Goal: Task Accomplishment & Management: Use online tool/utility

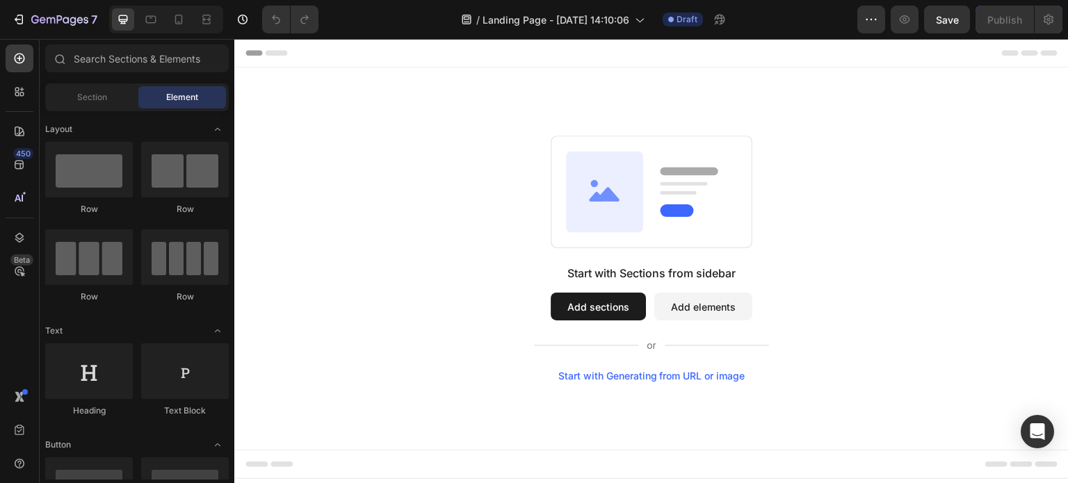
click at [608, 378] on div "Start with Generating from URL or image" at bounding box center [652, 376] width 187 height 11
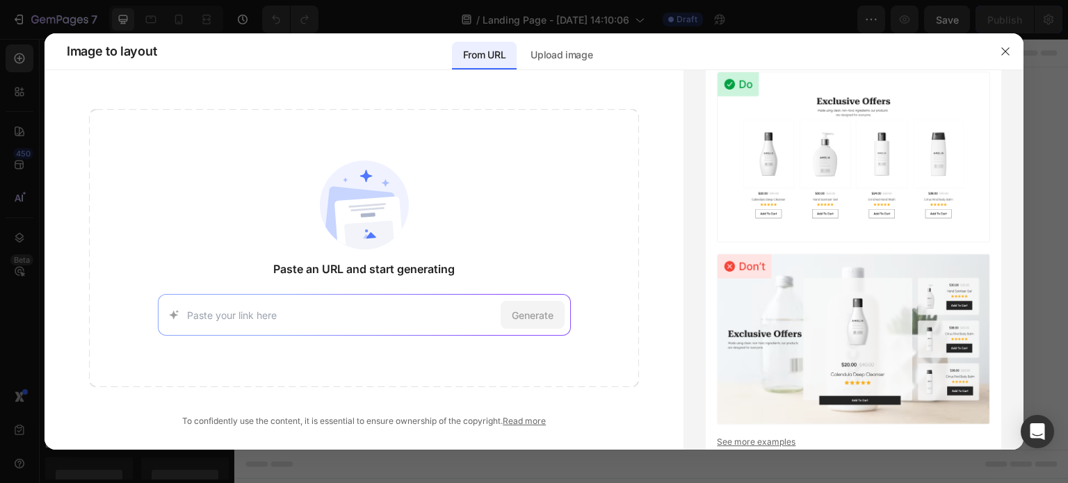
click at [422, 314] on input at bounding box center [341, 315] width 308 height 15
type input "https://www.rolls-roycemotorcars.com/en_US/home.html"
click at [550, 319] on span "Generate" at bounding box center [533, 315] width 42 height 15
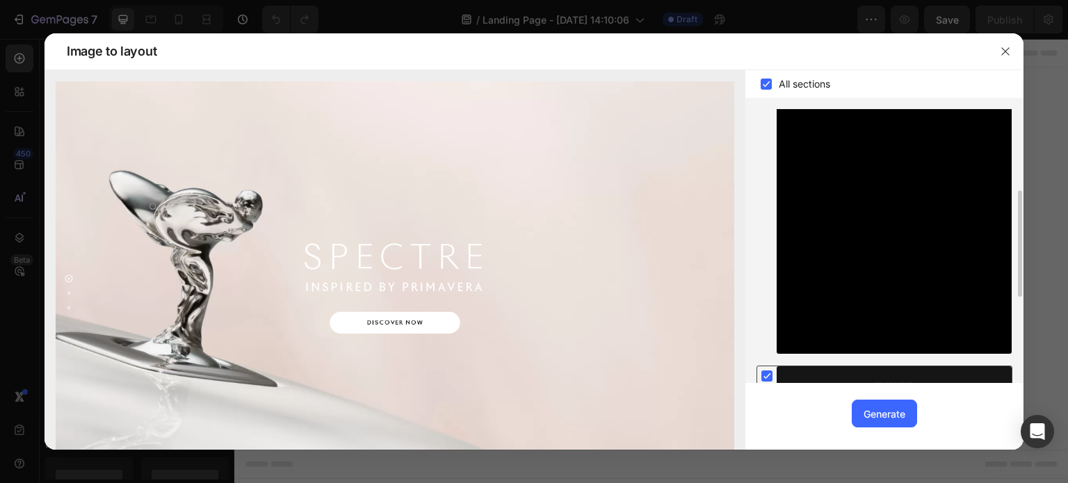
scroll to position [278, 0]
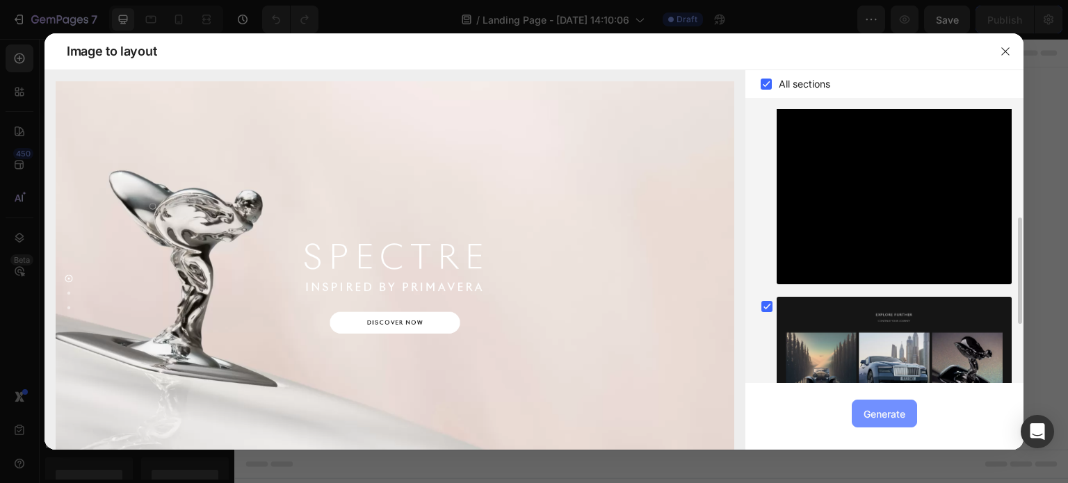
click at [886, 401] on button "Generate" at bounding box center [884, 414] width 65 height 28
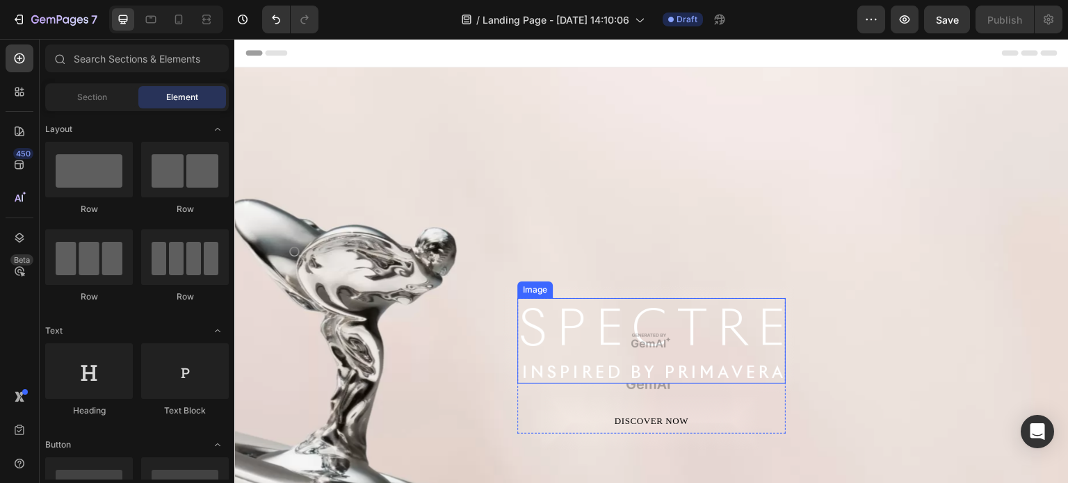
click at [687, 346] on img at bounding box center [652, 341] width 268 height 86
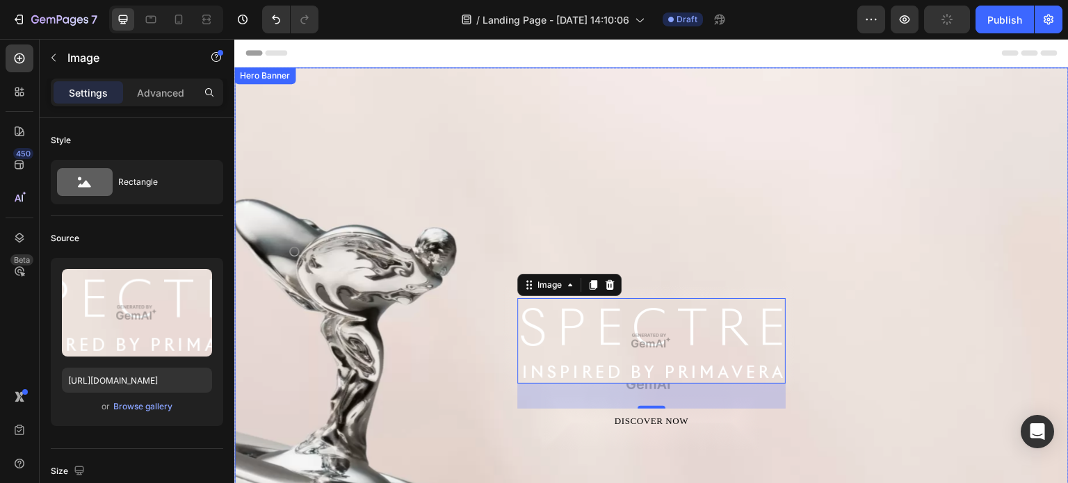
click at [876, 244] on div "Image 36 DISCOVER NOW Button Row" at bounding box center [651, 250] width 835 height 367
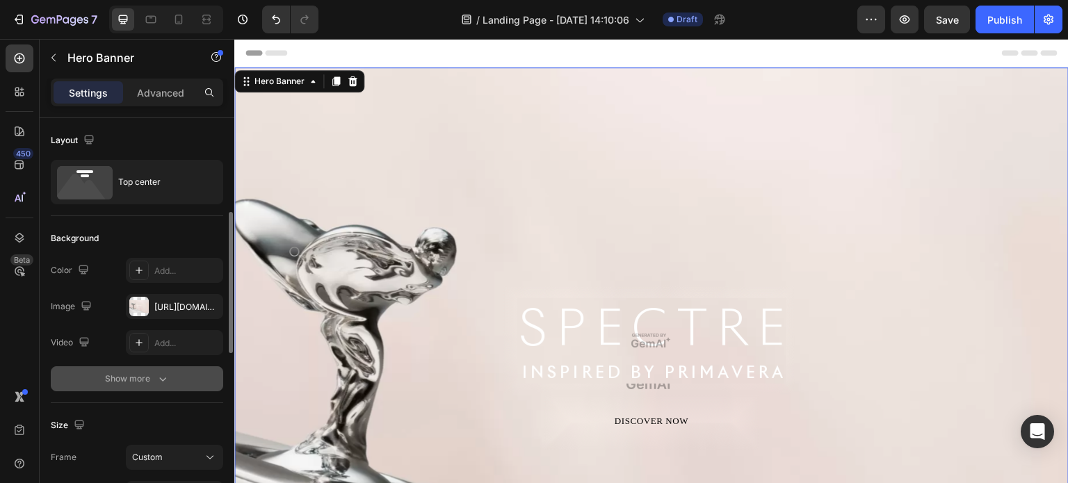
scroll to position [139, 0]
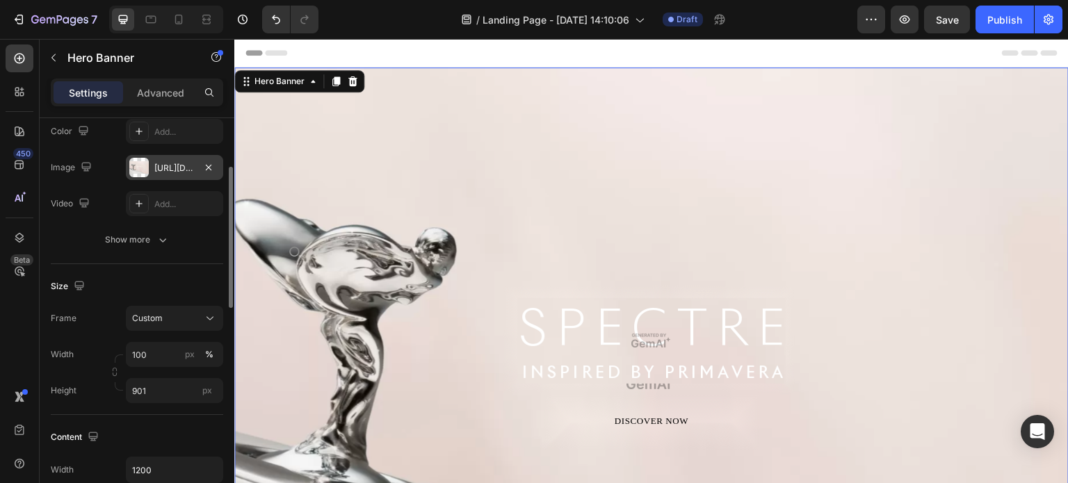
click at [136, 168] on div at bounding box center [138, 167] width 19 height 19
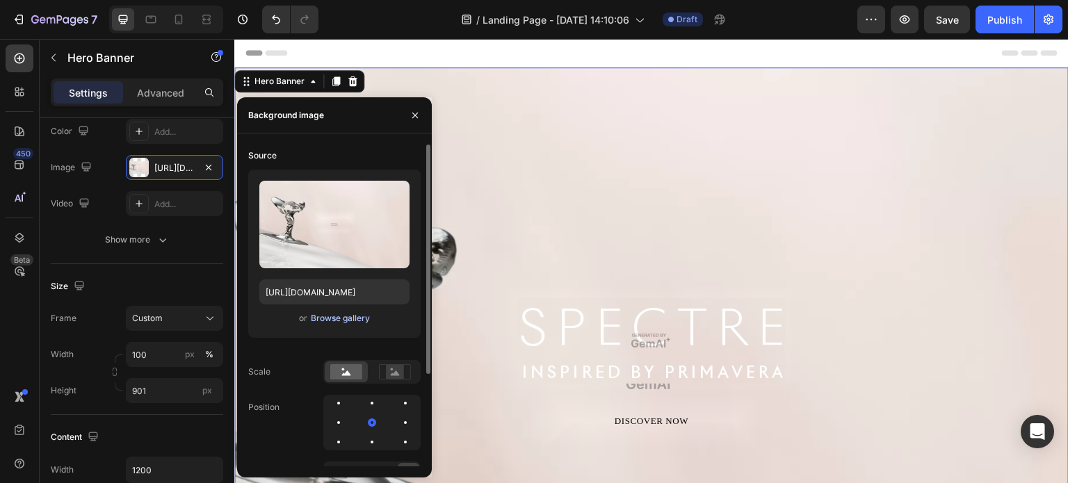
click at [354, 316] on div "Browse gallery" at bounding box center [340, 318] width 59 height 13
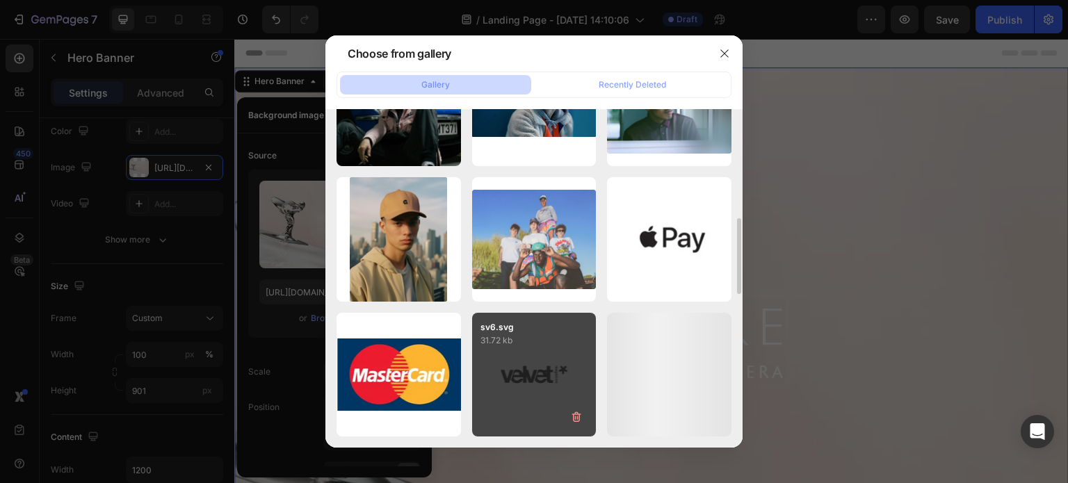
scroll to position [554, 0]
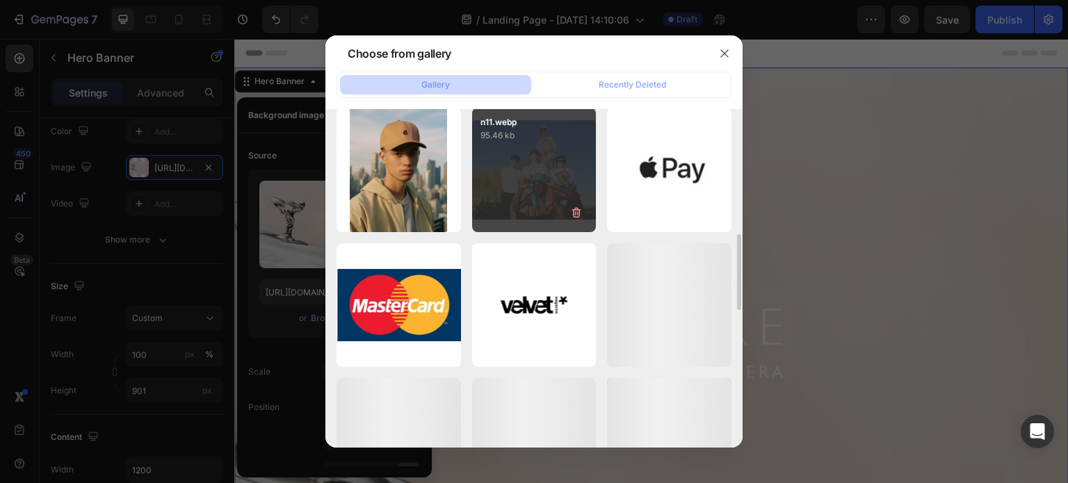
click at [517, 169] on div "n11.webp 95.46 kb" at bounding box center [534, 170] width 125 height 125
type input "https://cdn.shopify.com/s/files/1/0695/8940/1798/files/gempages_581251318392292…"
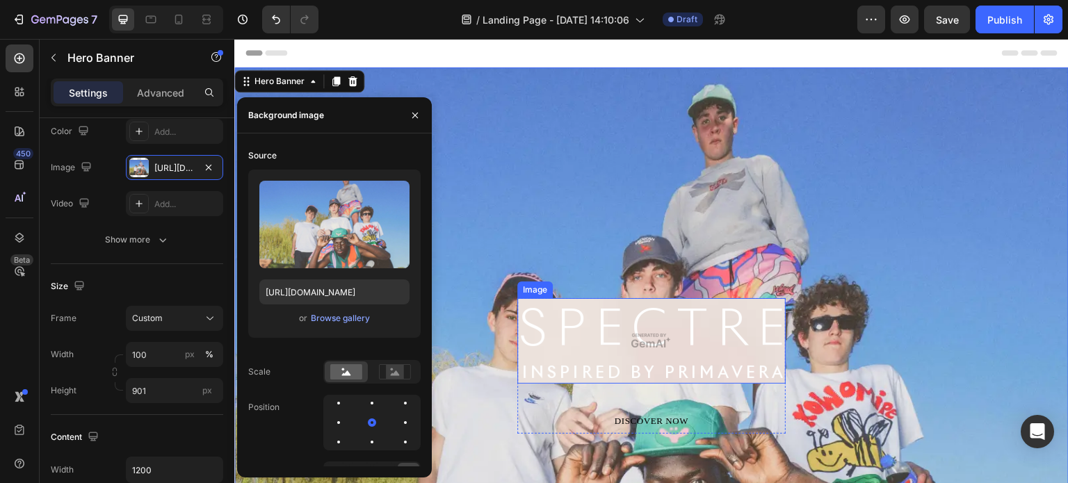
click at [718, 337] on img at bounding box center [652, 341] width 268 height 86
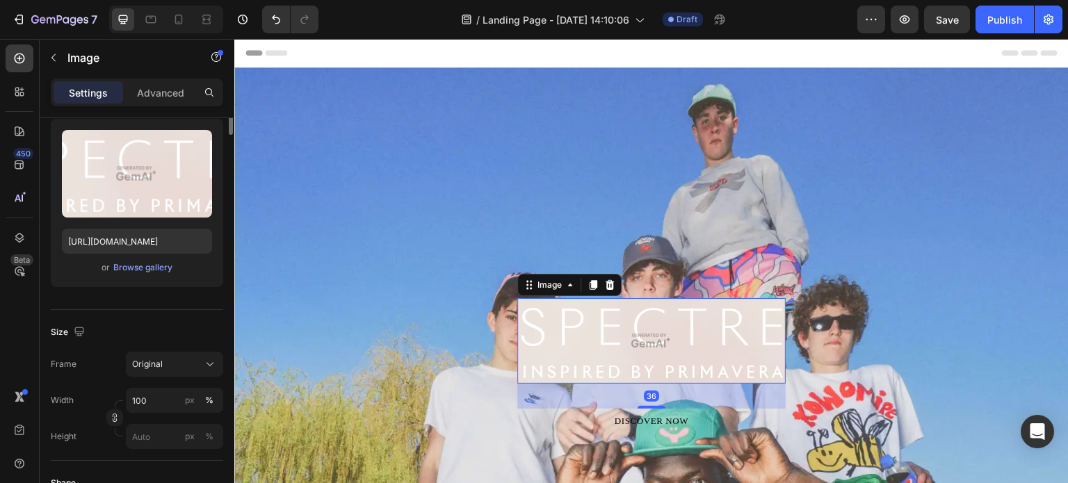
scroll to position [0, 0]
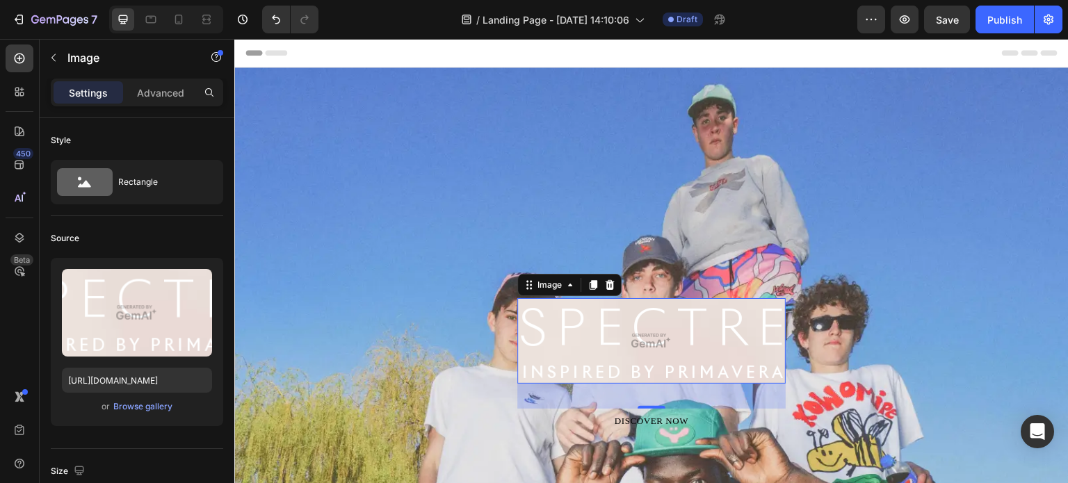
click at [661, 312] on img at bounding box center [652, 341] width 268 height 86
click at [835, 303] on div "Image 36 DISCOVER NOW Button Row" at bounding box center [651, 250] width 835 height 367
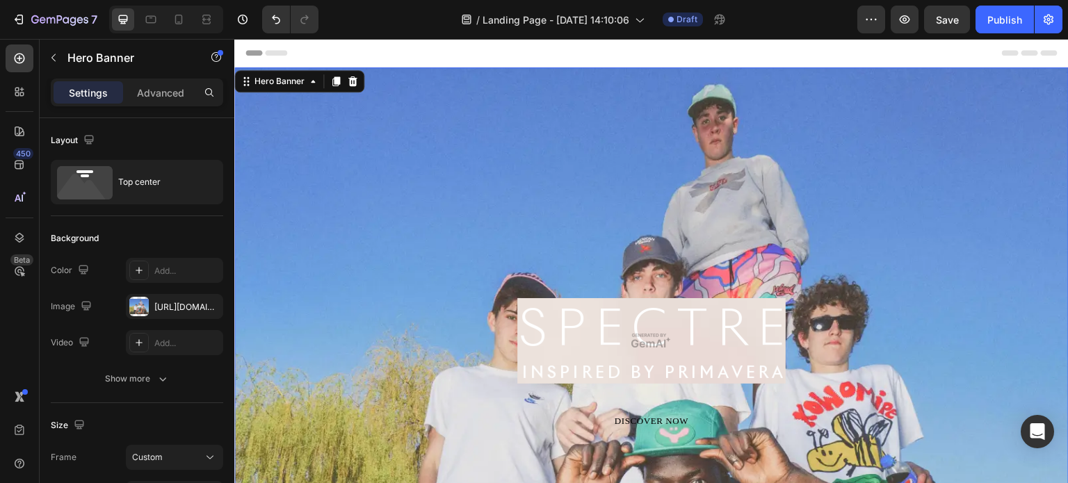
click at [720, 355] on img at bounding box center [652, 341] width 268 height 86
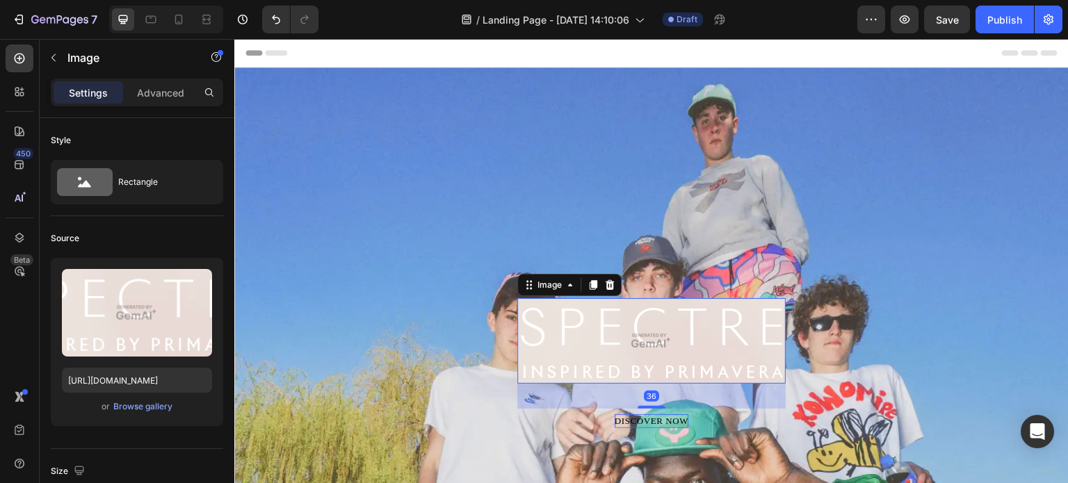
click at [680, 415] on div "DISCOVER NOW" at bounding box center [652, 422] width 74 height 14
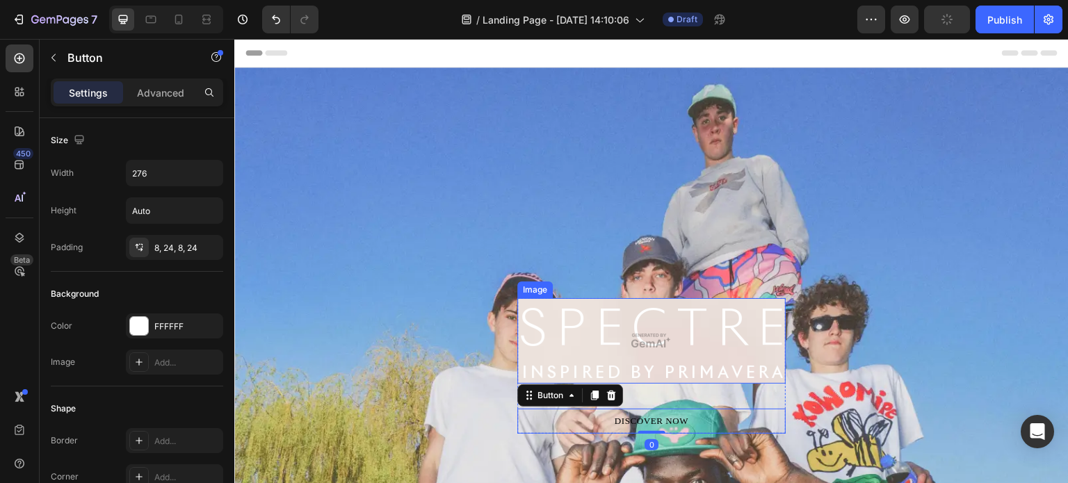
click at [705, 353] on img at bounding box center [652, 341] width 268 height 86
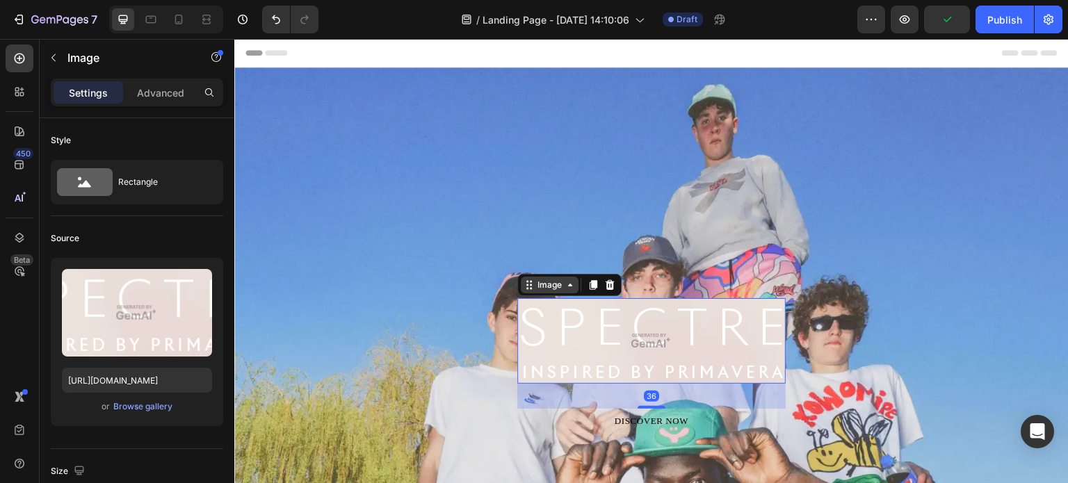
click at [566, 288] on icon at bounding box center [570, 285] width 11 height 11
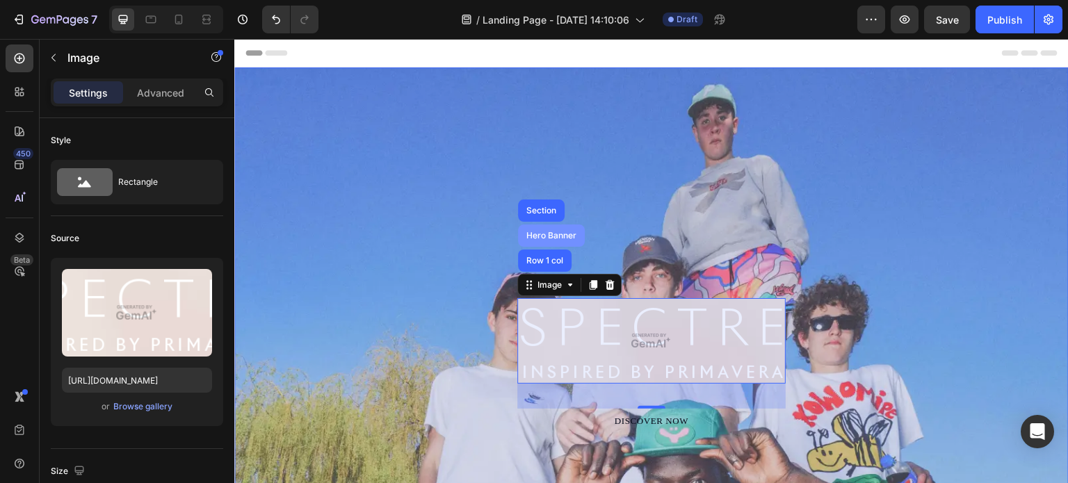
click at [552, 233] on div "Hero Banner" at bounding box center [552, 236] width 56 height 8
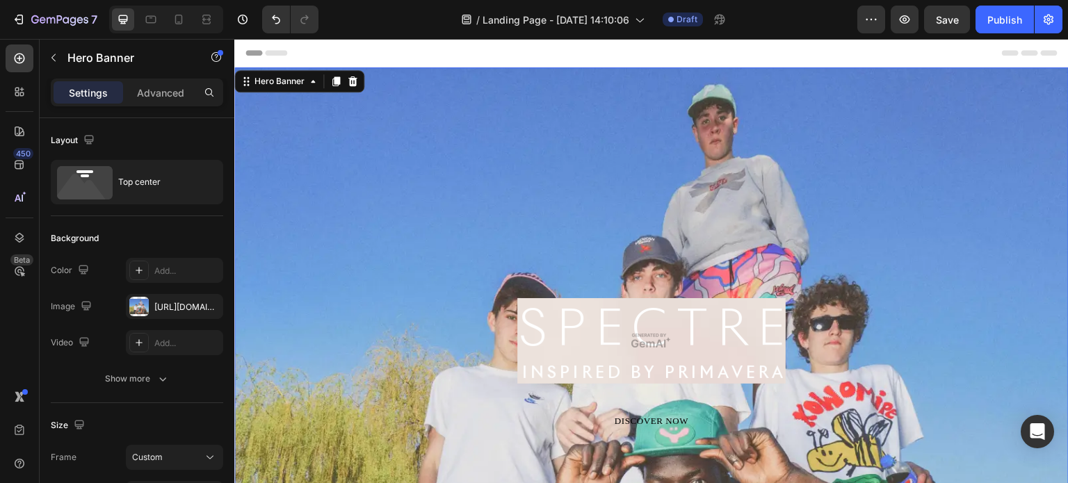
click at [748, 291] on div "Image DISCOVER NOW Button Row" at bounding box center [651, 250] width 835 height 367
click at [679, 325] on img at bounding box center [652, 341] width 268 height 86
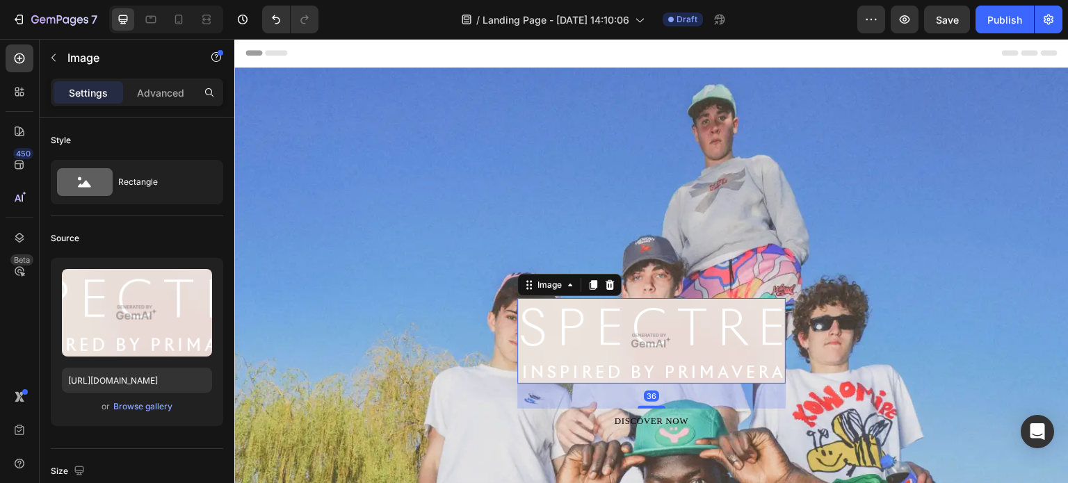
click at [689, 419] on button "DISCOVER NOW" at bounding box center [652, 421] width 192 height 25
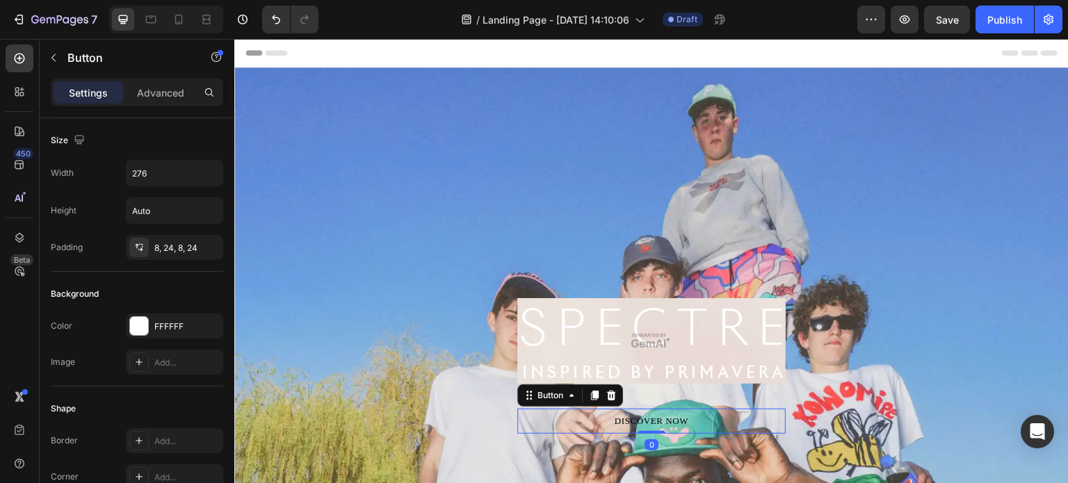
click at [728, 332] on img at bounding box center [652, 341] width 268 height 86
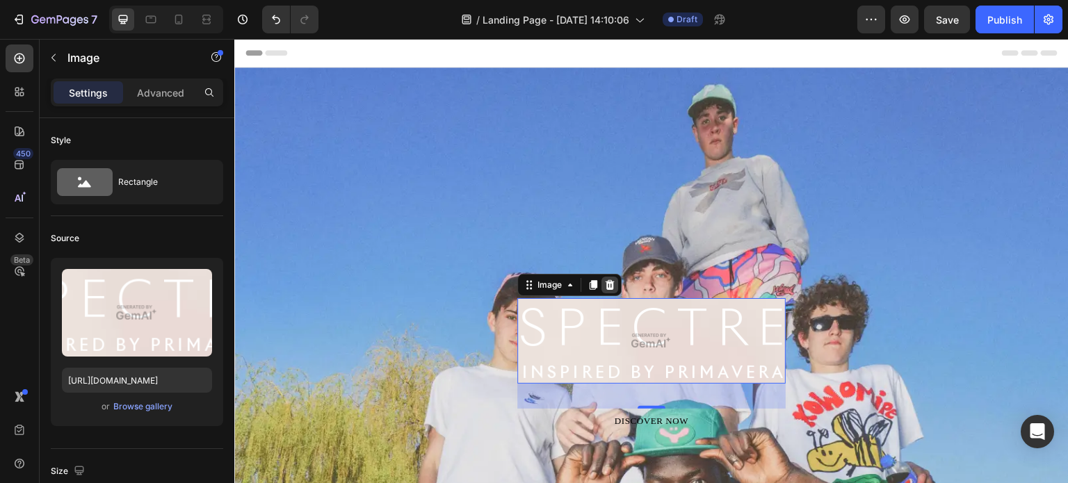
click at [611, 284] on div at bounding box center [610, 285] width 17 height 17
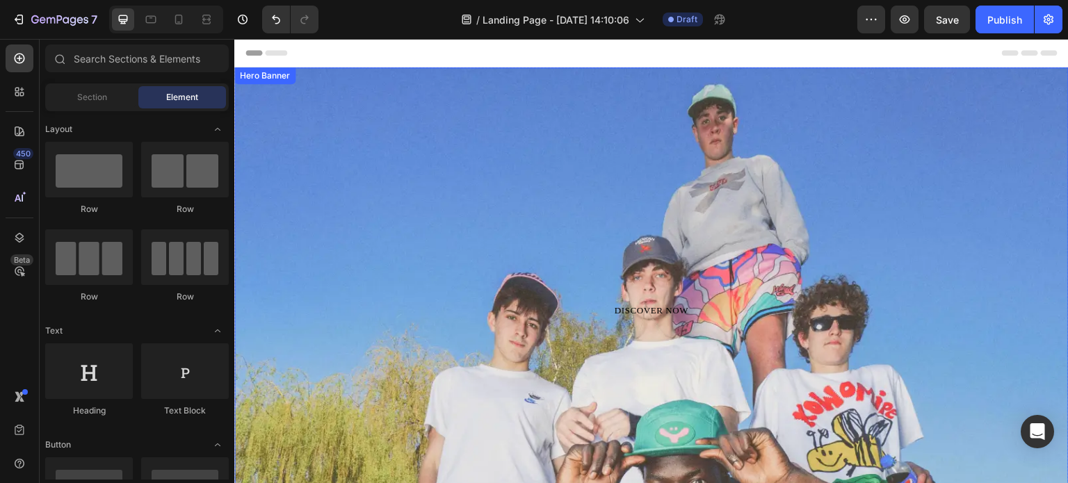
click at [799, 295] on div "DISCOVER NOW Button Row" at bounding box center [651, 195] width 835 height 256
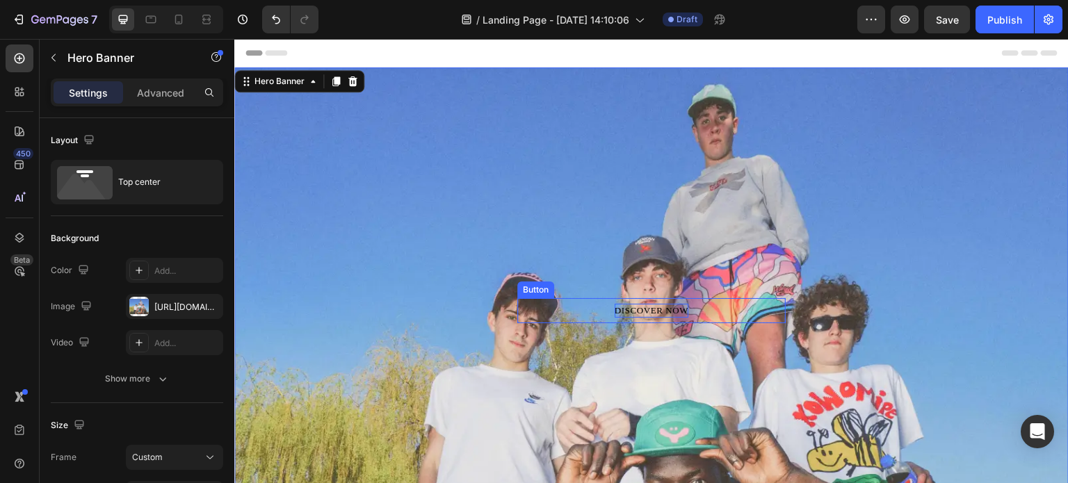
click at [668, 309] on div "DISCOVER NOW" at bounding box center [652, 311] width 74 height 14
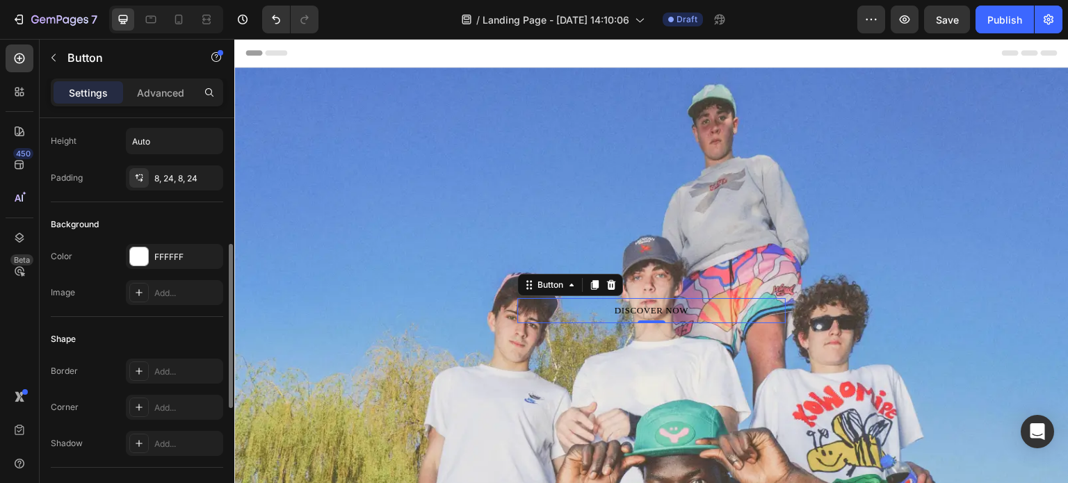
scroll to position [139, 0]
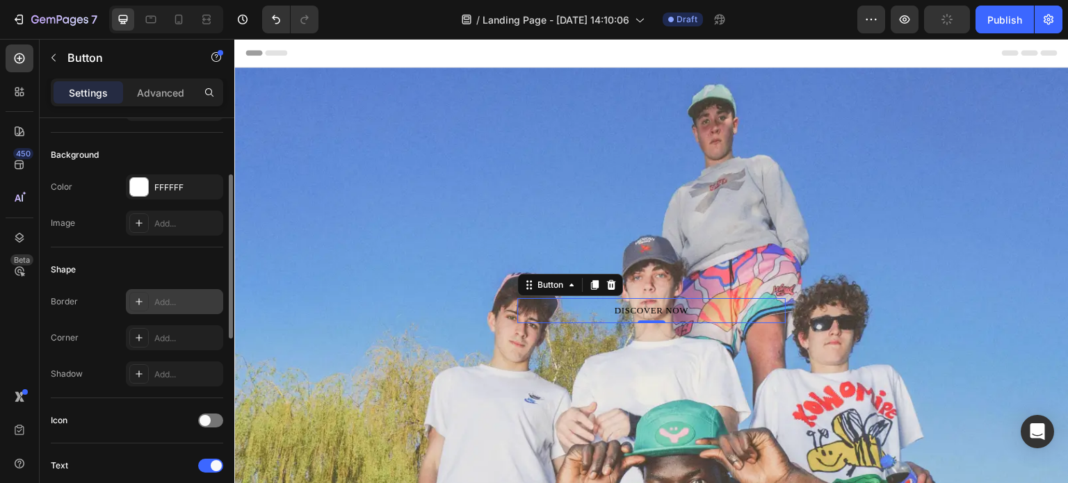
click at [138, 303] on icon at bounding box center [139, 301] width 7 height 7
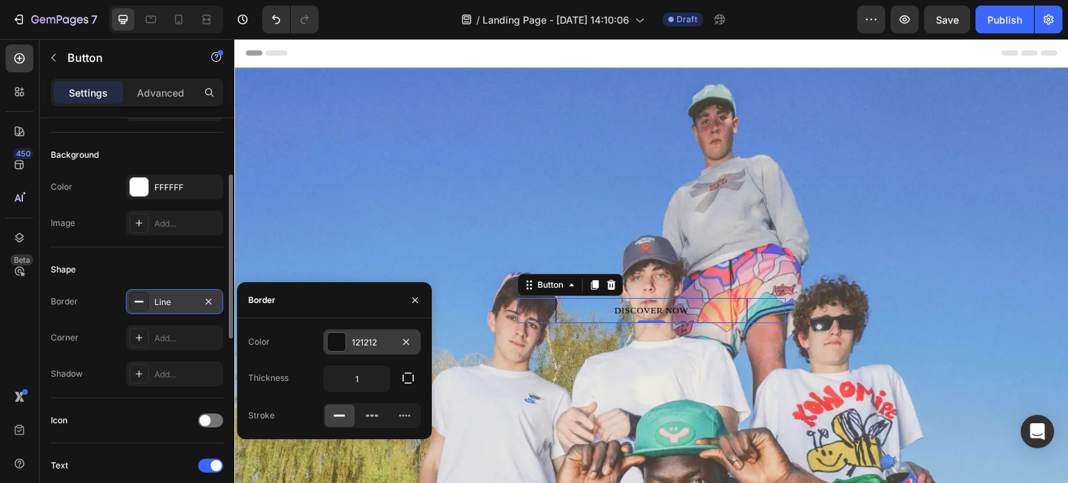
click at [342, 344] on div at bounding box center [337, 342] width 18 height 18
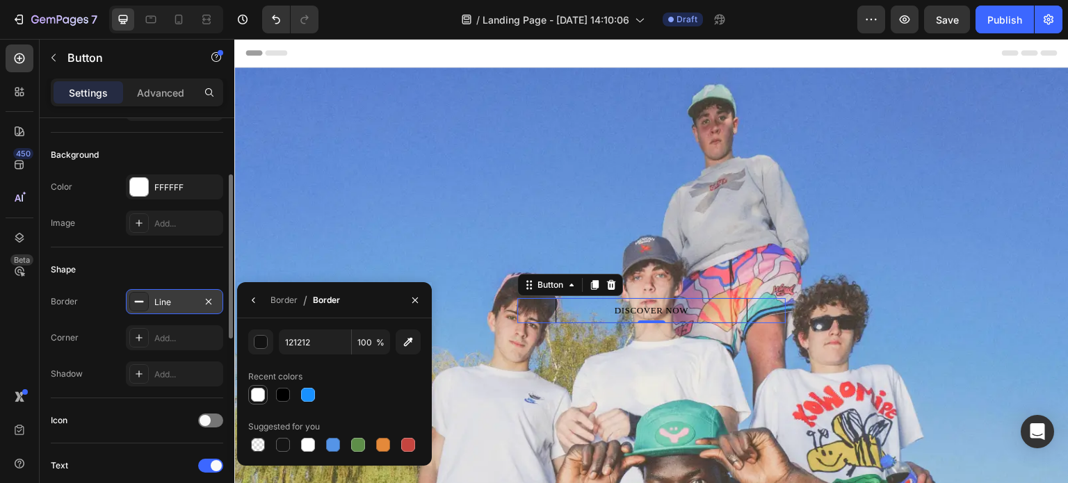
click at [255, 394] on div at bounding box center [258, 395] width 14 height 14
type input "FFFFFF"
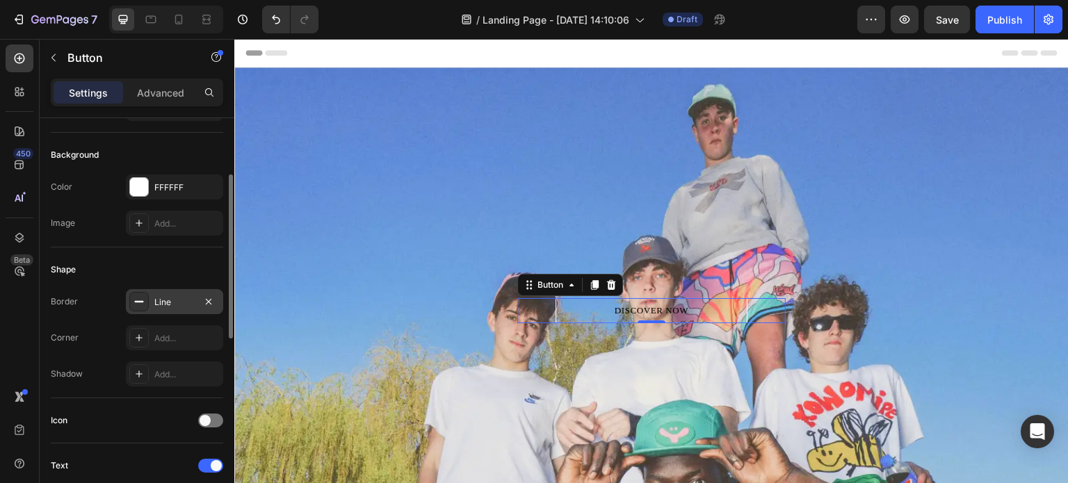
click at [166, 407] on div "Icon" at bounding box center [137, 421] width 173 height 45
click at [140, 340] on icon at bounding box center [139, 337] width 11 height 11
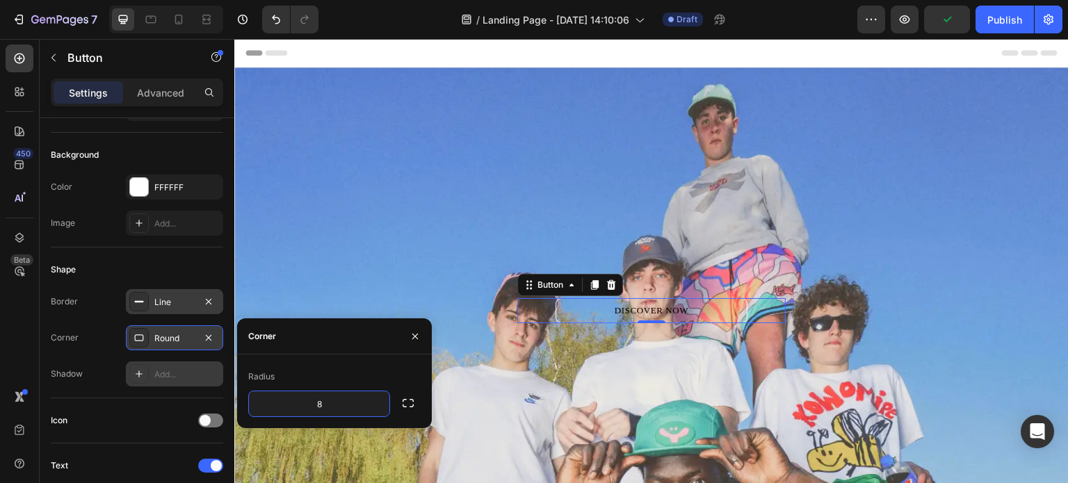
click at [131, 374] on div at bounding box center [138, 373] width 19 height 19
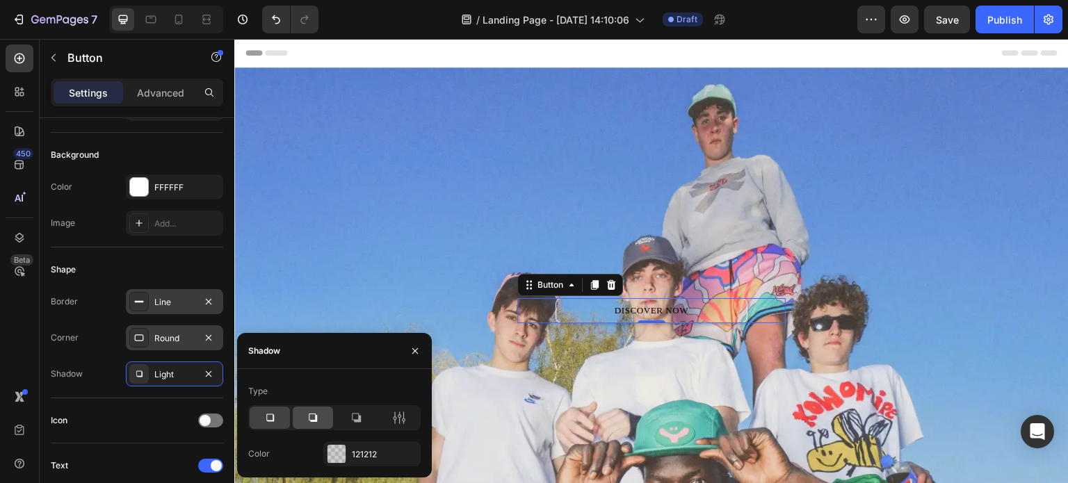
click at [314, 415] on icon at bounding box center [313, 418] width 14 height 14
click at [312, 266] on div "DISCOVER NOW Button 0 Row" at bounding box center [651, 195] width 835 height 256
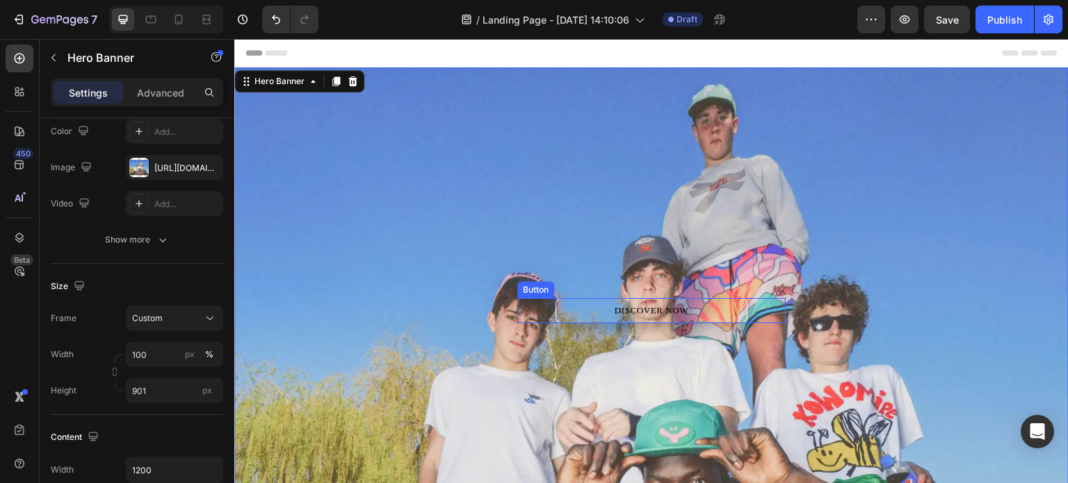
scroll to position [0, 0]
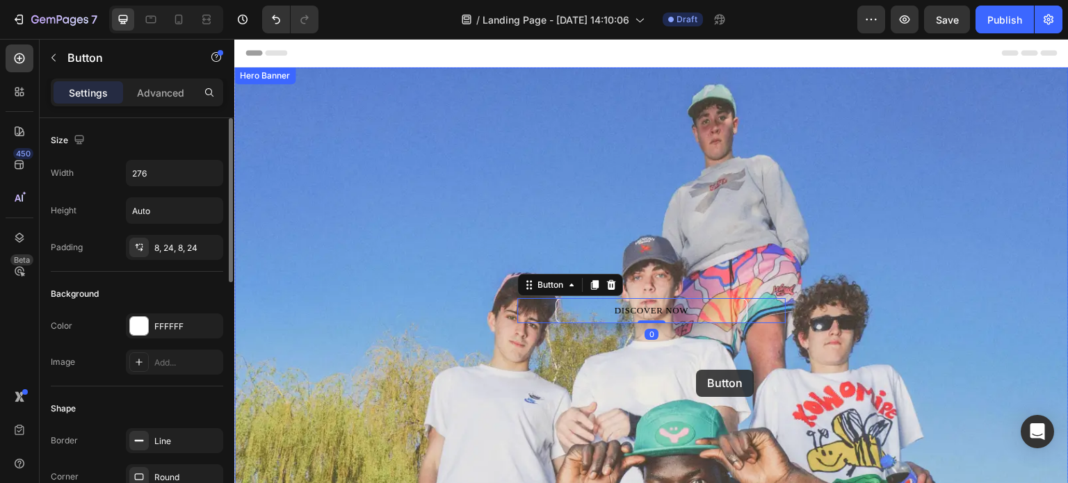
drag, startPoint x: 678, startPoint y: 305, endPoint x: 700, endPoint y: 374, distance: 72.2
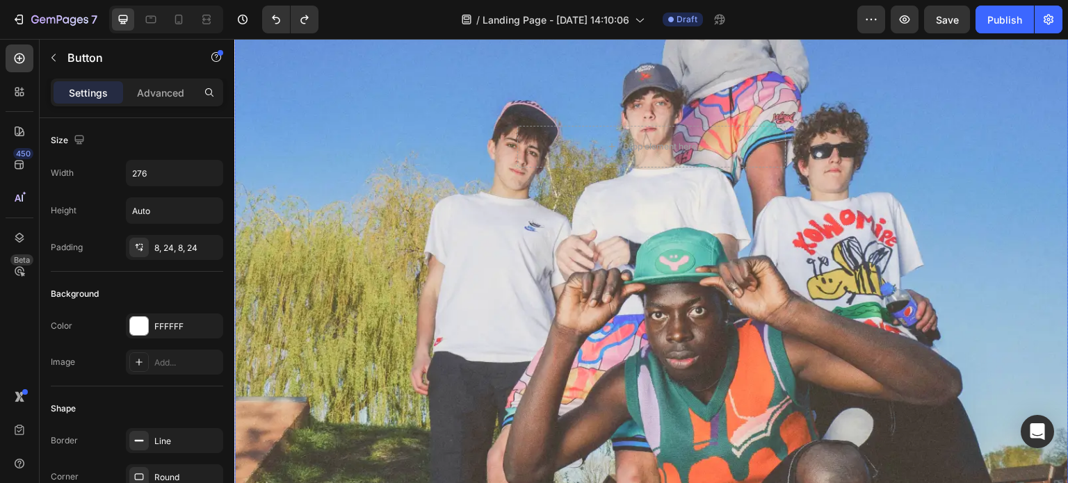
scroll to position [173, 0]
click at [580, 138] on button "DISCOVER NOW" at bounding box center [652, 138] width 192 height 25
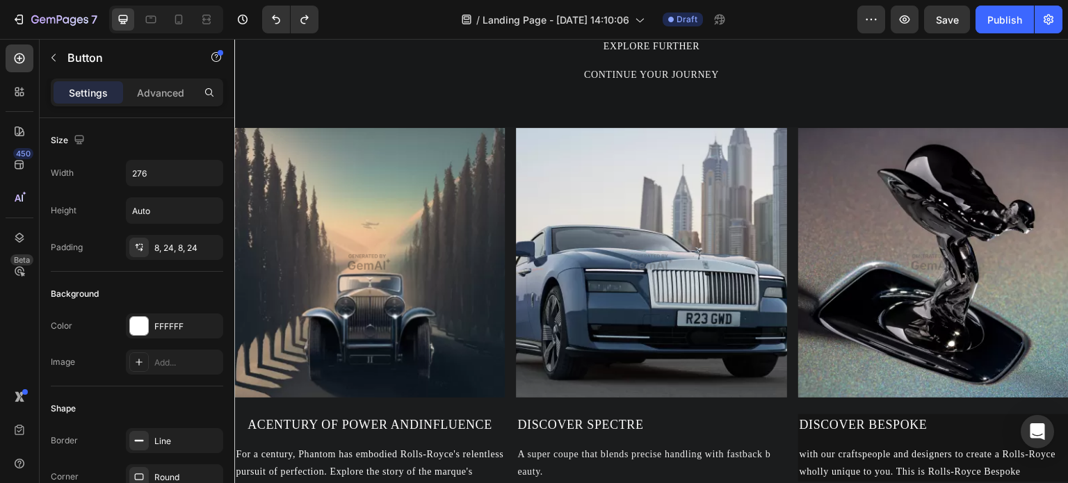
scroll to position [1739, 0]
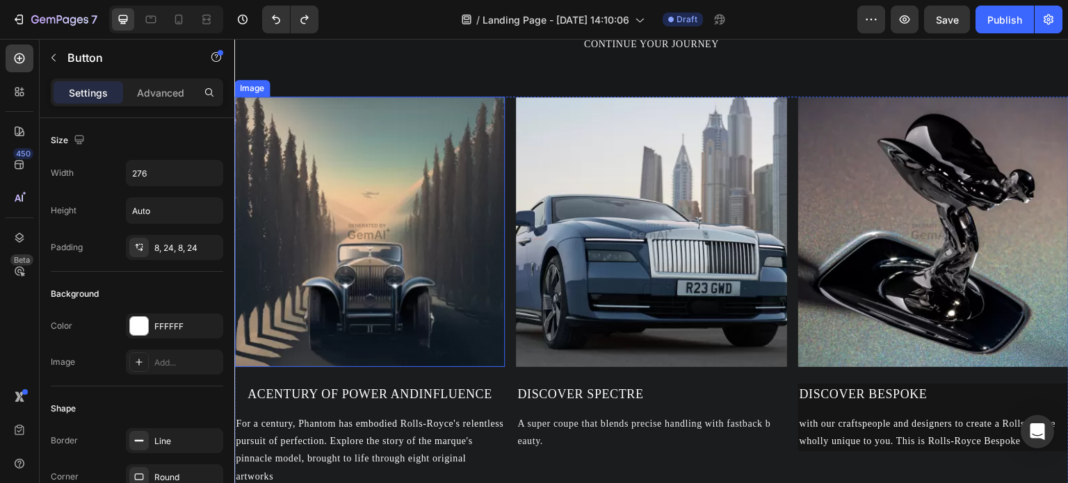
click at [407, 253] on img at bounding box center [369, 232] width 271 height 271
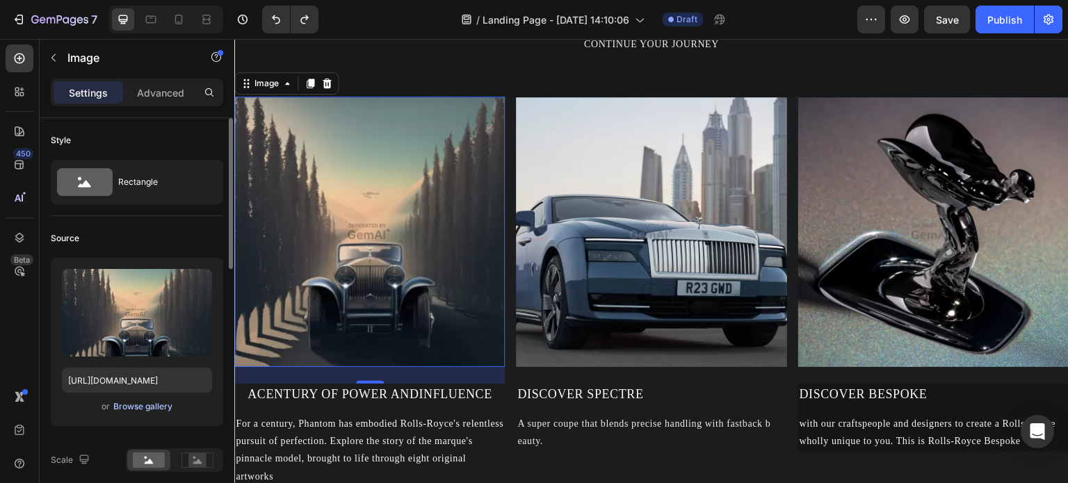
click at [149, 404] on div "Browse gallery" at bounding box center [142, 407] width 59 height 13
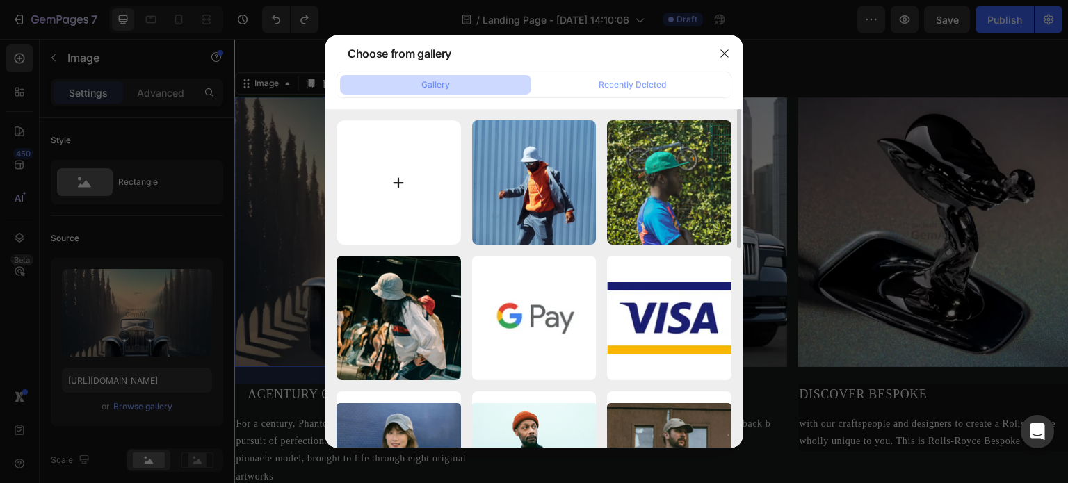
click at [428, 166] on input "file" at bounding box center [399, 182] width 125 height 125
click at [729, 56] on icon "button" at bounding box center [724, 53] width 11 height 11
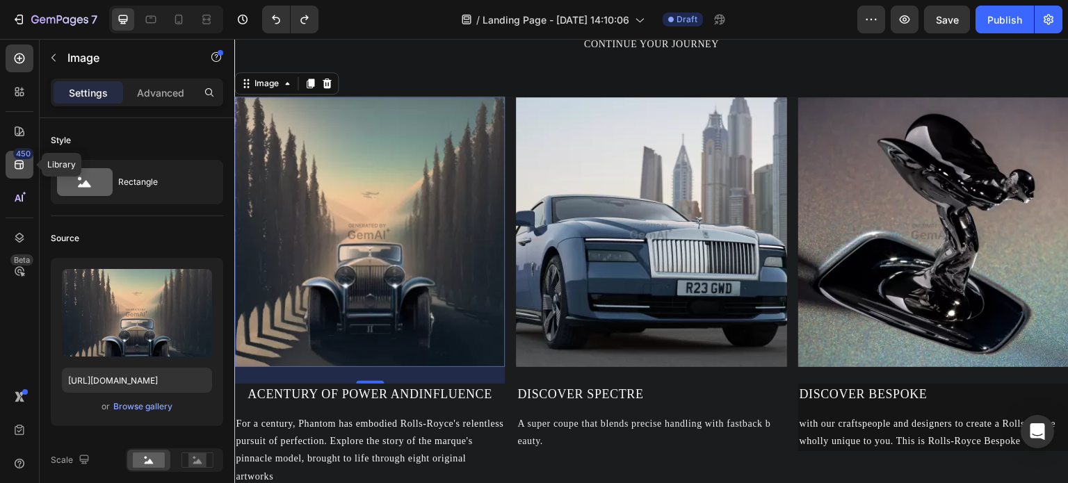
click at [15, 163] on icon at bounding box center [19, 165] width 9 height 9
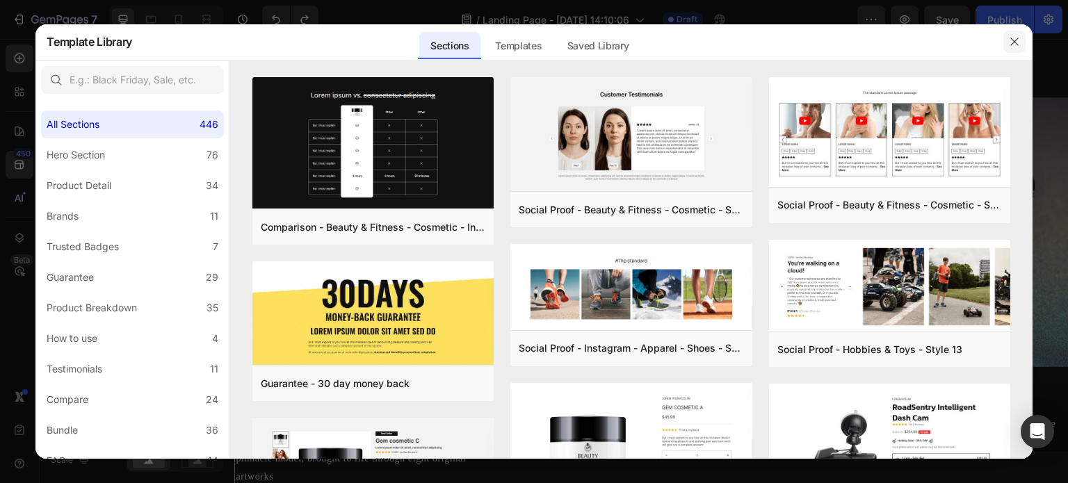
click at [1011, 43] on icon "button" at bounding box center [1014, 41] width 11 height 11
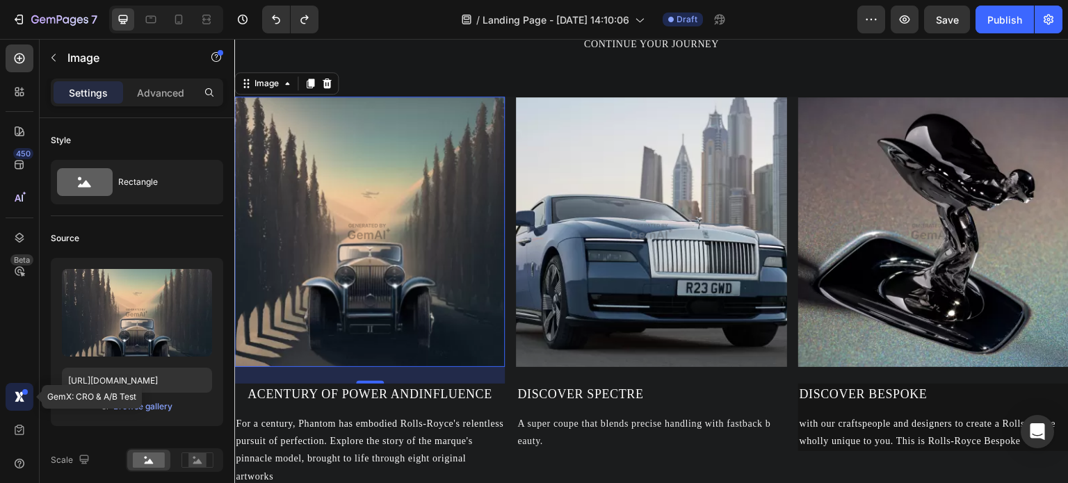
click at [24, 407] on div at bounding box center [20, 397] width 28 height 28
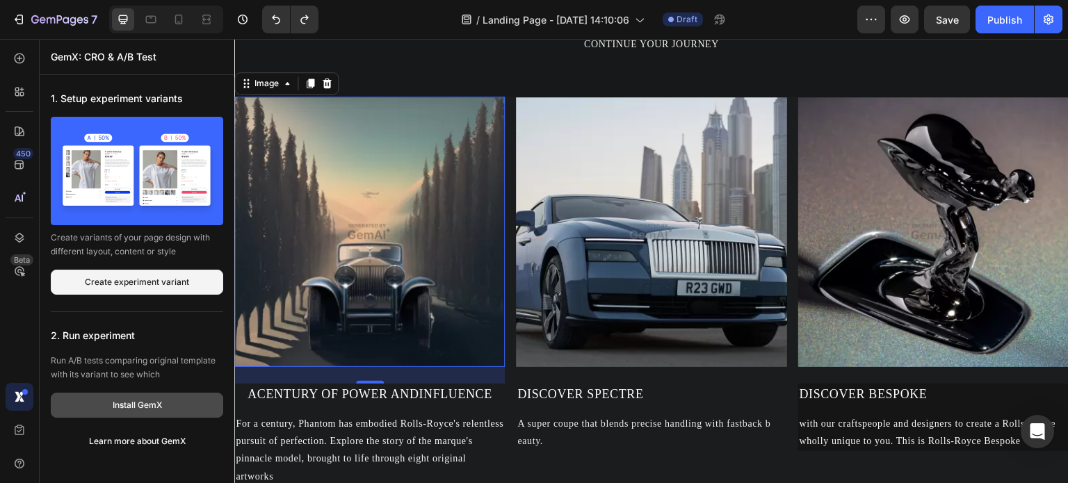
click at [145, 403] on div "Install GemX" at bounding box center [137, 405] width 49 height 13
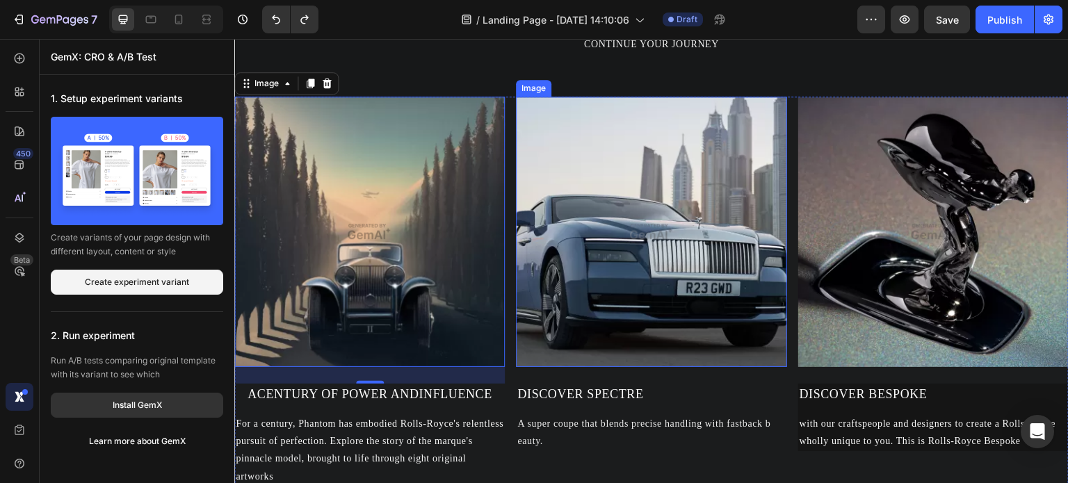
click at [753, 250] on img at bounding box center [651, 232] width 271 height 271
click at [935, 250] on img at bounding box center [934, 232] width 271 height 271
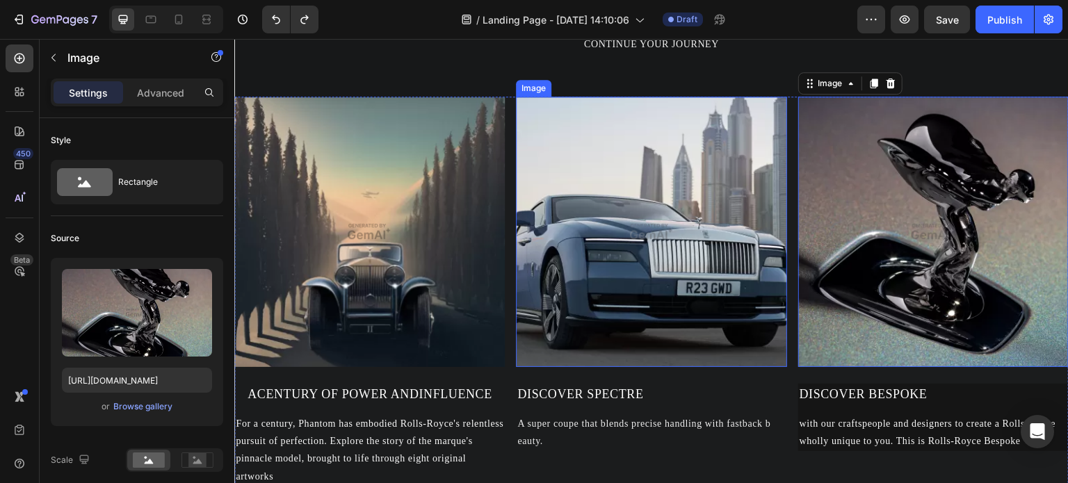
click at [700, 260] on img at bounding box center [651, 232] width 271 height 271
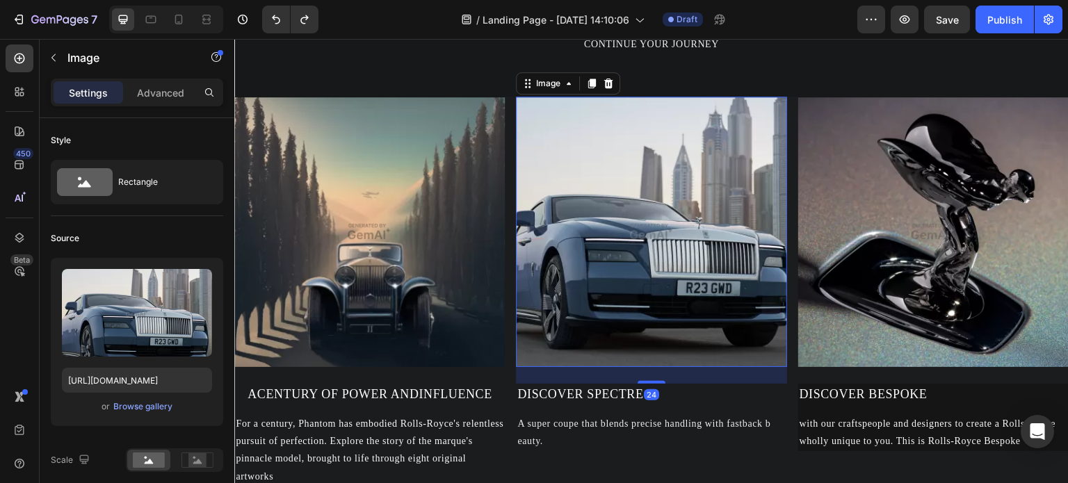
click at [557, 250] on img at bounding box center [651, 232] width 271 height 271
click at [442, 242] on img at bounding box center [369, 232] width 271 height 271
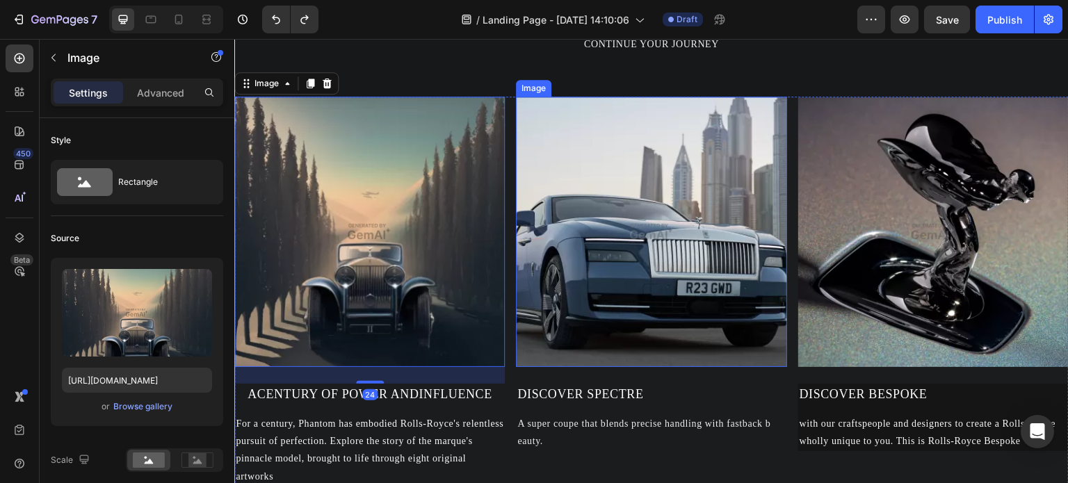
click at [697, 220] on img at bounding box center [651, 232] width 271 height 271
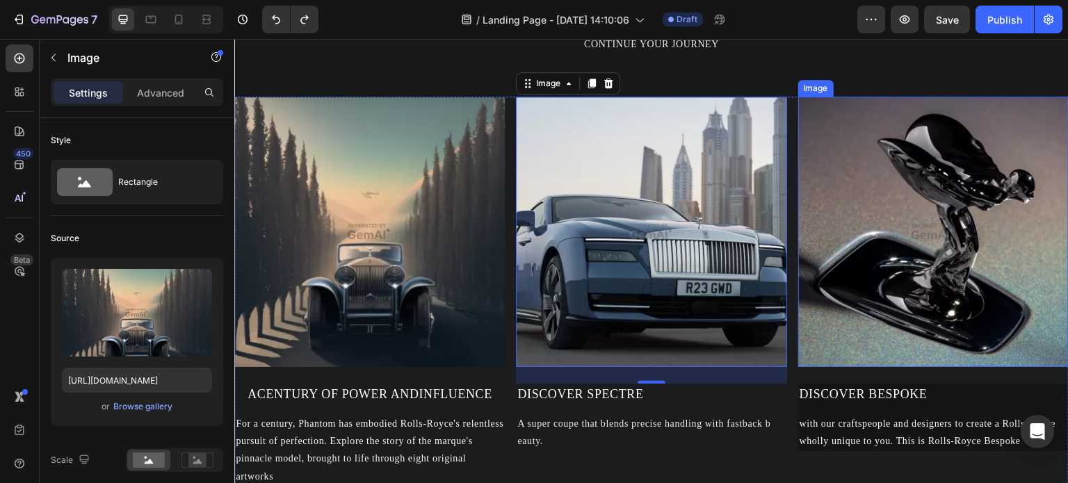
click at [913, 218] on img at bounding box center [934, 232] width 271 height 271
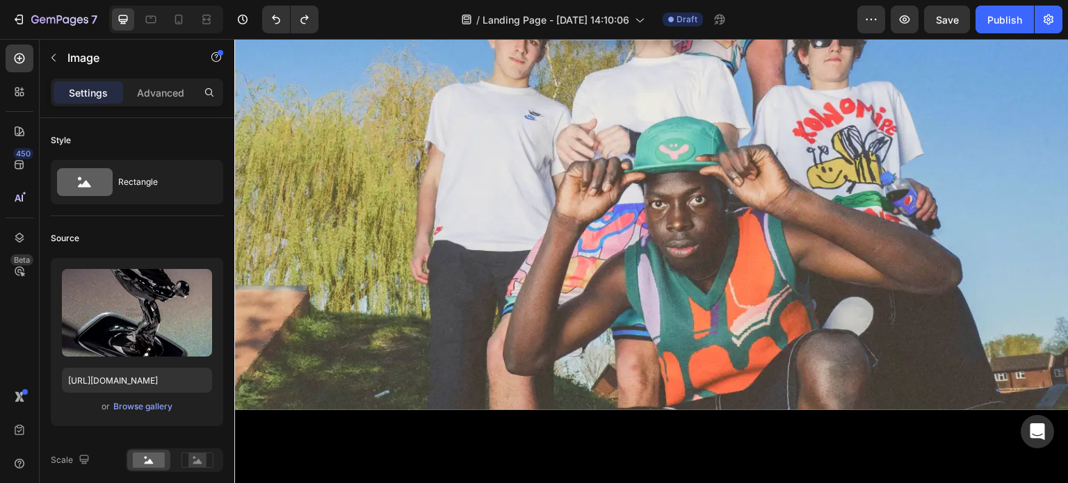
scroll to position [348, 0]
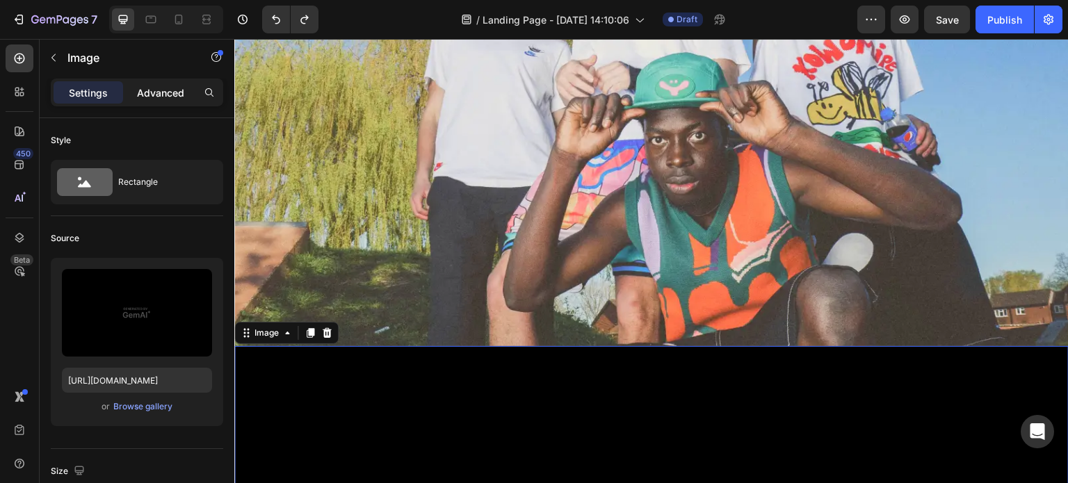
click at [165, 97] on p "Advanced" at bounding box center [160, 93] width 47 height 15
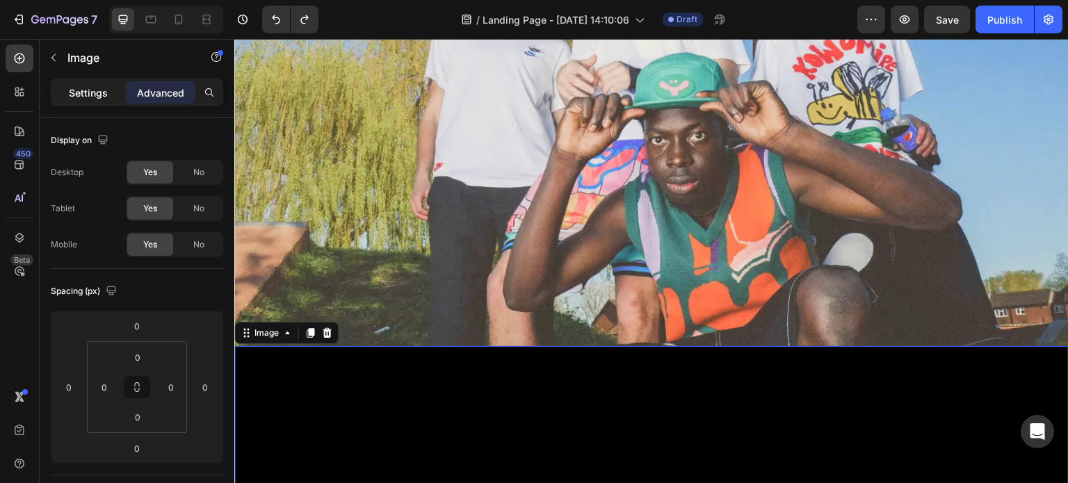
click at [103, 86] on p "Settings" at bounding box center [88, 93] width 39 height 15
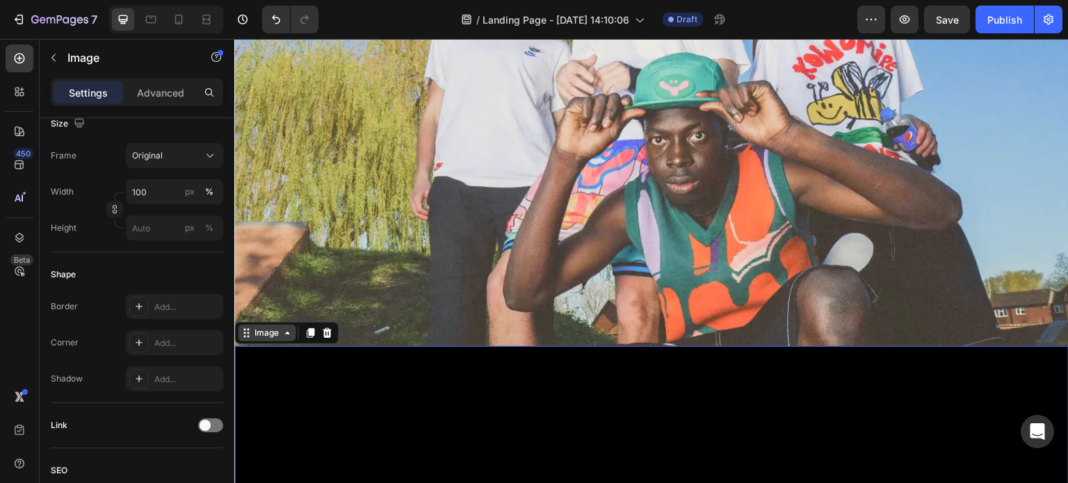
click at [287, 336] on icon at bounding box center [287, 333] width 11 height 11
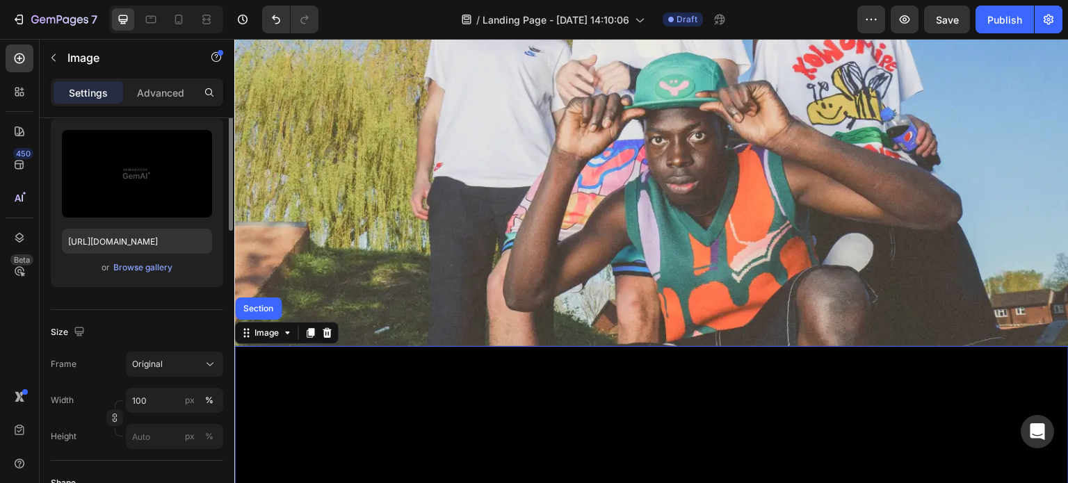
scroll to position [0, 0]
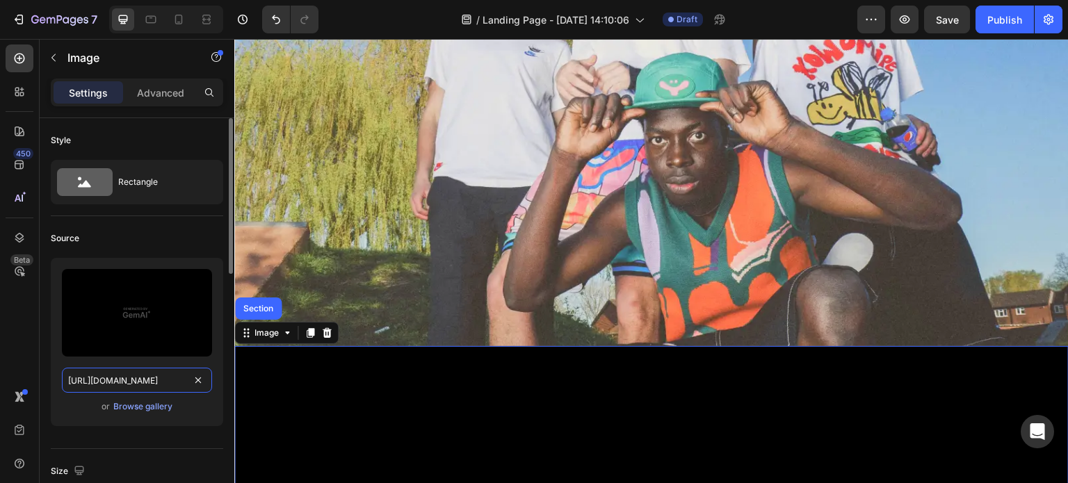
click at [173, 375] on input "https://image2layout-detection-trainimagebucket-02g83vbxbb2s.s3.amazonaws.com/i…" at bounding box center [137, 380] width 150 height 25
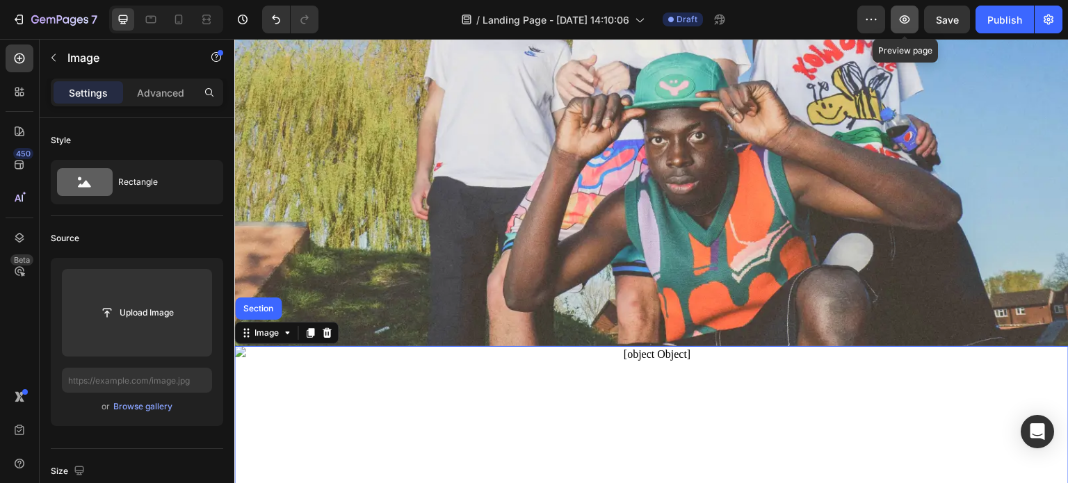
click at [893, 26] on button "button" at bounding box center [905, 20] width 28 height 28
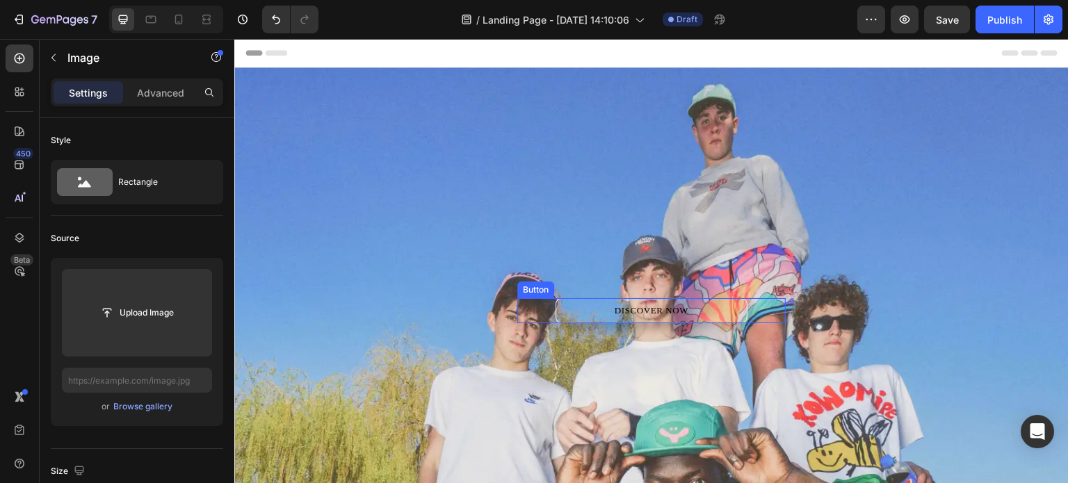
click at [689, 306] on button "DISCOVER NOW" at bounding box center [652, 310] width 192 height 25
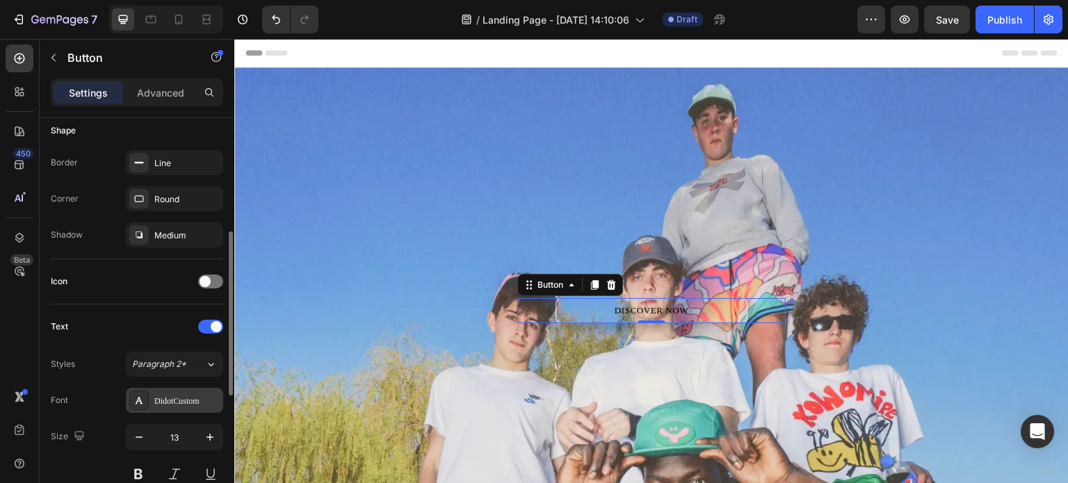
scroll to position [348, 0]
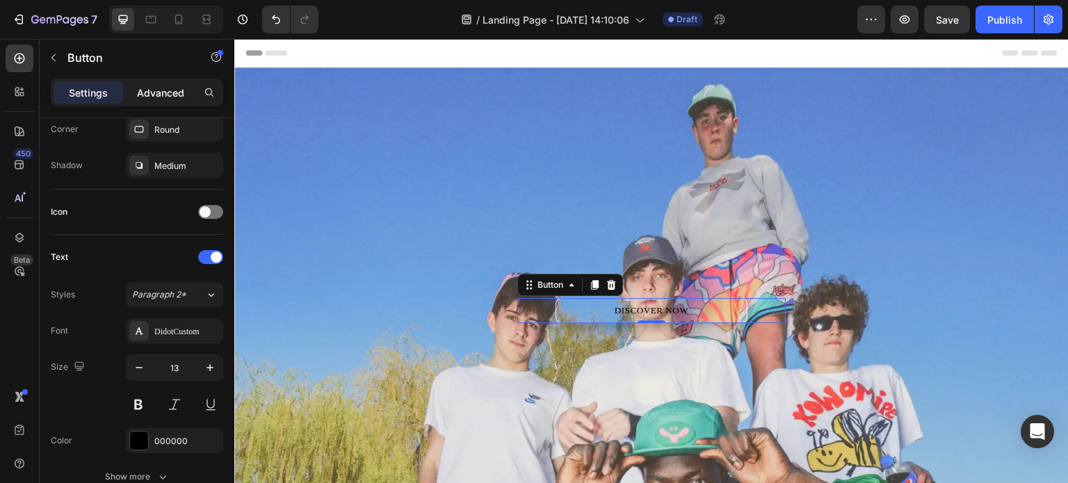
click at [177, 102] on div "Advanced" at bounding box center [161, 92] width 70 height 22
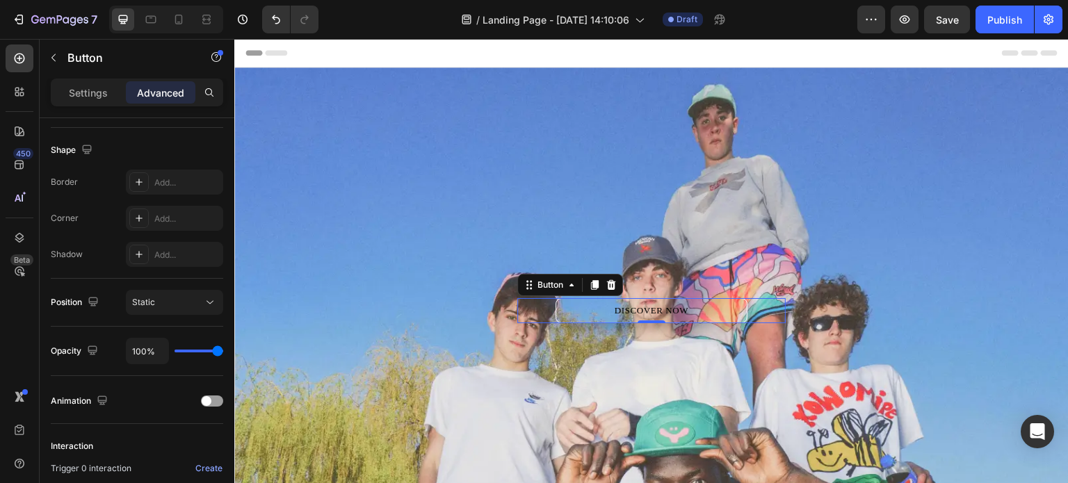
scroll to position [501, 0]
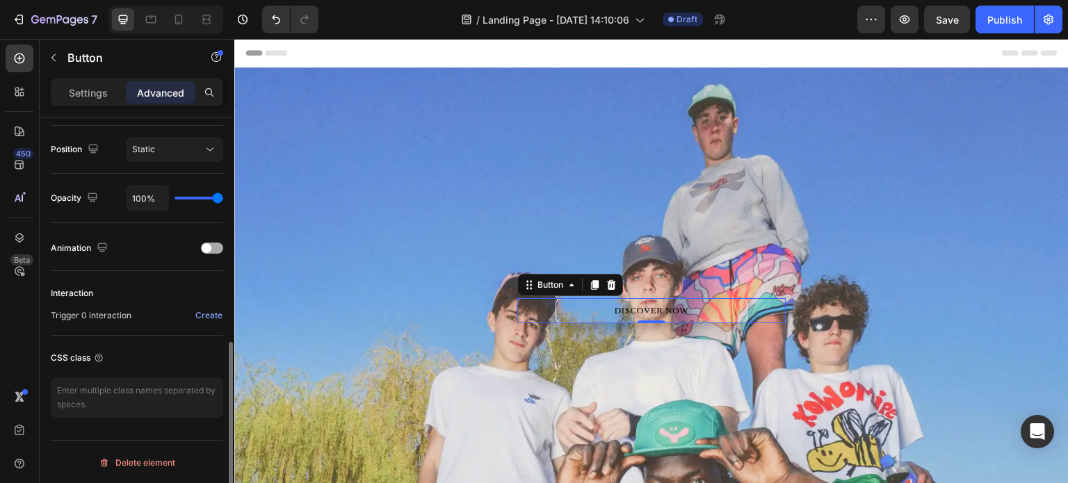
click at [209, 249] on span at bounding box center [207, 248] width 10 height 10
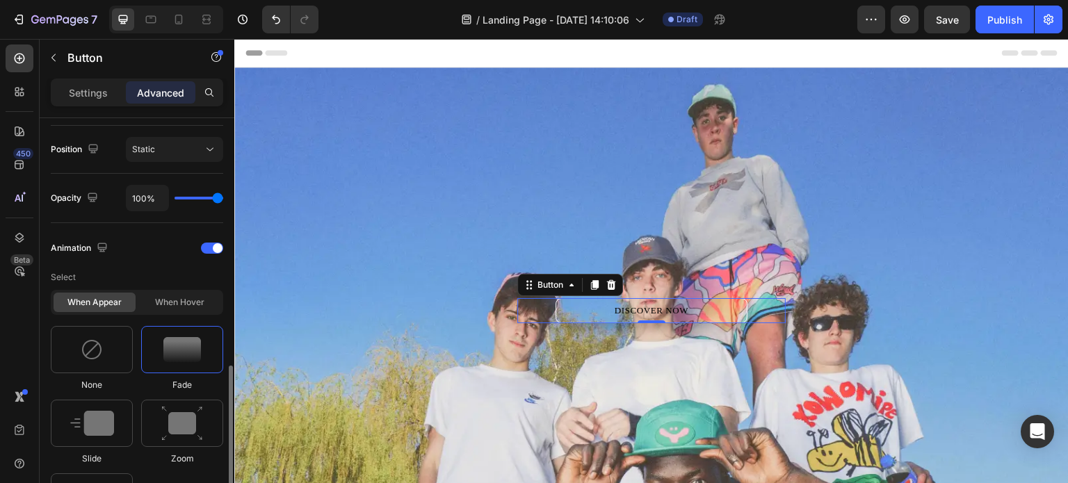
scroll to position [570, 0]
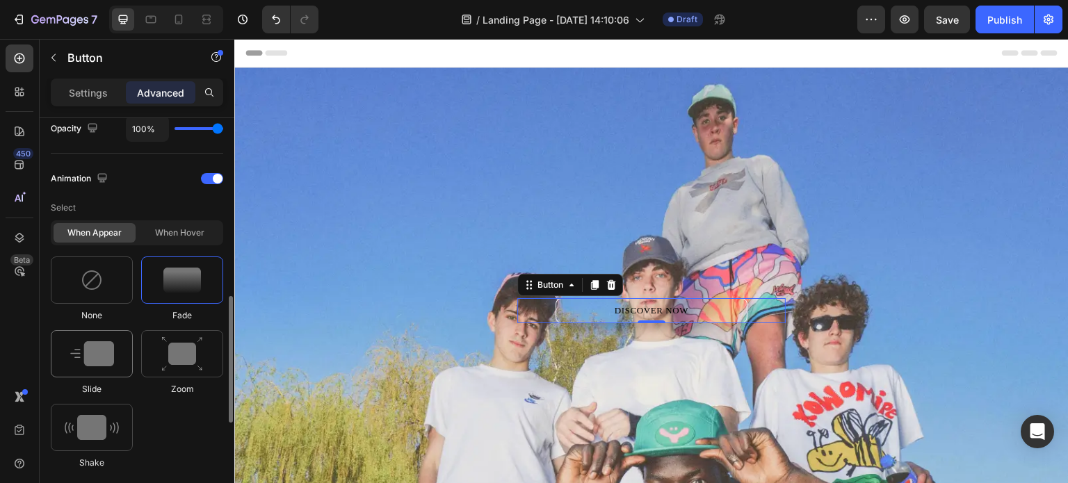
click at [114, 344] on div at bounding box center [92, 353] width 82 height 47
click at [159, 226] on div "When hover" at bounding box center [179, 232] width 82 height 19
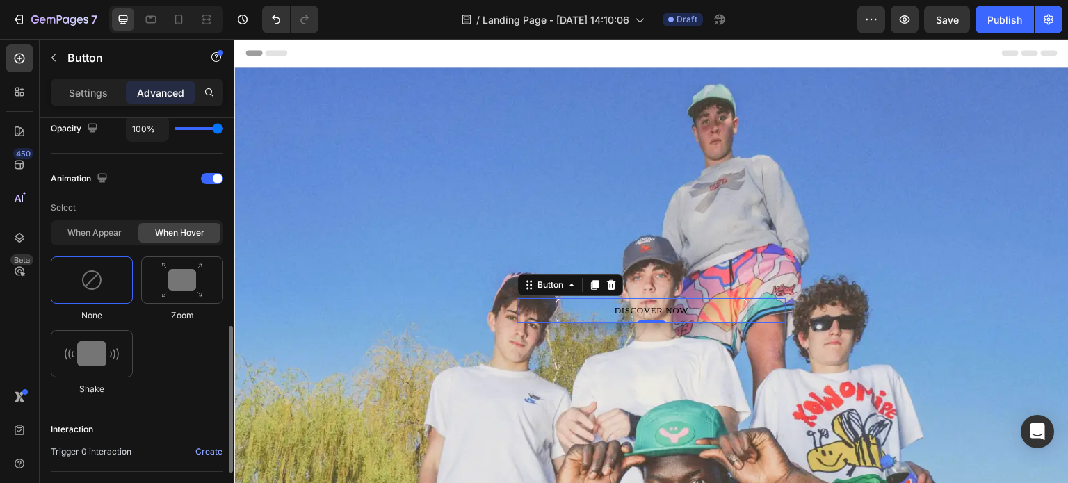
click at [151, 353] on div "None Zoom Shake" at bounding box center [137, 326] width 173 height 139
click at [104, 97] on p "Settings" at bounding box center [88, 93] width 39 height 15
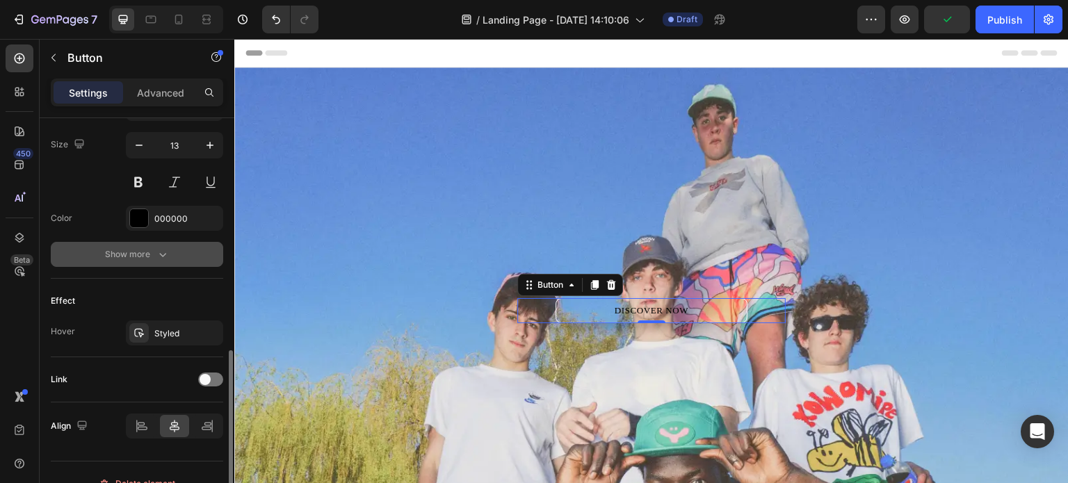
click at [161, 252] on icon "button" at bounding box center [163, 255] width 14 height 14
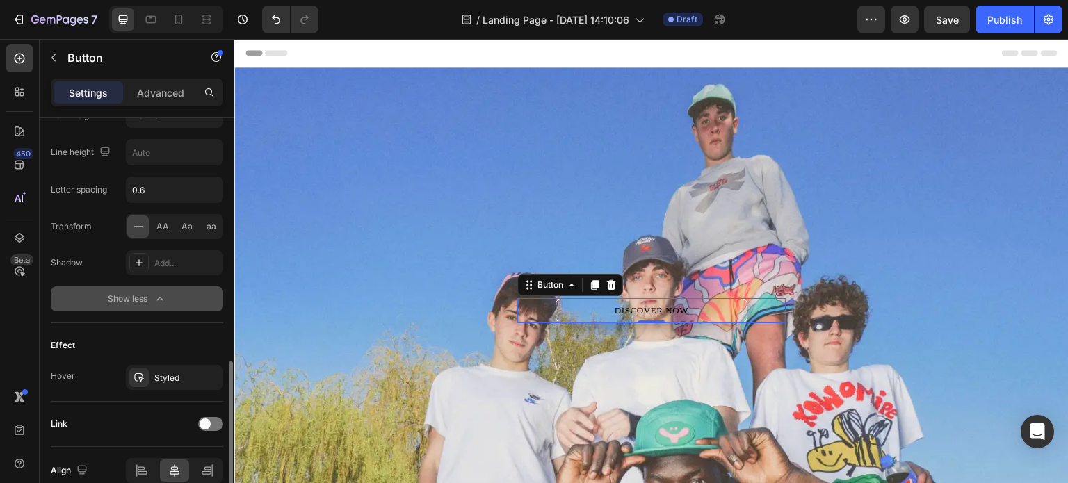
scroll to position [773, 0]
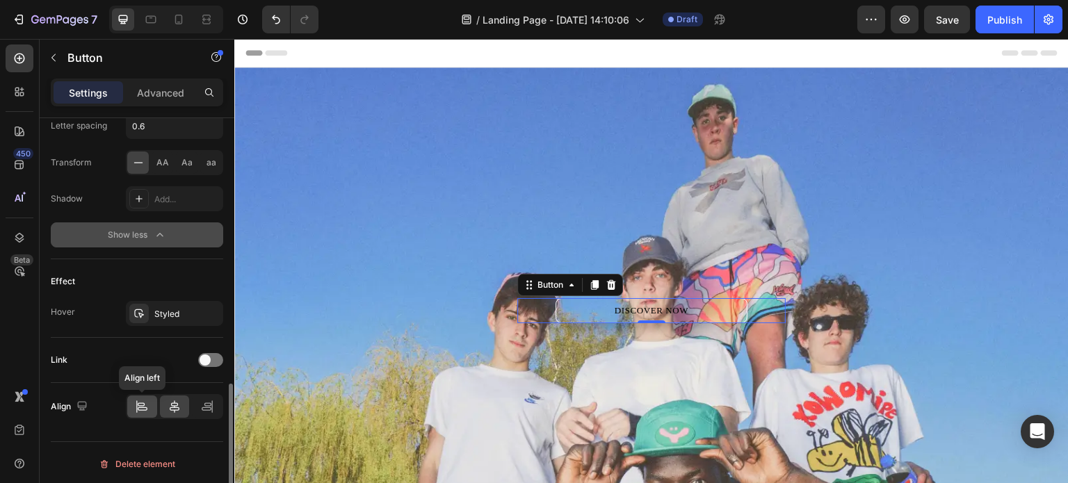
click at [139, 410] on icon at bounding box center [142, 407] width 14 height 14
click at [169, 406] on icon at bounding box center [175, 407] width 14 height 14
click at [205, 408] on icon at bounding box center [207, 409] width 10 height 3
click at [173, 404] on icon at bounding box center [175, 407] width 14 height 14
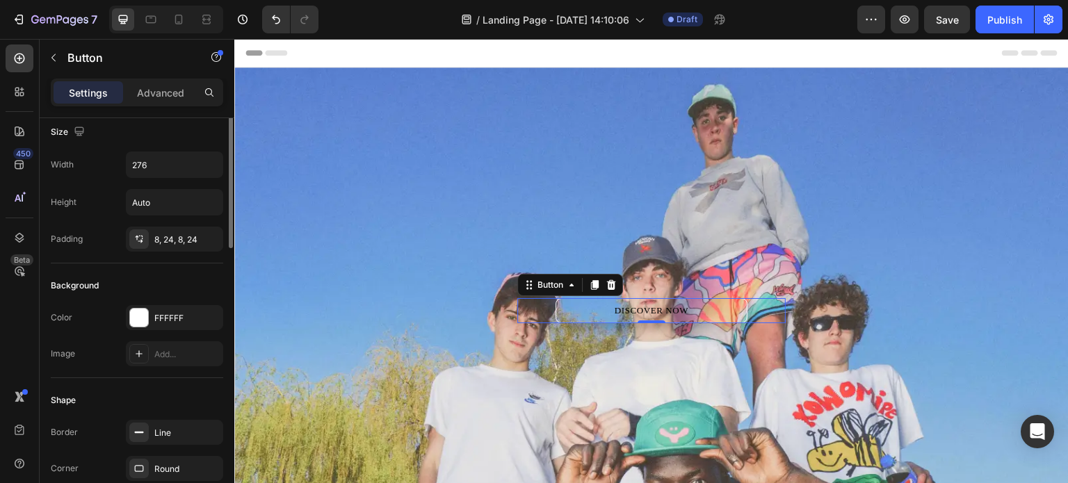
scroll to position [0, 0]
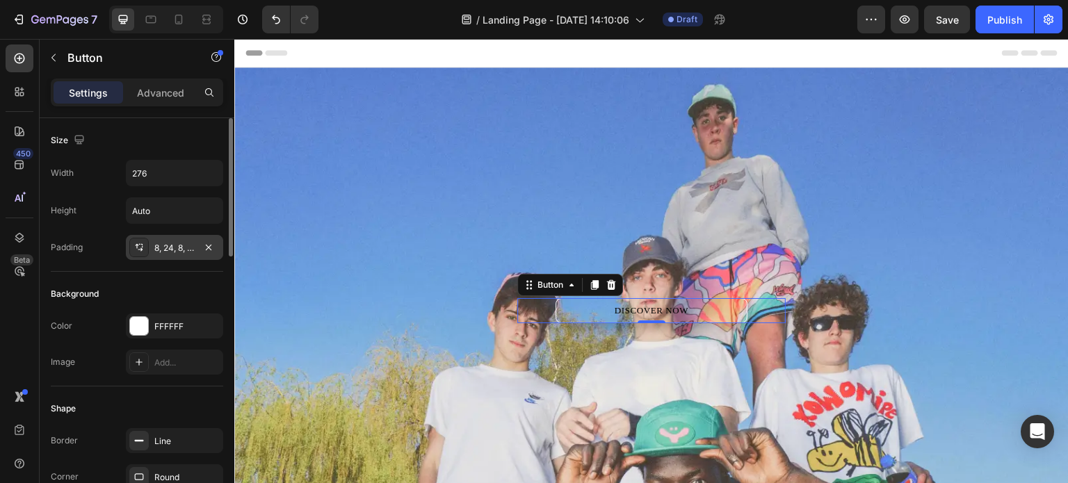
click at [142, 244] on icon at bounding box center [141, 244] width 1 height 1
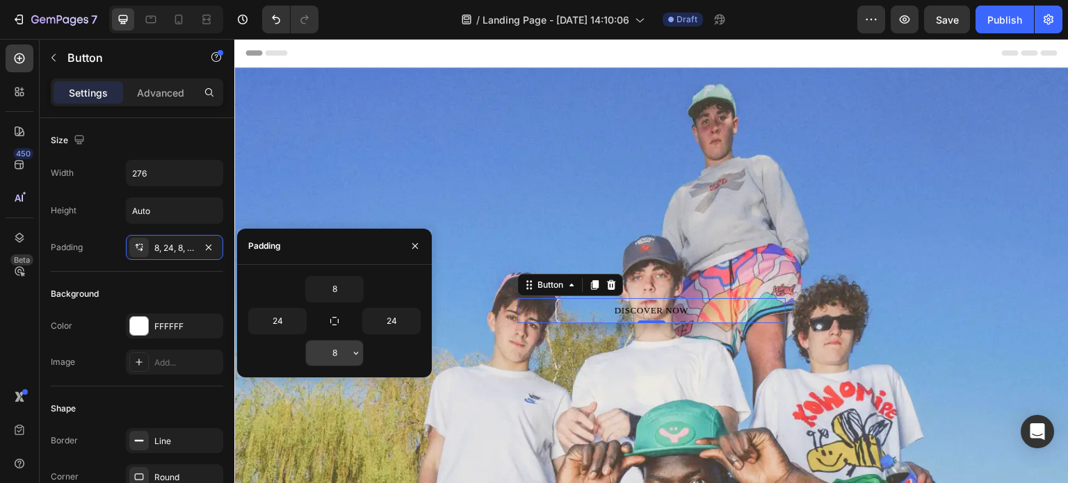
click at [335, 354] on input "8" at bounding box center [334, 353] width 57 height 25
click at [408, 316] on icon "button" at bounding box center [413, 321] width 11 height 11
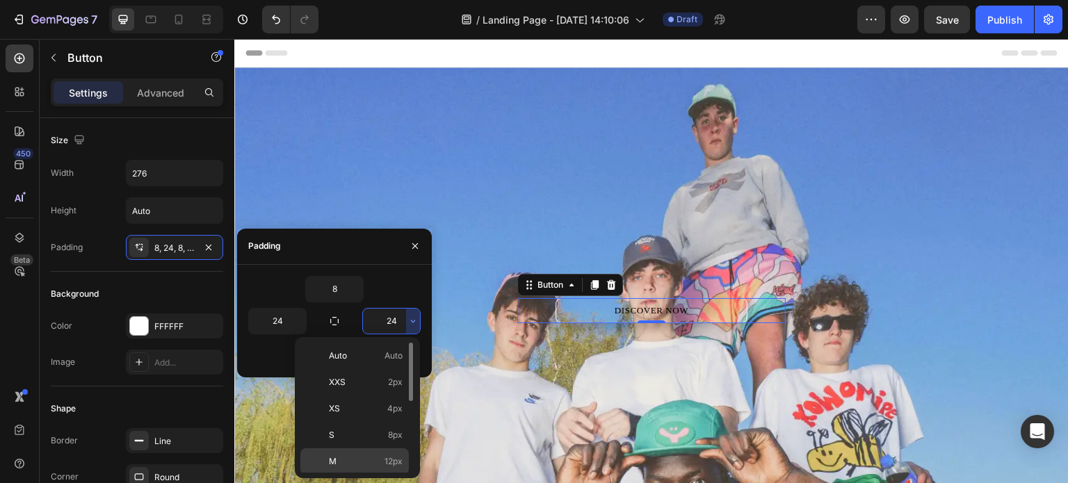
drag, startPoint x: 129, startPoint y: 412, endPoint x: 364, endPoint y: 450, distance: 237.5
click at [364, 475] on div "M 12px" at bounding box center [354, 488] width 109 height 26
type input "12"
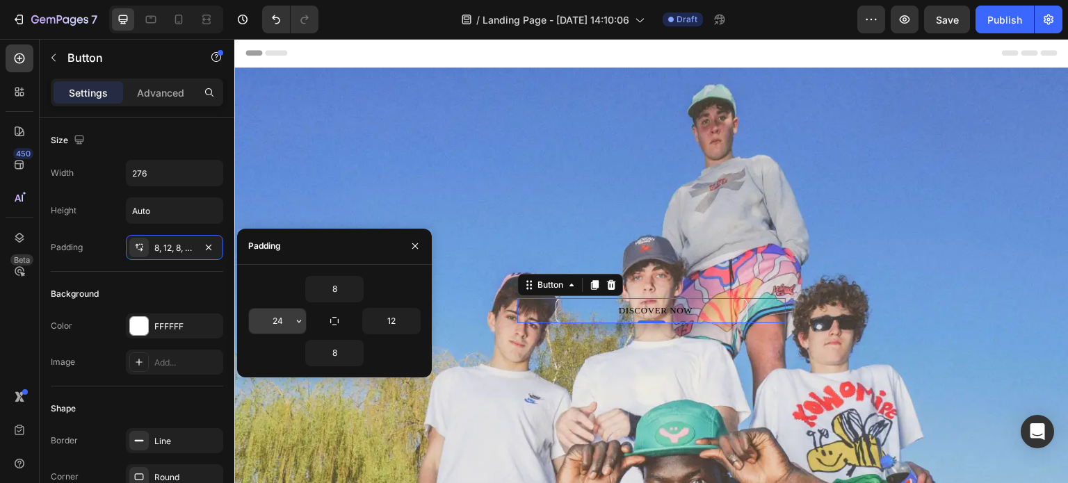
click at [280, 319] on input "24" at bounding box center [277, 321] width 57 height 25
click at [303, 322] on icon "button" at bounding box center [299, 321] width 11 height 11
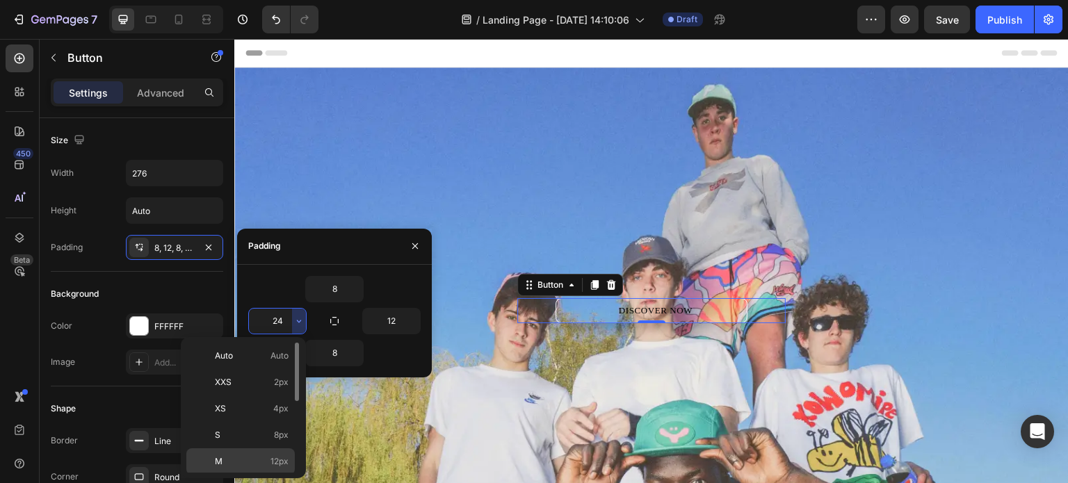
drag, startPoint x: 255, startPoint y: 458, endPoint x: 19, endPoint y: 420, distance: 238.9
click at [255, 458] on p "M 12px" at bounding box center [252, 462] width 74 height 13
type input "12"
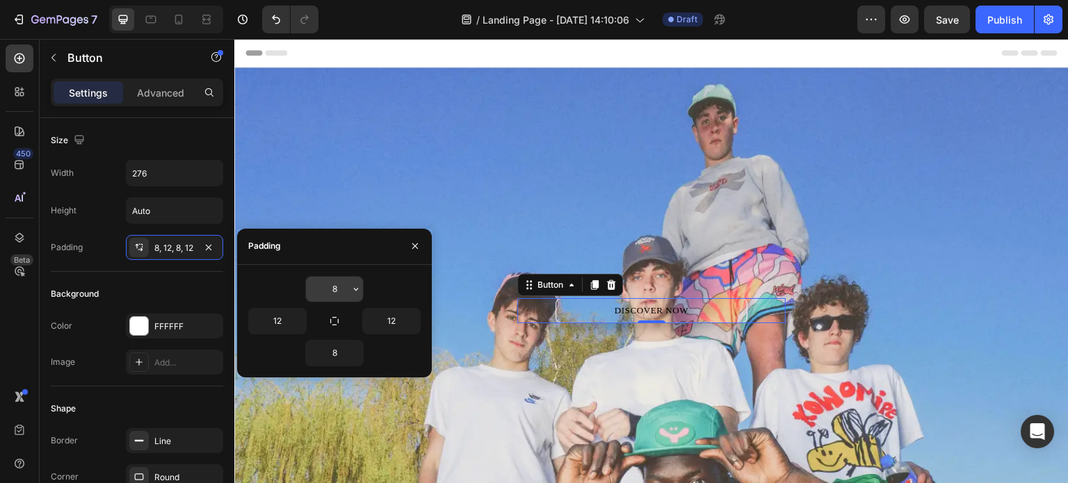
click at [337, 291] on input "8" at bounding box center [334, 289] width 57 height 25
click at [354, 286] on icon "button" at bounding box center [356, 289] width 11 height 11
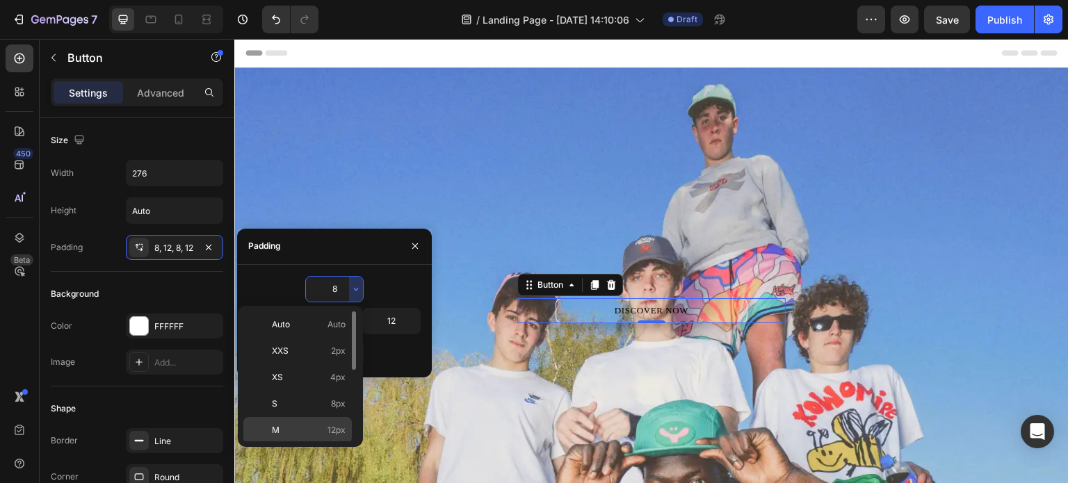
click at [305, 425] on p "M 12px" at bounding box center [309, 430] width 74 height 13
type input "12"
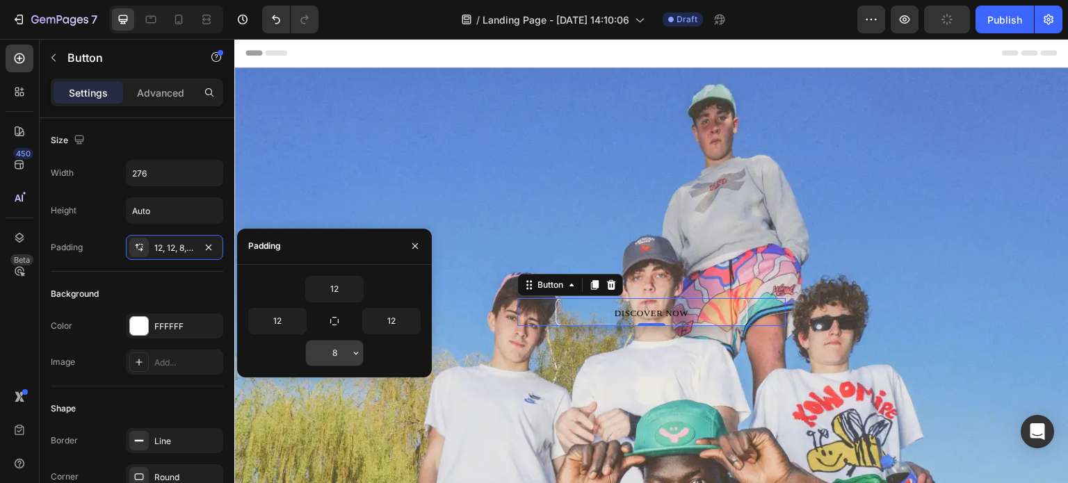
click at [353, 353] on icon "button" at bounding box center [356, 353] width 11 height 11
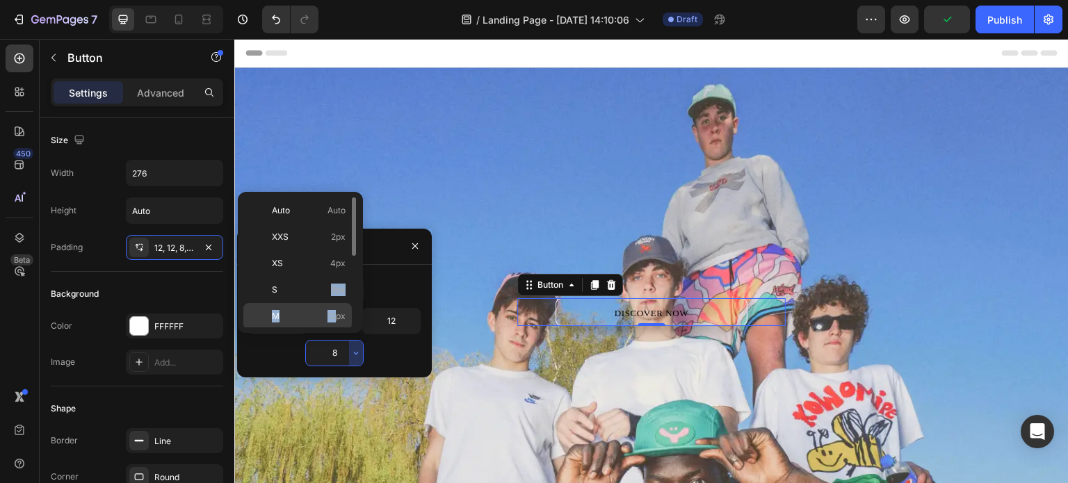
drag, startPoint x: 326, startPoint y: 286, endPoint x: 335, endPoint y: 311, distance: 26.6
click at [335, 311] on div "Auto Auto XXS 2px XS 4px S 8px M 12px L 16px XL 24px 2XL 32px 3XL 48px 4XL 80px…" at bounding box center [300, 263] width 114 height 130
click at [335, 311] on span "12px" at bounding box center [337, 316] width 18 height 13
type input "12"
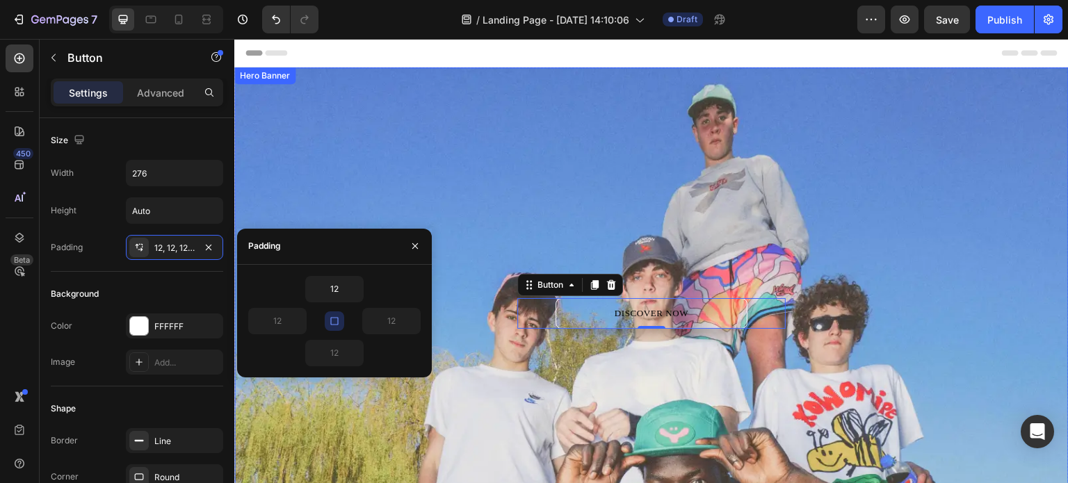
click at [502, 198] on div "DISCOVER NOW Button 0 Row" at bounding box center [651, 198] width 835 height 262
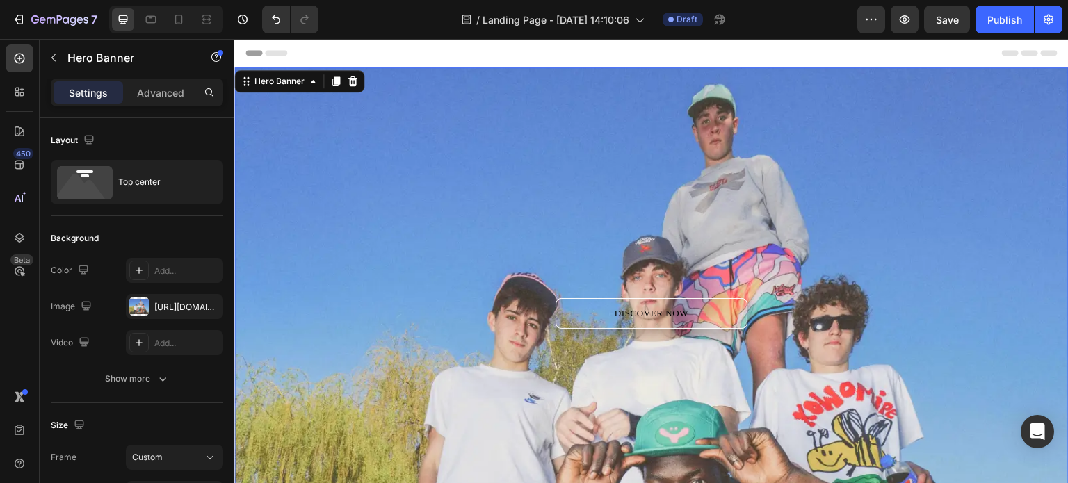
click at [661, 362] on div "Overlay" at bounding box center [651, 380] width 835 height 627
click at [664, 315] on div "DISCOVER NOW" at bounding box center [652, 314] width 74 height 14
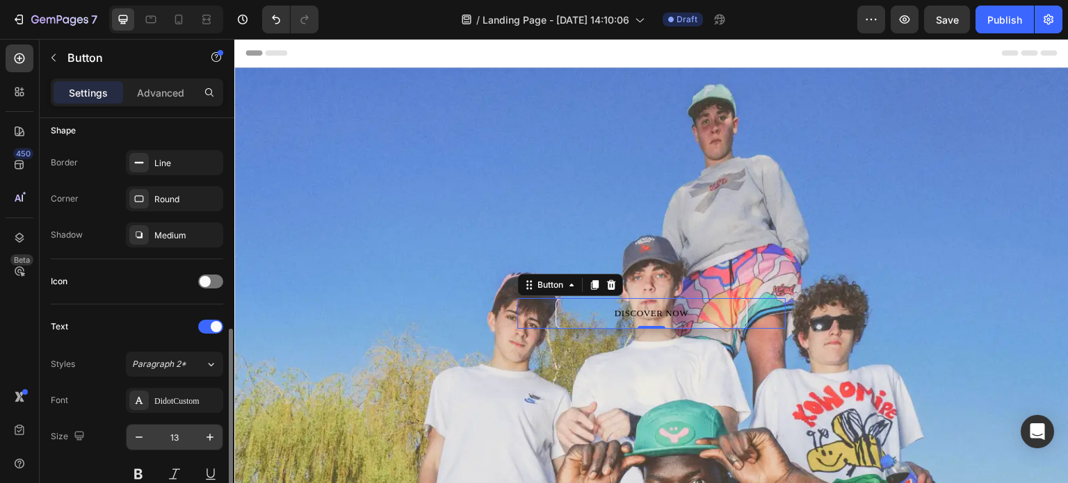
scroll to position [348, 0]
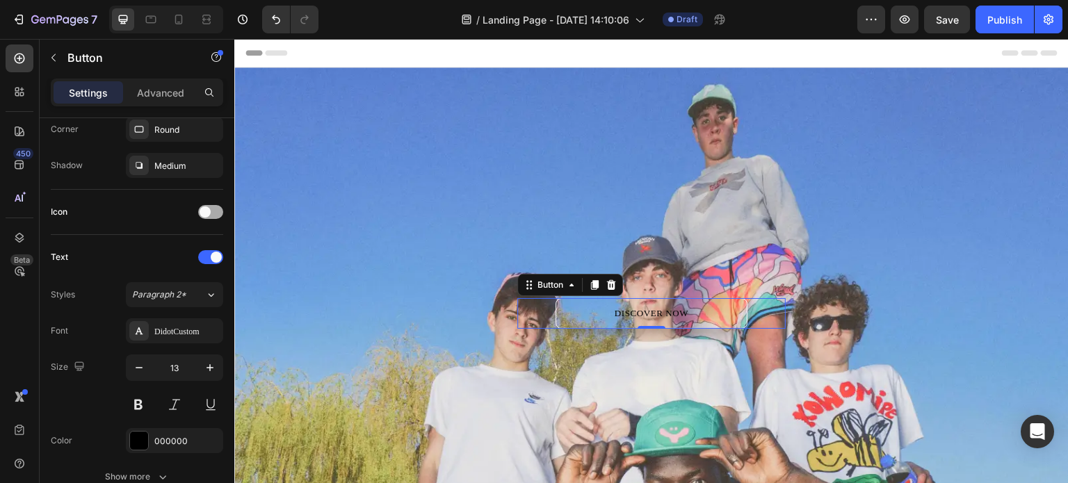
click at [214, 214] on div at bounding box center [210, 212] width 25 height 14
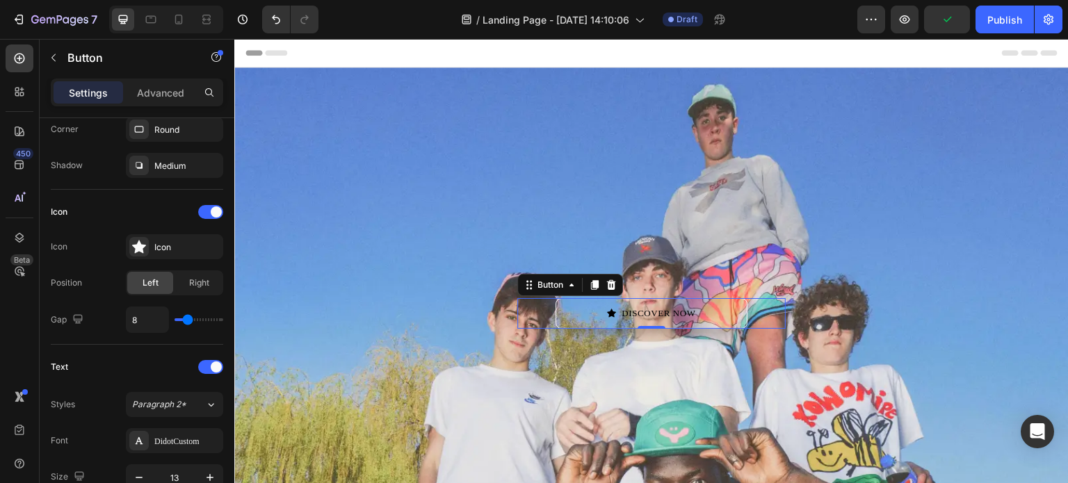
type input "3"
type input "2"
type input "1"
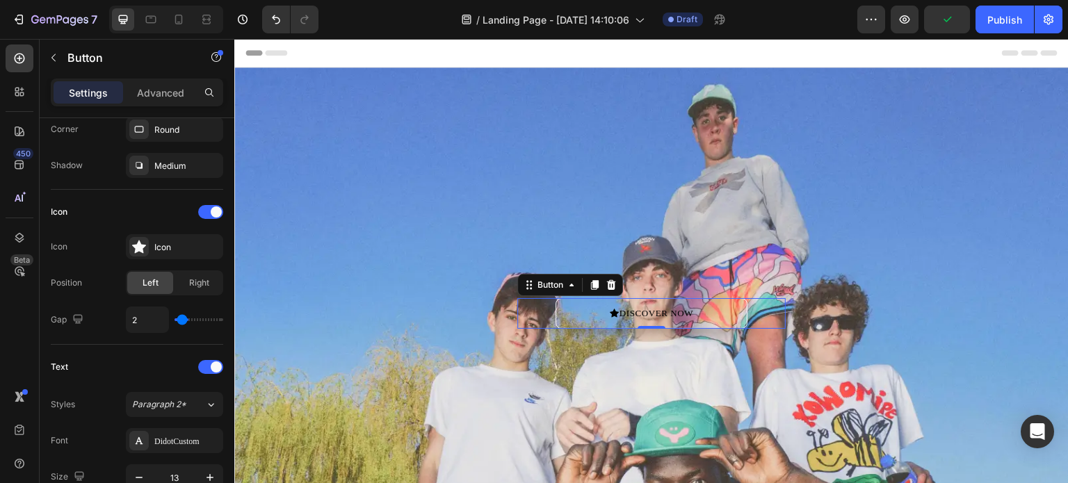
type input "1"
type input "0"
type input "8"
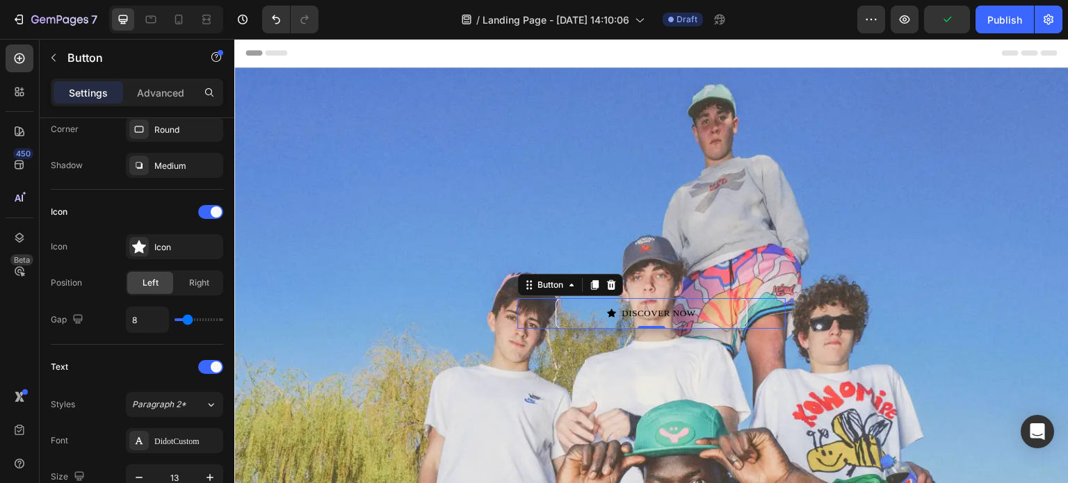
type input "13"
type input "14"
type input "13"
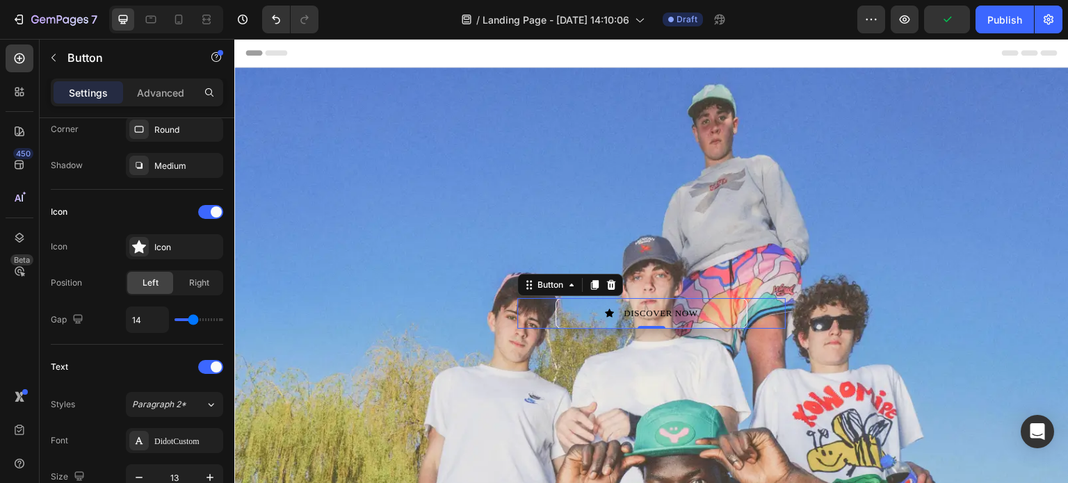
type input "13"
type input "11"
type input "8"
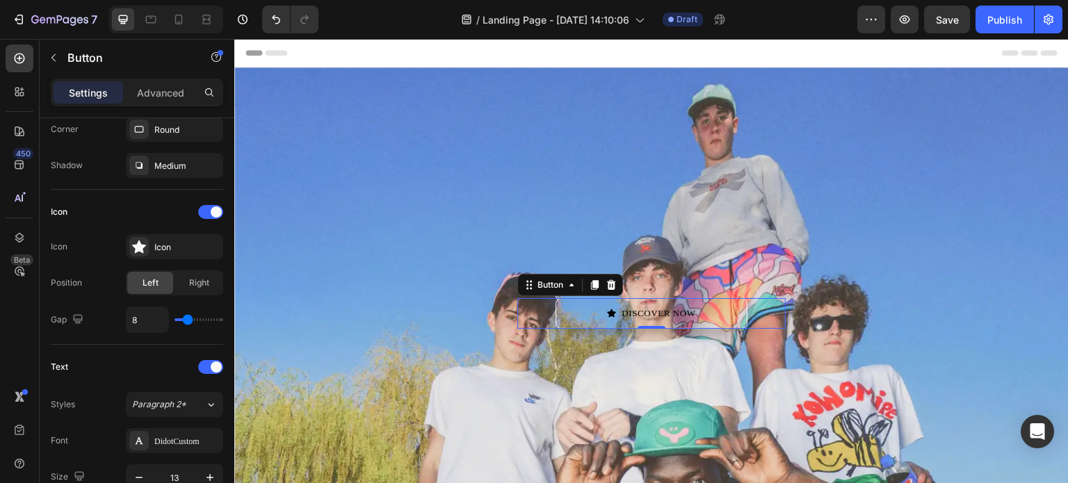
type input "12"
type input "11"
type input "10"
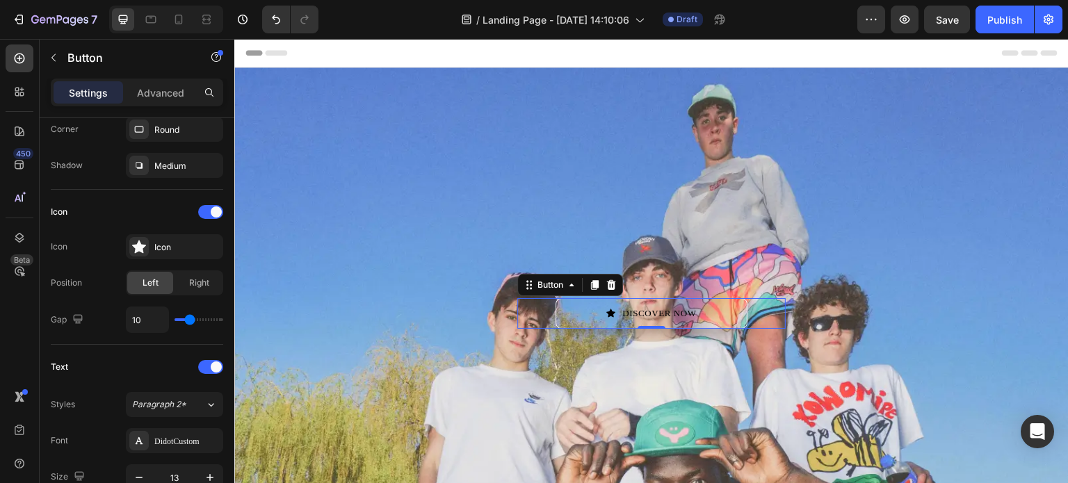
type input "10"
click at [189, 319] on input "range" at bounding box center [199, 320] width 49 height 3
click at [197, 283] on span "Right" at bounding box center [199, 283] width 20 height 13
click at [144, 250] on icon at bounding box center [139, 247] width 14 height 14
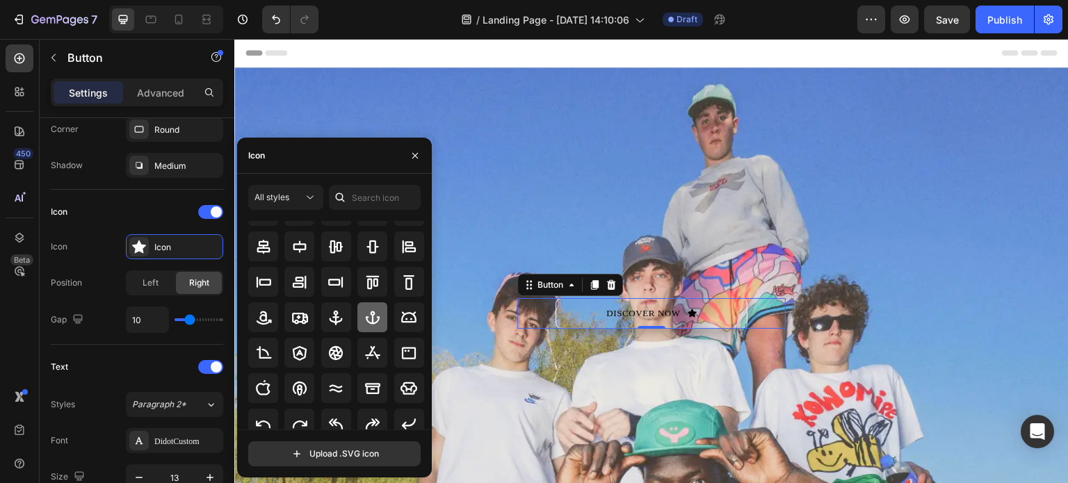
scroll to position [139, 0]
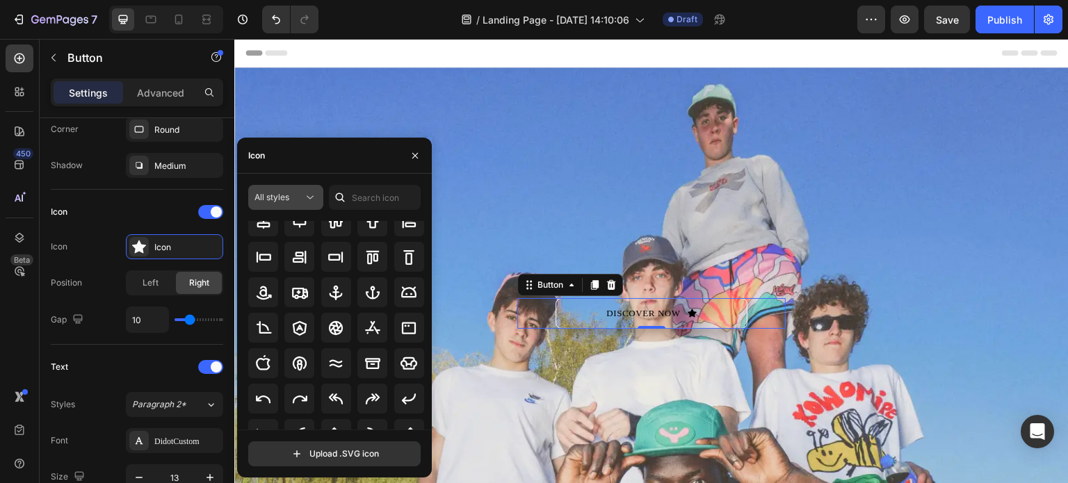
click at [314, 200] on icon at bounding box center [310, 198] width 14 height 14
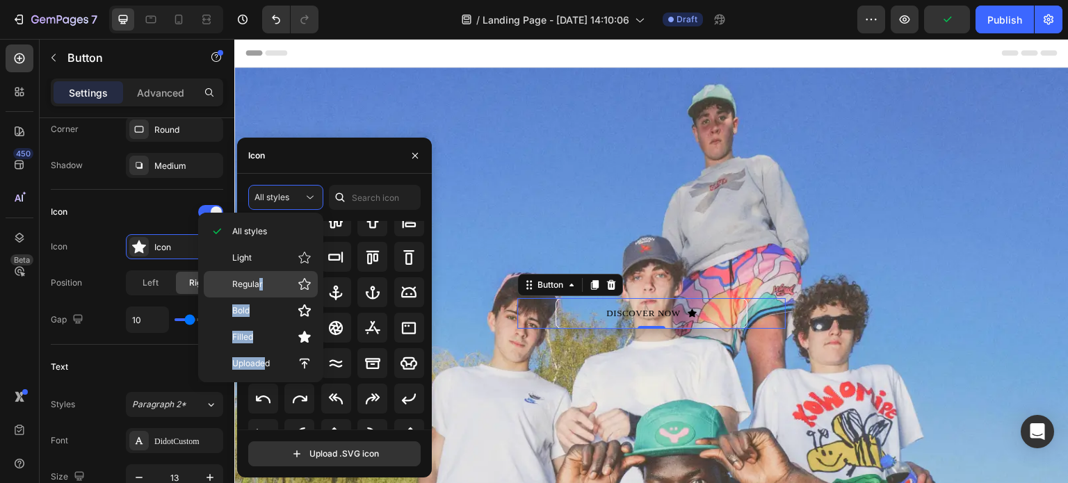
drag, startPoint x: 265, startPoint y: 360, endPoint x: 259, endPoint y: 274, distance: 85.8
click at [259, 278] on div "All styles Light Regular Bold Filled Uploaded" at bounding box center [261, 297] width 114 height 159
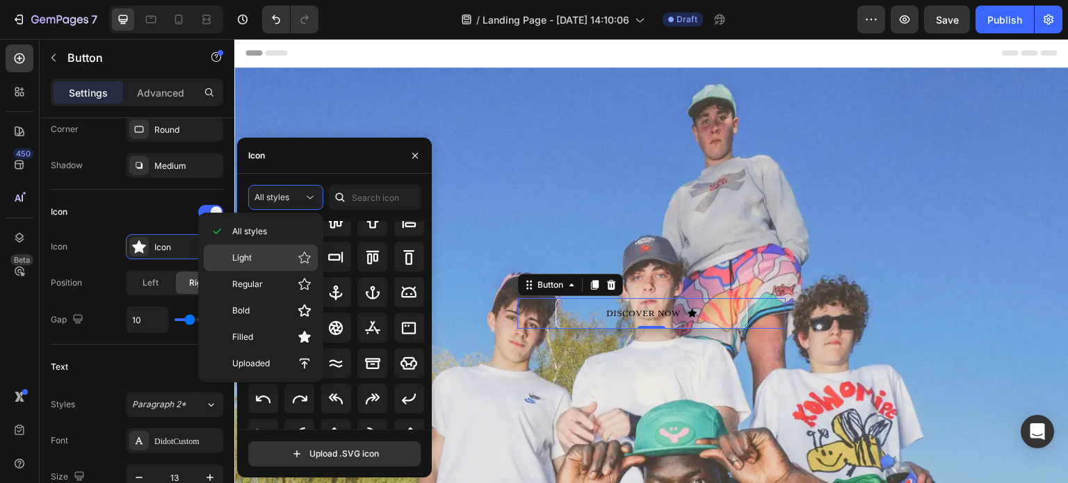
click at [259, 261] on p "Light" at bounding box center [271, 258] width 79 height 14
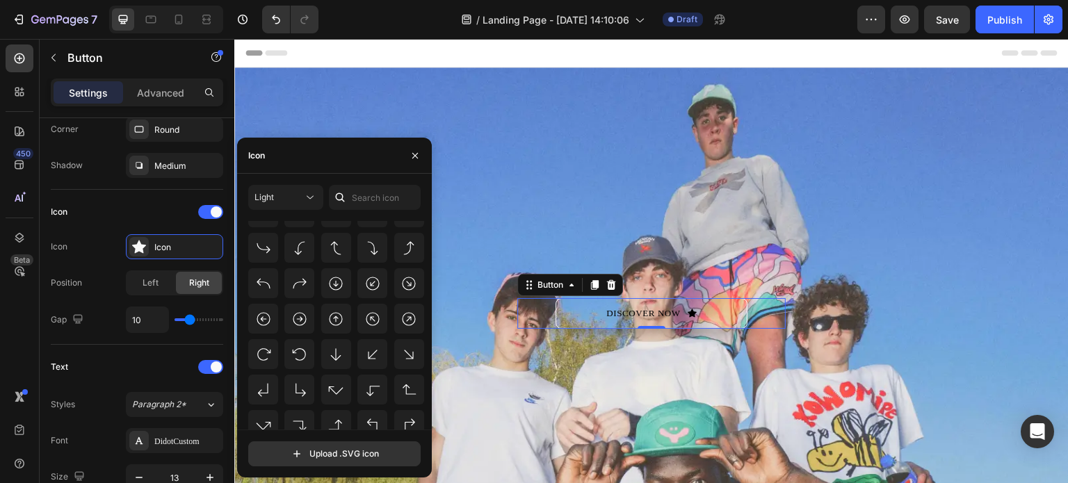
scroll to position [362, 0]
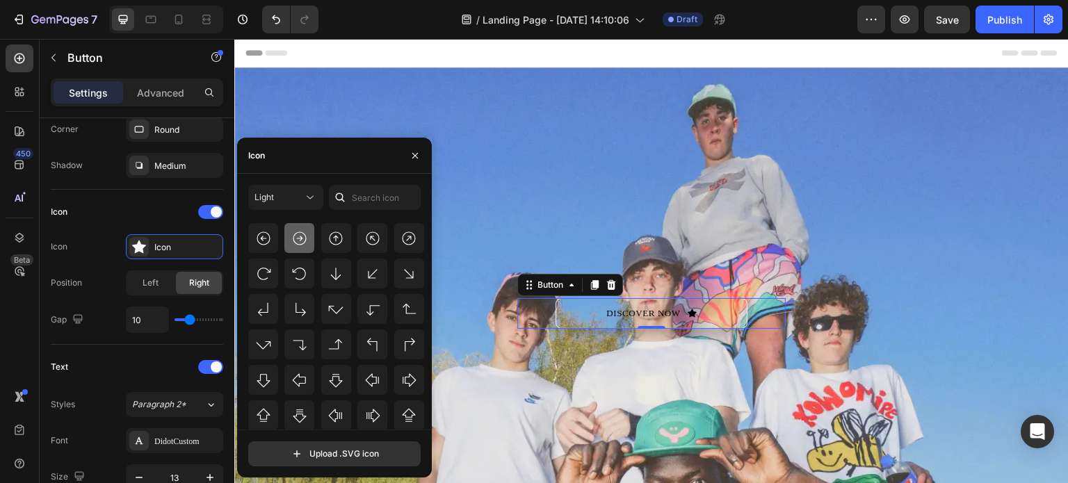
click at [306, 243] on icon at bounding box center [299, 238] width 17 height 17
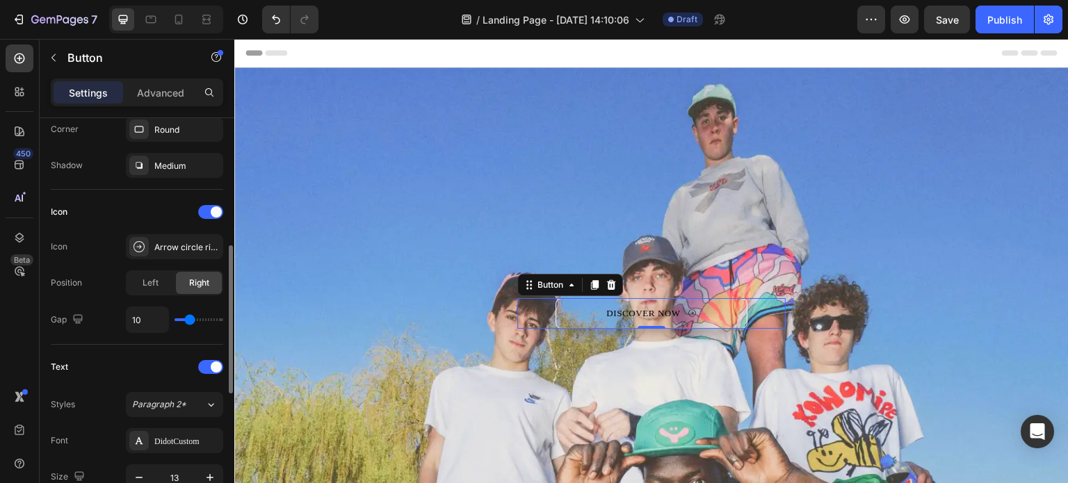
type input "11"
type input "16"
type input "17"
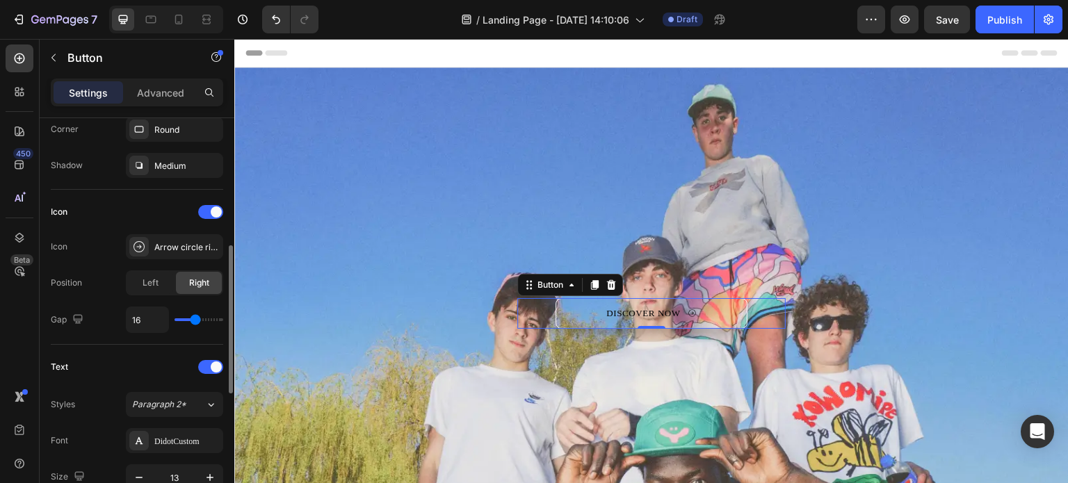
type input "17"
type input "19"
type input "20"
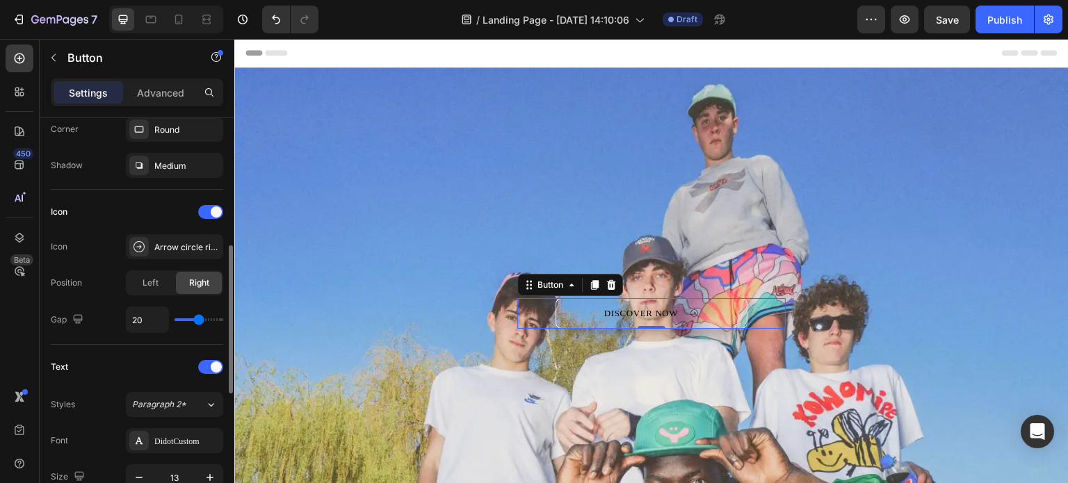
type input "21"
type input "24"
type input "31"
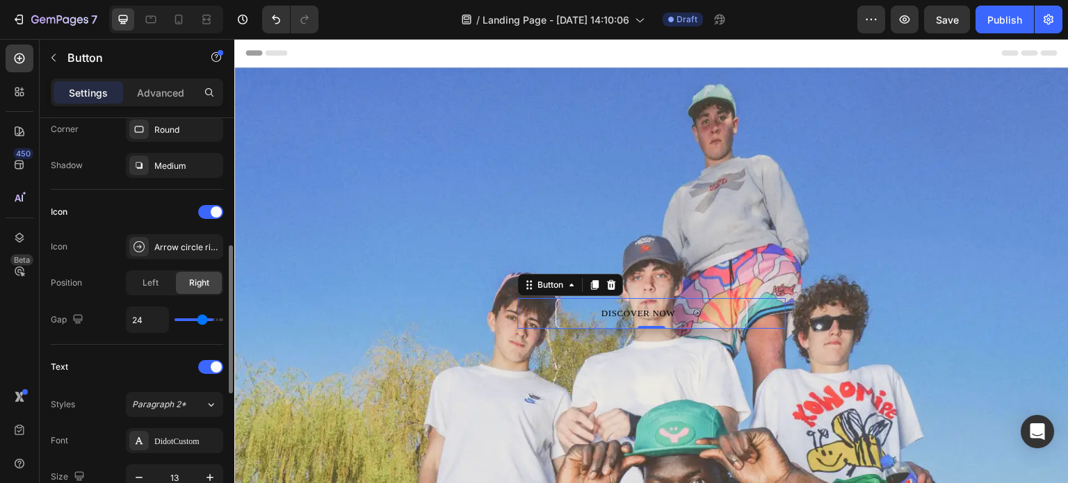
type input "31"
type input "27"
type input "26"
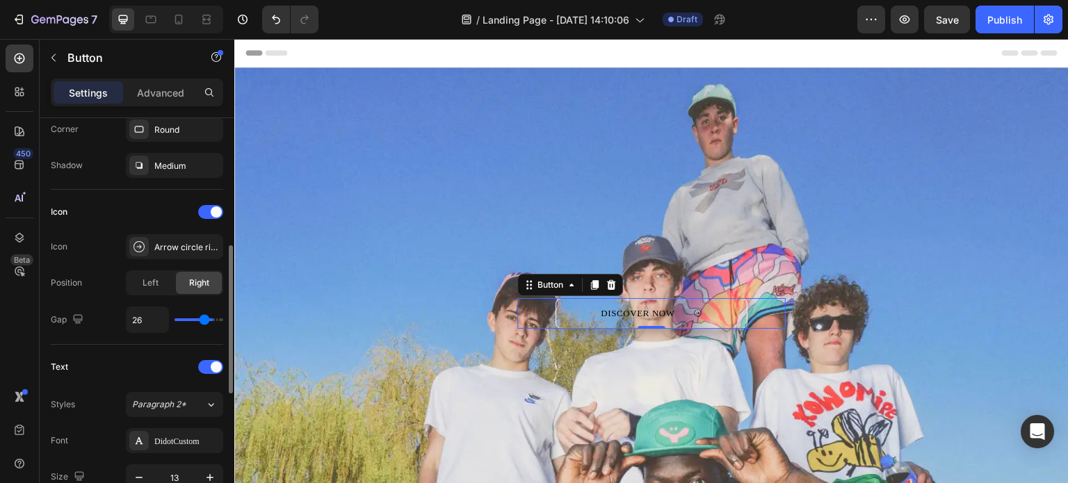
type input "24"
type input "23"
drag, startPoint x: 189, startPoint y: 318, endPoint x: 202, endPoint y: 323, distance: 13.4
type input "23"
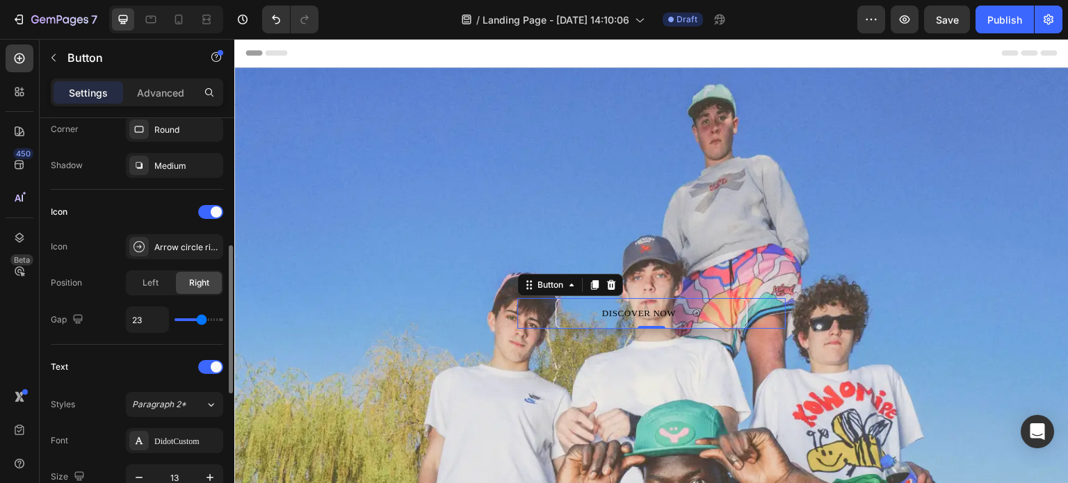
click at [202, 321] on input "range" at bounding box center [199, 320] width 49 height 3
click at [204, 345] on div "Text Styles Paragraph 2* Font DidotCustom Size 13 Color 000000 Show more" at bounding box center [137, 478] width 173 height 266
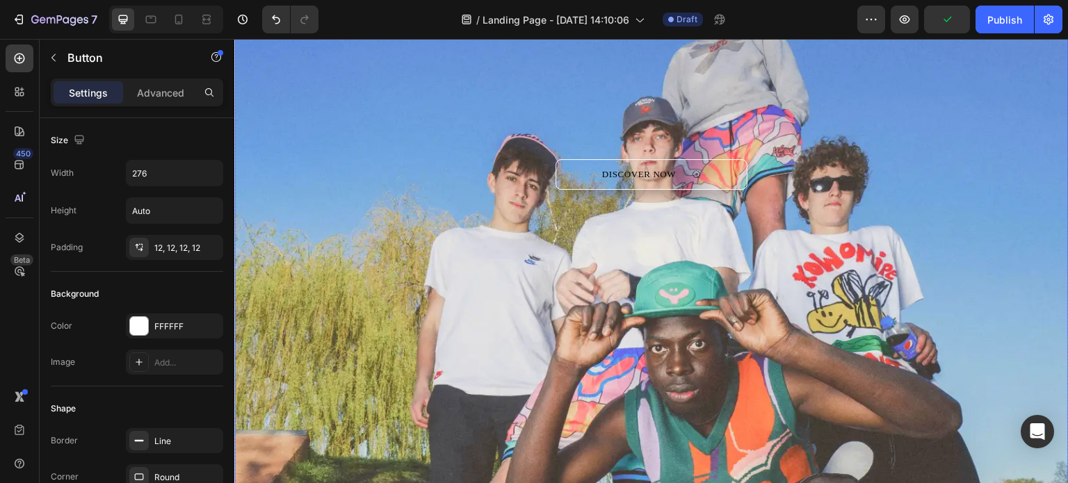
scroll to position [0, 0]
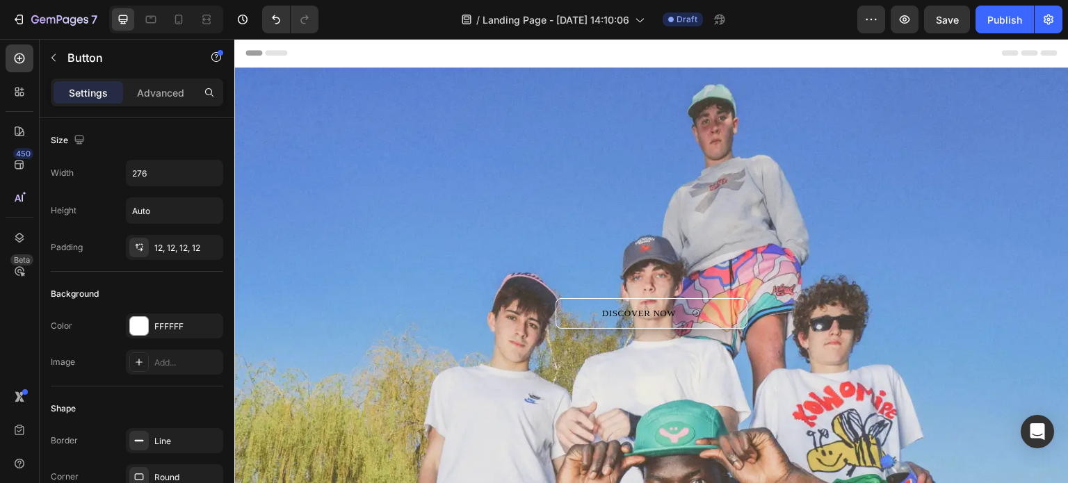
click at [449, 58] on div "Header" at bounding box center [652, 53] width 812 height 28
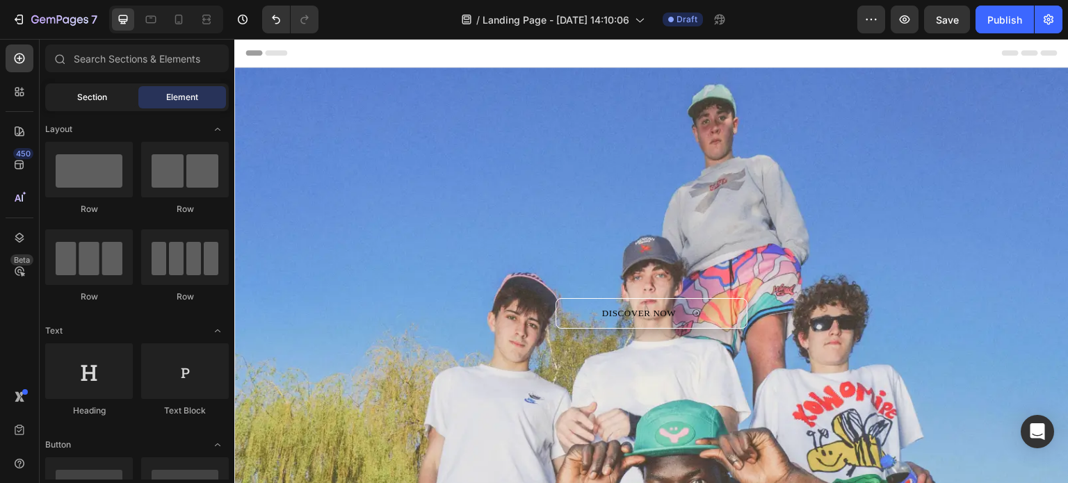
click at [96, 105] on div "Section" at bounding box center [92, 97] width 88 height 22
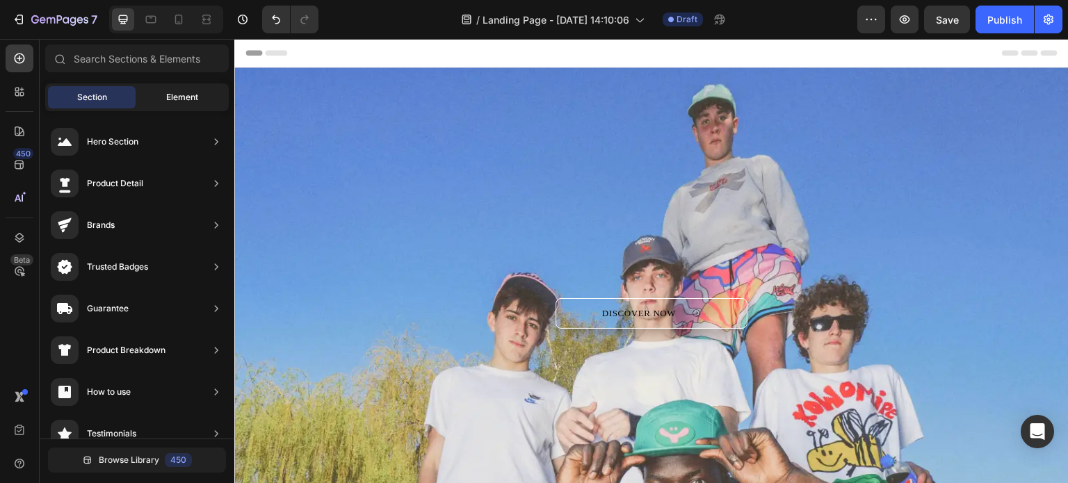
click at [167, 93] on span "Element" at bounding box center [182, 97] width 32 height 13
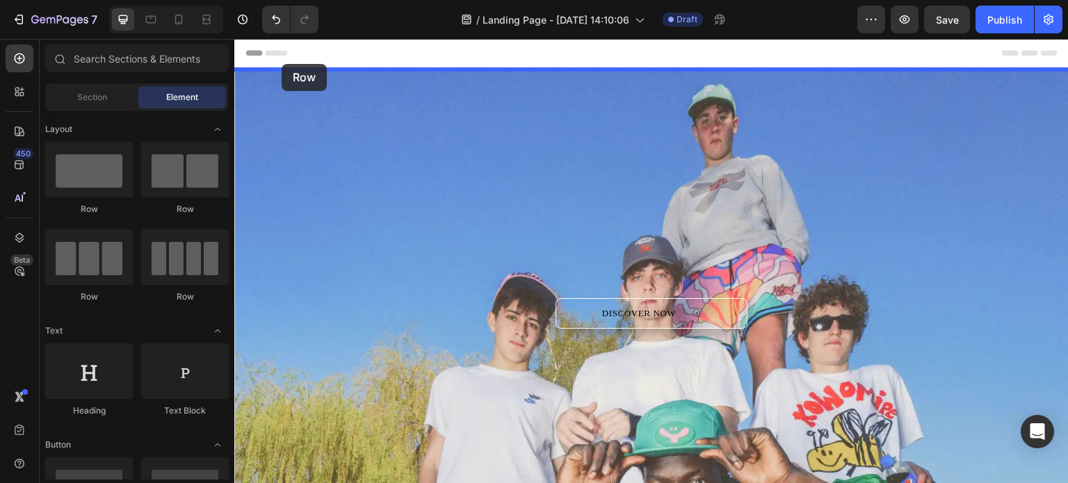
drag, startPoint x: 337, startPoint y: 203, endPoint x: 282, endPoint y: 64, distance: 149.8
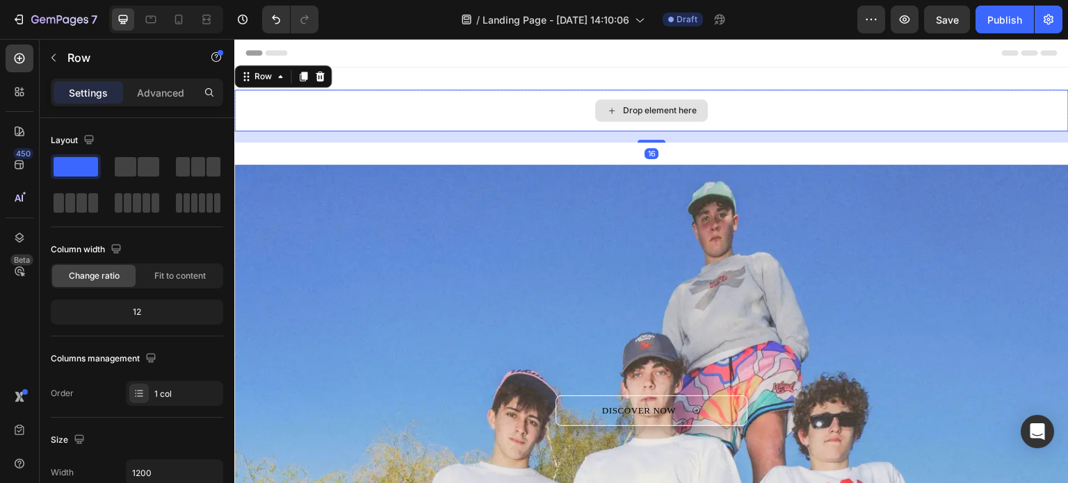
click at [623, 113] on div "Drop element here" at bounding box center [660, 110] width 74 height 11
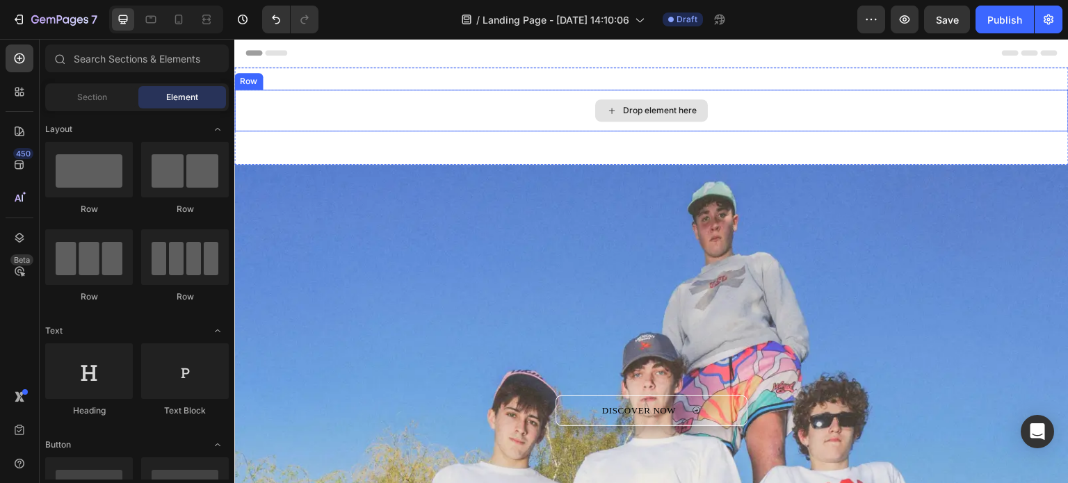
click at [629, 113] on div "Drop element here" at bounding box center [660, 110] width 74 height 11
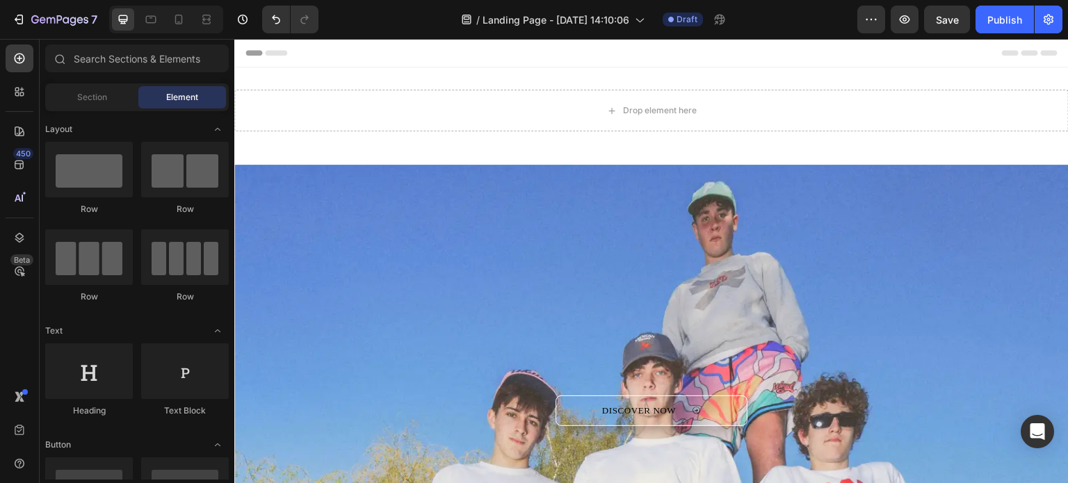
click at [111, 102] on div "Section" at bounding box center [92, 97] width 88 height 22
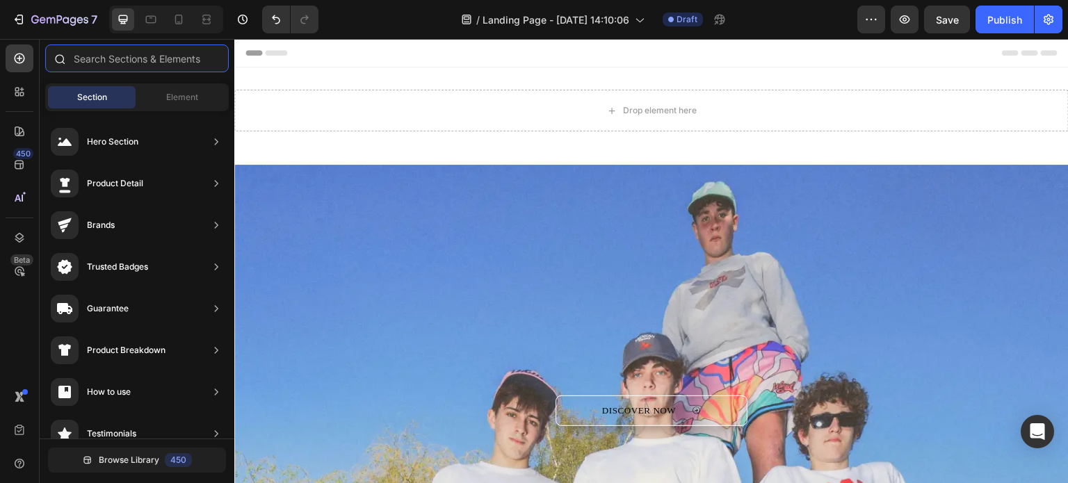
click at [130, 61] on input "text" at bounding box center [137, 59] width 184 height 28
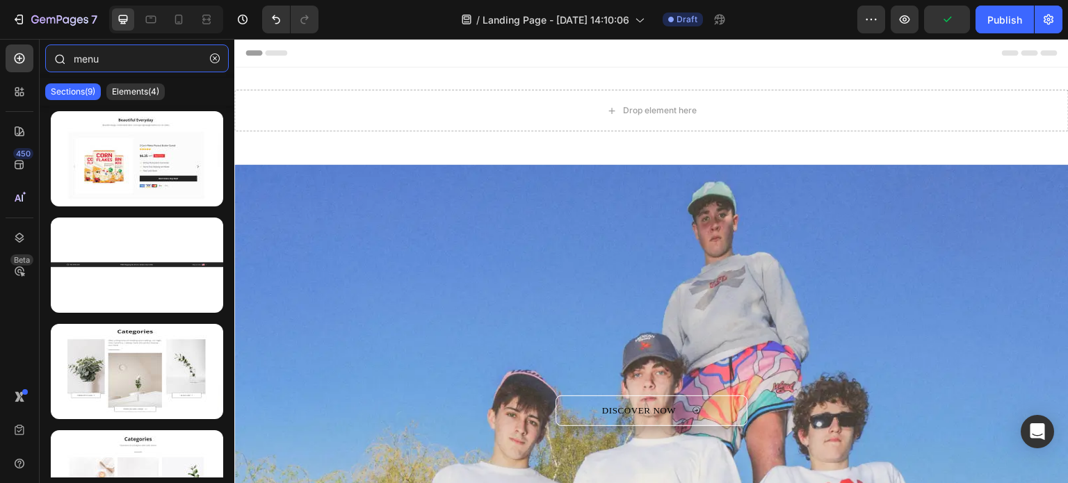
click at [136, 66] on input "menu" at bounding box center [137, 59] width 184 height 28
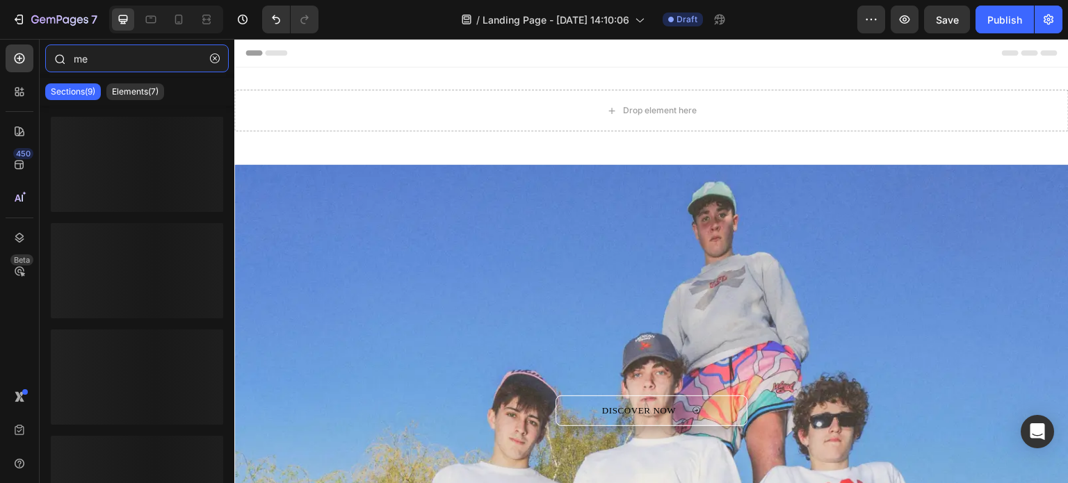
type input "m"
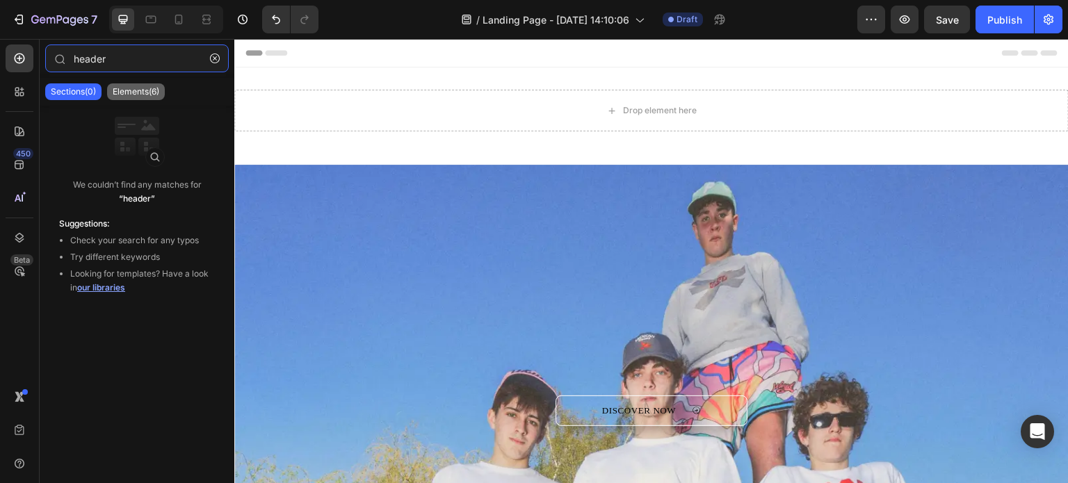
type input "header"
click at [153, 94] on p "Elements(6)" at bounding box center [136, 91] width 47 height 11
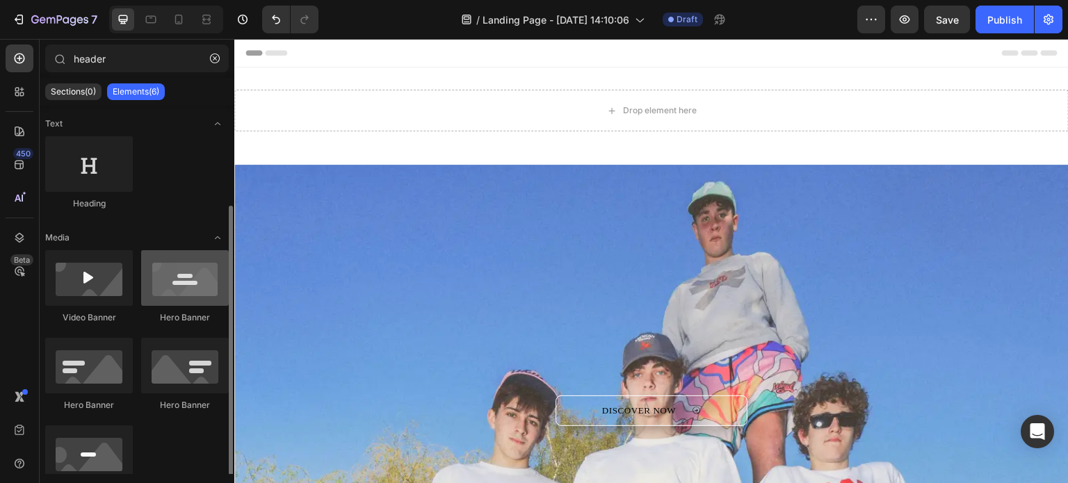
scroll to position [54, 0]
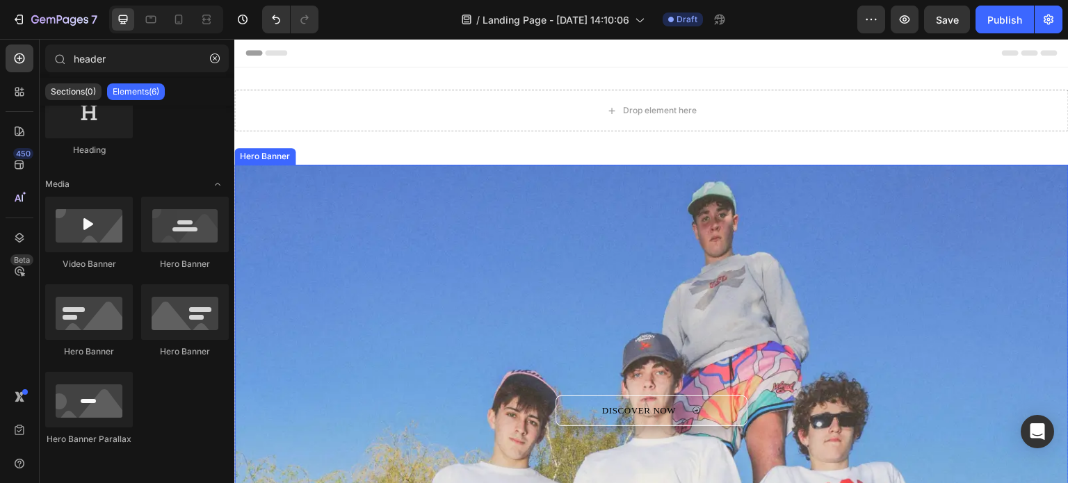
click at [384, 130] on div "Drop element here" at bounding box center [651, 111] width 835 height 42
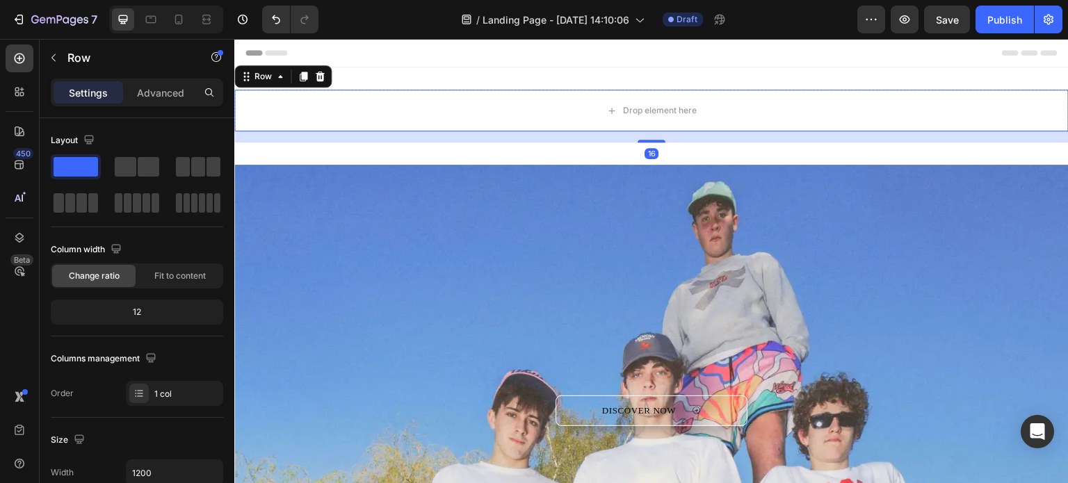
click at [420, 61] on div "Header" at bounding box center [652, 53] width 812 height 28
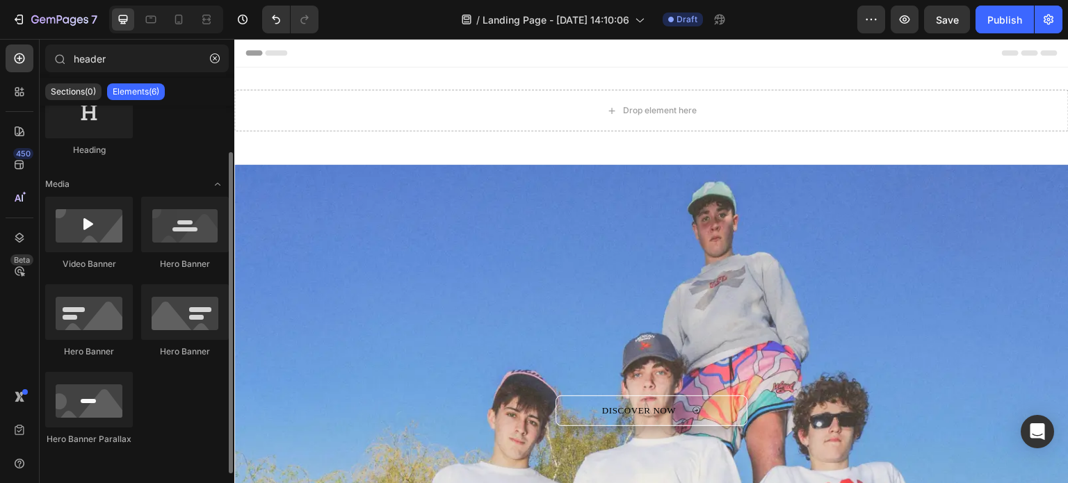
scroll to position [0, 0]
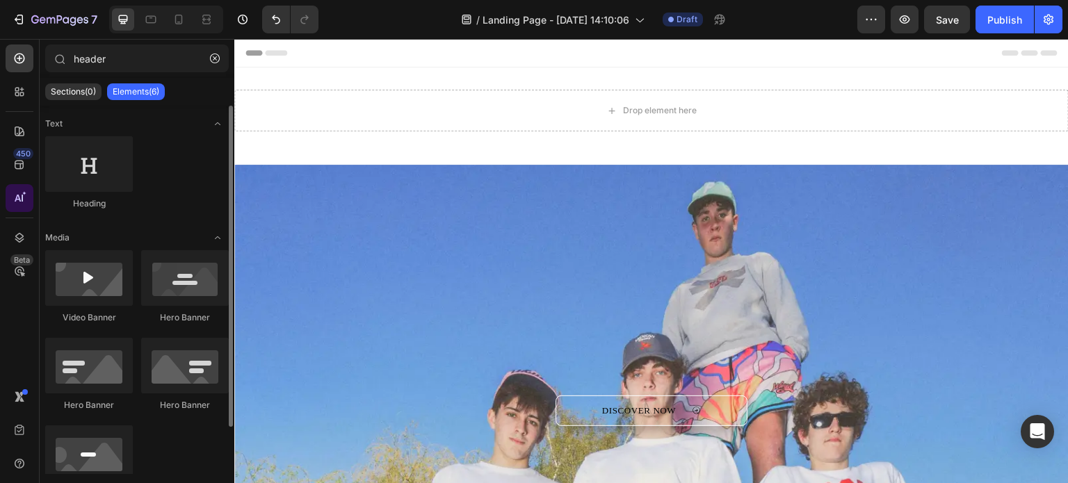
click at [18, 204] on icon at bounding box center [20, 198] width 14 height 14
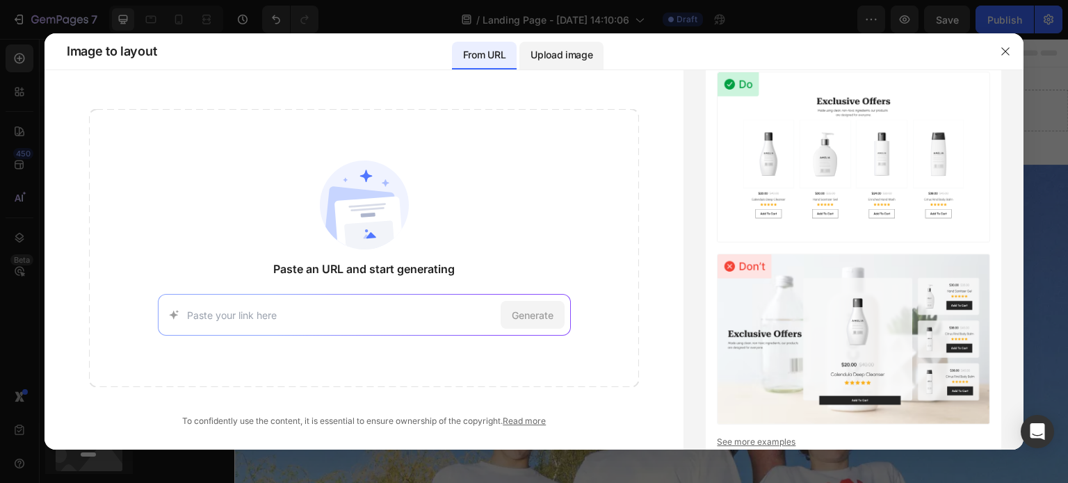
click at [545, 63] on div "Upload image" at bounding box center [562, 56] width 84 height 28
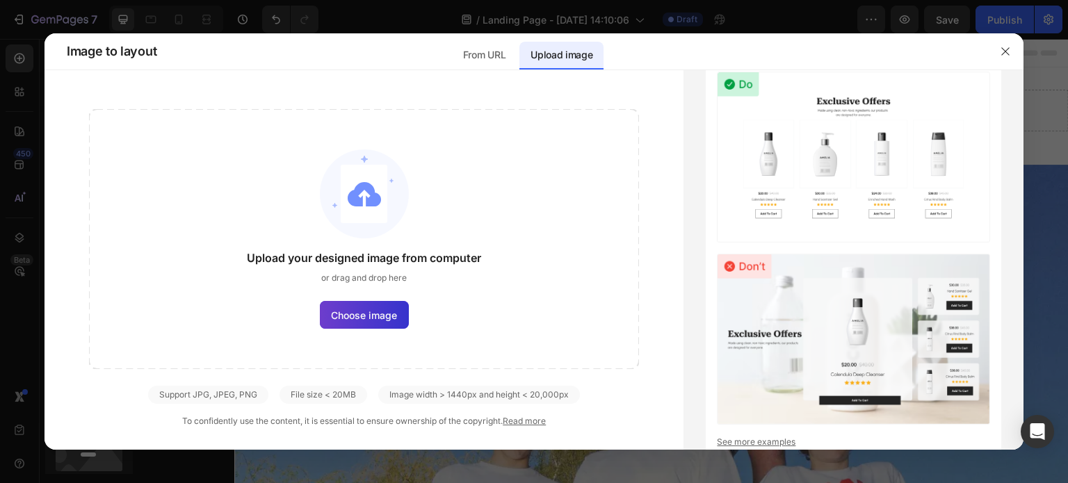
click at [378, 311] on span "Choose image" at bounding box center [364, 315] width 66 height 15
click at [0, 0] on input "Choose image" at bounding box center [0, 0] width 0 height 0
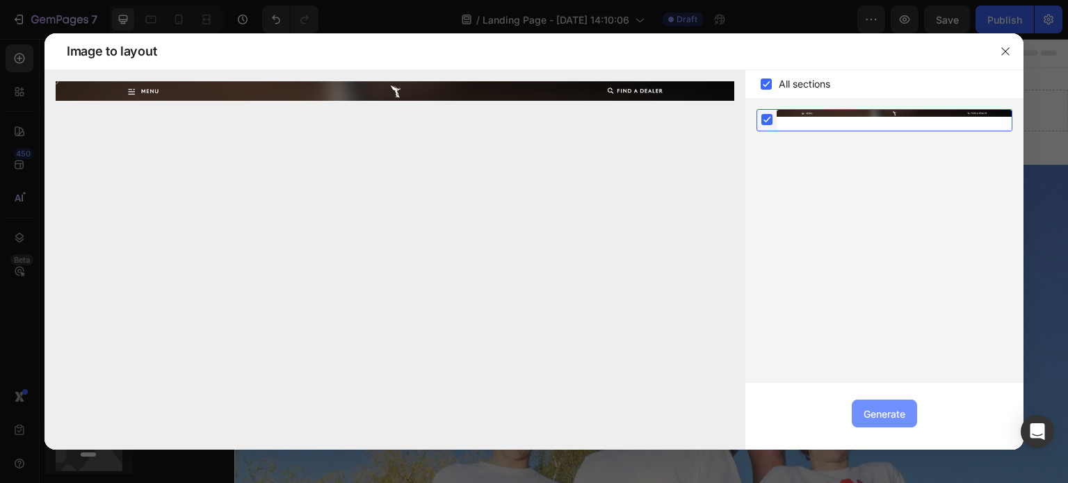
click at [883, 410] on div "Generate" at bounding box center [885, 414] width 42 height 15
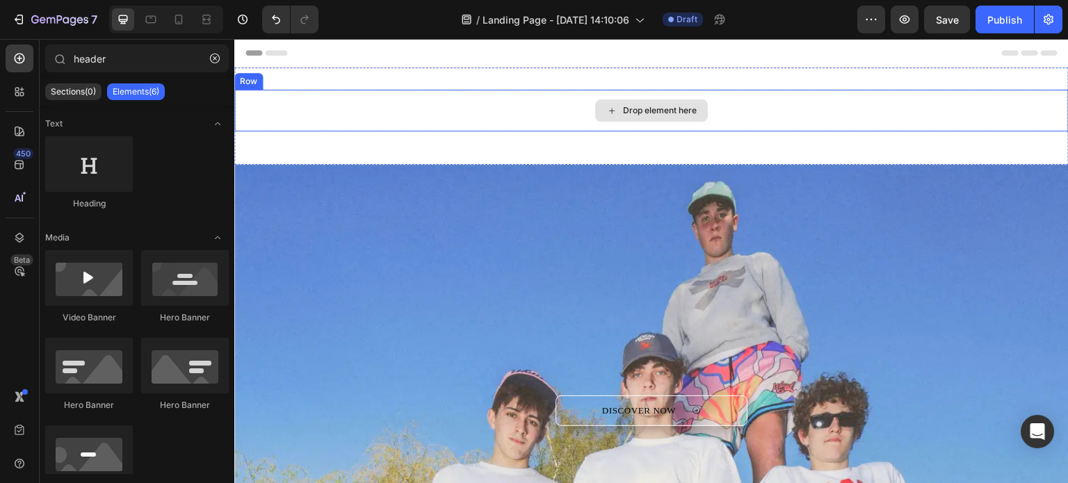
click at [664, 105] on div "Drop element here" at bounding box center [660, 110] width 74 height 11
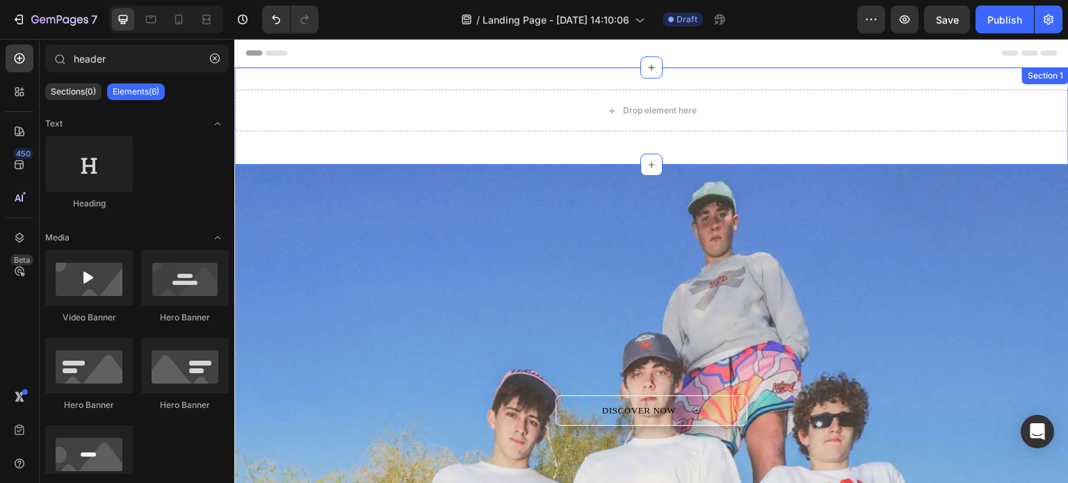
click at [663, 152] on div "Drop element here Row Section 1" at bounding box center [651, 115] width 835 height 97
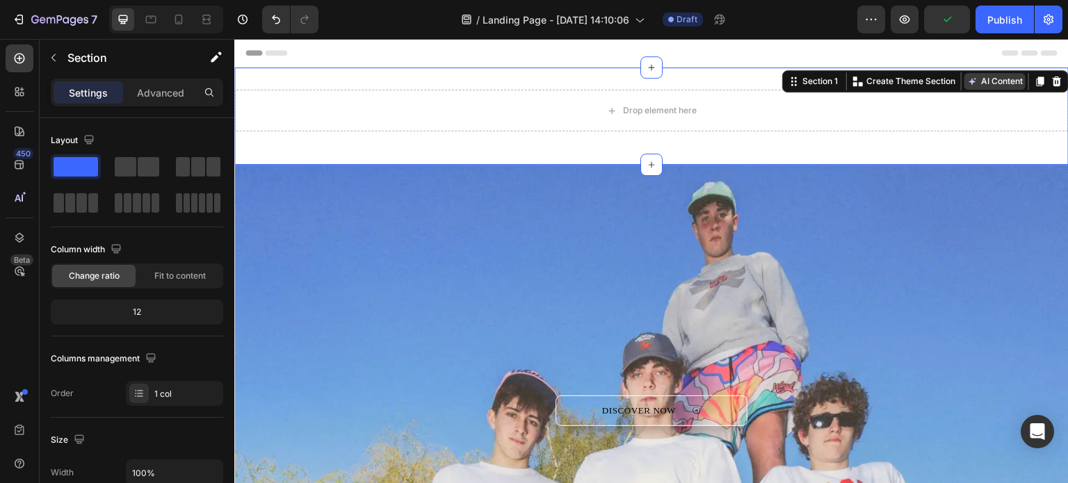
click at [974, 83] on button "AI Content" at bounding box center [995, 81] width 61 height 17
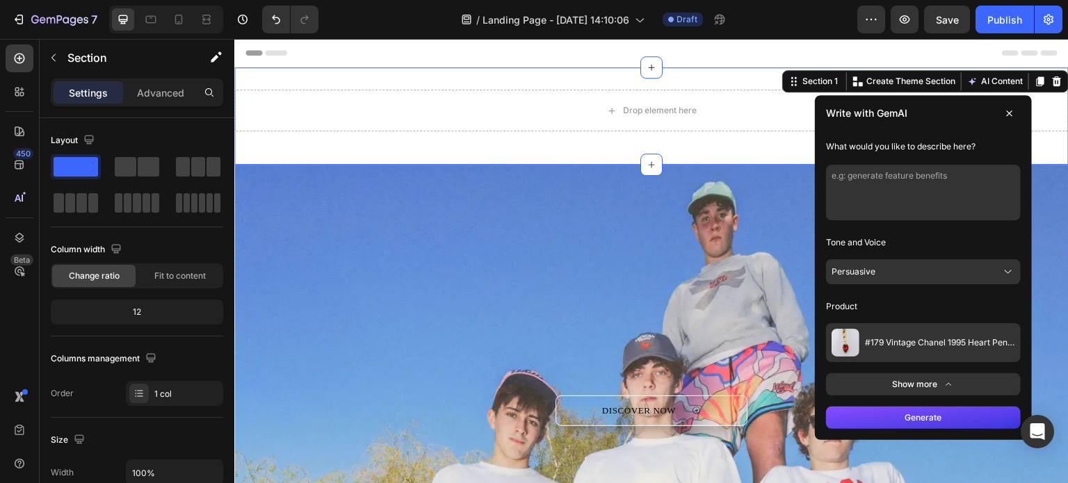
click at [908, 179] on textarea at bounding box center [923, 193] width 195 height 56
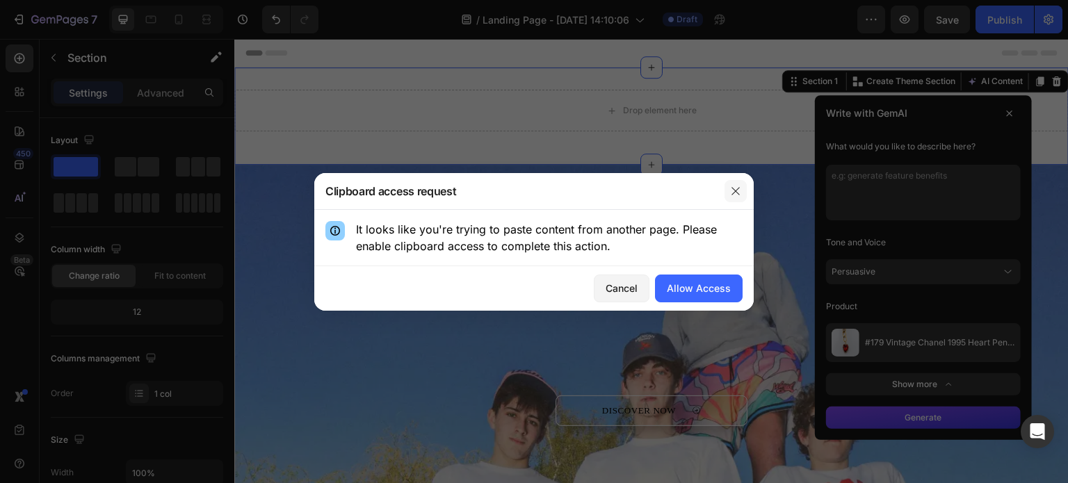
click at [735, 195] on icon "button" at bounding box center [735, 191] width 11 height 11
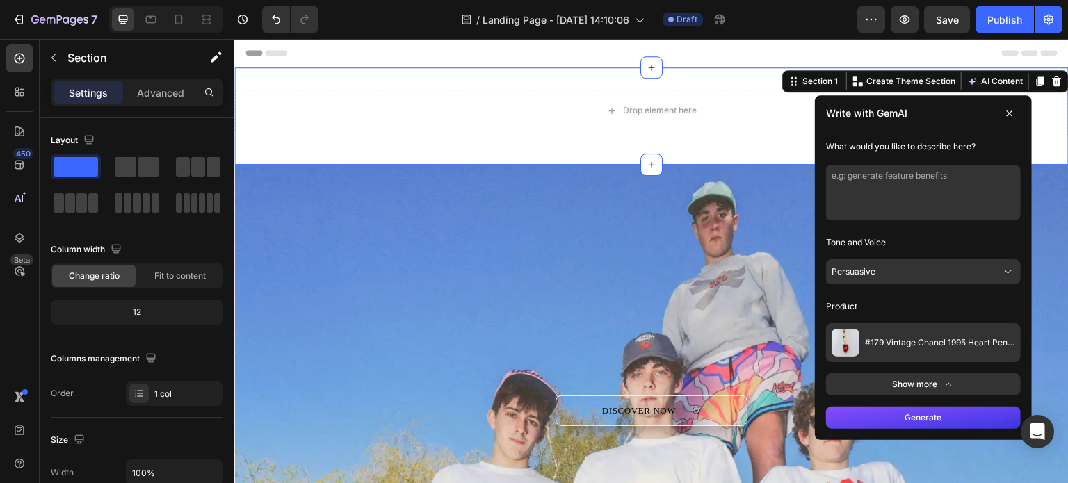
click at [905, 188] on textarea at bounding box center [923, 193] width 195 height 56
click at [736, 145] on div "Drop element here Row Section 1 You can create reusable sections Create Theme S…" at bounding box center [651, 115] width 835 height 97
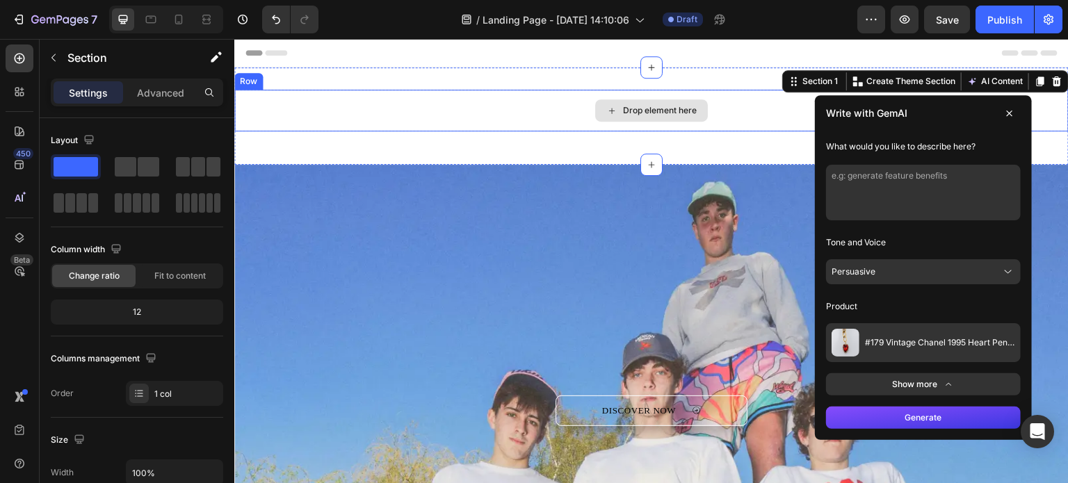
click at [724, 115] on div "Drop element here" at bounding box center [651, 111] width 835 height 42
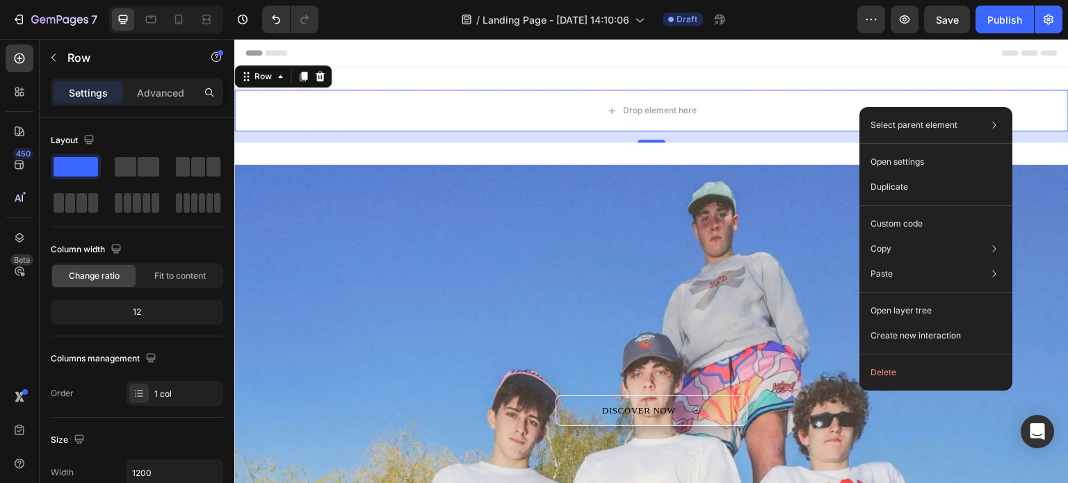
click at [580, 56] on div "Header" at bounding box center [652, 53] width 812 height 28
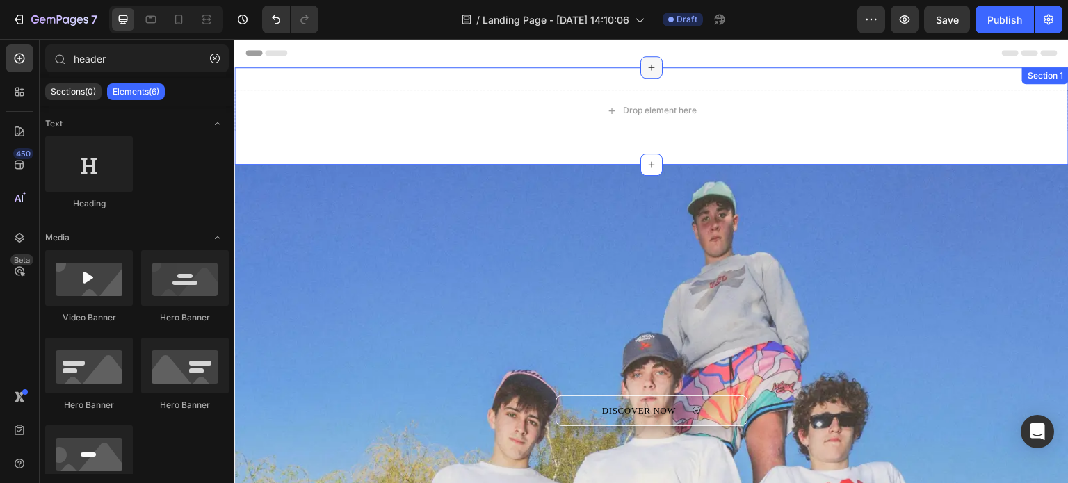
click at [650, 67] on icon at bounding box center [651, 67] width 11 height 11
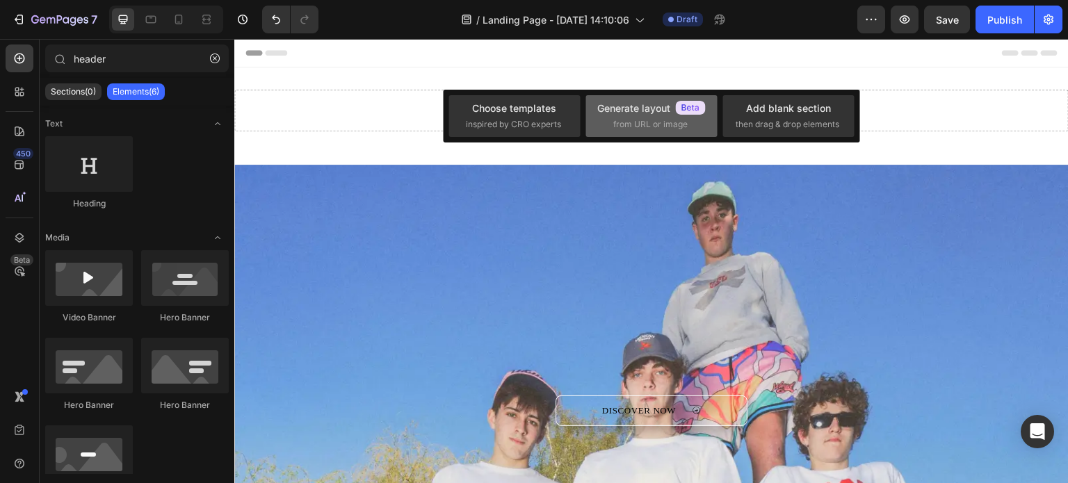
click at [662, 119] on span "from URL or image" at bounding box center [650, 124] width 74 height 13
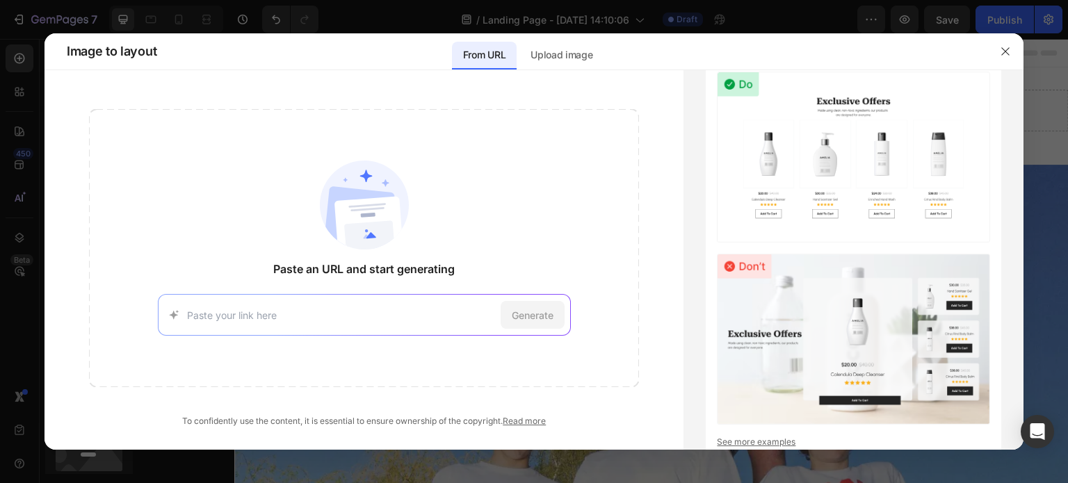
drag, startPoint x: 416, startPoint y: 305, endPoint x: 409, endPoint y: 318, distance: 14.9
click at [417, 305] on div "Generate" at bounding box center [364, 315] width 413 height 42
click at [409, 318] on input at bounding box center [341, 315] width 308 height 15
click at [575, 57] on p "Upload image" at bounding box center [562, 55] width 62 height 17
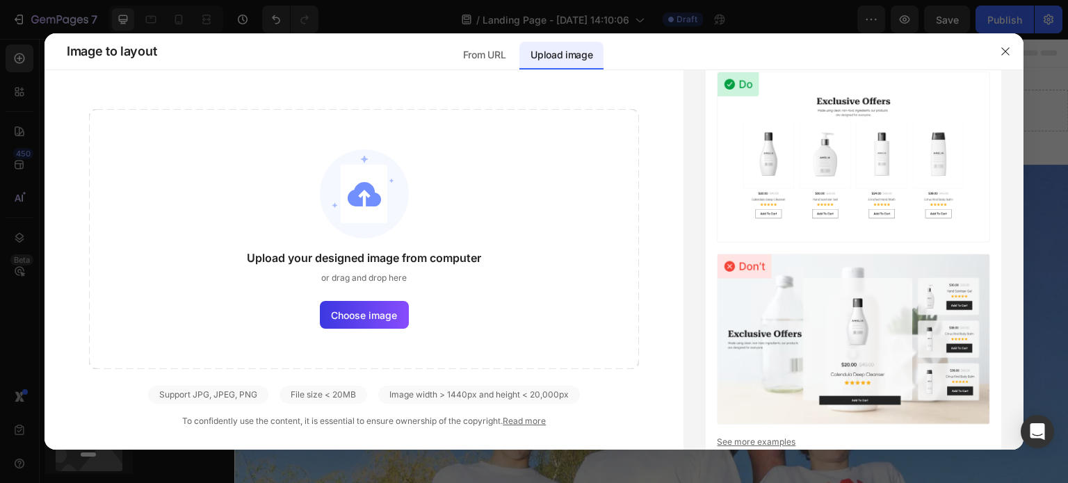
click at [376, 331] on div "Upload your designed image from computer or drag and drop here Choose image" at bounding box center [364, 239] width 550 height 260
click at [378, 320] on span "Choose image" at bounding box center [364, 315] width 66 height 15
click at [0, 0] on input "Choose image" at bounding box center [0, 0] width 0 height 0
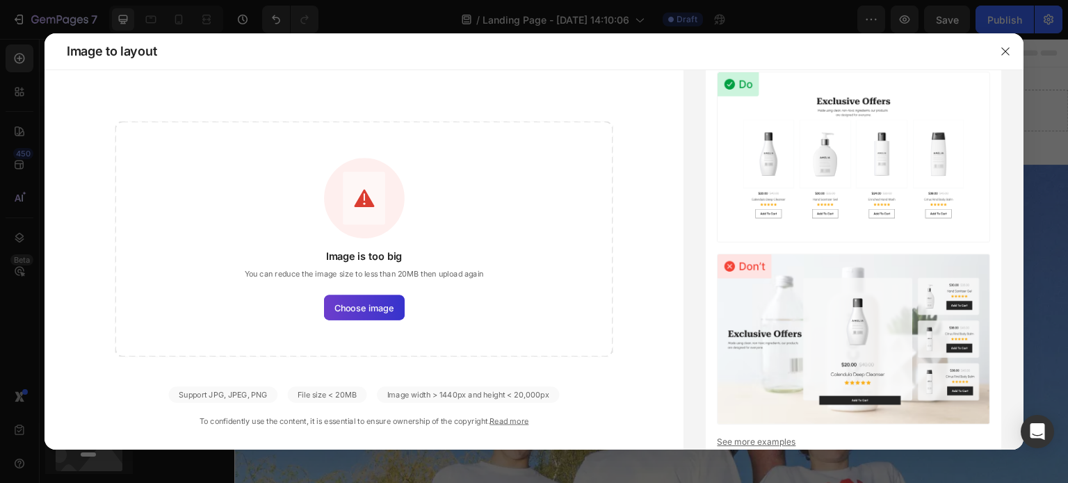
click at [384, 310] on span "Choose image" at bounding box center [365, 307] width 60 height 13
click at [0, 0] on input "Choose image" at bounding box center [0, 0] width 0 height 0
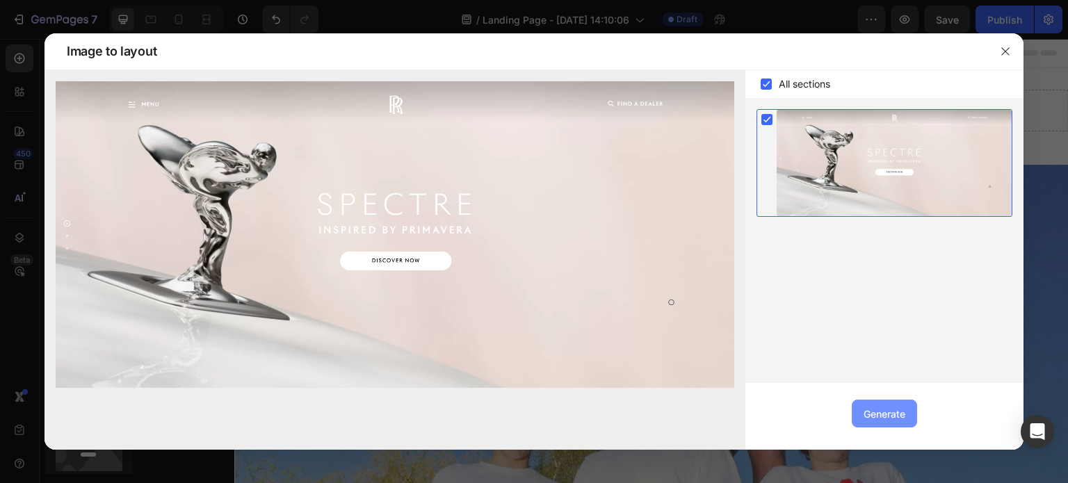
click at [882, 414] on div "Generate" at bounding box center [885, 414] width 42 height 15
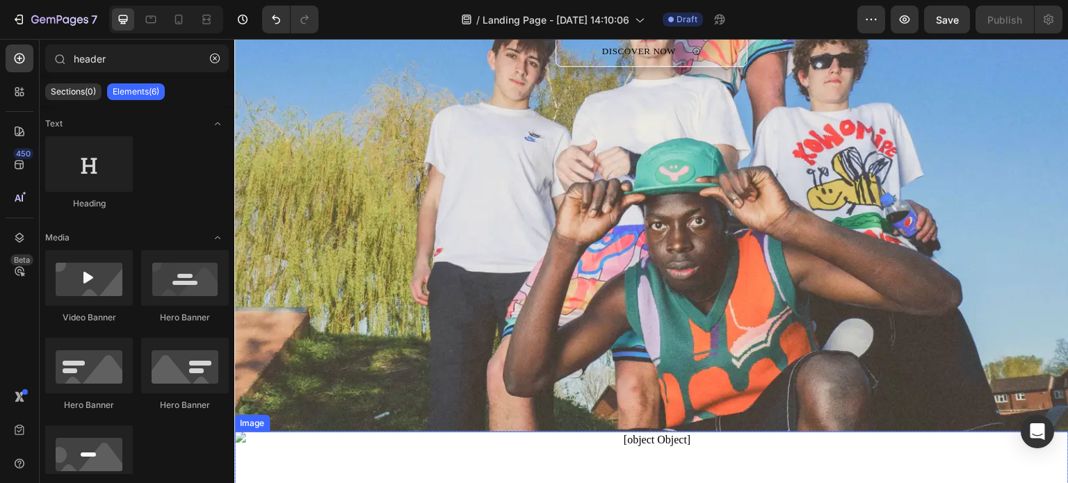
click at [875, 286] on div "Overlay" at bounding box center [651, 118] width 835 height 627
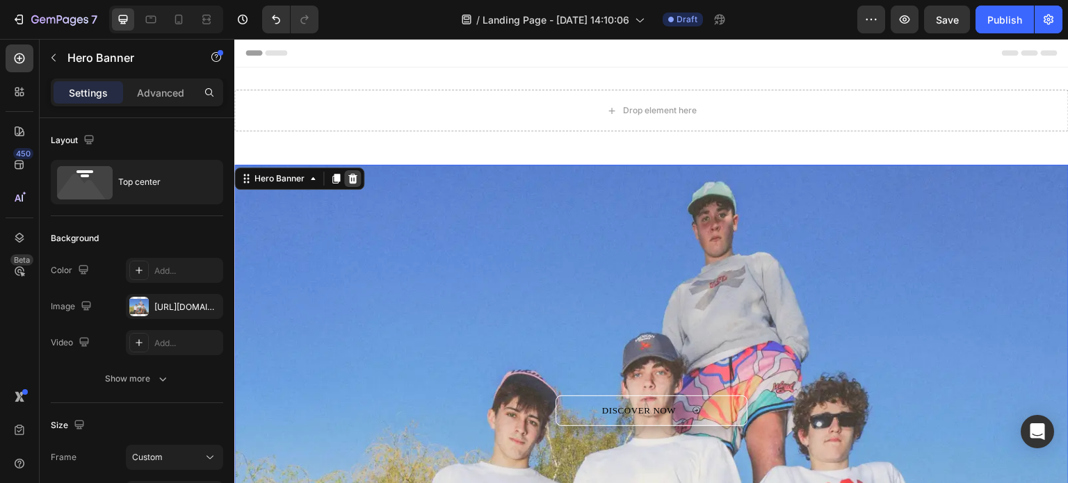
click at [358, 178] on div at bounding box center [352, 178] width 17 height 17
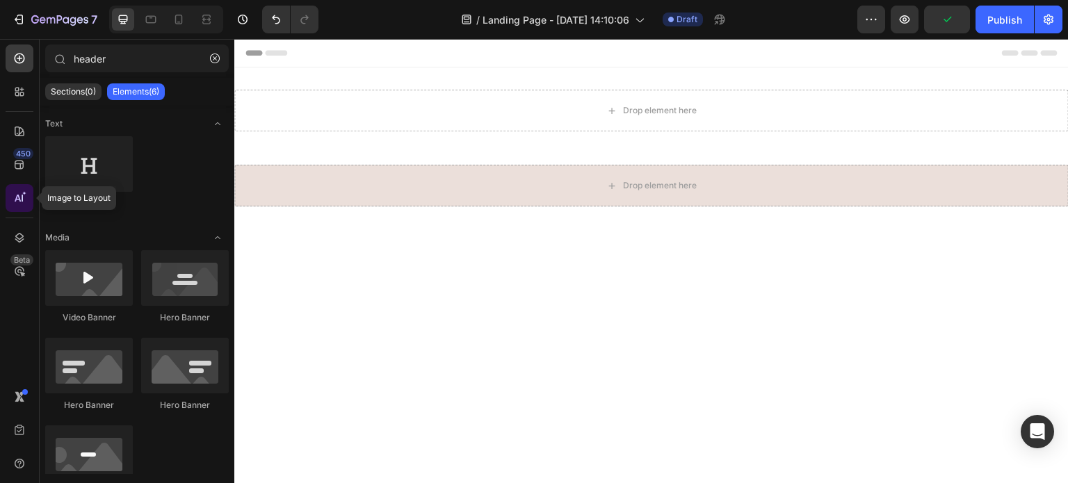
click at [24, 199] on icon at bounding box center [20, 198] width 14 height 14
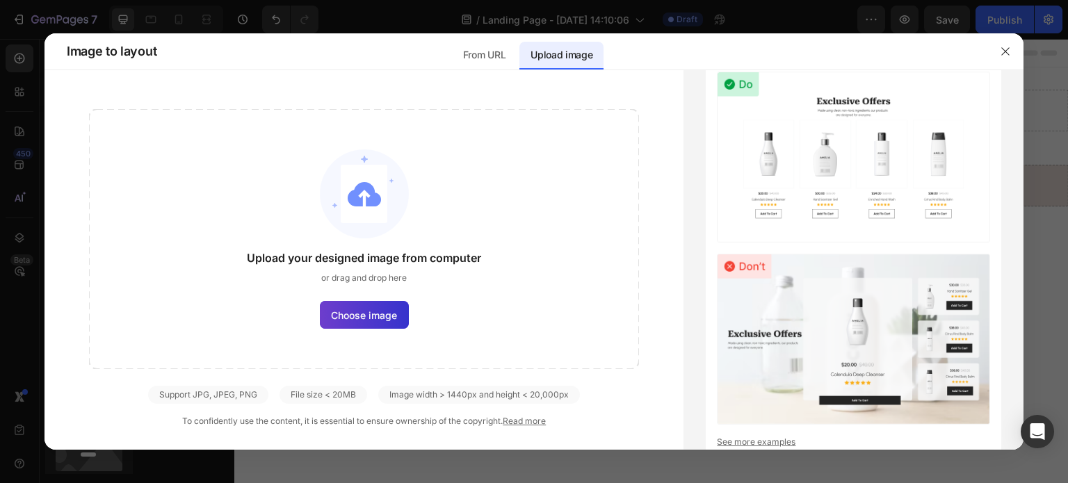
click at [353, 309] on span "Choose image" at bounding box center [364, 315] width 66 height 15
click at [0, 0] on input "Choose image" at bounding box center [0, 0] width 0 height 0
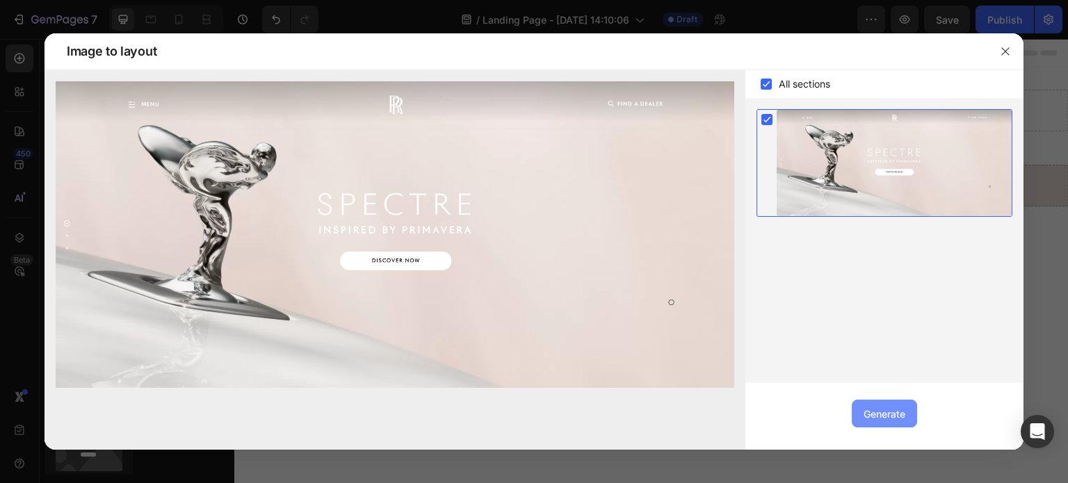
click at [879, 408] on div "Generate" at bounding box center [885, 414] width 42 height 15
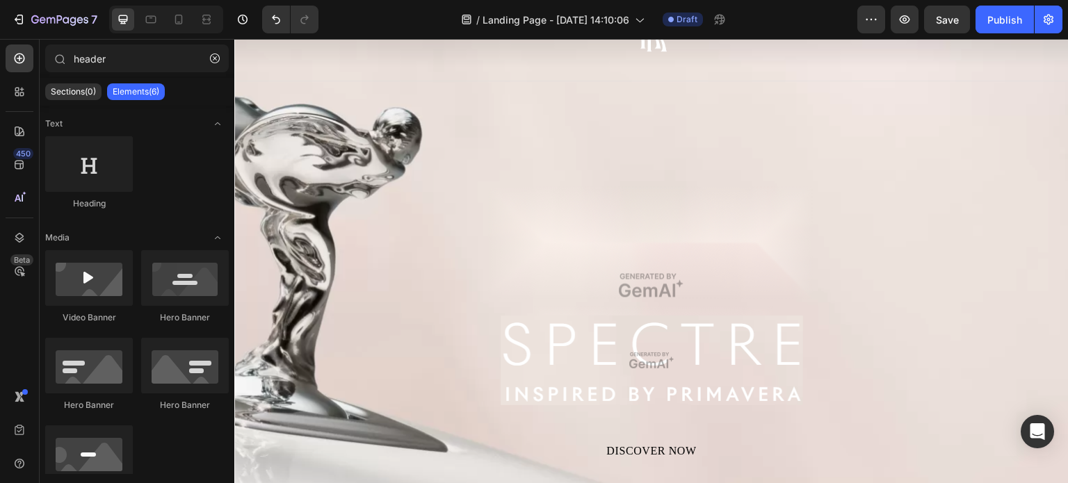
scroll to position [1808, 0]
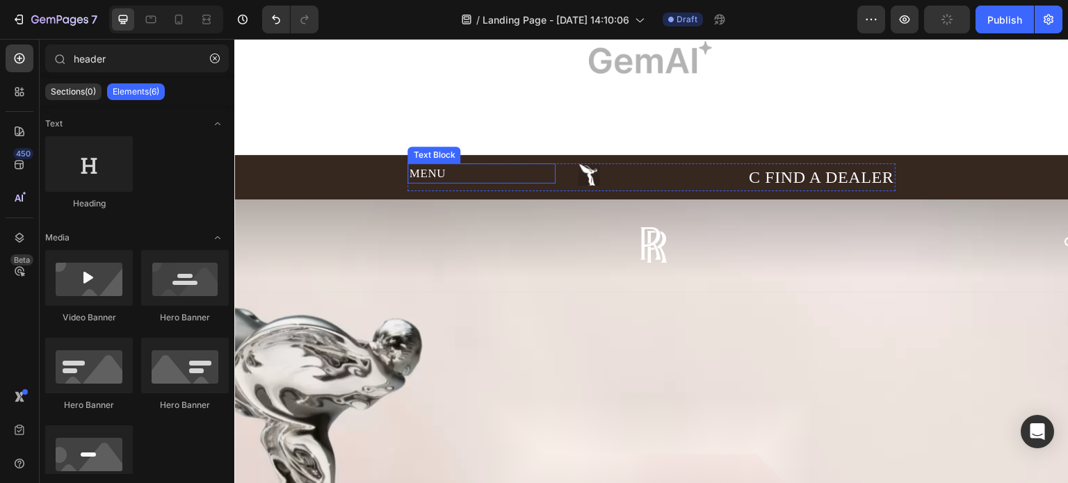
click at [432, 168] on div "MENU" at bounding box center [481, 173] width 147 height 21
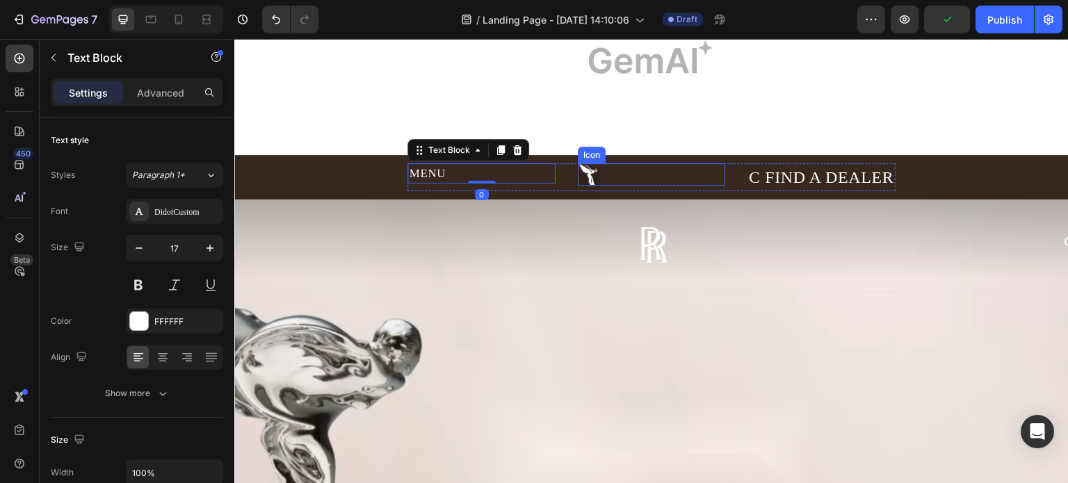
click at [578, 170] on image at bounding box center [589, 174] width 22 height 22
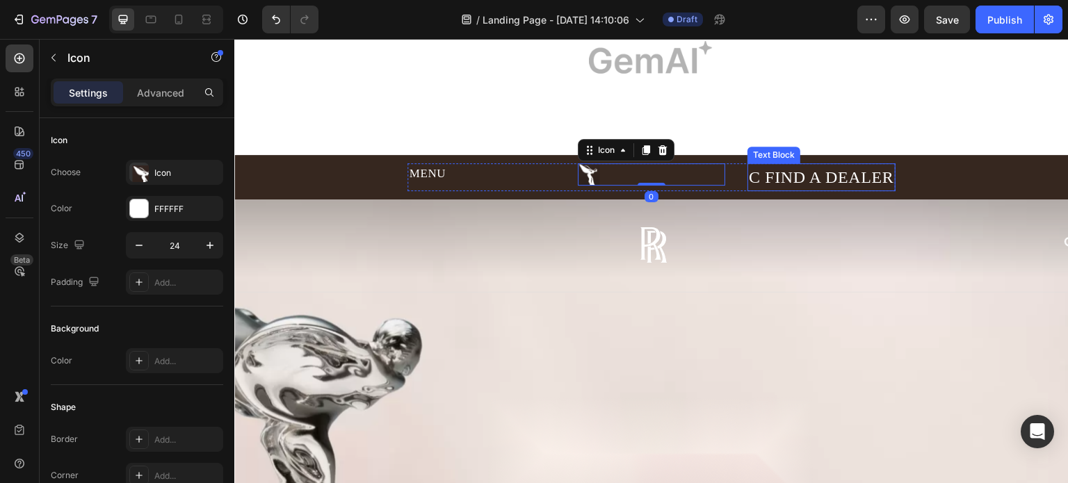
click at [796, 163] on div "C FIND A DEALER" at bounding box center [821, 177] width 147 height 28
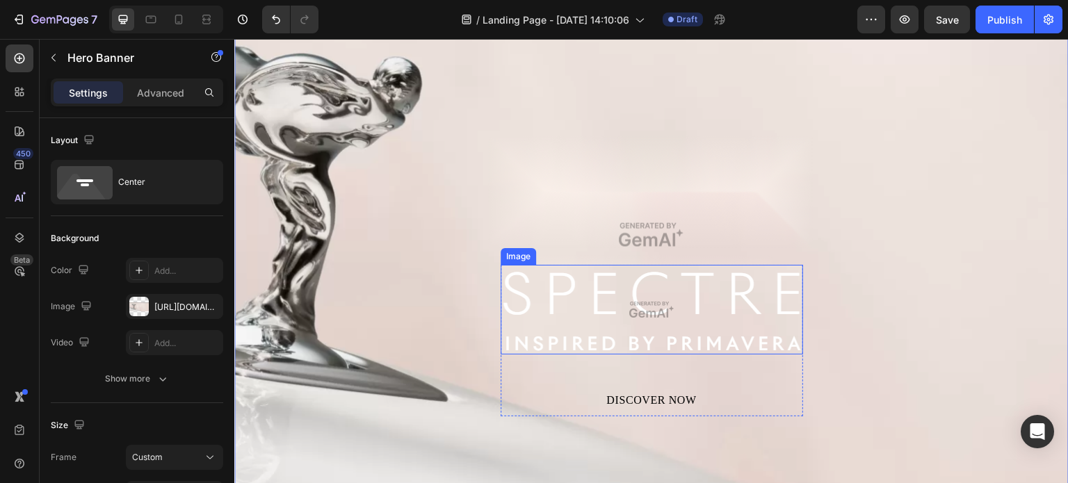
scroll to position [2226, 0]
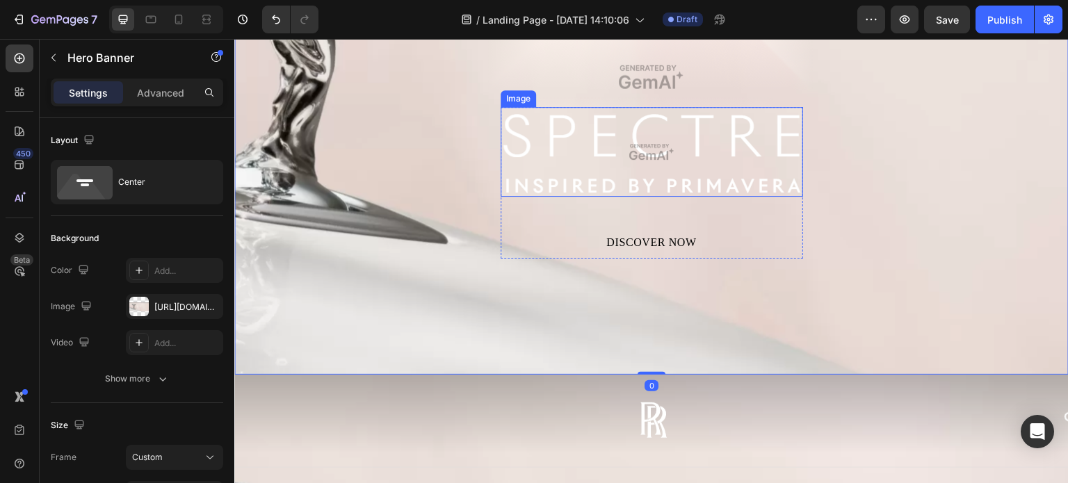
click at [689, 164] on img at bounding box center [652, 152] width 303 height 90
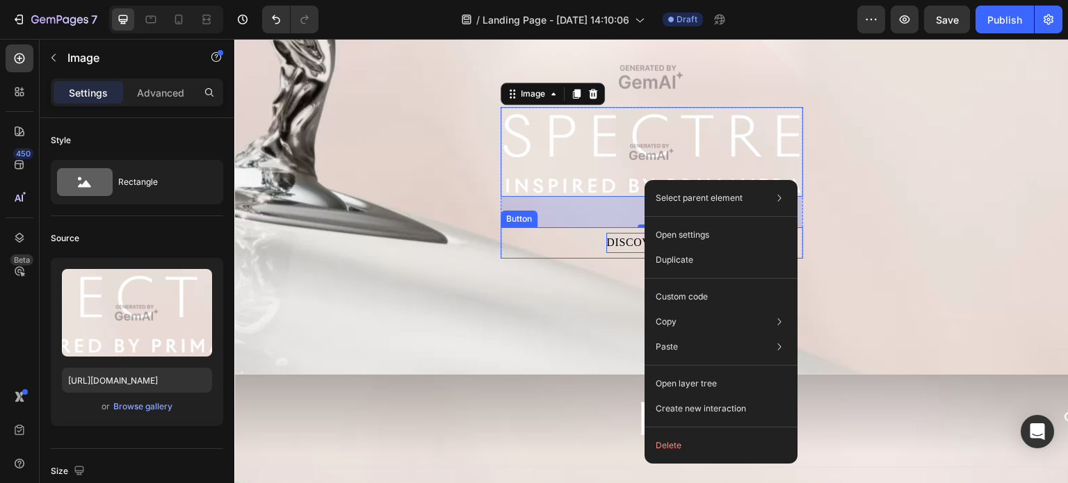
click at [609, 251] on div "DISCOVER NOW" at bounding box center [652, 243] width 90 height 20
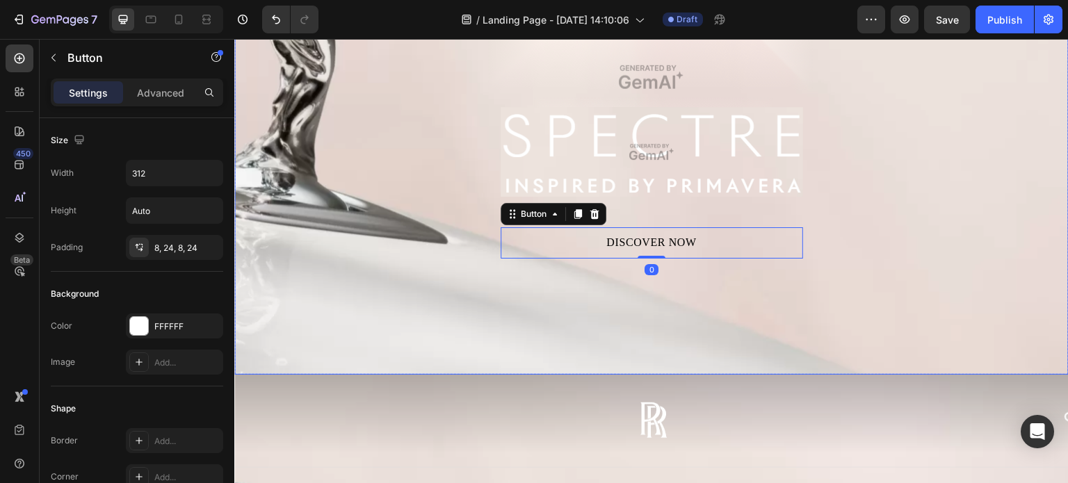
click at [611, 296] on div "Overlay" at bounding box center [651, 77] width 835 height 595
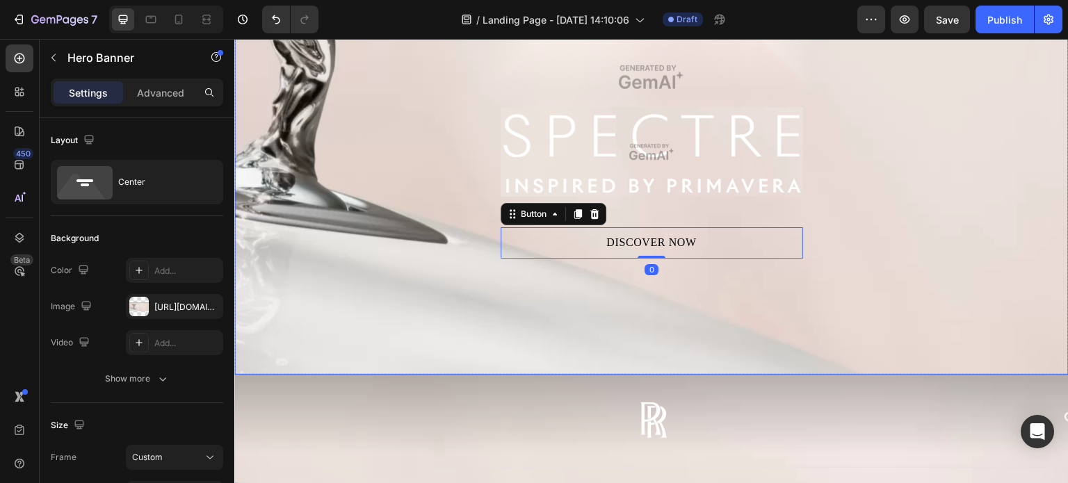
click at [634, 189] on img at bounding box center [652, 152] width 303 height 90
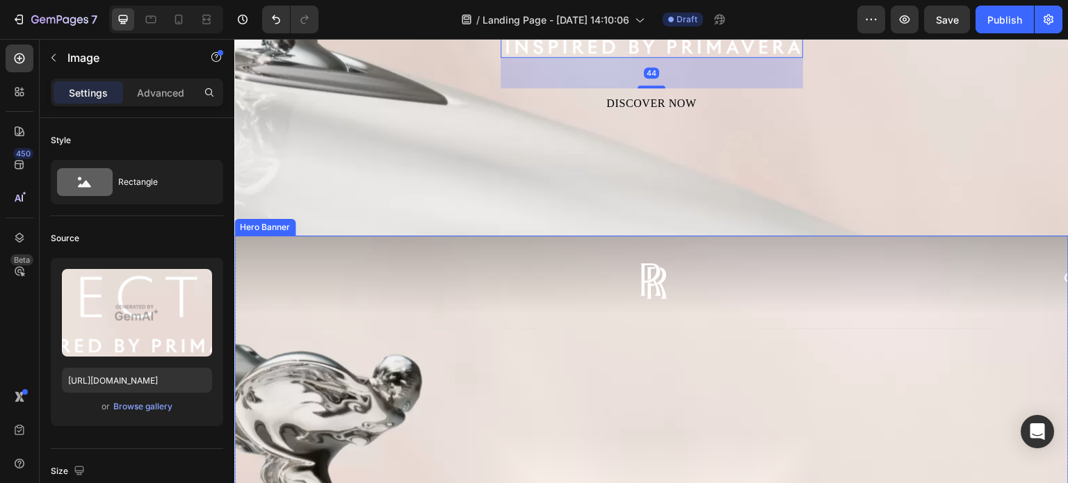
scroll to position [2504, 0]
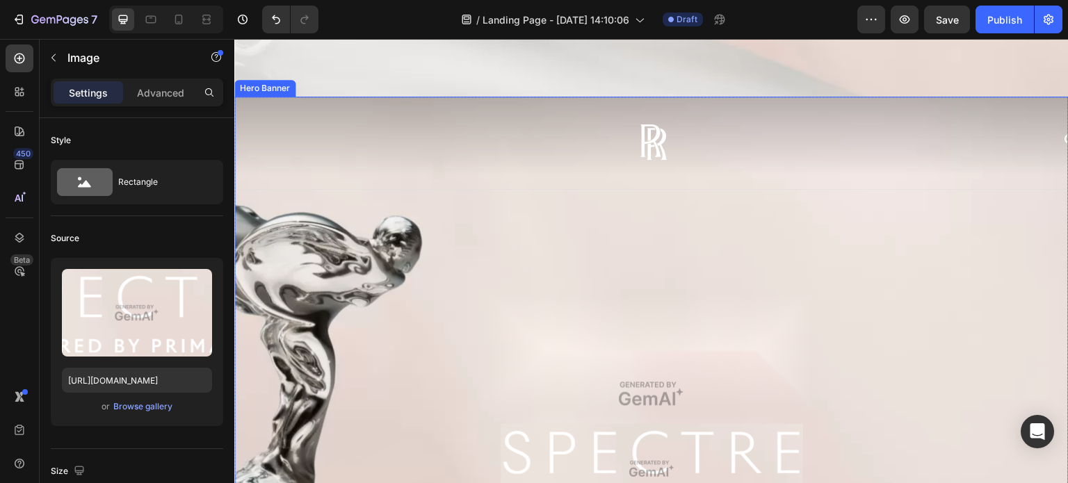
click at [667, 275] on div "Image DISCOVER NOW Button Row" at bounding box center [651, 394] width 835 height 363
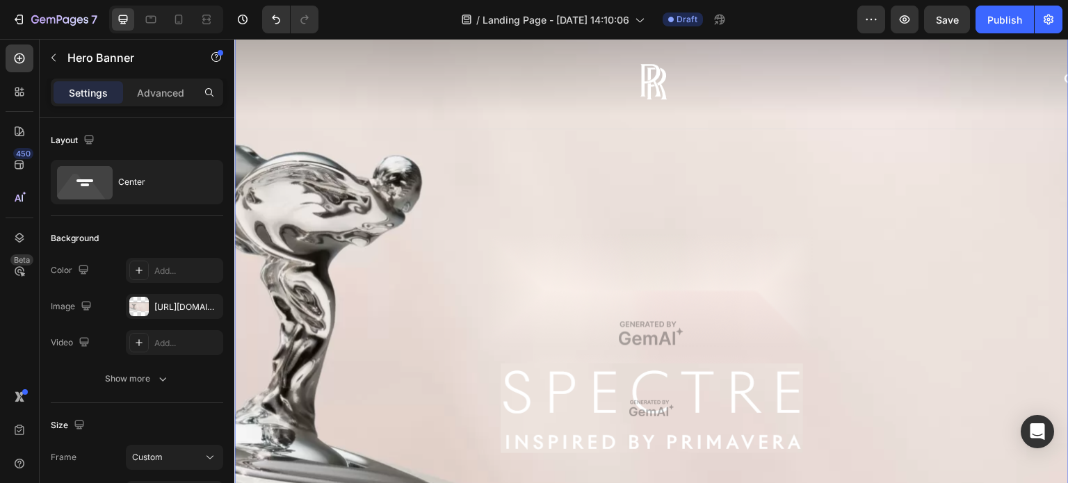
click at [668, 298] on div "Image DISCOVER NOW Button Row" at bounding box center [651, 333] width 835 height 363
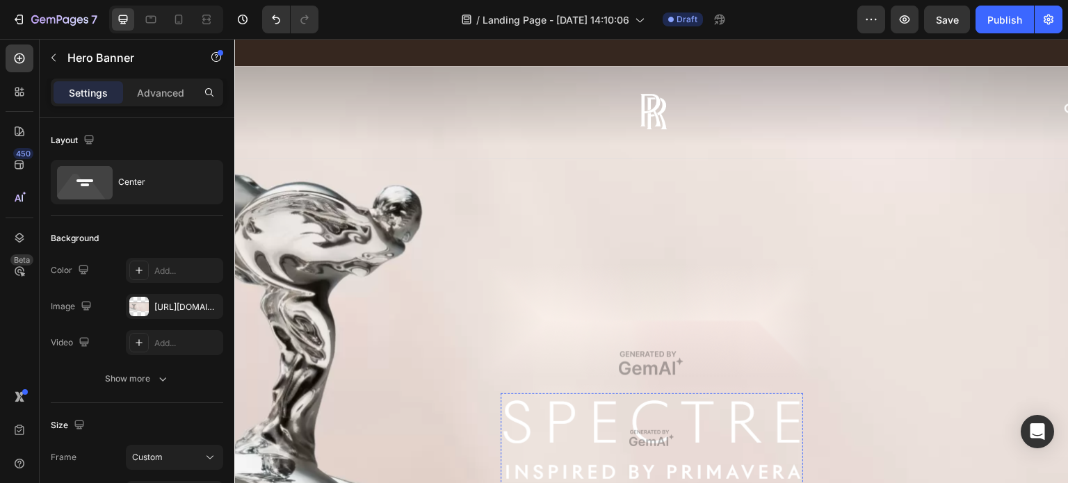
scroll to position [1869, 0]
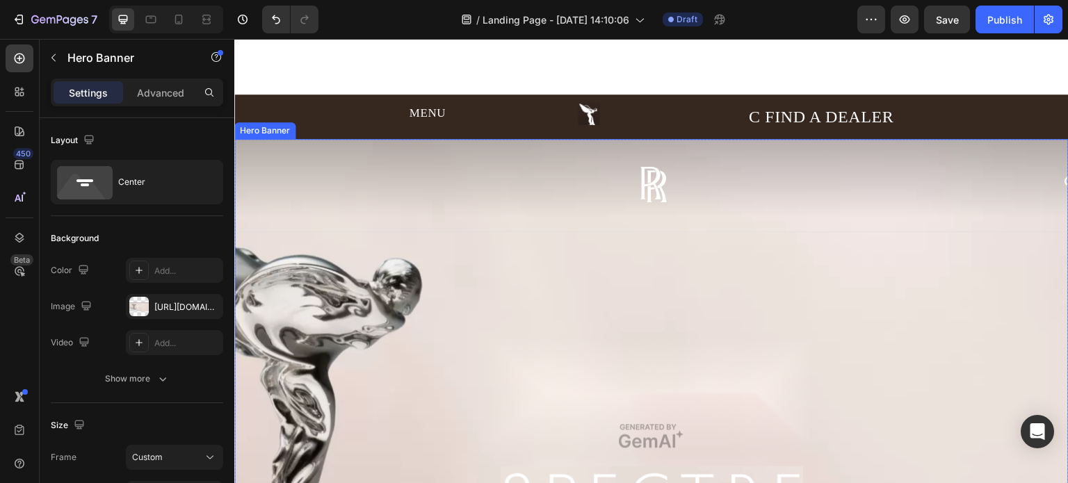
click at [515, 139] on div "Overlay" at bounding box center [651, 436] width 835 height 595
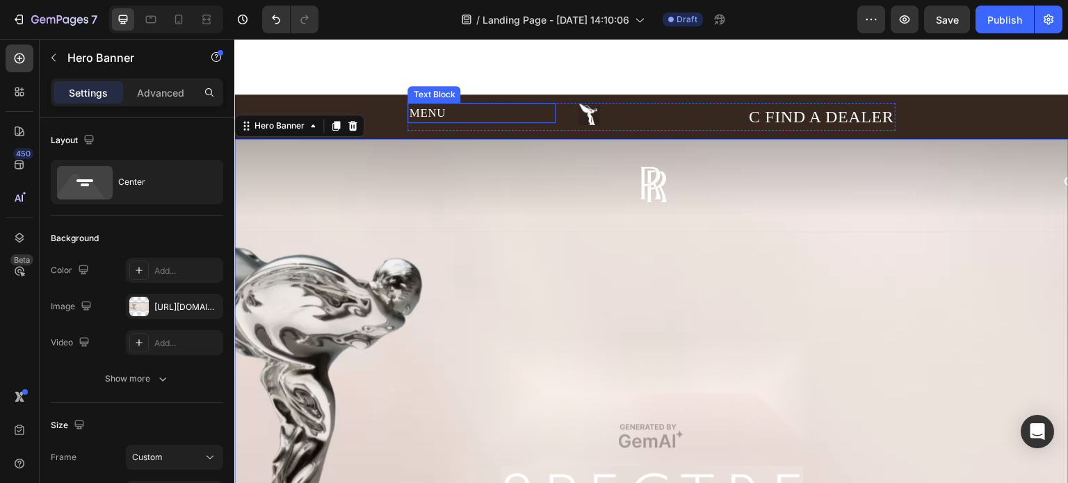
click at [438, 113] on div "MENU" at bounding box center [481, 113] width 147 height 21
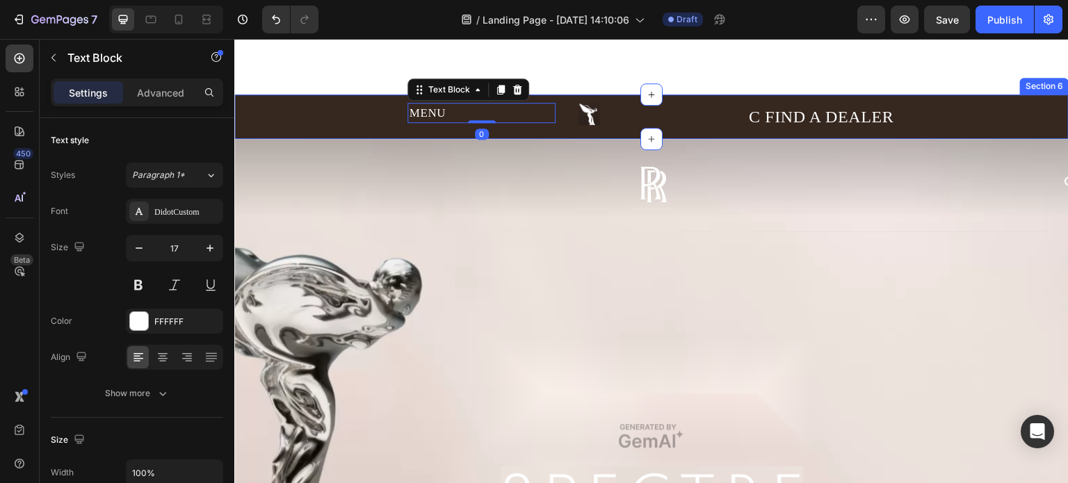
click at [301, 111] on div "MENU Text Block 0 Icon C FIND A DEALER Text Block Row" at bounding box center [651, 117] width 835 height 28
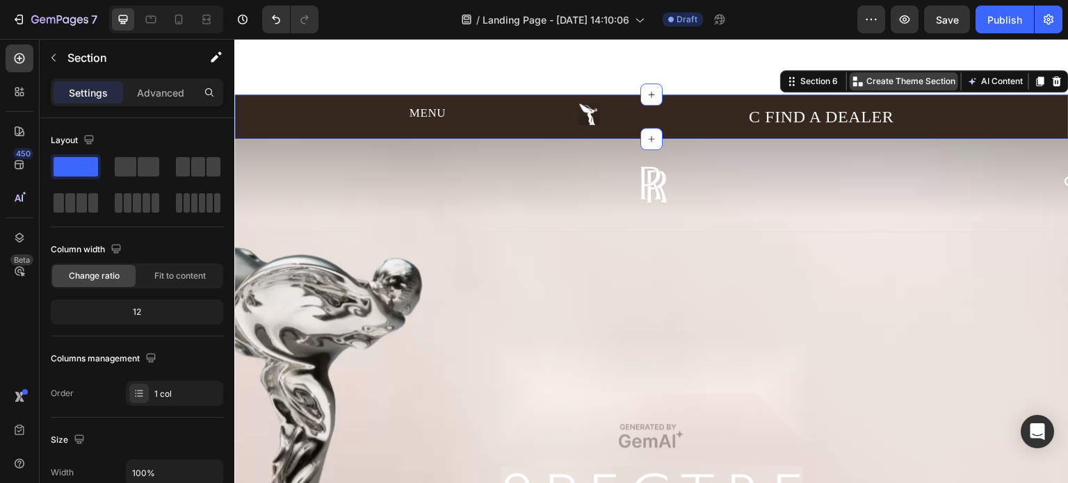
click at [889, 83] on p "Create Theme Section" at bounding box center [911, 81] width 89 height 13
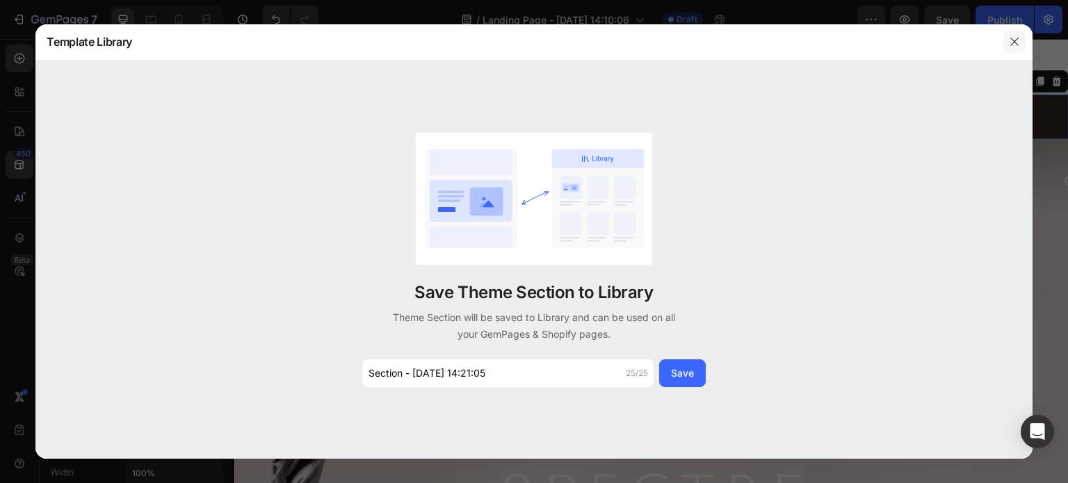
click at [1013, 48] on button "button" at bounding box center [1015, 42] width 22 height 22
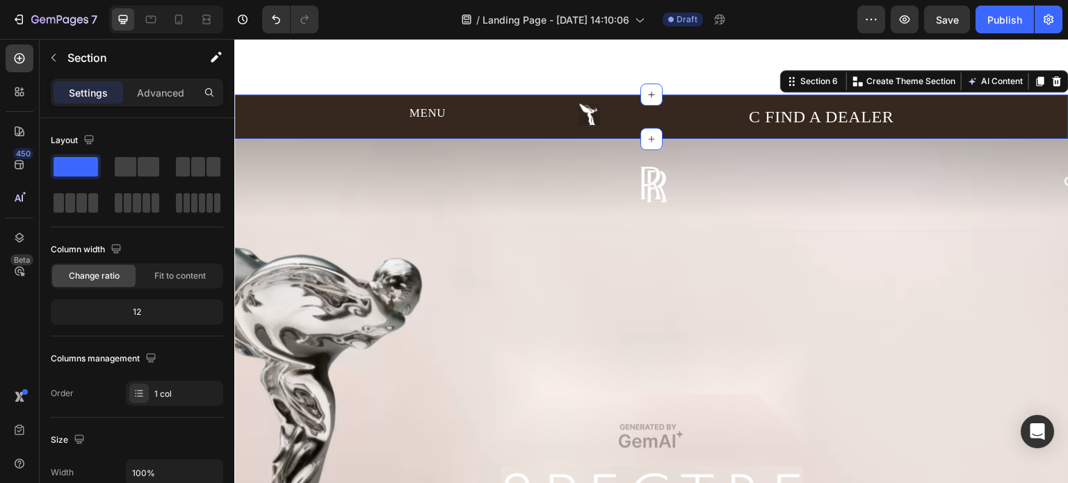
click at [1018, 33] on div "7 Version history / Landing Page - Aug 28, 14:10:06 Draft Preview Save Publish" at bounding box center [534, 20] width 1068 height 40
click at [989, 83] on button "AI Content" at bounding box center [995, 81] width 61 height 17
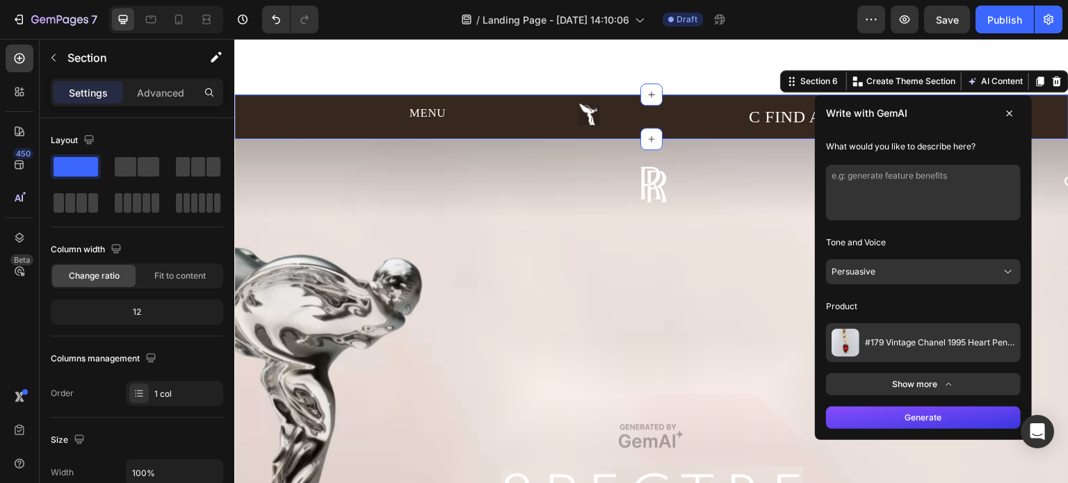
click at [938, 177] on textarea at bounding box center [923, 193] width 195 height 56
type textarea "create a menu"
click at [935, 407] on button "Generate" at bounding box center [923, 418] width 195 height 22
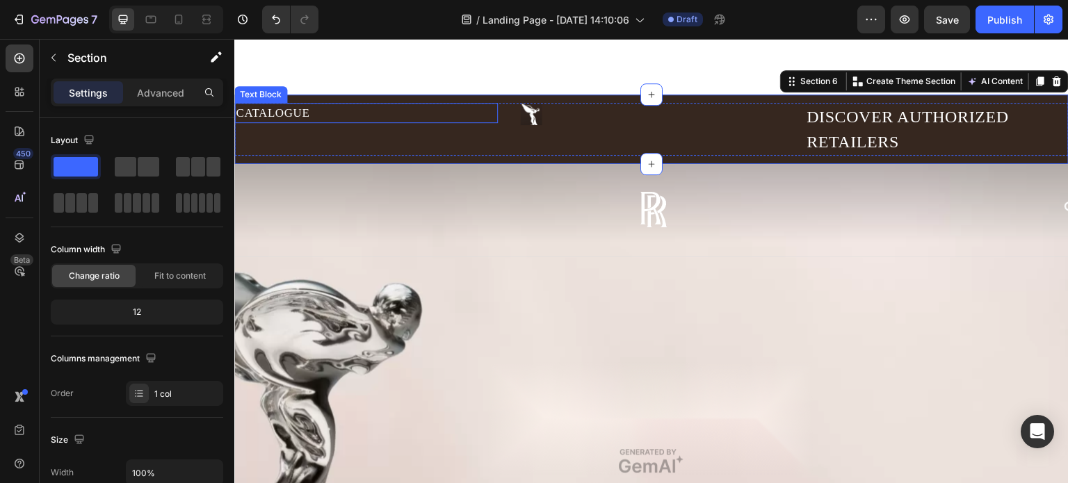
click at [306, 109] on div "CATALOGUE" at bounding box center [366, 113] width 264 height 21
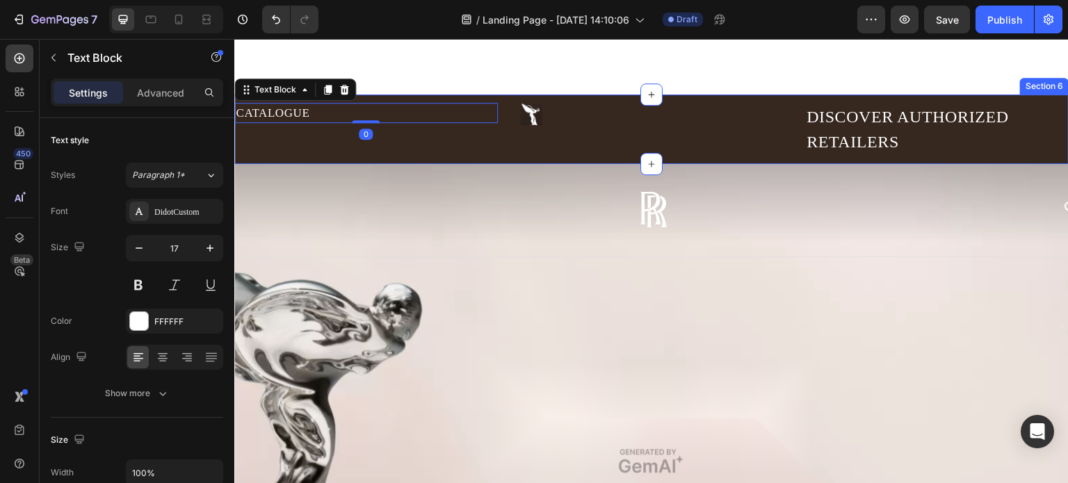
click at [721, 168] on div "Overlay" at bounding box center [651, 461] width 835 height 595
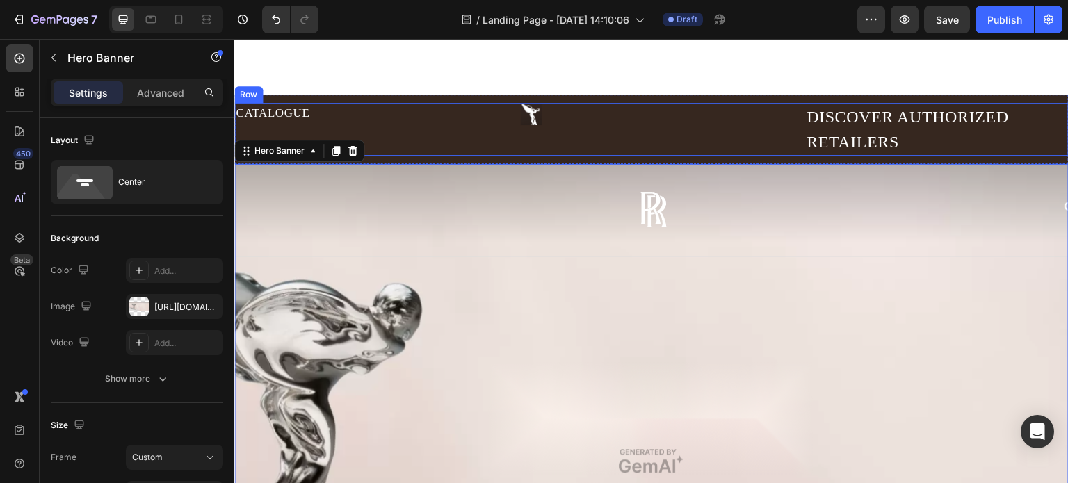
click at [732, 143] on div "Icon" at bounding box center [652, 129] width 264 height 53
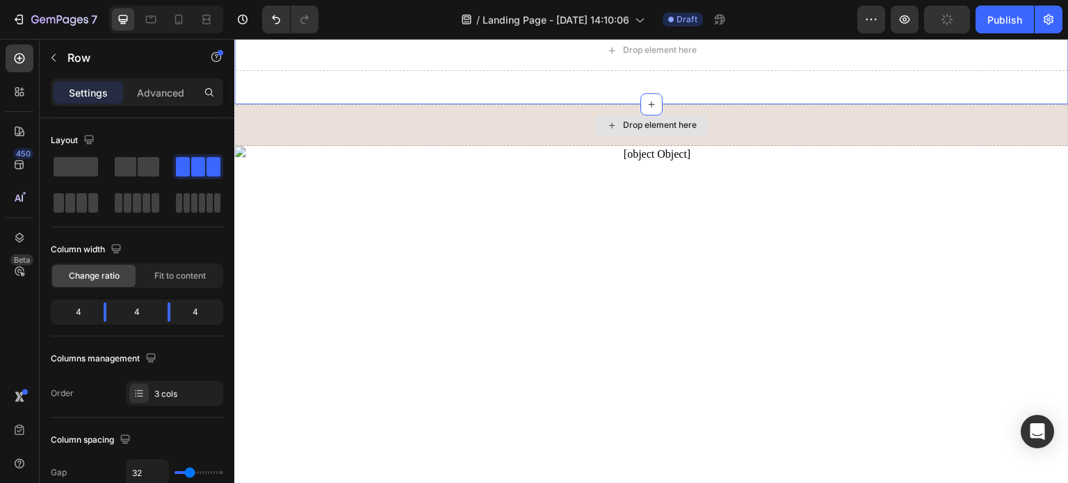
scroll to position [0, 0]
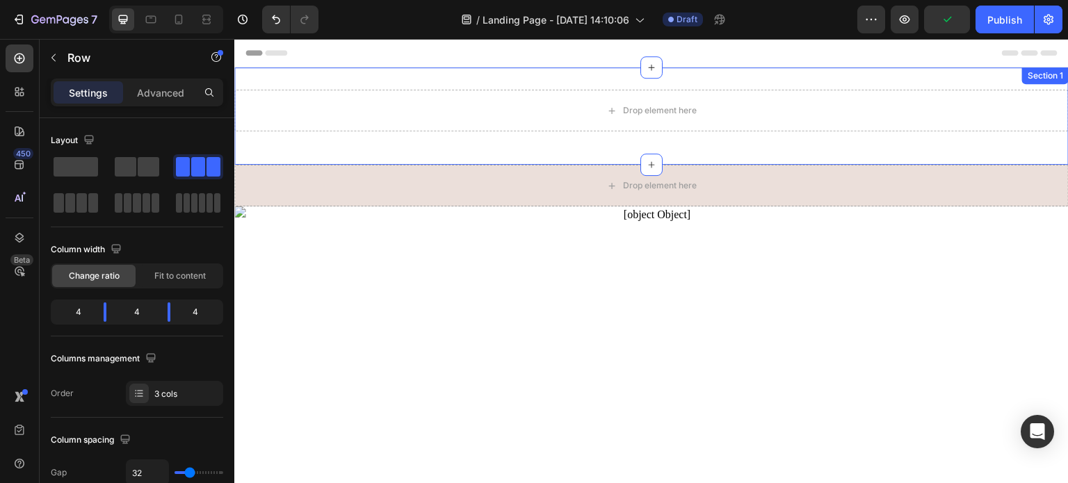
click at [1038, 83] on div "Section 1" at bounding box center [1045, 75] width 47 height 17
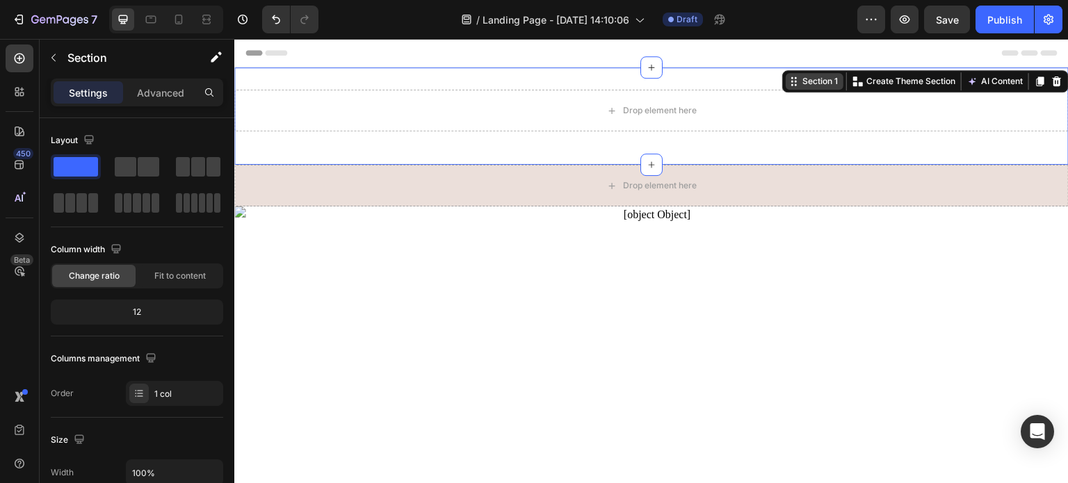
click at [812, 86] on div "Section 1" at bounding box center [820, 81] width 41 height 13
click at [8, 86] on div at bounding box center [20, 92] width 28 height 28
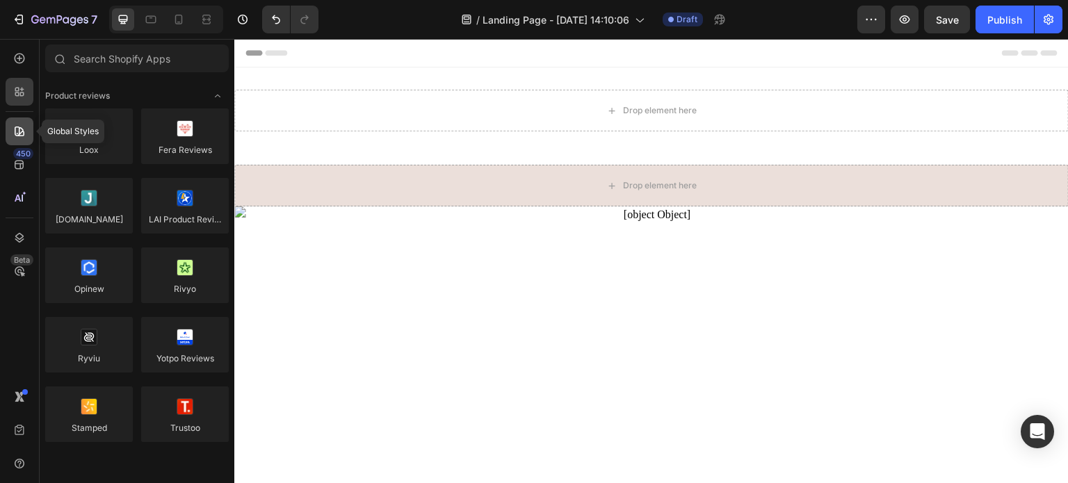
click at [25, 134] on icon at bounding box center [20, 132] width 14 height 14
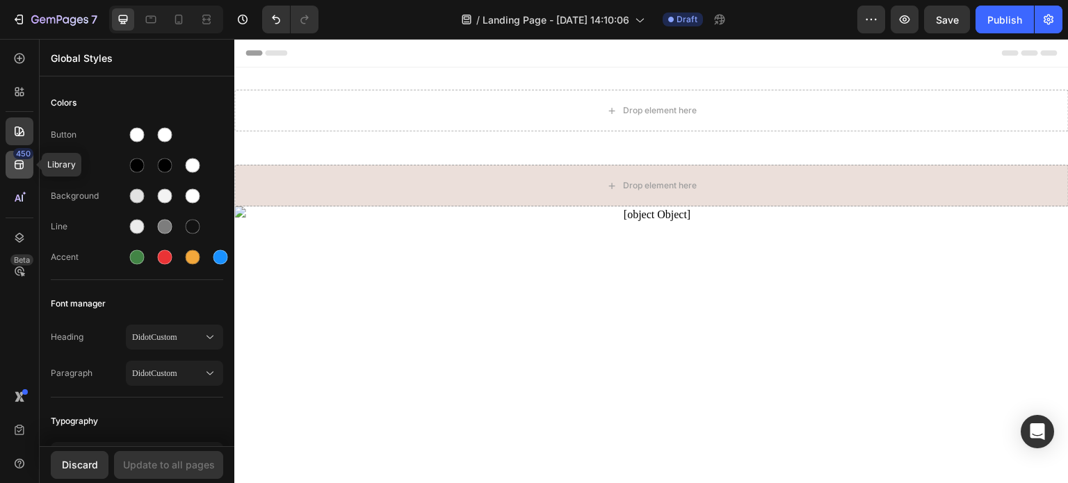
click at [29, 160] on div "450" at bounding box center [20, 165] width 28 height 28
click at [22, 232] on icon at bounding box center [20, 238] width 14 height 14
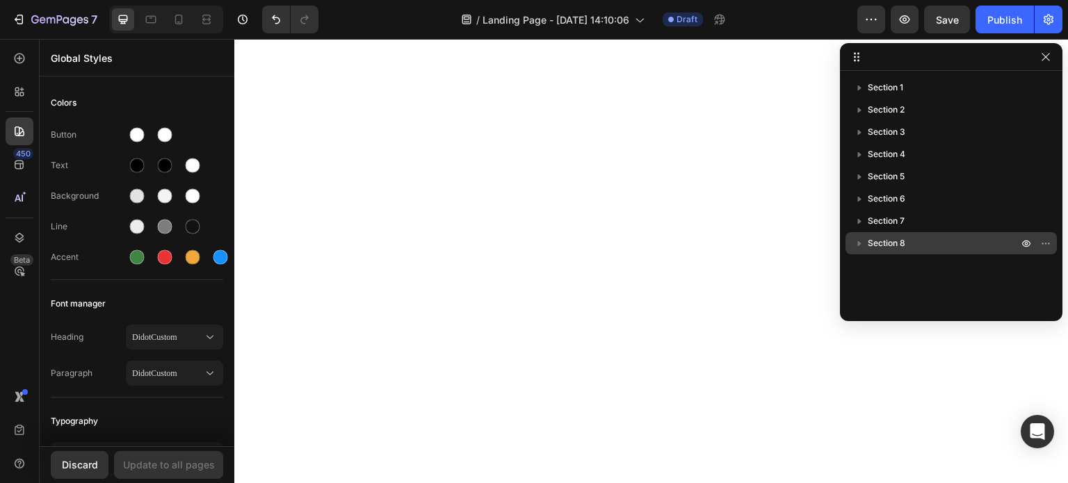
click at [885, 239] on span "Section 8" at bounding box center [887, 243] width 38 height 14
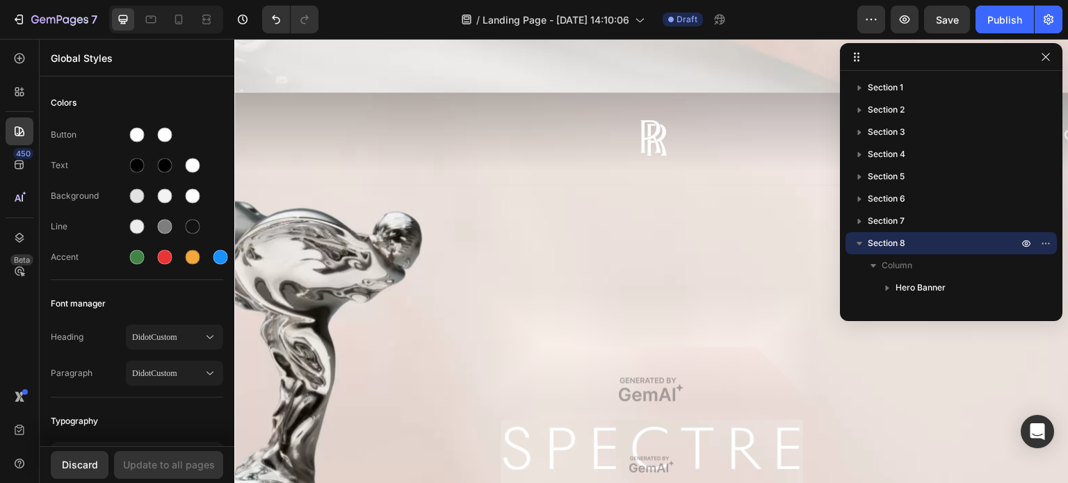
scroll to position [2537, 0]
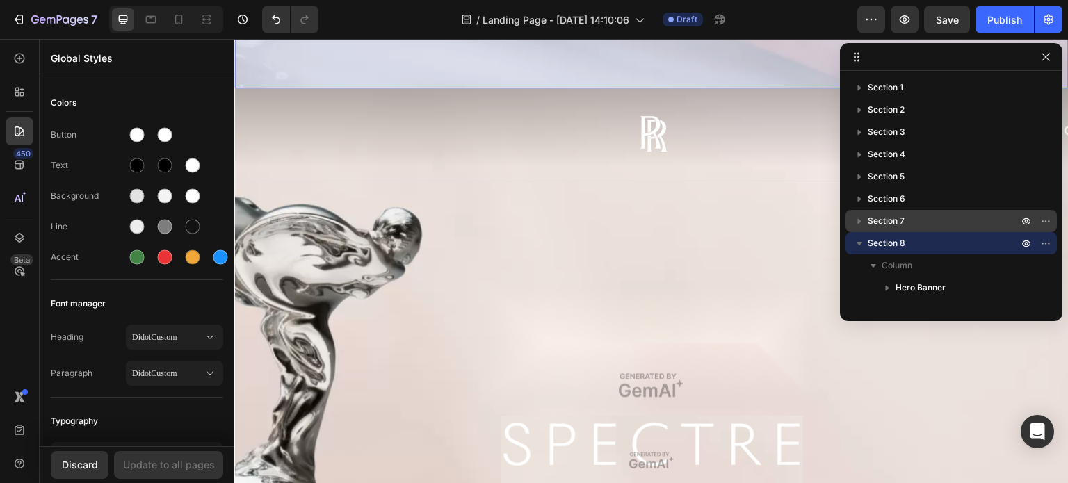
click at [895, 225] on span "Section 7" at bounding box center [886, 221] width 37 height 14
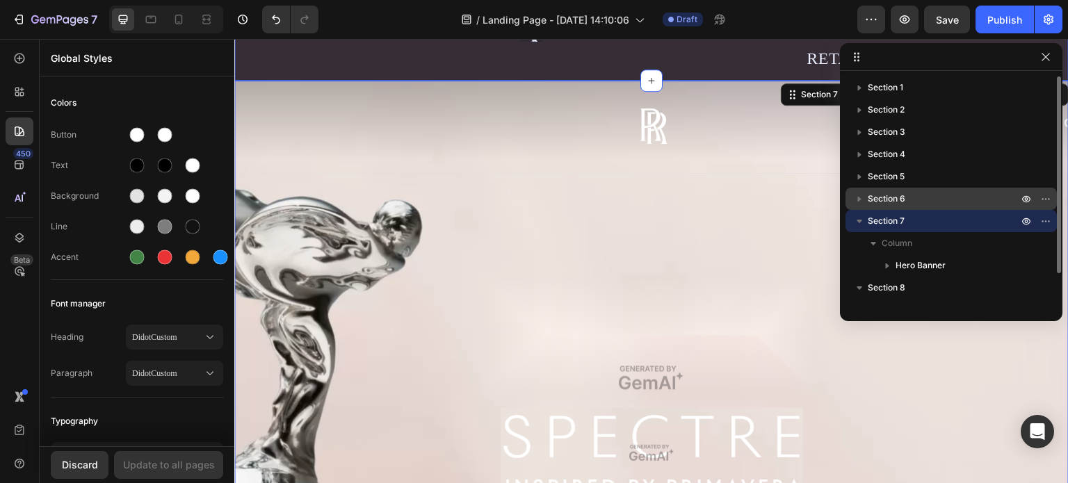
scroll to position [1942, 0]
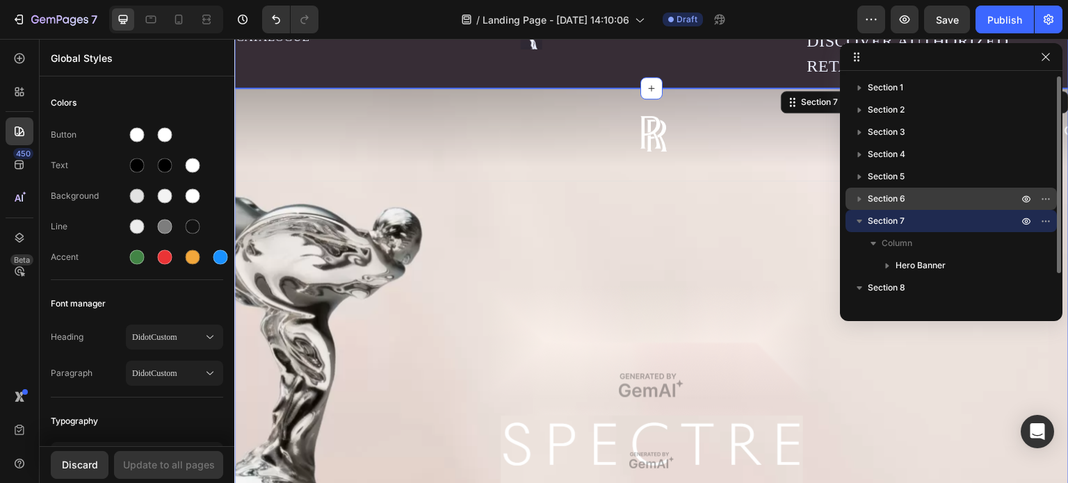
click at [911, 203] on p "Section 6" at bounding box center [944, 199] width 153 height 14
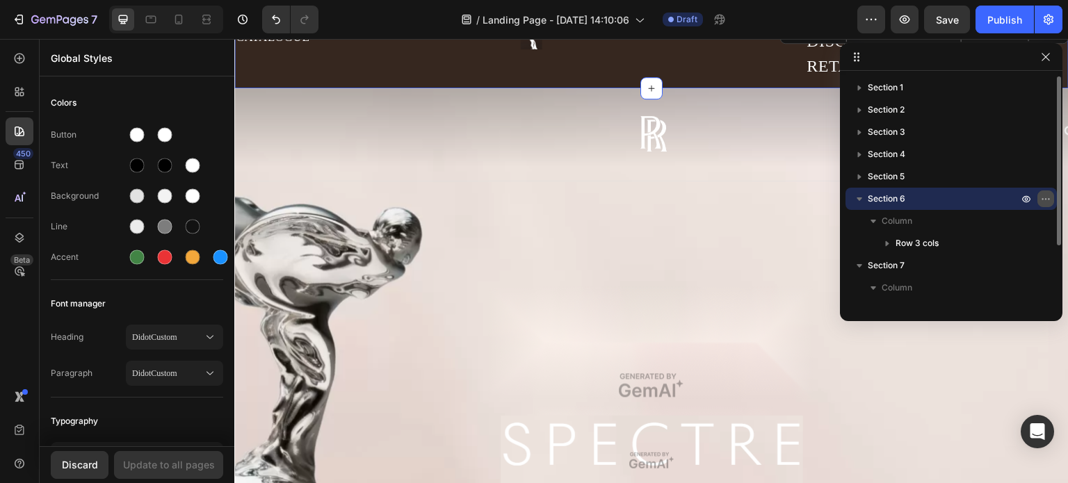
click at [1049, 202] on icon "button" at bounding box center [1046, 198] width 11 height 11
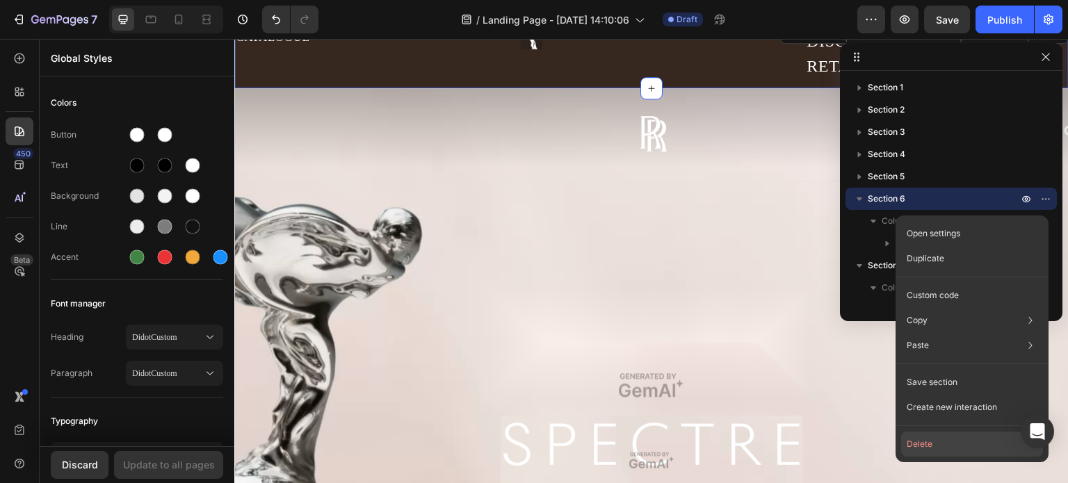
drag, startPoint x: 929, startPoint y: 436, endPoint x: 694, endPoint y: 398, distance: 237.5
click at [929, 436] on button "Delete" at bounding box center [972, 444] width 142 height 25
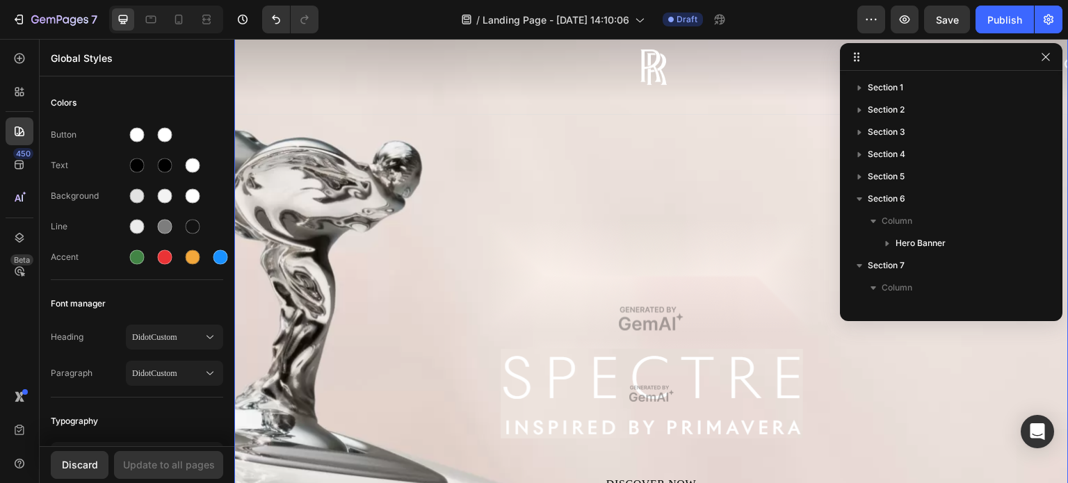
scroll to position [1872, 0]
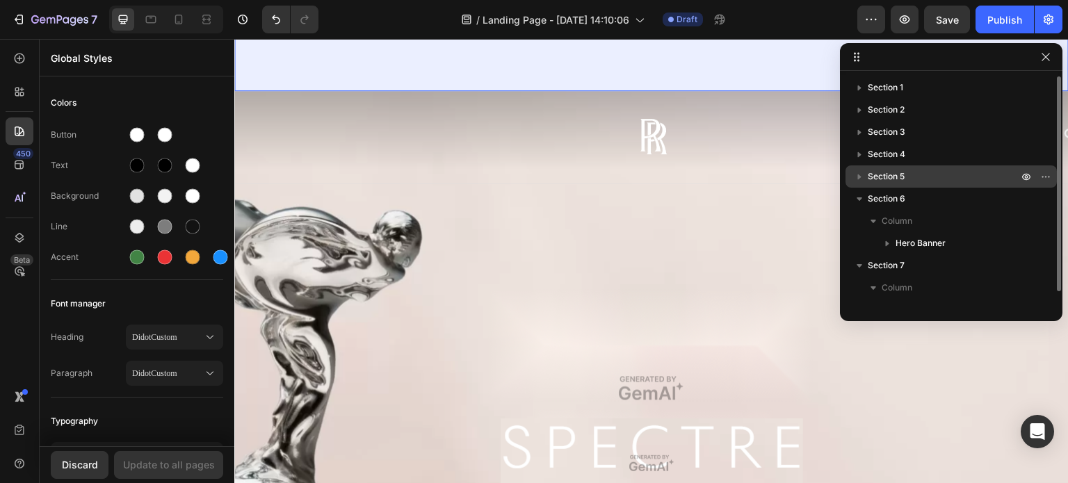
click at [928, 177] on p "Section 5" at bounding box center [944, 177] width 153 height 14
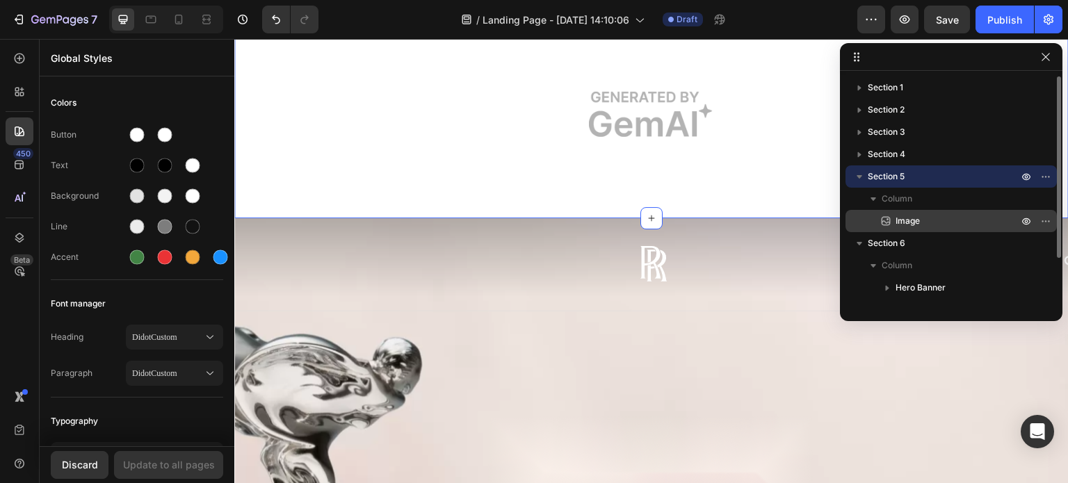
scroll to position [1667, 0]
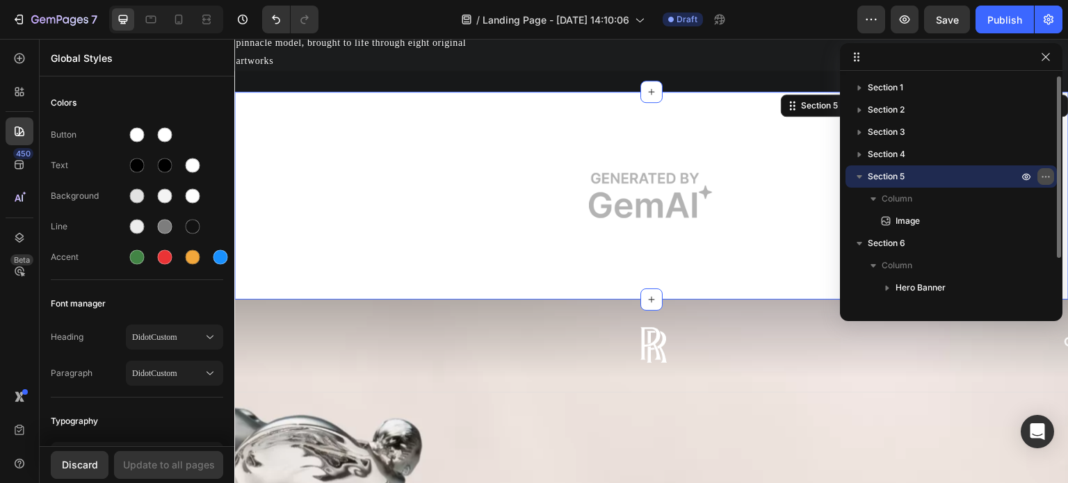
click at [1043, 172] on icon "button" at bounding box center [1046, 176] width 11 height 11
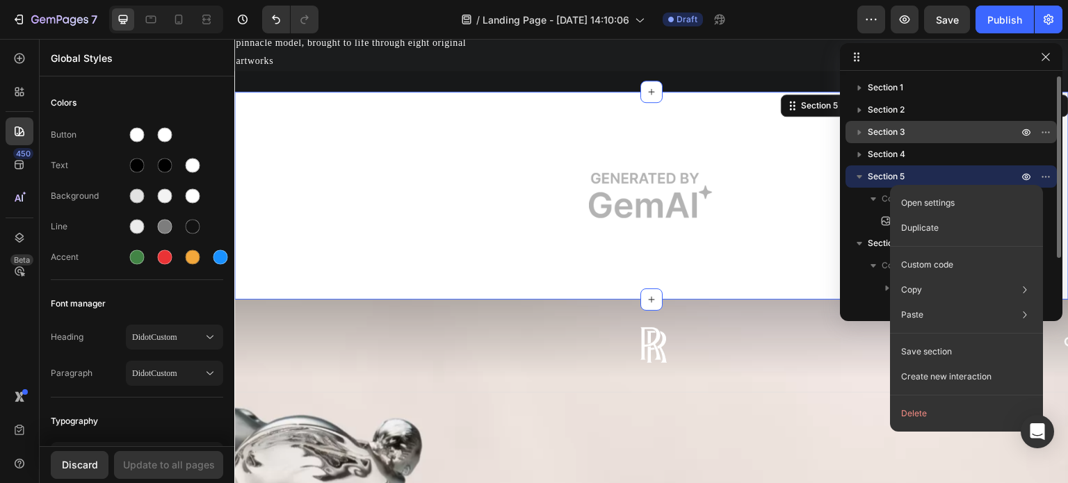
click at [908, 131] on p "Section 3" at bounding box center [944, 132] width 153 height 14
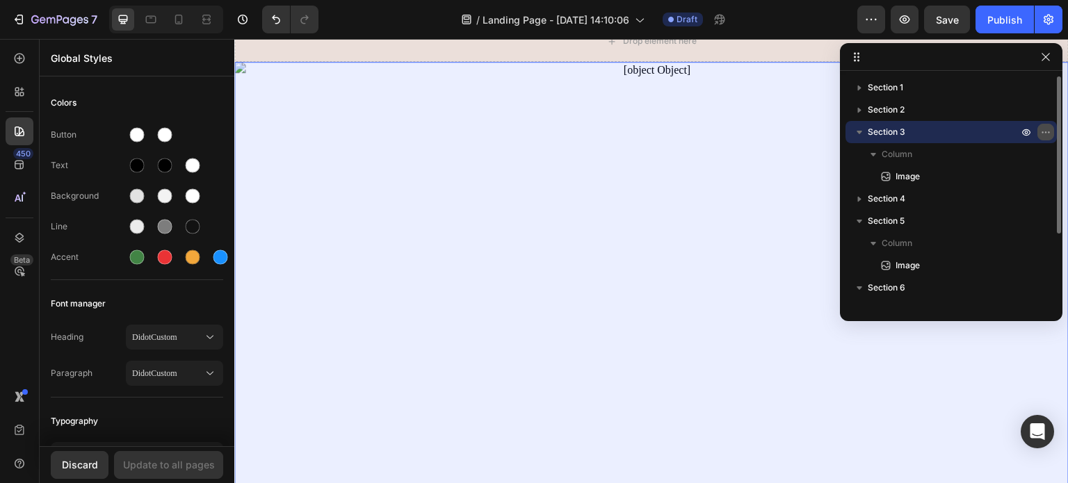
scroll to position [119, 0]
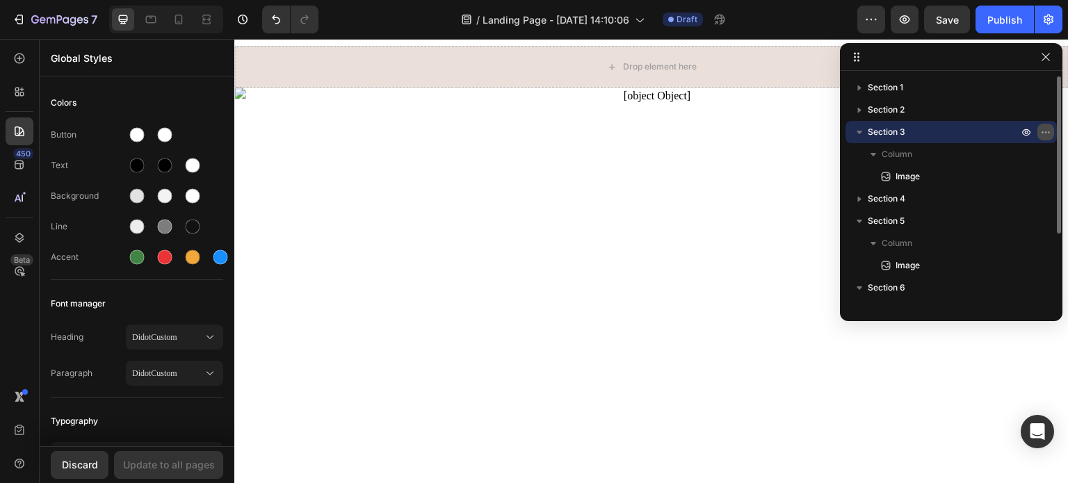
click at [1042, 131] on icon "button" at bounding box center [1046, 132] width 11 height 11
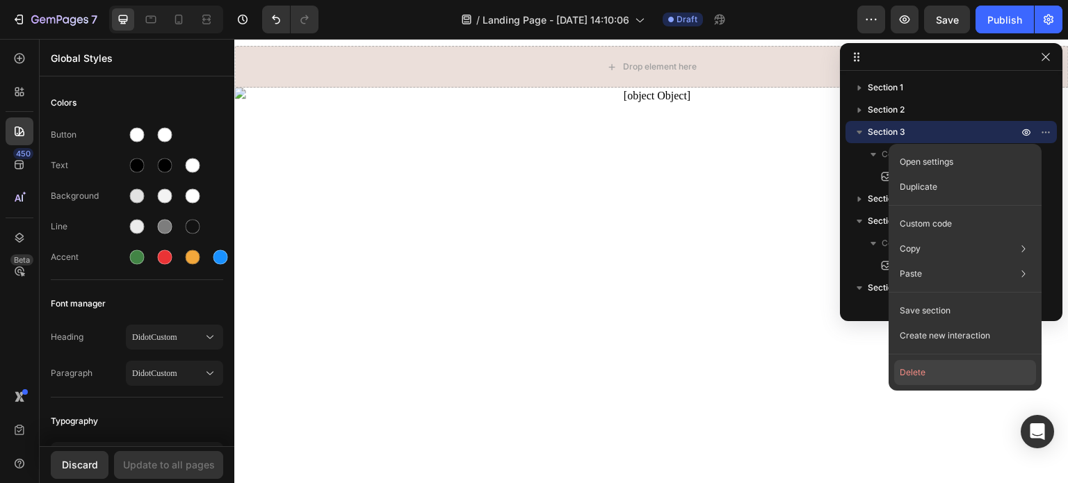
click at [912, 369] on button "Delete" at bounding box center [966, 372] width 142 height 25
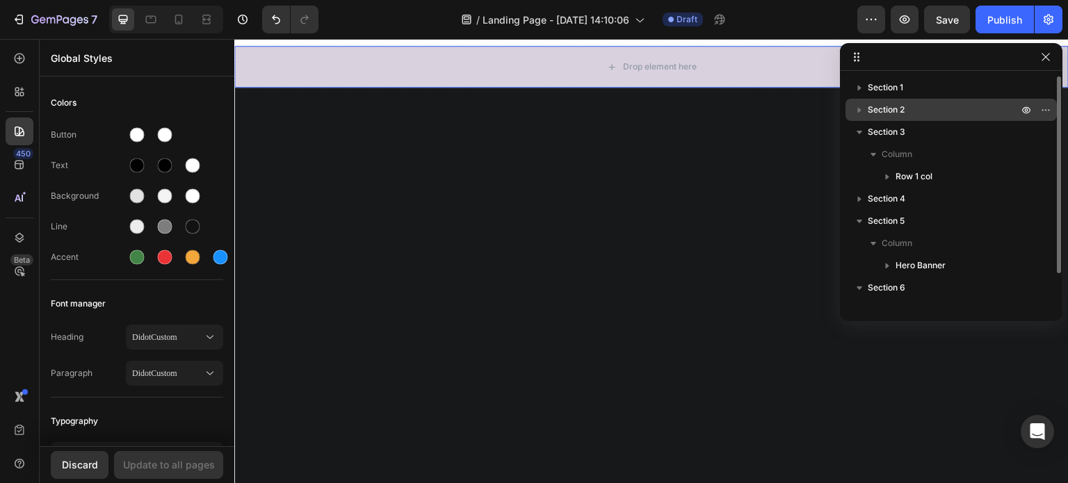
click at [929, 110] on p "Section 2" at bounding box center [944, 110] width 153 height 14
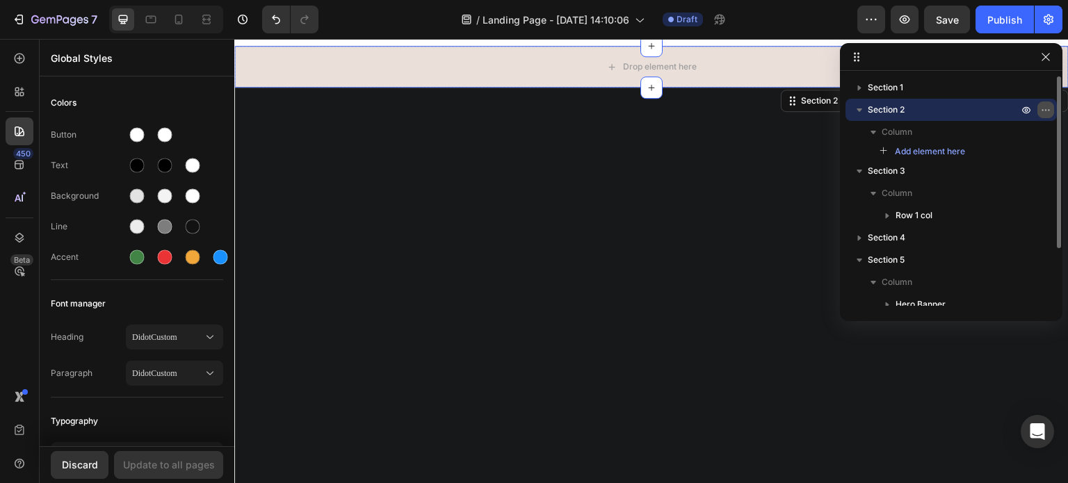
click at [1045, 109] on icon "button" at bounding box center [1046, 109] width 11 height 11
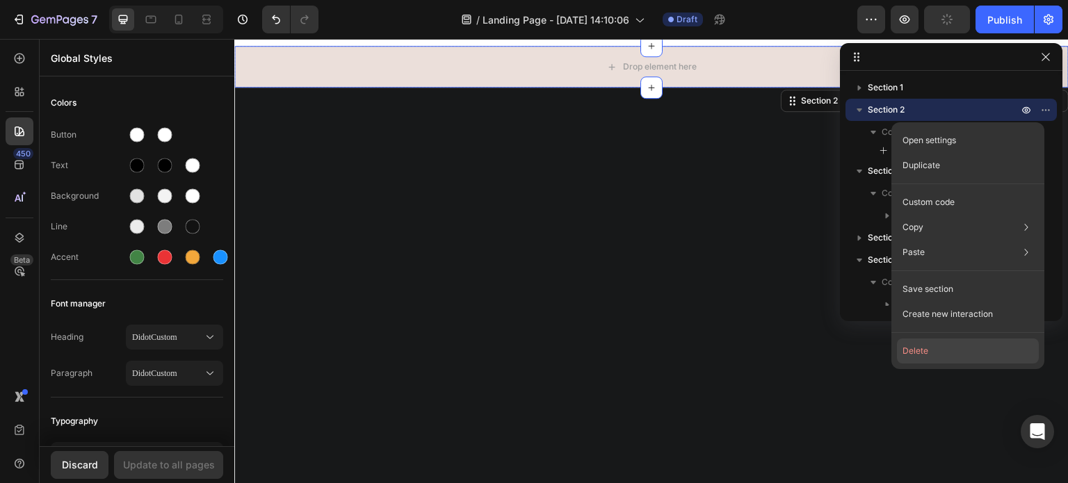
click at [929, 346] on button "Delete" at bounding box center [968, 351] width 142 height 25
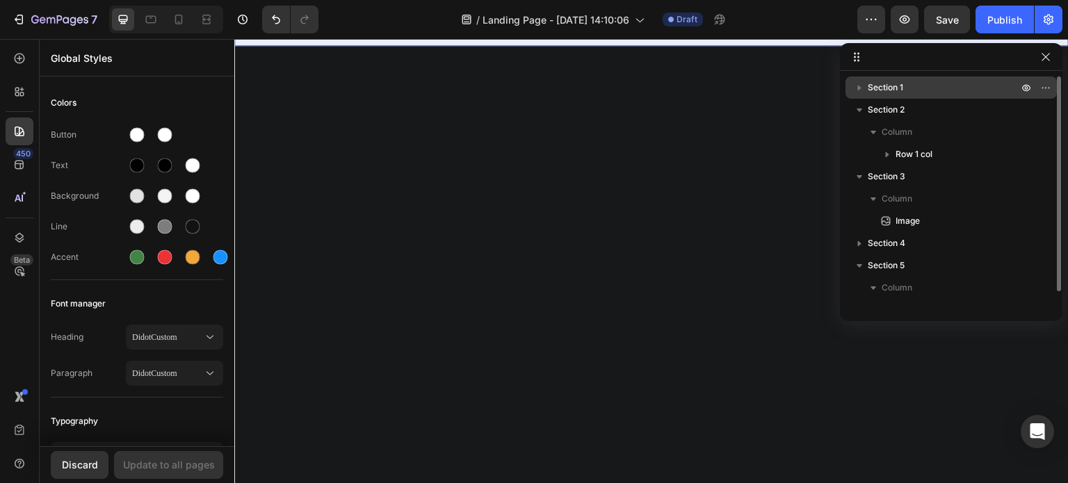
click at [980, 91] on p "Section 1" at bounding box center [944, 88] width 153 height 14
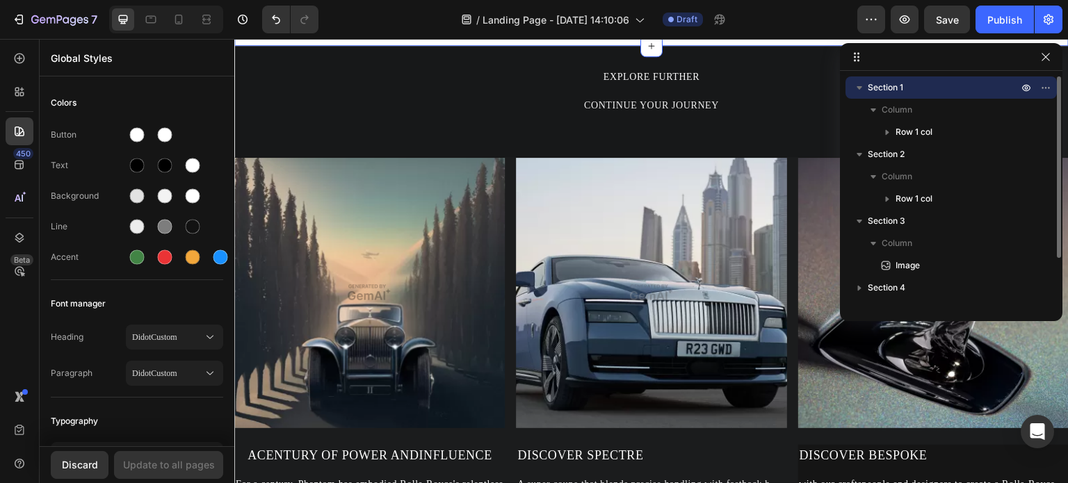
scroll to position [0, 0]
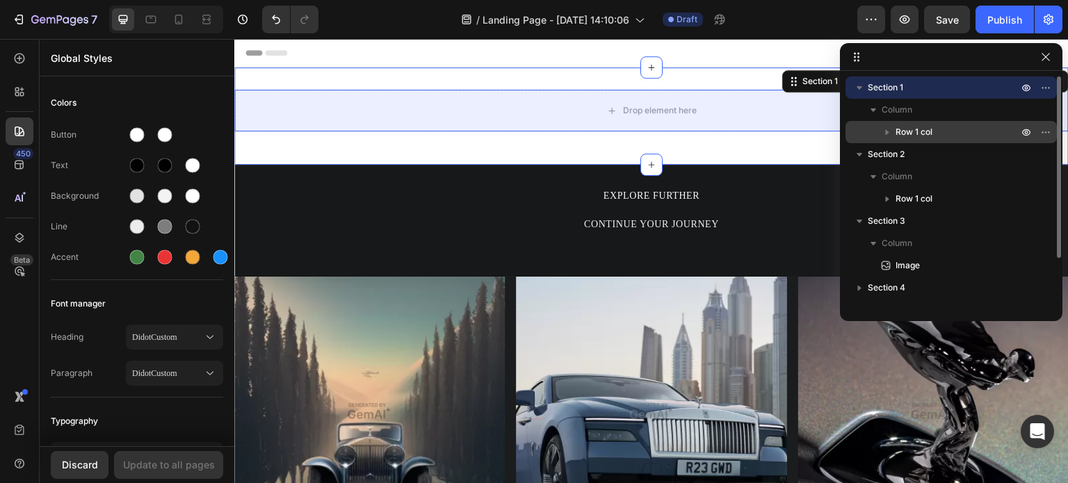
click at [891, 130] on icon "button" at bounding box center [888, 132] width 14 height 14
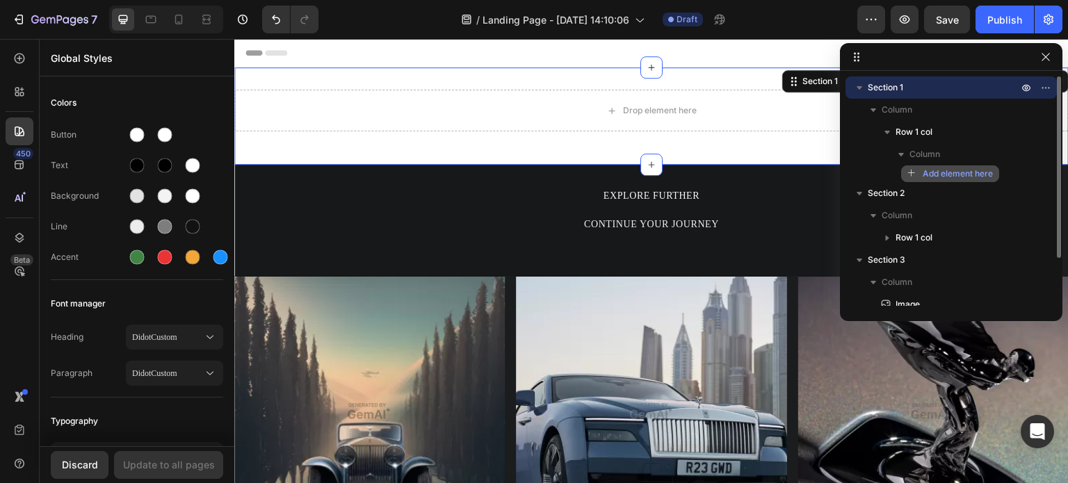
click at [919, 178] on div "Add element here" at bounding box center [951, 174] width 86 height 13
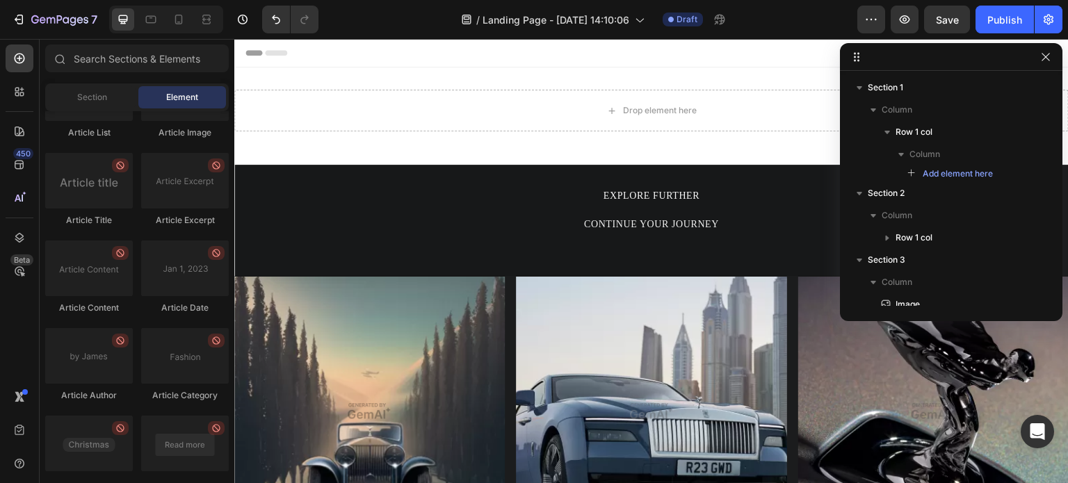
scroll to position [3753, 0]
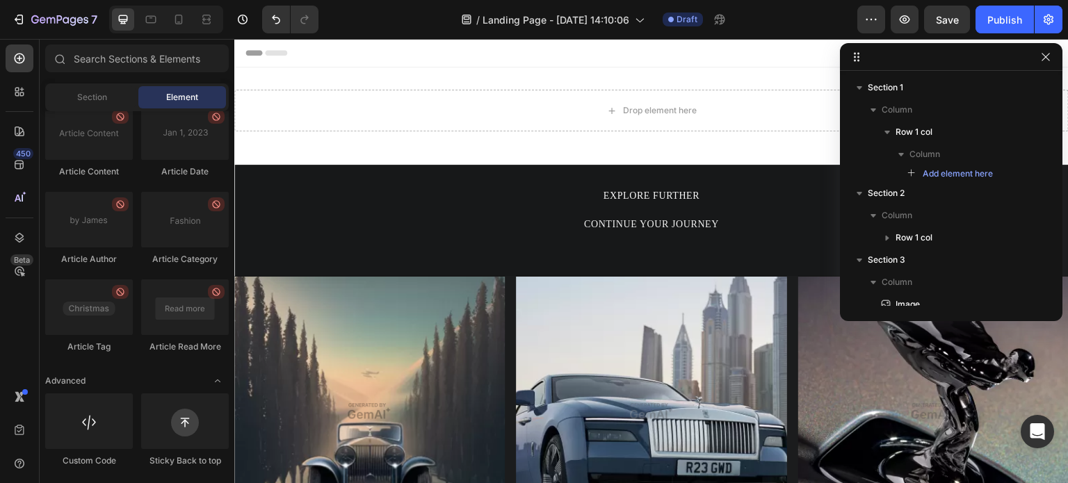
click at [910, 70] on div at bounding box center [951, 57] width 223 height 28
click at [1045, 61] on icon "button" at bounding box center [1046, 56] width 11 height 11
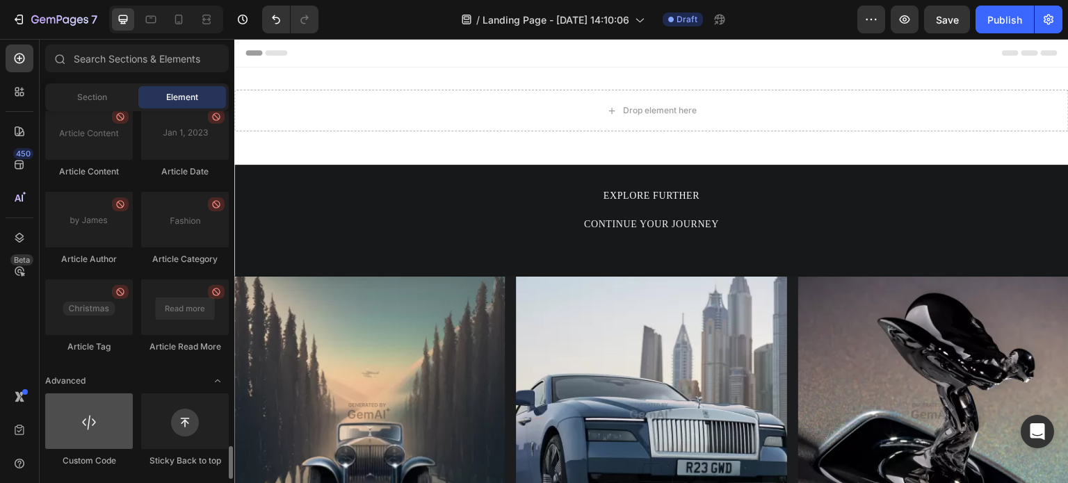
click at [85, 439] on div at bounding box center [89, 422] width 88 height 56
click at [90, 434] on div at bounding box center [89, 422] width 88 height 56
click at [75, 419] on div at bounding box center [89, 422] width 88 height 56
click at [111, 420] on div at bounding box center [89, 422] width 88 height 56
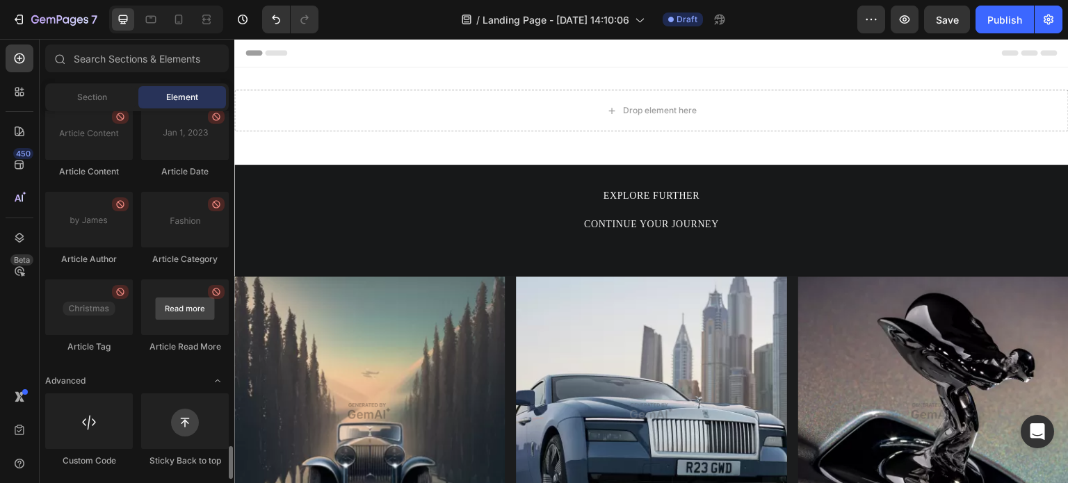
scroll to position [3684, 0]
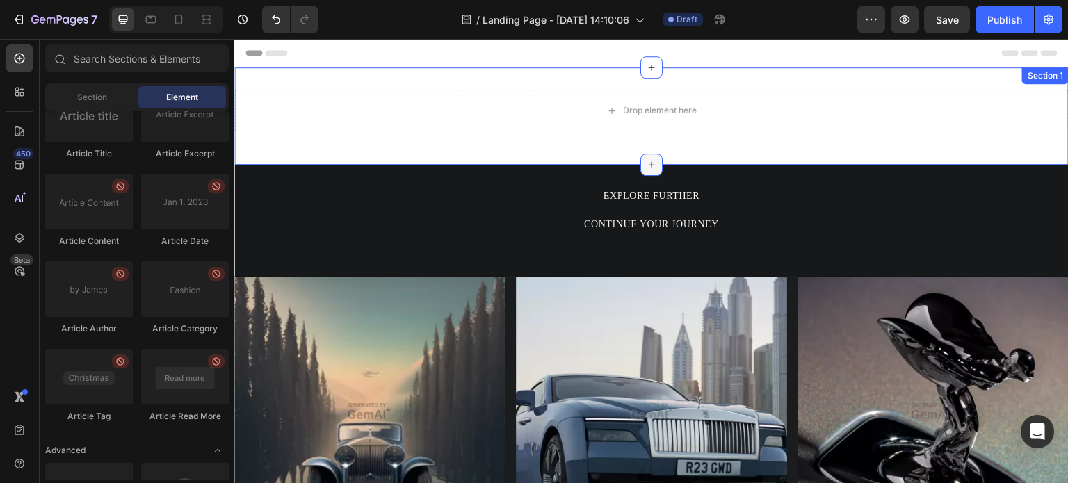
click at [646, 159] on icon at bounding box center [651, 164] width 11 height 11
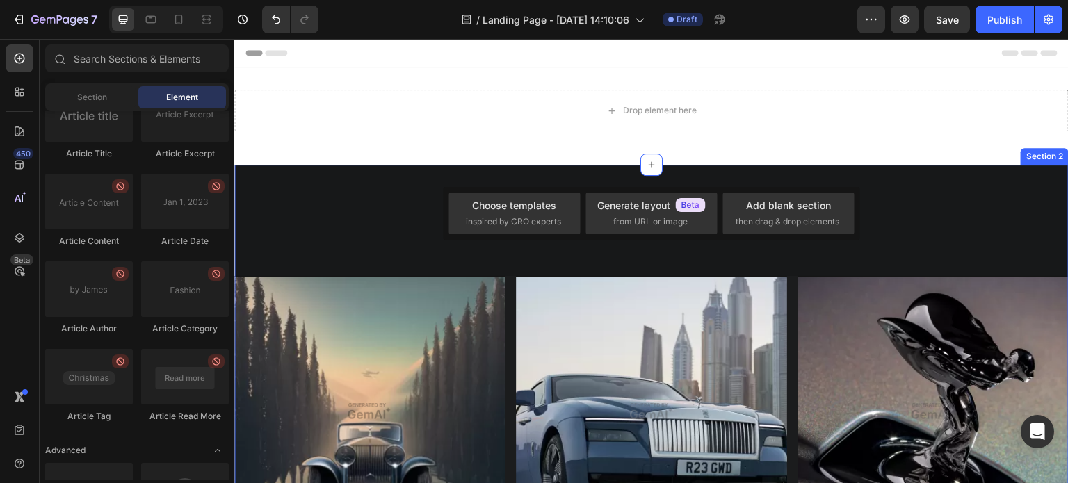
click at [479, 170] on div "EXPLORE FURTHER Text Block CONTINUE YOUR JOURNEY Text Block Row Image ACENTURY …" at bounding box center [651, 426] width 835 height 523
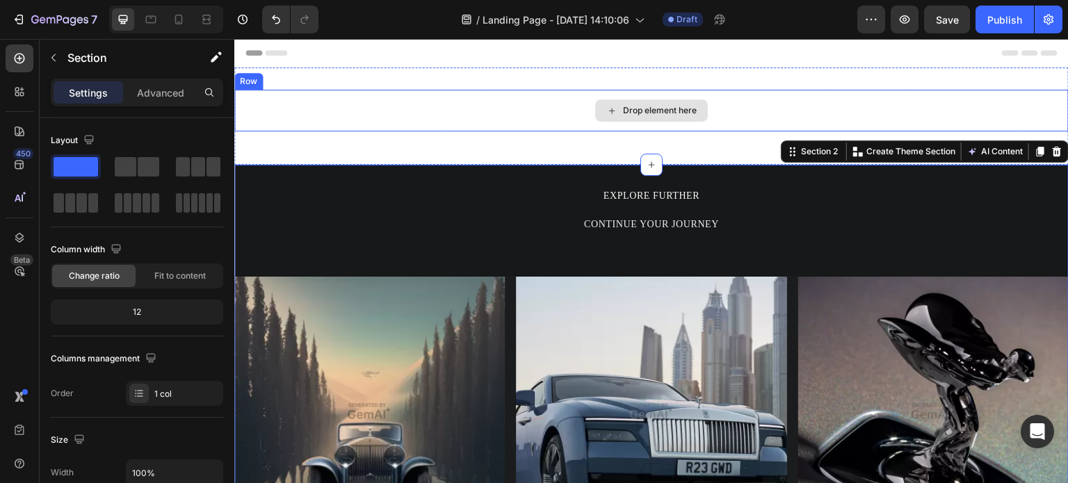
click at [588, 131] on div "Drop element here" at bounding box center [651, 111] width 835 height 42
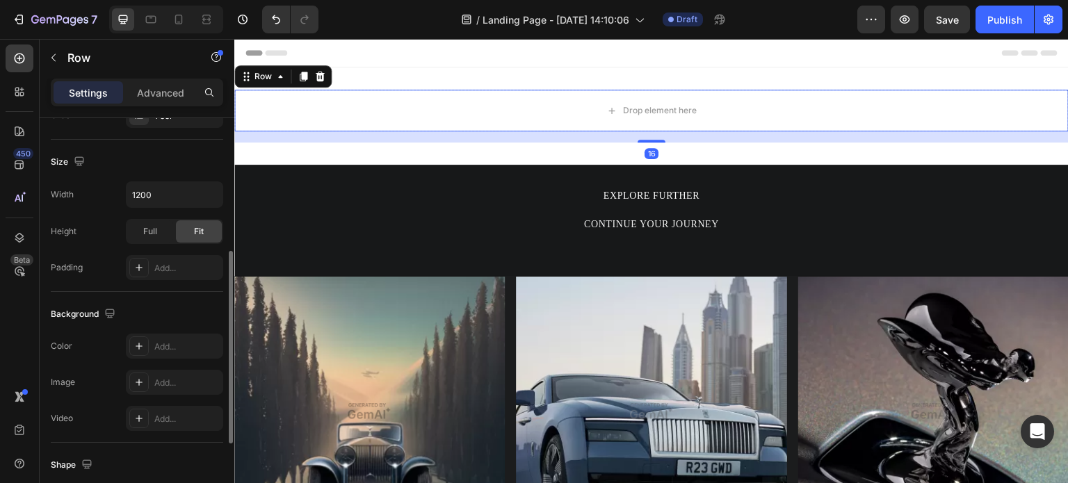
scroll to position [442, 0]
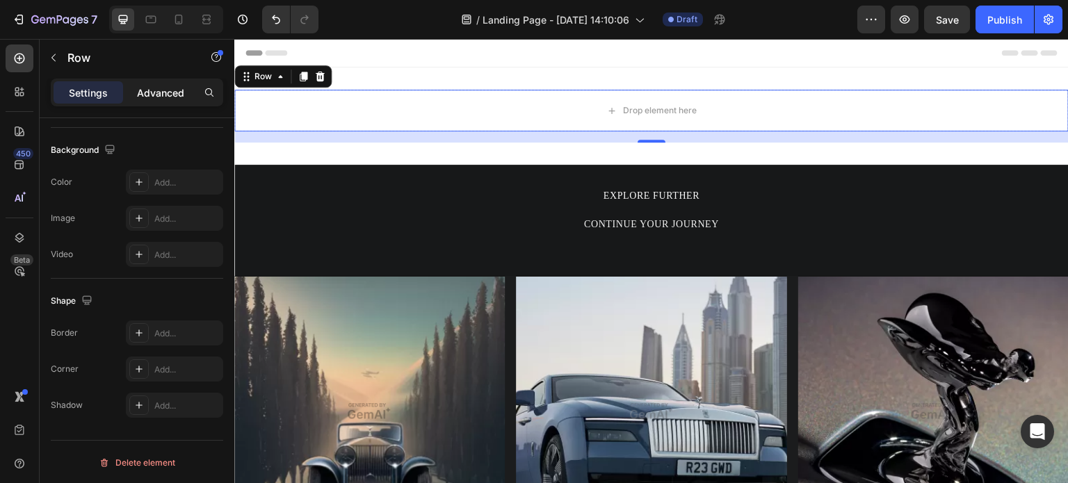
drag, startPoint x: 170, startPoint y: 88, endPoint x: 141, endPoint y: 16, distance: 77.8
click at [170, 88] on p "Advanced" at bounding box center [160, 93] width 47 height 15
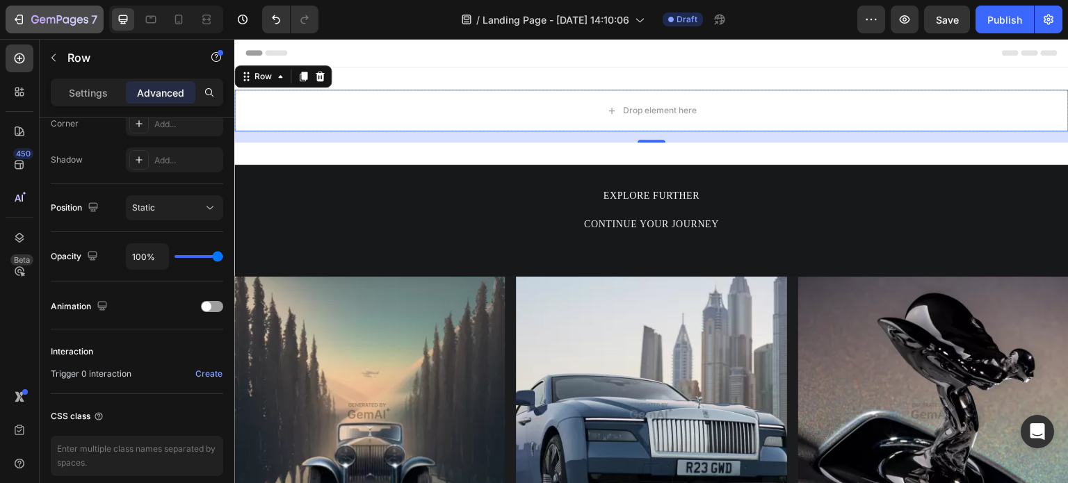
click at [81, 24] on icon "button" at bounding box center [59, 21] width 57 height 12
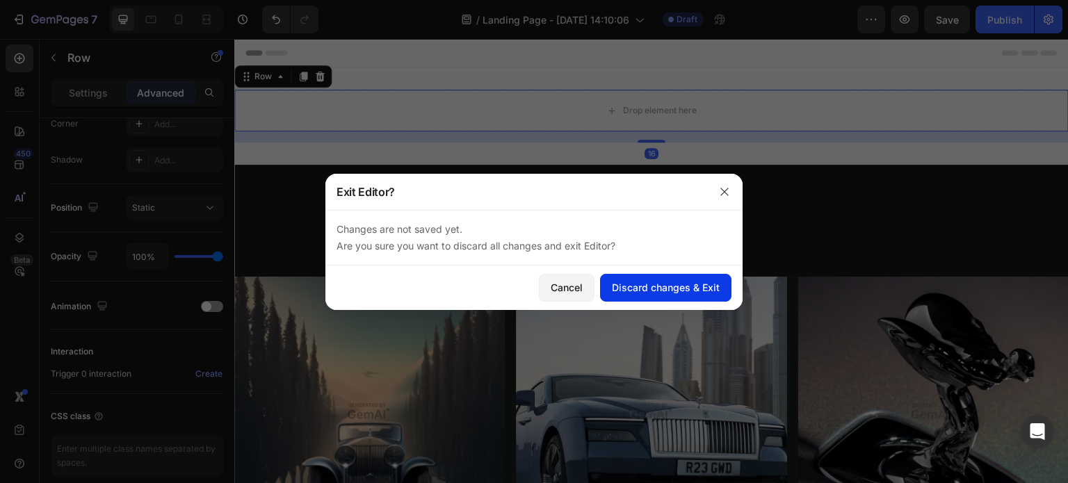
click at [623, 284] on div "Discard changes & Exit" at bounding box center [666, 287] width 108 height 15
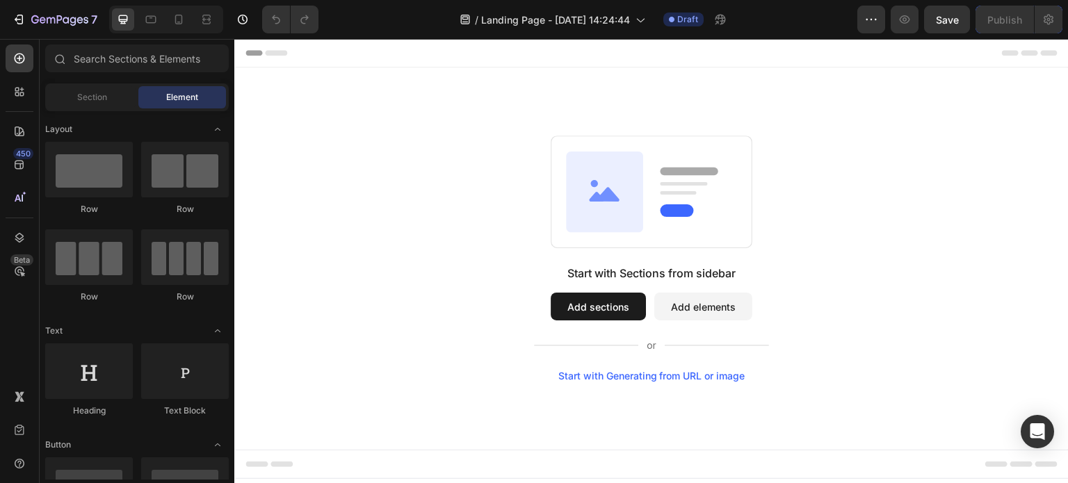
click at [618, 379] on div "Start with Generating from URL or image" at bounding box center [652, 376] width 187 height 11
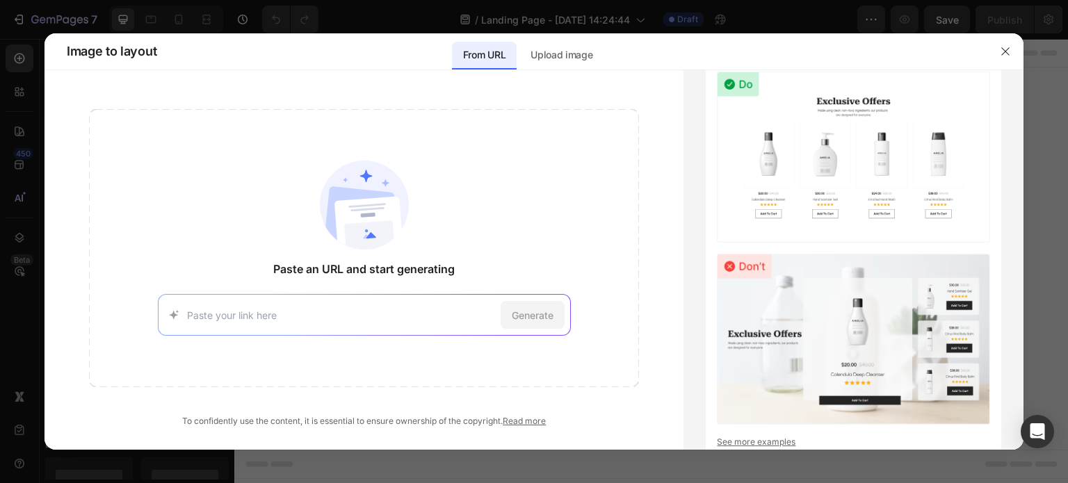
click at [355, 304] on div "Generate" at bounding box center [364, 315] width 413 height 42
click at [340, 311] on input at bounding box center [341, 315] width 308 height 15
paste input "[URL][DOMAIN_NAME]"
type input "[URL][DOMAIN_NAME]"
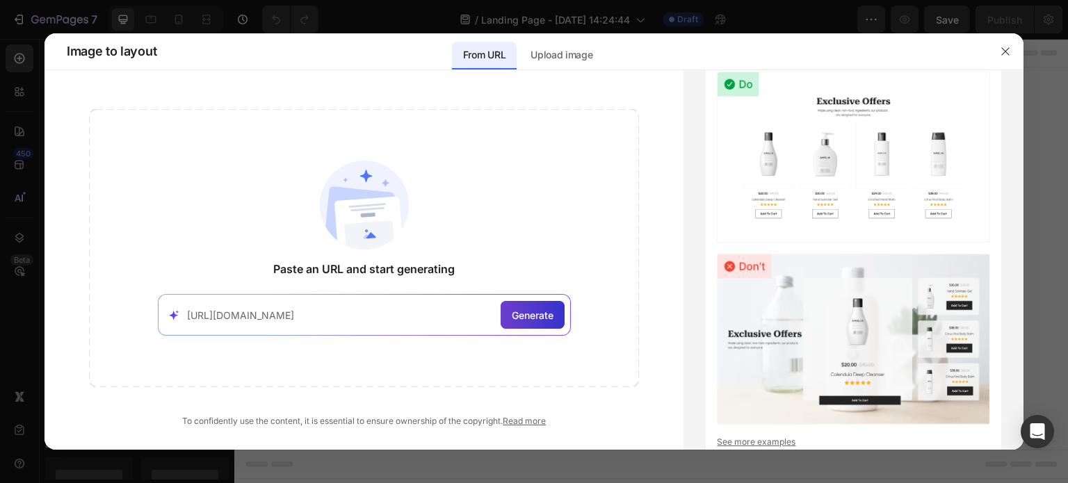
click at [535, 319] on span "Generate" at bounding box center [533, 315] width 42 height 15
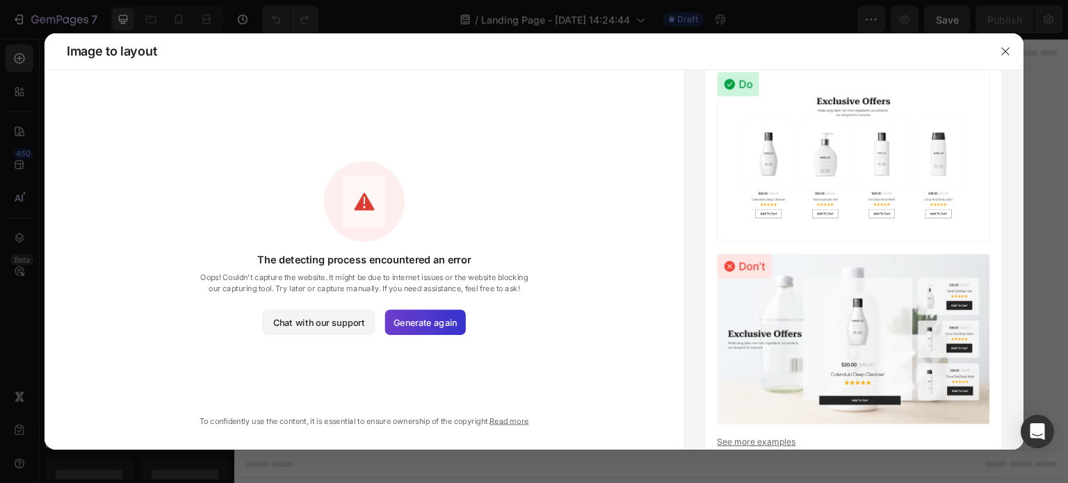
click at [458, 319] on div "Generate again" at bounding box center [425, 322] width 81 height 25
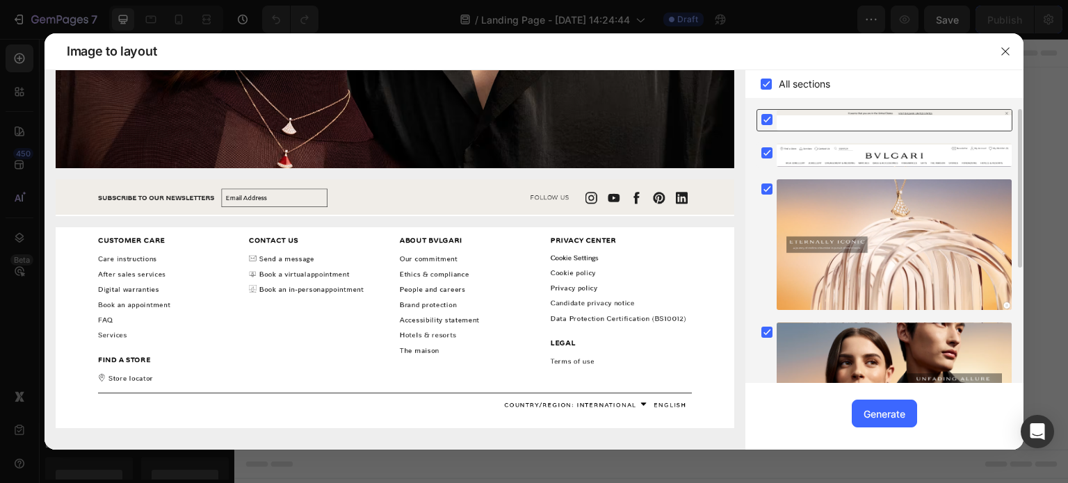
click at [762, 118] on rect at bounding box center [767, 119] width 11 height 11
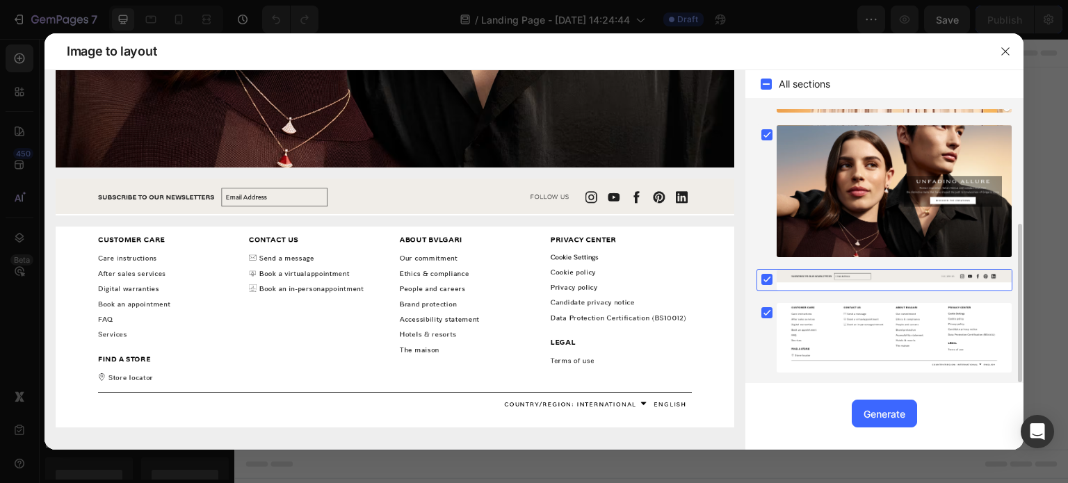
drag, startPoint x: 890, startPoint y: 419, endPoint x: 926, endPoint y: 415, distance: 35.7
click at [926, 415] on div "Upgrade to Optimize plan and get unlimited generating sections and publish page…" at bounding box center [885, 416] width 278 height 67
click at [891, 414] on div "Generate" at bounding box center [885, 414] width 42 height 15
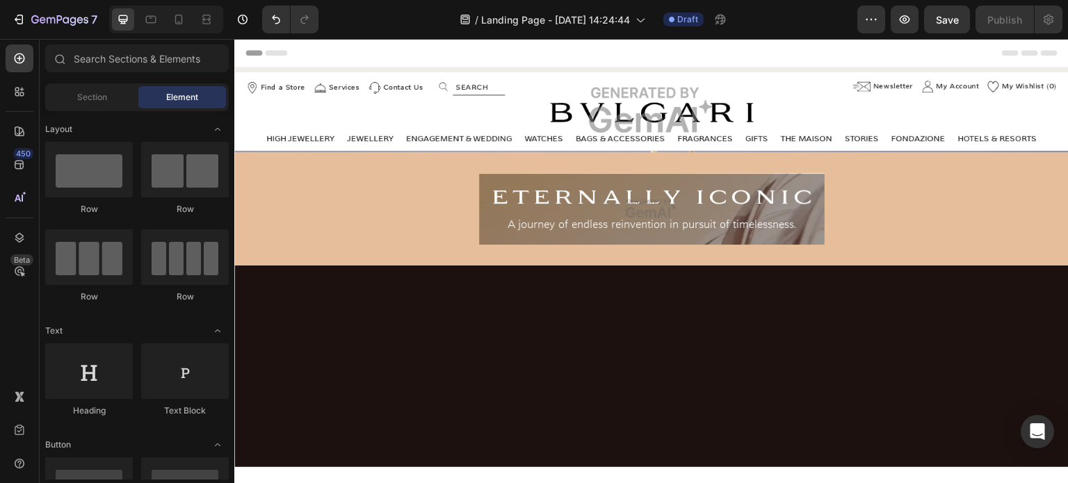
click at [666, 118] on img at bounding box center [651, 109] width 835 height 85
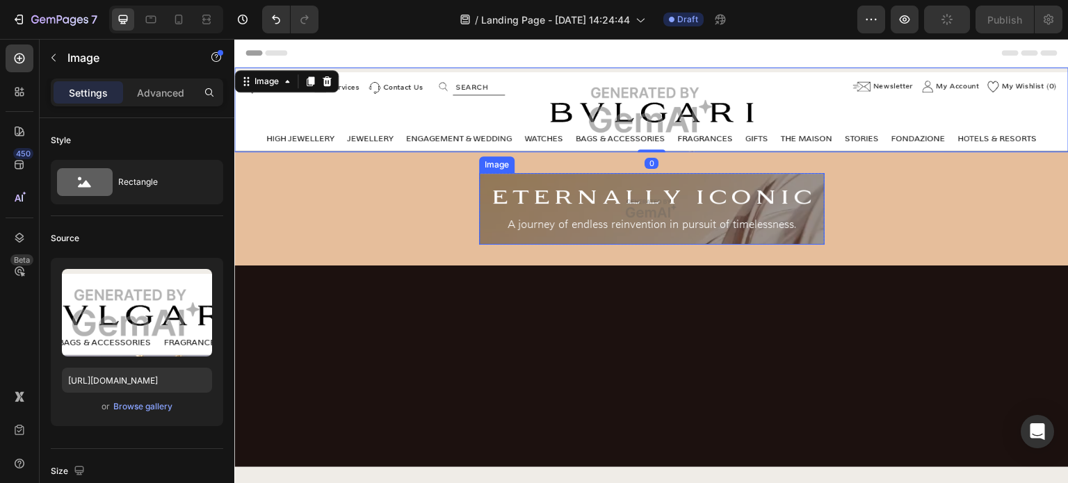
click at [707, 200] on img at bounding box center [652, 209] width 346 height 72
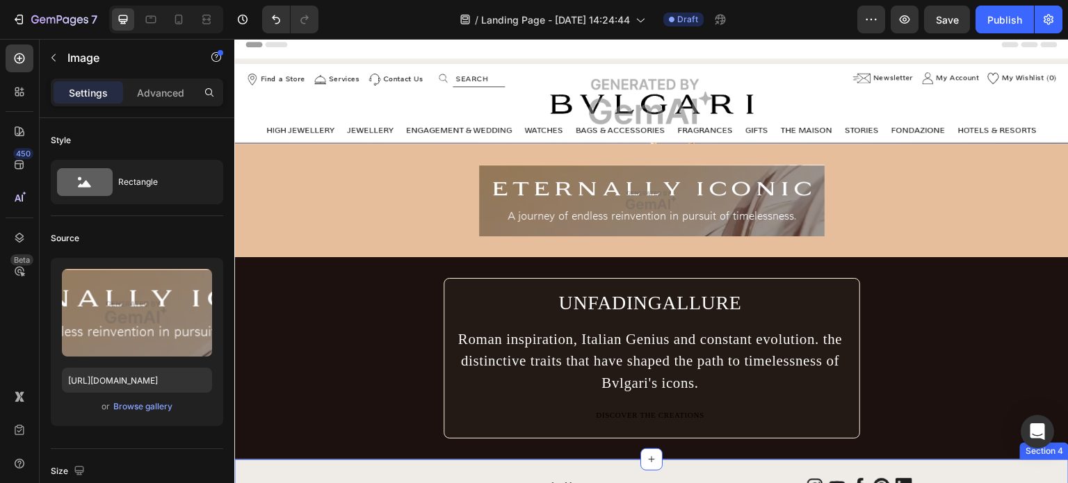
scroll to position [0, 0]
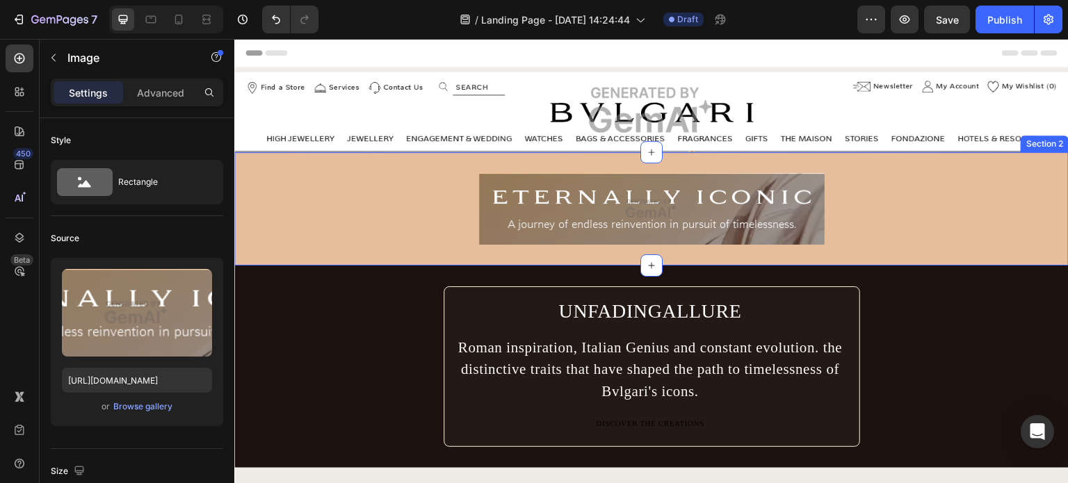
click at [905, 209] on div "Image Row" at bounding box center [651, 209] width 835 height 72
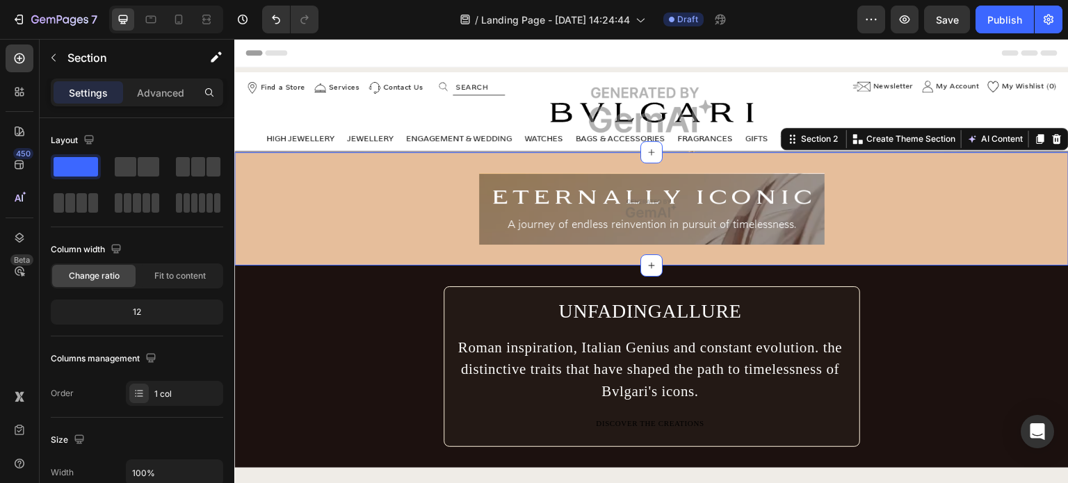
click at [304, 193] on div "Image Row" at bounding box center [651, 209] width 835 height 72
drag, startPoint x: 314, startPoint y: 208, endPoint x: 368, endPoint y: 189, distance: 57.6
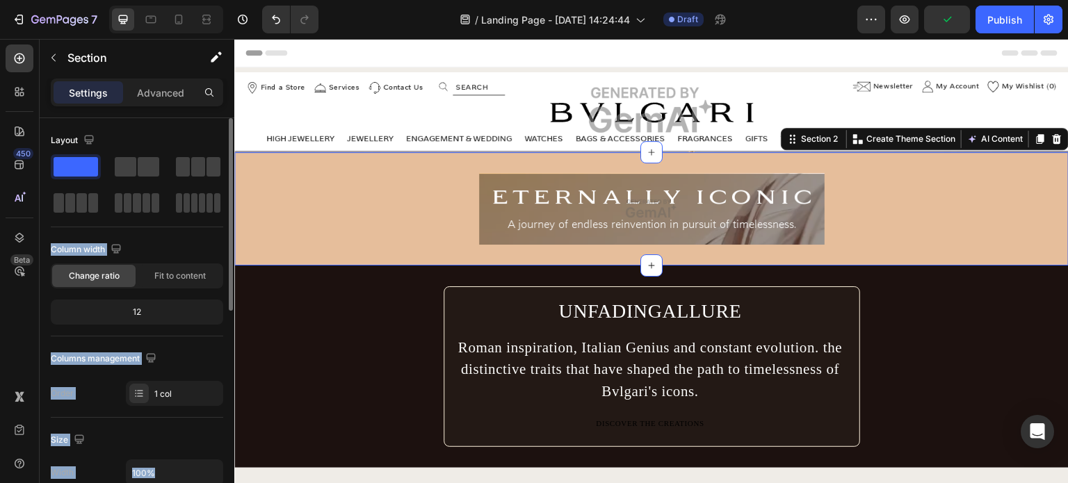
click at [152, 313] on div "12" at bounding box center [137, 312] width 167 height 19
click at [137, 304] on div "12" at bounding box center [137, 312] width 167 height 19
click at [141, 310] on div "12" at bounding box center [137, 312] width 167 height 19
click at [120, 282] on div "Change ratio" at bounding box center [93, 276] width 83 height 22
click at [142, 312] on div "12" at bounding box center [137, 312] width 167 height 19
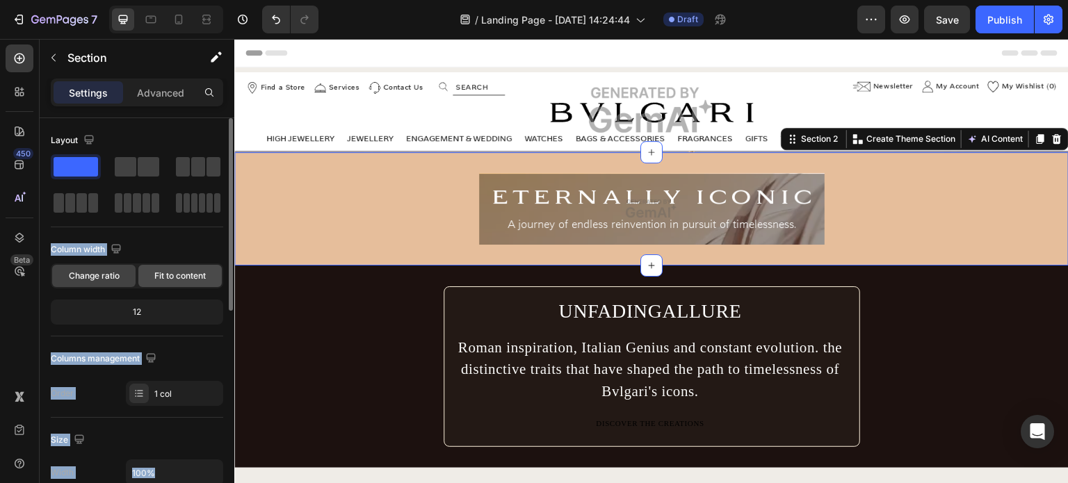
click at [161, 278] on span "Fit to content" at bounding box center [179, 276] width 51 height 13
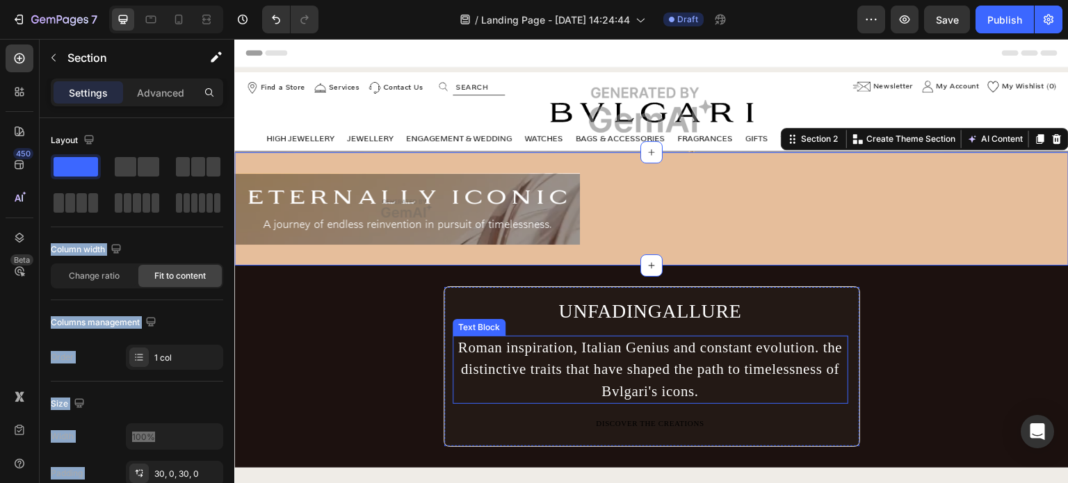
click at [625, 352] on div "Roman inspiration, Italian Genius and constant evolution. the distinctive trait…" at bounding box center [651, 370] width 396 height 69
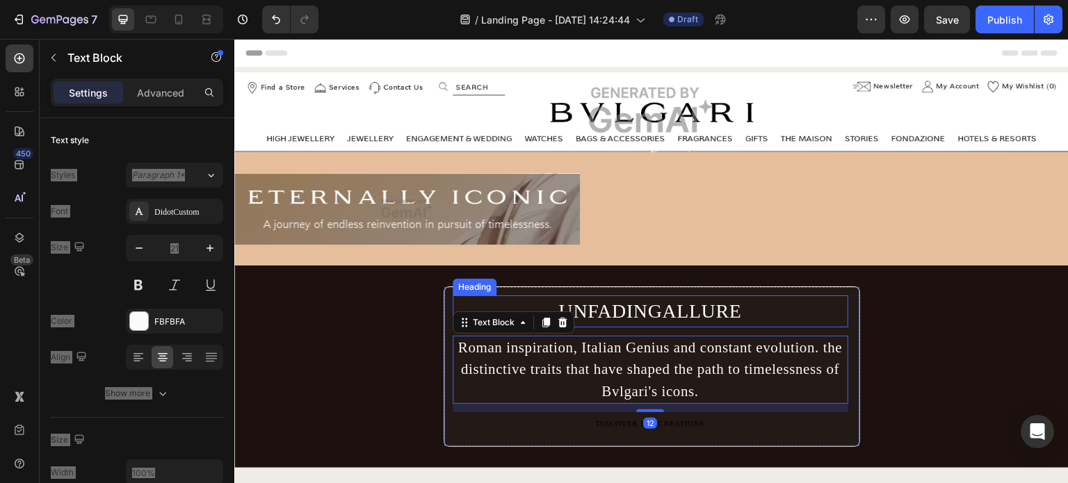
click at [647, 307] on h2 "UNFADINGALLURE" at bounding box center [651, 312] width 396 height 32
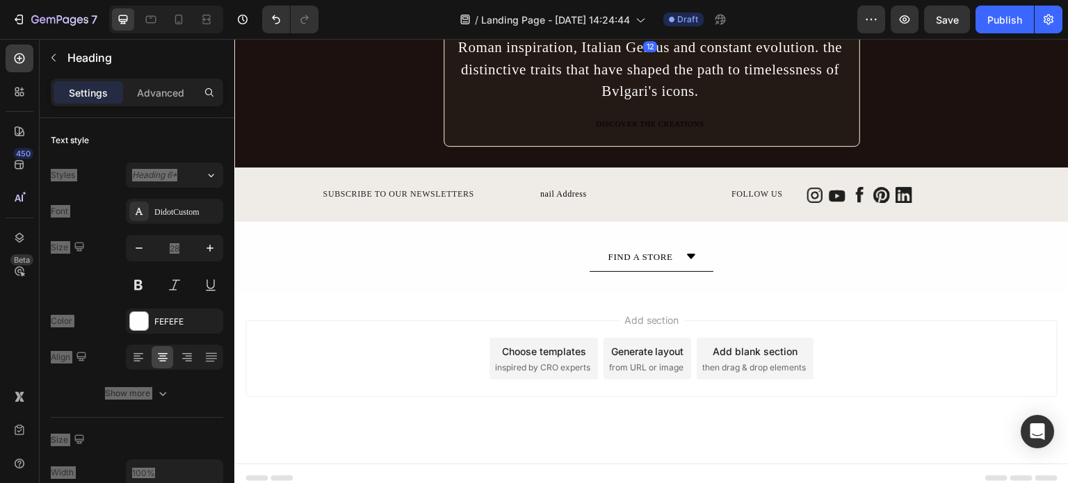
scroll to position [307, 0]
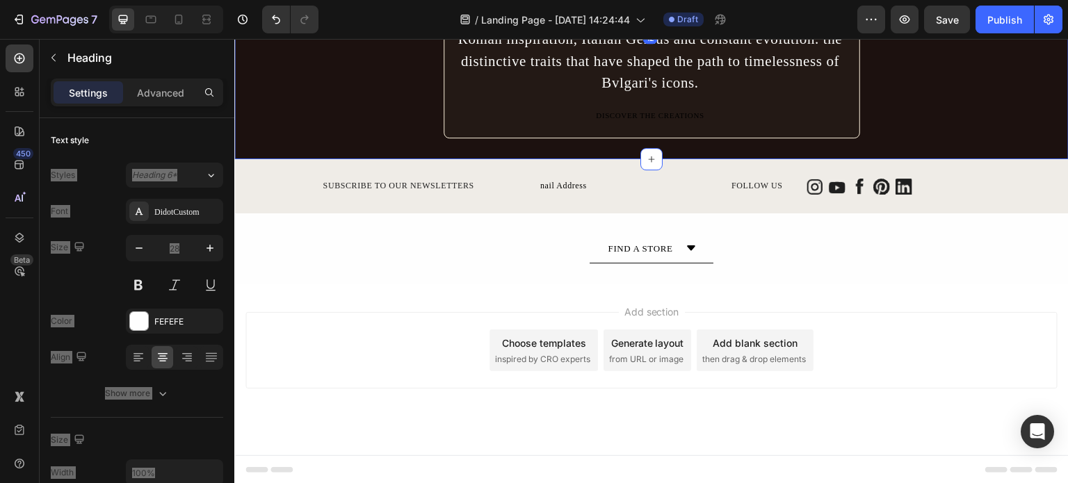
click at [345, 113] on div "UNFADINGALLURE Heading 12 Roman inspiration, Italian Genius and constant evolut…" at bounding box center [651, 58] width 835 height 161
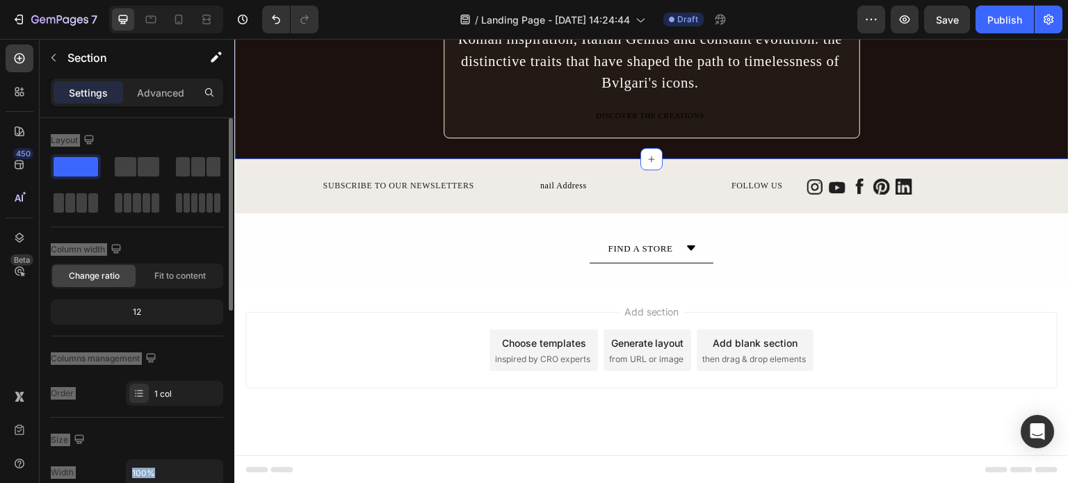
click at [149, 253] on div "Column width" at bounding box center [137, 250] width 173 height 22
click at [115, 275] on span "Change ratio" at bounding box center [94, 276] width 51 height 13
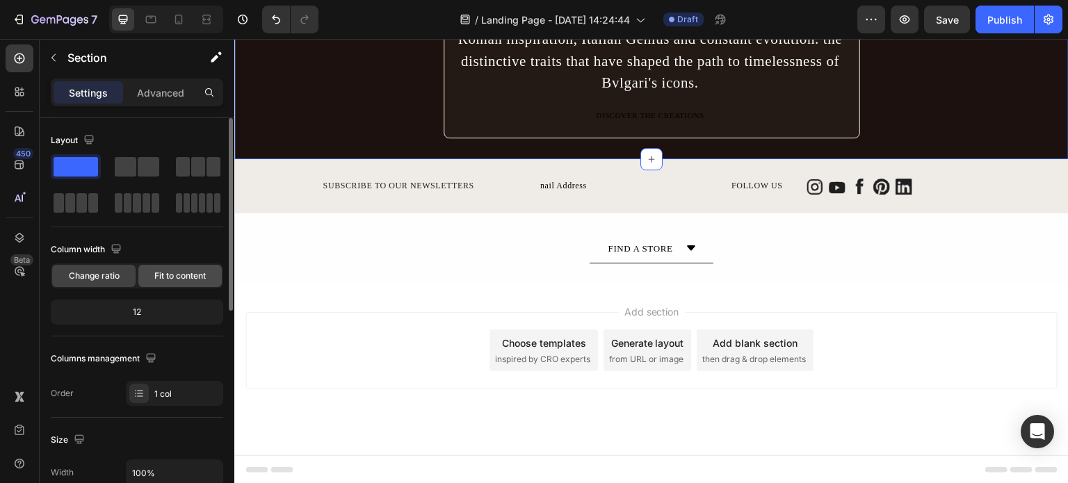
click at [154, 279] on span "Fit to content" at bounding box center [179, 276] width 51 height 13
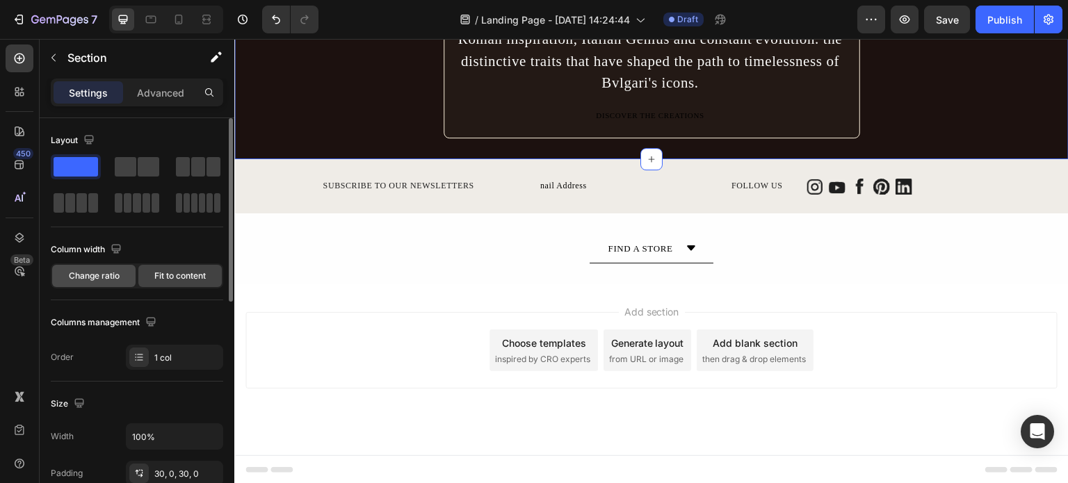
click at [97, 275] on span "Change ratio" at bounding box center [94, 276] width 51 height 13
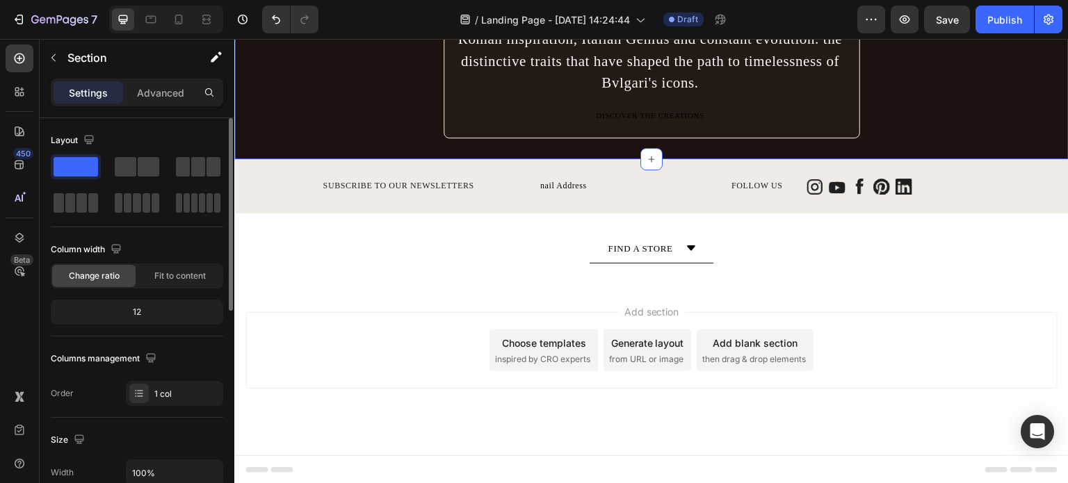
click at [157, 311] on div "12" at bounding box center [137, 312] width 167 height 19
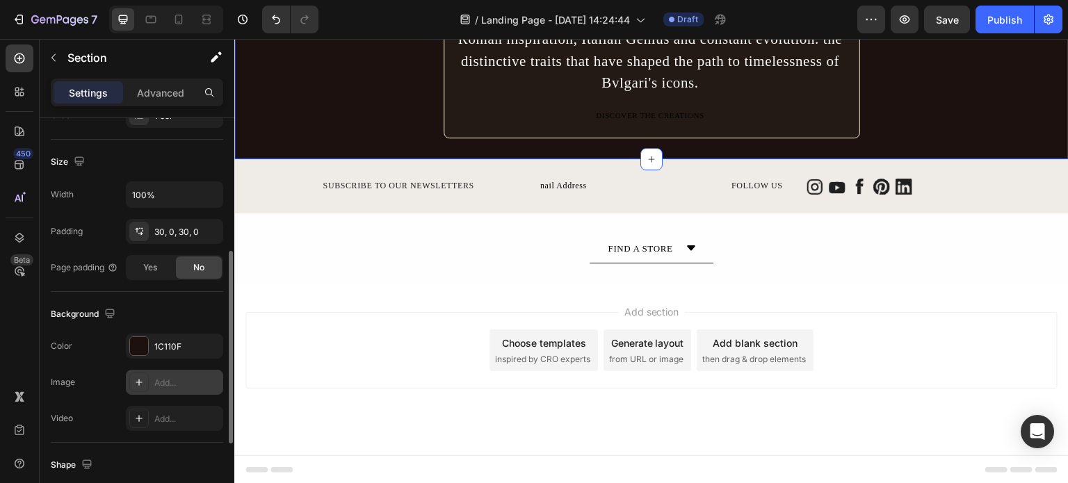
scroll to position [348, 0]
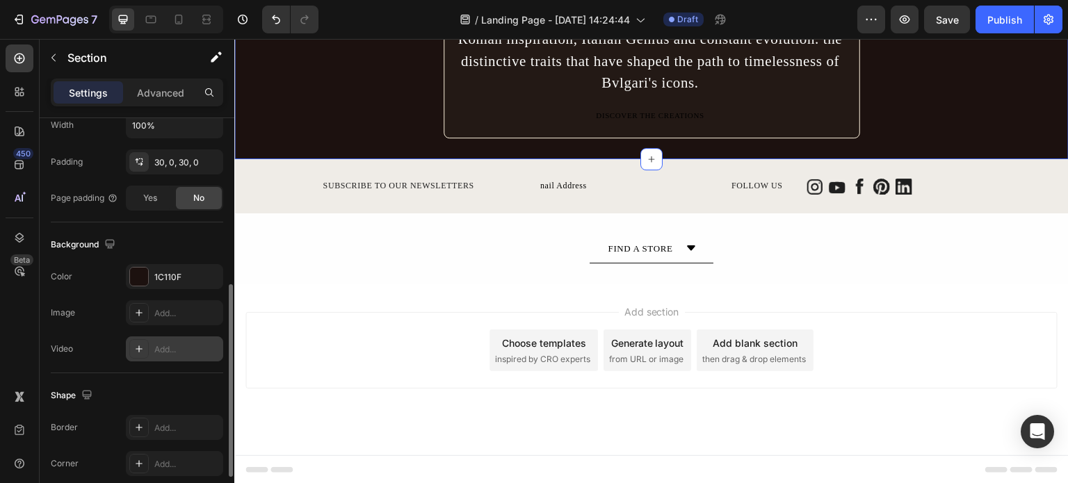
click at [157, 345] on div "Add..." at bounding box center [186, 350] width 65 height 13
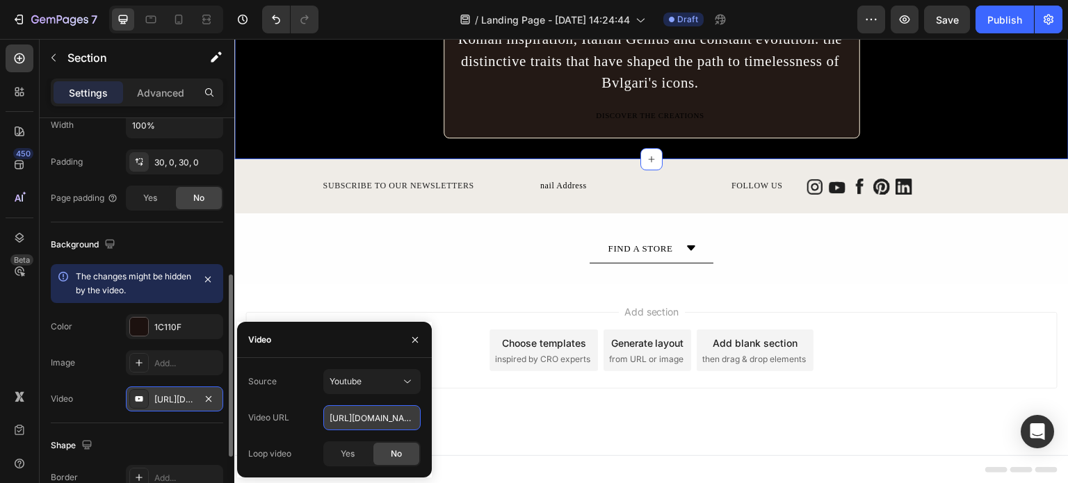
click at [376, 423] on input "[URL][DOMAIN_NAME]" at bounding box center [371, 418] width 97 height 25
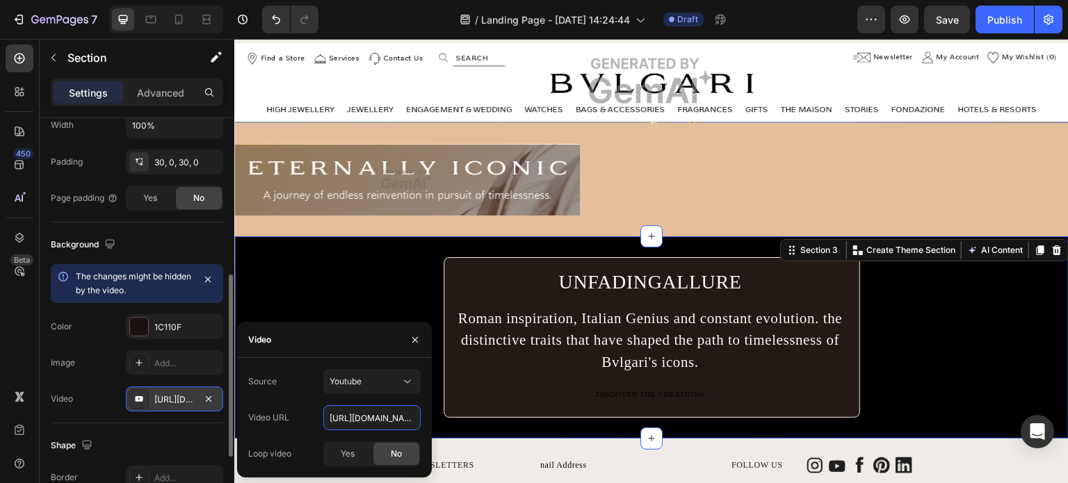
scroll to position [99, 0]
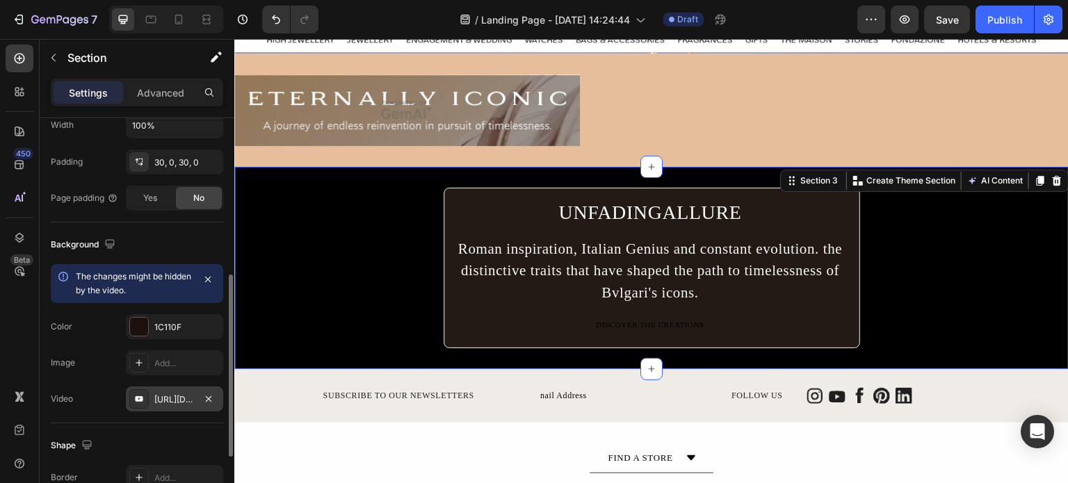
click at [115, 337] on div "Color 1C110F" at bounding box center [137, 326] width 173 height 25
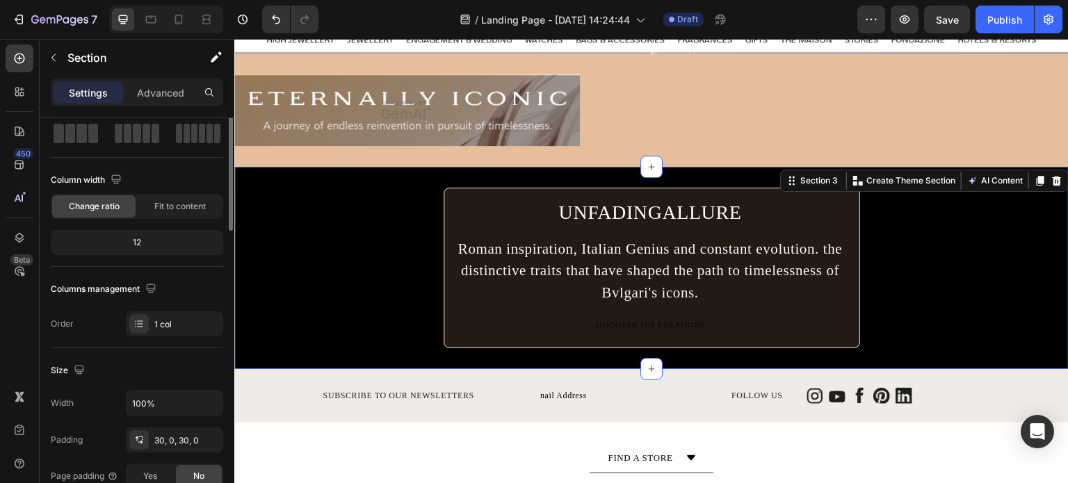
scroll to position [0, 0]
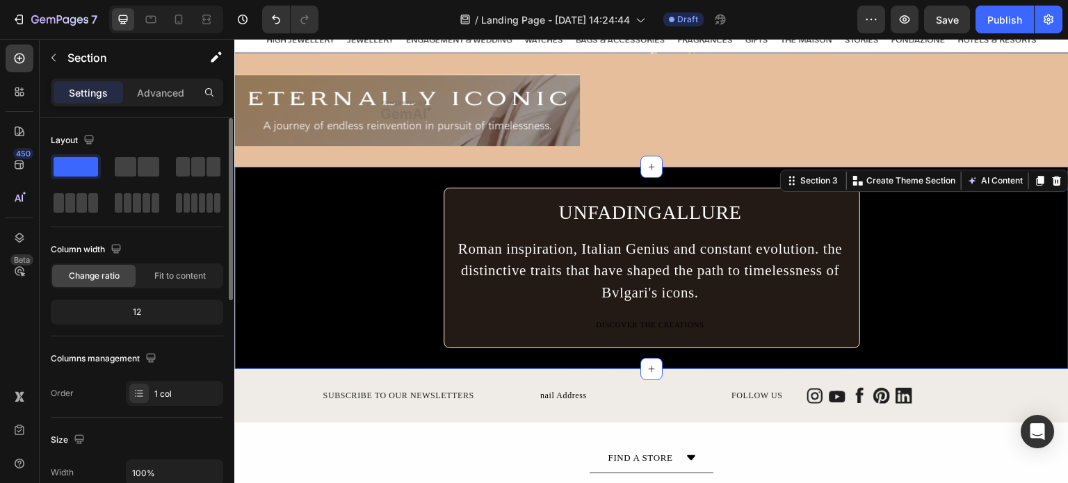
click at [143, 241] on div "Column width" at bounding box center [137, 250] width 173 height 22
click at [150, 240] on div "Column width" at bounding box center [137, 250] width 173 height 22
click at [175, 91] on p "Advanced" at bounding box center [160, 93] width 47 height 15
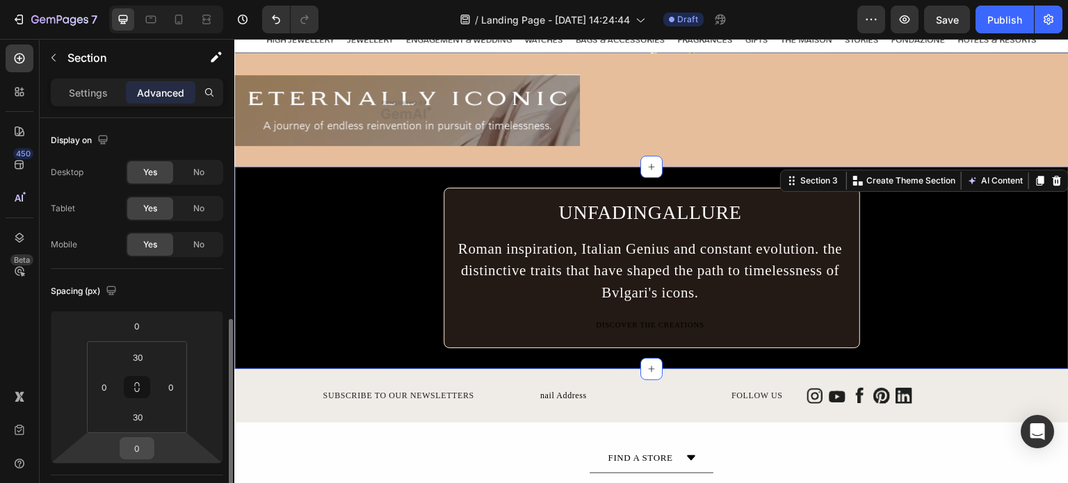
scroll to position [139, 0]
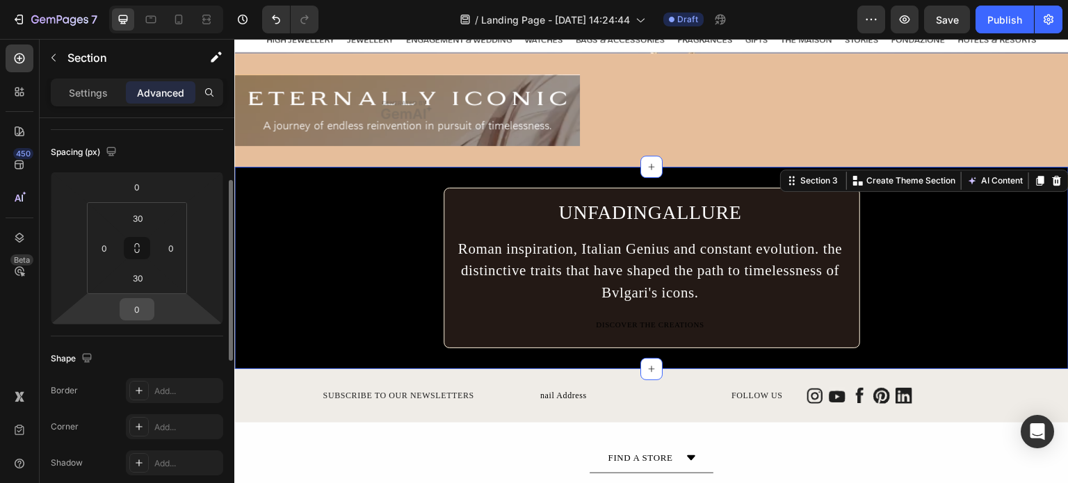
click at [144, 303] on input "0" at bounding box center [137, 309] width 28 height 21
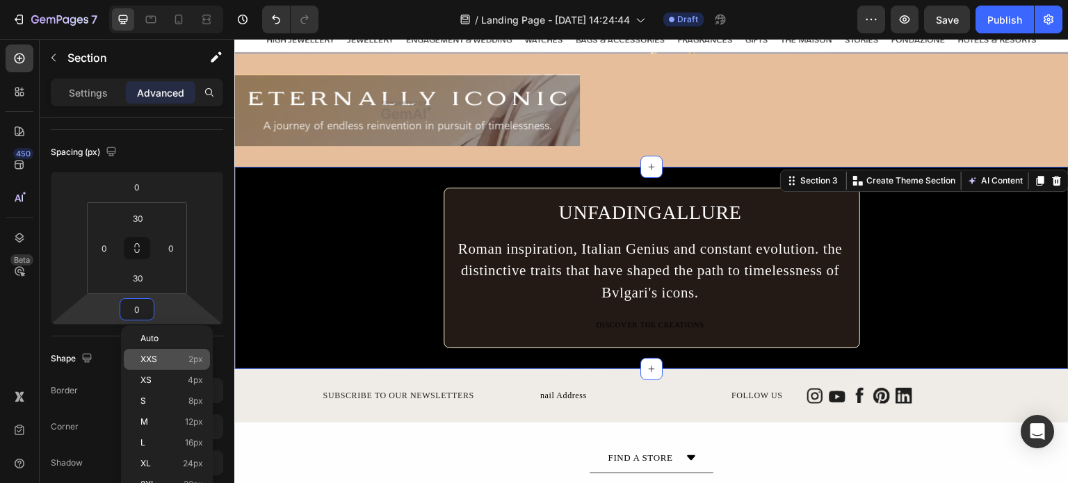
click at [147, 364] on span "XXS" at bounding box center [149, 360] width 17 height 10
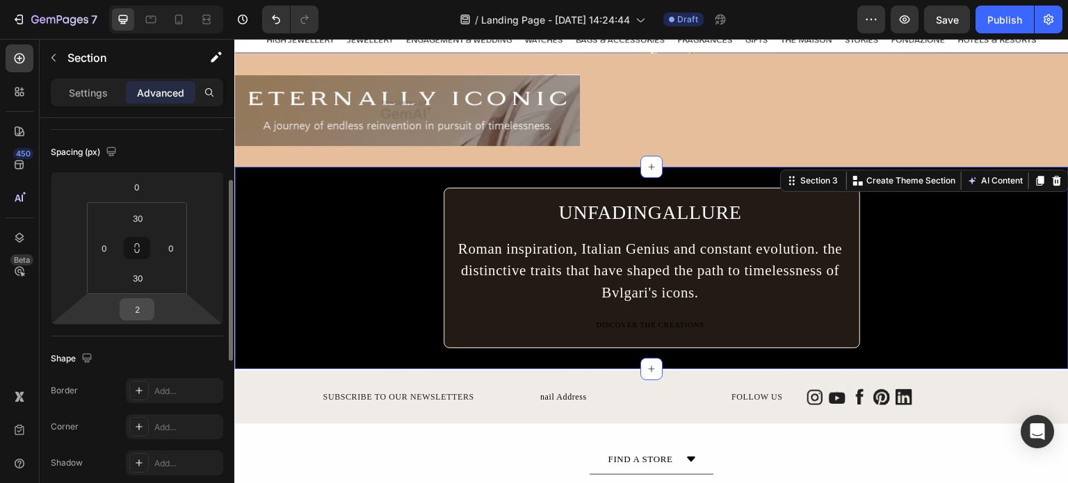
click at [139, 305] on input "2" at bounding box center [137, 309] width 28 height 21
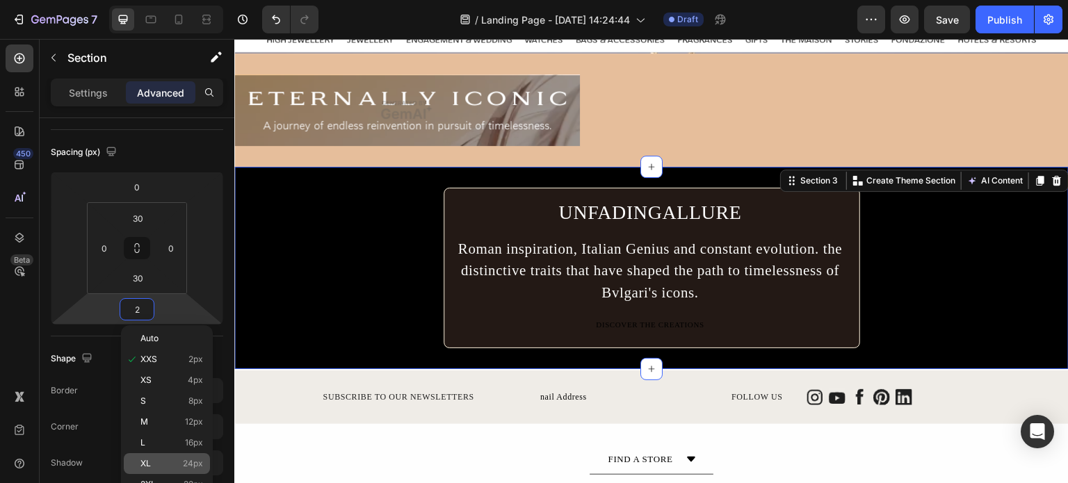
click at [170, 462] on p "XL 24px" at bounding box center [172, 464] width 63 height 10
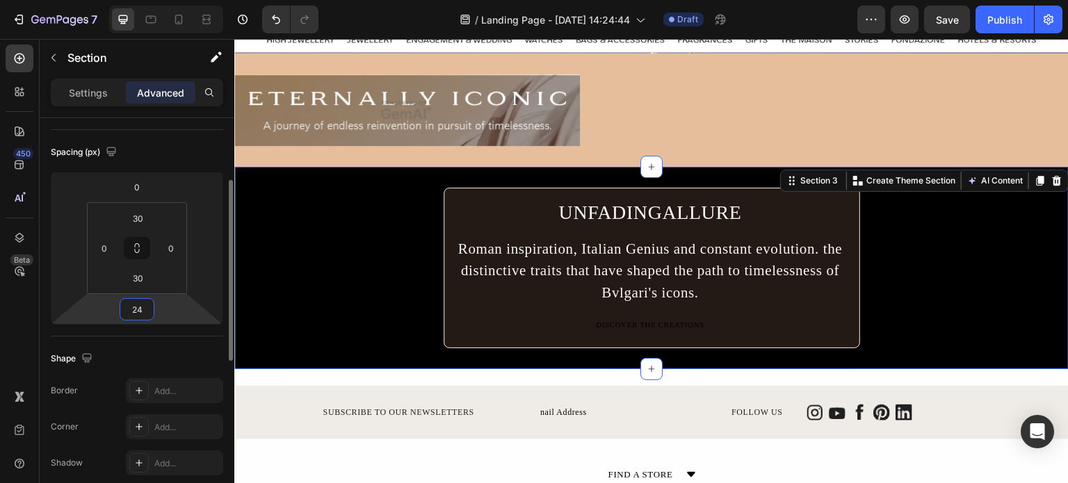
click at [137, 318] on input "24" at bounding box center [137, 309] width 28 height 21
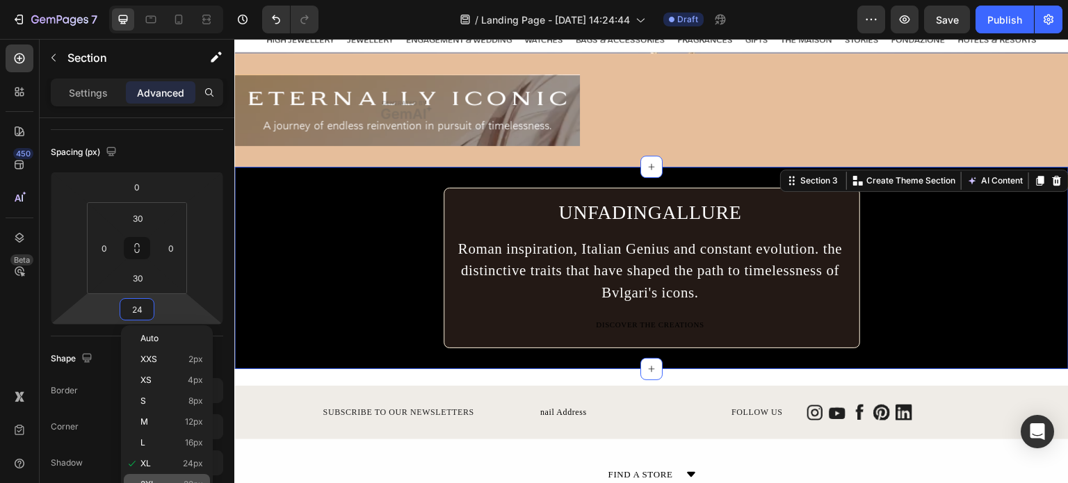
click at [177, 479] on div "2XL 32px" at bounding box center [167, 484] width 86 height 21
type input "32"
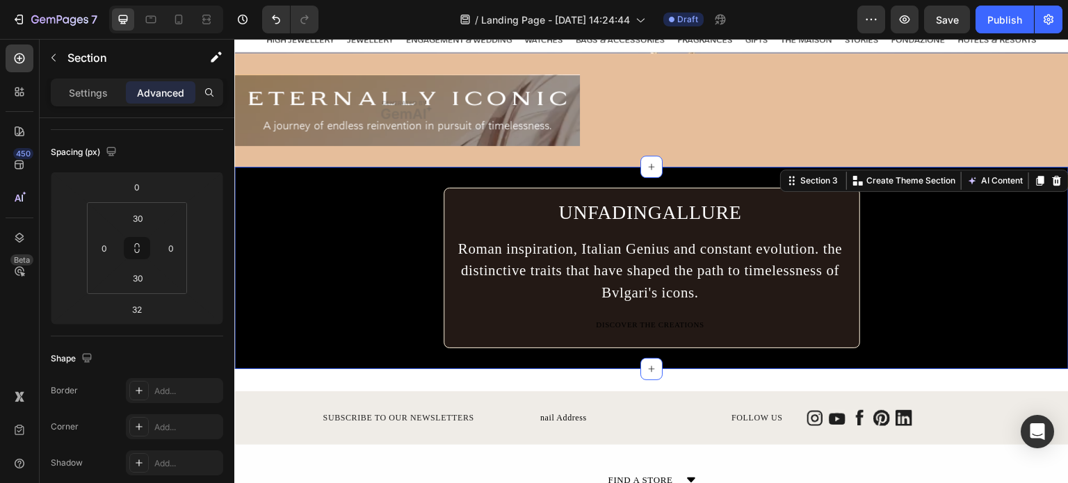
click at [1021, 268] on div "UNFADINGALLURE Heading Roman inspiration, [DEMOGRAPHIC_DATA] Genius and constan…" at bounding box center [651, 268] width 835 height 161
click at [756, 262] on div "Roman inspiration, Italian Genius and constant evolution. the distinctive trait…" at bounding box center [651, 271] width 396 height 69
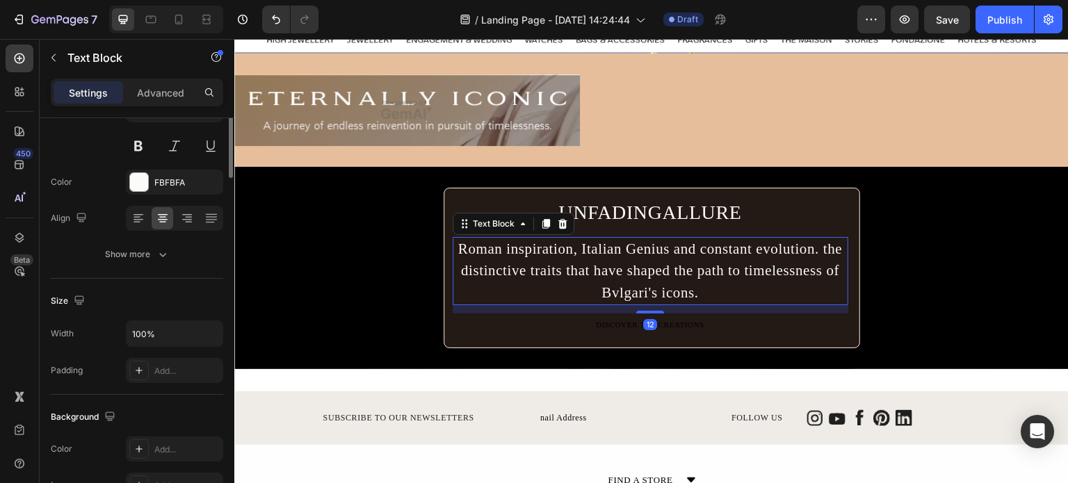
scroll to position [0, 0]
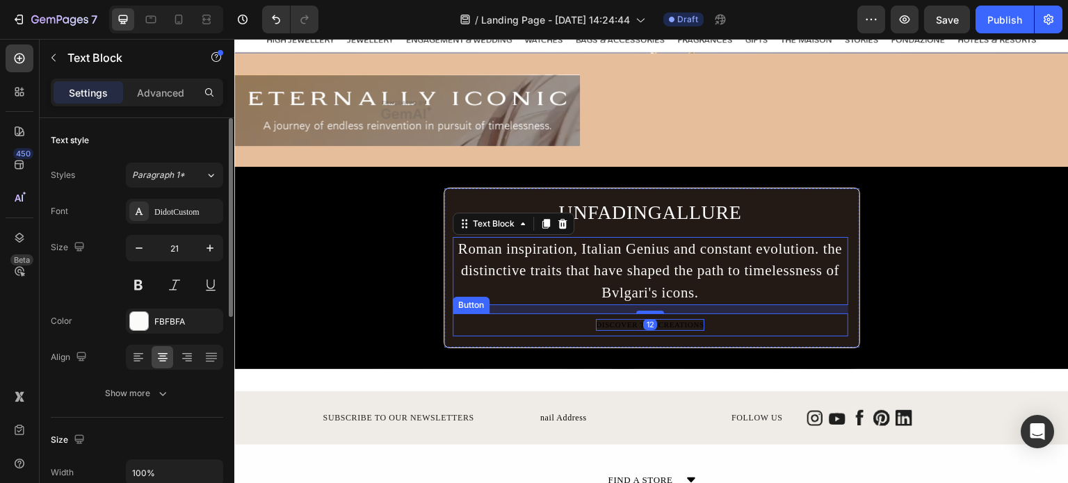
click at [663, 320] on div "DISCOVER THE CREATIONS" at bounding box center [650, 325] width 108 height 12
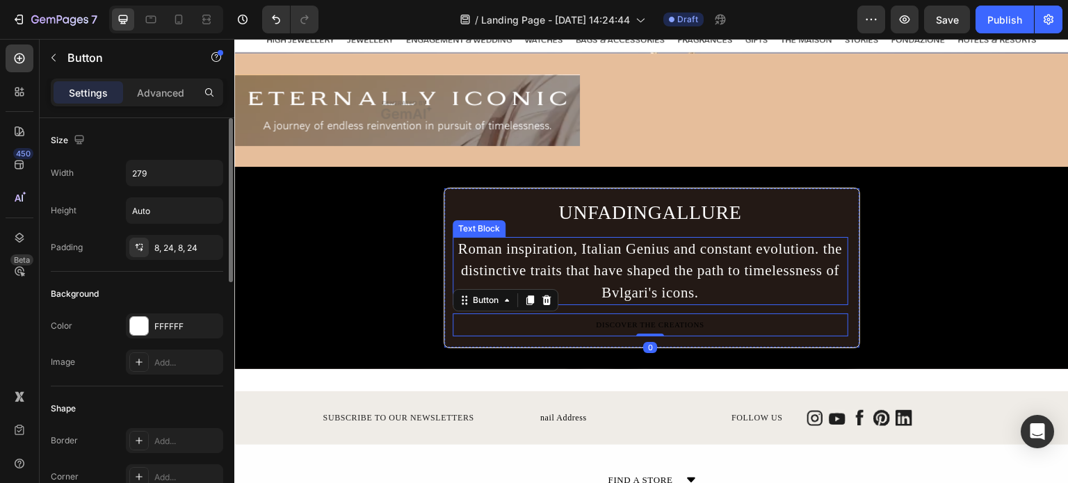
click at [900, 237] on div "UNFADINGALLURE Heading Roman inspiration, [DEMOGRAPHIC_DATA] Genius and constan…" at bounding box center [651, 268] width 835 height 161
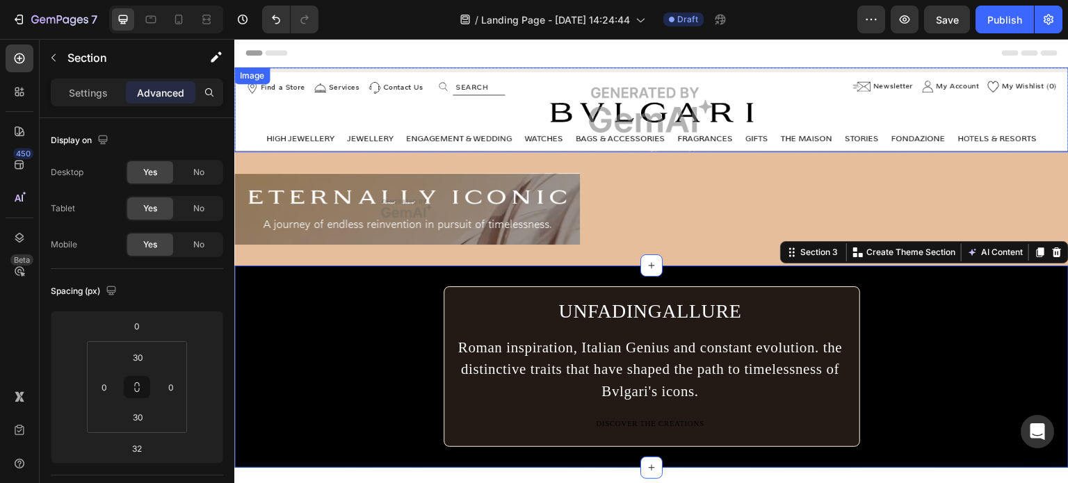
click at [631, 119] on img at bounding box center [651, 109] width 835 height 85
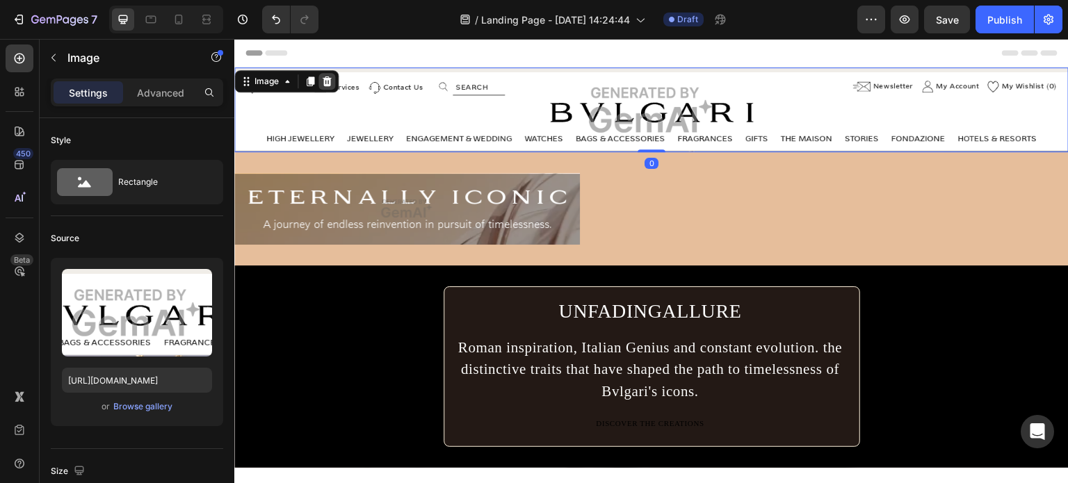
click at [331, 79] on icon at bounding box center [326, 81] width 11 height 11
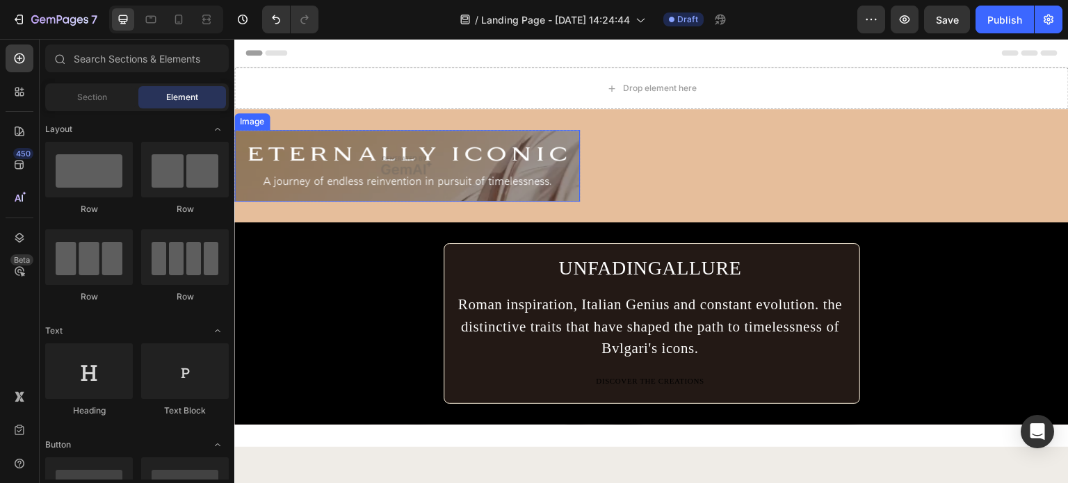
click at [504, 160] on img at bounding box center [407, 166] width 346 height 72
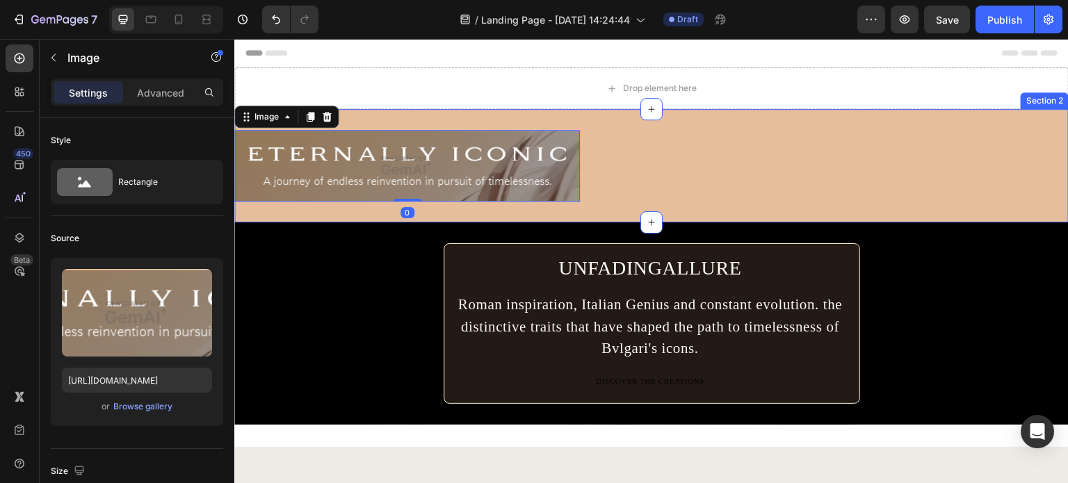
click at [647, 181] on div "Image 0 Row Section 2" at bounding box center [651, 165] width 835 height 113
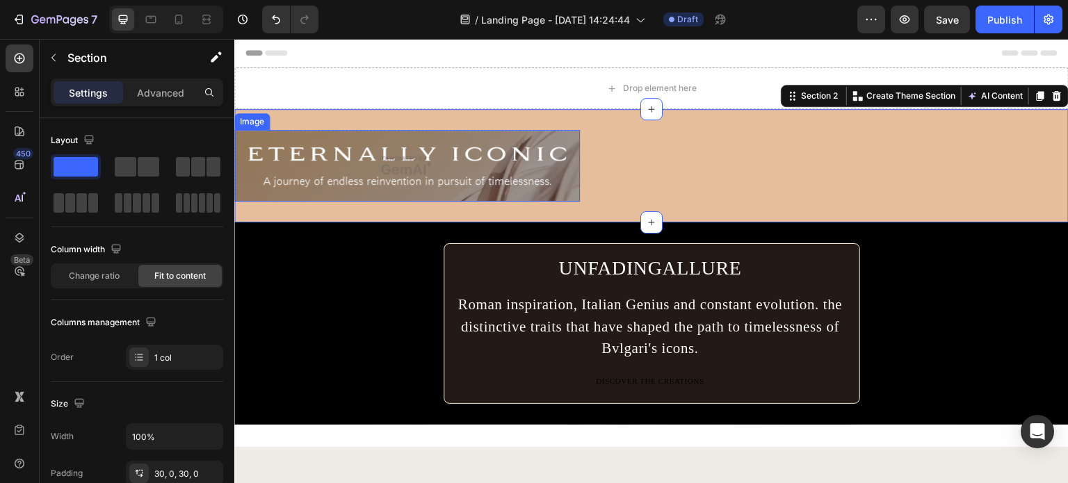
click at [518, 152] on img at bounding box center [407, 166] width 346 height 72
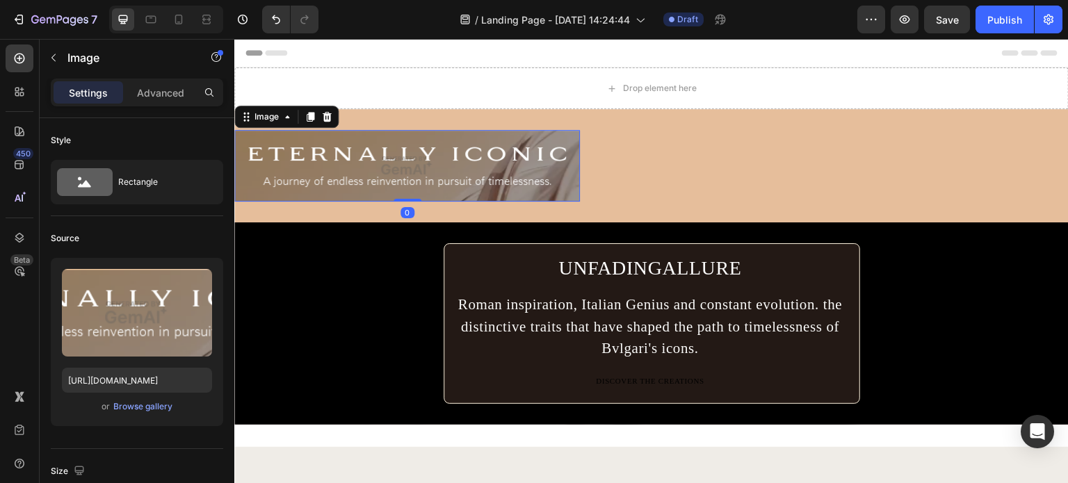
click at [328, 119] on icon at bounding box center [327, 117] width 9 height 10
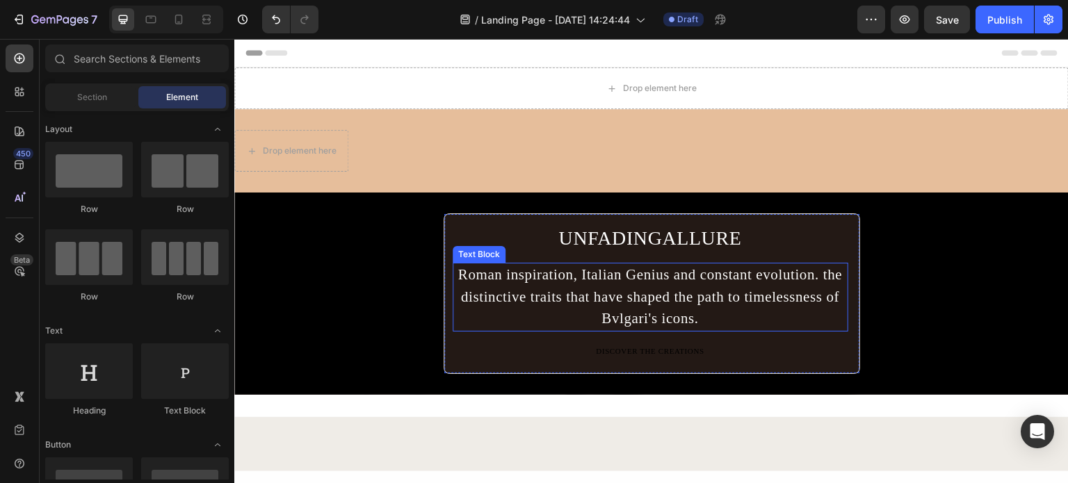
click at [549, 308] on div "Roman inspiration, Italian Genius and constant evolution. the distinctive trait…" at bounding box center [651, 297] width 396 height 69
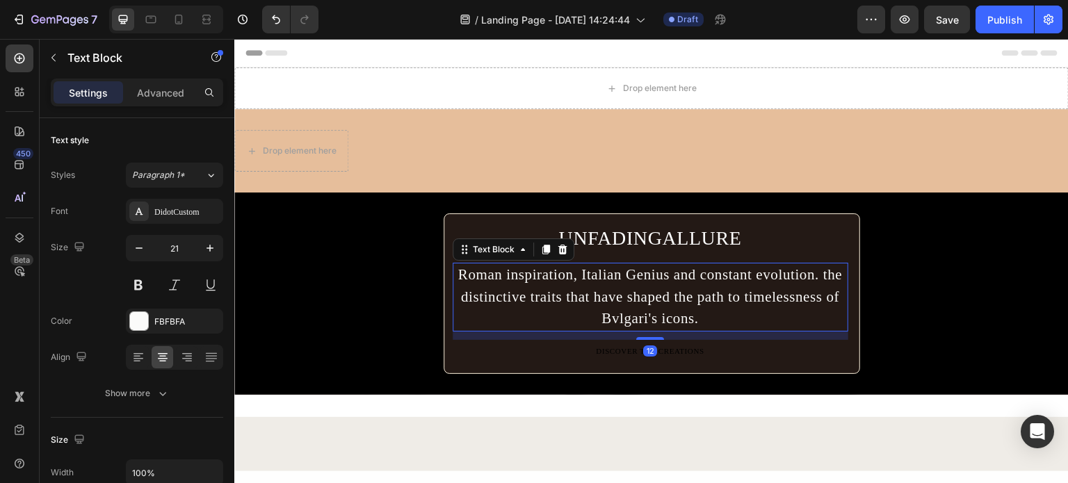
click at [645, 224] on h2 "UNFADINGALLURE" at bounding box center [651, 239] width 396 height 32
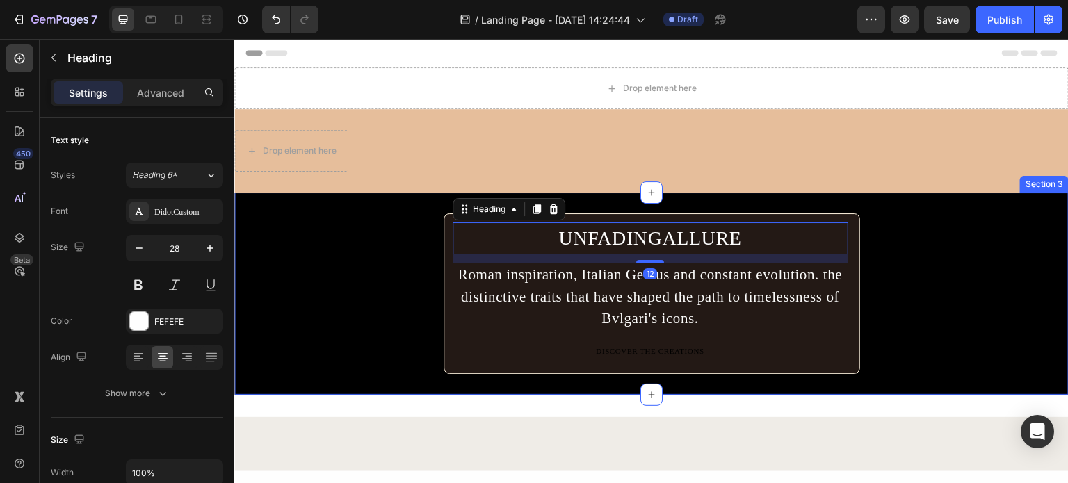
click at [376, 218] on div "UNFADINGALLURE Heading 12 Roman inspiration, Italian Genius and constant evolut…" at bounding box center [651, 294] width 835 height 161
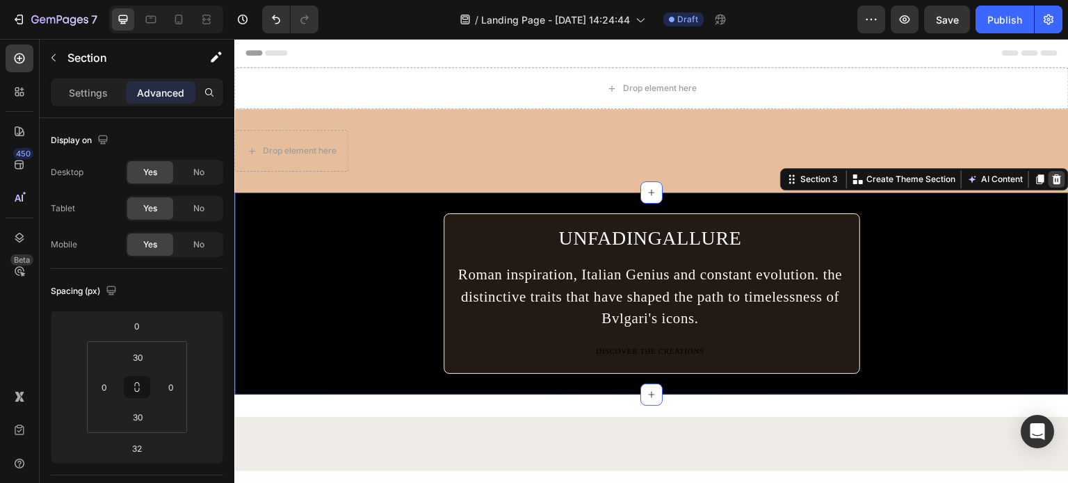
click at [1053, 182] on icon at bounding box center [1057, 180] width 9 height 10
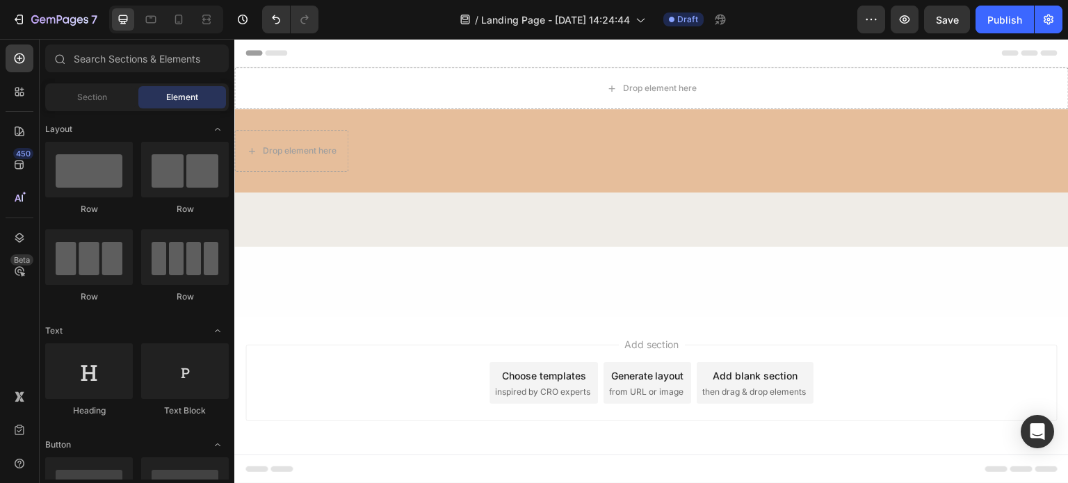
click at [690, 382] on div "Add section Choose templates inspired by CRO experts Generate layout from URL o…" at bounding box center [652, 383] width 812 height 77
click at [537, 389] on span "inspired by CRO experts" at bounding box center [542, 392] width 95 height 13
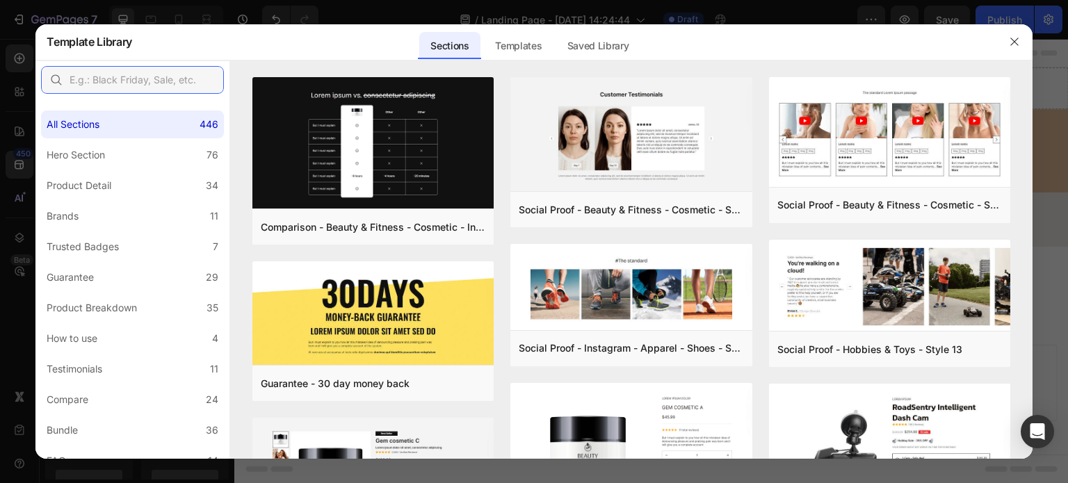
click at [175, 79] on input "text" at bounding box center [132, 80] width 183 height 28
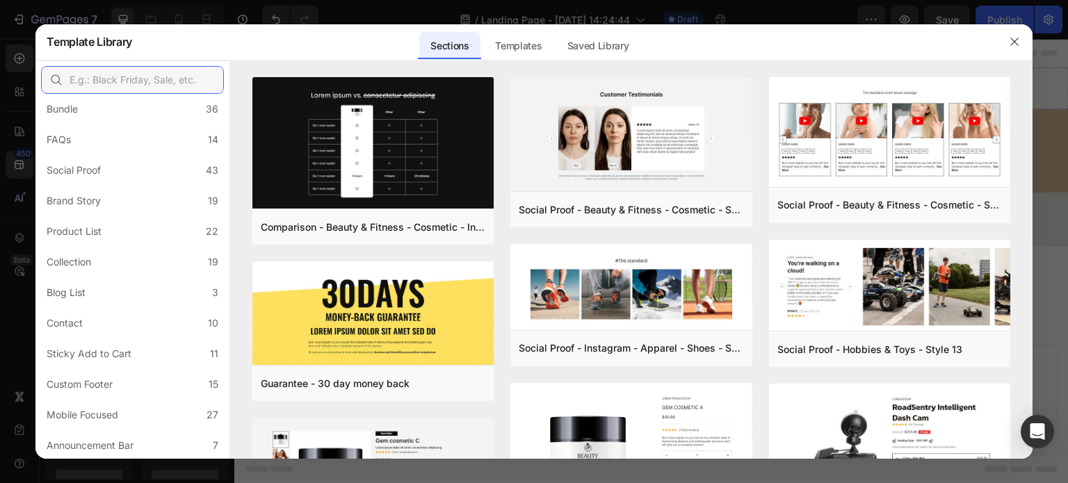
scroll to position [43, 0]
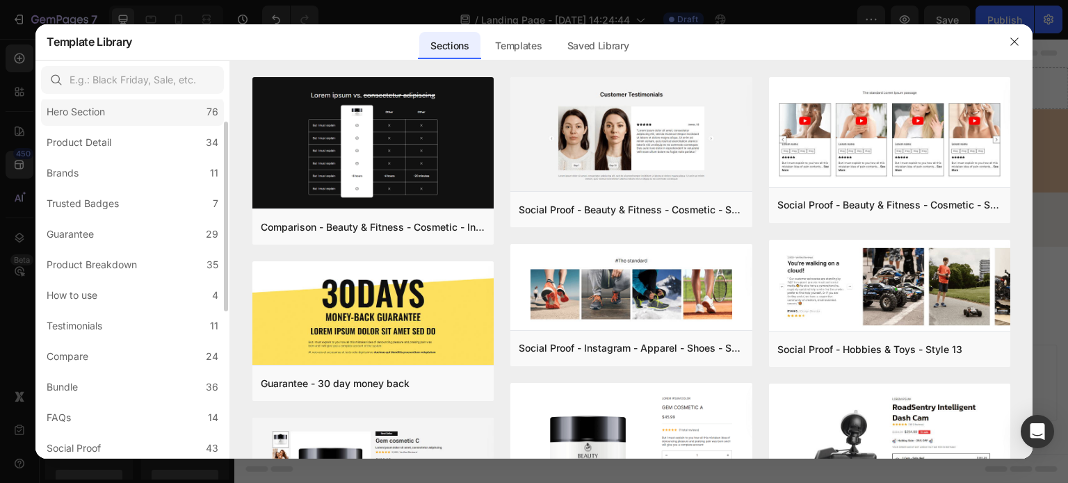
click at [125, 117] on label "Hero Section 76" at bounding box center [132, 112] width 183 height 28
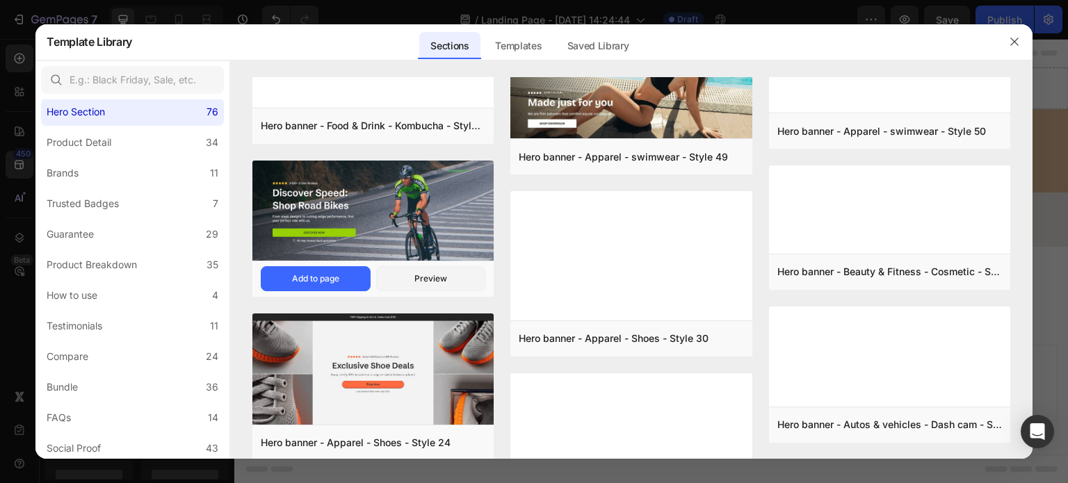
scroll to position [407, 0]
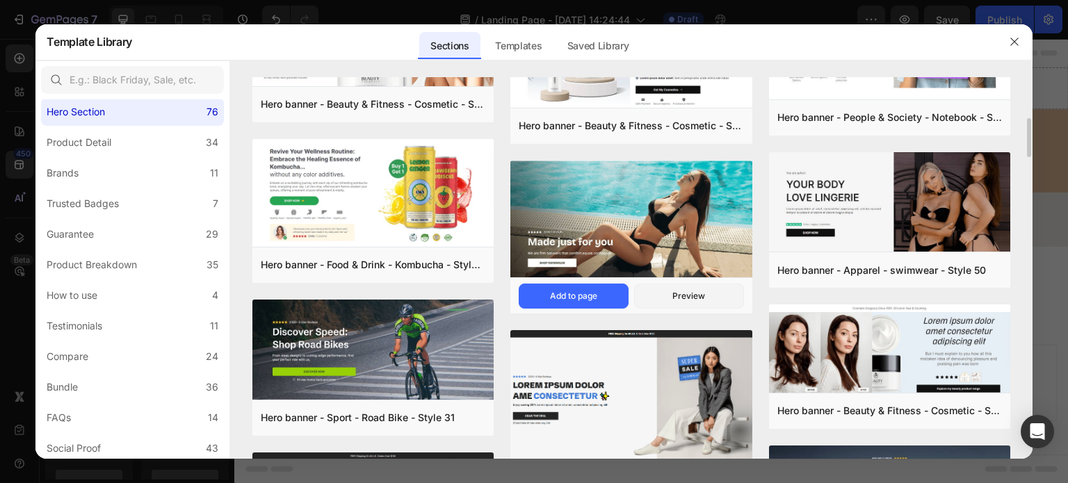
click at [644, 214] on img at bounding box center [631, 221] width 241 height 120
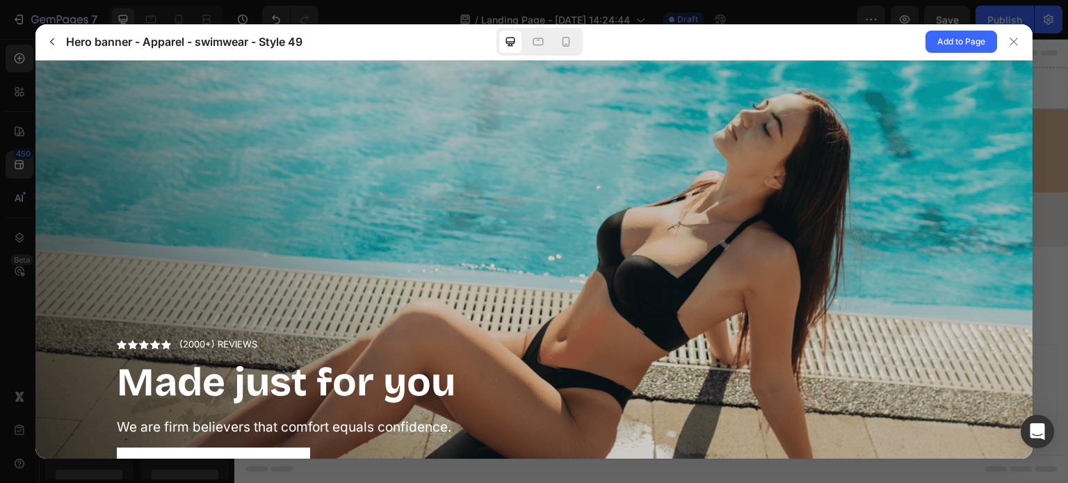
scroll to position [0, 0]
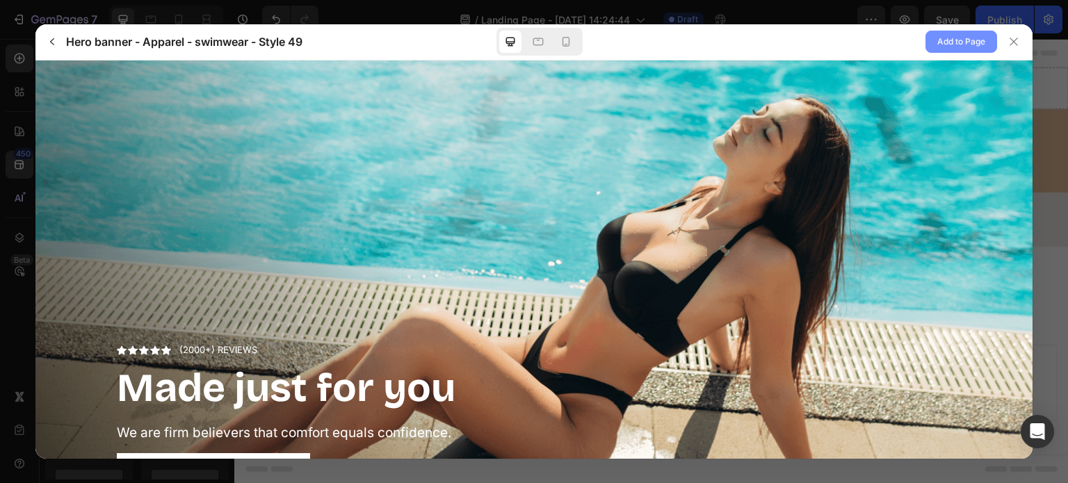
click at [960, 44] on span "Add to Page" at bounding box center [962, 41] width 48 height 17
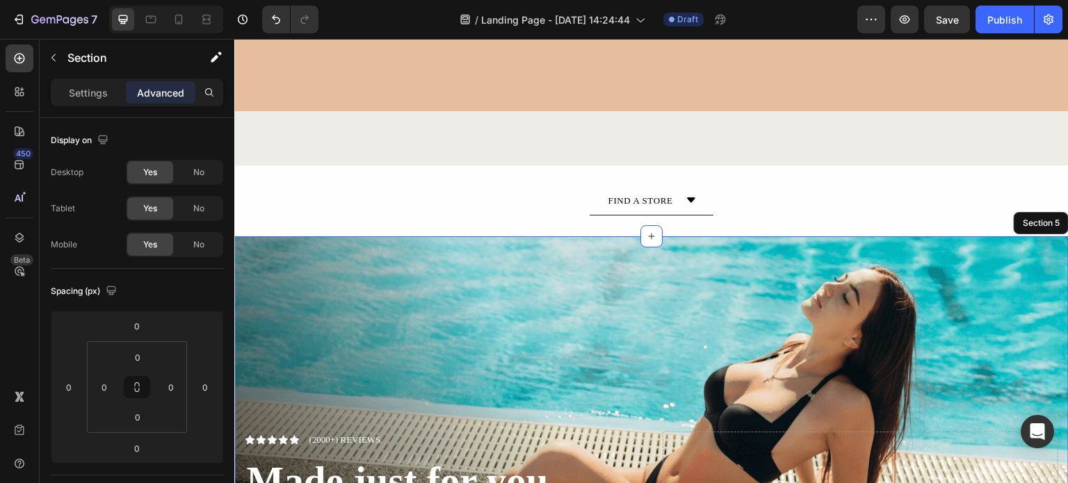
scroll to position [278, 0]
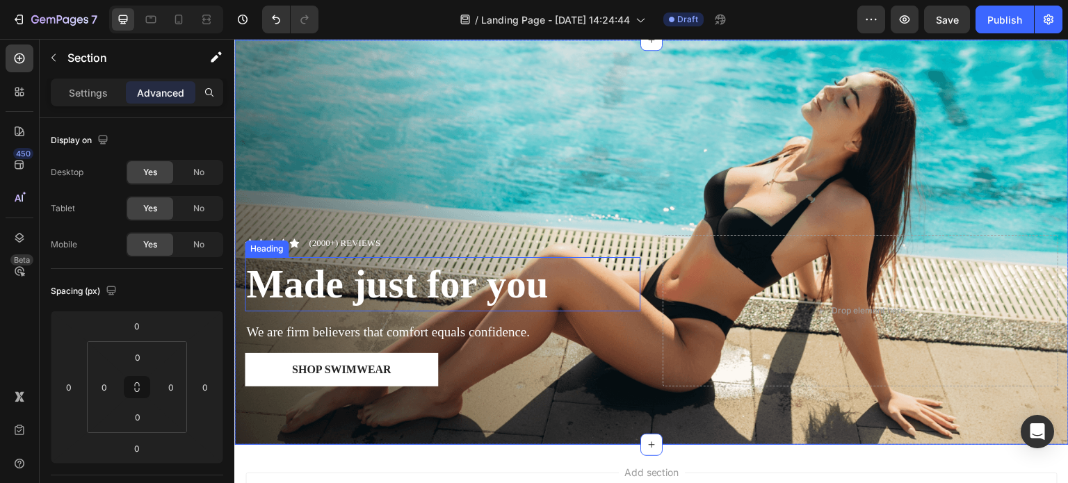
click at [474, 287] on strong "Made just for you" at bounding box center [397, 284] width 302 height 44
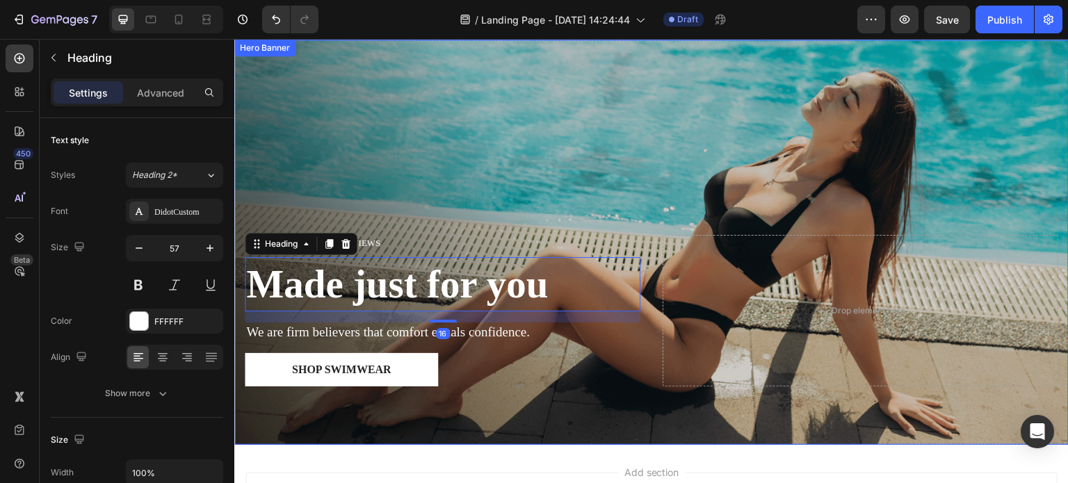
click at [735, 143] on div "Overlay" at bounding box center [651, 243] width 835 height 406
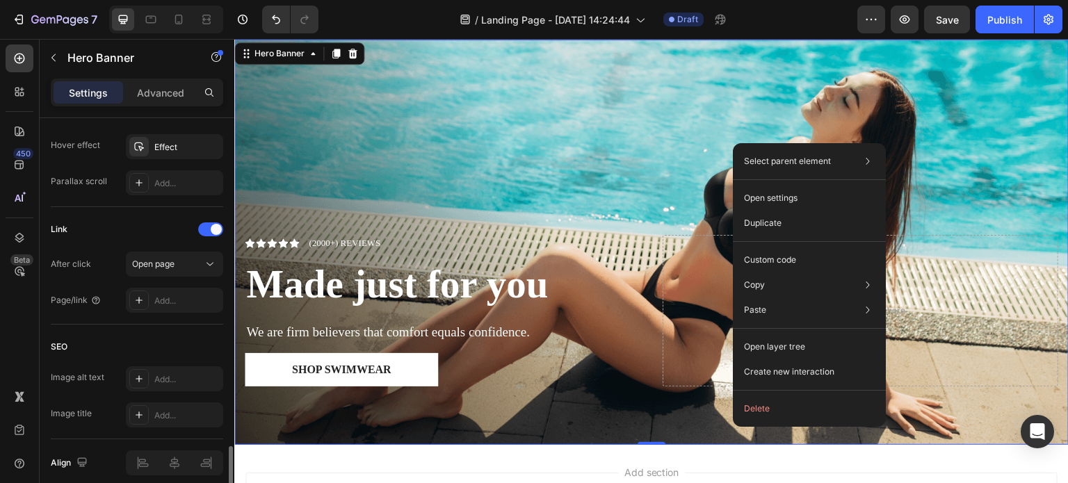
scroll to position [822, 0]
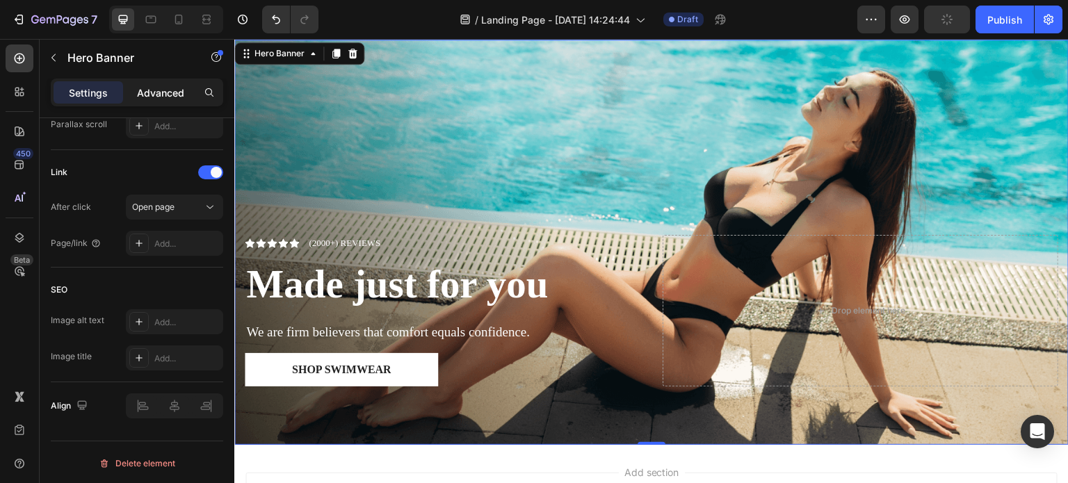
click at [184, 88] on p "Advanced" at bounding box center [160, 93] width 47 height 15
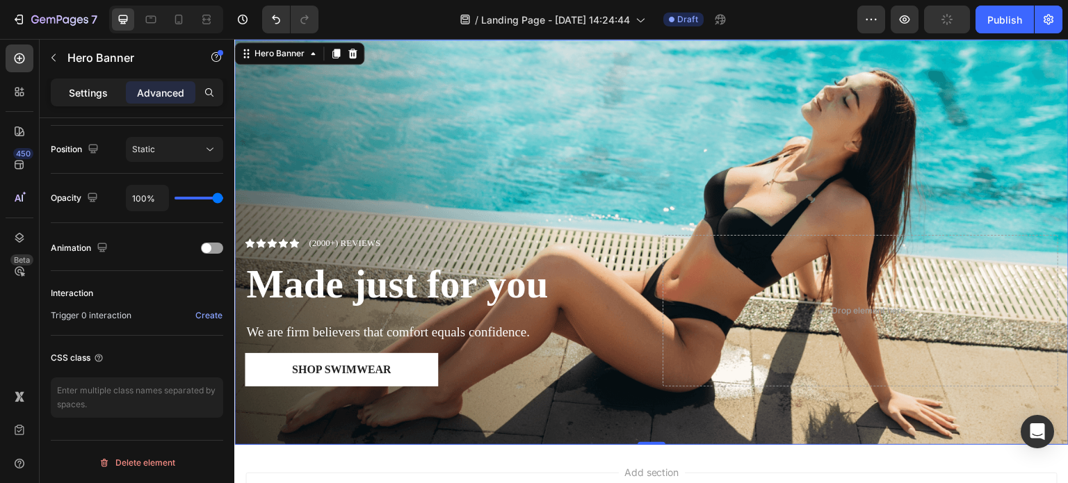
scroll to position [0, 0]
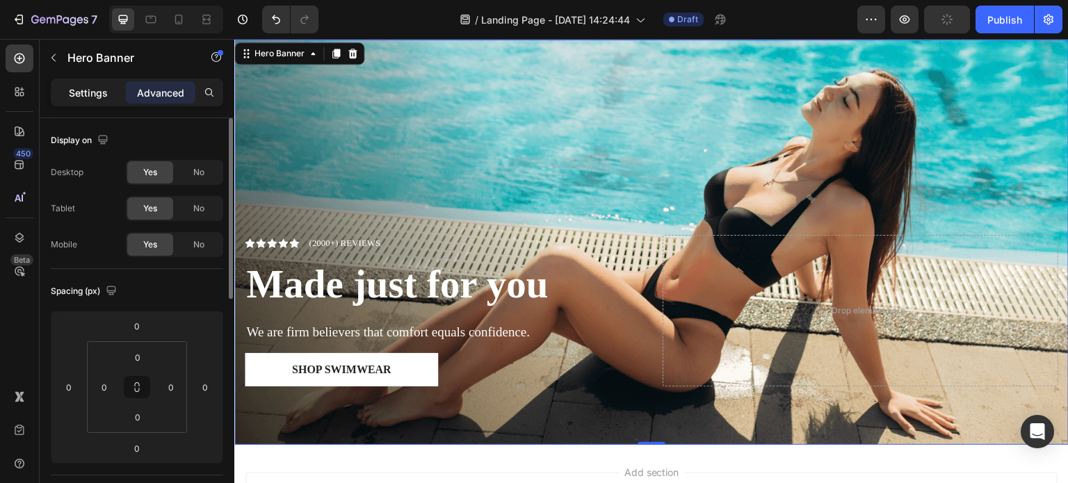
click at [103, 86] on p "Settings" at bounding box center [88, 93] width 39 height 15
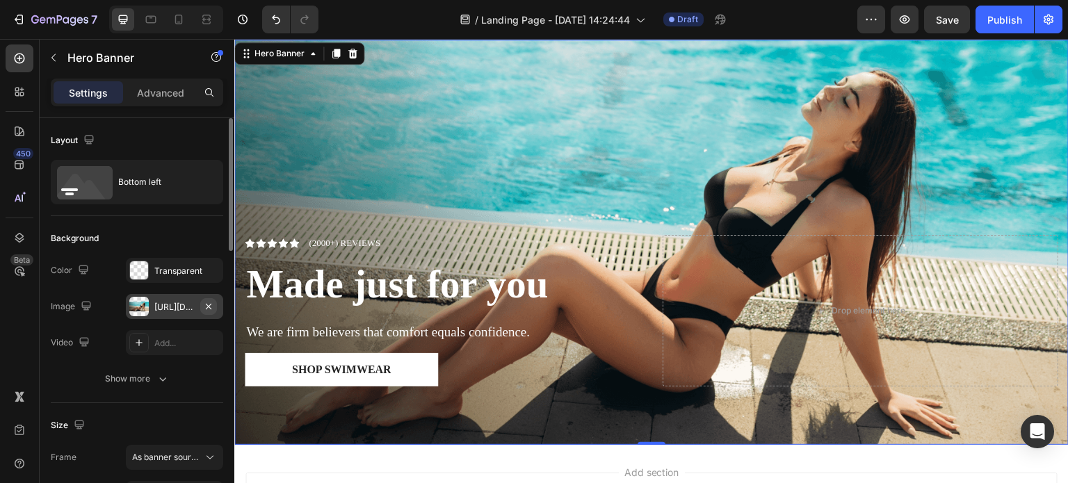
click at [207, 304] on icon "button" at bounding box center [209, 306] width 6 height 6
type input "Auto"
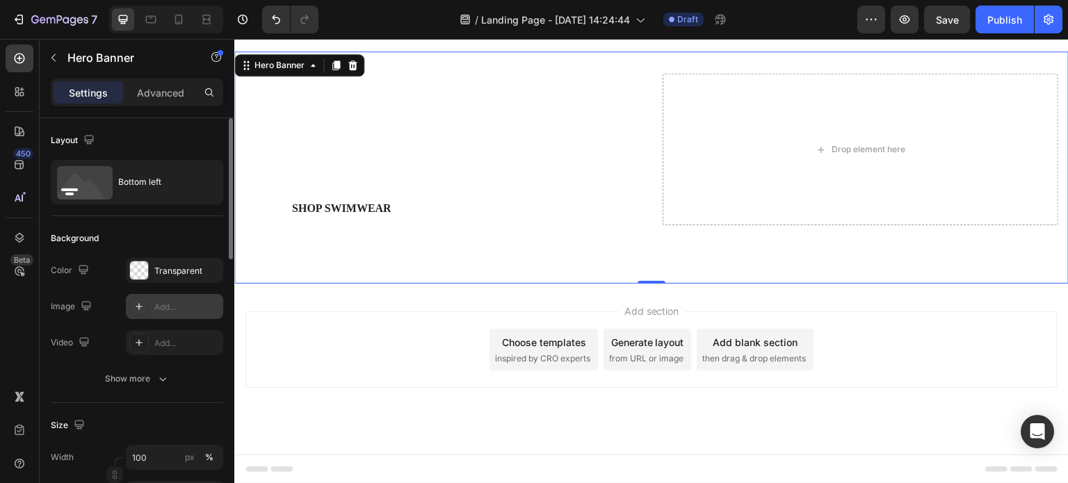
scroll to position [266, 0]
click at [156, 347] on div "Add..." at bounding box center [186, 343] width 65 height 13
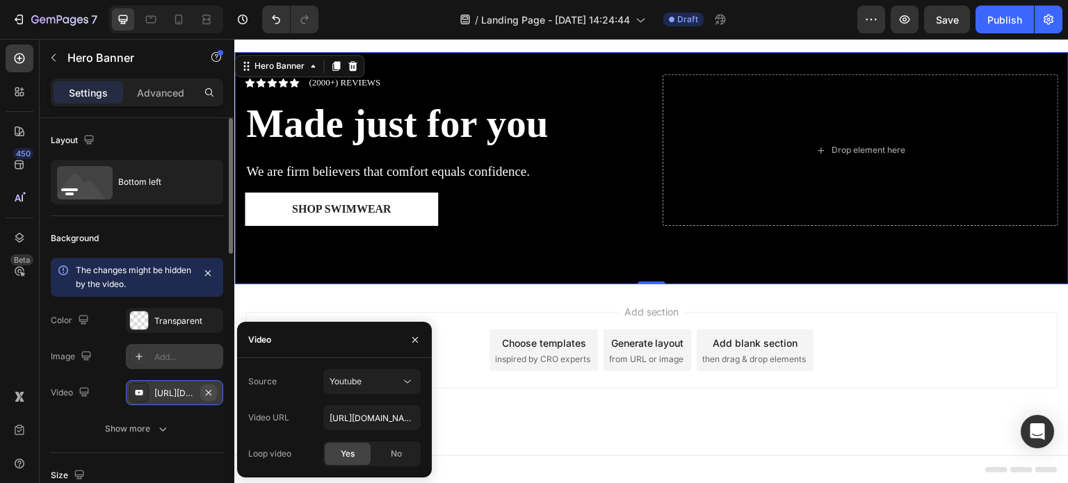
click at [216, 392] on button "button" at bounding box center [208, 393] width 17 height 17
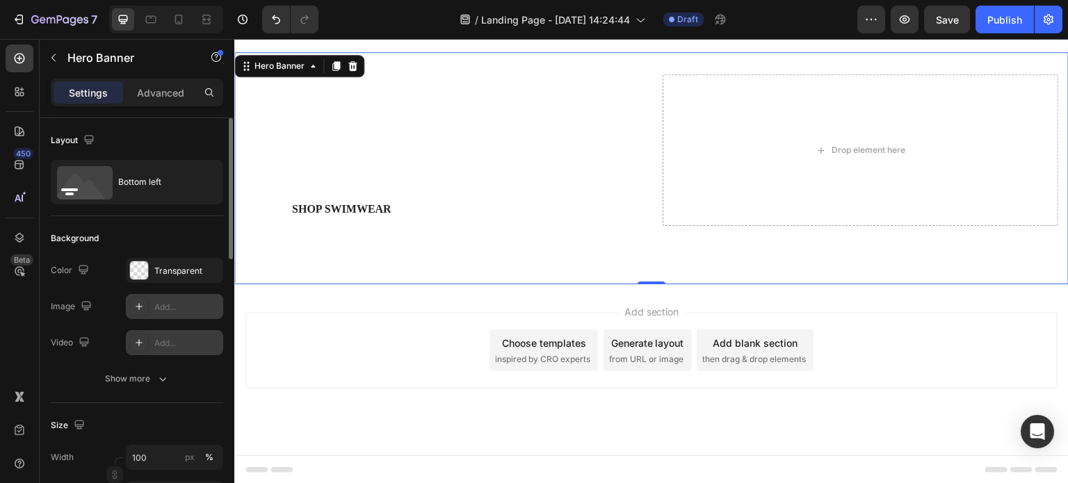
click at [177, 342] on div "Add..." at bounding box center [186, 343] width 65 height 13
type input "https://youtu.be/KOxfzBp72uk"
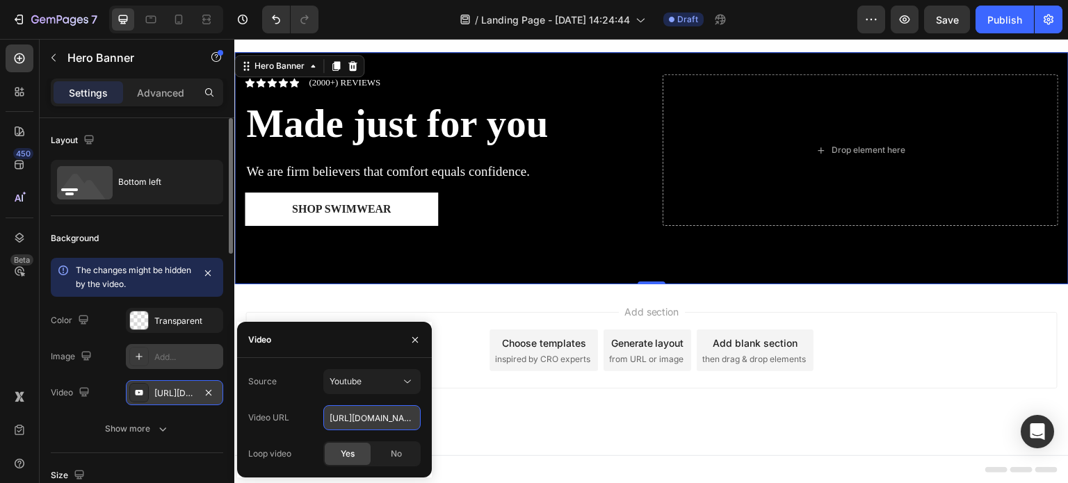
click at [368, 415] on input "https://youtu.be/KOxfzBp72uk" at bounding box center [371, 418] width 97 height 25
click at [391, 385] on div "Youtube" at bounding box center [365, 382] width 71 height 13
click at [315, 364] on div "Source Youtube Video URL https://youtu.be/KOxfzBp72uk Loop video Yes No" at bounding box center [334, 418] width 195 height 120
click at [367, 386] on div "Youtube" at bounding box center [365, 382] width 71 height 13
click at [367, 410] on span "Video hosting" at bounding box center [356, 416] width 53 height 13
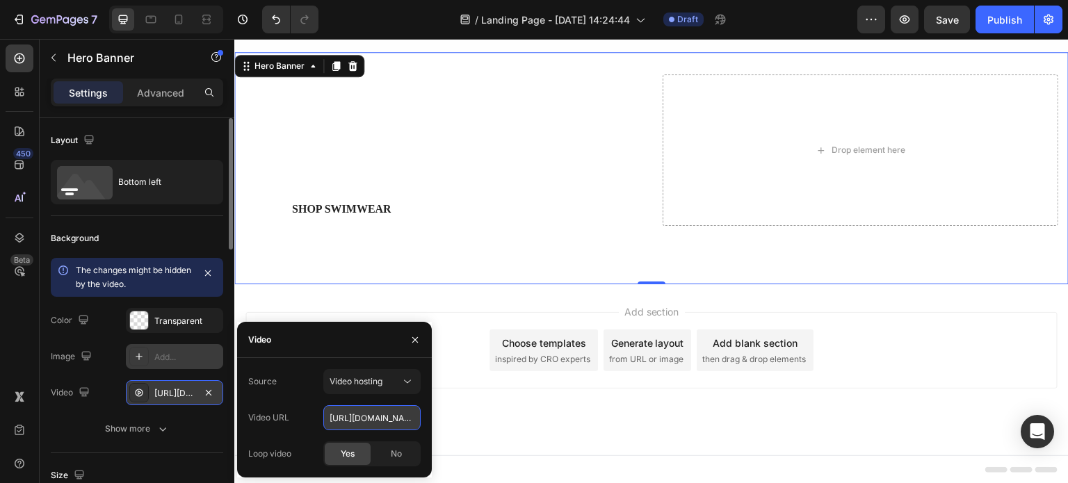
click at [378, 417] on input "https://cdn.shopify.com/videos/c/o/v/92a407d4e0c94a288eb54cac18c387dc.mp4" at bounding box center [371, 418] width 97 height 25
paste input "https://cdn.shopify.com/videos/c/o/v/1b1d2c5544e244ef8c820619c70cdf75.mp4"
type input "https://cdn.shopify.com/videos/c/o/v/1b1d2c5544e244ef8c820619c70cdf75.mp4"
click at [294, 436] on div "Source Video hosting Video URL https://cdn.shopify.com/videos/c/o/v/1b1d2c5544e…" at bounding box center [334, 417] width 173 height 97
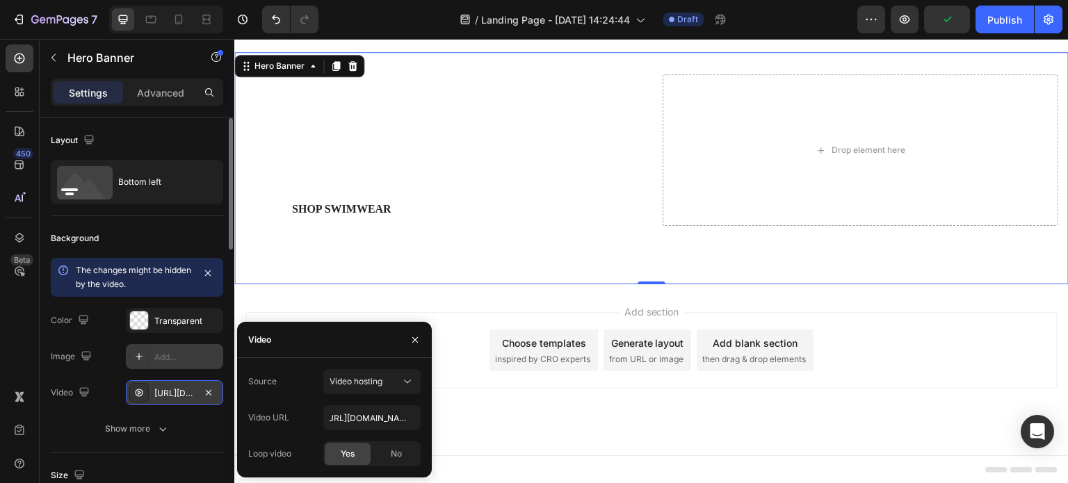
scroll to position [0, 0]
click at [184, 235] on div "Background" at bounding box center [137, 238] width 173 height 22
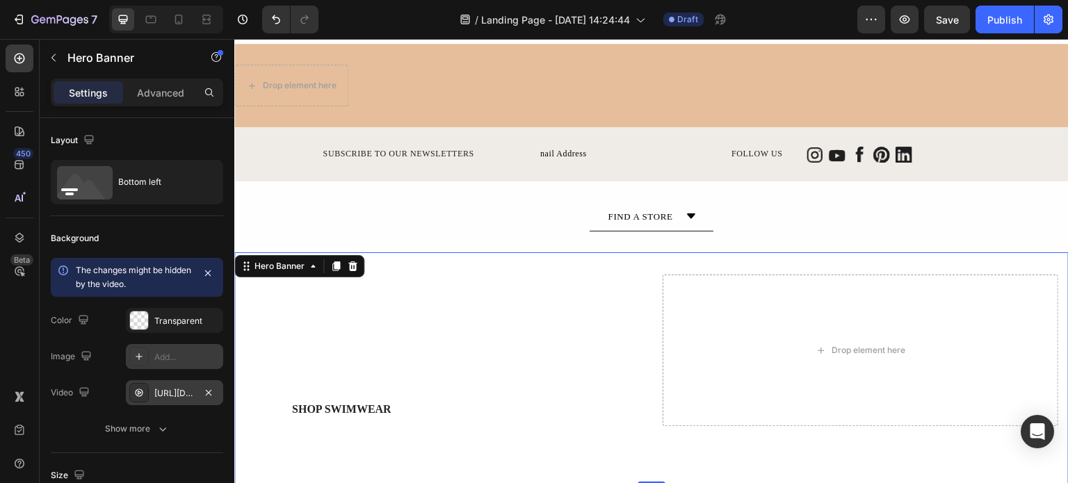
scroll to position [139, 0]
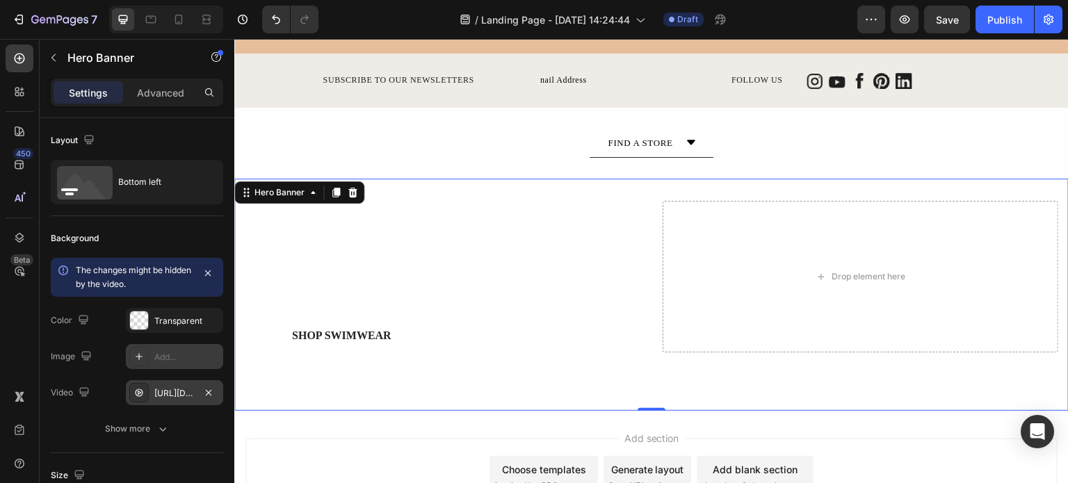
click at [645, 325] on div "Icon Icon Icon Icon Icon Icon List (2000+) REVIEWS Text Block Row Made just for…" at bounding box center [651, 295] width 835 height 232
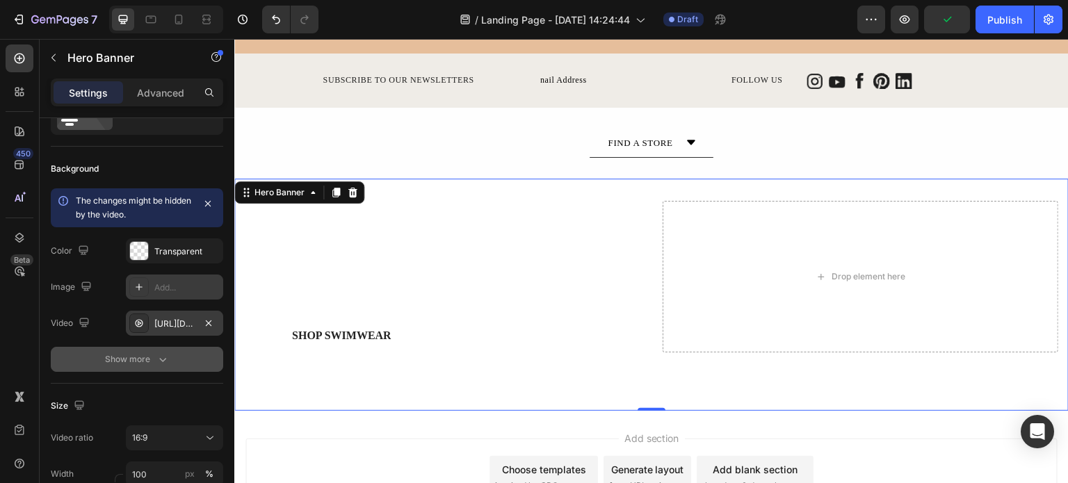
click at [136, 355] on div "Show more" at bounding box center [137, 360] width 65 height 14
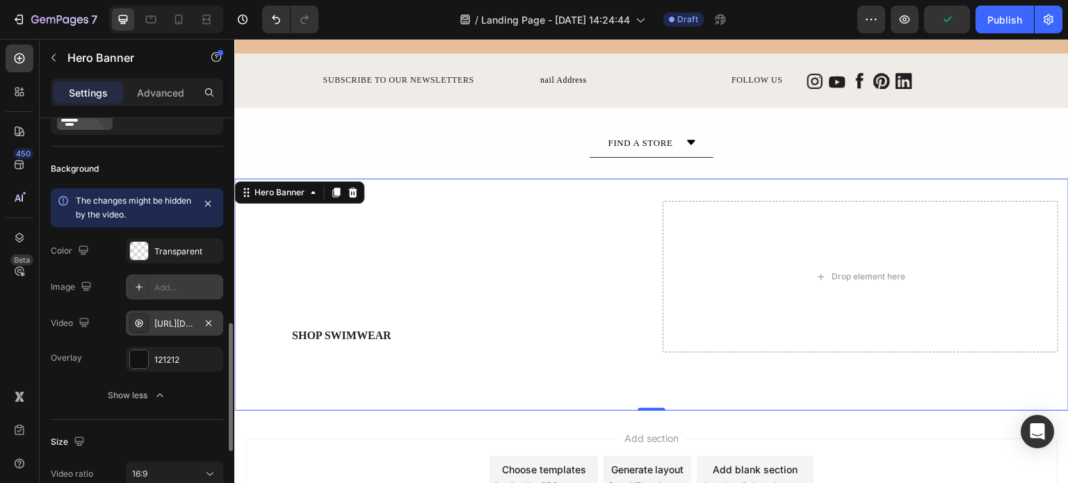
scroll to position [209, 0]
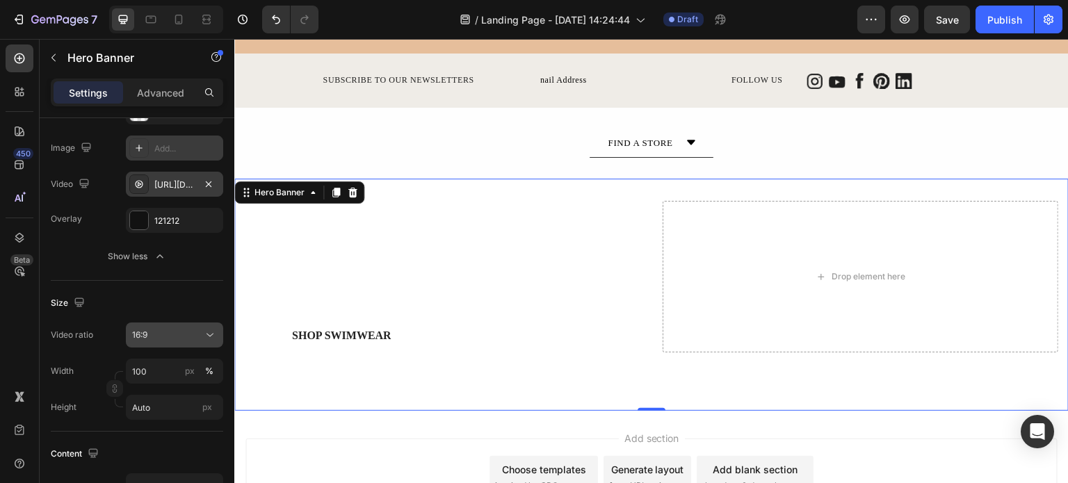
click at [173, 339] on div "16:9" at bounding box center [167, 335] width 71 height 13
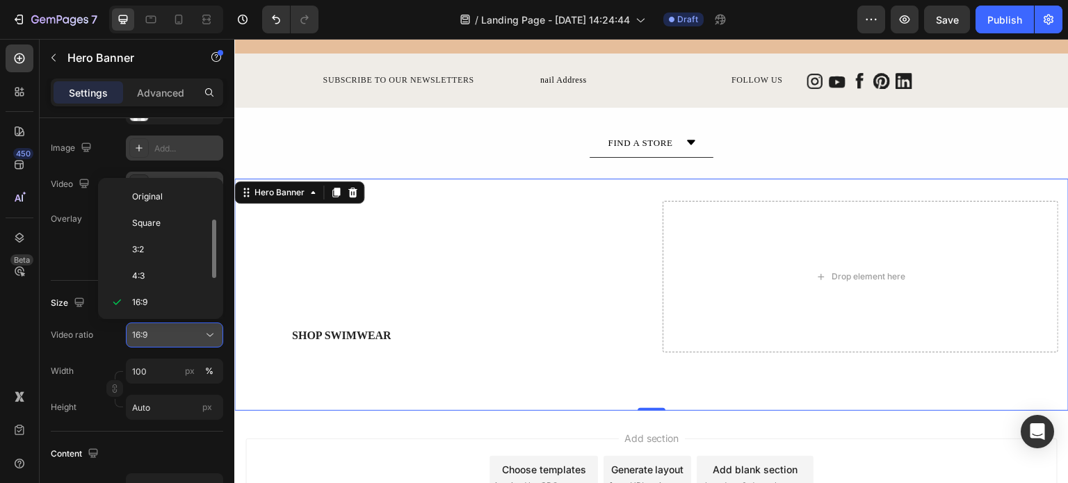
scroll to position [25, 0]
click at [159, 305] on p "21:9" at bounding box center [169, 304] width 74 height 13
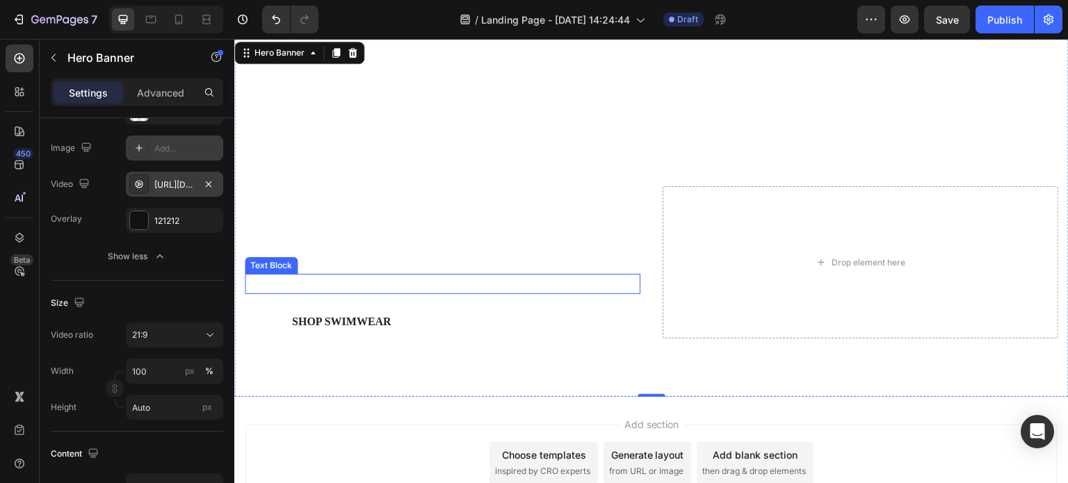
scroll to position [278, 0]
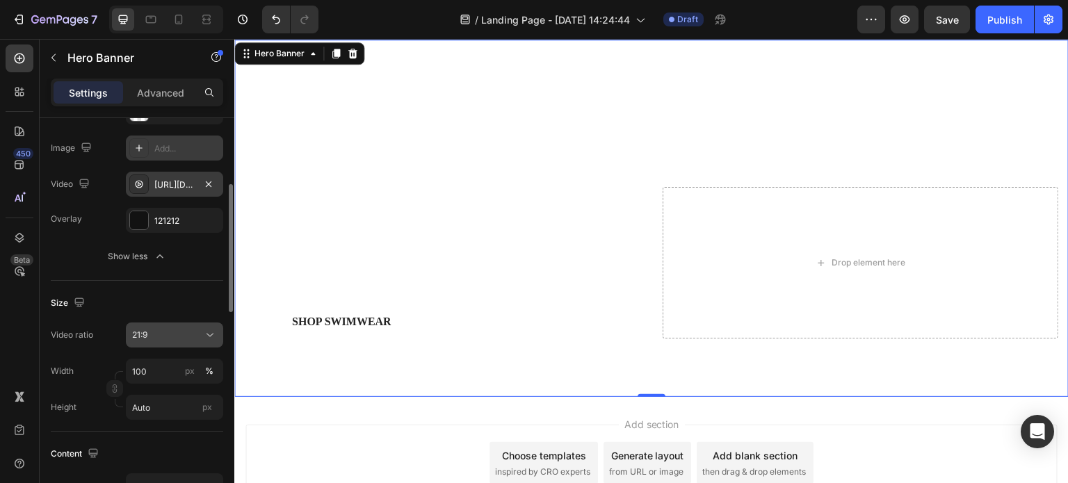
click at [182, 341] on div "21:9" at bounding box center [174, 335] width 85 height 14
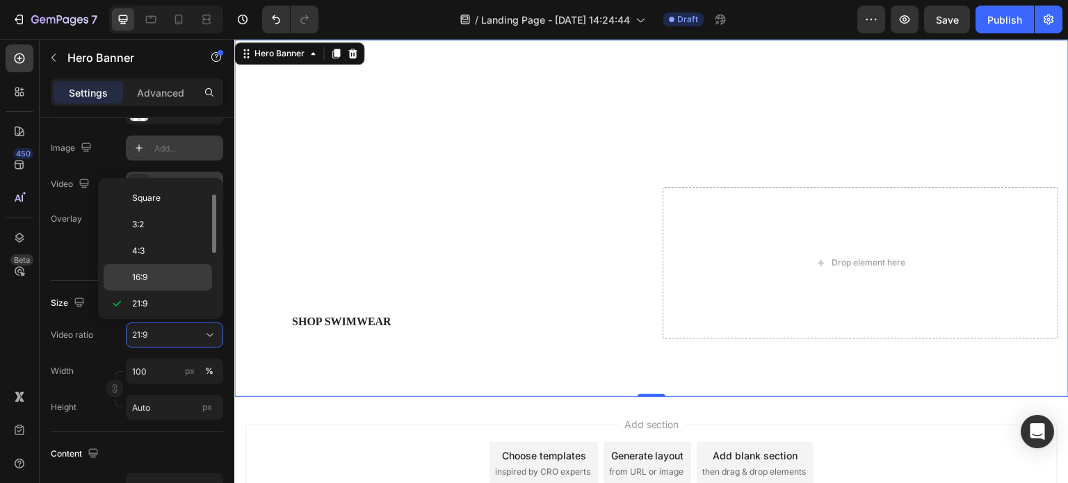
click at [161, 280] on p "16:9" at bounding box center [169, 277] width 74 height 13
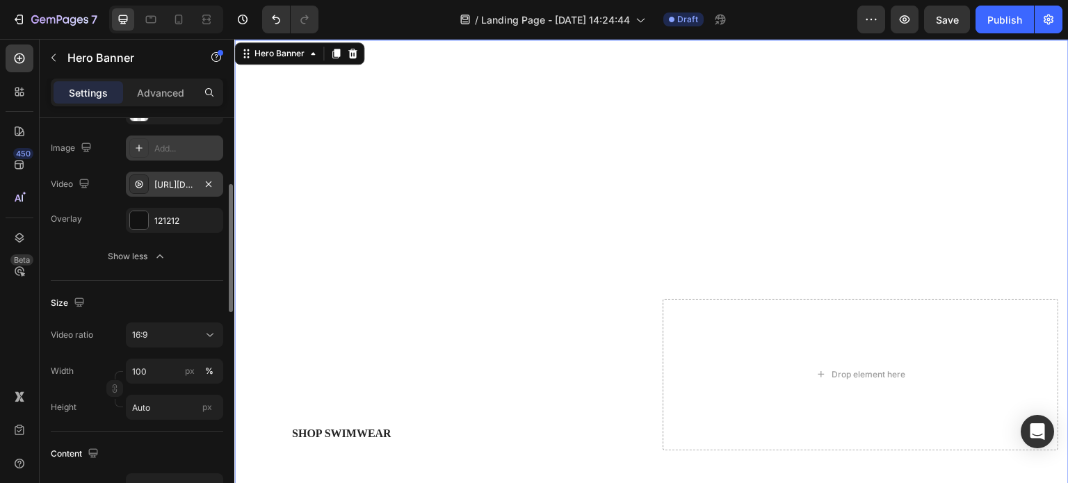
click at [143, 282] on div "Size Video ratio 16:9 Width 100 px % Height Auto px" at bounding box center [137, 356] width 173 height 151
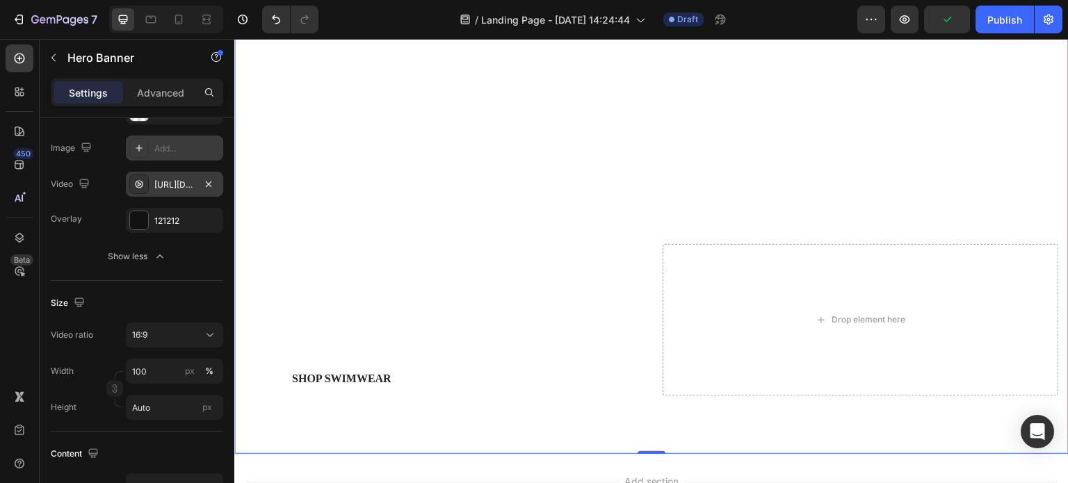
scroll to position [348, 0]
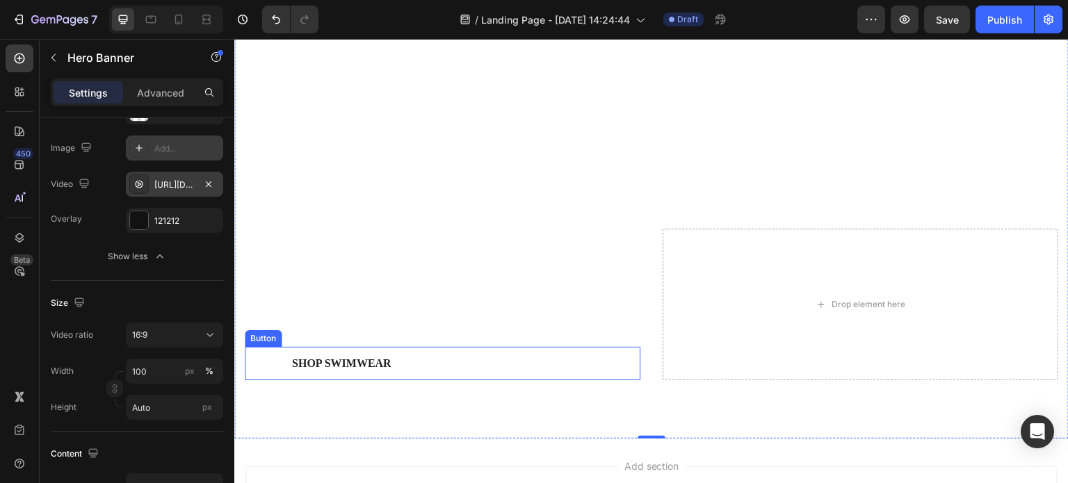
click at [407, 358] on button "Shop Swimwear" at bounding box center [341, 363] width 193 height 33
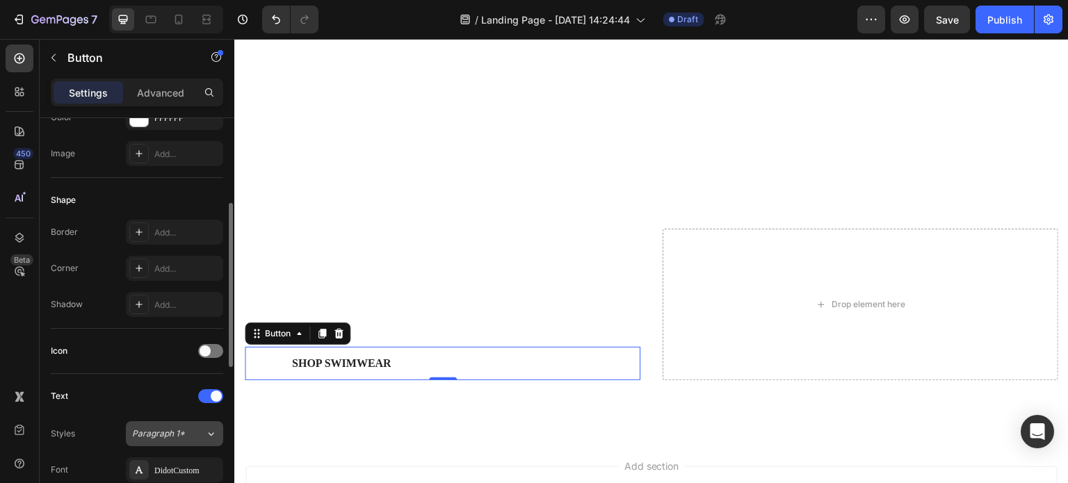
scroll to position [278, 0]
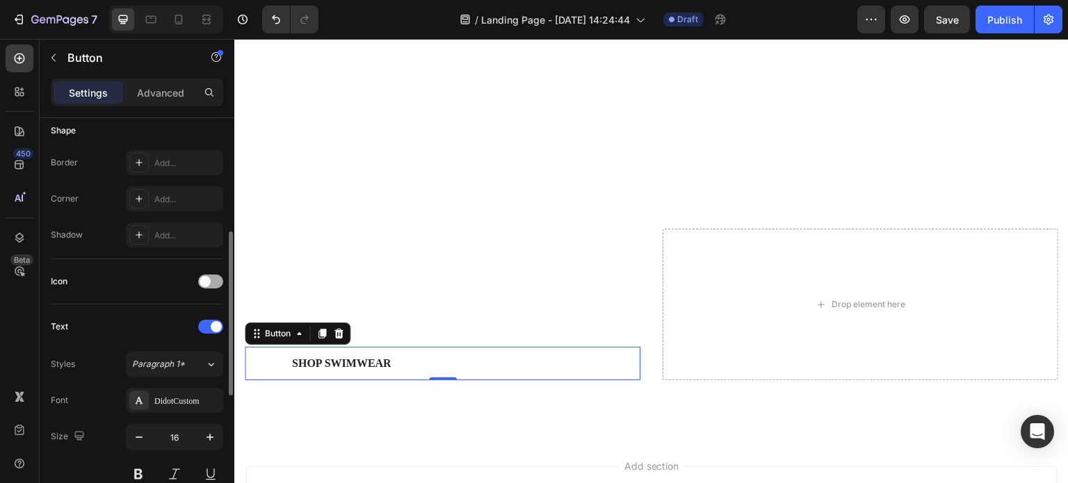
click at [209, 282] on span at bounding box center [205, 281] width 11 height 11
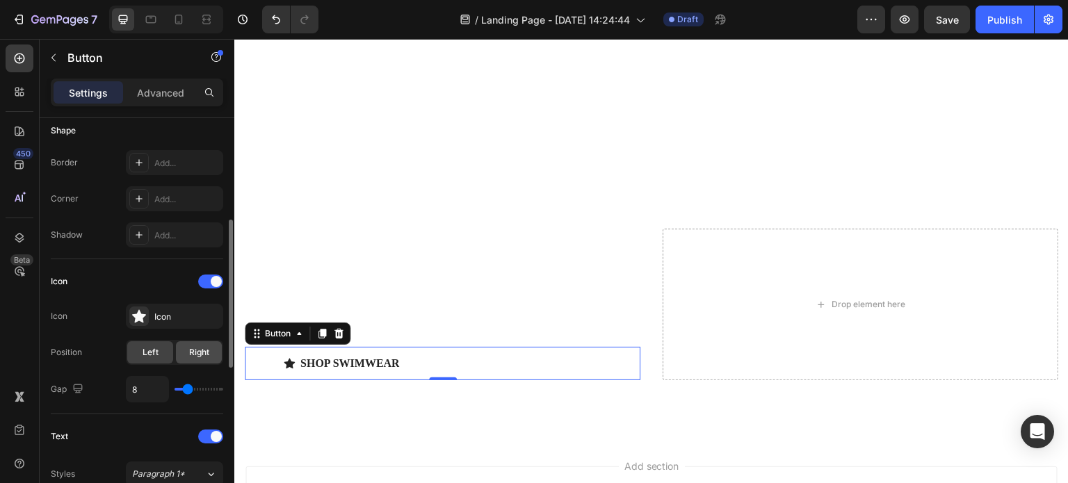
click at [182, 355] on div "Right" at bounding box center [199, 353] width 46 height 22
click at [138, 310] on icon at bounding box center [139, 316] width 14 height 13
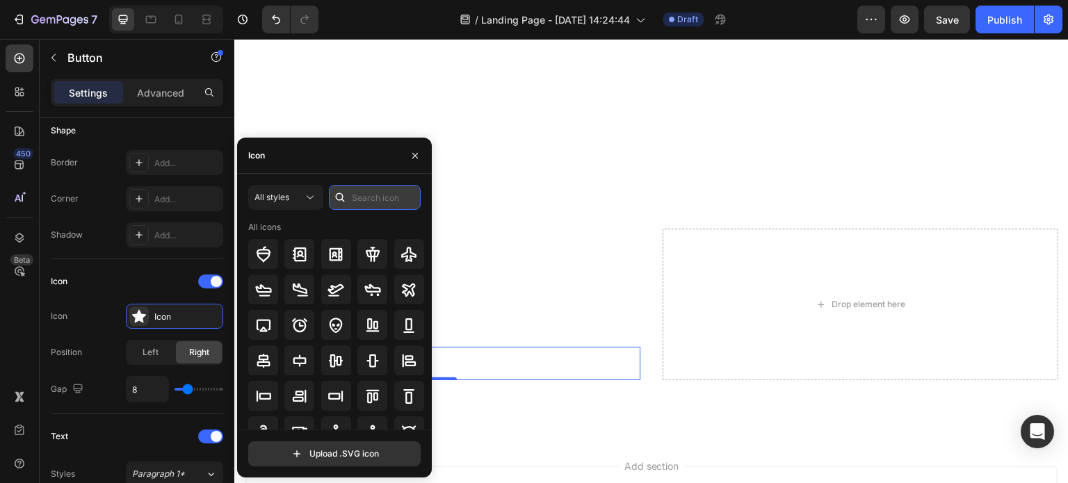
click at [352, 194] on input "text" at bounding box center [375, 197] width 92 height 25
type input "s"
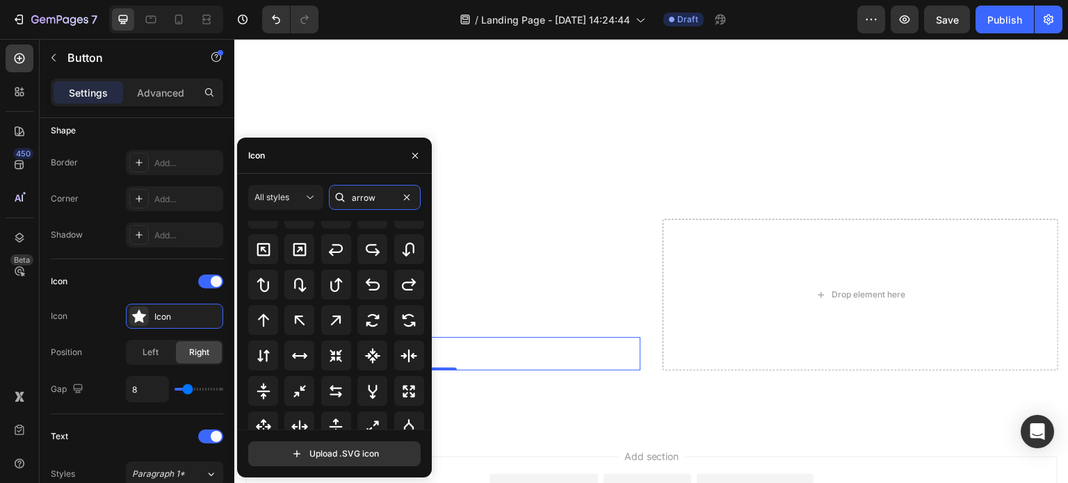
scroll to position [362, 0]
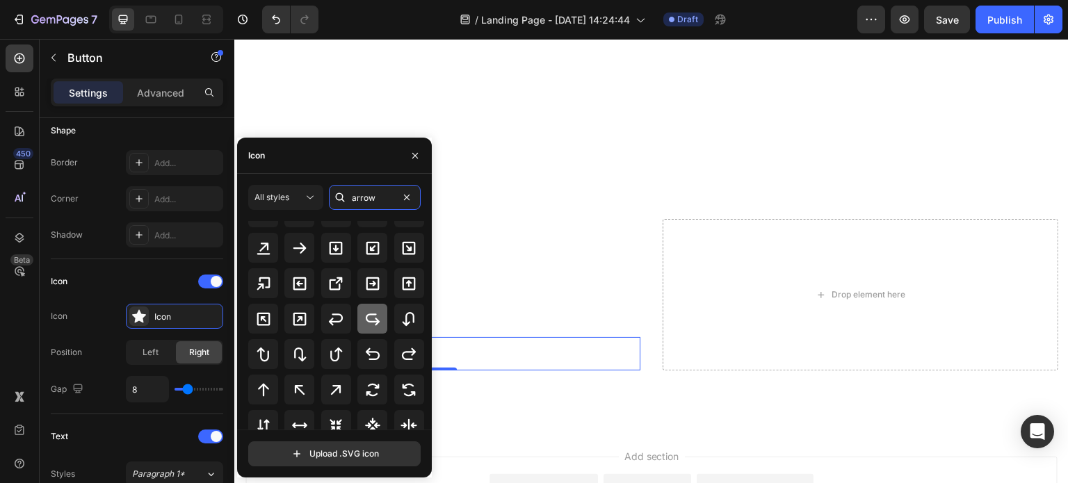
type input "arrow"
click at [371, 324] on icon at bounding box center [372, 319] width 17 height 17
click at [422, 150] on button "button" at bounding box center [415, 156] width 22 height 22
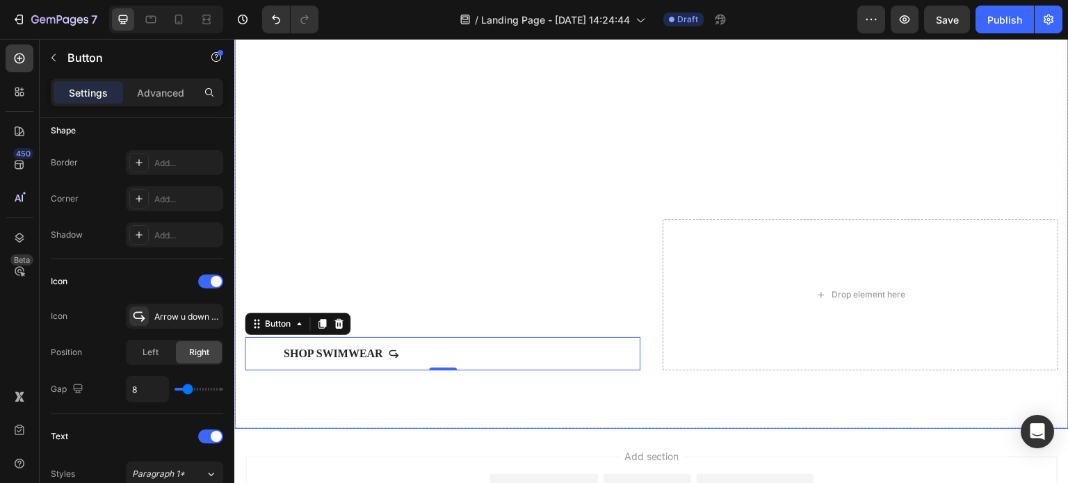
click at [451, 401] on div "Icon Icon Icon Icon Icon Icon List (2000+) REVIEWS Text Block Row Made just for…" at bounding box center [651, 313] width 835 height 232
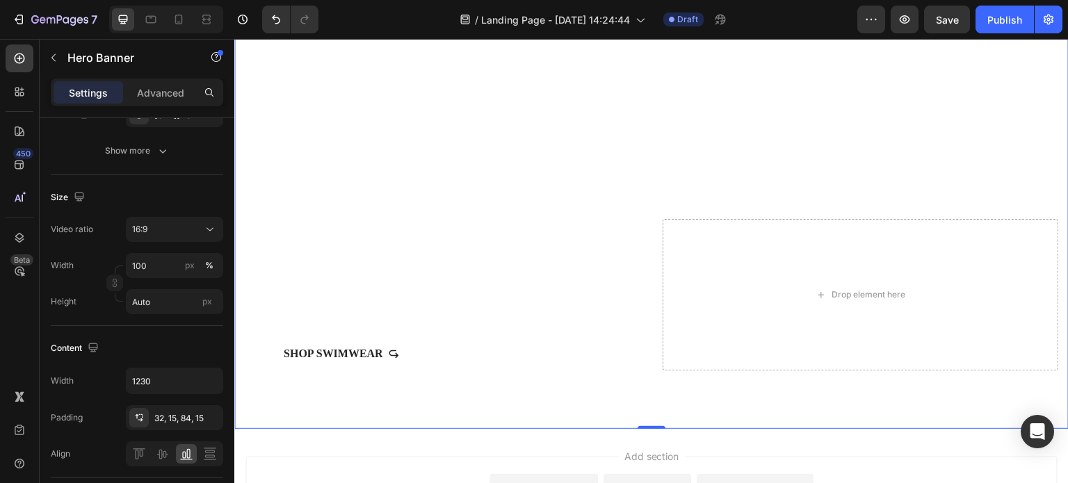
scroll to position [0, 0]
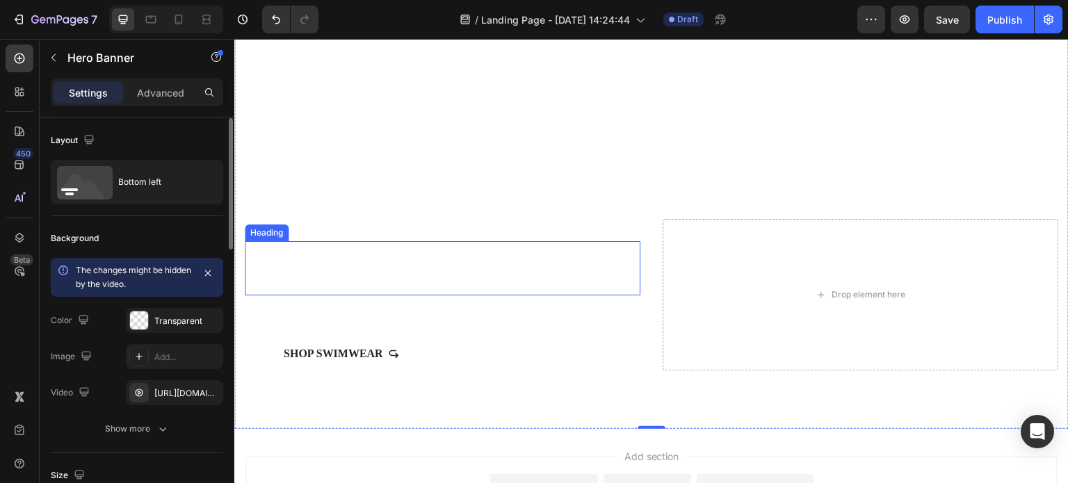
click at [415, 276] on strong "Made just for you" at bounding box center [397, 268] width 302 height 44
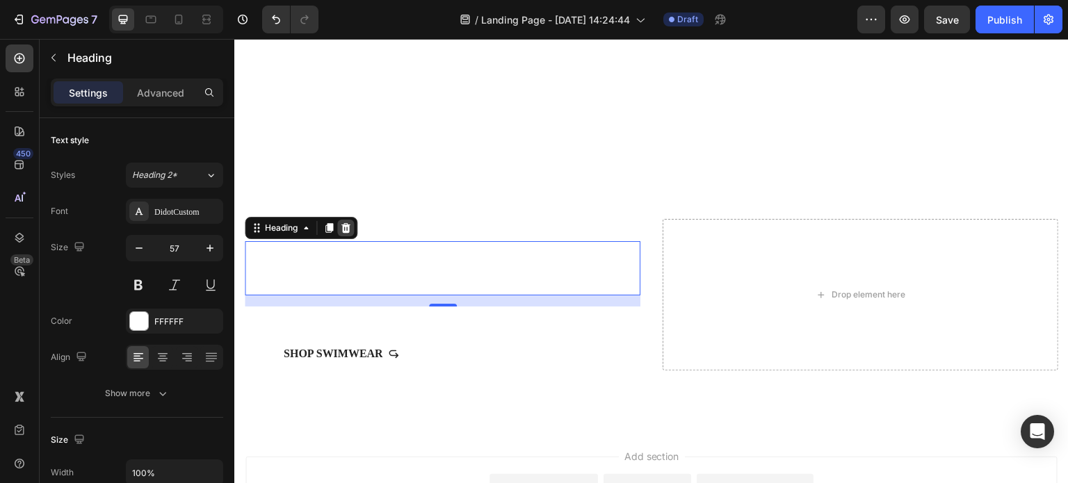
click at [348, 223] on icon at bounding box center [345, 228] width 11 height 11
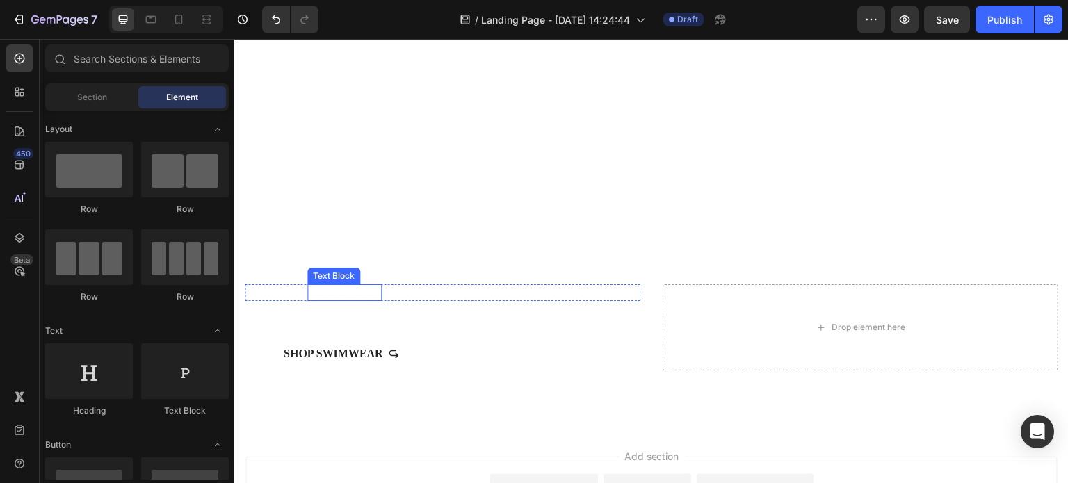
click at [353, 289] on p "(2000+) REVIEWS" at bounding box center [345, 293] width 72 height 14
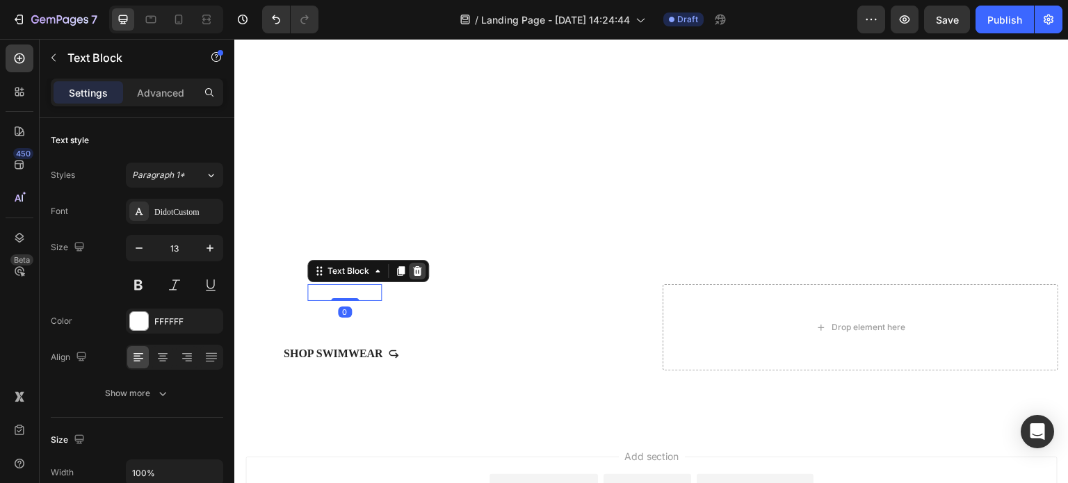
click at [417, 266] on icon at bounding box center [417, 271] width 9 height 10
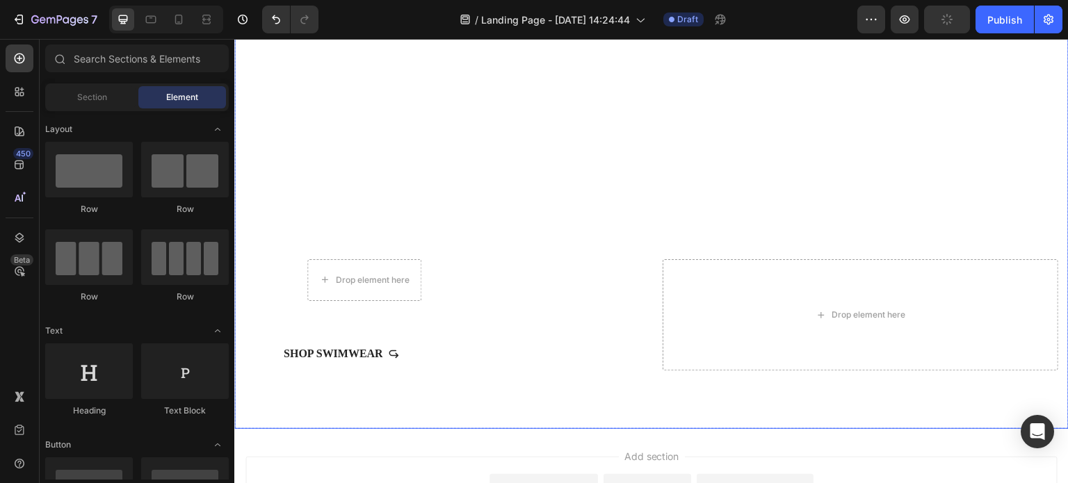
click at [367, 298] on div "Icon Icon Icon Icon Icon Icon List Drop element here Row We are firm believers …" at bounding box center [443, 315] width 396 height 112
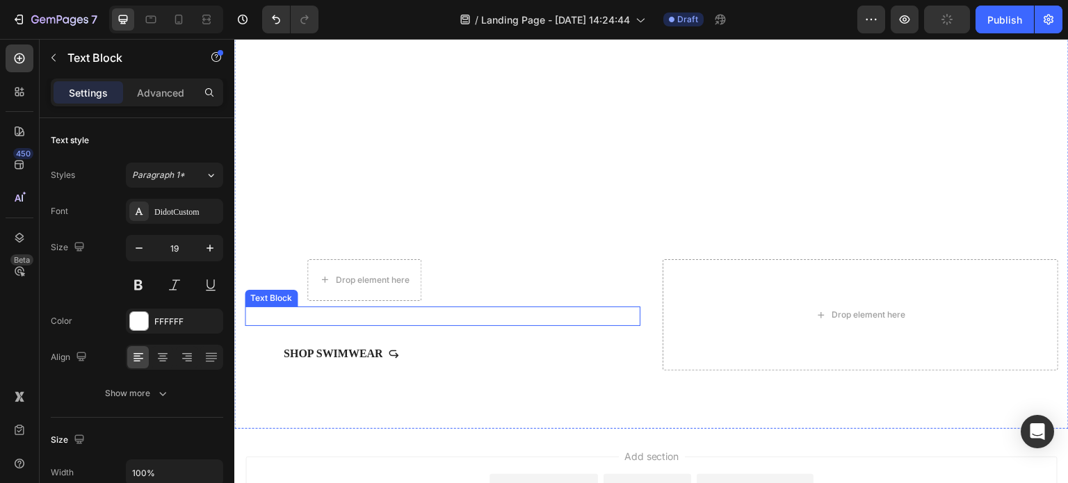
click at [374, 308] on p "We are firm believers that comfort equals confidence." at bounding box center [442, 316] width 393 height 17
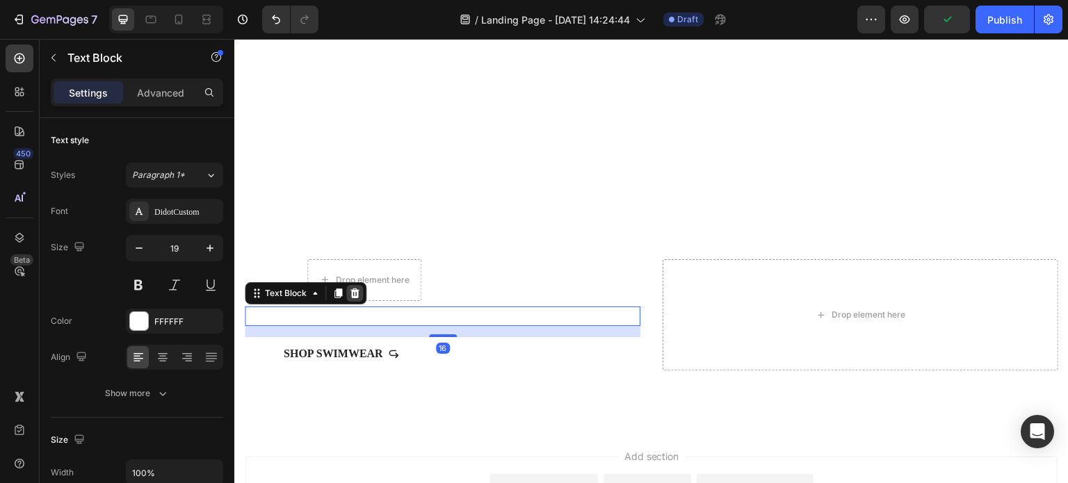
click at [356, 289] on icon at bounding box center [355, 294] width 9 height 10
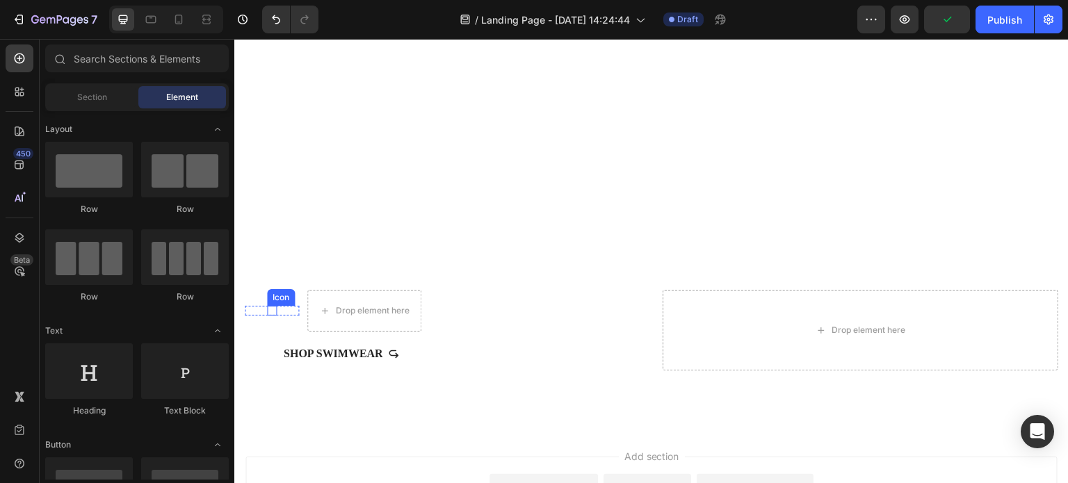
click at [275, 306] on icon at bounding box center [272, 311] width 10 height 10
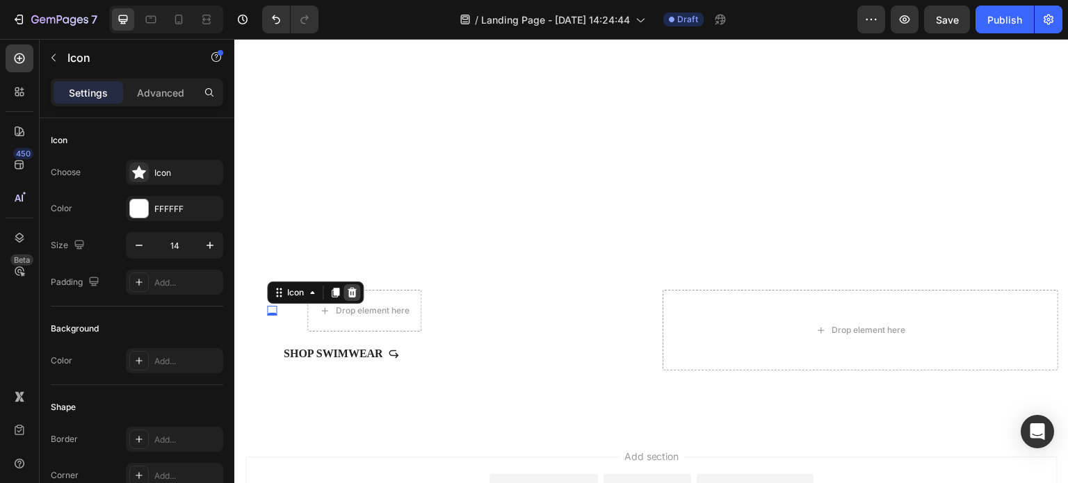
click at [349, 288] on icon at bounding box center [352, 293] width 9 height 10
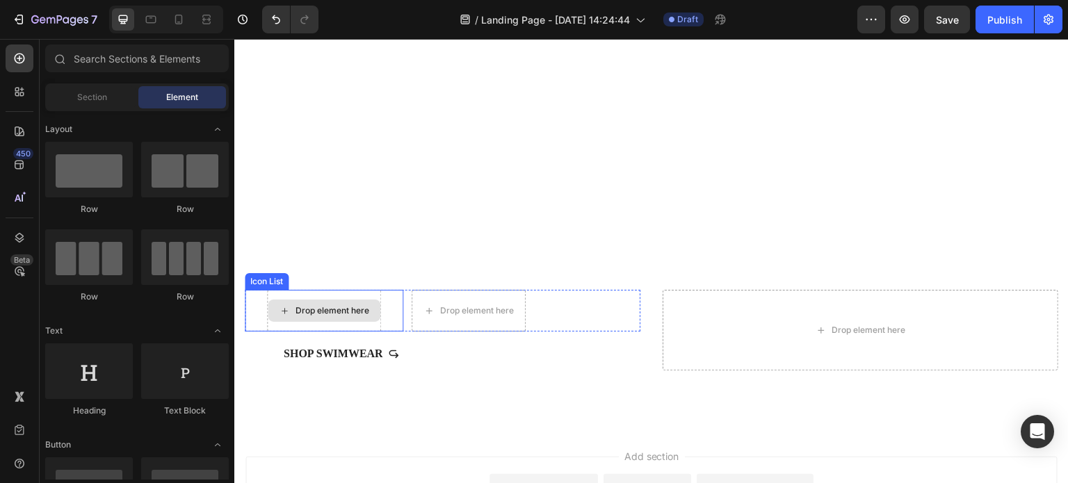
click at [337, 290] on div "Drop element here" at bounding box center [324, 311] width 114 height 42
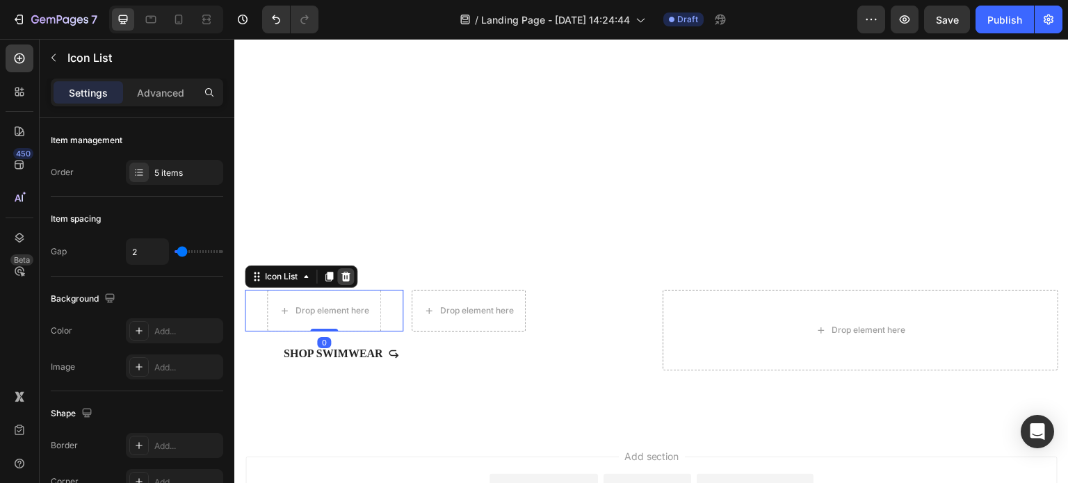
click at [351, 271] on icon at bounding box center [345, 276] width 11 height 11
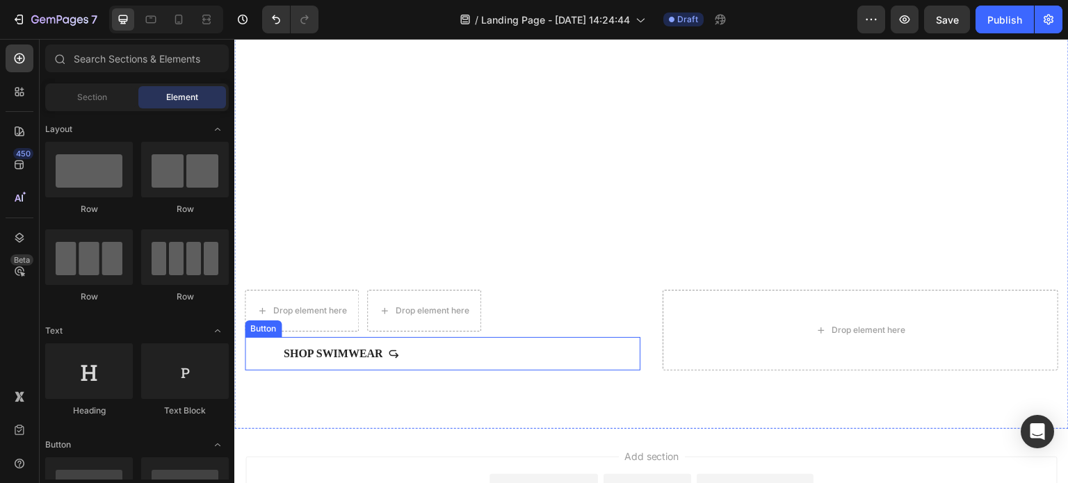
click at [453, 353] on div "Shop Swimwear Button" at bounding box center [443, 353] width 396 height 33
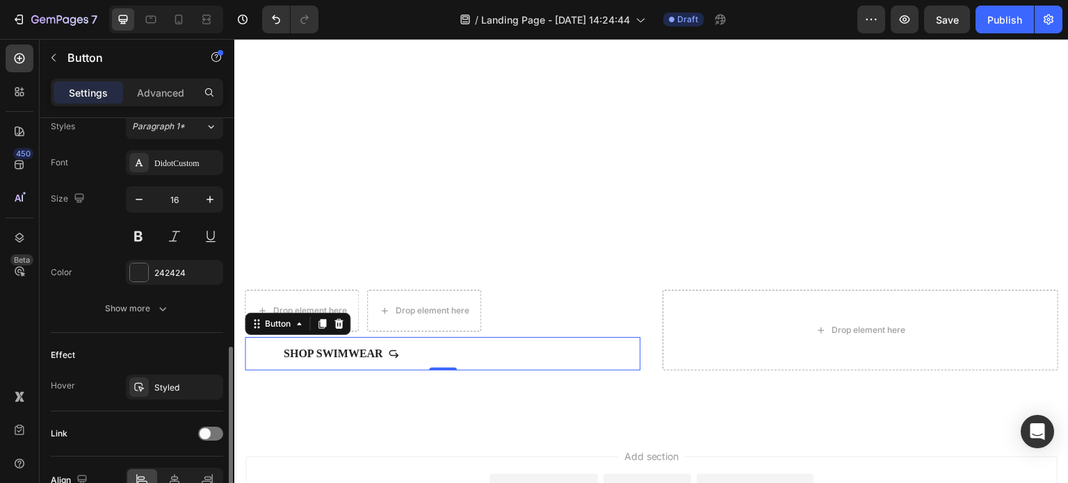
scroll to position [700, 0]
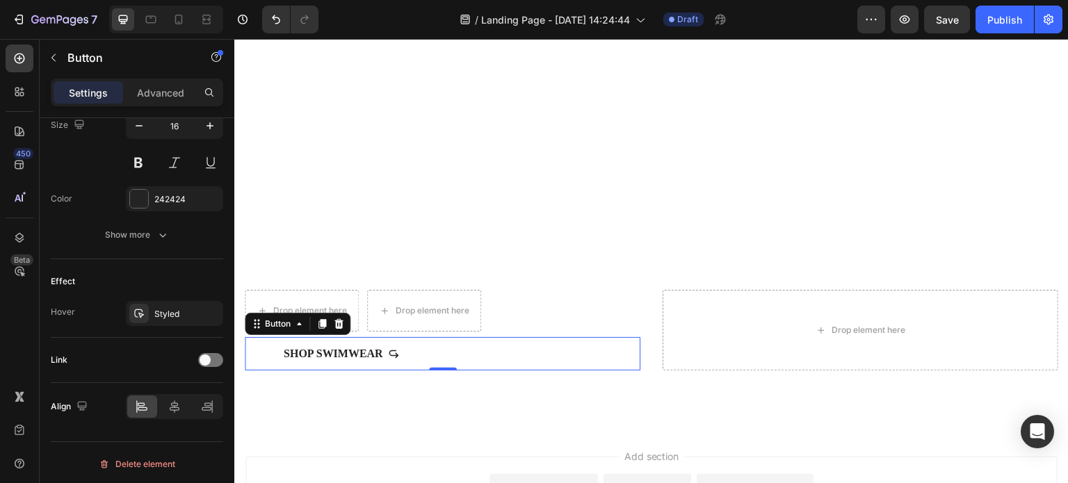
click at [159, 104] on div "Settings Advanced" at bounding box center [137, 93] width 173 height 28
click at [161, 99] on div "Advanced" at bounding box center [161, 92] width 70 height 22
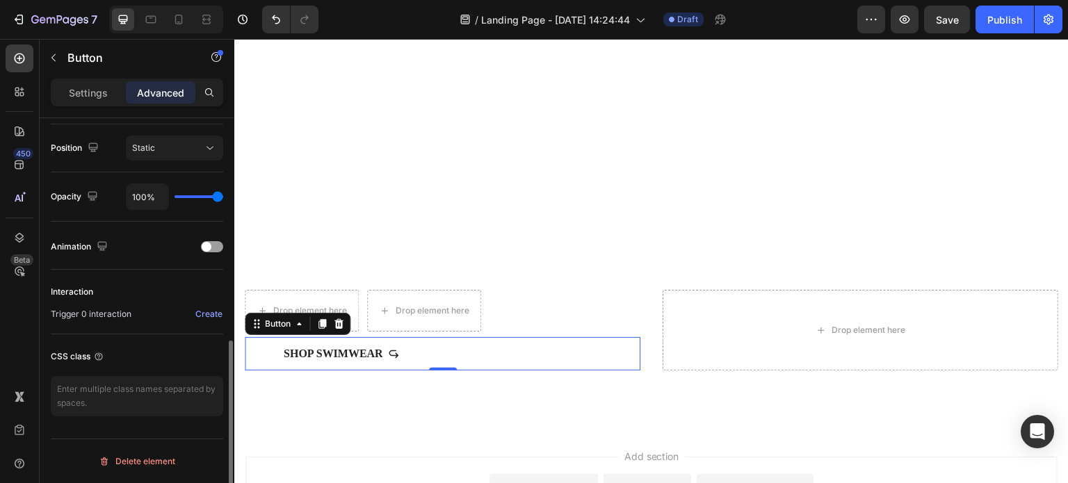
scroll to position [501, 0]
click at [135, 0] on html "7 Version history / Landing Page - [DATE] 14:24:44 Draft Preview Save Publish 4…" at bounding box center [534, 0] width 1068 height 0
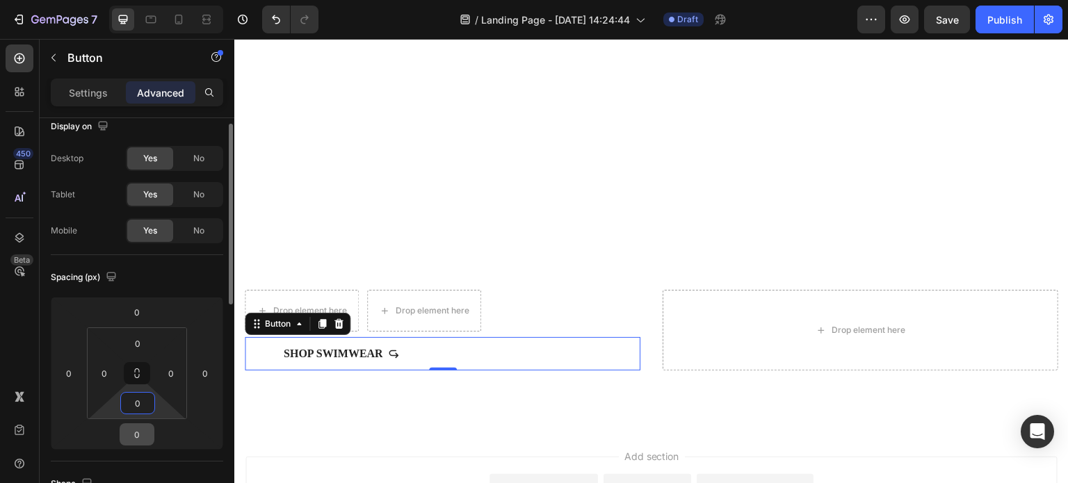
click at [134, 442] on input "0" at bounding box center [137, 434] width 28 height 21
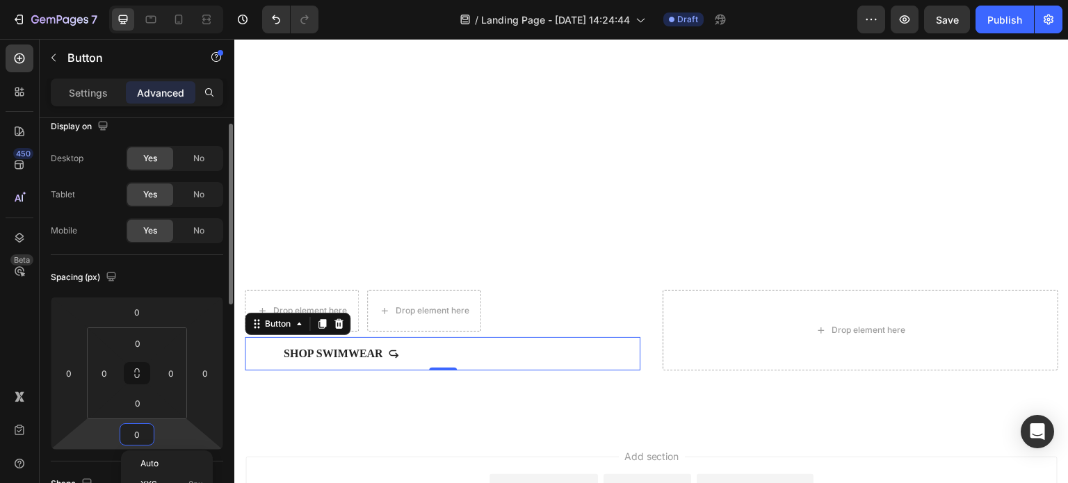
click at [134, 0] on html "7 Version history / Landing Page - [DATE] 14:24:44 Draft Preview Save Publish 4…" at bounding box center [534, 0] width 1068 height 0
click at [136, 442] on input "0" at bounding box center [137, 434] width 28 height 21
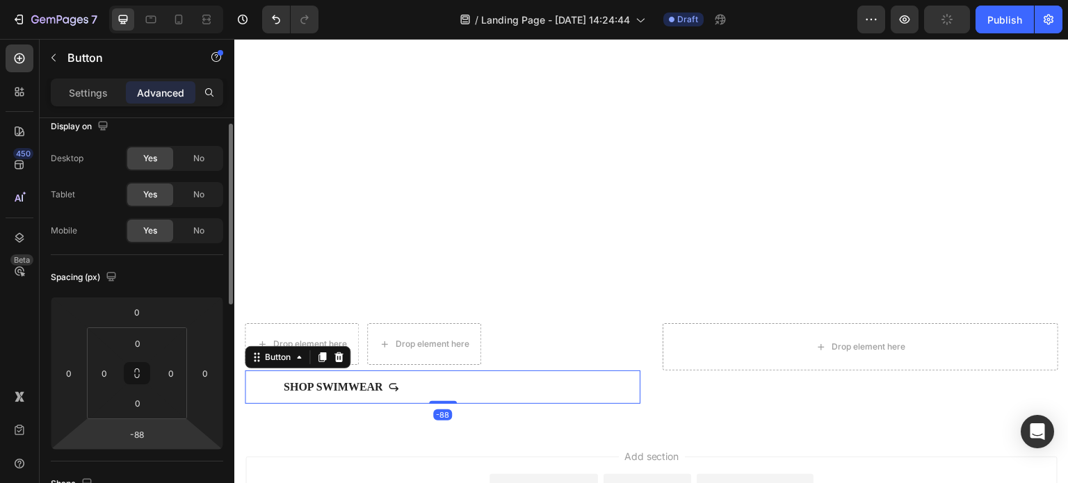
type input "-100"
drag, startPoint x: 136, startPoint y: 445, endPoint x: 143, endPoint y: 479, distance: 34.9
click at [143, 0] on html "7 Version history / Landing Page - [DATE] 14:24:44 Draft Preview Publish 450 Be…" at bounding box center [534, 0] width 1068 height 0
drag, startPoint x: 138, startPoint y: 433, endPoint x: 143, endPoint y: 454, distance: 21.4
click at [0, 0] on div "Spacing (px) 0 0 -100 0 0 0 0 0" at bounding box center [0, 0] width 0 height 0
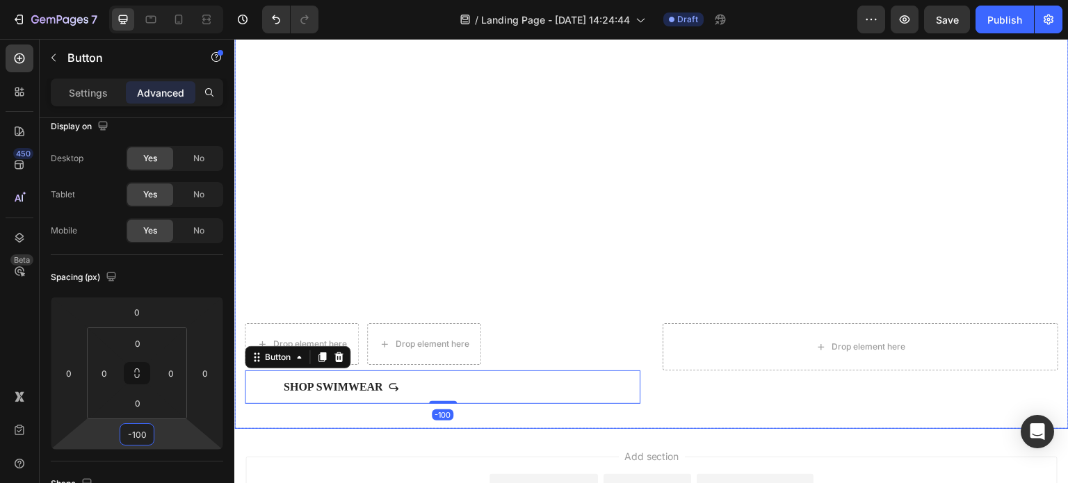
click at [390, 417] on div "Drop element here Drop element here Row Shop Swimwear Button -100 Drop element …" at bounding box center [651, 365] width 835 height 128
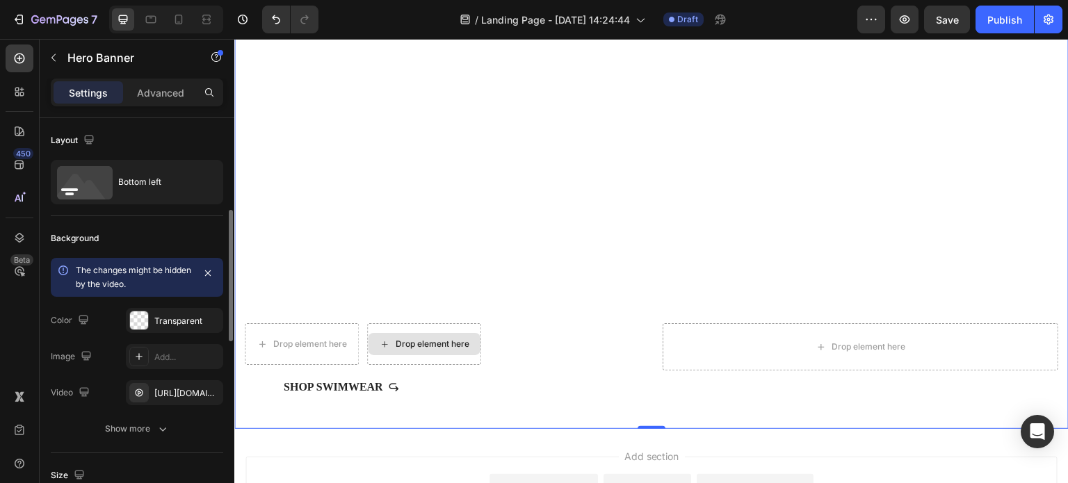
scroll to position [70, 0]
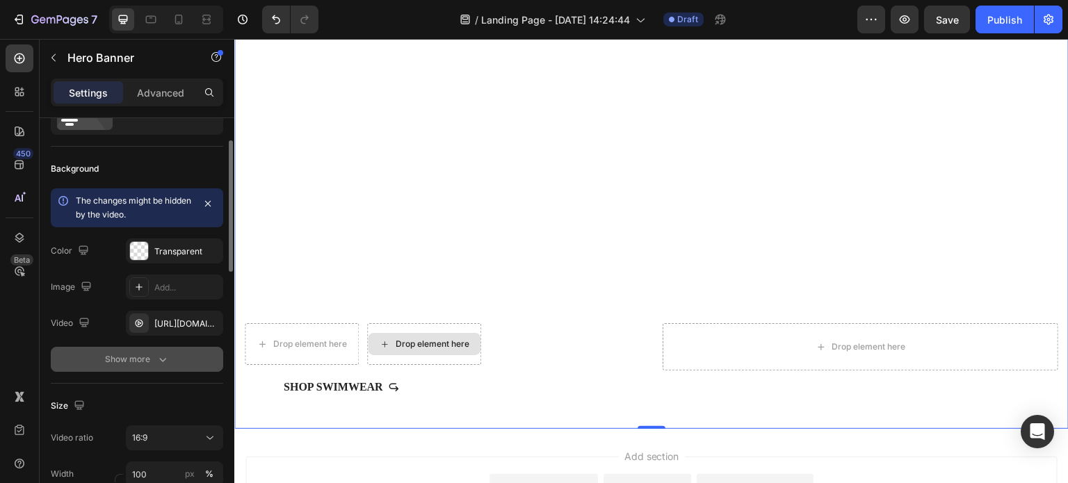
click at [139, 357] on div "Show more" at bounding box center [137, 360] width 65 height 14
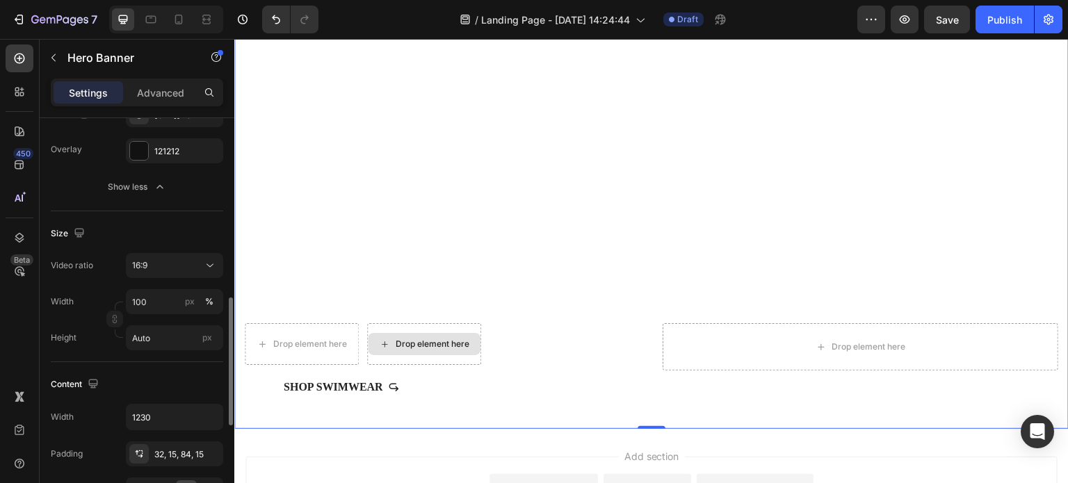
scroll to position [348, 0]
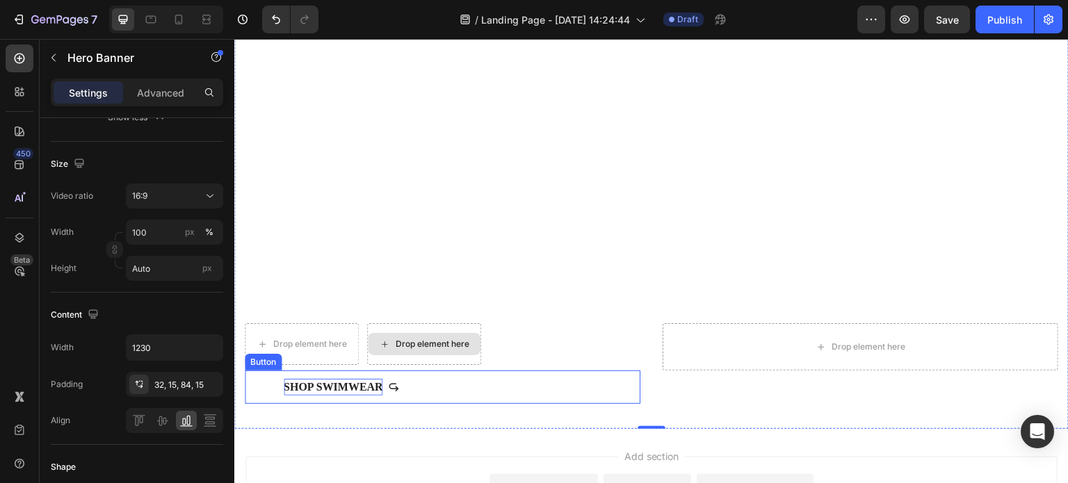
click at [328, 381] on div "Shop Swimwear" at bounding box center [333, 387] width 99 height 17
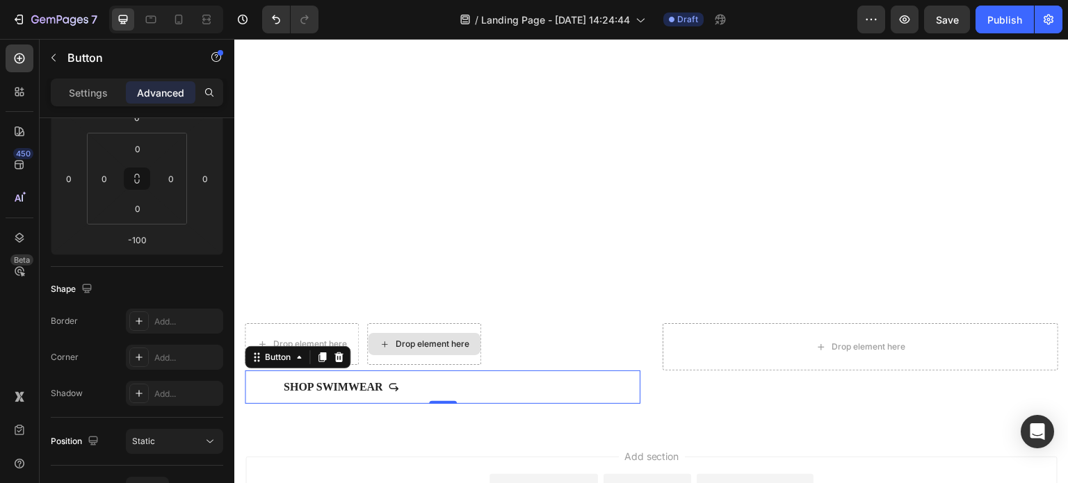
scroll to position [417, 0]
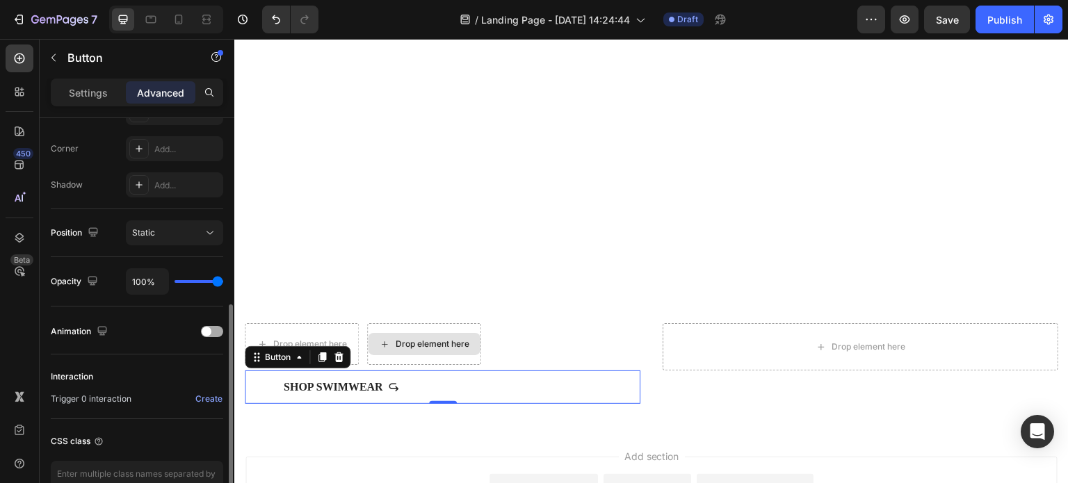
click at [220, 330] on div at bounding box center [212, 331] width 22 height 11
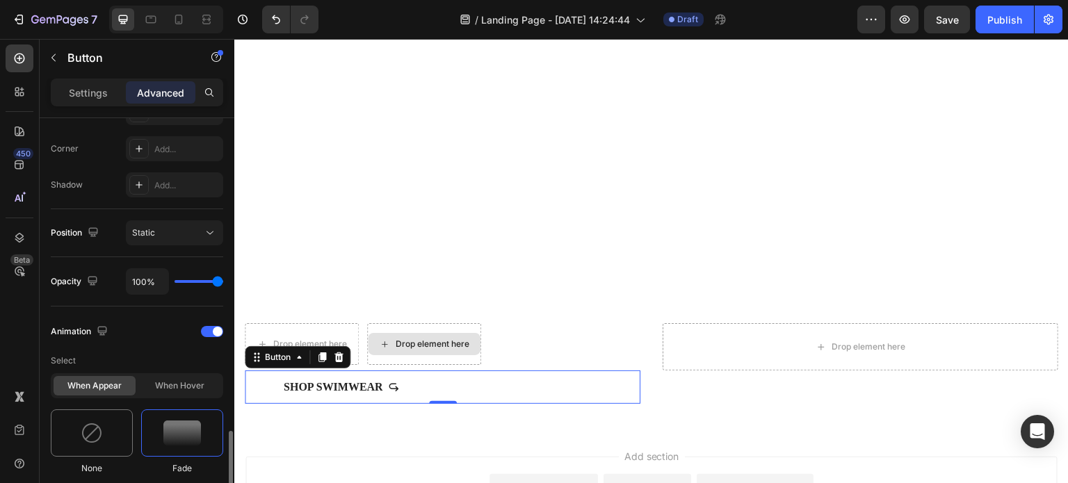
scroll to position [556, 0]
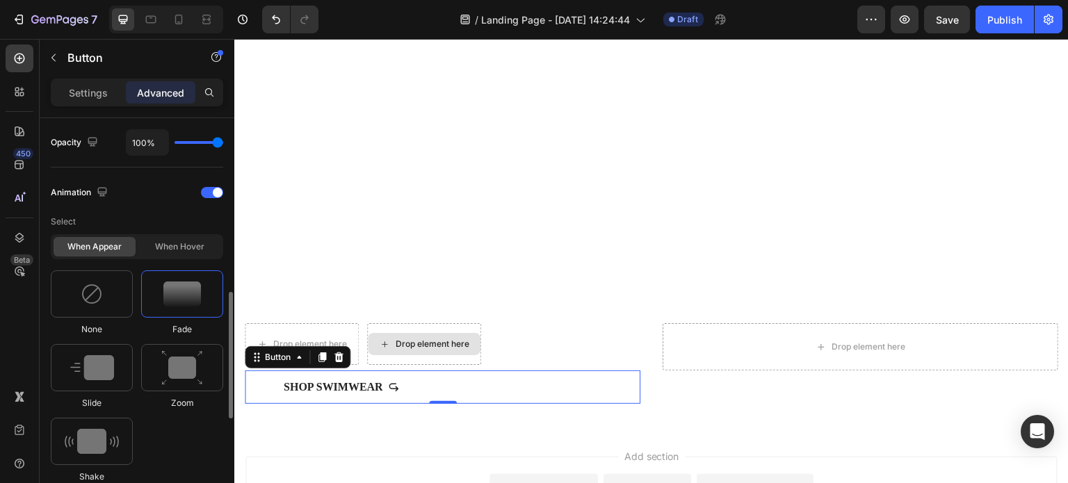
click at [175, 297] on img at bounding box center [182, 294] width 38 height 25
click at [107, 367] on img at bounding box center [92, 367] width 44 height 25
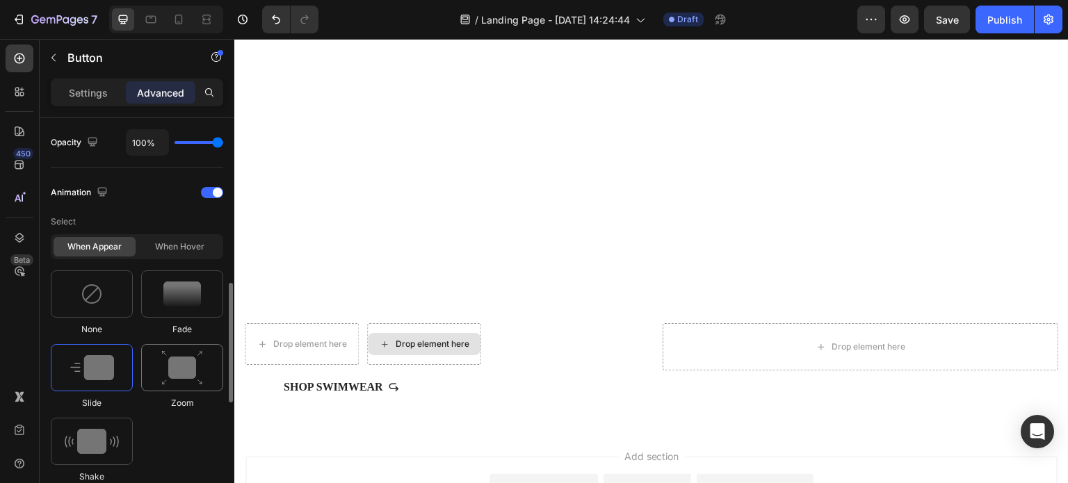
click at [204, 367] on div at bounding box center [182, 367] width 82 height 47
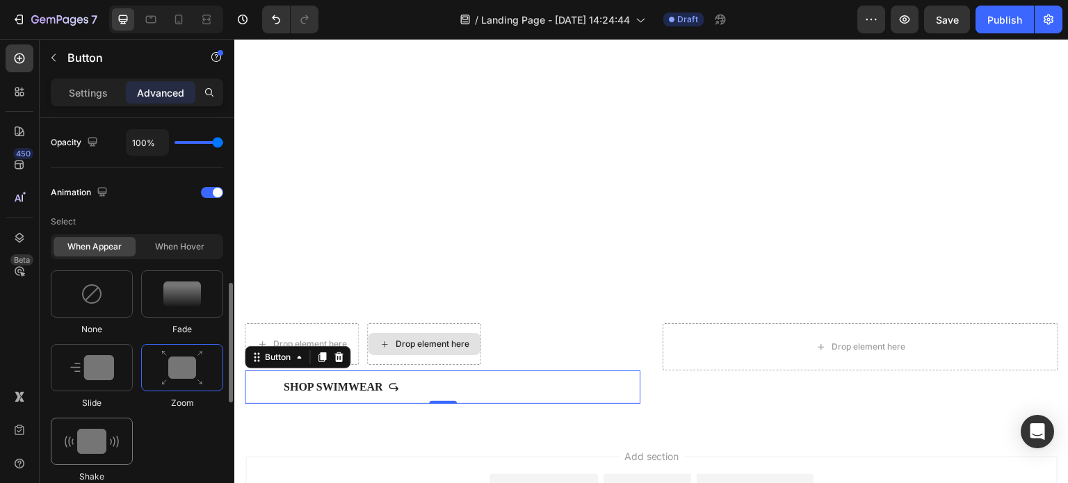
click at [111, 436] on img at bounding box center [92, 441] width 54 height 25
type input "0.7"
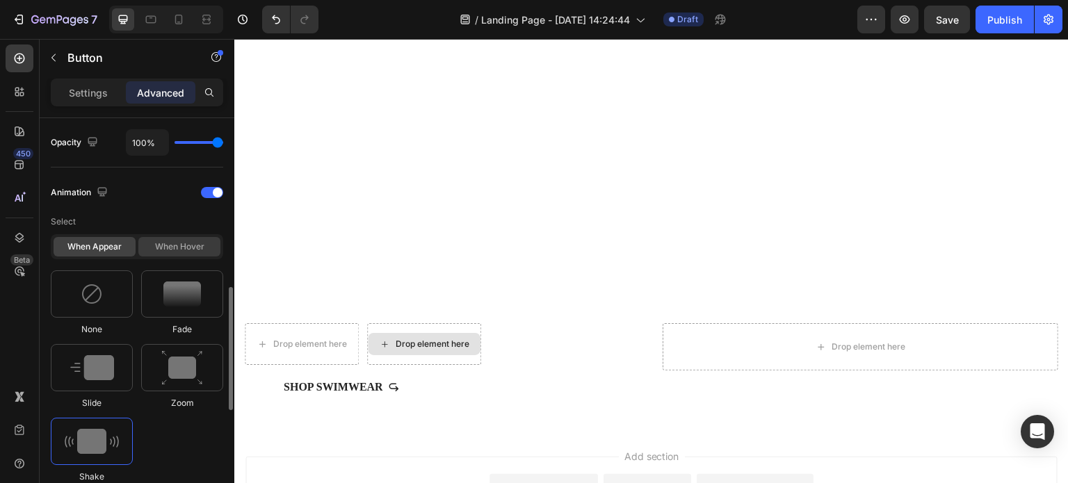
click at [184, 241] on div "When hover" at bounding box center [179, 246] width 82 height 19
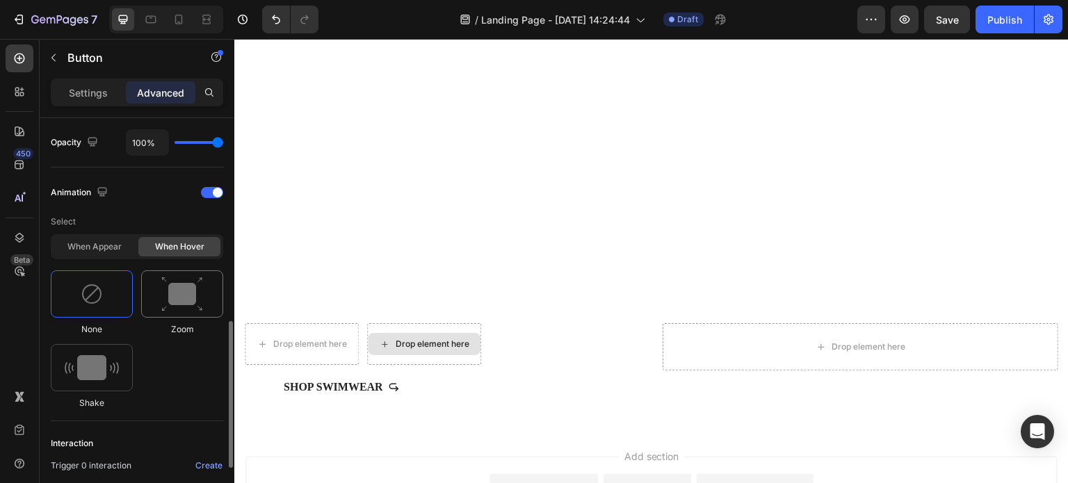
click at [178, 296] on img at bounding box center [182, 294] width 42 height 35
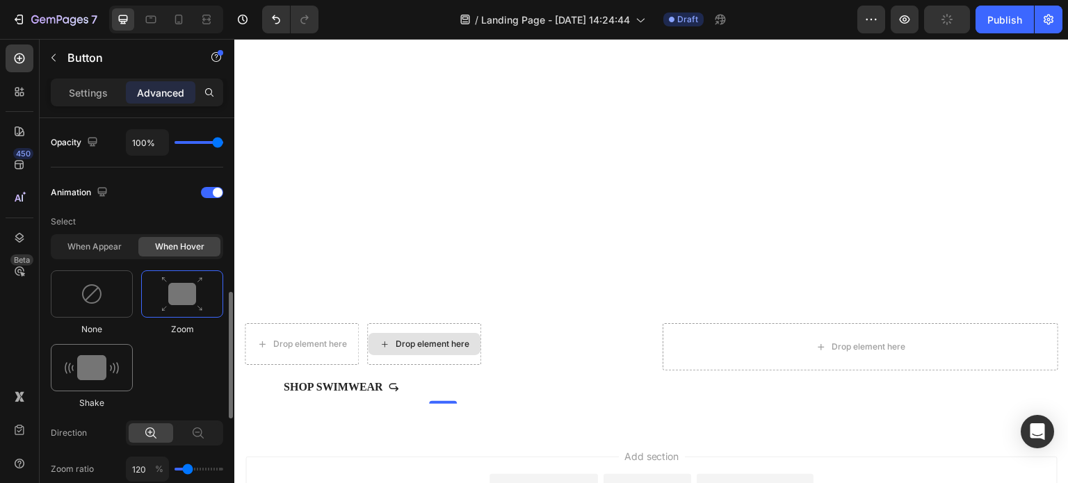
click at [80, 371] on img at bounding box center [92, 367] width 54 height 25
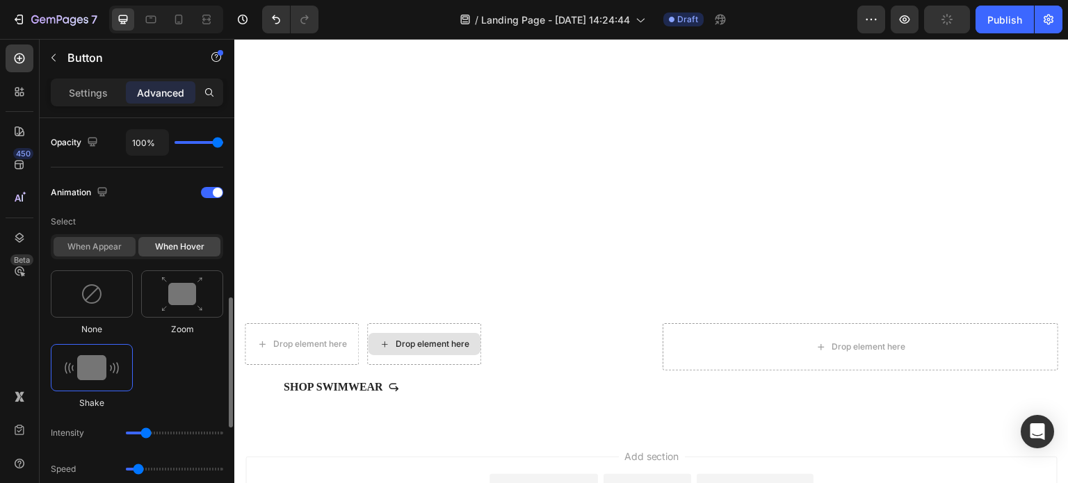
click at [111, 244] on div "When appear" at bounding box center [95, 246] width 82 height 19
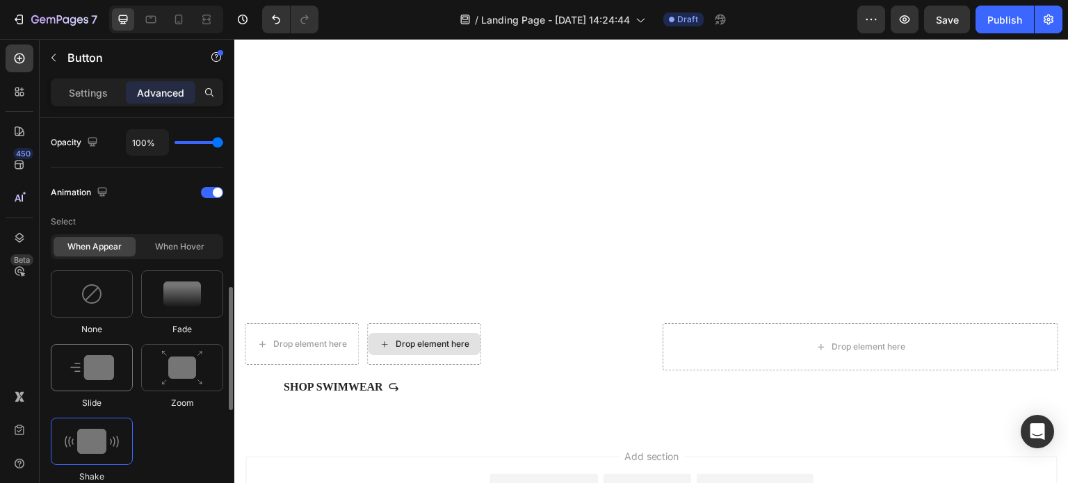
click at [106, 355] on img at bounding box center [92, 367] width 44 height 25
type input "1.7"
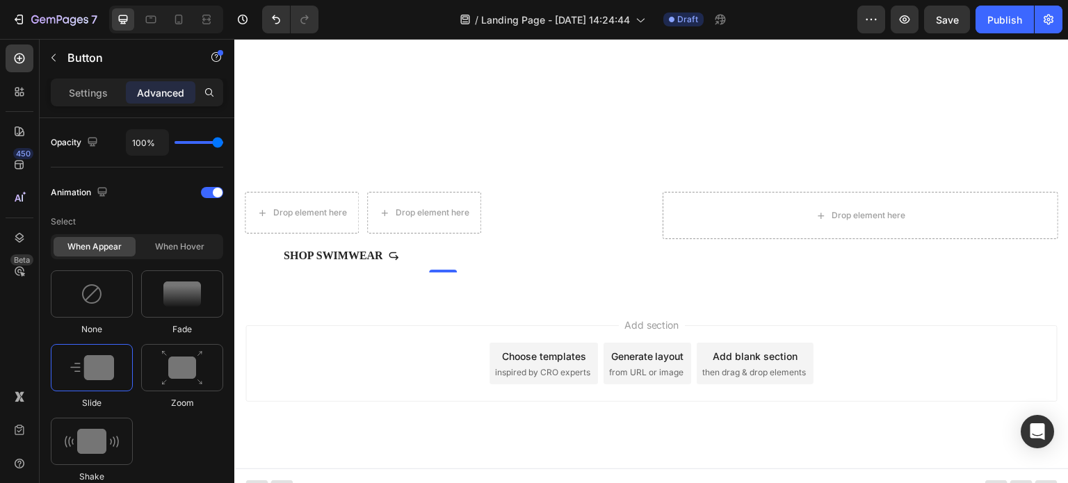
scroll to position [497, 0]
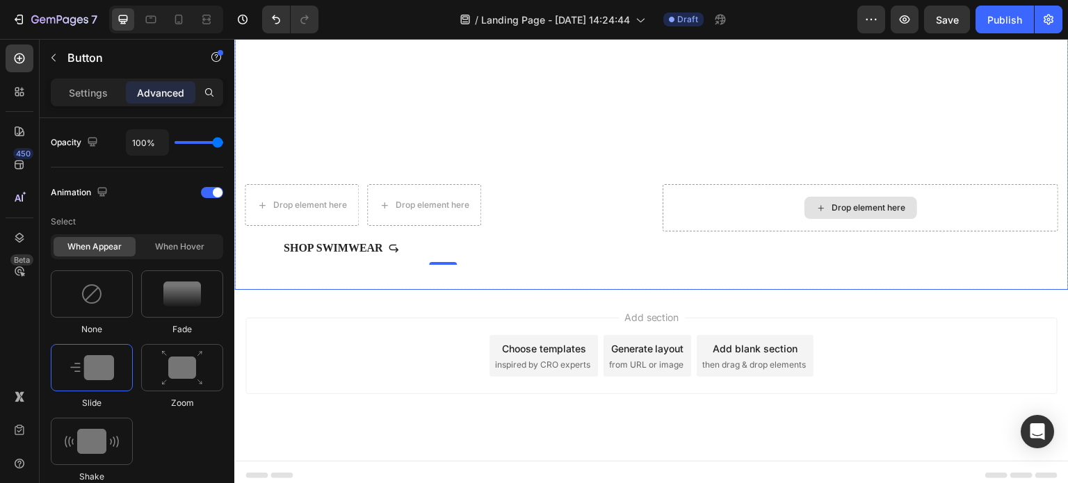
click at [849, 202] on div "Drop element here" at bounding box center [870, 207] width 74 height 11
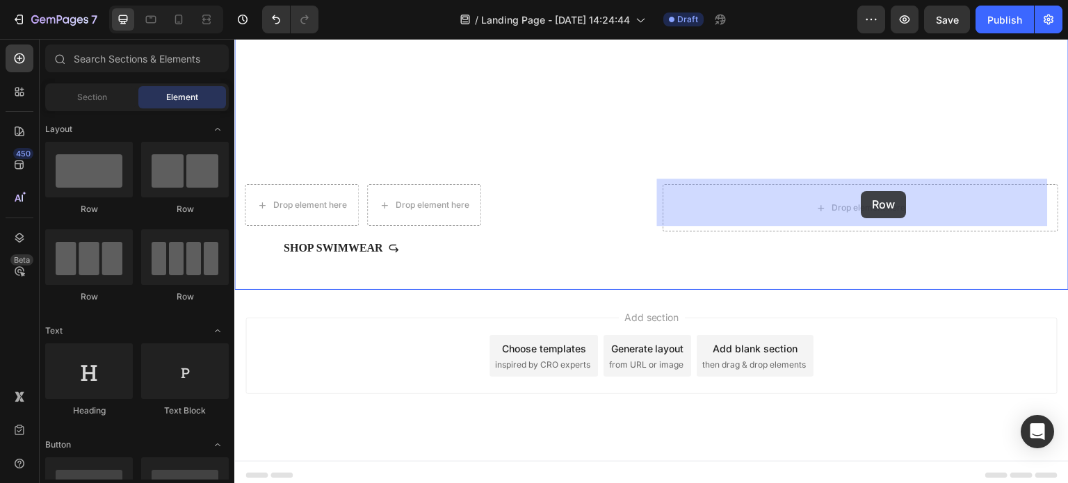
drag, startPoint x: 463, startPoint y: 236, endPoint x: 862, endPoint y: 191, distance: 401.0
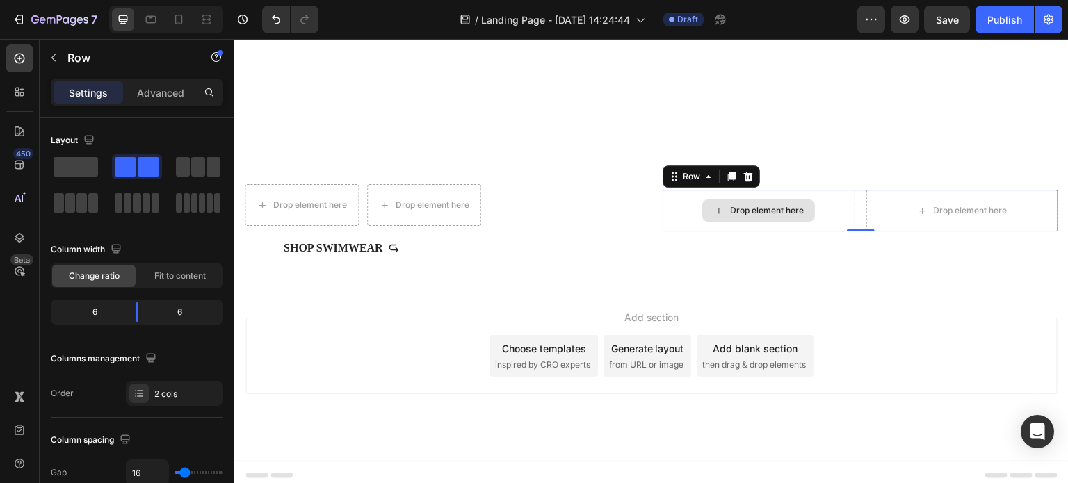
click at [828, 202] on div "Drop element here" at bounding box center [759, 211] width 193 height 42
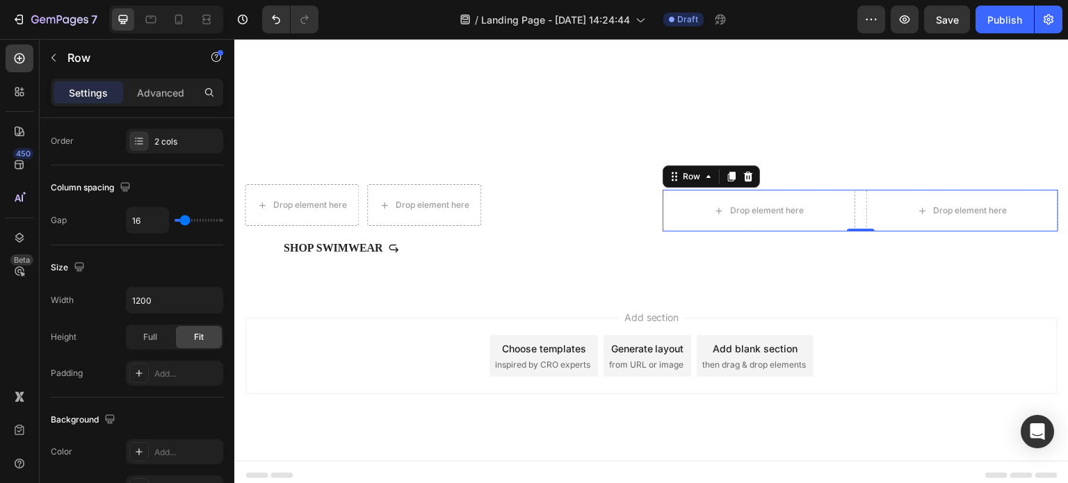
scroll to position [0, 0]
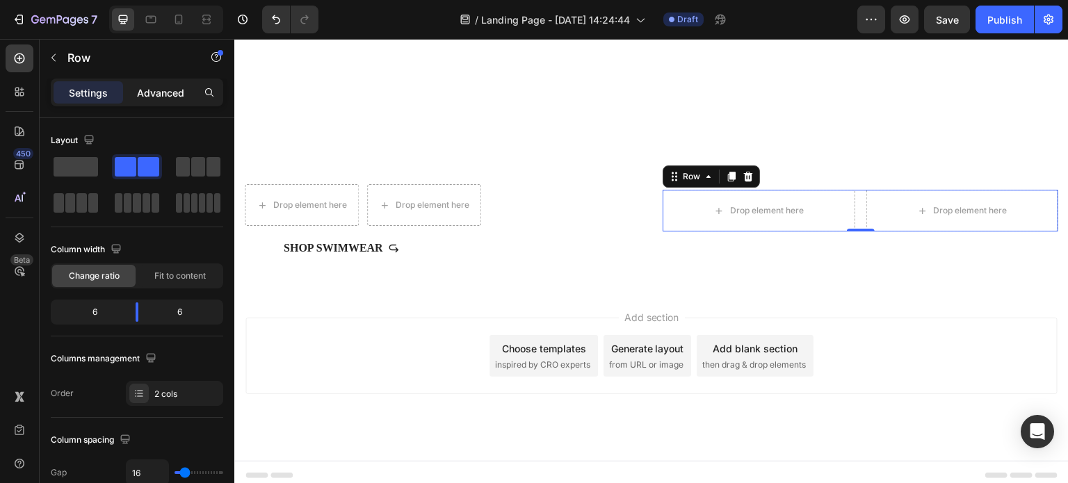
click at [161, 95] on p "Advanced" at bounding box center [160, 93] width 47 height 15
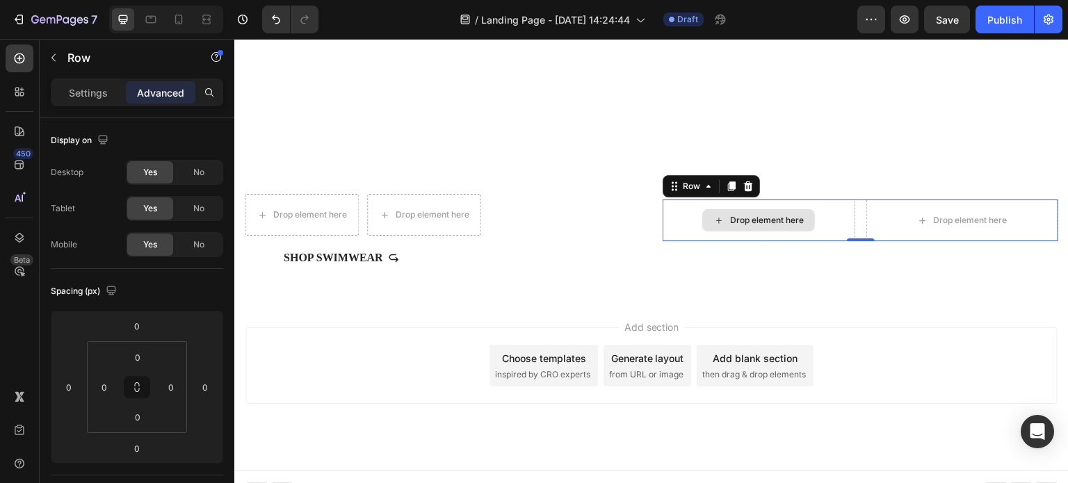
scroll to position [497, 0]
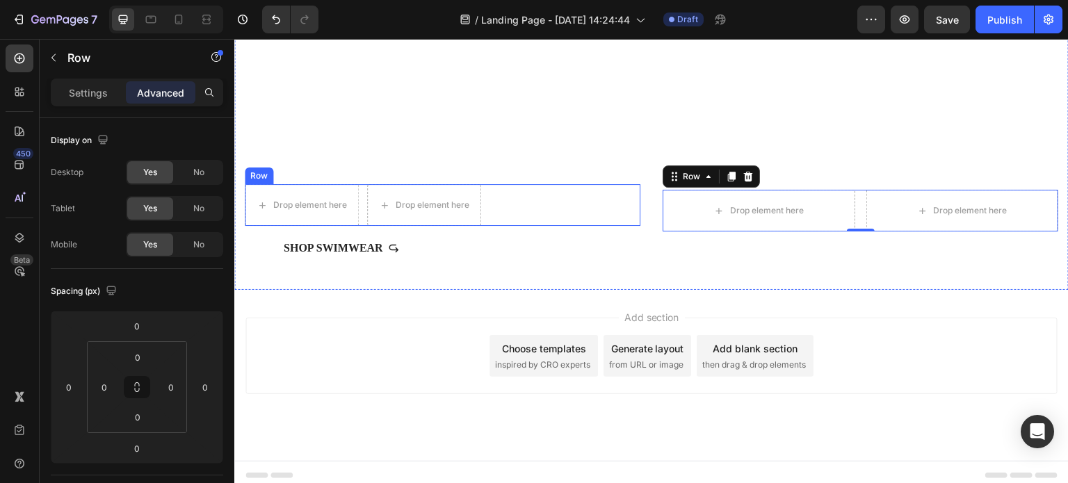
click at [595, 192] on div "Drop element here Drop element here Row" at bounding box center [443, 205] width 396 height 42
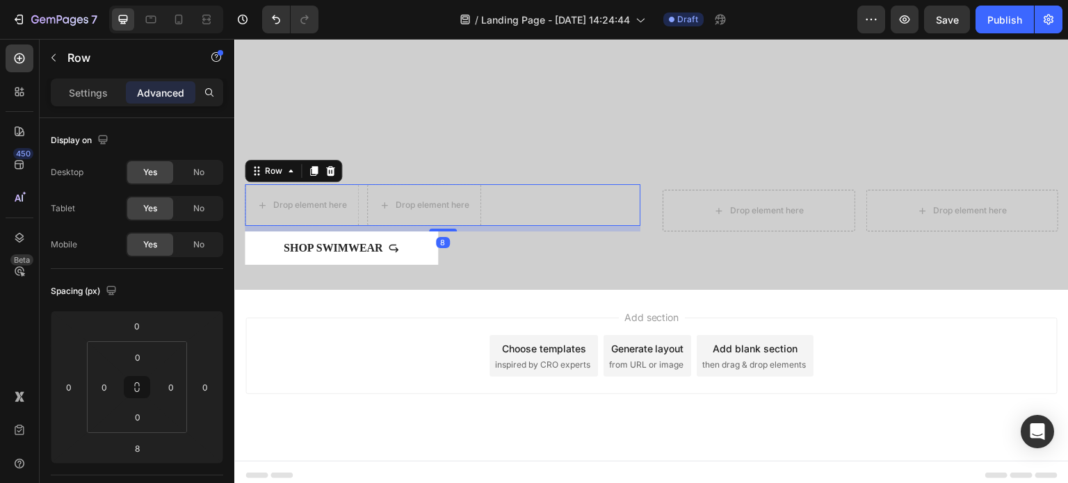
click at [641, 122] on div "Overlay" at bounding box center [651, 56] width 835 height 470
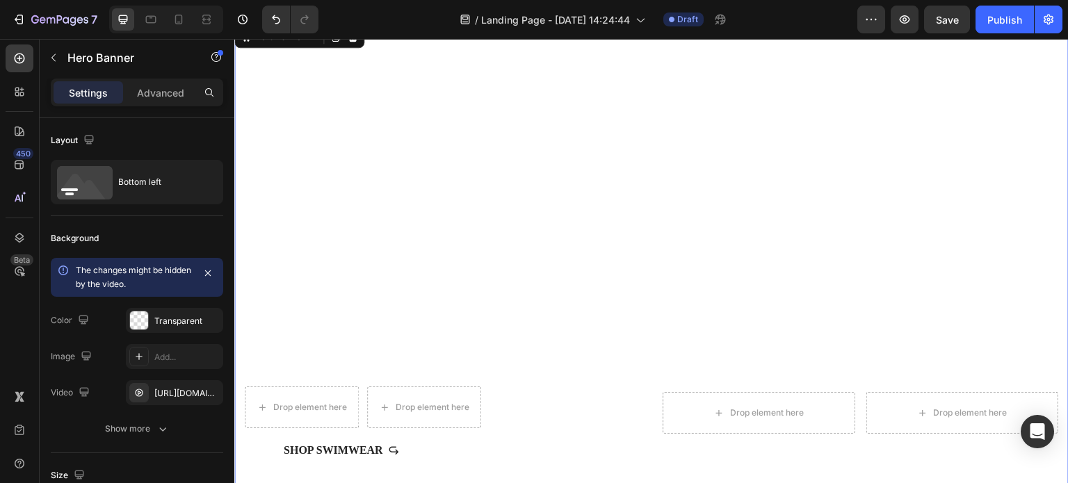
scroll to position [10, 0]
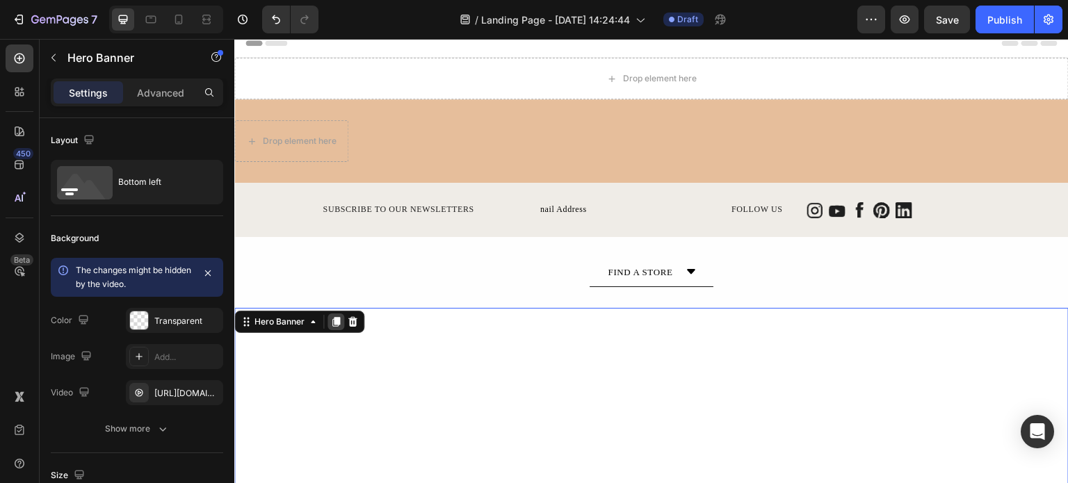
click at [333, 320] on icon at bounding box center [335, 321] width 11 height 11
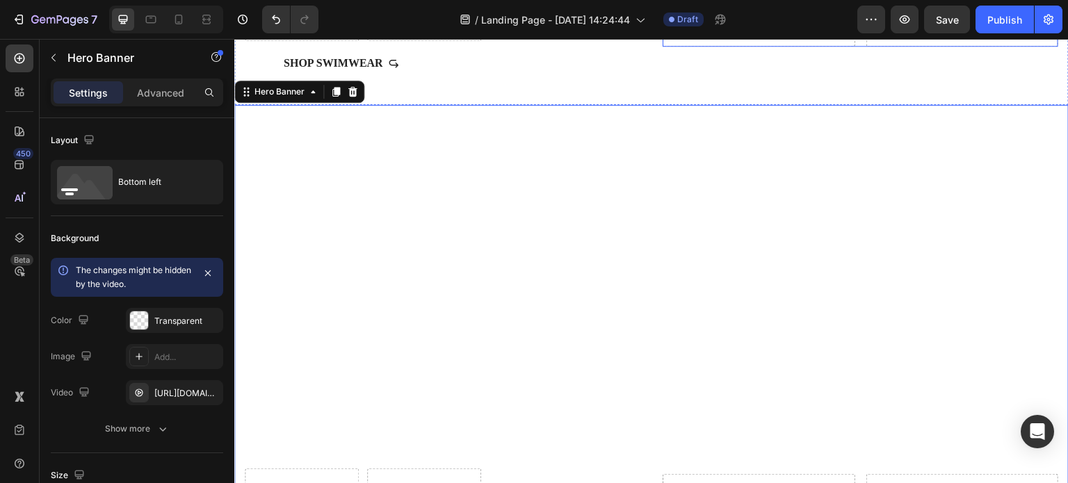
scroll to position [693, 0]
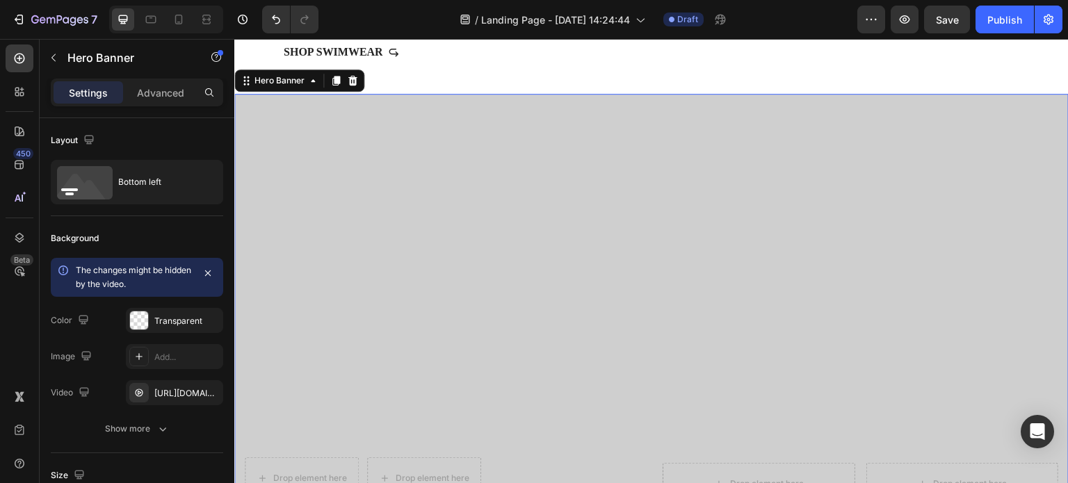
click at [684, 267] on div "Overlay" at bounding box center [651, 329] width 835 height 470
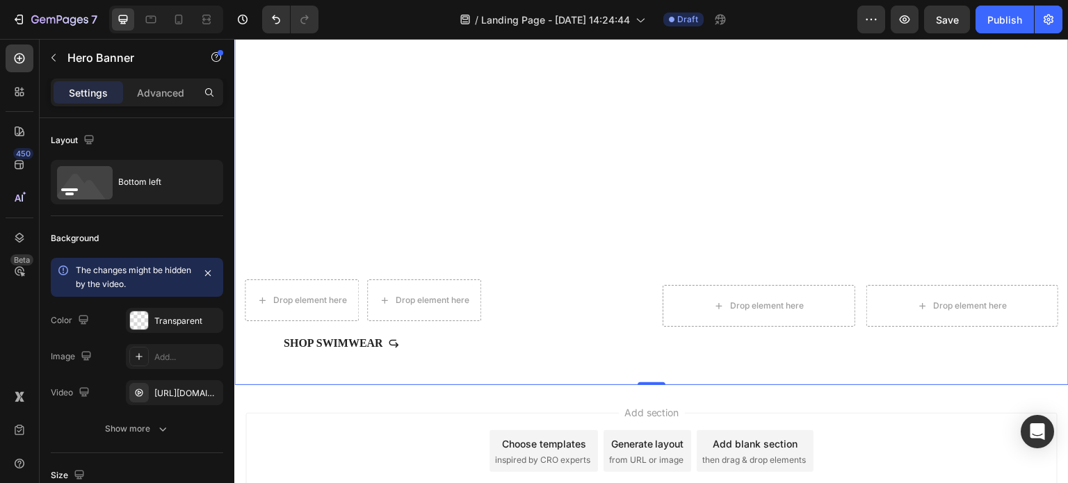
scroll to position [901, 0]
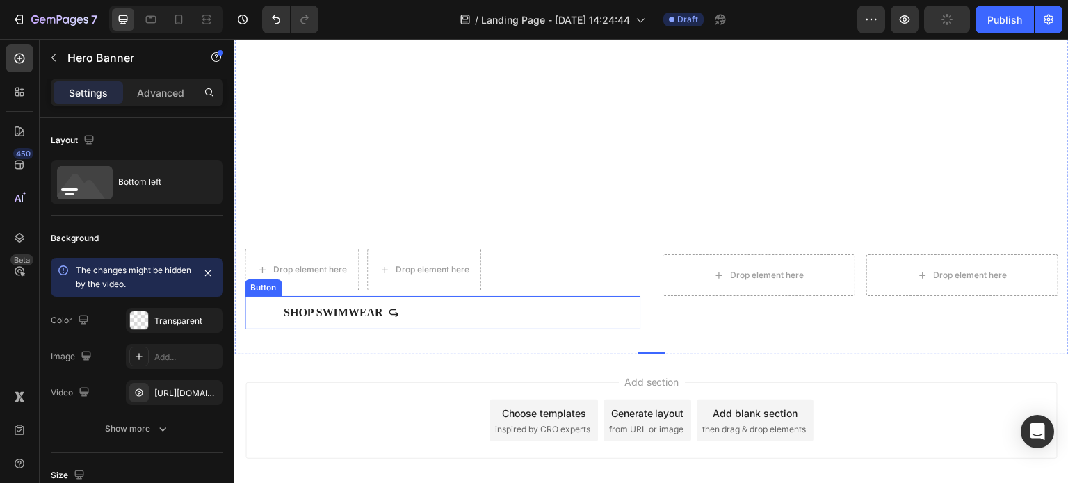
click at [418, 304] on button "Shop Swimwear" at bounding box center [341, 312] width 193 height 33
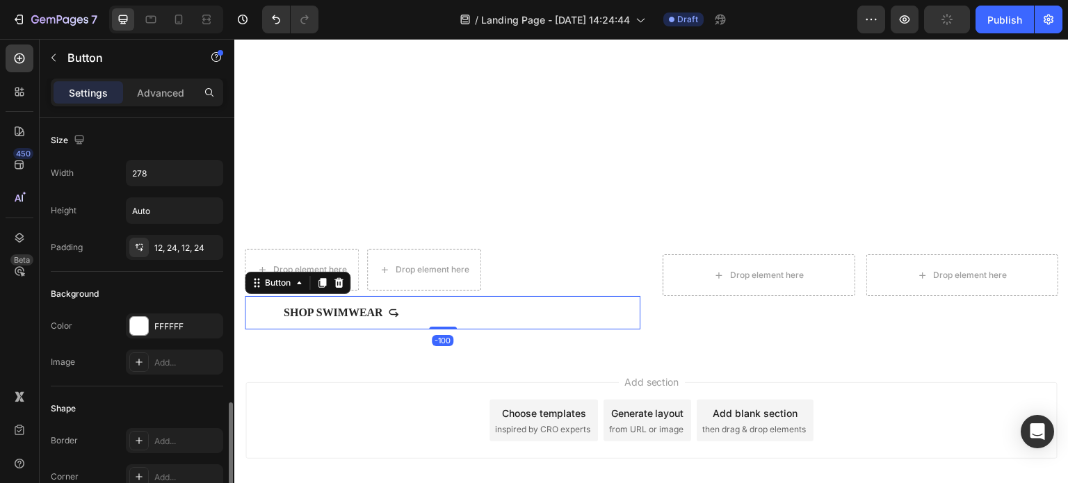
scroll to position [209, 0]
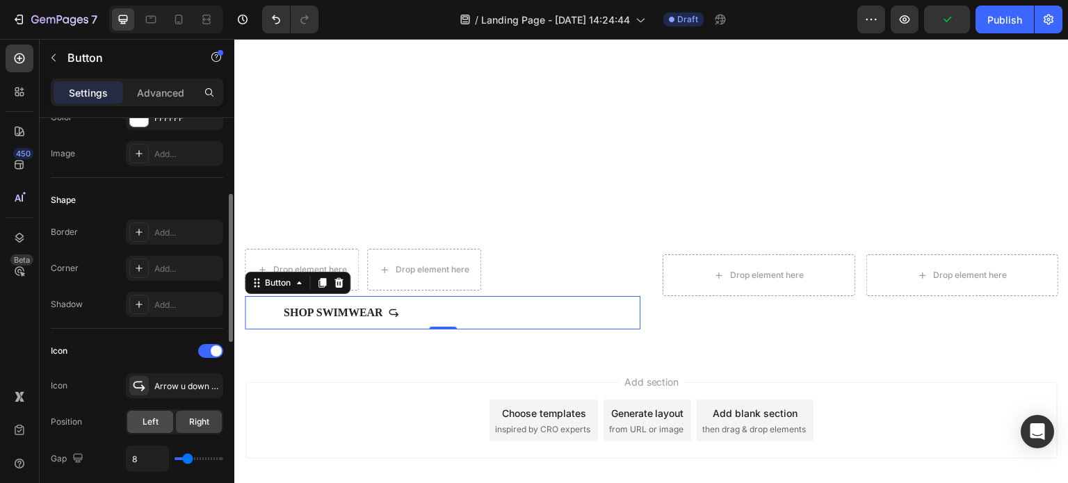
click at [153, 423] on span "Left" at bounding box center [151, 422] width 16 height 13
click at [182, 418] on div "Right" at bounding box center [199, 422] width 46 height 22
click at [158, 418] on div "Left" at bounding box center [150, 422] width 46 height 22
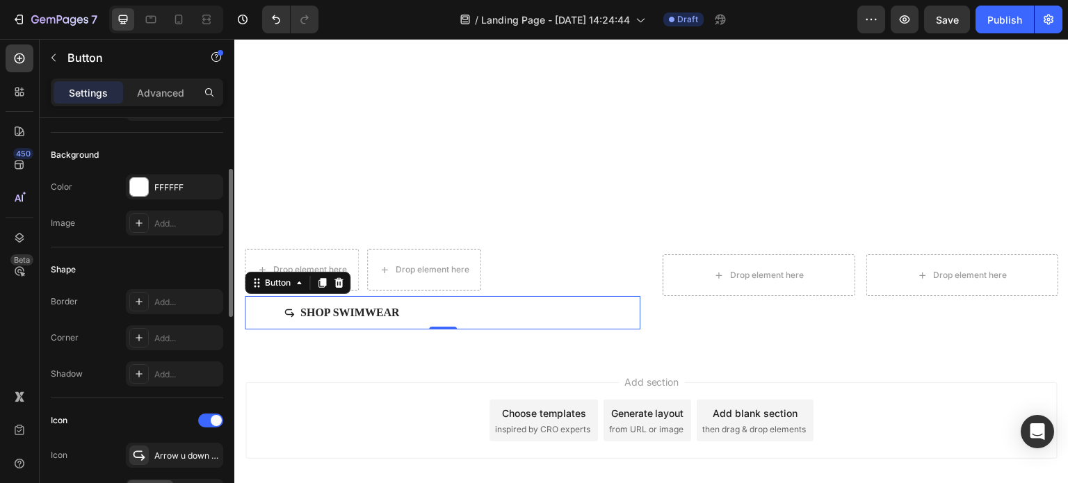
scroll to position [278, 0]
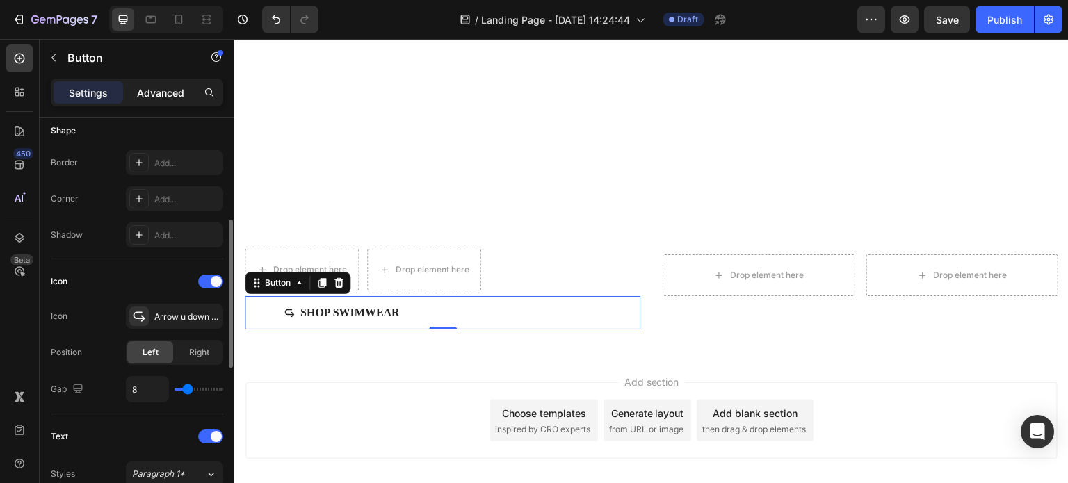
click at [173, 100] on div "Advanced" at bounding box center [161, 92] width 70 height 22
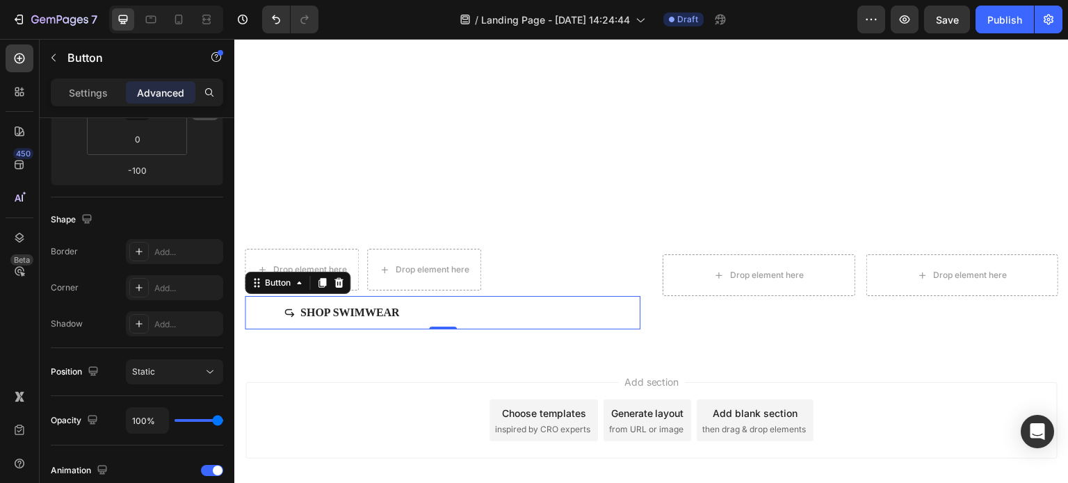
click at [204, 120] on input "0" at bounding box center [205, 109] width 21 height 21
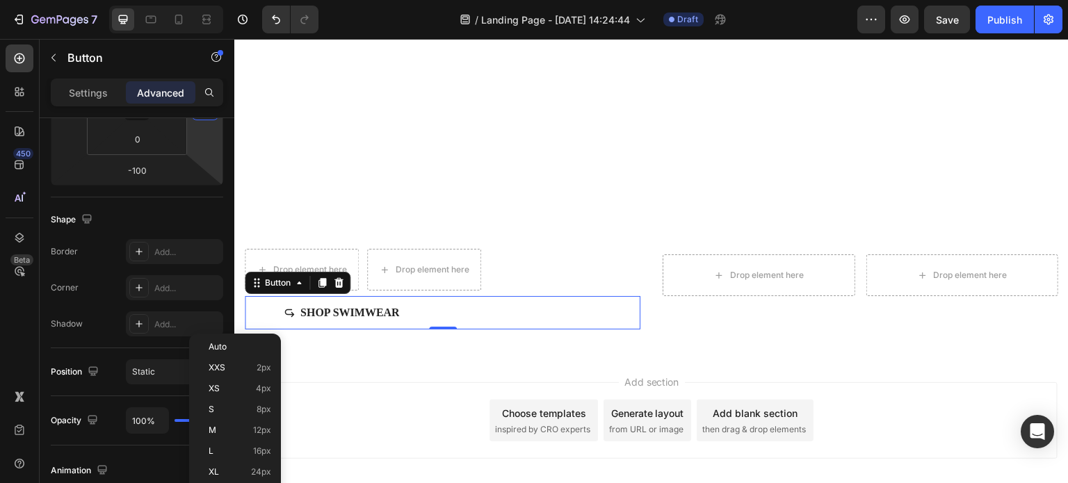
scroll to position [70, 0]
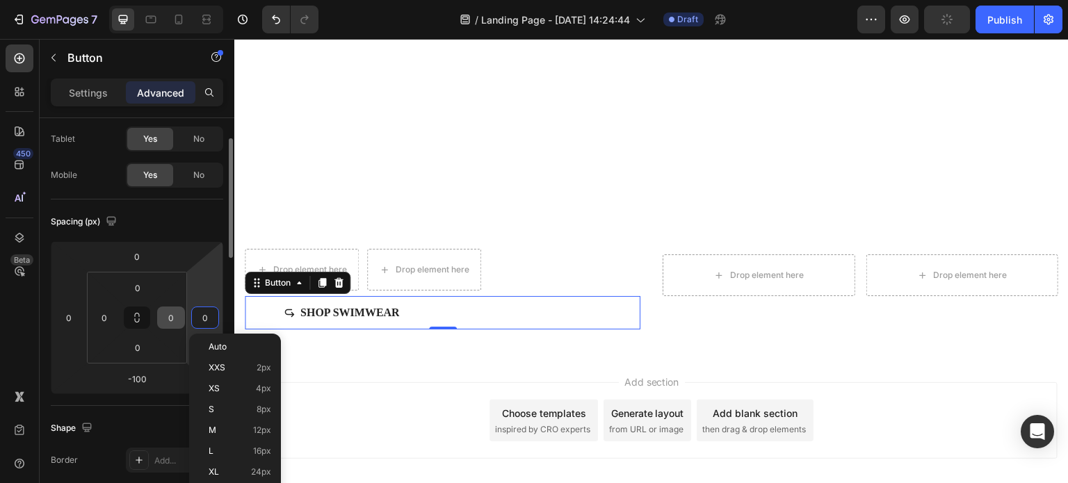
click at [183, 311] on div "0" at bounding box center [171, 318] width 28 height 22
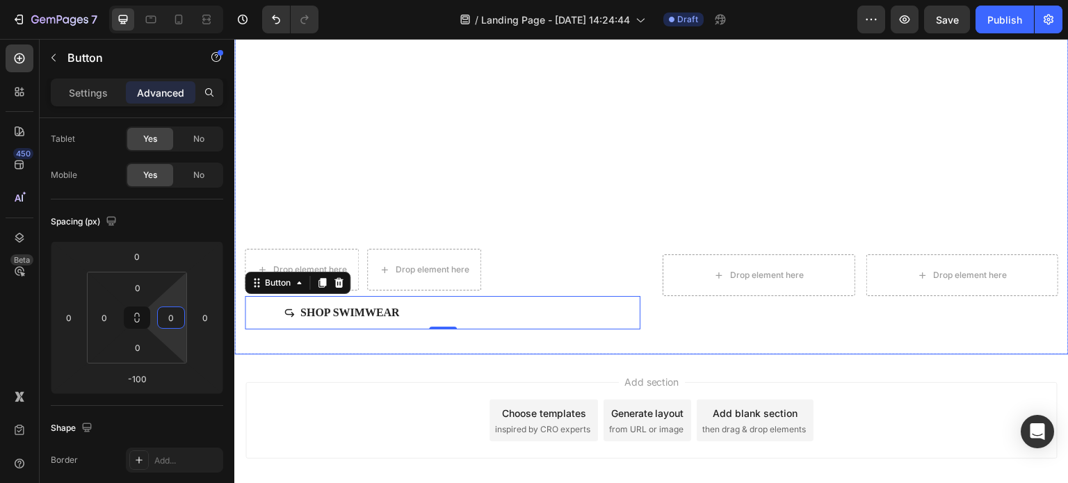
drag, startPoint x: 406, startPoint y: 354, endPoint x: 284, endPoint y: 319, distance: 126.6
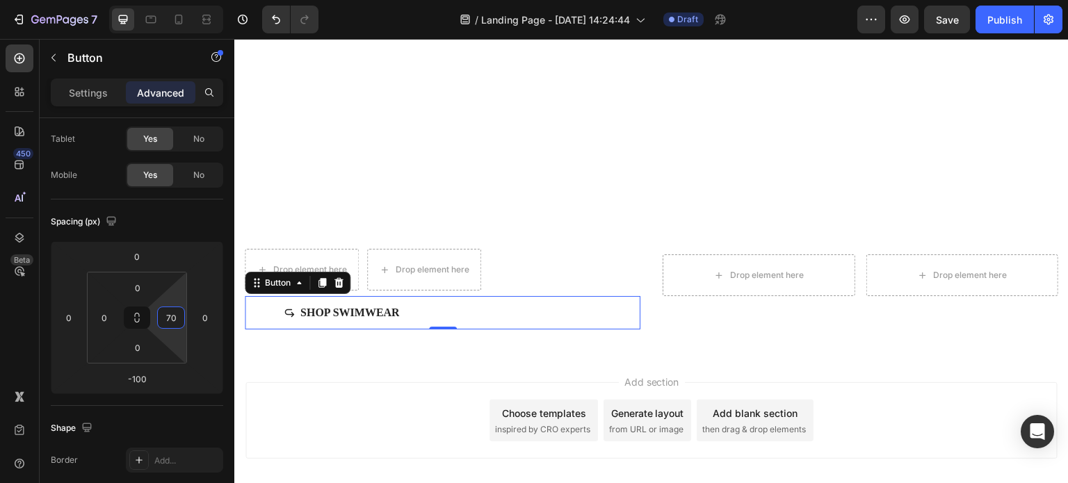
type input "66"
click at [195, 0] on html "7 Version history / Landing Page - Aug 28, 14:24:44 Draft Preview Save Publish …" at bounding box center [534, 0] width 1068 height 0
click at [366, 355] on div "Add section Choose templates inspired by CRO experts Generate layout from URL o…" at bounding box center [651, 440] width 835 height 171
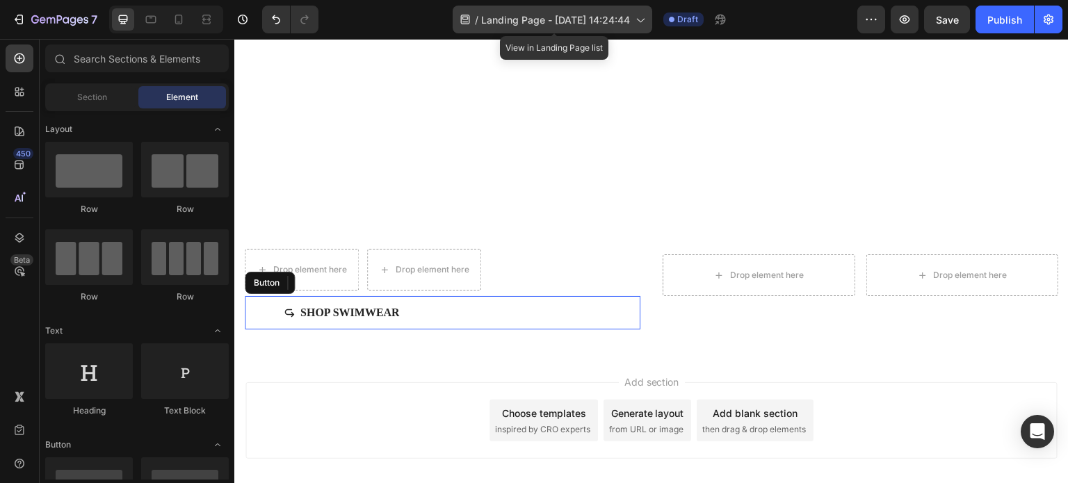
click at [620, 22] on span "Landing Page - [DATE] 14:24:44" at bounding box center [555, 20] width 149 height 15
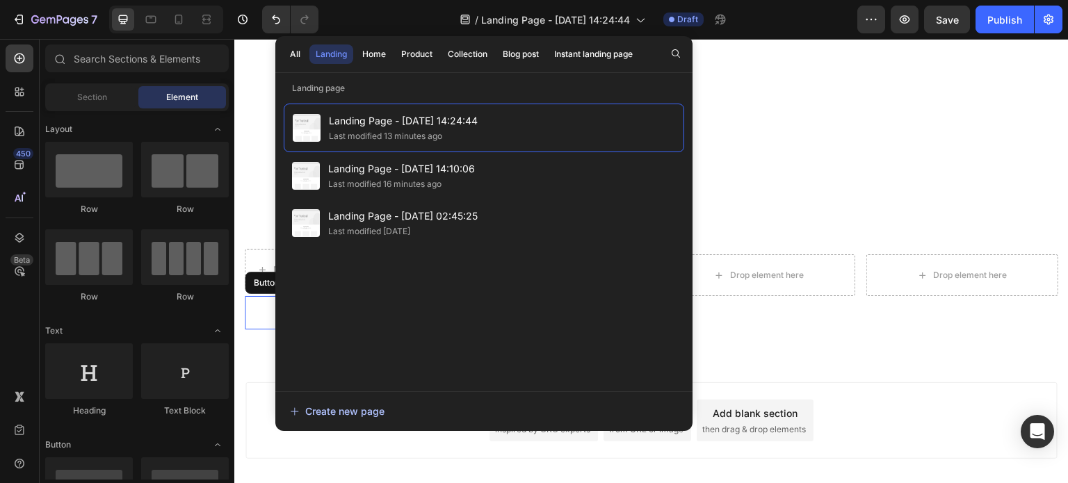
click at [339, 409] on div "Create new page" at bounding box center [337, 411] width 95 height 15
click at [823, 364] on div "Add section Choose templates inspired by CRO experts Generate layout from URL o…" at bounding box center [651, 440] width 835 height 171
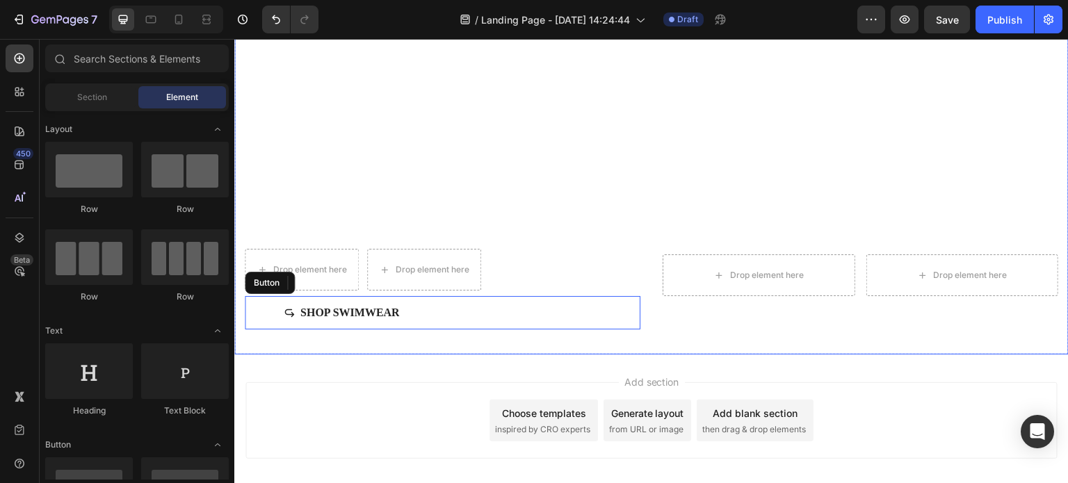
click at [746, 274] on div "Drop element here" at bounding box center [759, 276] width 193 height 42
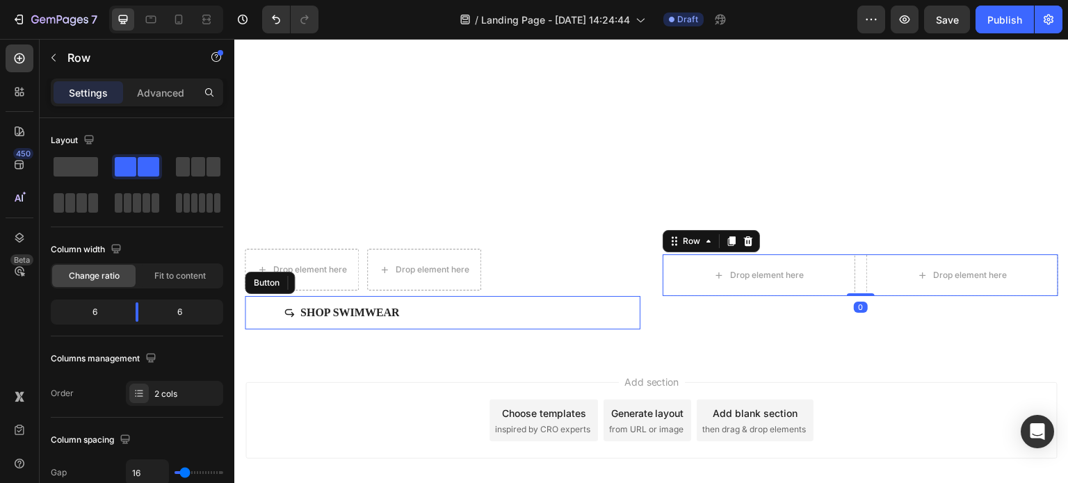
click at [688, 355] on div "Add section Choose templates inspired by CRO experts Generate layout from URL o…" at bounding box center [651, 440] width 835 height 171
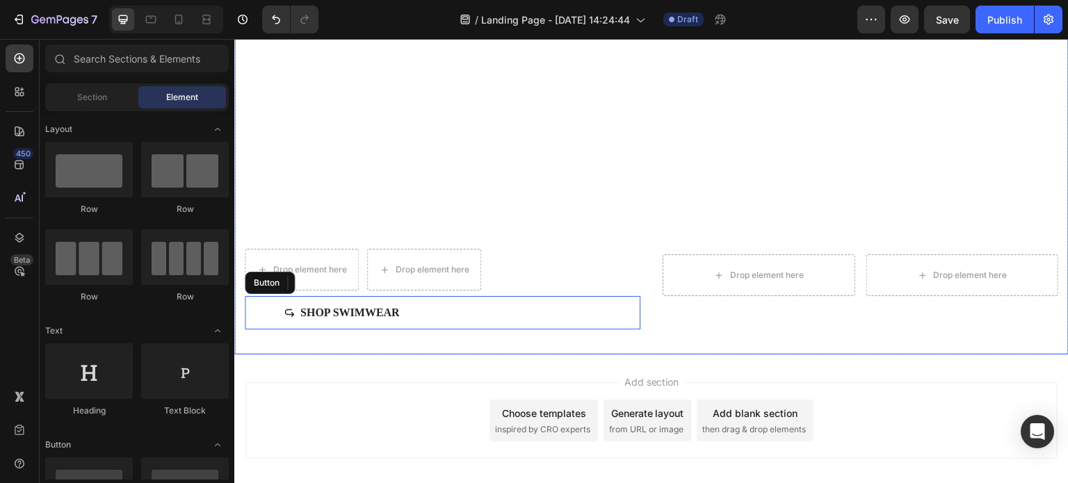
click at [677, 335] on div "Drop element here Drop element here Row Shop Swimwear Button Drop element here …" at bounding box center [651, 291] width 835 height 128
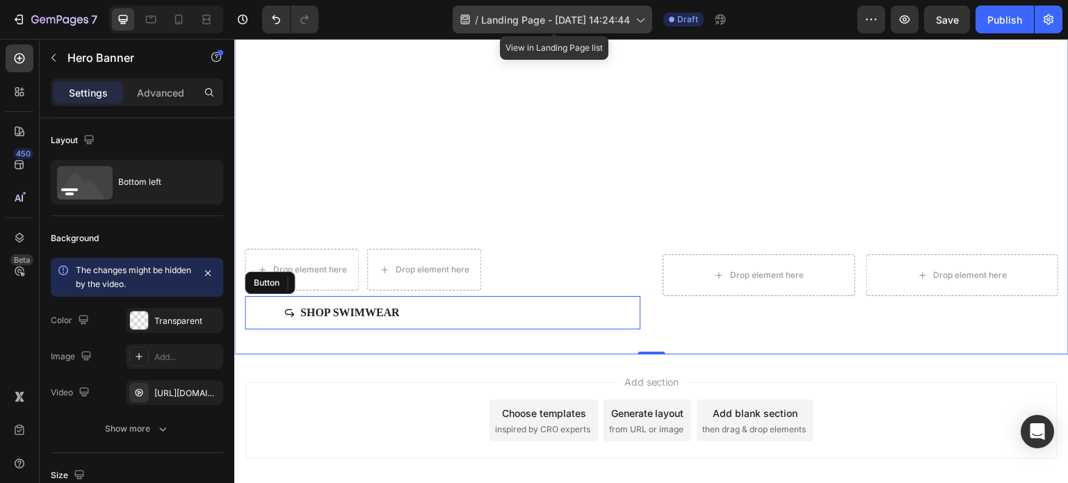
click at [635, 22] on div "/ Landing Page - Aug 28, 14:24:44" at bounding box center [553, 20] width 200 height 28
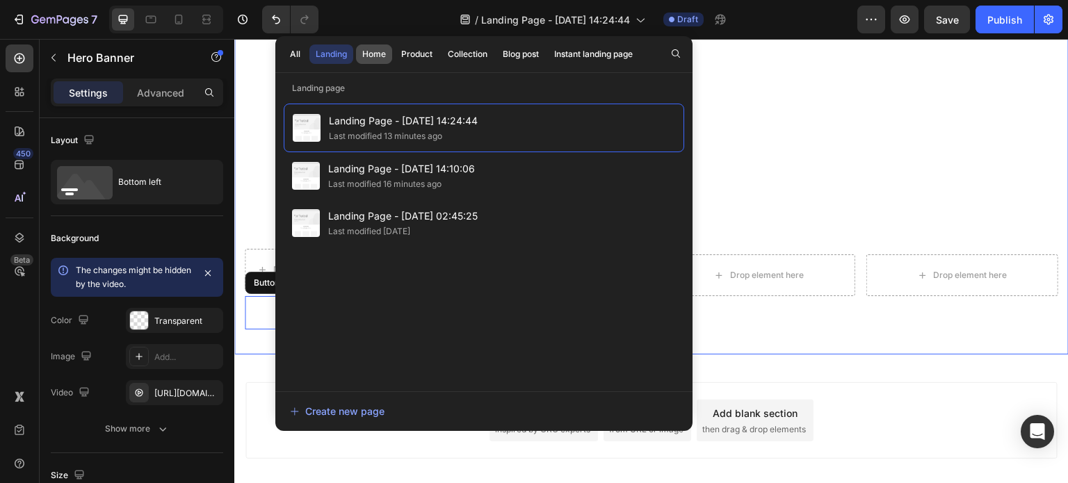
click at [373, 53] on div "Home" at bounding box center [374, 54] width 24 height 13
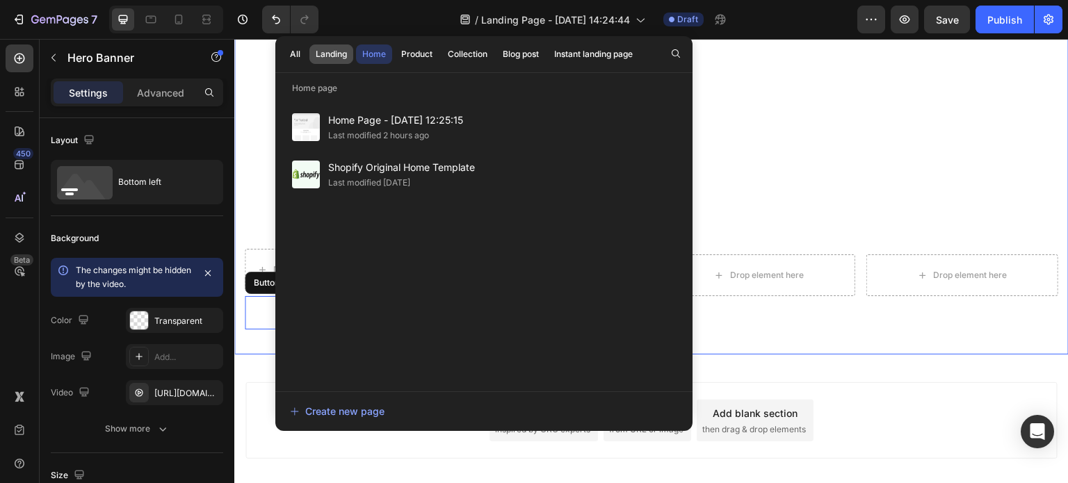
click at [339, 47] on button "Landing" at bounding box center [332, 54] width 44 height 19
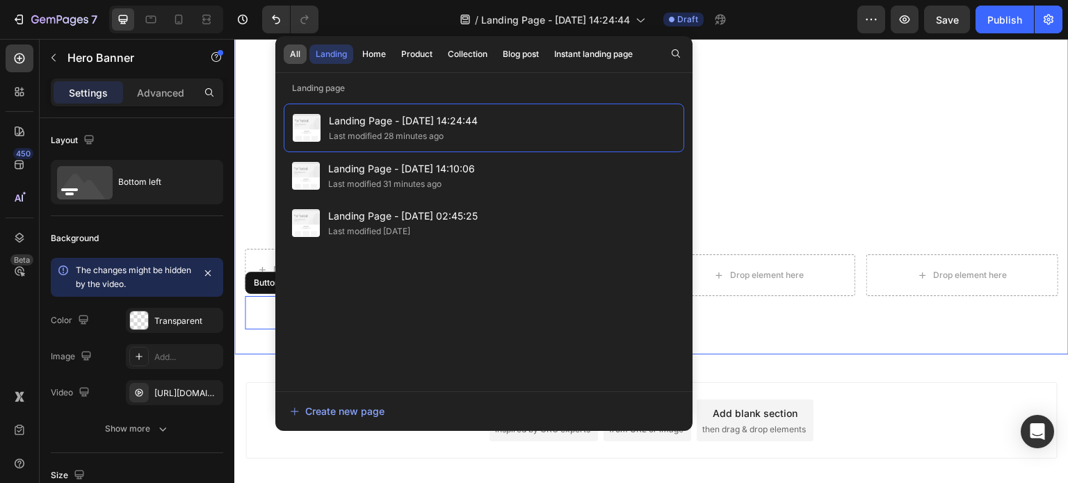
click at [287, 55] on button "All" at bounding box center [295, 54] width 23 height 19
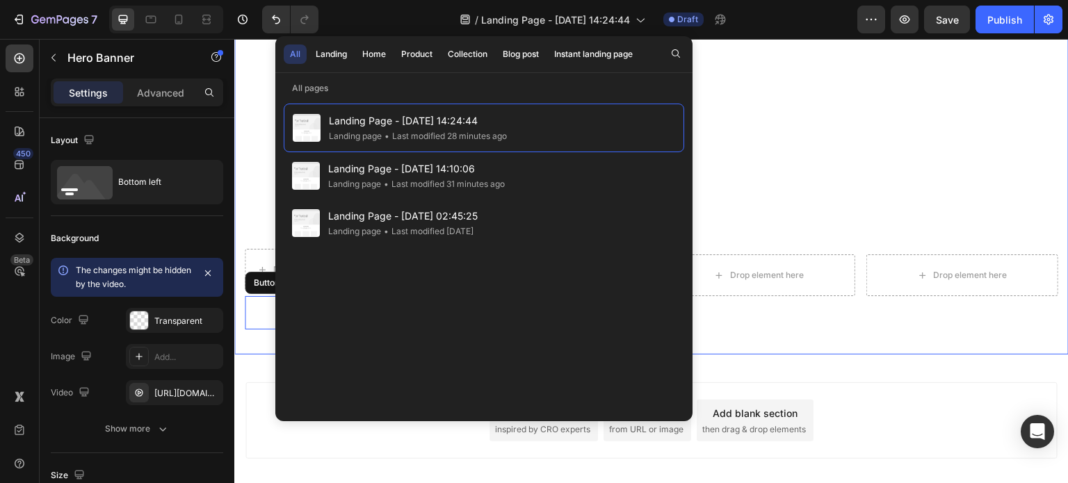
click at [877, 407] on div "Add section Choose templates inspired by CRO experts Generate layout from URL o…" at bounding box center [652, 421] width 812 height 77
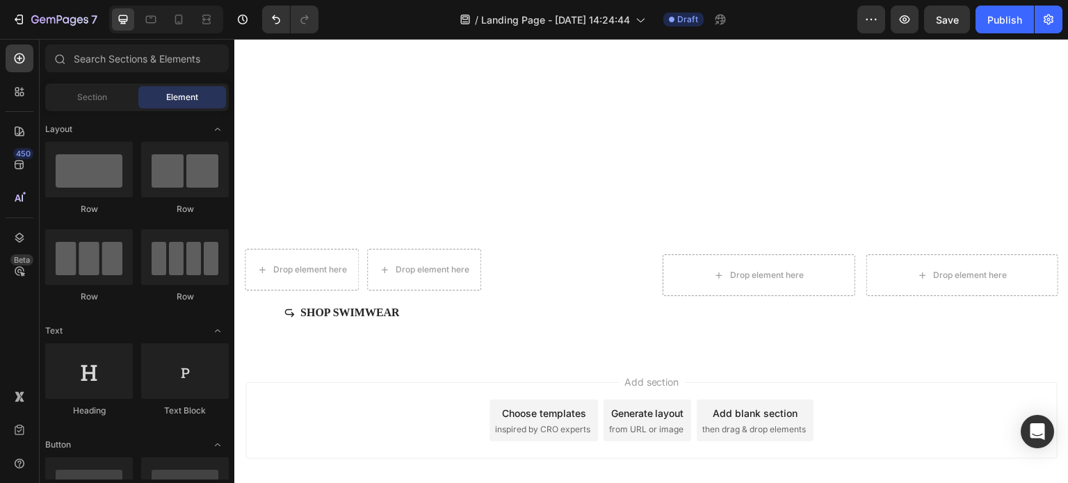
scroll to position [762, 0]
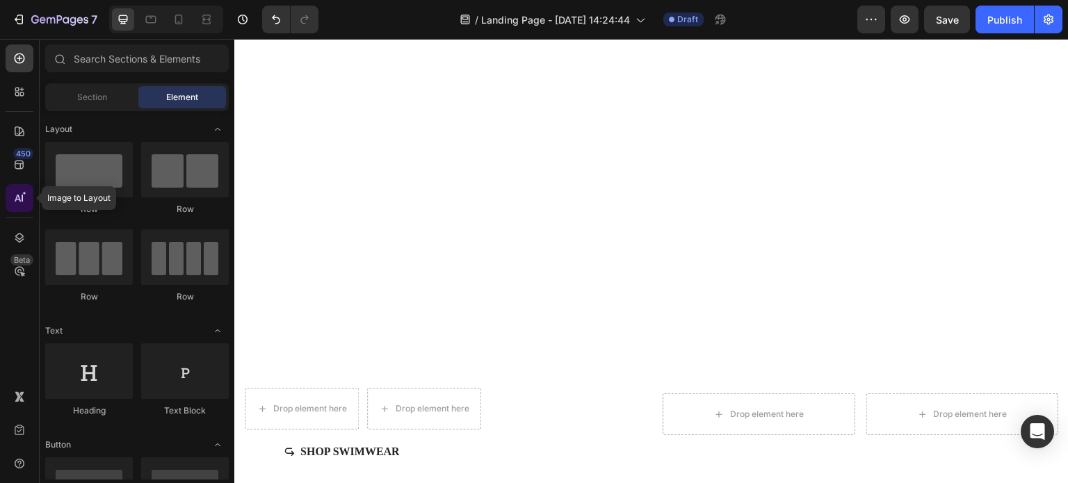
click at [17, 192] on icon at bounding box center [20, 198] width 14 height 14
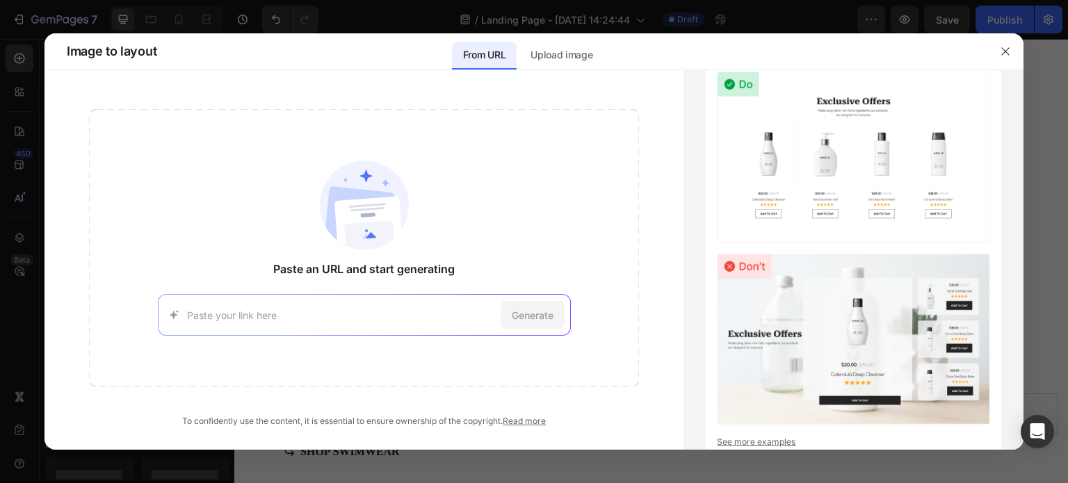
click at [394, 326] on div "Generate" at bounding box center [364, 315] width 413 height 42
click at [397, 306] on div "Generate" at bounding box center [364, 315] width 413 height 42
click at [384, 305] on div "Generate" at bounding box center [364, 315] width 413 height 42
click at [387, 312] on input at bounding box center [341, 315] width 308 height 15
type input "www.aloyoga.com"
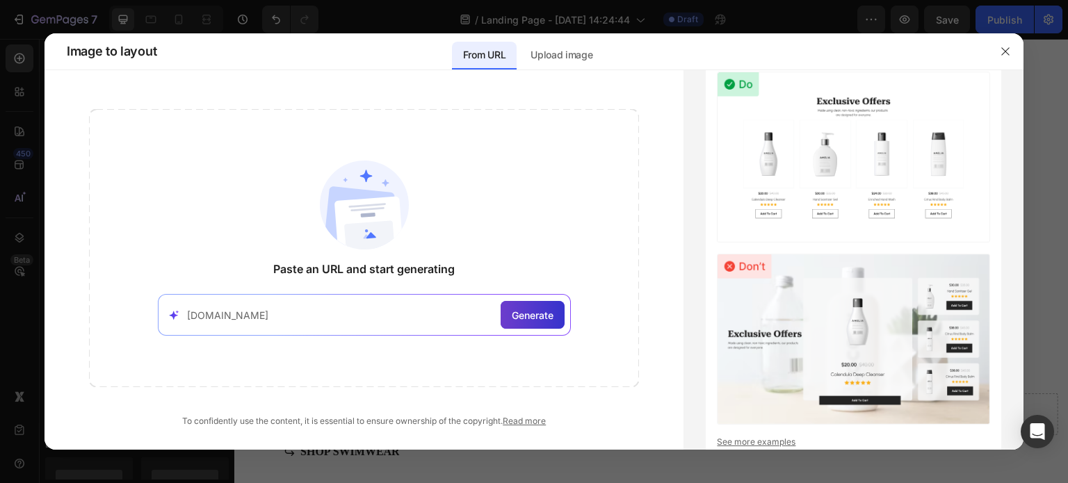
drag, startPoint x: 495, startPoint y: 308, endPoint x: 520, endPoint y: 315, distance: 26.0
click at [496, 308] on div "www.aloyoga.com Generate" at bounding box center [364, 315] width 413 height 42
click at [520, 315] on span "Generate" at bounding box center [533, 315] width 42 height 15
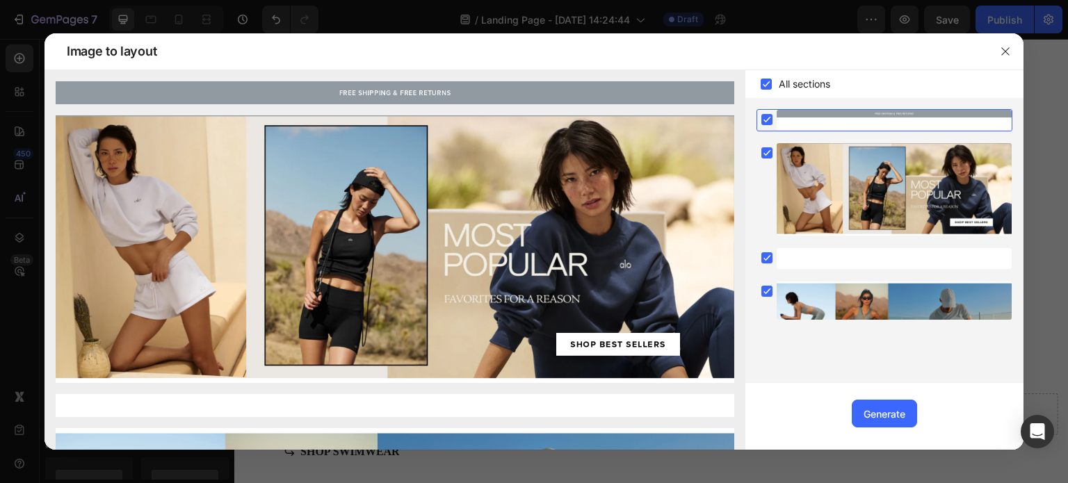
drag, startPoint x: 1064, startPoint y: 305, endPoint x: 1068, endPoint y: 274, distance: 30.9
click at [1068, 274] on div at bounding box center [534, 241] width 1068 height 483
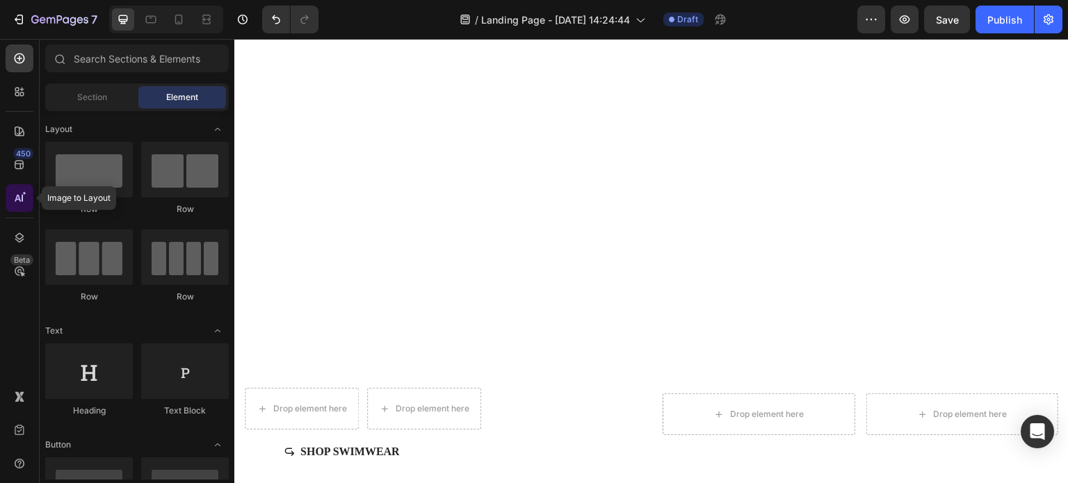
click at [28, 191] on div at bounding box center [20, 198] width 28 height 28
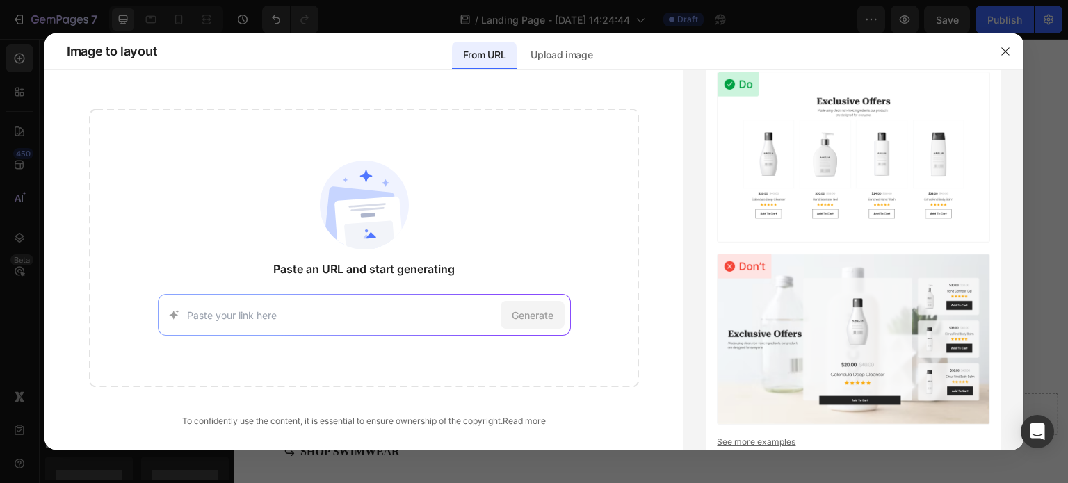
click at [440, 317] on input at bounding box center [341, 315] width 308 height 15
type input "https://cdn.shopify.com/videos/c/o/v/1b1d2c5544e244ef8c820619c70cdf75.mp4"
type input "www.aloyoga.com"
click at [395, 323] on div "www.aloyoga.com Generate" at bounding box center [364, 315] width 413 height 42
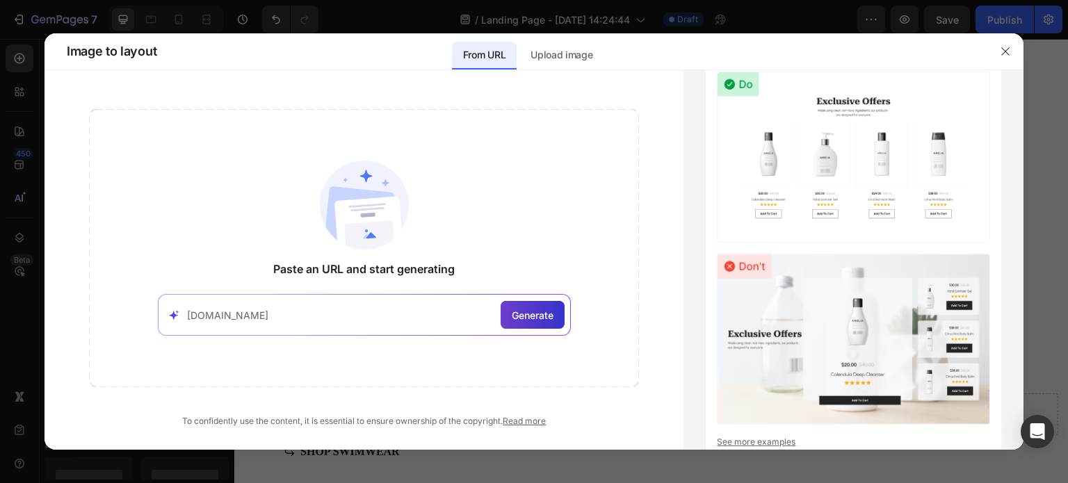
click at [520, 312] on span "Generate" at bounding box center [533, 315] width 42 height 15
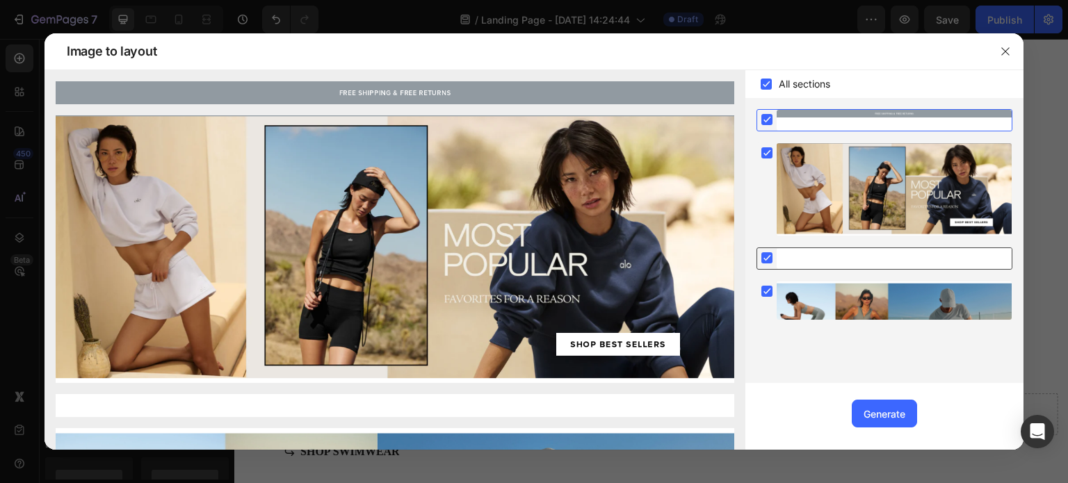
click at [766, 257] on rect at bounding box center [767, 257] width 11 height 11
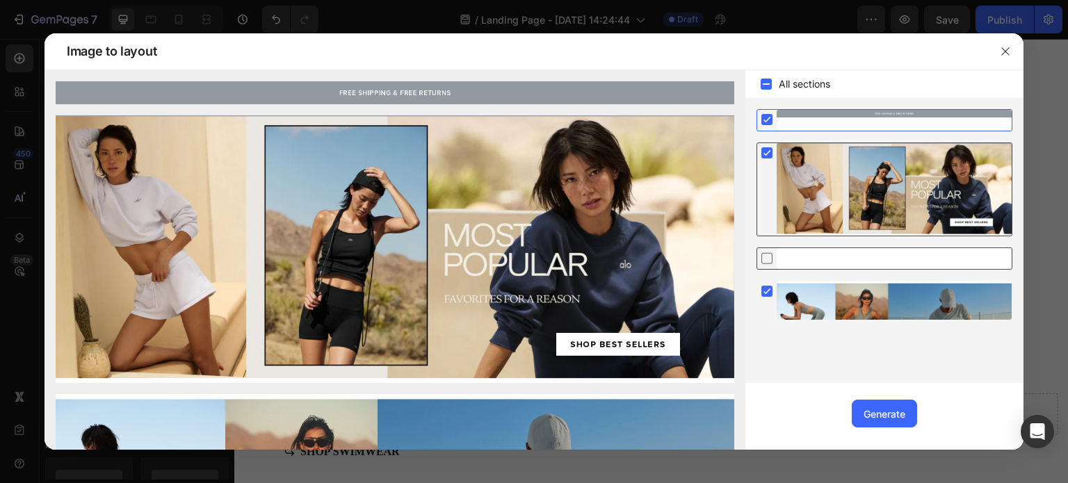
click at [770, 151] on icon at bounding box center [767, 153] width 6 height 6
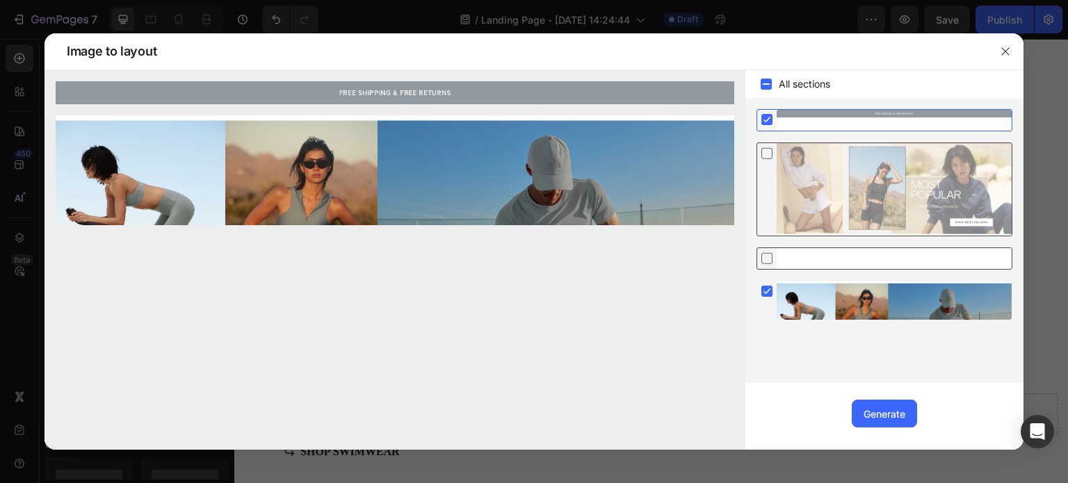
click at [770, 152] on icon at bounding box center [767, 153] width 14 height 15
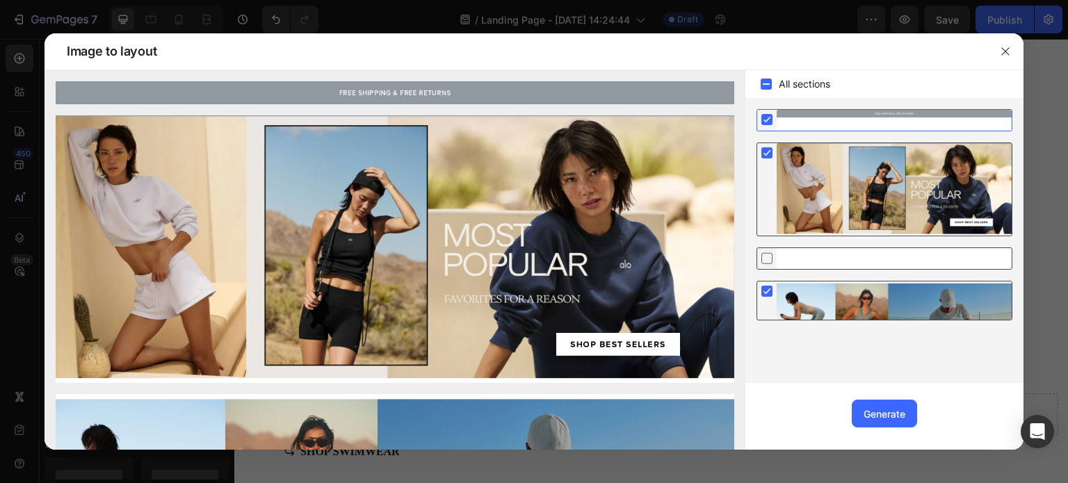
click at [767, 296] on rect at bounding box center [767, 291] width 11 height 11
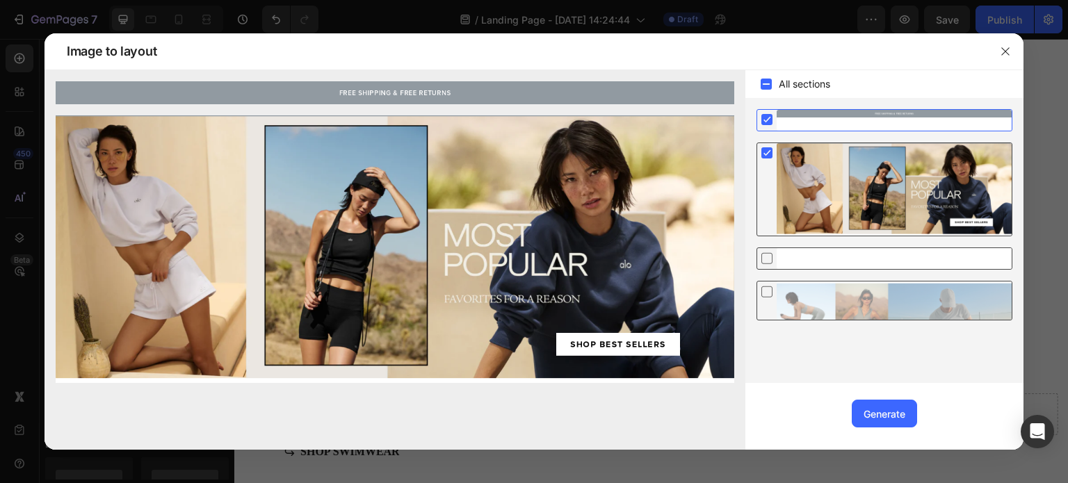
click at [767, 296] on icon at bounding box center [767, 291] width 14 height 15
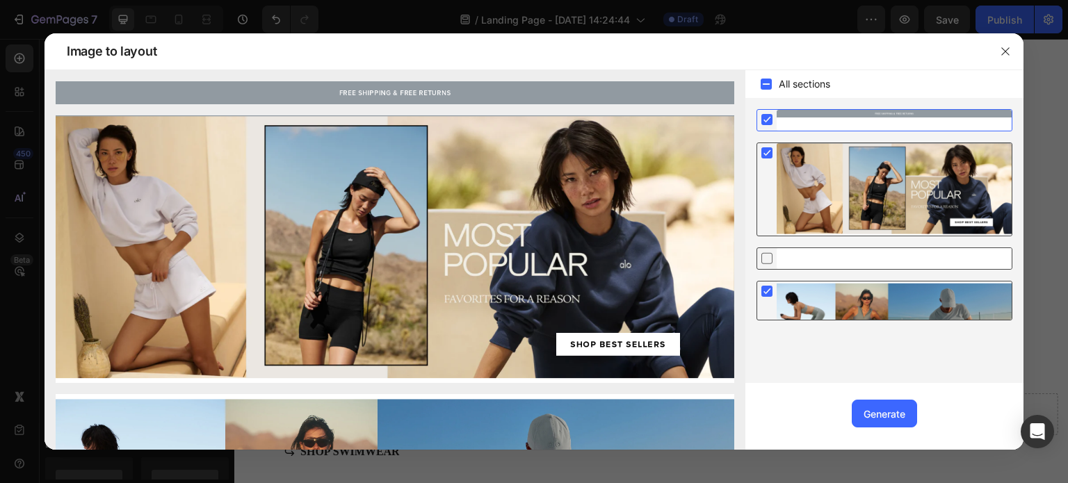
click at [767, 257] on icon at bounding box center [767, 258] width 14 height 15
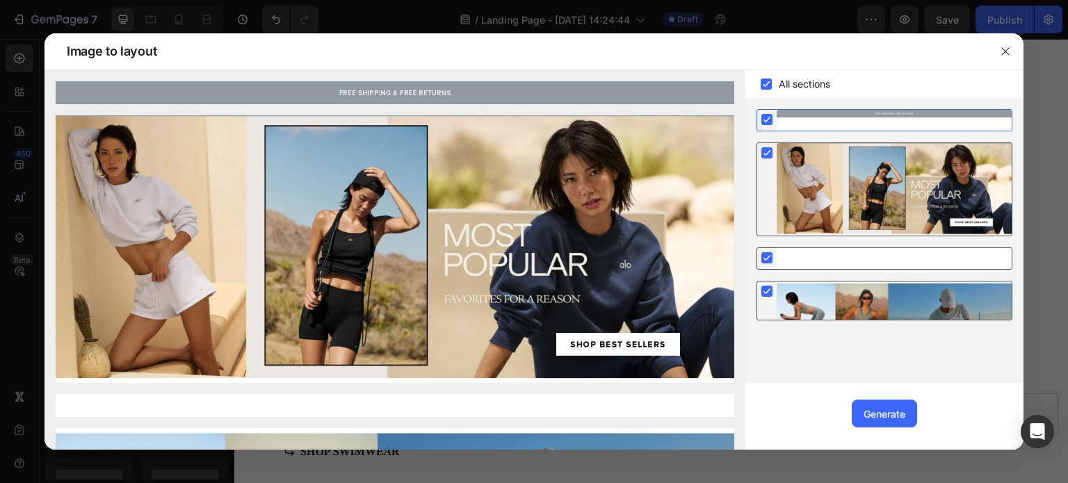
click at [767, 257] on rect at bounding box center [767, 257] width 11 height 11
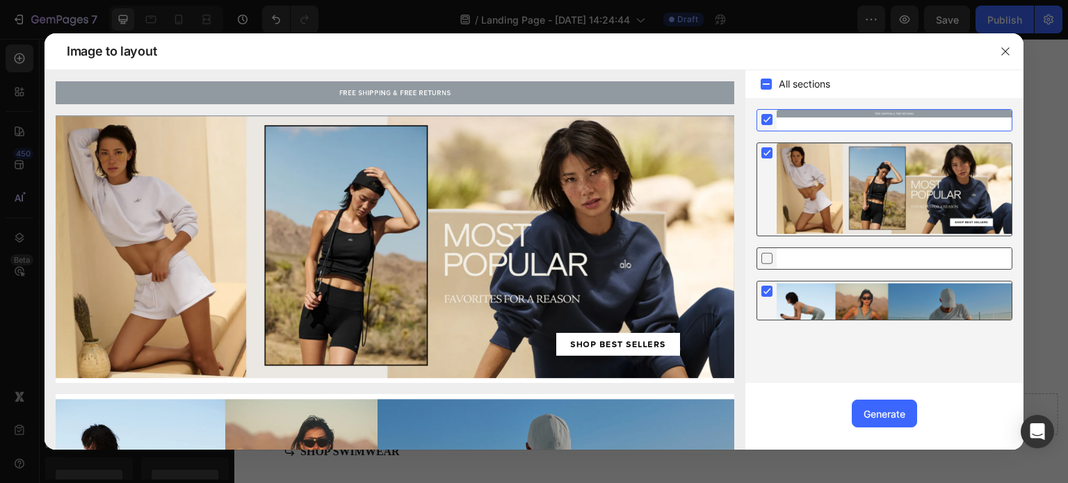
click at [770, 120] on rect at bounding box center [767, 119] width 11 height 11
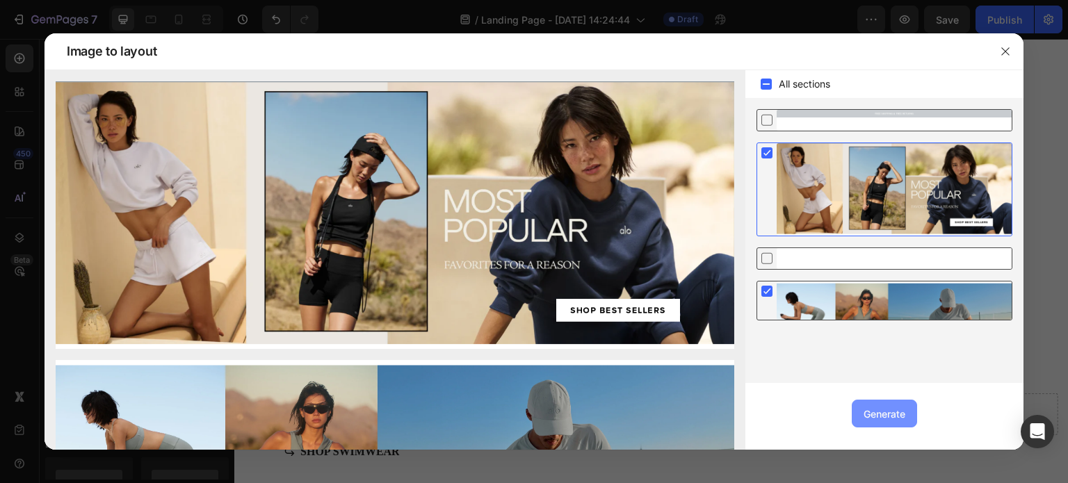
click at [893, 408] on div "Generate" at bounding box center [885, 414] width 42 height 15
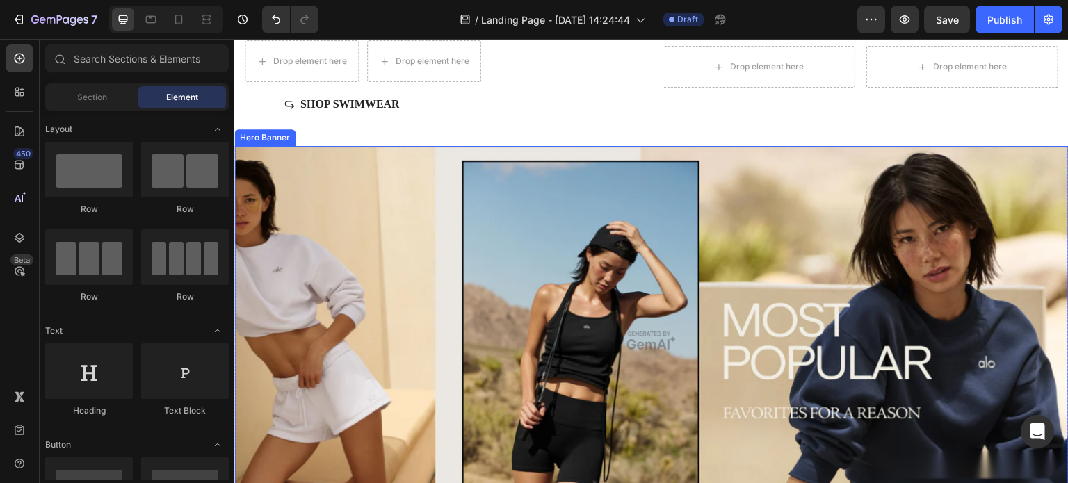
scroll to position [1180, 0]
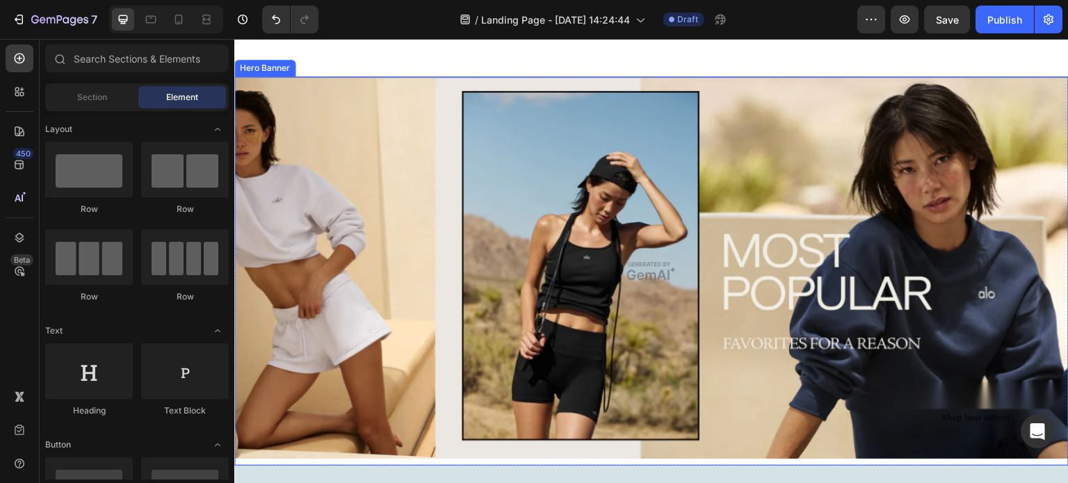
click at [387, 226] on div "Overlay" at bounding box center [651, 272] width 835 height 390
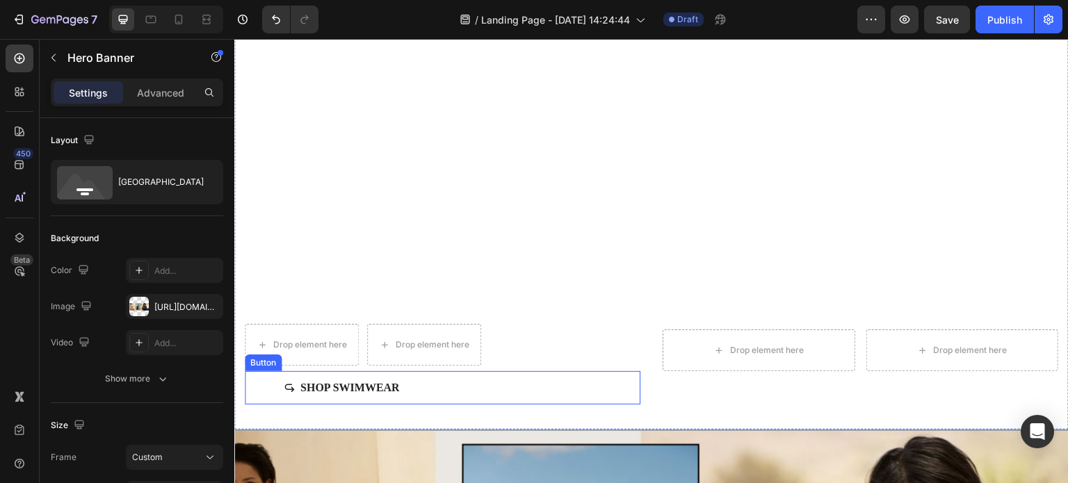
scroll to position [832, 0]
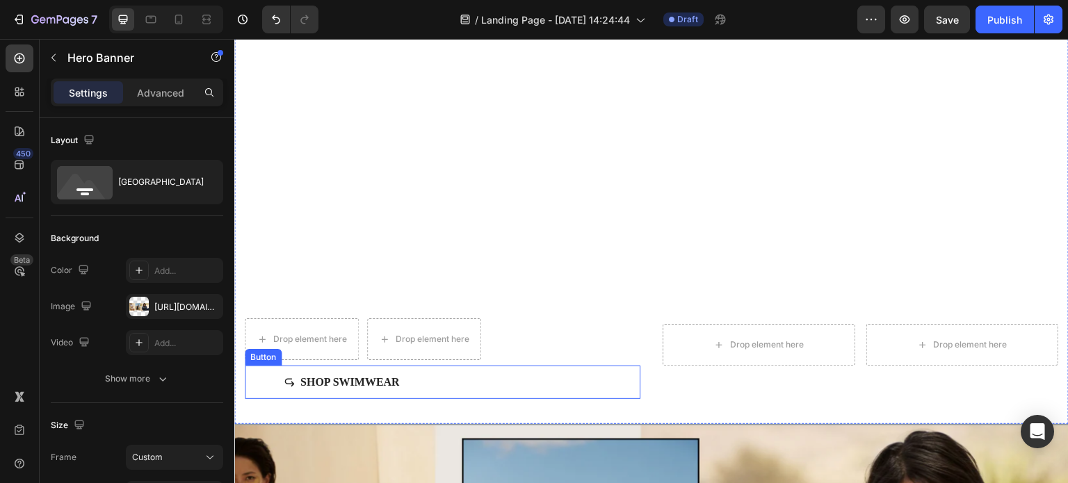
click at [289, 377] on icon "Shop Swimwear" at bounding box center [289, 382] width 11 height 11
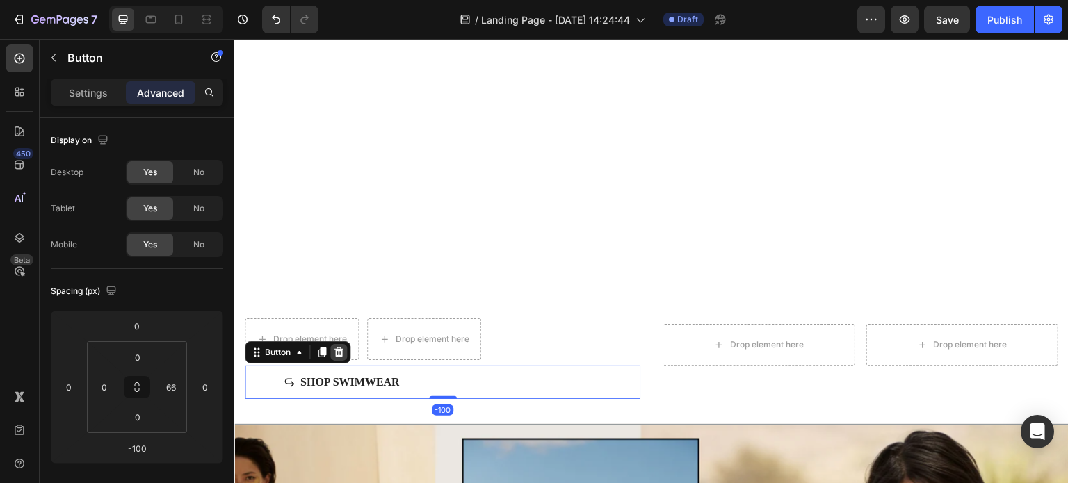
click at [336, 348] on icon at bounding box center [339, 353] width 9 height 10
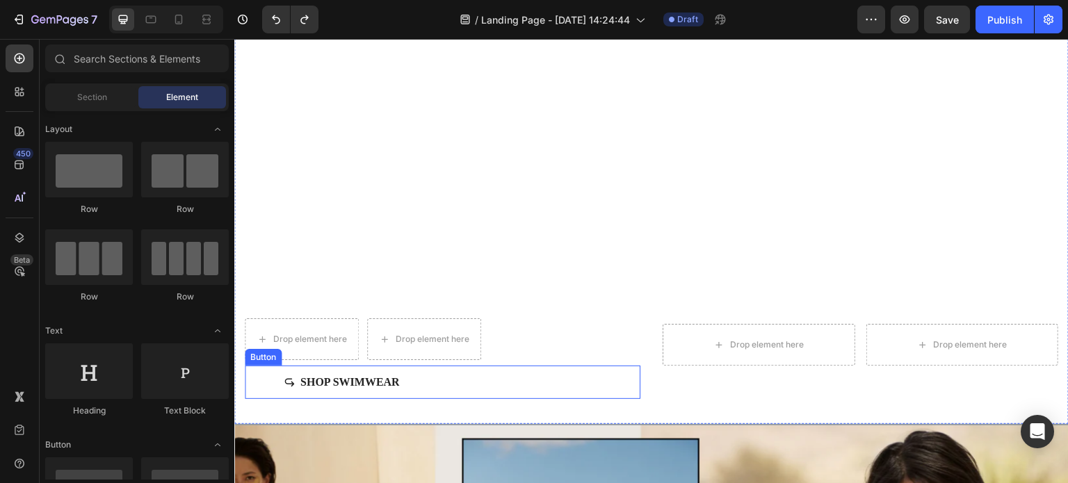
click at [252, 374] on button "Shop Swimwear" at bounding box center [341, 382] width 193 height 33
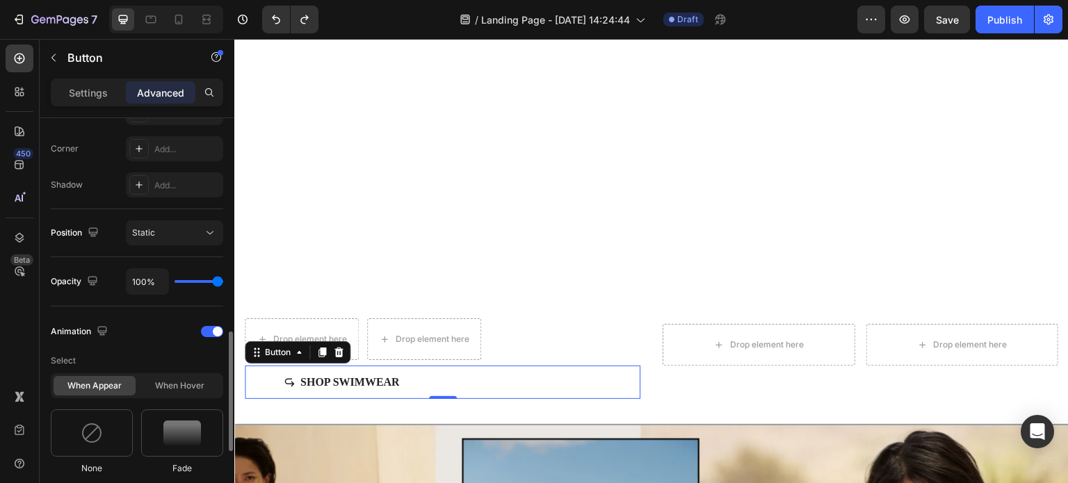
scroll to position [487, 0]
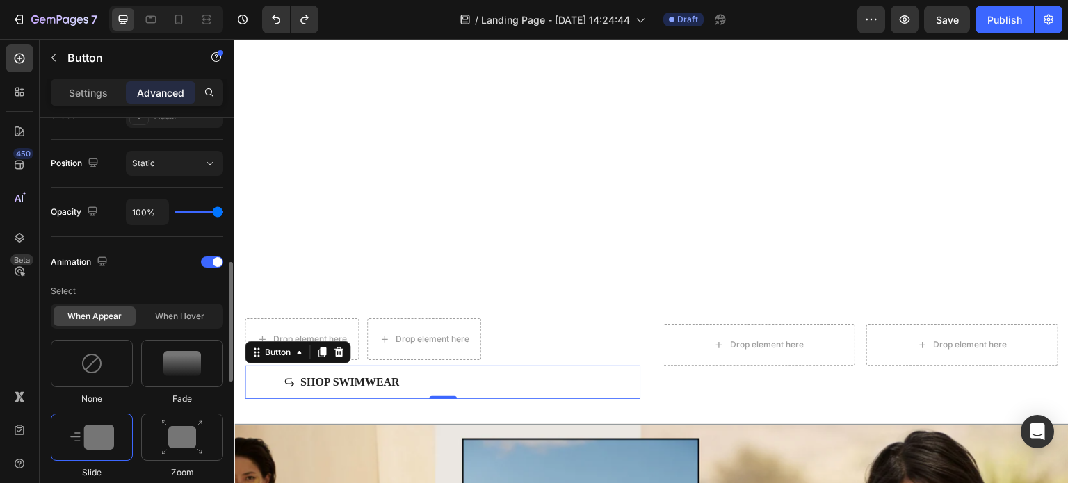
click at [88, 98] on p "Settings" at bounding box center [88, 93] width 39 height 15
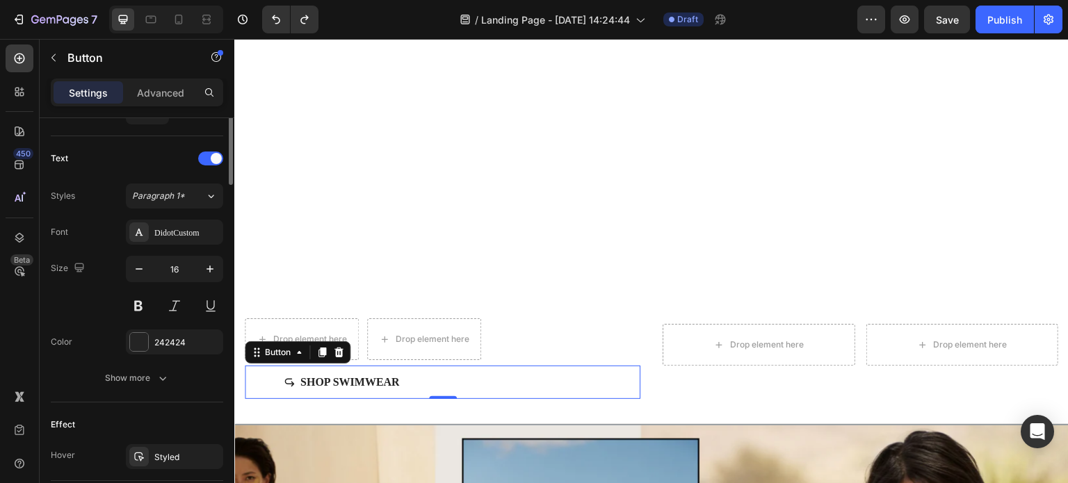
scroll to position [348, 0]
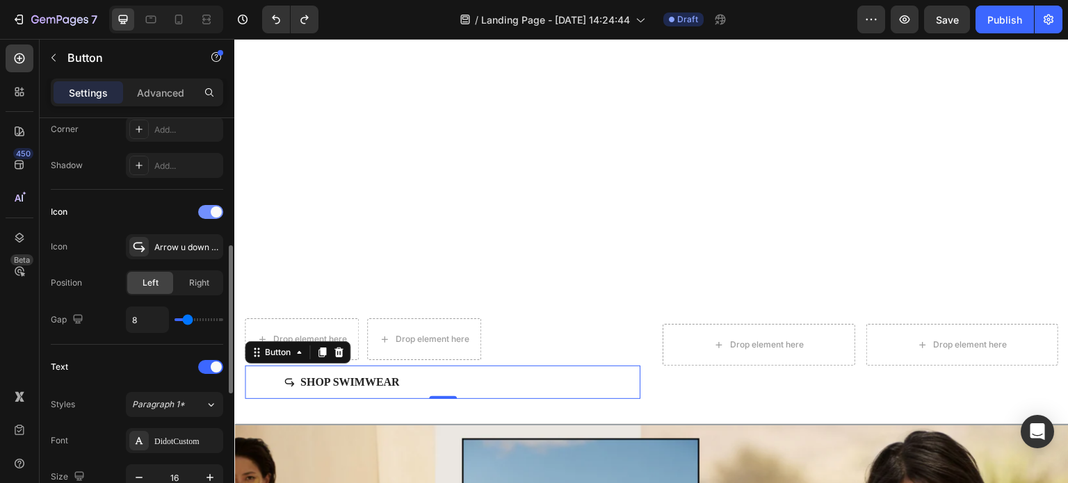
click at [206, 213] on div at bounding box center [210, 212] width 25 height 14
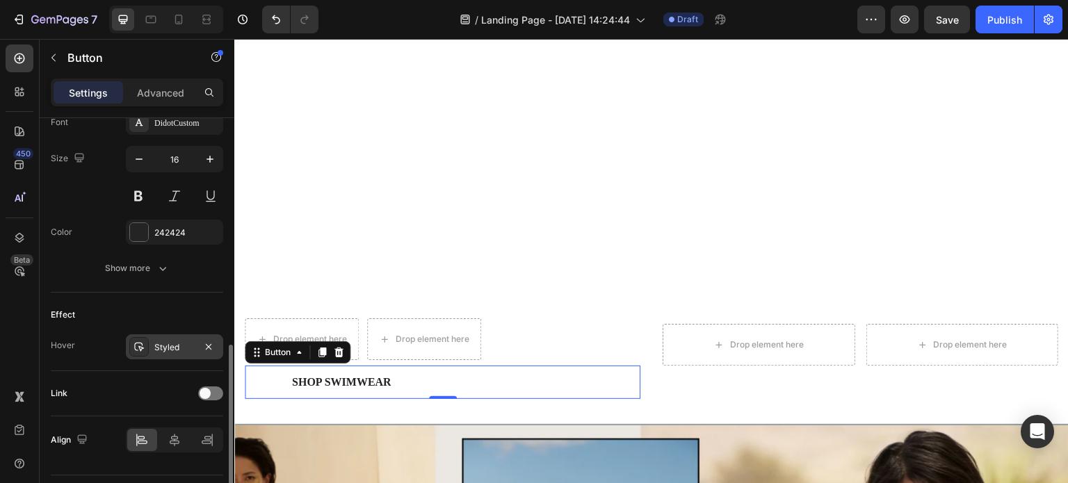
scroll to position [590, 0]
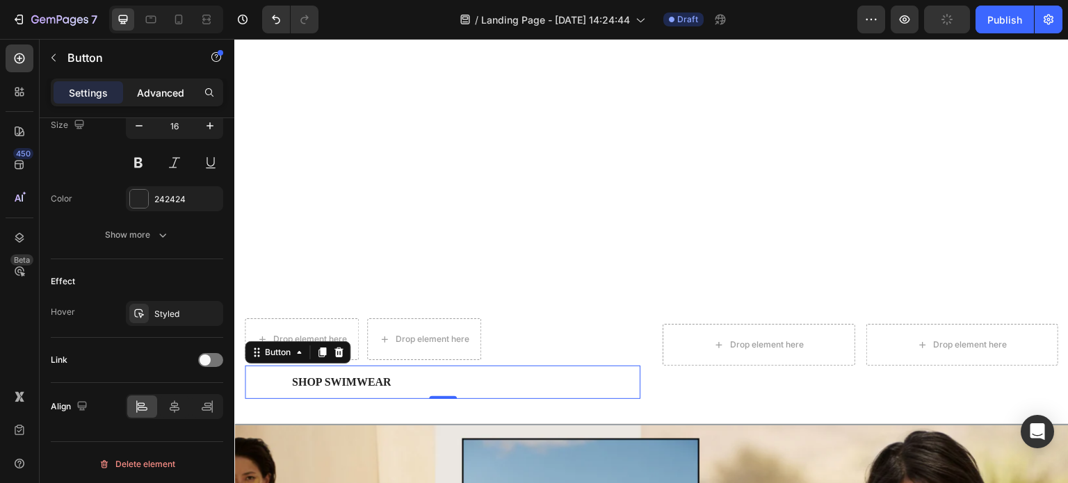
click at [154, 91] on p "Advanced" at bounding box center [160, 93] width 47 height 15
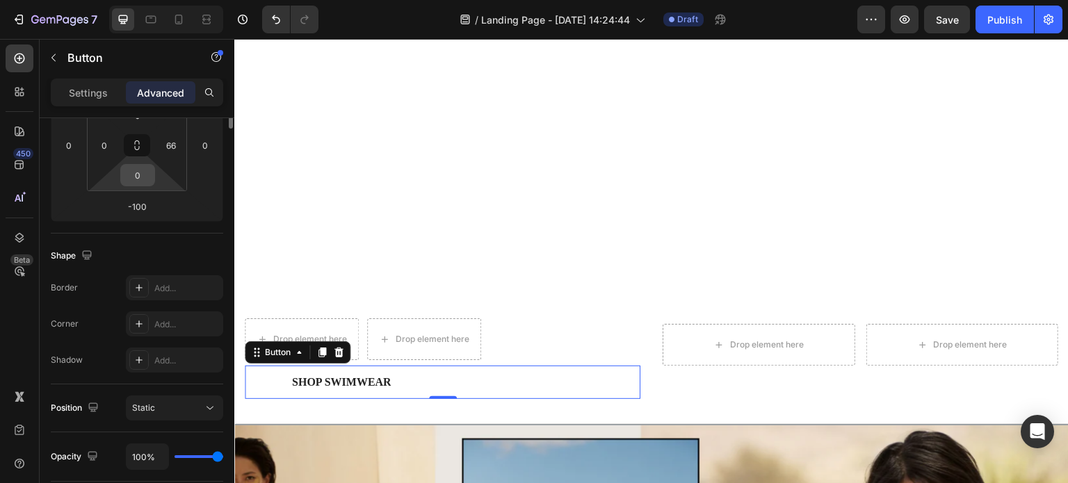
scroll to position [103, 0]
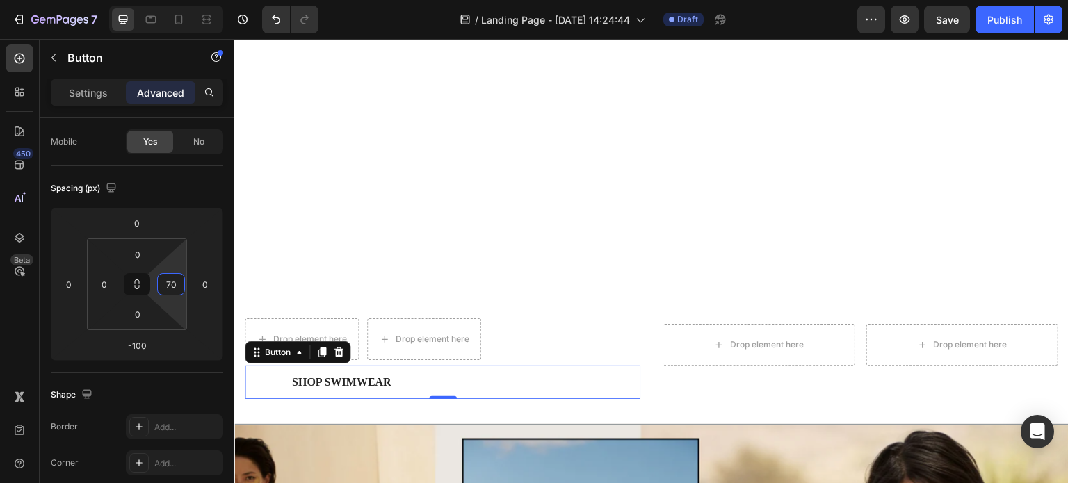
click at [147, 0] on html "7 Version history / Landing Page - Aug 28, 14:24:44 Draft Preview Save Publish …" at bounding box center [534, 0] width 1068 height 0
type input "7"
type input "0"
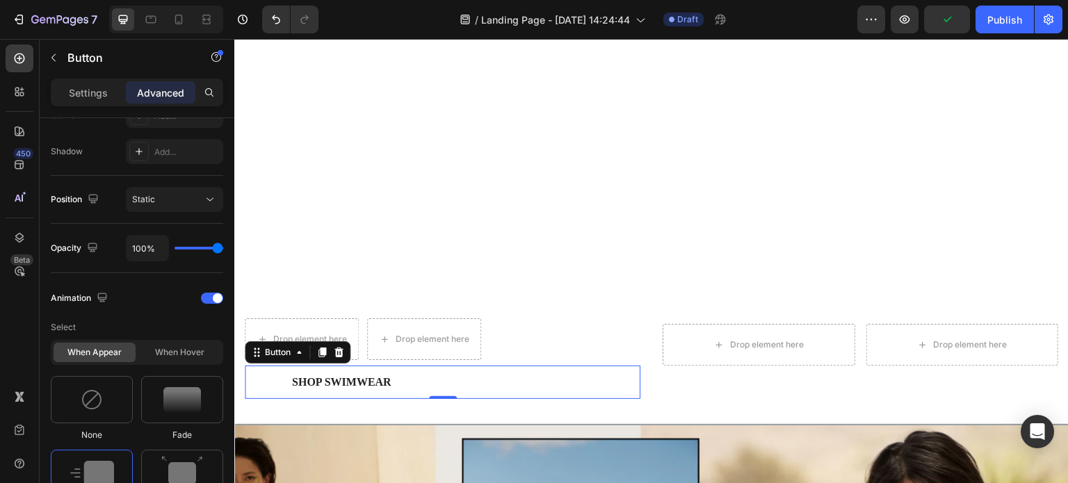
scroll to position [868, 0]
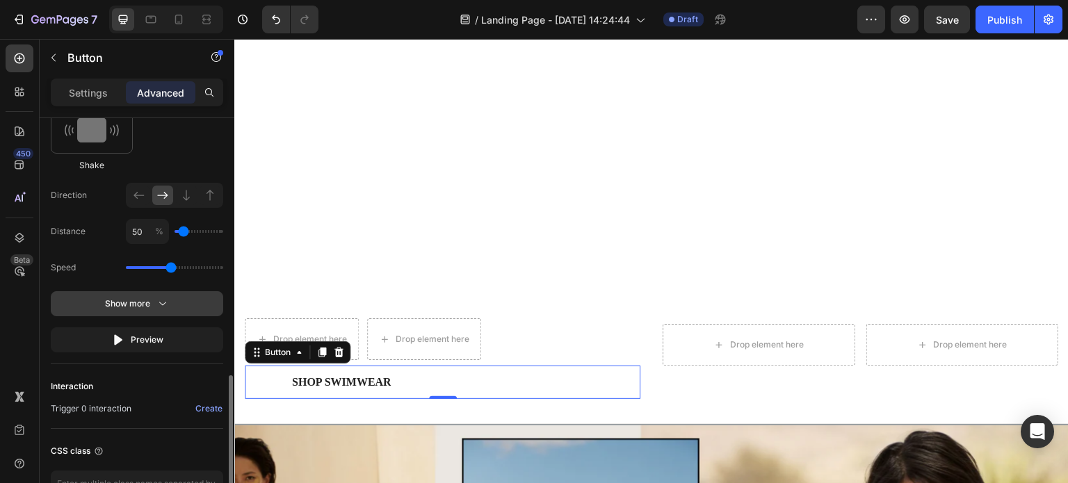
click at [165, 300] on icon "button" at bounding box center [163, 304] width 14 height 14
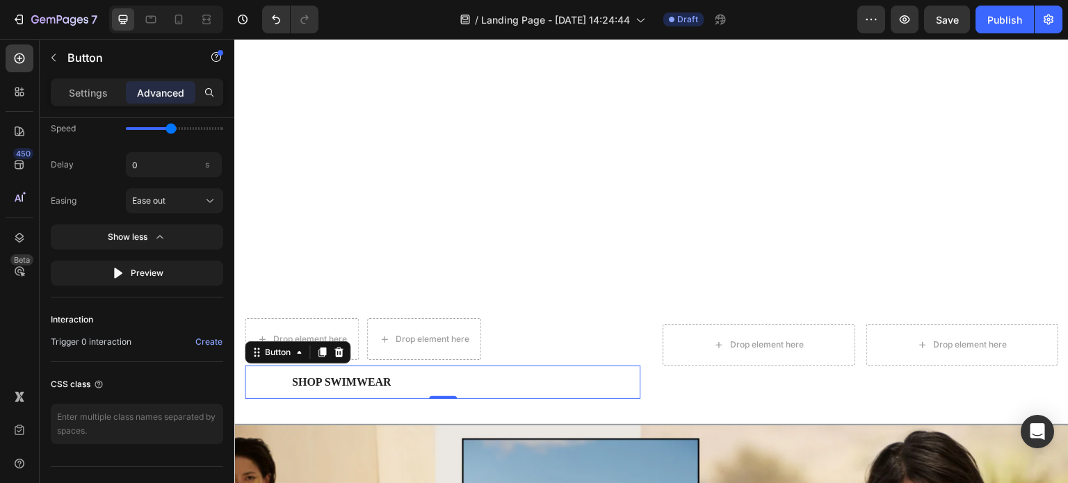
scroll to position [0, 0]
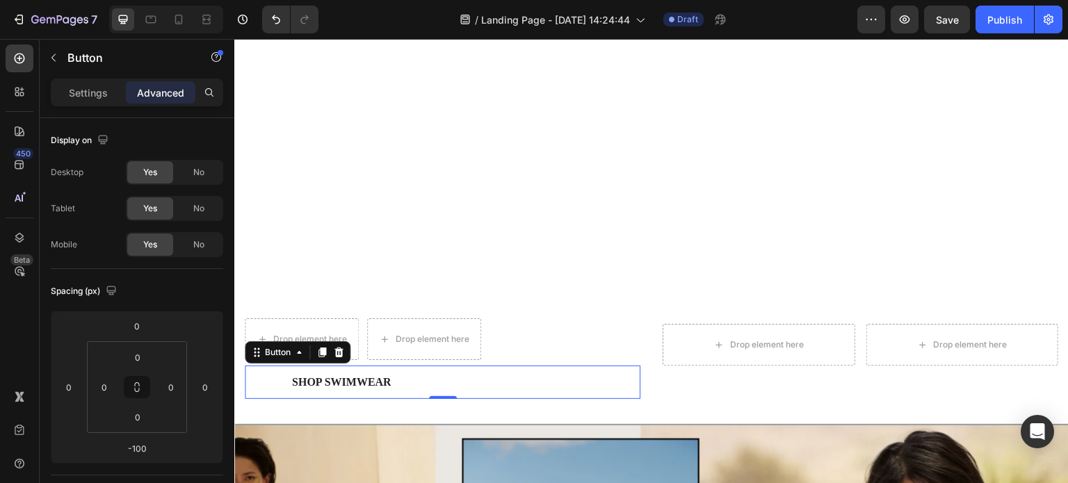
click at [104, 80] on div "Settings Advanced" at bounding box center [137, 93] width 173 height 28
click at [104, 87] on p "Settings" at bounding box center [88, 93] width 39 height 15
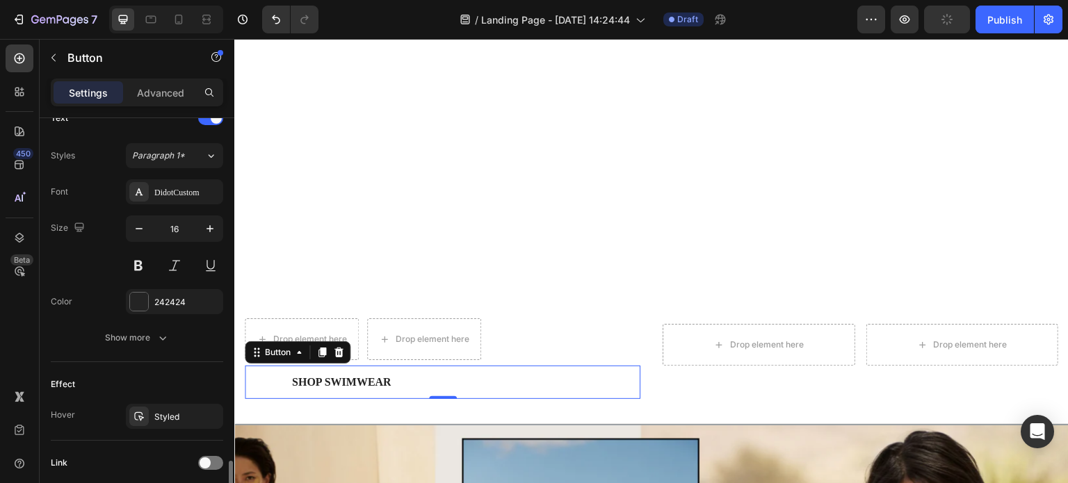
scroll to position [590, 0]
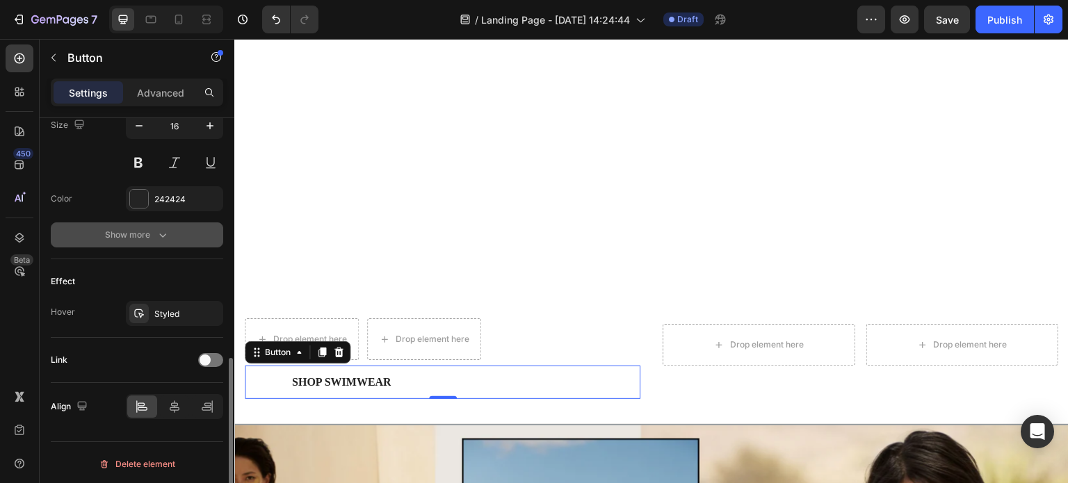
click at [156, 232] on icon "button" at bounding box center [163, 235] width 14 height 14
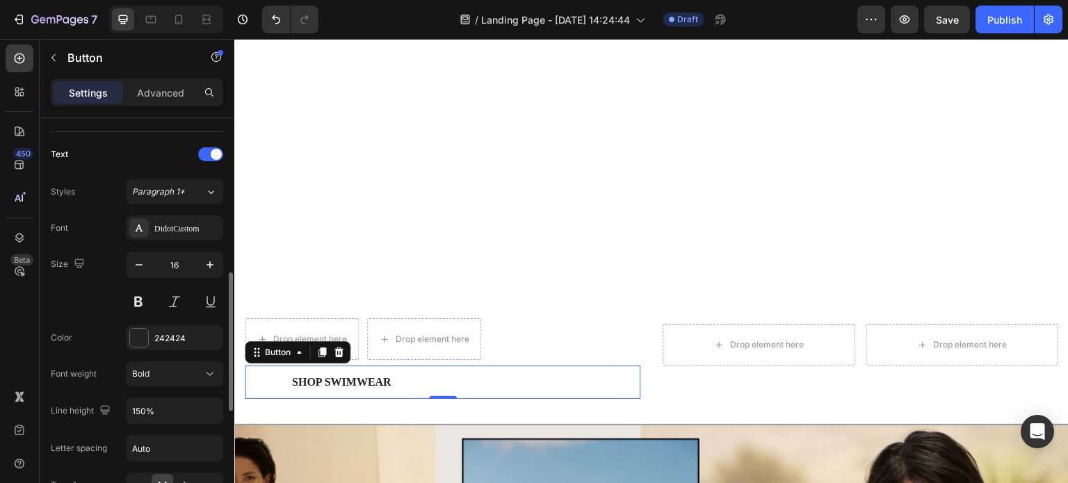
scroll to position [381, 0]
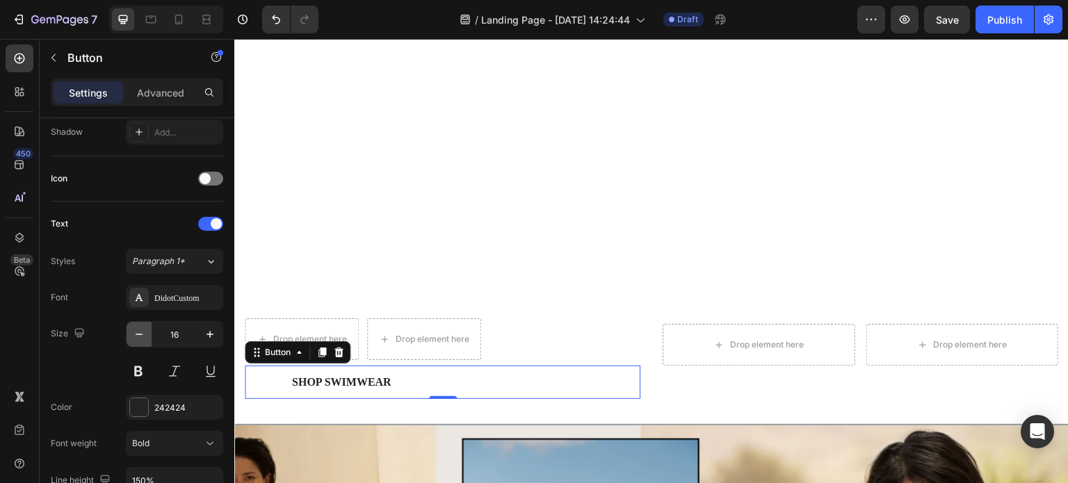
click at [144, 332] on icon "button" at bounding box center [139, 335] width 14 height 14
type input "15"
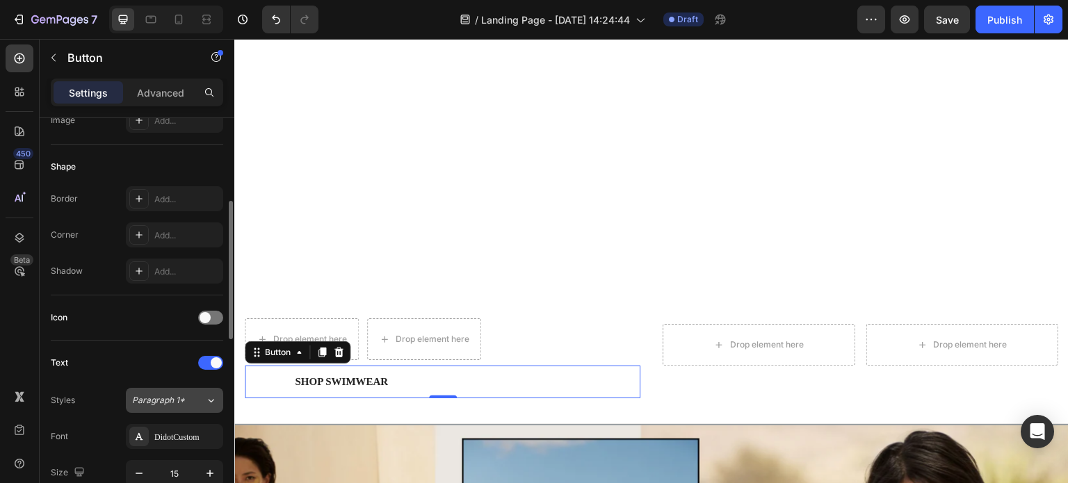
scroll to position [103, 0]
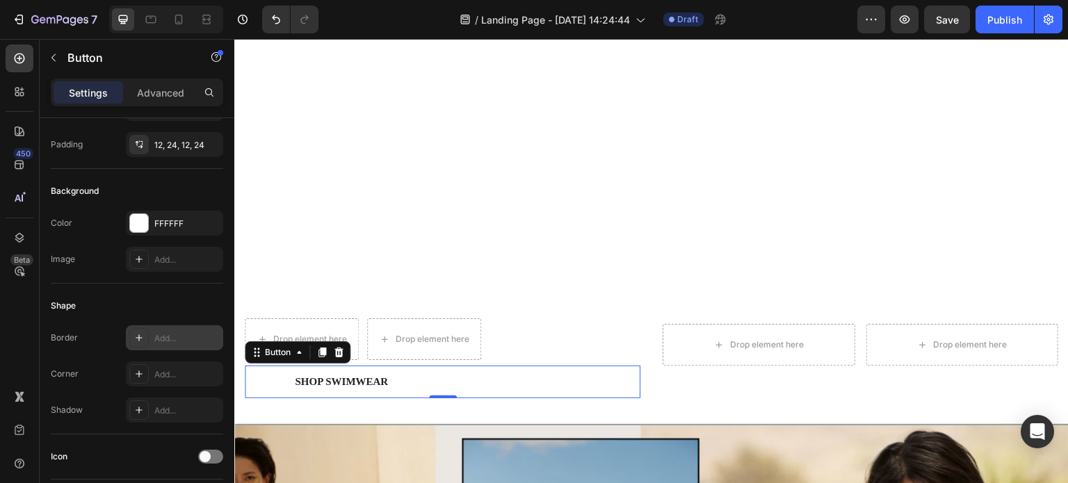
click at [134, 339] on icon at bounding box center [139, 337] width 11 height 11
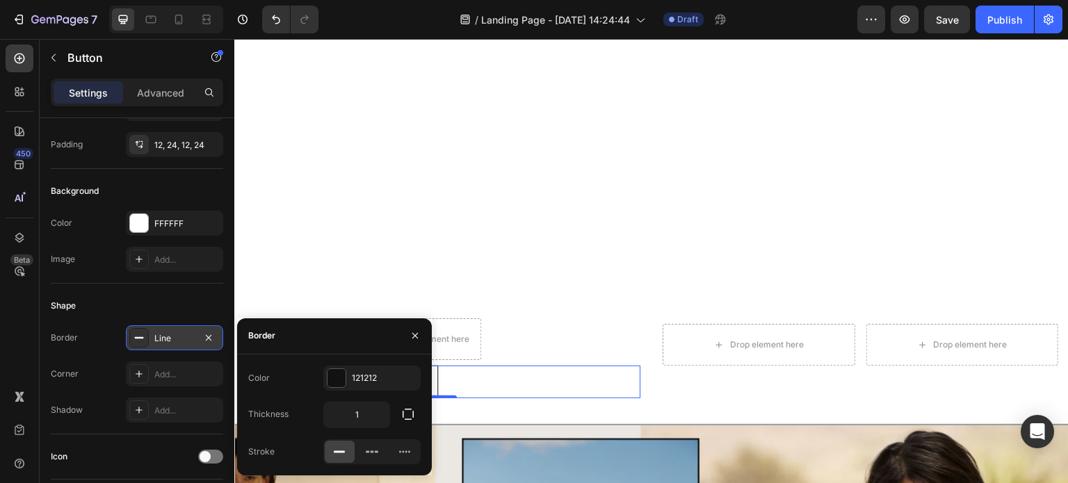
click at [109, 367] on div "Corner Add..." at bounding box center [137, 374] width 173 height 25
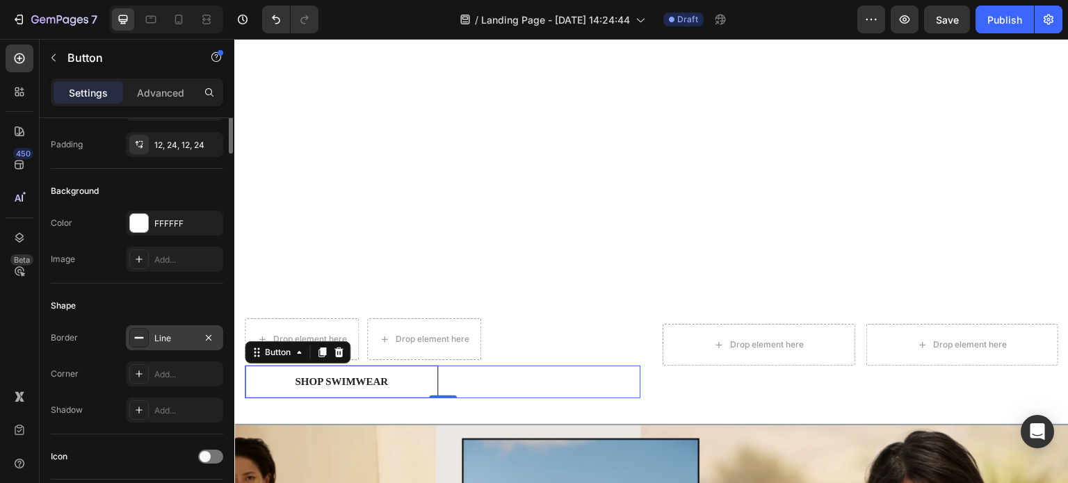
scroll to position [0, 0]
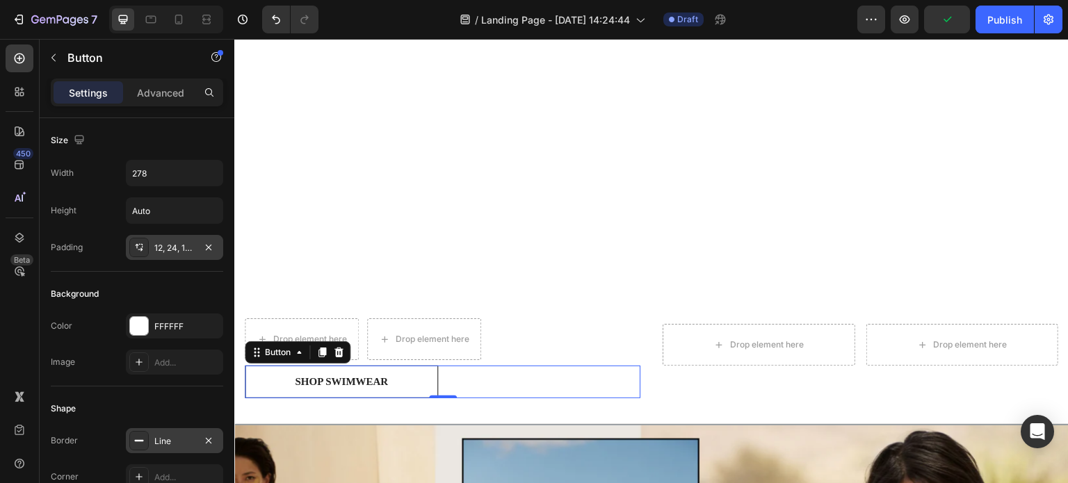
click at [145, 246] on div at bounding box center [138, 247] width 19 height 19
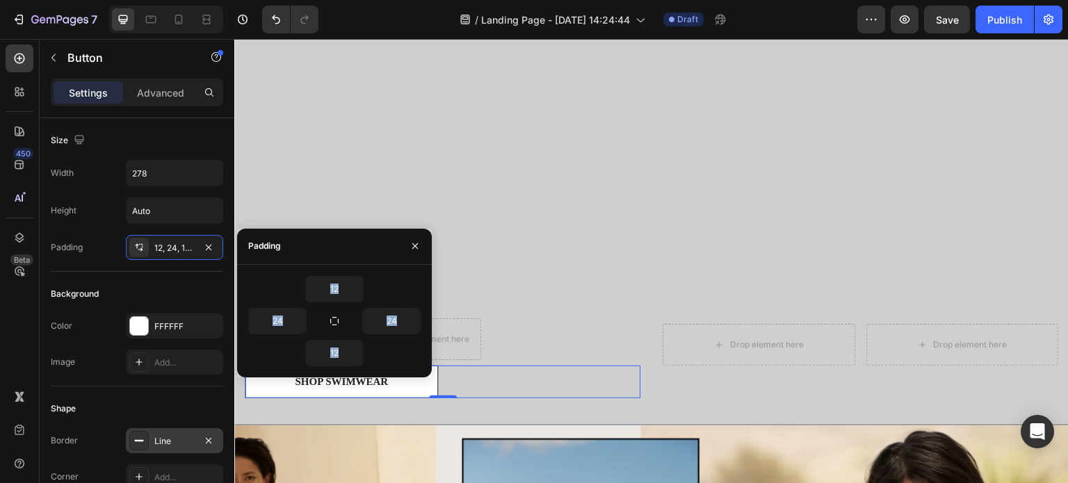
drag, startPoint x: 573, startPoint y: 282, endPoint x: 507, endPoint y: 254, distance: 71.7
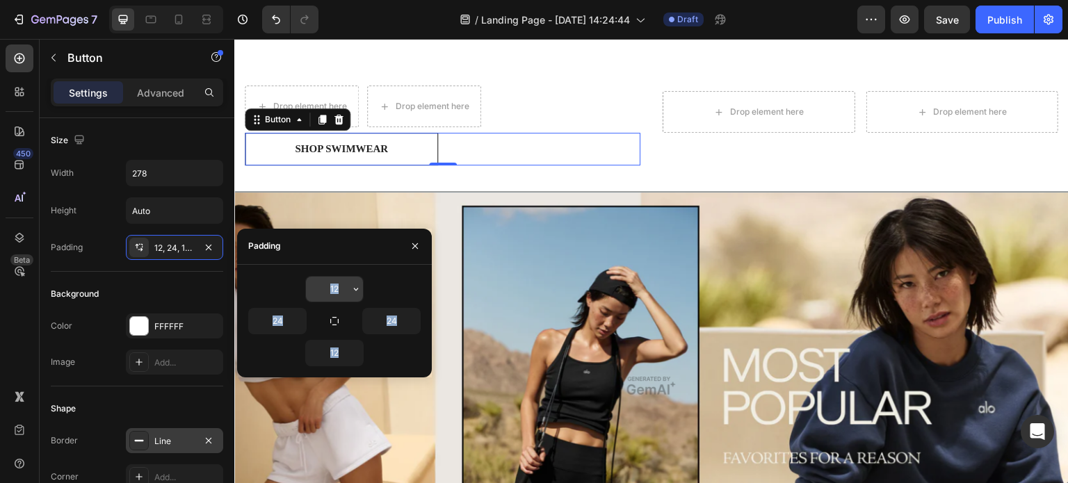
scroll to position [1041, 0]
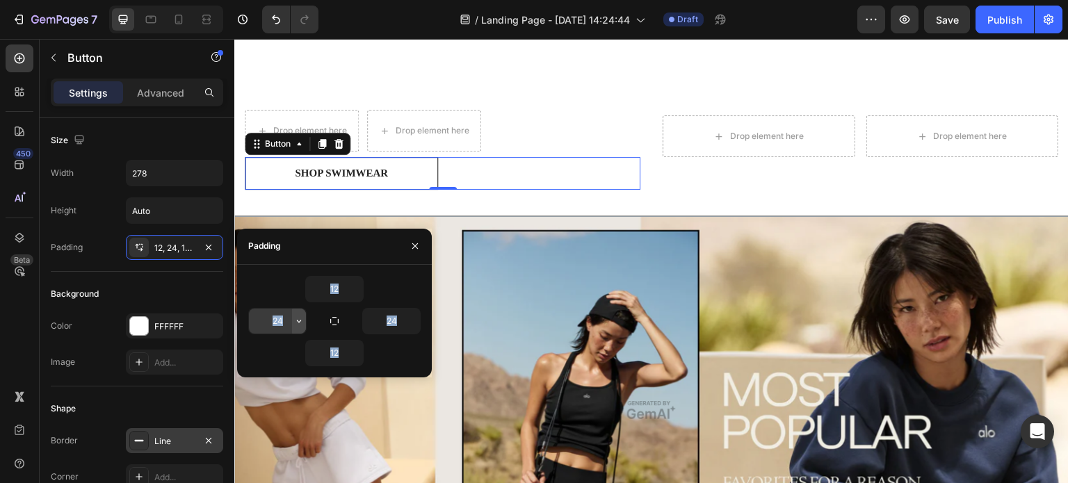
click at [298, 326] on icon "button" at bounding box center [299, 321] width 11 height 11
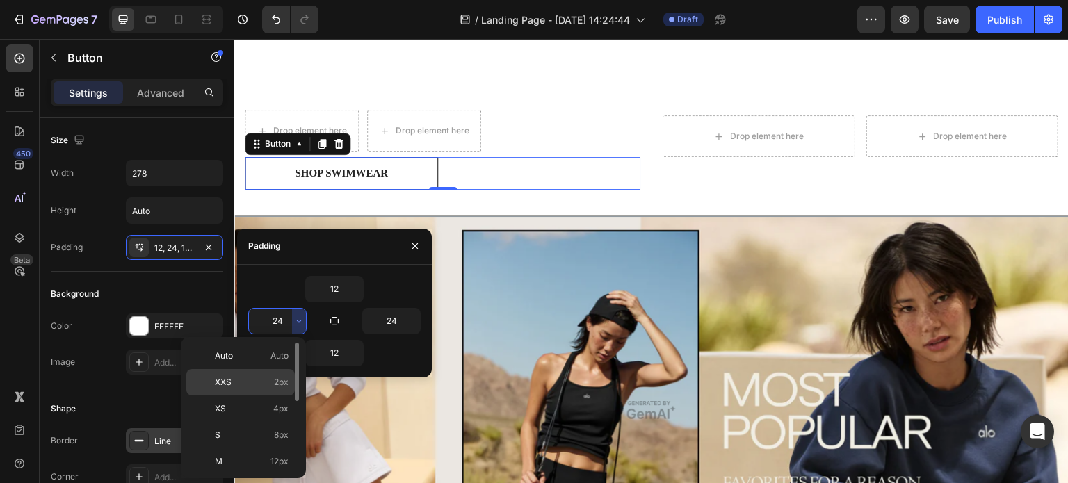
click at [271, 385] on p "XXS 2px" at bounding box center [252, 382] width 74 height 13
type input "2"
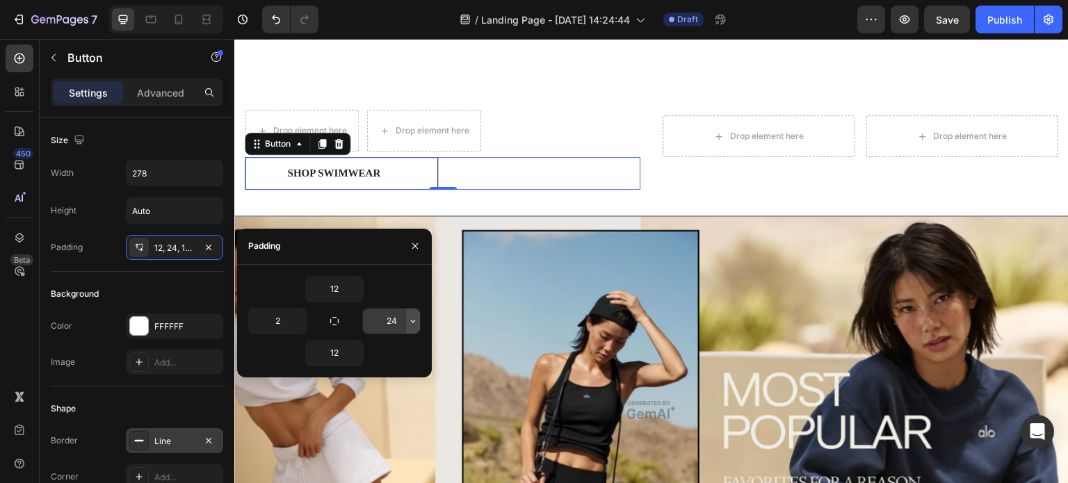
click at [406, 318] on button "button" at bounding box center [413, 321] width 14 height 25
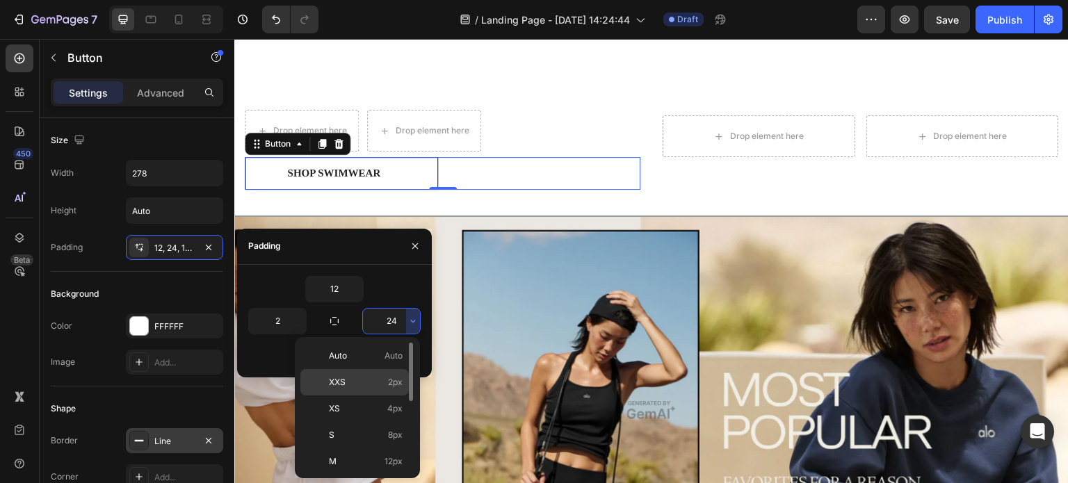
click at [376, 385] on p "XXS 2px" at bounding box center [366, 382] width 74 height 13
type input "2"
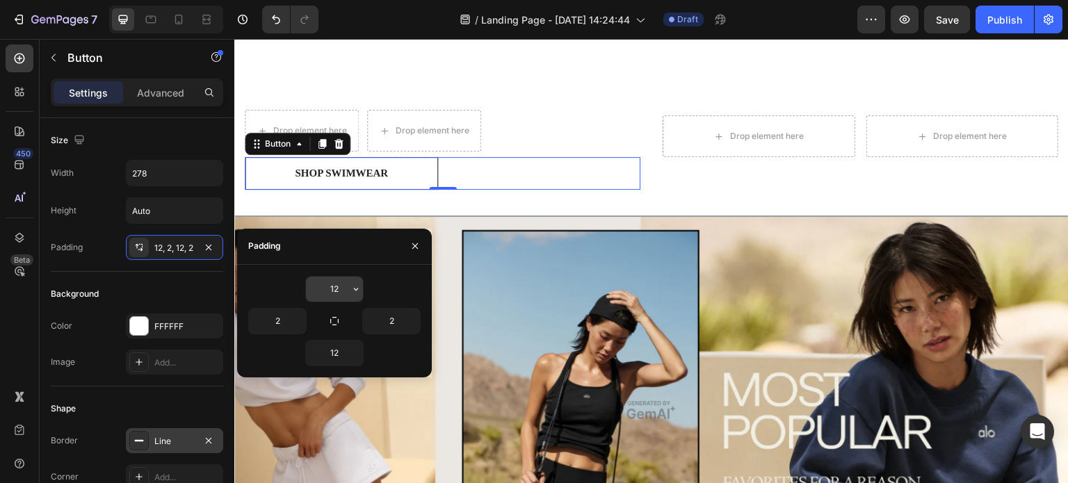
click at [342, 289] on input "12" at bounding box center [334, 289] width 57 height 25
click at [359, 291] on icon "button" at bounding box center [356, 289] width 11 height 11
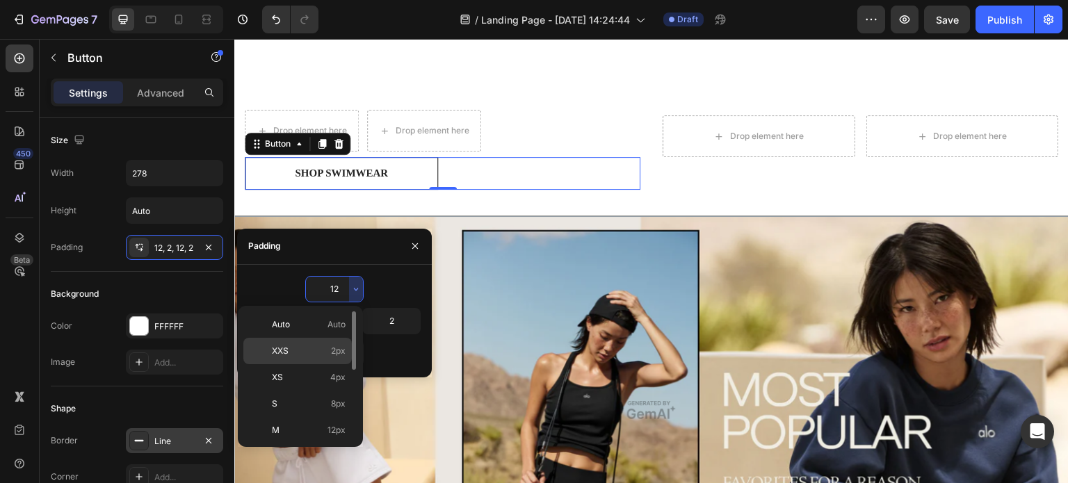
click at [336, 364] on div "XXS 2px" at bounding box center [297, 377] width 109 height 26
type input "2"
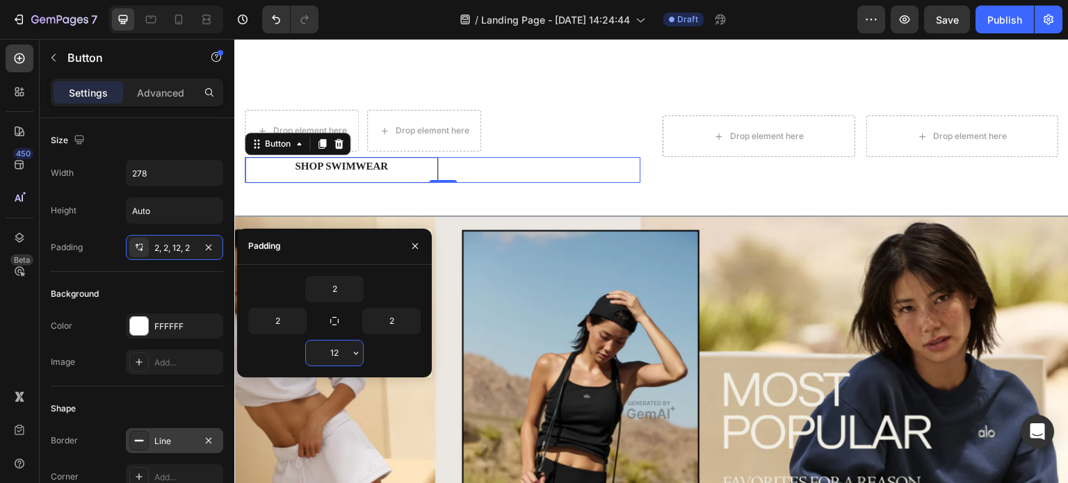
click at [346, 360] on input "12" at bounding box center [334, 353] width 57 height 25
click at [354, 353] on icon "button" at bounding box center [356, 353] width 11 height 11
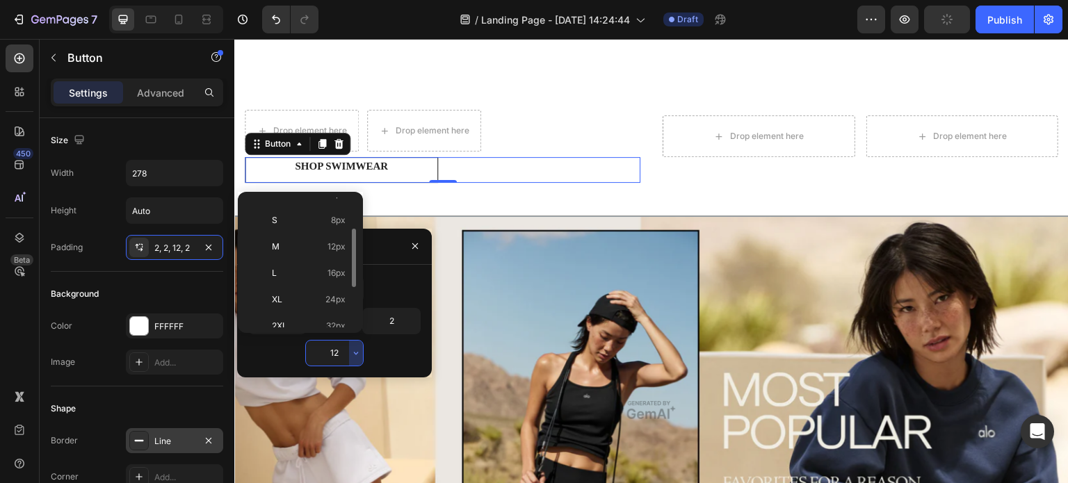
scroll to position [0, 0]
click at [315, 241] on p "XXS 2px" at bounding box center [309, 237] width 74 height 13
type input "2"
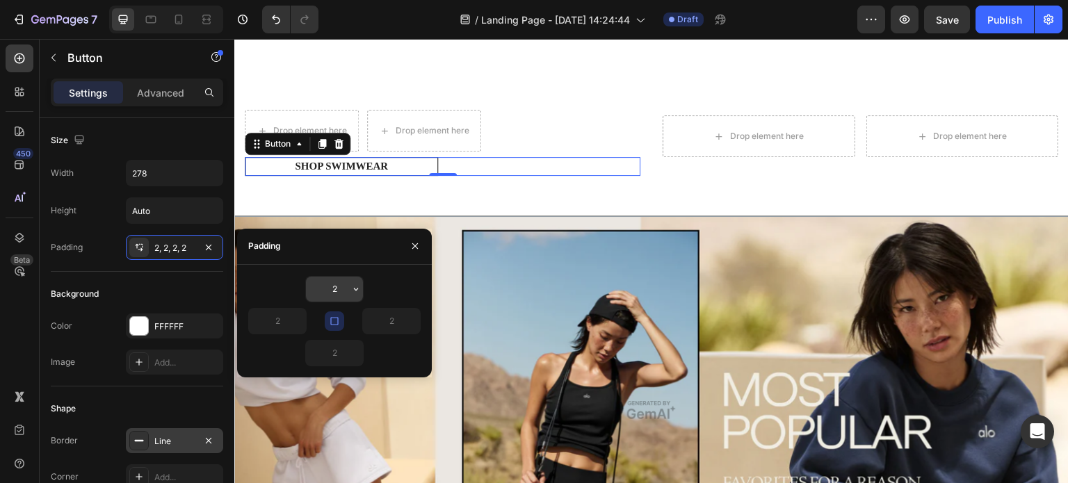
click at [334, 289] on input "2" at bounding box center [334, 289] width 57 height 25
type input "6"
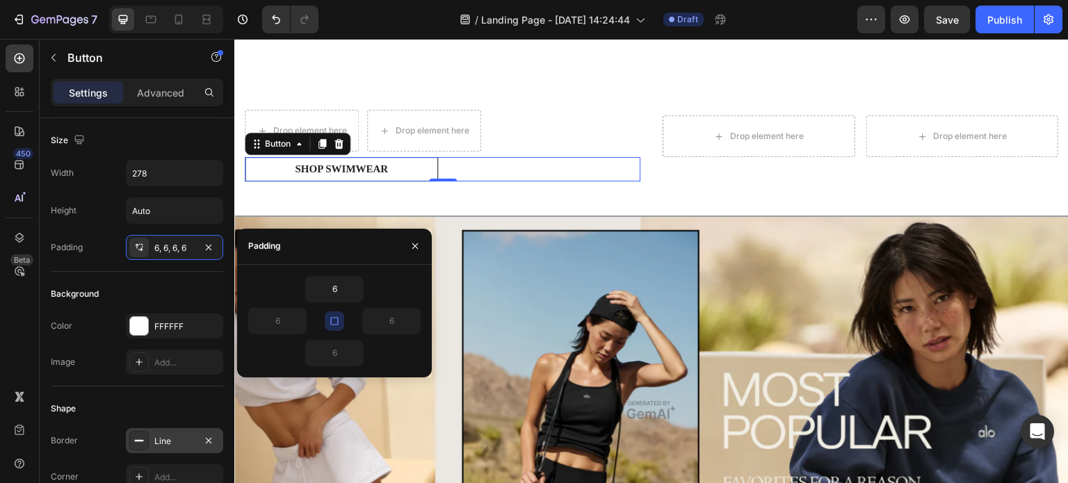
click at [390, 351] on div "6" at bounding box center [334, 353] width 173 height 26
click at [329, 318] on icon "button" at bounding box center [334, 321] width 11 height 11
click at [347, 296] on input "6" at bounding box center [334, 289] width 57 height 25
type input "8"
click at [381, 286] on div "8" at bounding box center [334, 289] width 173 height 26
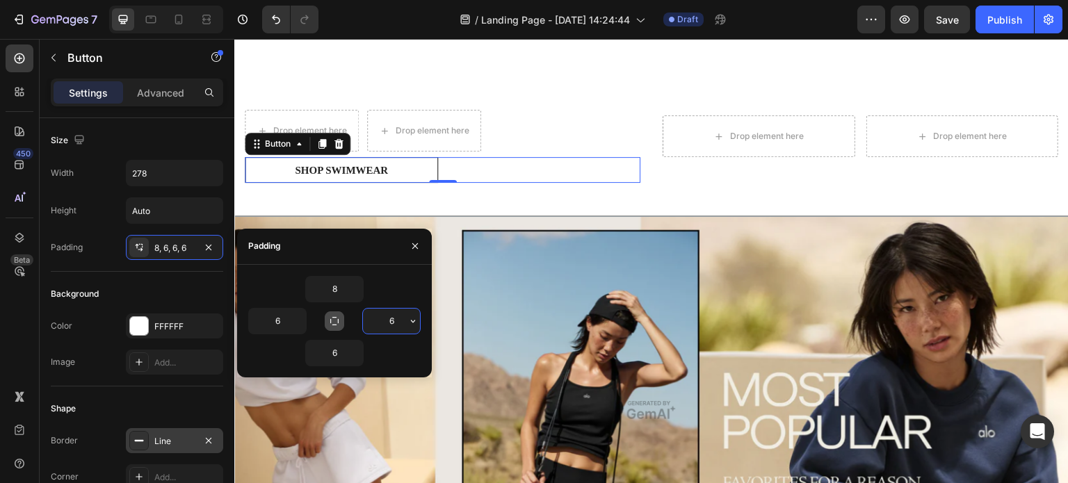
click at [395, 318] on input "6" at bounding box center [391, 321] width 57 height 25
type input "4"
click at [286, 312] on input "6" at bounding box center [277, 321] width 57 height 25
click at [395, 280] on div "8" at bounding box center [334, 289] width 173 height 26
click at [295, 320] on icon "button" at bounding box center [299, 321] width 11 height 11
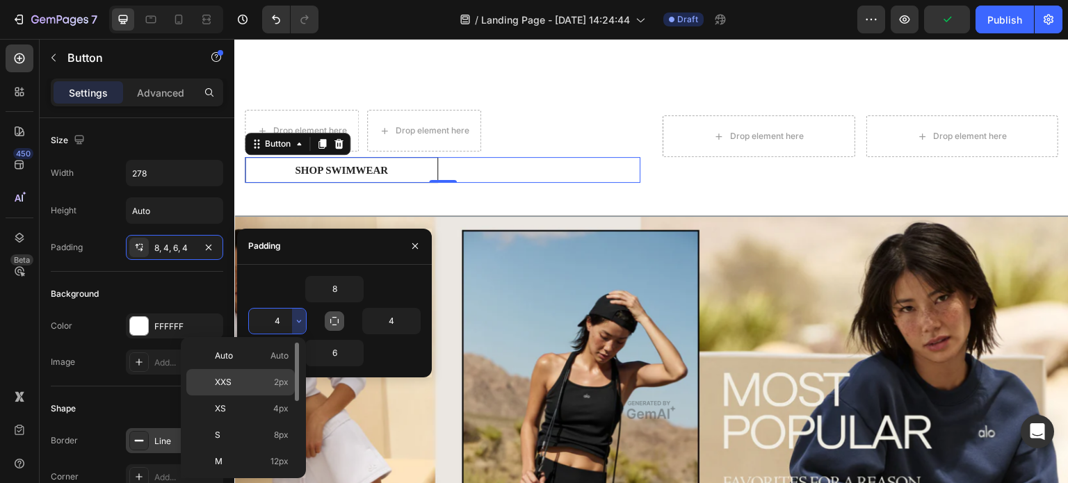
click at [278, 380] on span "2px" at bounding box center [281, 382] width 15 height 13
type input "2"
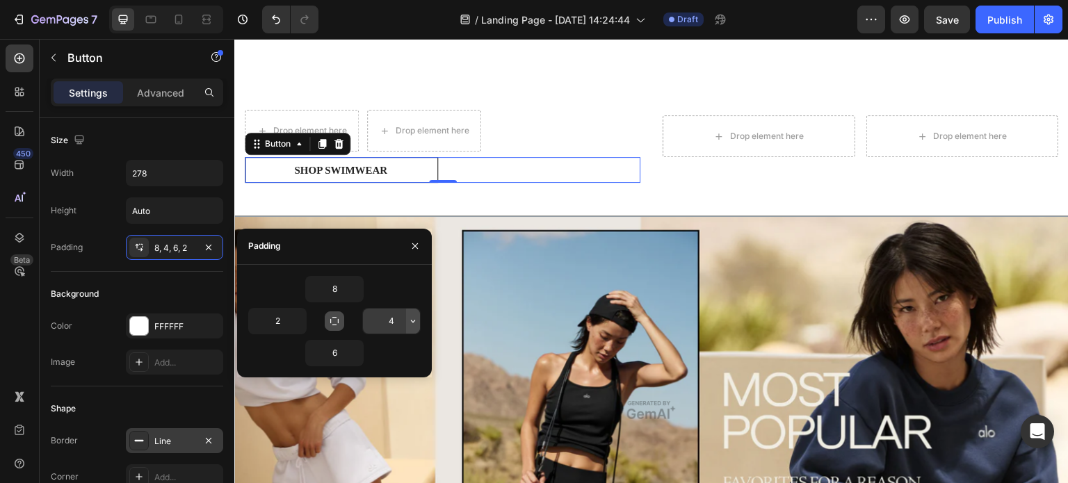
click at [417, 323] on icon "button" at bounding box center [413, 321] width 11 height 11
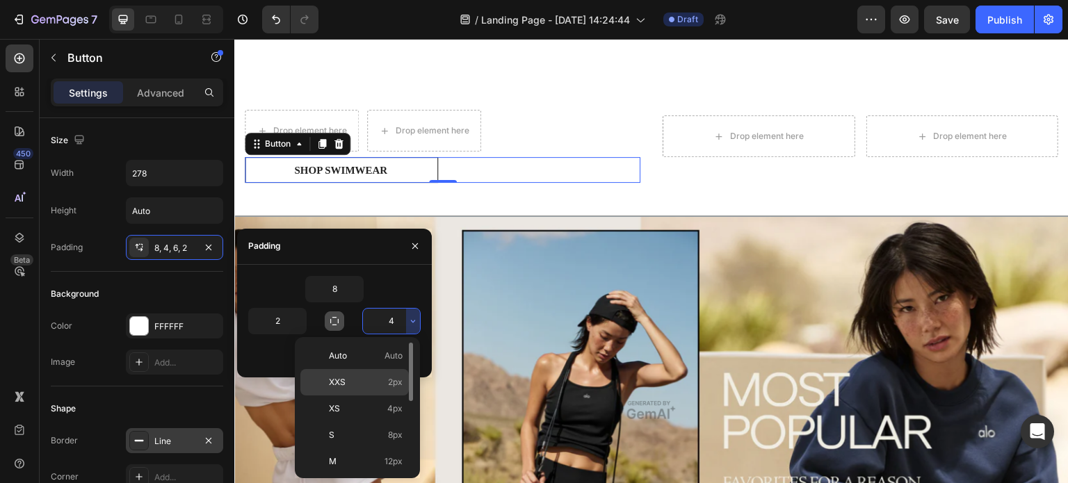
click at [363, 379] on p "XXS 2px" at bounding box center [366, 382] width 74 height 13
type input "2"
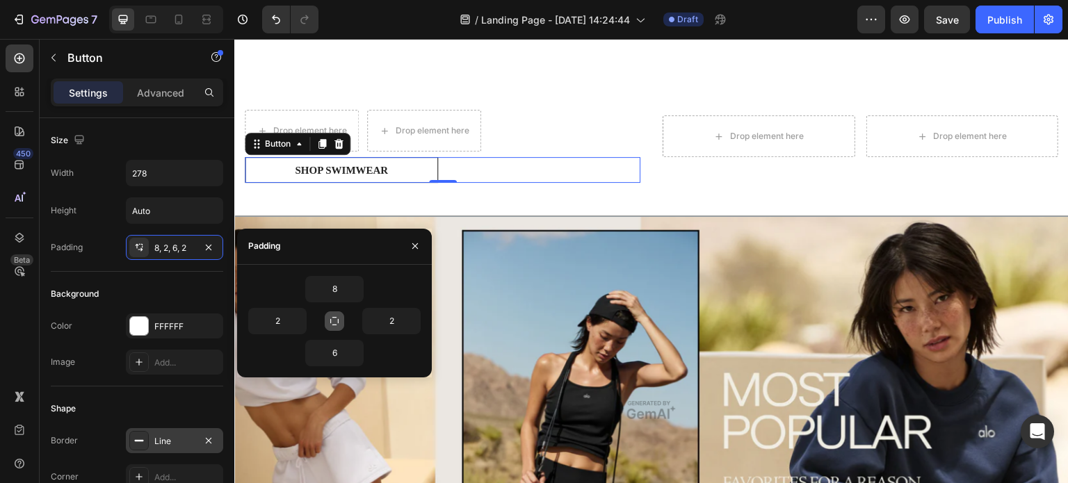
click at [335, 321] on icon "button" at bounding box center [334, 321] width 11 height 11
type input "8"
click at [335, 321] on icon "button" at bounding box center [334, 321] width 11 height 11
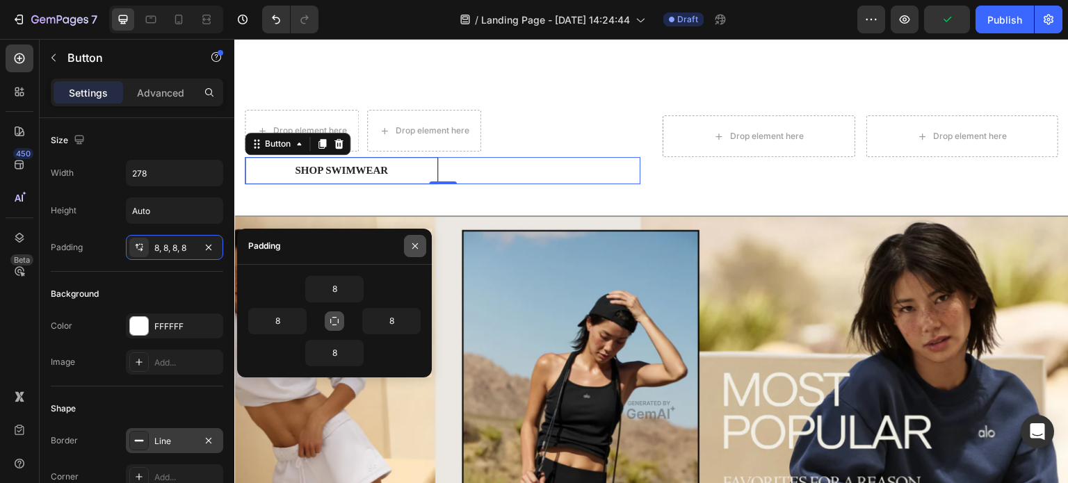
click at [416, 246] on icon "button" at bounding box center [415, 246] width 6 height 6
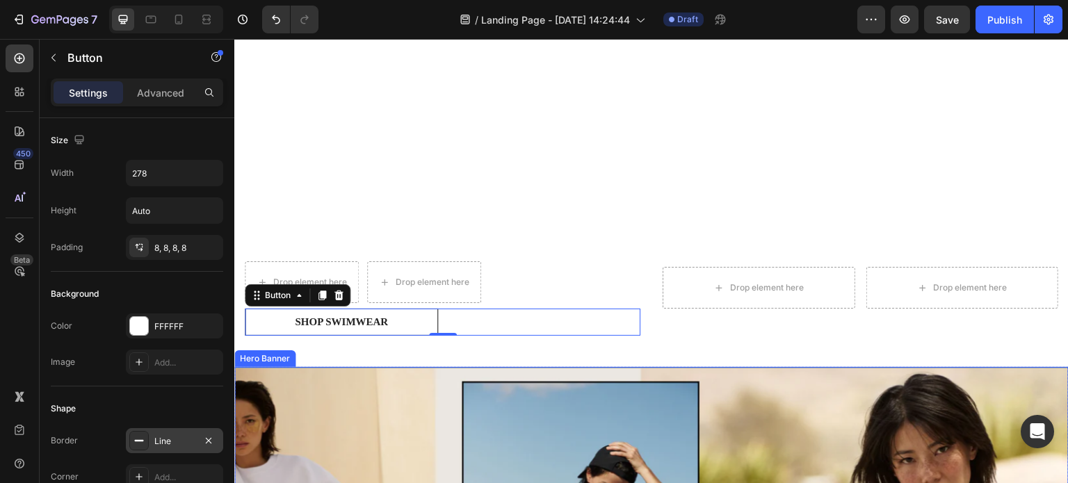
scroll to position [832, 0]
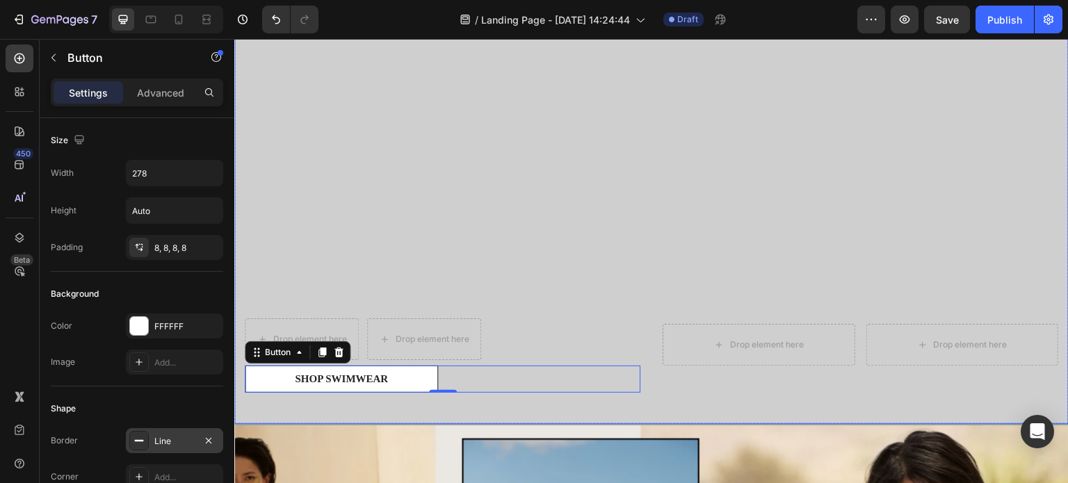
click at [364, 263] on div "Overlay" at bounding box center [651, 190] width 835 height 470
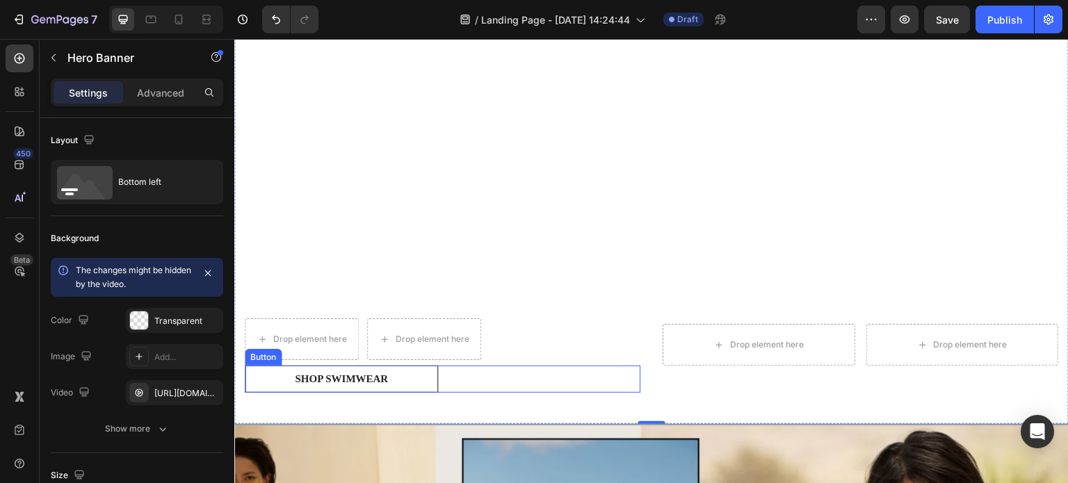
click at [416, 367] on button "Shop Swimwear" at bounding box center [341, 379] width 193 height 27
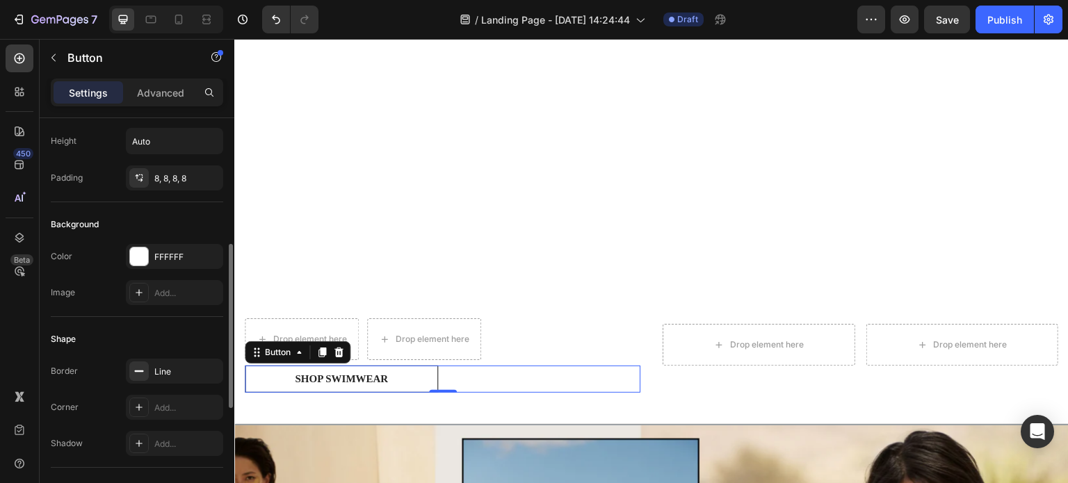
scroll to position [139, 0]
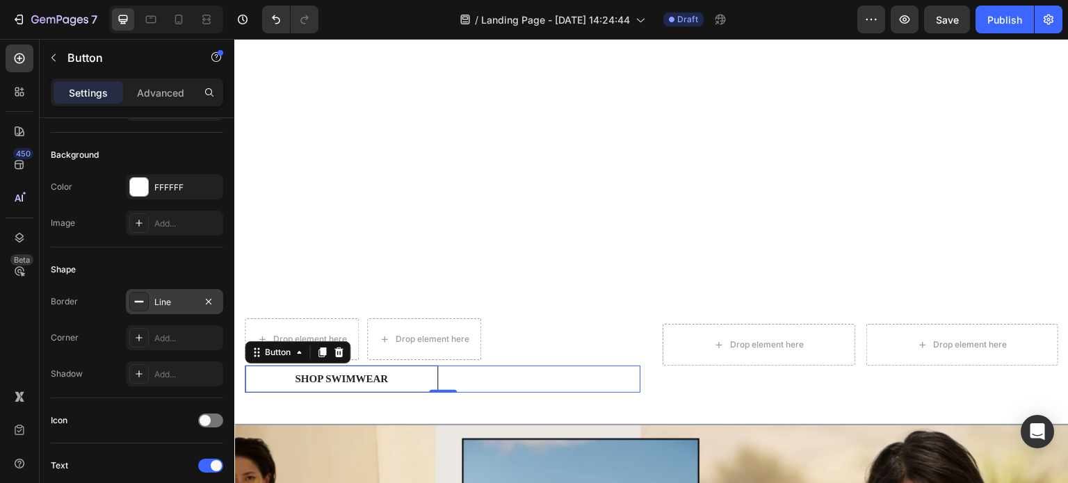
click at [142, 305] on icon at bounding box center [139, 301] width 11 height 11
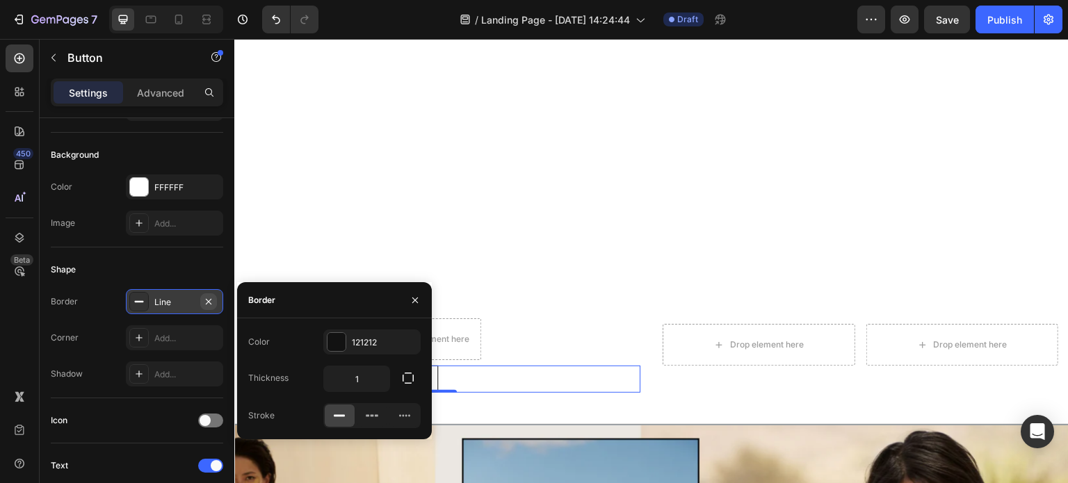
click at [206, 300] on icon "button" at bounding box center [208, 301] width 11 height 11
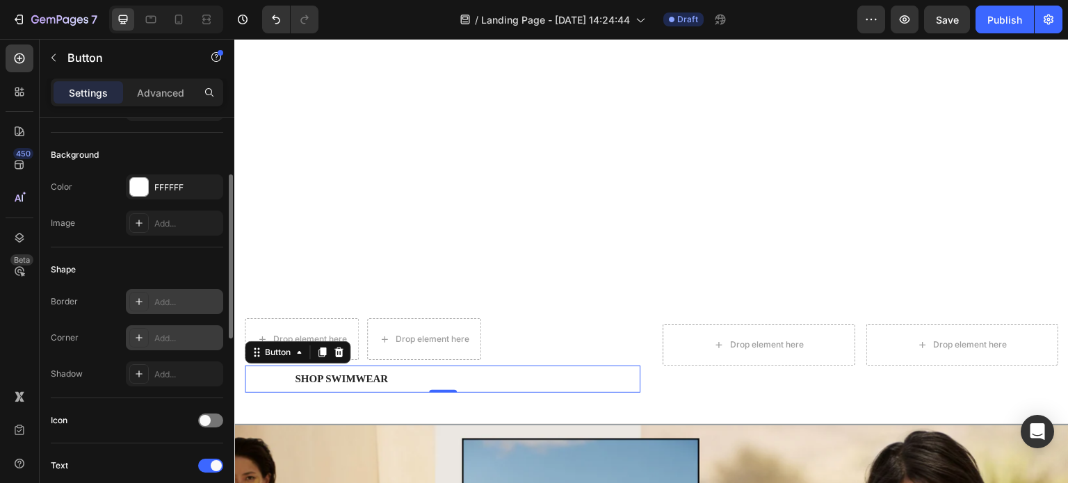
click at [143, 337] on icon at bounding box center [139, 337] width 11 height 11
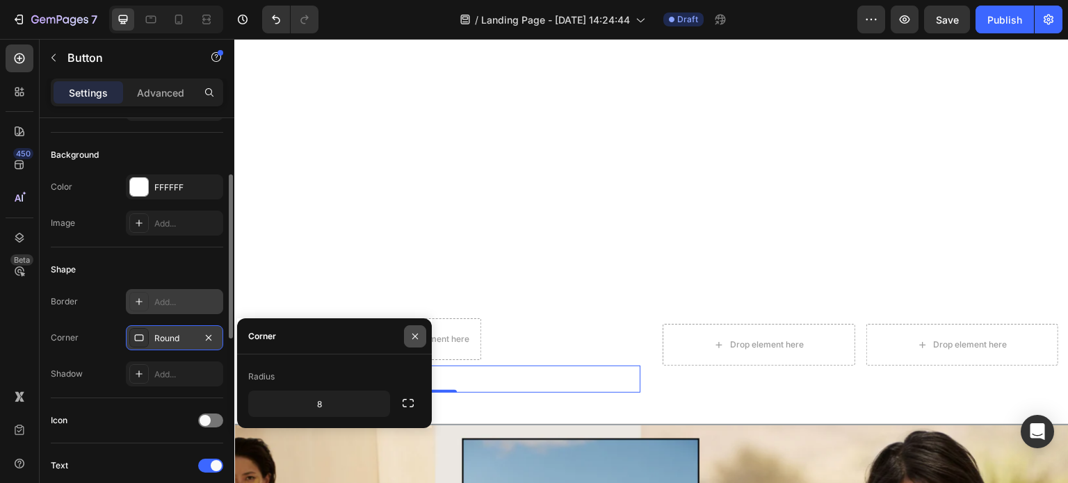
drag, startPoint x: 368, startPoint y: 337, endPoint x: 423, endPoint y: 346, distance: 55.7
click at [411, 344] on div "Corner" at bounding box center [334, 337] width 195 height 36
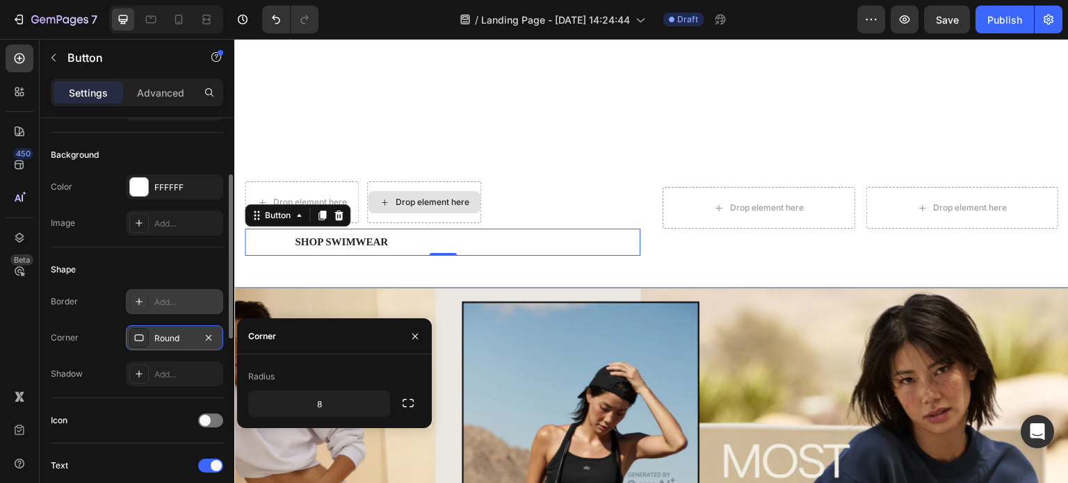
scroll to position [971, 0]
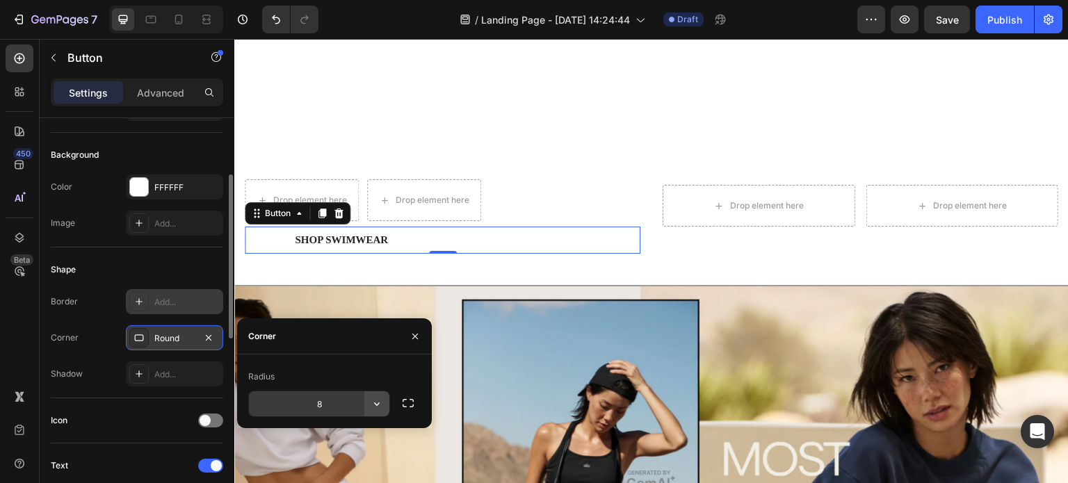
click at [386, 402] on button "button" at bounding box center [376, 404] width 25 height 25
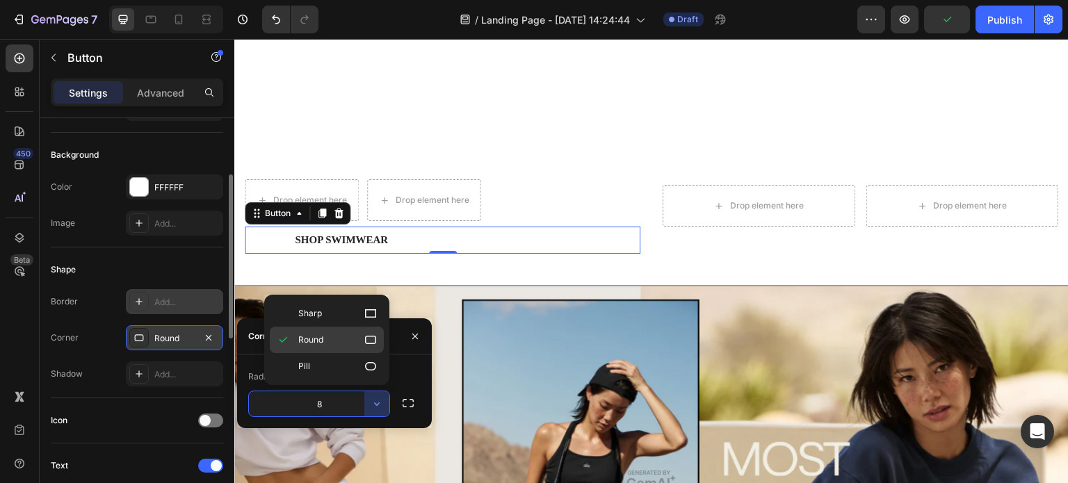
click at [369, 343] on icon at bounding box center [370, 340] width 11 height 8
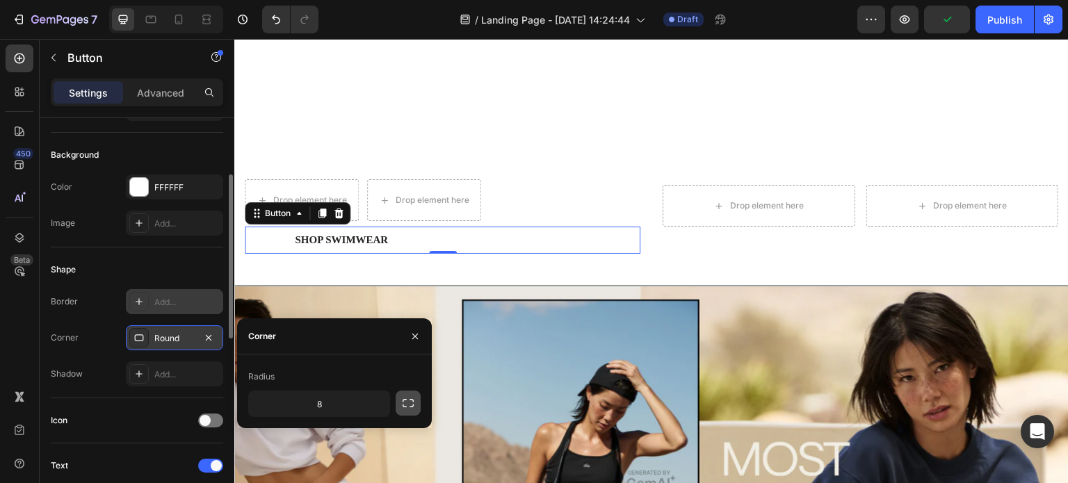
click at [406, 406] on icon "button" at bounding box center [408, 403] width 14 height 14
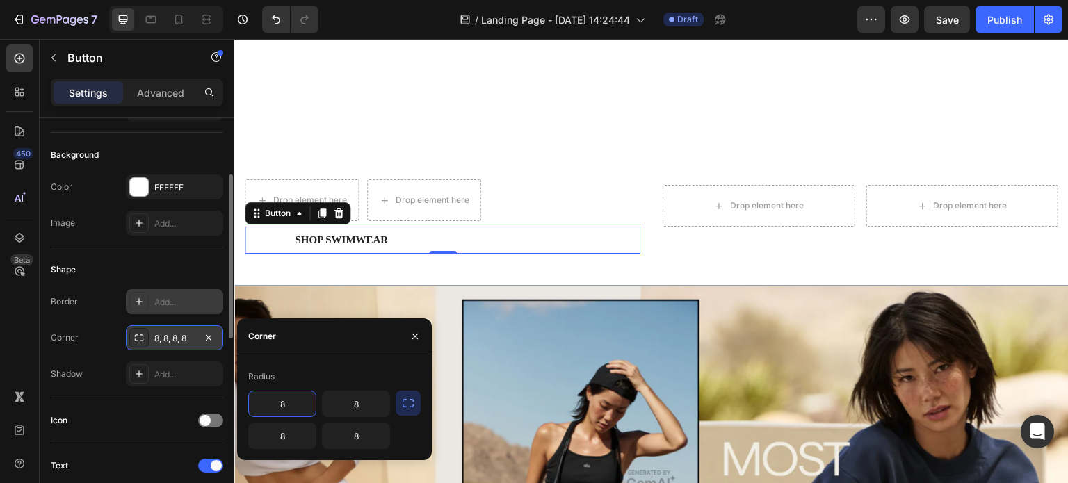
click at [298, 401] on input "8" at bounding box center [282, 404] width 67 height 25
click at [118, 389] on div "Shape Border Add... Corner 8, 8, 8, 8 Shadow Add..." at bounding box center [137, 323] width 173 height 151
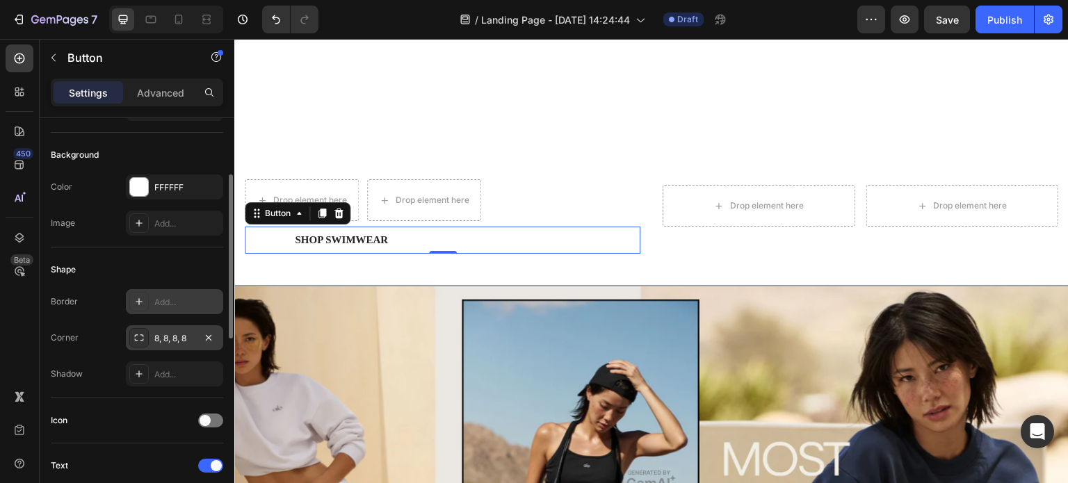
click at [118, 279] on div "Shape" at bounding box center [137, 270] width 173 height 22
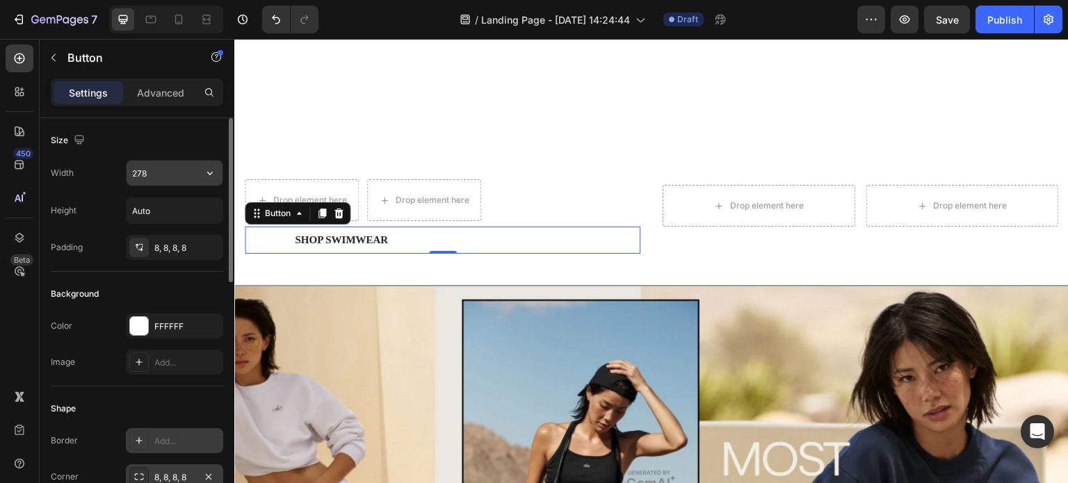
click at [146, 177] on input "278" at bounding box center [175, 173] width 96 height 25
click at [207, 174] on icon "button" at bounding box center [210, 173] width 14 height 14
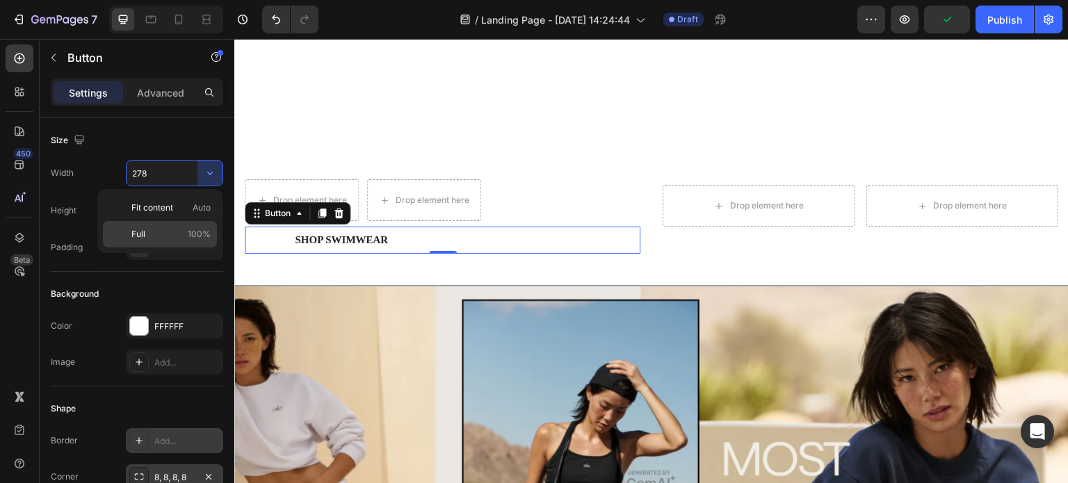
click at [199, 232] on span "100%" at bounding box center [199, 234] width 23 height 13
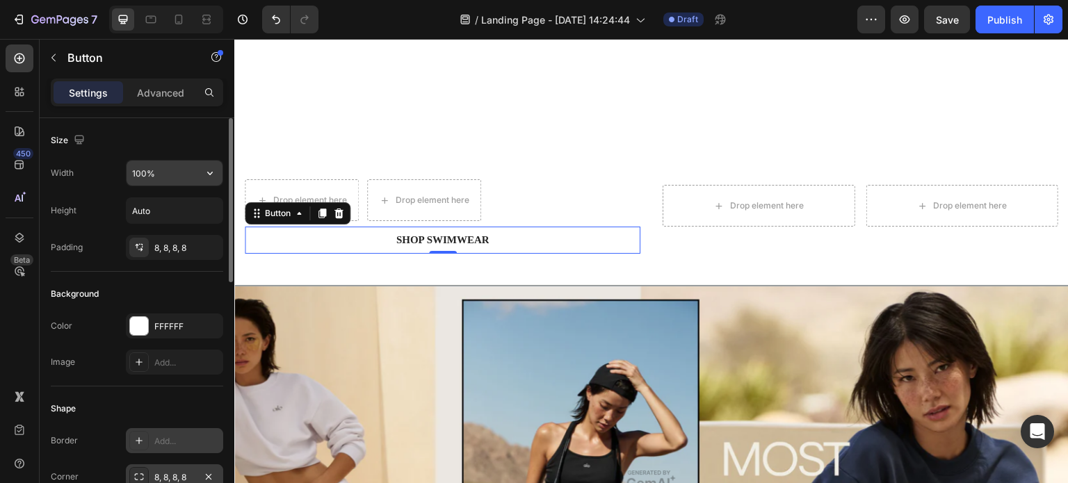
click at [211, 160] on div "100%" at bounding box center [174, 173] width 97 height 26
click at [204, 175] on icon "button" at bounding box center [210, 173] width 14 height 14
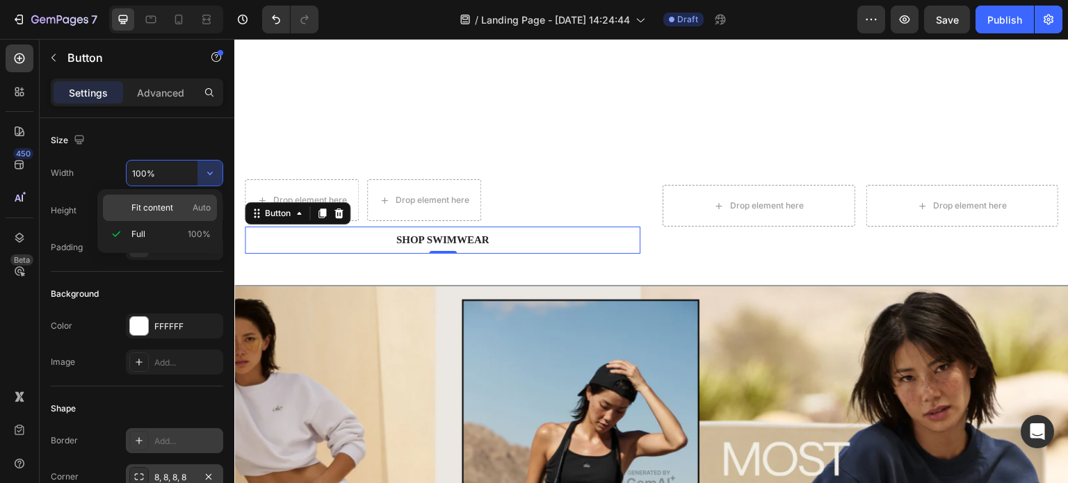
click at [178, 209] on p "Fit content Auto" at bounding box center [170, 208] width 79 height 13
type input "Auto"
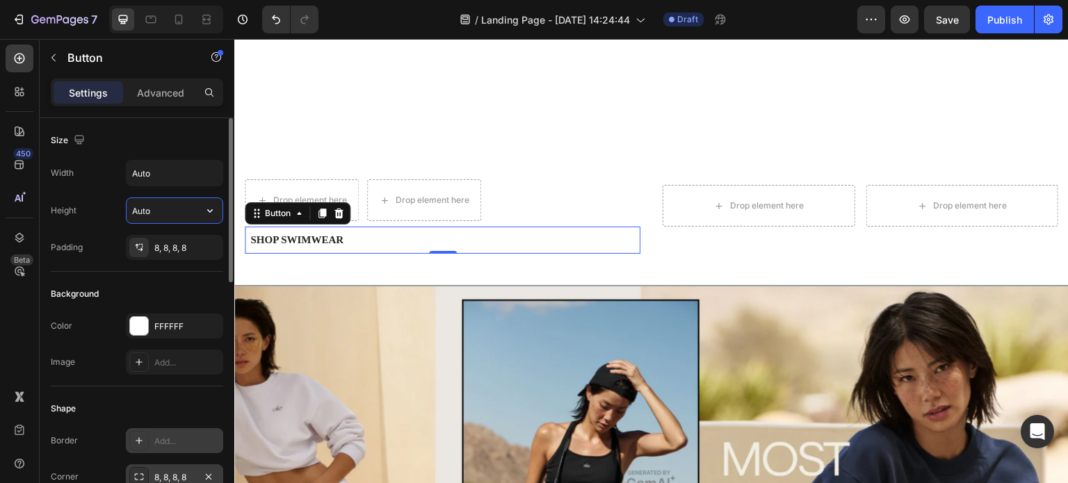
click at [165, 218] on input "Auto" at bounding box center [175, 210] width 96 height 25
click at [204, 211] on icon "button" at bounding box center [210, 211] width 14 height 14
click at [173, 204] on input "Auto" at bounding box center [175, 210] width 96 height 25
click at [170, 171] on input "Auto" at bounding box center [175, 173] width 96 height 25
click at [195, 175] on input "Auto" at bounding box center [175, 173] width 96 height 25
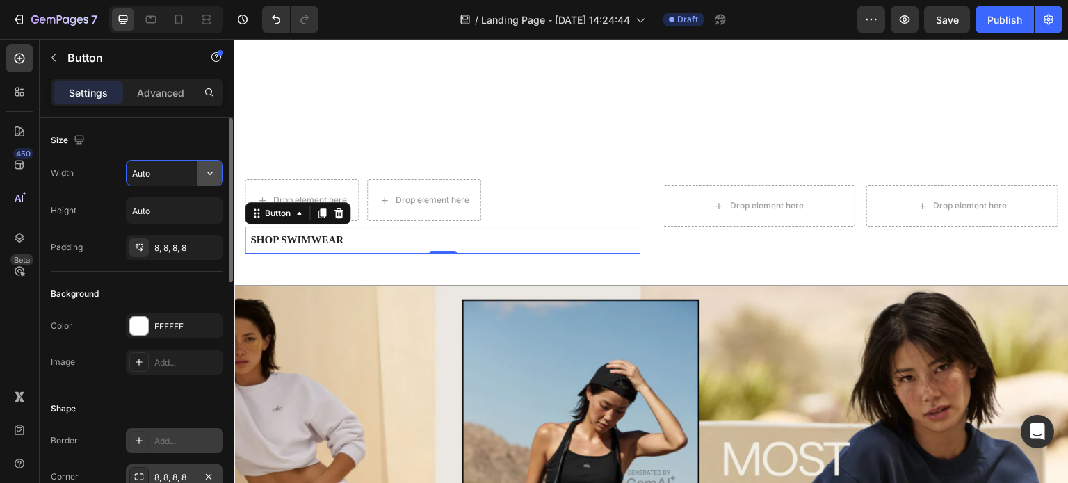
click at [209, 172] on icon "button" at bounding box center [210, 173] width 14 height 14
click at [177, 168] on input "Auto" at bounding box center [175, 173] width 96 height 25
type input "500"
click at [111, 180] on div "Width 500" at bounding box center [137, 173] width 173 height 26
click at [161, 173] on input "500" at bounding box center [175, 173] width 96 height 25
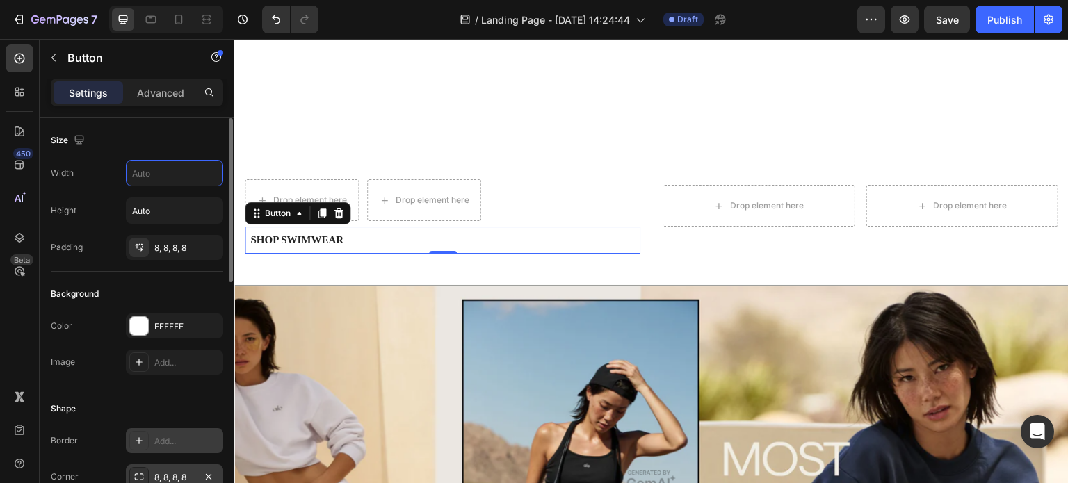
click at [156, 387] on div "Size Width Height Auto Padding 8, 8, 8, 8" at bounding box center [137, 462] width 173 height 151
click at [158, 178] on input "text" at bounding box center [175, 173] width 96 height 25
type input "250"
click at [167, 288] on div "Background" at bounding box center [137, 294] width 173 height 22
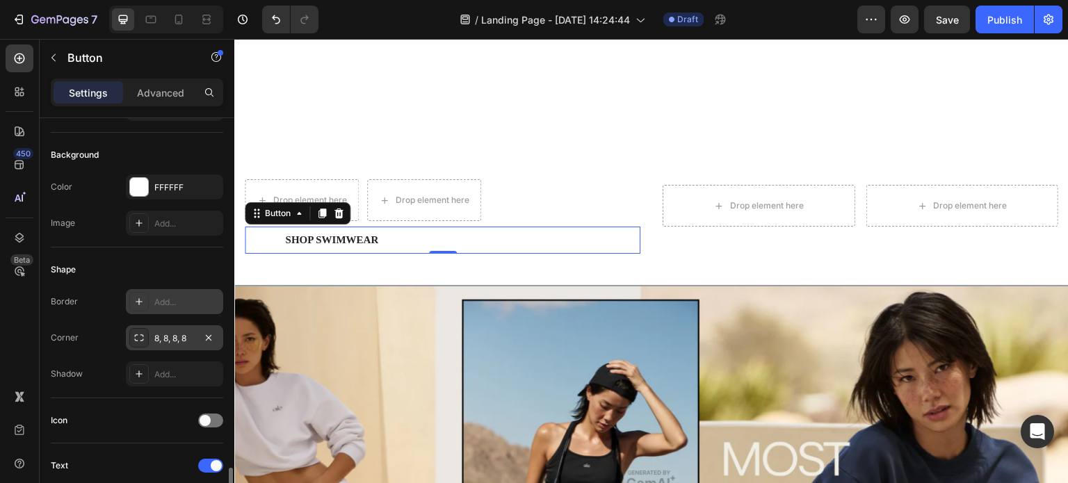
scroll to position [348, 0]
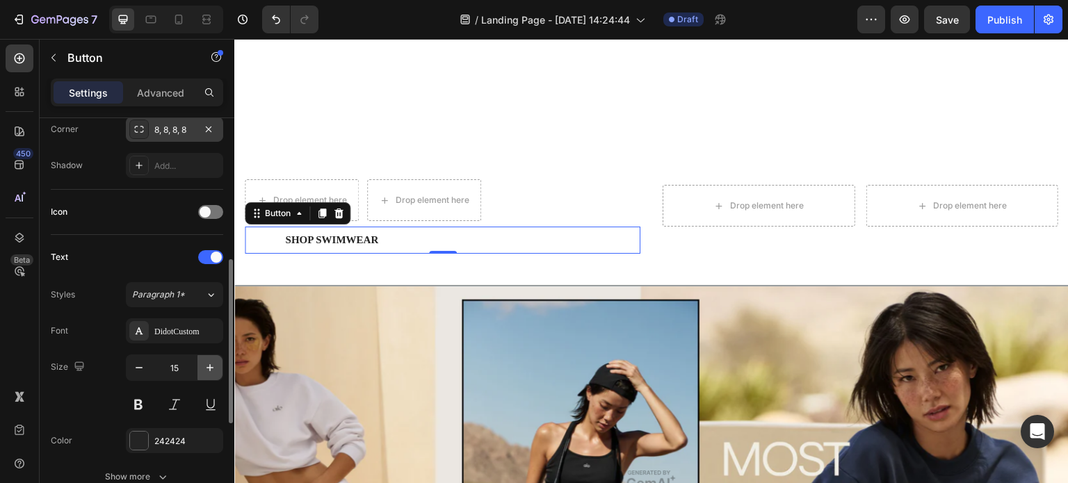
click at [203, 362] on icon "button" at bounding box center [210, 368] width 14 height 14
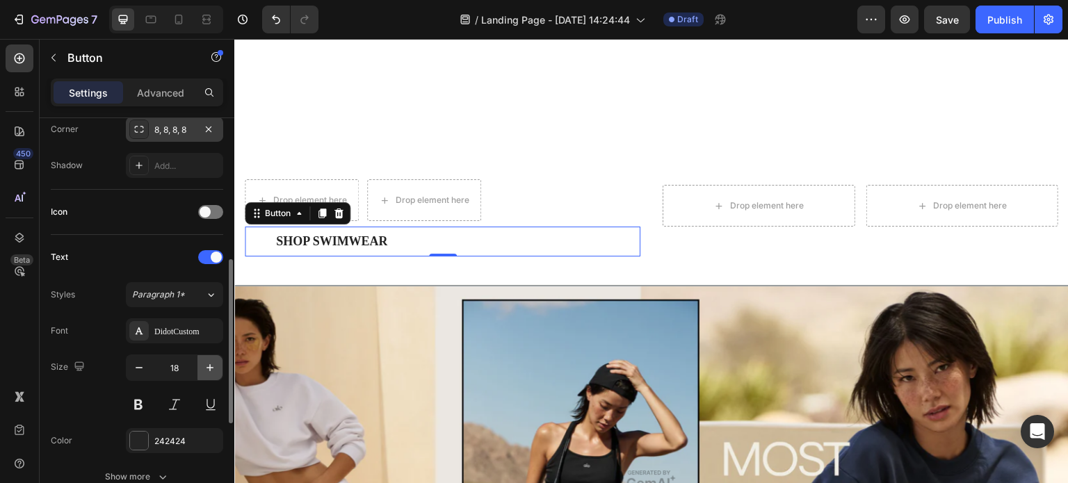
type input "19"
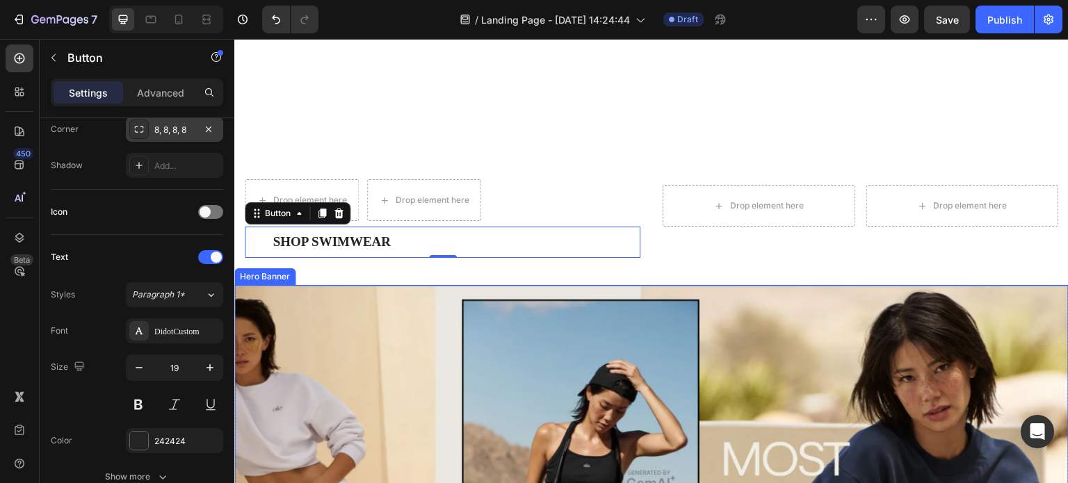
click at [488, 317] on div "Overlay" at bounding box center [651, 480] width 835 height 390
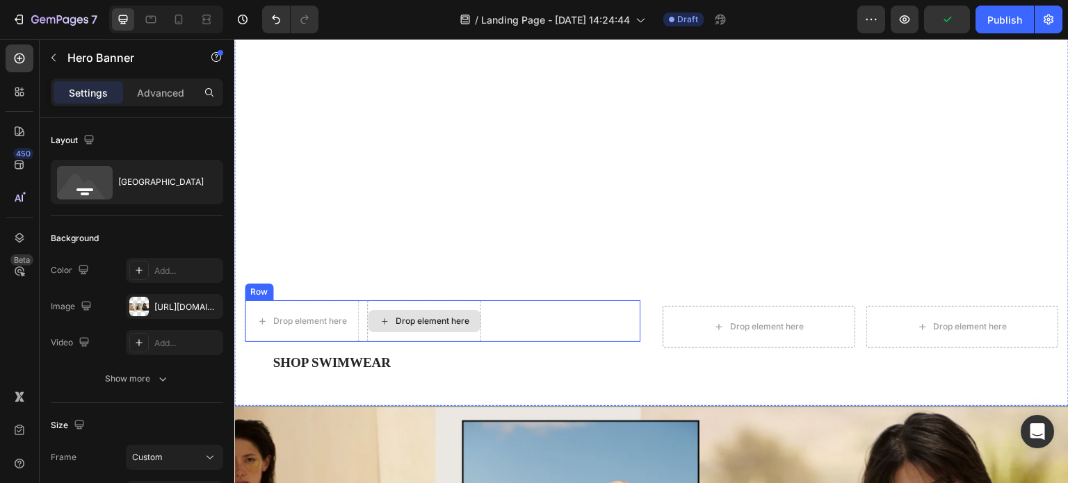
scroll to position [901, 0]
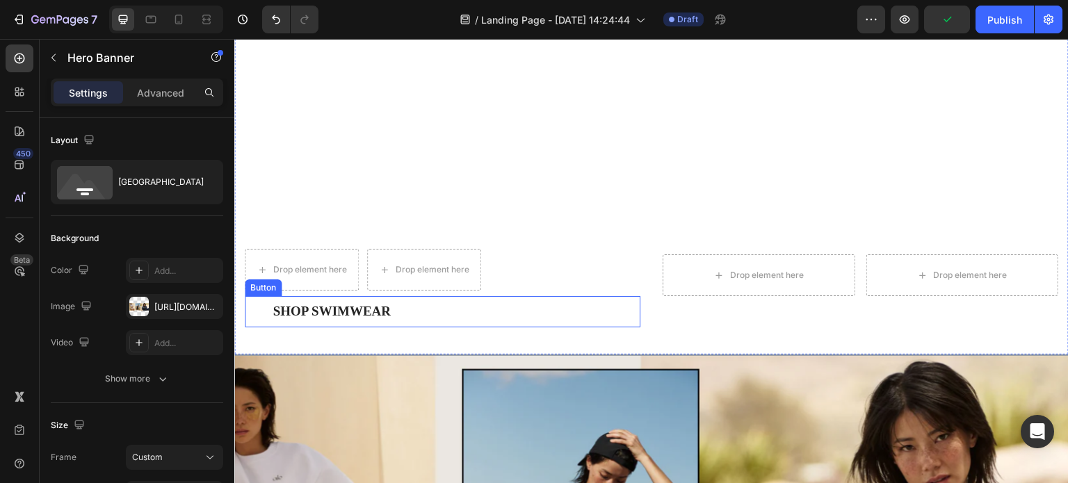
click at [405, 299] on button "Shop Swimwear" at bounding box center [332, 311] width 174 height 31
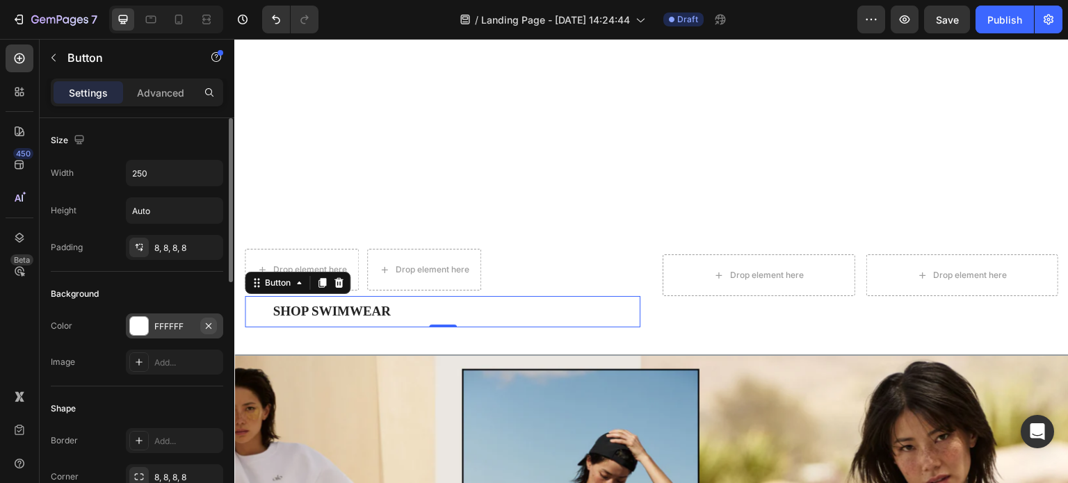
click at [209, 323] on icon "button" at bounding box center [209, 326] width 6 height 6
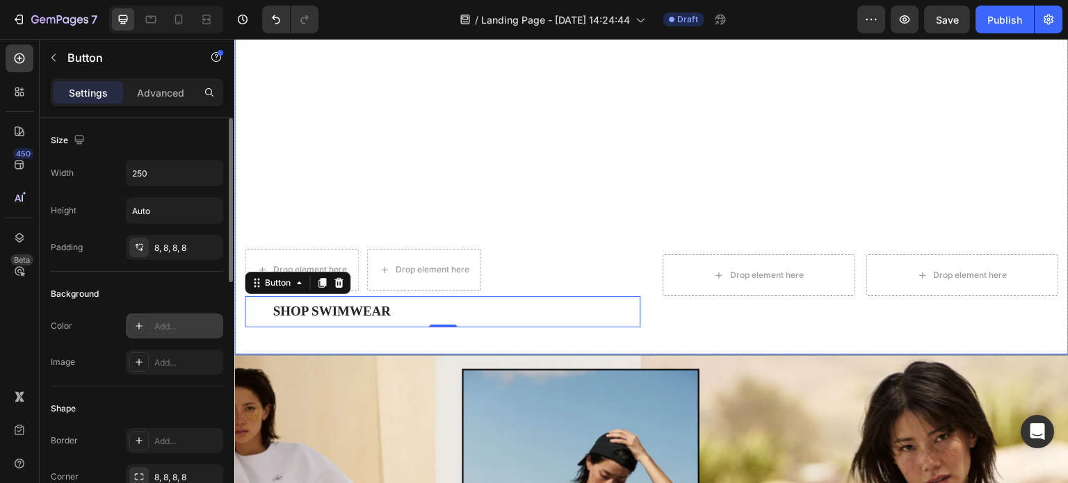
click at [381, 335] on div "Drop element here Drop element here Row Shop Swimwear Button -100 Drop element …" at bounding box center [651, 291] width 835 height 128
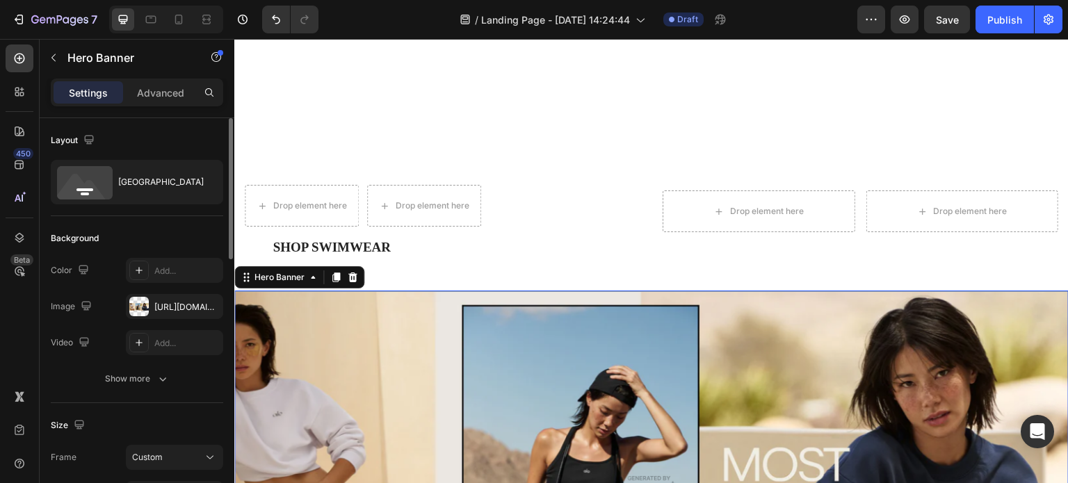
scroll to position [971, 0]
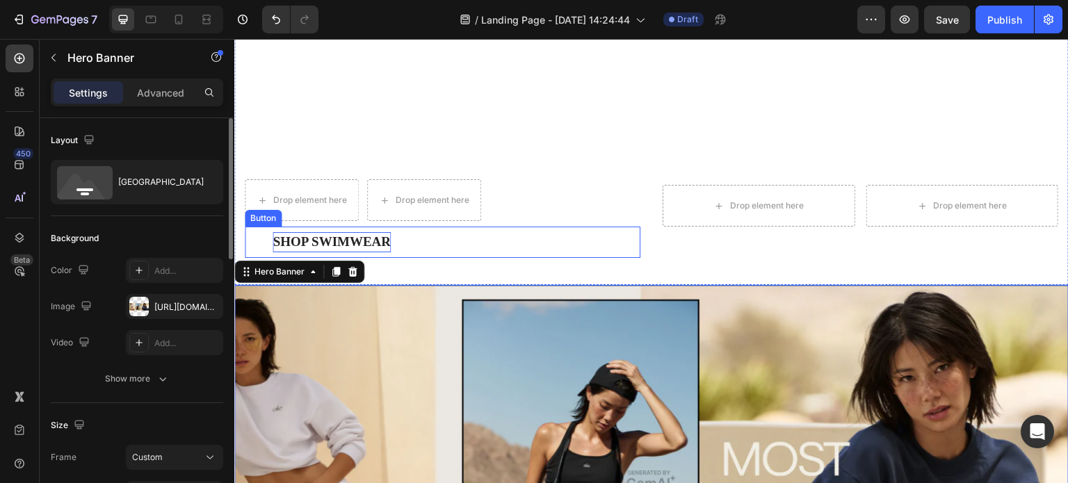
click at [367, 232] on div "Shop Swimwear" at bounding box center [332, 242] width 118 height 20
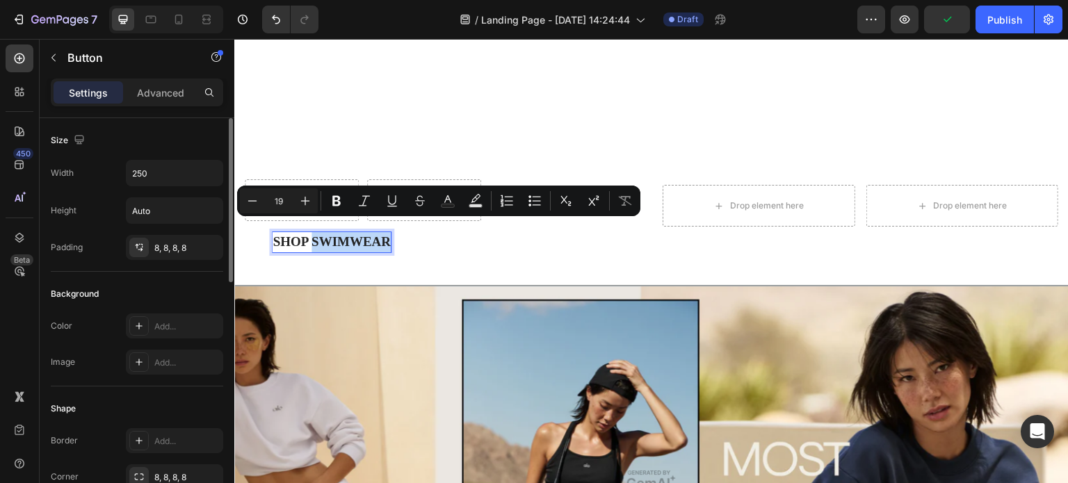
click at [332, 232] on p "Shop Swimwear" at bounding box center [332, 242] width 118 height 20
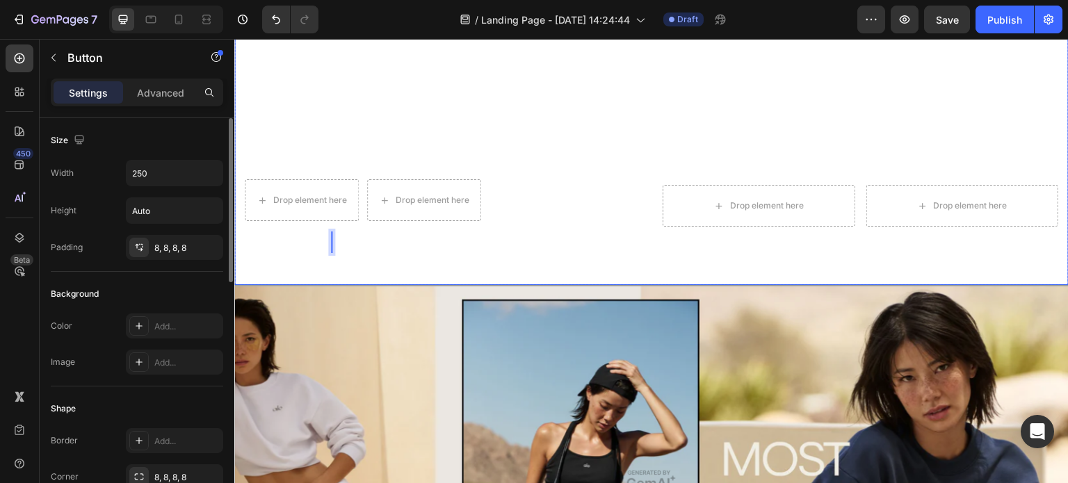
click at [348, 312] on div "Overlay" at bounding box center [651, 480] width 835 height 390
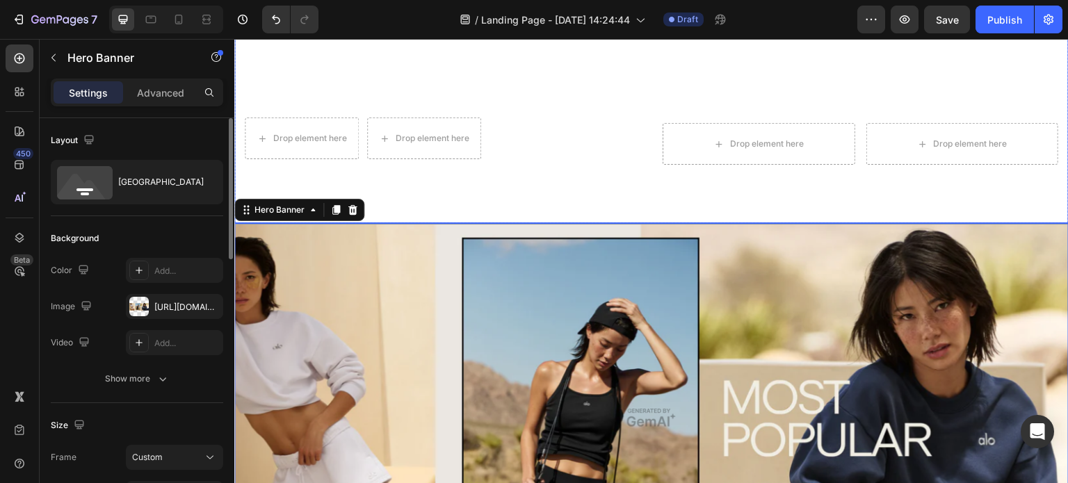
scroll to position [1041, 0]
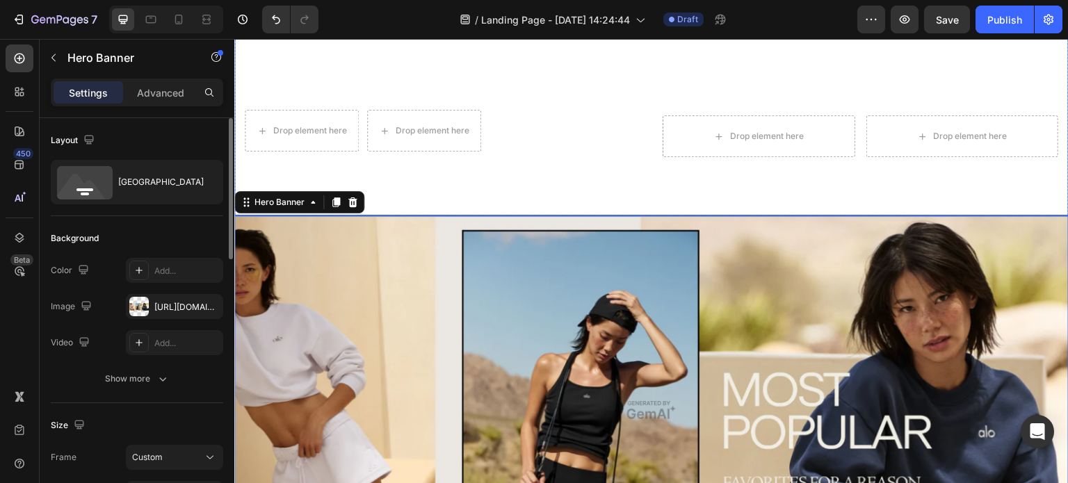
click at [604, 199] on div "Drop element here Drop element here Row Button Drop element here Drop element h…" at bounding box center [651, 152] width 835 height 128
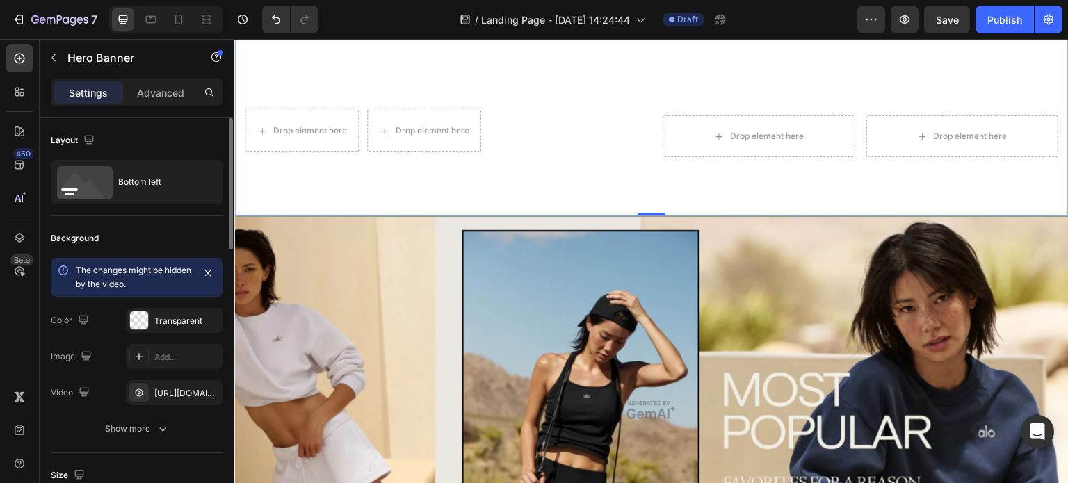
click at [606, 166] on div "Drop element here Drop element here Row Button Drop element here Drop element h…" at bounding box center [651, 152] width 835 height 128
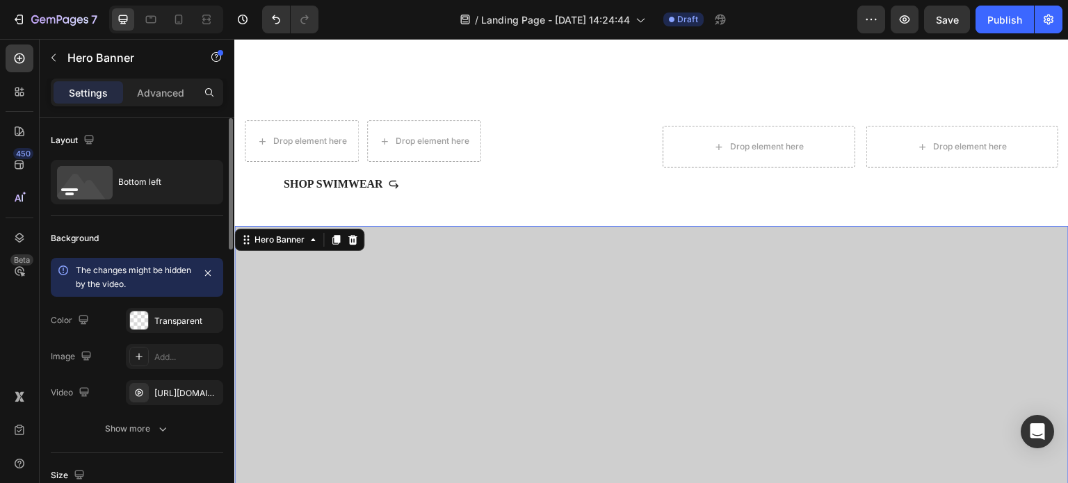
scroll to position [415, 0]
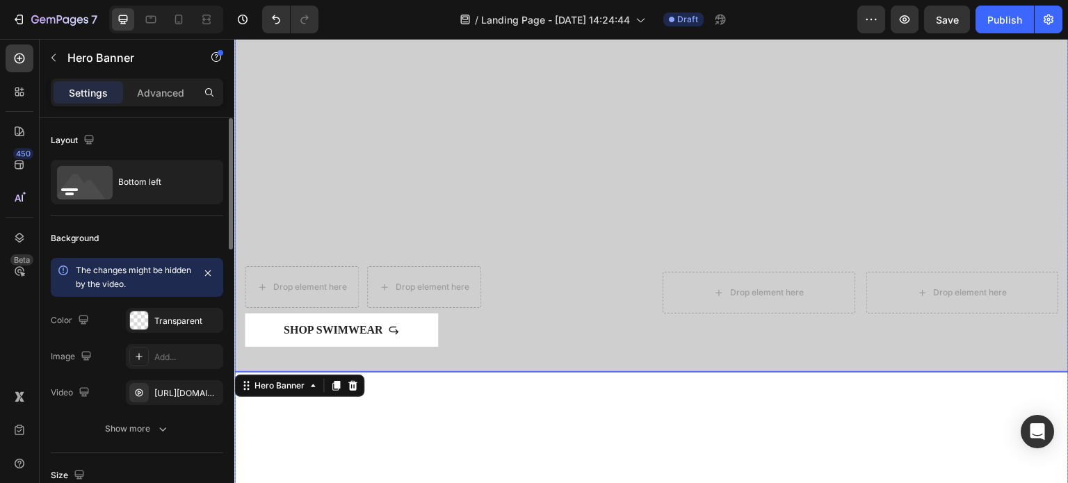
click at [593, 221] on div "Overlay" at bounding box center [651, 138] width 835 height 470
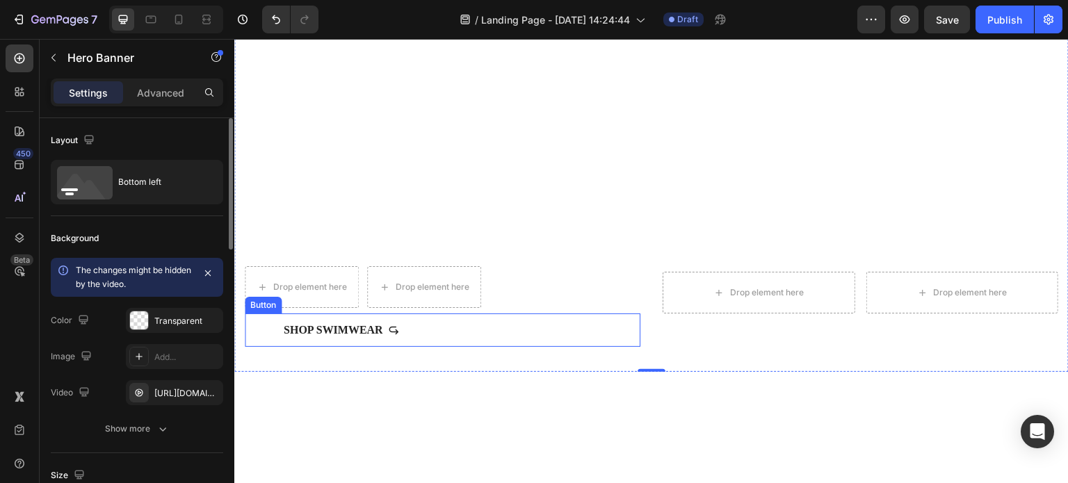
click at [602, 319] on div "Shop Swimwear Button" at bounding box center [443, 330] width 396 height 33
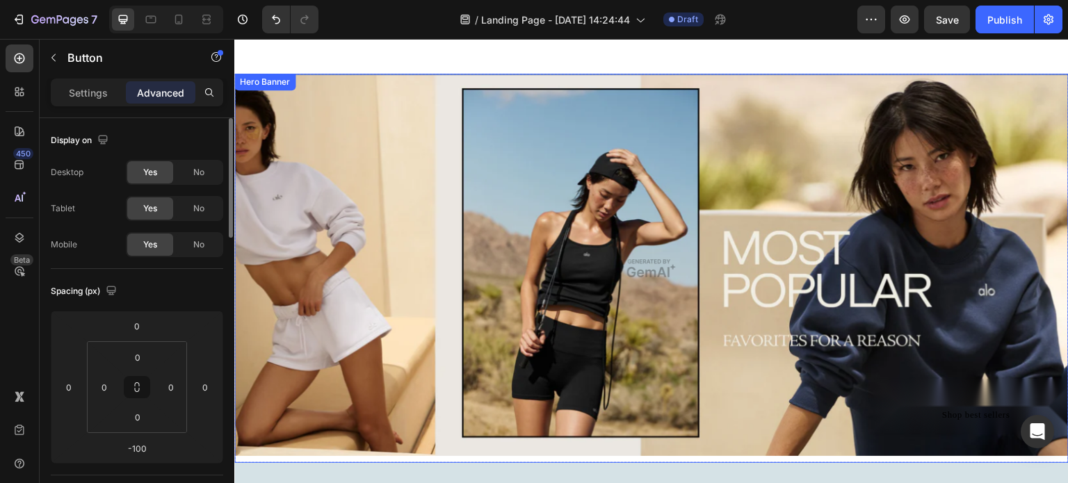
scroll to position [974, 0]
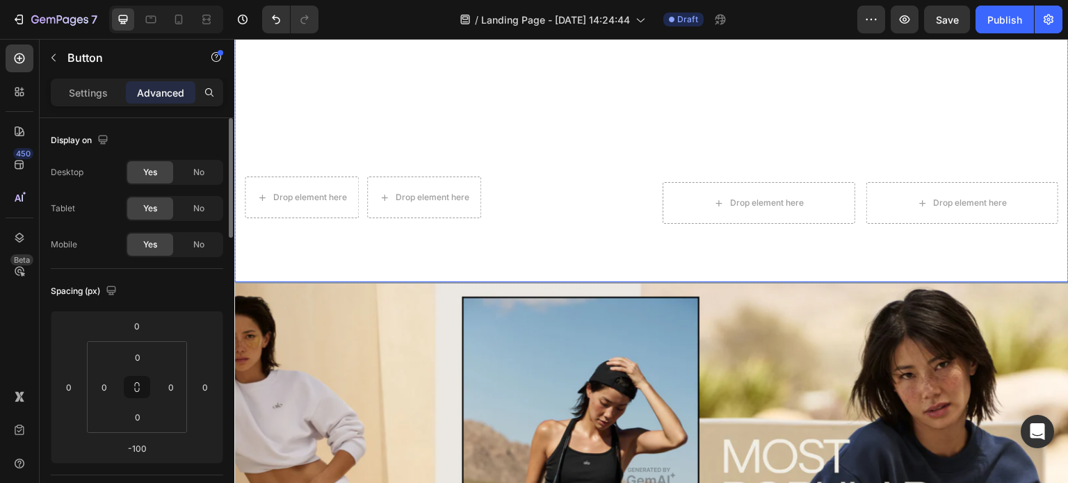
click at [407, 239] on div "Drop element here Drop element here Row Button Drop element here Drop element h…" at bounding box center [651, 218] width 835 height 128
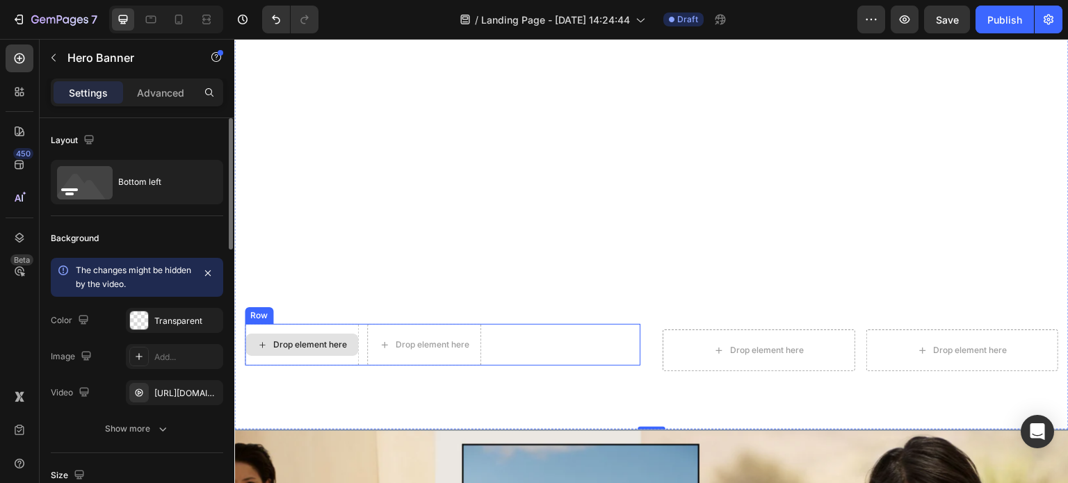
scroll to position [835, 0]
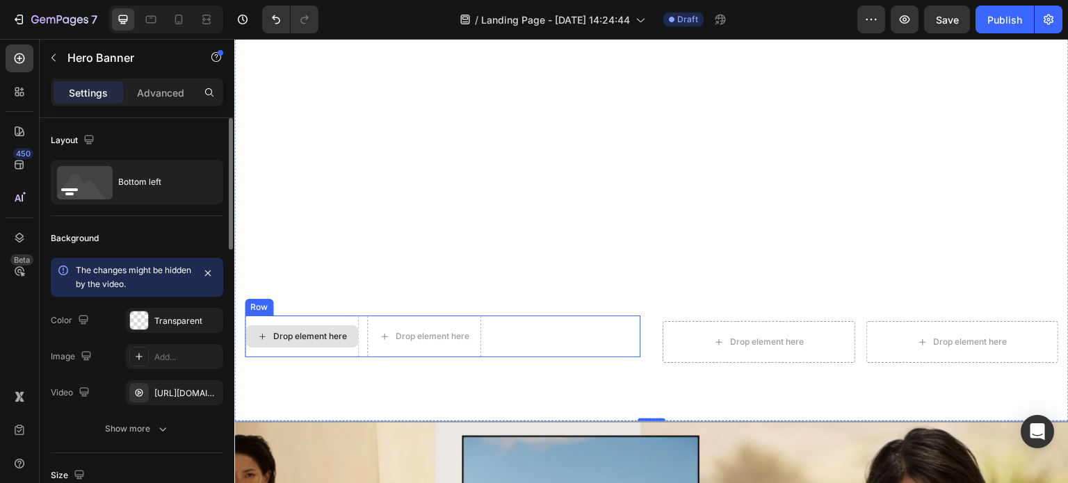
click at [317, 337] on div "Drop element here" at bounding box center [302, 337] width 114 height 42
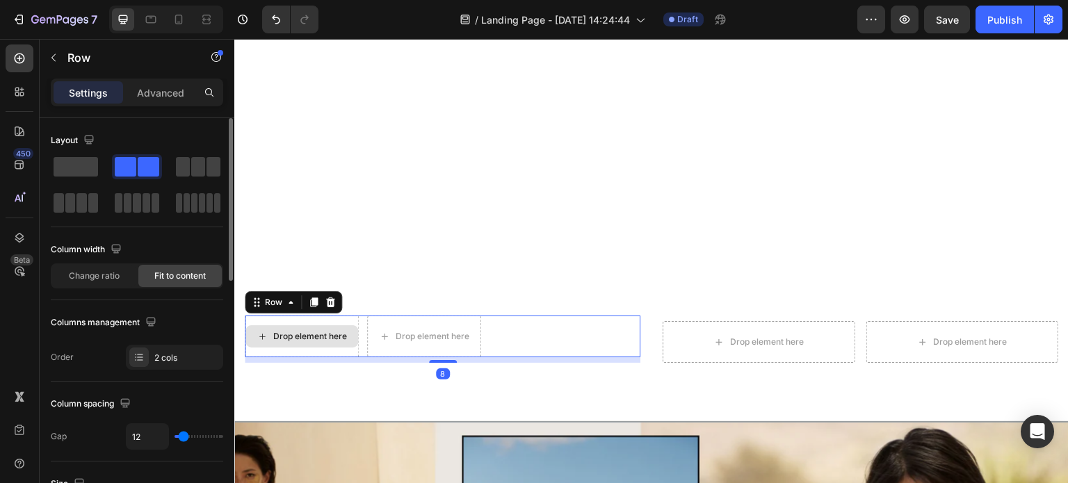
click at [317, 337] on div "Drop element here" at bounding box center [302, 337] width 114 height 42
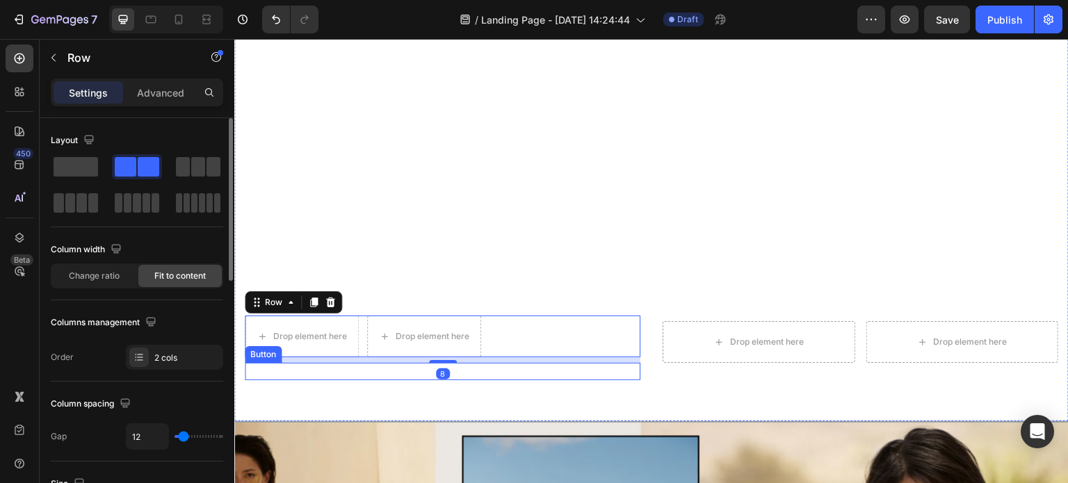
click at [319, 374] on div "Drop element here Drop element here Row 8 Button Drop element here Drop element…" at bounding box center [651, 358] width 835 height 128
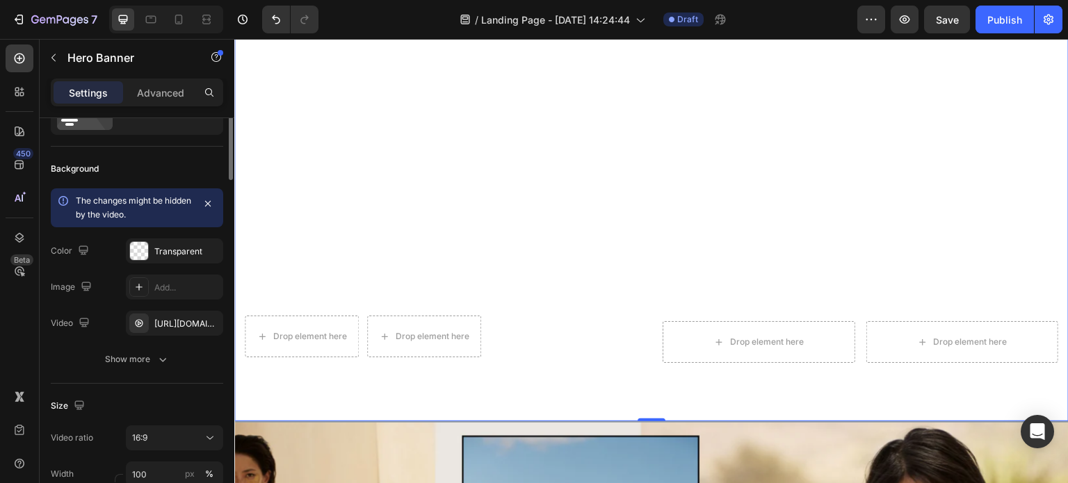
scroll to position [0, 0]
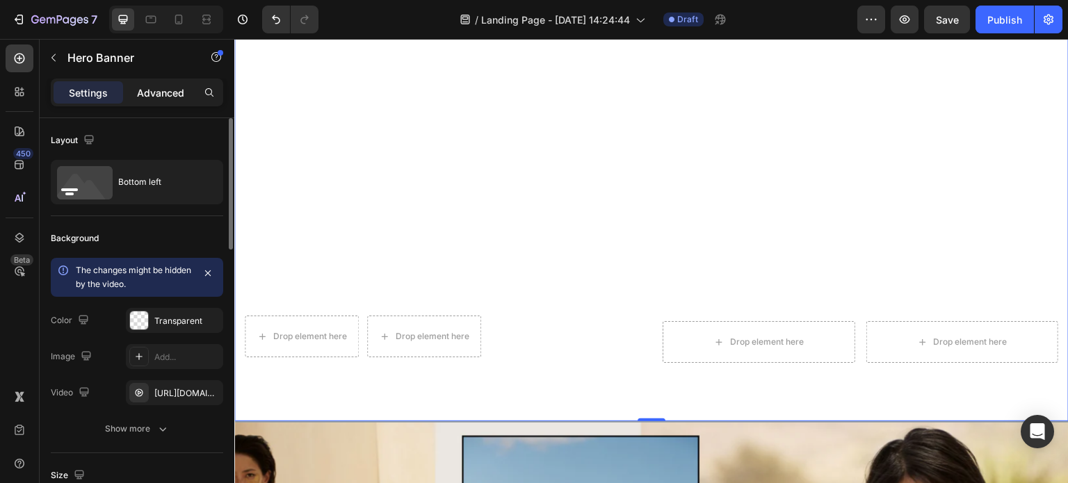
click at [161, 94] on p "Advanced" at bounding box center [160, 93] width 47 height 15
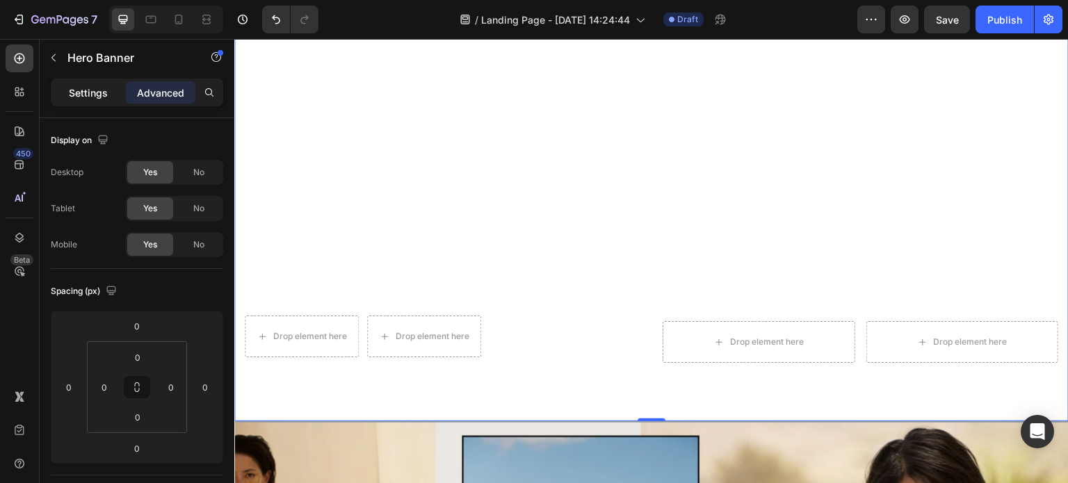
click at [99, 83] on div "Settings" at bounding box center [89, 92] width 70 height 22
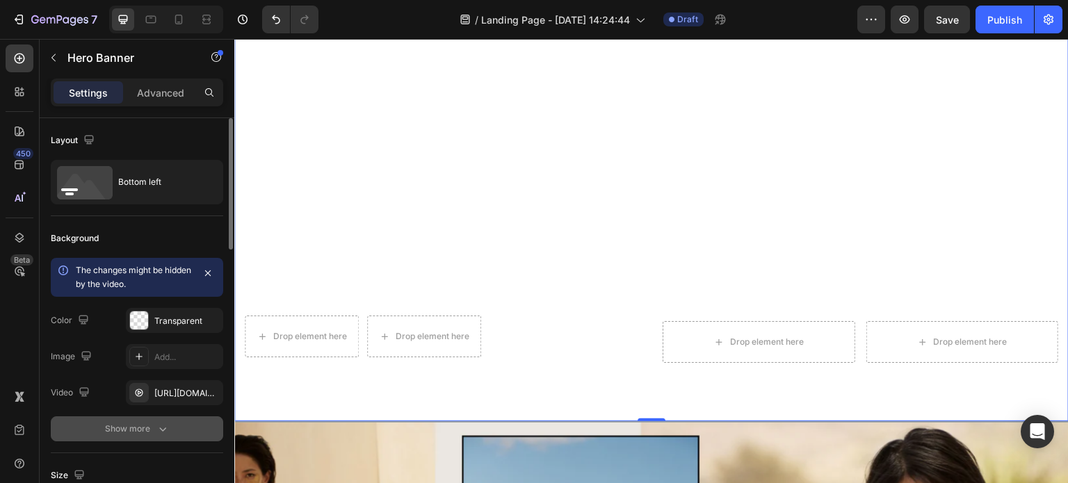
scroll to position [70, 0]
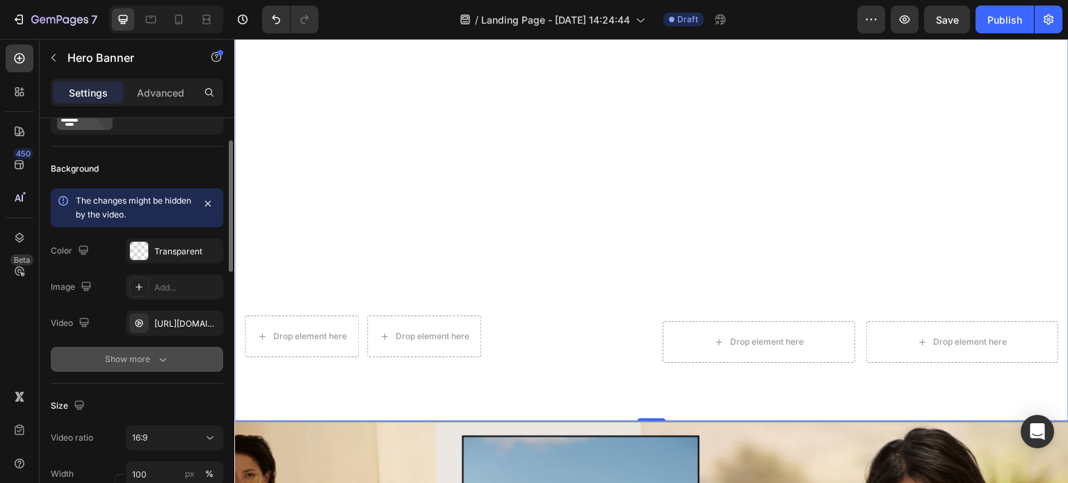
click at [161, 355] on icon "button" at bounding box center [163, 360] width 14 height 14
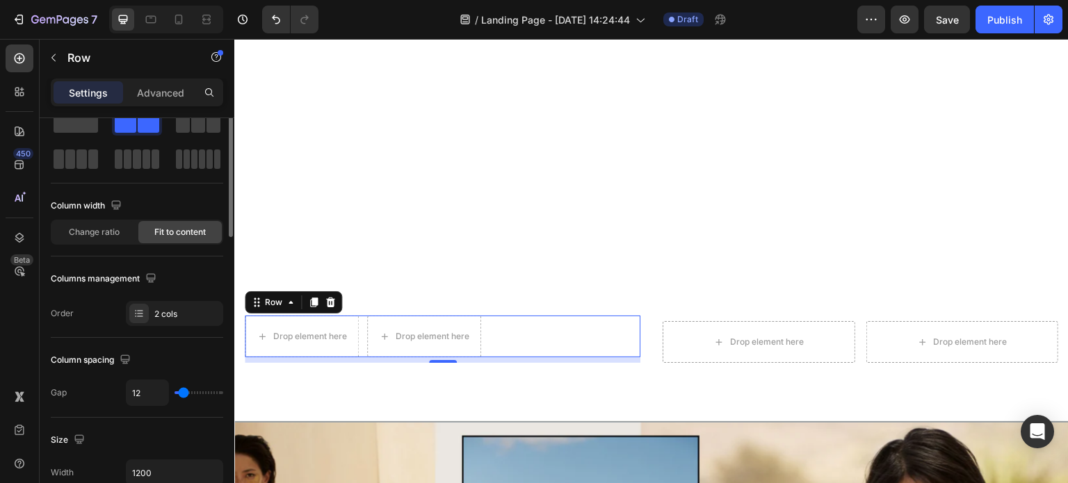
scroll to position [0, 0]
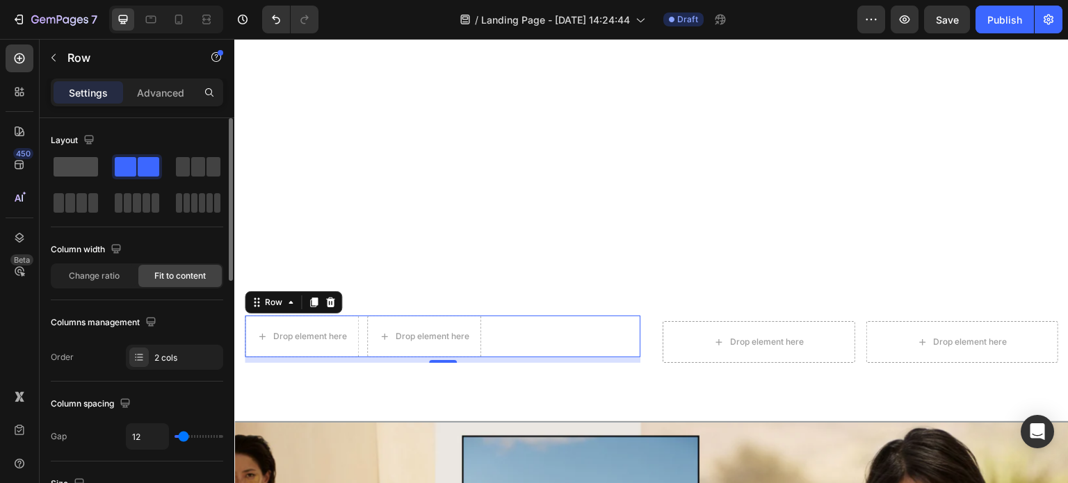
click at [74, 168] on span at bounding box center [76, 166] width 45 height 19
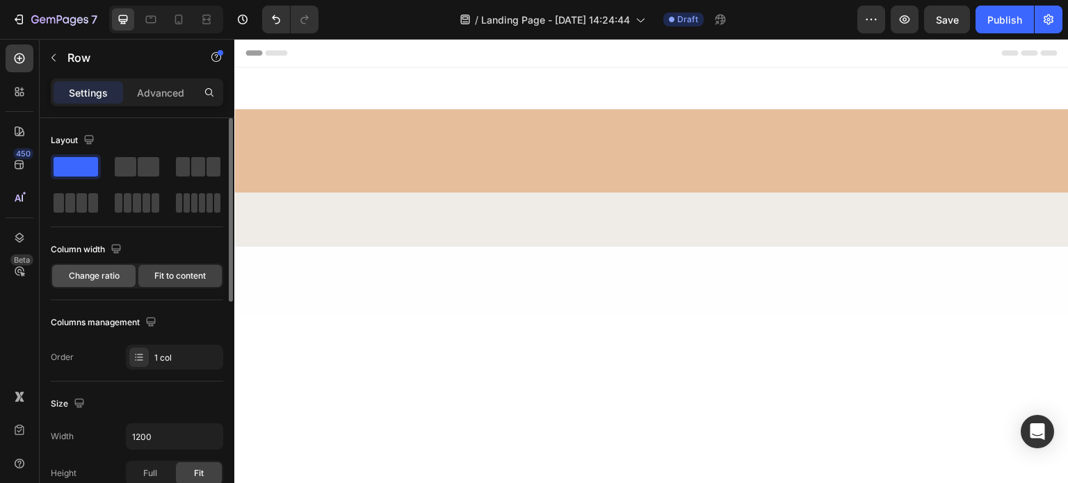
scroll to position [835, 0]
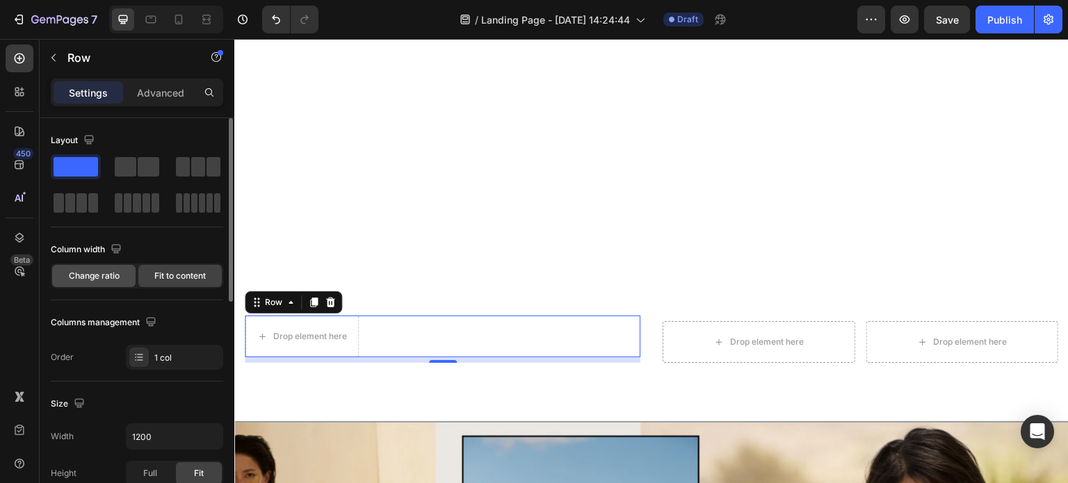
click at [114, 279] on span "Change ratio" at bounding box center [94, 276] width 51 height 13
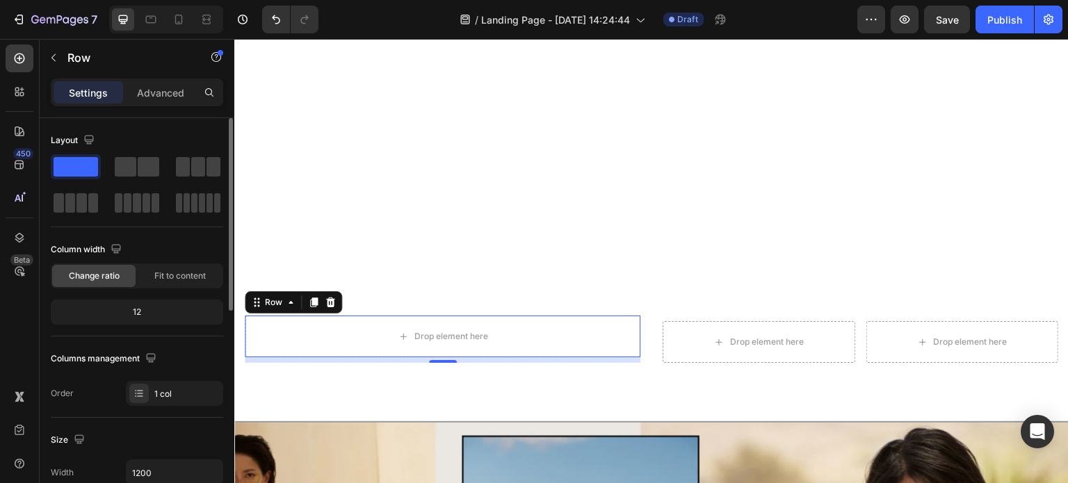
click at [127, 310] on div "12" at bounding box center [137, 312] width 167 height 19
click at [172, 239] on div "Column width" at bounding box center [137, 250] width 173 height 22
click at [418, 331] on div "Drop element here" at bounding box center [452, 336] width 74 height 11
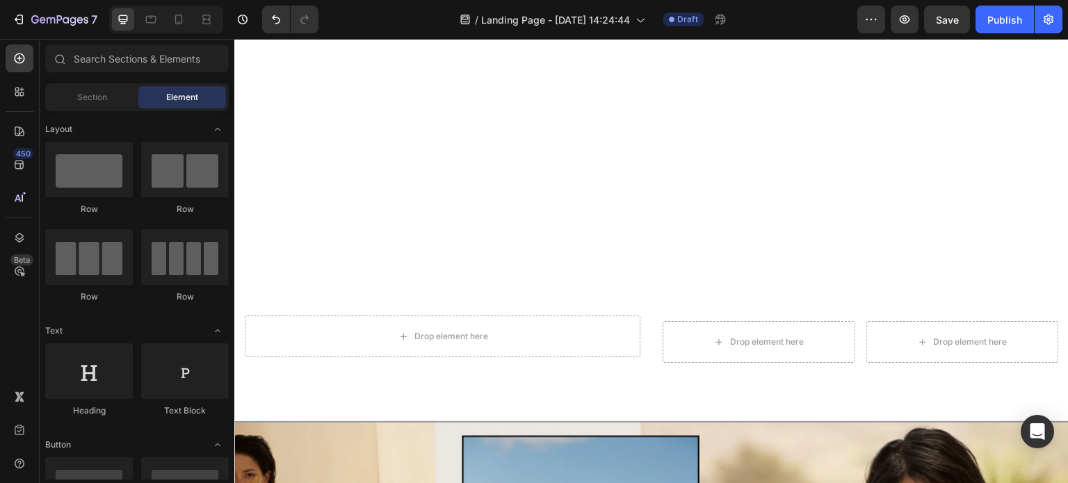
click at [118, 100] on div "Section" at bounding box center [92, 97] width 88 height 22
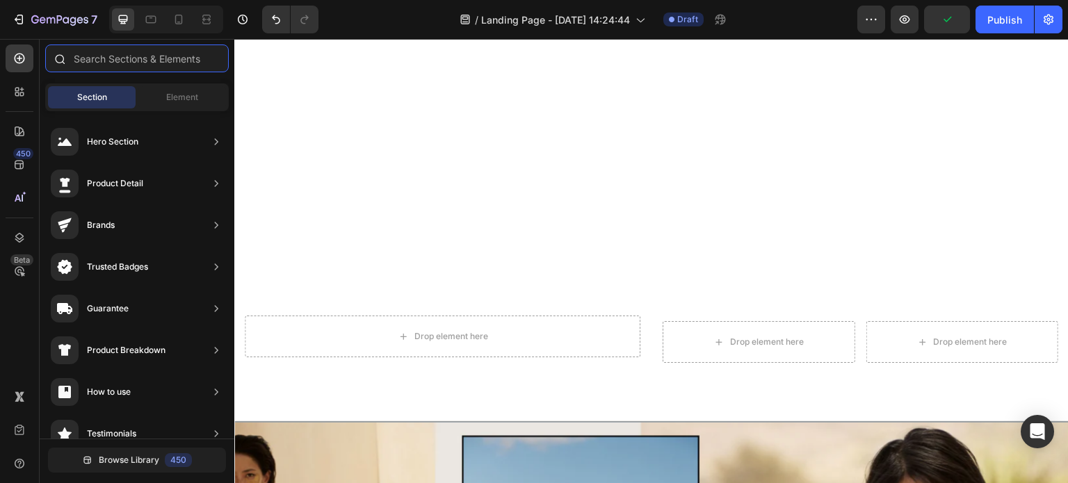
click at [142, 66] on input "text" at bounding box center [137, 59] width 184 height 28
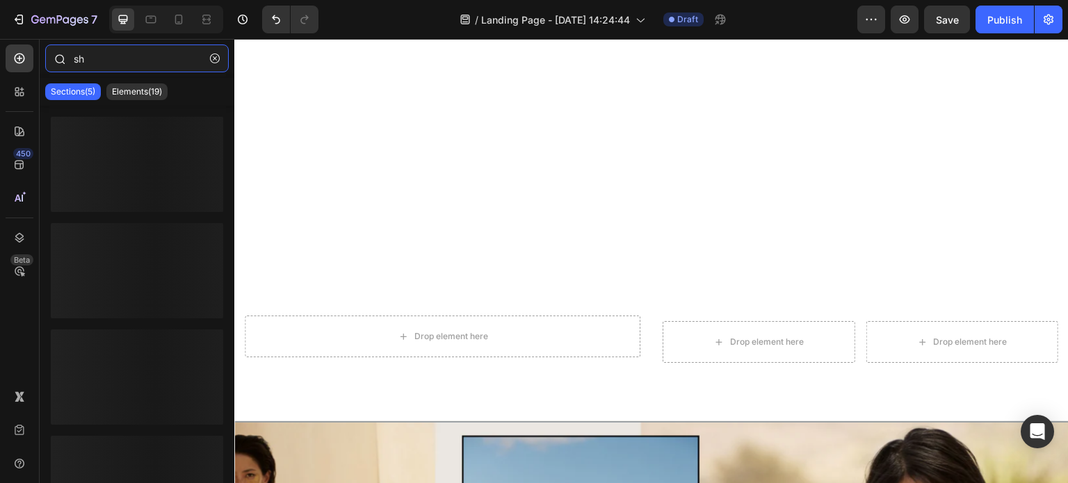
type input "s"
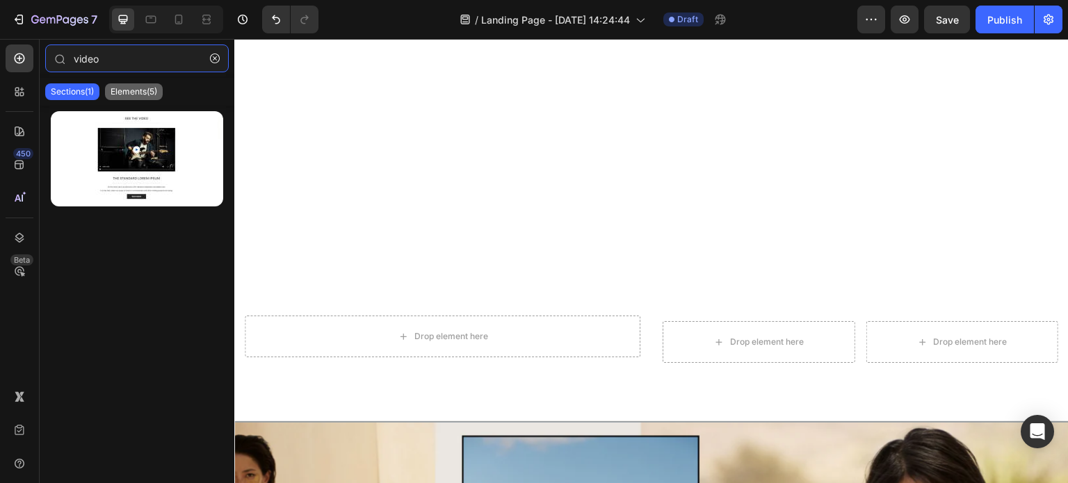
type input "video"
click at [139, 98] on div "Elements(5)" at bounding box center [134, 91] width 58 height 17
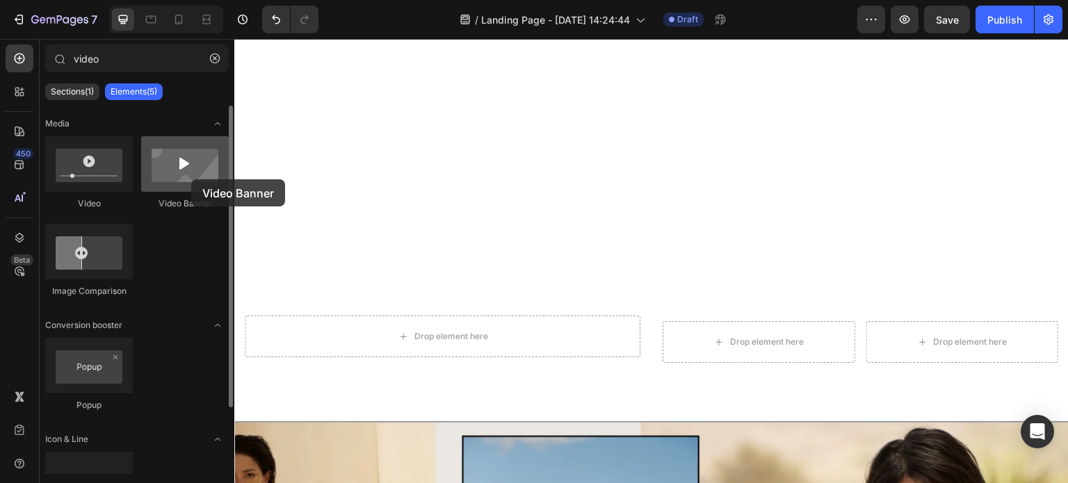
click at [191, 179] on div at bounding box center [185, 164] width 88 height 56
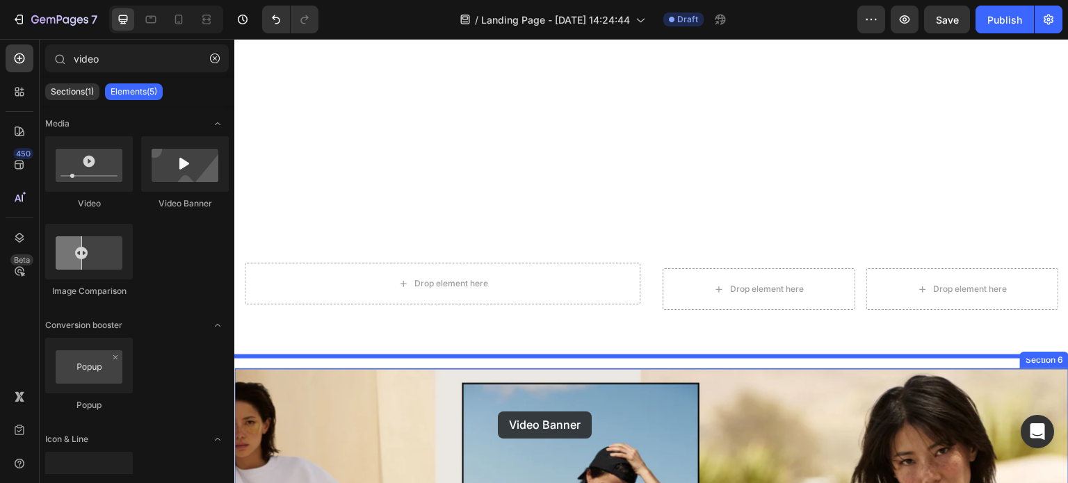
scroll to position [918, 0]
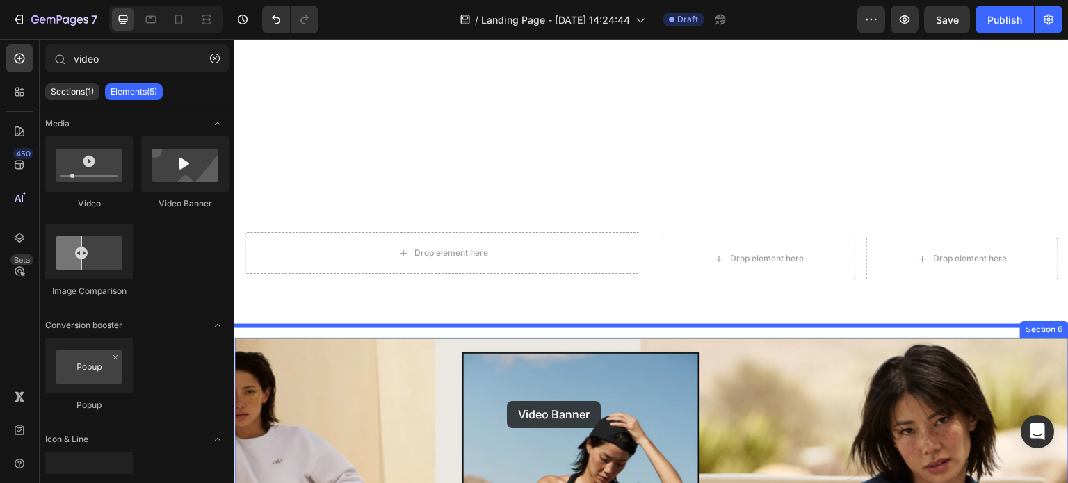
drag, startPoint x: 426, startPoint y: 218, endPoint x: 507, endPoint y: 401, distance: 200.2
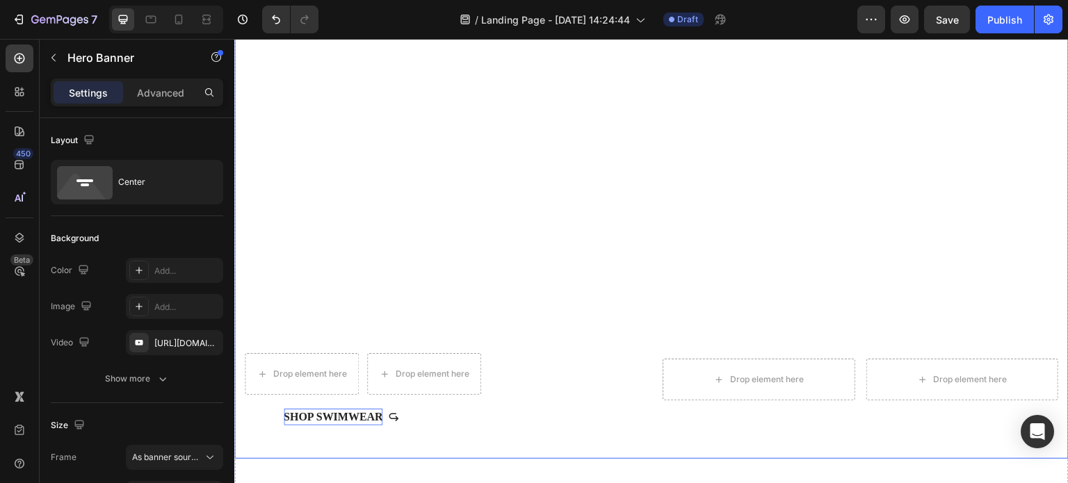
scroll to position [361, 0]
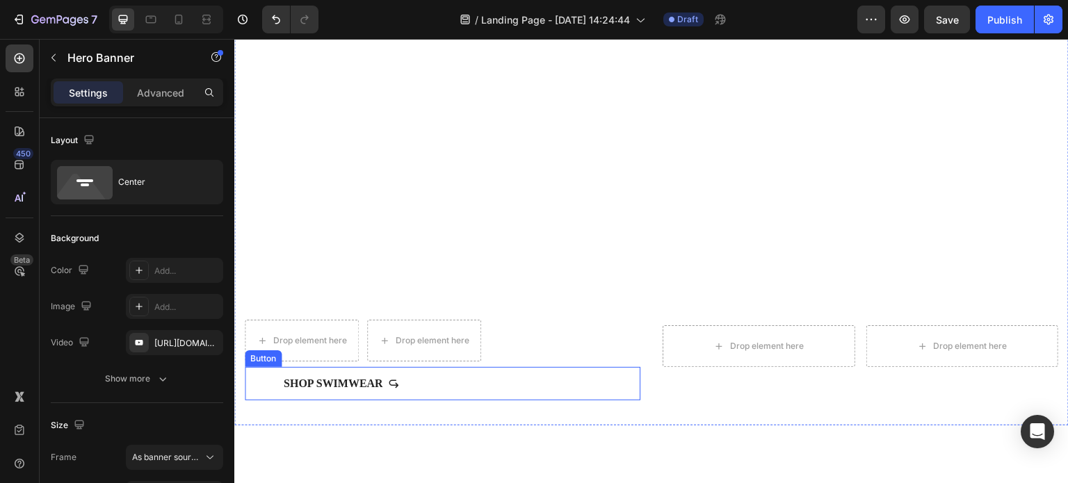
click at [414, 377] on button "Shop Swimwear" at bounding box center [341, 383] width 193 height 33
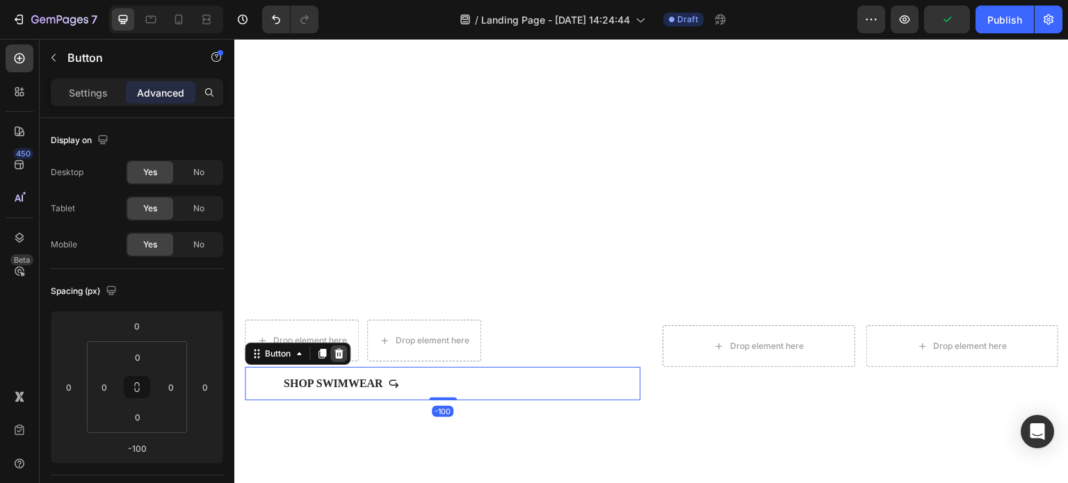
click at [342, 348] on icon at bounding box center [338, 353] width 11 height 11
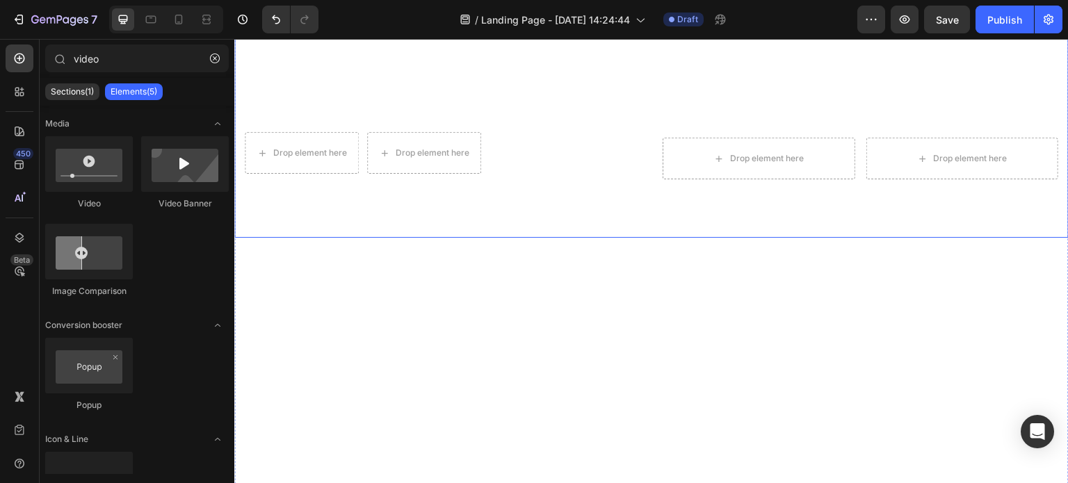
scroll to position [570, 0]
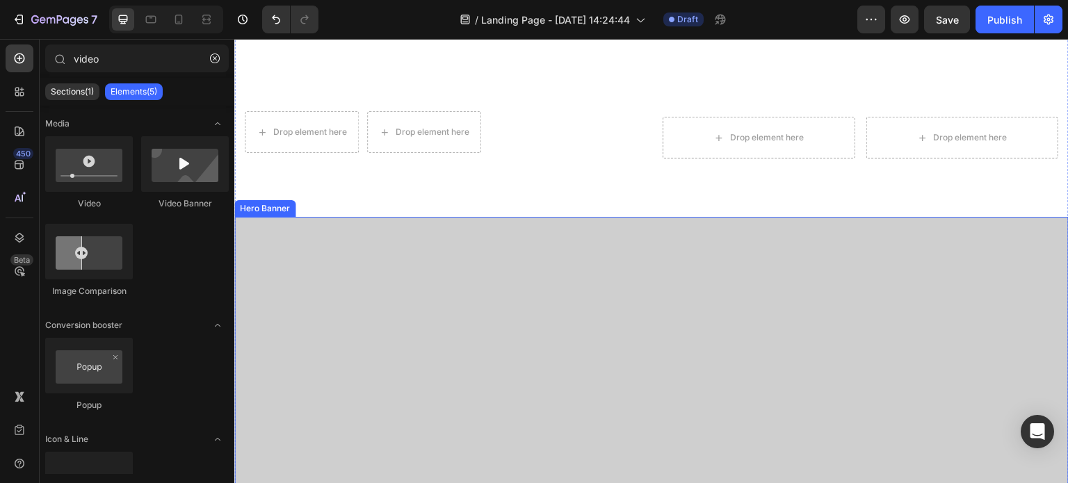
click at [546, 312] on div "Overlay" at bounding box center [651, 452] width 835 height 470
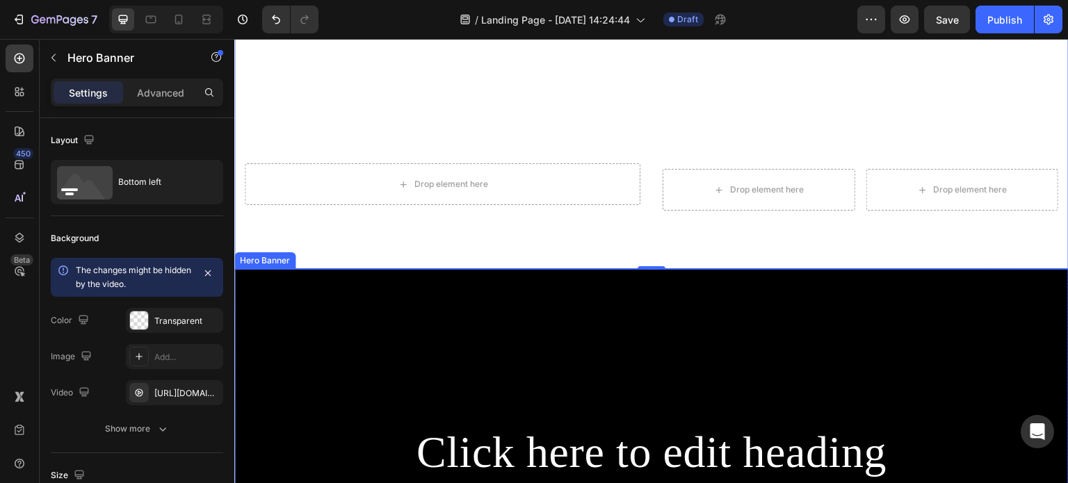
scroll to position [1126, 0]
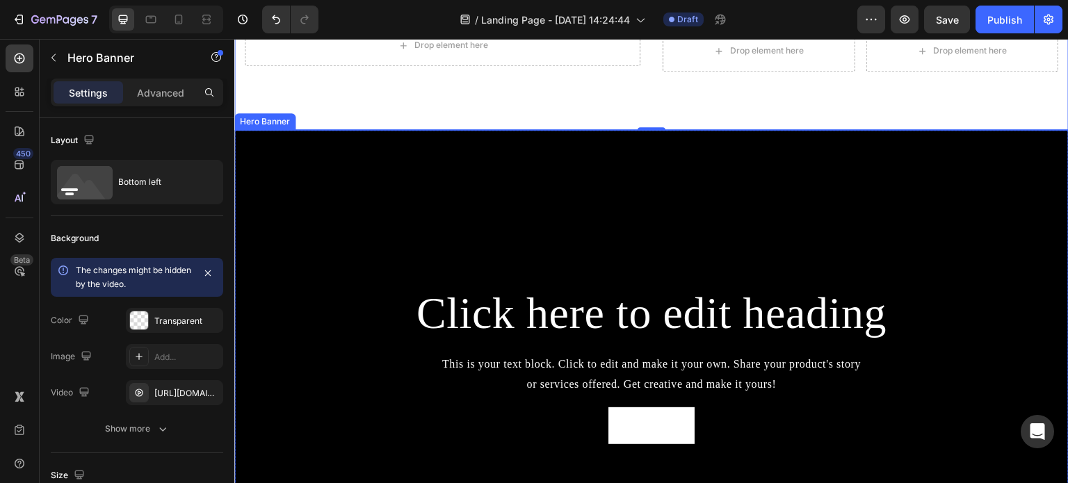
click at [657, 250] on div "Background Image" at bounding box center [651, 365] width 835 height 470
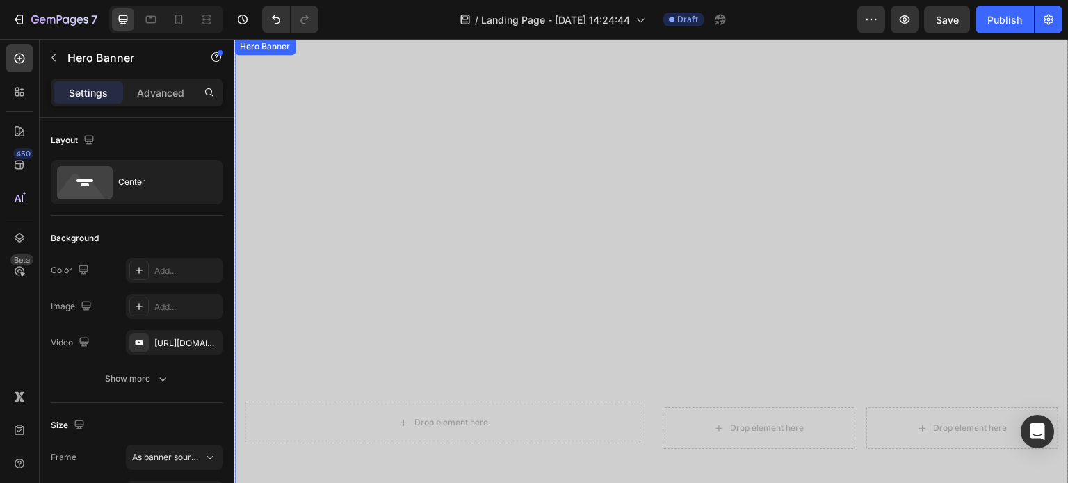
scroll to position [876, 0]
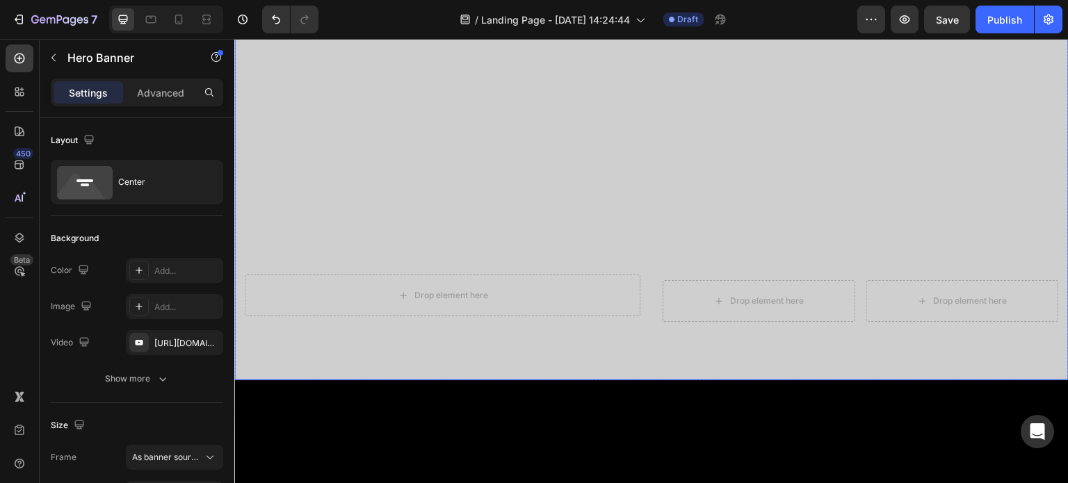
click at [510, 194] on div "Overlay" at bounding box center [651, 146] width 835 height 470
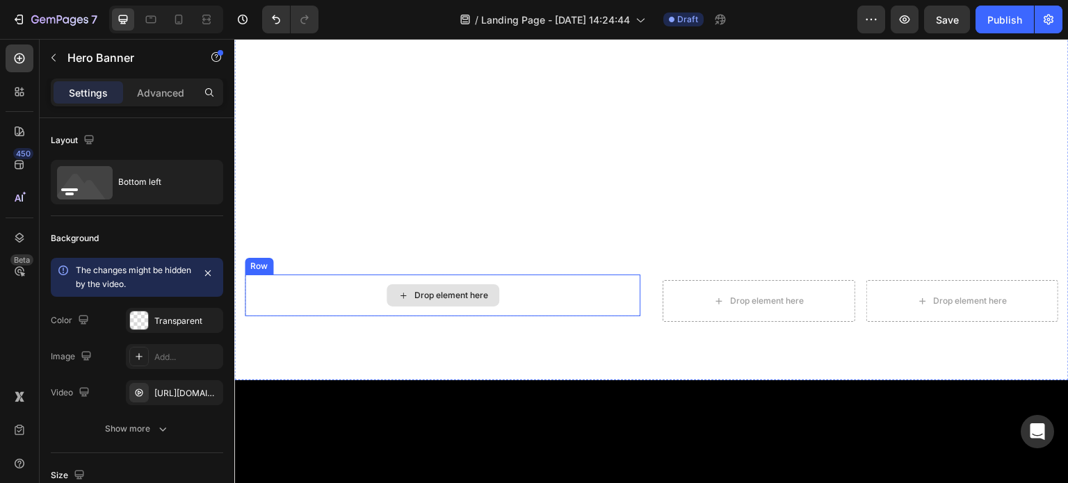
click at [438, 290] on div "Drop element here" at bounding box center [452, 295] width 74 height 11
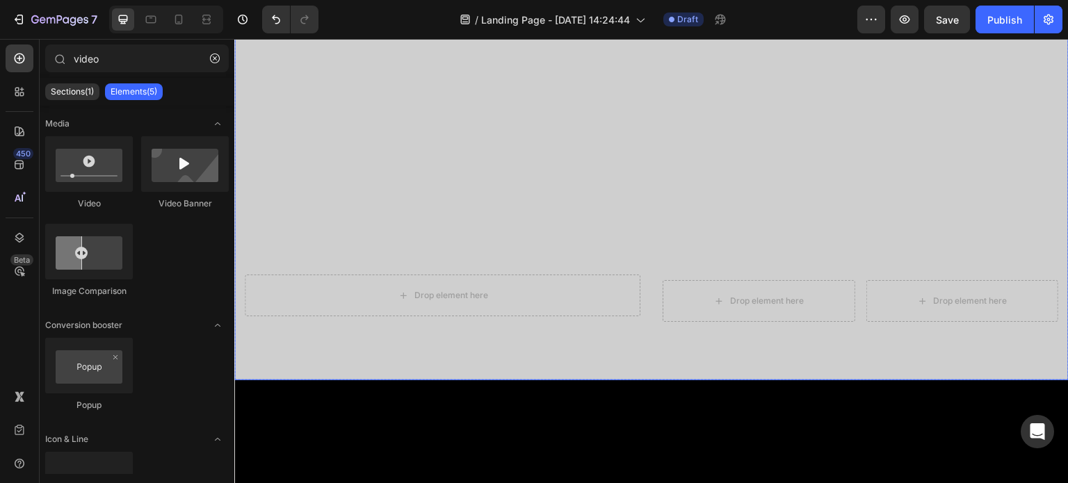
click at [415, 169] on div "Overlay" at bounding box center [651, 146] width 835 height 470
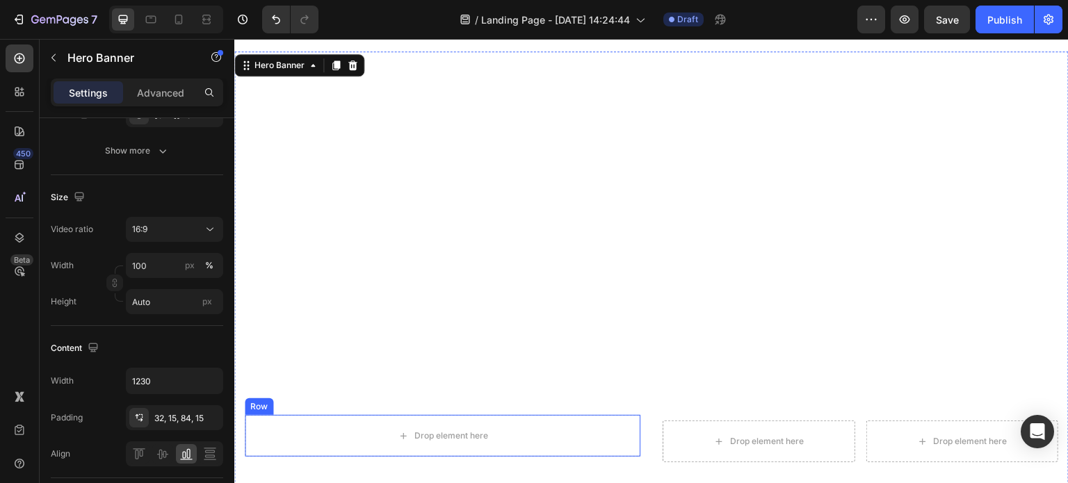
scroll to position [737, 0]
click at [320, 63] on div "Hero Banner" at bounding box center [279, 64] width 83 height 17
click at [245, 67] on icon at bounding box center [244, 68] width 2 height 2
click at [252, 61] on div "Hero Banner" at bounding box center [279, 64] width 83 height 17
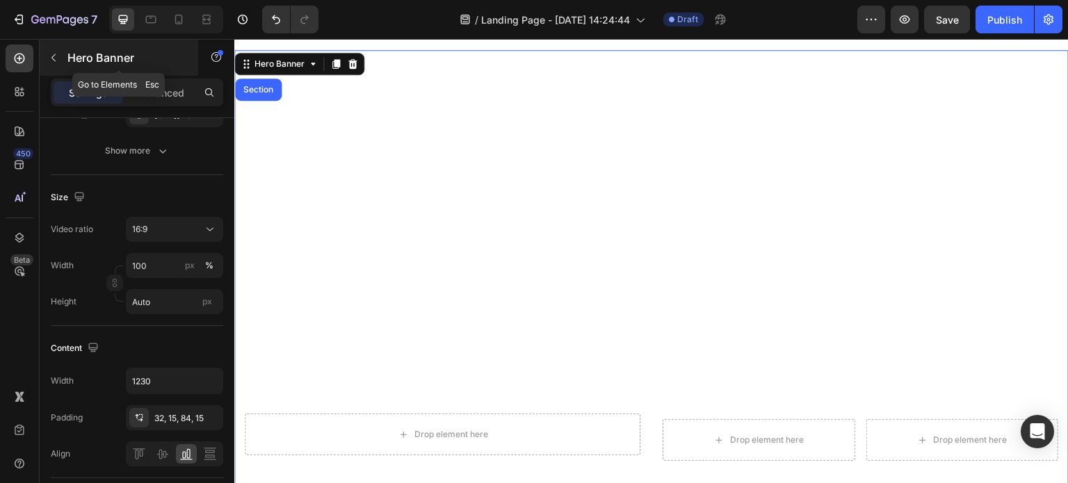
click at [58, 58] on icon "button" at bounding box center [53, 57] width 11 height 11
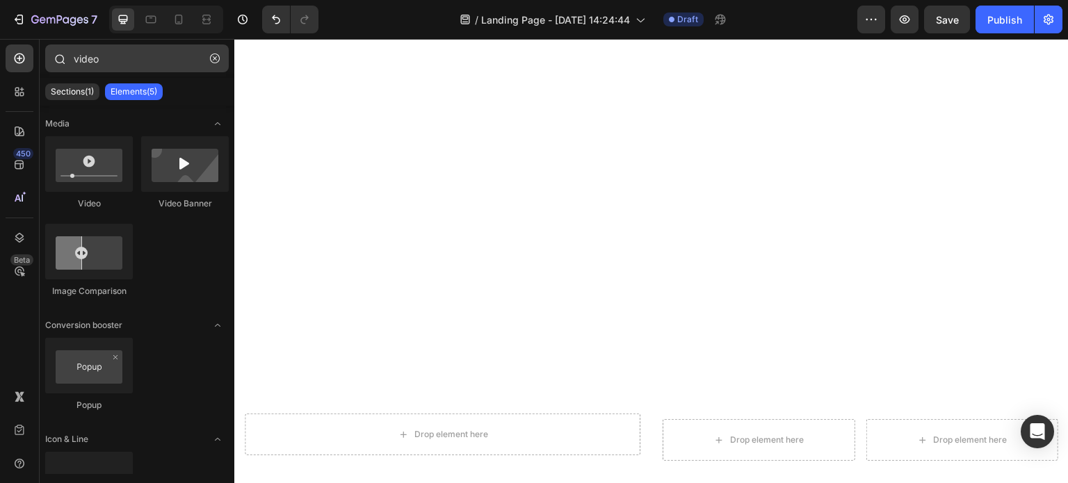
drag, startPoint x: 211, startPoint y: 58, endPoint x: 170, endPoint y: 61, distance: 41.9
click at [214, 60] on icon "button" at bounding box center [215, 59] width 10 height 10
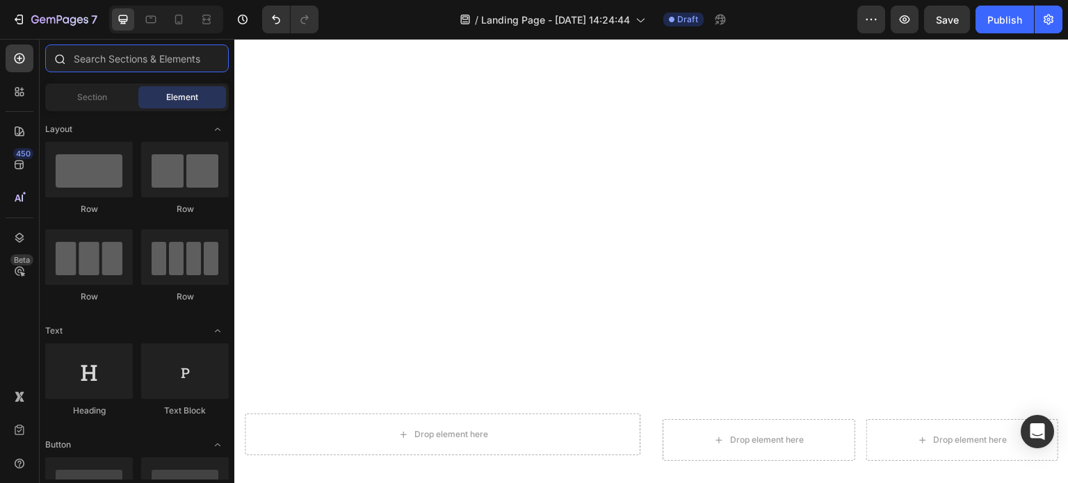
click at [168, 61] on input "text" at bounding box center [137, 59] width 184 height 28
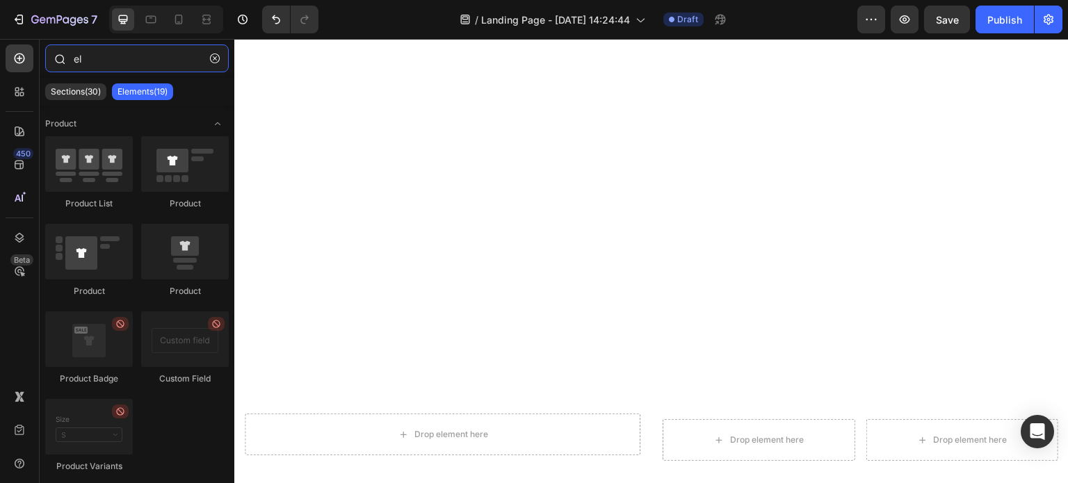
type input "e"
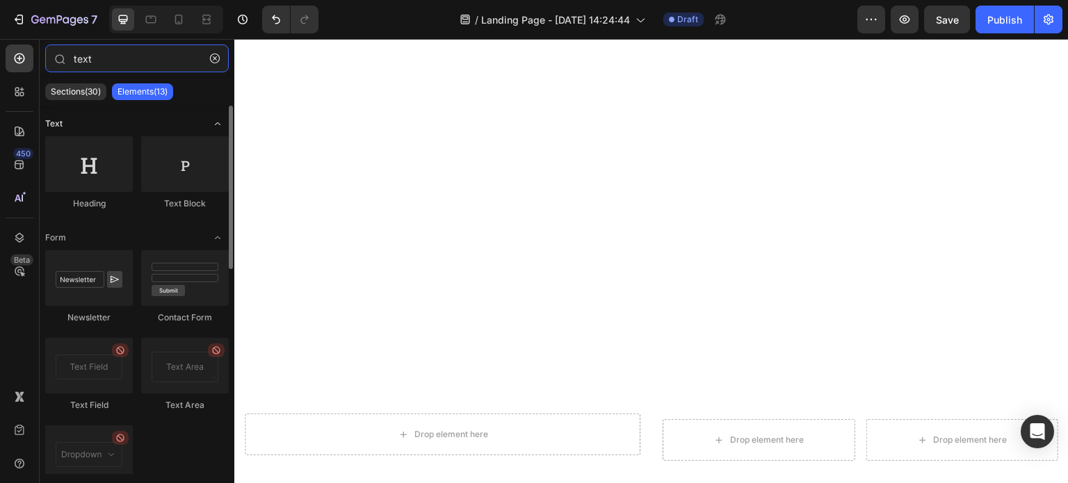
type input "text"
click at [217, 129] on span "Toggle open" at bounding box center [218, 124] width 22 height 22
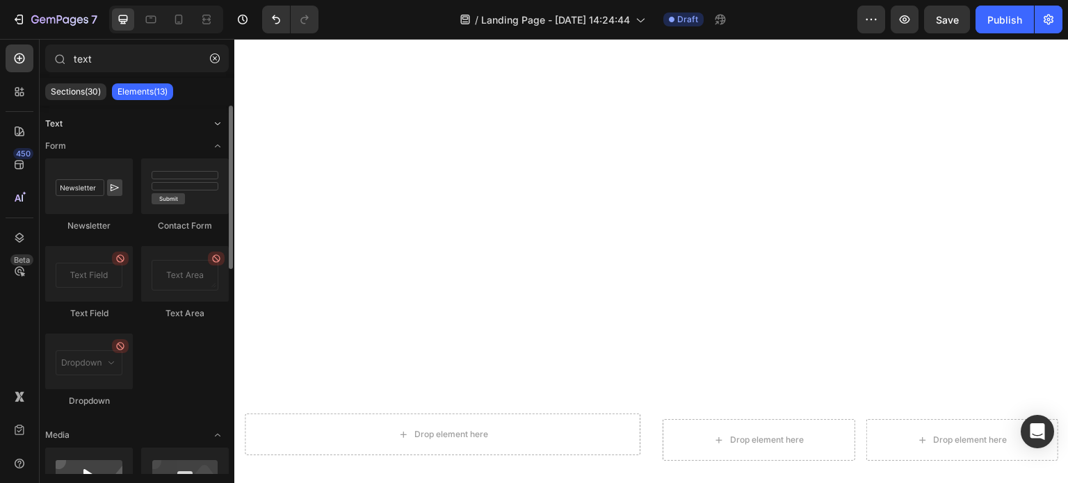
click at [217, 122] on icon "Toggle open" at bounding box center [217, 123] width 11 height 11
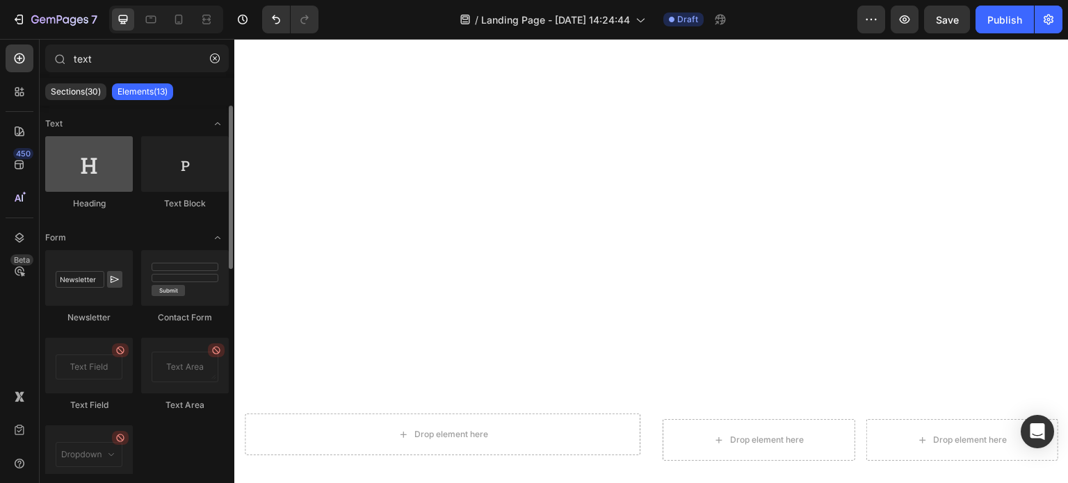
click at [97, 181] on div at bounding box center [89, 164] width 88 height 56
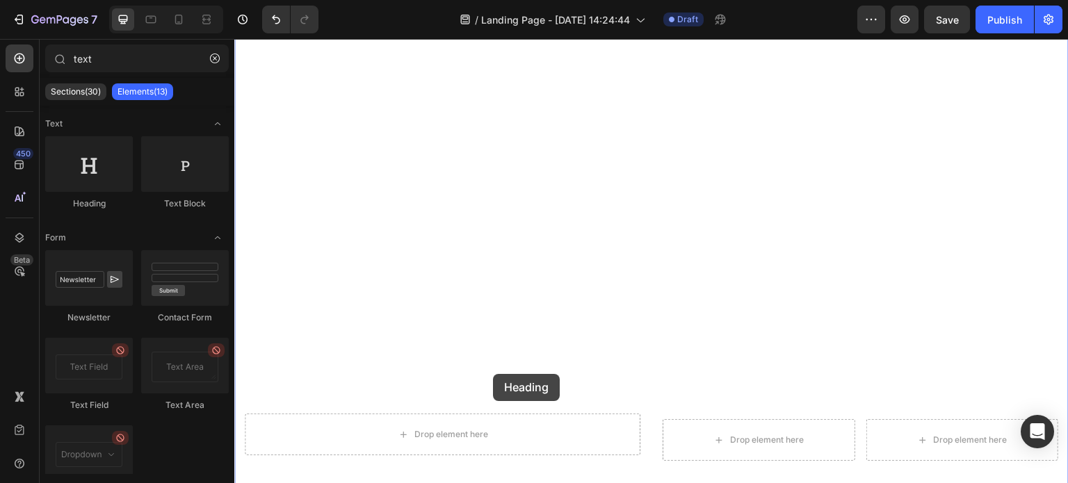
drag, startPoint x: 454, startPoint y: 236, endPoint x: 521, endPoint y: 389, distance: 167.0
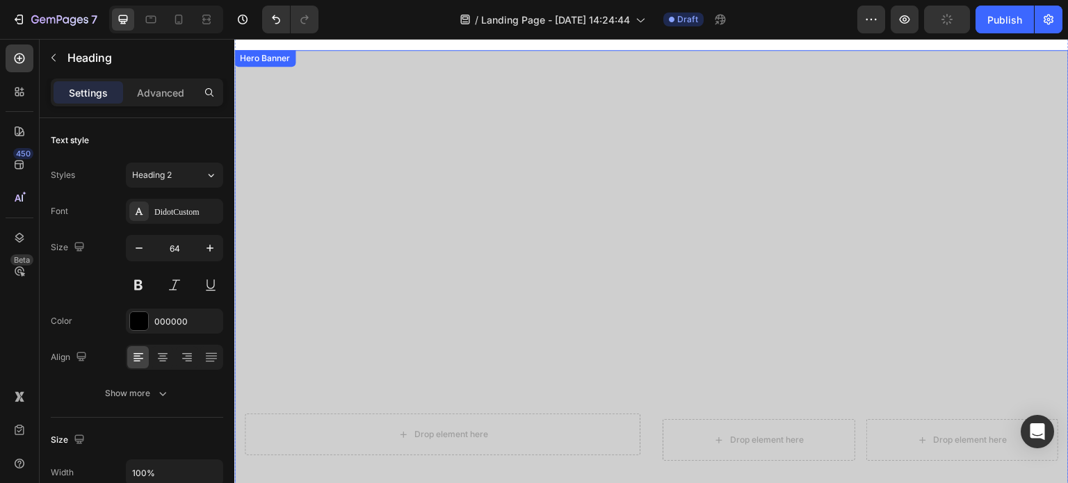
scroll to position [667, 0]
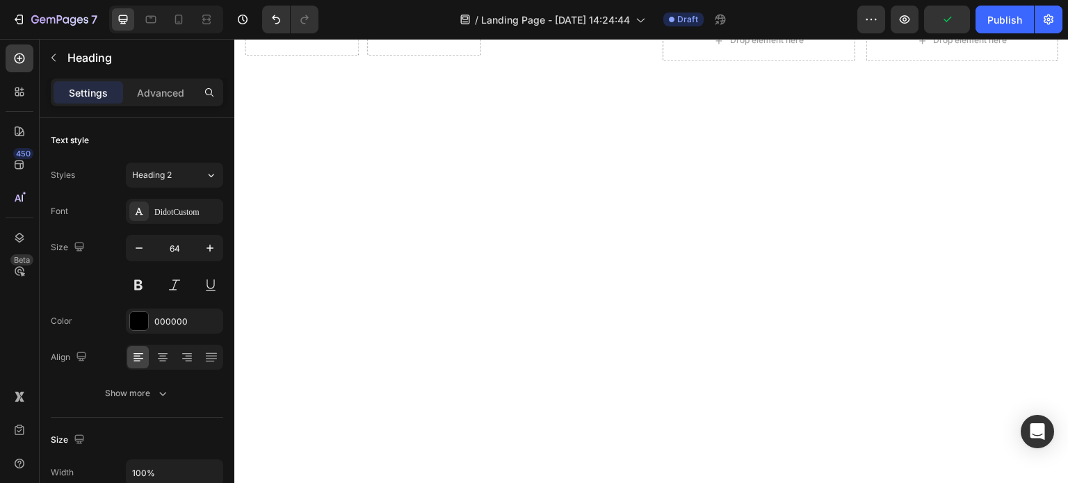
click at [125, 91] on div "Settings Advanced" at bounding box center [137, 92] width 167 height 22
click at [149, 93] on p "Advanced" at bounding box center [160, 93] width 47 height 15
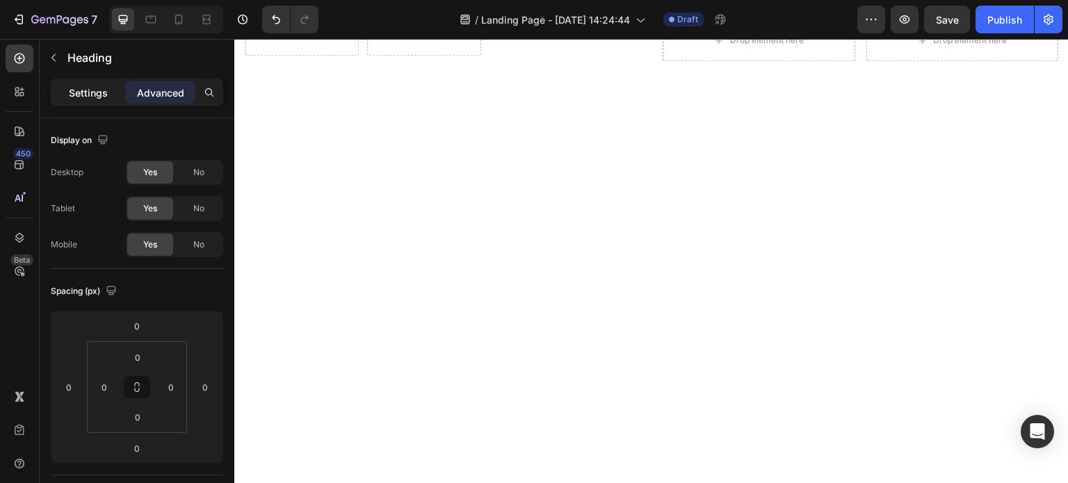
click at [95, 87] on p "Settings" at bounding box center [88, 93] width 39 height 15
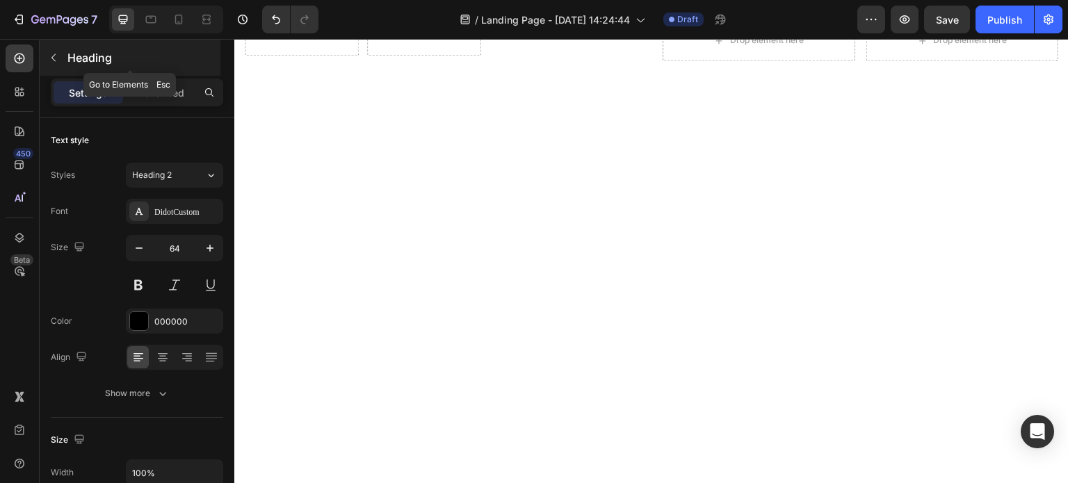
click at [64, 54] on button "button" at bounding box center [53, 58] width 22 height 22
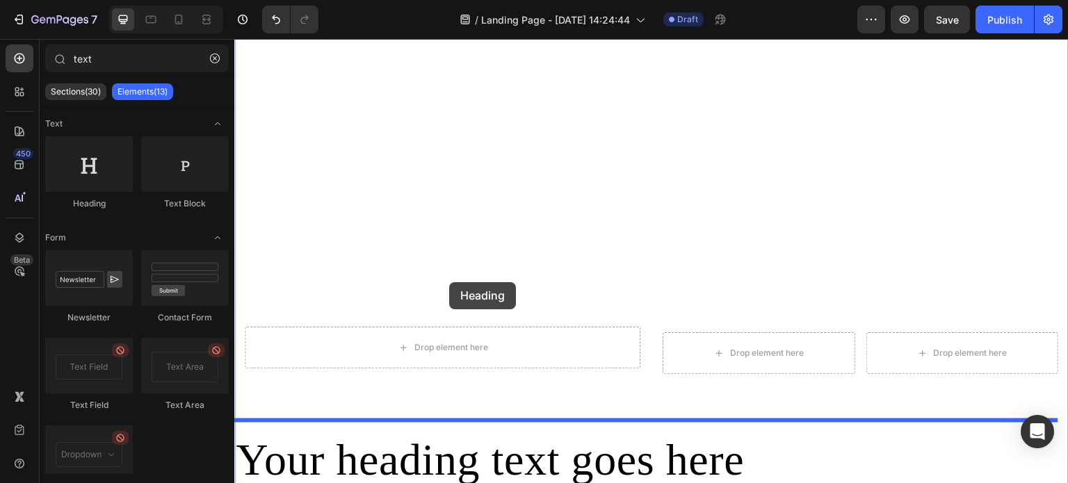
scroll to position [876, 0]
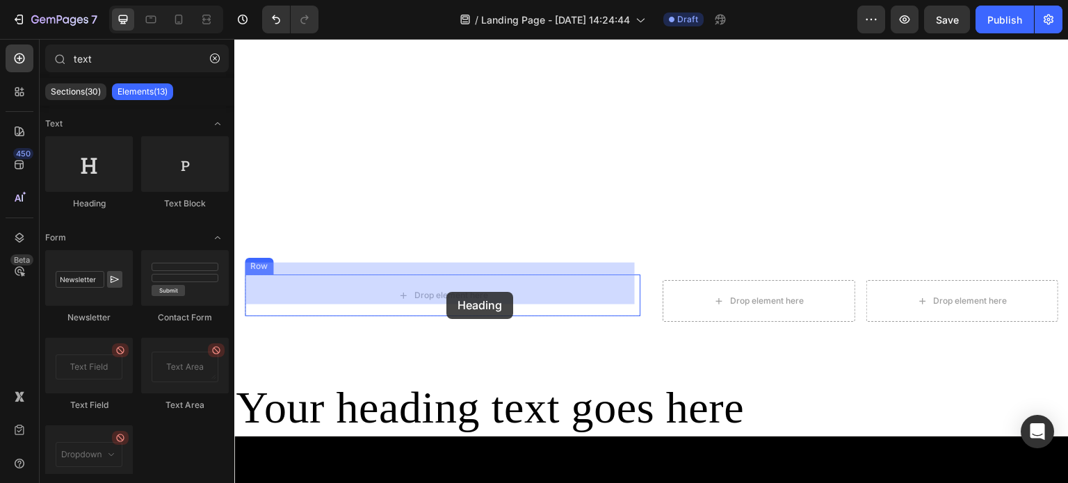
drag, startPoint x: 346, startPoint y: 202, endPoint x: 447, endPoint y: 292, distance: 134.9
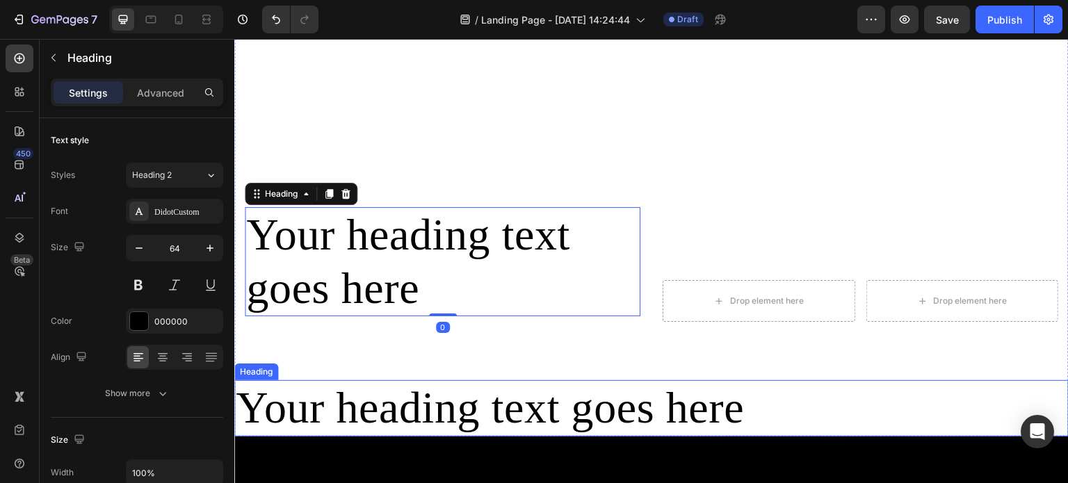
click at [588, 406] on h2 "Your heading text goes here" at bounding box center [651, 408] width 835 height 56
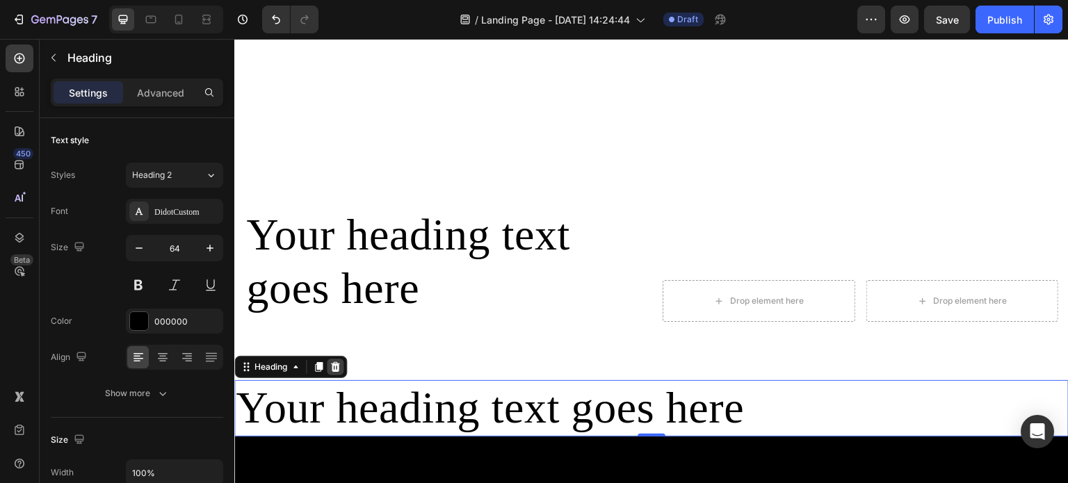
click at [339, 362] on icon at bounding box center [335, 367] width 11 height 11
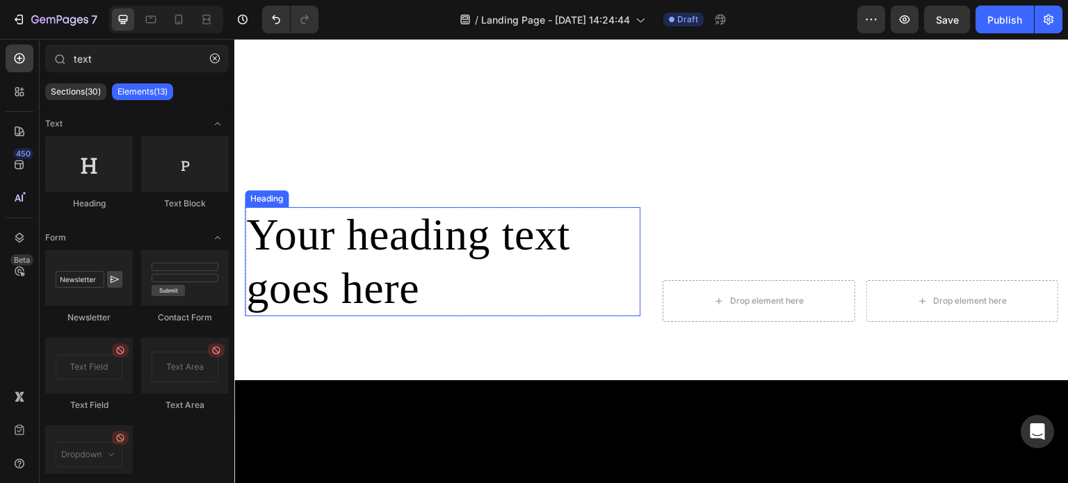
click at [449, 230] on h2 "Your heading text goes here" at bounding box center [443, 262] width 396 height 110
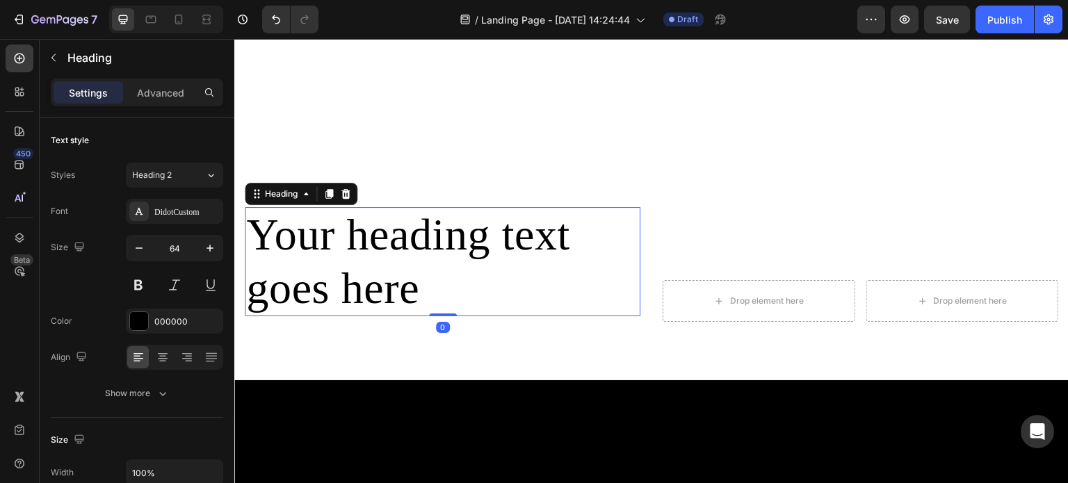
click at [361, 241] on h2 "Your heading text goes here" at bounding box center [443, 262] width 396 height 110
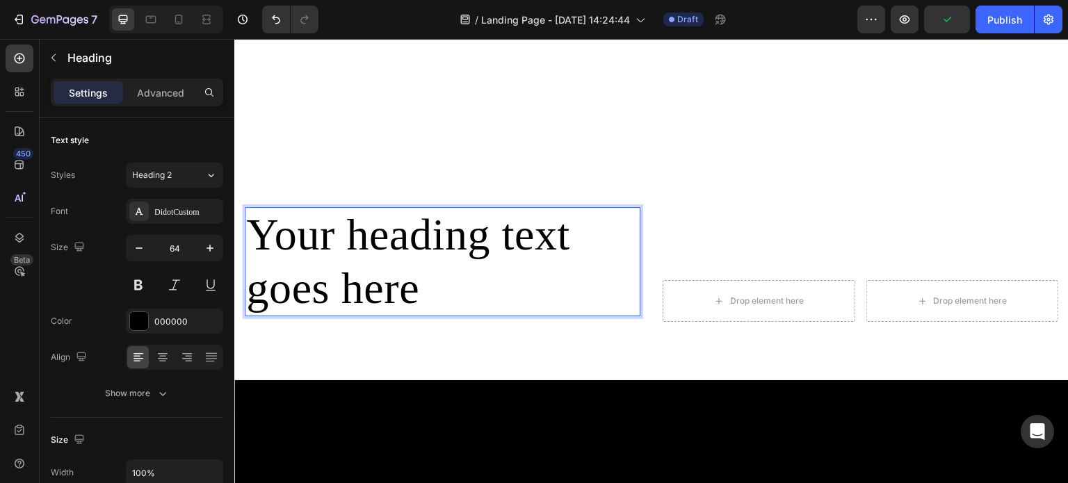
click at [531, 268] on p "Your heading text goes here" at bounding box center [442, 262] width 393 height 107
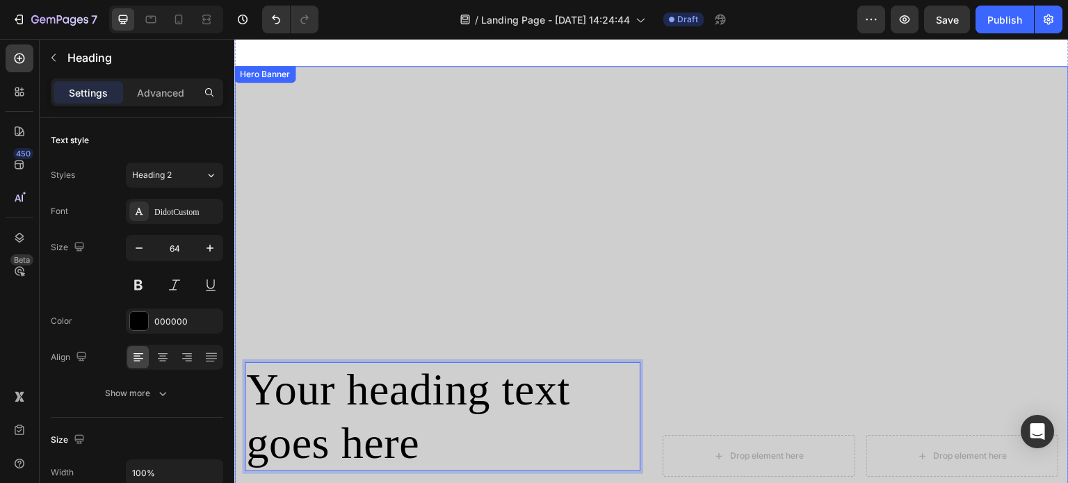
scroll to position [737, 0]
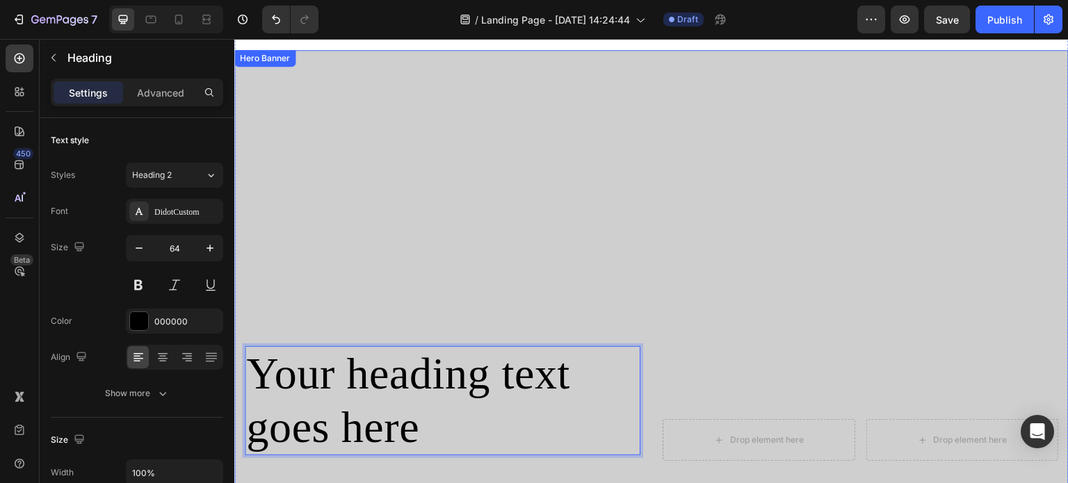
click at [621, 143] on div "Overlay" at bounding box center [651, 285] width 835 height 470
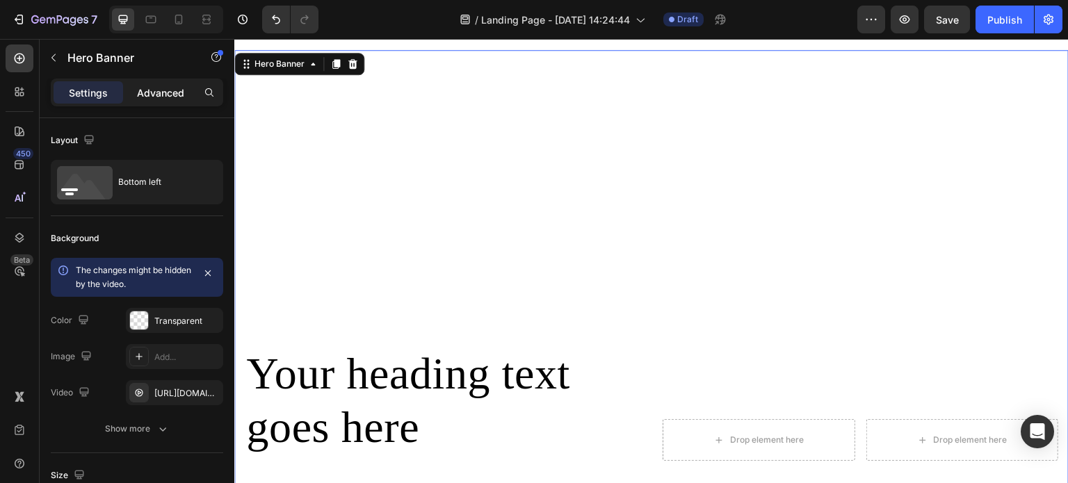
click at [169, 93] on p "Advanced" at bounding box center [160, 93] width 47 height 15
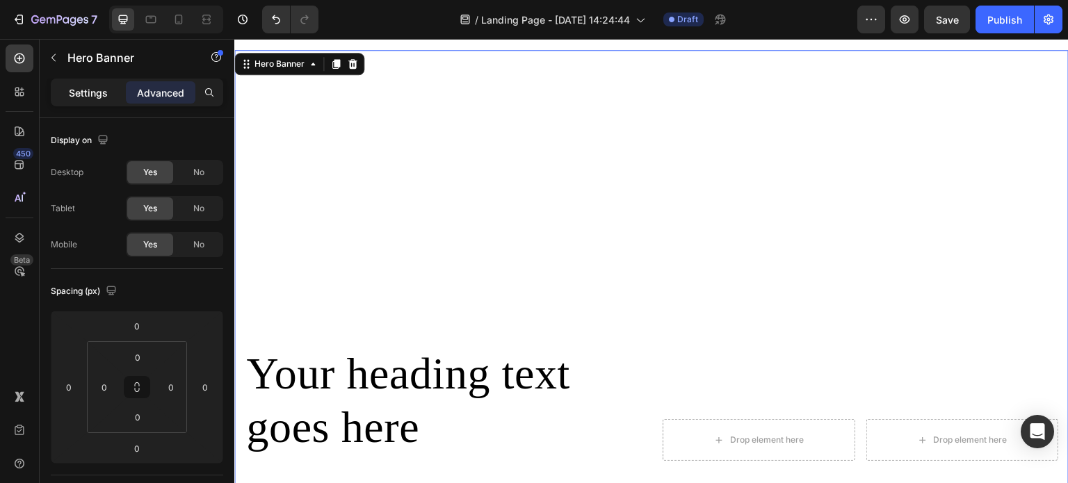
click at [88, 94] on p "Settings" at bounding box center [88, 93] width 39 height 15
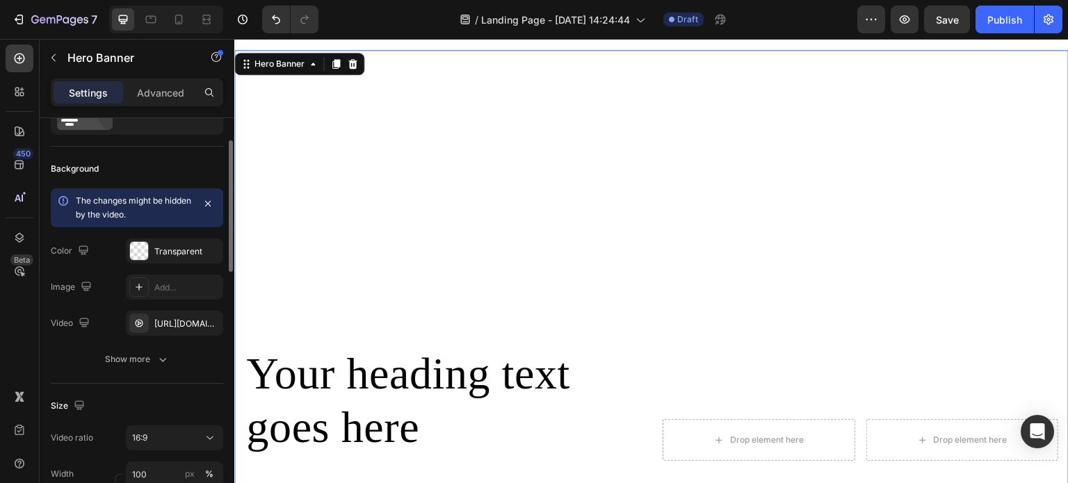
scroll to position [139, 0]
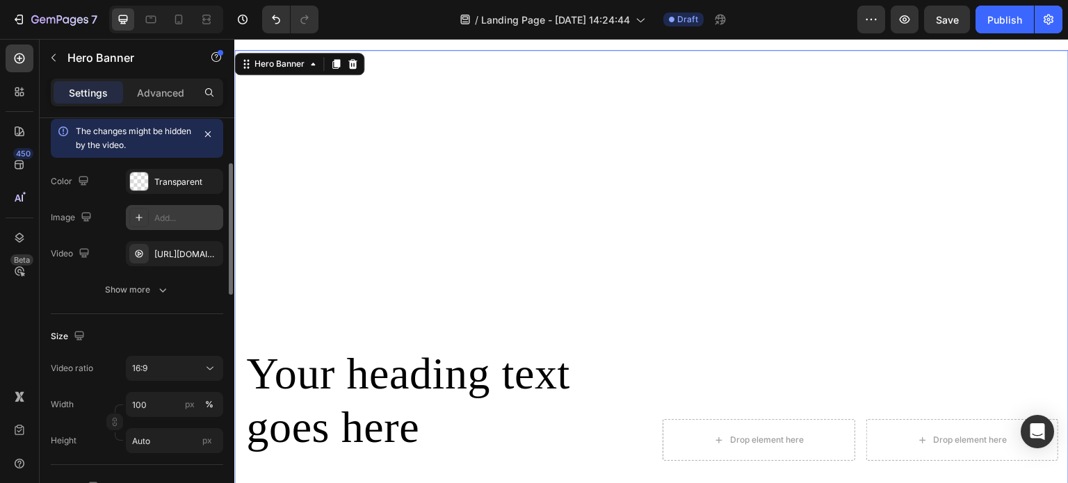
click at [140, 218] on icon at bounding box center [139, 217] width 11 height 11
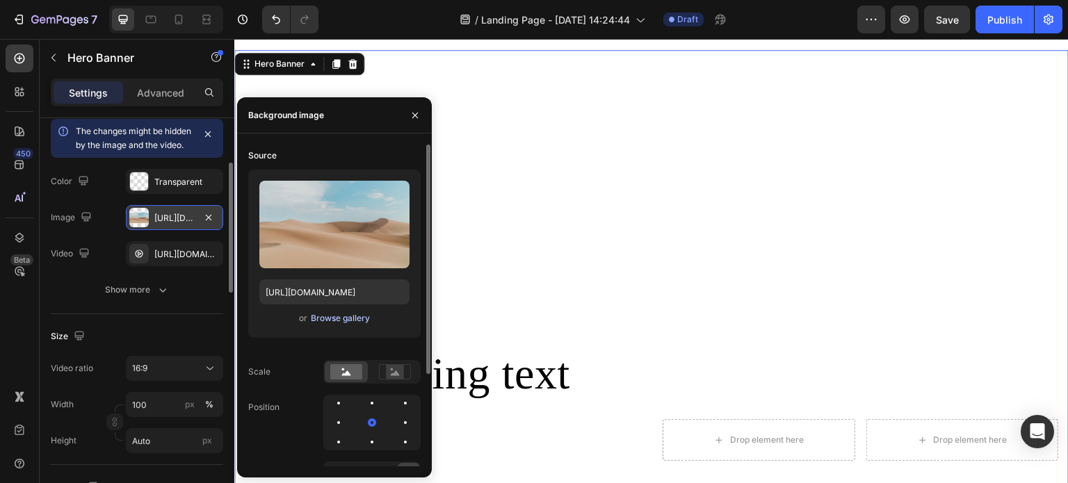
click at [349, 316] on div "Browse gallery" at bounding box center [340, 318] width 59 height 13
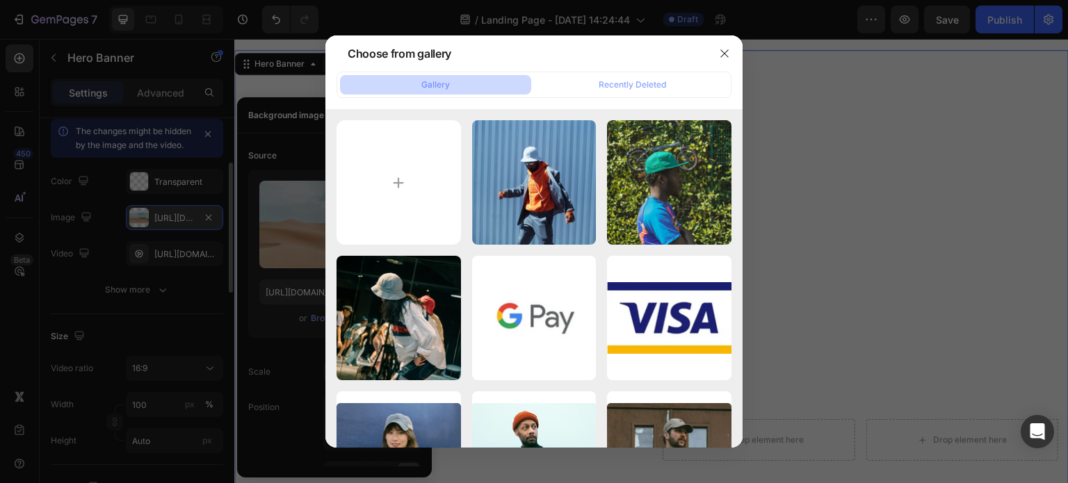
click at [712, 56] on div at bounding box center [725, 53] width 36 height 36
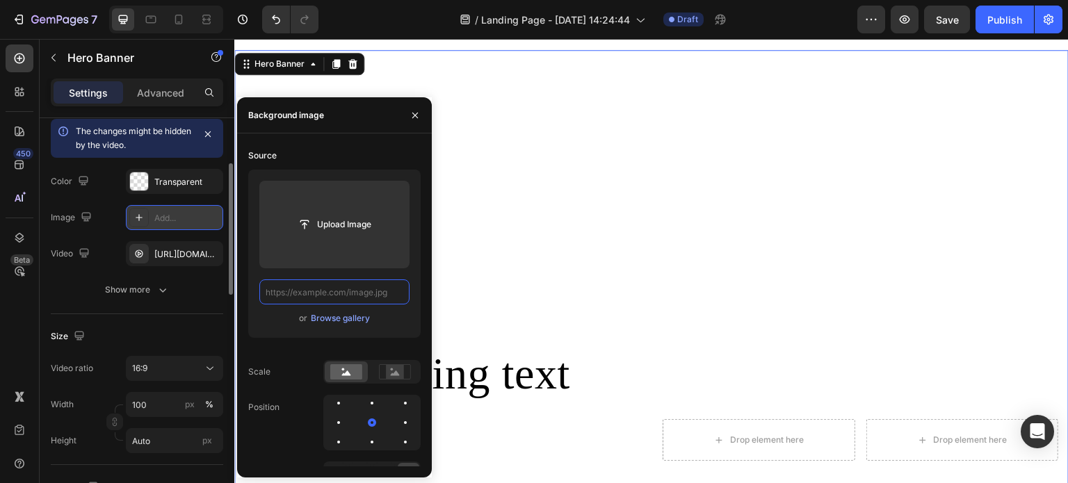
scroll to position [0, 0]
click at [203, 214] on div "Add..." at bounding box center [186, 218] width 65 height 13
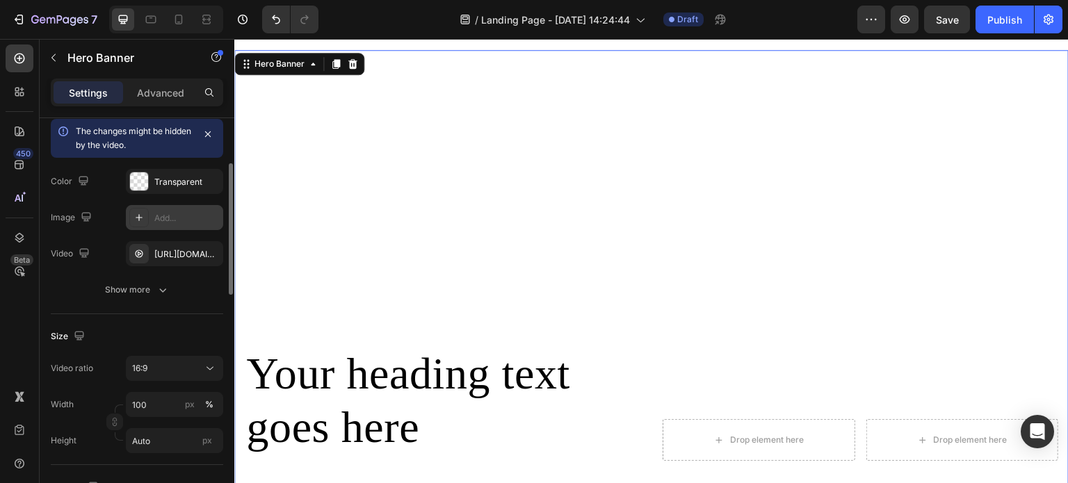
click at [198, 213] on div "Add..." at bounding box center [186, 218] width 65 height 13
type input "https://cdn.shopify.com/s/files/1/2005/9307/files/background_settings.jpg"
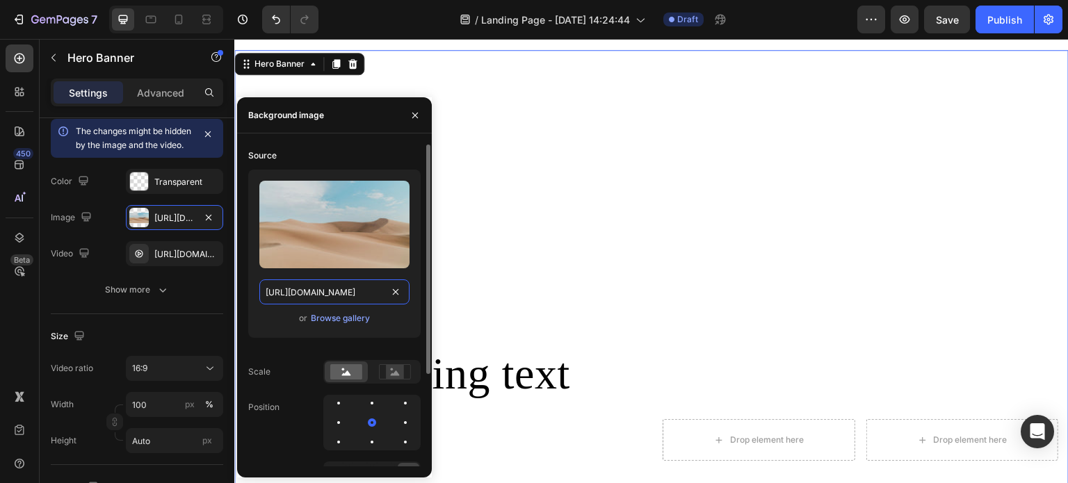
click at [381, 289] on input "https://cdn.shopify.com/s/files/1/2005/9307/files/background_settings.jpg" at bounding box center [334, 292] width 150 height 25
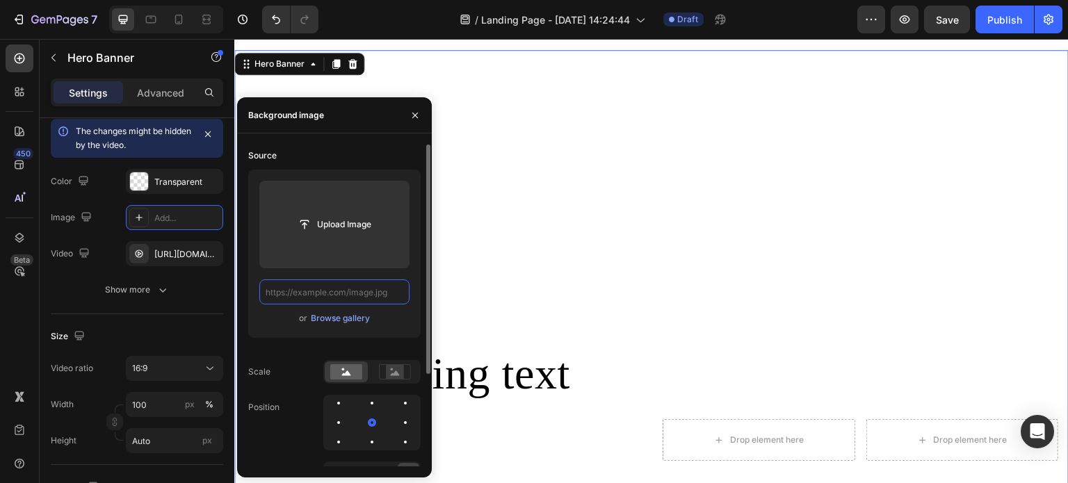
click at [359, 290] on input "text" at bounding box center [334, 292] width 150 height 25
paste input "https://cdn.shopify.com/s/files/1/0695/8940/1798/files/Screenshot_2025-08-27_at…"
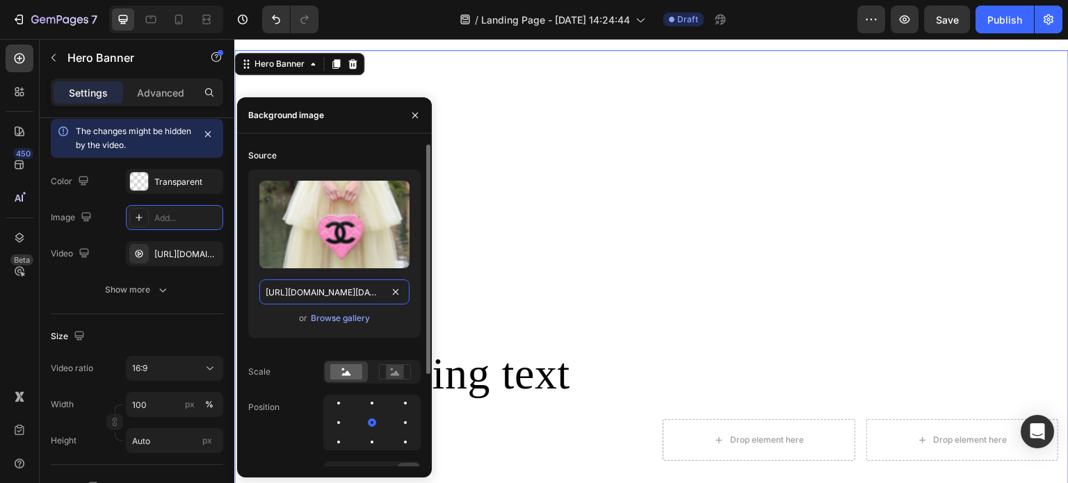
scroll to position [0, 338]
type input "https://cdn.shopify.com/s/files/1/0695/8940/1798/files/Screenshot_2025-08-27_at…"
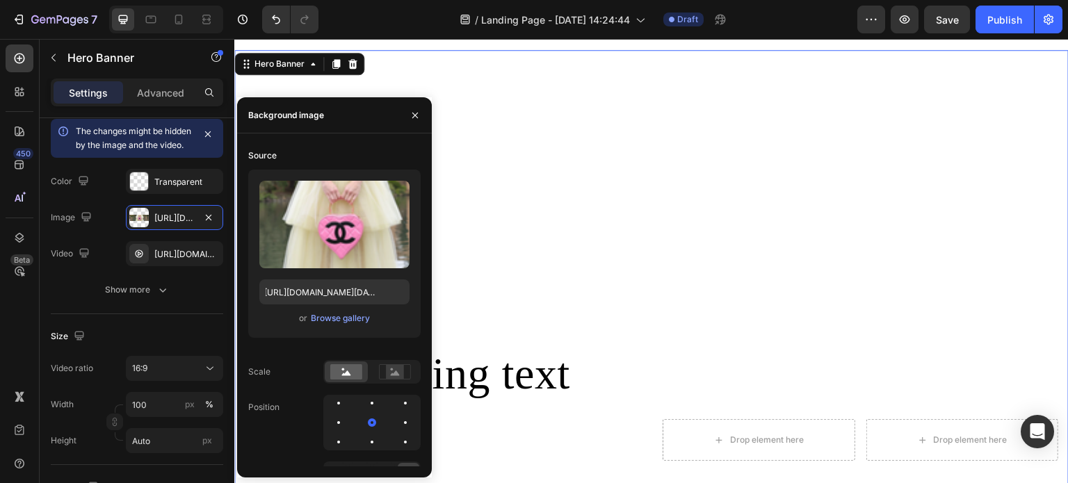
scroll to position [0, 0]
click at [211, 259] on icon "button" at bounding box center [208, 253] width 11 height 11
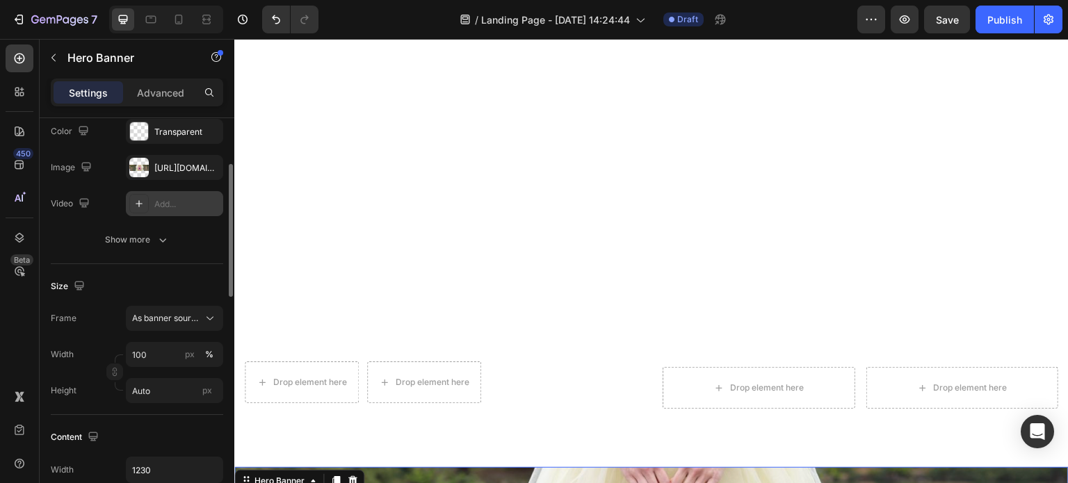
scroll to position [528, 0]
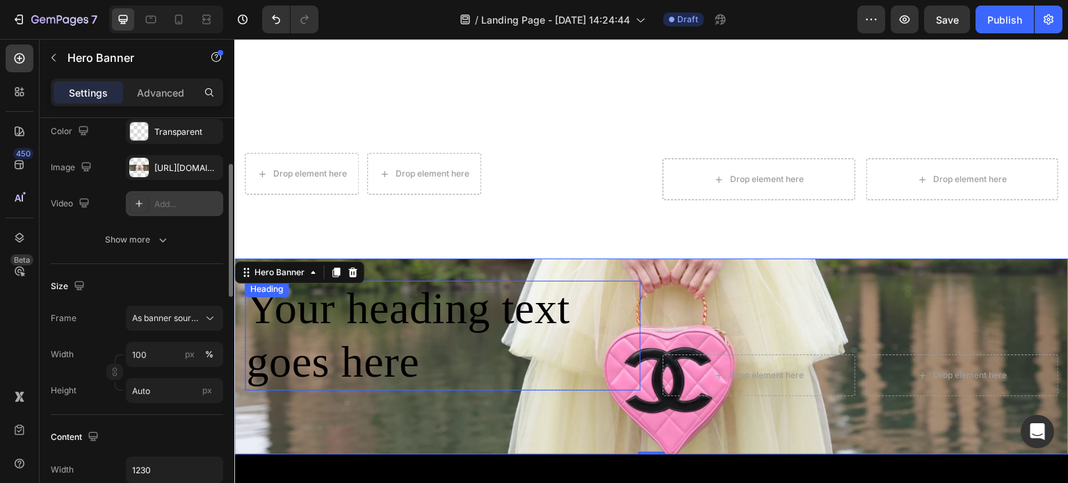
click at [443, 328] on p "Your heading text goes here" at bounding box center [442, 335] width 393 height 107
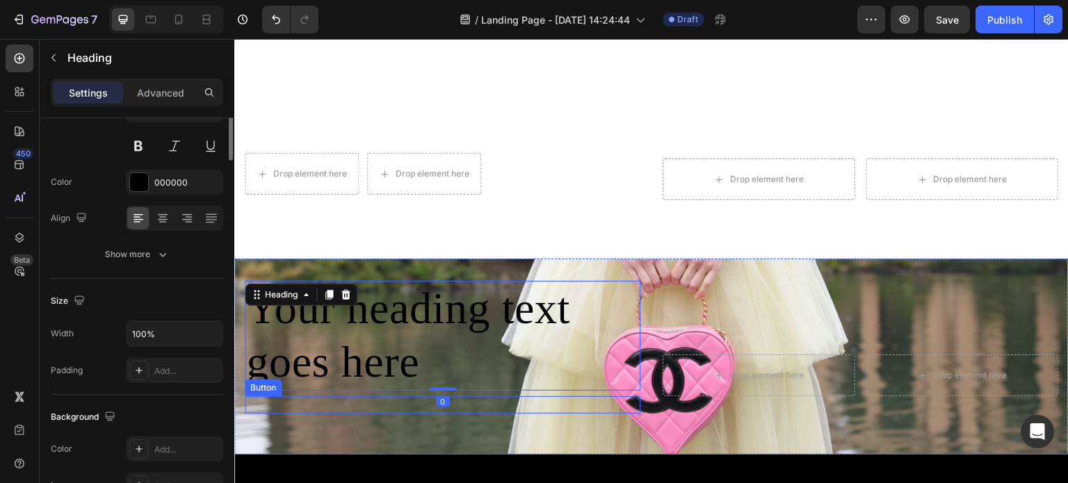
scroll to position [0, 0]
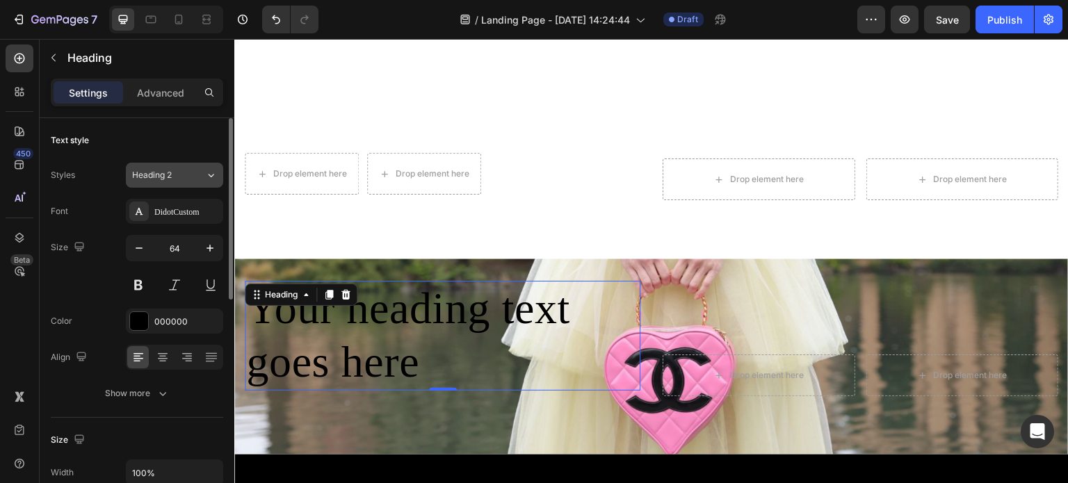
click at [188, 174] on div "Heading 2" at bounding box center [160, 175] width 56 height 13
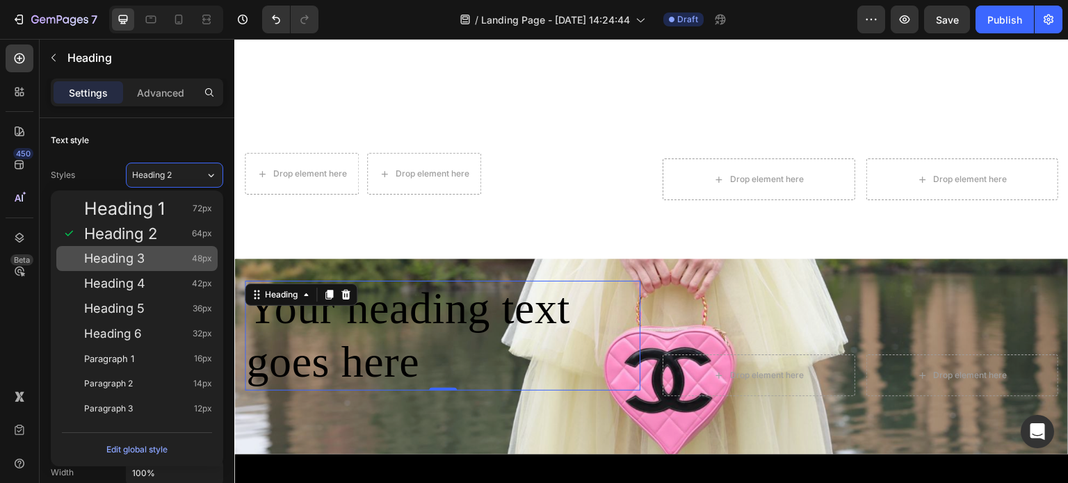
click at [166, 266] on div "Heading 3 48px" at bounding box center [136, 258] width 161 height 25
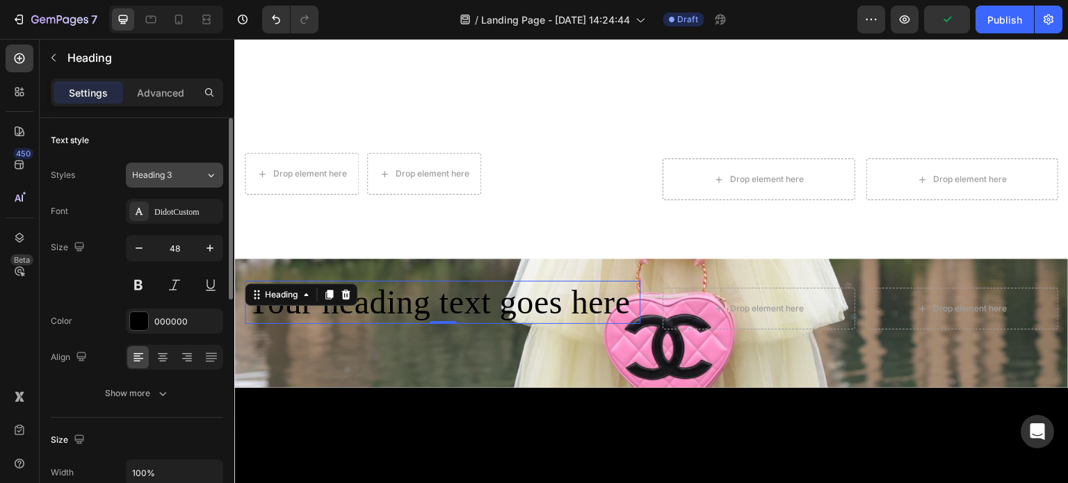
click at [205, 177] on icon at bounding box center [211, 175] width 12 height 14
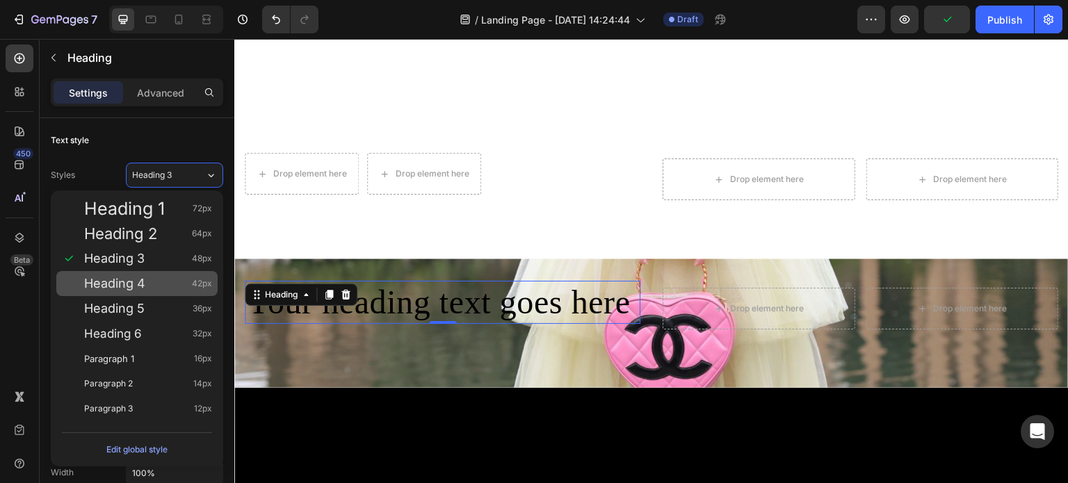
click at [157, 280] on div "Heading 4 42px" at bounding box center [148, 284] width 128 height 14
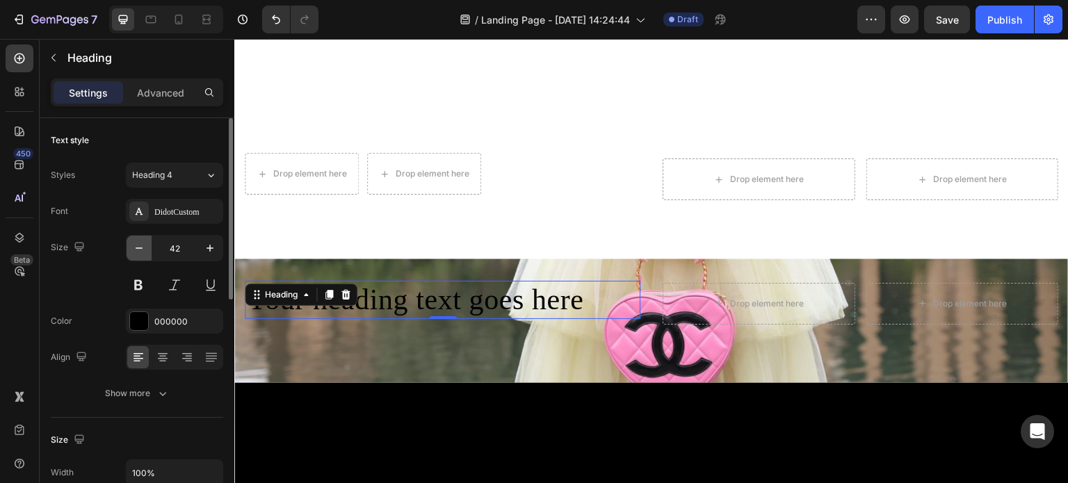
click at [136, 249] on icon "button" at bounding box center [139, 248] width 14 height 14
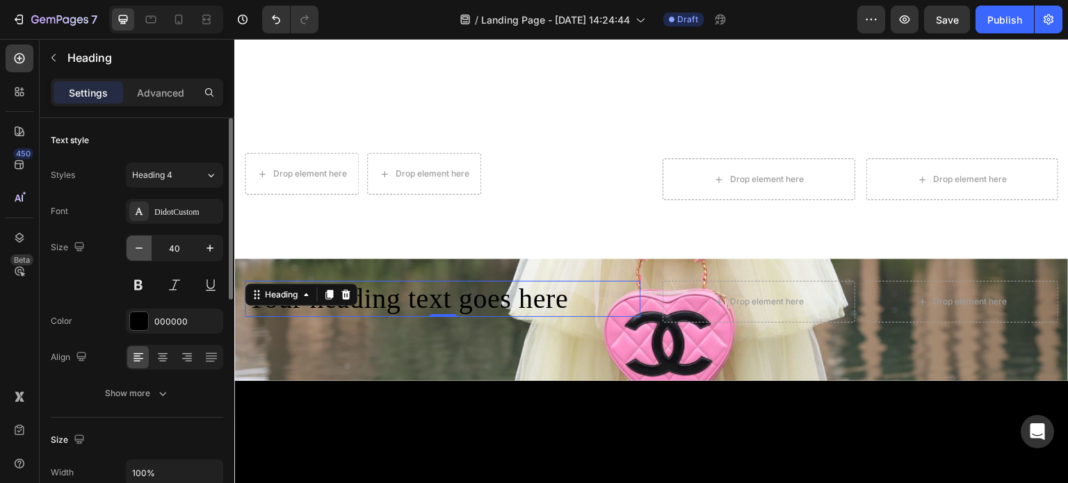
click at [136, 249] on icon "button" at bounding box center [139, 248] width 14 height 14
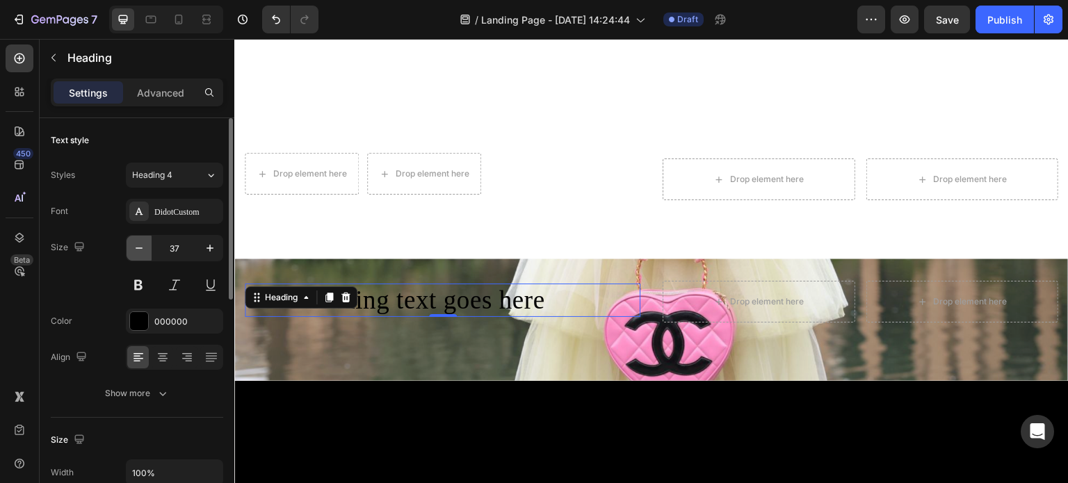
click at [136, 249] on icon "button" at bounding box center [139, 248] width 14 height 14
type input "34"
click at [161, 356] on icon at bounding box center [162, 356] width 7 height 1
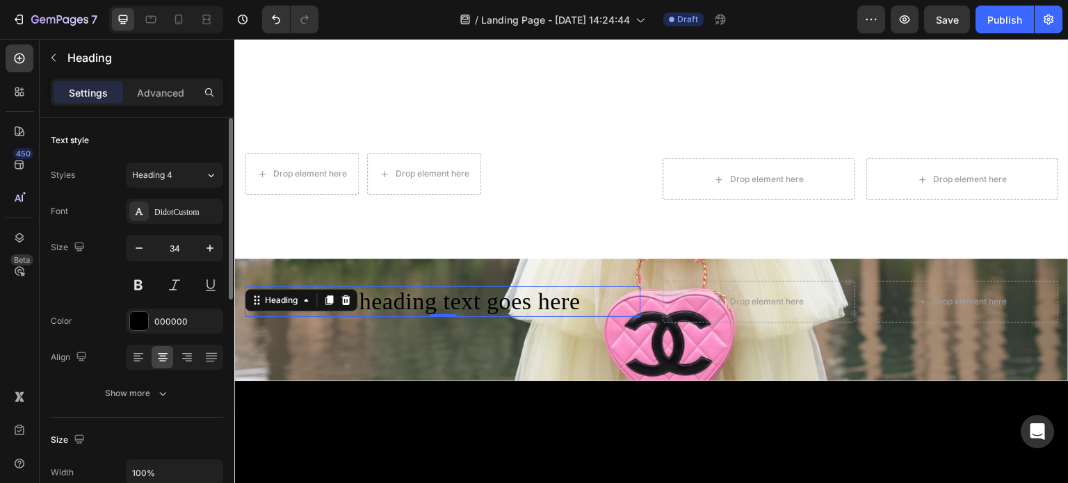
click at [186, 380] on div "Font DidotCustom Size 34 Color 000000 Align Show more" at bounding box center [137, 302] width 173 height 207
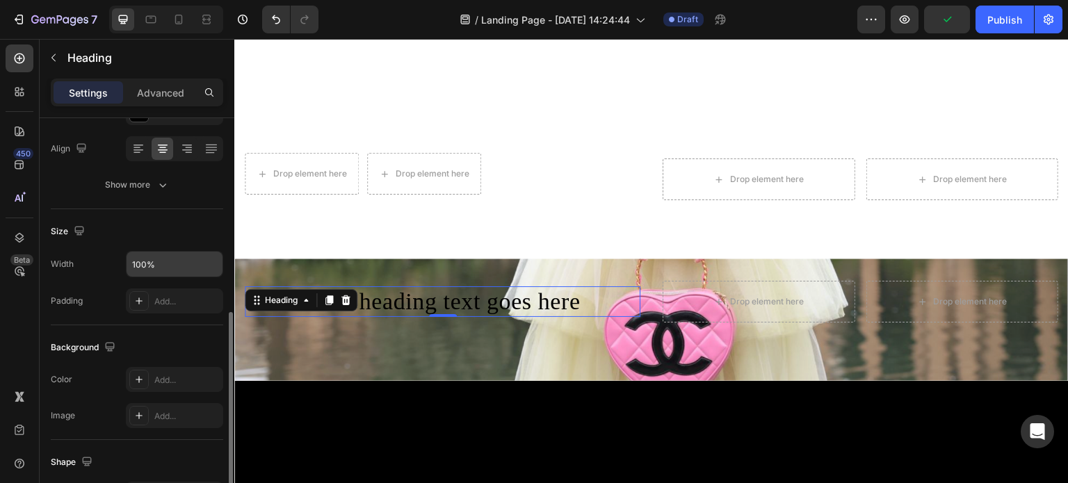
scroll to position [278, 0]
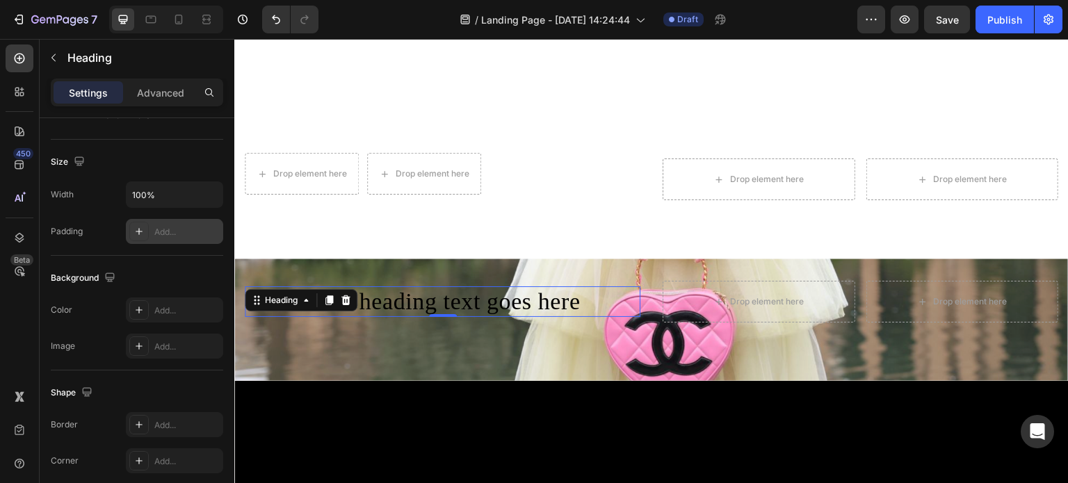
click at [139, 233] on icon at bounding box center [139, 231] width 11 height 11
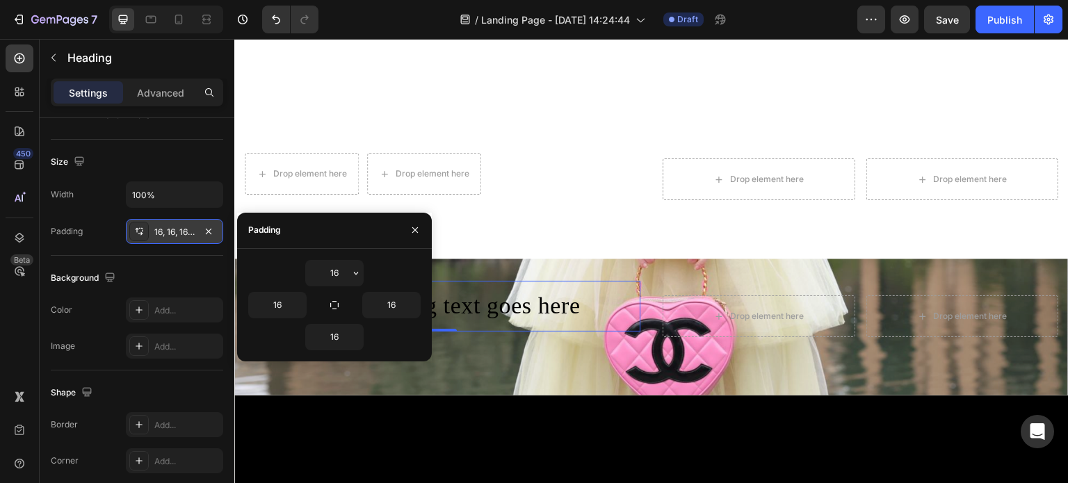
click at [388, 266] on div "16" at bounding box center [334, 273] width 173 height 26
click at [415, 225] on icon "button" at bounding box center [415, 230] width 11 height 11
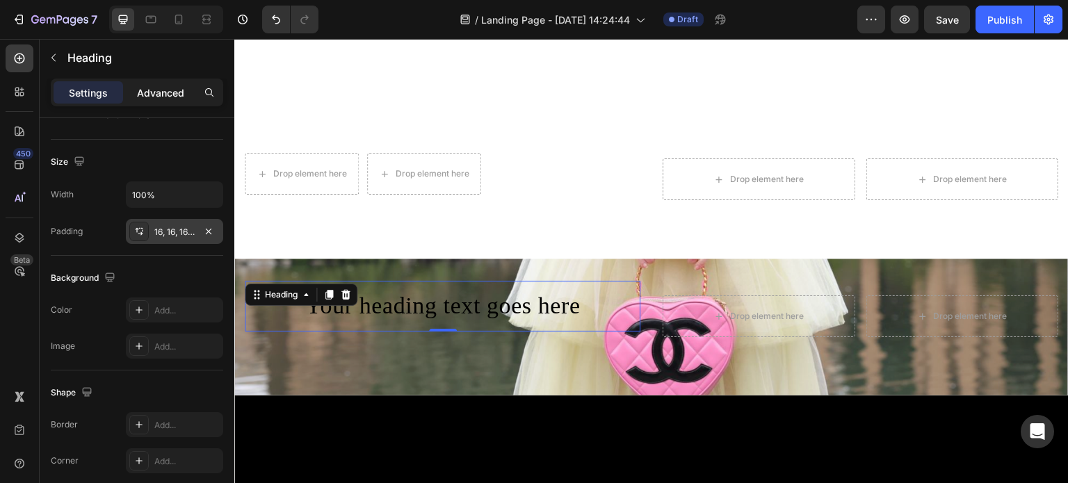
click at [163, 86] on p "Advanced" at bounding box center [160, 93] width 47 height 15
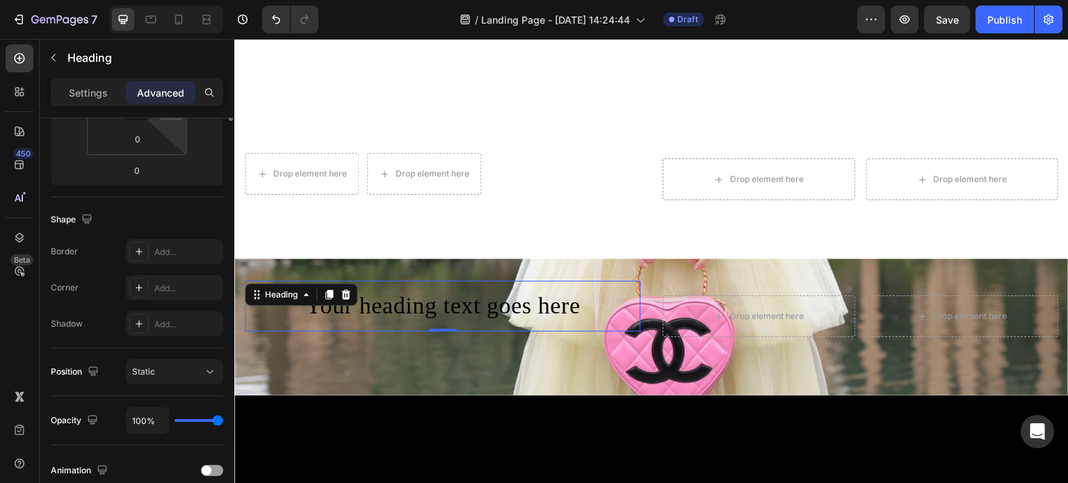
scroll to position [70, 0]
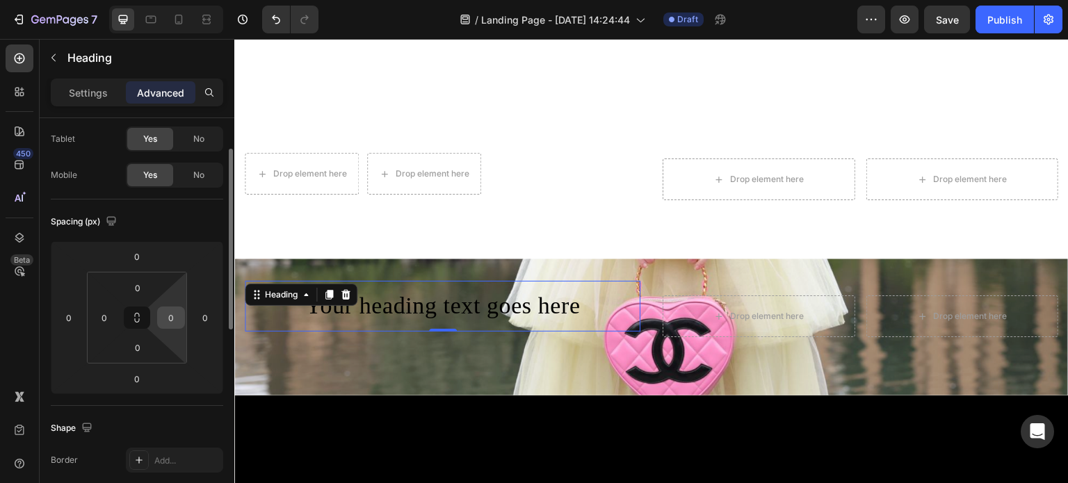
click at [173, 317] on input "0" at bounding box center [171, 317] width 21 height 21
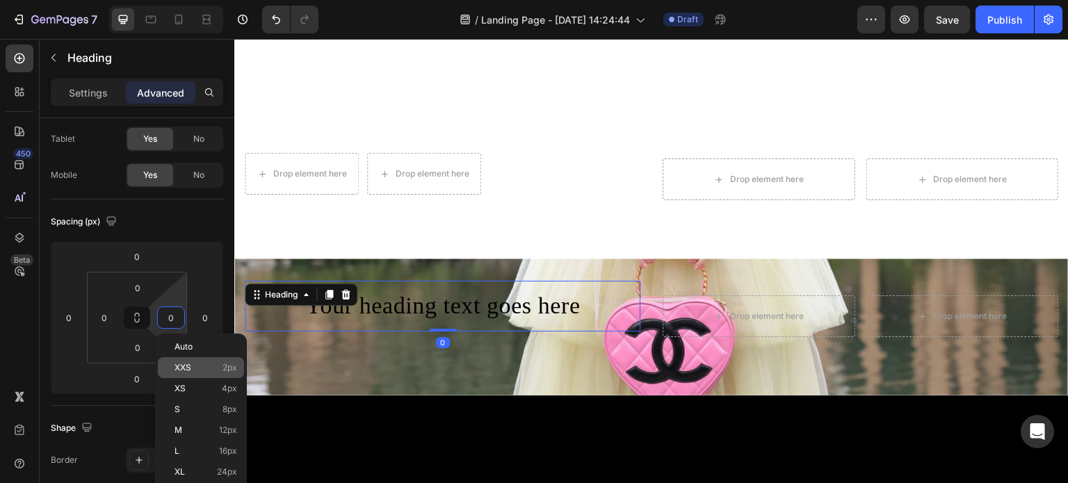
click at [184, 369] on span "XXS" at bounding box center [183, 368] width 17 height 10
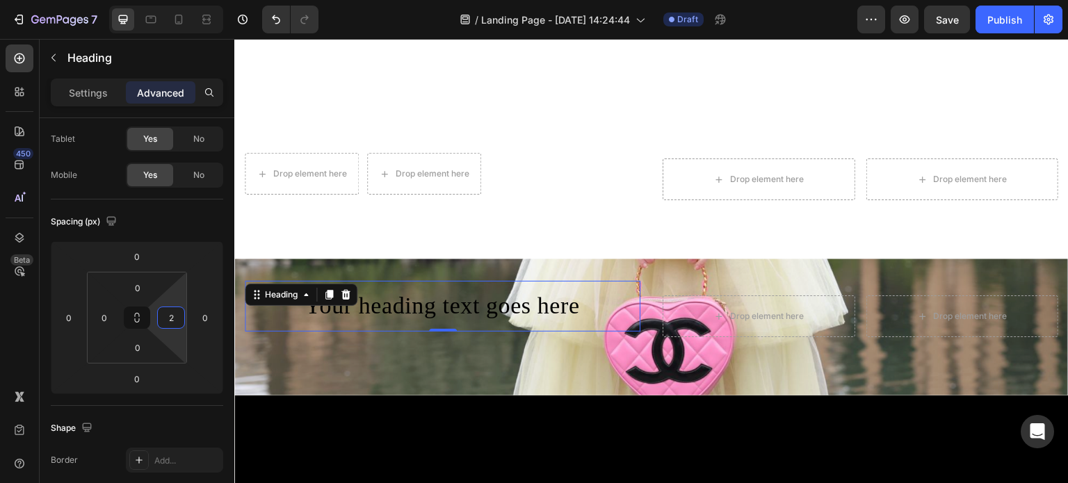
type input "0"
drag, startPoint x: 150, startPoint y: 319, endPoint x: 198, endPoint y: 323, distance: 47.5
click at [198, 0] on html "7 Version history / Landing Page - Aug 28, 14:24:44 Draft Preview Save Publish …" at bounding box center [534, 0] width 1068 height 0
type input "116"
drag, startPoint x: 88, startPoint y: 319, endPoint x: 47, endPoint y: 279, distance: 58.0
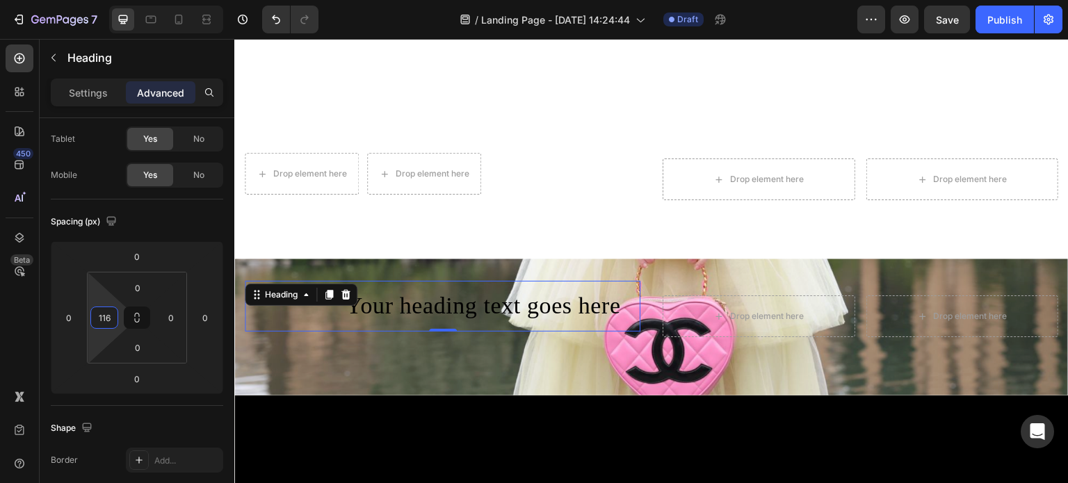
click at [47, 0] on html "7 Version history / Landing Page - Aug 28, 14:24:44 Draft Preview Save Publish …" at bounding box center [534, 0] width 1068 height 0
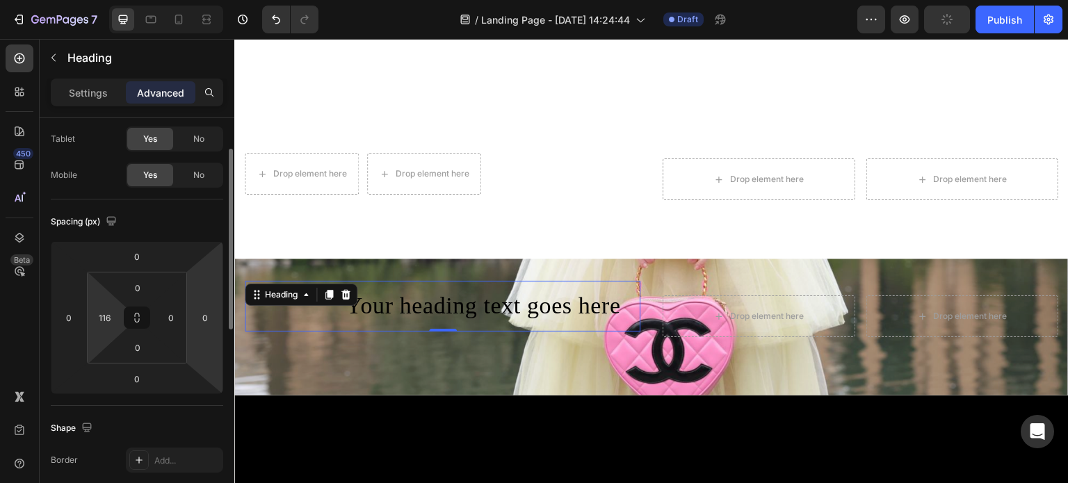
click at [189, 314] on div "0 0 0 0 0 116 0 0" at bounding box center [137, 317] width 173 height 153
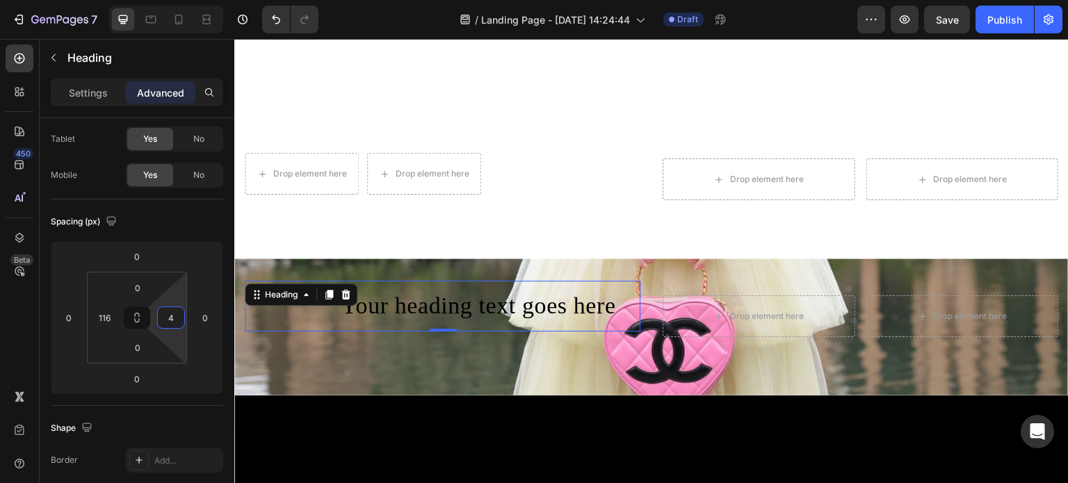
type input "0"
drag, startPoint x: 186, startPoint y: 314, endPoint x: 212, endPoint y: 325, distance: 28.7
click at [212, 0] on html "7 Version history / Landing Page - Aug 28, 14:24:44 Draft Preview Save Publish …" at bounding box center [534, 0] width 1068 height 0
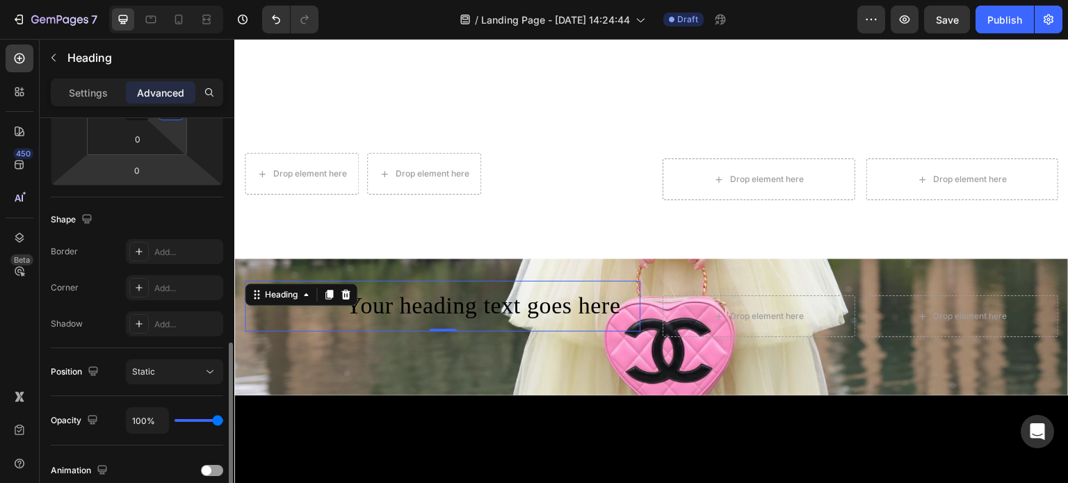
scroll to position [348, 0]
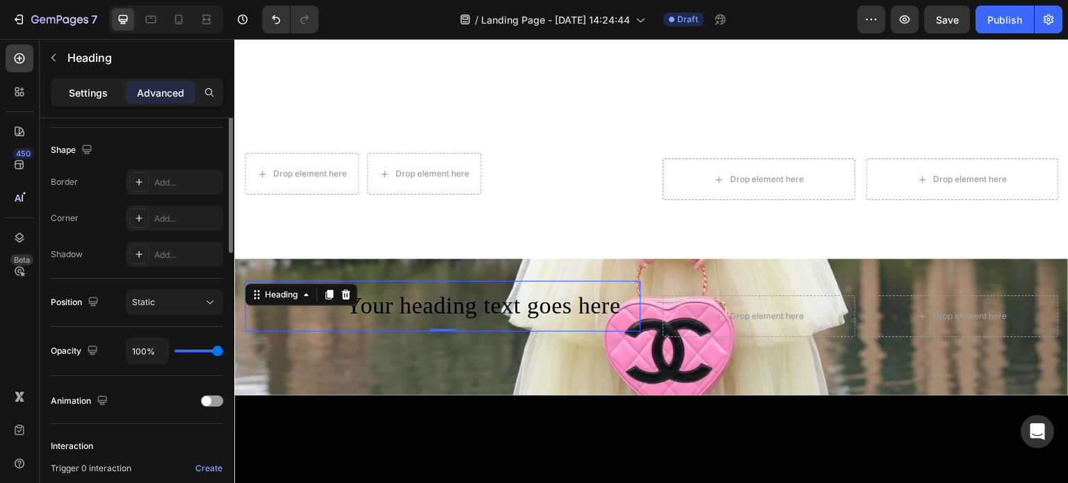
click at [109, 97] on div "Settings" at bounding box center [89, 92] width 70 height 22
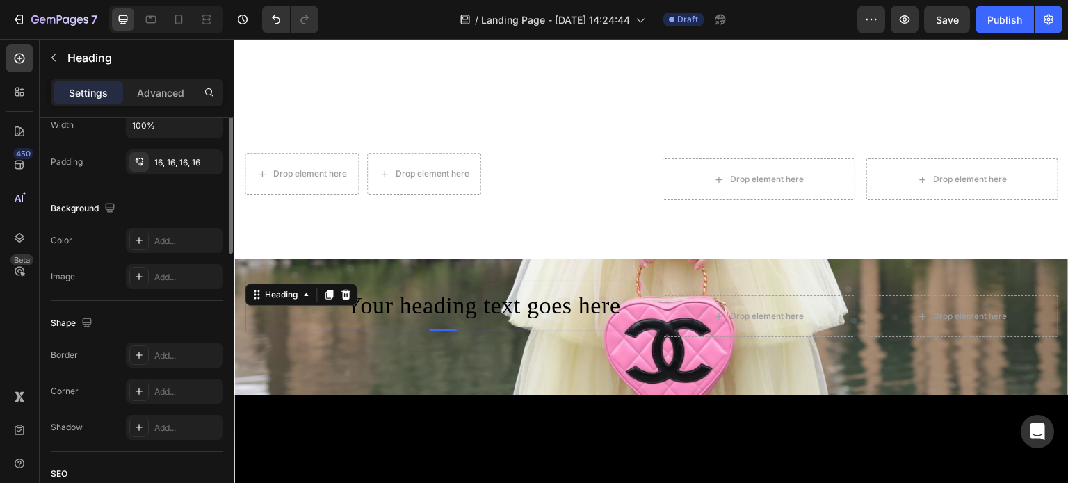
scroll to position [209, 0]
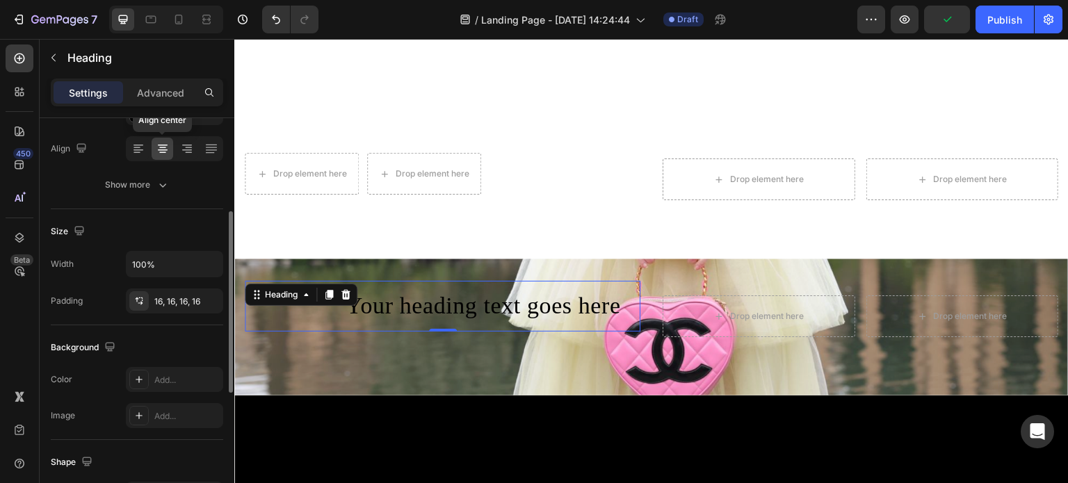
click at [173, 147] on div at bounding box center [163, 149] width 22 height 22
click at [183, 150] on icon at bounding box center [187, 150] width 10 height 1
click at [159, 151] on icon at bounding box center [163, 149] width 14 height 14
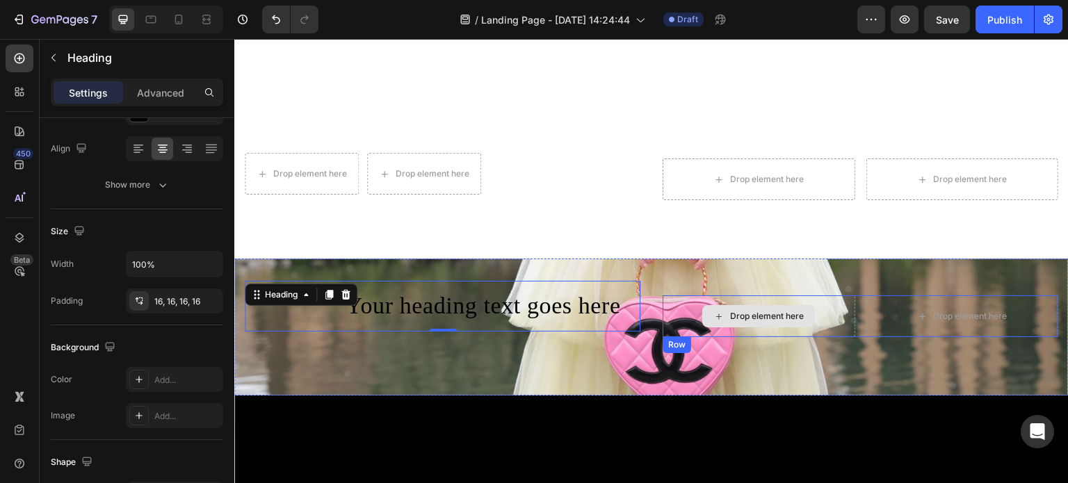
click at [821, 306] on div "Drop element here" at bounding box center [759, 317] width 193 height 42
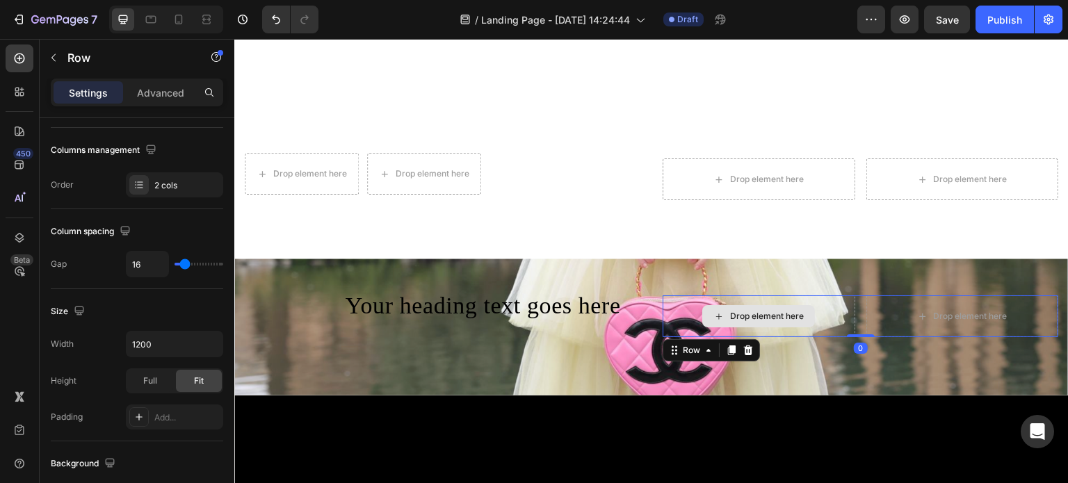
scroll to position [0, 0]
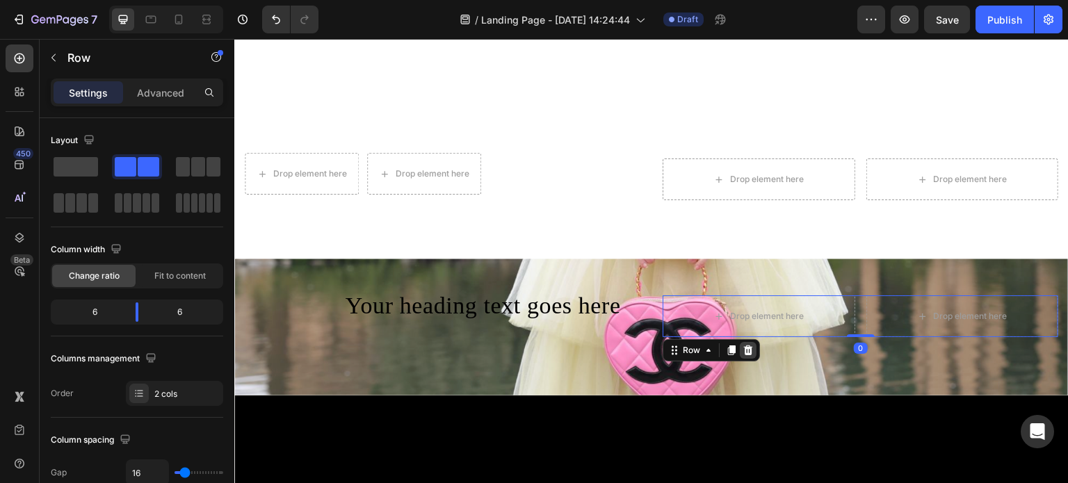
click at [745, 351] on div at bounding box center [748, 350] width 17 height 17
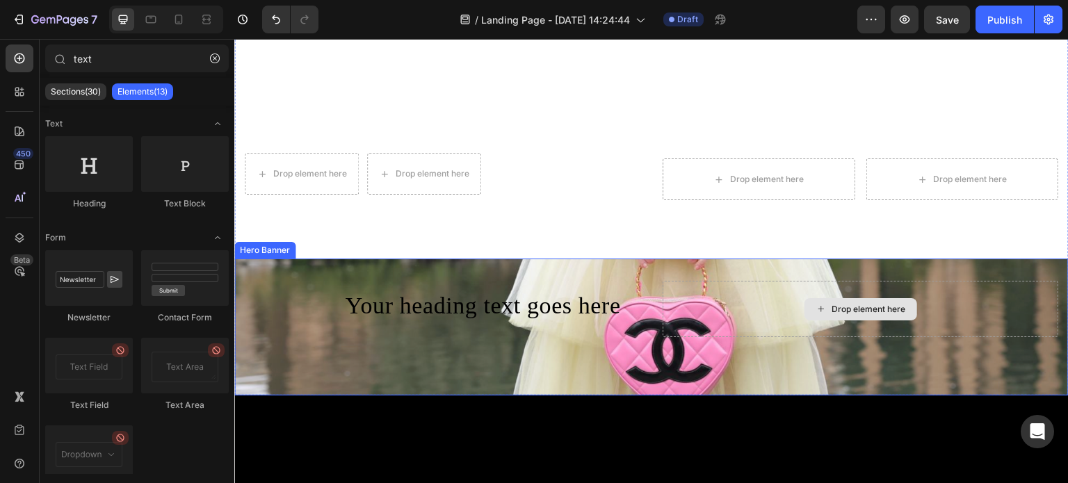
click at [913, 316] on div "Drop element here" at bounding box center [861, 309] width 396 height 56
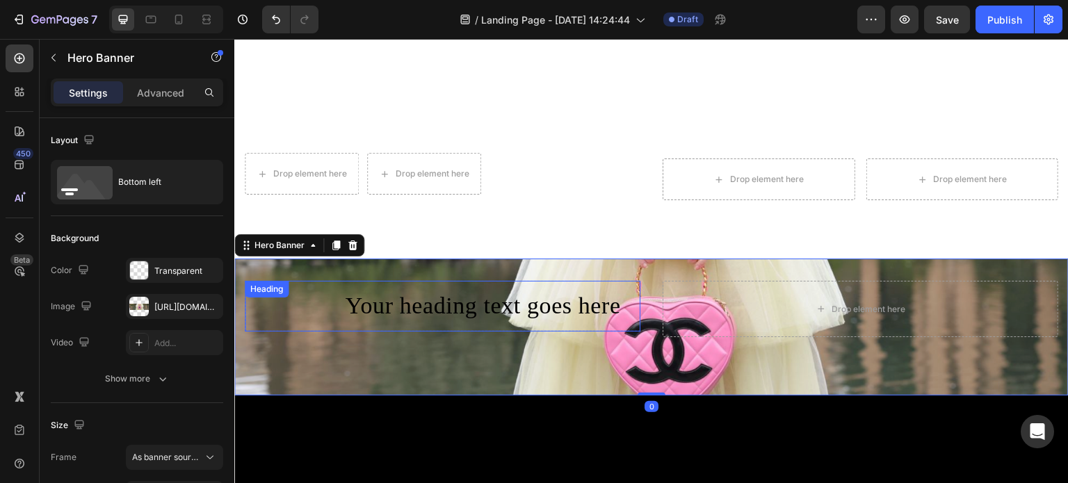
click at [610, 303] on p "Your heading text goes here" at bounding box center [483, 306] width 293 height 29
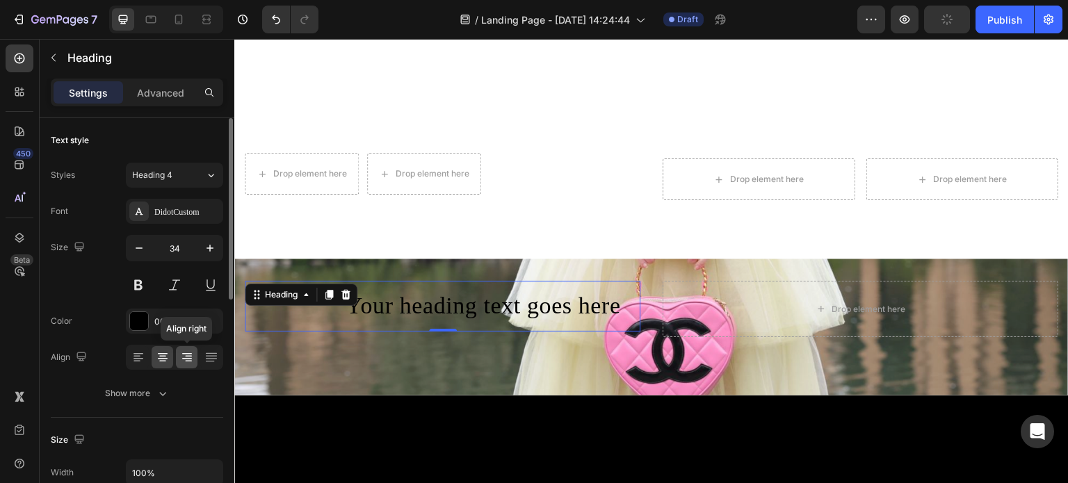
click at [186, 351] on icon at bounding box center [187, 358] width 14 height 14
click at [167, 357] on icon at bounding box center [163, 358] width 14 height 14
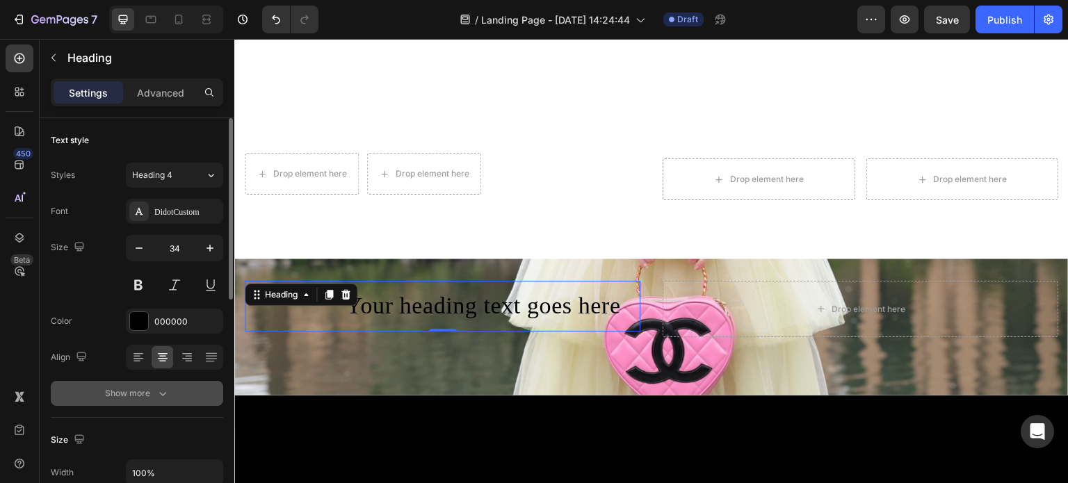
click at [163, 395] on icon "button" at bounding box center [163, 394] width 14 height 14
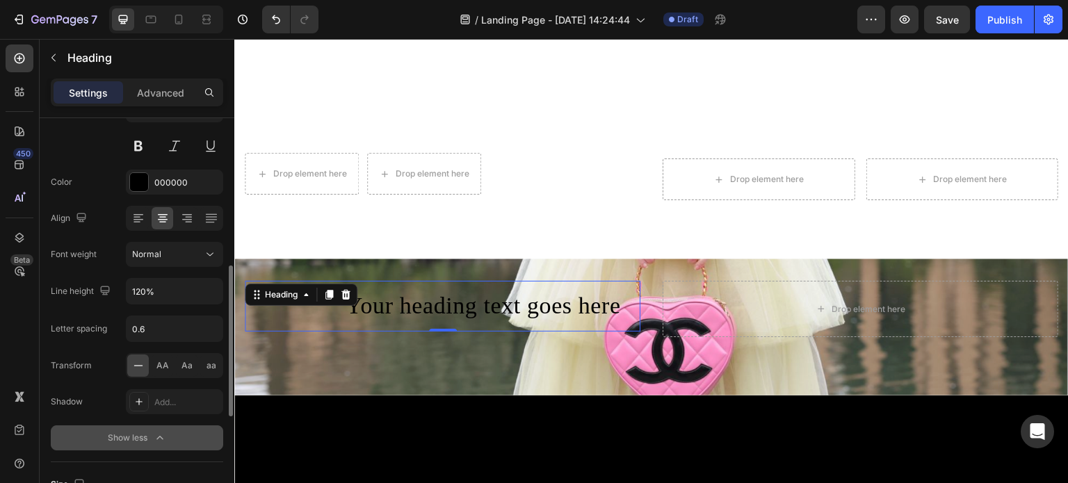
scroll to position [209, 0]
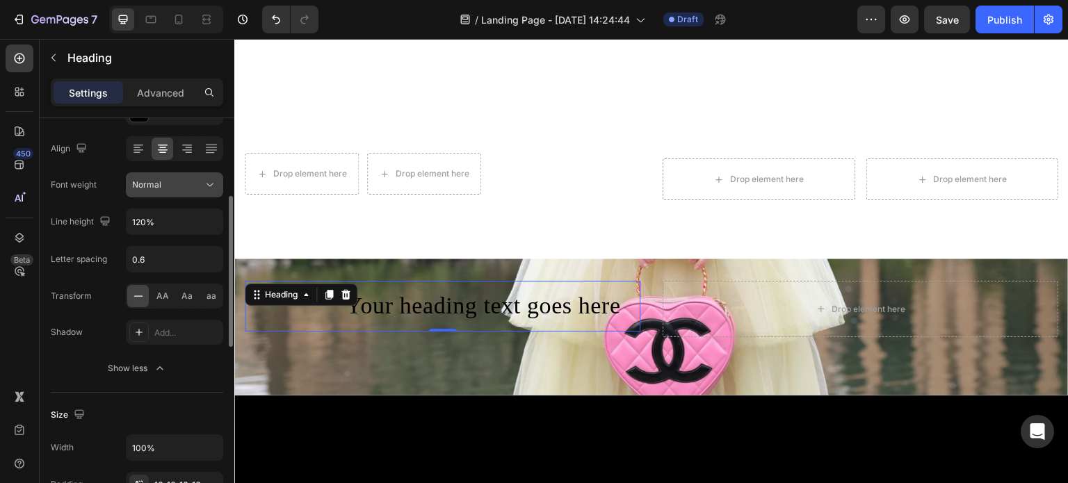
click at [176, 182] on div "Normal" at bounding box center [167, 185] width 71 height 13
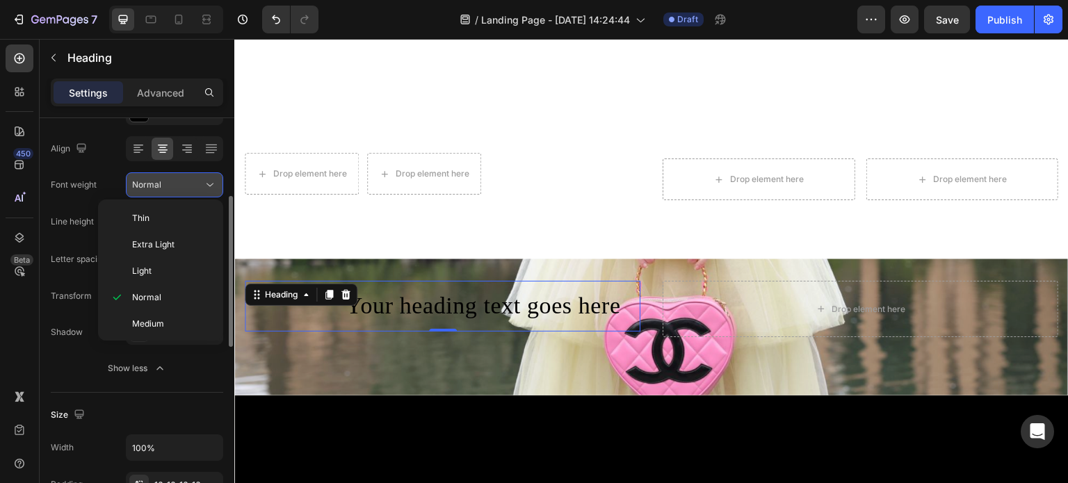
click at [176, 182] on div "Normal" at bounding box center [167, 185] width 71 height 13
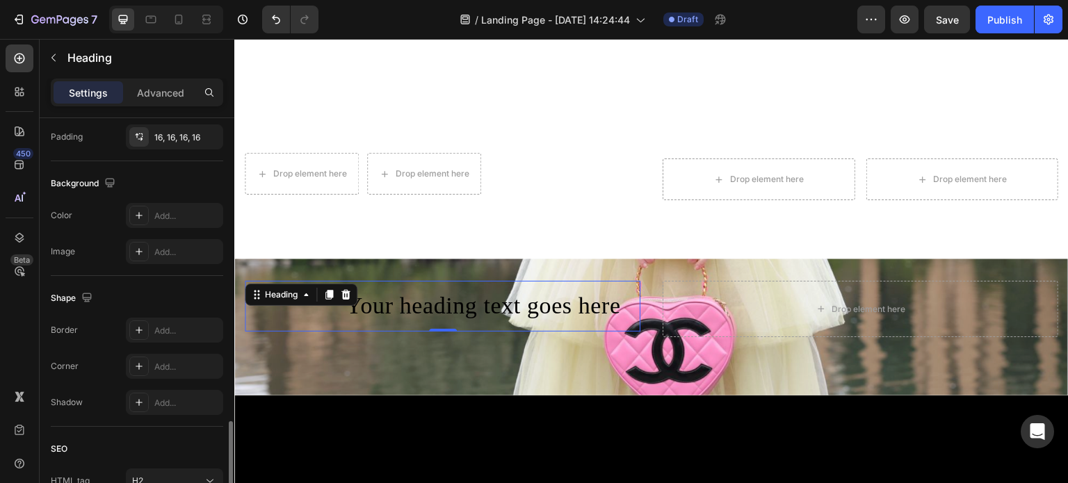
scroll to position [626, 0]
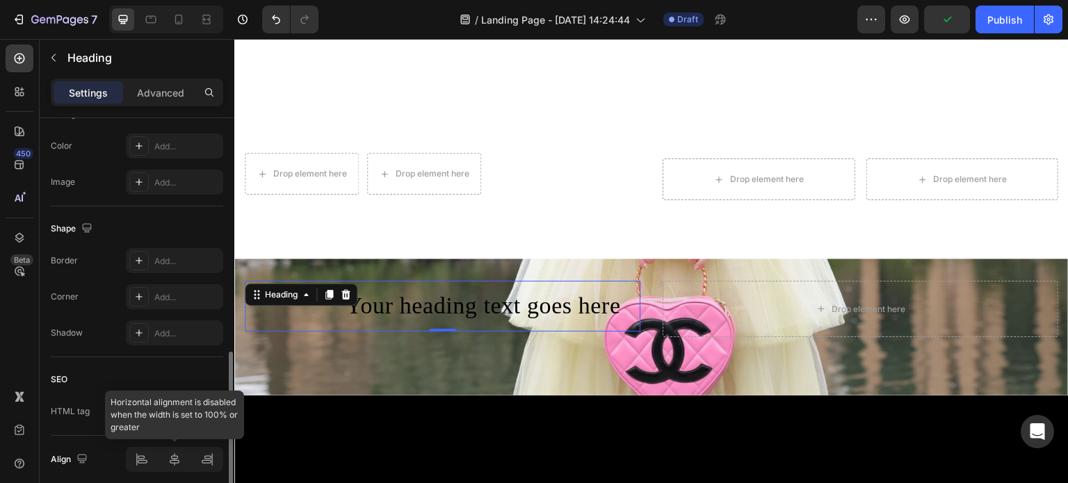
click at [178, 462] on div at bounding box center [174, 459] width 97 height 25
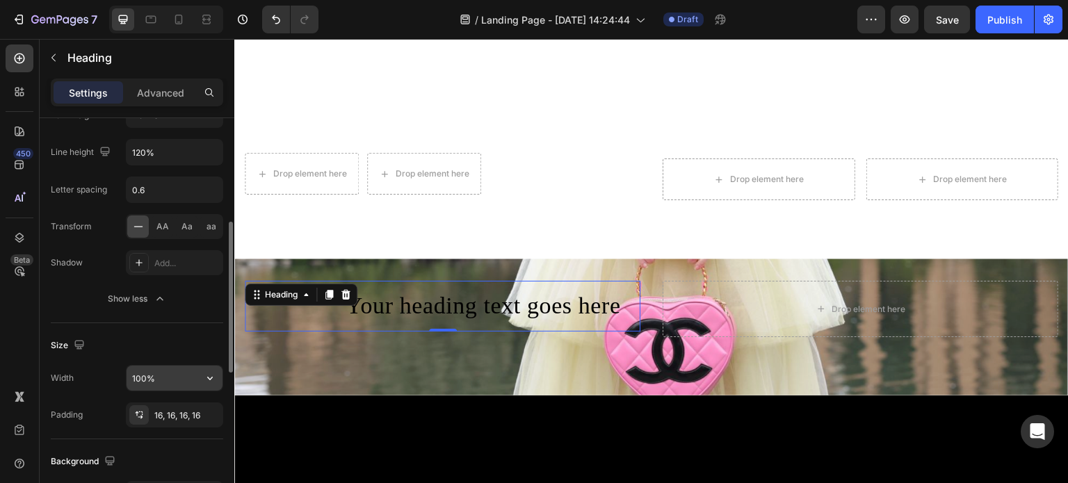
scroll to position [348, 0]
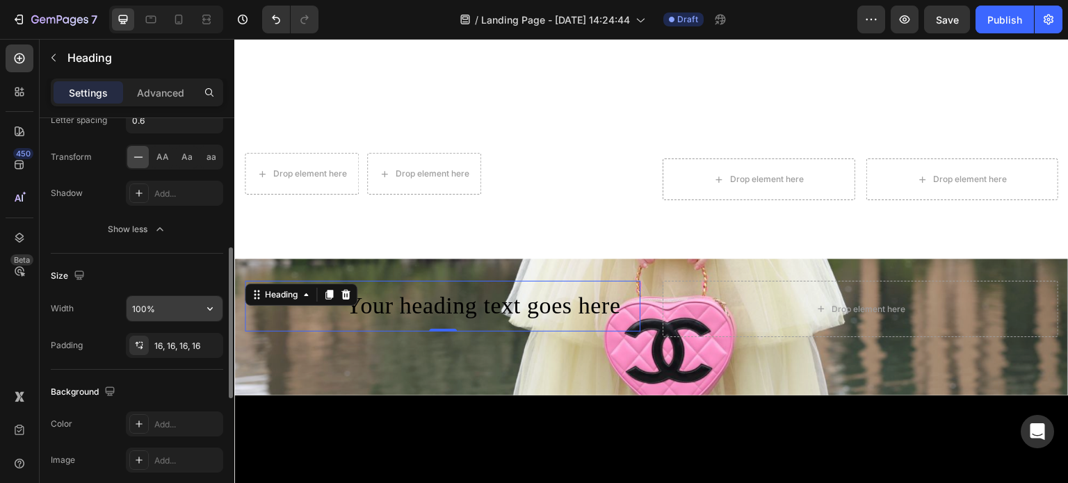
click at [181, 308] on input "100%" at bounding box center [175, 308] width 96 height 25
click at [209, 311] on icon "button" at bounding box center [210, 309] width 14 height 14
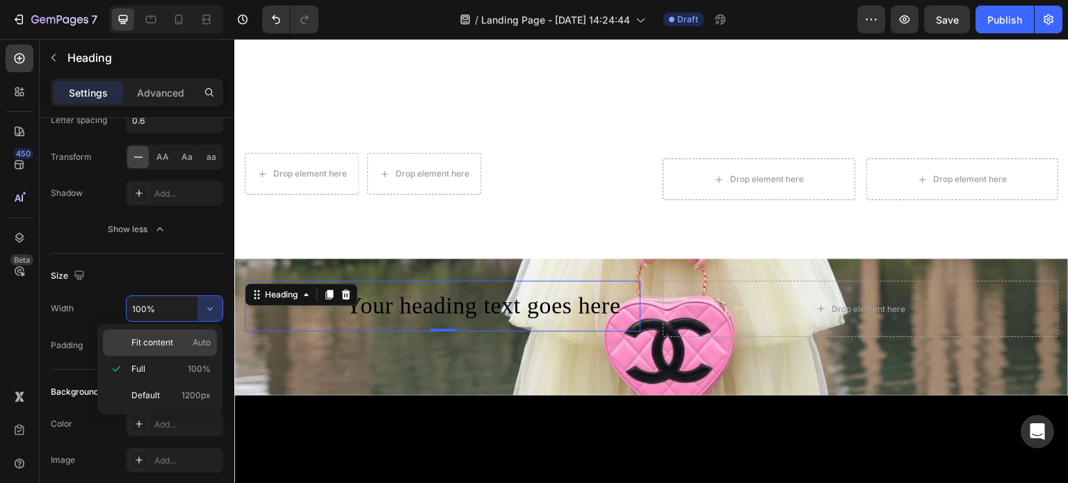
click at [161, 344] on span "Fit content" at bounding box center [152, 343] width 42 height 13
type input "Auto"
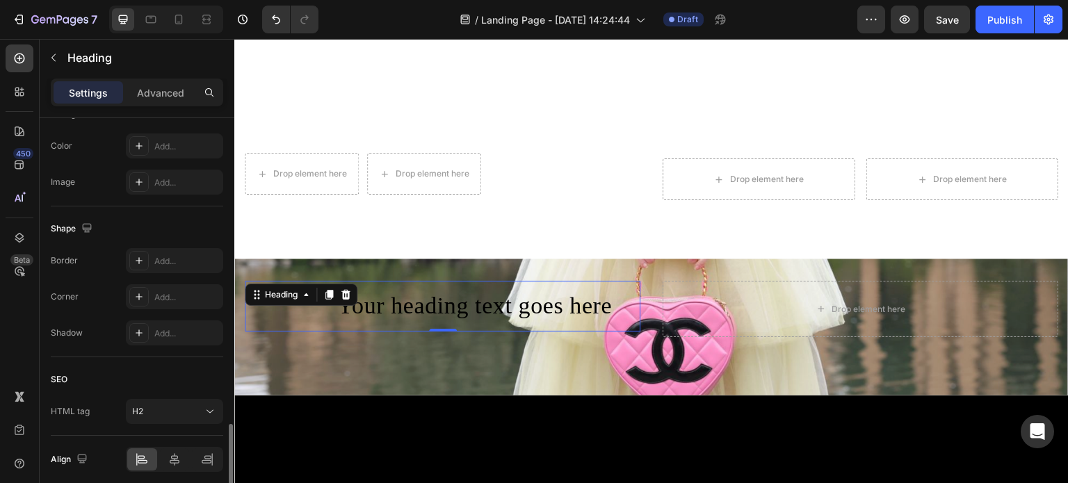
scroll to position [679, 0]
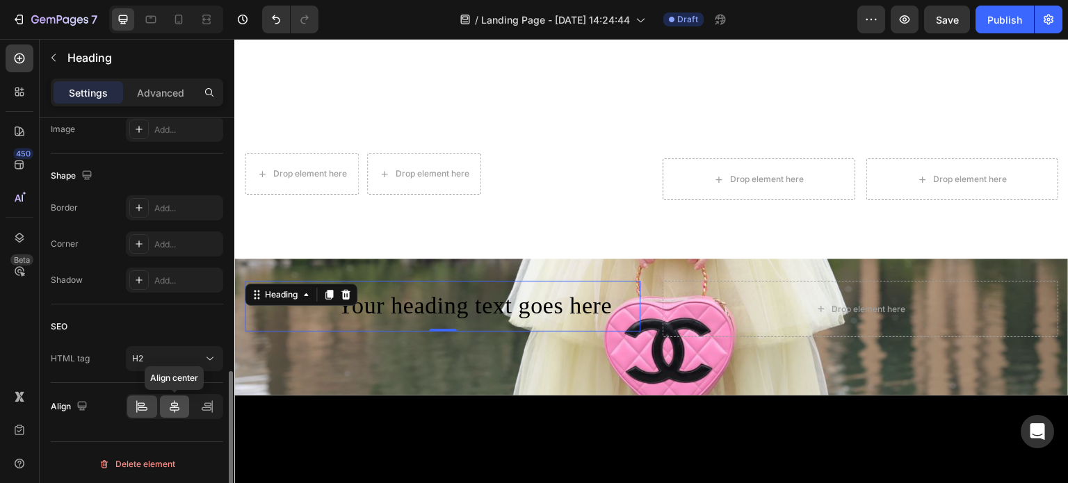
click at [175, 402] on icon at bounding box center [175, 407] width 14 height 14
click at [252, 310] on div "Your heading text goes here Heading 0" at bounding box center [443, 306] width 396 height 51
click at [265, 323] on div "Your heading text goes here Heading 0" at bounding box center [443, 306] width 396 height 51
click at [173, 358] on div "H2" at bounding box center [167, 359] width 71 height 13
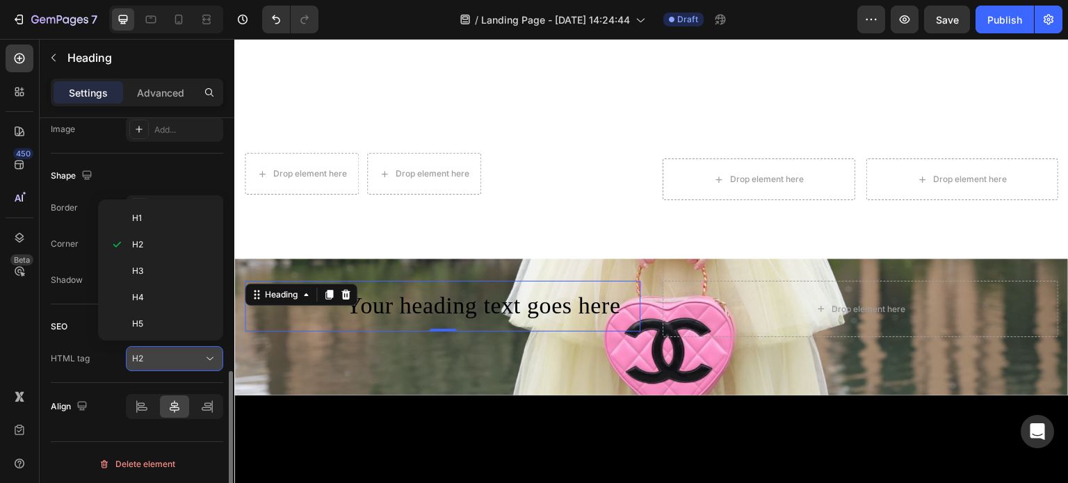
click at [173, 358] on div "H2" at bounding box center [167, 359] width 71 height 13
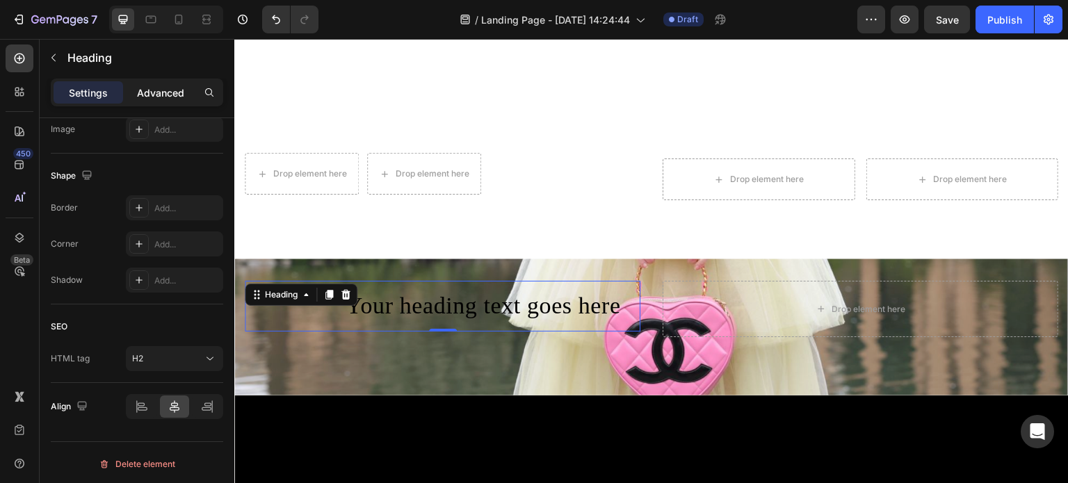
click at [161, 99] on p "Advanced" at bounding box center [160, 93] width 47 height 15
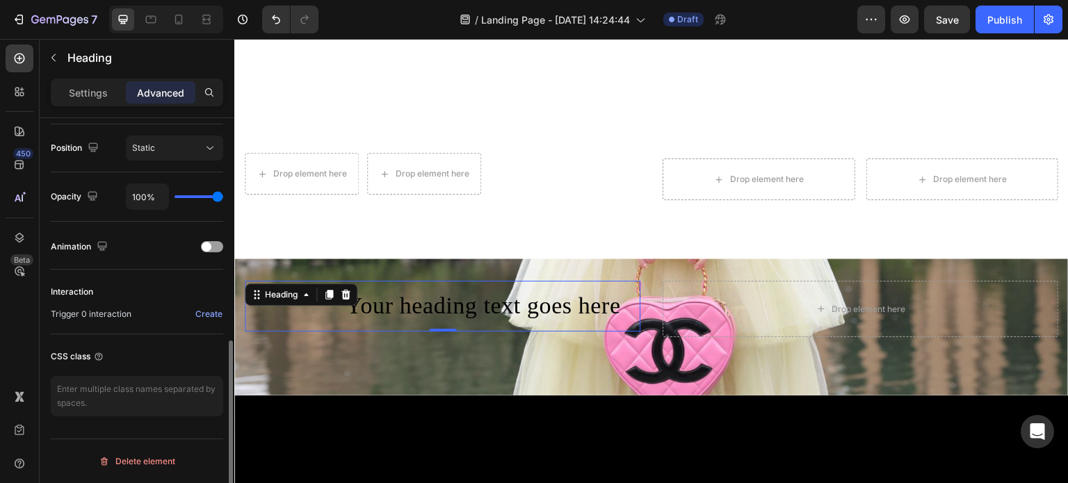
scroll to position [501, 0]
click at [193, 152] on div "Static" at bounding box center [167, 149] width 71 height 13
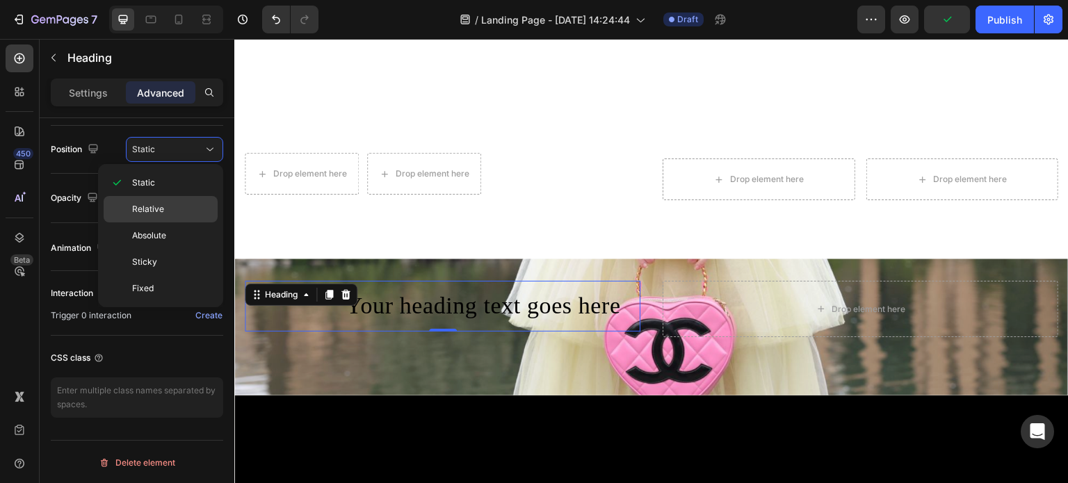
click at [159, 210] on span "Relative" at bounding box center [148, 209] width 32 height 13
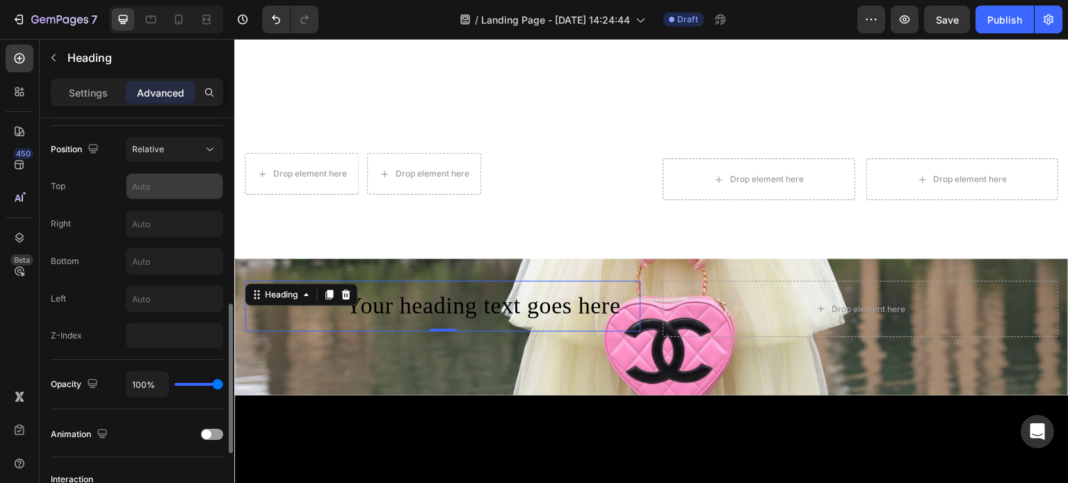
click at [153, 191] on input "text" at bounding box center [175, 186] width 96 height 25
click at [159, 191] on input "text" at bounding box center [175, 186] width 96 height 25
click at [168, 223] on input "text" at bounding box center [175, 223] width 96 height 25
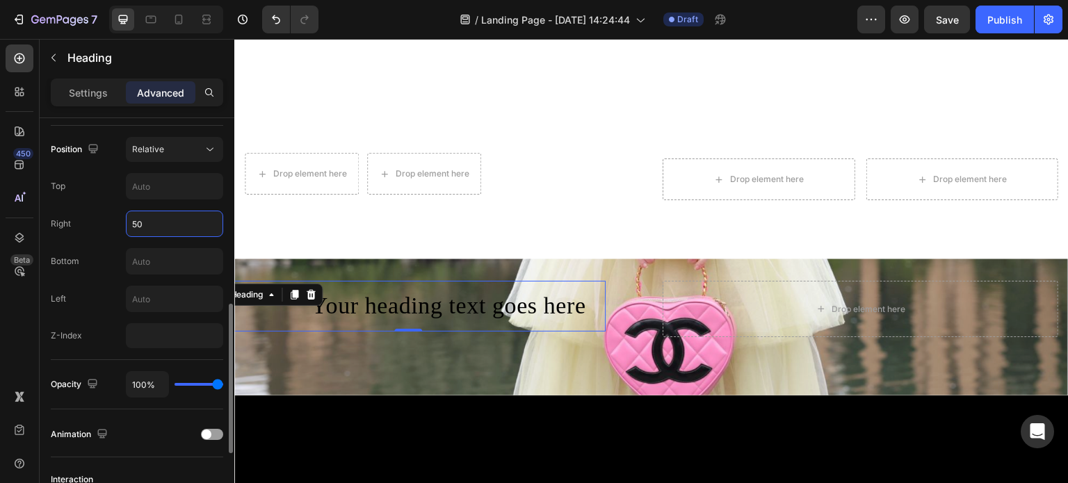
type input "50"
click at [109, 250] on div "Bottom" at bounding box center [137, 261] width 173 height 26
click at [158, 266] on input "text" at bounding box center [175, 261] width 96 height 25
click at [168, 297] on input "text" at bounding box center [175, 299] width 96 height 25
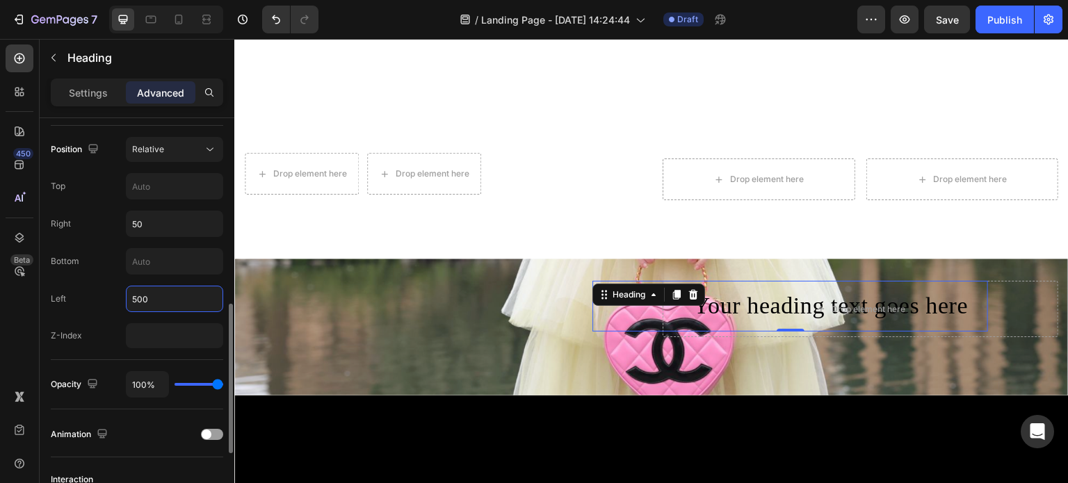
click at [150, 294] on input "500" at bounding box center [175, 299] width 96 height 25
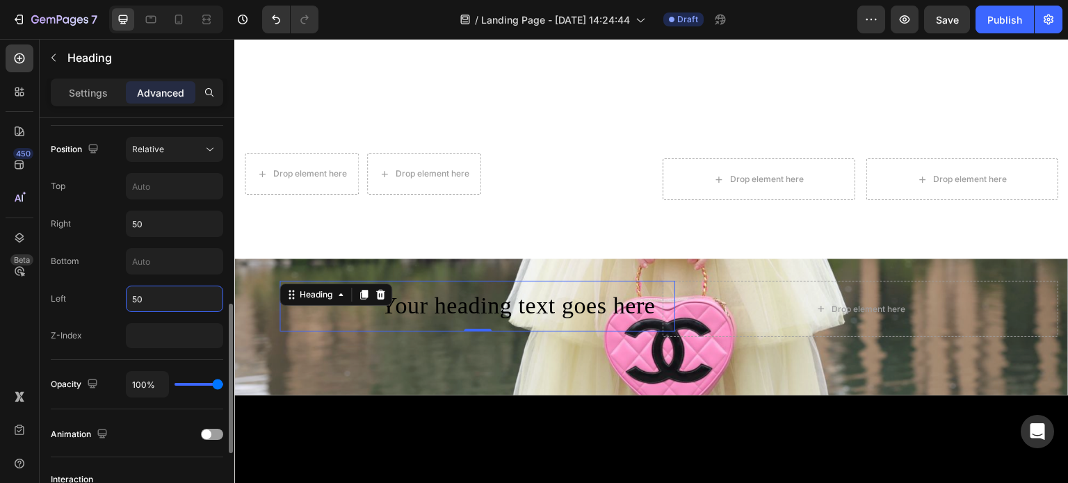
type input "5"
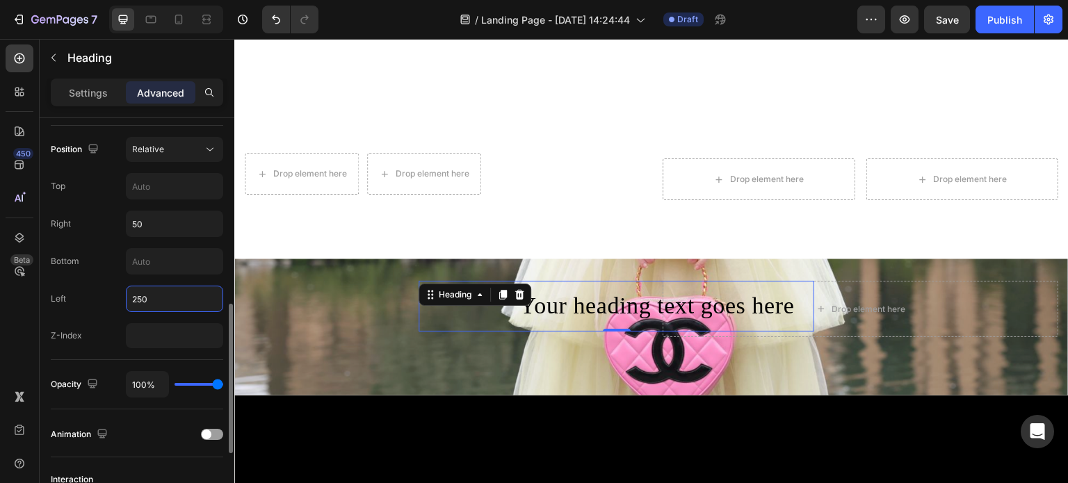
type input "250"
click at [103, 323] on div "Z-Index" at bounding box center [137, 335] width 173 height 25
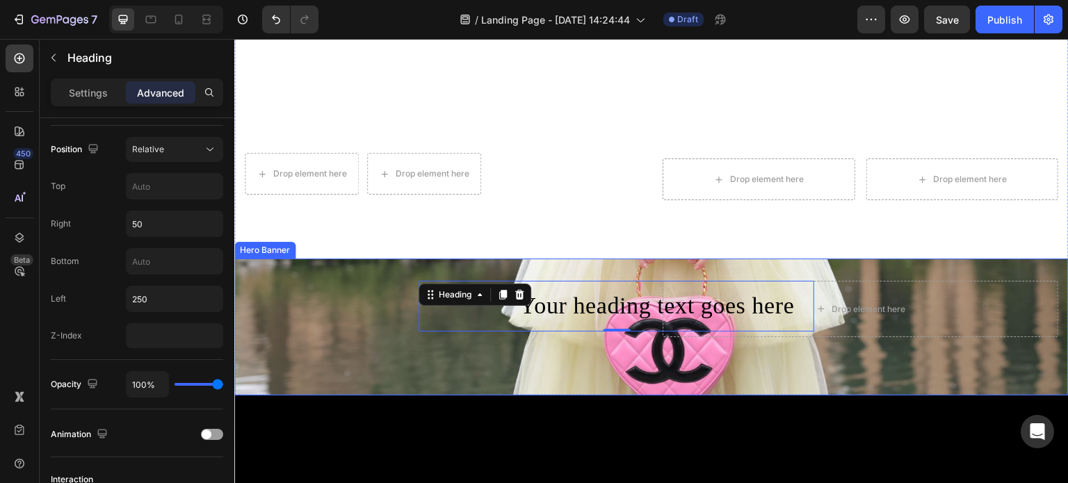
click at [560, 328] on div "Your heading text goes here Heading 0 Row Button" at bounding box center [443, 309] width 396 height 56
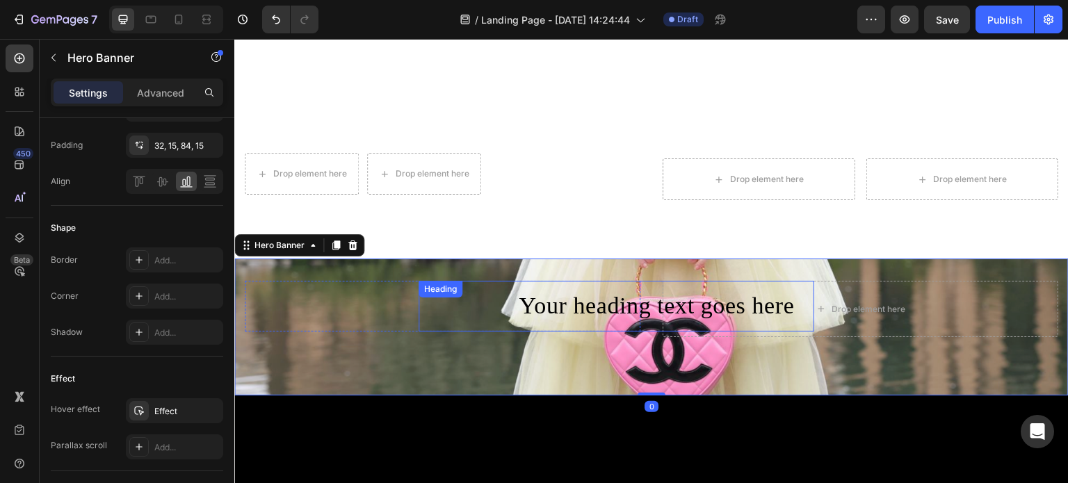
scroll to position [0, 0]
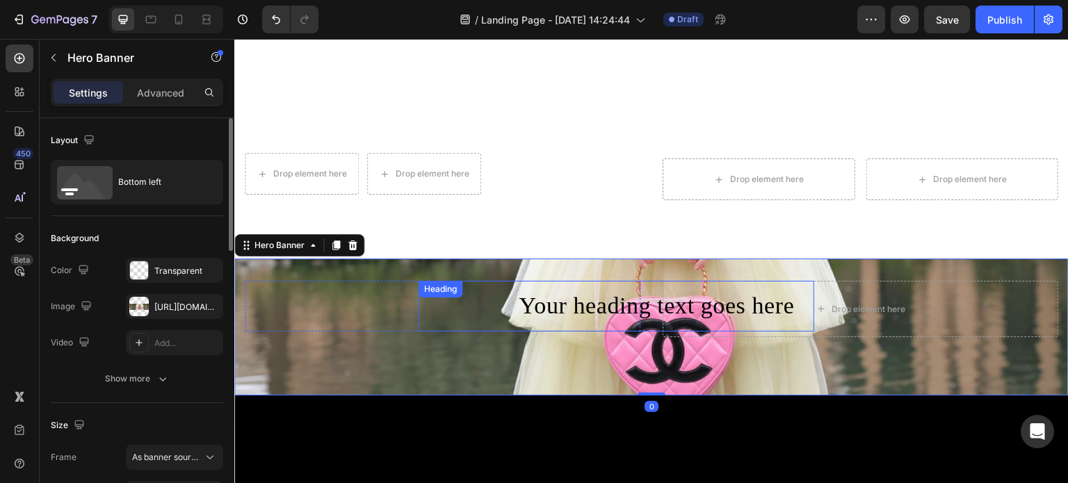
click at [648, 299] on p "Your heading text goes here" at bounding box center [656, 306] width 275 height 29
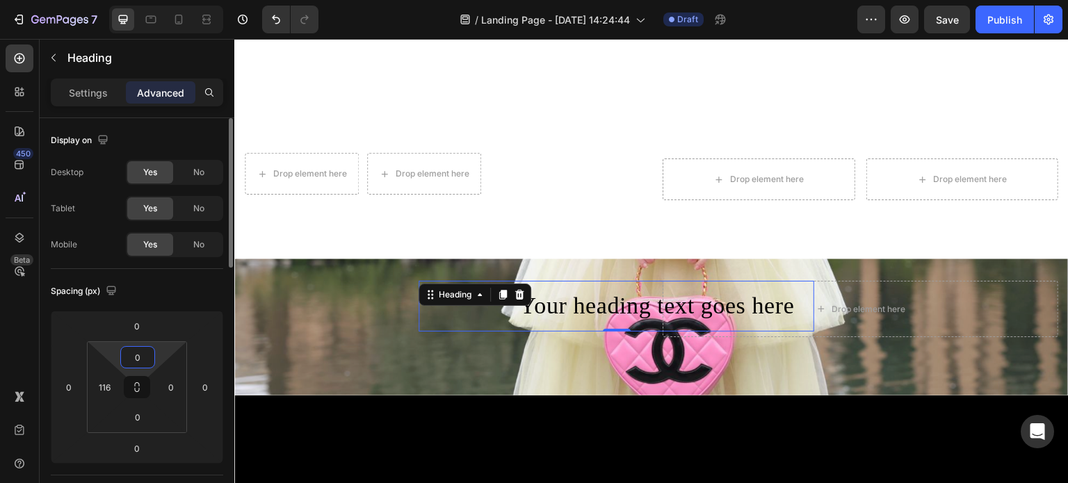
drag, startPoint x: 134, startPoint y: 360, endPoint x: 133, endPoint y: 342, distance: 17.4
click at [133, 342] on div "0 116 0 0" at bounding box center [137, 388] width 100 height 92
type input "0"
drag, startPoint x: 141, startPoint y: 373, endPoint x: 141, endPoint y: 401, distance: 28.5
click at [144, 0] on html "7 Version history / Landing Page - Aug 28, 14:24:44 Draft Preview Save Publish …" at bounding box center [534, 0] width 1068 height 0
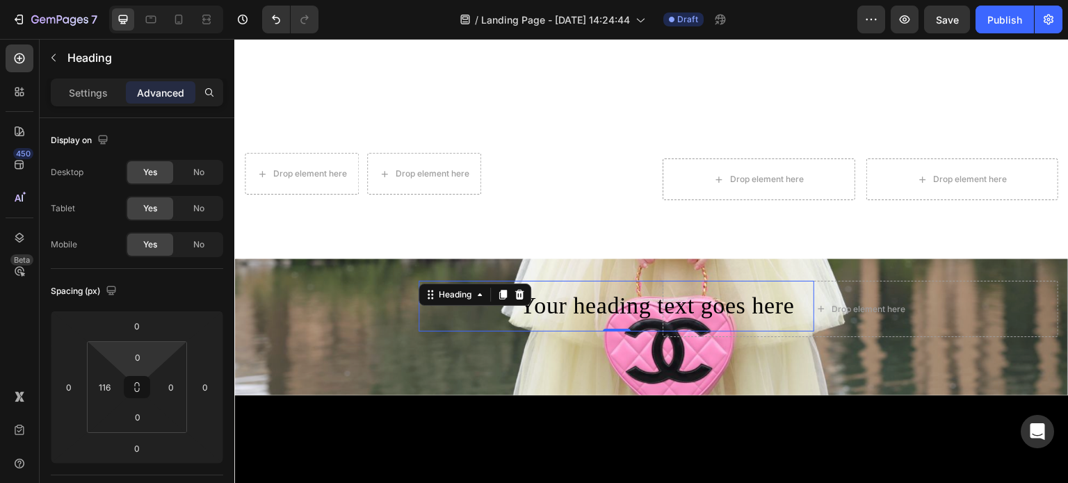
drag, startPoint x: 138, startPoint y: 372, endPoint x: 135, endPoint y: 355, distance: 16.9
click at [135, 0] on html "7 Version history / Landing Page - Aug 28, 14:24:44 Draft Preview Save Publish …" at bounding box center [534, 0] width 1068 height 0
drag, startPoint x: 134, startPoint y: 374, endPoint x: 141, endPoint y: 336, distance: 38.9
click at [136, 0] on html "7 Version history / Landing Page - Aug 28, 14:24:44 Draft Preview Publish 450 B…" at bounding box center [534, 0] width 1068 height 0
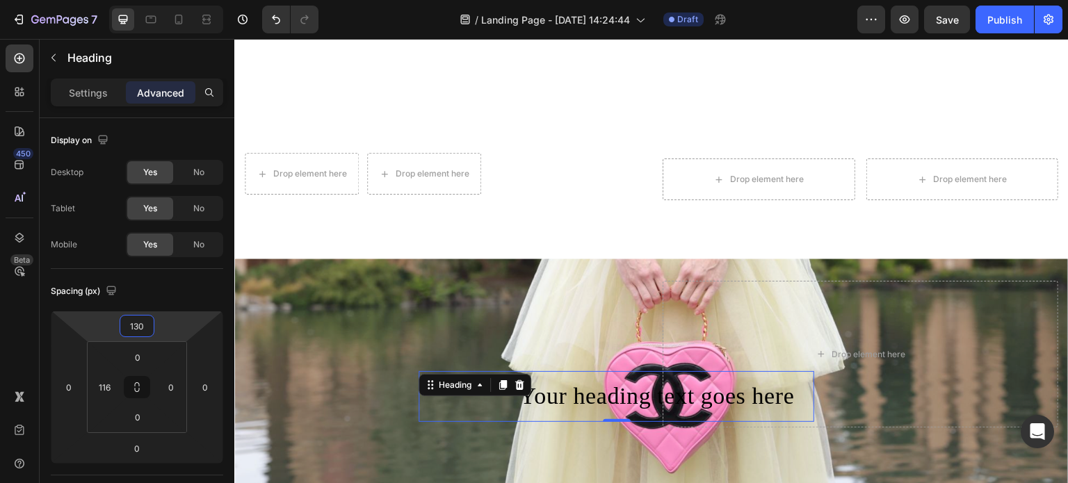
type input "128"
drag, startPoint x: 142, startPoint y: 339, endPoint x: 150, endPoint y: 295, distance: 45.3
click at [150, 0] on html "7 Version history / Landing Page - Aug 28, 14:24:44 Draft Preview Save Publish …" at bounding box center [534, 0] width 1068 height 0
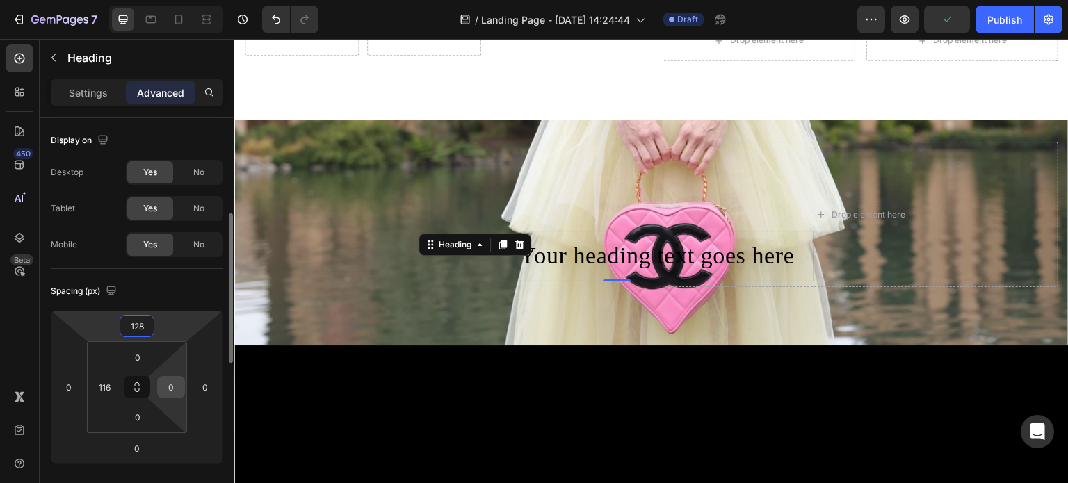
scroll to position [70, 0]
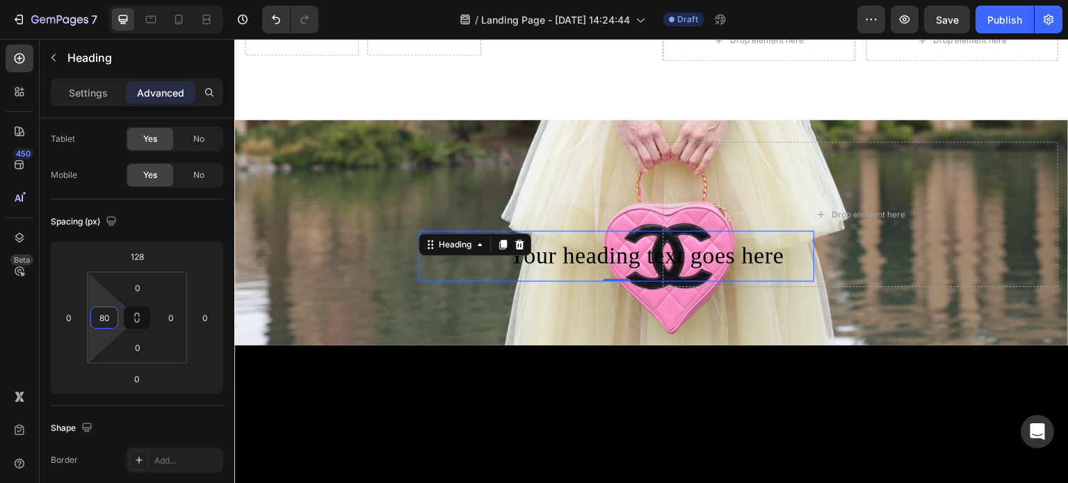
type input "86"
drag, startPoint x: 88, startPoint y: 317, endPoint x: 90, endPoint y: 328, distance: 10.5
click at [90, 0] on html "7 Version history / Landing Page - Aug 28, 14:24:44 Draft Preview Save Publish …" at bounding box center [534, 0] width 1068 height 0
click at [90, 324] on div "86" at bounding box center [104, 318] width 28 height 22
click at [206, 428] on div "Shape" at bounding box center [137, 428] width 173 height 22
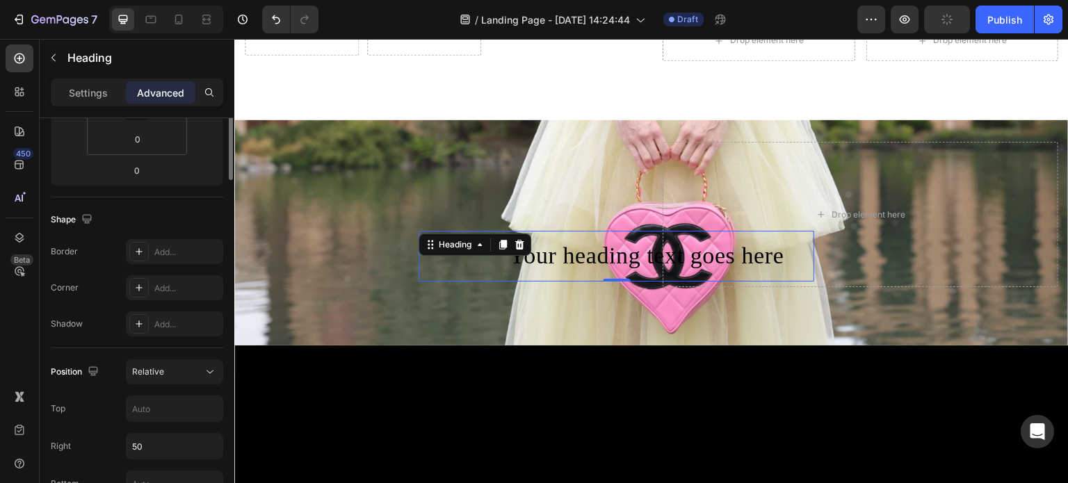
scroll to position [139, 0]
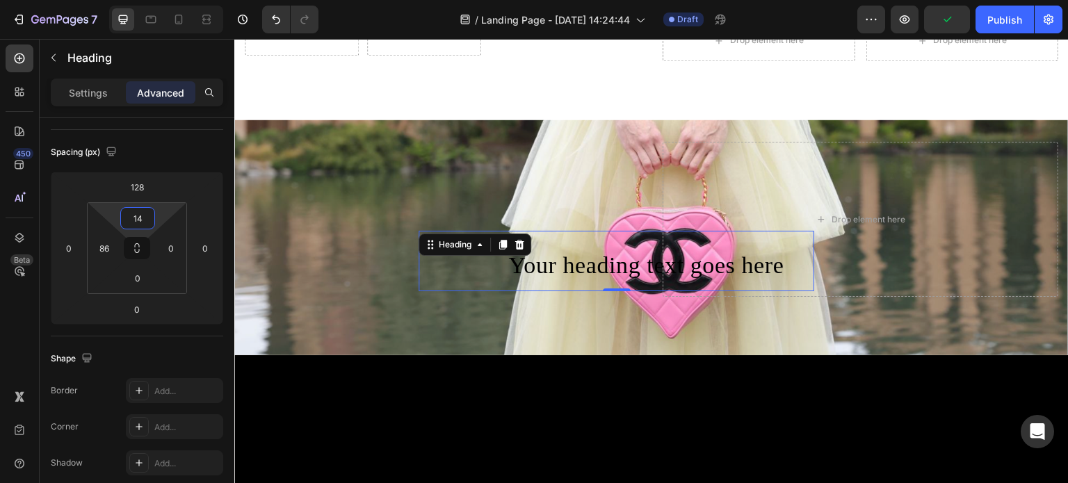
type input "0"
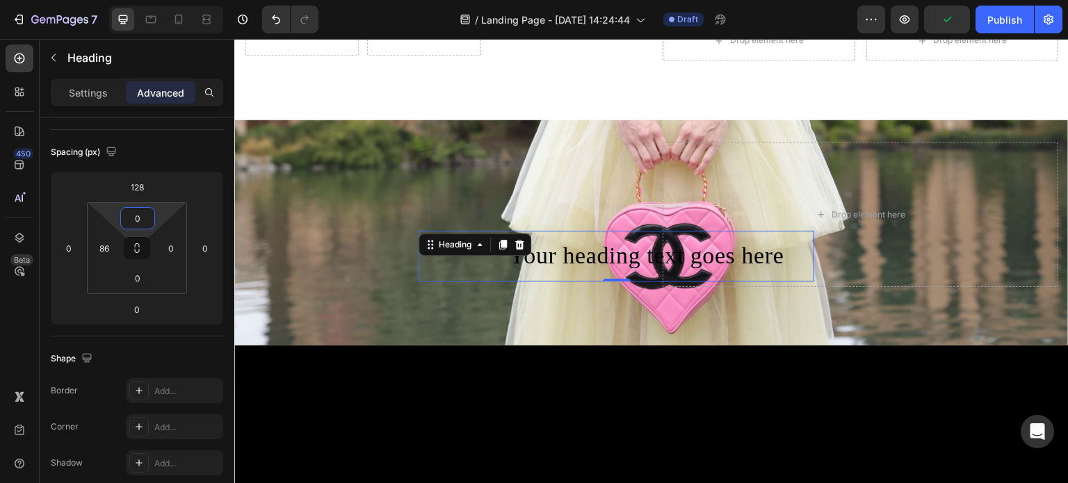
drag, startPoint x: 141, startPoint y: 232, endPoint x: 143, endPoint y: 248, distance: 16.1
click at [143, 0] on html "7 Version history / Landing Page - Aug 28, 14:24:44 Draft Preview Publish 450 B…" at bounding box center [534, 0] width 1068 height 0
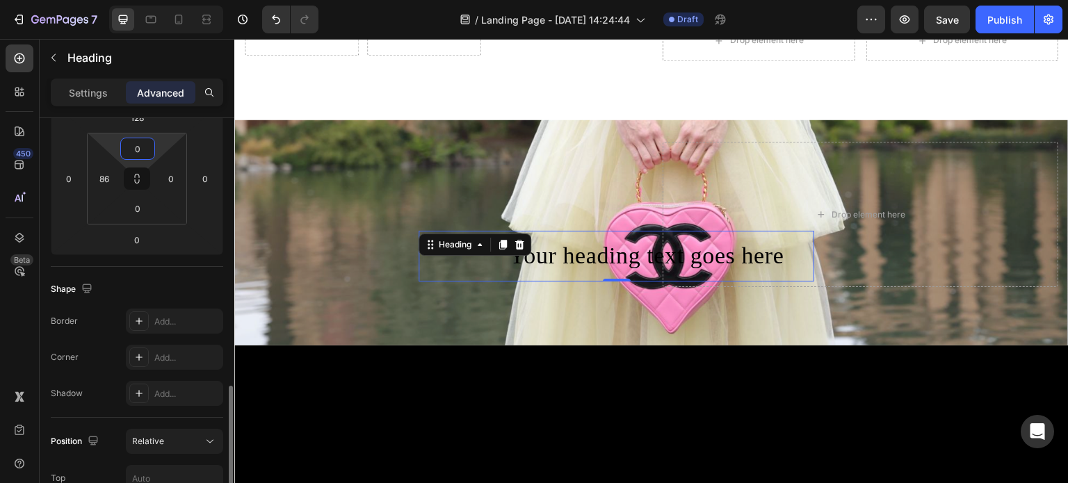
scroll to position [417, 0]
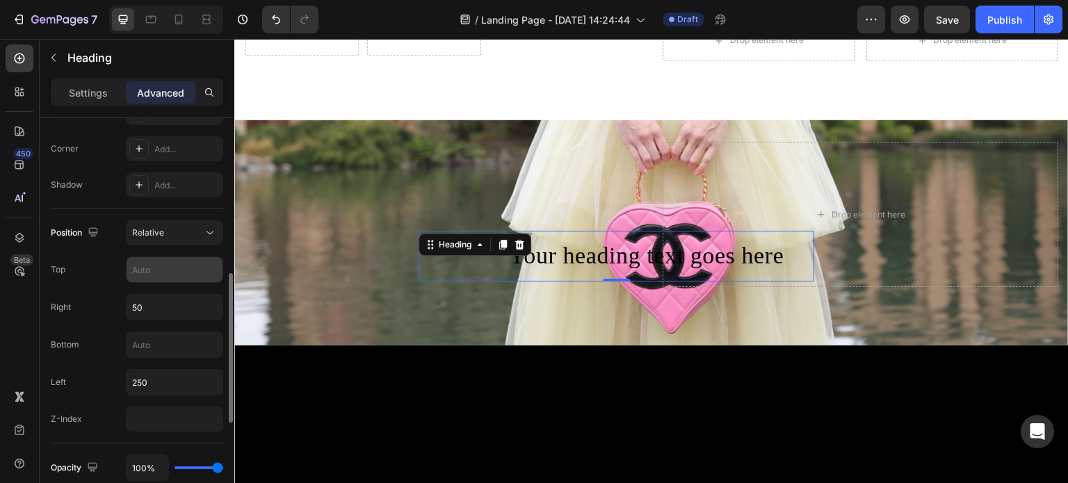
click at [164, 274] on input "text" at bounding box center [175, 269] width 96 height 25
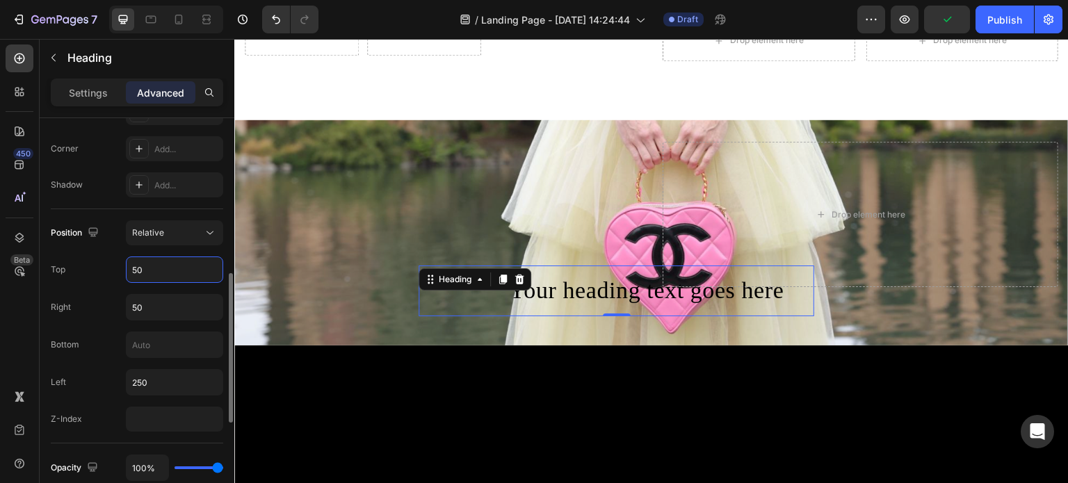
type input "50"
click at [167, 367] on div "Position Relative Top 50 Right 50 Bottom Left 250 Z-Index" at bounding box center [137, 325] width 173 height 211
click at [166, 376] on input "250" at bounding box center [175, 382] width 96 height 25
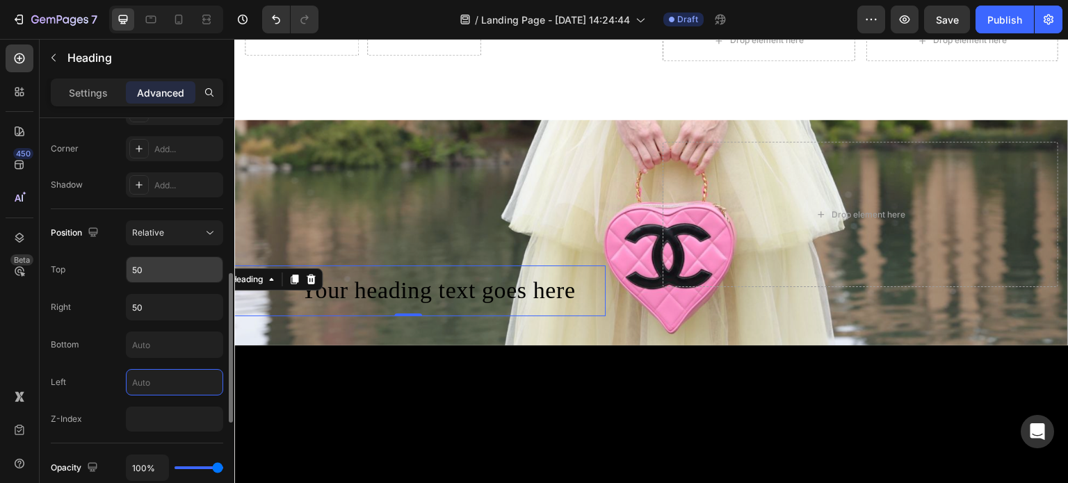
click at [161, 268] on input "50" at bounding box center [175, 269] width 96 height 25
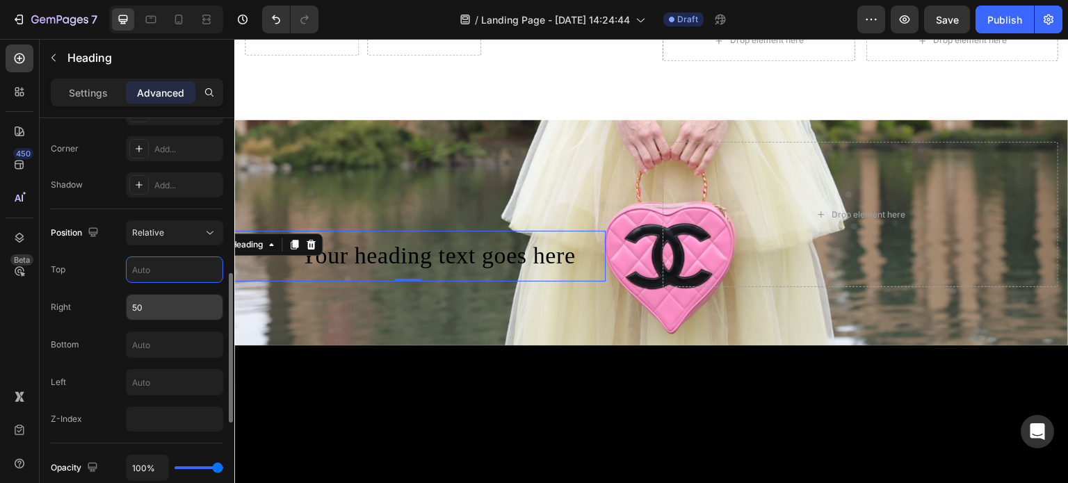
click at [163, 298] on input "50" at bounding box center [175, 307] width 96 height 25
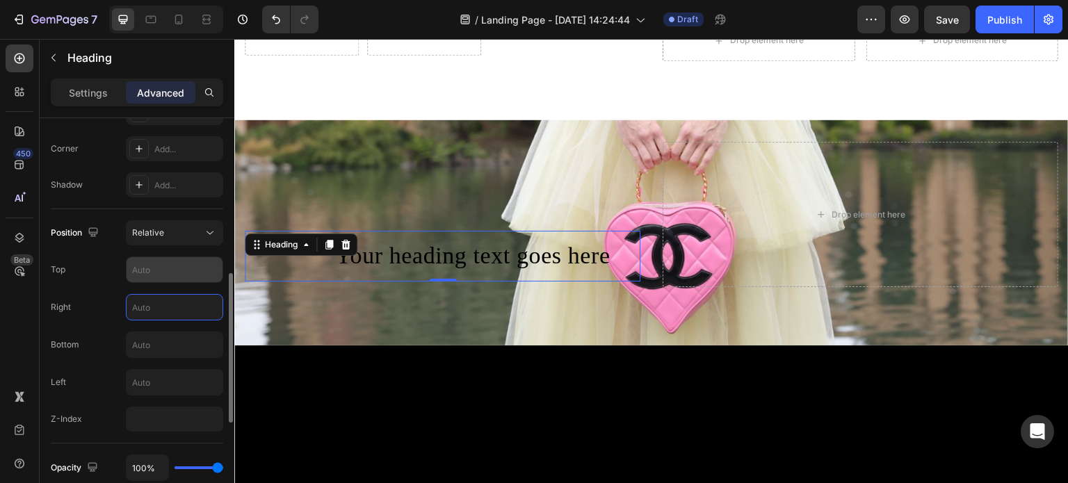
click at [163, 279] on input "text" at bounding box center [175, 269] width 96 height 25
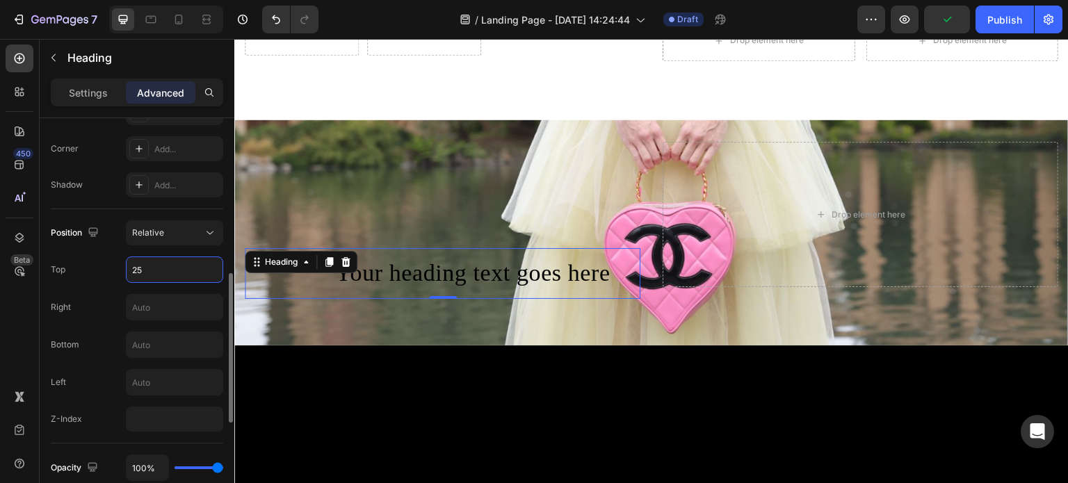
click at [181, 272] on input "25" at bounding box center [175, 269] width 96 height 25
type input "2"
type input "3"
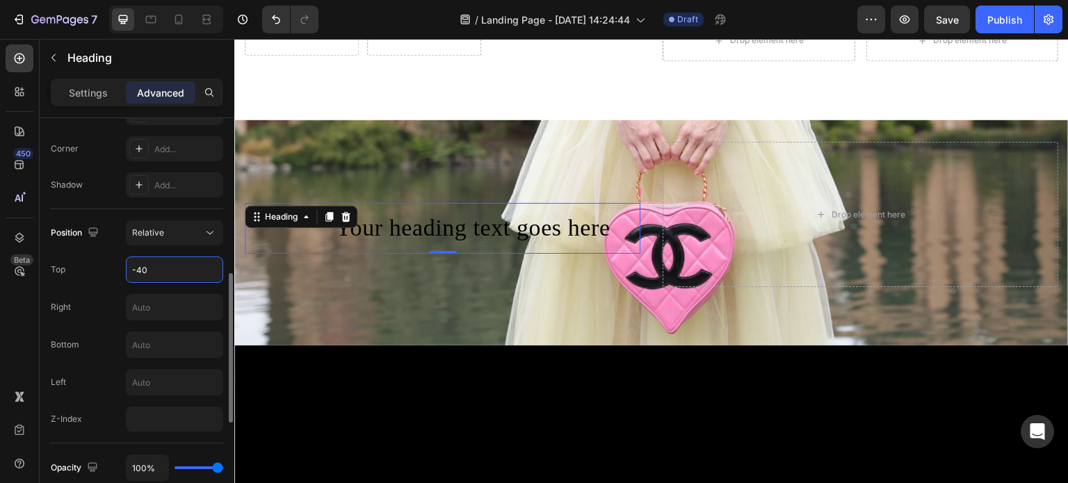
click at [173, 264] on input "-40" at bounding box center [175, 269] width 96 height 25
click at [159, 274] on input "-40" at bounding box center [175, 269] width 96 height 25
type input "-35"
click at [152, 342] on input "text" at bounding box center [175, 344] width 96 height 25
click at [170, 338] on input "250" at bounding box center [175, 344] width 96 height 25
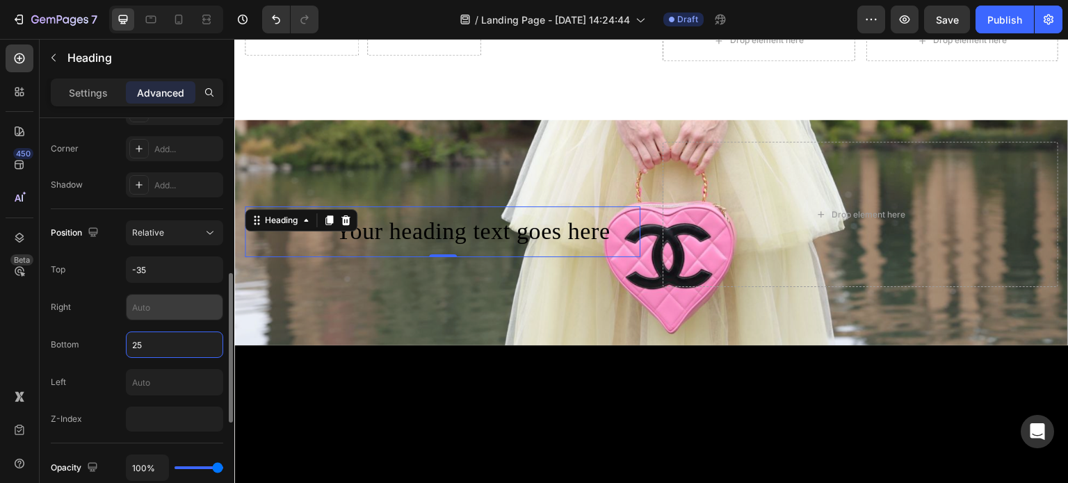
type input "2"
click at [160, 378] on input "text" at bounding box center [175, 382] width 96 height 25
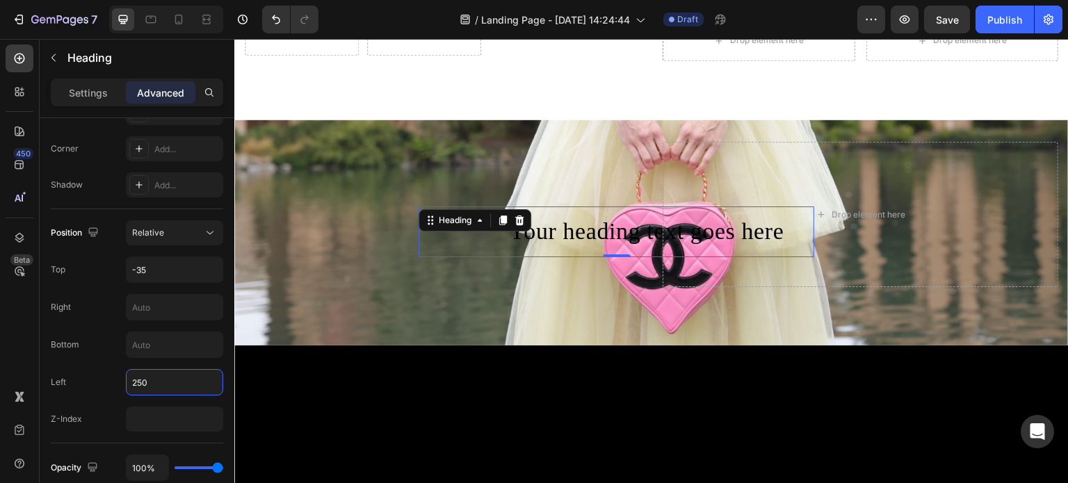
type input "250"
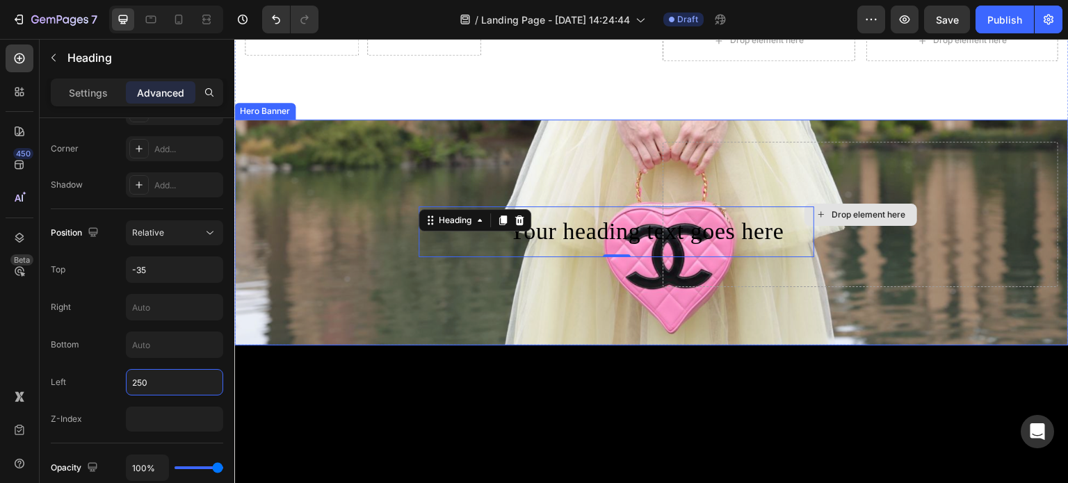
click at [663, 225] on div "Drop element here" at bounding box center [861, 214] width 396 height 145
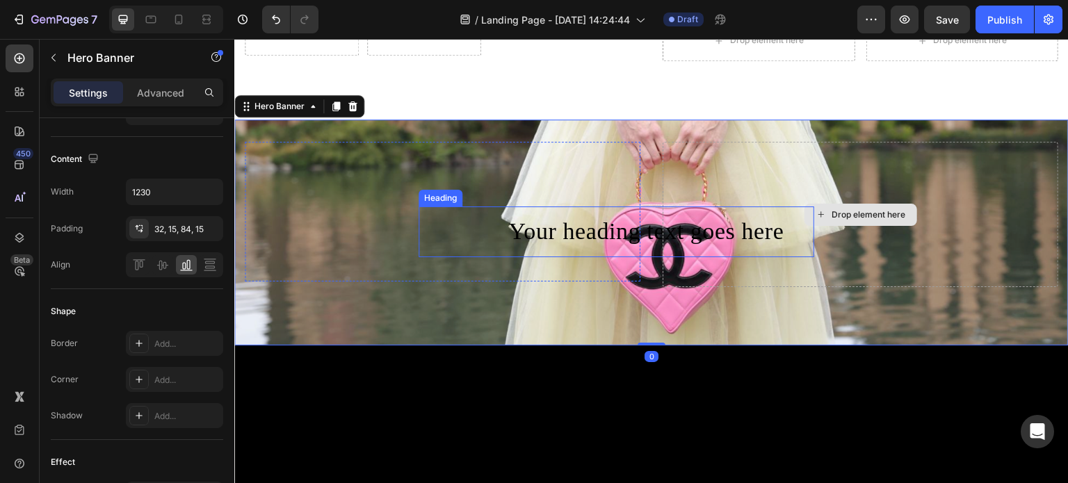
scroll to position [0, 0]
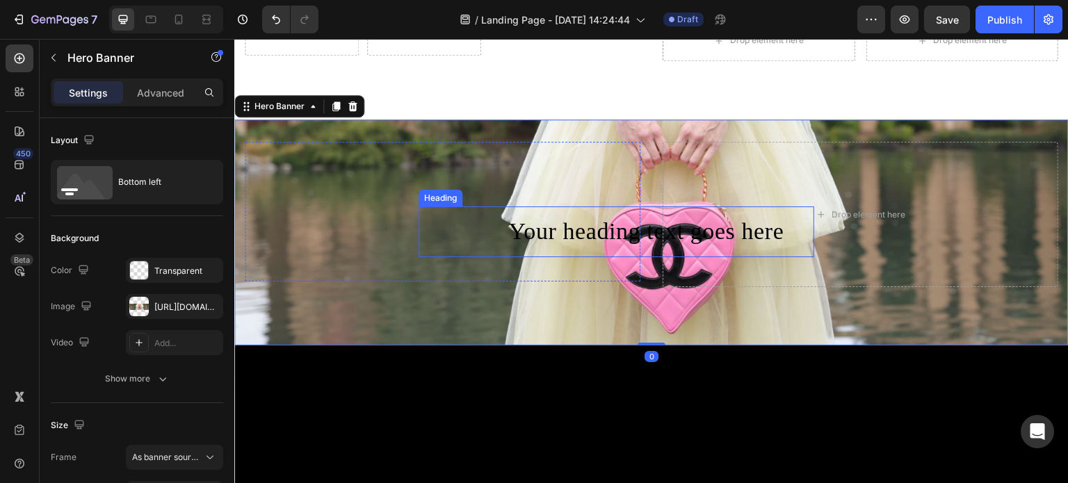
click at [584, 230] on p "Your heading text goes here" at bounding box center [645, 232] width 275 height 29
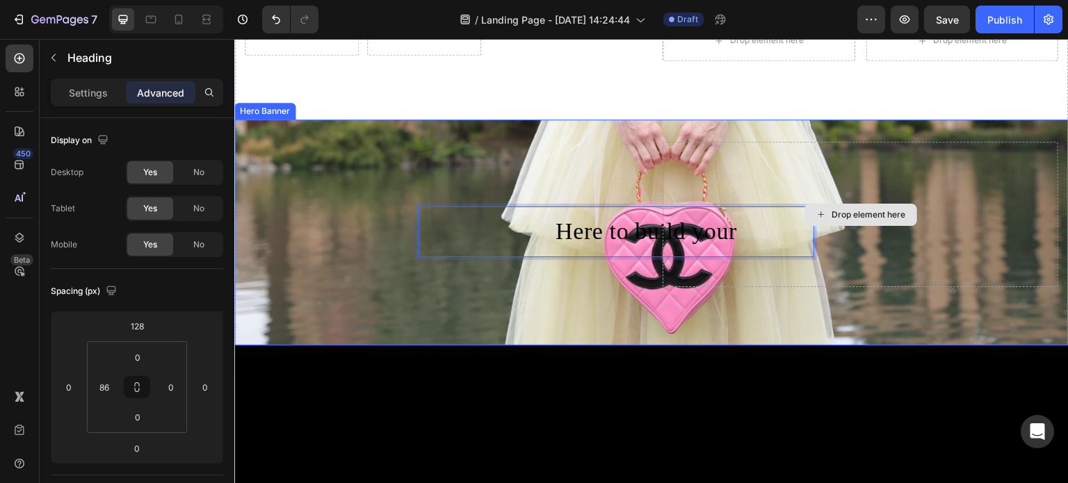
click at [732, 228] on div "Drop element here" at bounding box center [861, 214] width 396 height 145
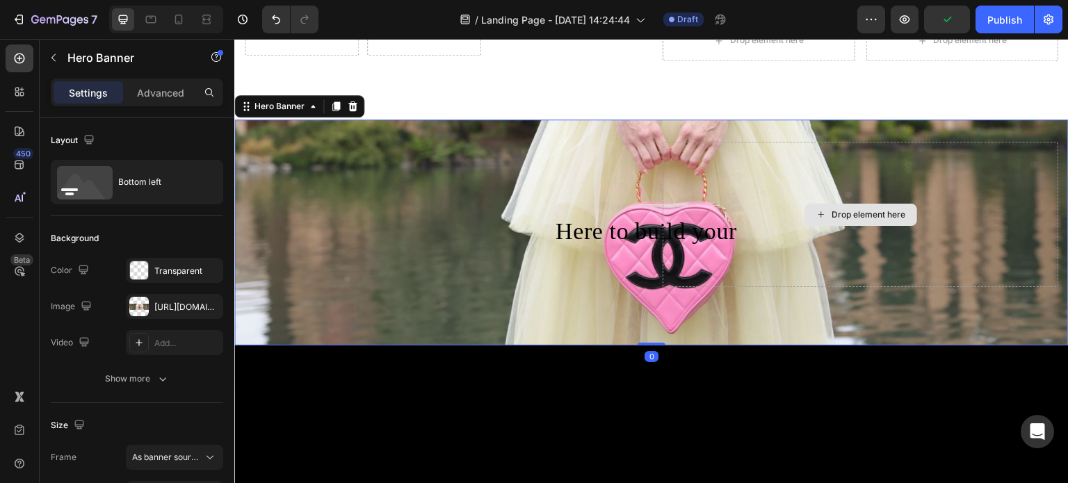
click at [703, 227] on div "Drop element here" at bounding box center [861, 214] width 396 height 145
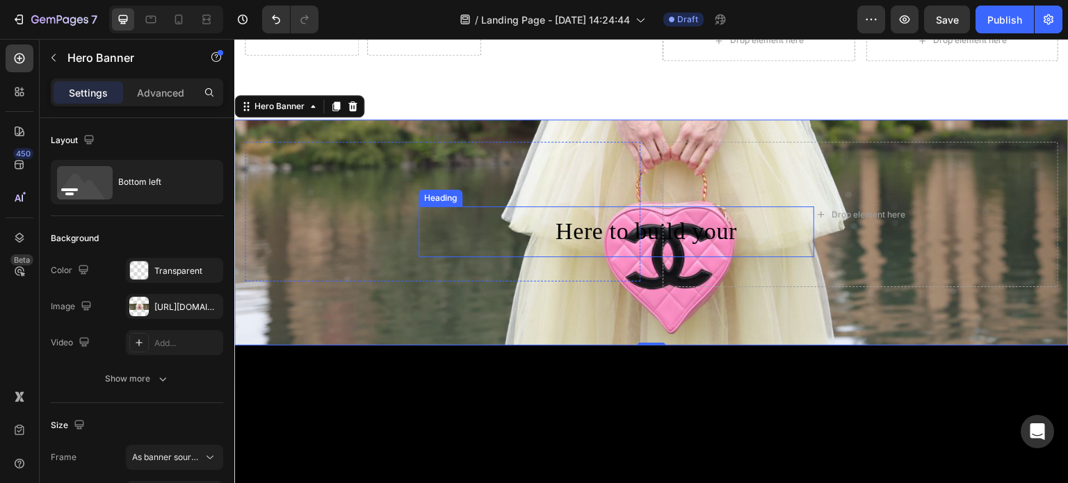
click at [586, 218] on p "Here to build your" at bounding box center [647, 232] width 182 height 29
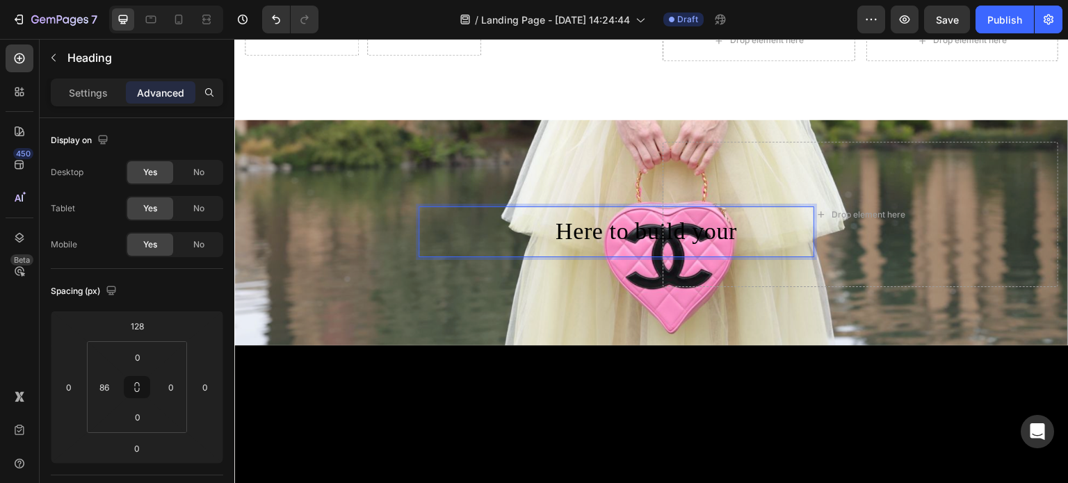
click at [600, 225] on p "Here to build your" at bounding box center [647, 232] width 182 height 29
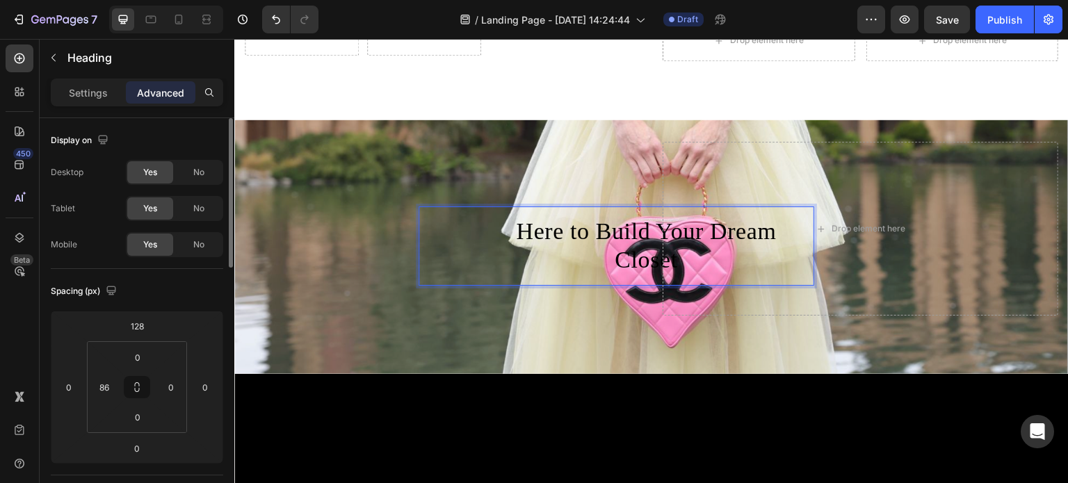
click at [0, 0] on div "Spacing (px) 128 0 0 0 0 86 0 0" at bounding box center [0, 0] width 0 height 0
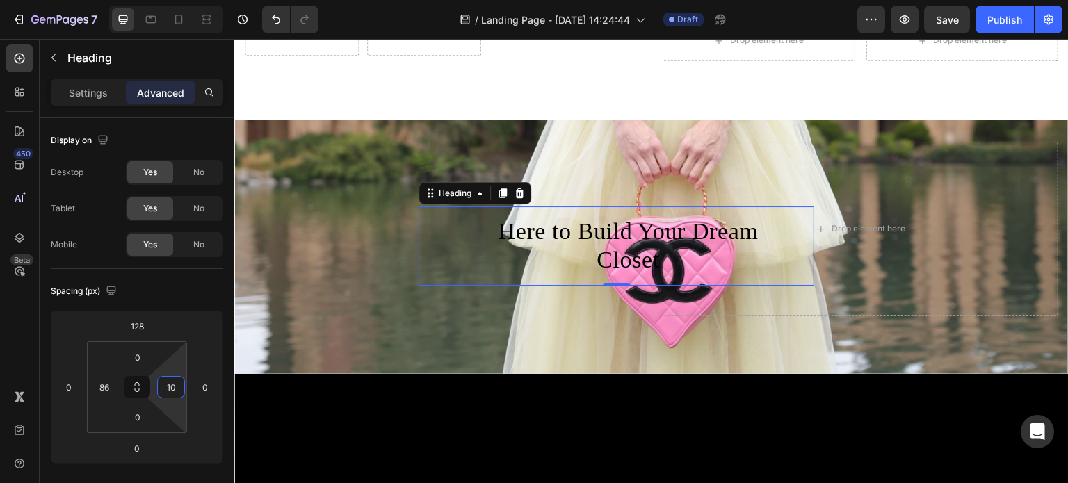
type input "0"
drag, startPoint x: 151, startPoint y: 386, endPoint x: 164, endPoint y: 389, distance: 13.5
click at [164, 0] on html "7 Version history / Landing Page - Aug 28, 14:24:44 Draft Preview Save Publish …" at bounding box center [534, 0] width 1068 height 0
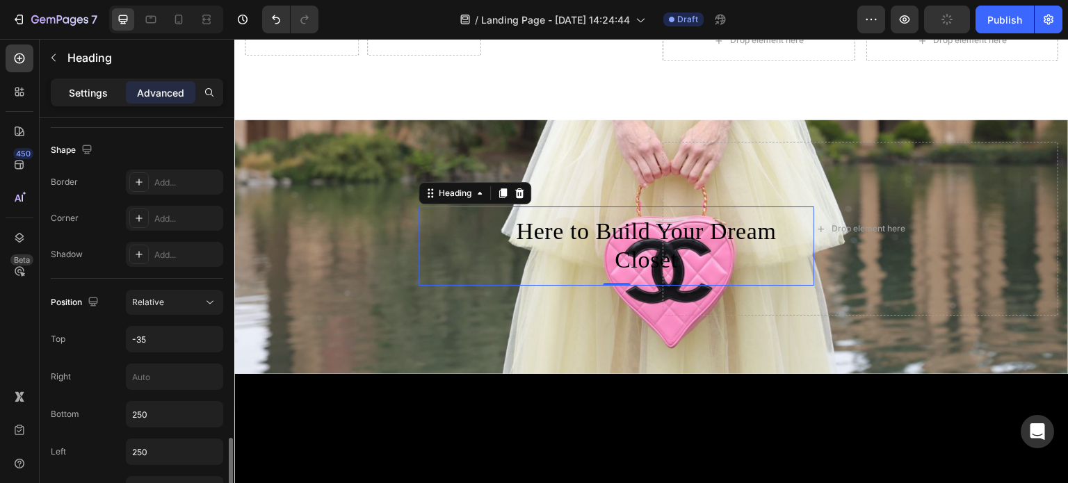
scroll to position [487, 0]
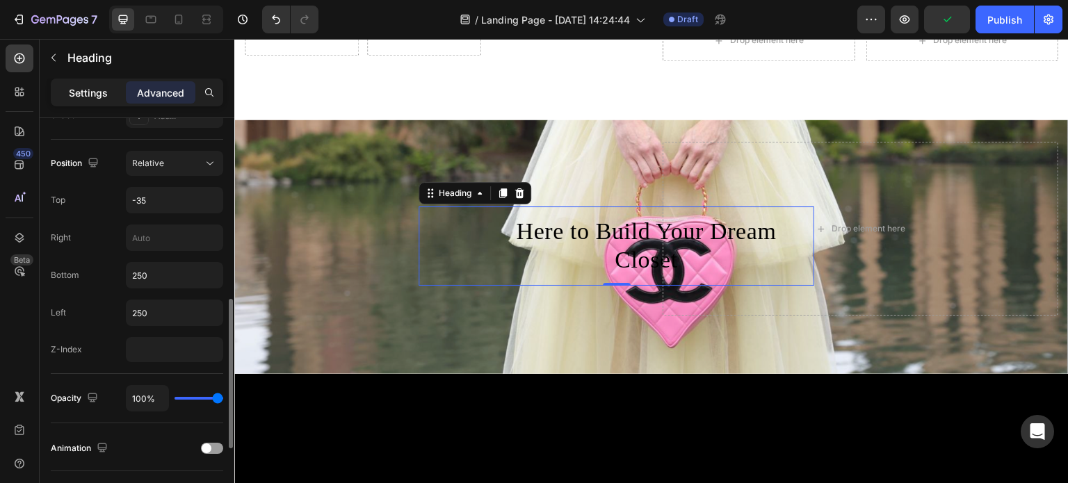
click at [102, 94] on p "Settings" at bounding box center [88, 93] width 39 height 15
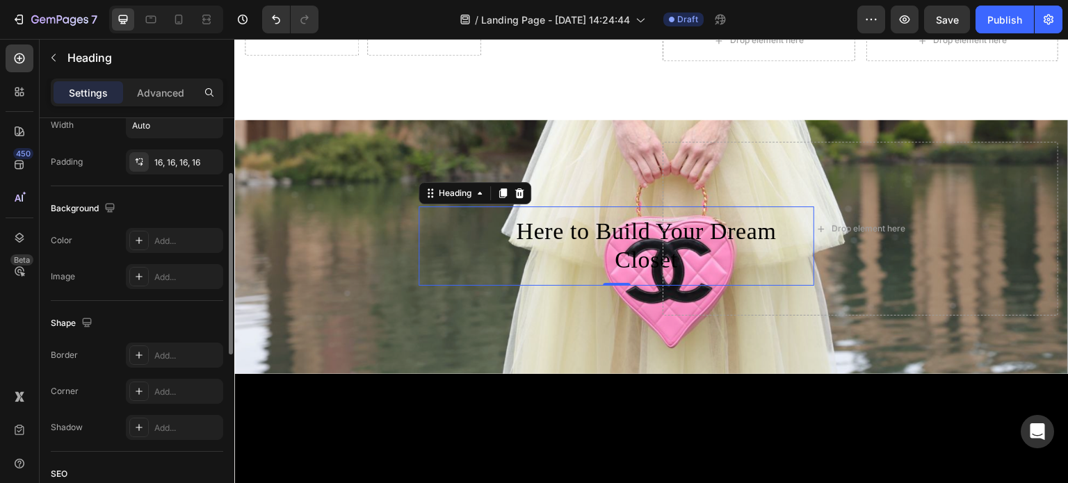
scroll to position [278, 0]
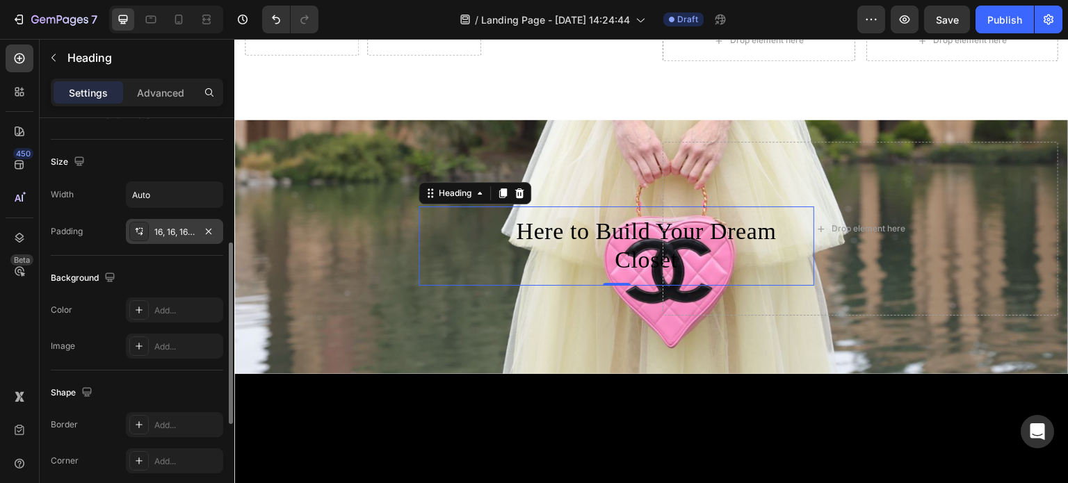
click at [139, 232] on icon at bounding box center [139, 231] width 11 height 11
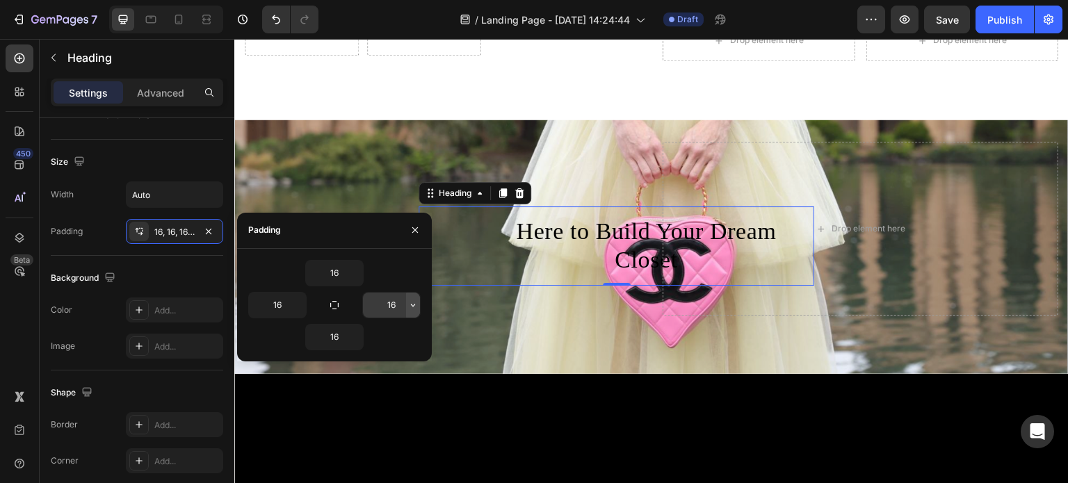
click at [411, 310] on icon "button" at bounding box center [413, 305] width 11 height 11
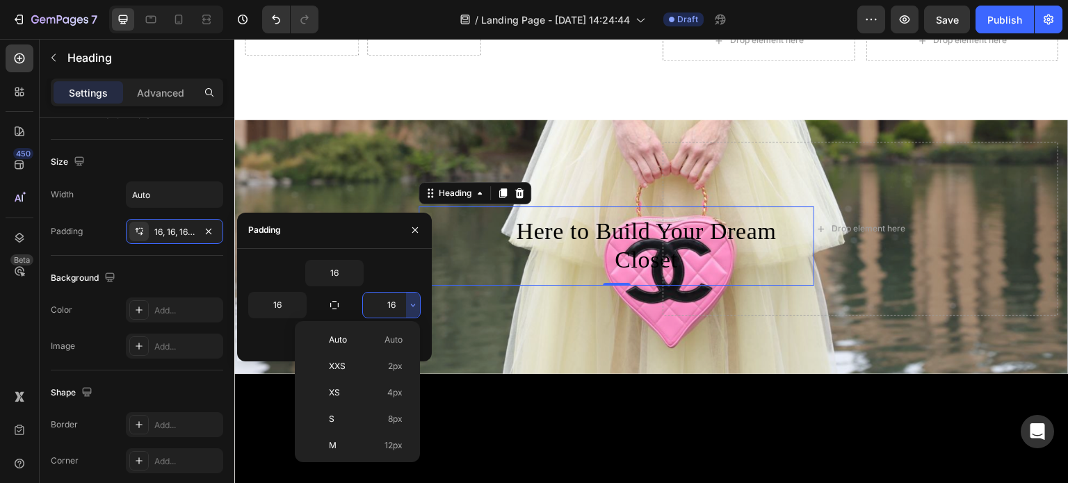
click at [396, 298] on input "16" at bounding box center [391, 305] width 57 height 25
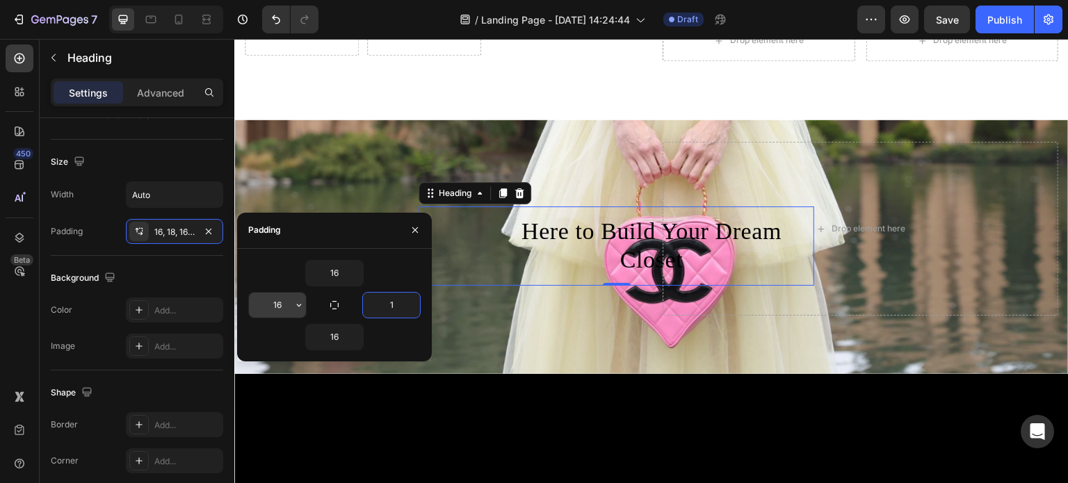
type input "1"
click at [271, 306] on input "16" at bounding box center [277, 305] width 57 height 25
click at [276, 306] on input "16" at bounding box center [277, 305] width 57 height 25
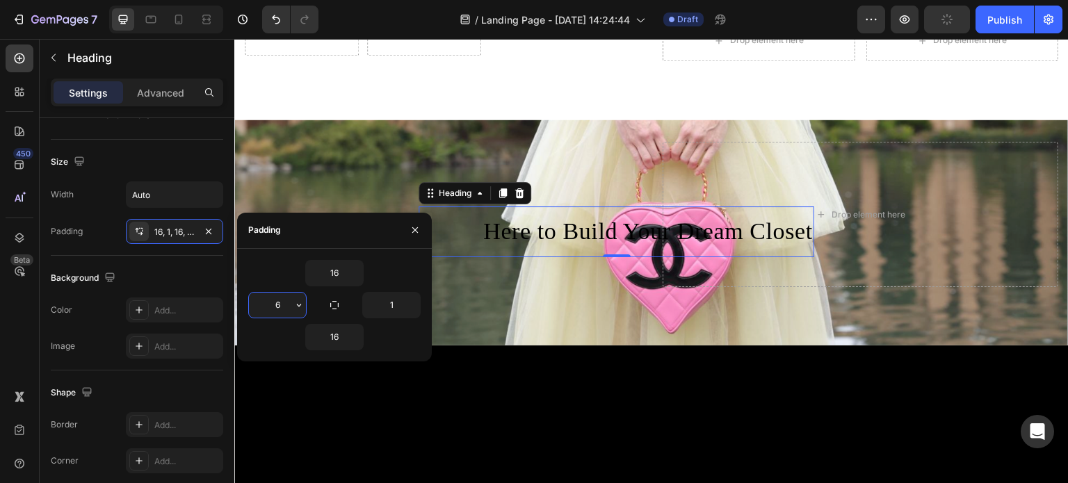
type input "16"
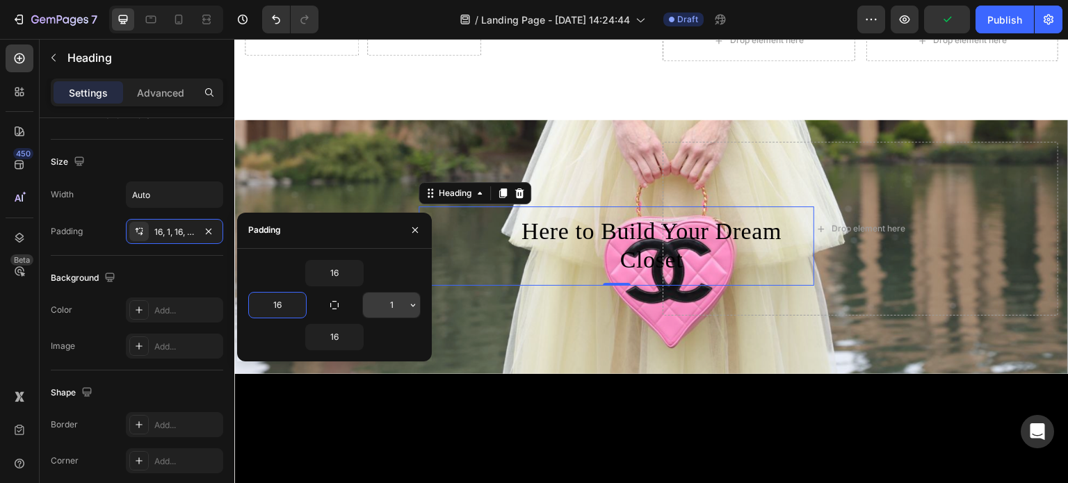
click at [392, 307] on input "1" at bounding box center [391, 305] width 57 height 25
type input "16"
click at [389, 358] on div "16 16 16 16" at bounding box center [334, 305] width 195 height 113
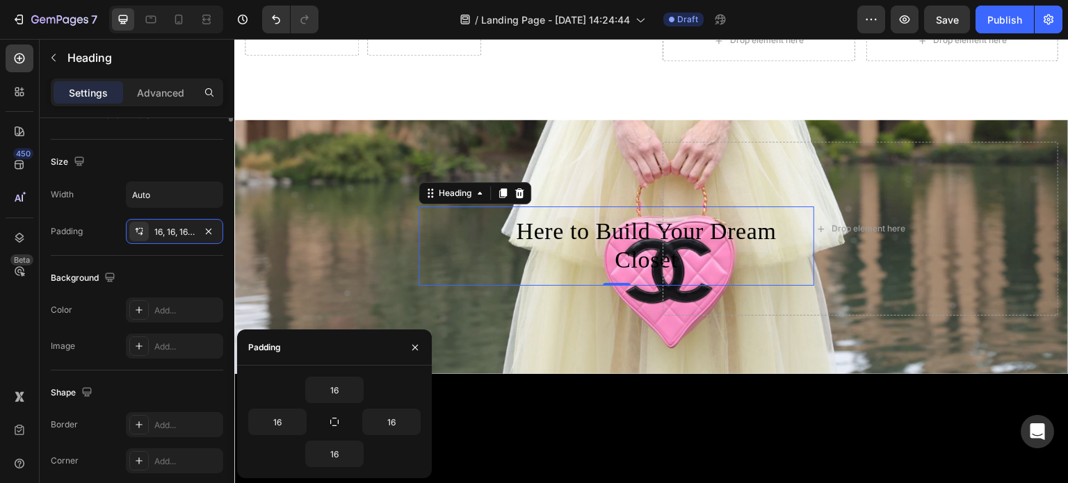
scroll to position [70, 0]
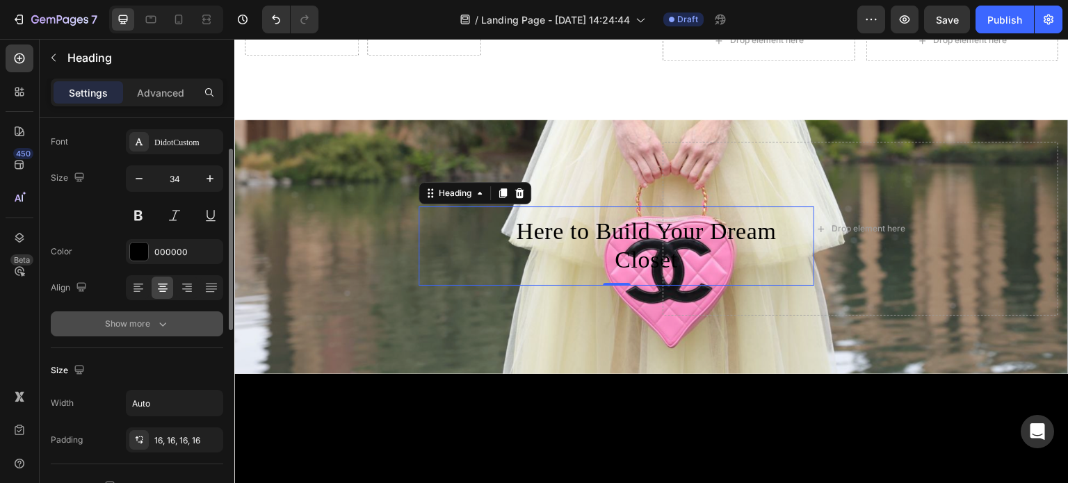
click at [159, 322] on icon "button" at bounding box center [163, 324] width 14 height 14
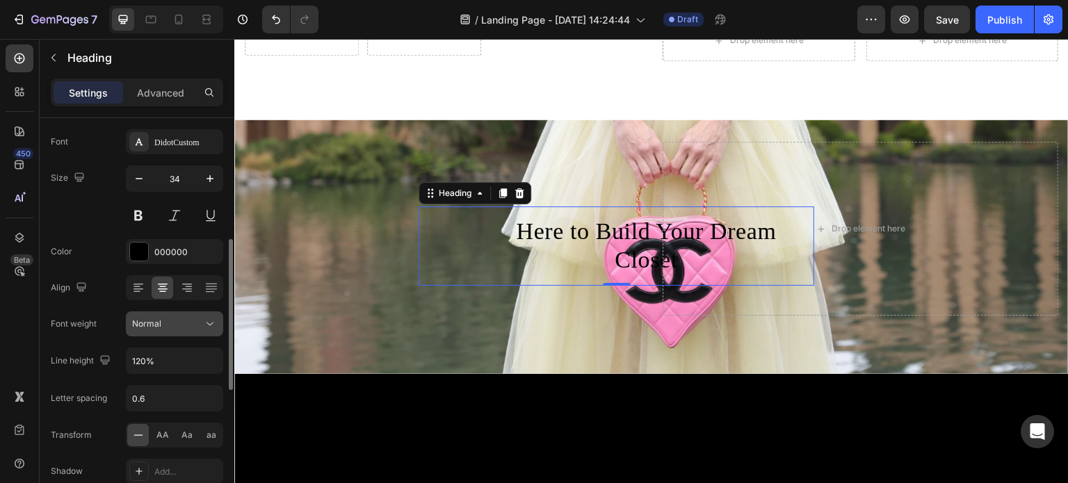
scroll to position [139, 0]
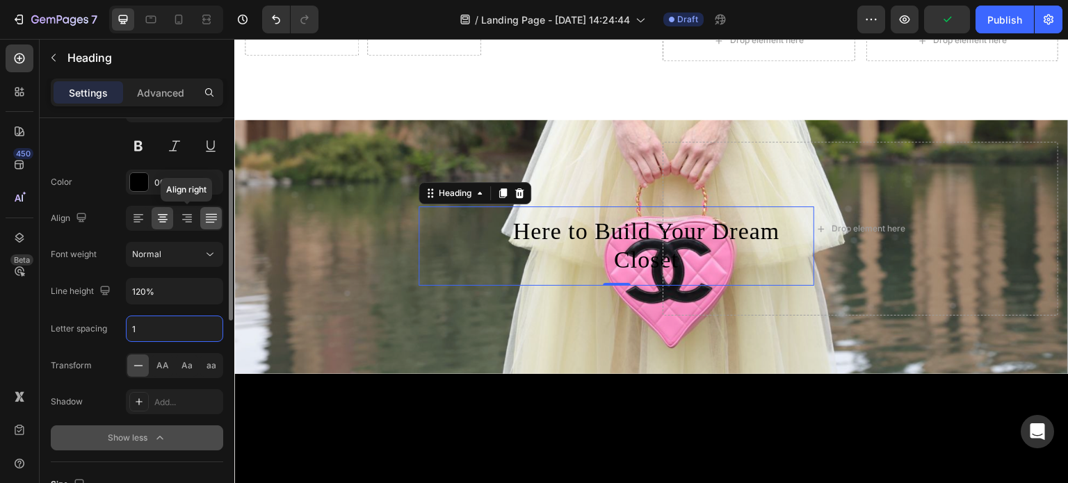
type input "1"
click at [217, 219] on icon at bounding box center [211, 218] width 14 height 14
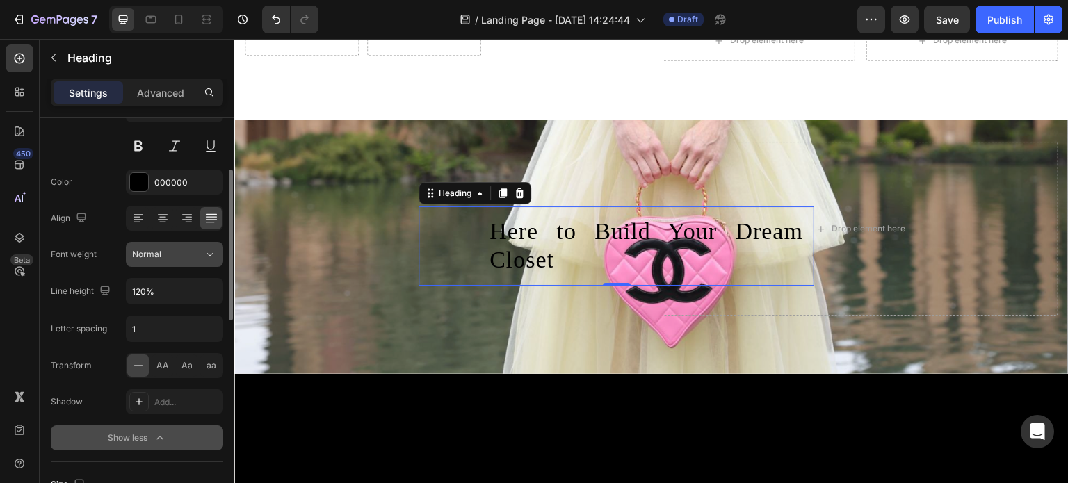
scroll to position [70, 0]
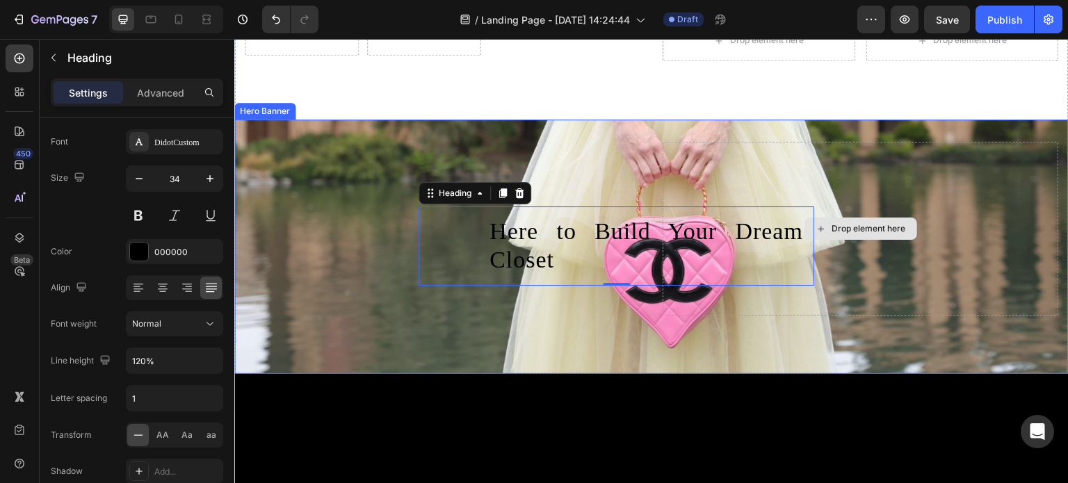
click at [803, 274] on div "Drop element here" at bounding box center [861, 229] width 396 height 174
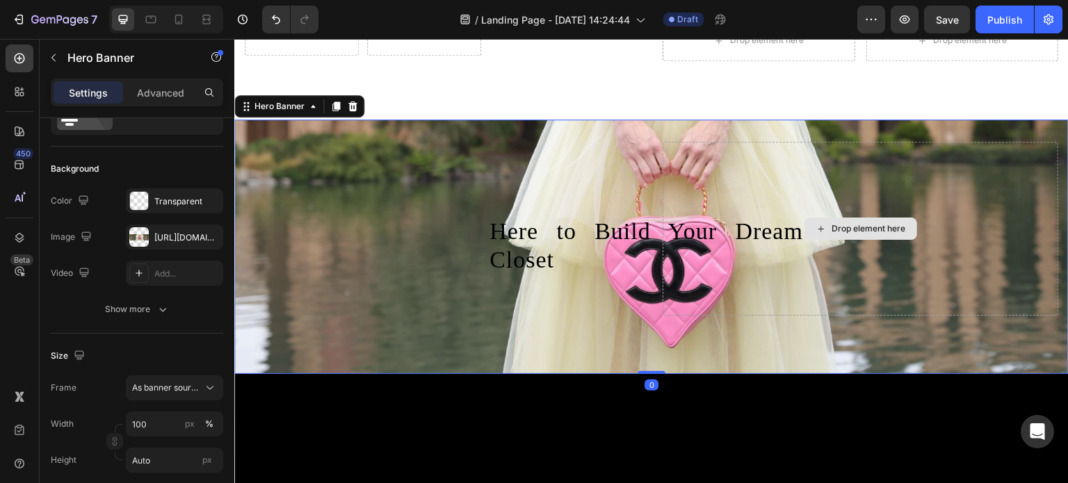
scroll to position [0, 0]
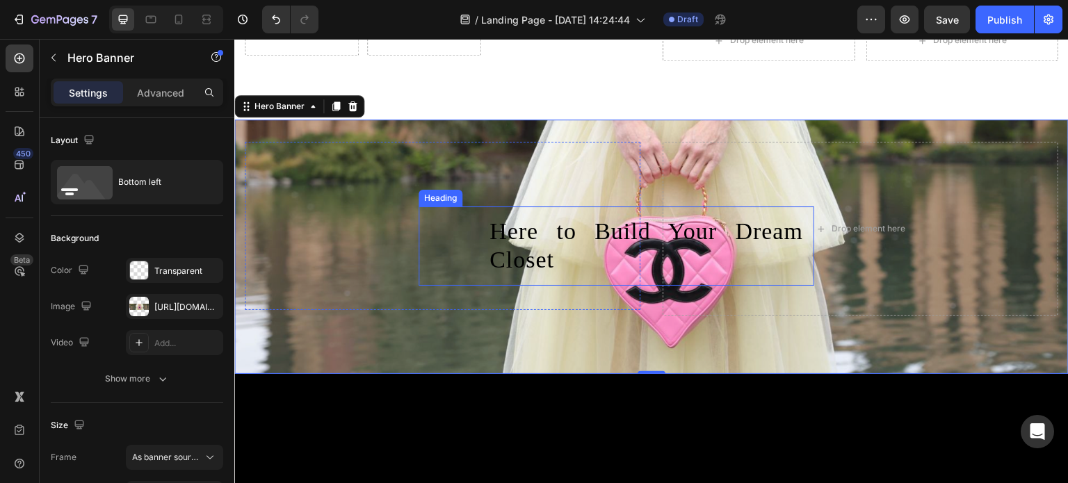
click at [492, 234] on p "Here to Build Your Dream Closet" at bounding box center [647, 246] width 314 height 57
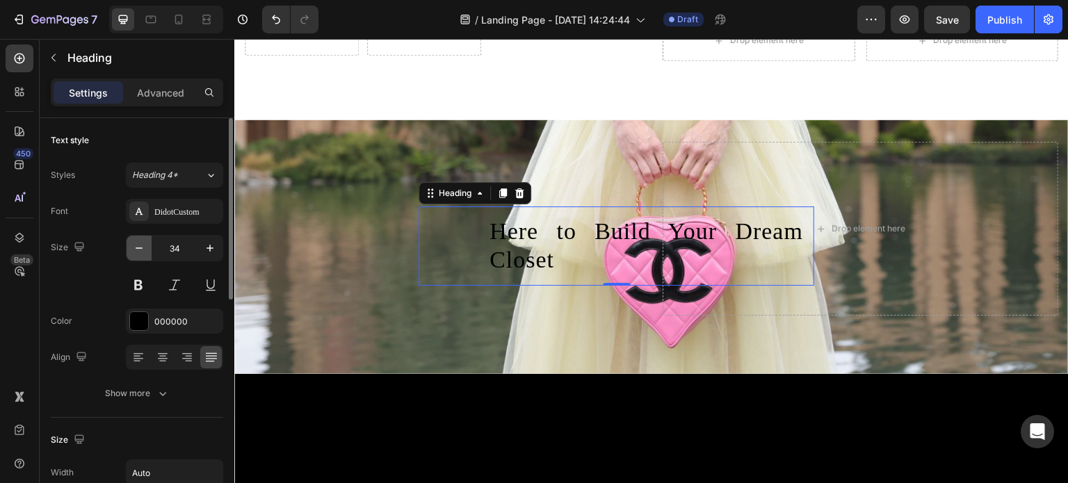
click at [141, 245] on icon "button" at bounding box center [139, 248] width 14 height 14
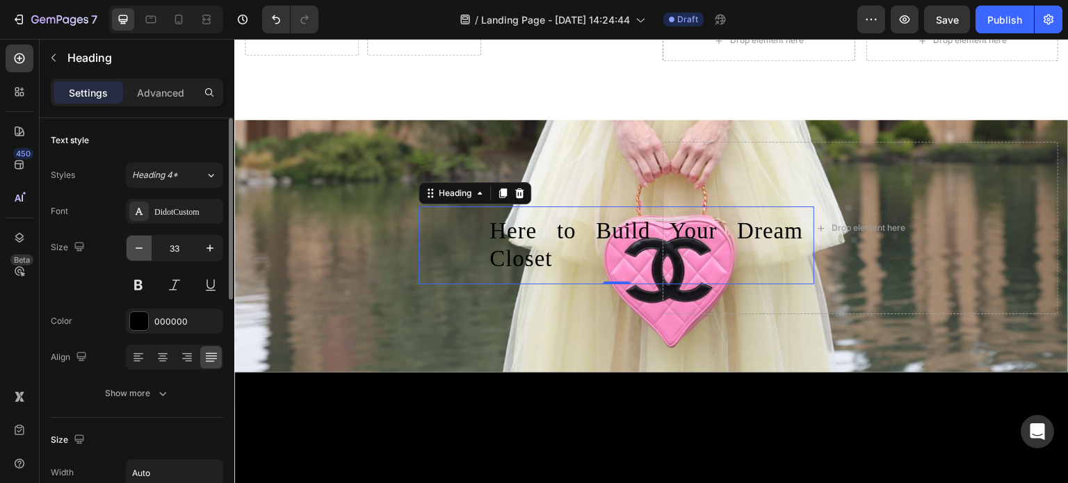
click at [141, 245] on icon "button" at bounding box center [139, 248] width 14 height 14
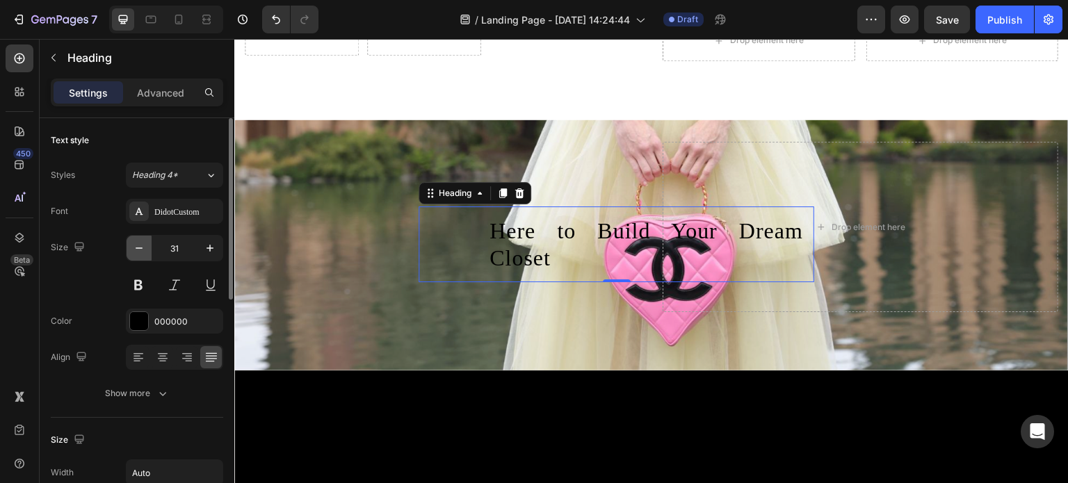
click at [141, 245] on icon "button" at bounding box center [139, 248] width 14 height 14
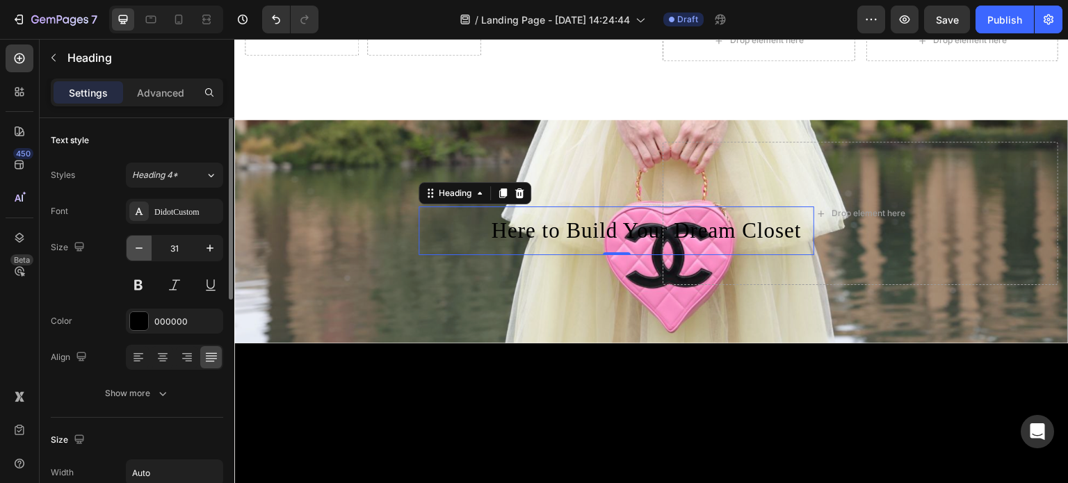
click at [141, 245] on icon "button" at bounding box center [139, 248] width 14 height 14
type input "30"
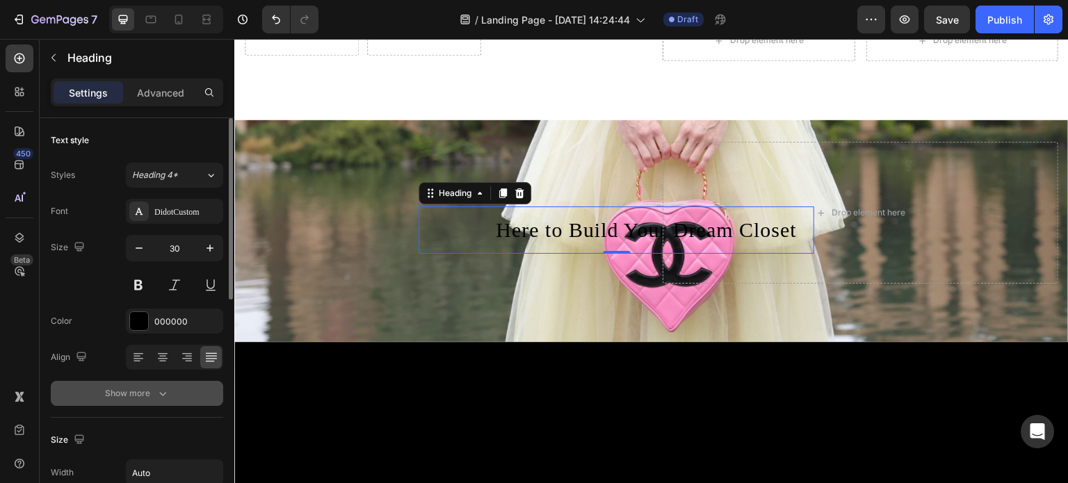
click at [153, 400] on div "Show more" at bounding box center [137, 394] width 65 height 14
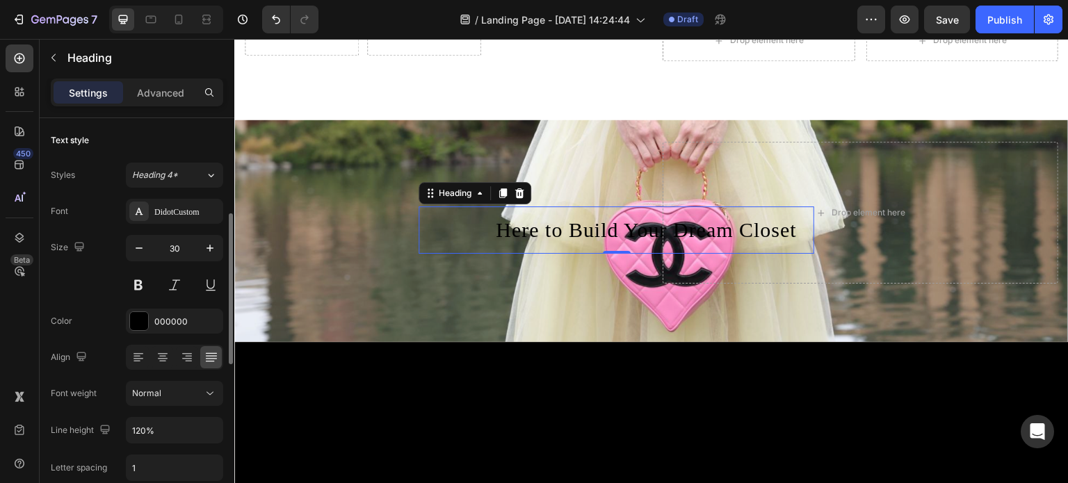
scroll to position [70, 0]
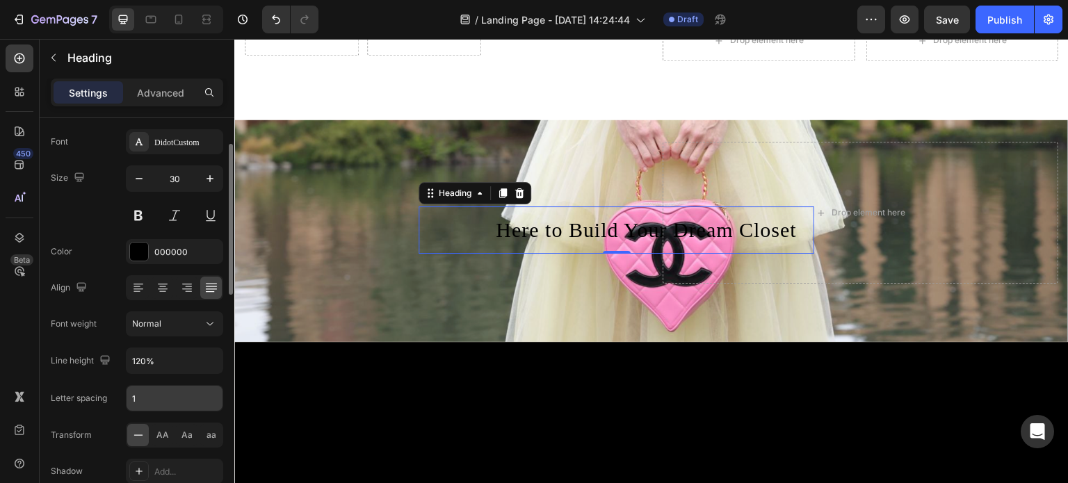
click at [154, 392] on input "1" at bounding box center [175, 398] width 96 height 25
type input "0.6"
click at [136, 181] on icon "button" at bounding box center [139, 179] width 14 height 14
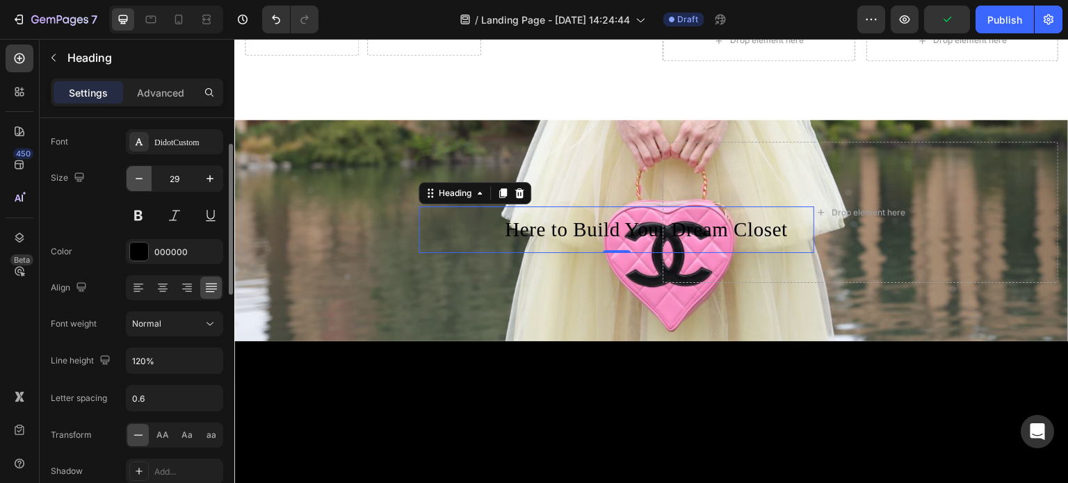
click at [136, 181] on icon "button" at bounding box center [139, 179] width 14 height 14
type input "28"
click at [140, 204] on button at bounding box center [138, 215] width 25 height 25
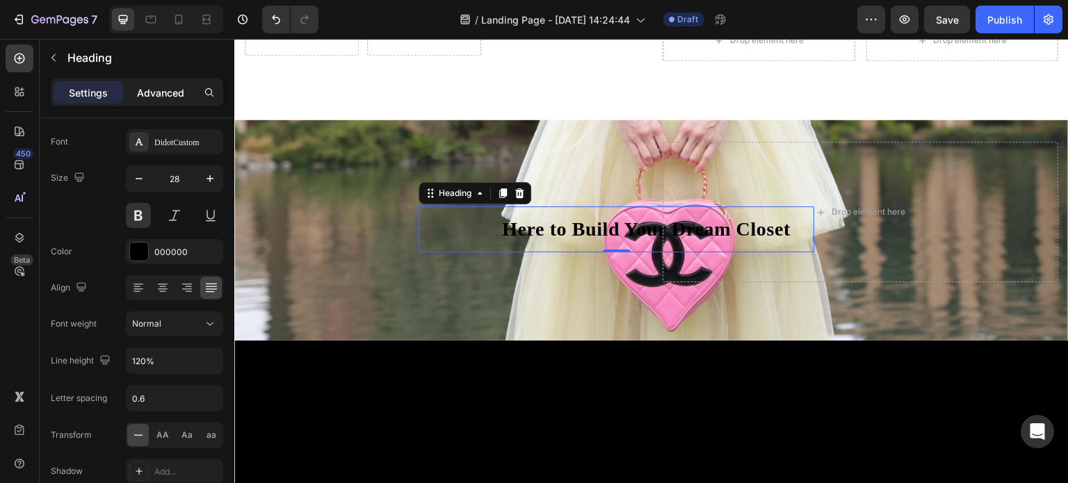
click at [159, 94] on p "Advanced" at bounding box center [160, 93] width 47 height 15
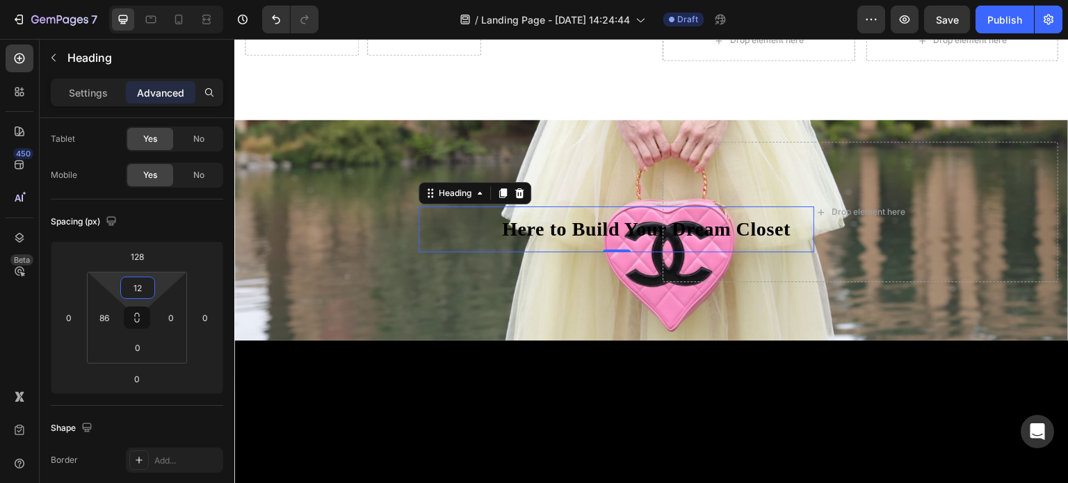
type input "0"
click at [137, 0] on html "7 Version history / Landing Page - Aug 28, 14:24:44 Draft Preview Publish 450 B…" at bounding box center [534, 0] width 1068 height 0
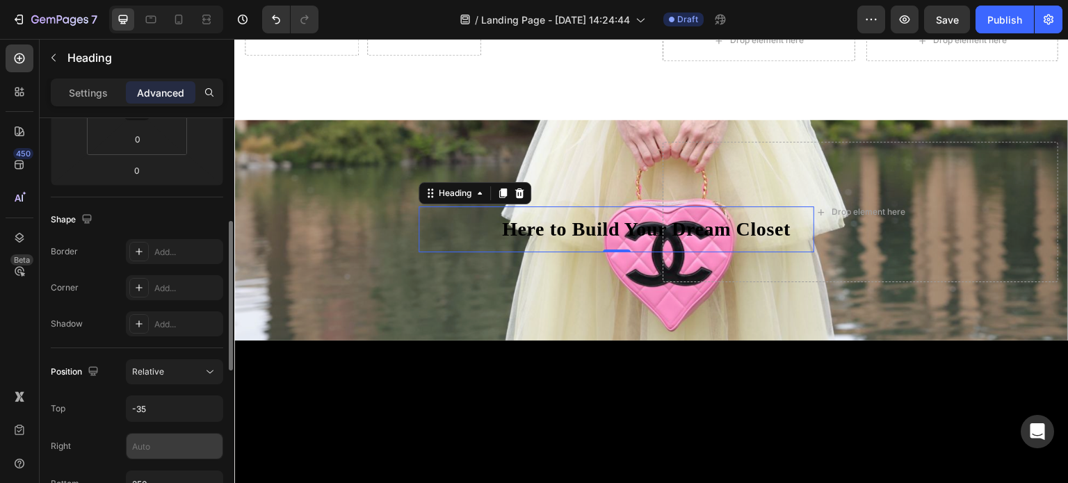
scroll to position [348, 0]
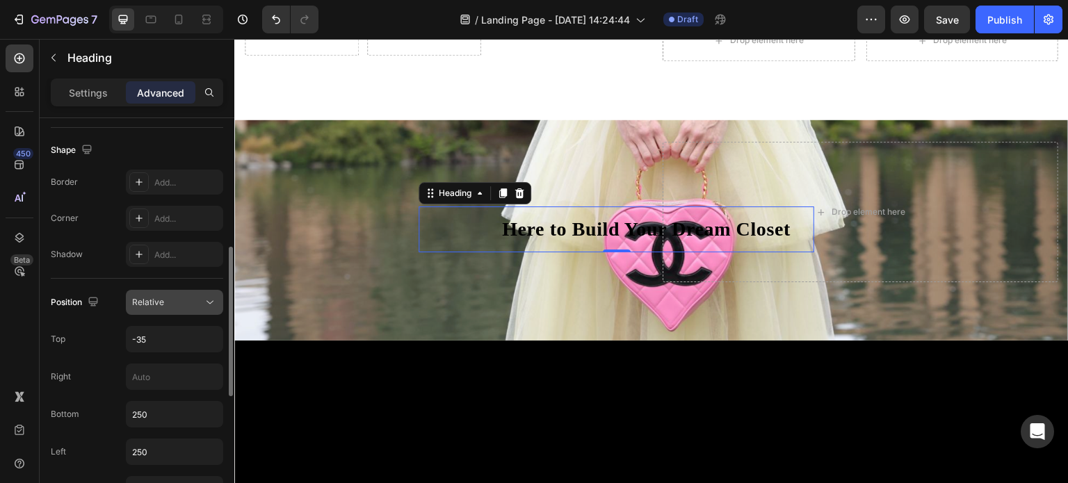
click at [184, 306] on div "Relative" at bounding box center [167, 302] width 71 height 13
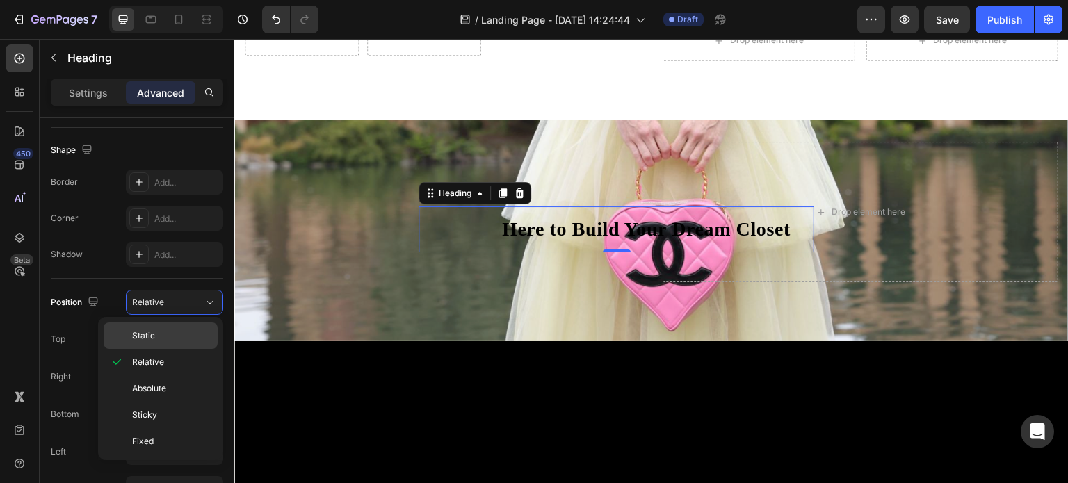
click at [161, 339] on p "Static" at bounding box center [171, 336] width 79 height 13
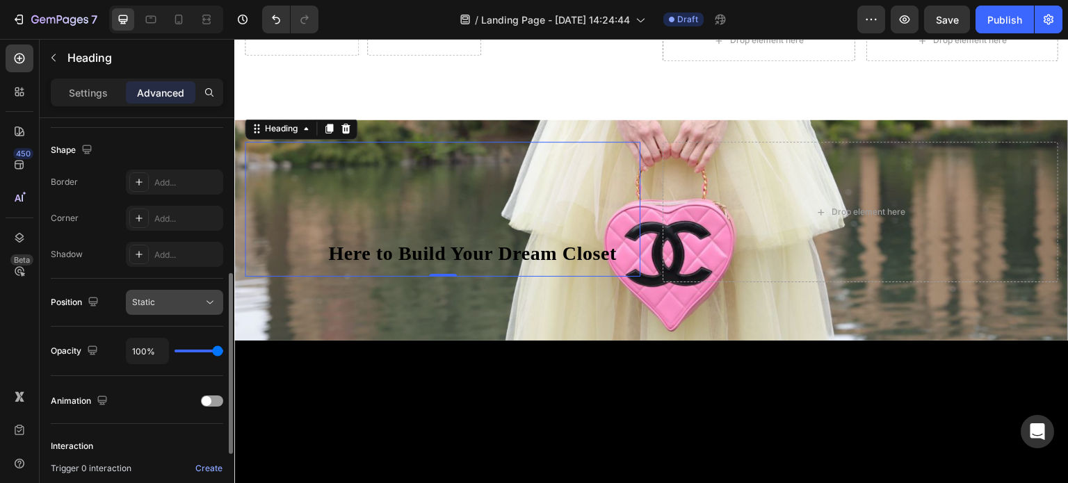
click at [187, 302] on div "Static" at bounding box center [167, 302] width 71 height 13
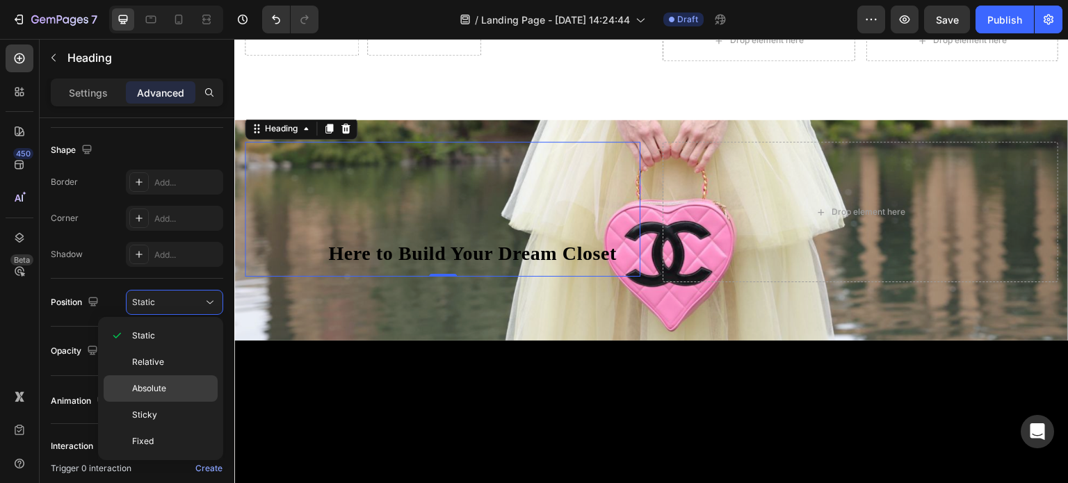
click at [160, 383] on span "Absolute" at bounding box center [149, 389] width 34 height 13
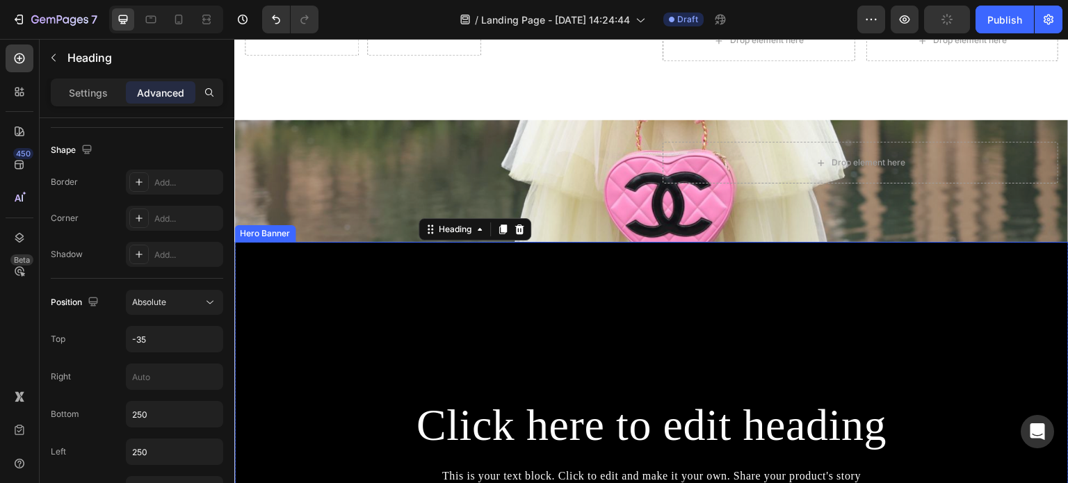
scroll to position [528, 0]
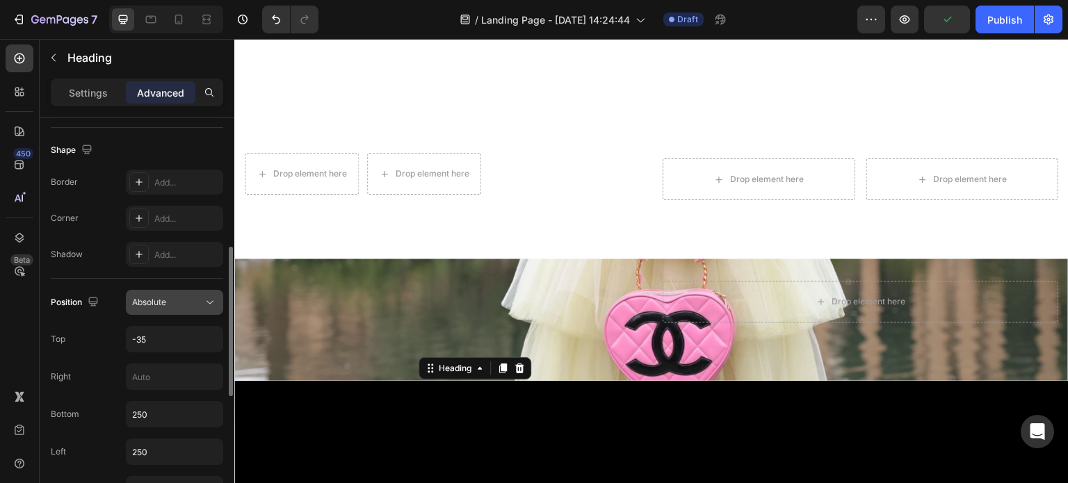
click at [202, 306] on div "Absolute" at bounding box center [167, 302] width 71 height 13
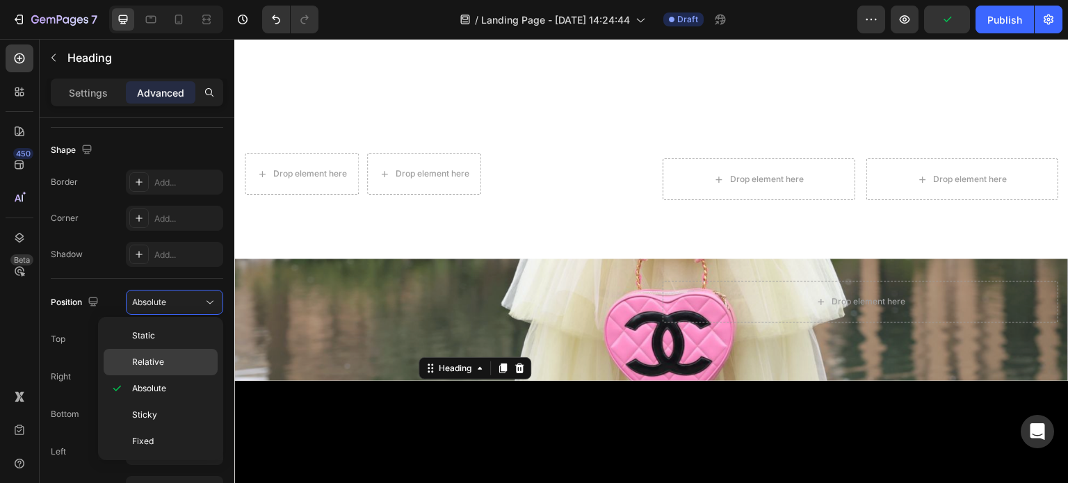
click at [179, 356] on p "Relative" at bounding box center [171, 362] width 79 height 13
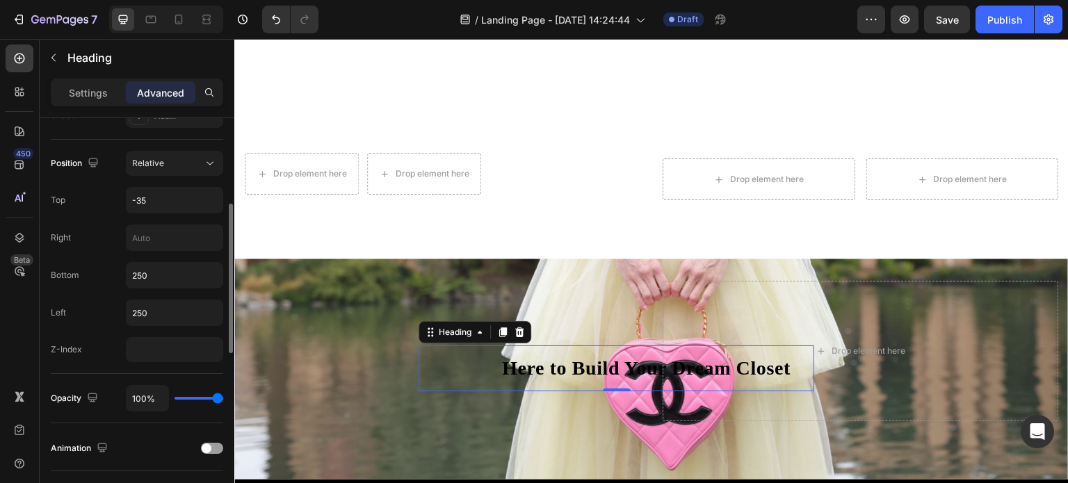
scroll to position [417, 0]
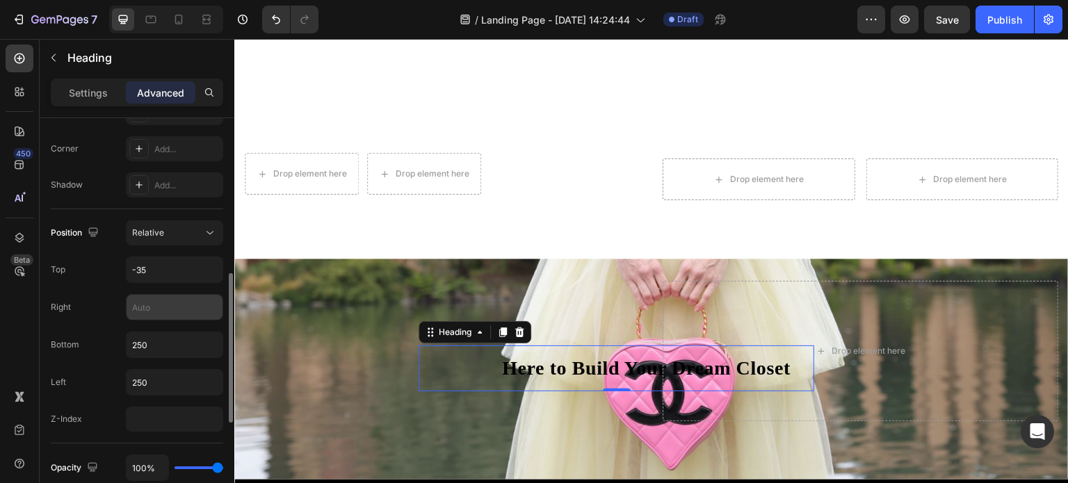
click at [151, 312] on input "text" at bounding box center [175, 307] width 96 height 25
click at [173, 266] on input "-35" at bounding box center [175, 269] width 96 height 25
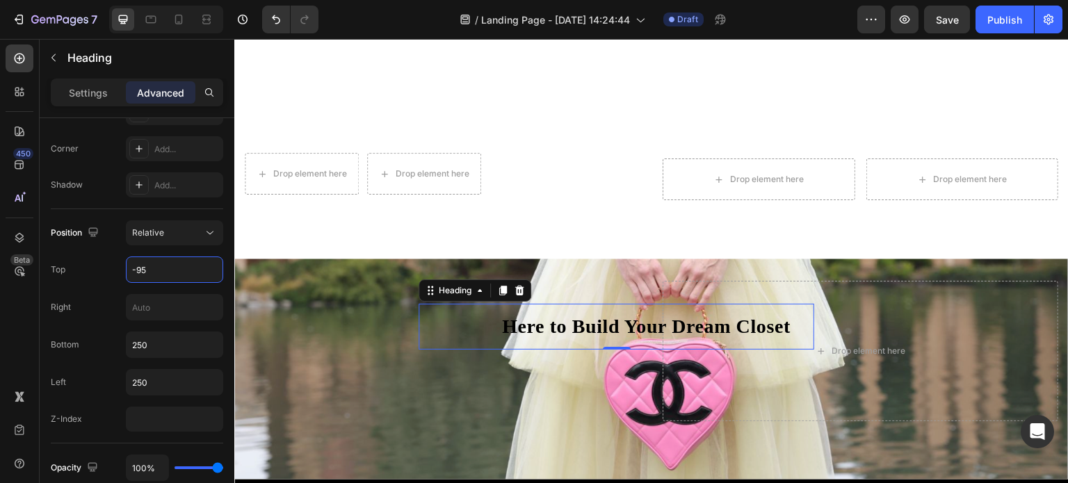
type input "-95"
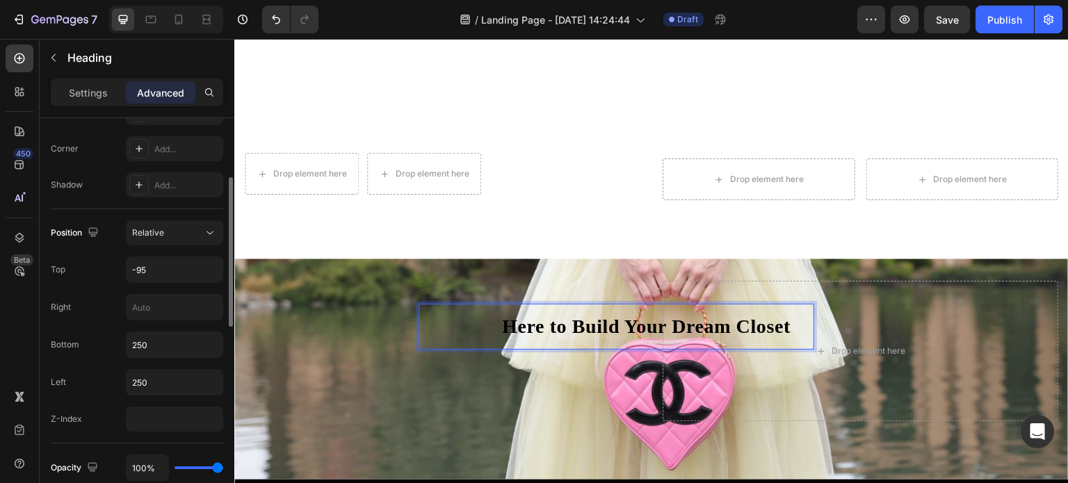
scroll to position [348, 0]
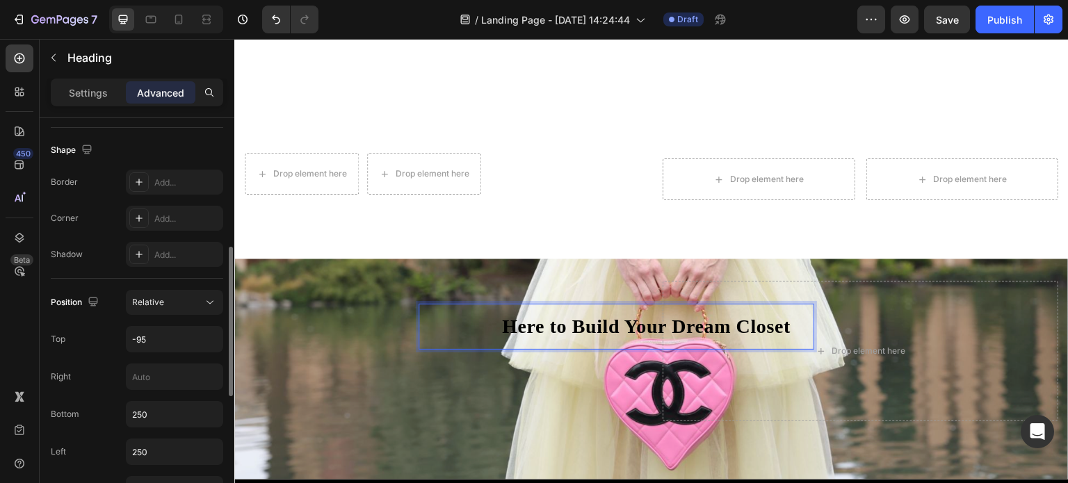
click at [561, 317] on p "Here to Build Your Dream Closet" at bounding box center [646, 327] width 289 height 24
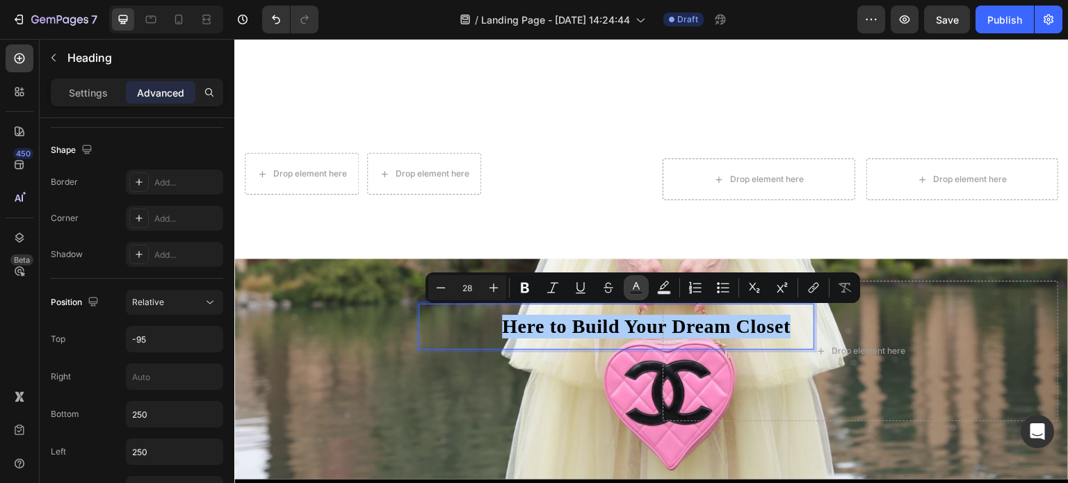
click at [637, 294] on rect "Editor contextual toolbar" at bounding box center [636, 292] width 13 height 3
type input "000000"
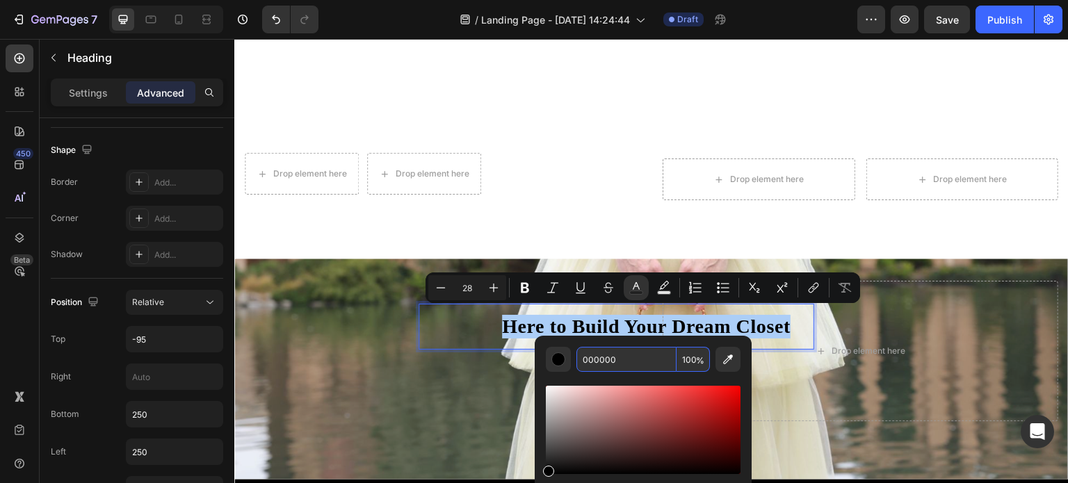
click at [618, 358] on input "000000" at bounding box center [627, 359] width 100 height 25
type input "FFFFFF"
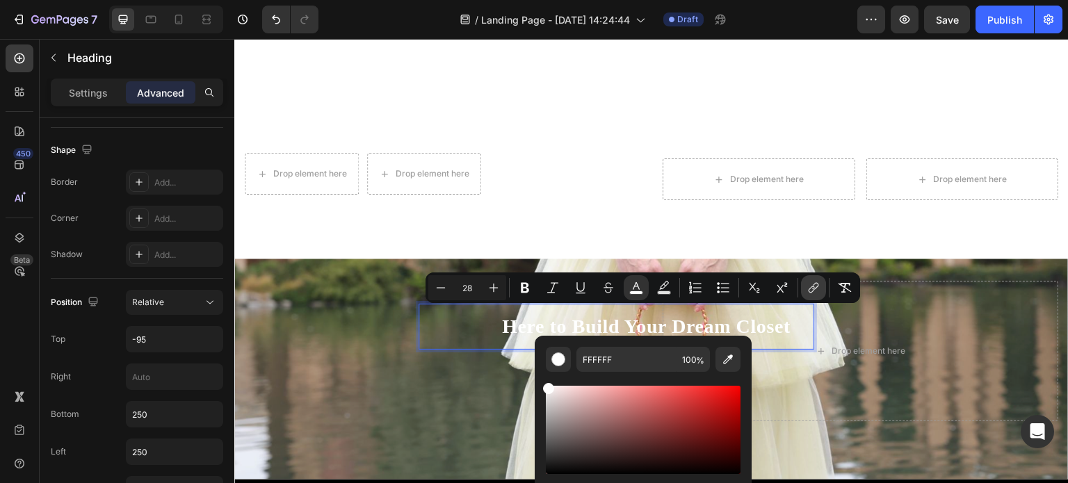
click at [817, 291] on icon "Editor contextual toolbar" at bounding box center [814, 288] width 14 height 14
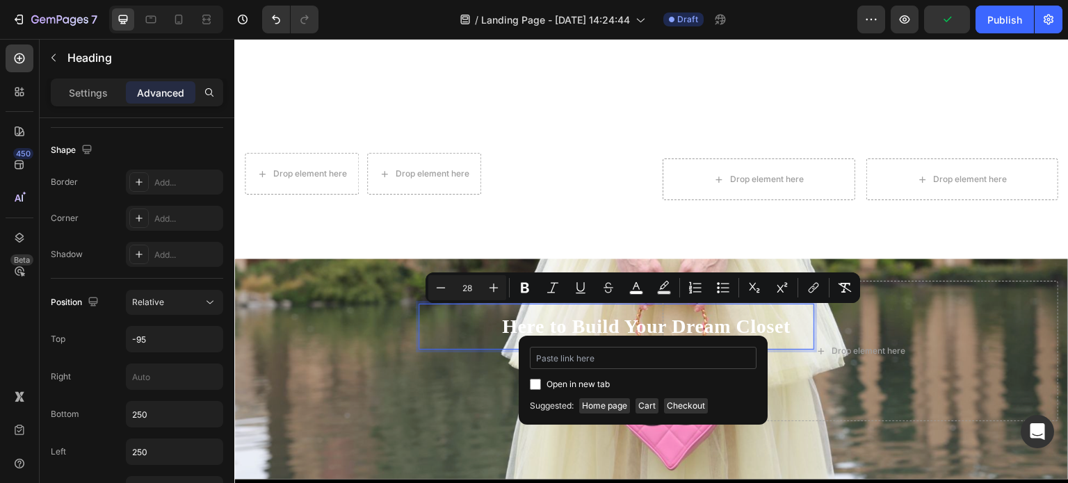
click at [632, 363] on input "Editor contextual toolbar" at bounding box center [643, 358] width 227 height 22
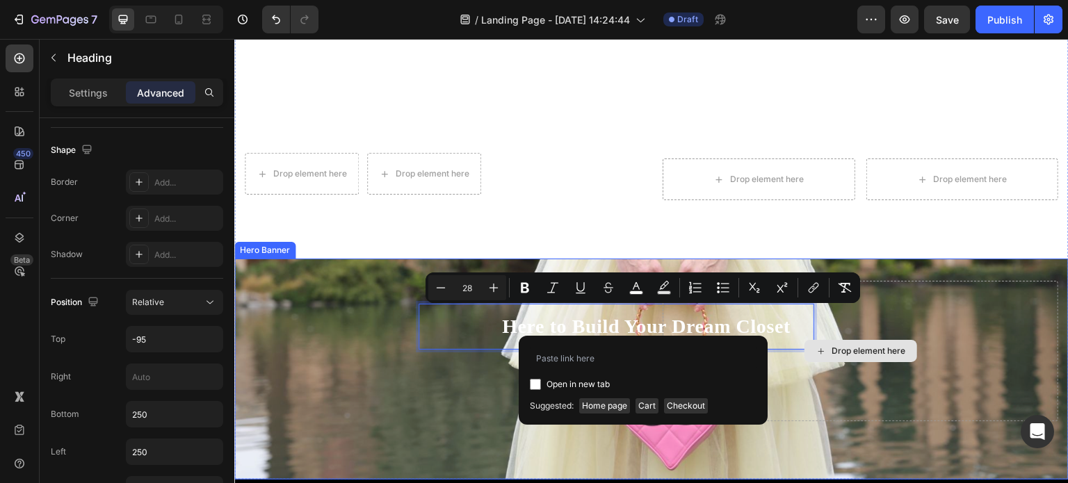
click at [837, 412] on div "Drop element here" at bounding box center [861, 351] width 396 height 141
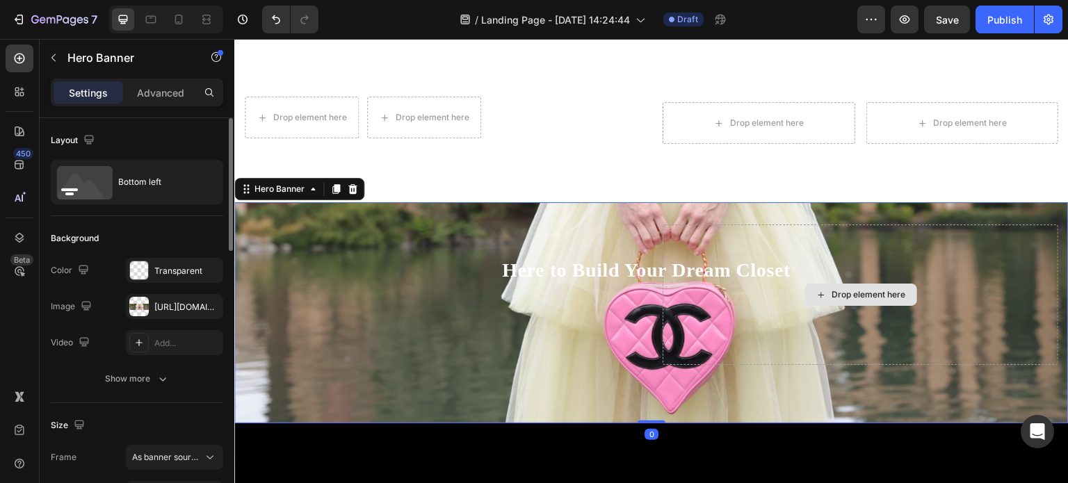
scroll to position [597, 0]
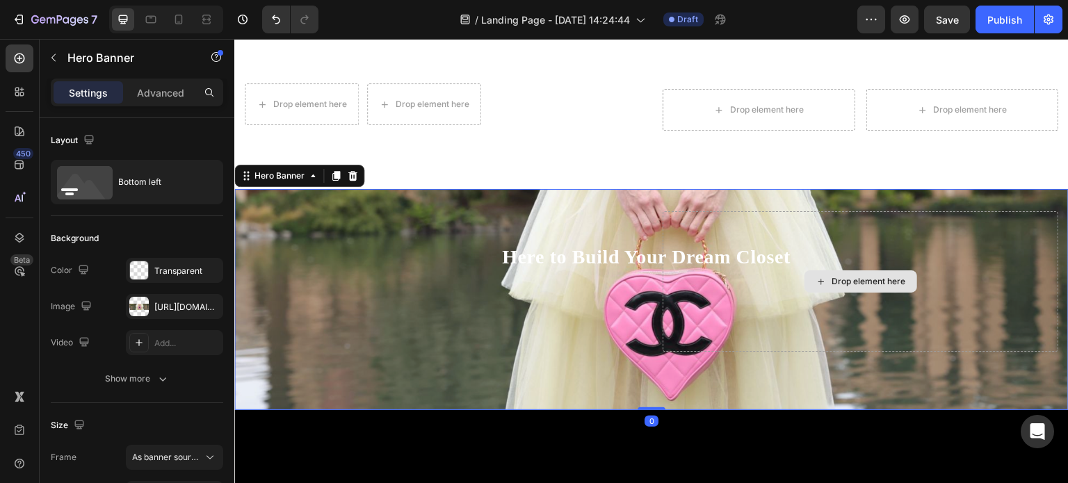
click at [706, 251] on div "Drop element here" at bounding box center [861, 281] width 396 height 141
click at [419, 314] on div "⁠⁠⁠⁠⁠⁠⁠ Here to Build Your Dream Closet Heading" at bounding box center [443, 278] width 396 height 135
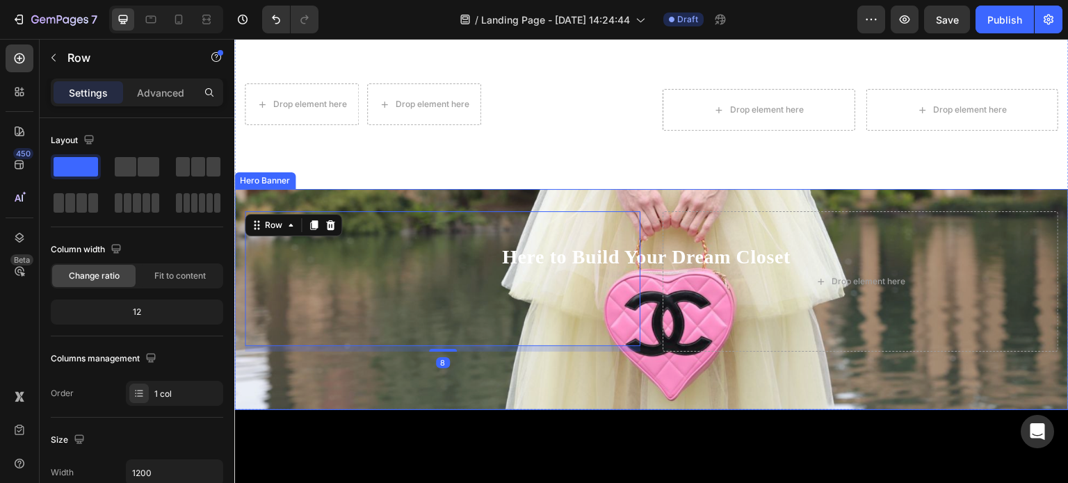
click at [422, 377] on div "⁠⁠⁠⁠⁠⁠⁠ Here to Build Your Dream Closet Heading Row 8 Button Drop element here" at bounding box center [651, 299] width 835 height 221
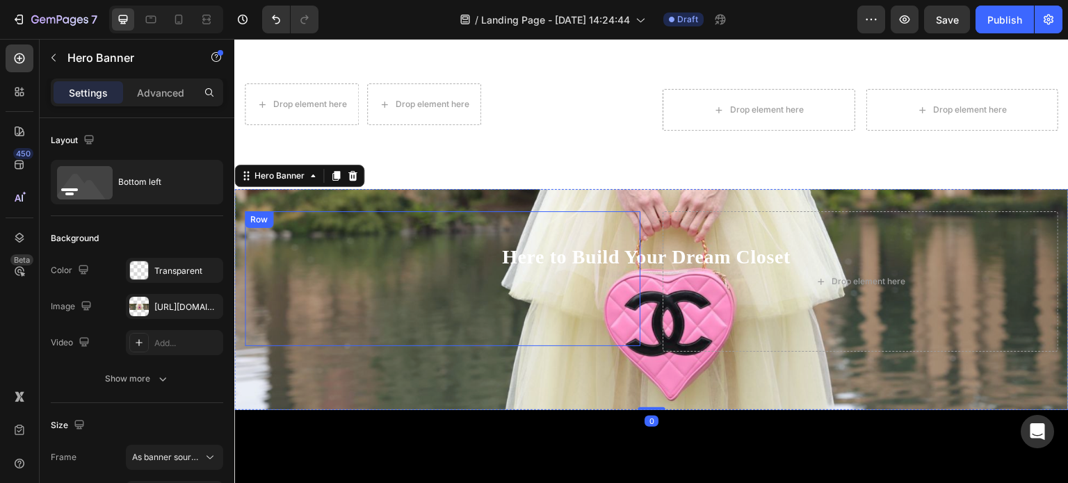
click at [386, 312] on div "⁠⁠⁠⁠⁠⁠⁠ Here to Build Your Dream Closet Heading" at bounding box center [443, 278] width 396 height 135
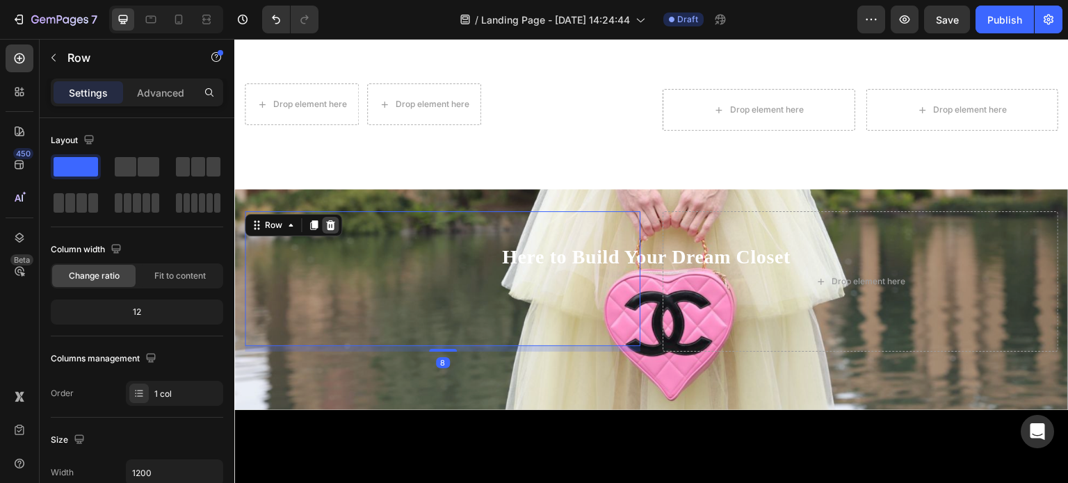
click at [331, 220] on icon at bounding box center [330, 225] width 9 height 10
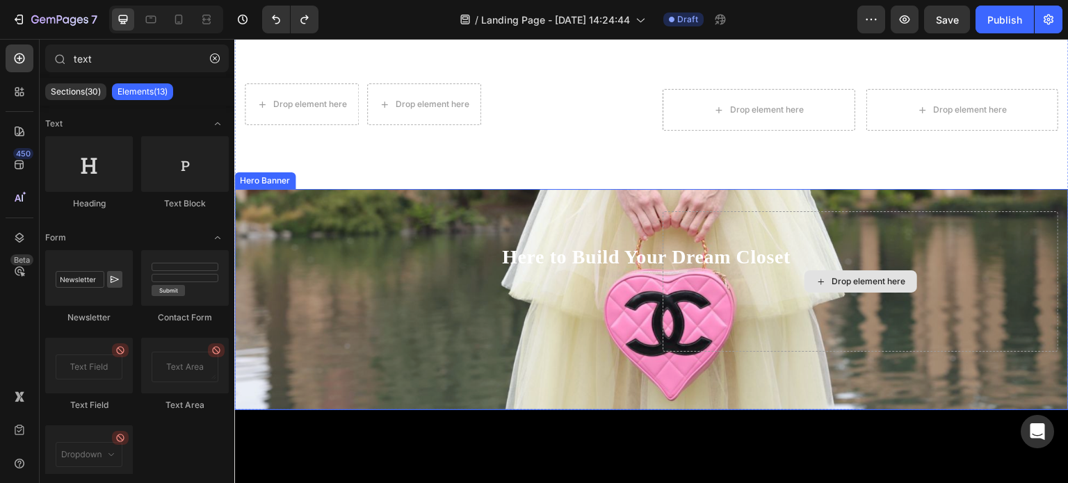
click at [781, 317] on div "Drop element here" at bounding box center [861, 281] width 396 height 141
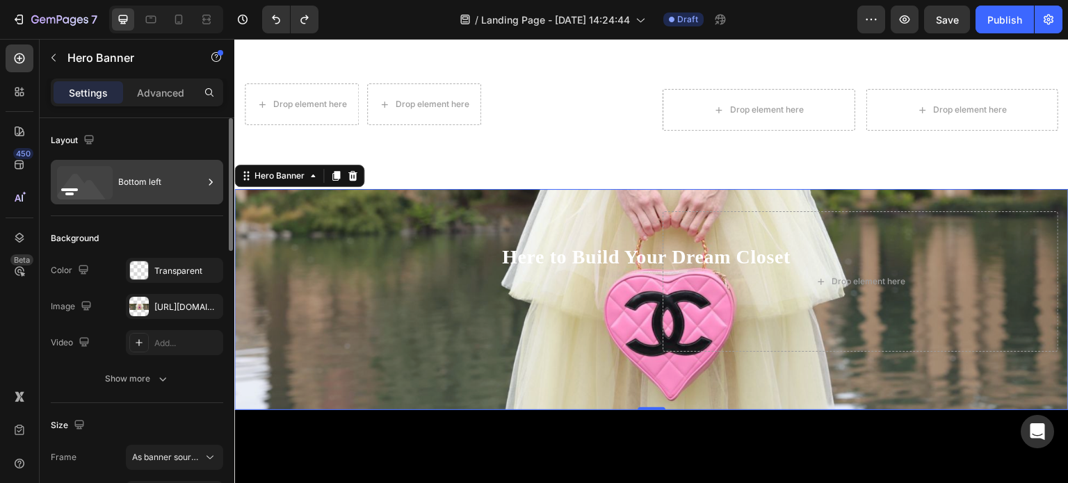
click at [97, 179] on icon at bounding box center [85, 182] width 56 height 33
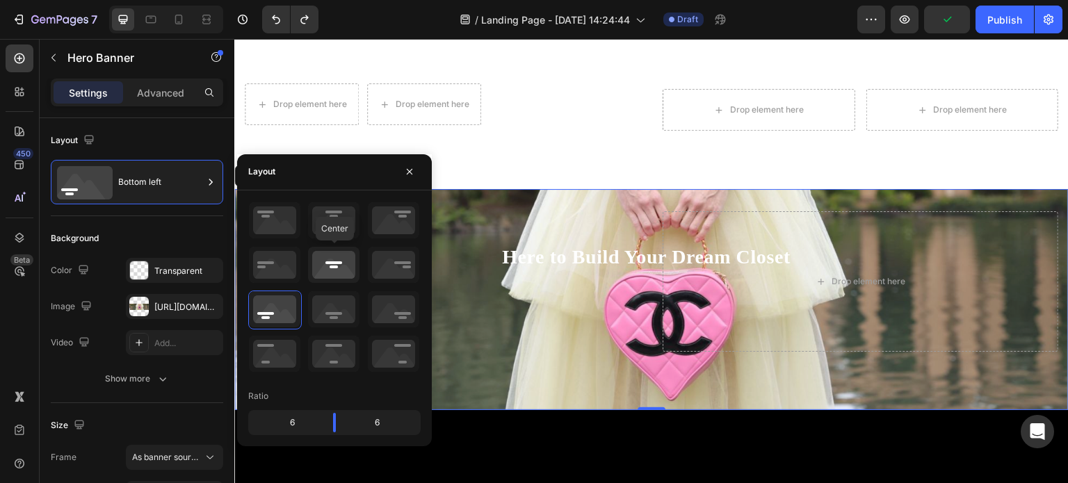
click at [325, 257] on icon at bounding box center [333, 265] width 51 height 36
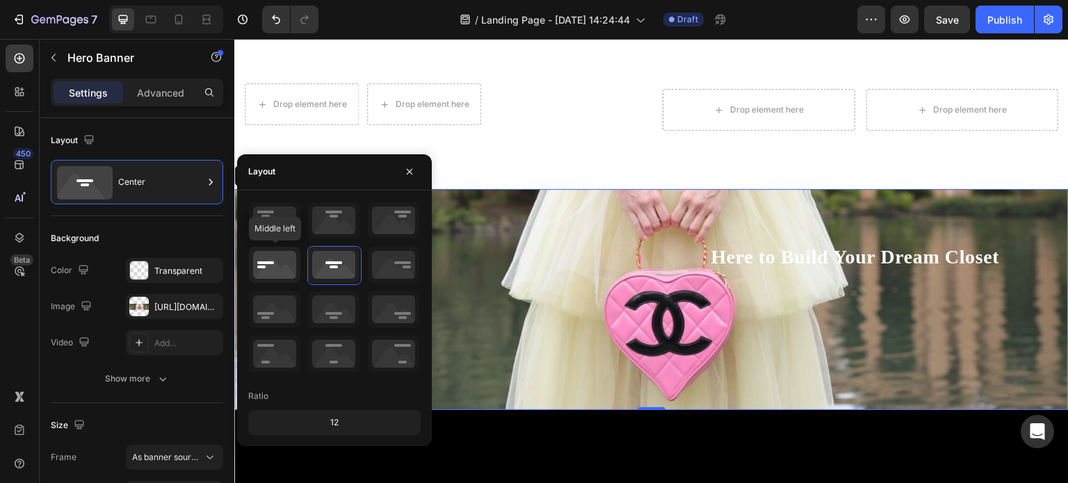
click at [284, 262] on icon at bounding box center [274, 265] width 51 height 36
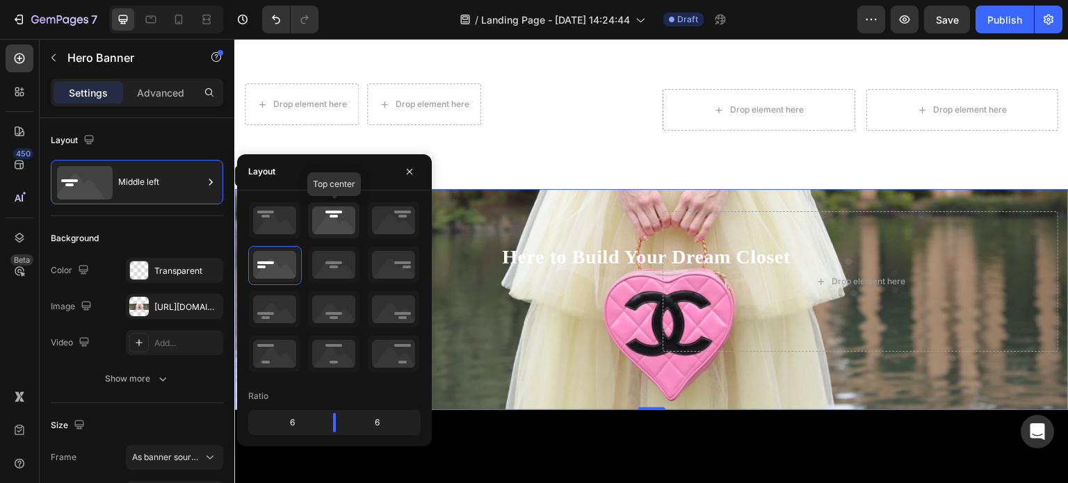
click at [339, 225] on icon at bounding box center [333, 220] width 51 height 36
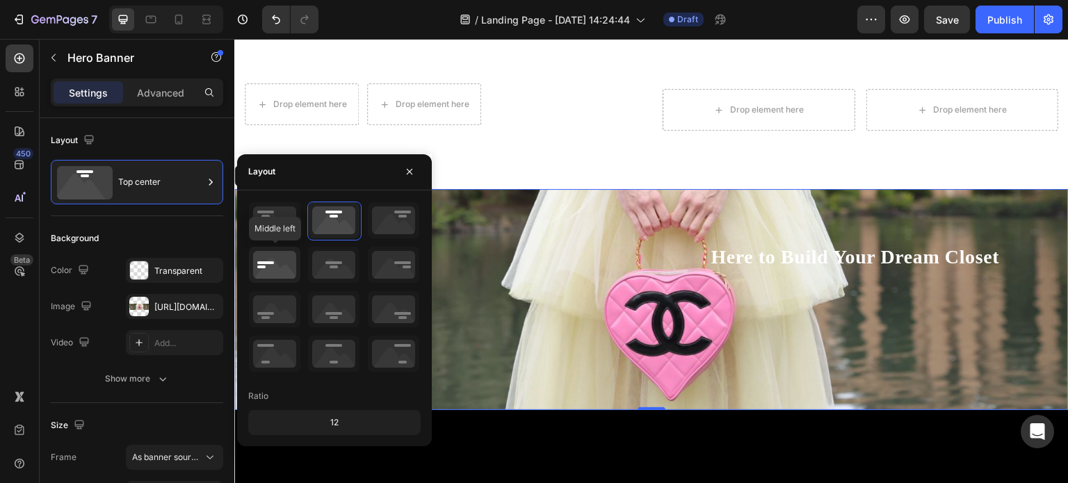
click at [292, 261] on icon at bounding box center [274, 265] width 51 height 36
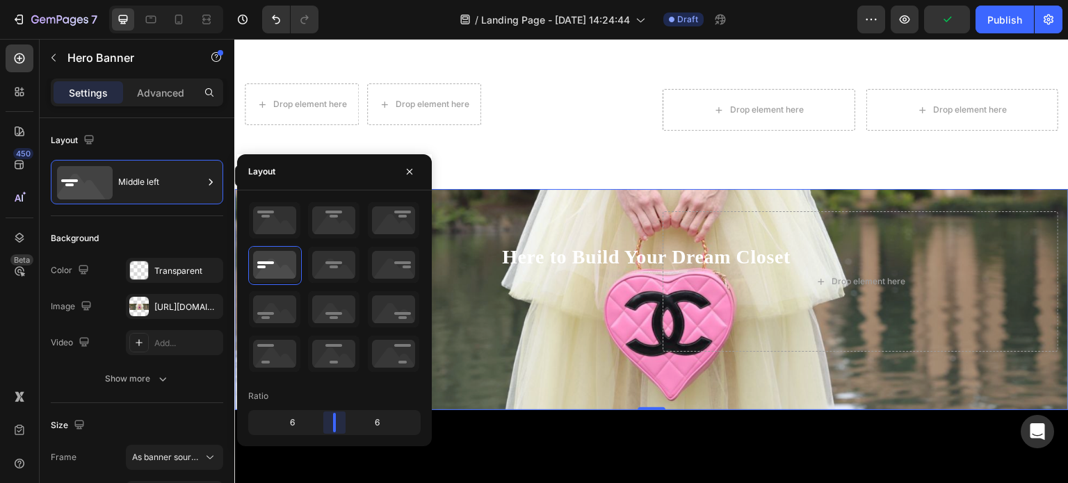
click at [338, 0] on body "7 Version history / Landing Page - Aug 28, 14:24:44 Draft Preview Publish 450 B…" at bounding box center [534, 0] width 1068 height 0
click at [211, 230] on div "Background" at bounding box center [137, 238] width 173 height 22
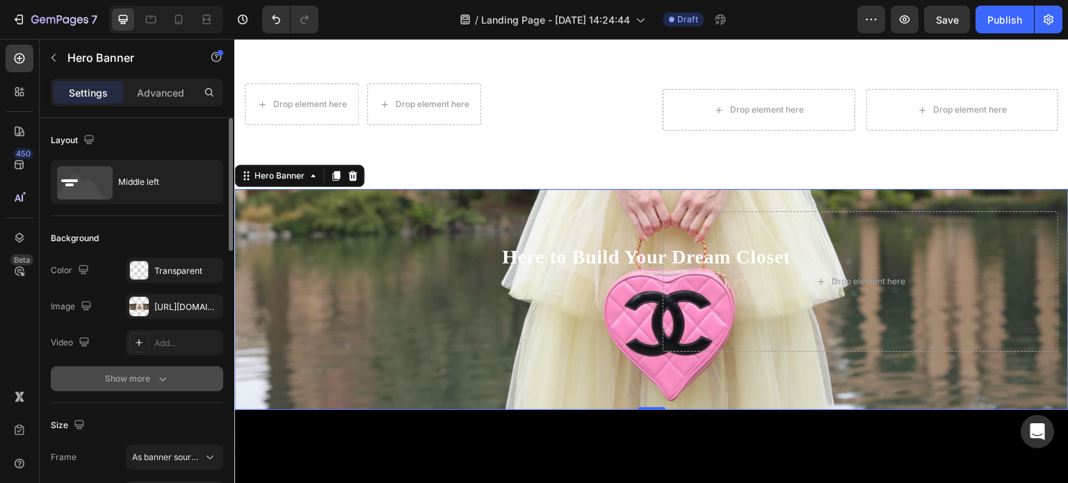
click at [166, 383] on icon "button" at bounding box center [163, 379] width 14 height 14
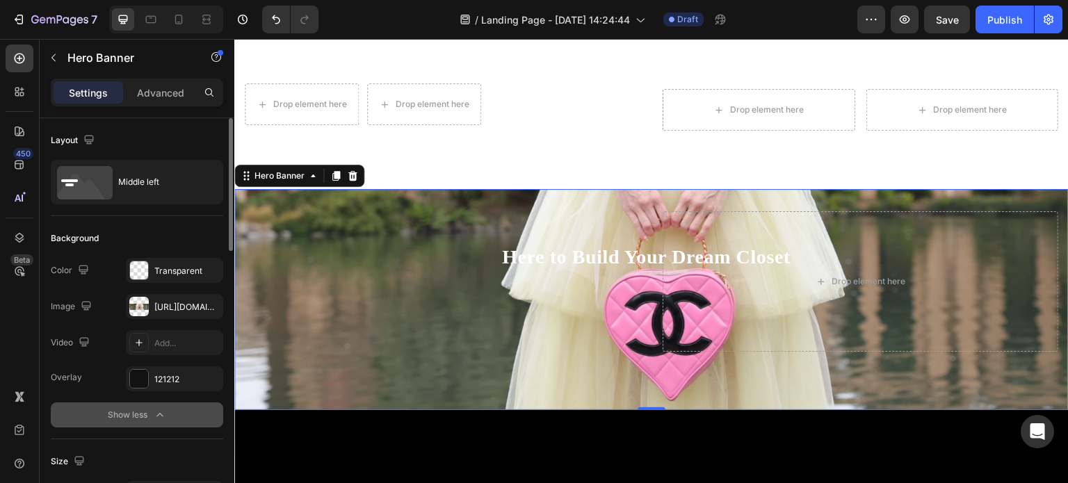
click at [147, 229] on div "Background" at bounding box center [137, 238] width 173 height 22
click at [716, 252] on div "Drop element here" at bounding box center [861, 281] width 396 height 141
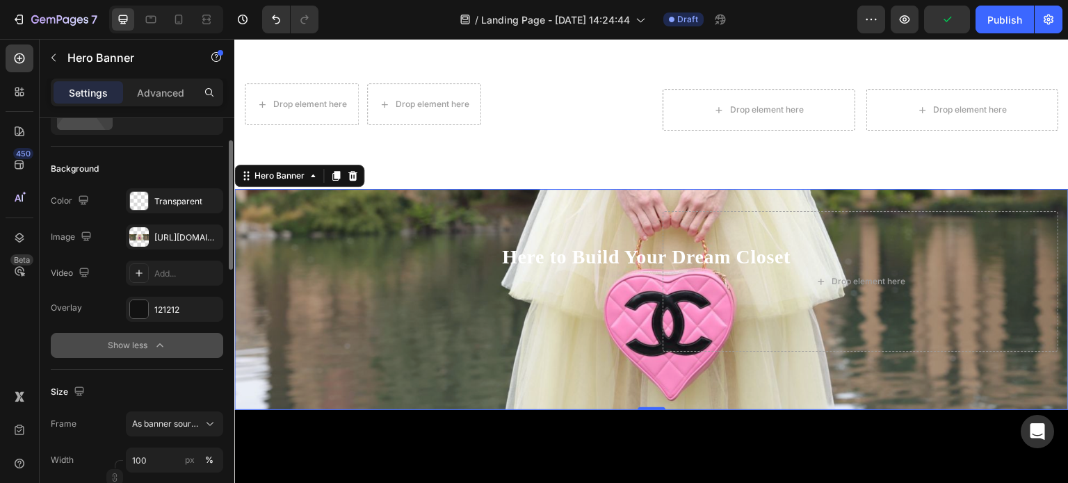
click at [158, 344] on icon "button" at bounding box center [160, 346] width 14 height 14
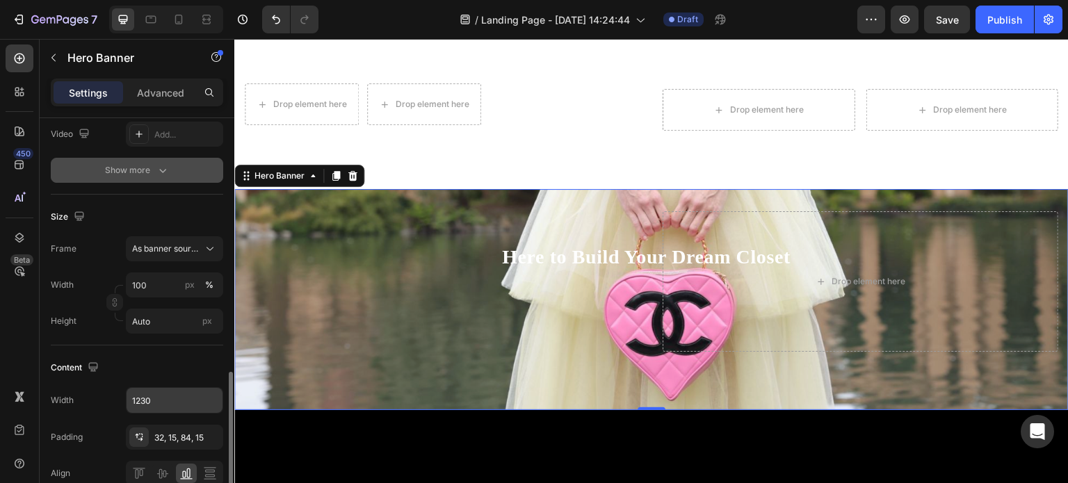
scroll to position [348, 0]
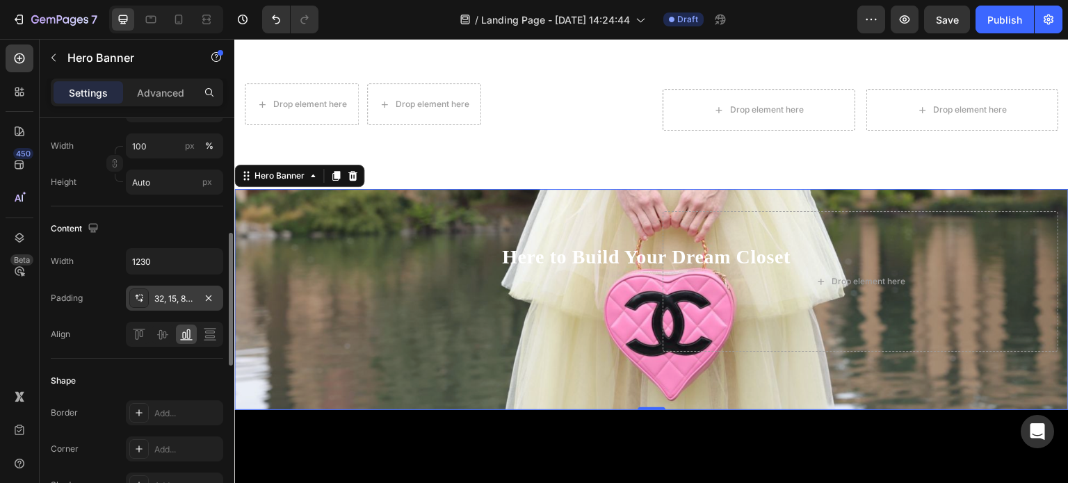
click at [136, 297] on icon at bounding box center [139, 298] width 11 height 11
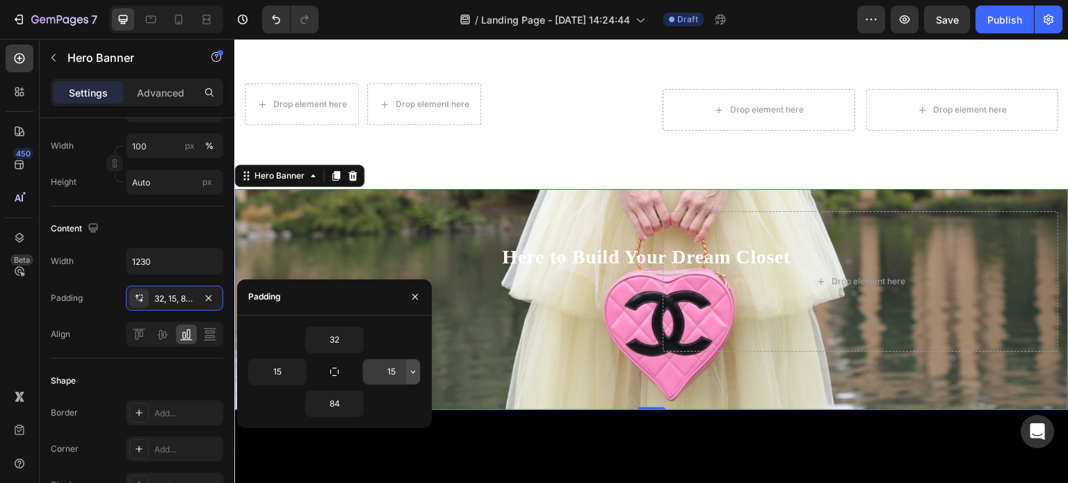
click at [417, 370] on icon "button" at bounding box center [413, 372] width 11 height 11
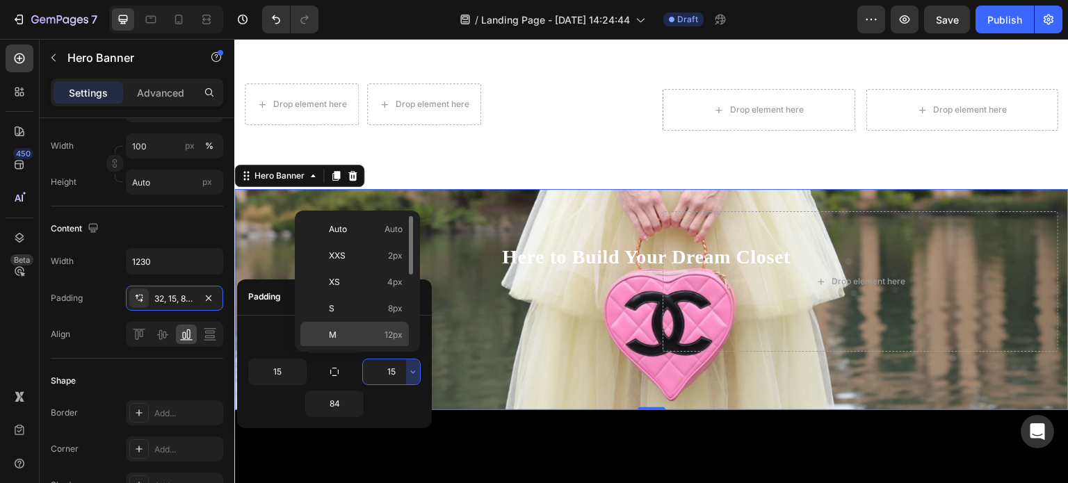
click at [383, 339] on p "M 12px" at bounding box center [366, 335] width 74 height 13
type input "12"
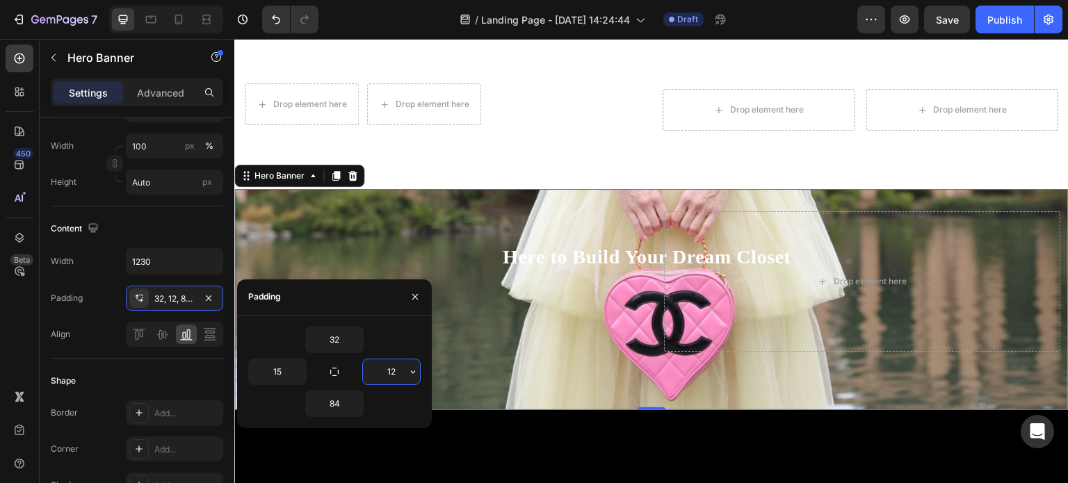
click at [396, 365] on input "12" at bounding box center [391, 372] width 57 height 25
type input "8"
type input "5"
click at [280, 373] on input "15" at bounding box center [277, 372] width 57 height 25
type input "12"
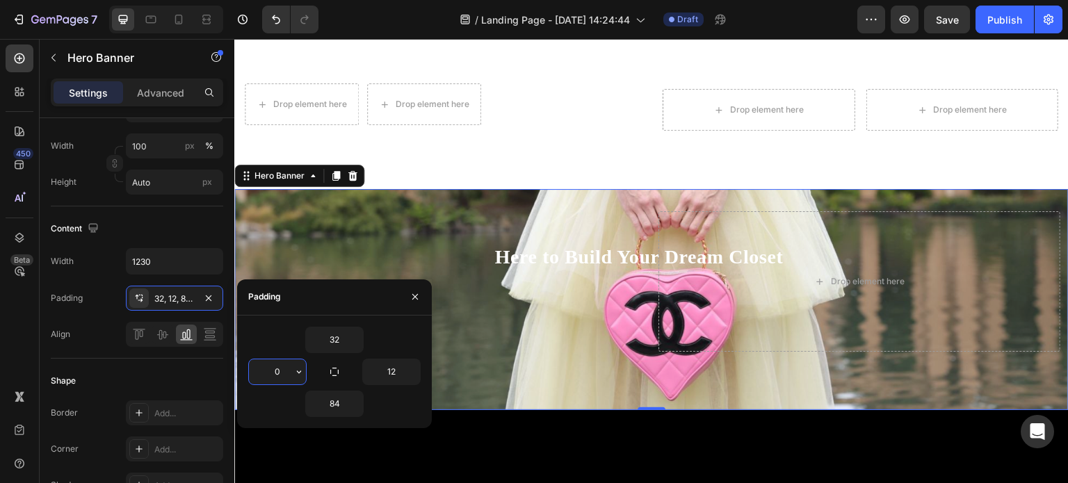
type input "0"
click at [378, 377] on input "12" at bounding box center [391, 372] width 57 height 25
click at [349, 336] on button "button" at bounding box center [356, 340] width 14 height 25
type input "0"
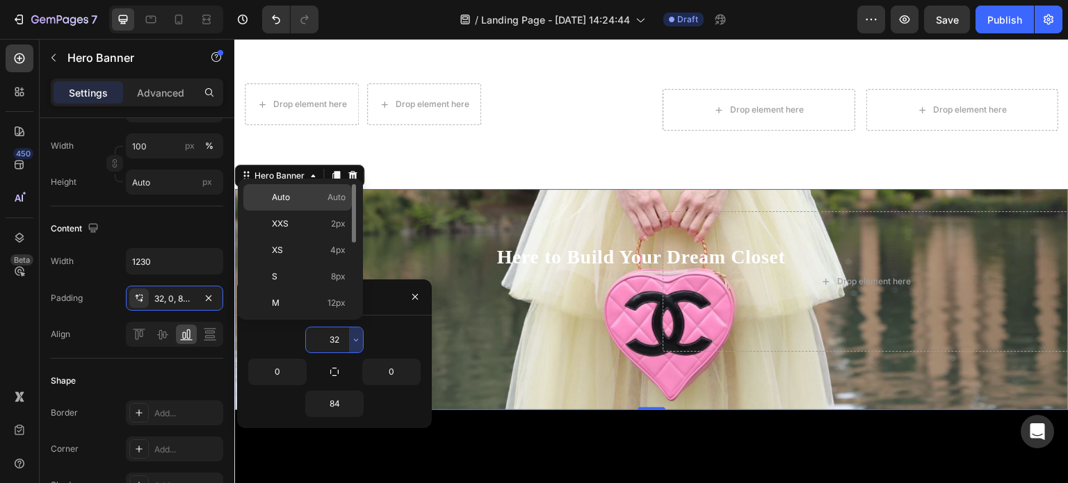
click at [315, 197] on p "Auto Auto" at bounding box center [309, 197] width 74 height 13
type input "Auto"
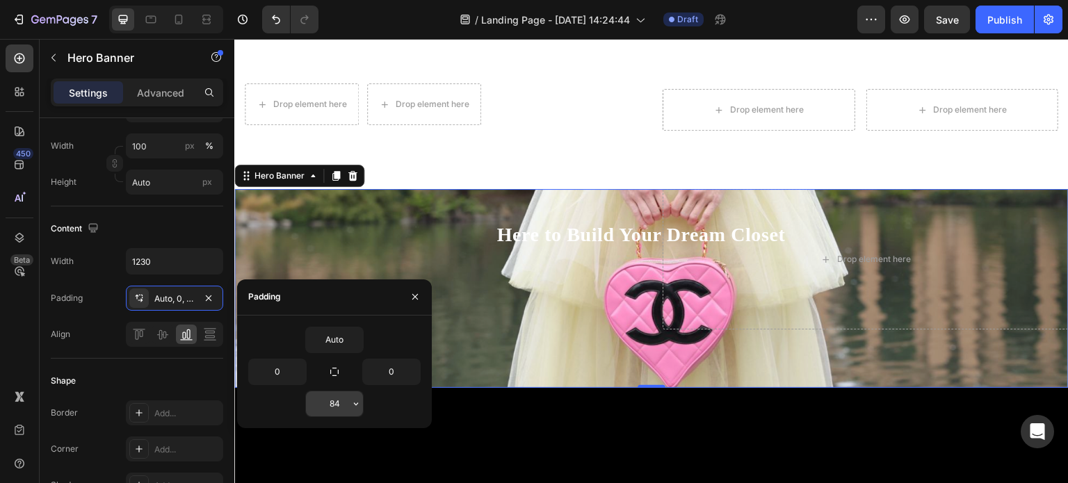
click at [355, 399] on icon "button" at bounding box center [356, 404] width 11 height 11
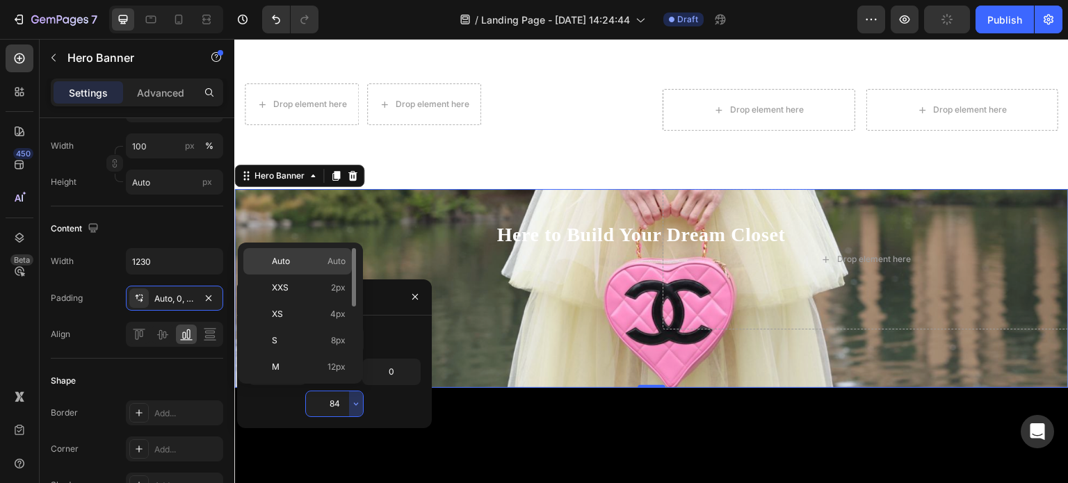
drag, startPoint x: 300, startPoint y: 253, endPoint x: 66, endPoint y: 214, distance: 236.9
click at [300, 275] on div "Auto Auto" at bounding box center [297, 288] width 109 height 26
type input "Auto"
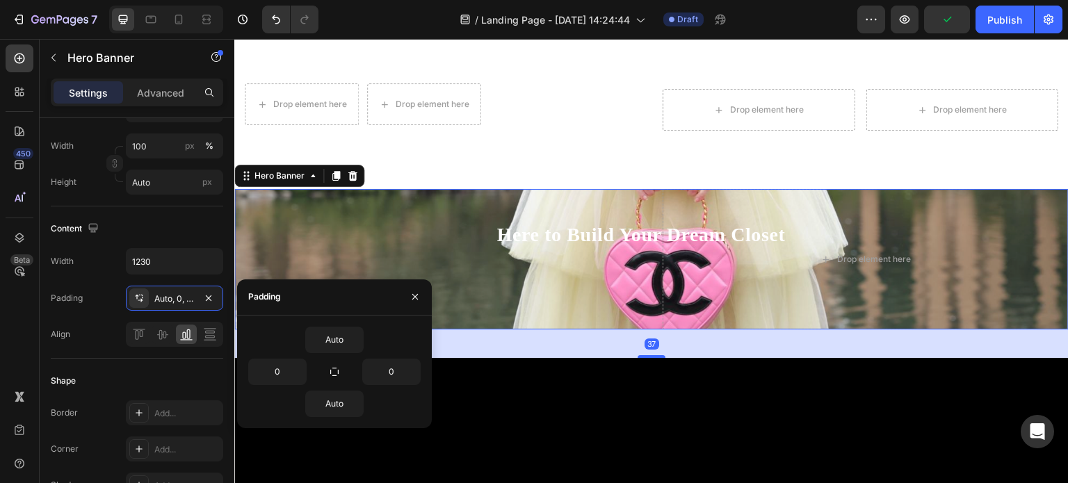
drag, startPoint x: 642, startPoint y: 321, endPoint x: 644, endPoint y: 349, distance: 28.6
click at [644, 355] on div at bounding box center [652, 356] width 28 height 3
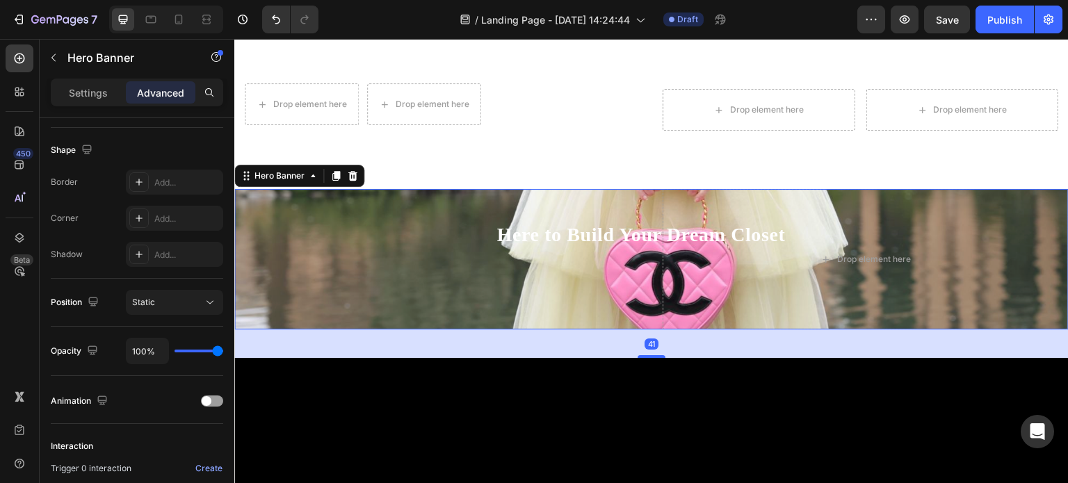
drag, startPoint x: 648, startPoint y: 348, endPoint x: 646, endPoint y: 336, distance: 12.0
click at [646, 336] on div "41" at bounding box center [651, 344] width 835 height 29
click at [687, 307] on div "Drop element here" at bounding box center [866, 259] width 406 height 141
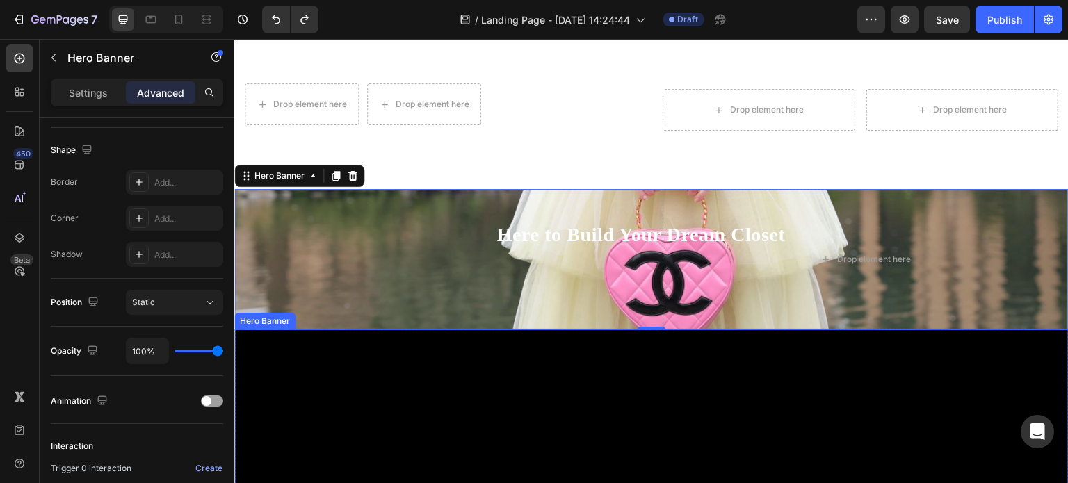
type input "0"
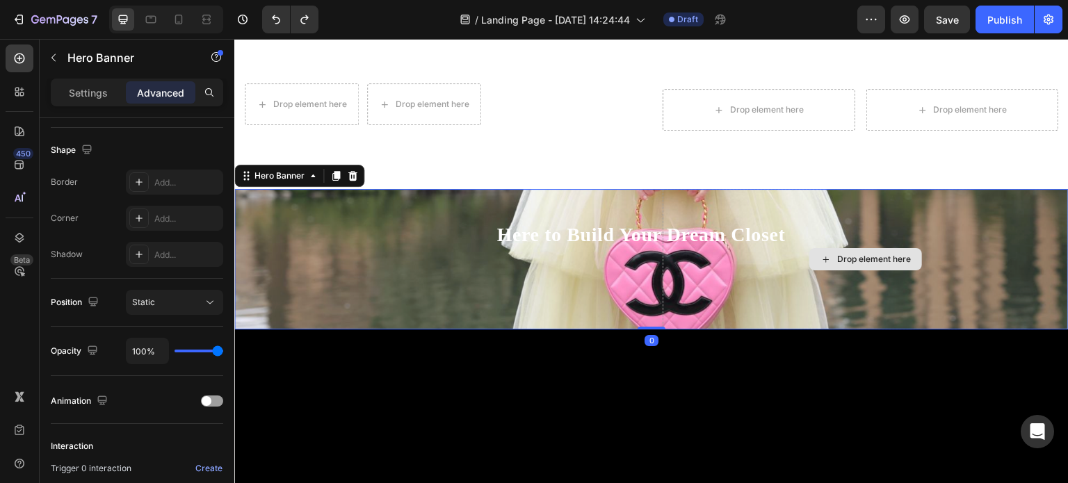
click at [680, 293] on div "Drop element here" at bounding box center [866, 259] width 406 height 141
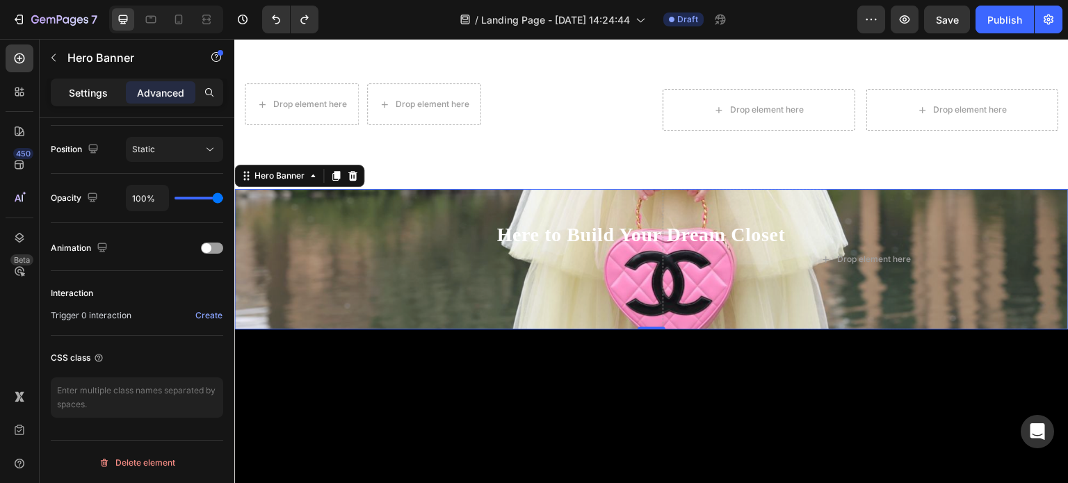
click at [79, 97] on p "Settings" at bounding box center [88, 93] width 39 height 15
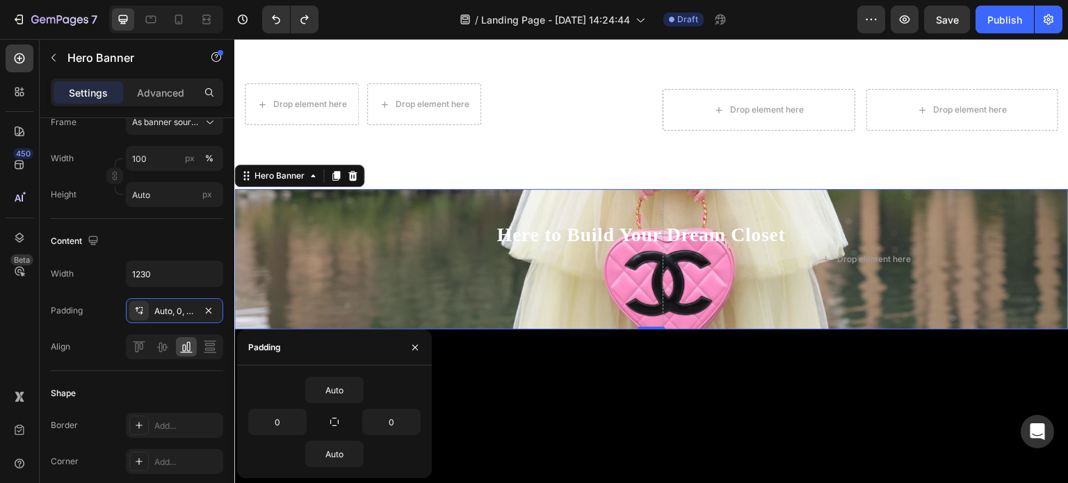
scroll to position [127, 0]
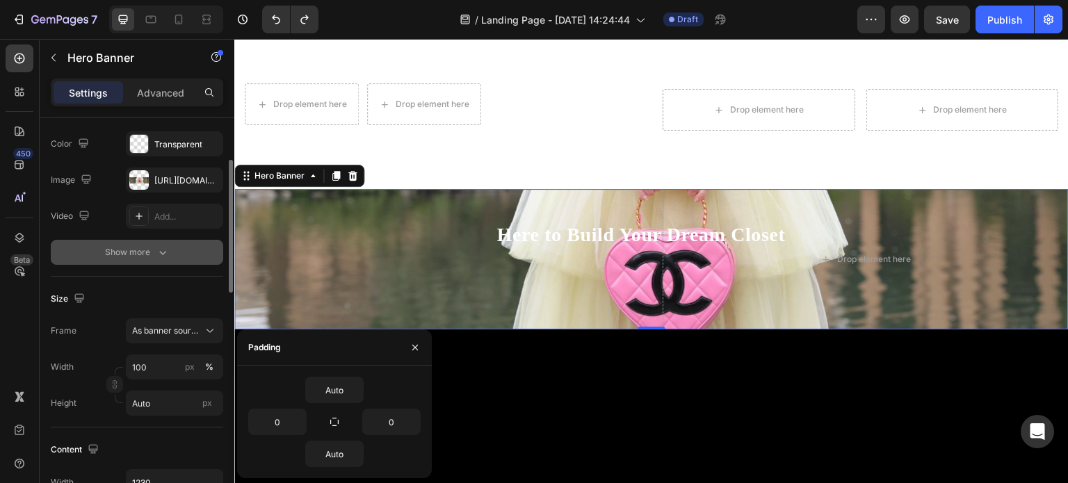
click at [157, 247] on icon "button" at bounding box center [163, 253] width 14 height 14
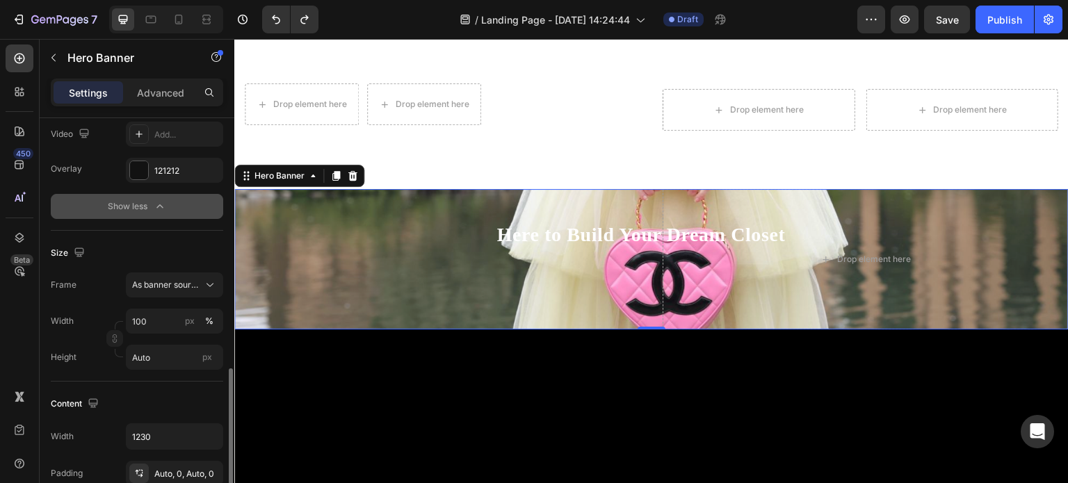
scroll to position [348, 0]
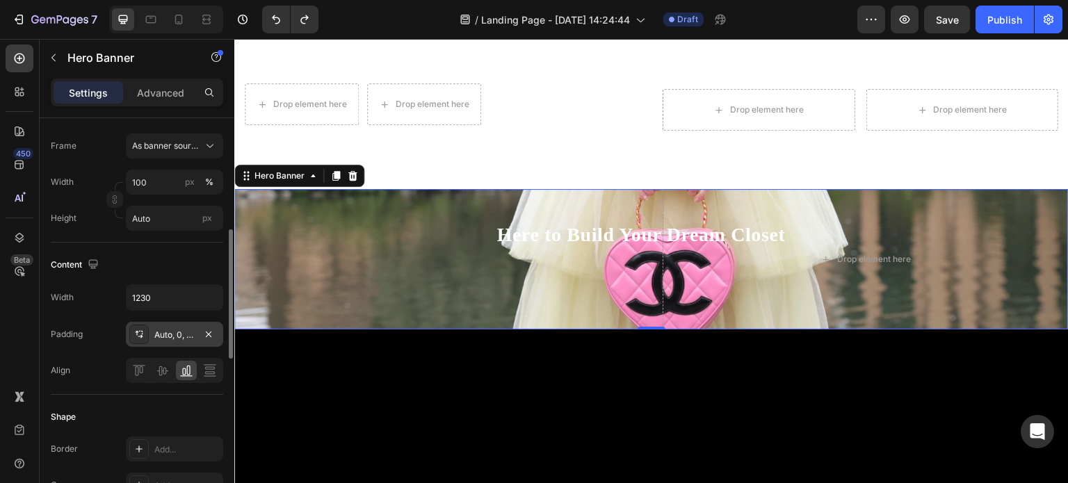
click at [138, 336] on icon at bounding box center [140, 336] width 5 height 3
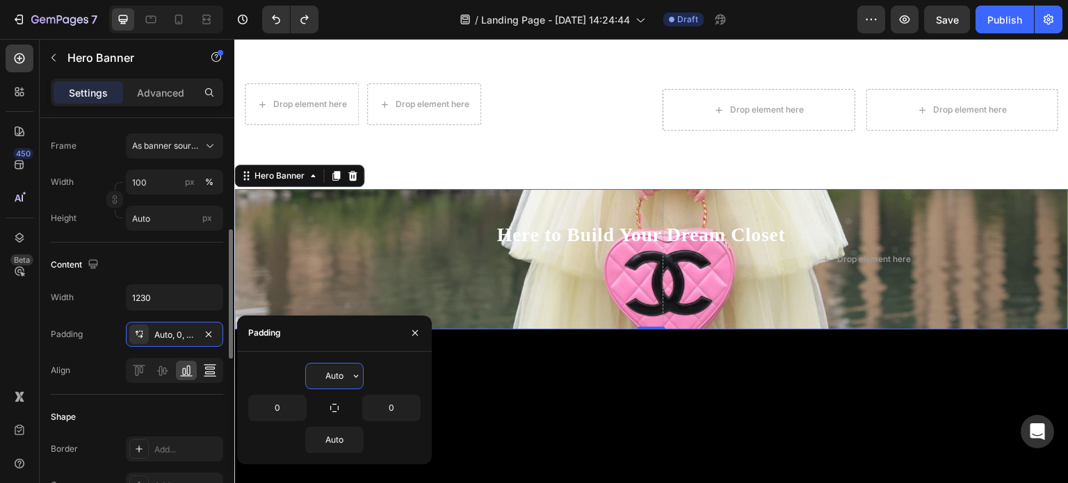
click at [213, 361] on div at bounding box center [210, 370] width 21 height 19
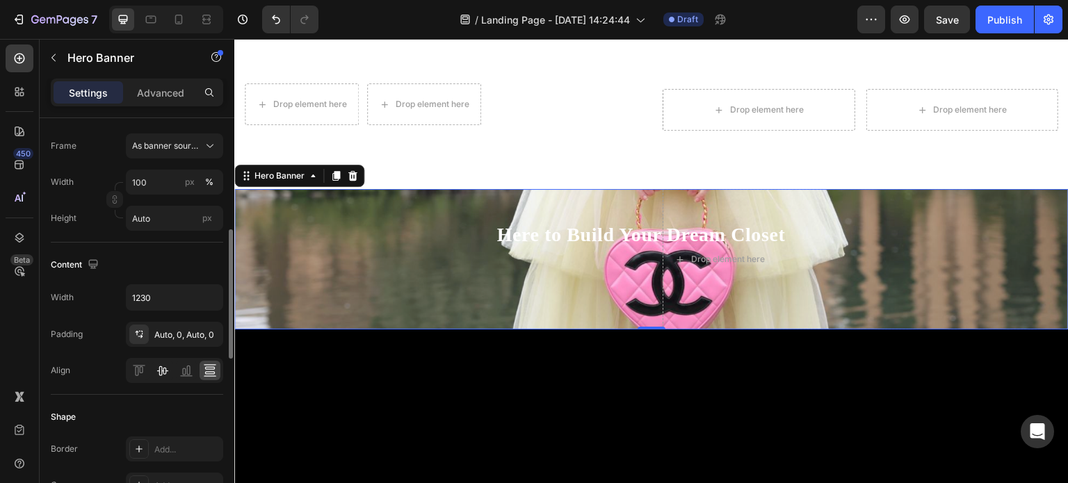
click at [159, 371] on icon at bounding box center [163, 371] width 14 height 14
click at [141, 371] on icon at bounding box center [139, 371] width 14 height 14
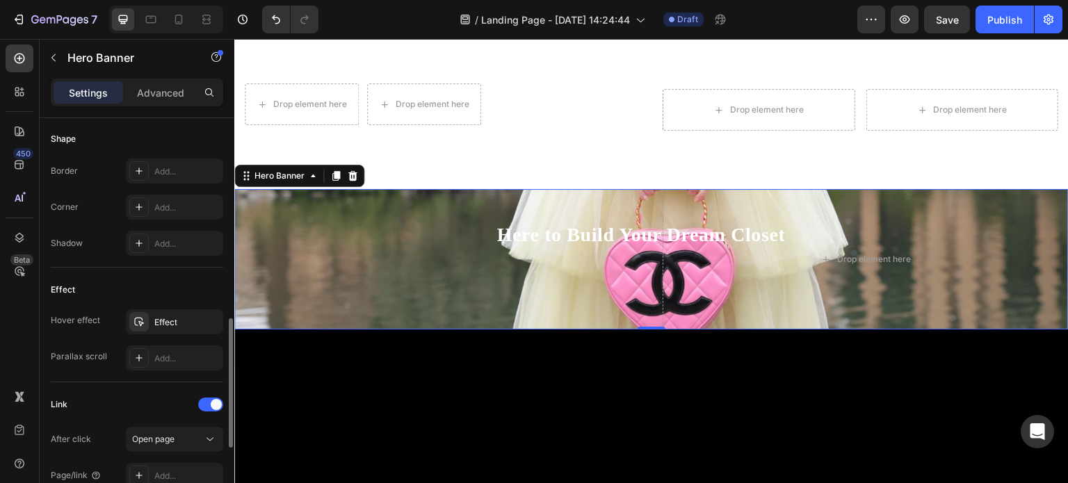
scroll to position [696, 0]
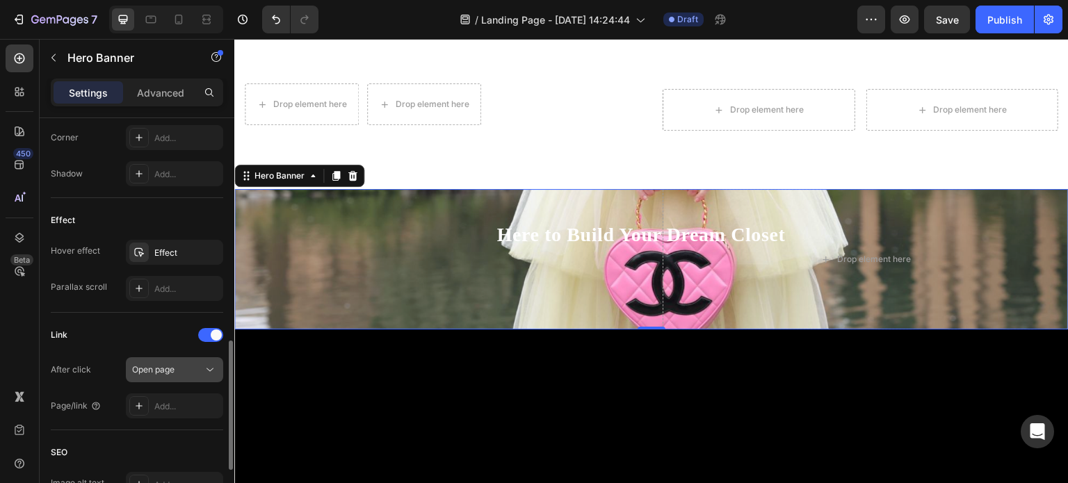
click at [198, 367] on div "Open page" at bounding box center [167, 370] width 71 height 13
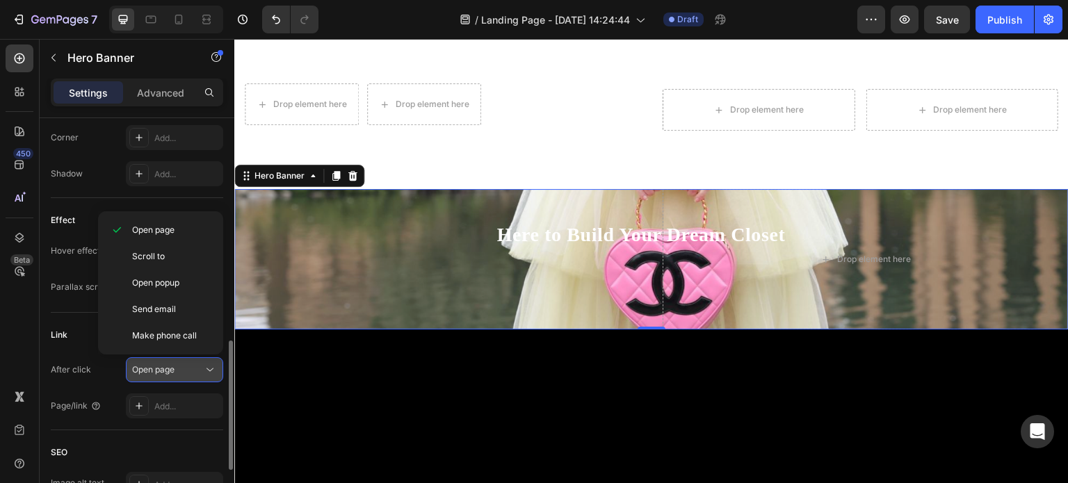
click at [198, 367] on div "Open page" at bounding box center [167, 370] width 71 height 13
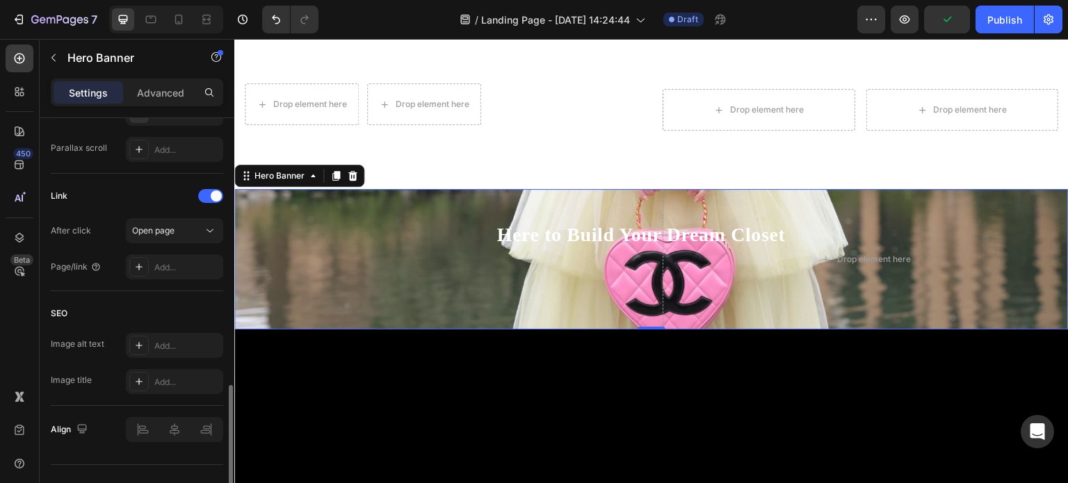
scroll to position [858, 0]
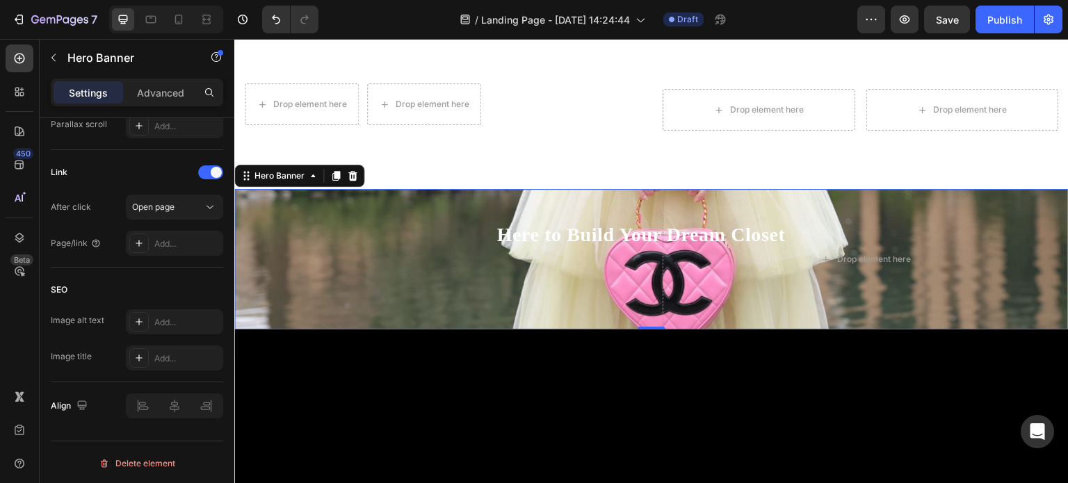
click at [159, 79] on div "Settings Advanced" at bounding box center [137, 93] width 173 height 28
click at [162, 95] on p "Advanced" at bounding box center [160, 93] width 47 height 15
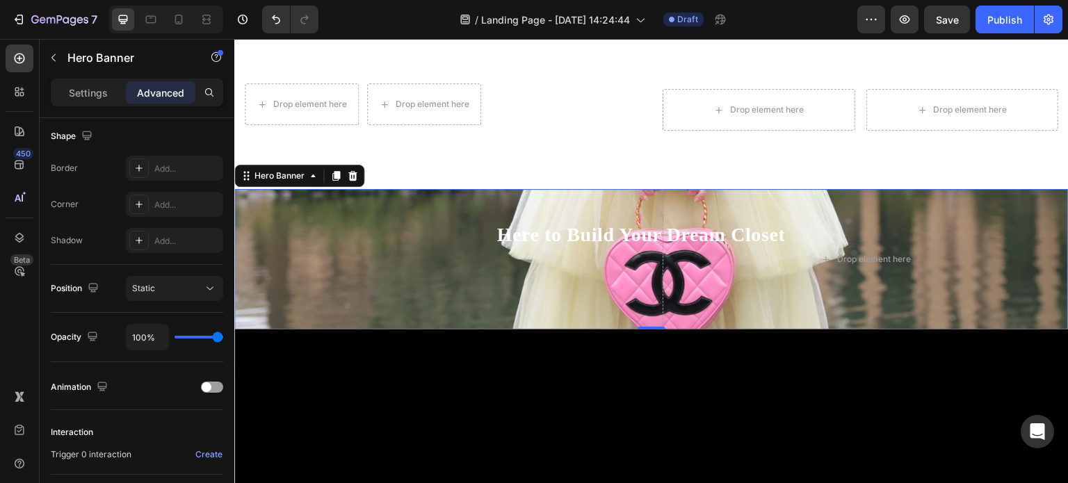
scroll to position [14, 0]
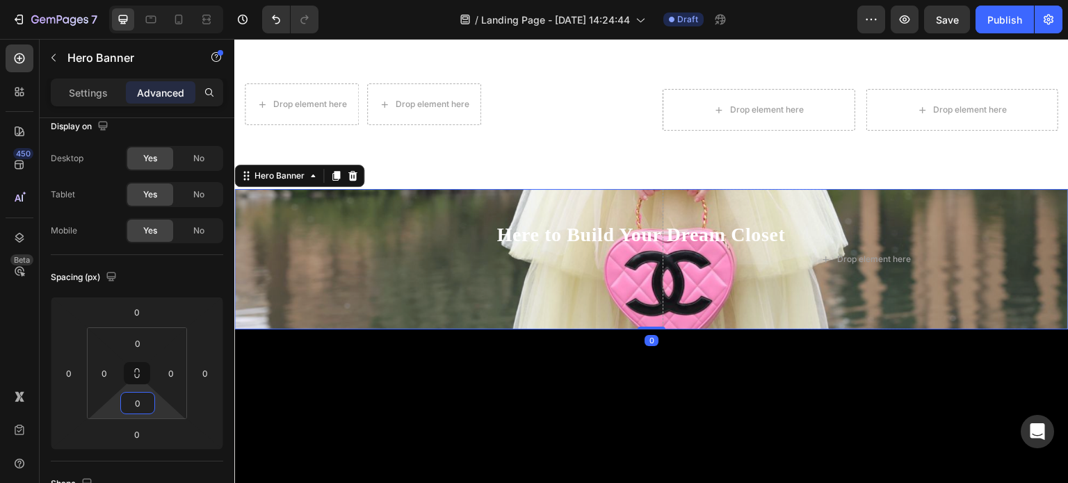
drag, startPoint x: 136, startPoint y: 392, endPoint x: 136, endPoint y: 406, distance: 13.2
click at [136, 0] on html "7 Version history / Landing Page - Aug 28, 14:24:44 Draft Preview Save Publish …" at bounding box center [534, 0] width 1068 height 0
click at [122, 394] on div "0" at bounding box center [137, 403] width 35 height 22
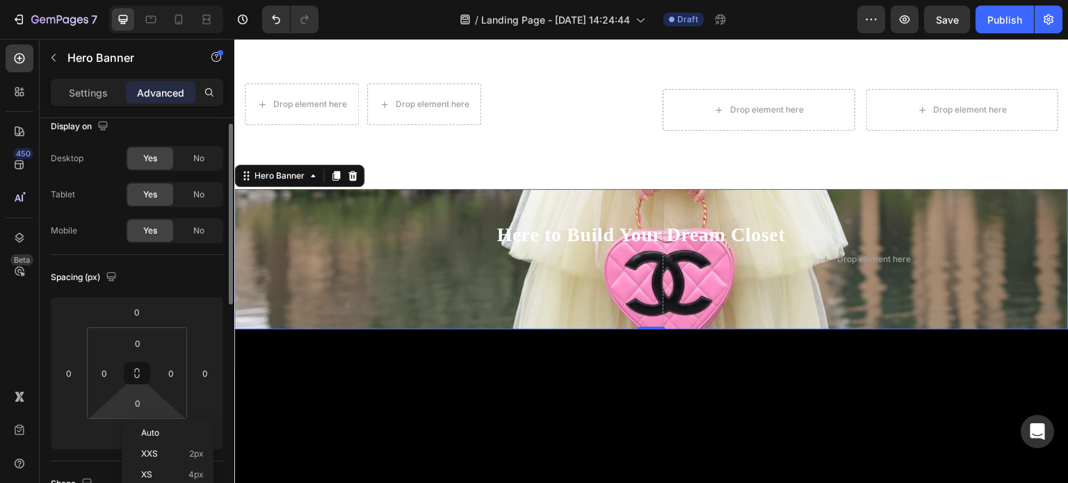
click at [83, 0] on html "7 Version history / Landing Page - Aug 28, 14:24:44 Draft Preview Save Publish …" at bounding box center [534, 0] width 1068 height 0
drag, startPoint x: 139, startPoint y: 384, endPoint x: 127, endPoint y: 399, distance: 19.3
click at [132, 0] on html "7 Version history / Landing Page - Aug 28, 14:24:44 Draft Preview Save Publish …" at bounding box center [534, 0] width 1068 height 0
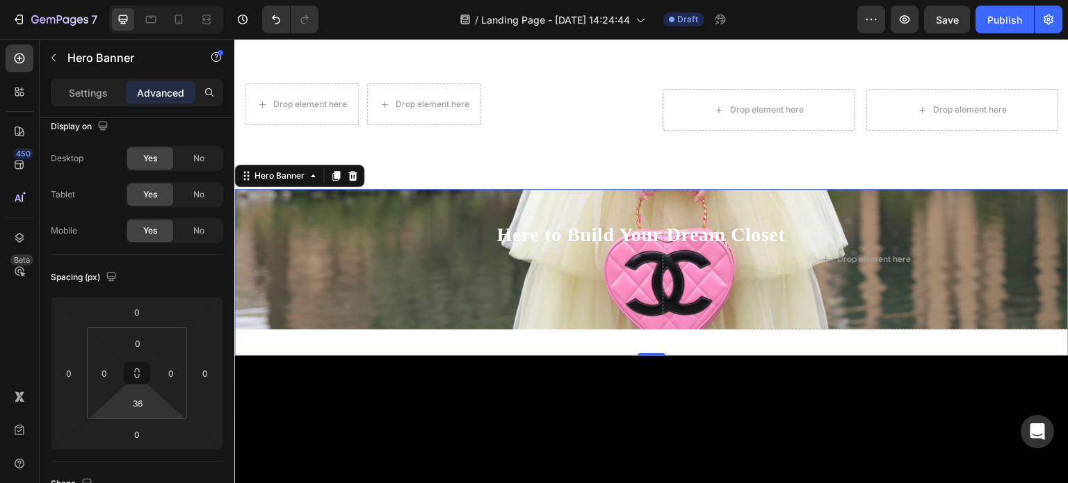
type input "38"
drag, startPoint x: 136, startPoint y: 415, endPoint x: 73, endPoint y: 310, distance: 123.2
click at [136, 0] on html "7 Version history / Landing Page - Aug 28, 14:24:44 Draft Preview Save Publish …" at bounding box center [534, 0] width 1068 height 0
click at [460, 271] on div "Here to Build Your Dream Closet Heading" at bounding box center [437, 256] width 406 height 135
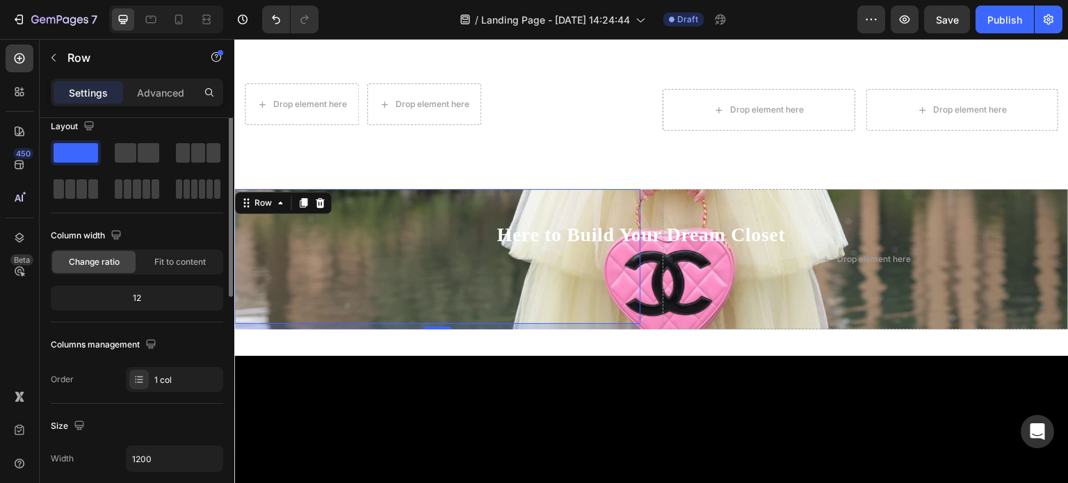
scroll to position [0, 0]
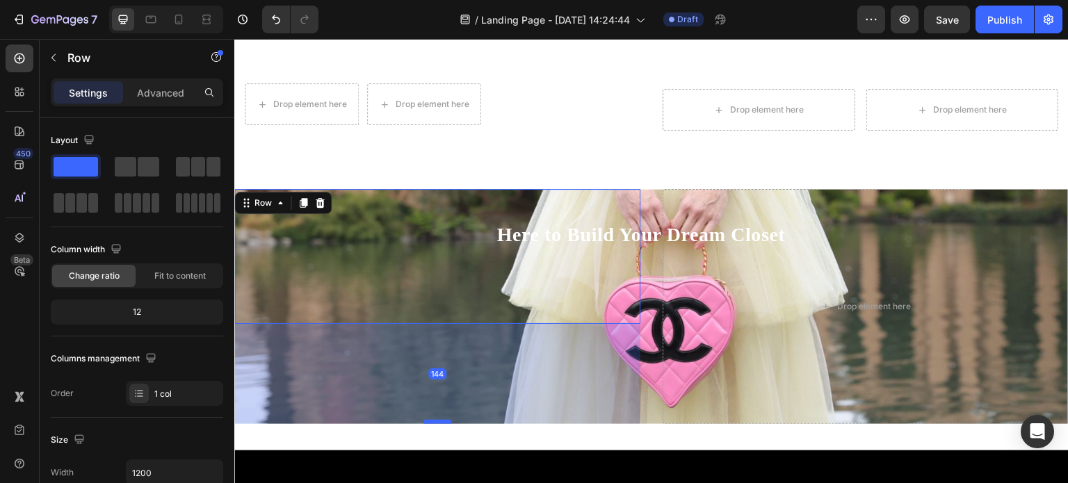
drag, startPoint x: 446, startPoint y: 323, endPoint x: 447, endPoint y: 417, distance: 94.6
click at [447, 420] on div at bounding box center [438, 422] width 28 height 4
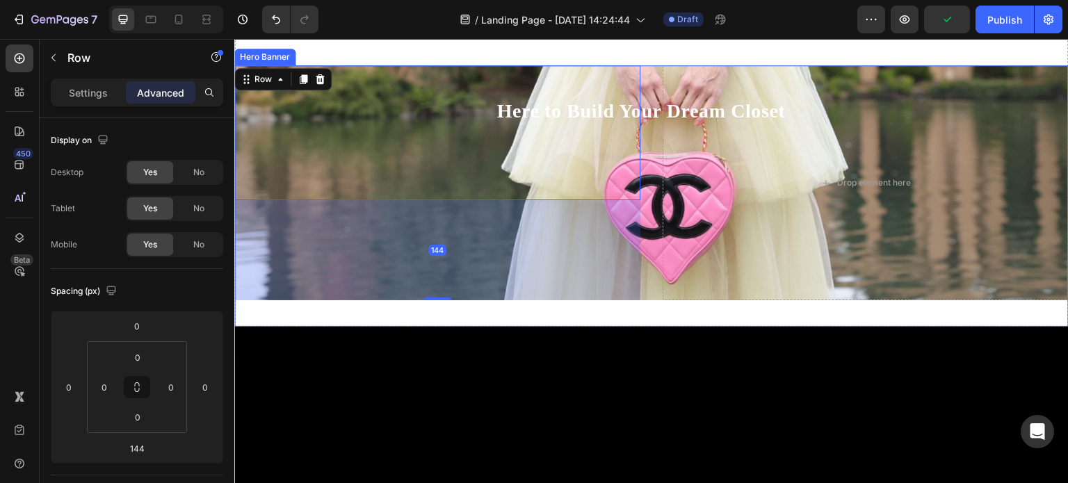
scroll to position [737, 0]
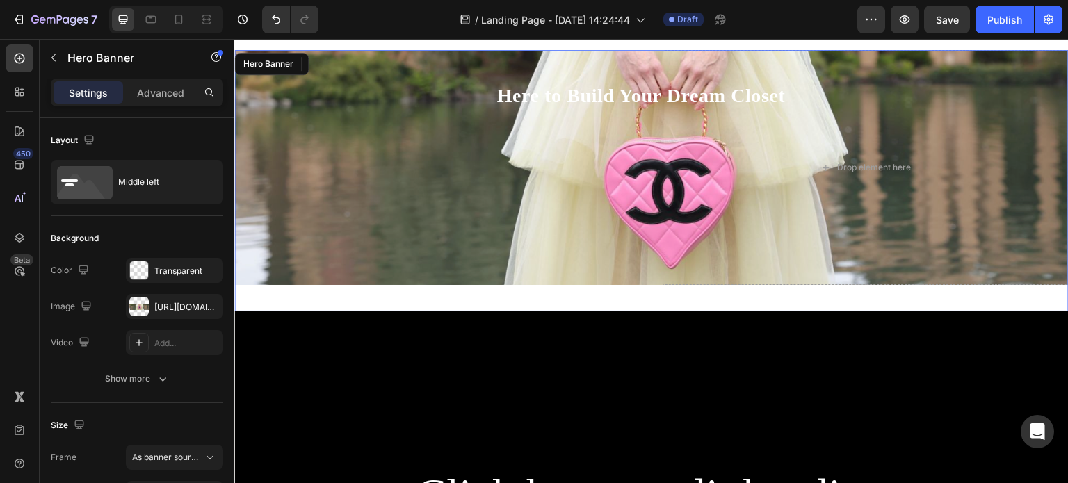
click at [522, 294] on div "Here to Build Your Dream Closet Heading Row Button Drop element here Hero Banner" at bounding box center [651, 181] width 835 height 262
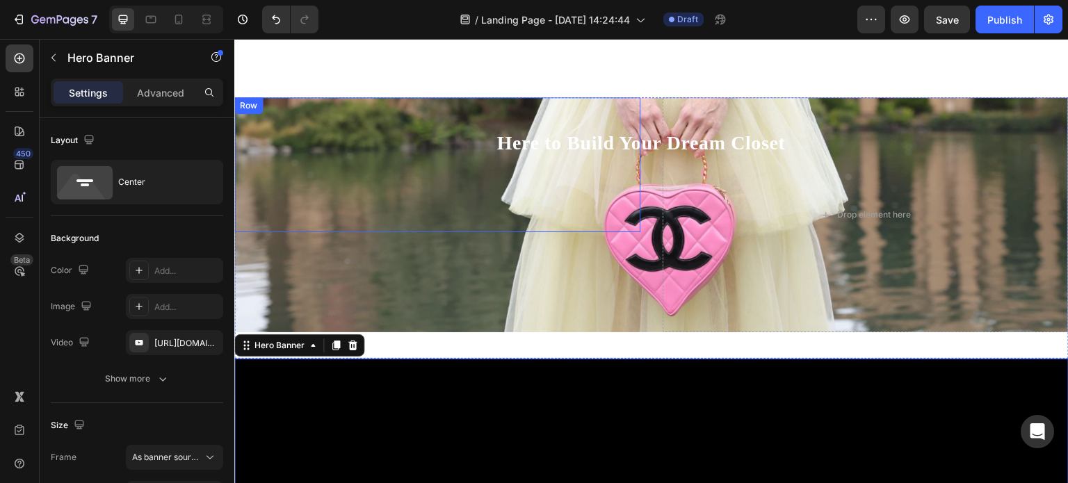
scroll to position [458, 0]
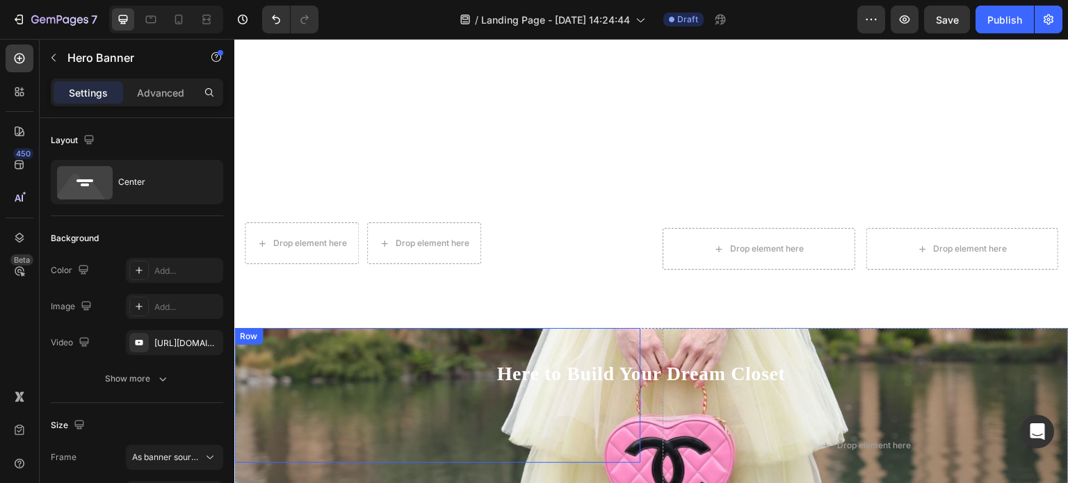
click at [395, 356] on div "Here to Build Your Dream Closet Heading" at bounding box center [437, 395] width 406 height 135
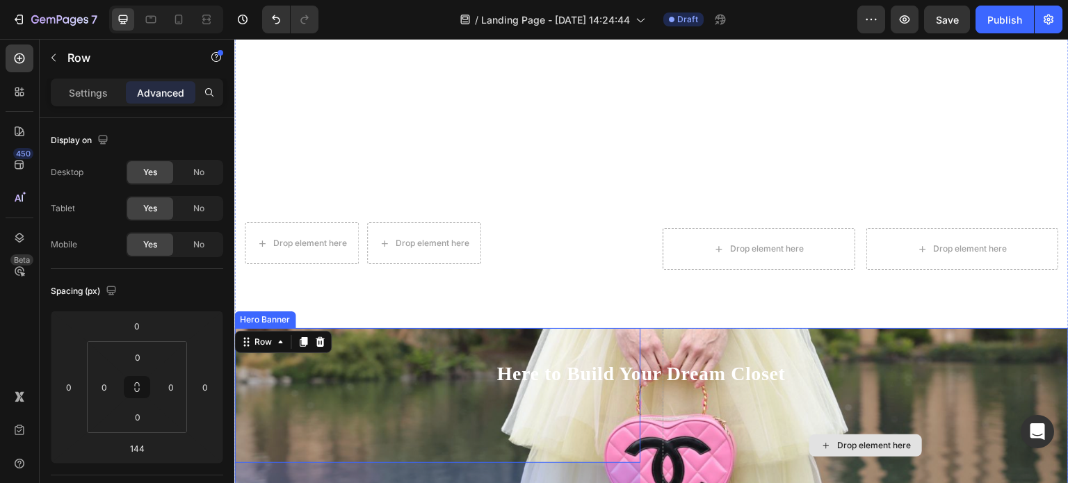
click at [808, 328] on div "Drop element here" at bounding box center [866, 445] width 406 height 235
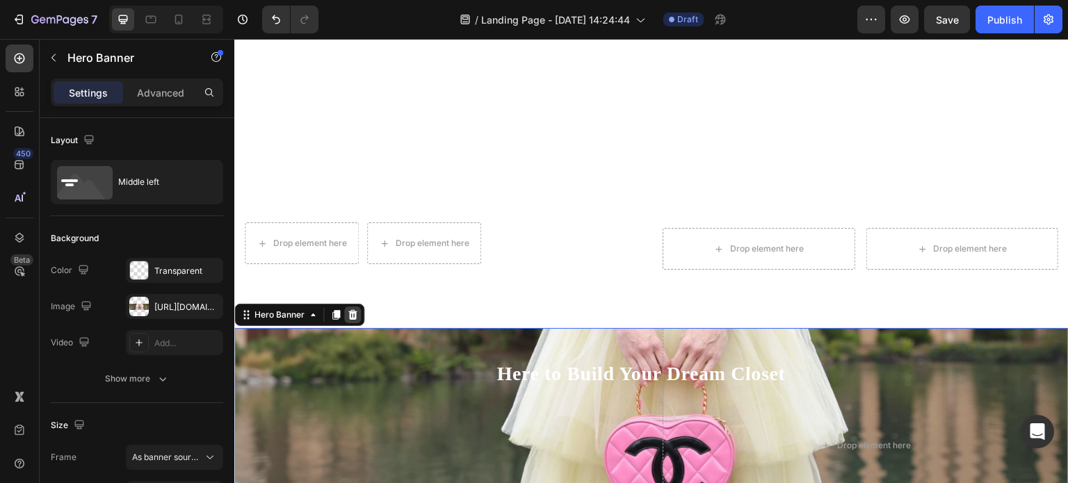
click at [351, 311] on icon at bounding box center [352, 315] width 11 height 11
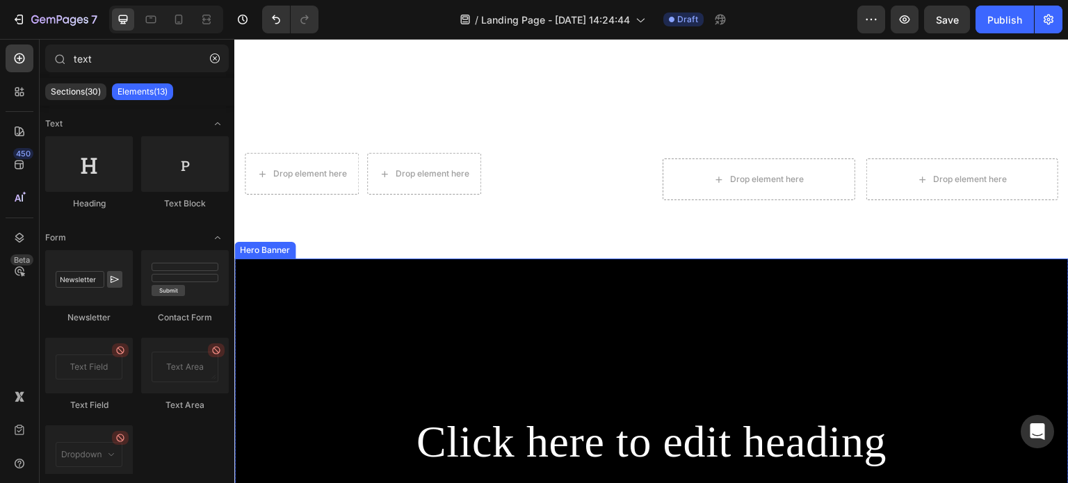
scroll to position [597, 0]
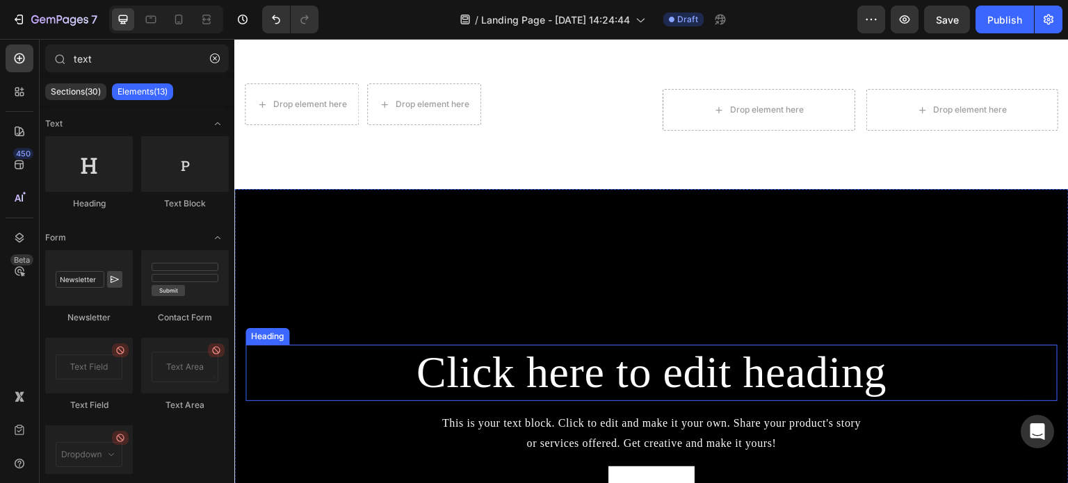
click at [491, 305] on div "Background Image" at bounding box center [651, 424] width 835 height 470
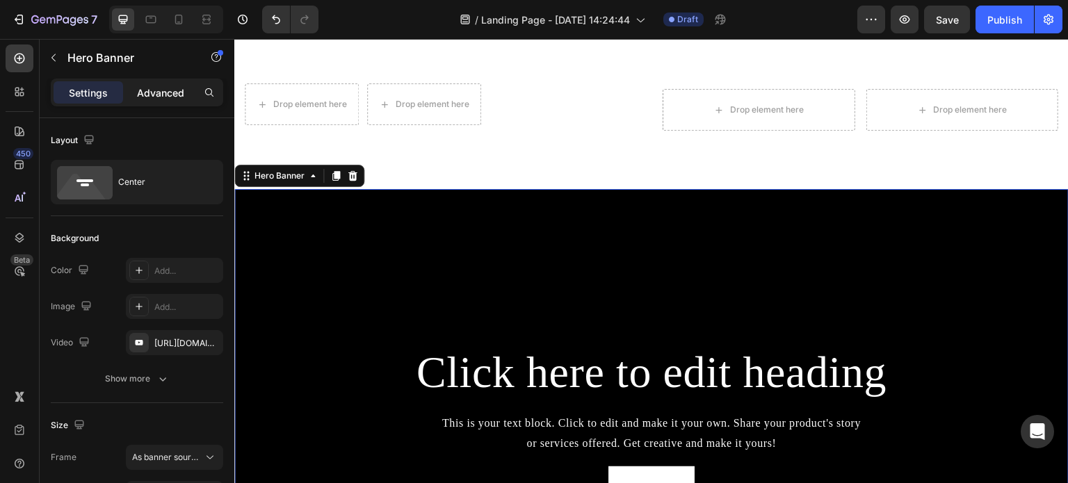
click at [140, 92] on p "Advanced" at bounding box center [160, 93] width 47 height 15
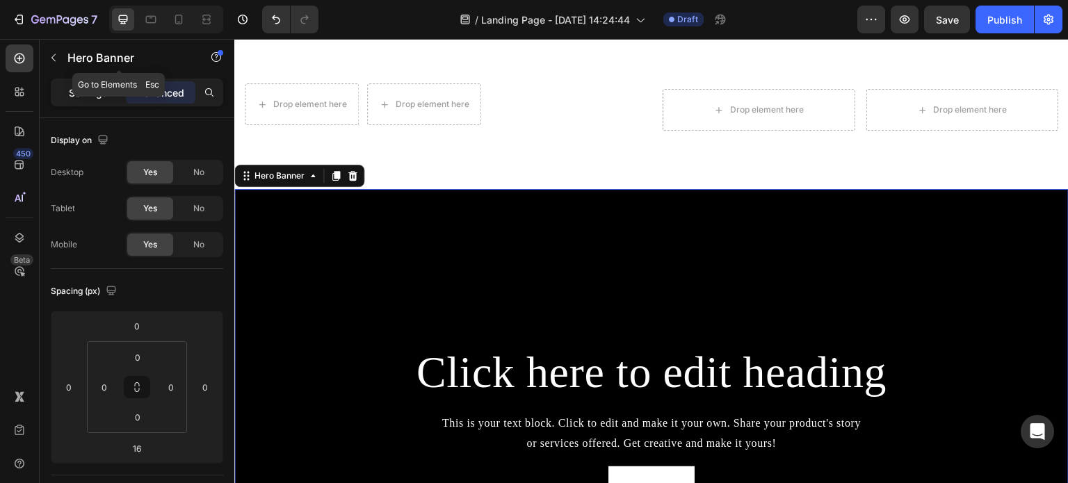
click at [85, 87] on p "Settings" at bounding box center [88, 93] width 39 height 15
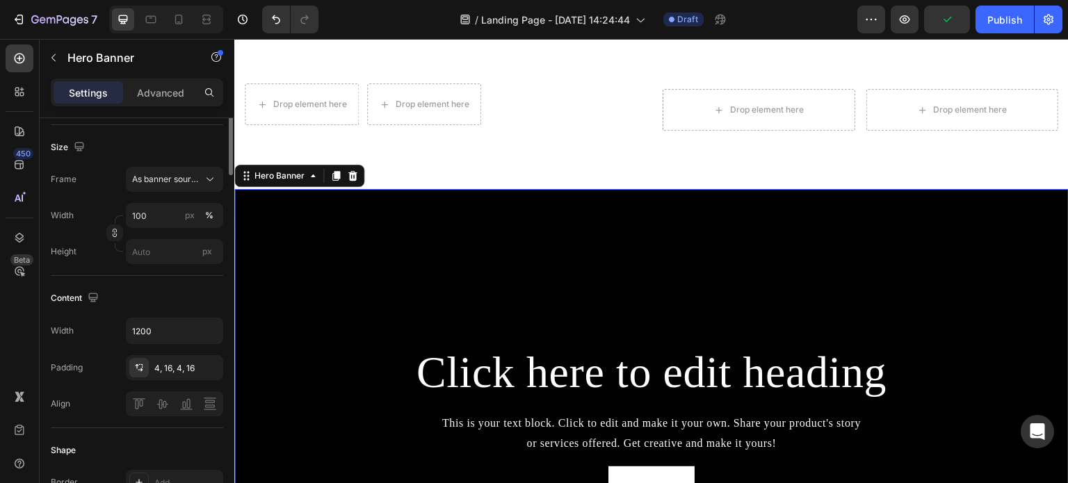
scroll to position [139, 0]
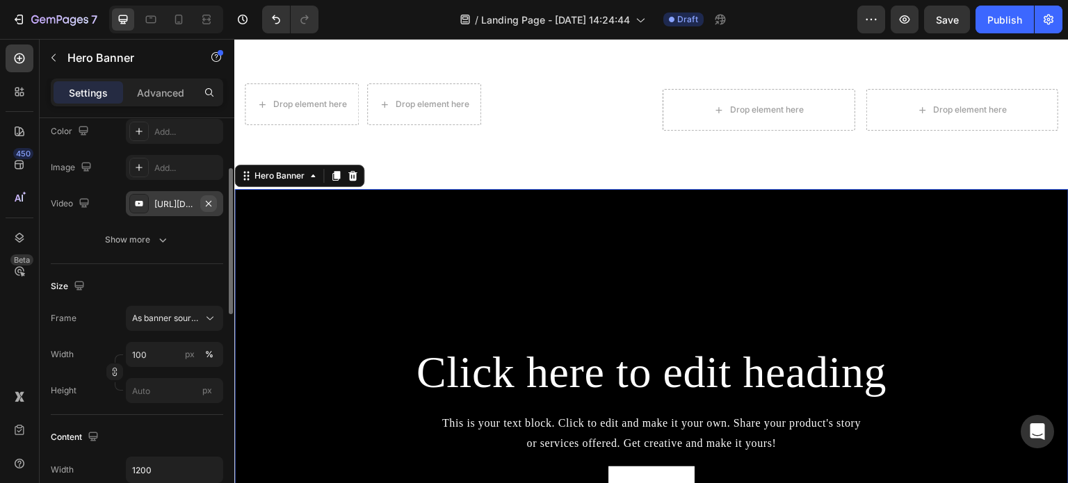
click at [209, 207] on icon "button" at bounding box center [208, 203] width 11 height 11
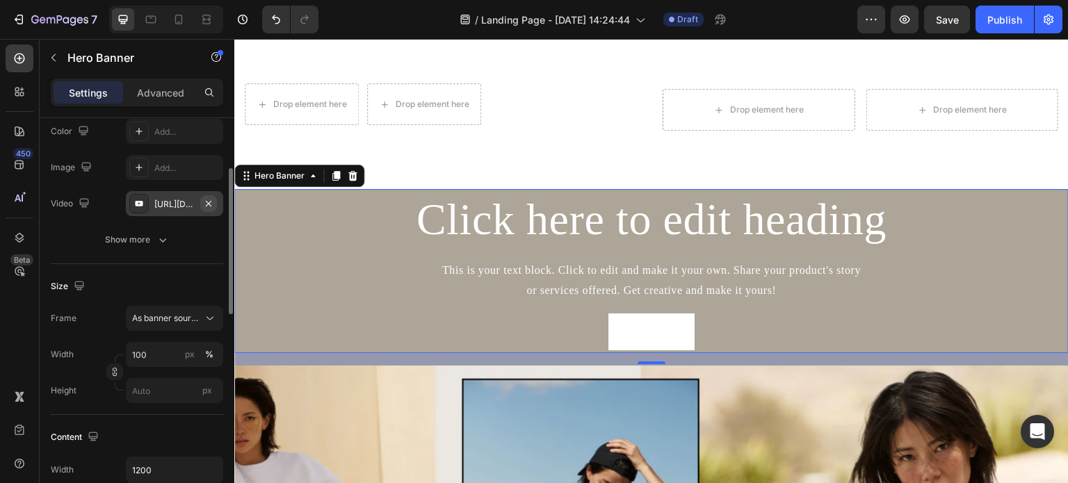
type input "Auto"
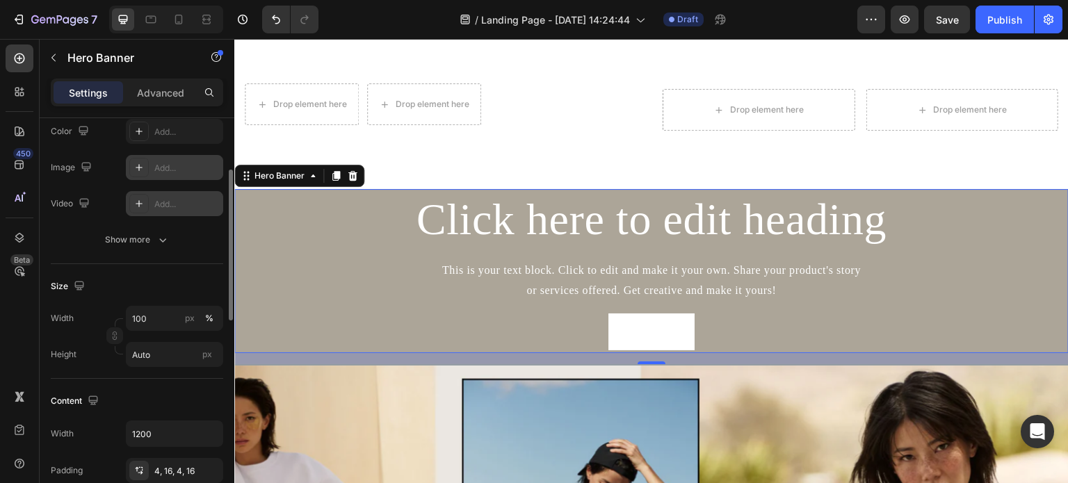
click at [172, 162] on div "Add..." at bounding box center [186, 168] width 65 height 13
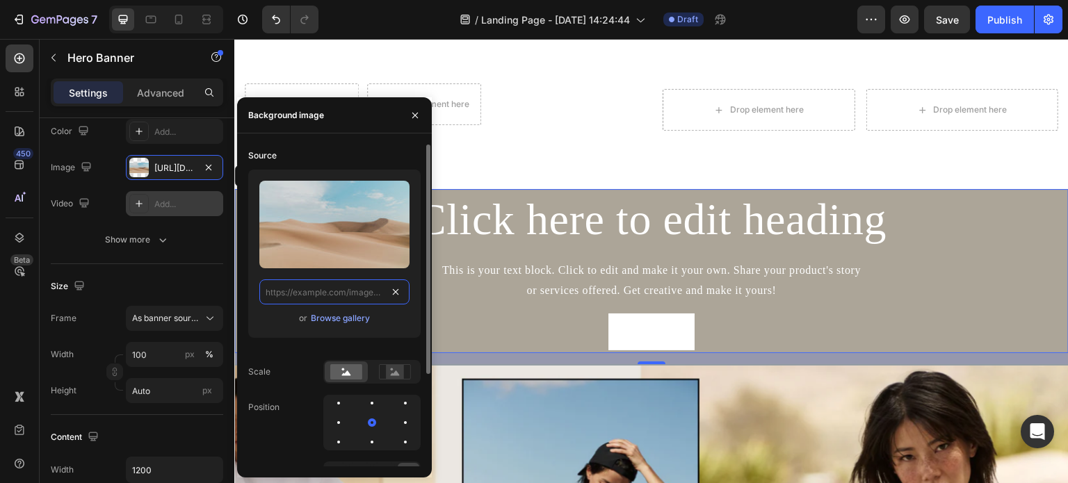
click at [378, 291] on input "text" at bounding box center [334, 292] width 150 height 25
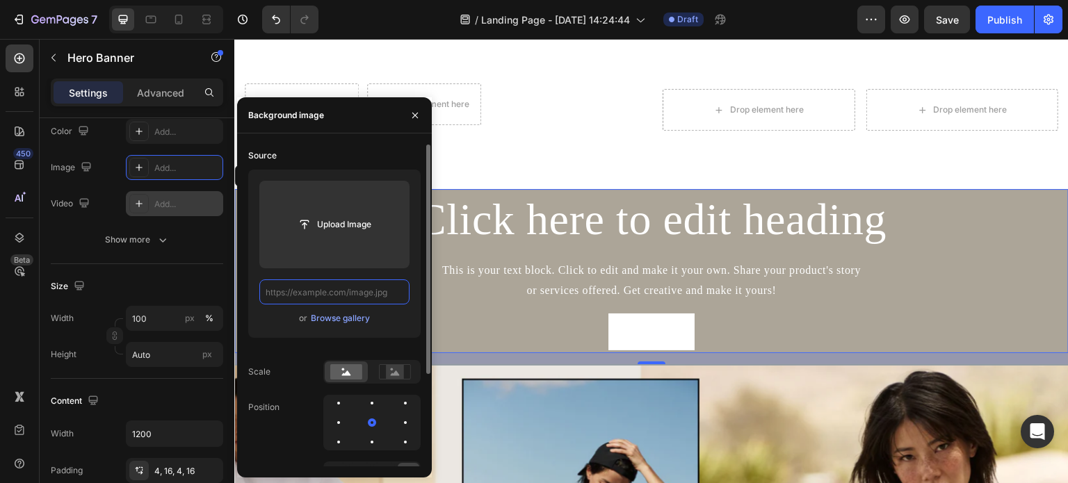
scroll to position [0, 0]
click at [382, 295] on input "text" at bounding box center [334, 292] width 150 height 25
paste input "https://cdn.shopify.com/s/files/1/0695/8940/1798/files/Screenshot_2025-08-27_at…"
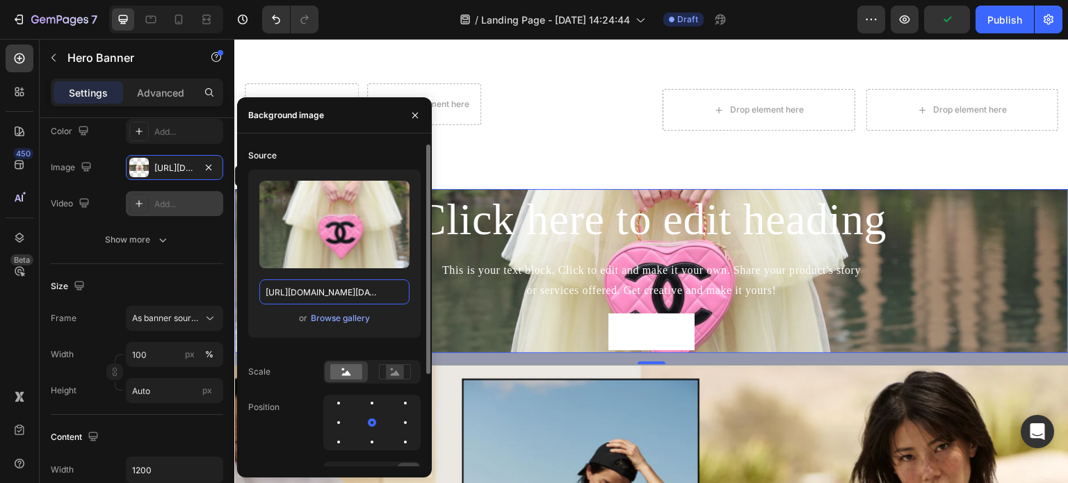
scroll to position [0, 338]
type input "https://cdn.shopify.com/s/files/1/0695/8940/1798/files/Screenshot_2025-08-27_at…"
click at [396, 326] on div "or Browse gallery" at bounding box center [334, 318] width 150 height 17
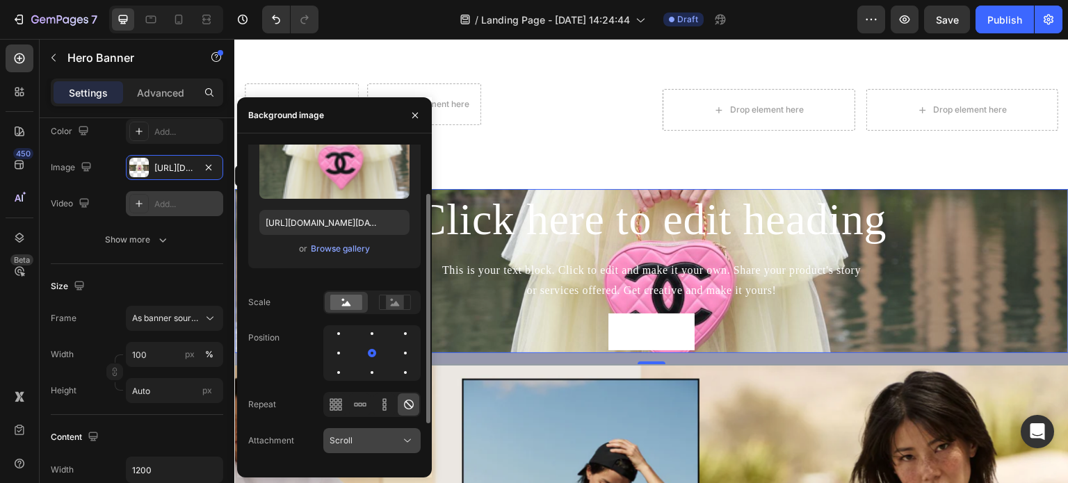
click at [406, 435] on icon at bounding box center [408, 441] width 14 height 14
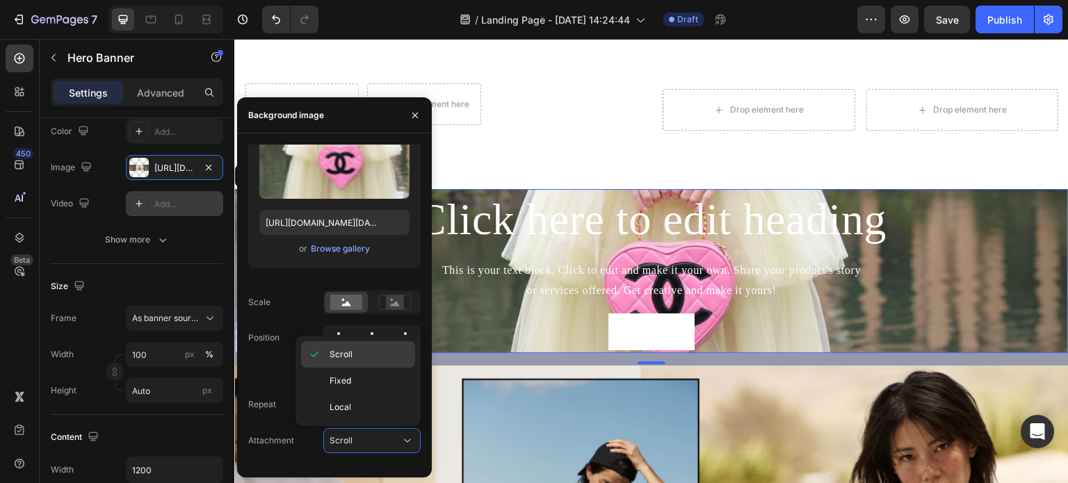
click at [351, 358] on span "Scroll" at bounding box center [341, 354] width 23 height 13
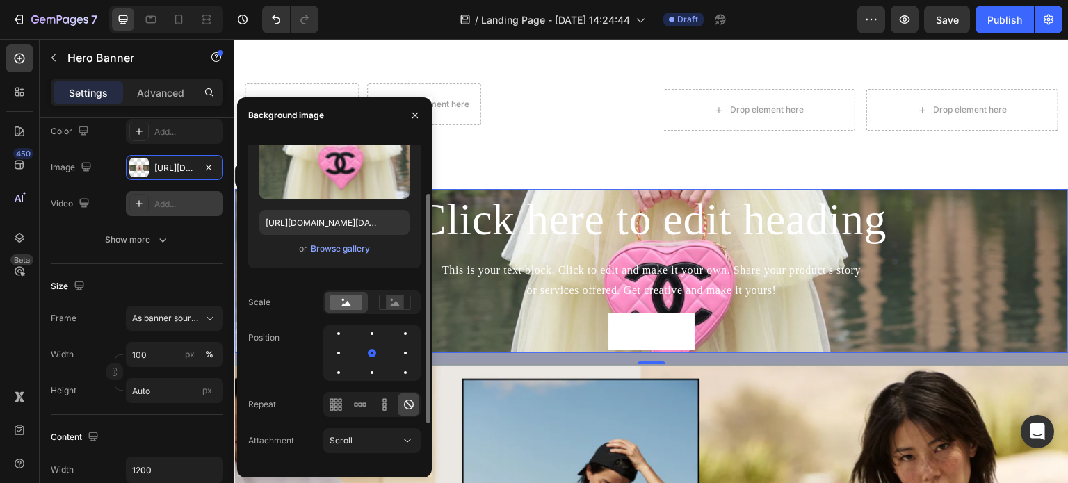
click at [266, 384] on div "Source Upload Image https://cdn.shopify.com/s/files/1/0695/8940/1798/files/Scre…" at bounding box center [334, 271] width 173 height 393
click at [331, 403] on icon at bounding box center [331, 404] width 3 height 3
click at [364, 406] on icon at bounding box center [363, 404] width 3 height 3
click at [378, 406] on icon at bounding box center [385, 405] width 14 height 14
click at [400, 406] on div at bounding box center [409, 405] width 22 height 22
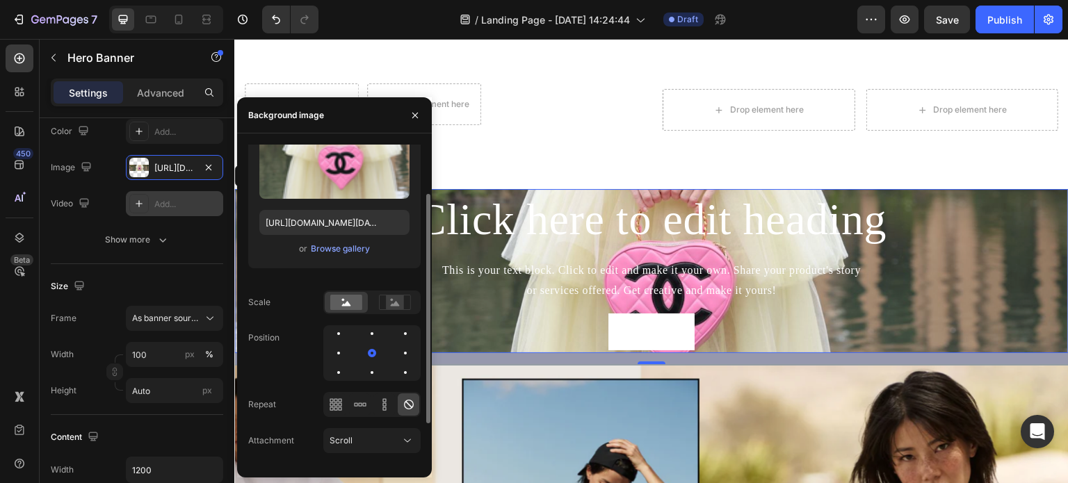
click at [276, 362] on div "Position" at bounding box center [334, 354] width 173 height 56
click at [387, 303] on rect at bounding box center [395, 303] width 18 height 14
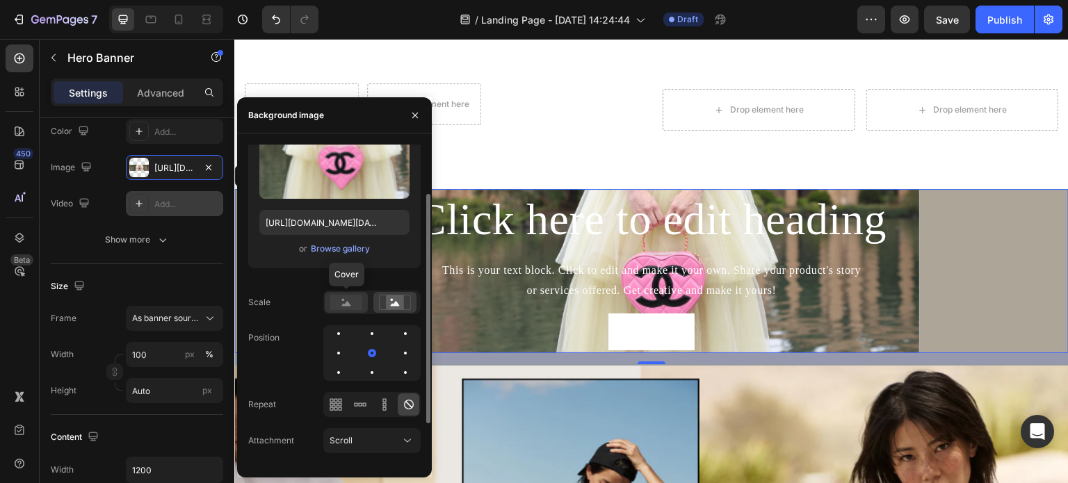
click at [350, 305] on icon at bounding box center [346, 303] width 9 height 5
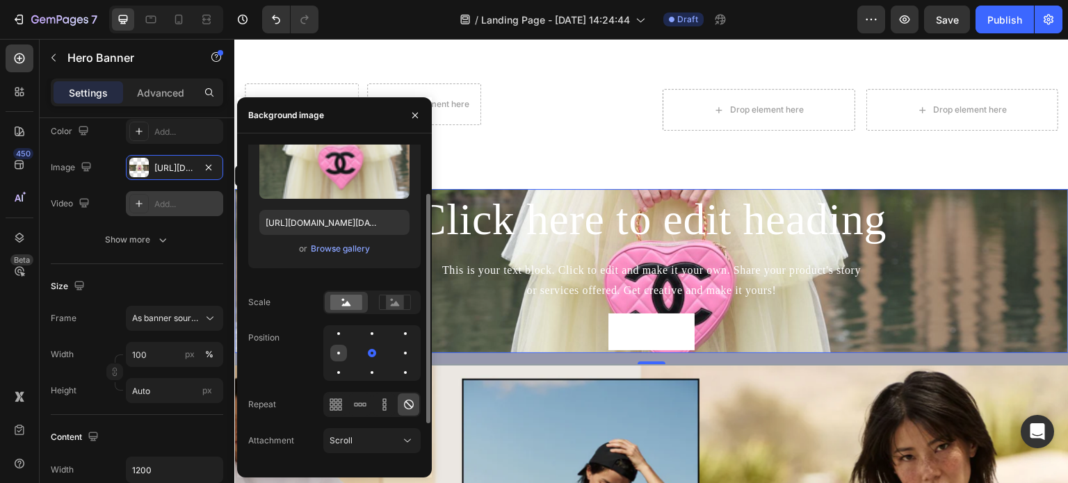
click at [364, 351] on div at bounding box center [372, 353] width 17 height 17
click at [397, 354] on div at bounding box center [405, 353] width 17 height 17
click at [288, 297] on div "Scale" at bounding box center [334, 303] width 173 height 24
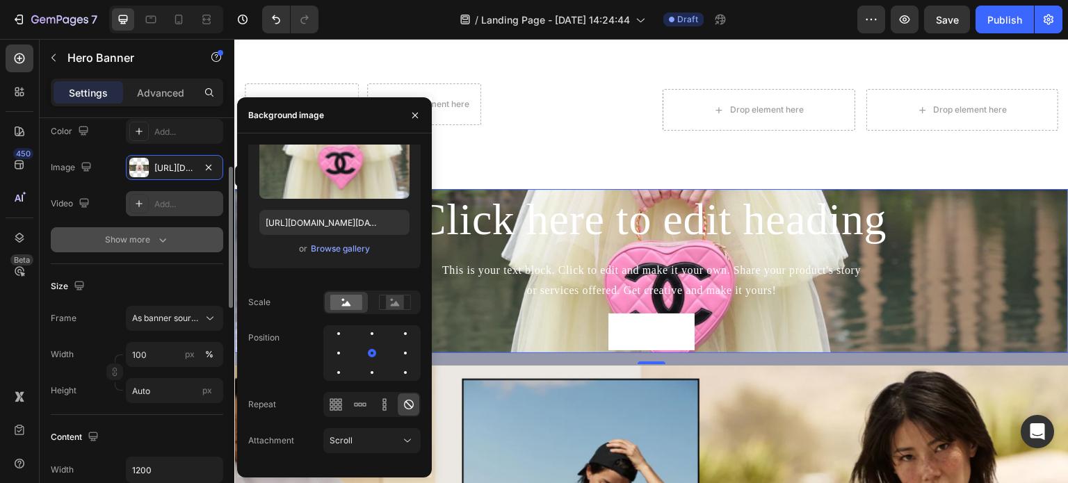
click at [160, 246] on icon "button" at bounding box center [163, 240] width 14 height 14
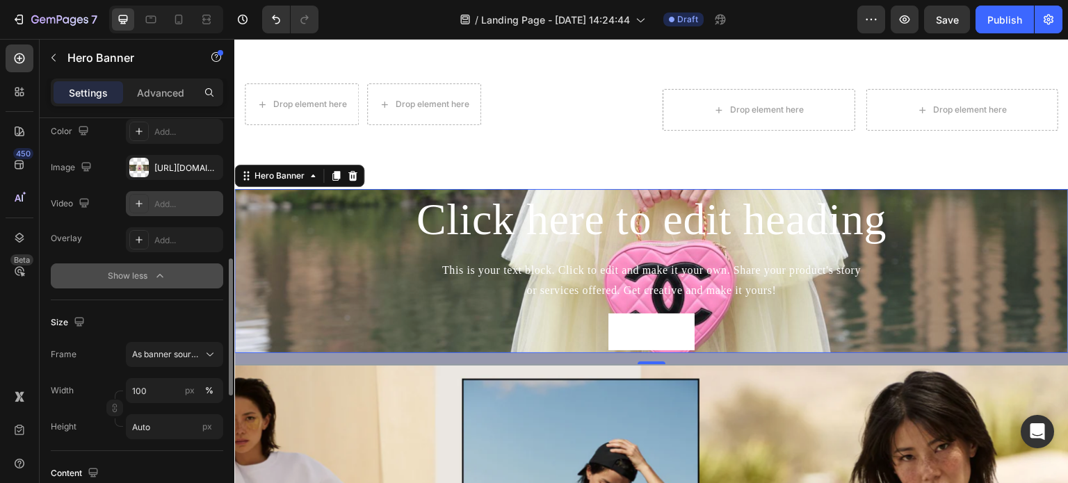
scroll to position [209, 0]
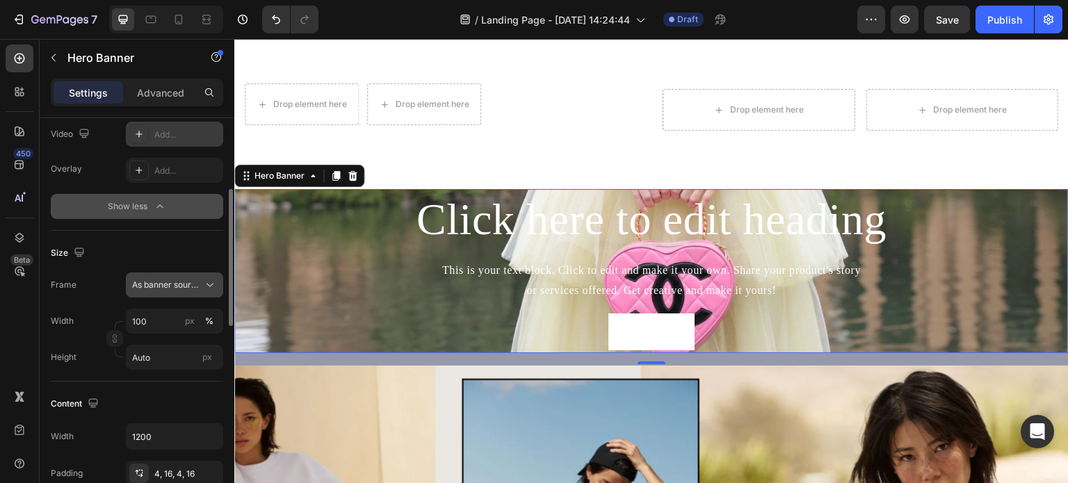
click at [192, 284] on span "As banner source" at bounding box center [166, 285] width 68 height 13
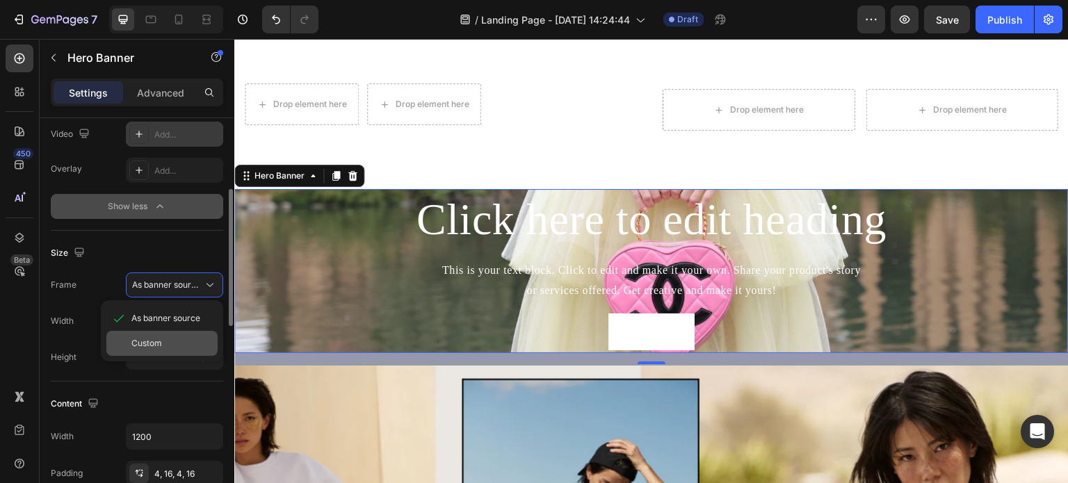
click at [174, 344] on div "Custom" at bounding box center [171, 343] width 81 height 13
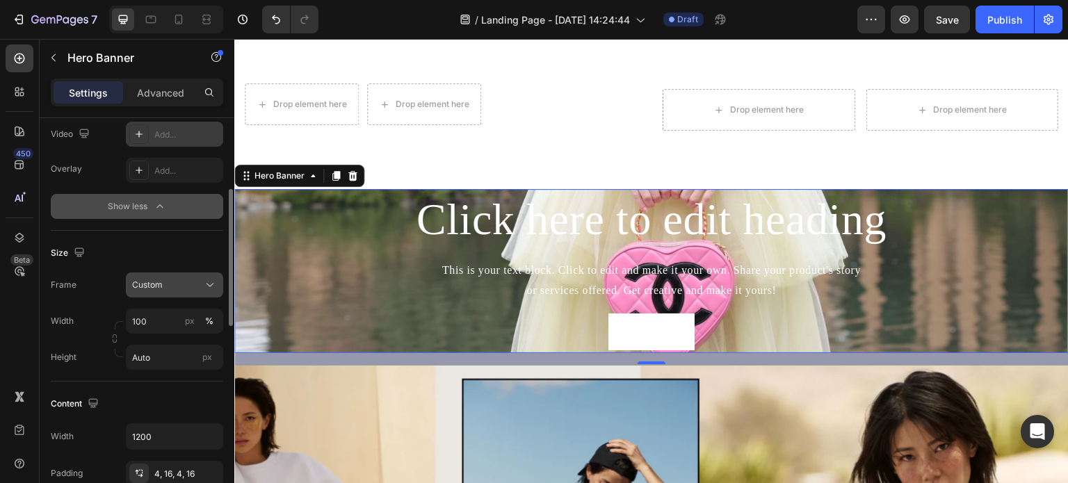
click at [202, 279] on div "Custom" at bounding box center [174, 285] width 85 height 14
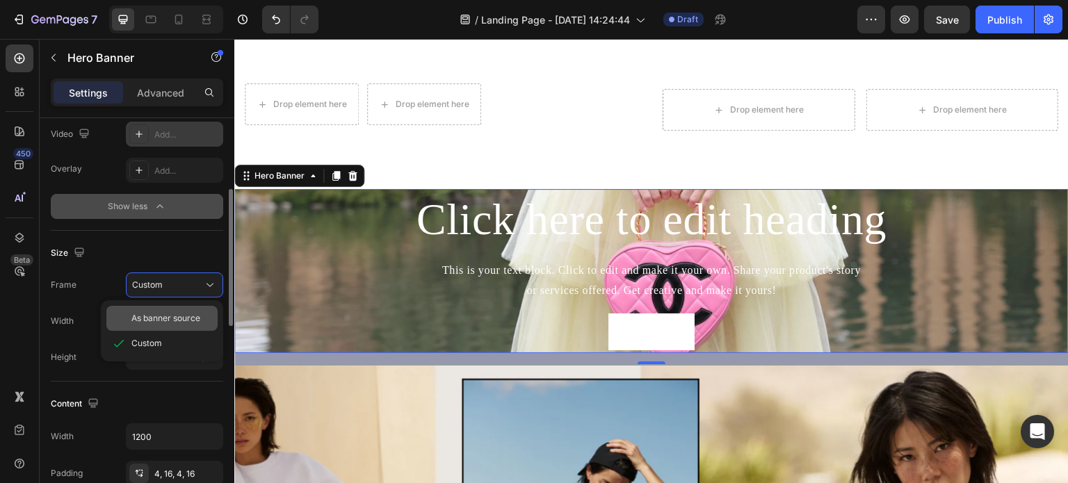
click at [184, 311] on div "As banner source" at bounding box center [161, 318] width 111 height 25
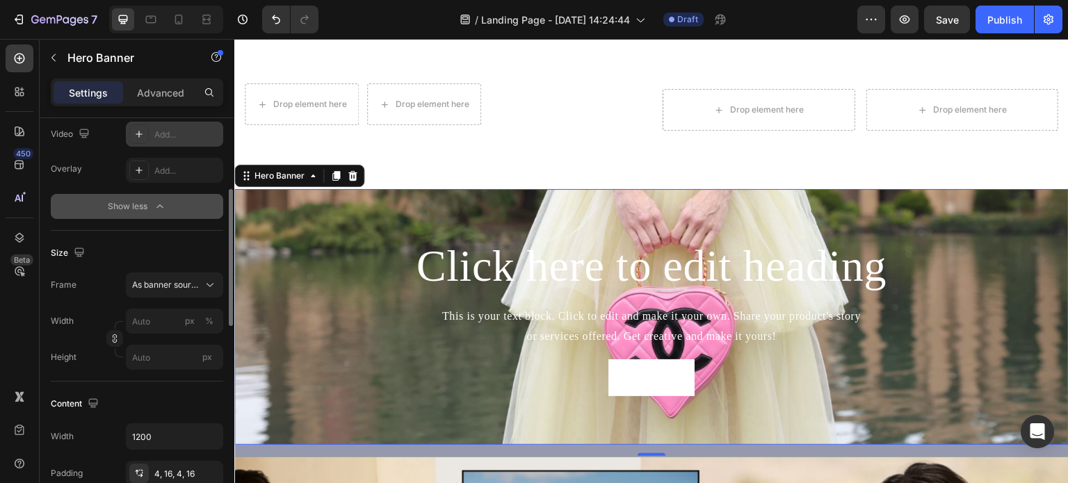
click at [192, 246] on div "Size" at bounding box center [137, 253] width 173 height 22
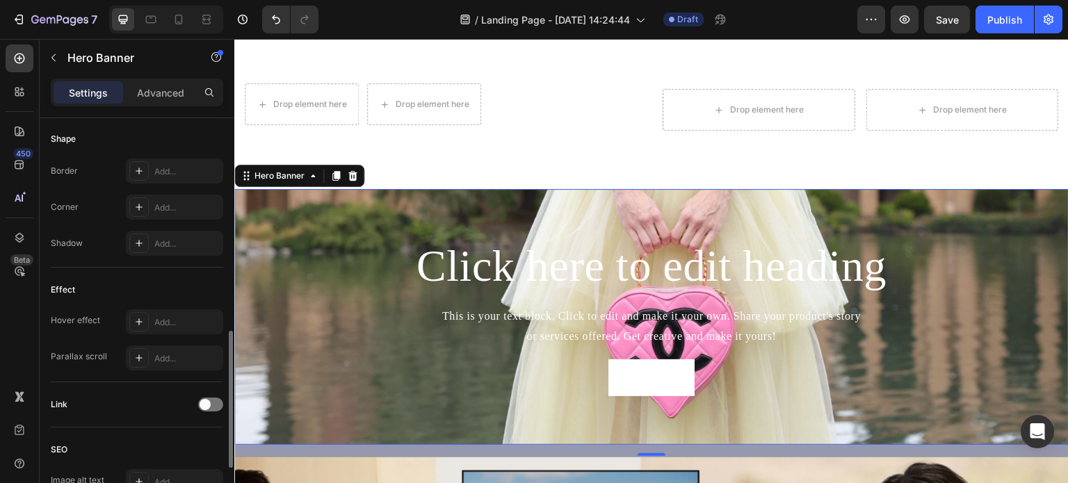
scroll to position [696, 0]
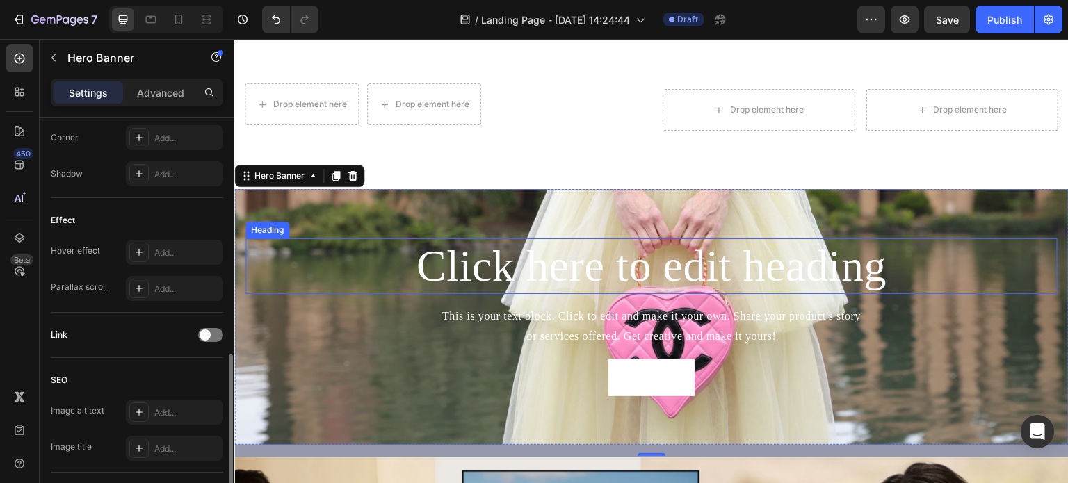
click at [603, 261] on h2 "Click here to edit heading" at bounding box center [652, 267] width 812 height 56
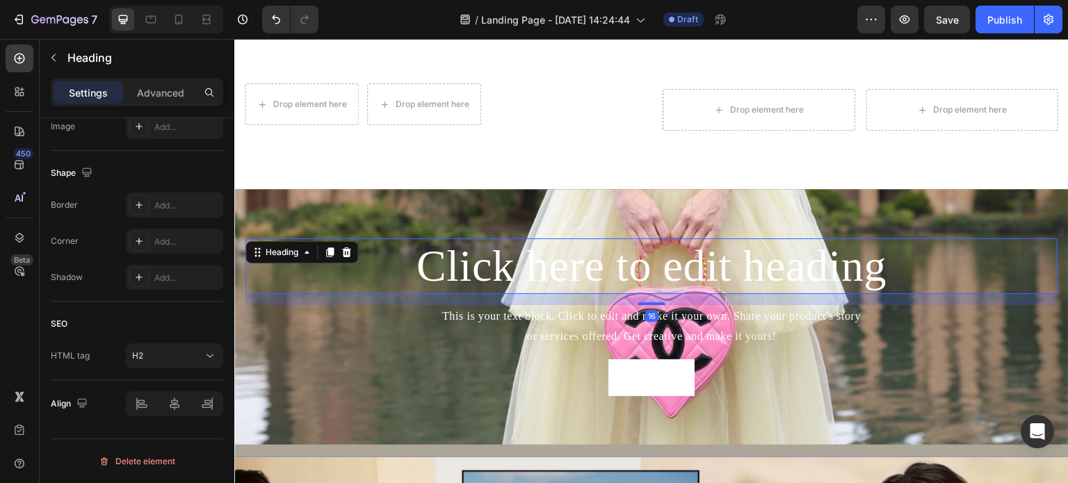
scroll to position [0, 0]
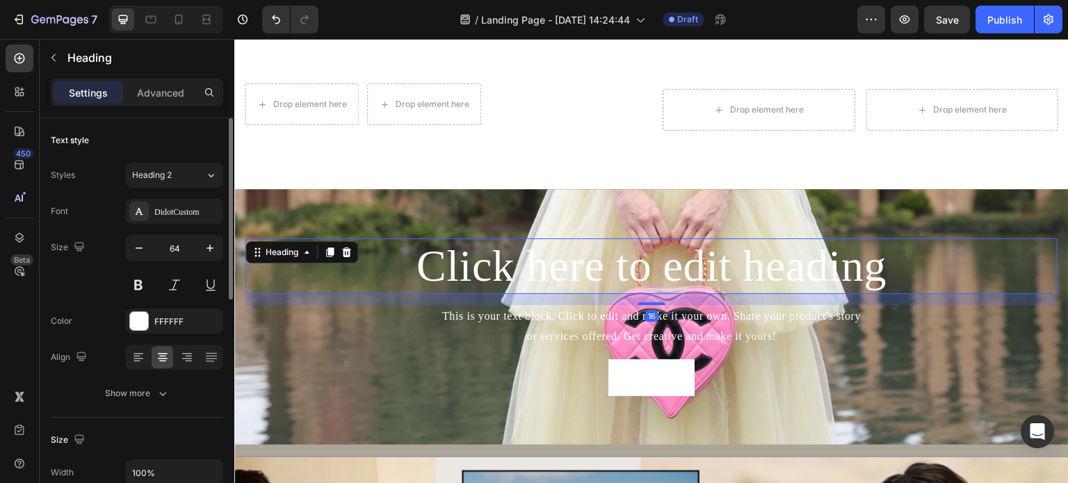
click at [603, 261] on h2 "Click here to edit heading" at bounding box center [652, 267] width 812 height 56
click at [603, 261] on p "Click here to edit heading" at bounding box center [652, 267] width 810 height 54
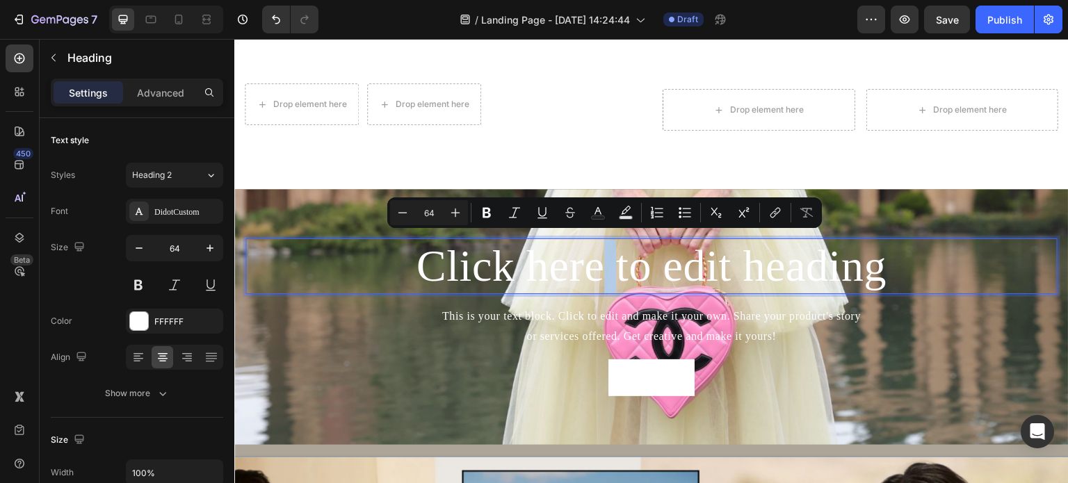
click at [603, 261] on p "Click here to edit heading" at bounding box center [652, 267] width 810 height 54
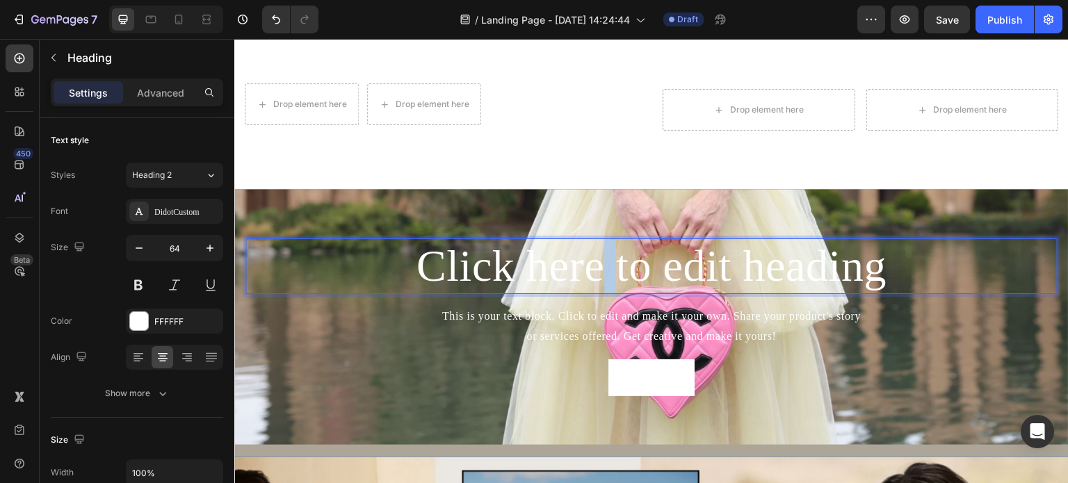
click at [603, 261] on p "Click here to edit heading" at bounding box center [652, 267] width 810 height 54
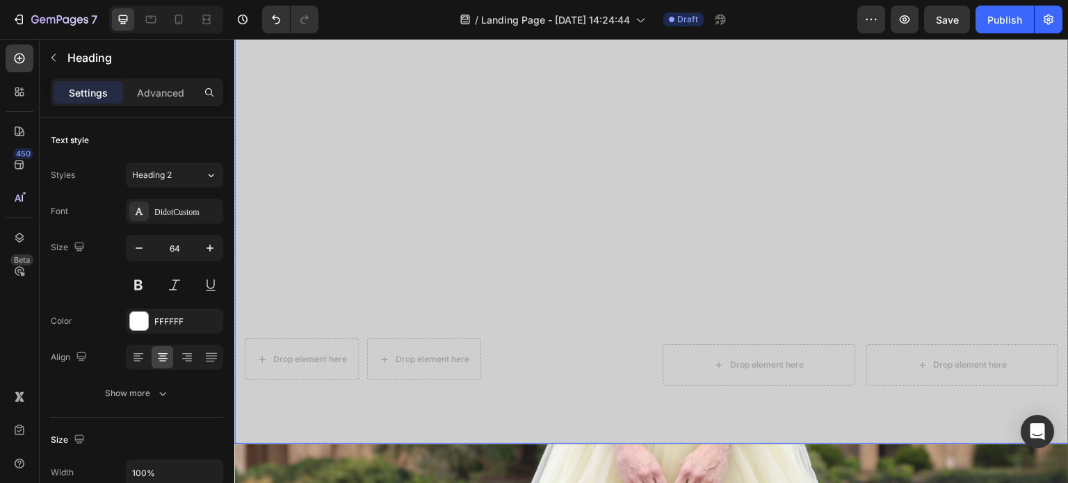
scroll to position [597, 0]
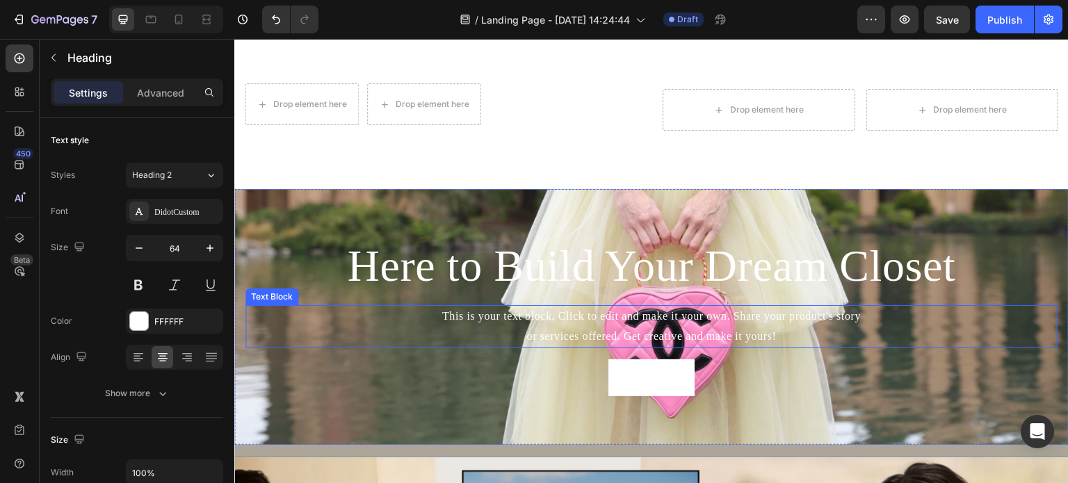
click at [733, 323] on div "This is your text block. Click to edit and make it your own. Share your product…" at bounding box center [652, 326] width 812 height 43
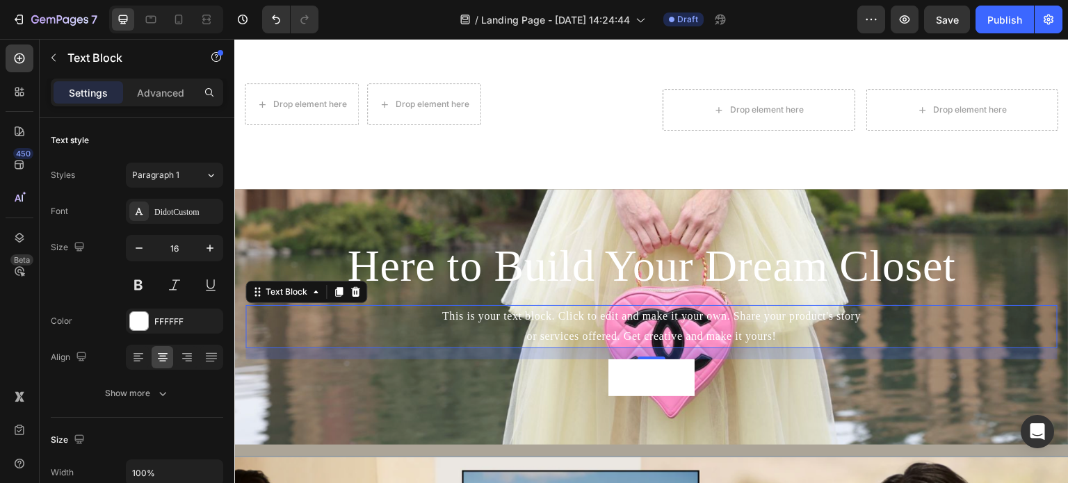
click at [673, 330] on div "This is your text block. Click to edit and make it your own. Share your product…" at bounding box center [652, 326] width 812 height 43
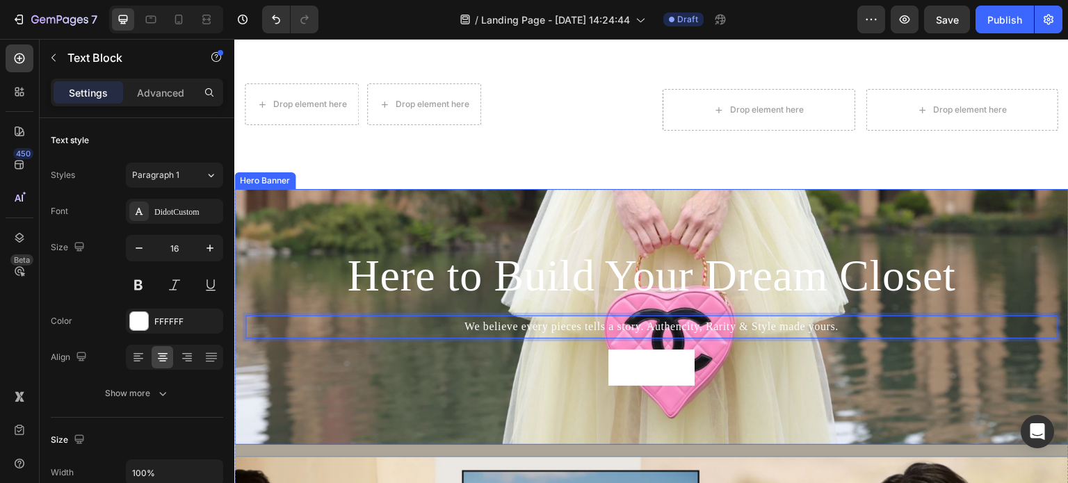
click at [819, 426] on div "Background Image" at bounding box center [651, 316] width 835 height 255
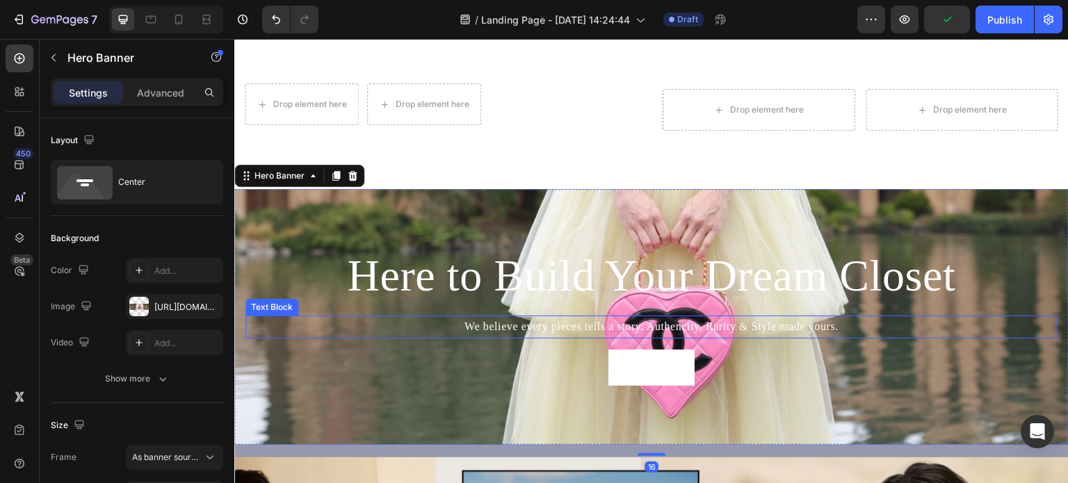
click at [785, 321] on p "We believe every pieces tells a story. Authencity, Rarity & Style made yours." at bounding box center [652, 327] width 810 height 20
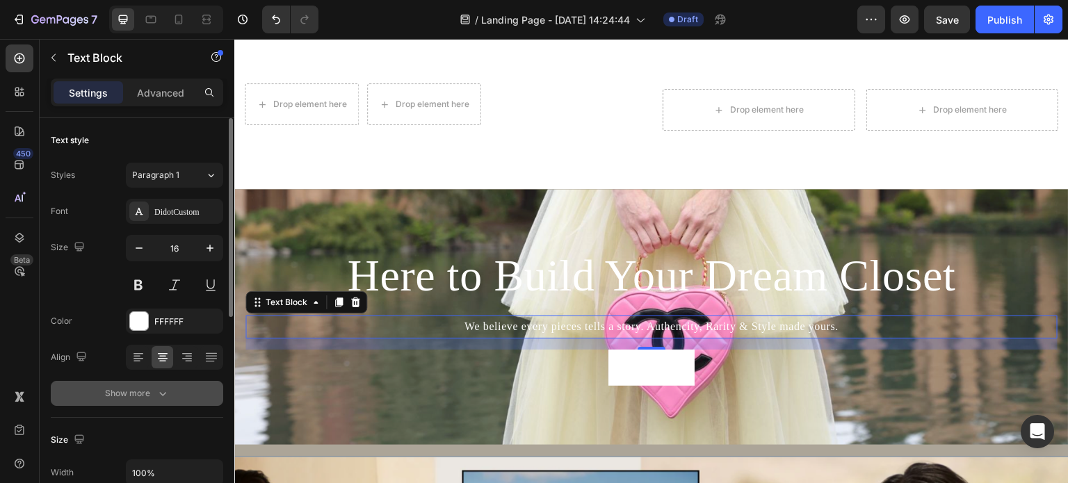
click at [162, 394] on icon "button" at bounding box center [163, 394] width 14 height 14
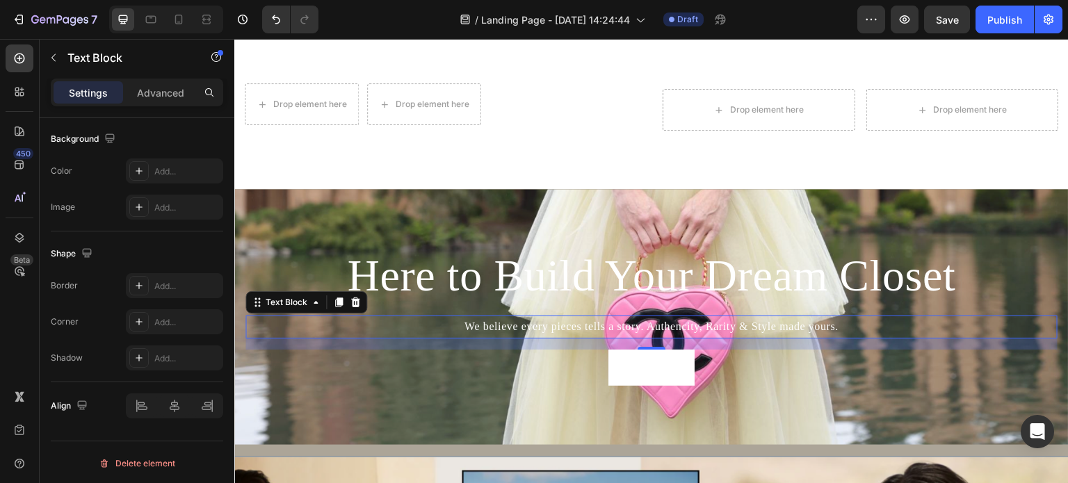
scroll to position [184, 0]
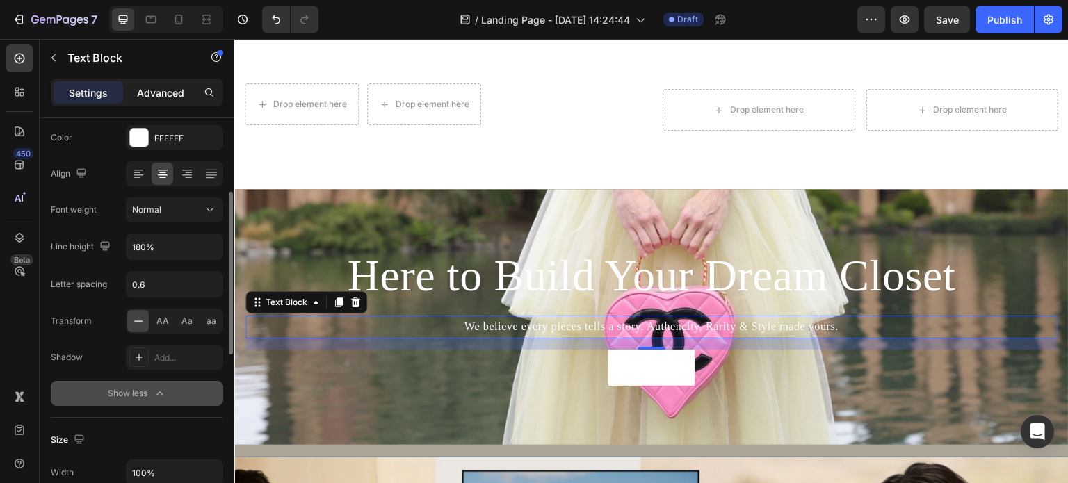
click at [168, 90] on p "Advanced" at bounding box center [160, 93] width 47 height 15
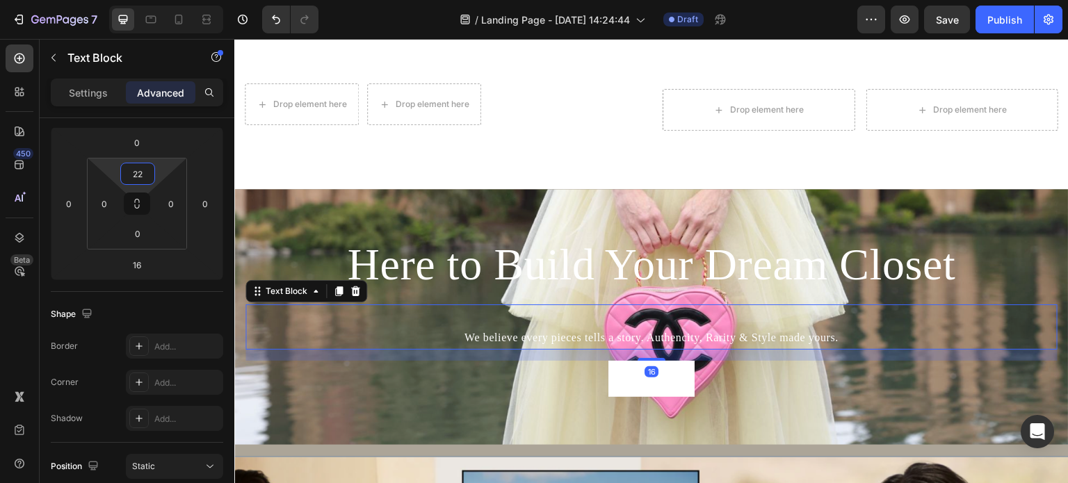
type input "0"
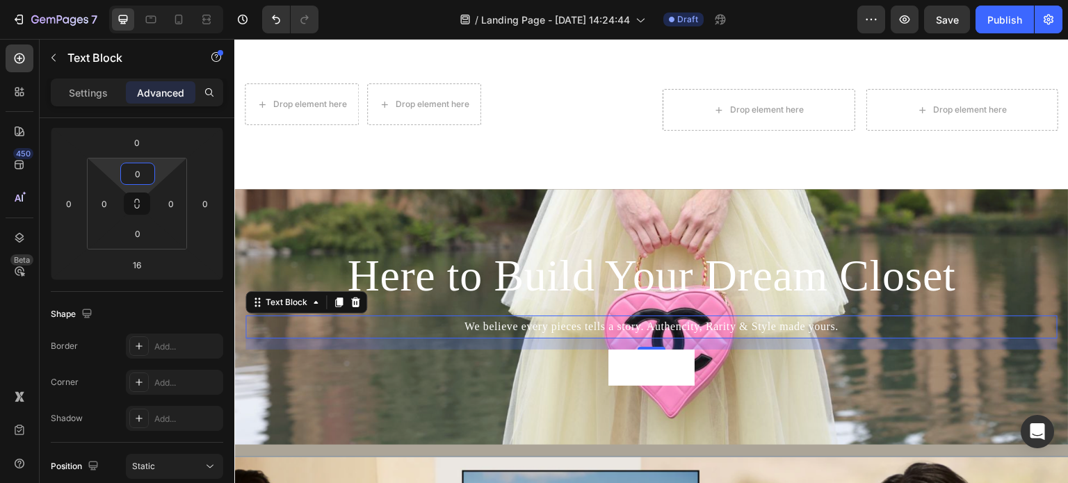
drag, startPoint x: 137, startPoint y: 189, endPoint x: 143, endPoint y: 209, distance: 20.9
click at [143, 0] on html "7 Version history / Landing Page - Aug 28, 14:24:44 Draft Preview Save Publish …" at bounding box center [534, 0] width 1068 height 0
click at [139, 0] on html "7 Version history / Landing Page - Aug 28, 14:24:44 Draft Preview Save Publish …" at bounding box center [534, 0] width 1068 height 0
drag, startPoint x: 138, startPoint y: 215, endPoint x: 138, endPoint y: 225, distance: 10.5
click at [138, 225] on div "0 0 0 0" at bounding box center [137, 204] width 100 height 92
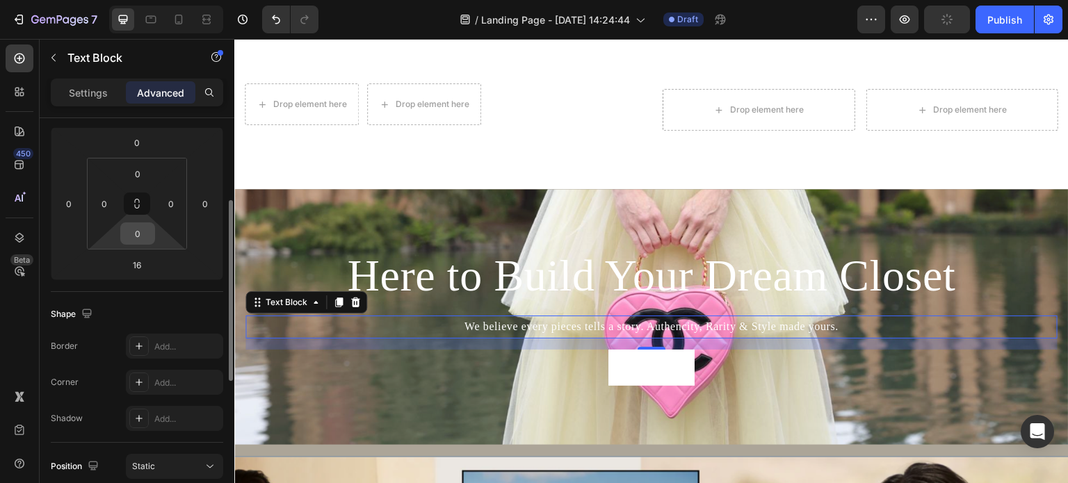
drag, startPoint x: 135, startPoint y: 214, endPoint x: 143, endPoint y: 227, distance: 15.9
click at [143, 227] on div "0 0 0 0" at bounding box center [137, 204] width 100 height 92
click at [135, 225] on input "0" at bounding box center [138, 233] width 28 height 21
drag, startPoint x: 136, startPoint y: 216, endPoint x: 134, endPoint y: 250, distance: 34.2
click at [133, 0] on html "7 Version history / Landing Page - Aug 28, 14:24:44 Draft Preview Save Publish …" at bounding box center [534, 0] width 1068 height 0
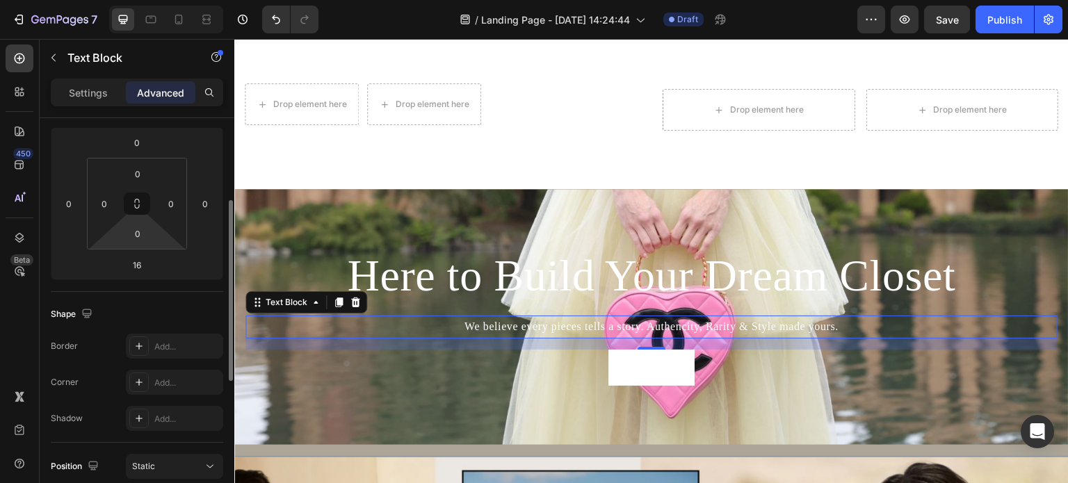
drag, startPoint x: 138, startPoint y: 248, endPoint x: 145, endPoint y: 219, distance: 29.9
click at [136, 0] on html "7 Version history / Landing Page - Aug 28, 14:24:44 Draft Preview Save Publish …" at bounding box center [534, 0] width 1068 height 0
click at [145, 0] on html "7 Version history / Landing Page - Aug 28, 14:24:44 Draft Preview Save Publish …" at bounding box center [534, 0] width 1068 height 0
click at [139, 234] on input "0" at bounding box center [138, 233] width 28 height 21
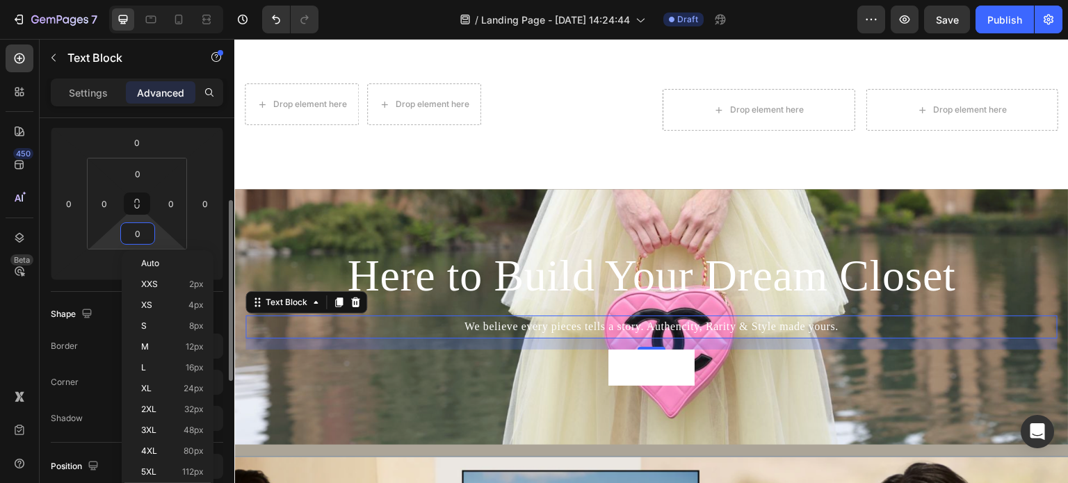
click at [145, 236] on input "0" at bounding box center [138, 233] width 28 height 21
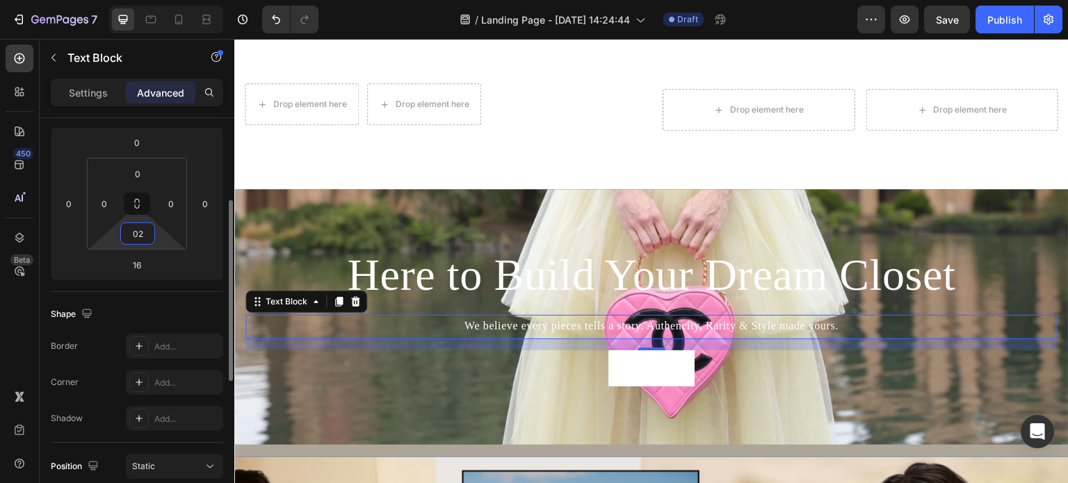
type input "020"
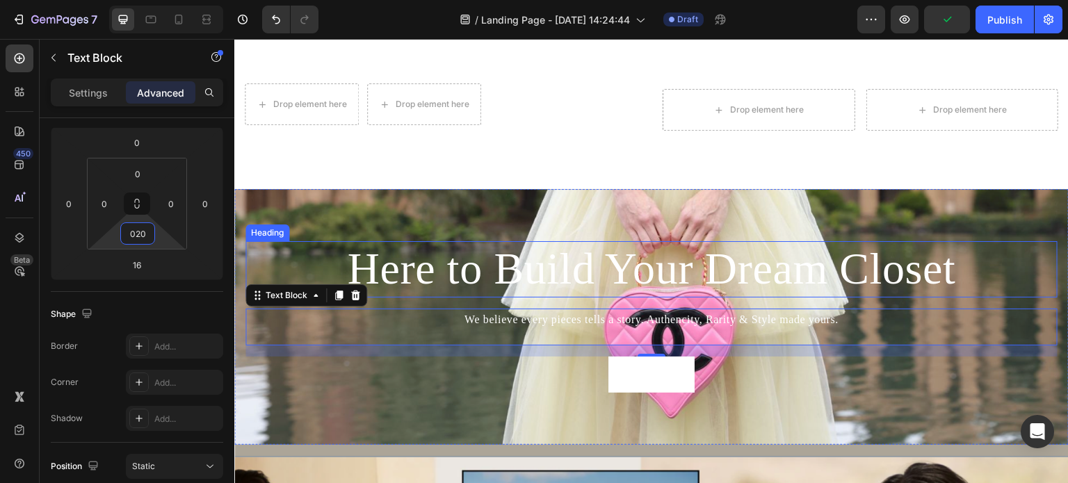
click at [822, 229] on div "Background Image" at bounding box center [651, 316] width 835 height 255
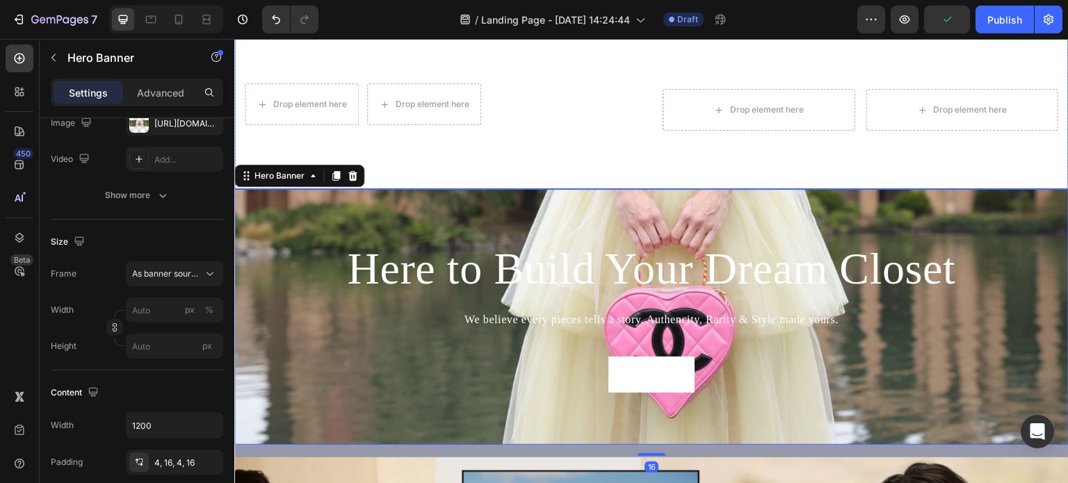
scroll to position [0, 0]
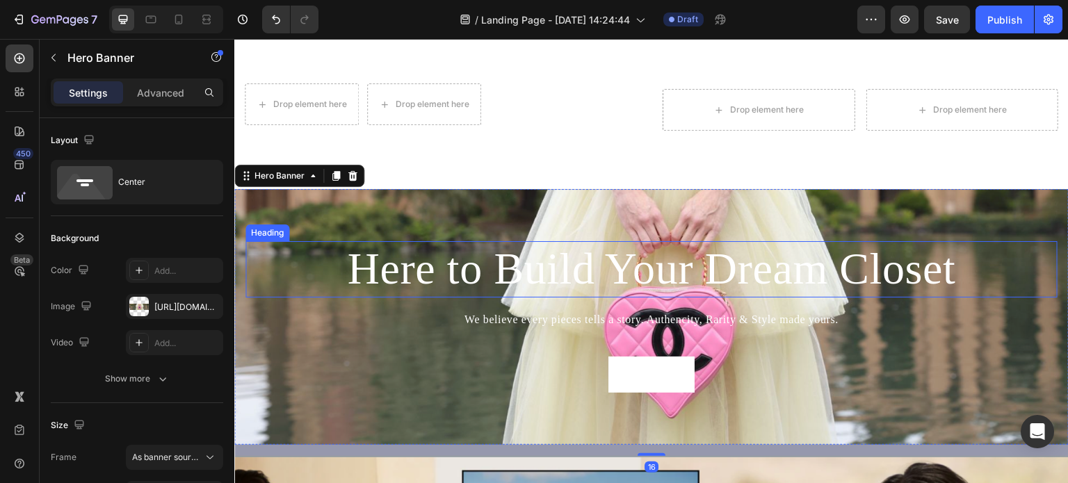
click at [867, 272] on h2 "Here to Build Your Dream Closet" at bounding box center [652, 269] width 812 height 56
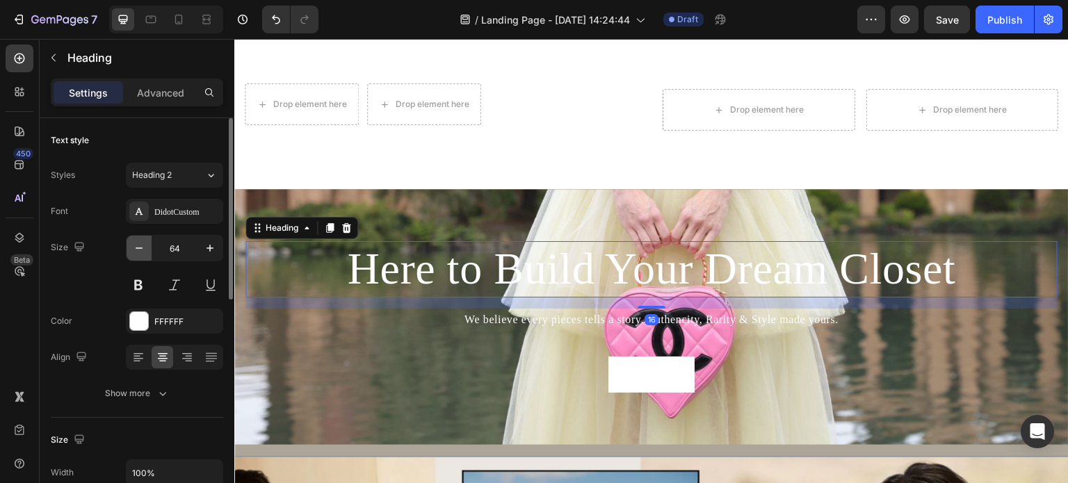
click at [139, 248] on icon "button" at bounding box center [139, 248] width 7 height 1
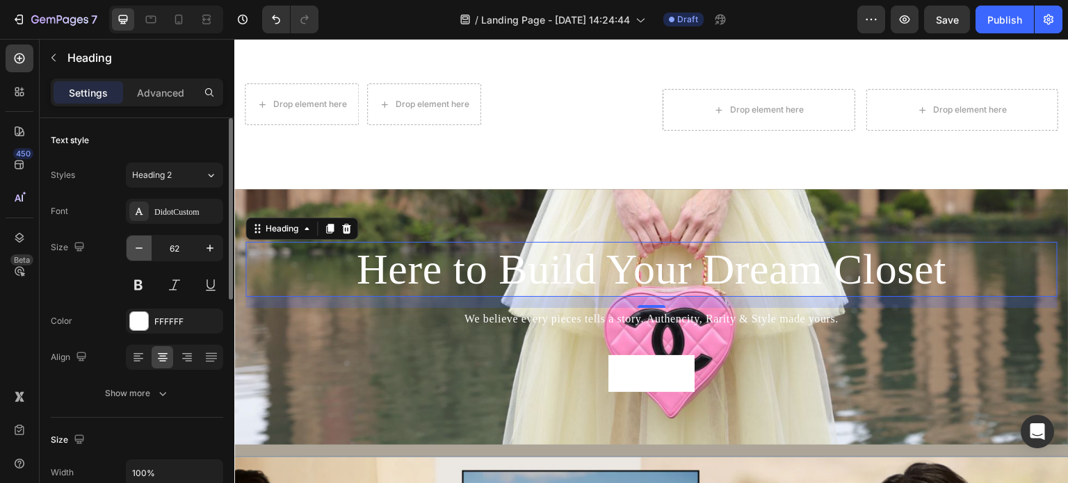
click at [139, 248] on icon "button" at bounding box center [139, 248] width 7 height 1
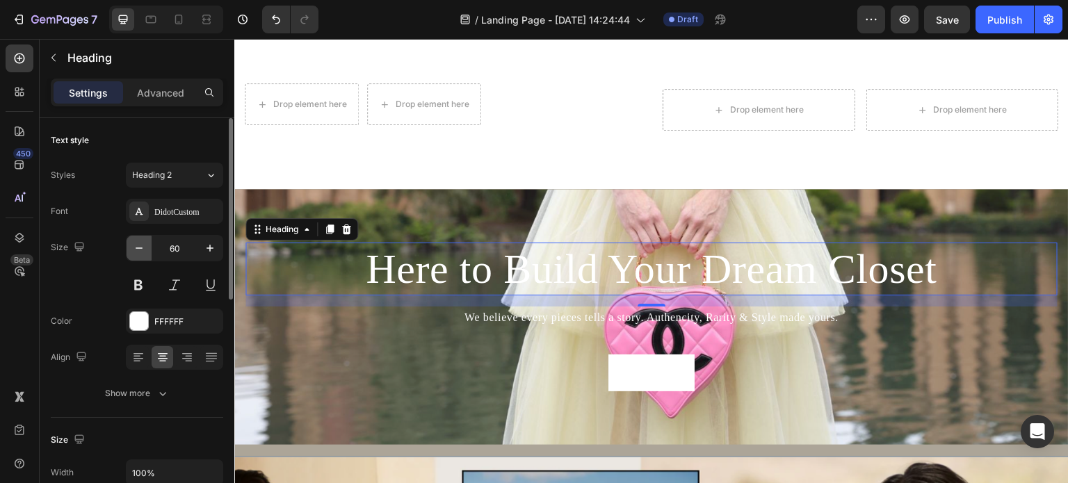
click at [139, 248] on icon "button" at bounding box center [139, 248] width 7 height 1
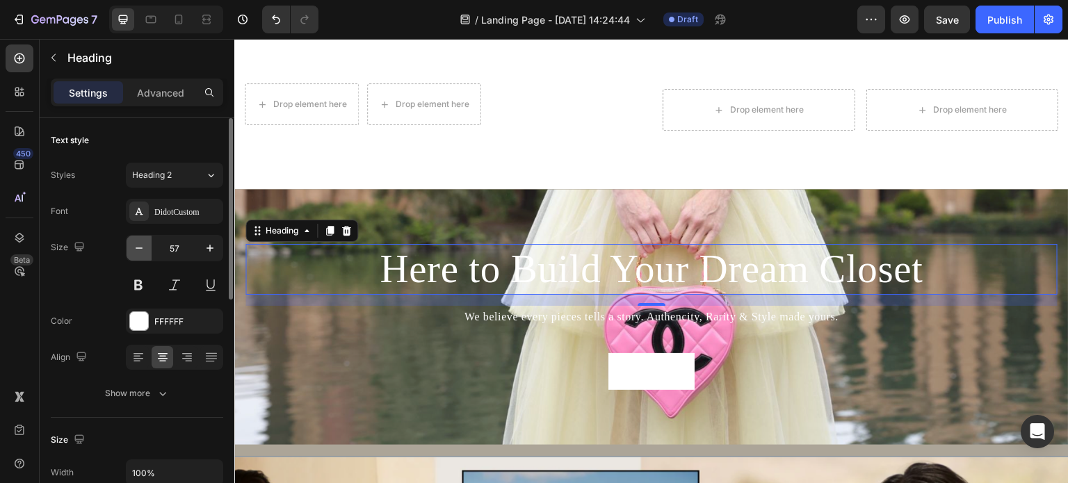
click at [139, 248] on icon "button" at bounding box center [139, 248] width 7 height 1
type input "54"
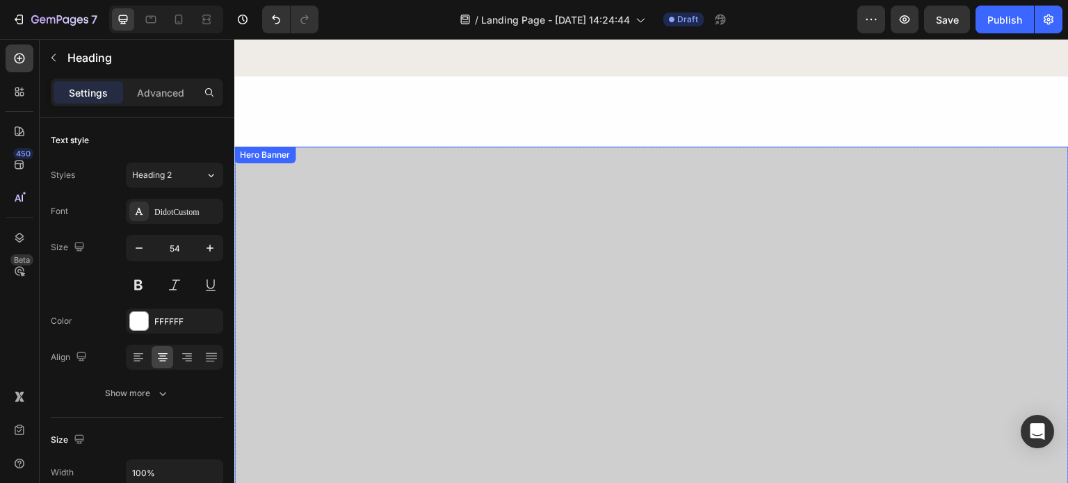
scroll to position [348, 0]
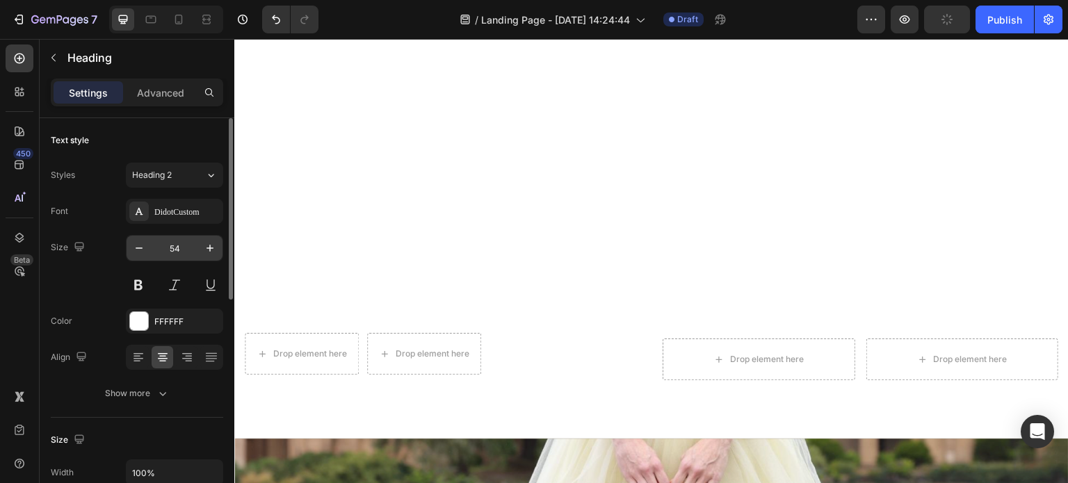
click at [194, 246] on input "54" at bounding box center [175, 248] width 46 height 25
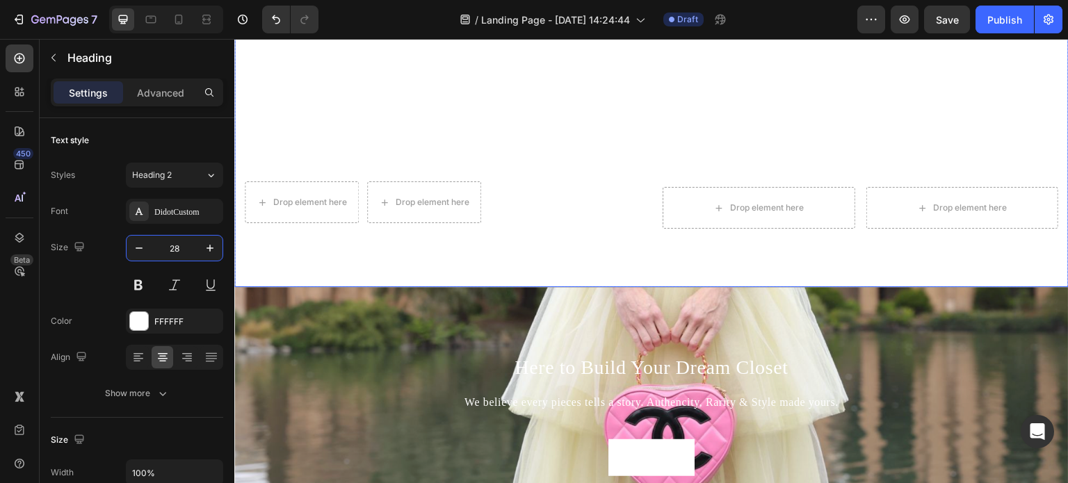
scroll to position [556, 0]
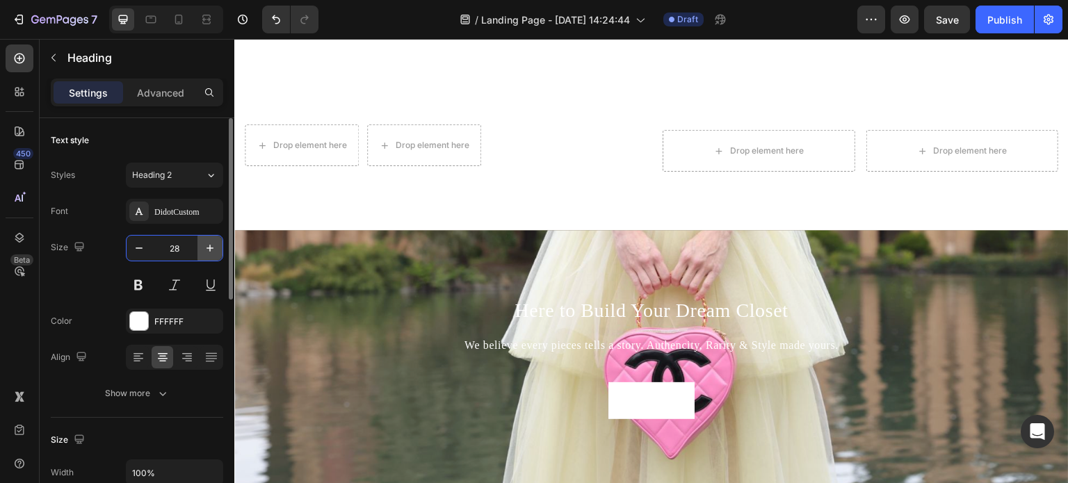
click at [209, 247] on icon "button" at bounding box center [210, 248] width 7 height 7
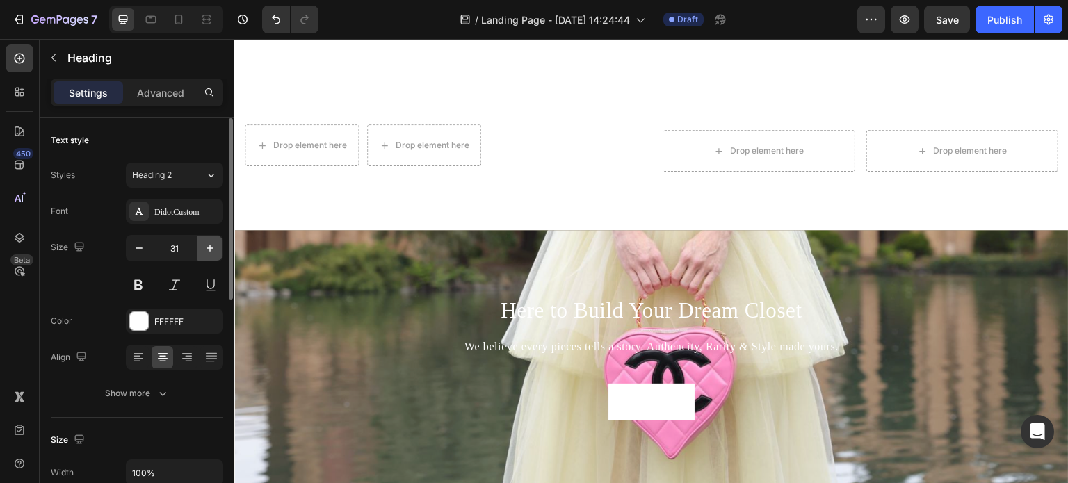
click at [209, 247] on icon "button" at bounding box center [210, 248] width 7 height 7
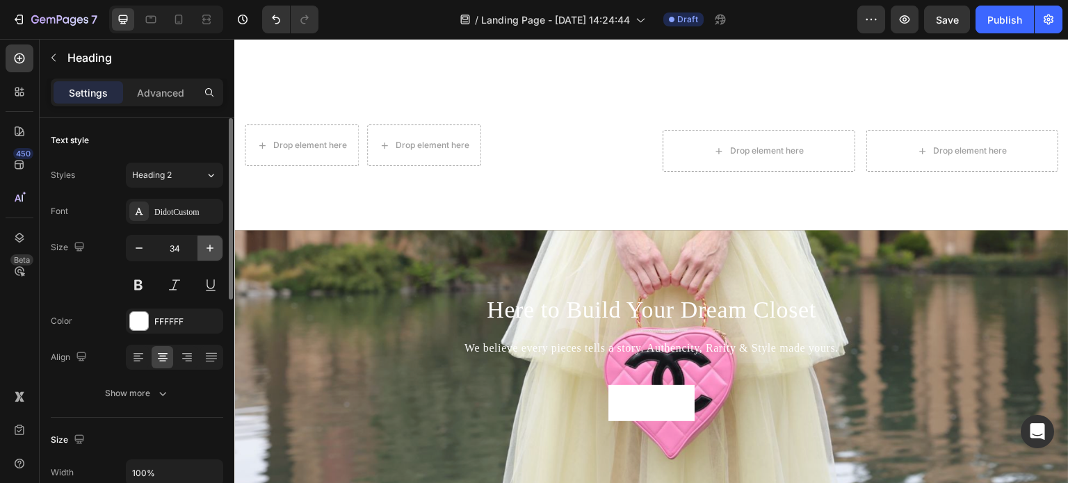
click at [209, 247] on icon "button" at bounding box center [210, 248] width 7 height 7
click at [210, 247] on icon "button" at bounding box center [210, 248] width 7 height 7
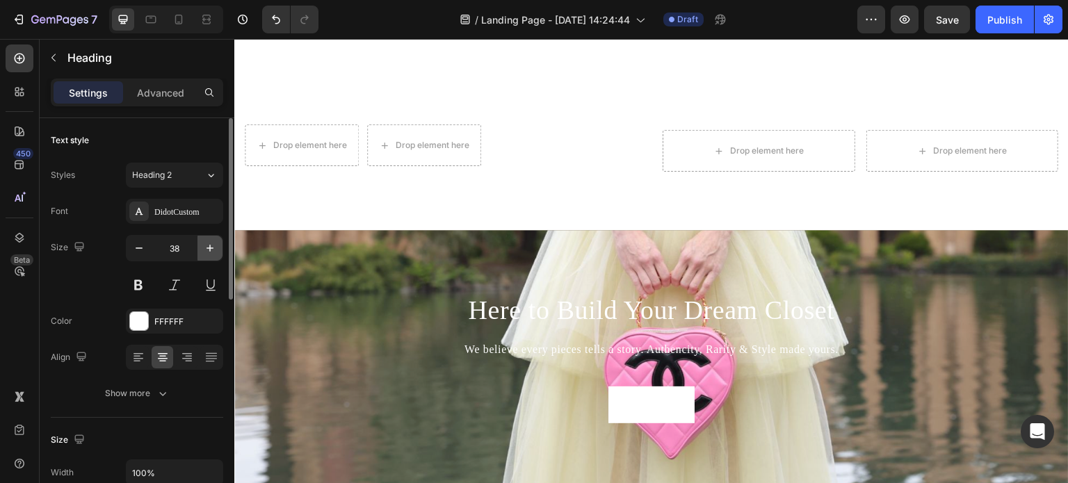
click at [210, 247] on icon "button" at bounding box center [210, 248] width 7 height 7
type input "42"
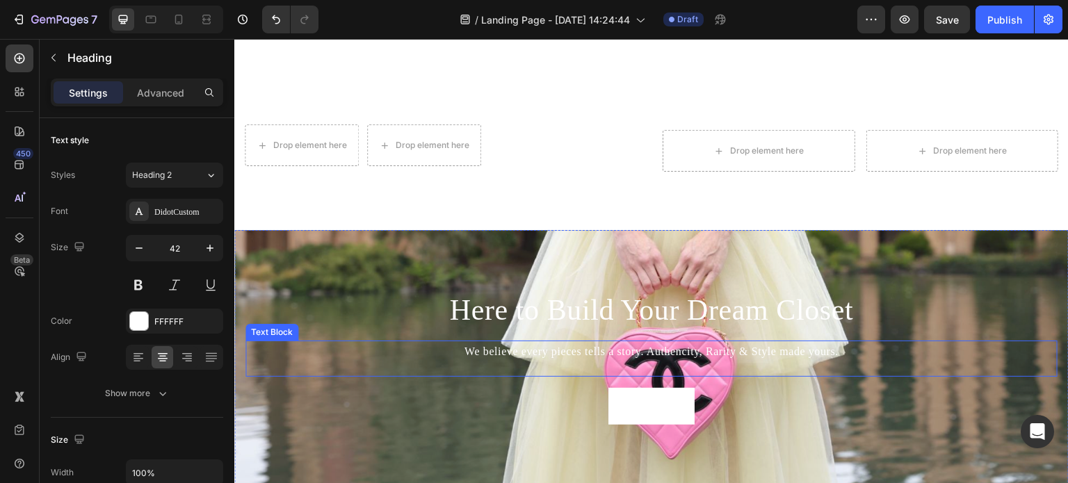
click at [645, 342] on p "We believe every pieces tells a story. Authencity, Rarity & Style made yours." at bounding box center [652, 352] width 810 height 20
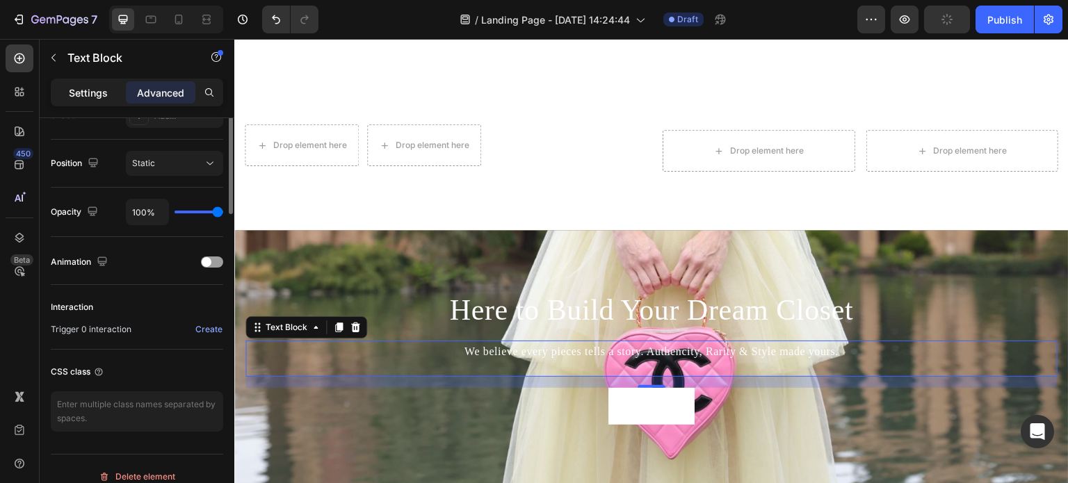
scroll to position [278, 0]
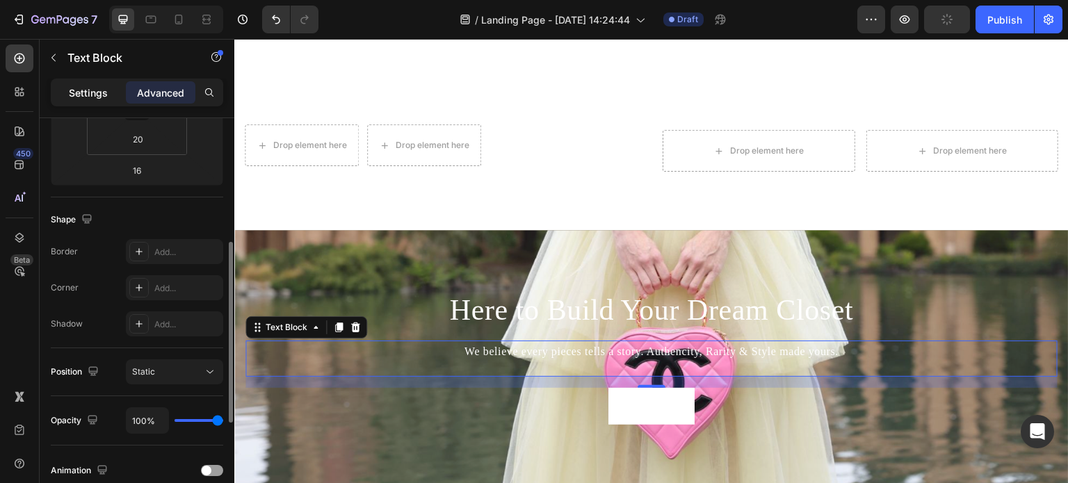
click at [96, 99] on p "Settings" at bounding box center [88, 93] width 39 height 15
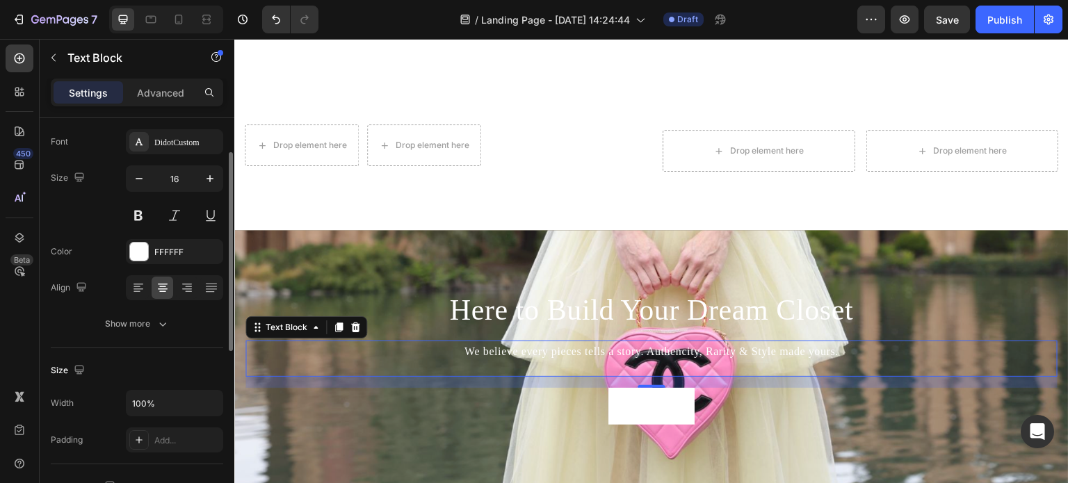
scroll to position [0, 0]
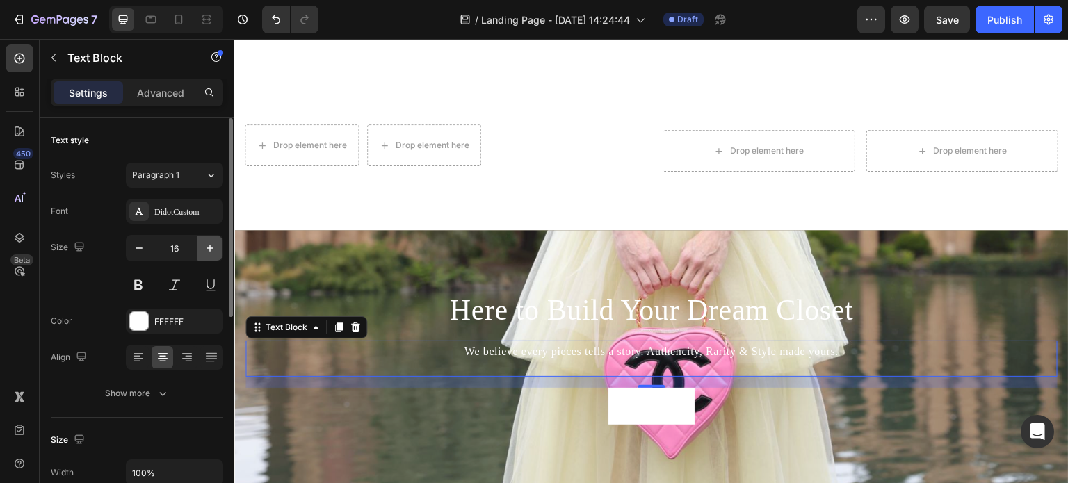
click at [204, 248] on icon "button" at bounding box center [210, 248] width 14 height 14
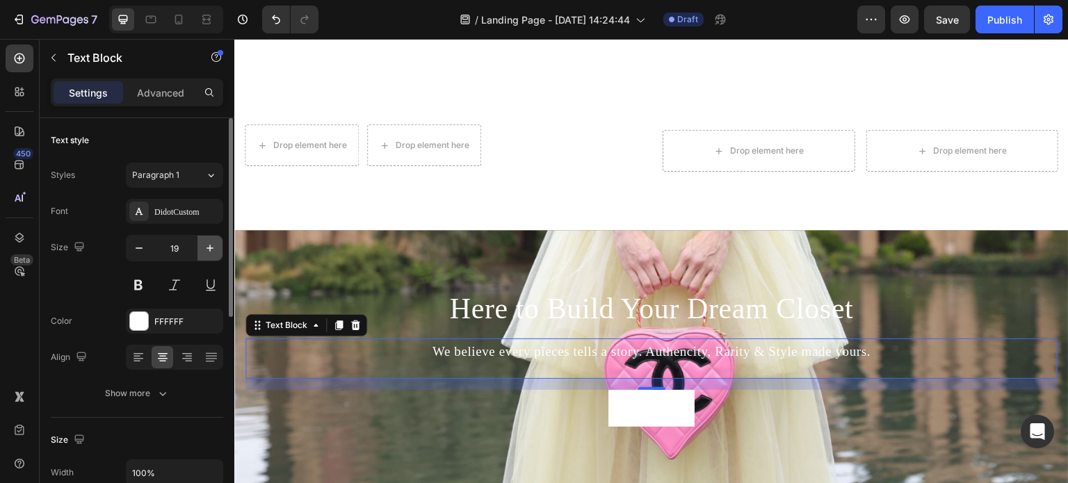
click at [204, 248] on icon "button" at bounding box center [210, 248] width 14 height 14
type input "22"
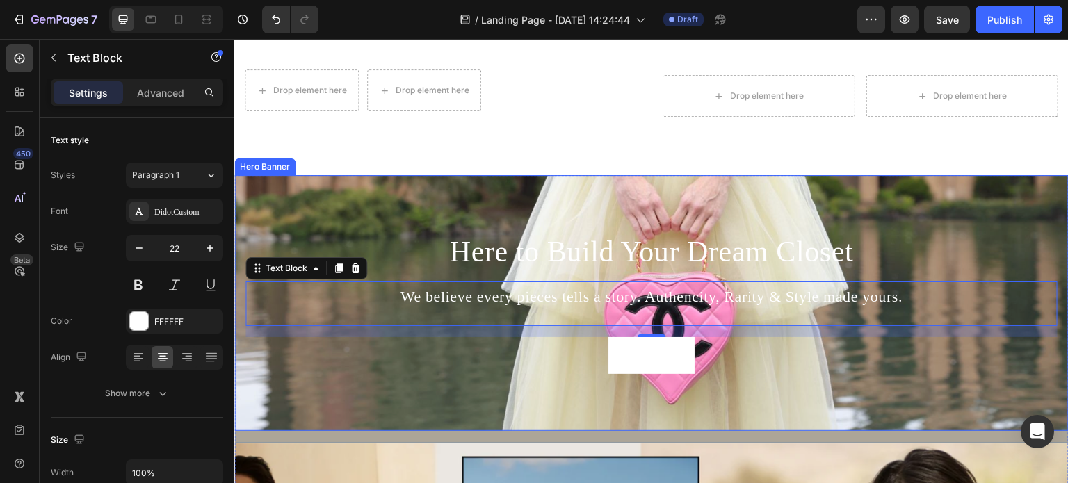
scroll to position [626, 0]
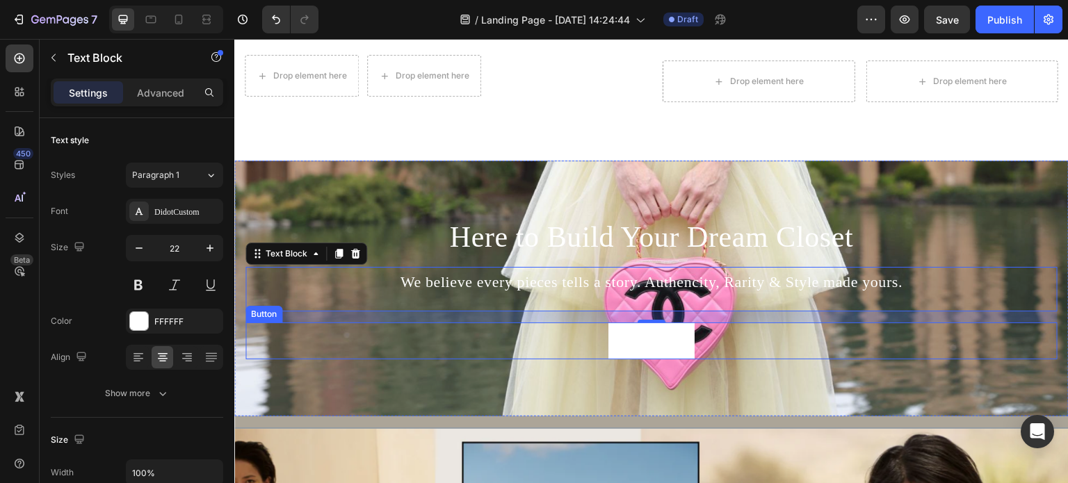
click at [650, 328] on div "16" at bounding box center [652, 333] width 14 height 11
click at [568, 119] on div "Drop element here Drop element here Row Drop element here Drop element here Row" at bounding box center [651, 97] width 835 height 128
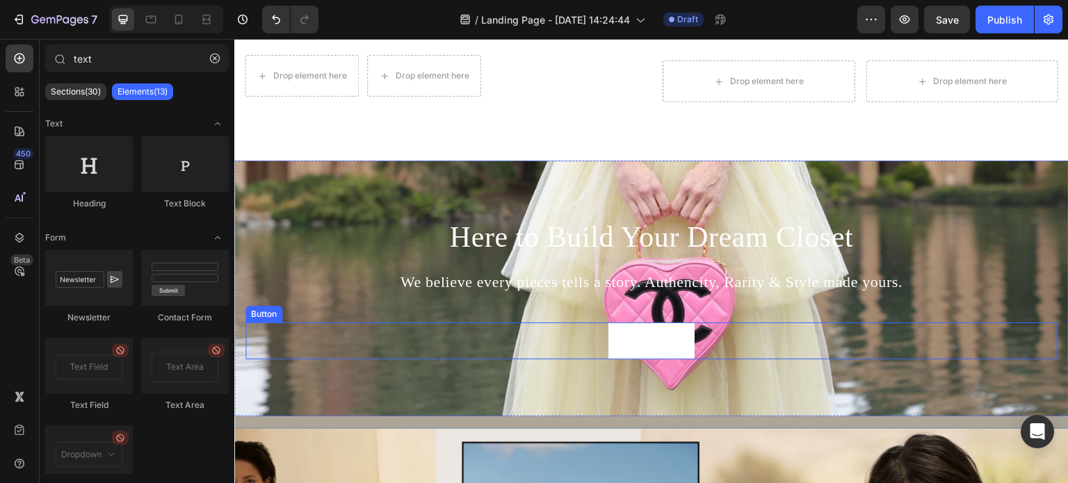
click at [520, 323] on div "Get started Button" at bounding box center [652, 341] width 812 height 37
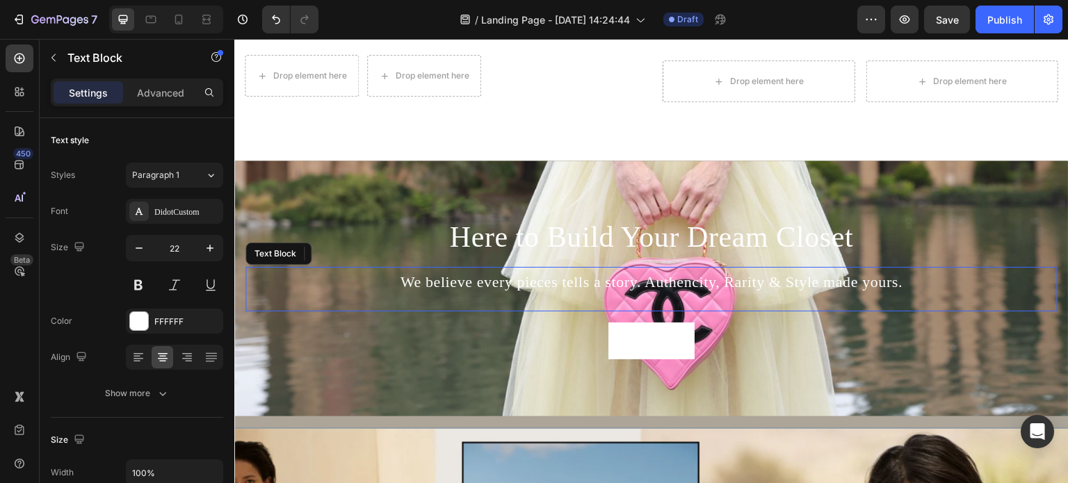
click at [525, 275] on p "We believe every pieces tells a story. Authencity, Rarity & Style made yours." at bounding box center [652, 282] width 810 height 28
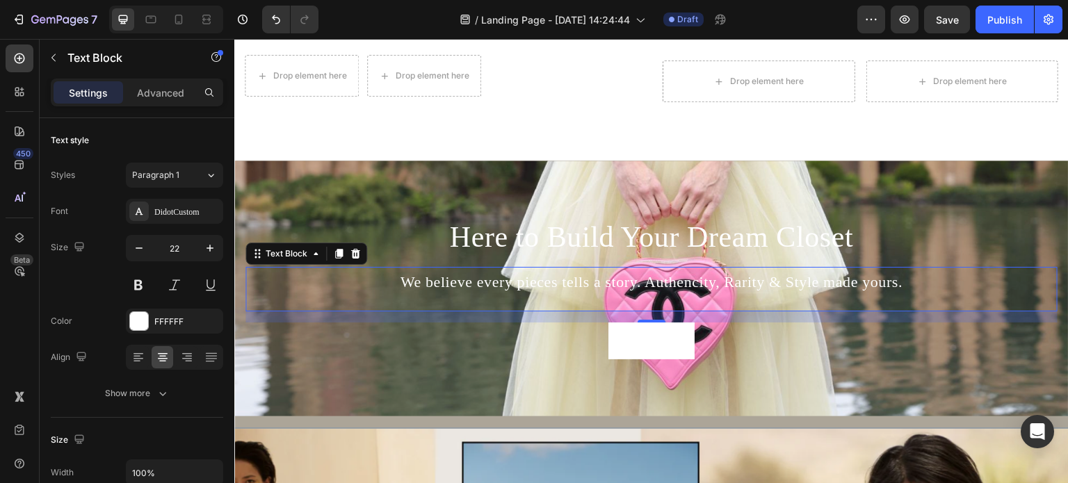
click at [564, 270] on p "We believe every pieces tells a story. Authencity, Rarity & Style made yours." at bounding box center [652, 282] width 810 height 28
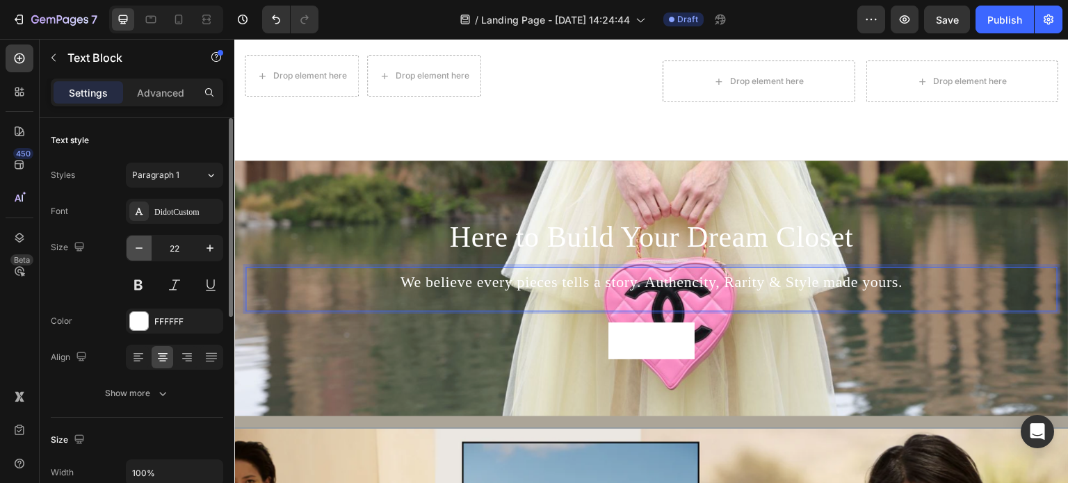
click at [145, 245] on icon "button" at bounding box center [139, 248] width 14 height 14
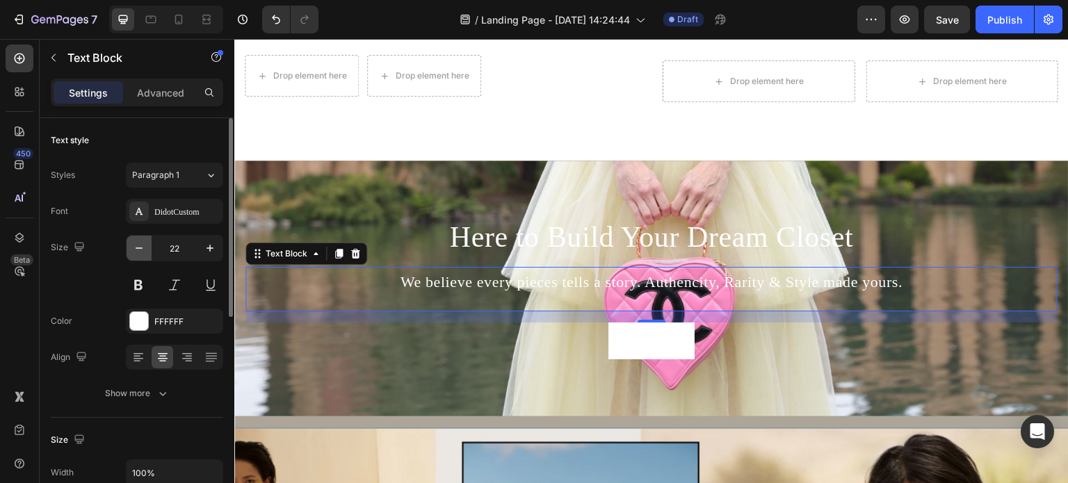
click at [145, 245] on icon "button" at bounding box center [139, 248] width 14 height 14
click at [145, 244] on icon "button" at bounding box center [139, 248] width 14 height 14
type input "19"
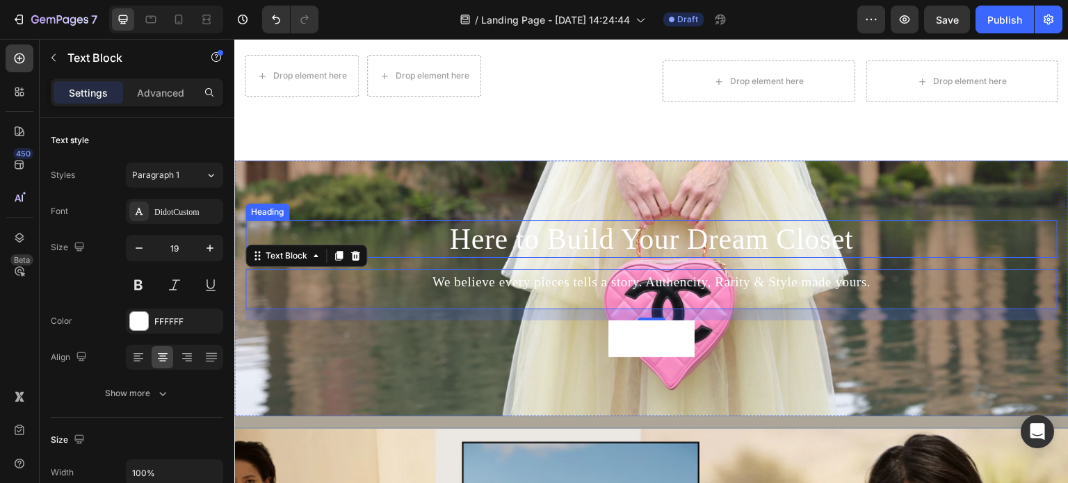
click at [738, 233] on h2 "Here to Build Your Dream Closet" at bounding box center [652, 239] width 812 height 38
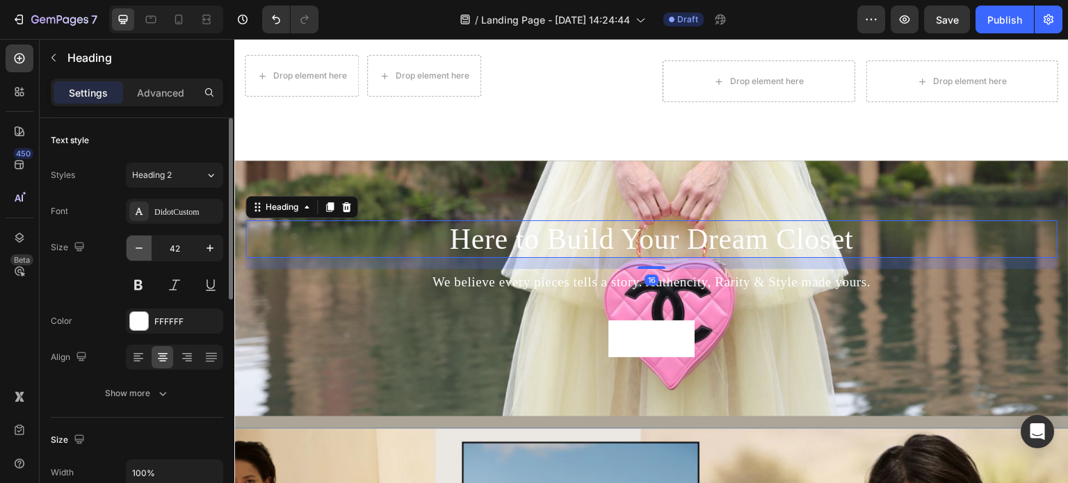
click at [142, 246] on icon "button" at bounding box center [139, 248] width 14 height 14
type input "38"
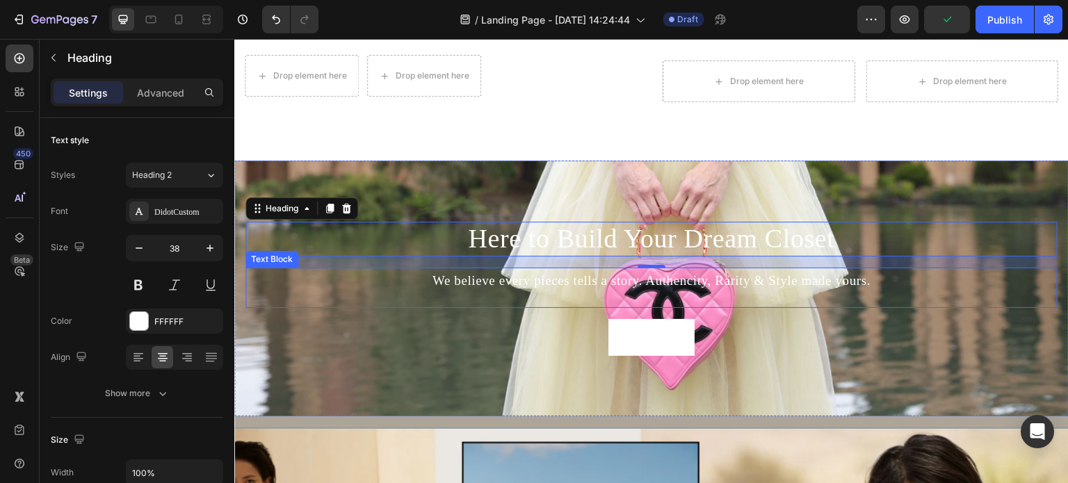
click at [597, 276] on p "We believe every pieces tells a story. Authencity, Rarity & Style made yours." at bounding box center [652, 281] width 810 height 24
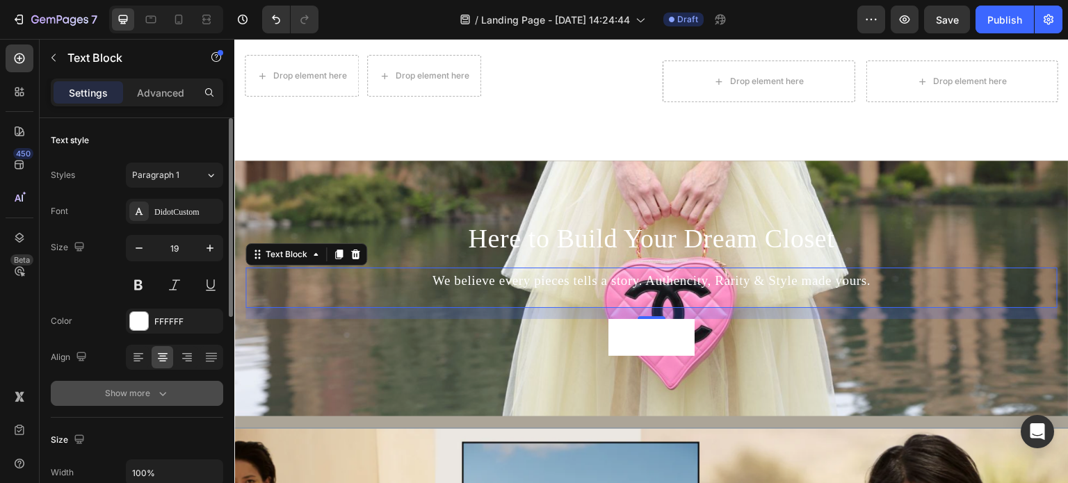
click at [170, 400] on button "Show more" at bounding box center [137, 393] width 173 height 25
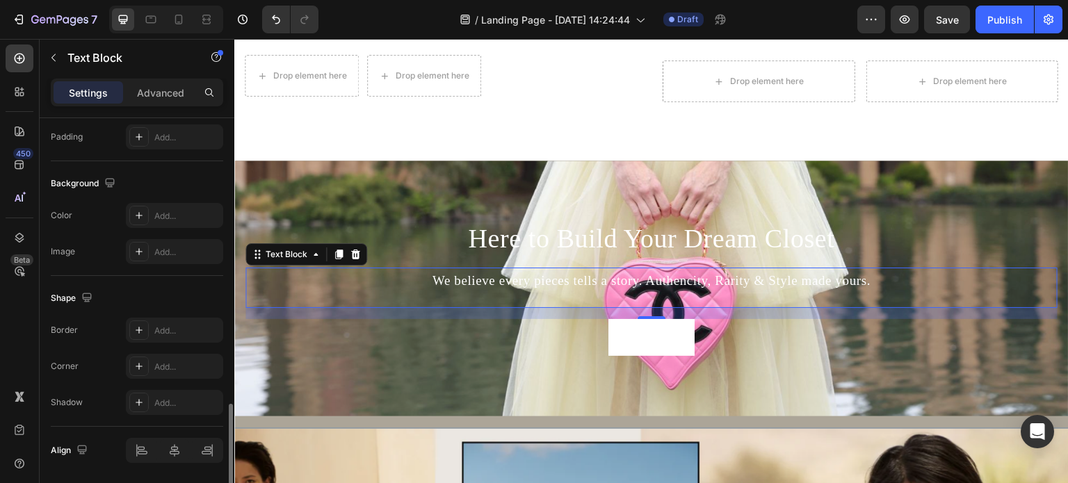
scroll to position [601, 0]
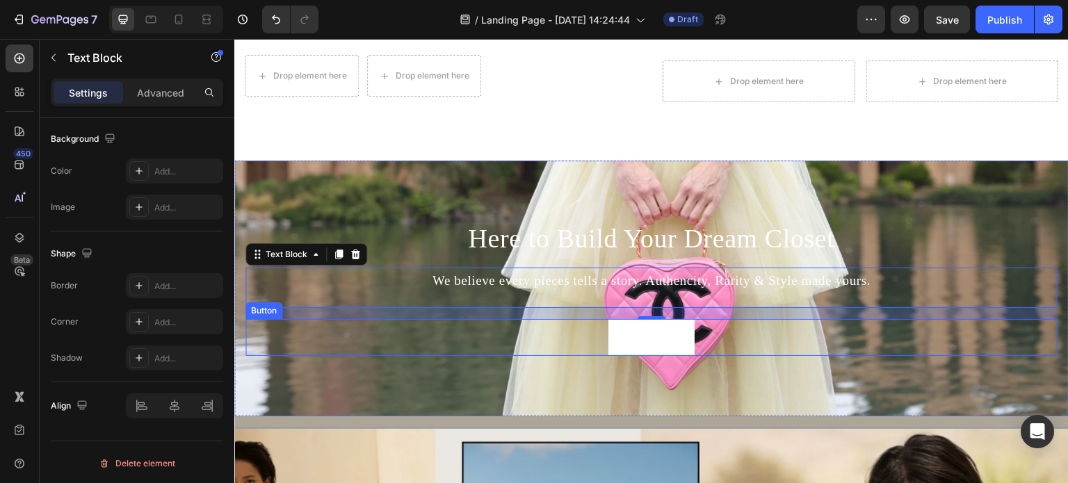
click at [410, 346] on div "Get started Button" at bounding box center [652, 337] width 812 height 37
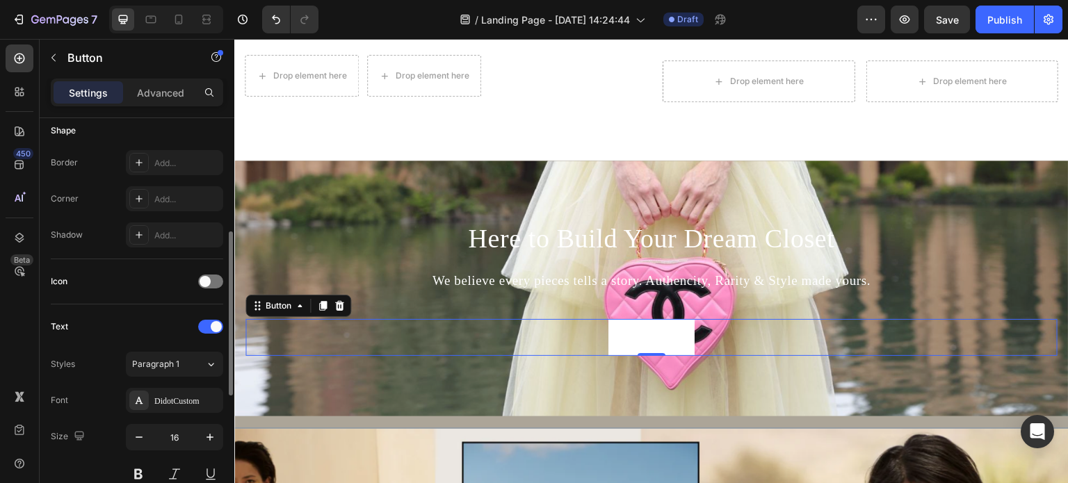
scroll to position [348, 0]
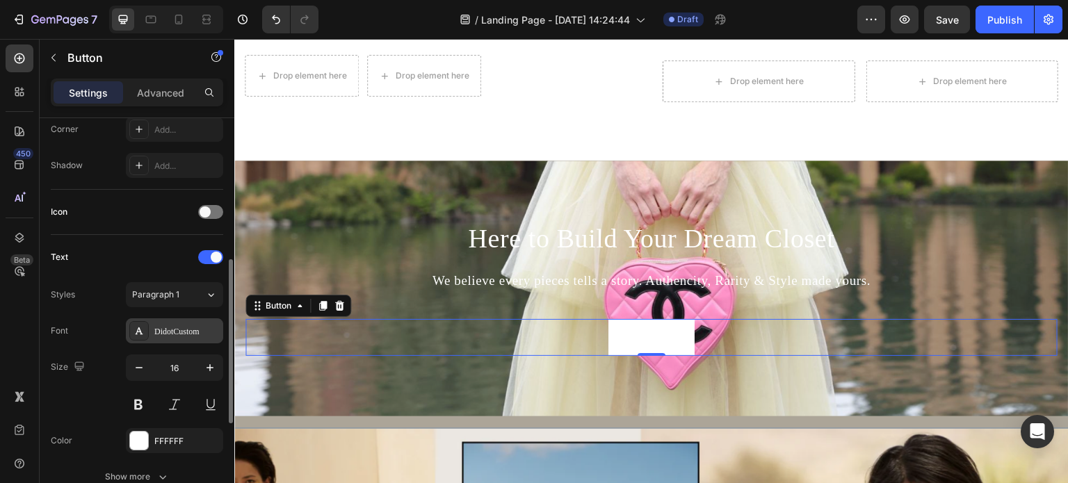
click at [141, 328] on icon at bounding box center [139, 331] width 11 height 11
click at [96, 275] on div "Text Styles Paragraph 1 Font DidotCustom Size 16 Color FFFFFF Show more" at bounding box center [137, 367] width 173 height 243
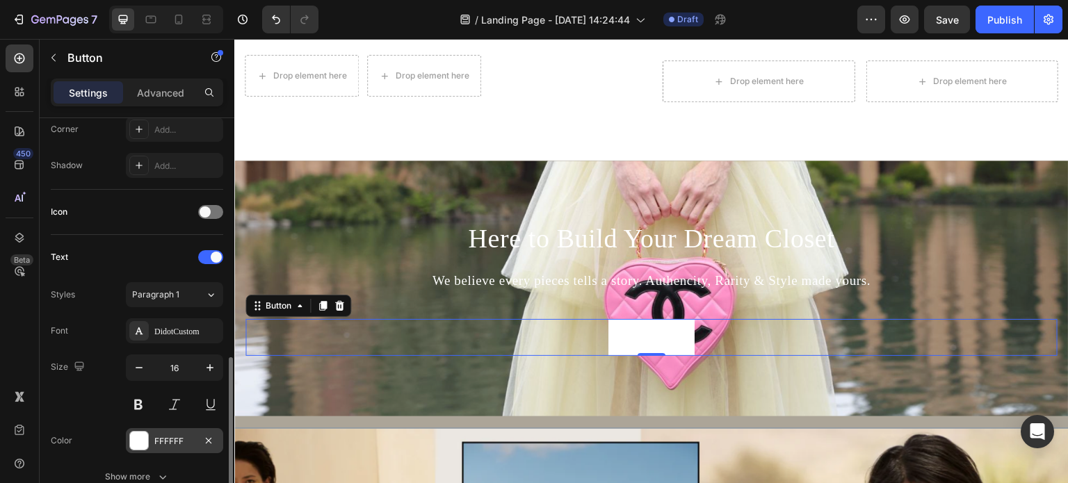
scroll to position [417, 0]
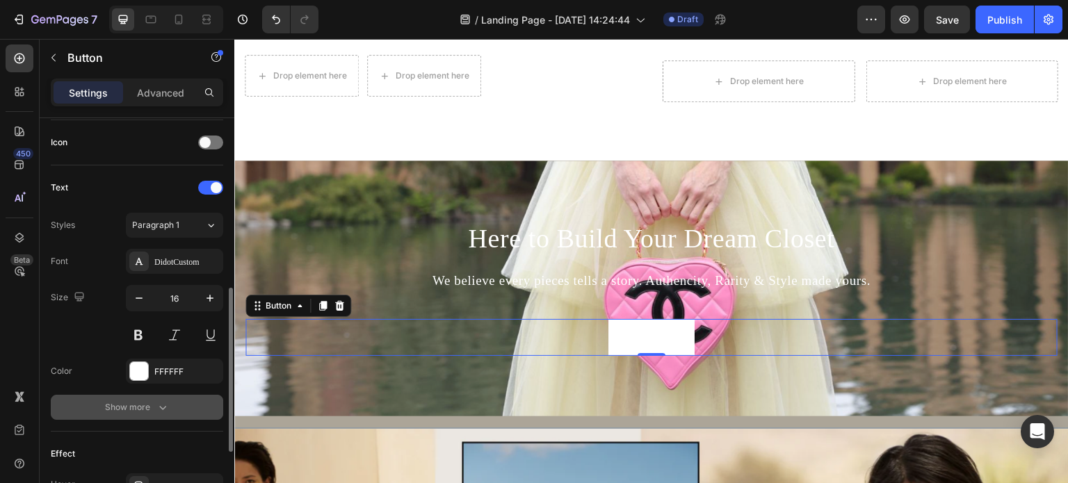
click at [154, 397] on button "Show more" at bounding box center [137, 407] width 173 height 25
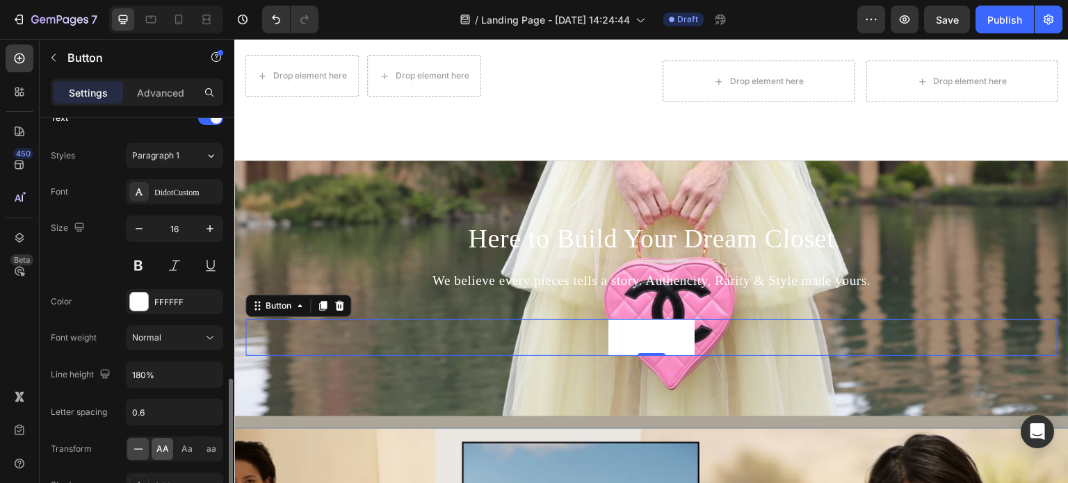
scroll to position [556, 0]
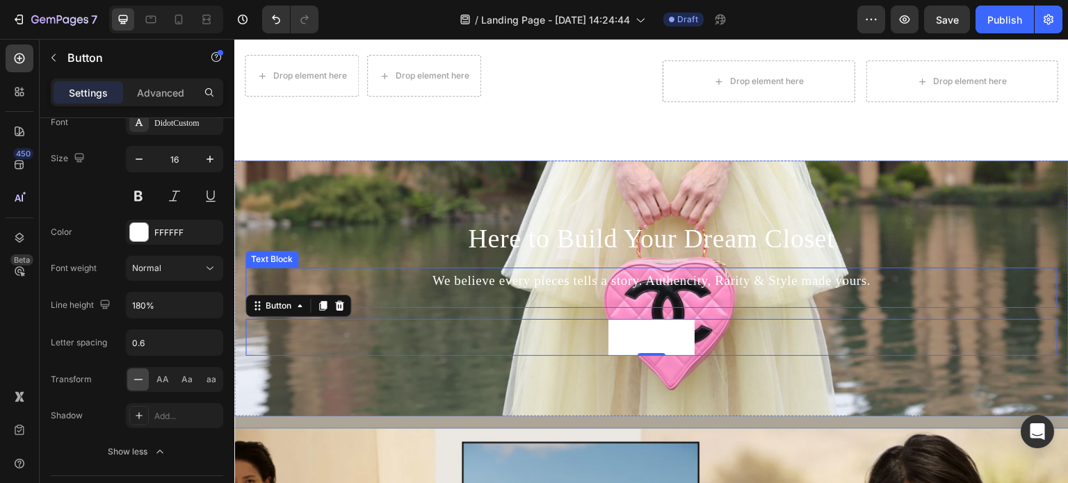
click at [527, 273] on p "We believe every pieces tells a story. Authencity, Rarity & Style made yours." at bounding box center [652, 281] width 810 height 24
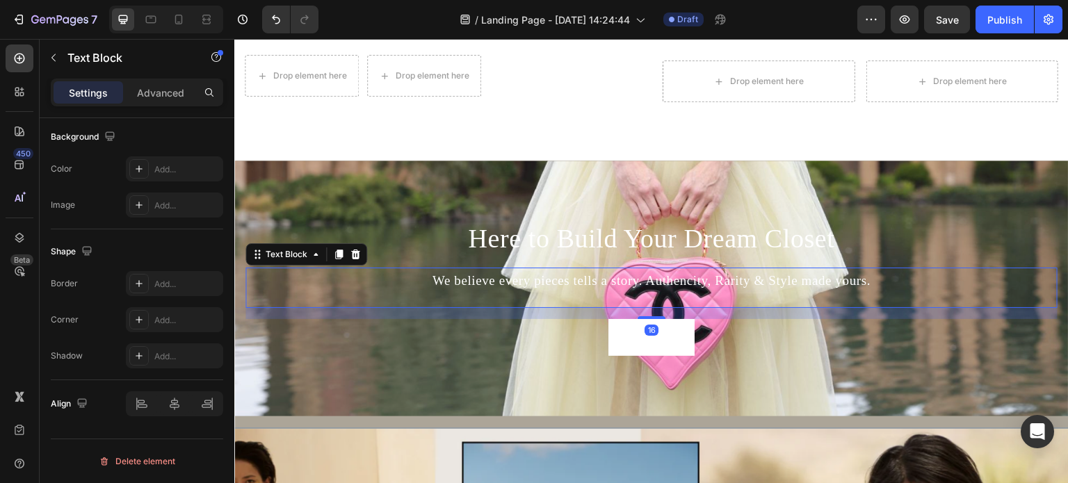
scroll to position [0, 0]
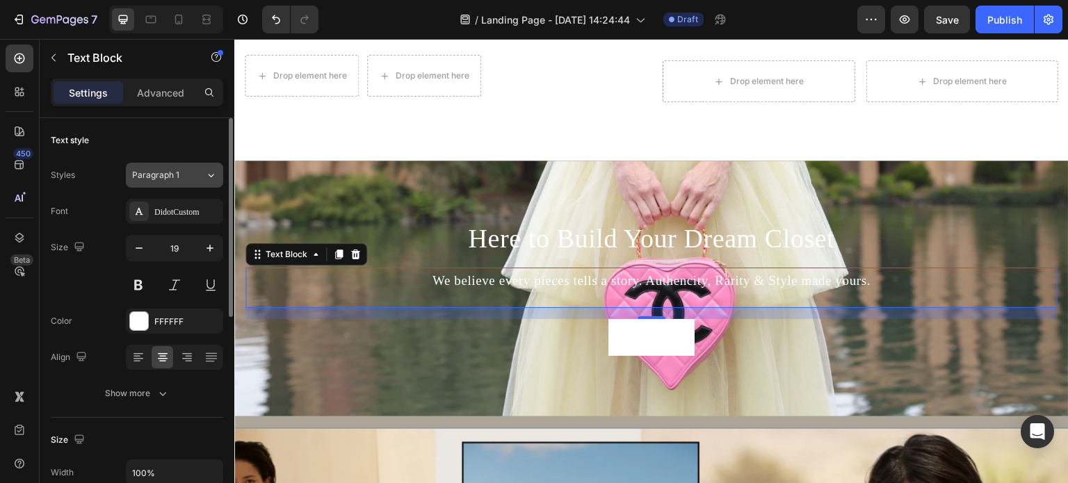
click at [198, 175] on div "Paragraph 1" at bounding box center [168, 175] width 73 height 13
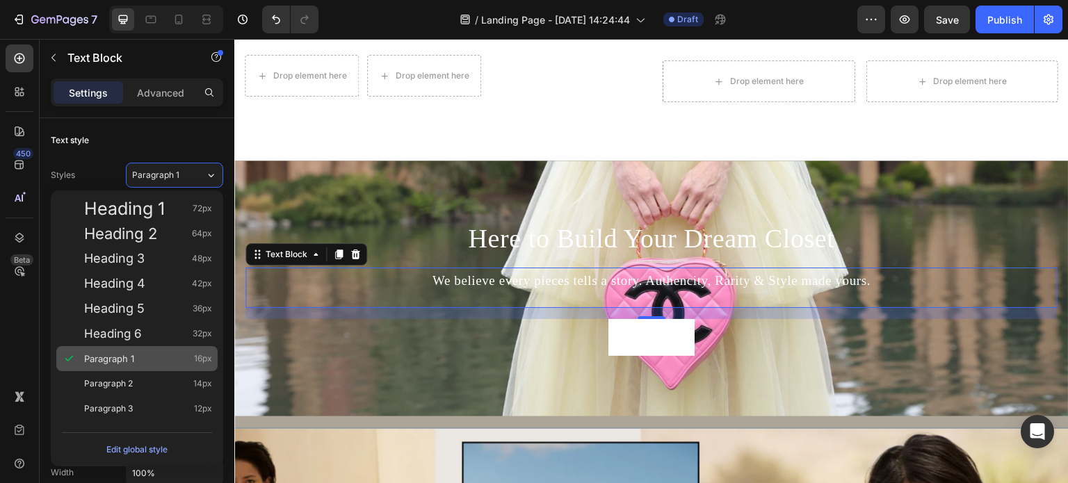
click at [147, 355] on div "Paragraph 1 16px" at bounding box center [148, 359] width 128 height 14
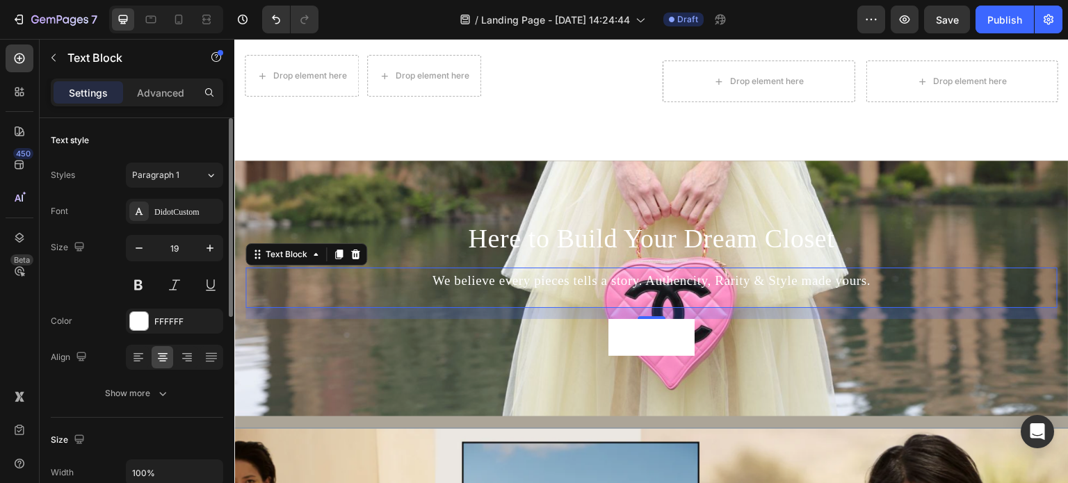
click at [78, 295] on div "Size 19" at bounding box center [137, 266] width 173 height 63
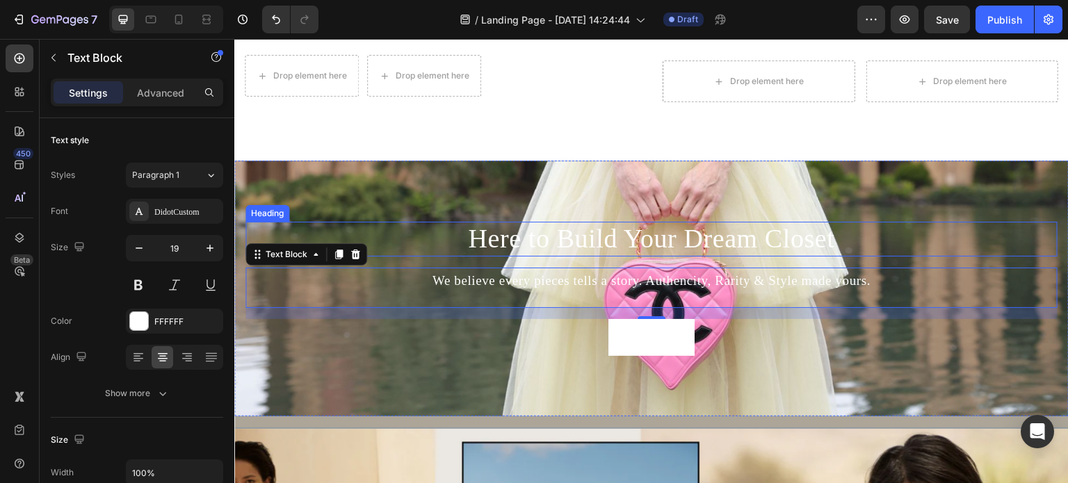
click at [583, 225] on h2 "Here to Build Your Dream Closet" at bounding box center [652, 239] width 812 height 35
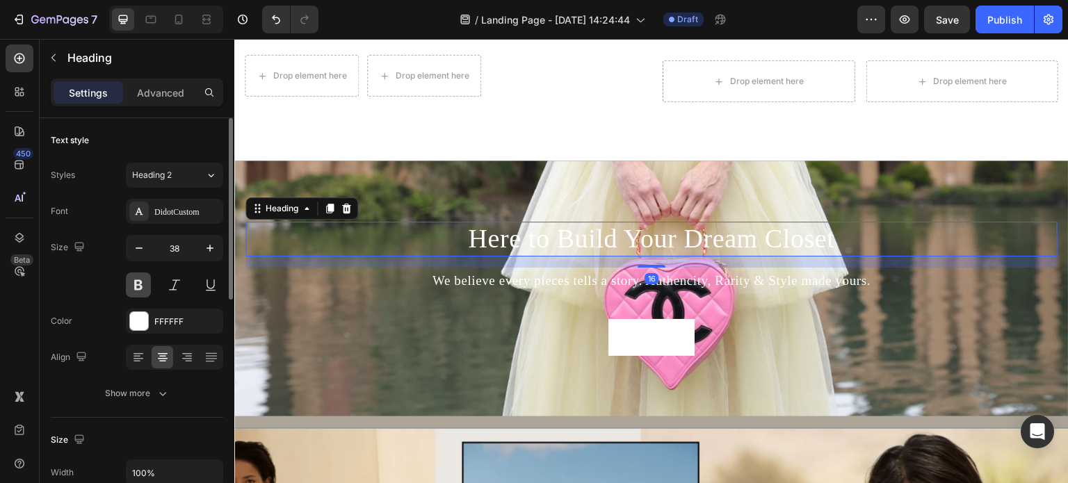
click at [134, 289] on button at bounding box center [138, 285] width 25 height 25
click at [70, 297] on div "Size 38" at bounding box center [137, 266] width 173 height 63
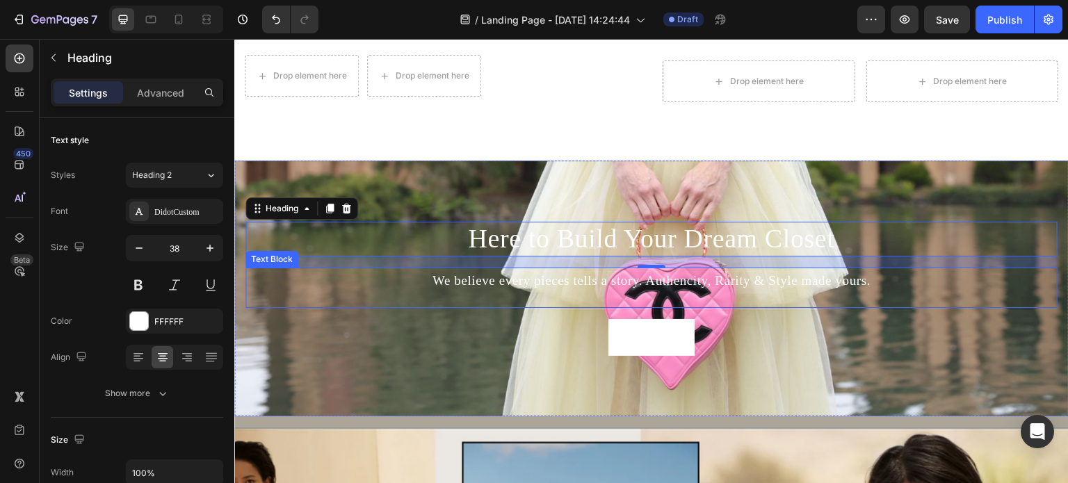
click at [721, 271] on p "We believe every pieces tells a story. Authencity, Rarity & Style made yours." at bounding box center [652, 281] width 810 height 24
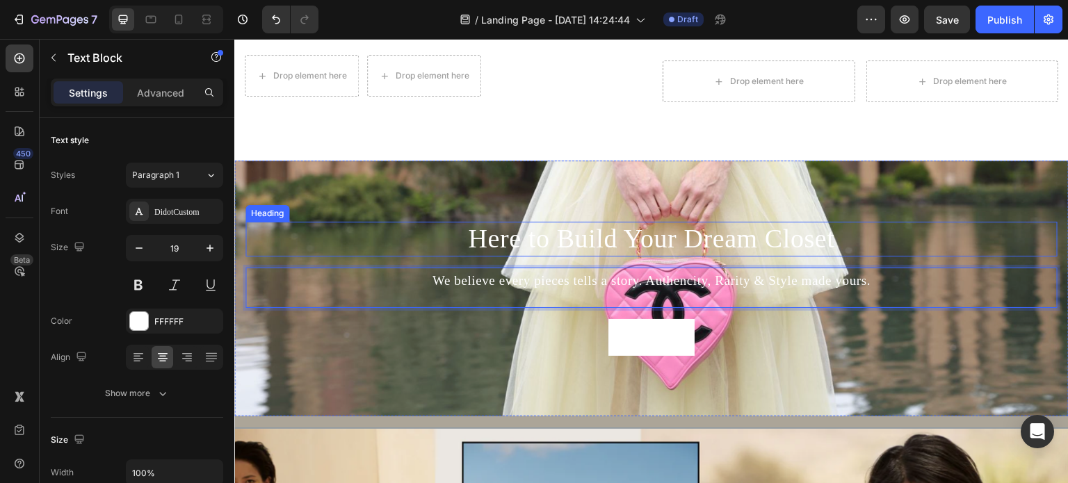
click at [668, 232] on h2 "Here to Build Your Dream Closet" at bounding box center [652, 239] width 812 height 35
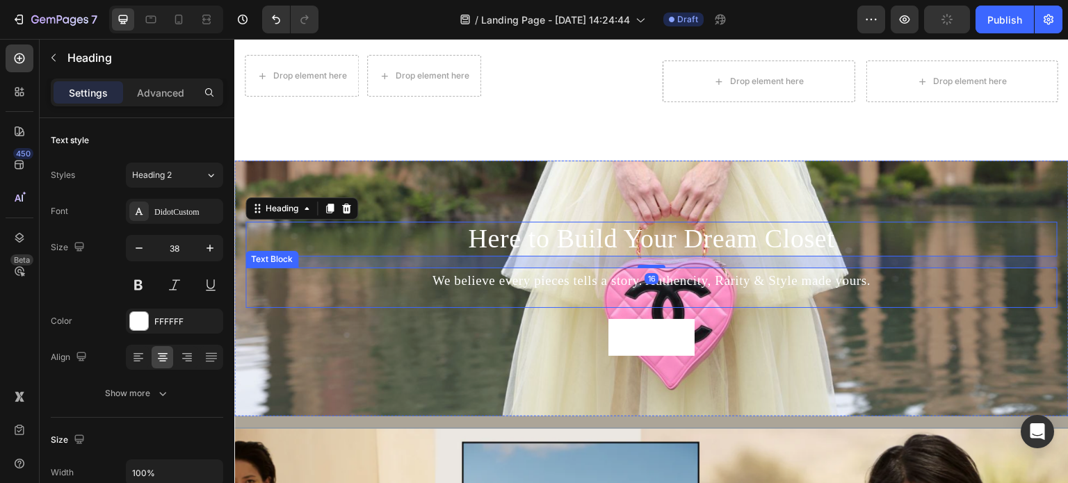
click at [657, 269] on p "We believe every pieces tells a story. Authencity, Rarity & Style made yours." at bounding box center [652, 281] width 810 height 24
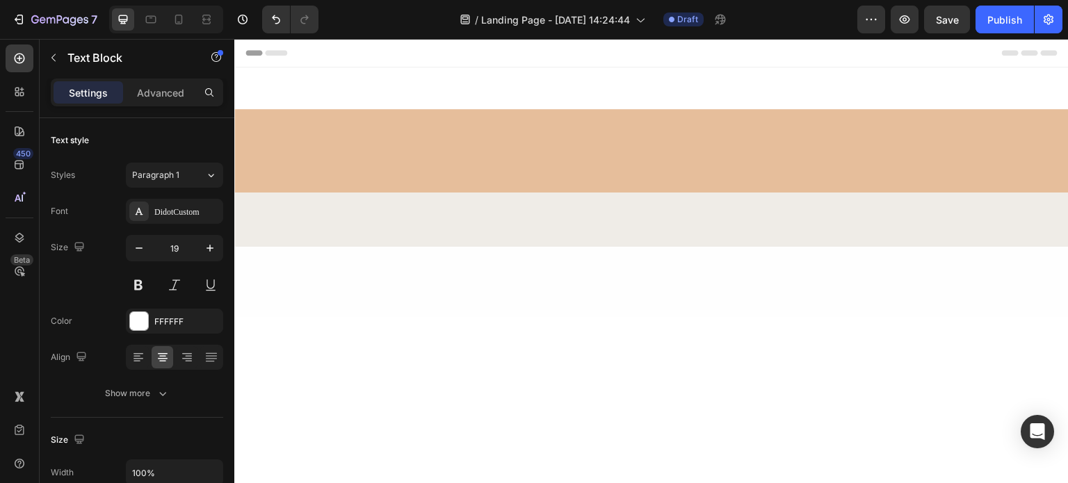
scroll to position [626, 0]
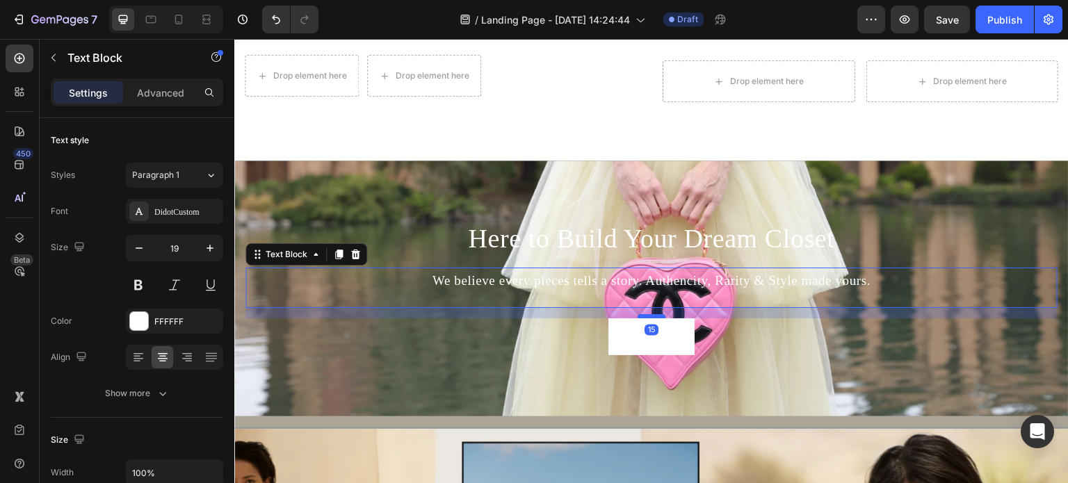
click at [650, 314] on div at bounding box center [652, 316] width 28 height 4
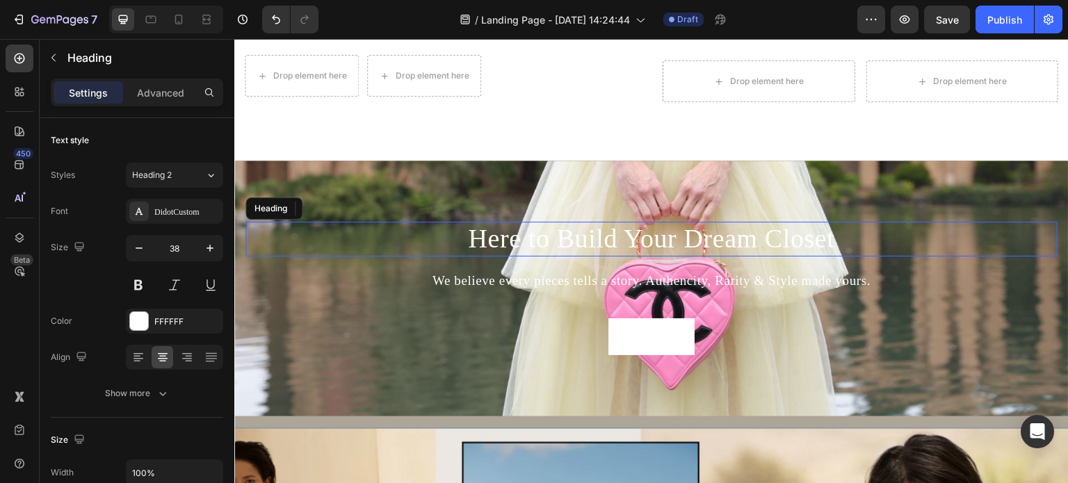
click at [648, 242] on h2 "Here to Build Your Dream Closet" at bounding box center [652, 239] width 812 height 35
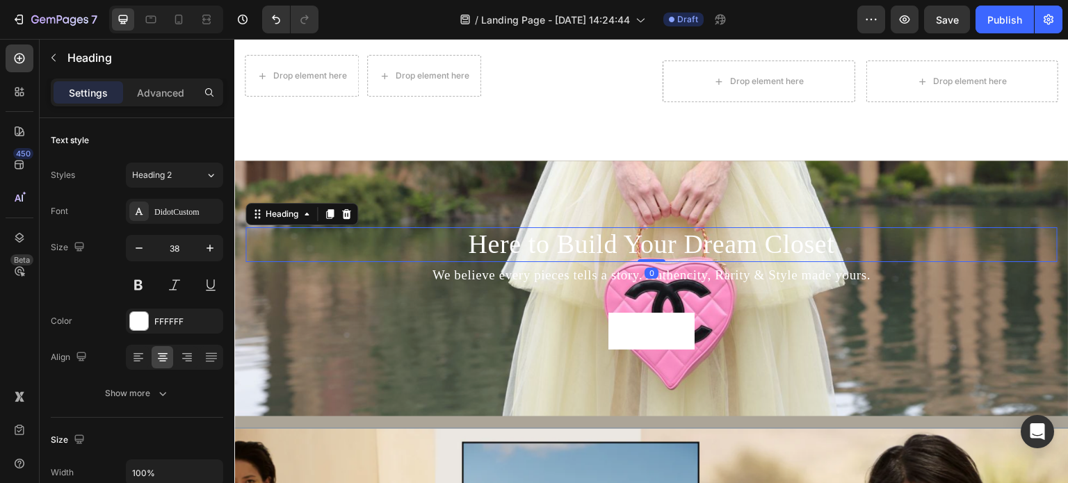
drag, startPoint x: 648, startPoint y: 258, endPoint x: 650, endPoint y: 232, distance: 25.8
click at [650, 232] on div "Here to Build Your Dream Closet Heading 0" at bounding box center [652, 244] width 812 height 35
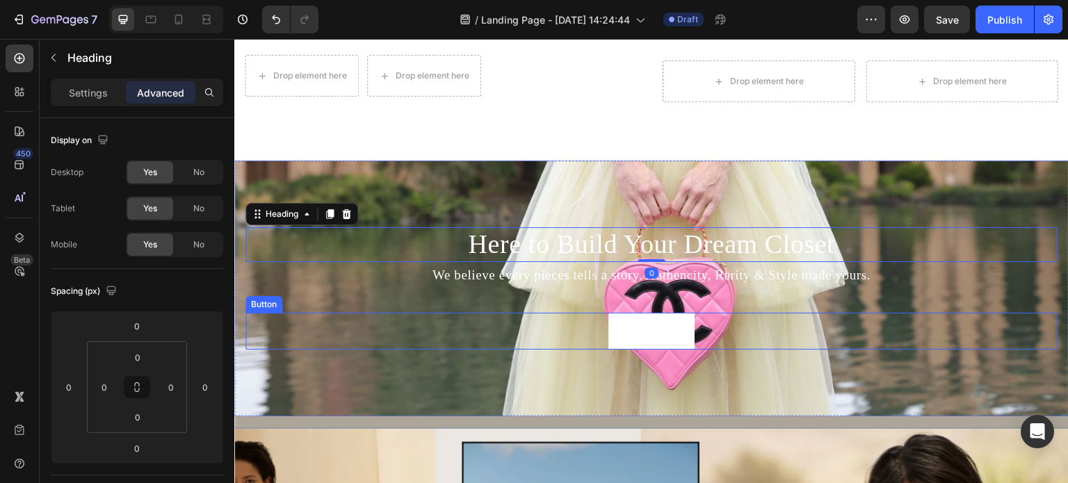
click at [802, 326] on div "Get started Button" at bounding box center [652, 331] width 812 height 37
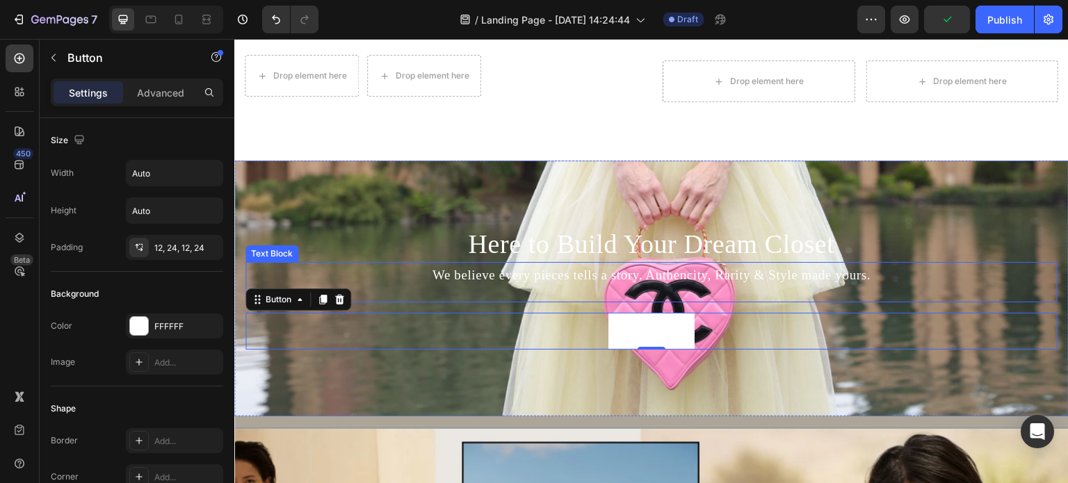
click at [643, 250] on h2 "Here to Build Your Dream Closet" at bounding box center [652, 244] width 812 height 35
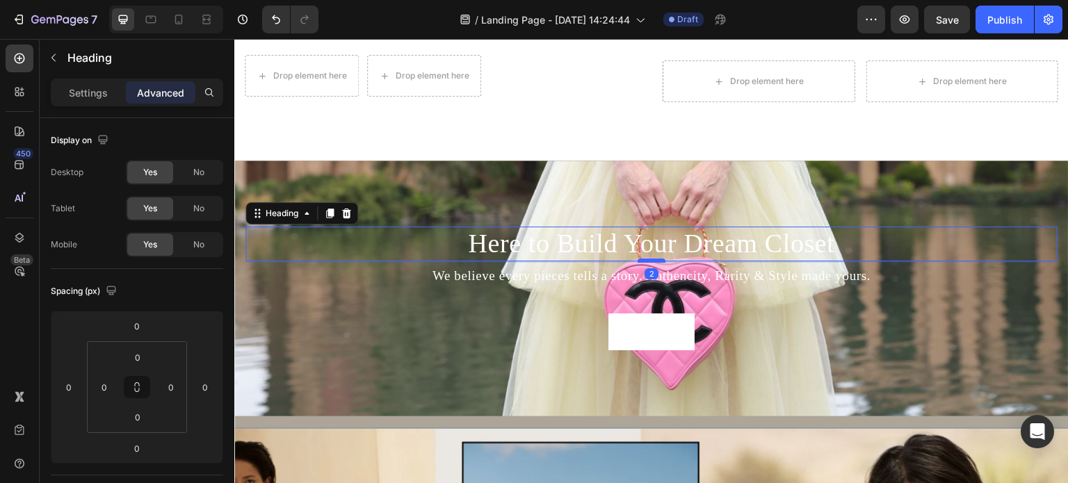
click at [647, 255] on div "Here to Build Your Dream Closet Heading 2 We believe every pieces tells a story…" at bounding box center [652, 289] width 812 height 124
type input "2"
click at [799, 343] on div "Here to Build Your Dream Closet Heading 2 We believe every pieces tells a story…" at bounding box center [651, 288] width 835 height 129
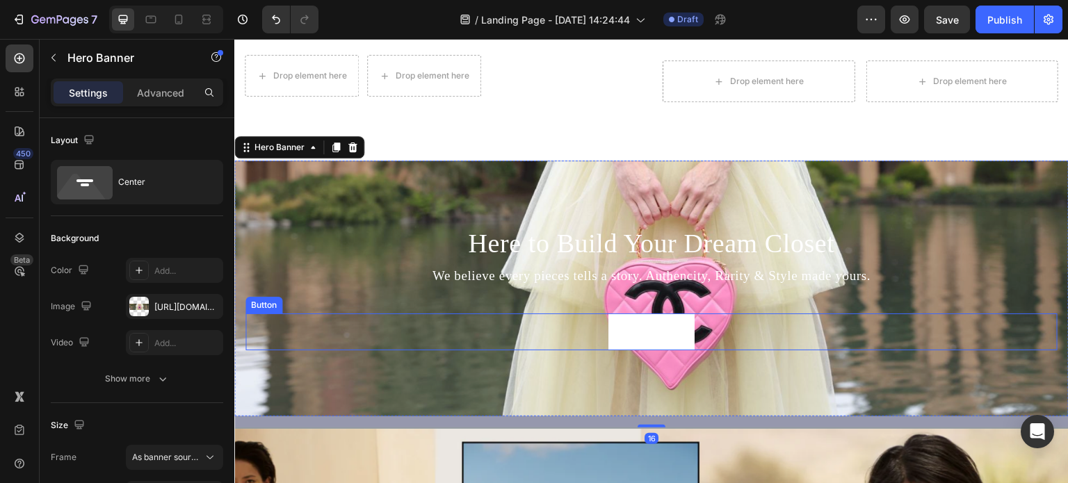
click at [678, 337] on button "Get started" at bounding box center [652, 332] width 86 height 37
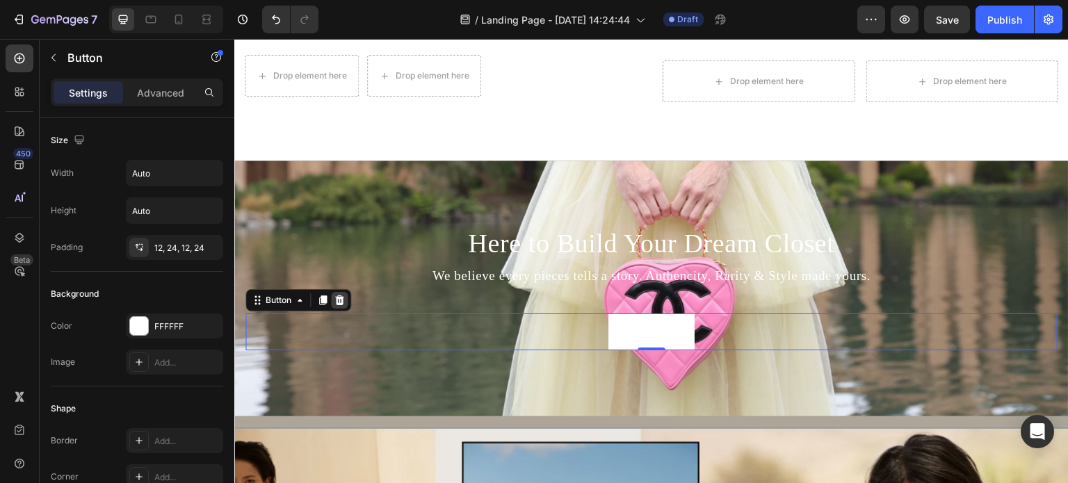
click at [339, 295] on icon at bounding box center [339, 300] width 11 height 11
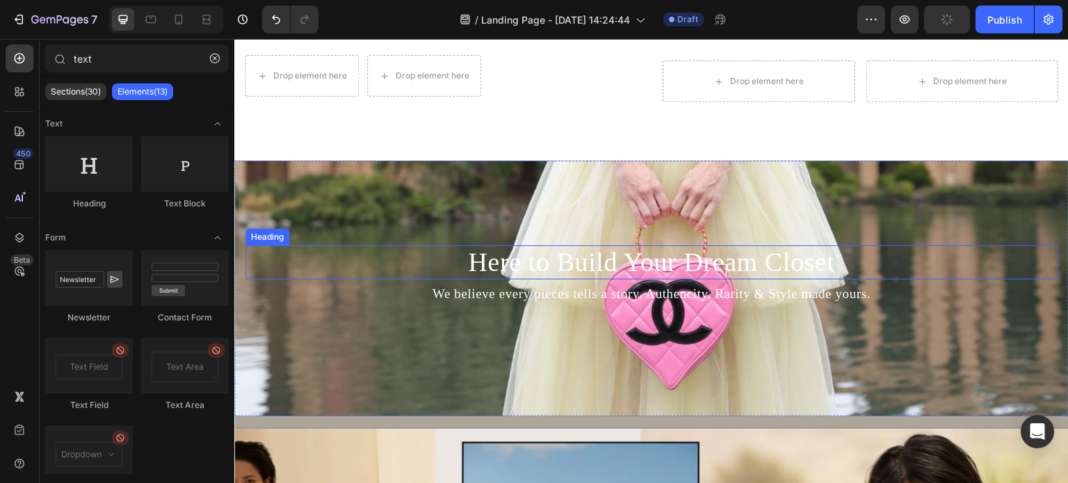
click at [742, 255] on h2 "Here to Build Your Dream Closet" at bounding box center [652, 263] width 812 height 35
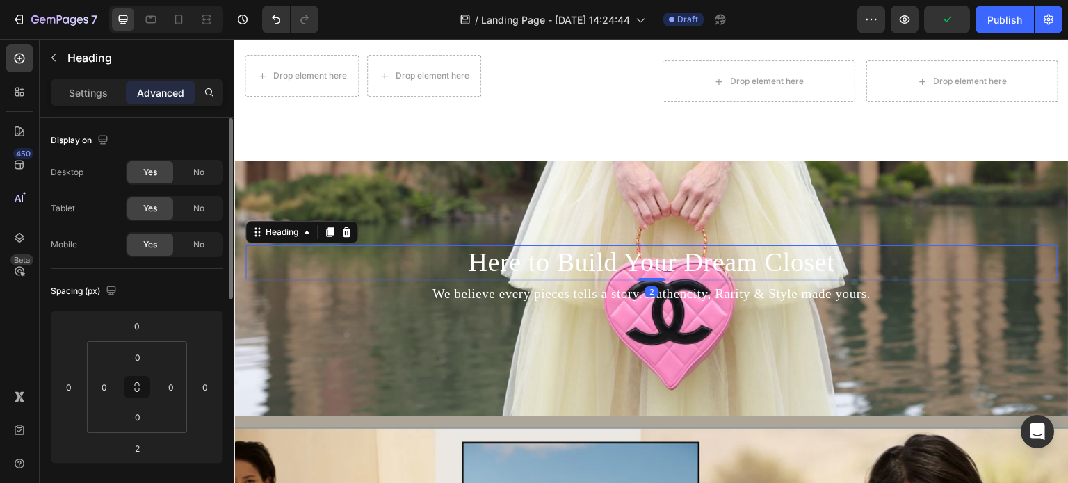
drag, startPoint x: 97, startPoint y: 219, endPoint x: 114, endPoint y: 135, distance: 85.9
click at [114, 135] on div "Display on" at bounding box center [137, 140] width 173 height 22
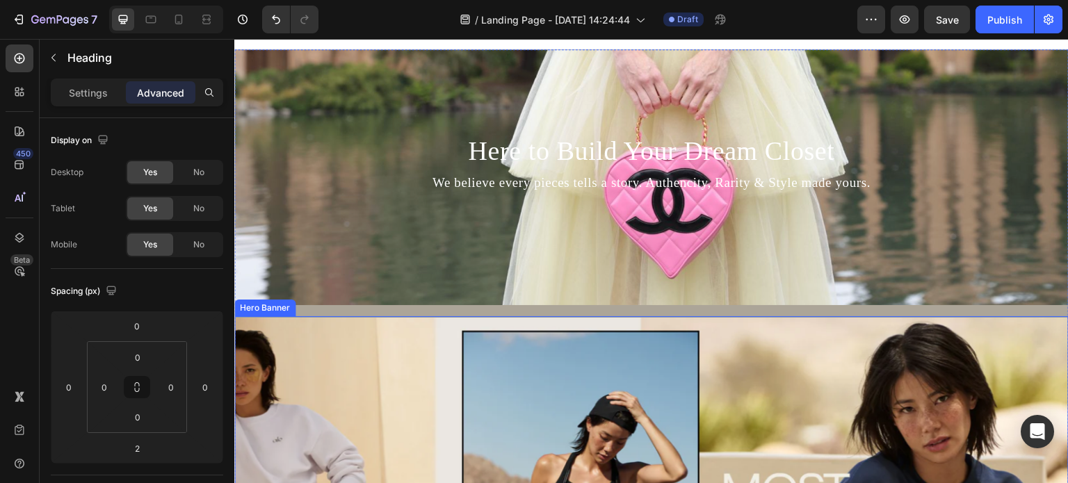
scroll to position [556, 0]
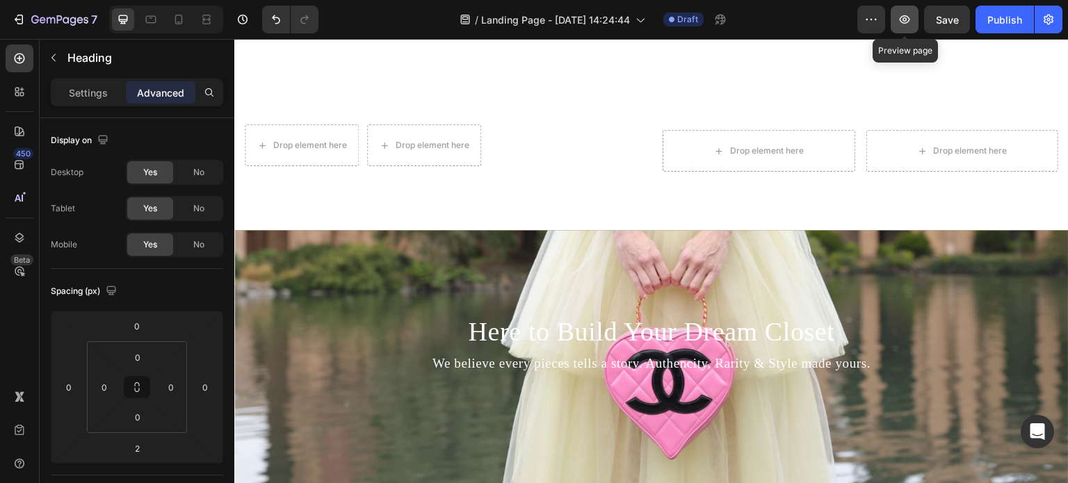
click at [908, 17] on icon "button" at bounding box center [905, 19] width 10 height 8
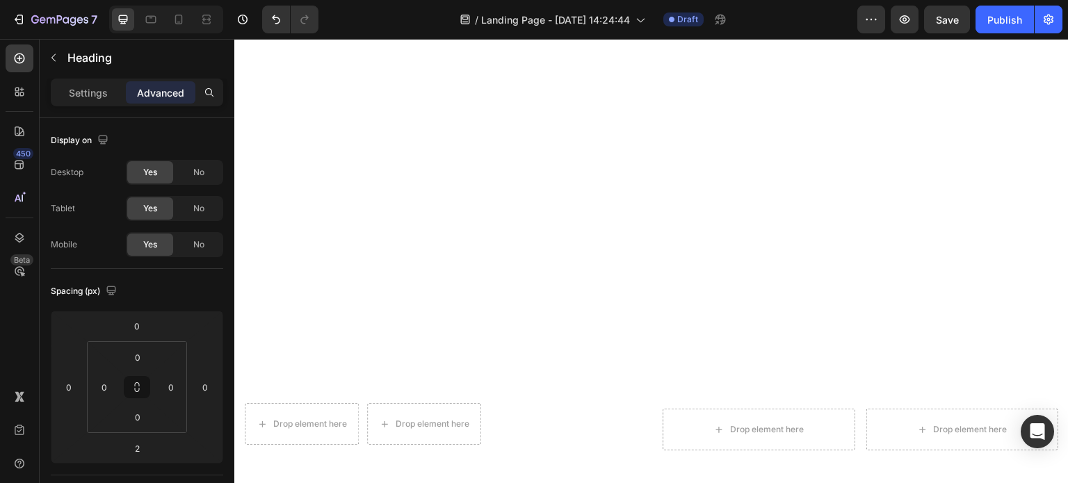
scroll to position [0, 0]
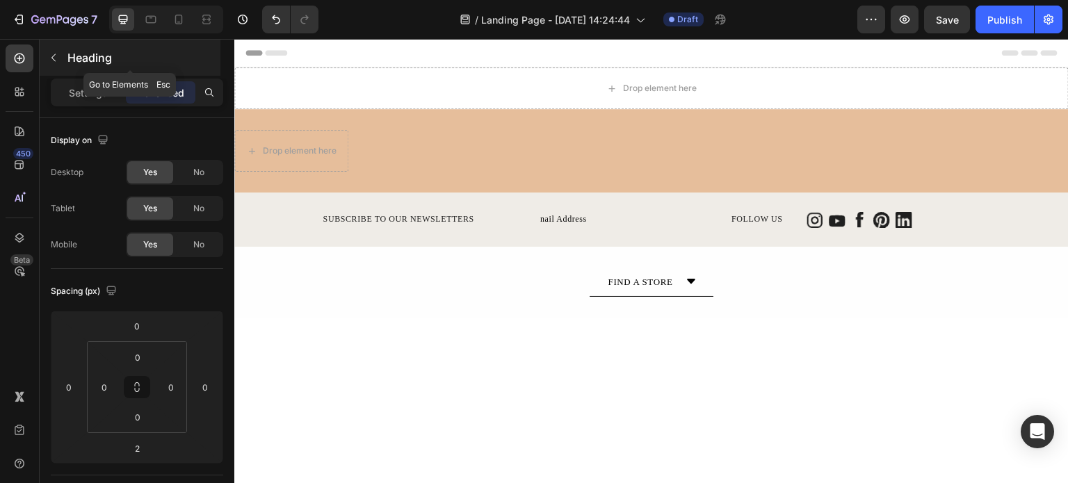
click at [54, 55] on icon "button" at bounding box center [53, 58] width 4 height 8
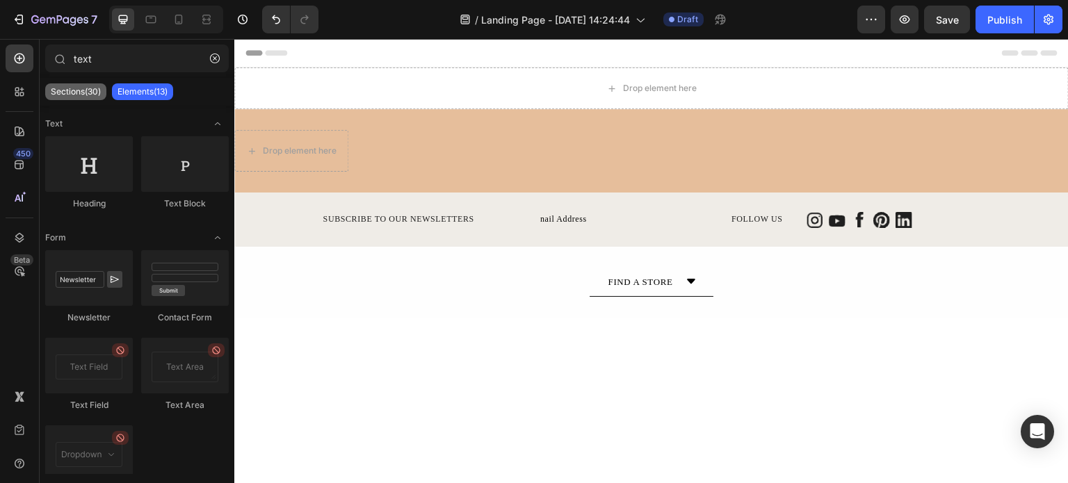
click at [92, 88] on p "Sections(30)" at bounding box center [76, 91] width 50 height 11
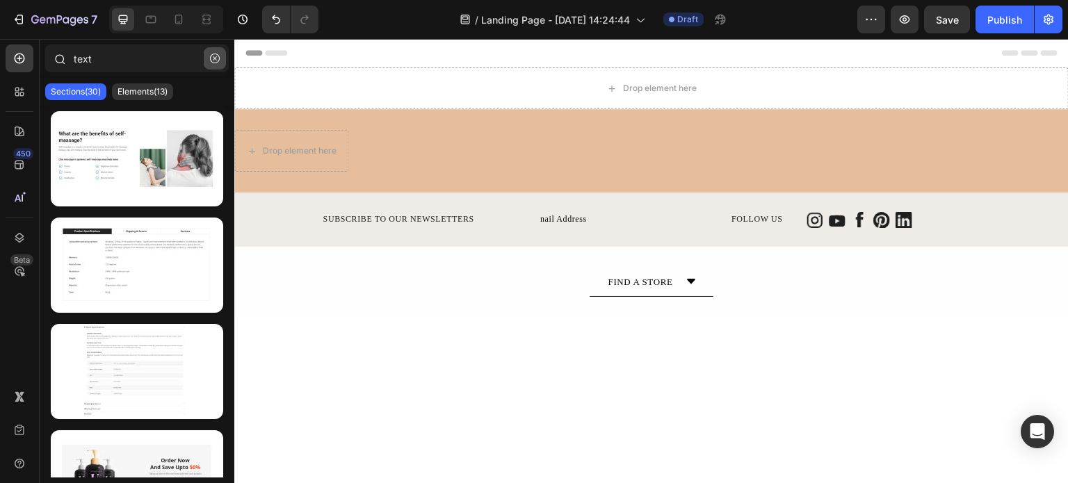
click at [216, 54] on icon "button" at bounding box center [215, 59] width 10 height 10
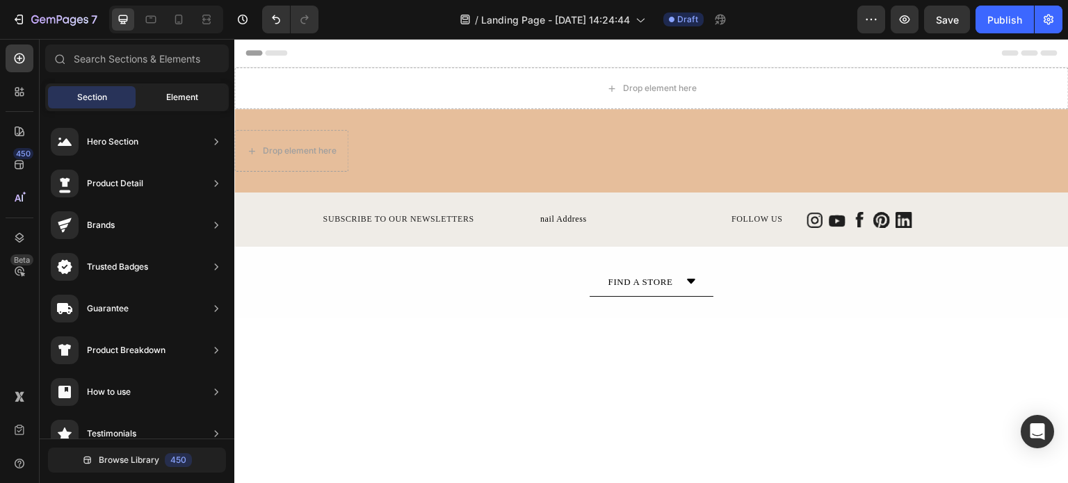
click at [163, 90] on div "Element" at bounding box center [182, 97] width 88 height 22
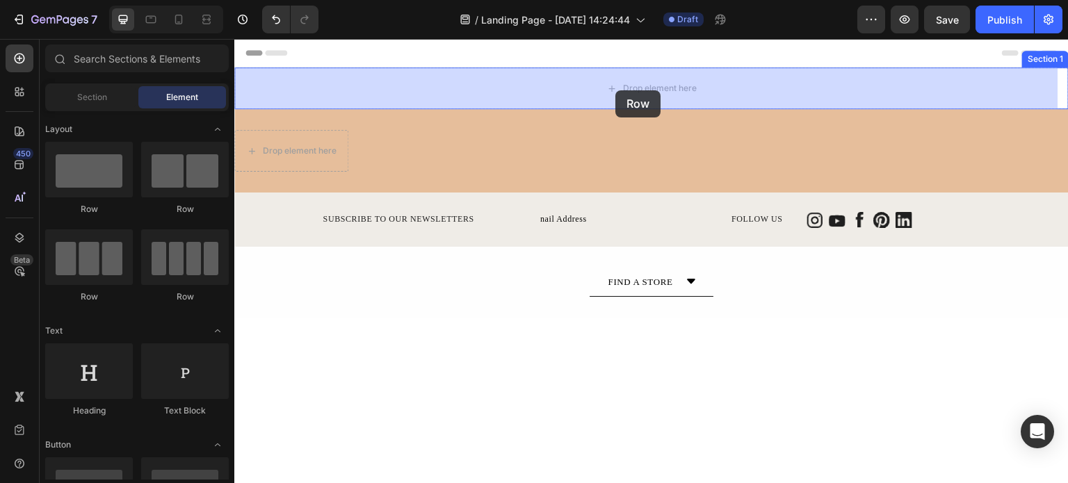
drag, startPoint x: 337, startPoint y: 217, endPoint x: 616, endPoint y: 90, distance: 305.7
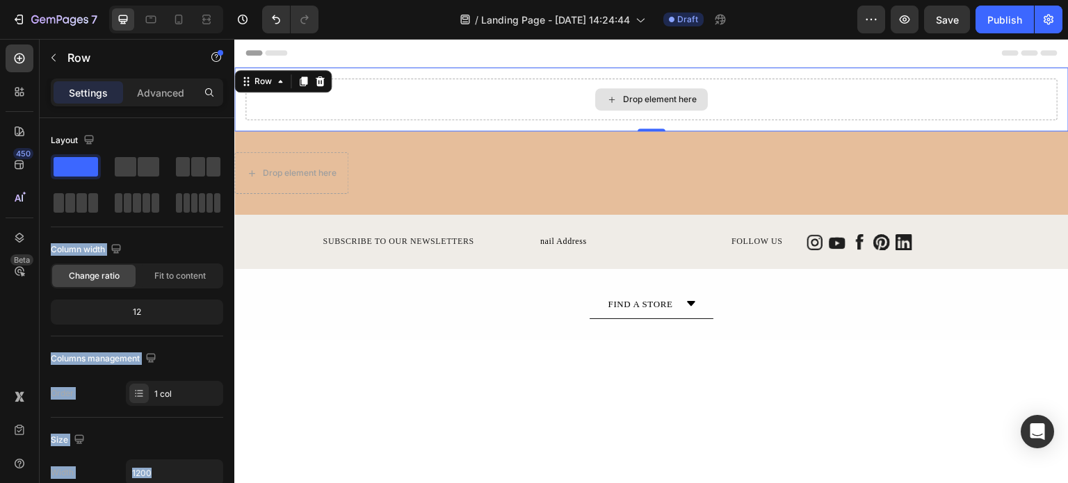
drag, startPoint x: 426, startPoint y: 208, endPoint x: 276, endPoint y: 177, distance: 153.3
click at [206, 167] on div at bounding box center [198, 166] width 45 height 19
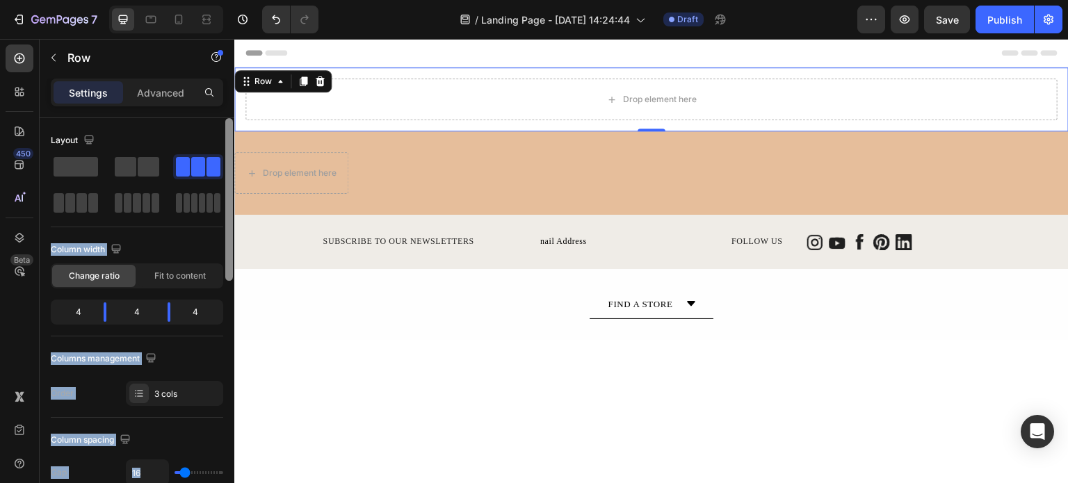
drag, startPoint x: 218, startPoint y: 154, endPoint x: 228, endPoint y: 151, distance: 11.0
click at [228, 151] on div "Layout Column width Change ratio Fit to content 4 4 4 Columns management Order …" at bounding box center [137, 320] width 195 height 405
click at [150, 248] on div "Column width" at bounding box center [137, 250] width 173 height 22
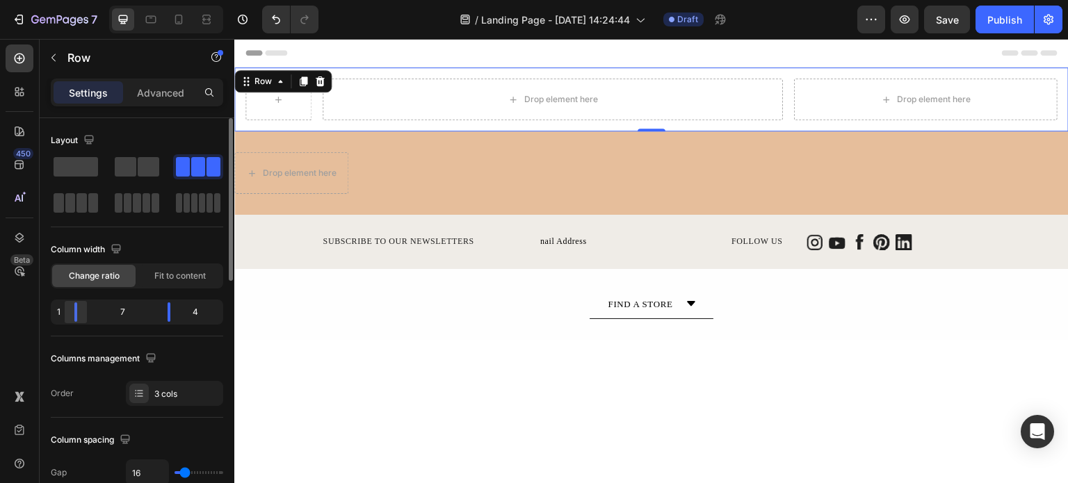
drag, startPoint x: 103, startPoint y: 312, endPoint x: 72, endPoint y: 312, distance: 31.3
click at [157, 312] on div at bounding box center [169, 312] width 25 height 19
drag, startPoint x: 168, startPoint y: 309, endPoint x: 204, endPoint y: 311, distance: 35.5
click at [204, 311] on div "1 9 2" at bounding box center [137, 312] width 173 height 25
click at [214, 310] on div "2" at bounding box center [210, 312] width 19 height 19
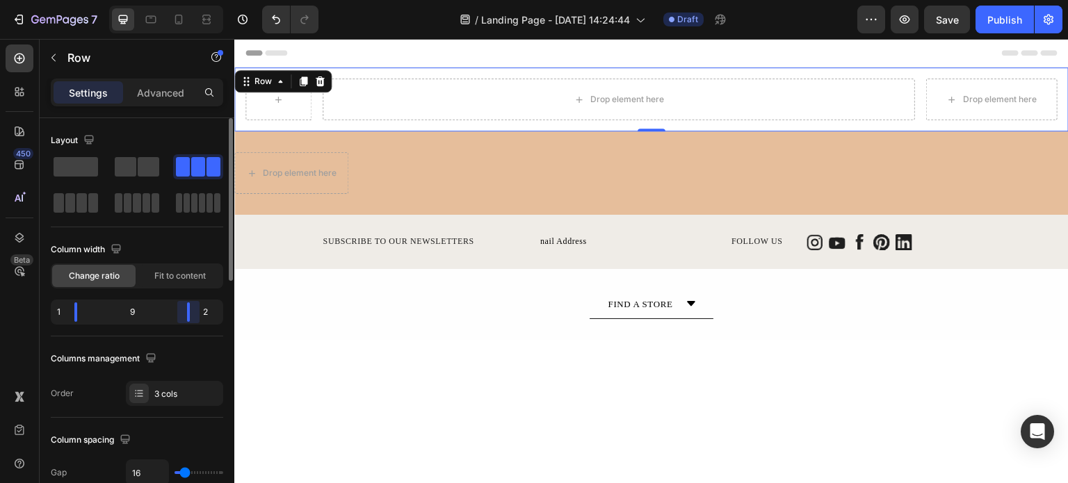
click at [209, 310] on div "2" at bounding box center [210, 312] width 19 height 19
click at [206, 311] on div "2" at bounding box center [210, 312] width 19 height 19
click at [220, 321] on div "1 10 1" at bounding box center [137, 312] width 173 height 25
click at [208, 338] on div "Layout Column width Change ratio Fit to content 1 10 1 Columns management Order…" at bounding box center [137, 267] width 173 height 277
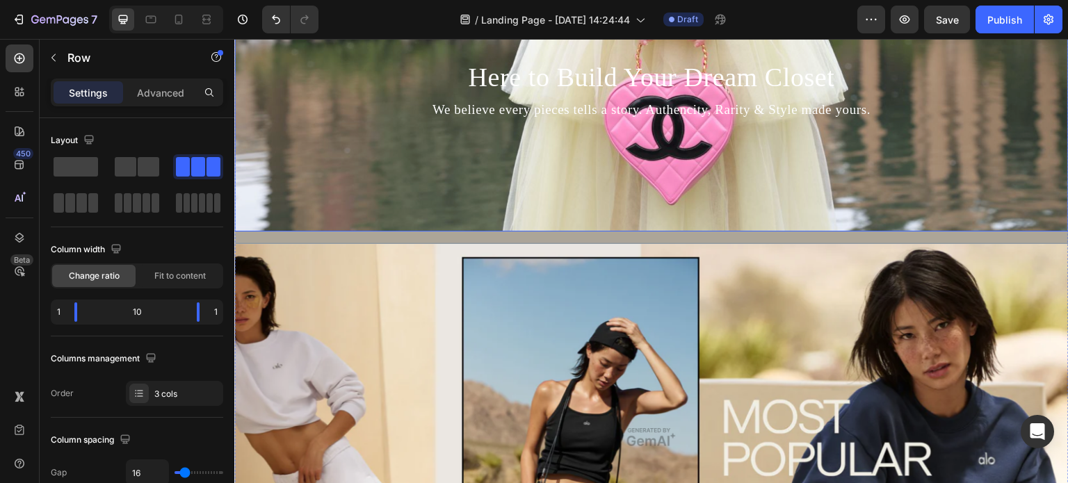
scroll to position [835, 0]
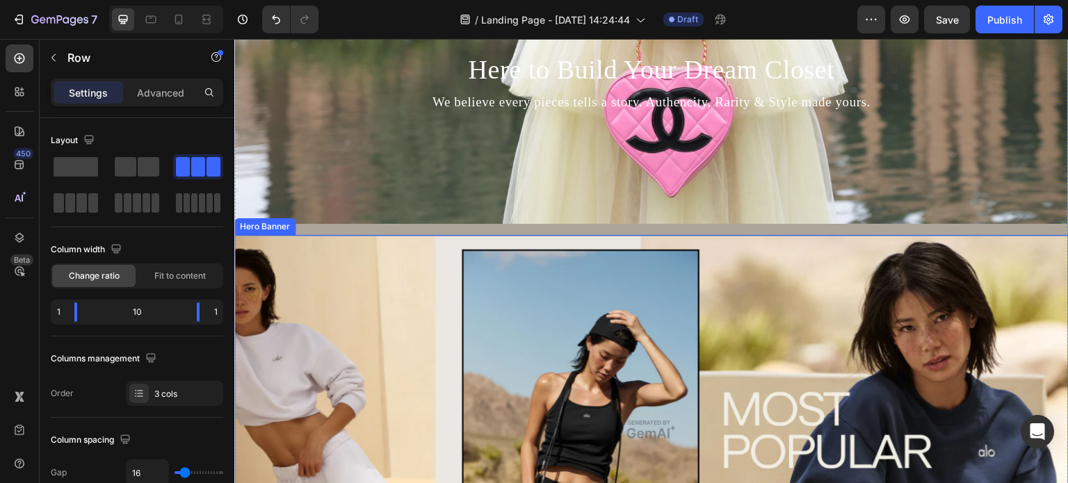
click at [526, 282] on div "Overlay" at bounding box center [651, 430] width 835 height 390
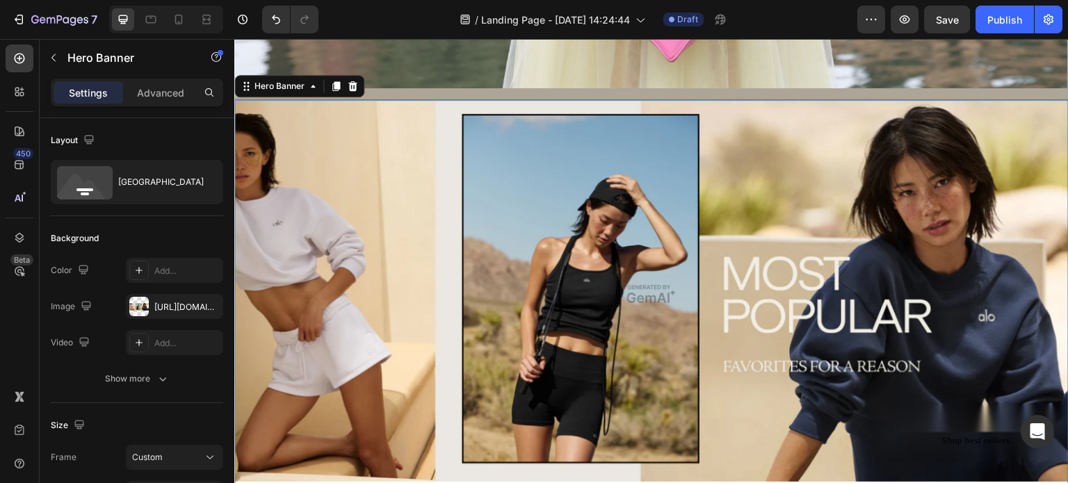
scroll to position [974, 0]
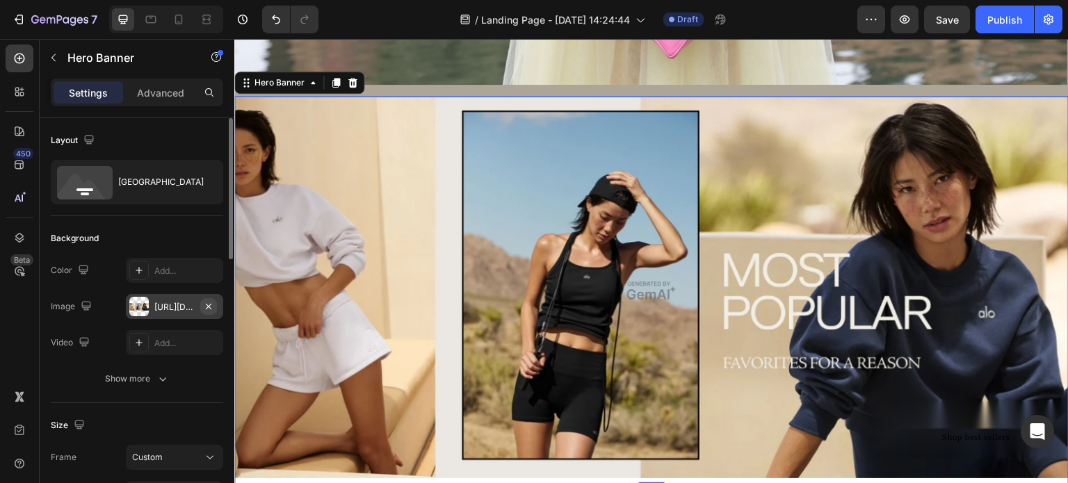
click at [206, 305] on icon "button" at bounding box center [208, 306] width 11 height 11
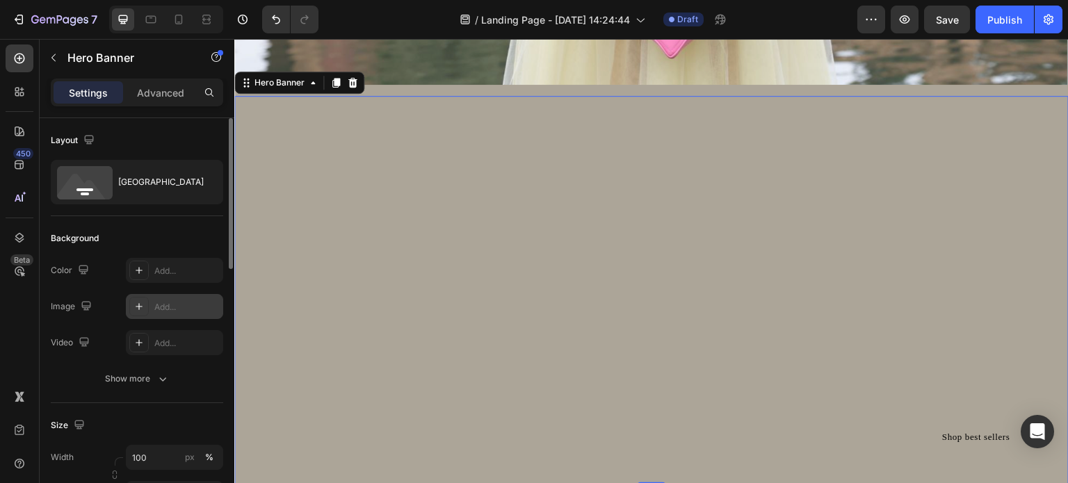
click at [773, 310] on div "Overlay" at bounding box center [651, 291] width 835 height 390
click at [963, 435] on div "Shop best sellers" at bounding box center [977, 438] width 68 height 14
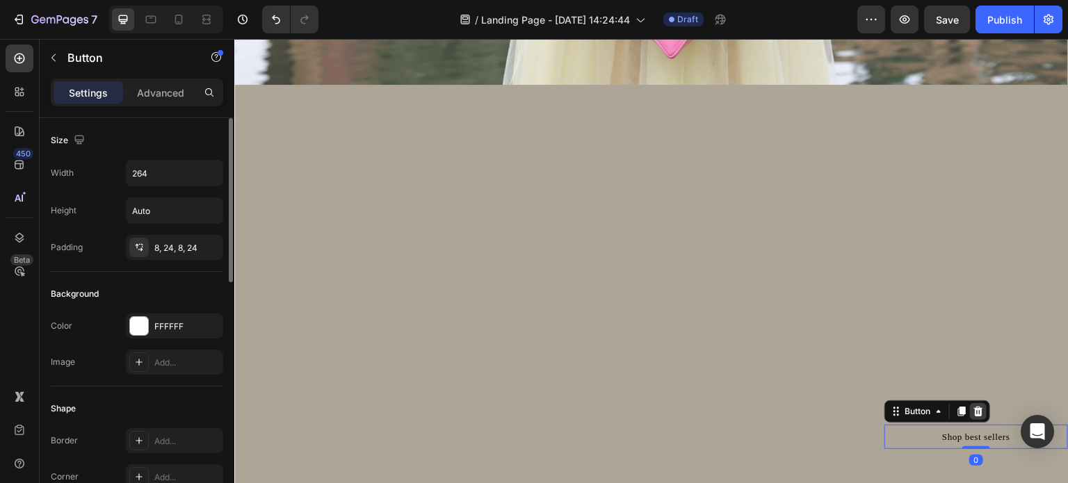
click at [973, 406] on icon at bounding box center [978, 411] width 11 height 11
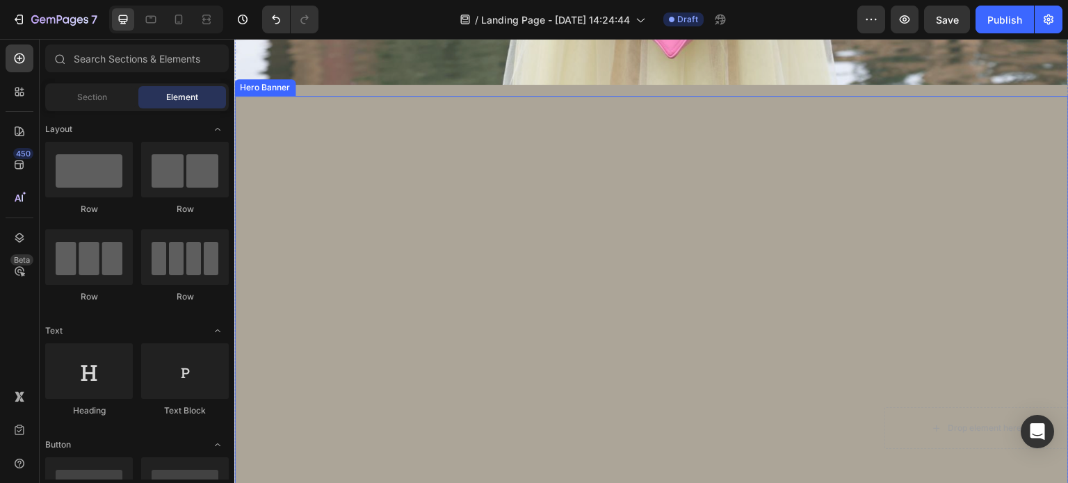
click at [560, 152] on div "Overlay" at bounding box center [651, 291] width 835 height 390
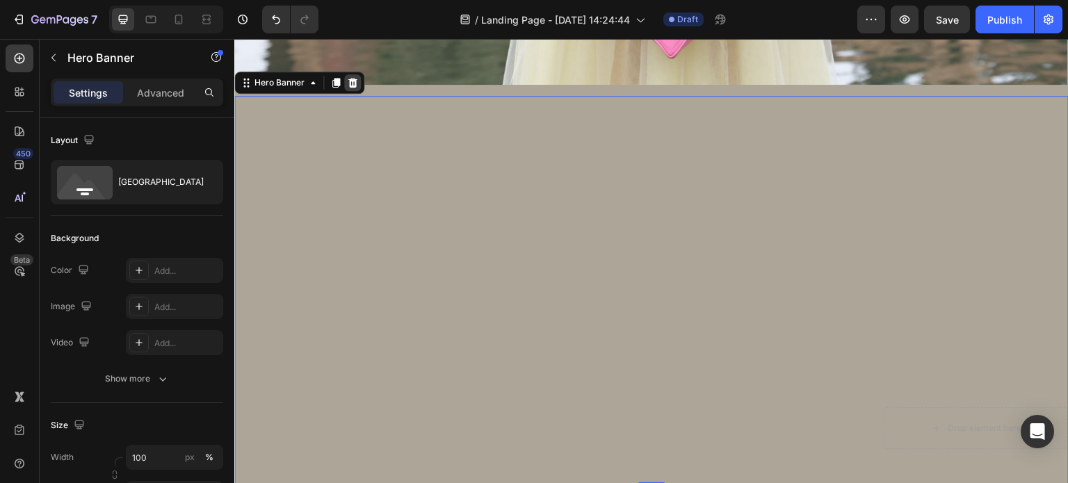
click at [351, 81] on icon at bounding box center [352, 83] width 9 height 10
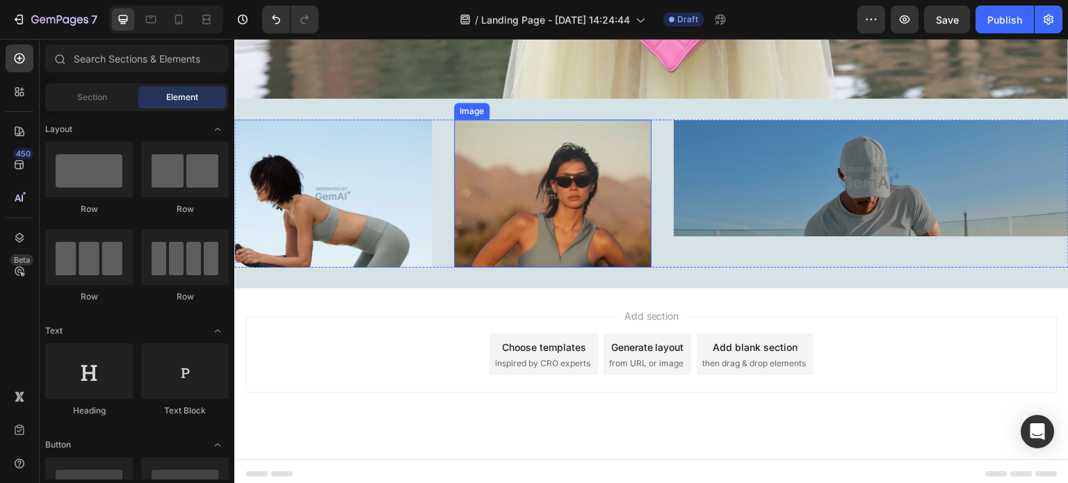
click at [563, 196] on img at bounding box center [553, 194] width 198 height 148
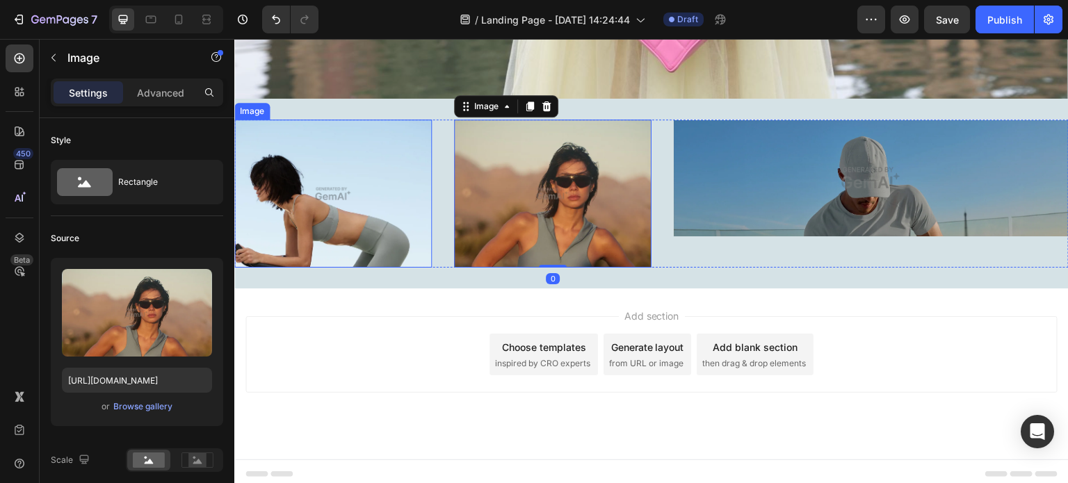
click at [389, 193] on img at bounding box center [333, 194] width 198 height 148
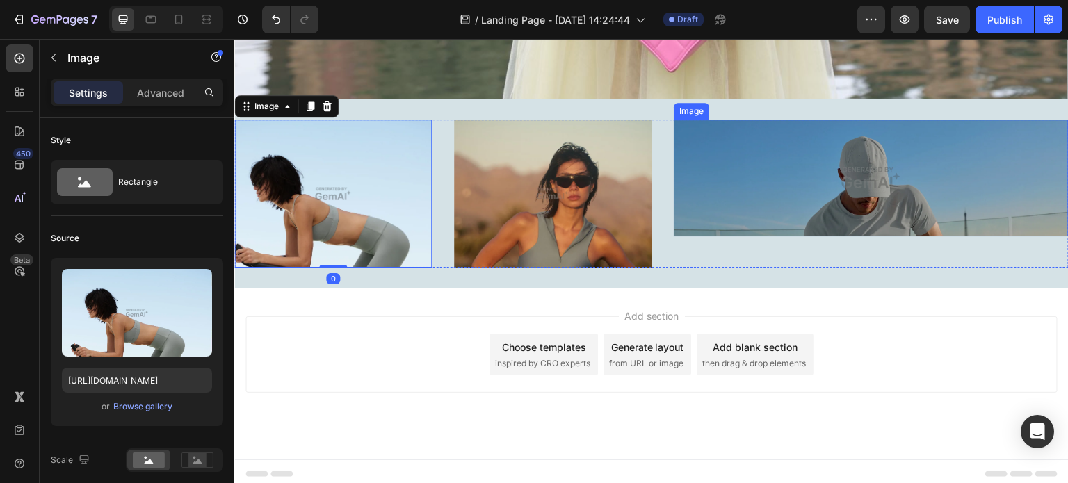
click at [770, 184] on img at bounding box center [871, 178] width 395 height 117
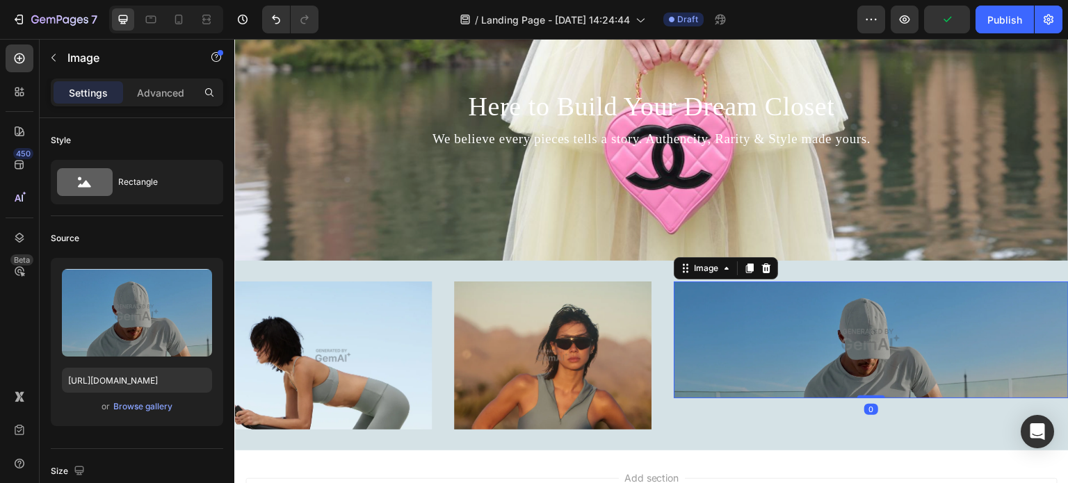
scroll to position [821, 0]
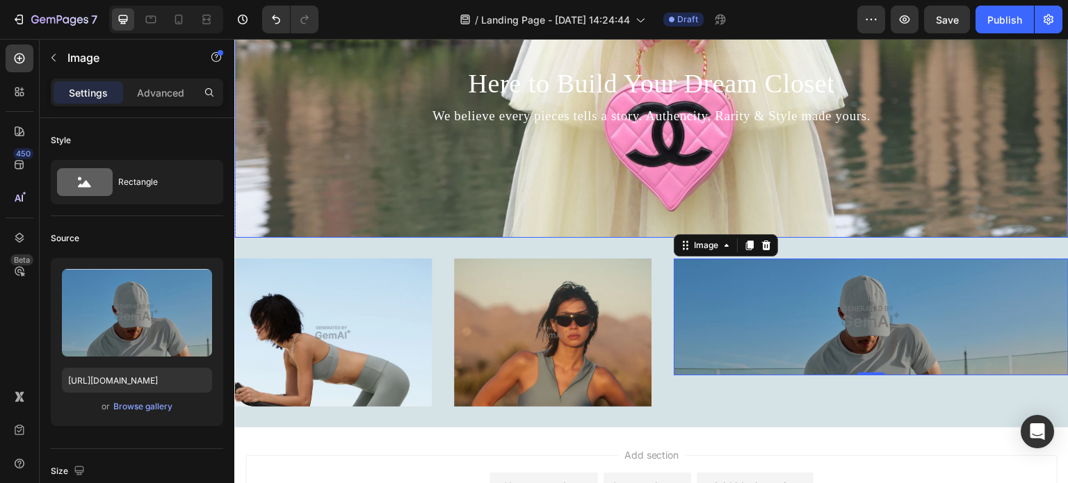
click at [659, 178] on div "Background Image" at bounding box center [651, 110] width 835 height 255
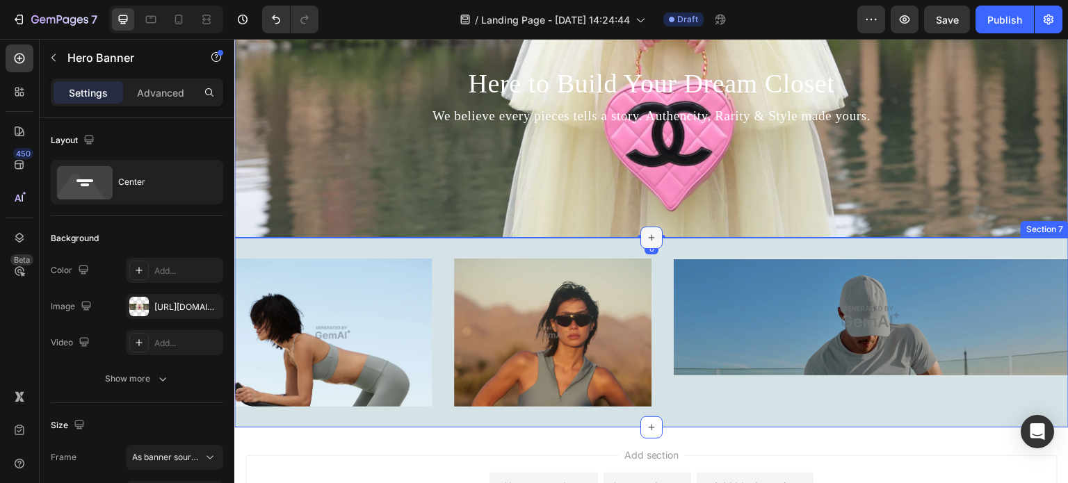
click at [649, 235] on icon at bounding box center [652, 238] width 6 height 6
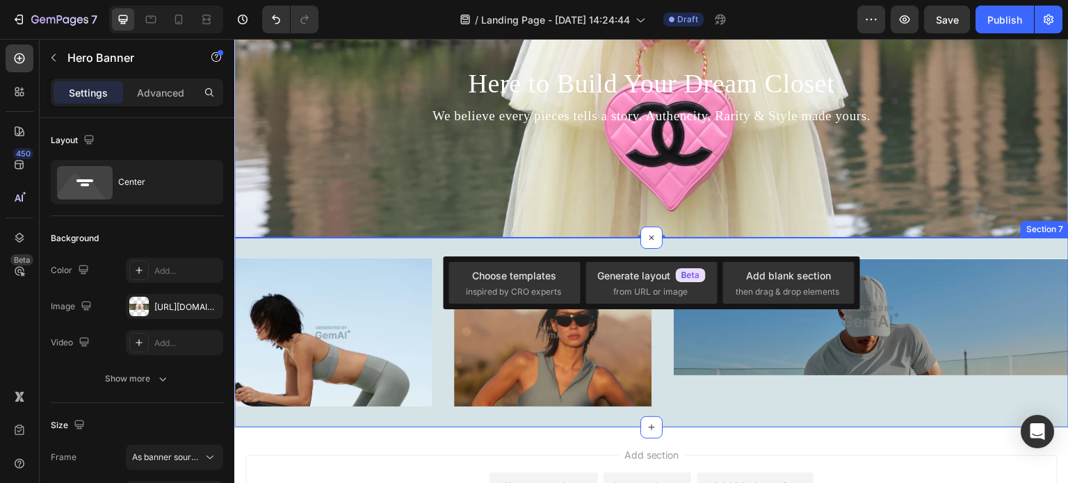
click at [537, 417] on div "Image Image Image Row Section 7" at bounding box center [651, 333] width 835 height 190
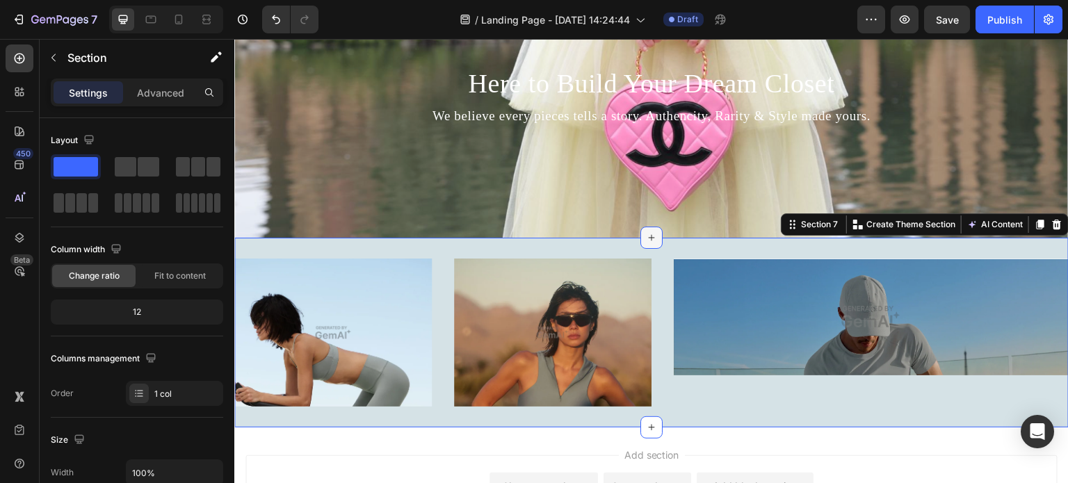
click at [648, 235] on icon at bounding box center [651, 237] width 11 height 11
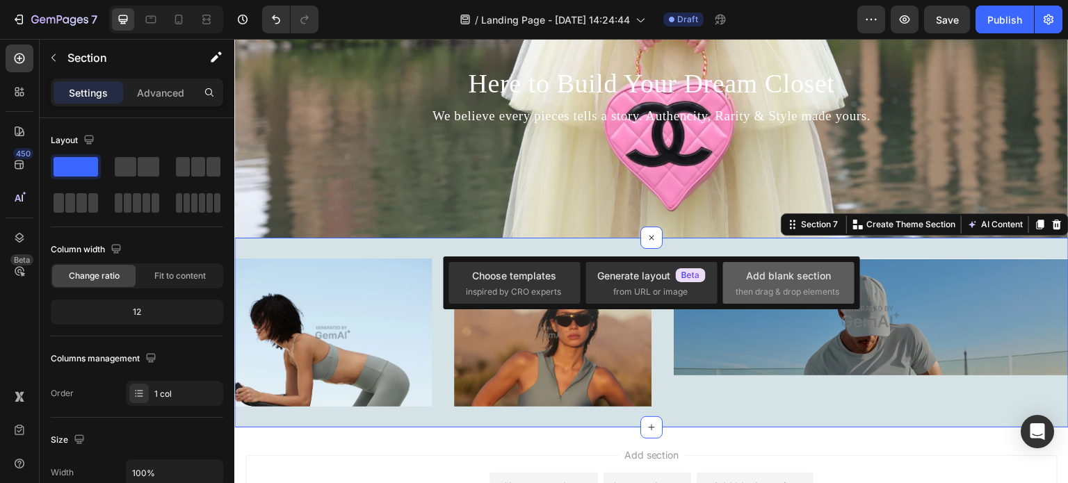
click at [783, 291] on span "then drag & drop elements" at bounding box center [788, 292] width 104 height 13
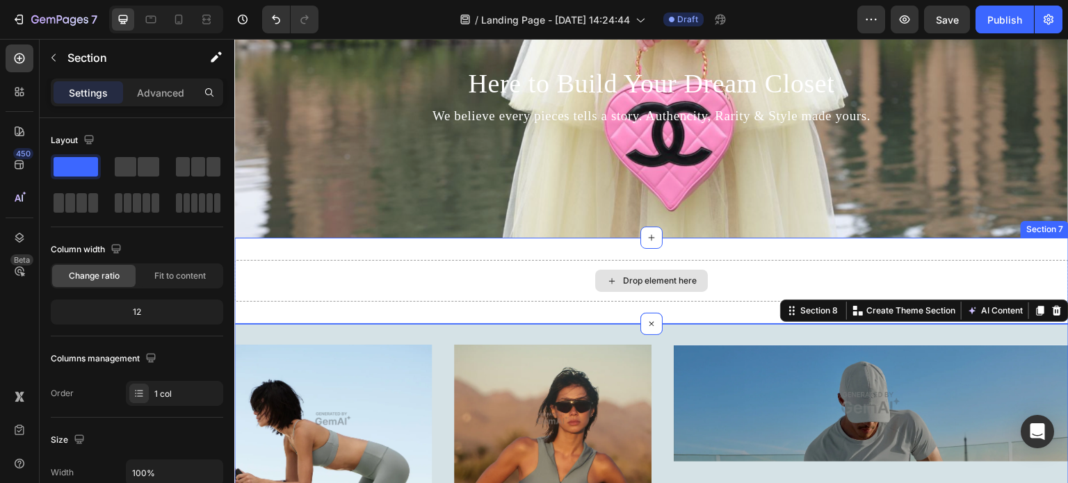
drag, startPoint x: 307, startPoint y: 208, endPoint x: 465, endPoint y: 263, distance: 167.2
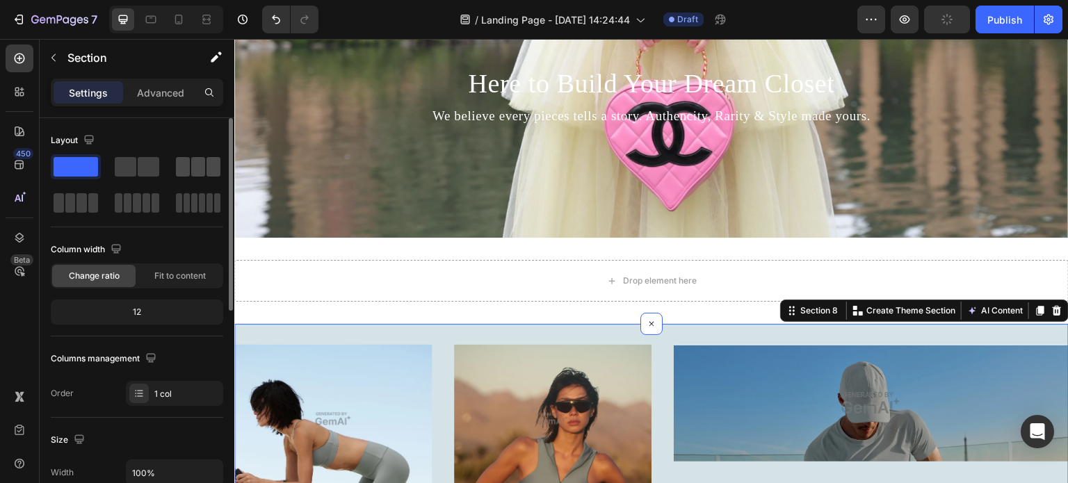
click at [198, 161] on span at bounding box center [198, 166] width 14 height 19
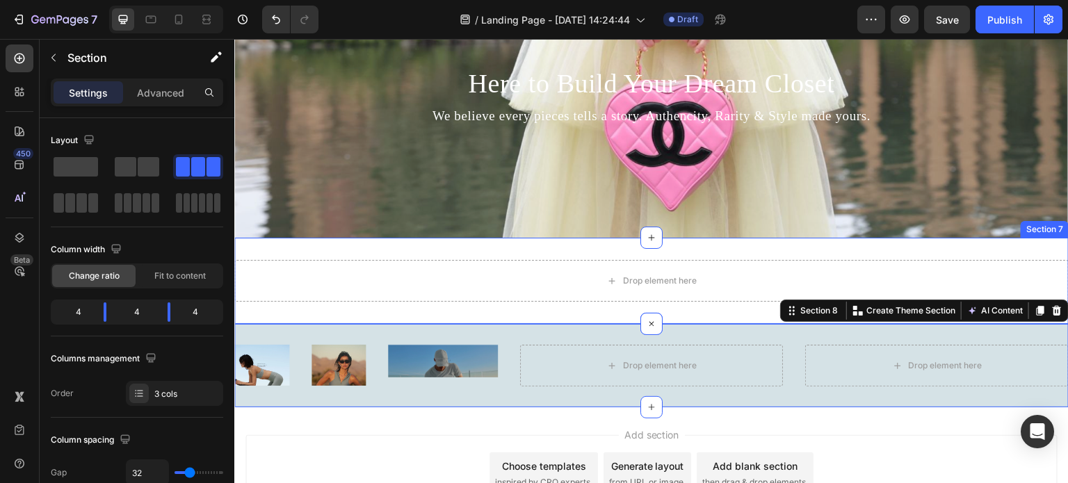
drag, startPoint x: 417, startPoint y: 206, endPoint x: 438, endPoint y: 252, distance: 50.8
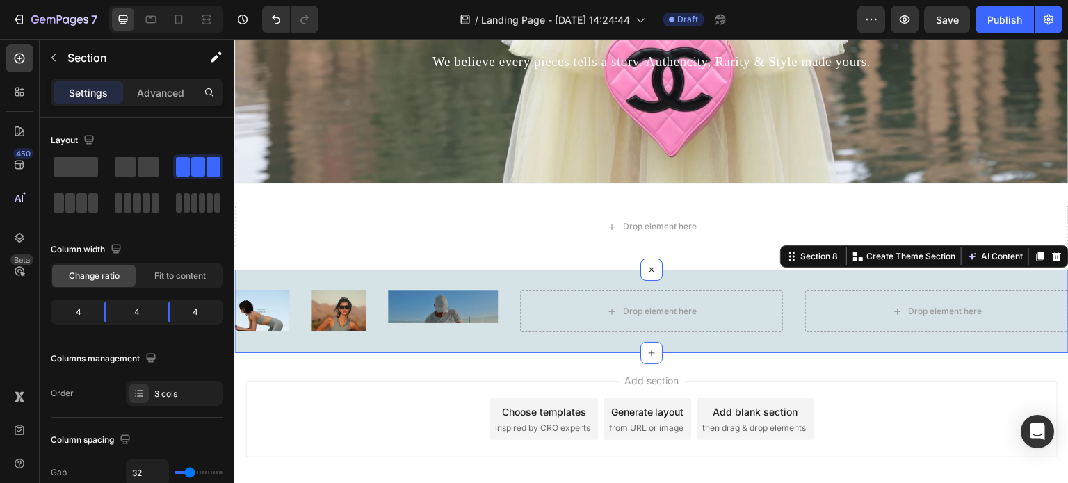
scroll to position [941, 0]
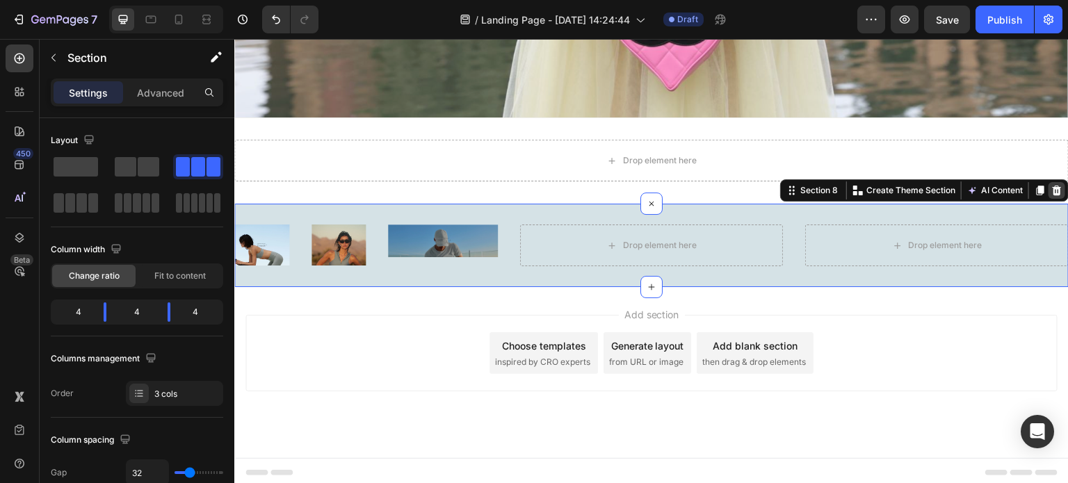
click at [1053, 189] on icon at bounding box center [1057, 191] width 9 height 10
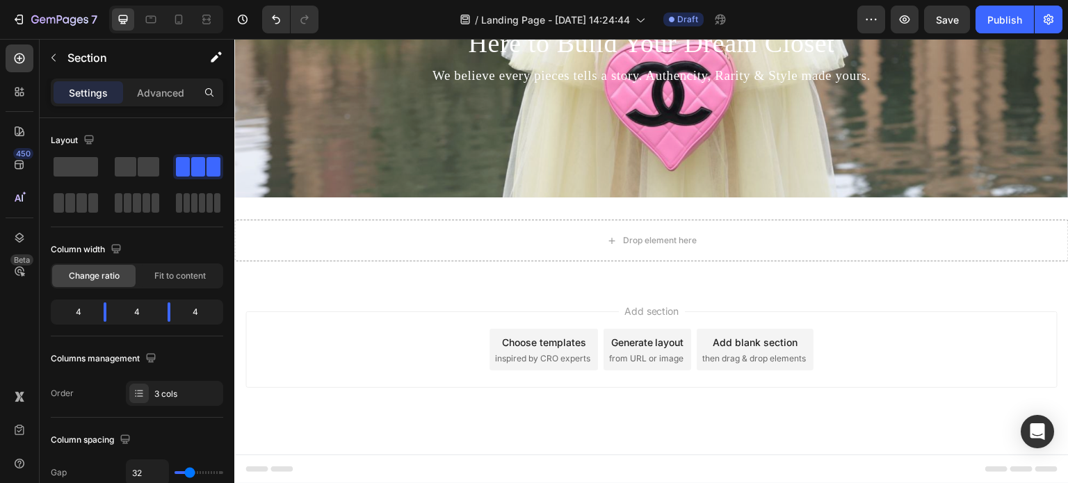
scroll to position [858, 0]
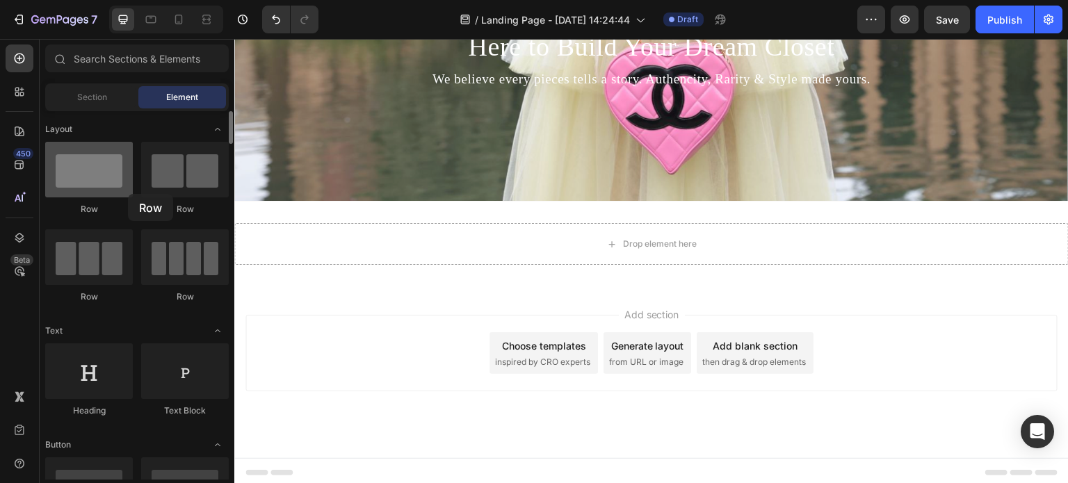
drag, startPoint x: 174, startPoint y: 187, endPoint x: 125, endPoint y: 196, distance: 50.2
click at [127, 344] on div "Row Row Row Row" at bounding box center [137, 387] width 184 height 86
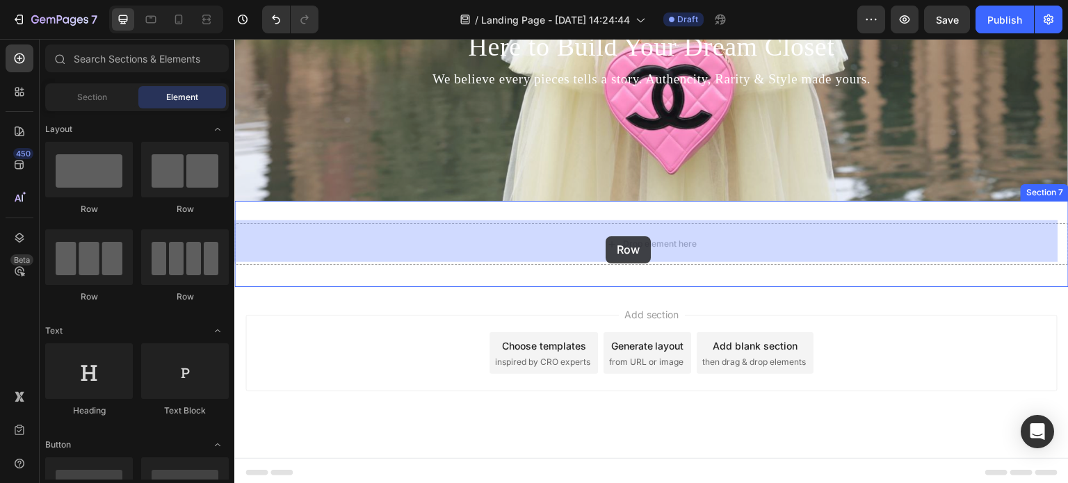
drag, startPoint x: 336, startPoint y: 311, endPoint x: 606, endPoint y: 236, distance: 280.0
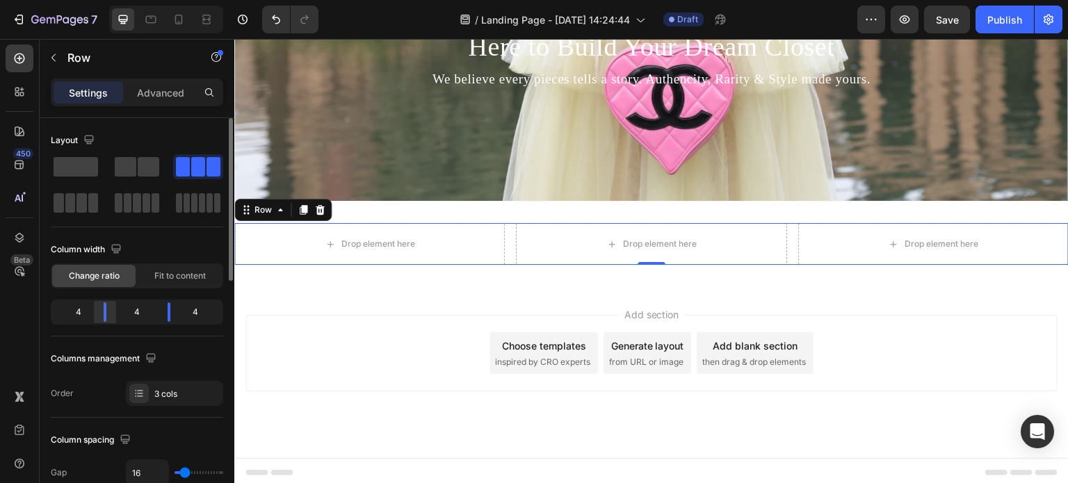
drag, startPoint x: 102, startPoint y: 311, endPoint x: 114, endPoint y: 321, distance: 15.3
click at [157, 321] on div at bounding box center [169, 312] width 25 height 19
drag, startPoint x: 166, startPoint y: 312, endPoint x: 46, endPoint y: 209, distance: 158.4
click at [194, 313] on div at bounding box center [188, 312] width 25 height 19
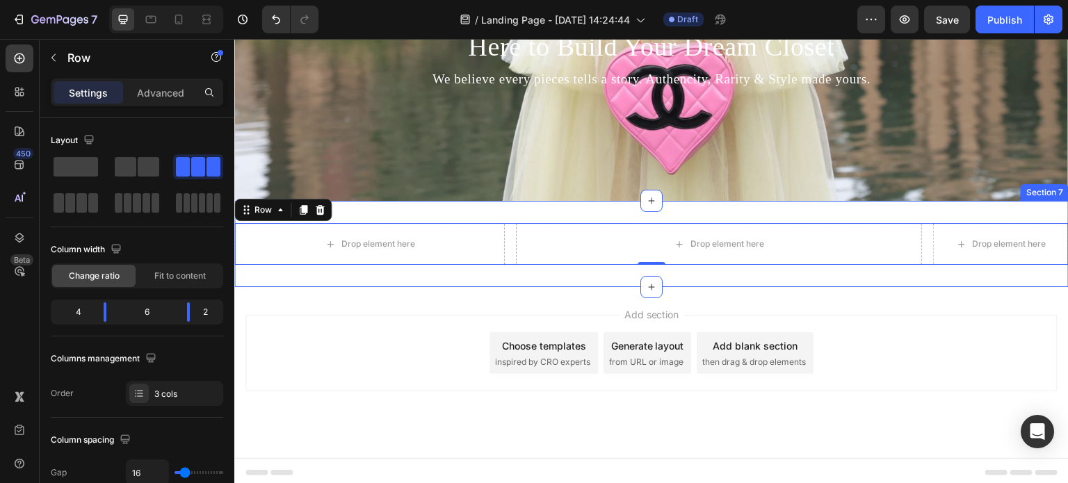
click at [351, 254] on div "Drop element here" at bounding box center [369, 244] width 271 height 42
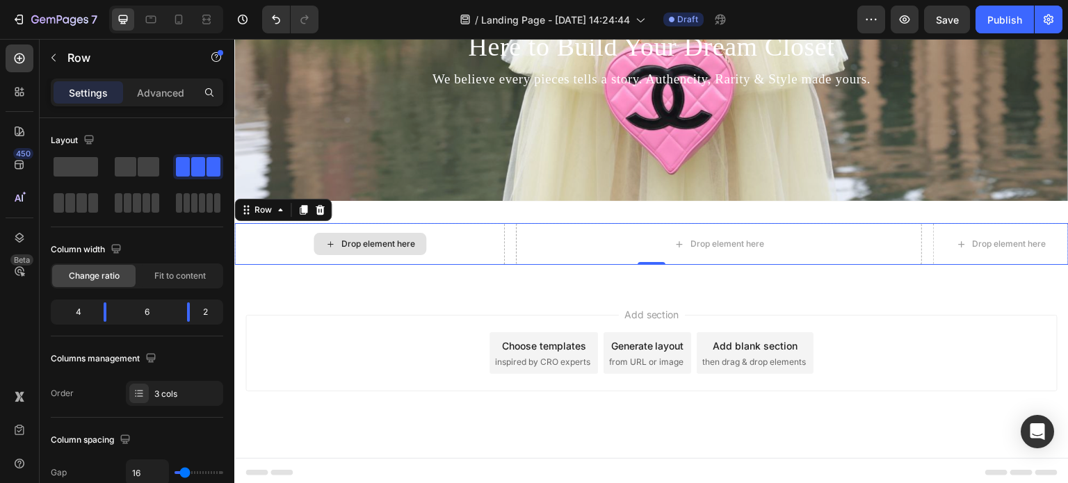
click at [348, 245] on div "Drop element here" at bounding box center [379, 244] width 74 height 11
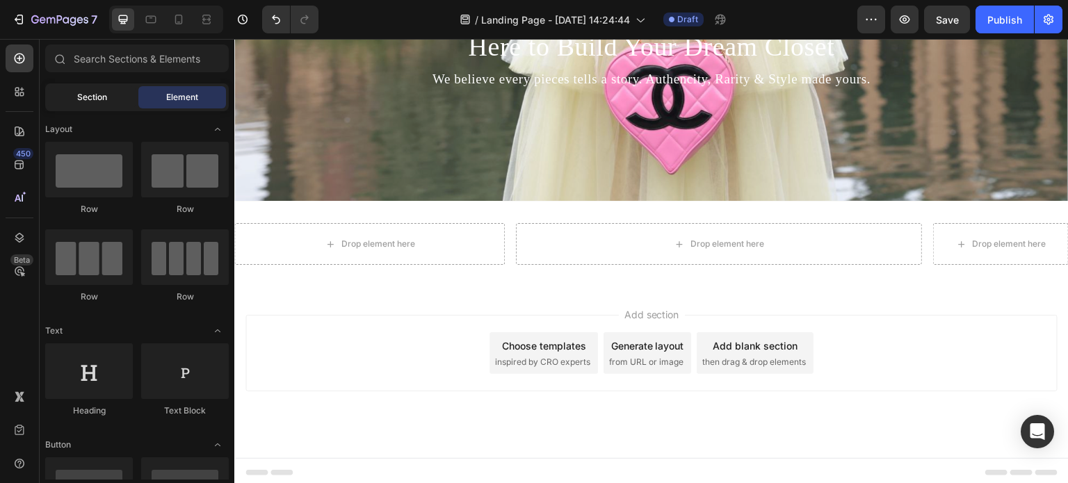
click at [78, 105] on div "Section" at bounding box center [92, 97] width 88 height 22
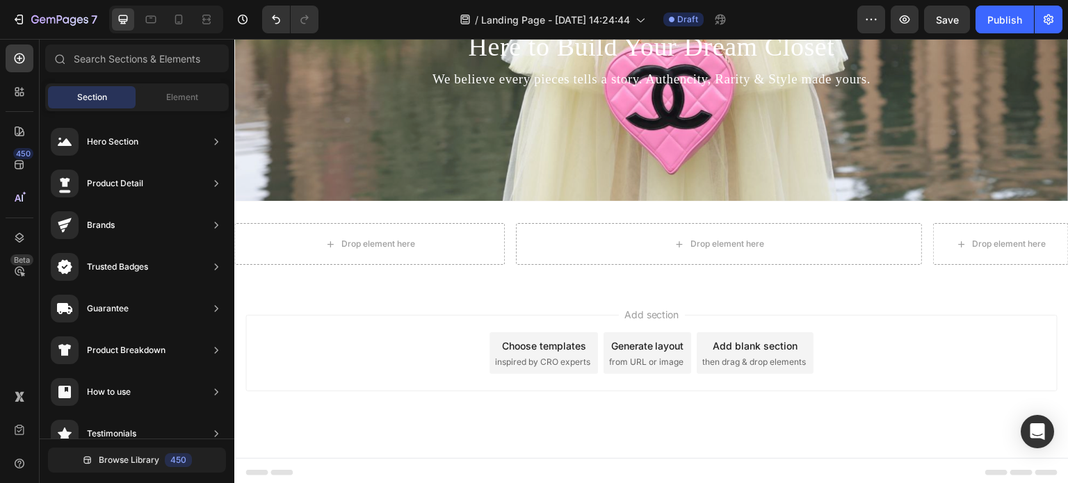
click at [438, 307] on div "Add section Choose templates inspired by CRO experts Generate layout from URL o…" at bounding box center [651, 372] width 835 height 171
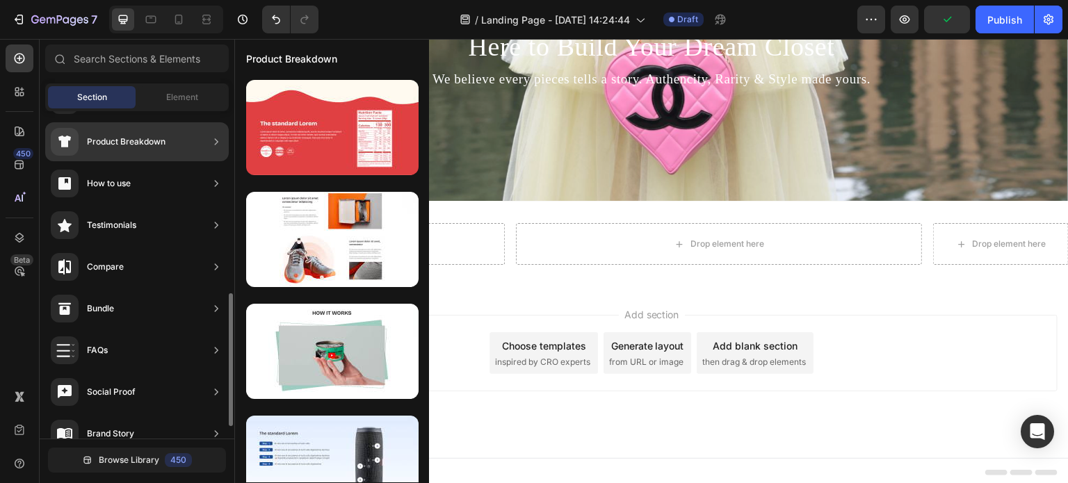
scroll to position [417, 0]
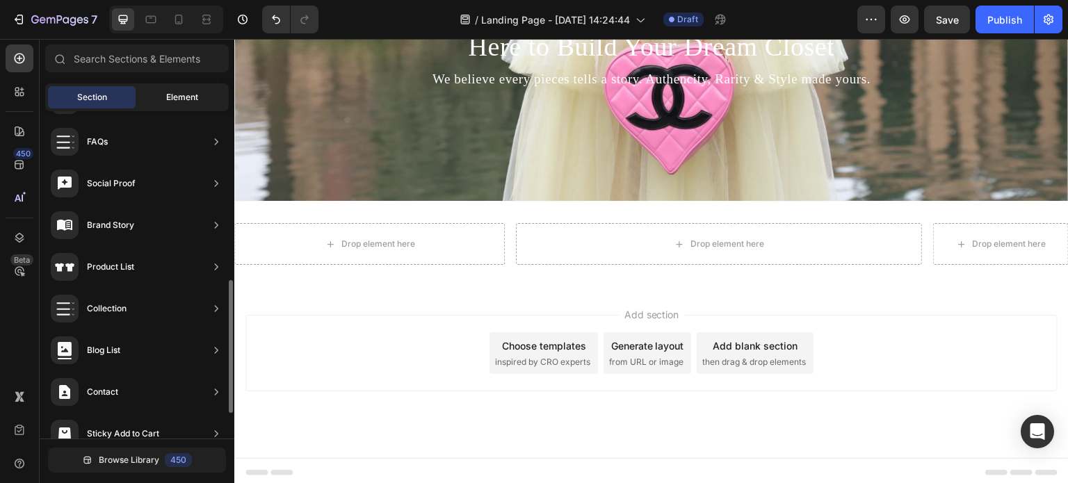
click at [181, 102] on span "Element" at bounding box center [182, 97] width 32 height 13
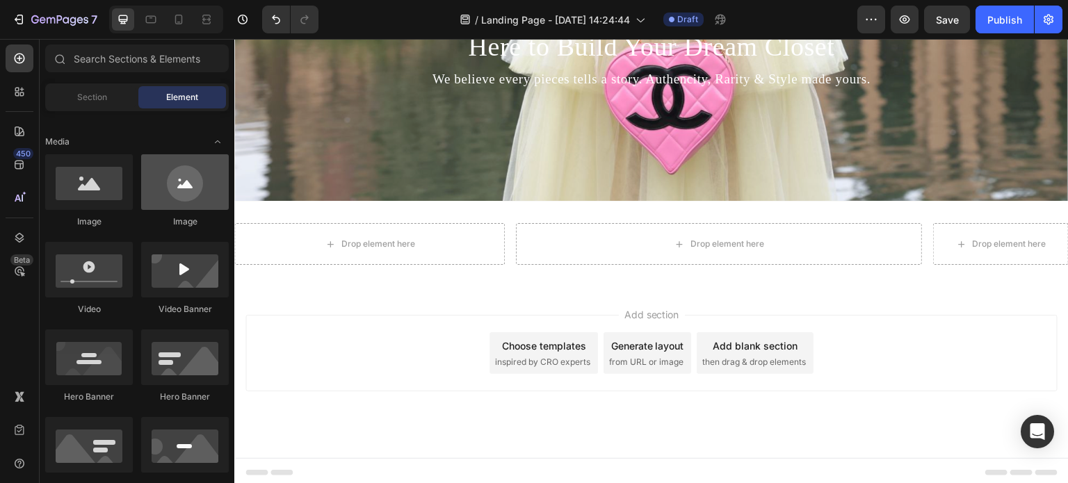
scroll to position [835, 0]
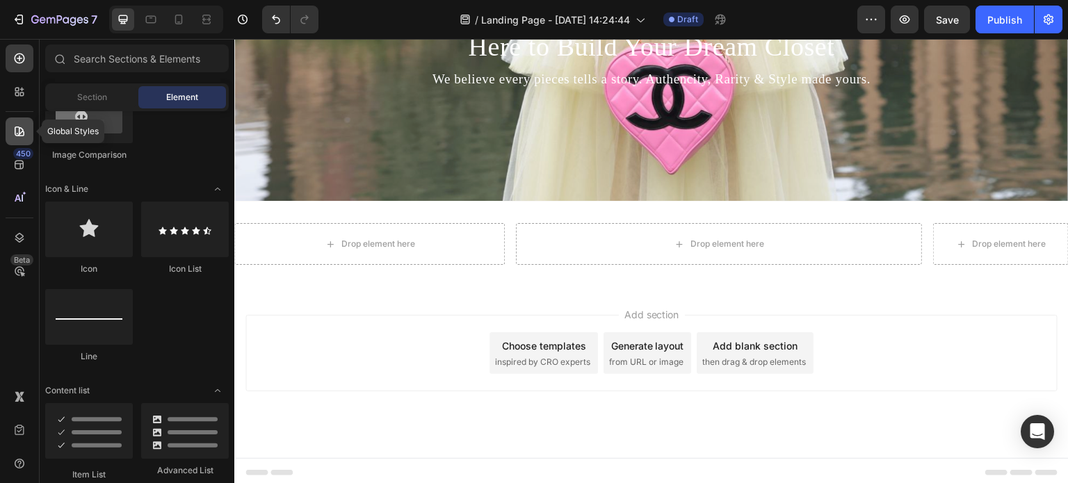
click at [22, 130] on icon at bounding box center [20, 132] width 10 height 10
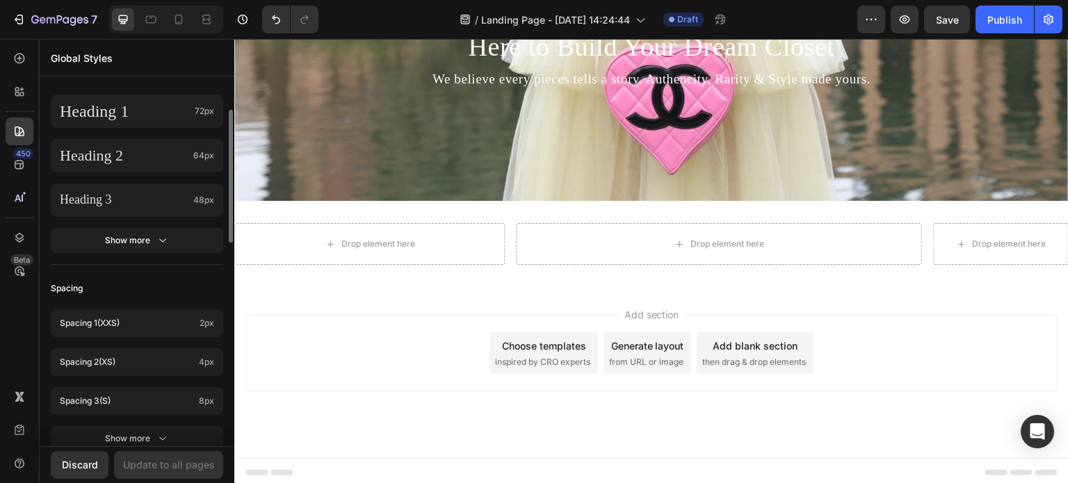
scroll to position [417, 0]
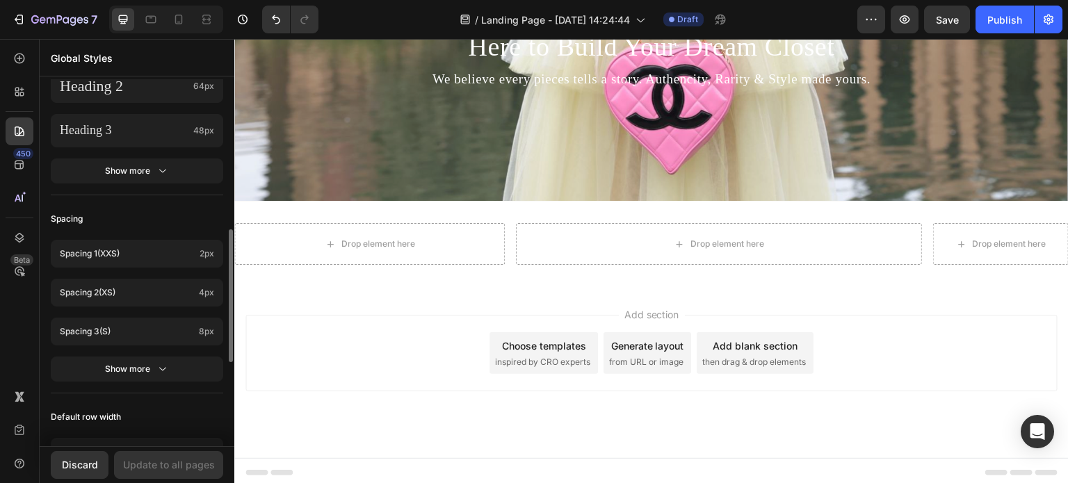
click at [145, 225] on div "Spacing" at bounding box center [137, 219] width 173 height 25
click at [17, 172] on div "450" at bounding box center [20, 165] width 28 height 28
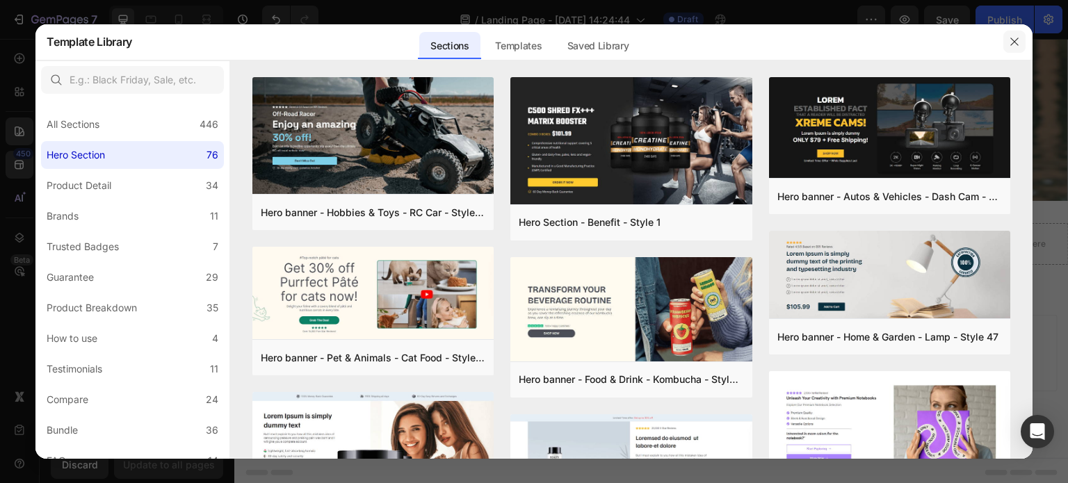
click at [1013, 41] on icon "button" at bounding box center [1015, 42] width 8 height 8
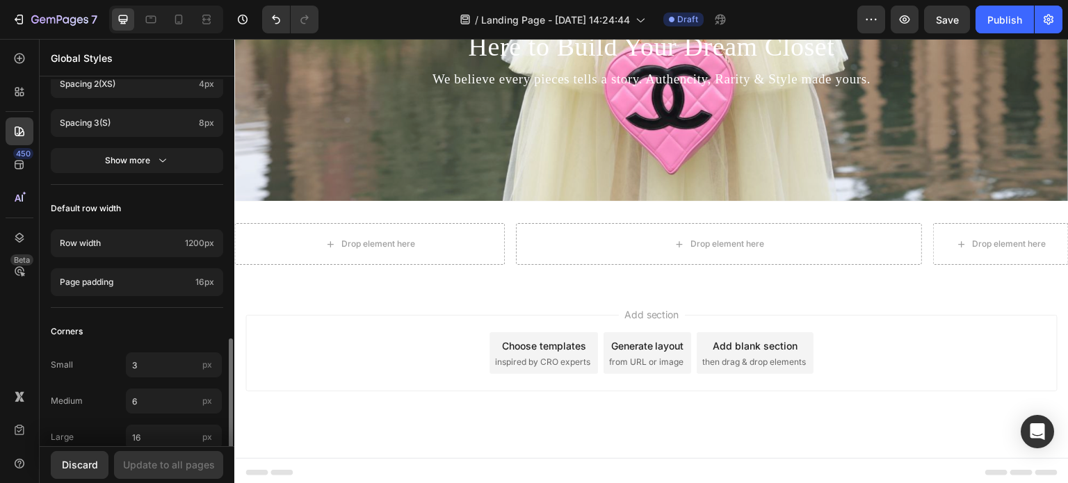
scroll to position [650, 0]
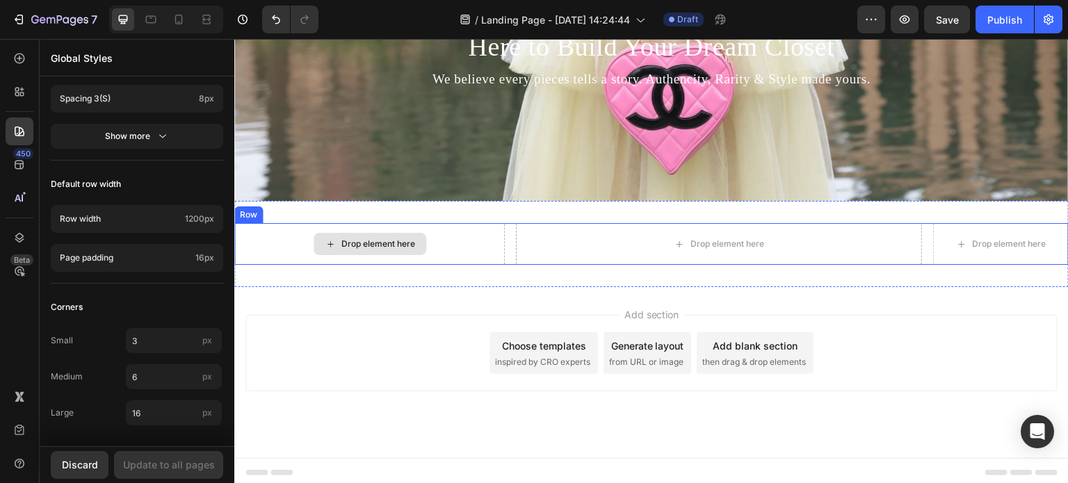
click at [462, 245] on div "Drop element here" at bounding box center [369, 244] width 271 height 42
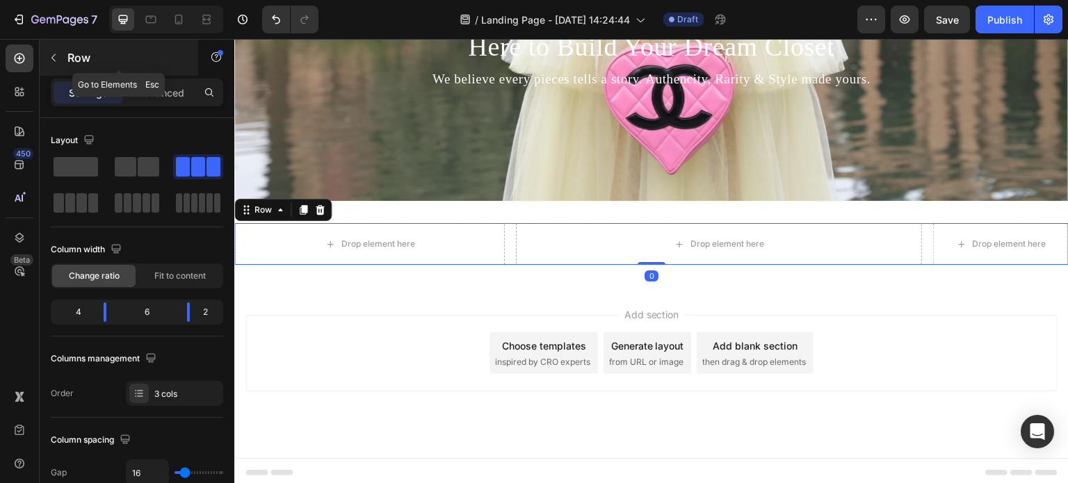
click at [54, 58] on icon "button" at bounding box center [53, 57] width 11 height 11
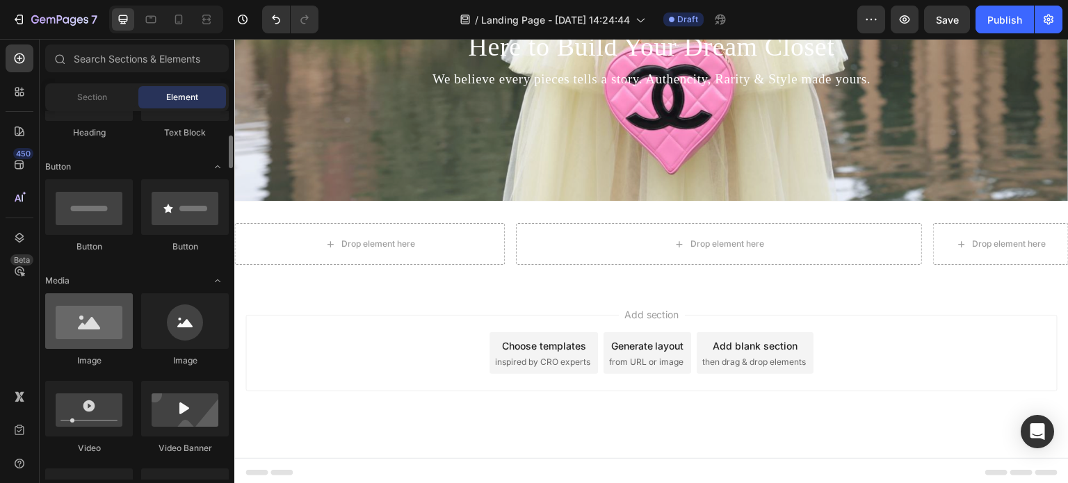
scroll to position [348, 0]
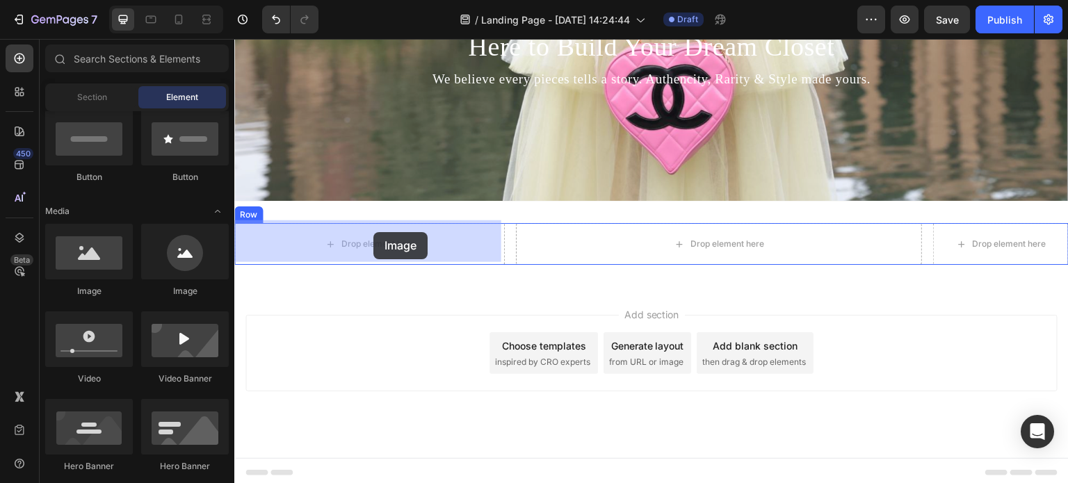
drag, startPoint x: 337, startPoint y: 298, endPoint x: 373, endPoint y: 232, distance: 74.4
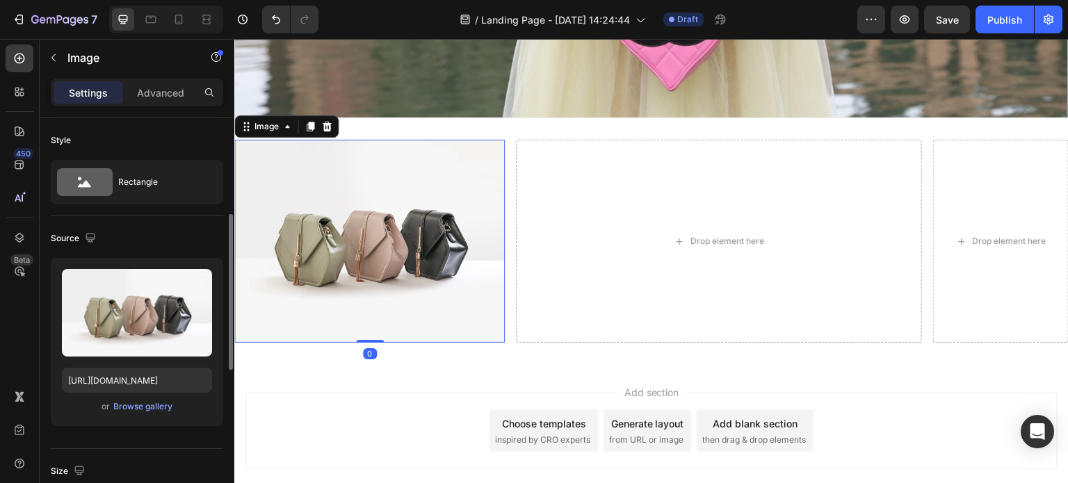
scroll to position [0, 0]
click at [543, 179] on div "Drop element here" at bounding box center [719, 241] width 406 height 203
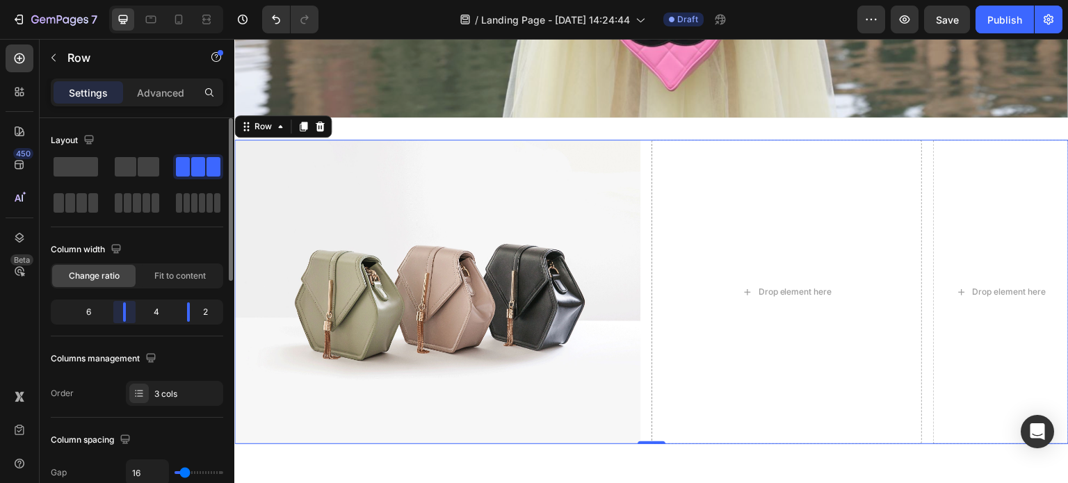
drag, startPoint x: 103, startPoint y: 306, endPoint x: 138, endPoint y: 316, distance: 36.1
click at [138, 316] on div "6 4 2" at bounding box center [137, 312] width 173 height 25
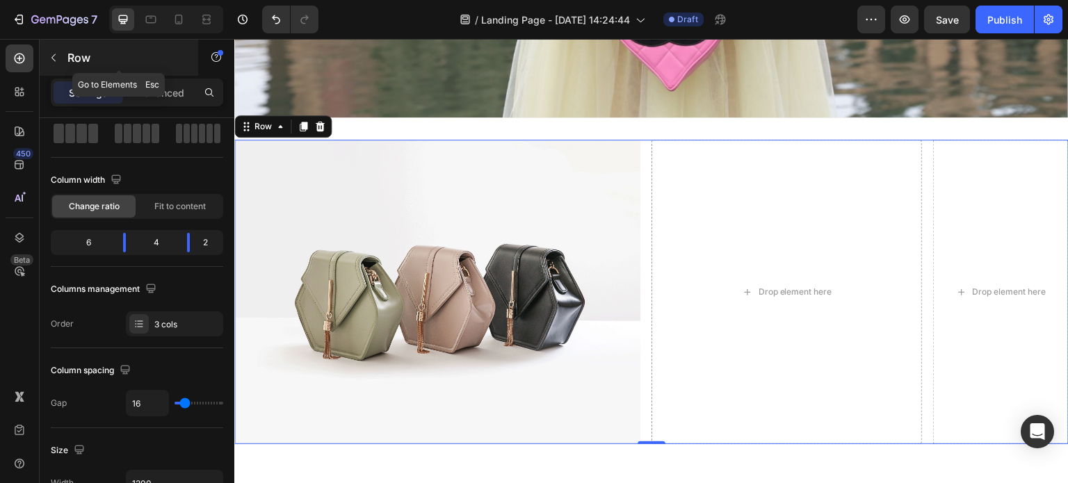
click at [49, 59] on icon "button" at bounding box center [53, 57] width 11 height 11
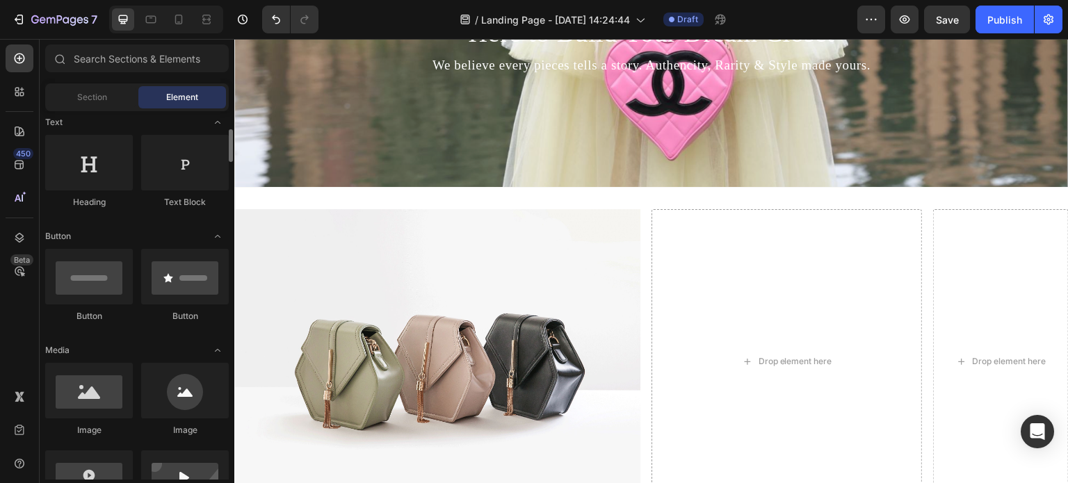
scroll to position [139, 0]
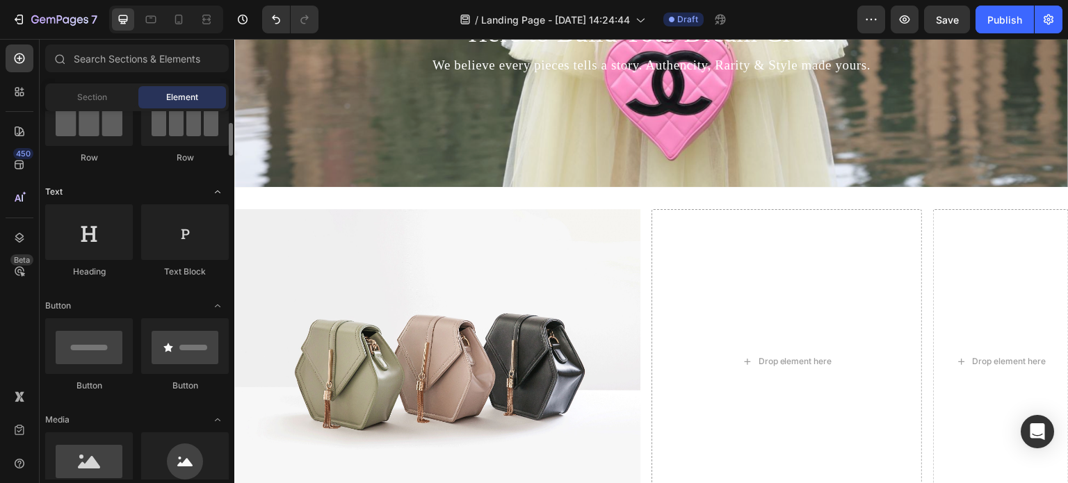
click at [215, 191] on icon "Toggle open" at bounding box center [217, 191] width 11 height 11
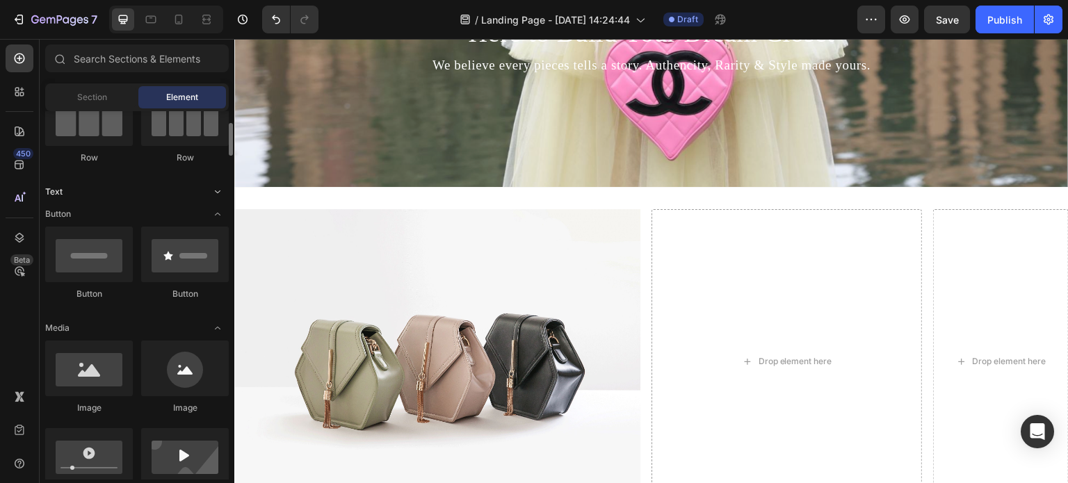
click at [215, 191] on icon "Toggle open" at bounding box center [218, 192] width 6 height 3
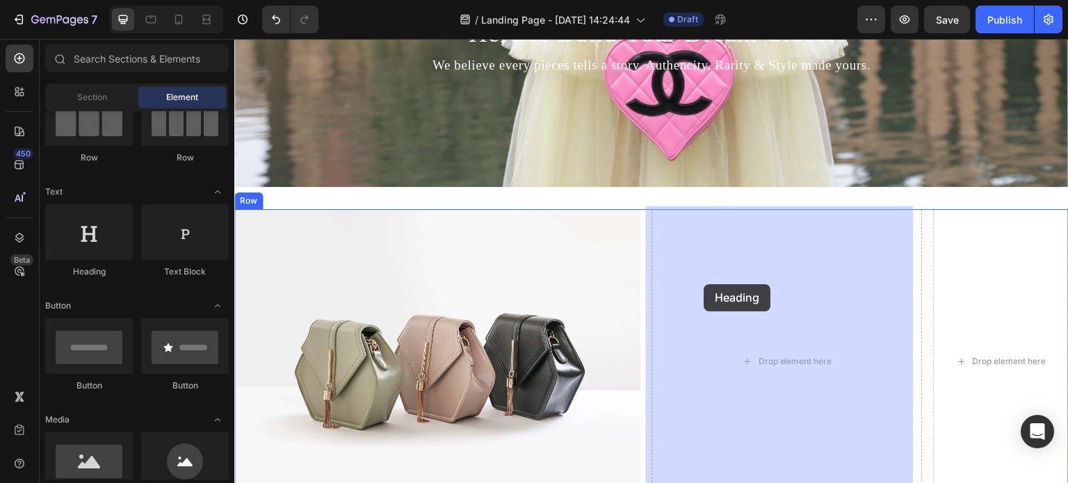
drag, startPoint x: 321, startPoint y: 298, endPoint x: 705, endPoint y: 284, distance: 384.2
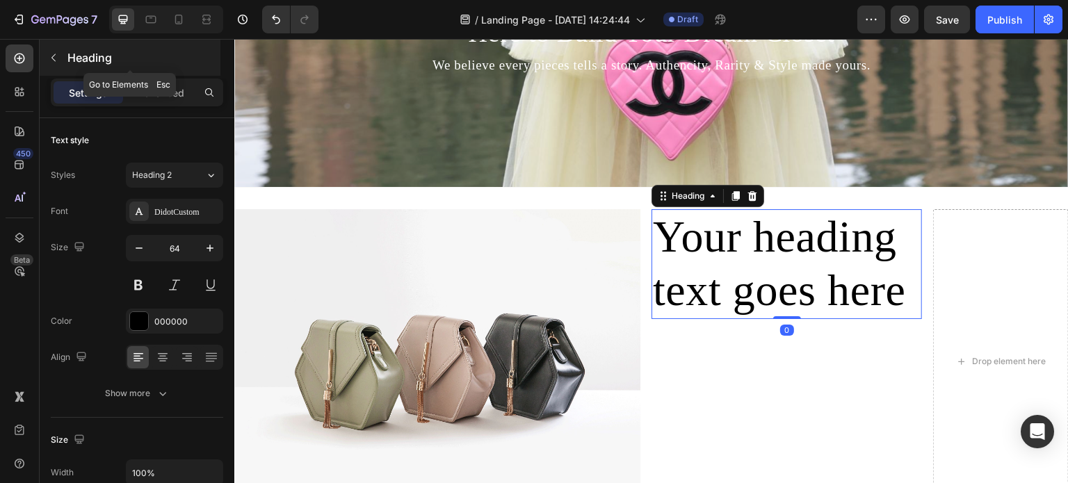
click at [60, 60] on button "button" at bounding box center [53, 58] width 22 height 22
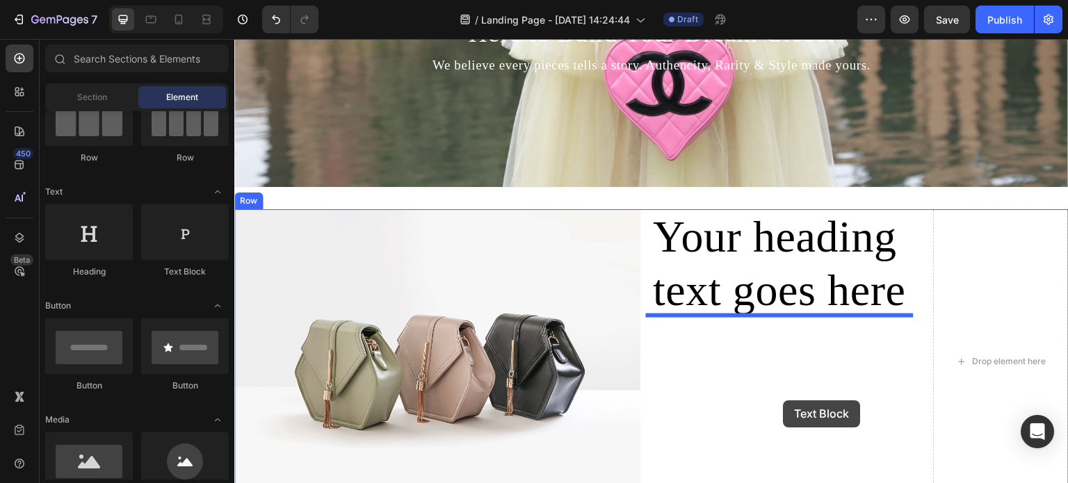
drag, startPoint x: 421, startPoint y: 292, endPoint x: 783, endPoint y: 399, distance: 377.0
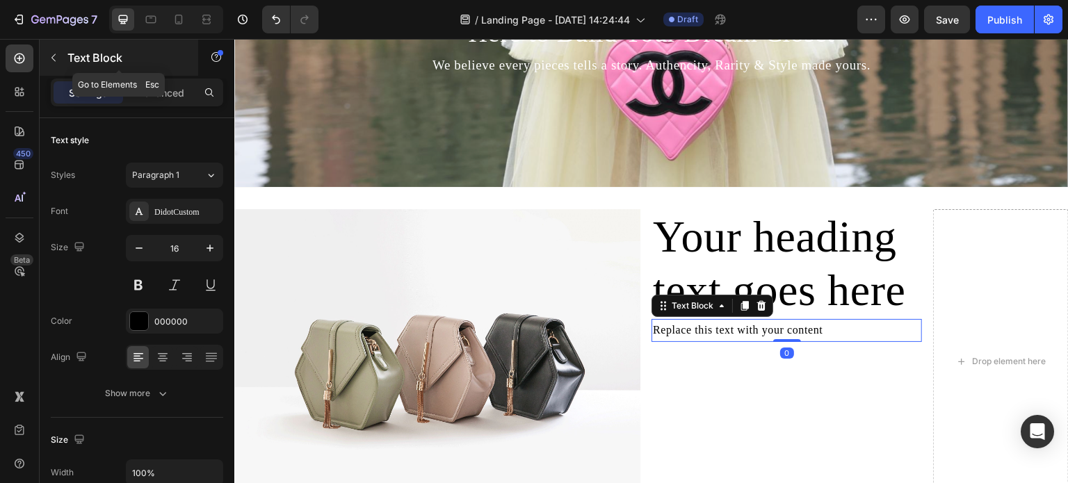
click at [54, 63] on button "button" at bounding box center [53, 58] width 22 height 22
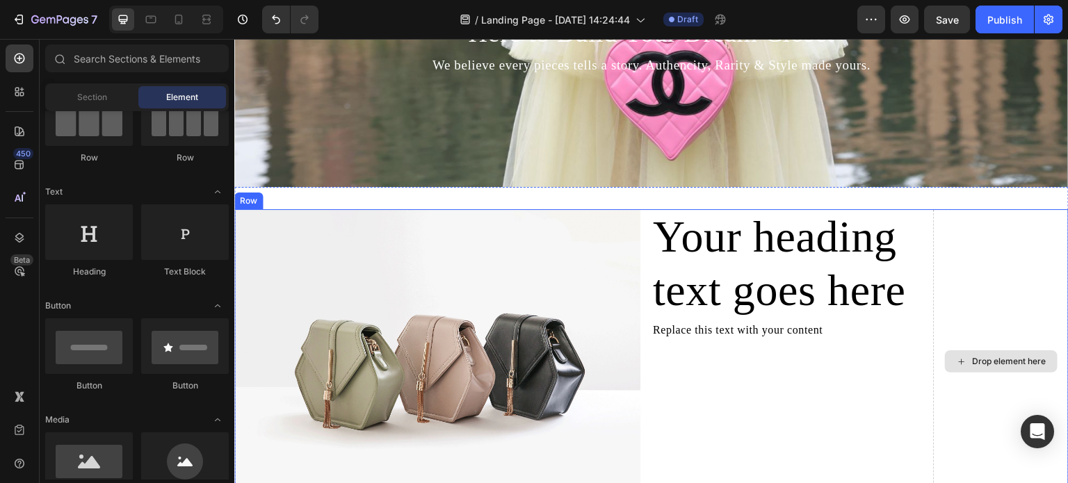
click at [996, 291] on div "Drop element here" at bounding box center [1001, 361] width 136 height 305
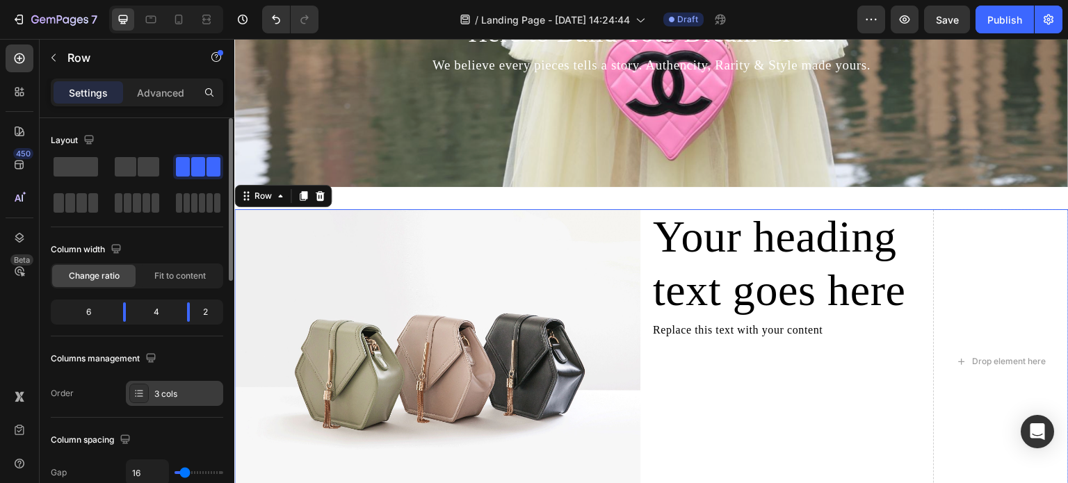
click at [142, 394] on icon at bounding box center [139, 393] width 11 height 11
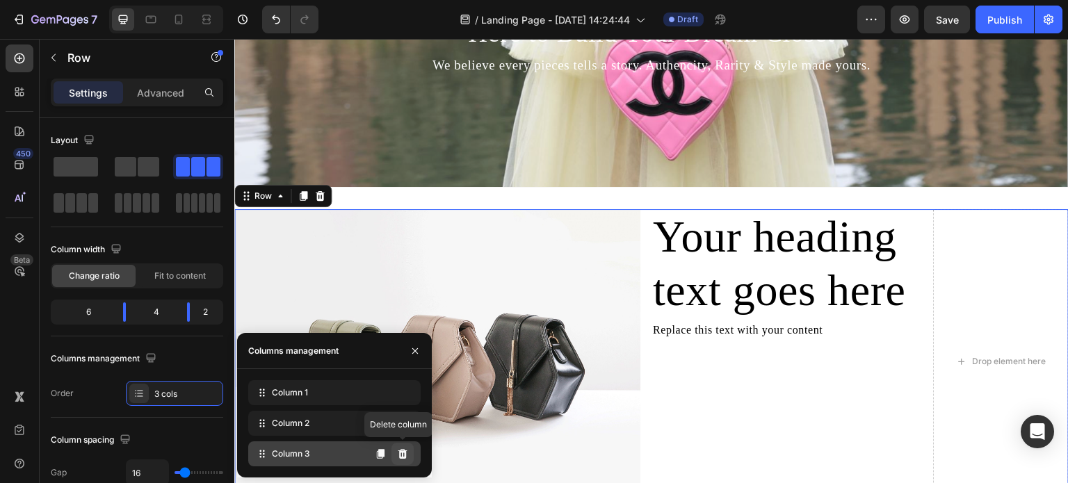
click at [403, 456] on icon at bounding box center [402, 454] width 11 height 11
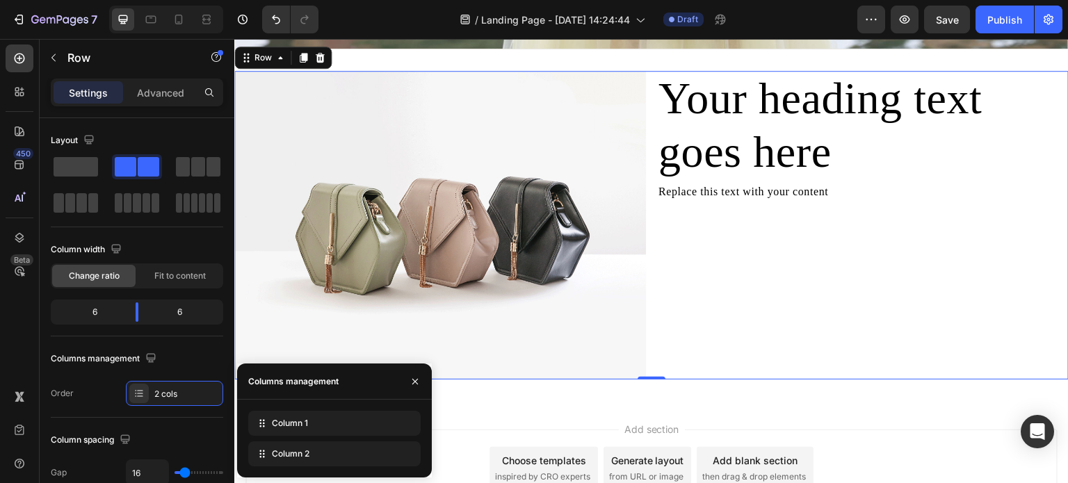
scroll to position [1011, 0]
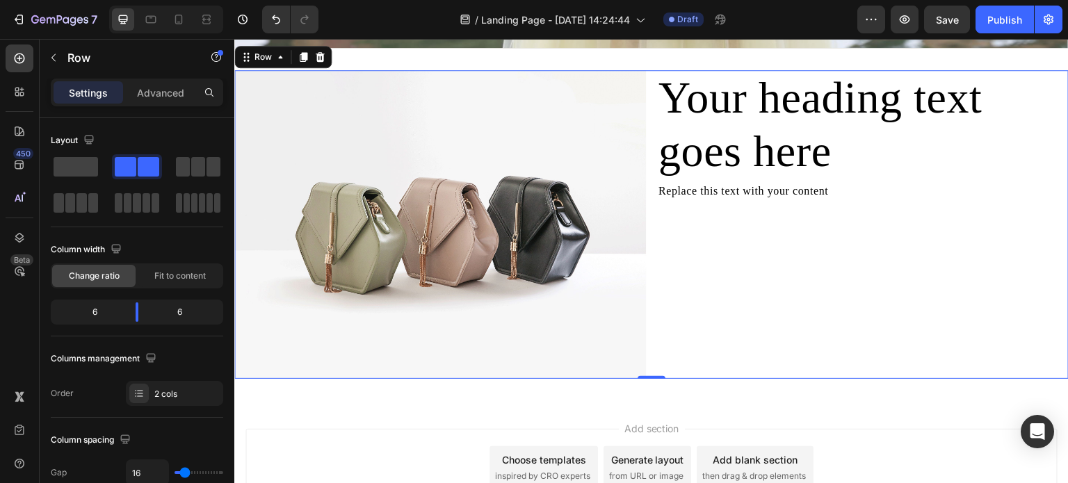
click at [893, 298] on div "Your heading text goes here Heading Replace this text with your content Text Bl…" at bounding box center [863, 224] width 412 height 309
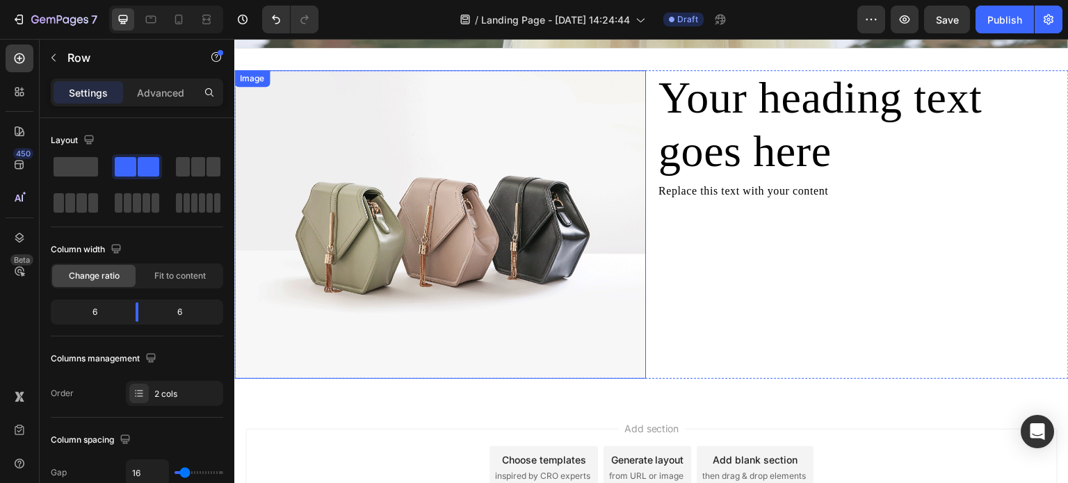
click at [443, 231] on img at bounding box center [440, 224] width 412 height 309
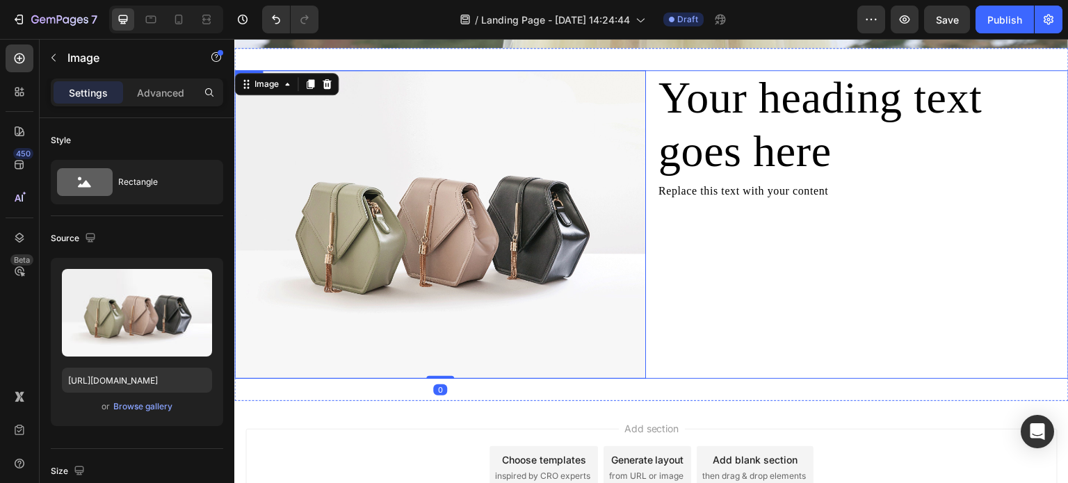
click at [859, 274] on div "Your heading text goes here Heading Replace this text with your content Text Bl…" at bounding box center [863, 224] width 412 height 309
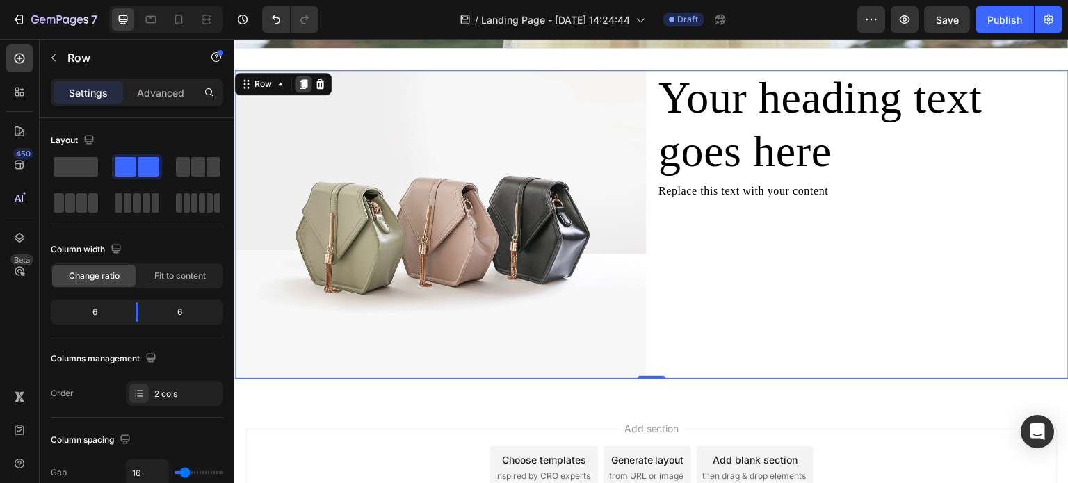
click at [298, 83] on icon at bounding box center [303, 84] width 11 height 11
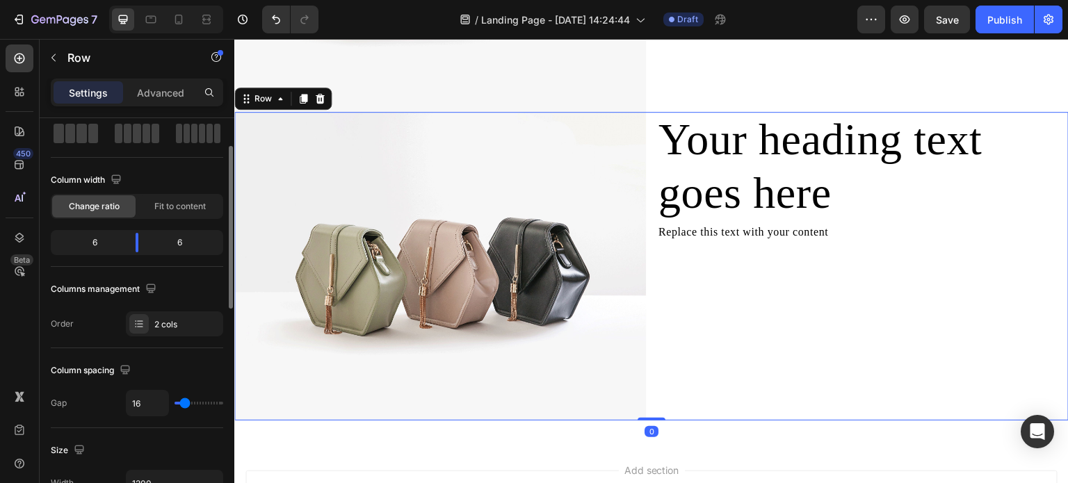
scroll to position [1294, 0]
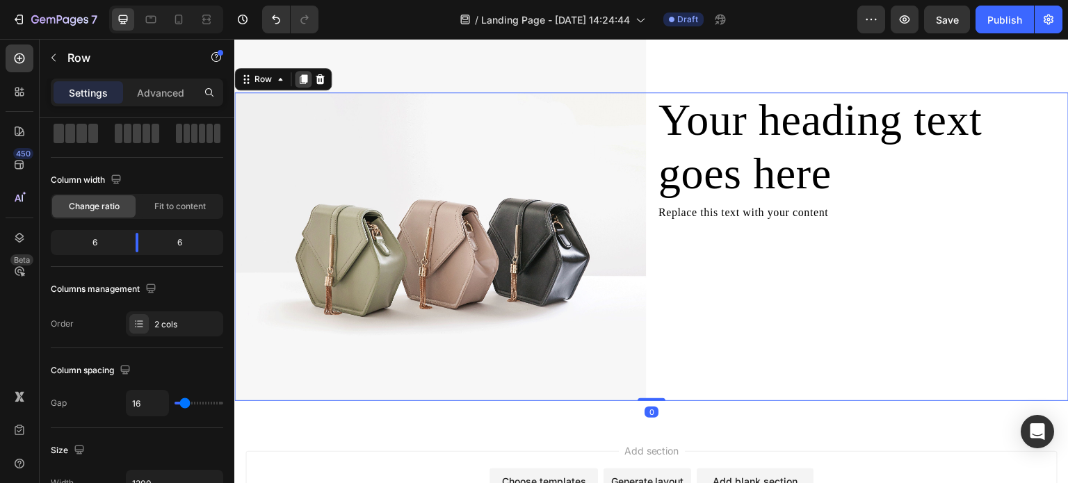
click at [298, 81] on div at bounding box center [303, 79] width 17 height 17
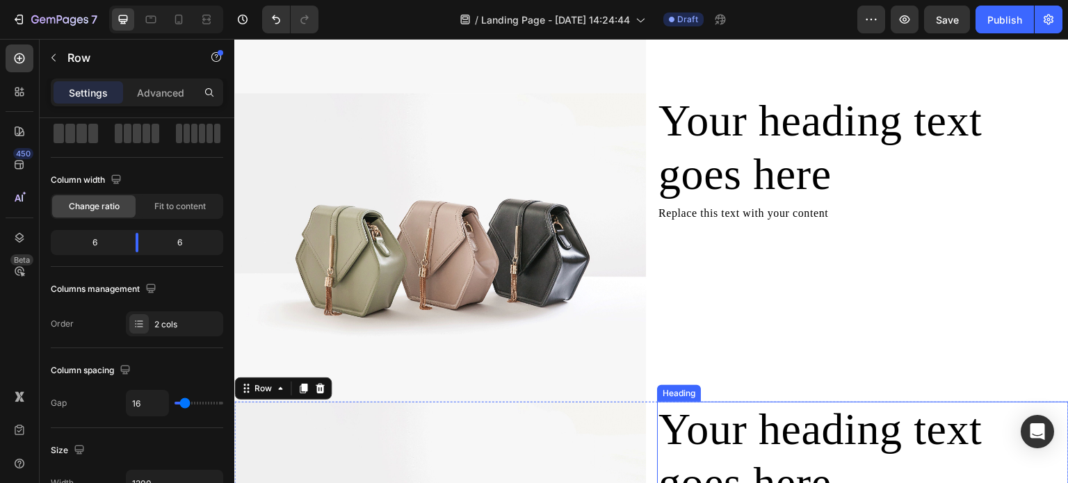
scroll to position [1252, 0]
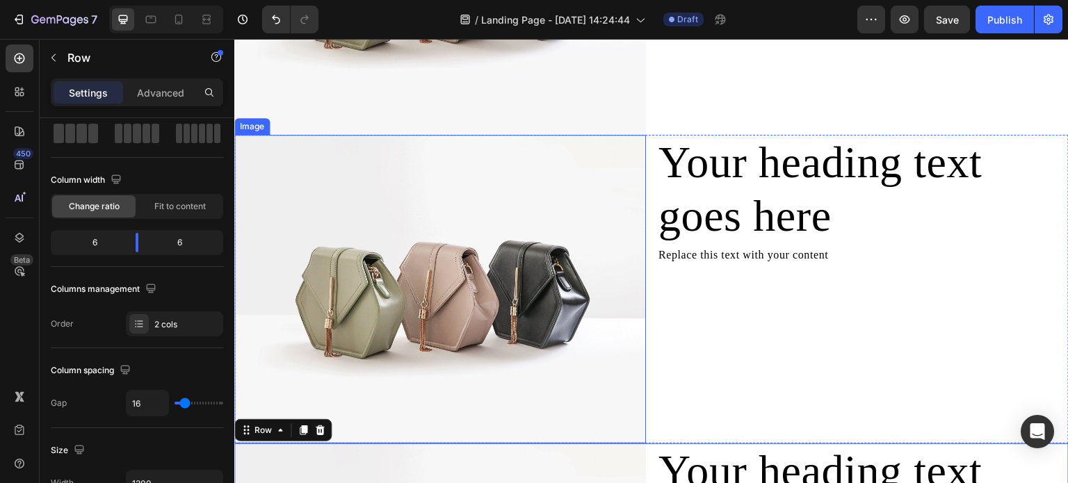
click at [669, 225] on h2 "Your heading text goes here" at bounding box center [863, 190] width 412 height 110
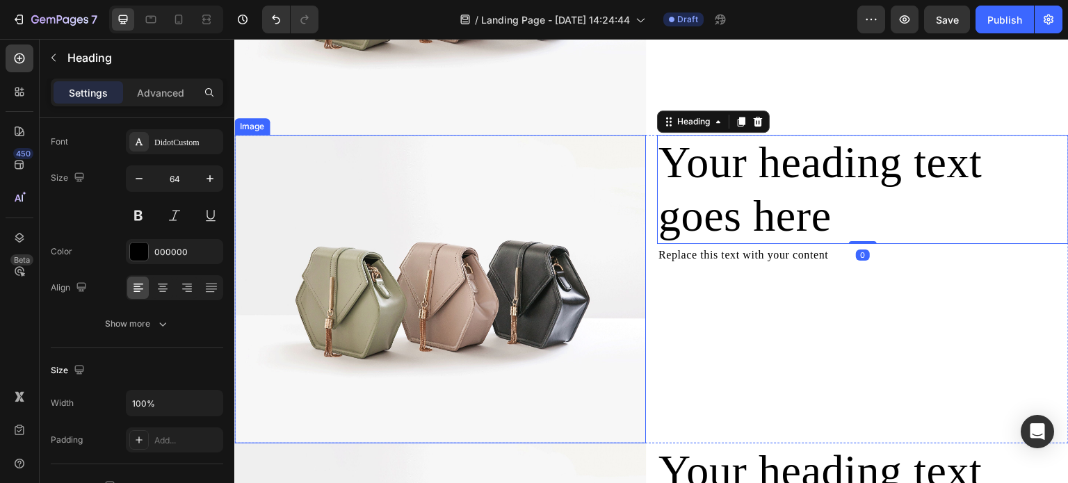
scroll to position [0, 0]
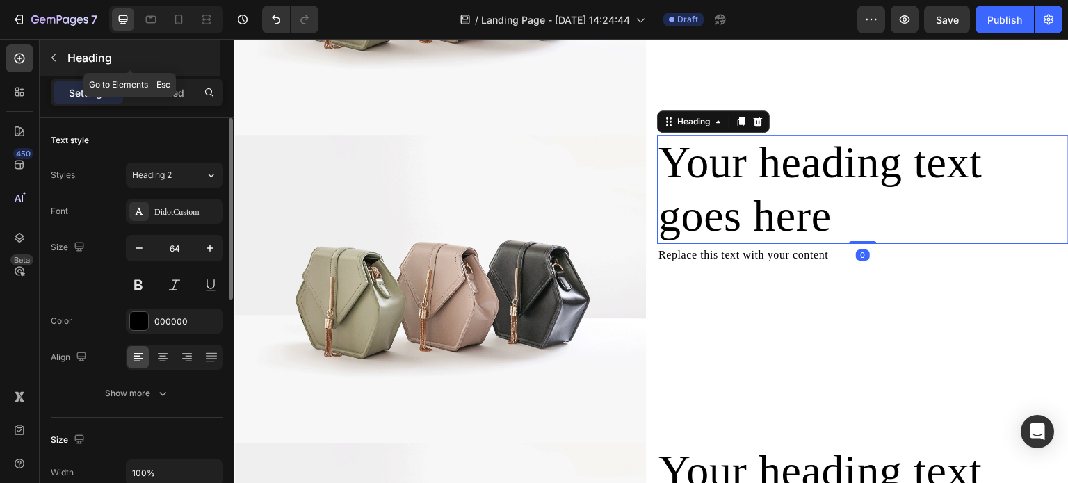
click at [51, 61] on icon "button" at bounding box center [53, 57] width 11 height 11
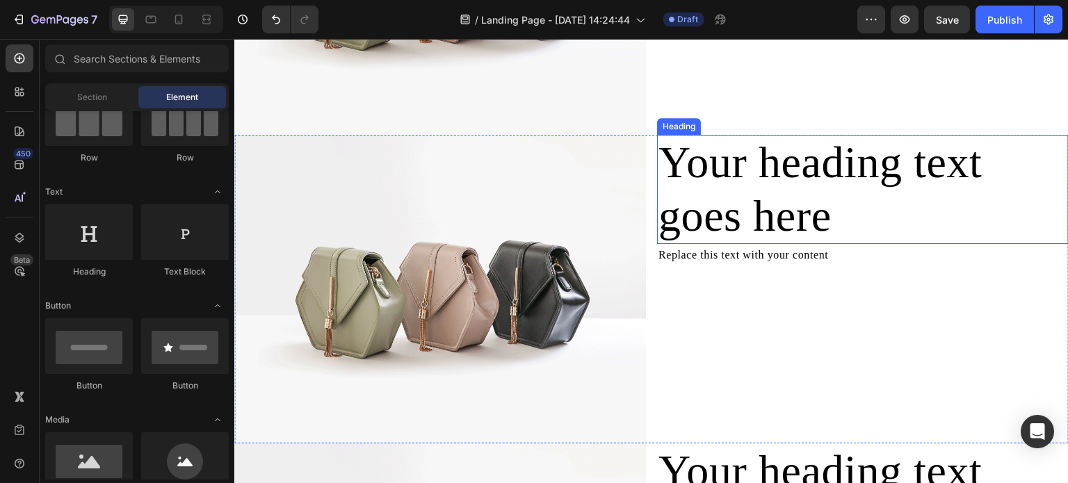
click at [775, 158] on h2 "Your heading text goes here" at bounding box center [863, 190] width 412 height 110
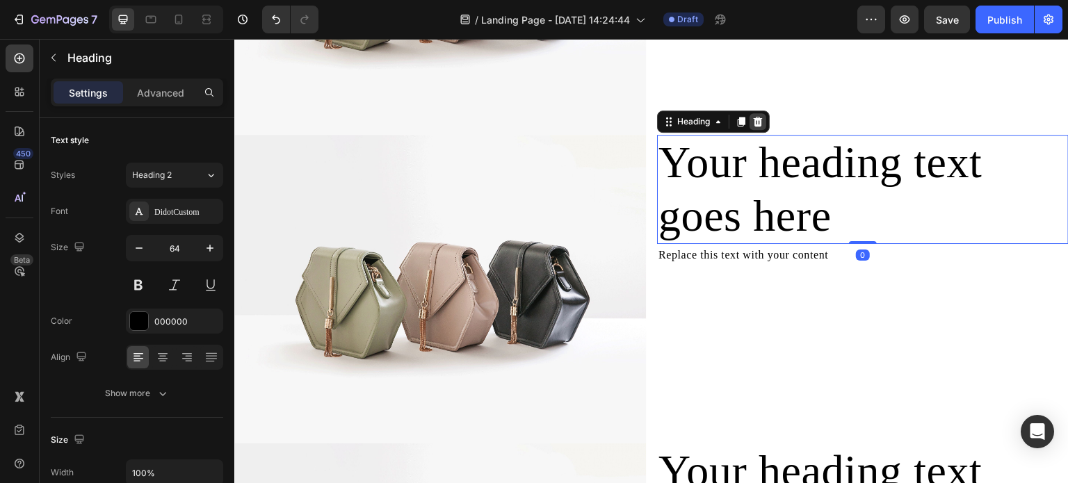
click at [753, 116] on icon at bounding box center [758, 121] width 11 height 11
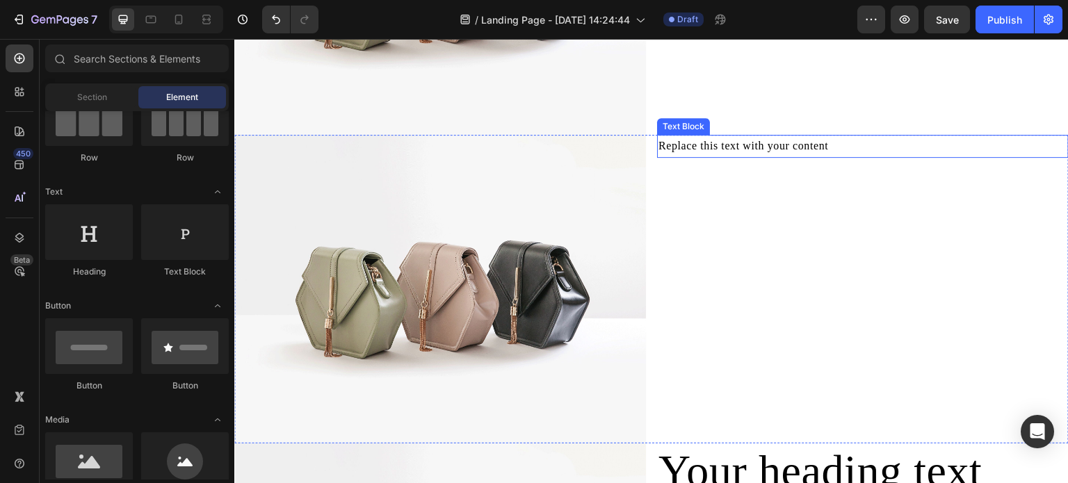
click at [717, 143] on div "Replace this text with your content" at bounding box center [863, 146] width 412 height 23
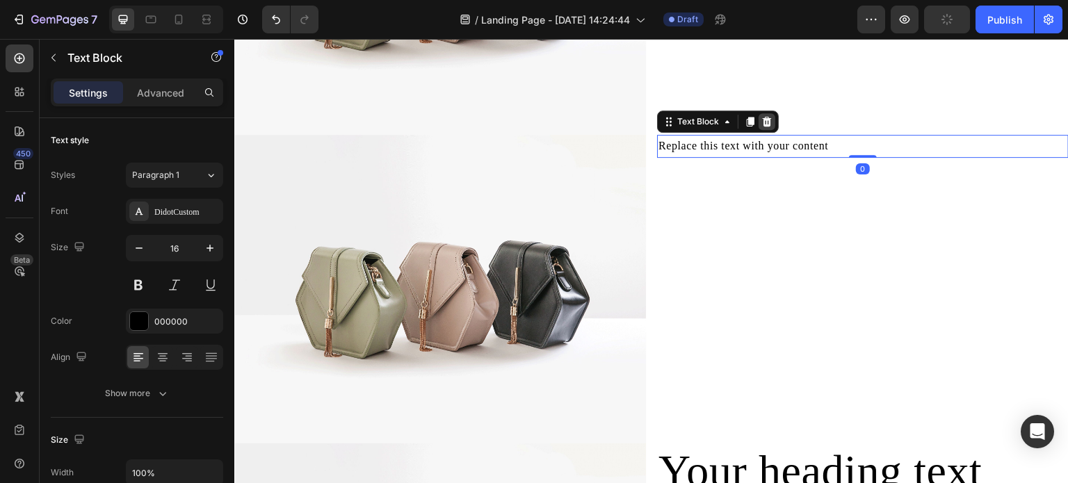
click at [762, 118] on icon at bounding box center [767, 121] width 11 height 11
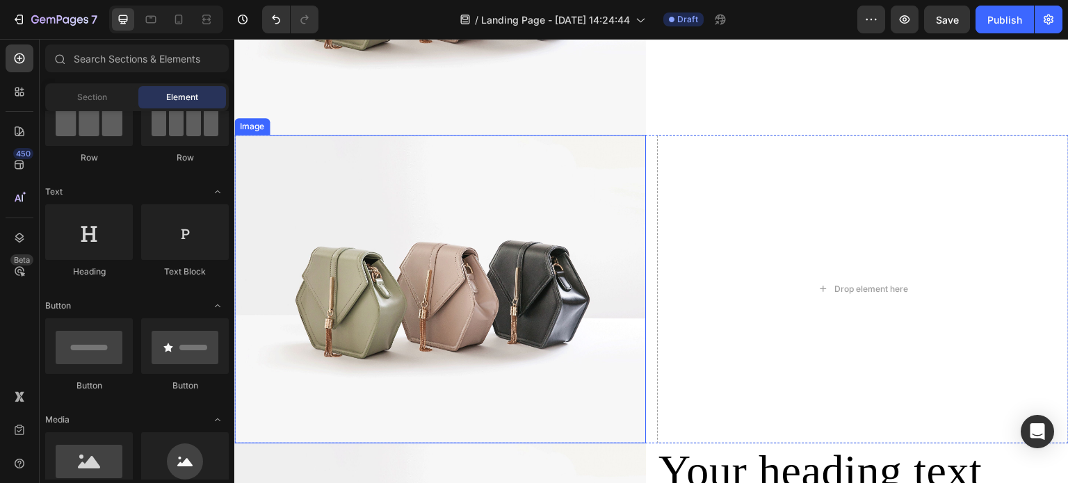
click at [588, 211] on img at bounding box center [440, 289] width 412 height 309
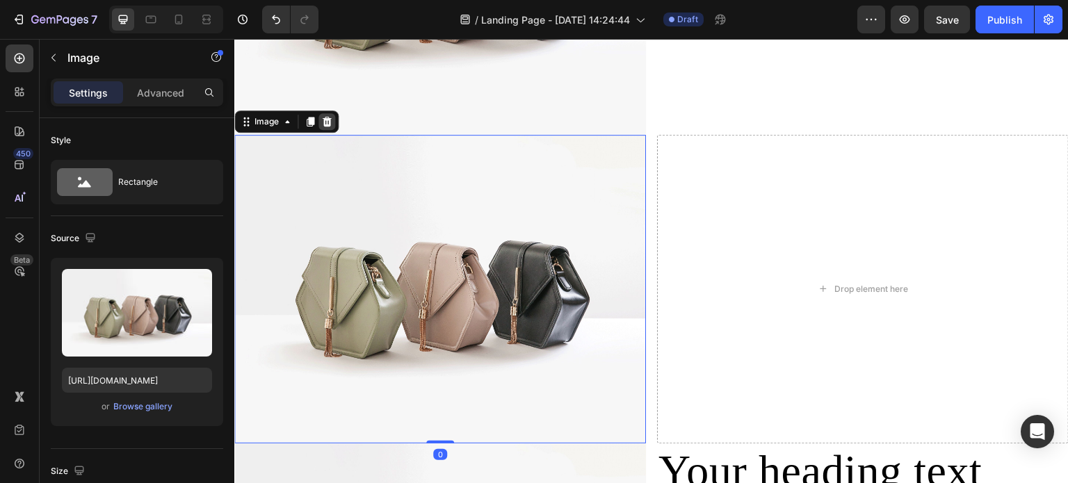
click at [333, 114] on div at bounding box center [327, 121] width 17 height 17
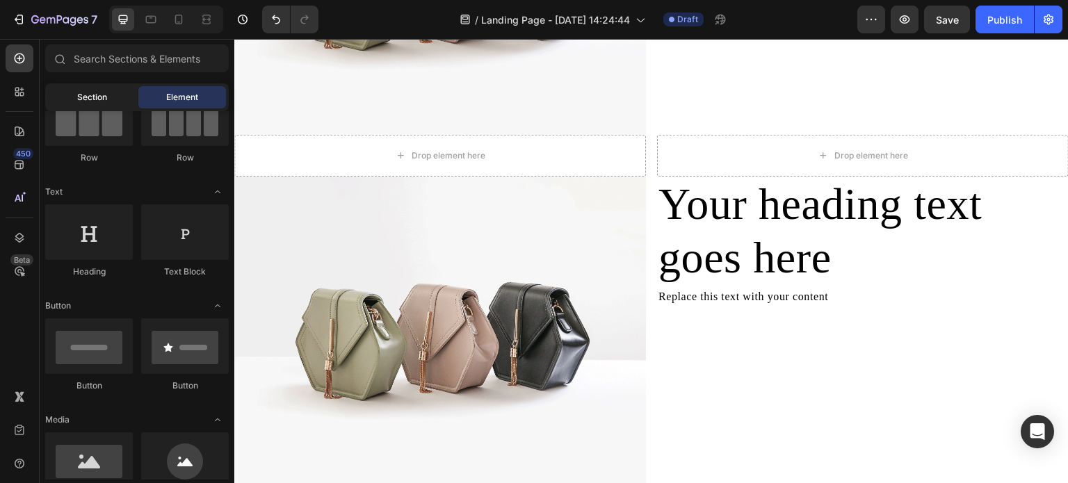
click at [74, 95] on div "Section" at bounding box center [92, 97] width 88 height 22
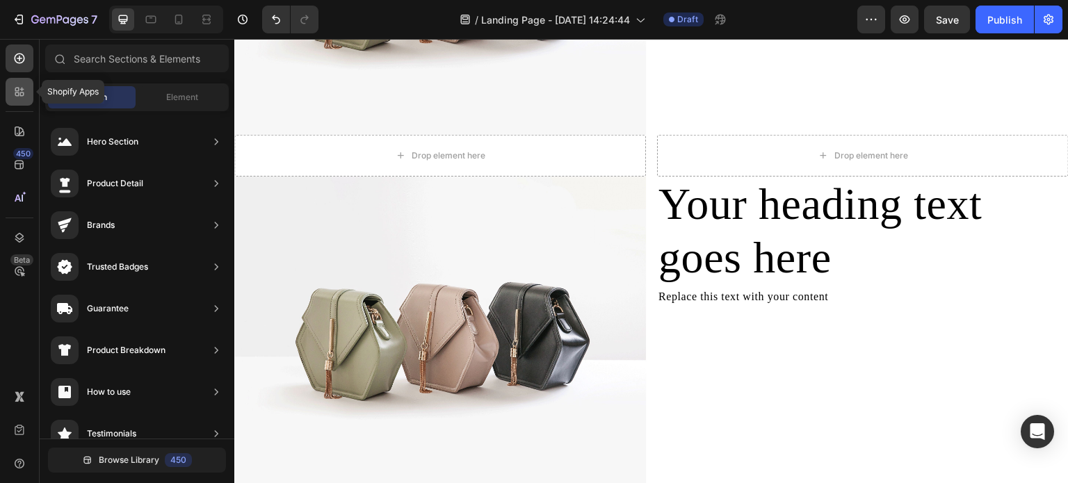
click at [20, 91] on icon at bounding box center [20, 92] width 14 height 14
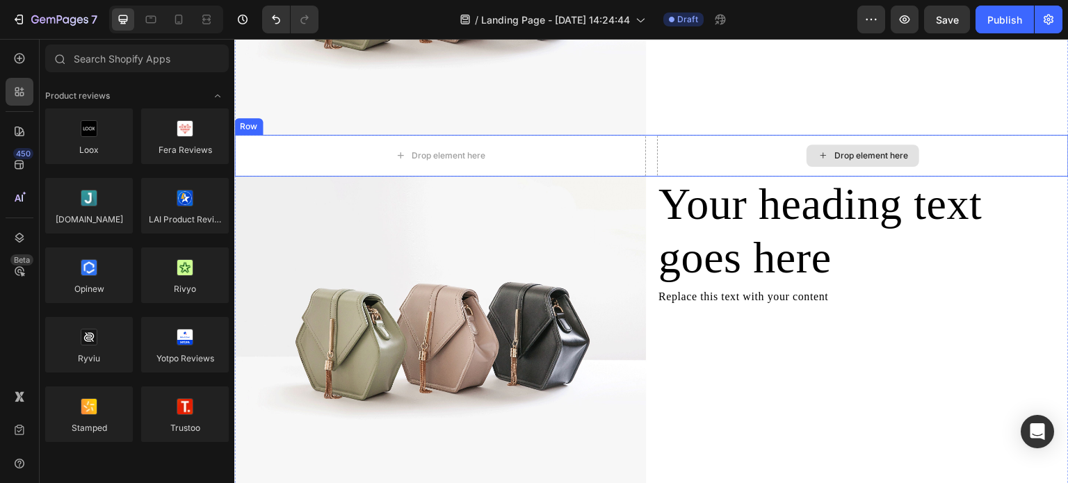
click at [657, 147] on div "Drop element here" at bounding box center [863, 156] width 412 height 42
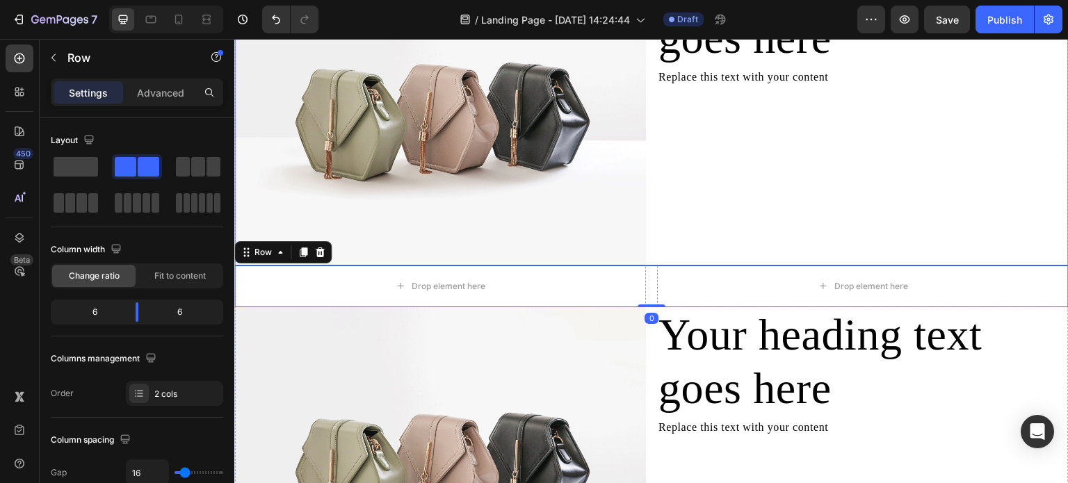
scroll to position [1252, 0]
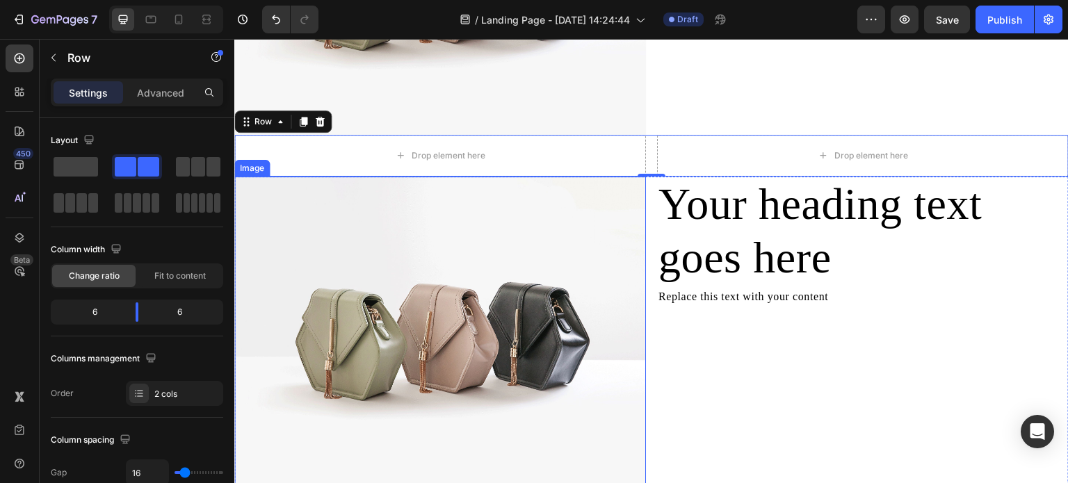
click at [602, 237] on img at bounding box center [440, 331] width 412 height 309
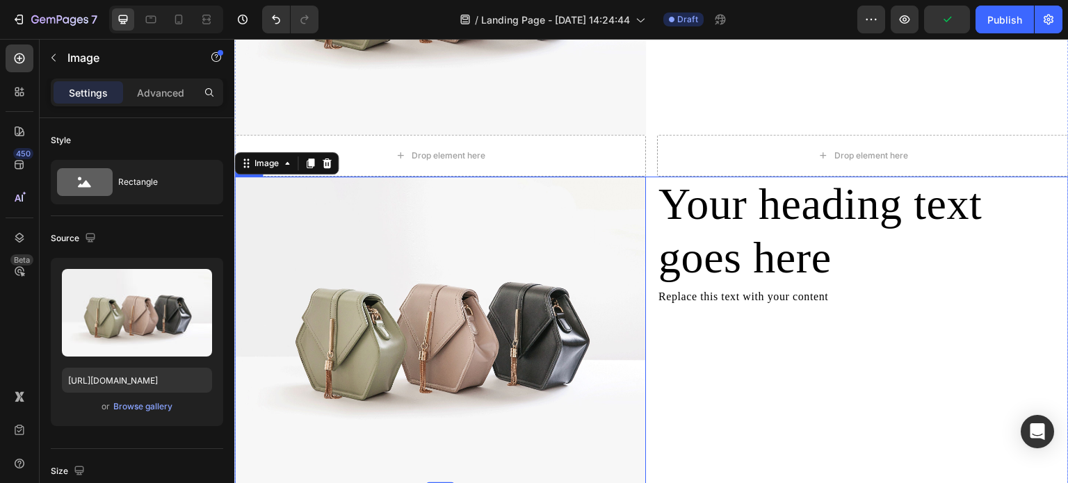
click at [657, 195] on h2 "Your heading text goes here" at bounding box center [863, 232] width 412 height 110
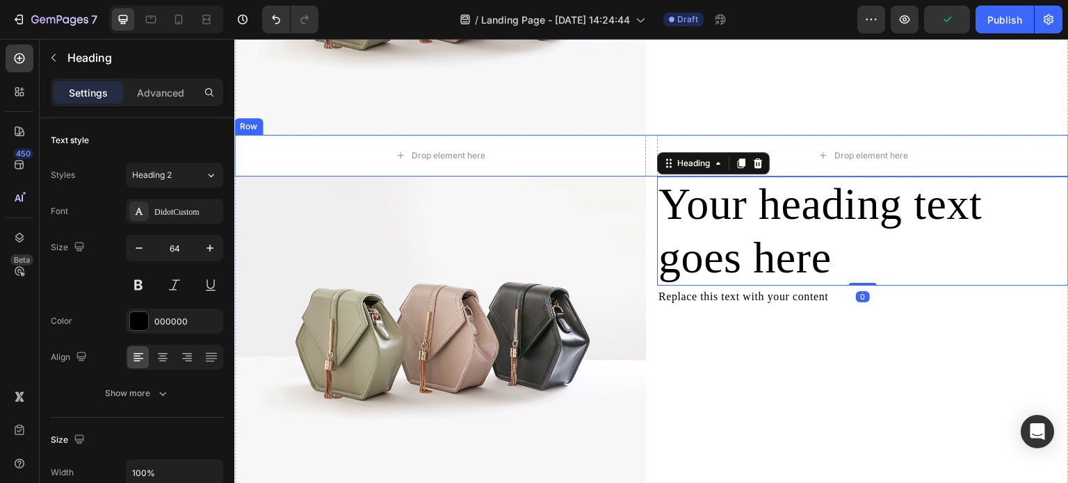
click at [647, 163] on div "Drop element here Drop element here Row" at bounding box center [651, 156] width 835 height 42
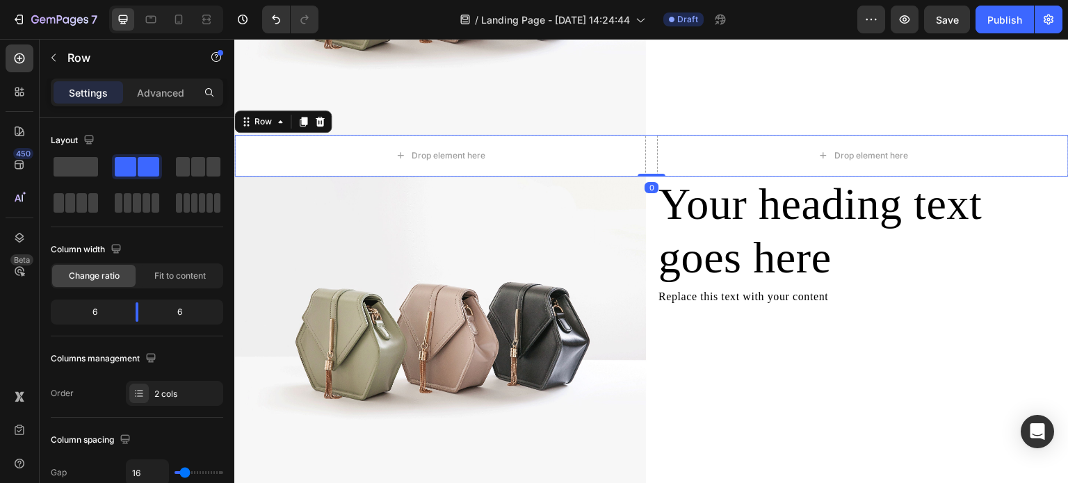
drag, startPoint x: 646, startPoint y: 170, endPoint x: 642, endPoint y: 150, distance: 20.6
click at [642, 150] on div "Drop element here Drop element here Row 0" at bounding box center [651, 156] width 835 height 42
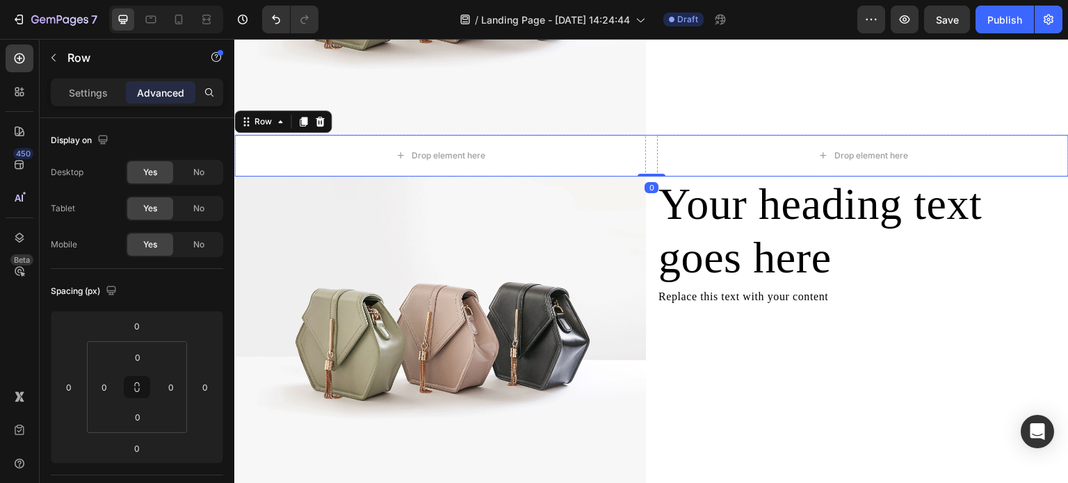
click at [650, 135] on div "Drop element here Drop element here Row 0" at bounding box center [651, 156] width 835 height 42
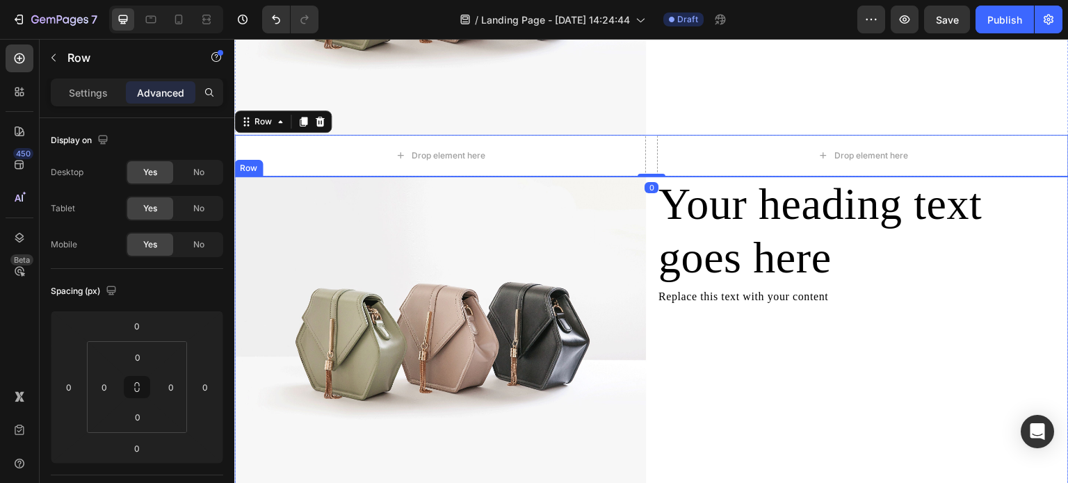
drag, startPoint x: 643, startPoint y: 172, endPoint x: 644, endPoint y: 152, distance: 20.2
click at [644, 152] on div "Drop element here Drop element here Row 0" at bounding box center [651, 156] width 835 height 42
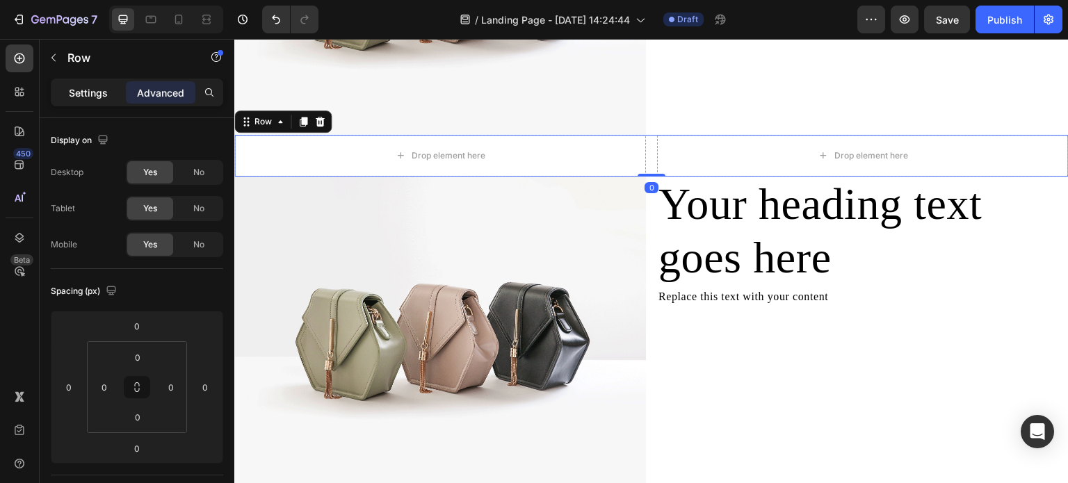
click at [77, 87] on p "Settings" at bounding box center [88, 93] width 39 height 15
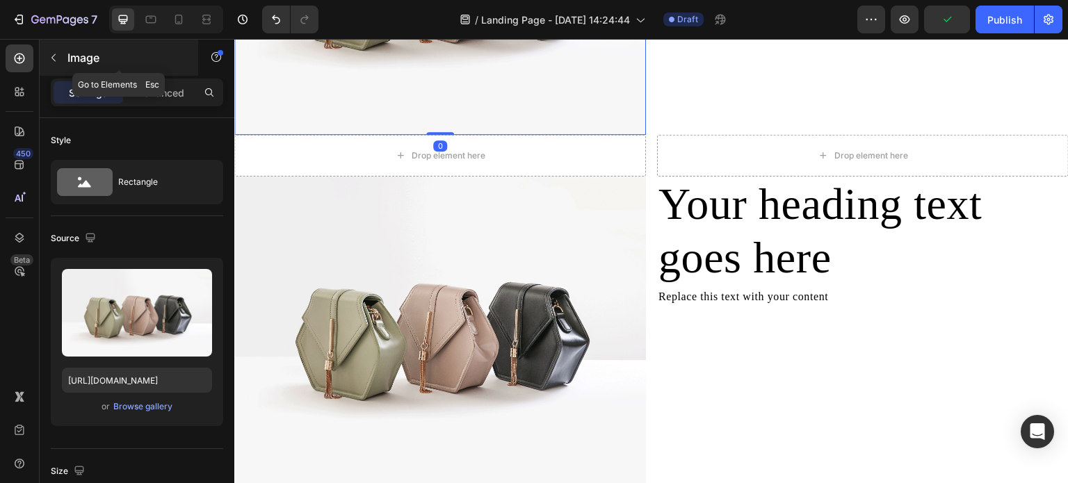
click at [56, 58] on icon "button" at bounding box center [53, 57] width 11 height 11
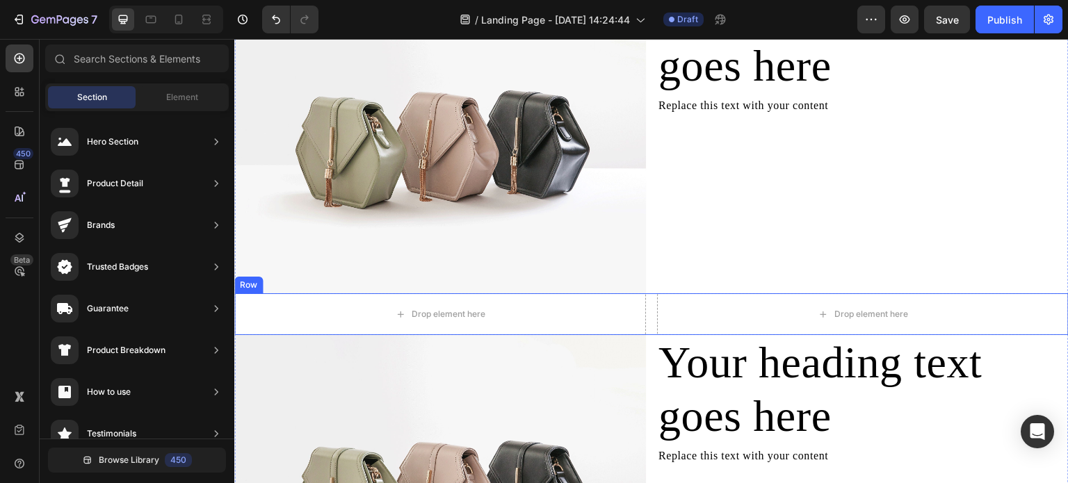
scroll to position [974, 0]
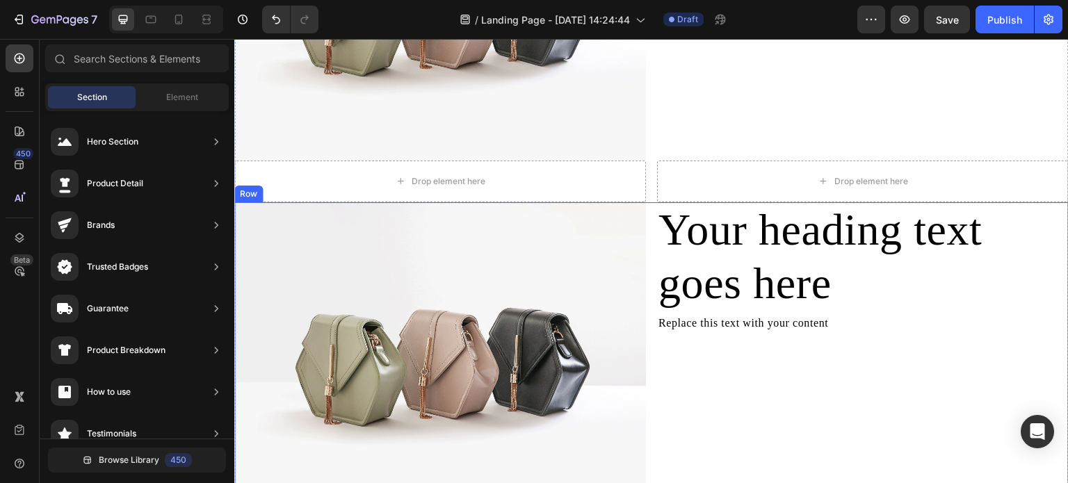
click at [643, 202] on div "Image Your heading text goes here Heading Replace this text with your content T…" at bounding box center [651, 356] width 835 height 309
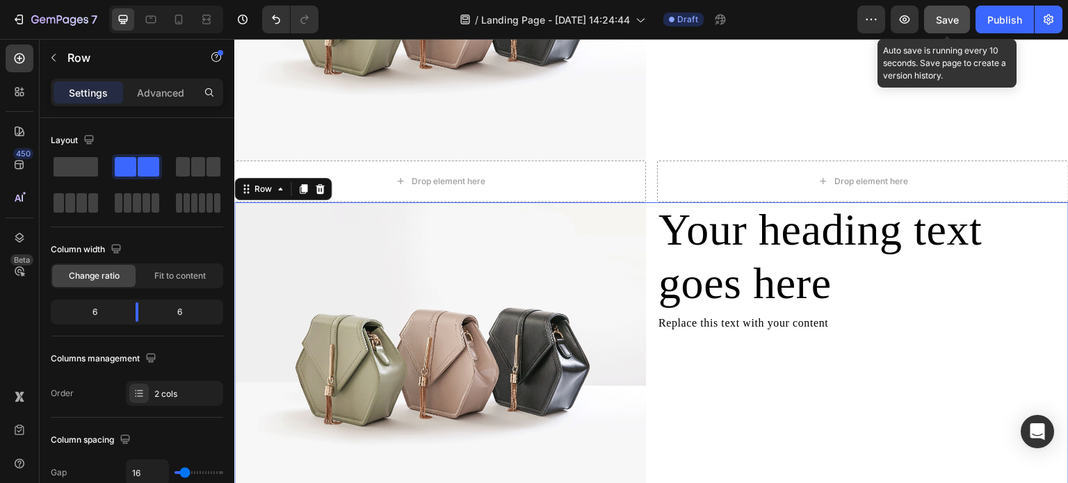
click at [946, 22] on span "Save" at bounding box center [947, 20] width 23 height 12
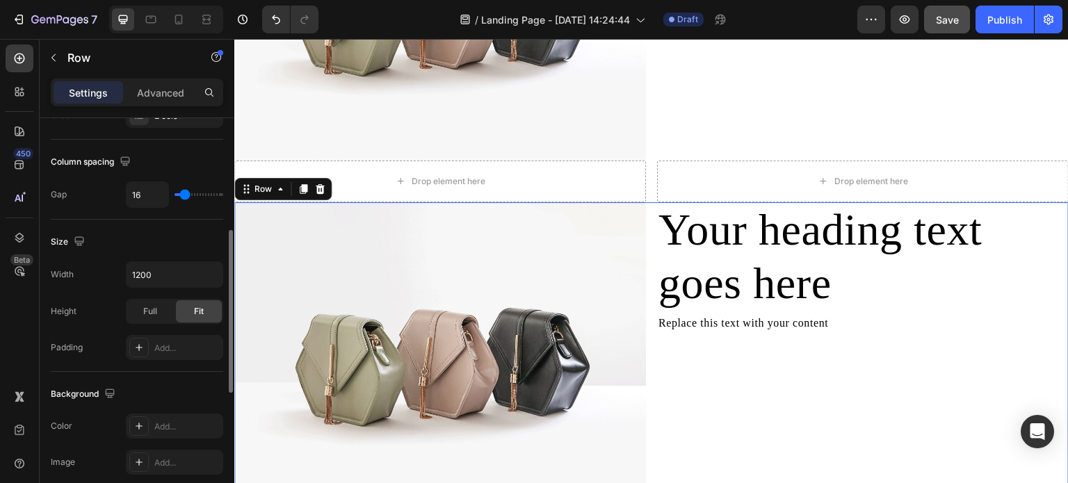
scroll to position [348, 0]
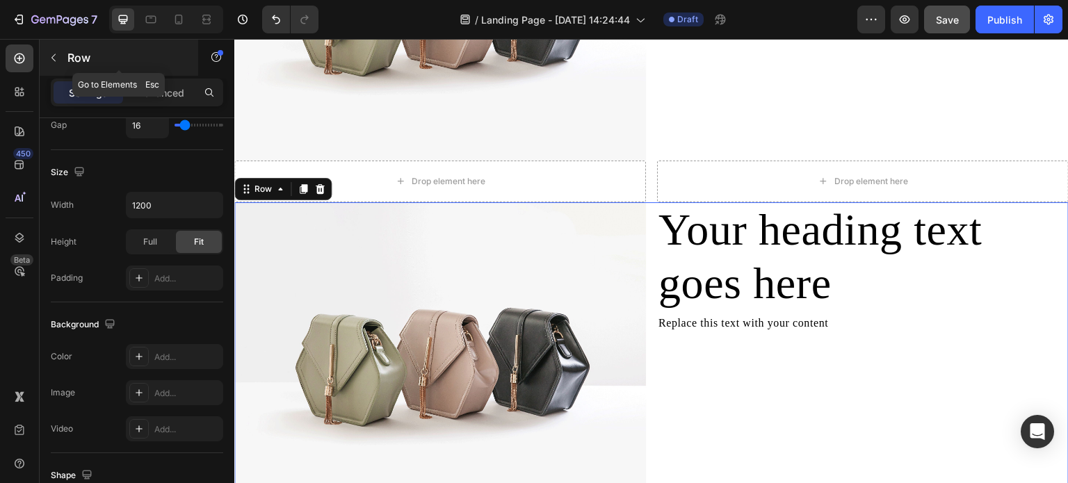
click at [56, 62] on icon "button" at bounding box center [53, 57] width 11 height 11
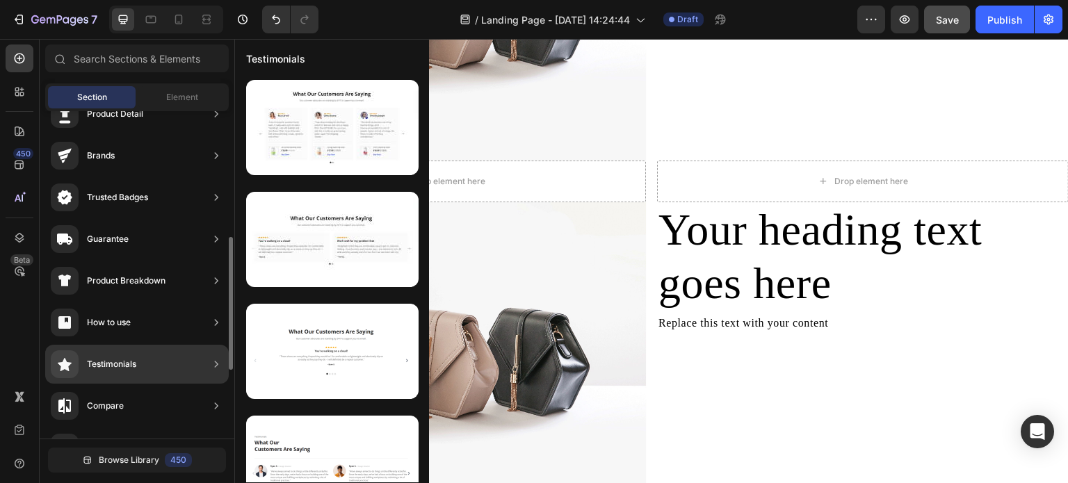
scroll to position [139, 0]
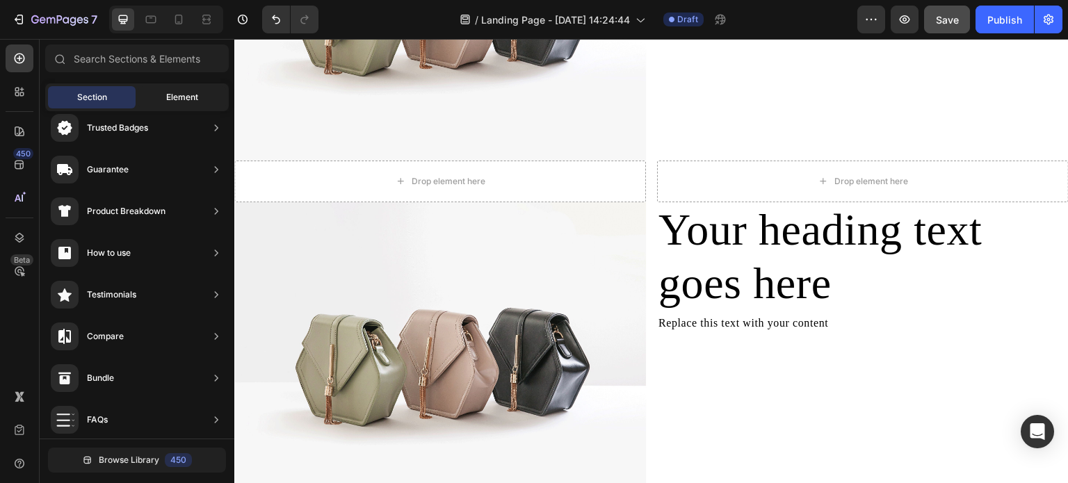
click at [173, 102] on span "Element" at bounding box center [182, 97] width 32 height 13
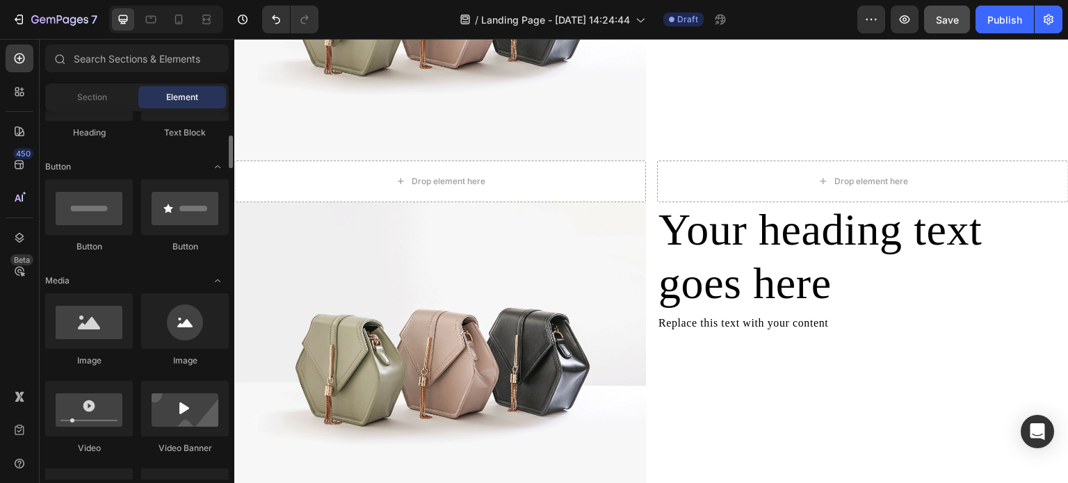
scroll to position [348, 0]
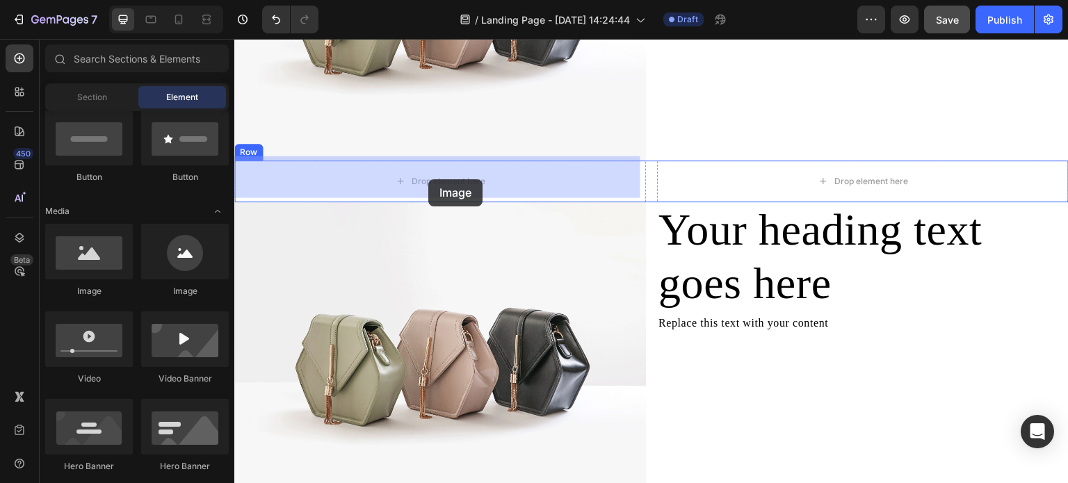
drag, startPoint x: 331, startPoint y: 306, endPoint x: 428, endPoint y: 179, distance: 159.7
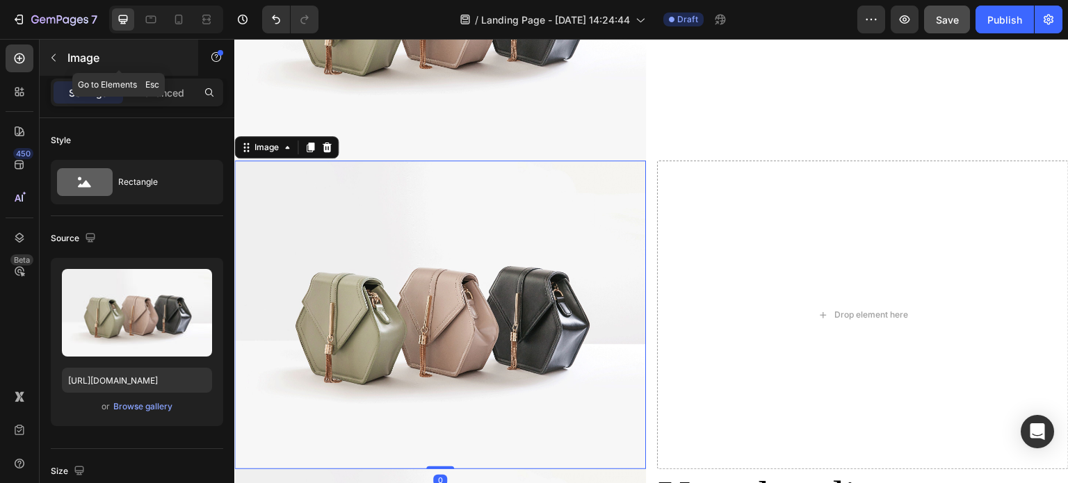
click at [58, 54] on icon "button" at bounding box center [53, 57] width 11 height 11
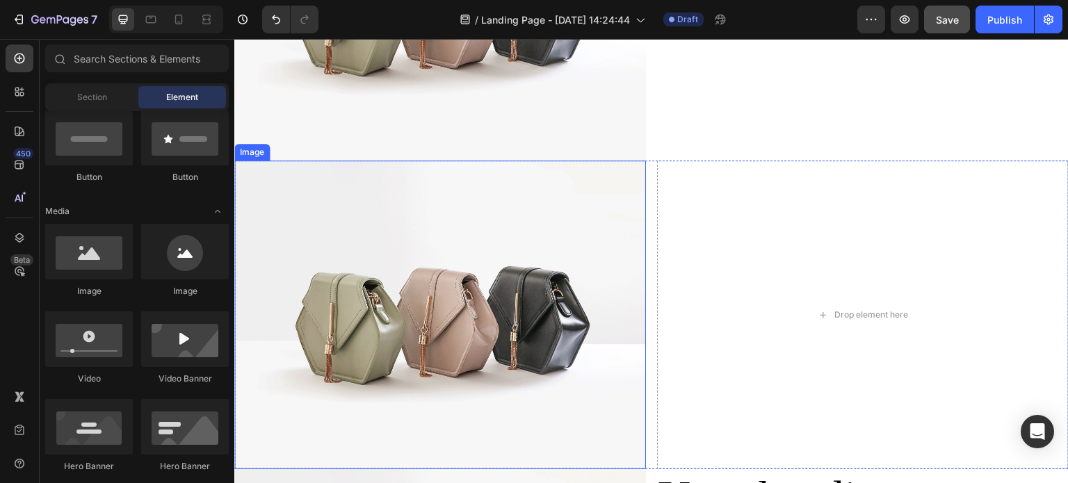
click at [410, 234] on img at bounding box center [440, 315] width 412 height 309
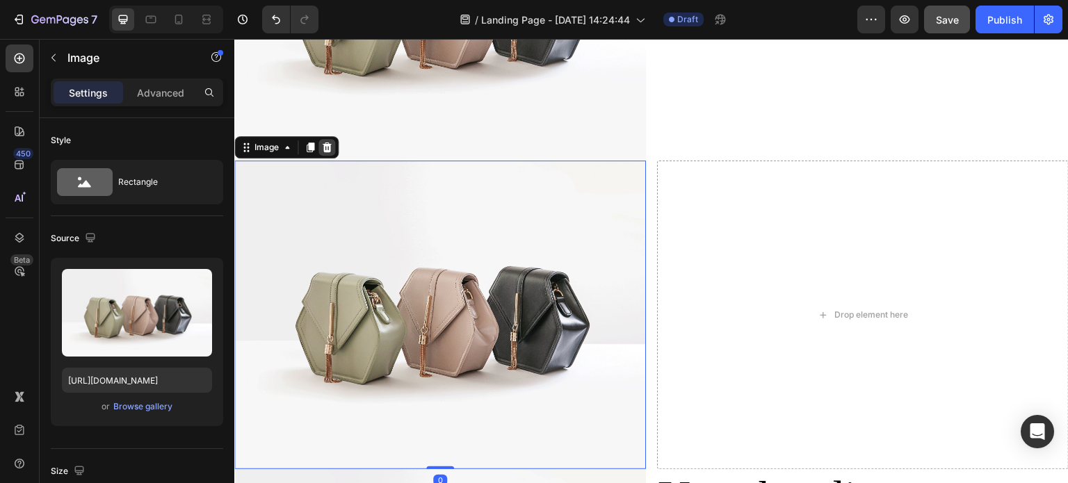
click at [320, 144] on div at bounding box center [327, 147] width 17 height 17
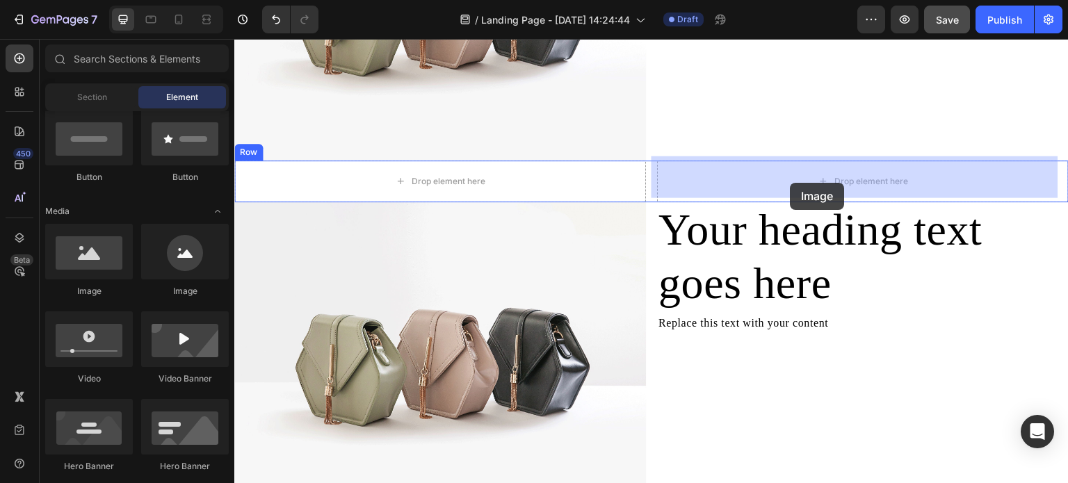
drag, startPoint x: 323, startPoint y: 310, endPoint x: 791, endPoint y: 183, distance: 484.3
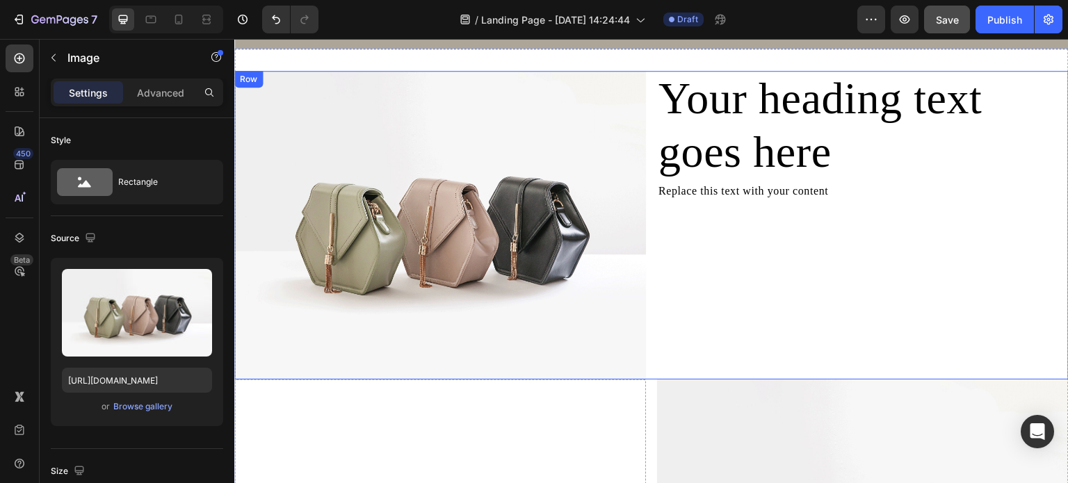
scroll to position [974, 0]
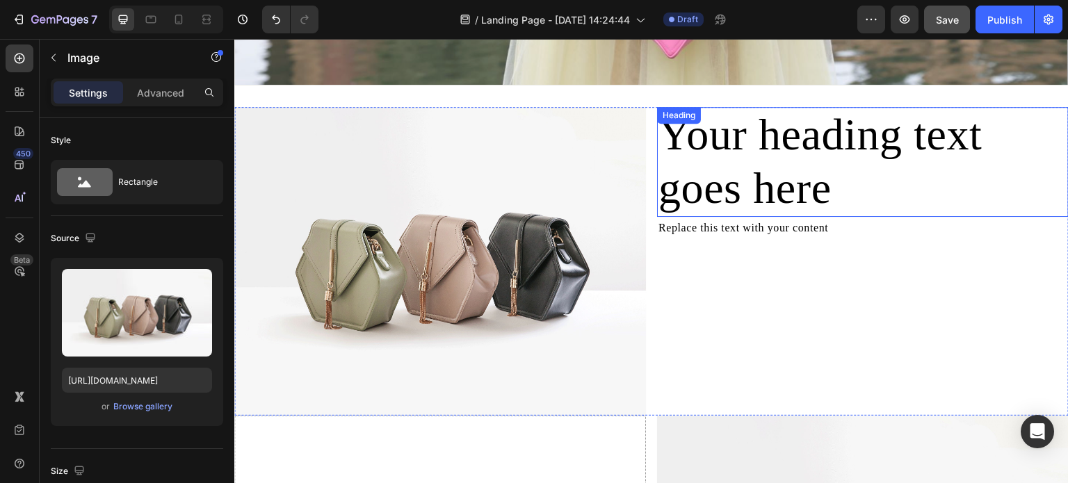
click at [776, 149] on h2 "Your heading text goes here" at bounding box center [863, 162] width 412 height 110
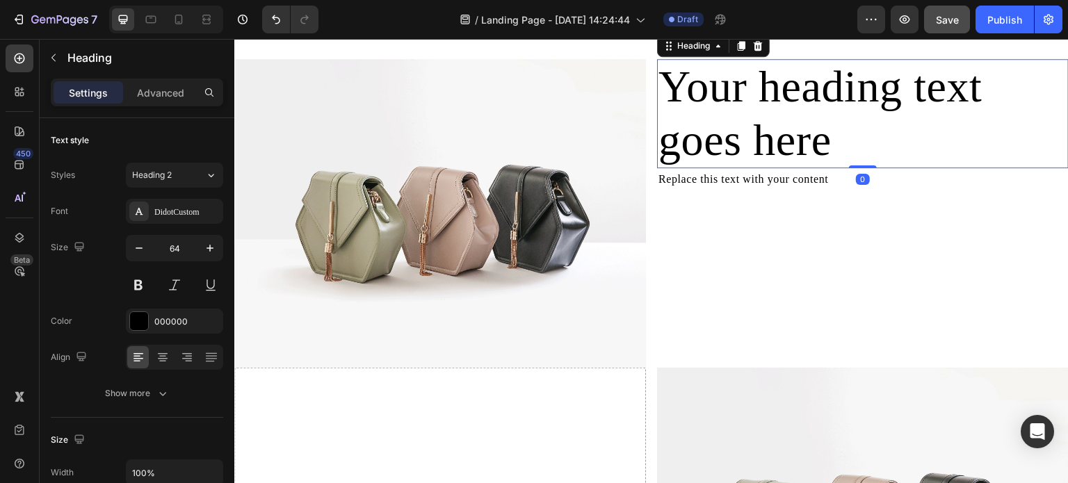
scroll to position [1043, 0]
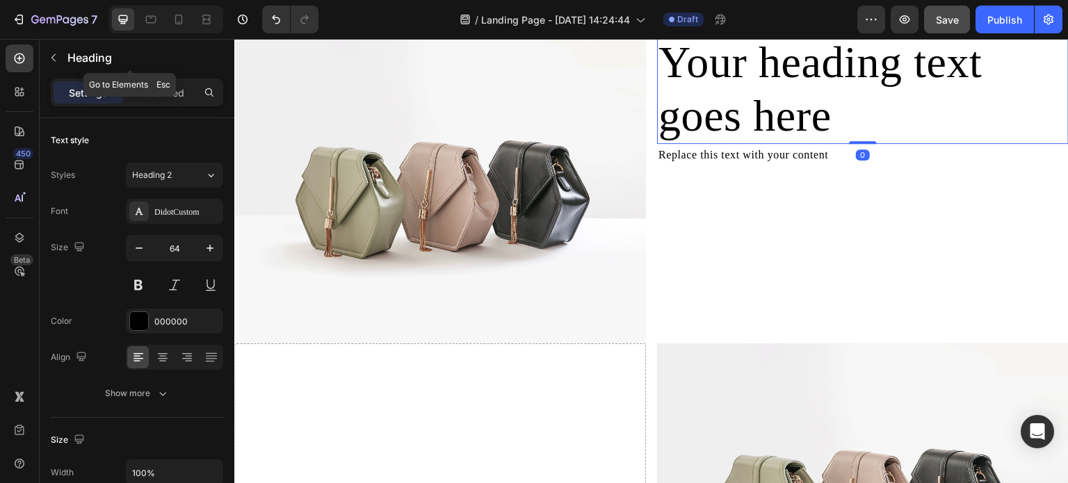
click at [56, 59] on icon "button" at bounding box center [53, 57] width 11 height 11
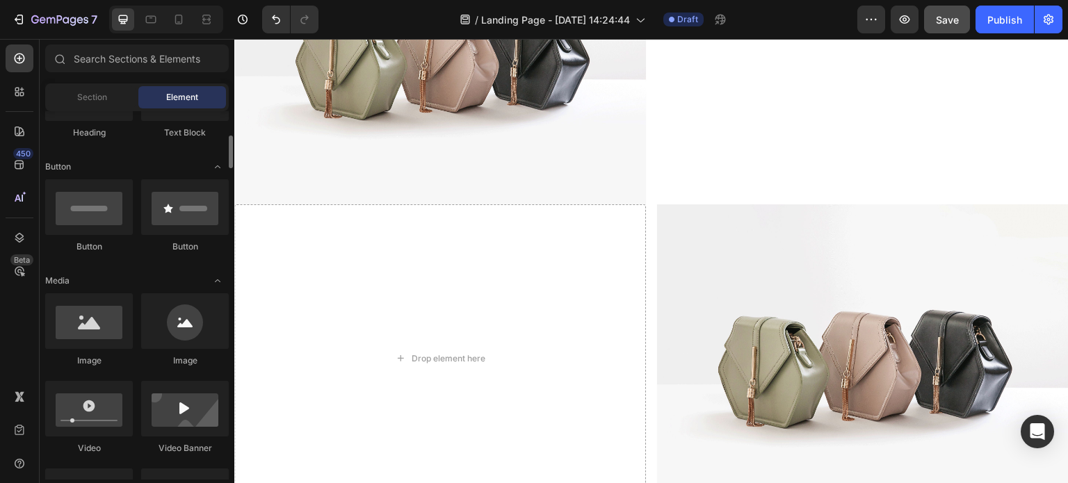
scroll to position [209, 0]
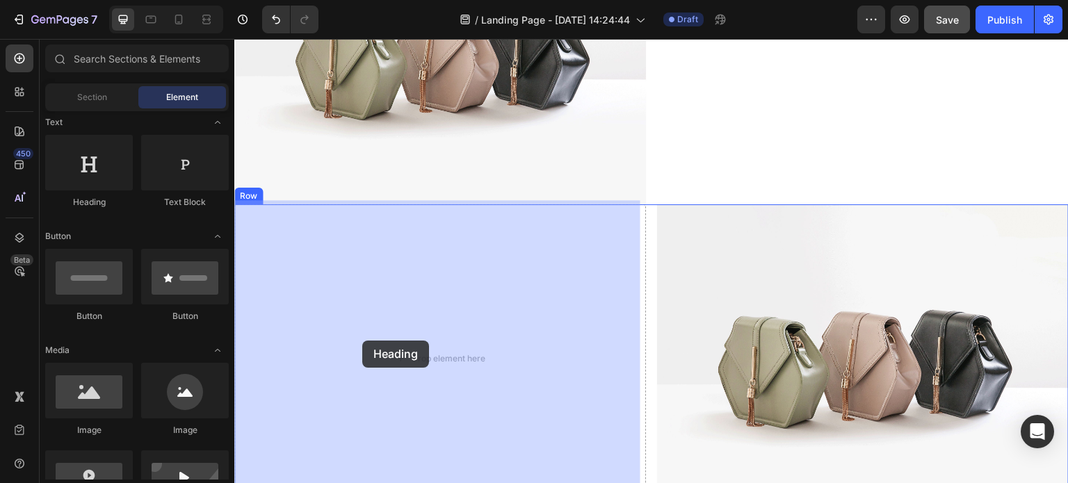
drag, startPoint x: 329, startPoint y: 209, endPoint x: 364, endPoint y: 341, distance: 136.7
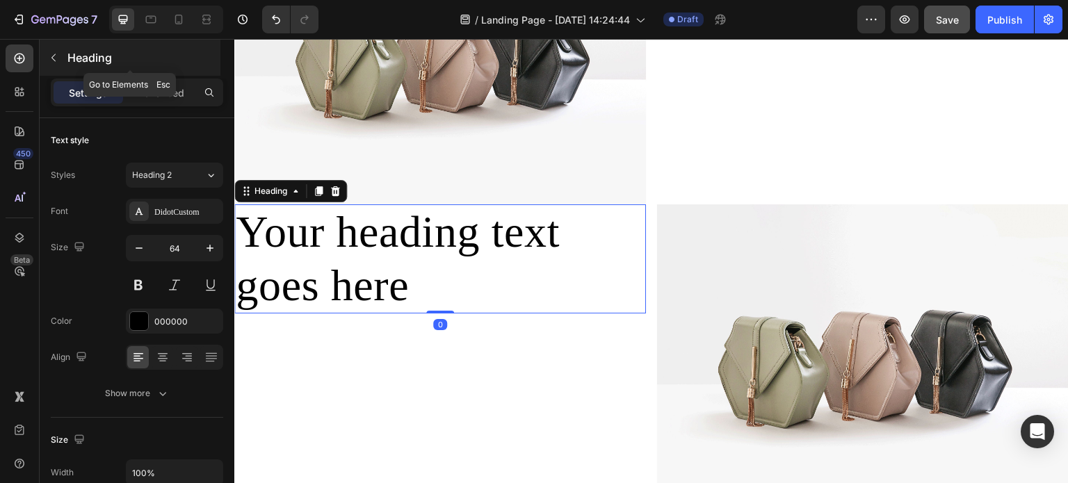
click at [58, 63] on button "button" at bounding box center [53, 58] width 22 height 22
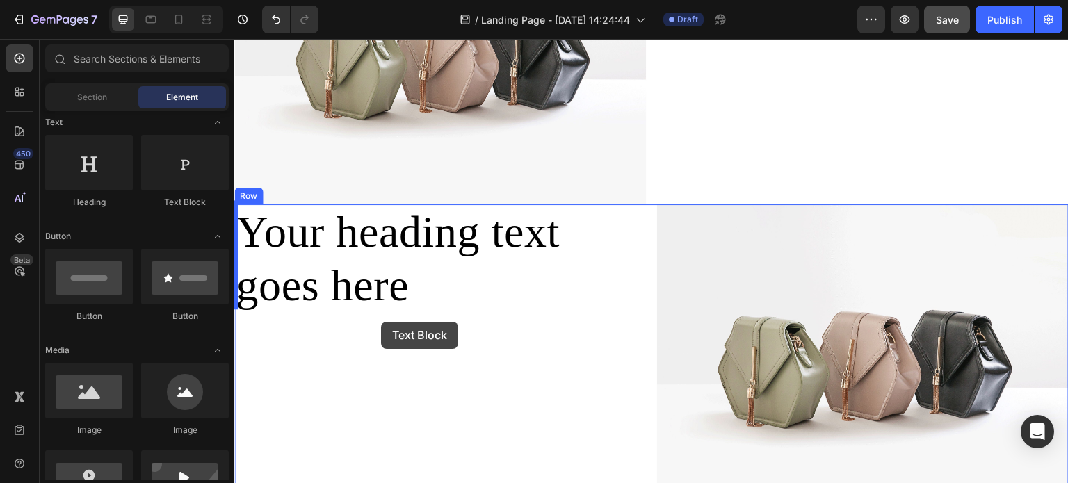
drag, startPoint x: 424, startPoint y: 202, endPoint x: 396, endPoint y: 348, distance: 148.6
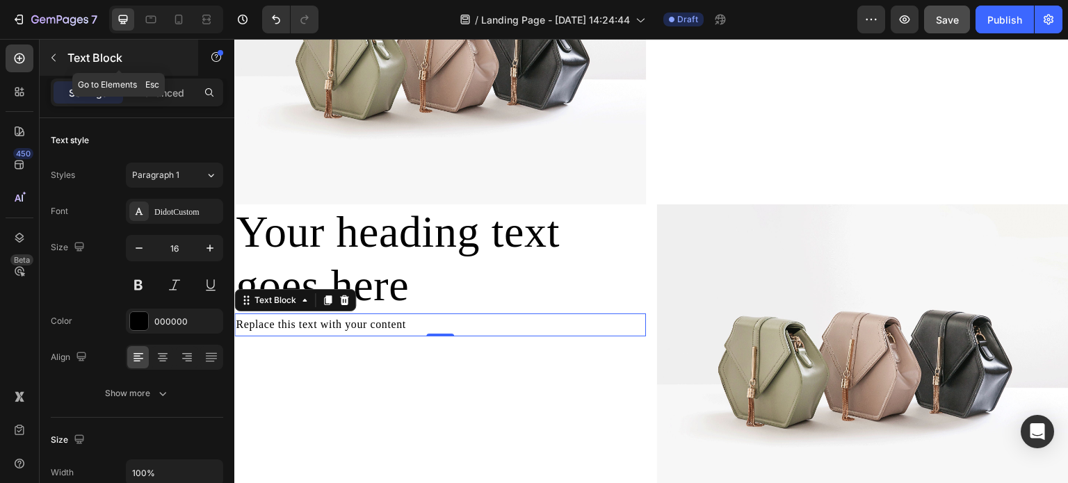
click at [56, 58] on icon "button" at bounding box center [53, 57] width 11 height 11
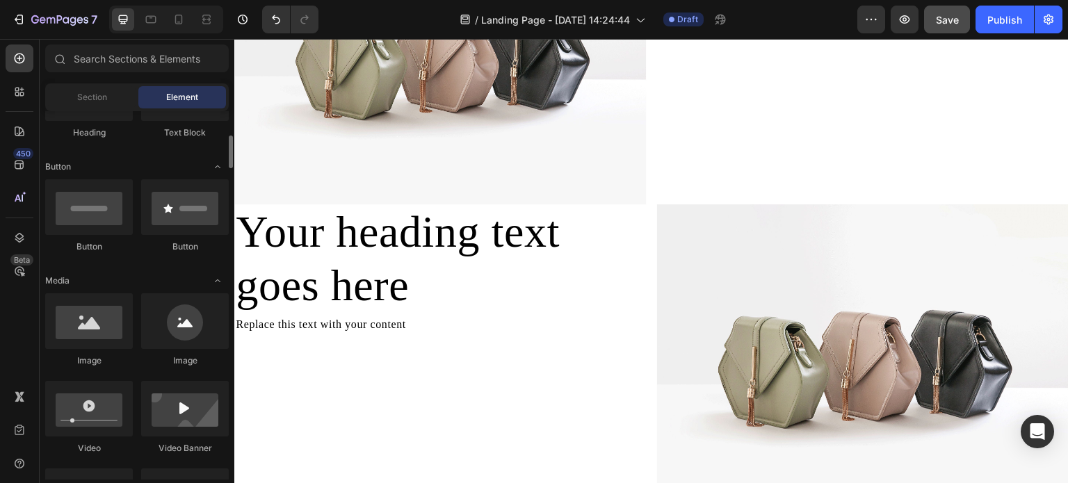
scroll to position [348, 0]
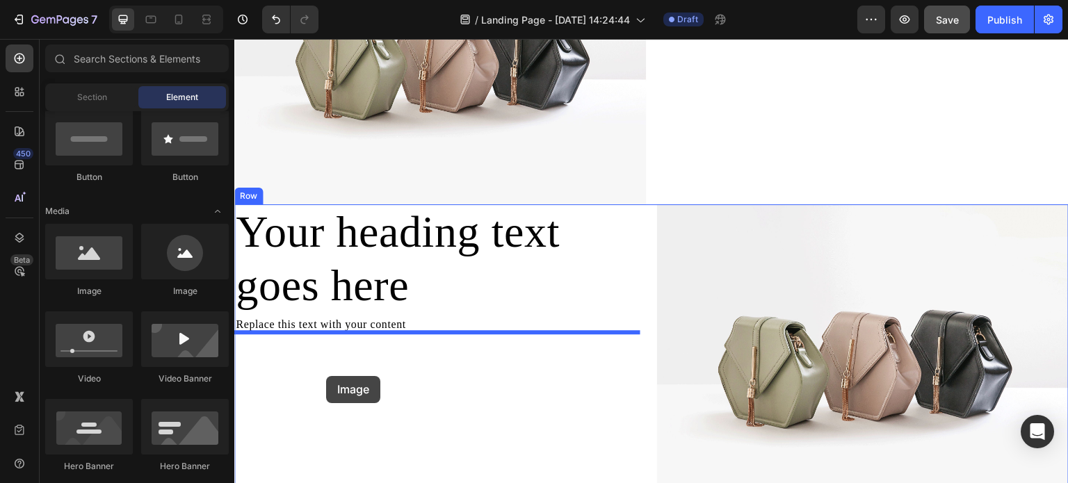
drag, startPoint x: 412, startPoint y: 297, endPoint x: 326, endPoint y: 376, distance: 117.2
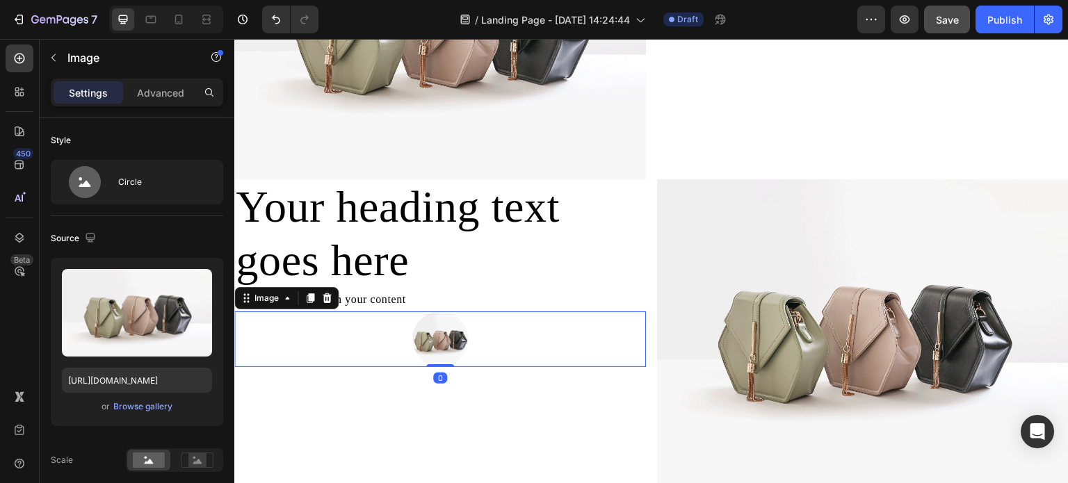
scroll to position [1252, 0]
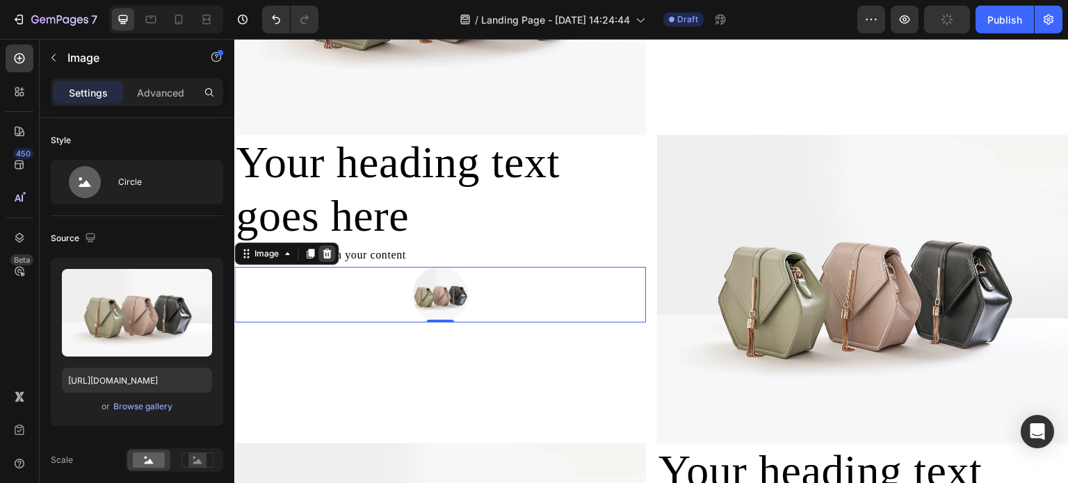
click at [326, 250] on icon at bounding box center [327, 254] width 9 height 10
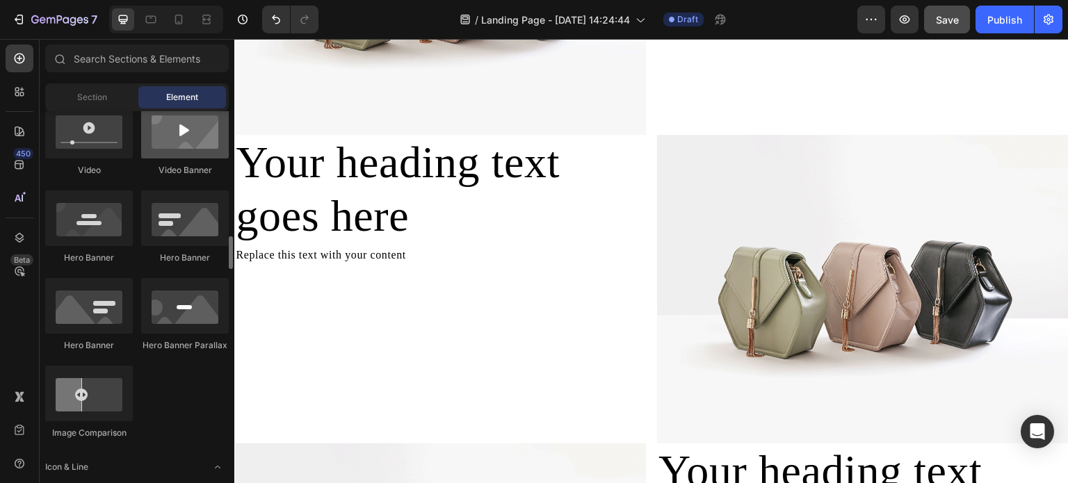
scroll to position [626, 0]
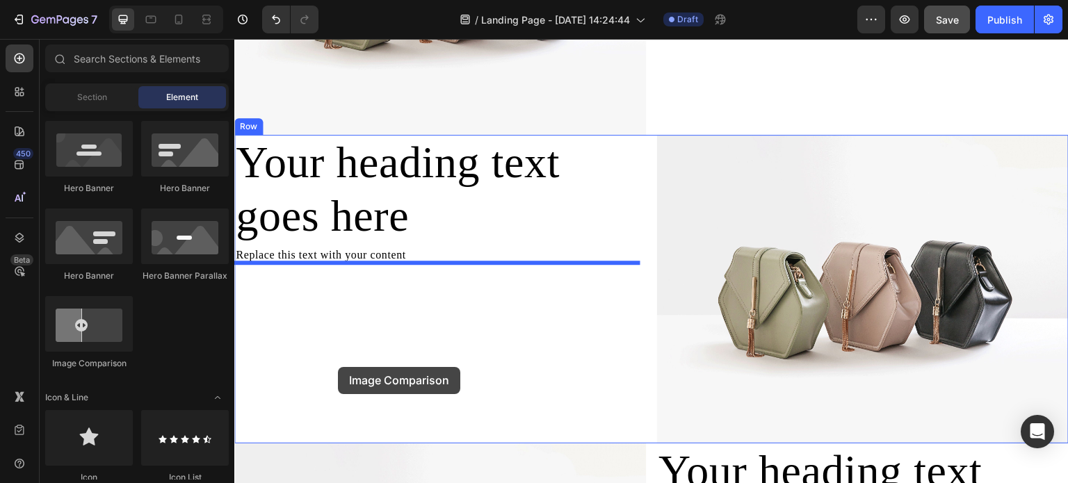
drag, startPoint x: 336, startPoint y: 367, endPoint x: 344, endPoint y: 369, distance: 7.8
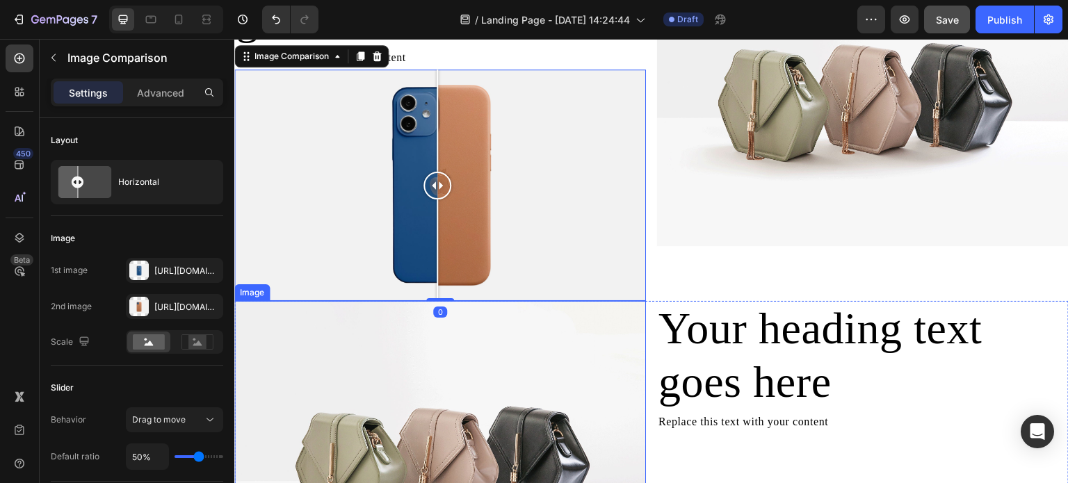
scroll to position [1461, 0]
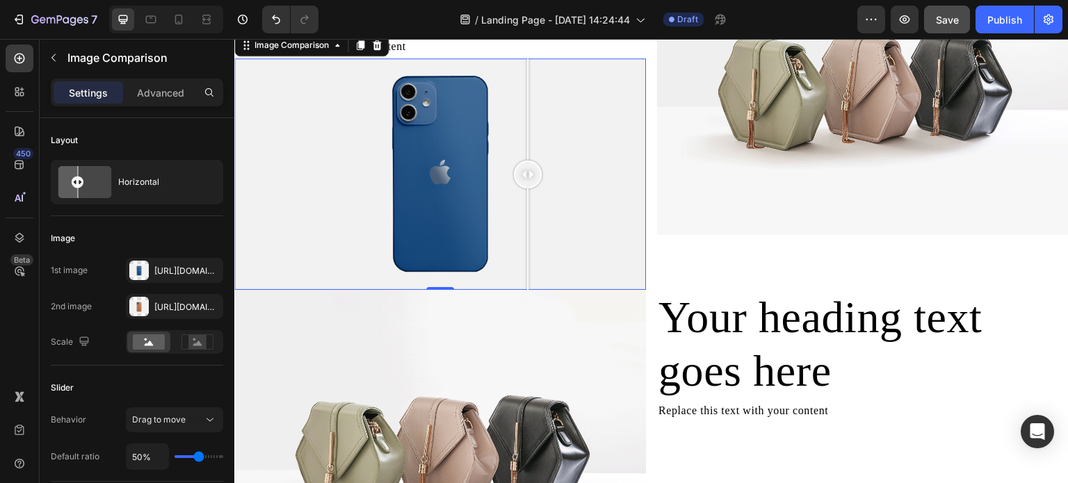
drag, startPoint x: 439, startPoint y: 170, endPoint x: 533, endPoint y: 220, distance: 106.1
click at [533, 220] on div at bounding box center [528, 174] width 28 height 232
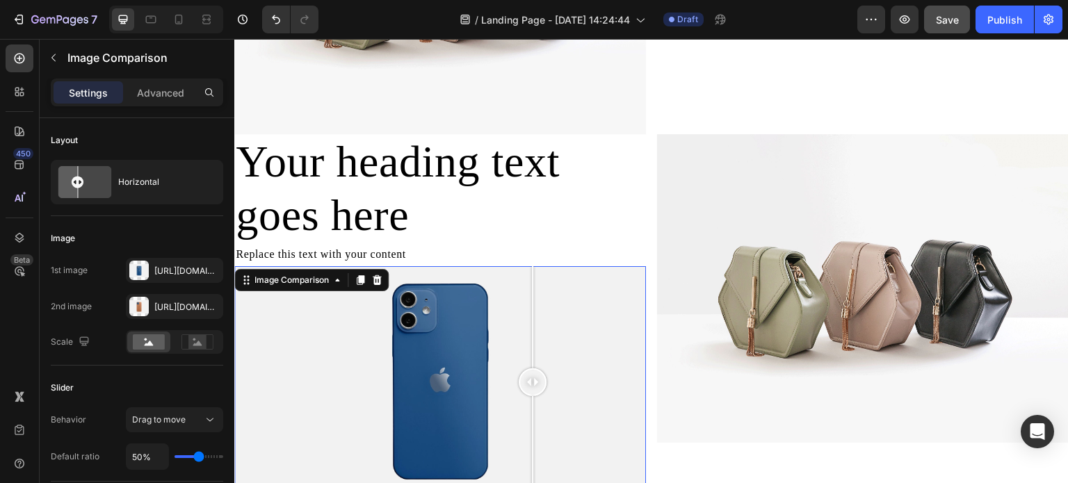
scroll to position [1252, 0]
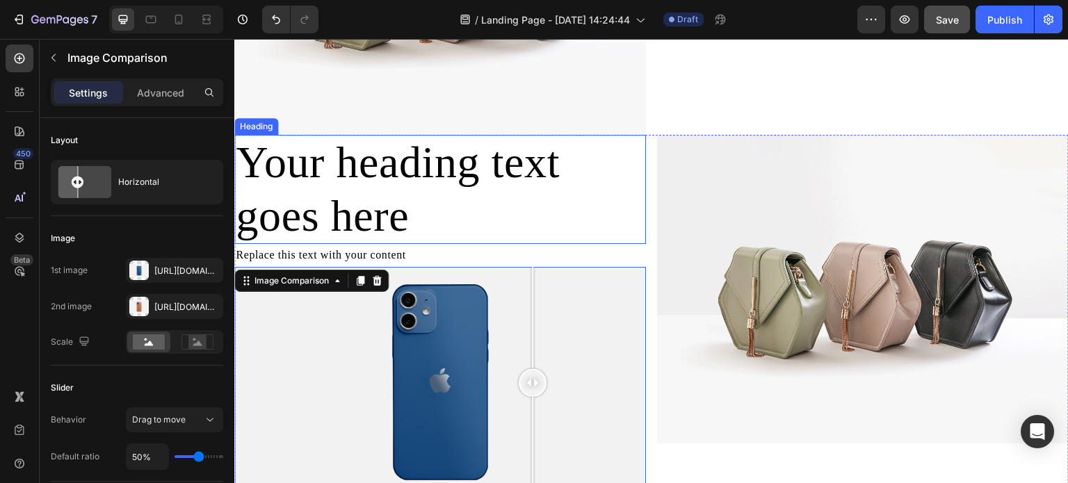
click at [588, 163] on h2 "Your heading text goes here" at bounding box center [440, 190] width 412 height 110
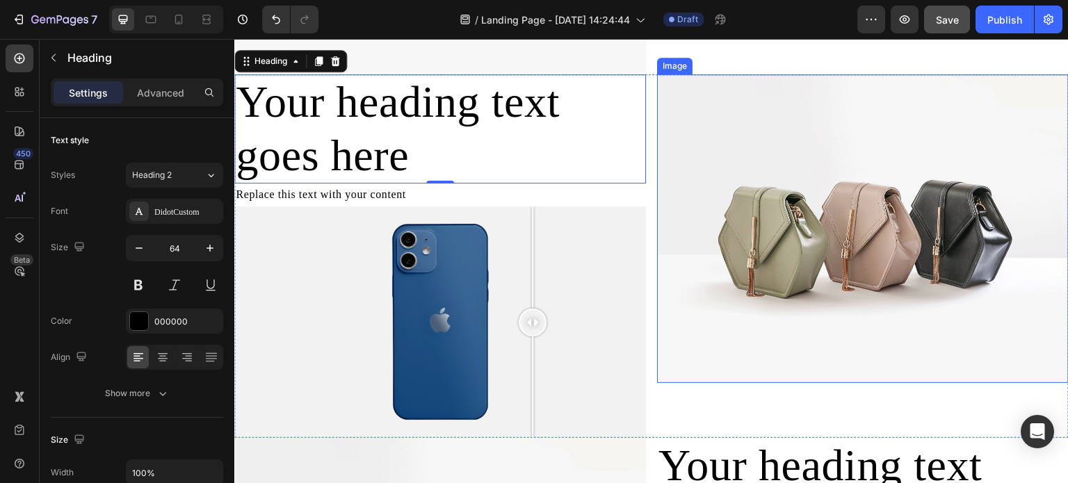
scroll to position [1322, 0]
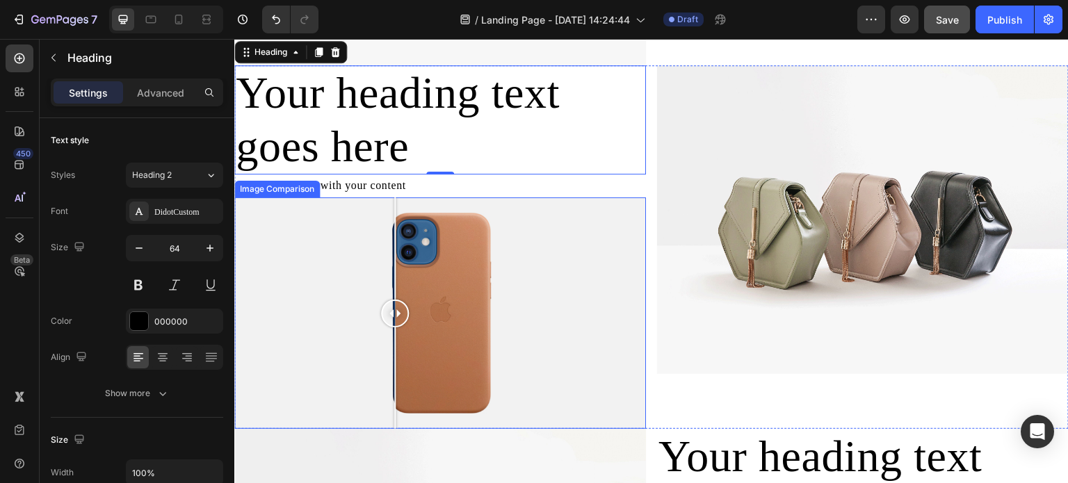
drag, startPoint x: 538, startPoint y: 303, endPoint x: 292, endPoint y: 322, distance: 246.3
click at [381, 332] on div at bounding box center [395, 314] width 28 height 232
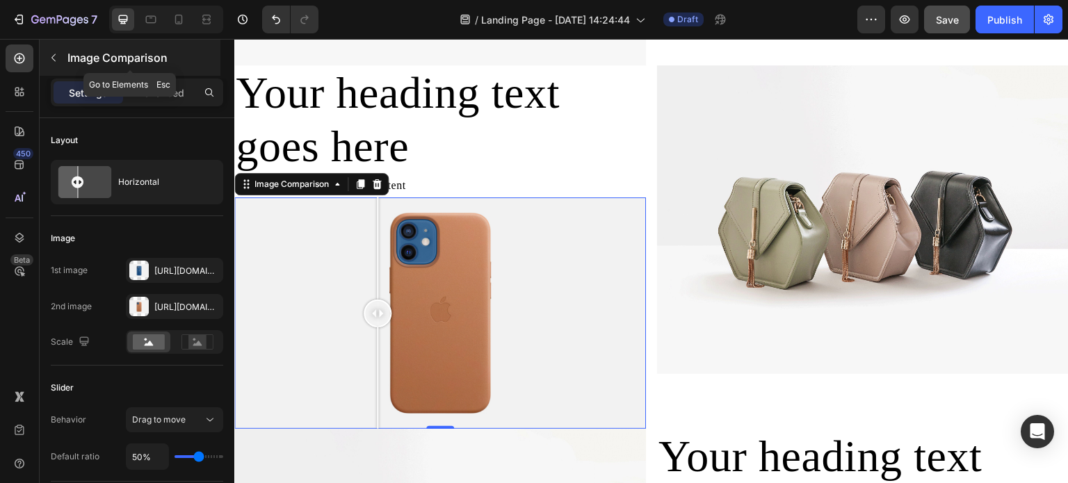
click at [58, 61] on icon "button" at bounding box center [53, 57] width 11 height 11
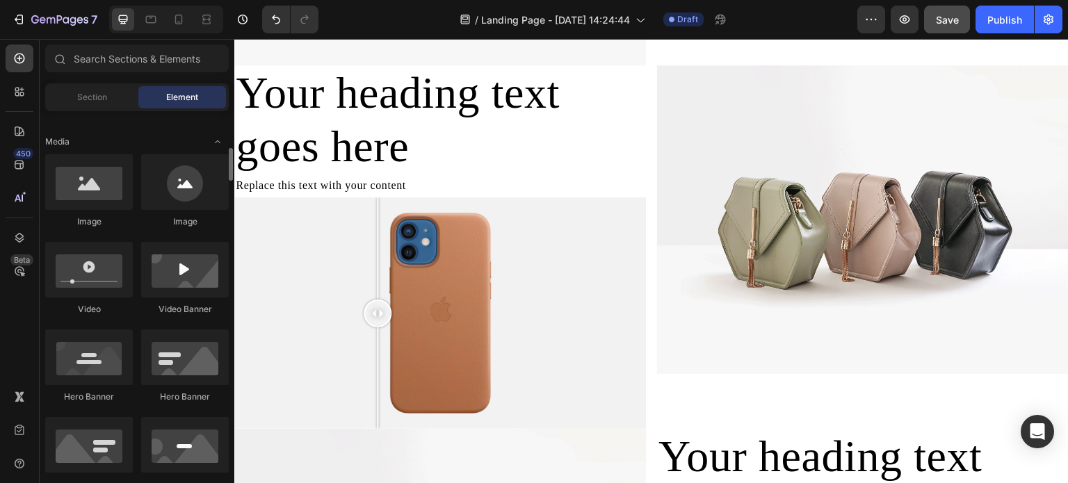
scroll to position [139, 0]
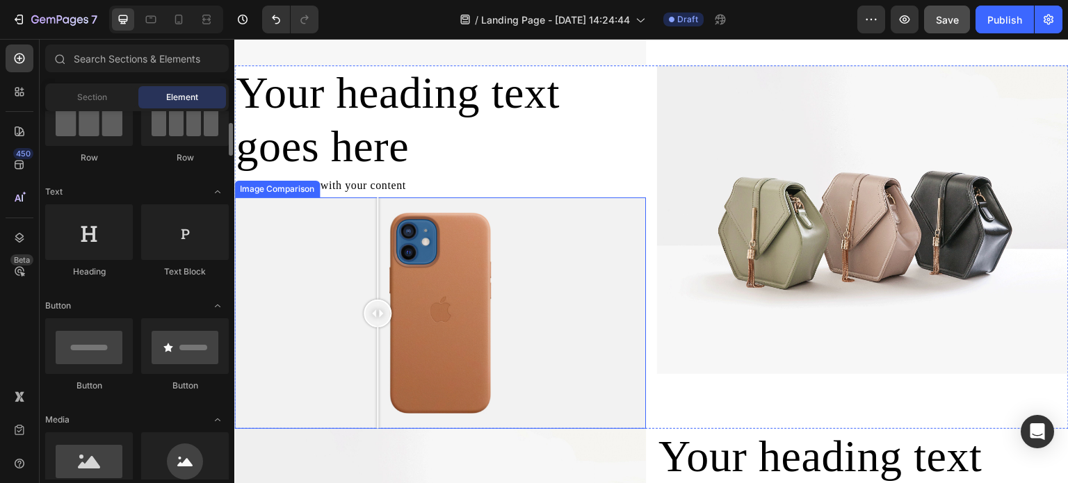
click at [380, 278] on div at bounding box center [378, 314] width 28 height 232
click at [344, 259] on div at bounding box center [440, 314] width 412 height 232
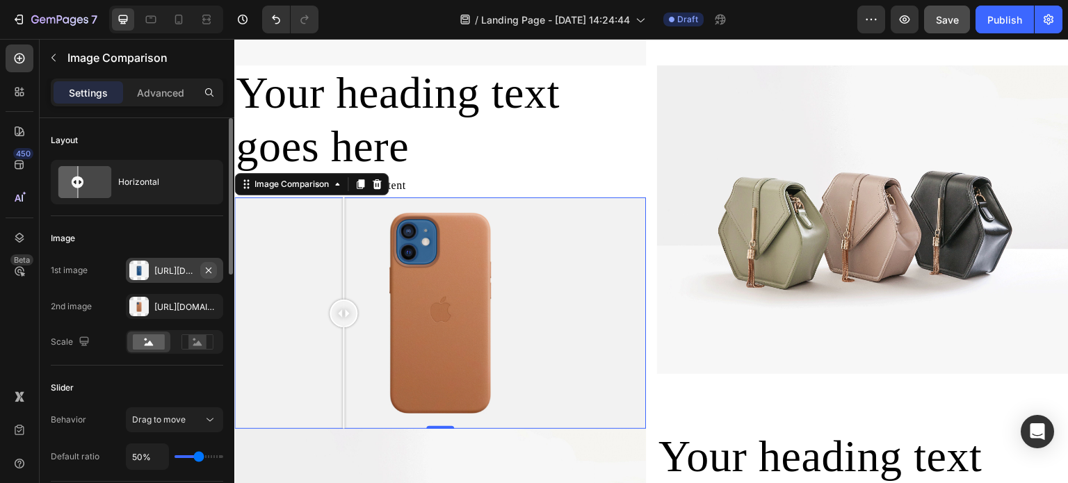
click at [204, 275] on icon "button" at bounding box center [208, 270] width 11 height 11
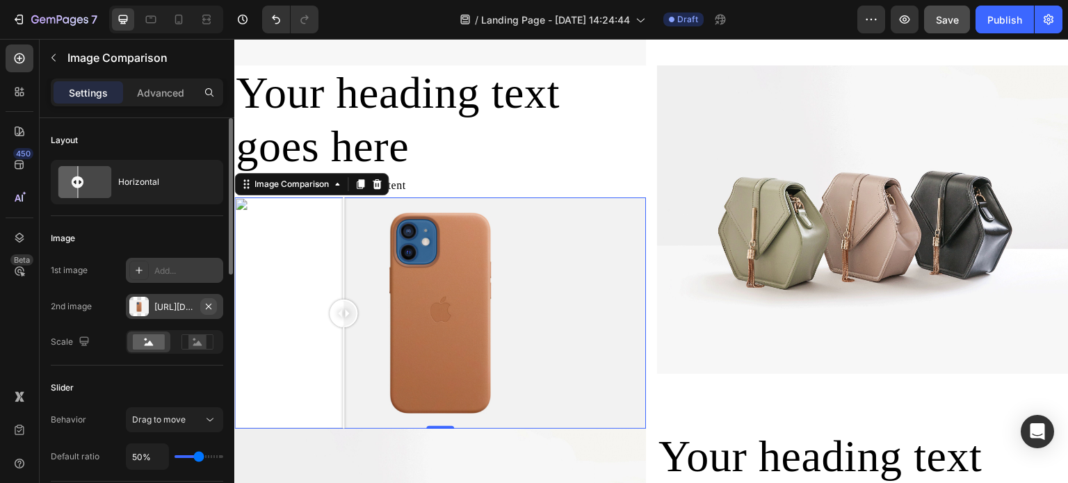
click at [208, 304] on icon "button" at bounding box center [208, 306] width 11 height 11
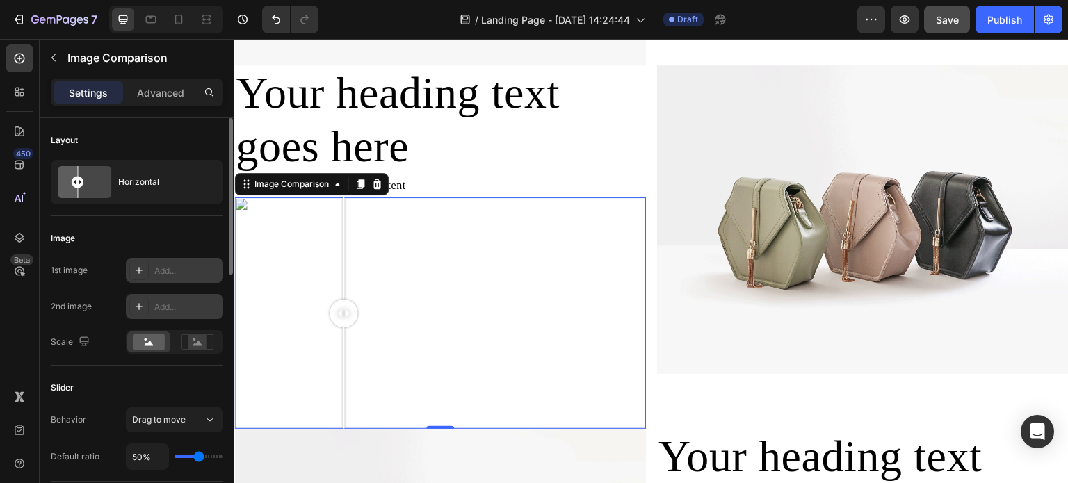
click at [175, 271] on div "Add..." at bounding box center [186, 271] width 65 height 13
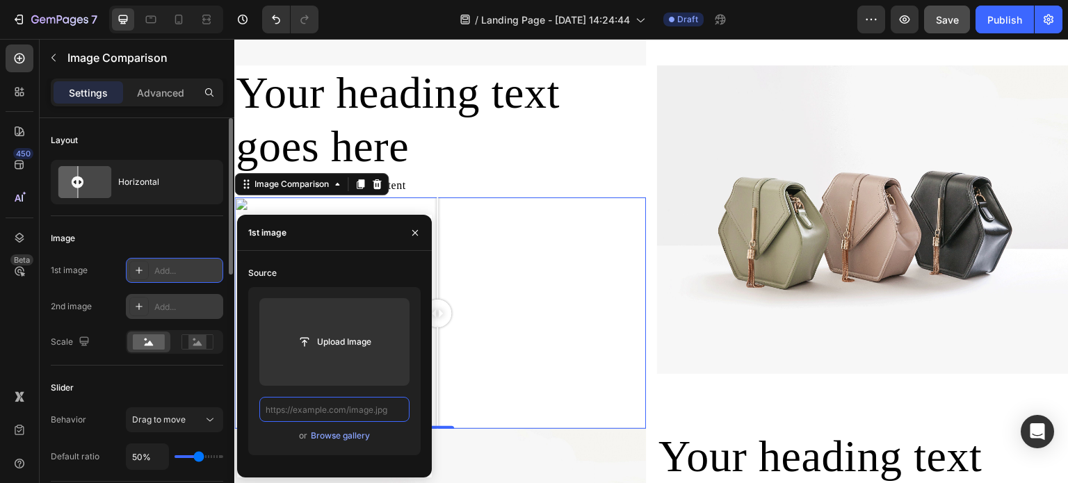
scroll to position [0, 0]
click at [348, 406] on input "text" at bounding box center [334, 409] width 150 height 25
paste input "https://cdn.shopify.com/s/files/1/0695/8940/1798/files/0F0A5055.jpg?v=1756310962"
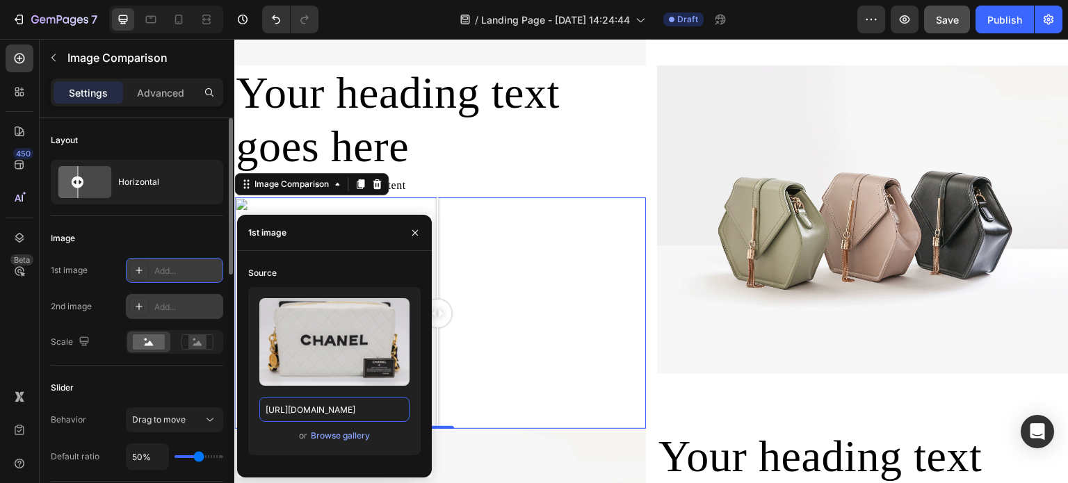
type input "https://cdn.shopify.com/s/files/1/0695/8940/1798/files/0F0A5055.jpg?v=1756310962"
click at [406, 440] on div "or Browse gallery" at bounding box center [334, 436] width 150 height 17
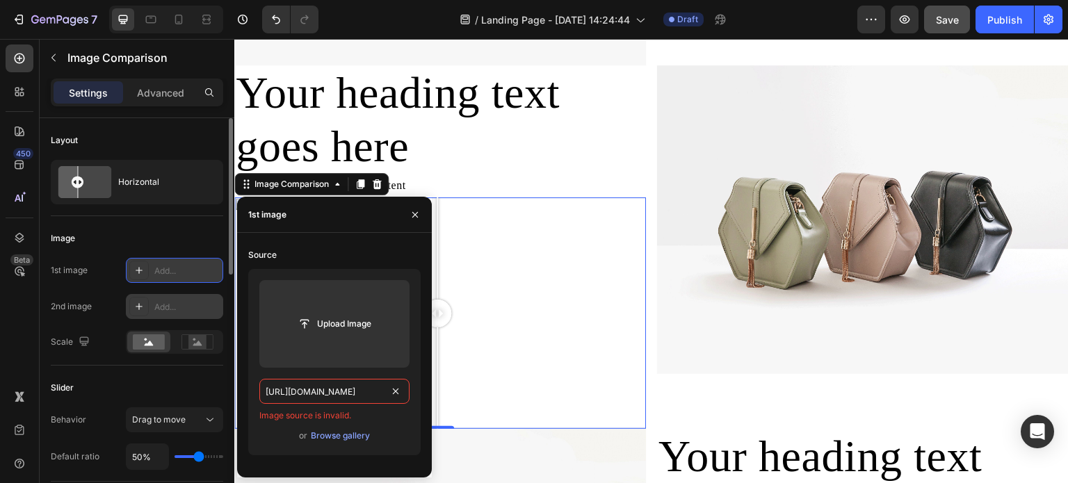
click at [359, 389] on input "https://cdn.shopify.com/s/files/1/0695/8940/1798/files/0F0A5055.jpg?v=1756310962" at bounding box center [334, 391] width 150 height 25
click at [386, 392] on input "https://cdn.shopify.com/s/files/1/0695/8940/1798/files/0F0A5055.jpg?v=1756310962" at bounding box center [334, 391] width 150 height 25
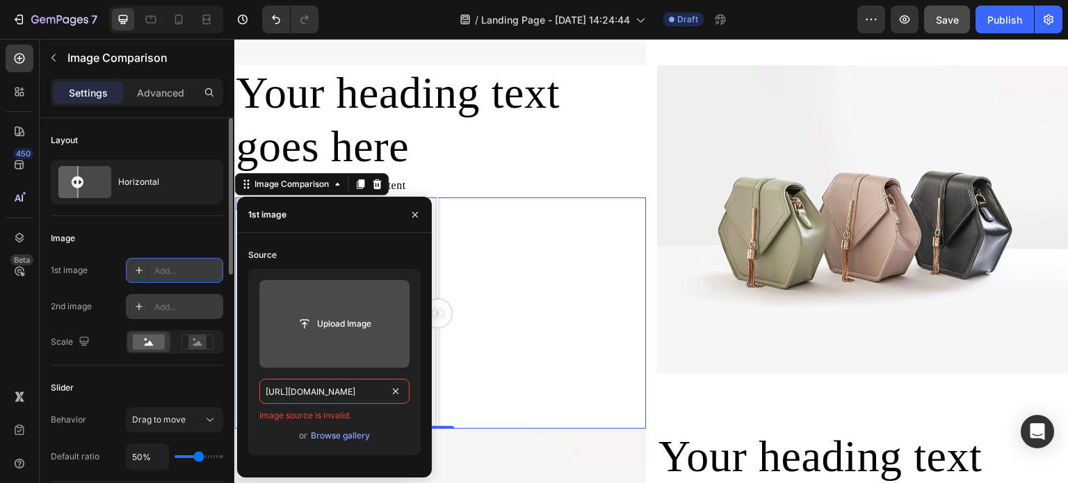
click at [342, 324] on input "file" at bounding box center [335, 324] width 96 height 24
click at [348, 316] on input "file" at bounding box center [335, 324] width 96 height 24
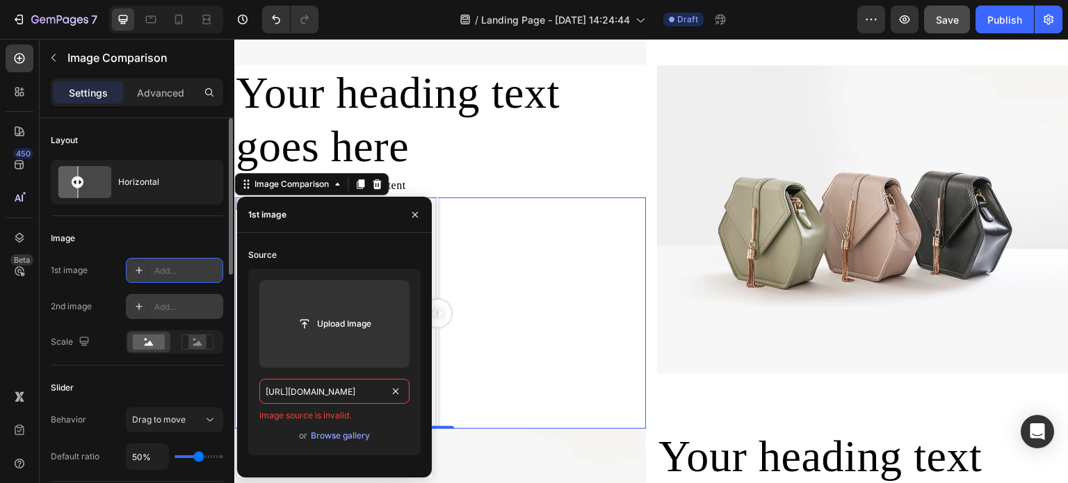
click at [374, 393] on input "https://cdn.shopify.com/s/files/1/0695/8940/1798/files/0F0A5055.jpg?v=1756310962" at bounding box center [334, 391] width 150 height 25
click at [324, 393] on input "text" at bounding box center [334, 391] width 150 height 25
paste input "https://cdn.shopify.com/s/files/1/0695/8940/1798/files/0F0A5055.jpg?v=1756310962"
type input "https://cdn.shopify.com/s/files/1/0695/8940/1798/files/0F0A5055.jpg?v=1756310962"
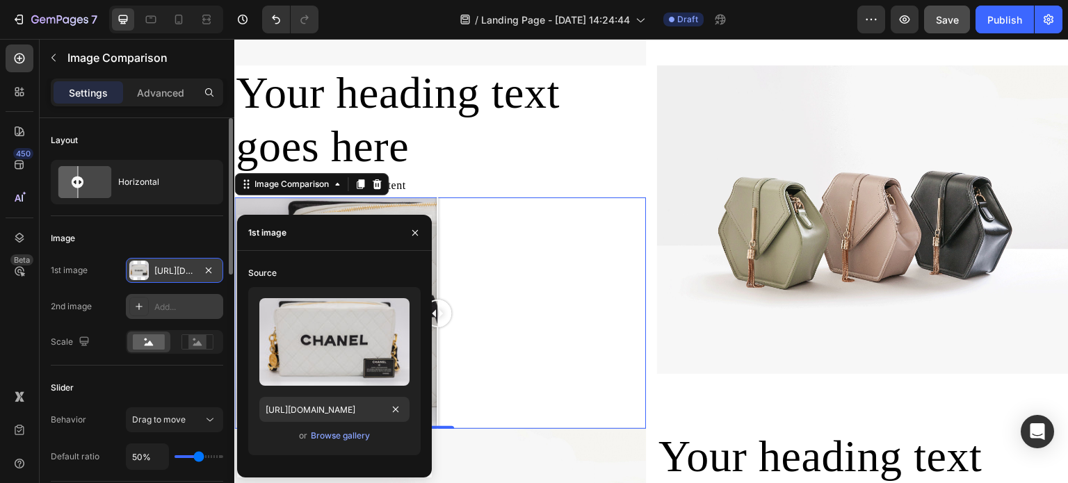
click at [161, 303] on div "Add..." at bounding box center [186, 307] width 65 height 13
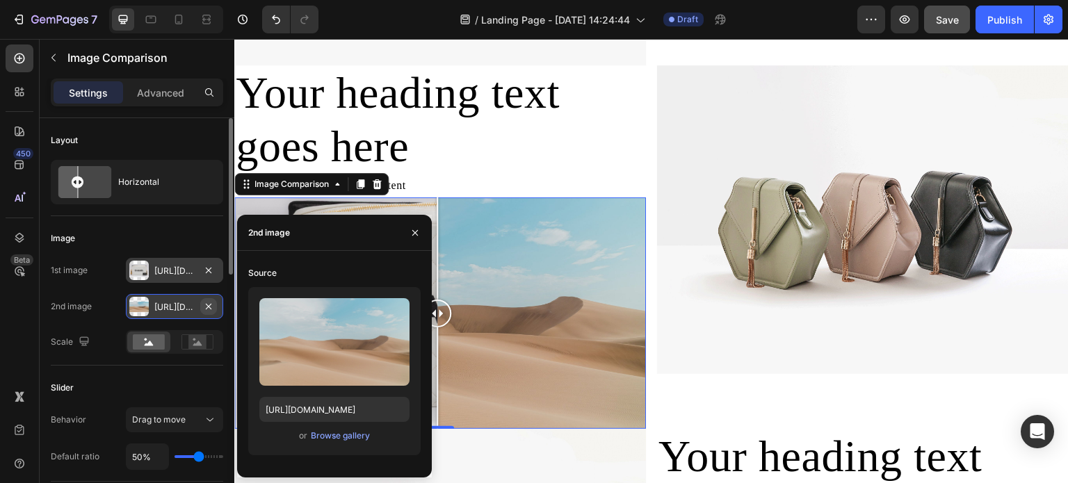
click at [206, 301] on icon "button" at bounding box center [208, 306] width 11 height 11
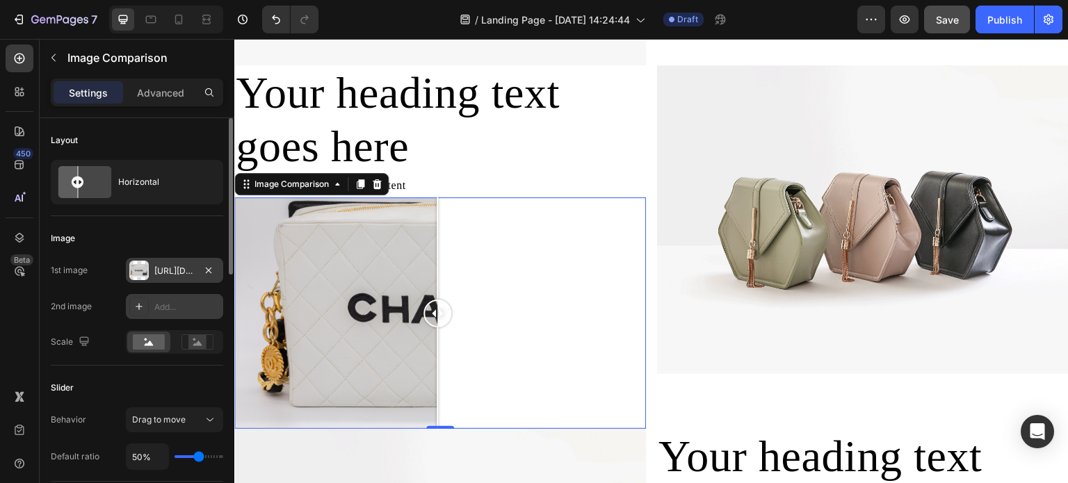
click at [159, 305] on div "Add..." at bounding box center [186, 307] width 65 height 13
type input "https://ucarecdn.com/06075225-af9e-460c-8e3c-6be63c0b773a/-/format/auto/"
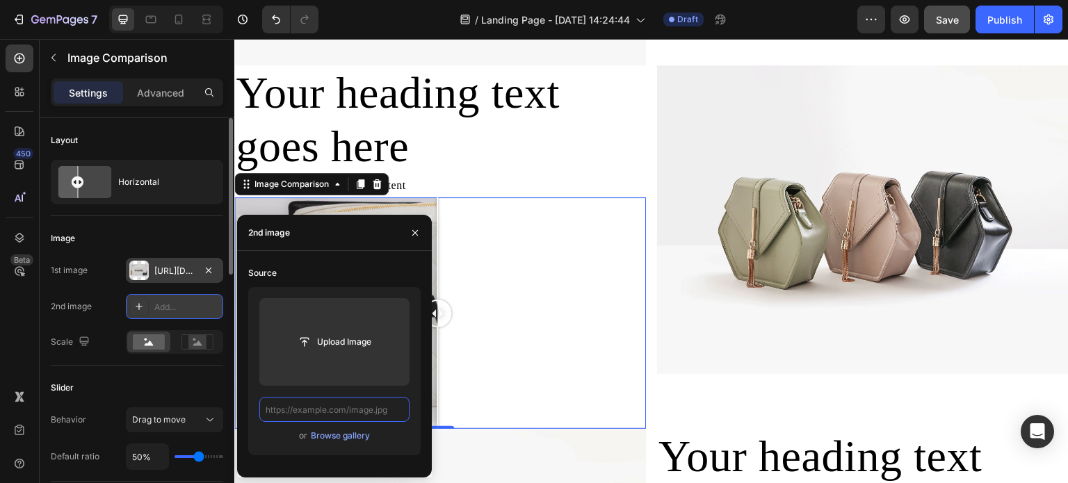
click at [352, 410] on input "text" at bounding box center [334, 409] width 150 height 25
paste input "https://cdn.shopify.com/s/files/1/0695/8940/1798/files/0F0A5045.jpg?v=1756310962"
type input "https://cdn.shopify.com/s/files/1/0695/8940/1798/files/0F0A5045.jpg?v=1756310962"
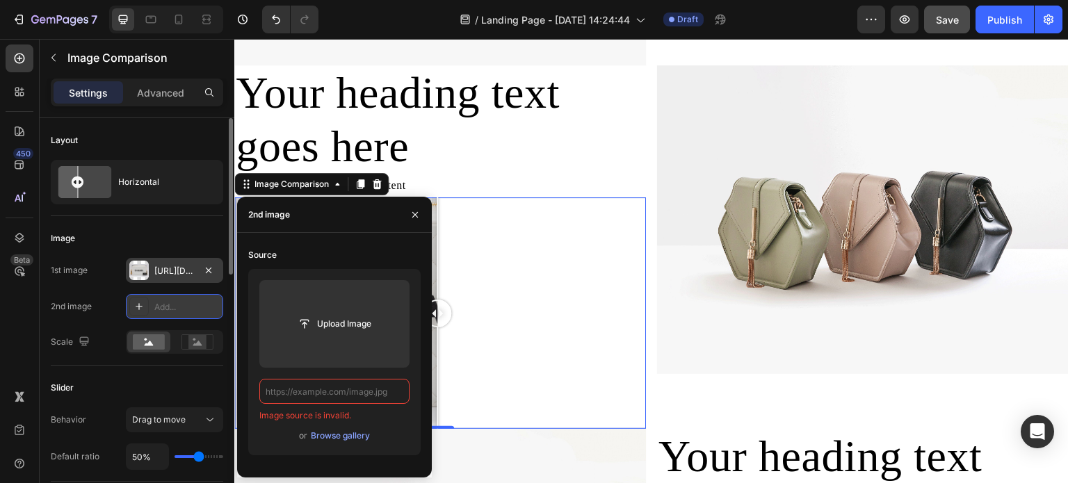
click at [357, 397] on input "text" at bounding box center [334, 391] width 150 height 25
paste input "https://cdn.shopify.com/s/files/1/0695/8940/1798/files/0F0A5045.jpg?v=1756310962"
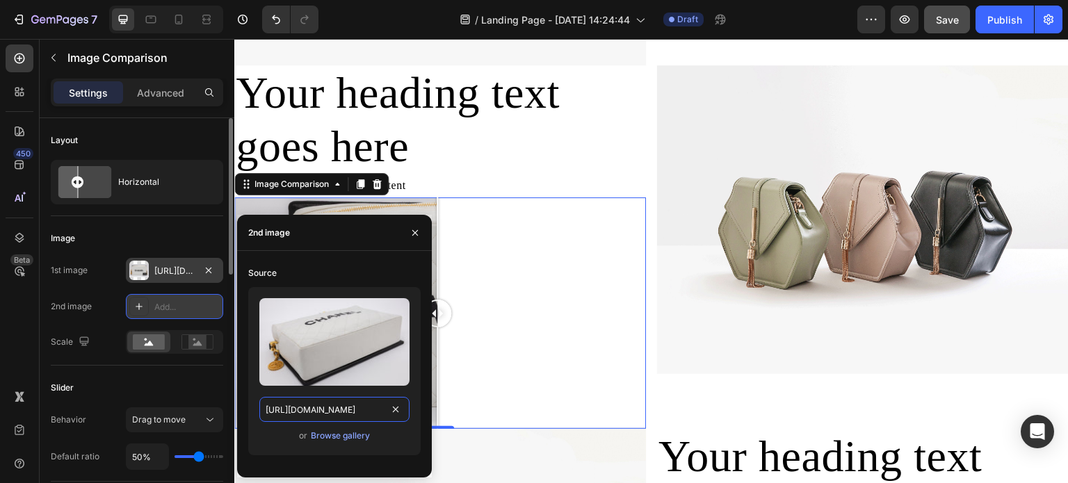
scroll to position [0, 220]
click at [195, 377] on div "Slider" at bounding box center [137, 388] width 173 height 22
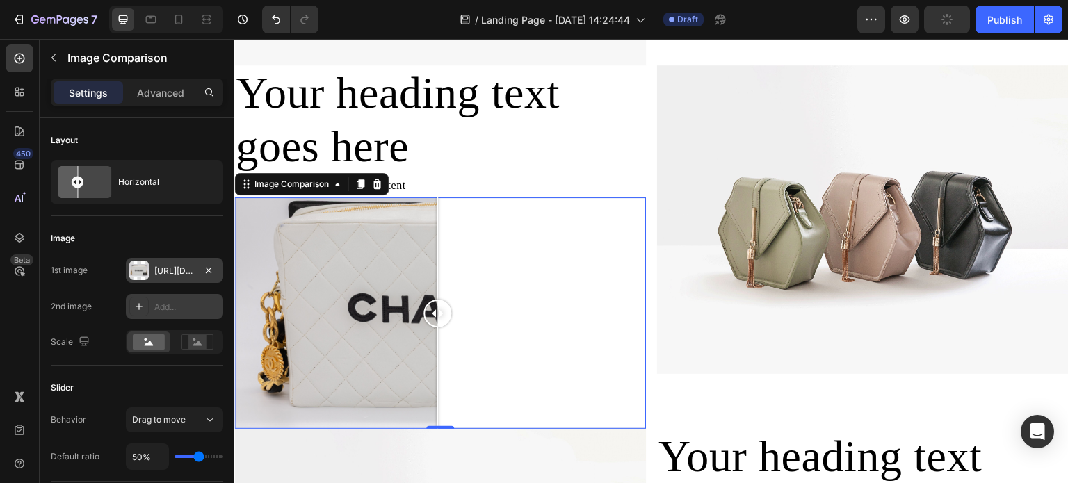
click at [169, 298] on div "Add..." at bounding box center [174, 306] width 97 height 25
type input "https://ucarecdn.com/06075225-af9e-460c-8e3c-6be63c0b773a/-/format/auto/"
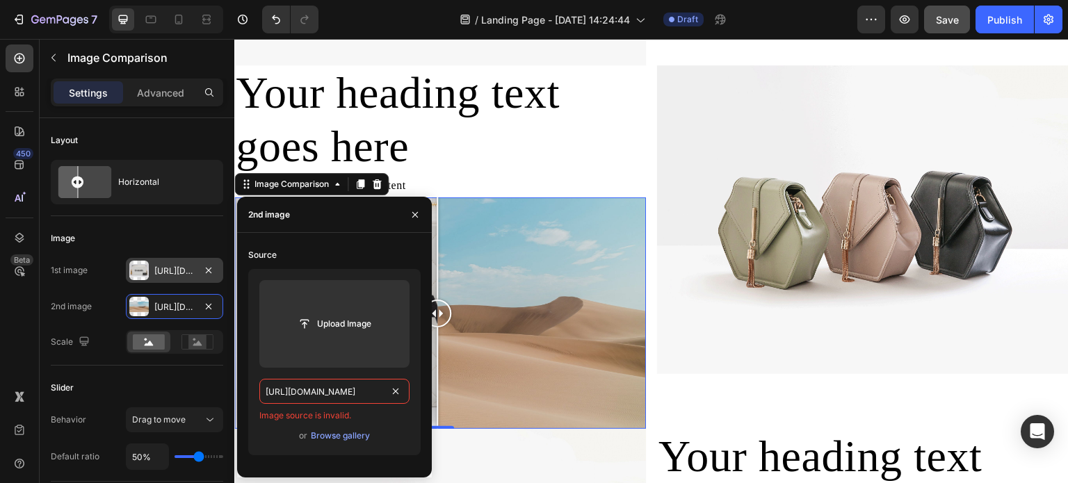
click at [381, 394] on input "https://ucarecdn.com/06075225-af9e-460c-8e3c-6be63c0b773a/-/format/auto/" at bounding box center [334, 391] width 150 height 25
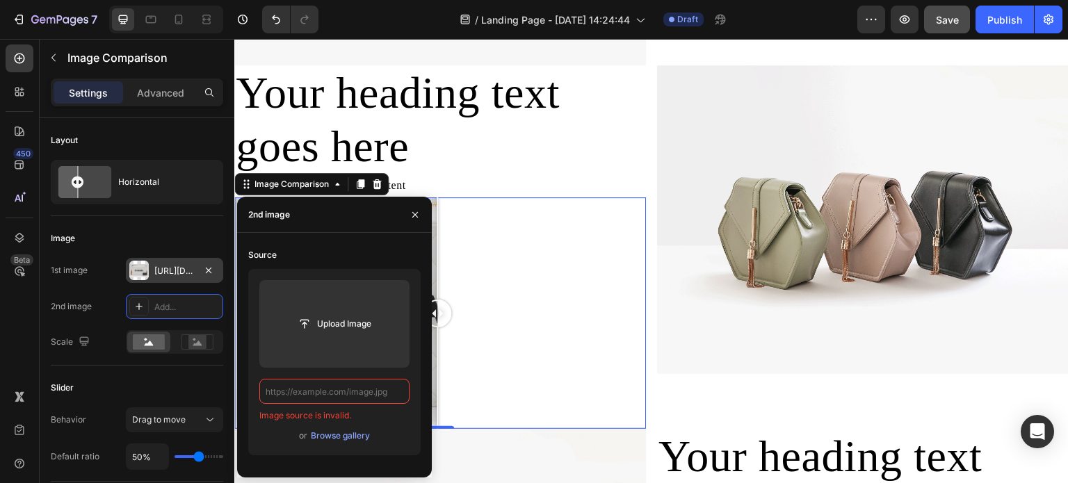
click at [358, 394] on input "text" at bounding box center [334, 391] width 150 height 25
paste input "https://cdn.shopify.com/s/files/1/0695/8940/1798/files/0F0A5045.jpg?v=1756310962"
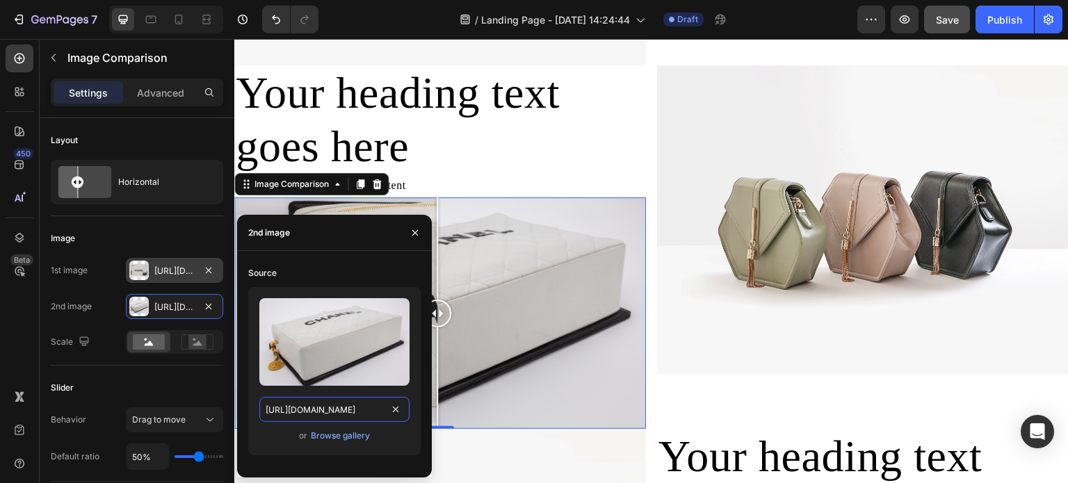
scroll to position [0, 220]
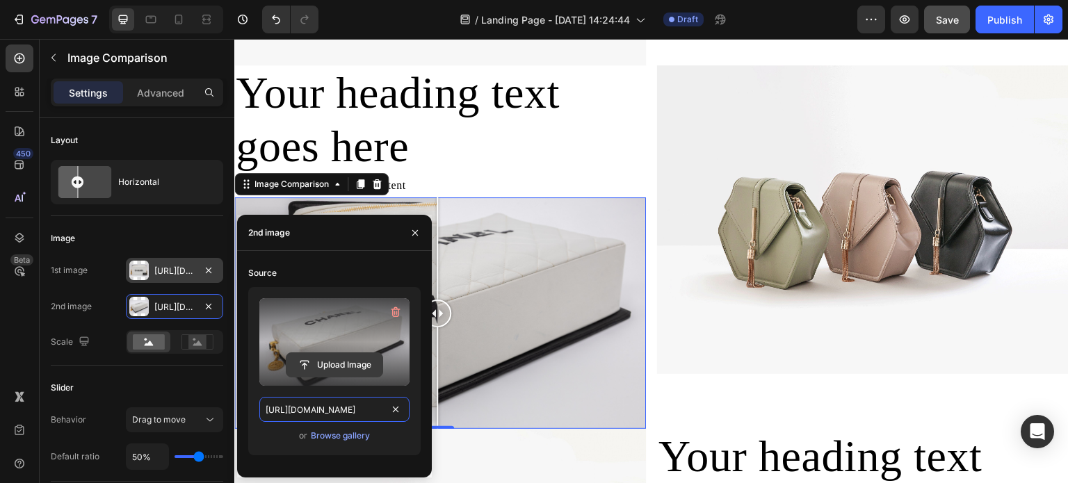
type input "https://cdn.shopify.com/s/files/1/0695/8940/1798/files/0F0A5045.jpg?v=1756310962"
click at [337, 366] on input "file" at bounding box center [335, 365] width 96 height 24
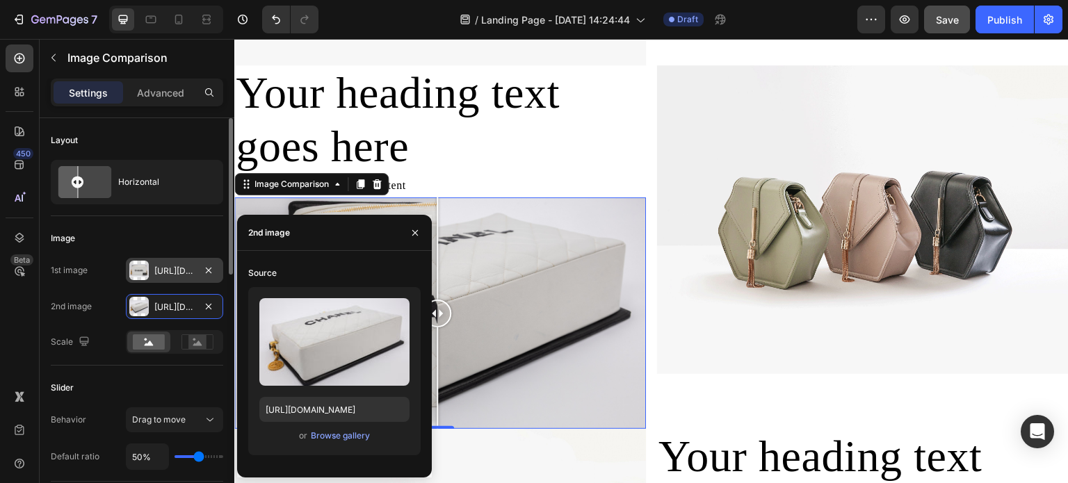
click at [158, 387] on div "Slider" at bounding box center [137, 388] width 173 height 22
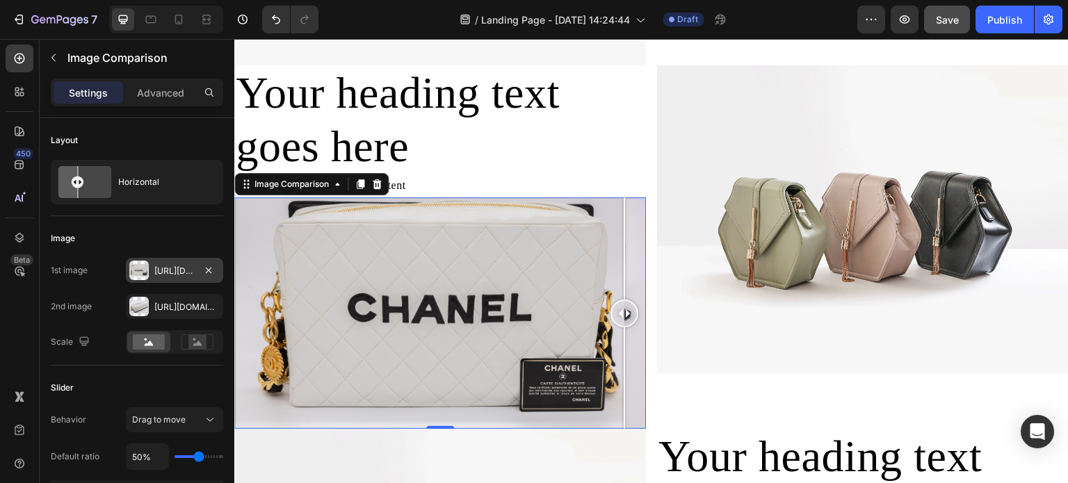
drag, startPoint x: 438, startPoint y: 310, endPoint x: 655, endPoint y: 403, distance: 236.8
click at [655, 403] on div "Your heading text goes here Heading Replace this text with your content Text Bl…" at bounding box center [651, 247] width 835 height 364
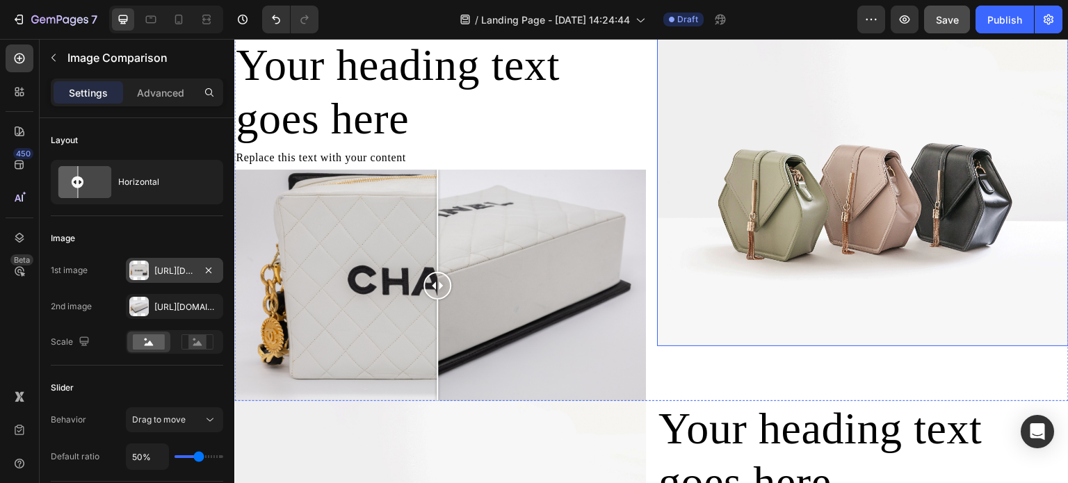
scroll to position [1391, 0]
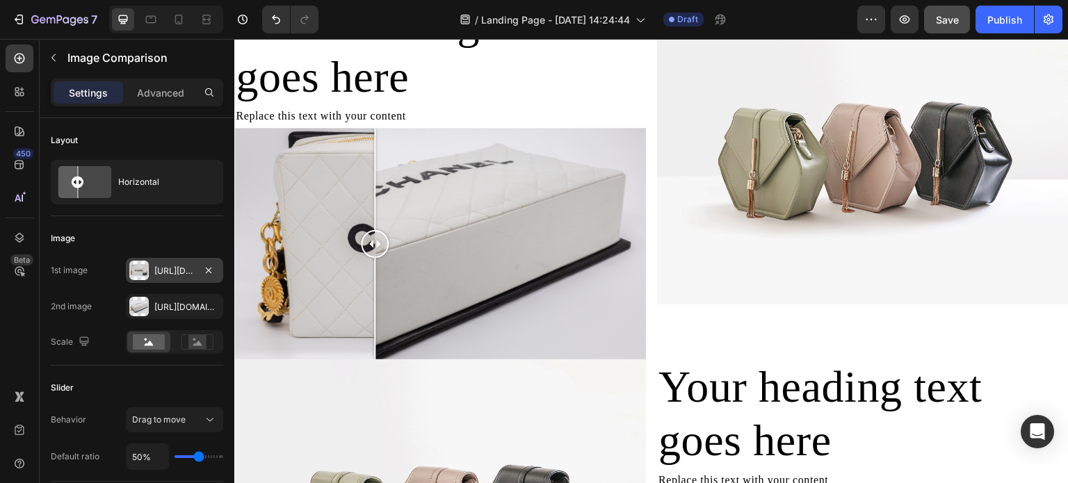
drag, startPoint x: 437, startPoint y: 239, endPoint x: 375, endPoint y: 256, distance: 64.1
click at [375, 256] on div at bounding box center [375, 244] width 28 height 232
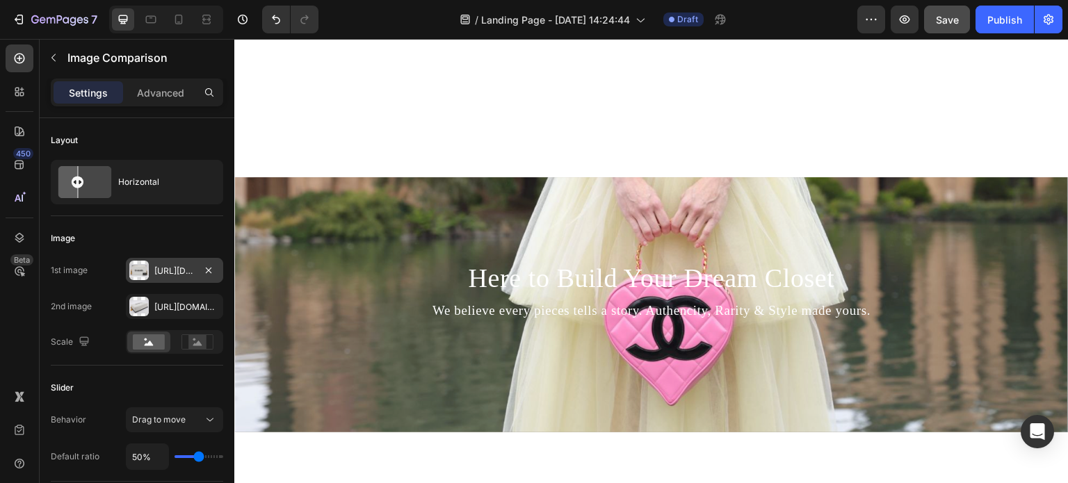
scroll to position [904, 0]
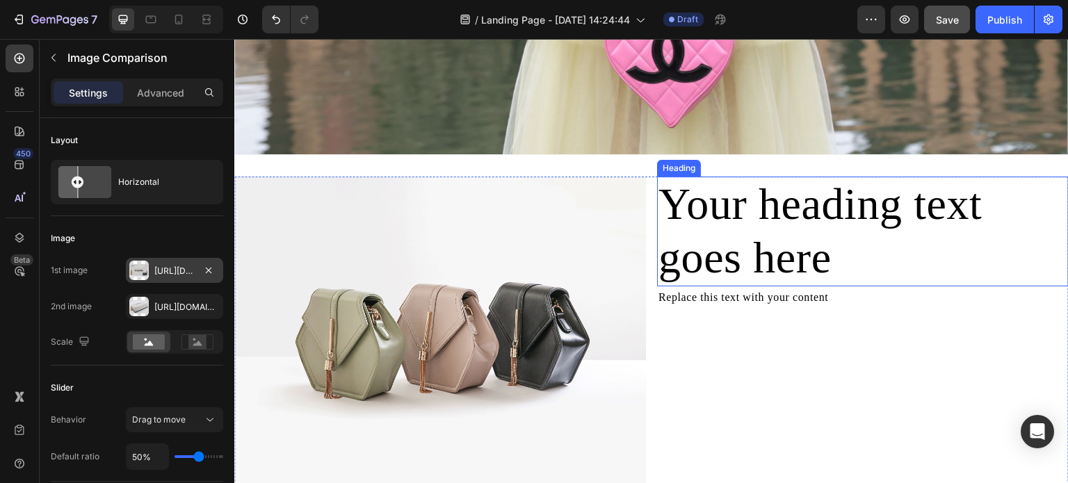
click at [781, 218] on h2 "Your heading text goes here" at bounding box center [863, 232] width 412 height 110
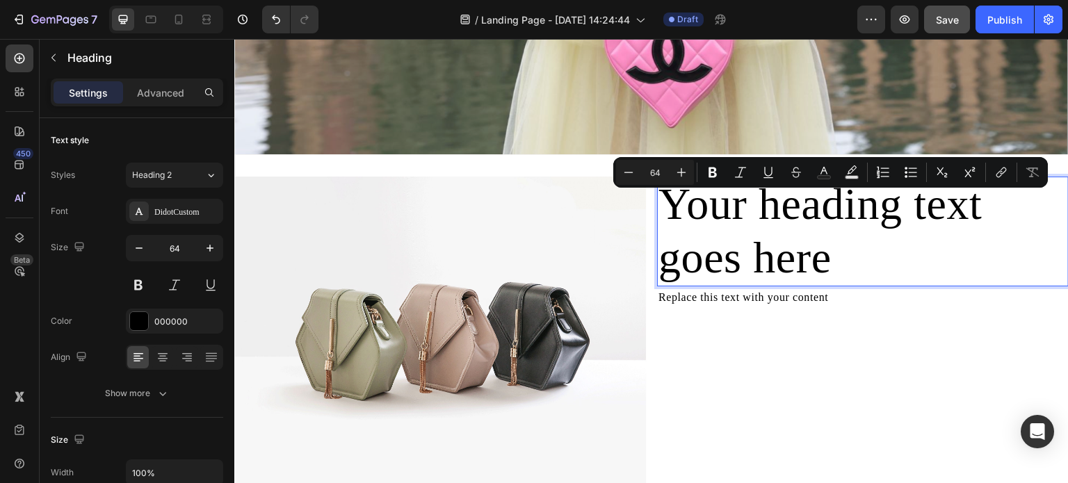
scroll to position [835, 0]
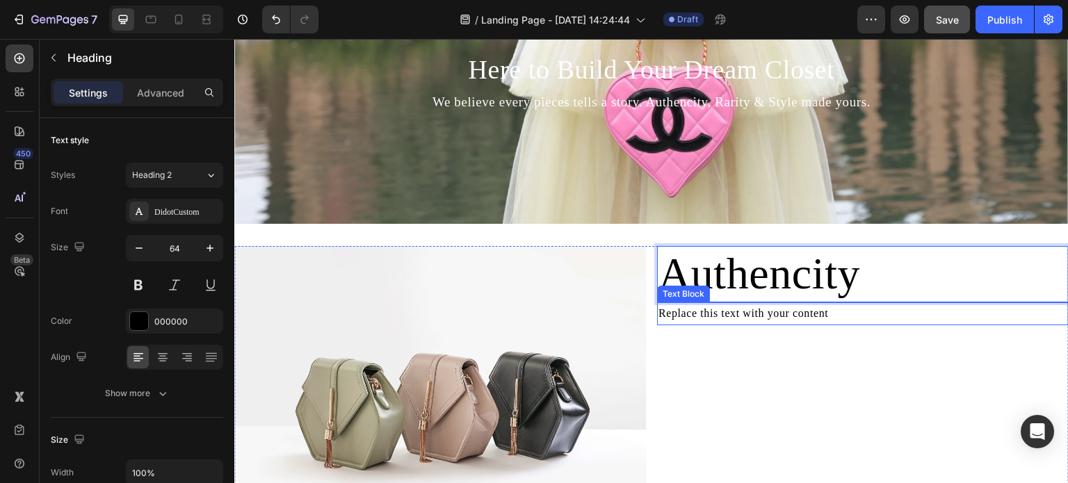
click at [806, 355] on div "Authencity Heading 0 Replace this text with your content Text Block" at bounding box center [863, 400] width 412 height 309
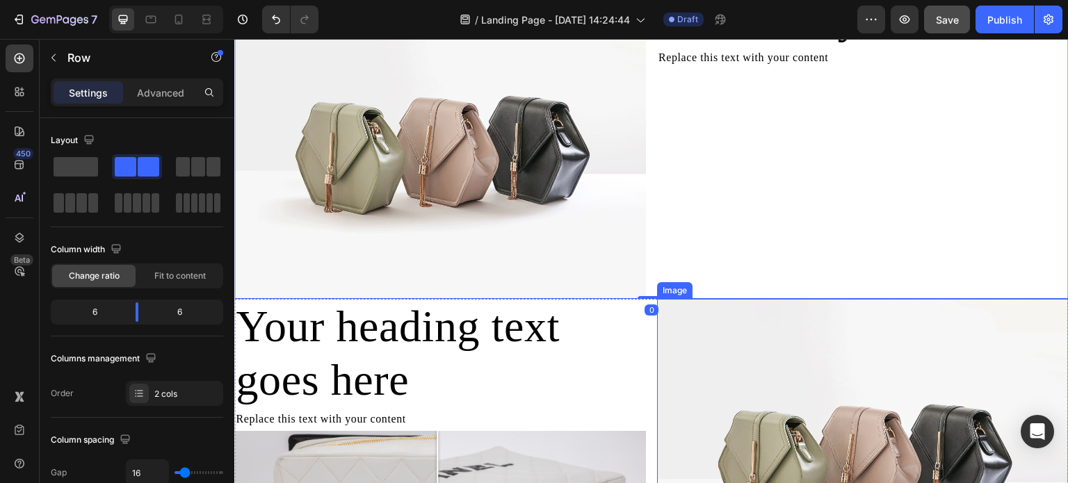
scroll to position [1113, 0]
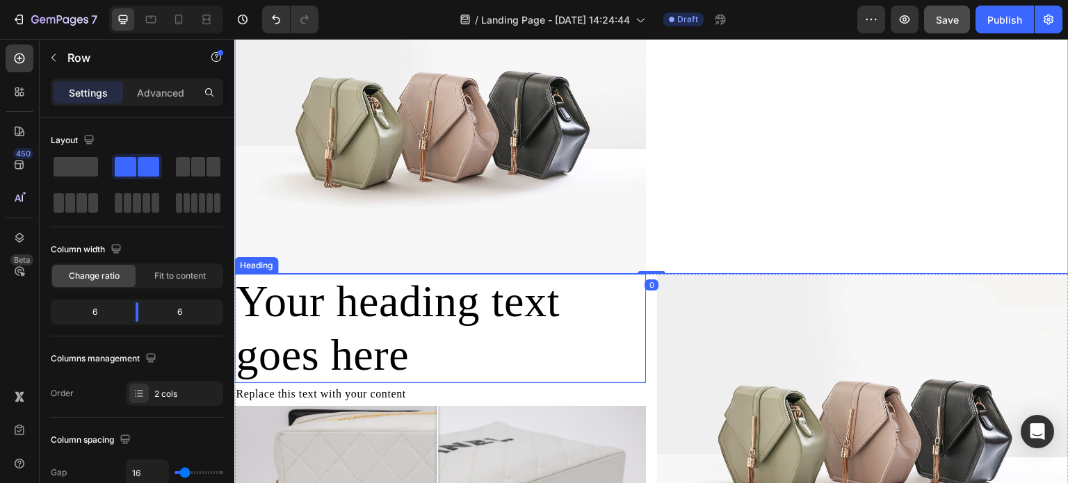
click at [527, 309] on h2 "Your heading text goes here" at bounding box center [440, 329] width 412 height 110
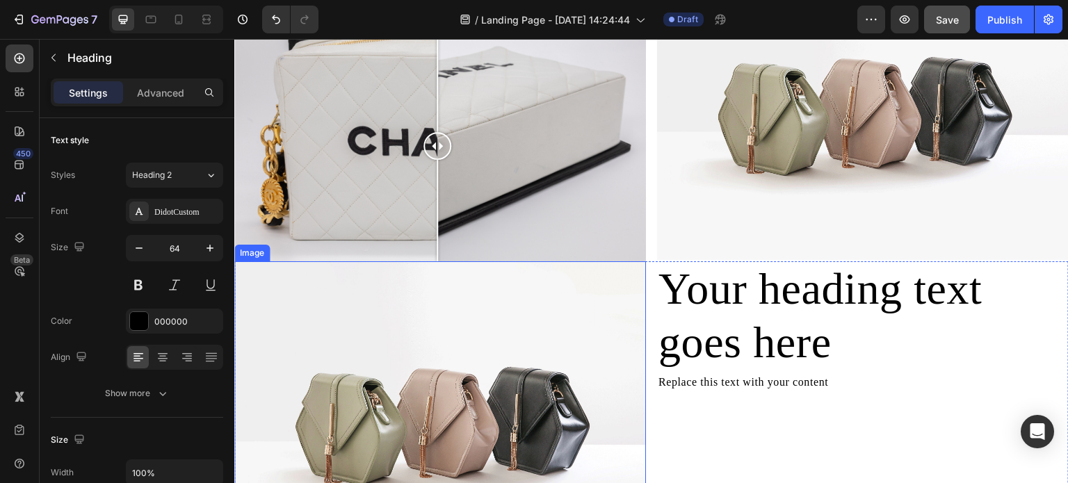
scroll to position [1461, 0]
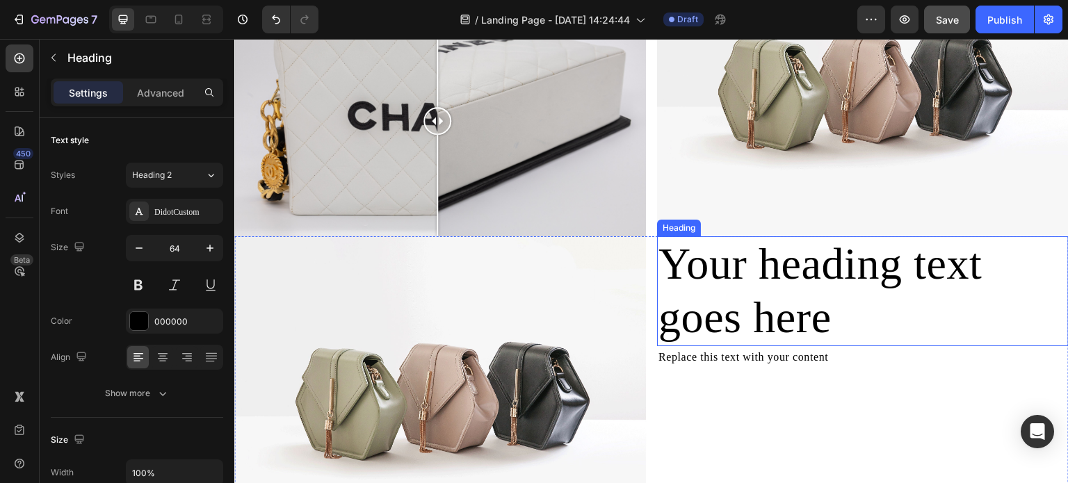
click at [769, 276] on h2 "Your heading text goes here" at bounding box center [863, 291] width 412 height 110
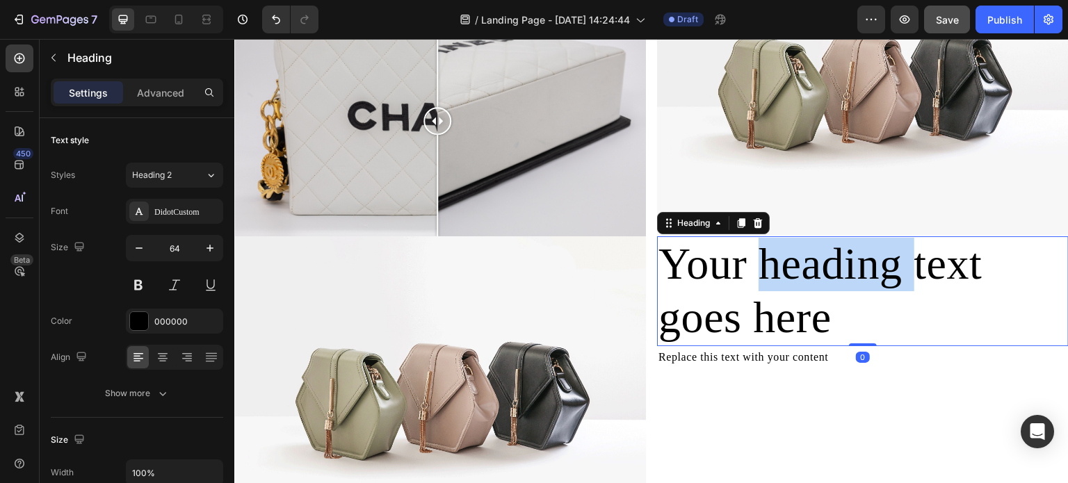
scroll to position [348, 0]
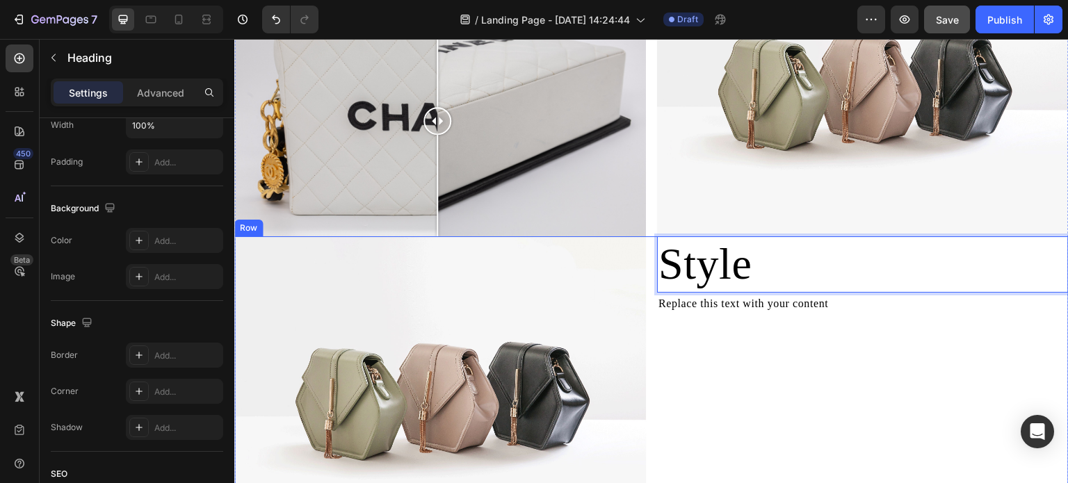
click at [840, 385] on div "Style Heading 0 Replace this text with your content Text Block" at bounding box center [863, 390] width 412 height 309
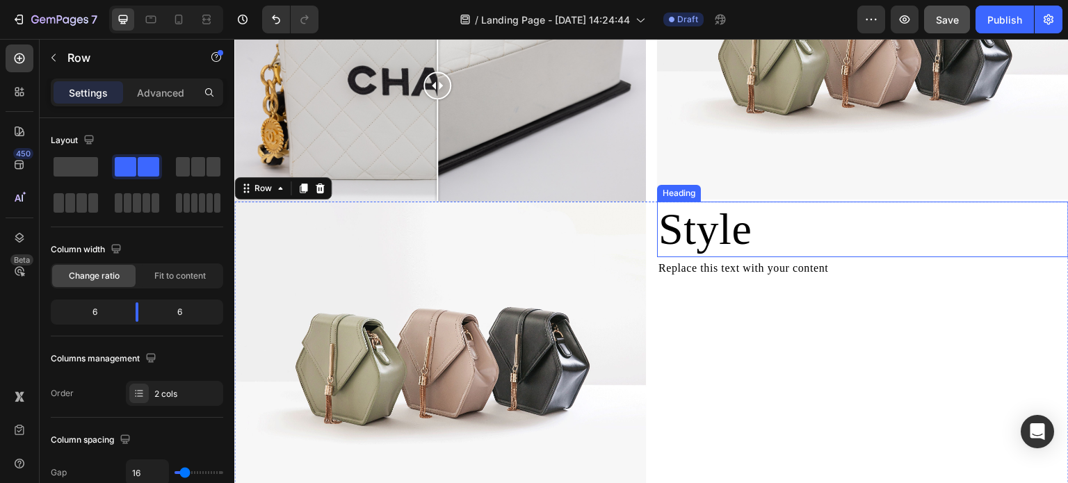
scroll to position [1252, 0]
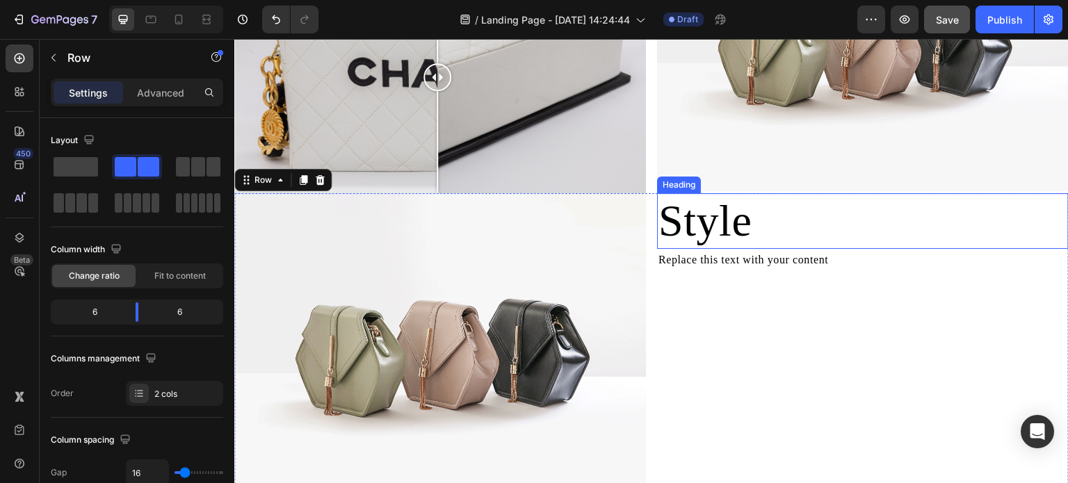
click at [725, 232] on p "Style" at bounding box center [863, 222] width 409 height 54
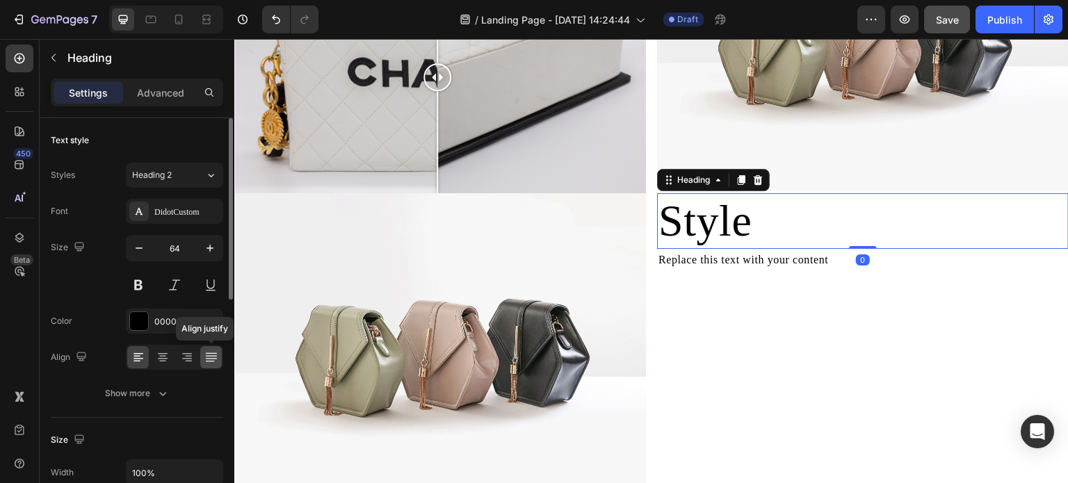
click at [207, 353] on icon at bounding box center [211, 358] width 14 height 14
click at [194, 353] on div at bounding box center [187, 357] width 22 height 22
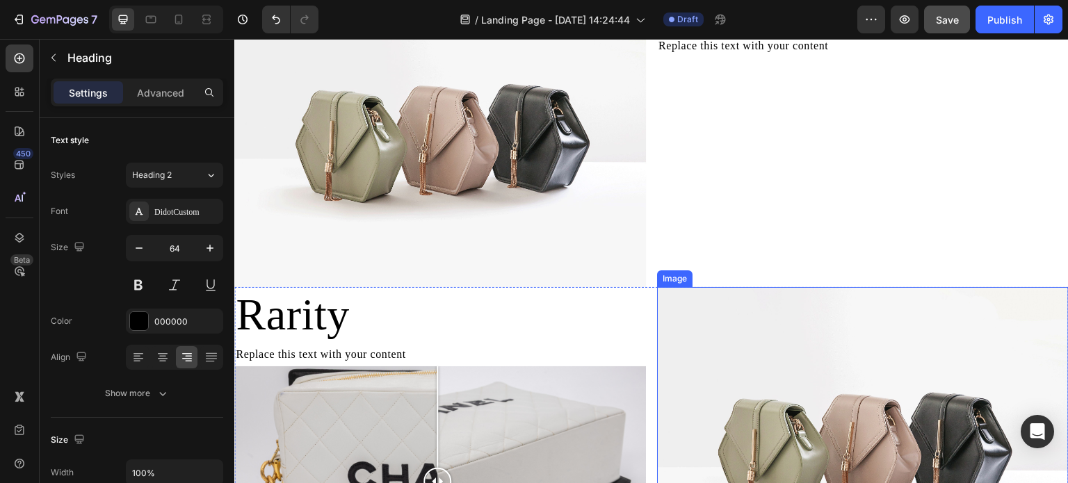
scroll to position [765, 0]
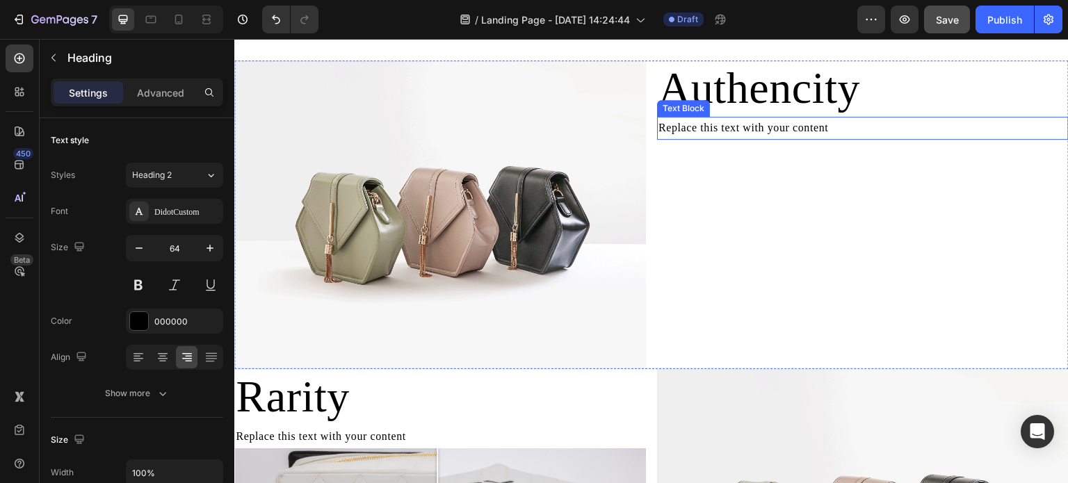
click at [792, 97] on p "Authencity" at bounding box center [863, 89] width 409 height 54
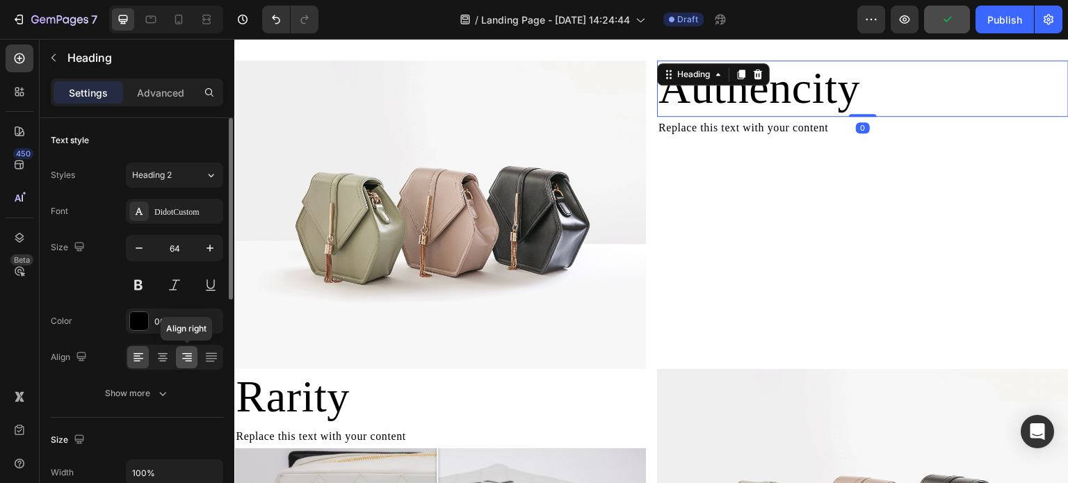
click at [184, 359] on icon at bounding box center [187, 358] width 14 height 14
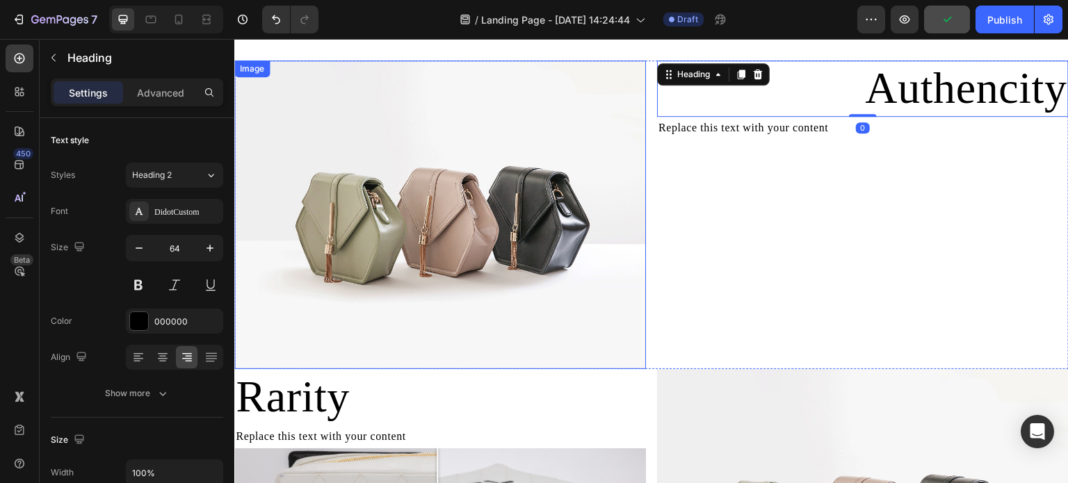
click at [737, 270] on div "Authencity Heading 0 Replace this text with your content Text Block" at bounding box center [863, 215] width 412 height 309
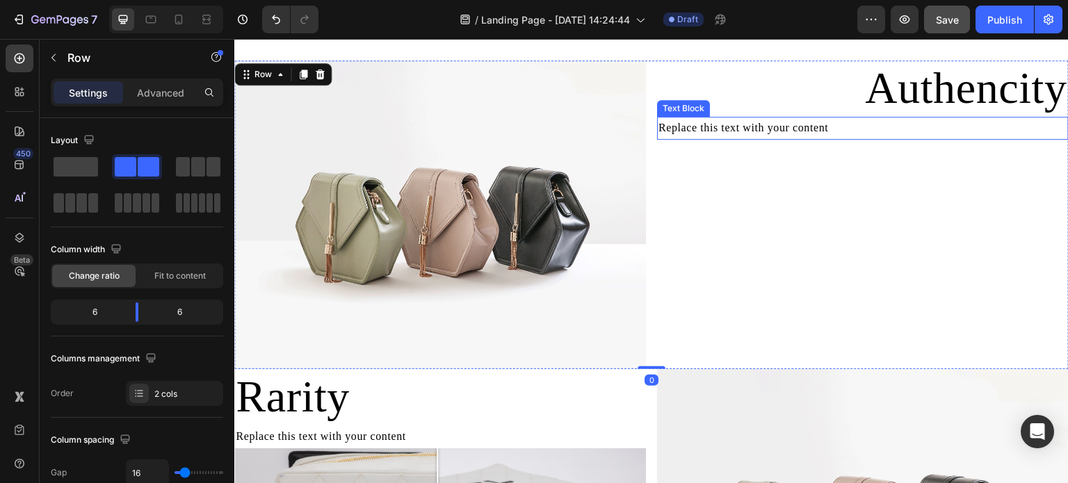
click at [757, 138] on div "Replace this text with your content" at bounding box center [863, 128] width 412 height 23
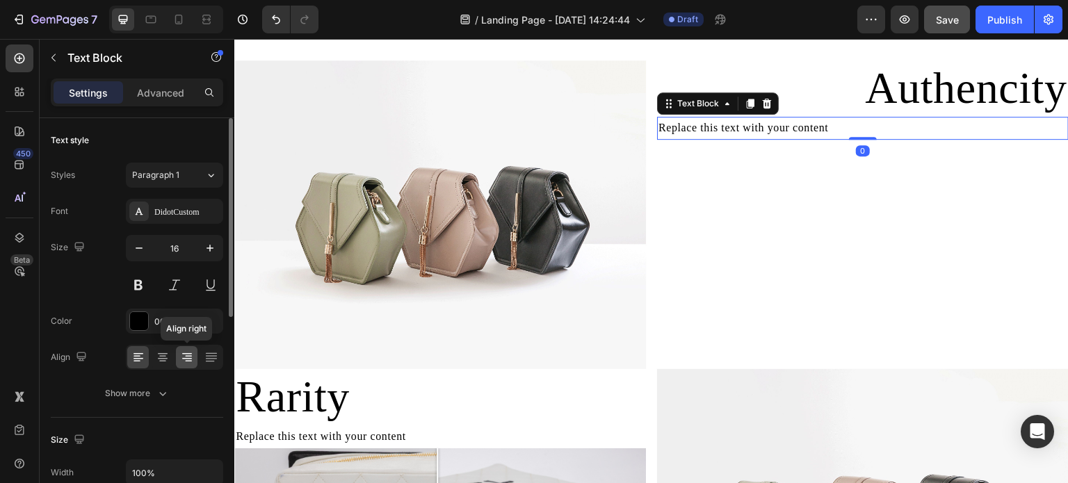
click at [191, 363] on icon at bounding box center [187, 358] width 14 height 14
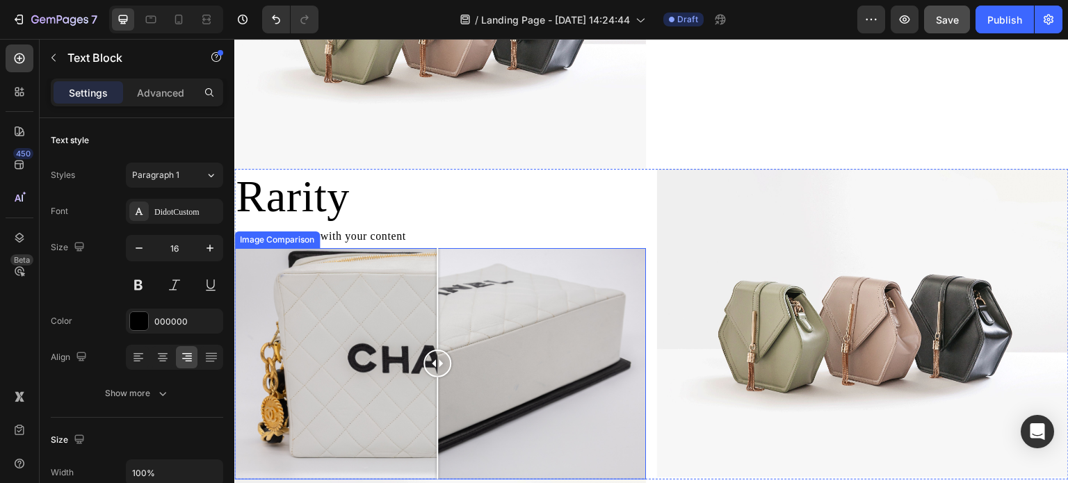
scroll to position [974, 0]
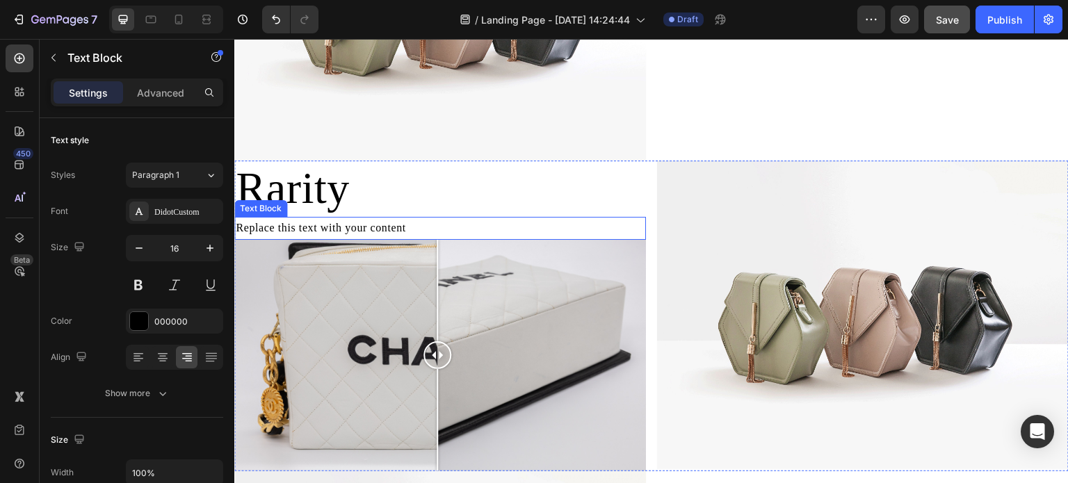
click at [370, 225] on div "Replace this text with your content" at bounding box center [440, 228] width 412 height 23
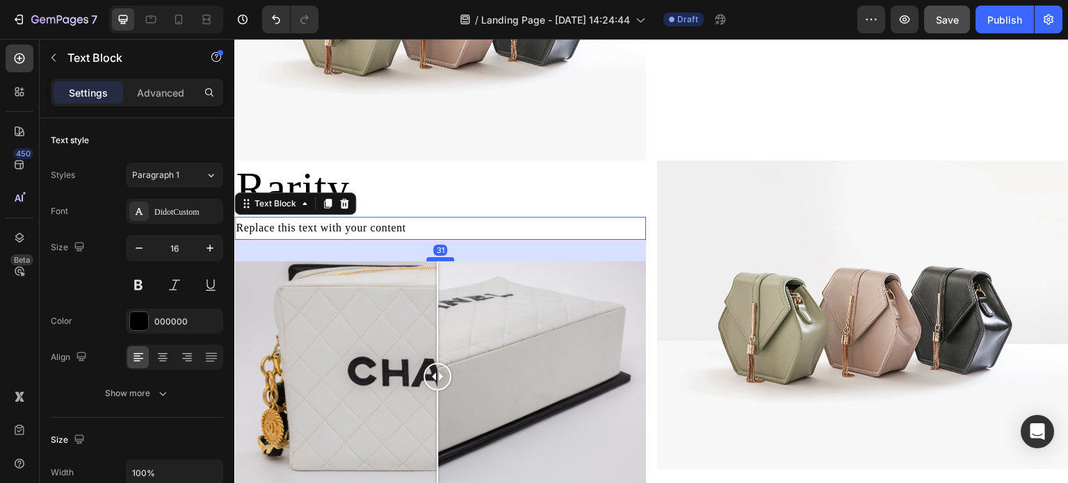
drag, startPoint x: 442, startPoint y: 233, endPoint x: 444, endPoint y: 254, distance: 21.0
click at [444, 257] on div at bounding box center [440, 259] width 28 height 4
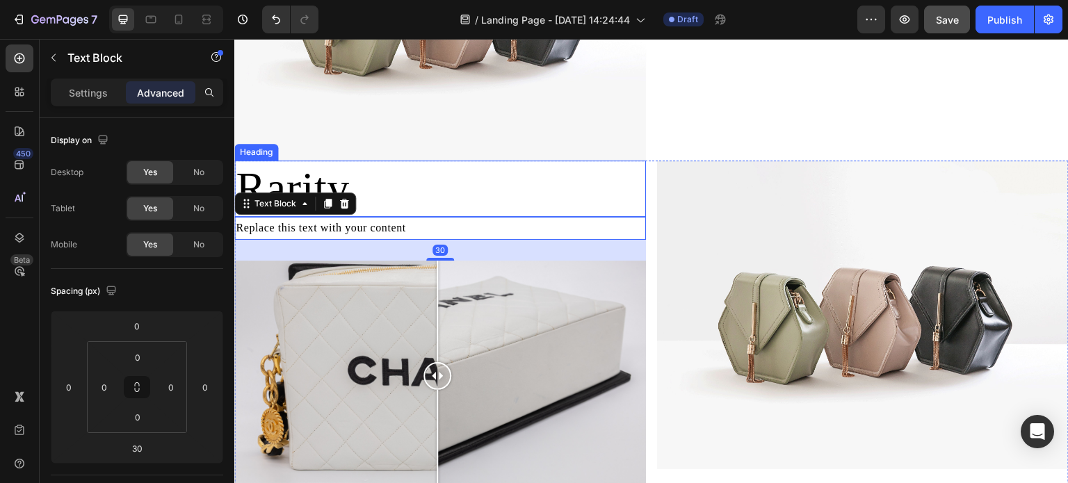
click at [572, 183] on p "Rarity" at bounding box center [440, 189] width 409 height 54
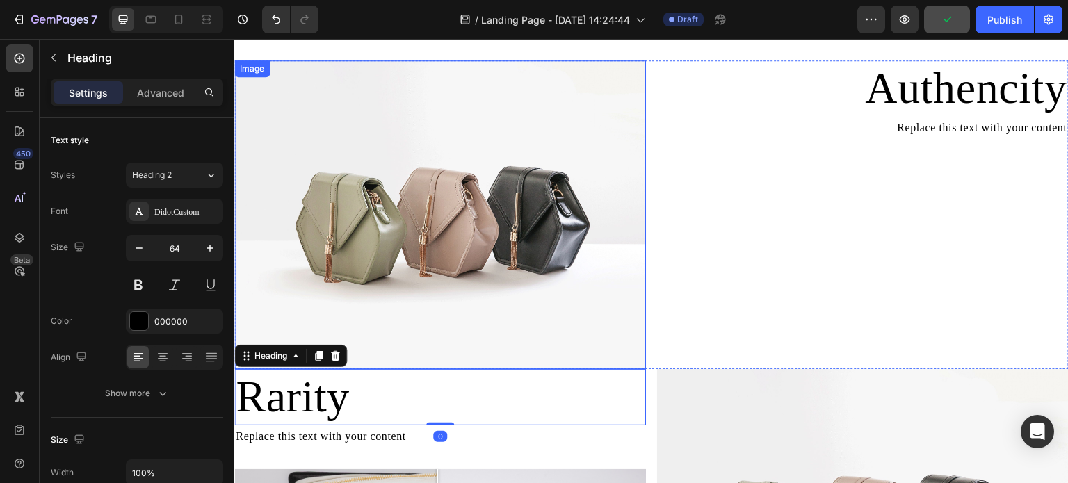
scroll to position [765, 0]
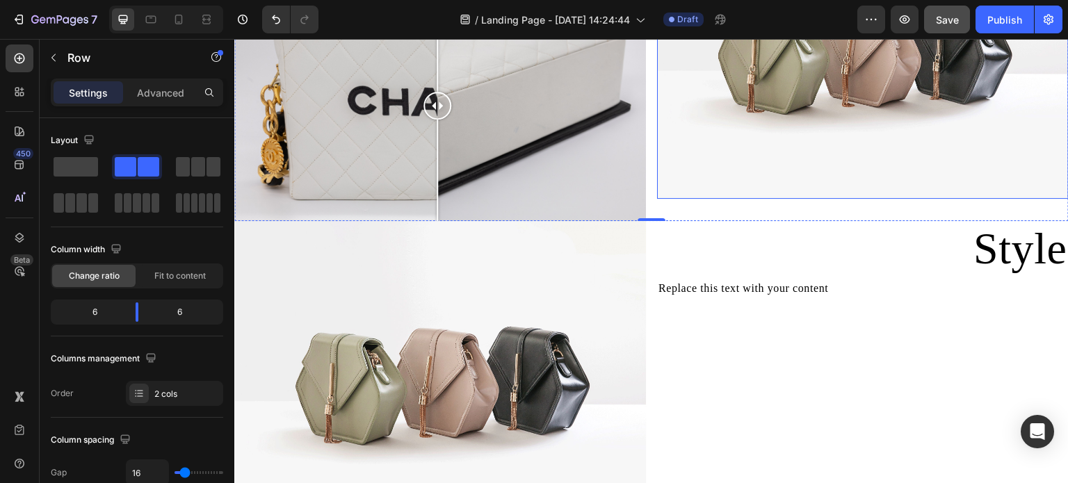
scroll to position [1530, 0]
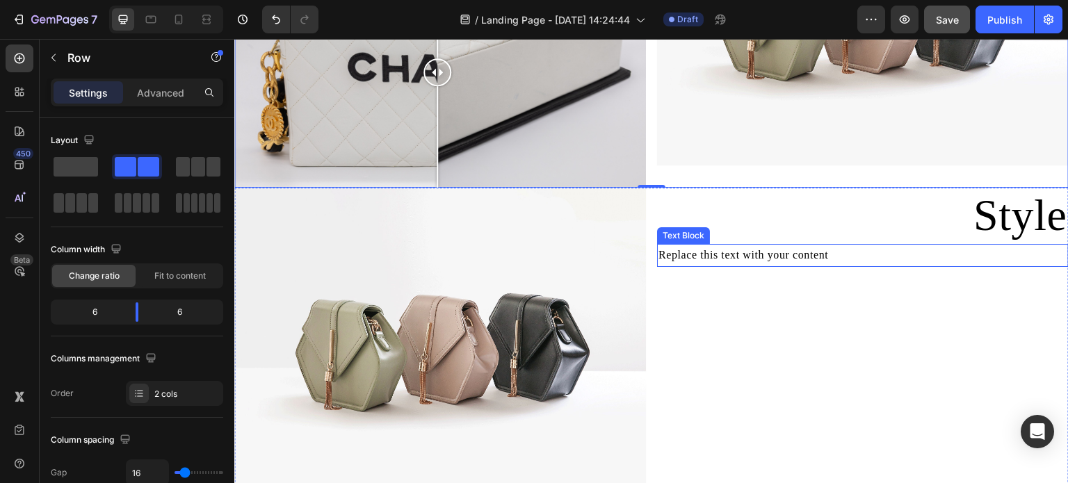
click at [737, 244] on div "Replace this text with your content" at bounding box center [863, 255] width 412 height 23
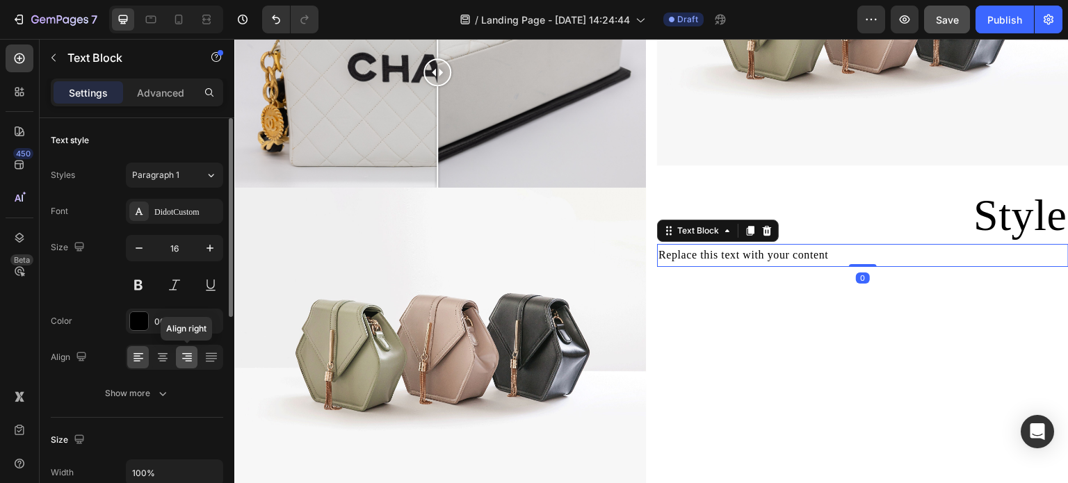
click at [189, 361] on icon at bounding box center [188, 361] width 7 height 1
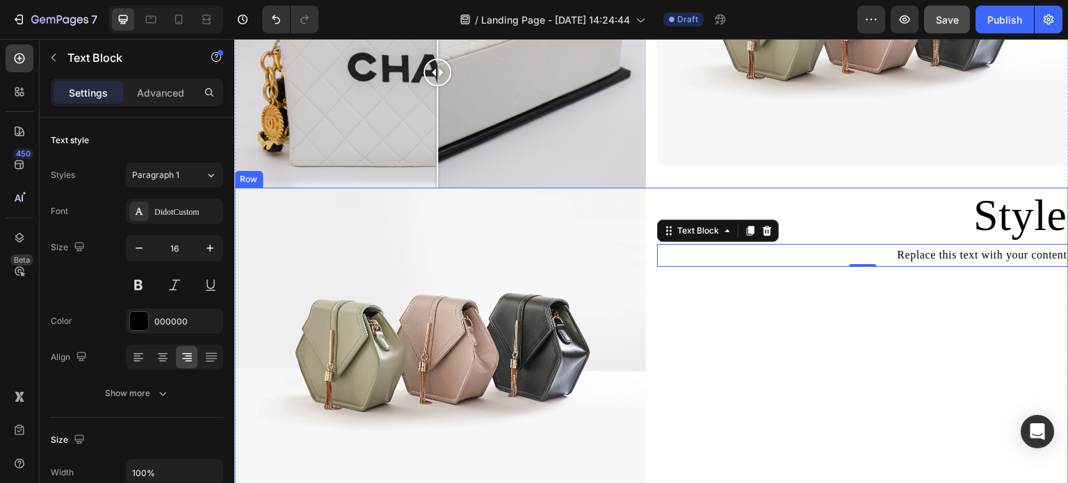
click at [792, 318] on div "Style Heading Replace this text with your content Text Block 0" at bounding box center [863, 342] width 412 height 309
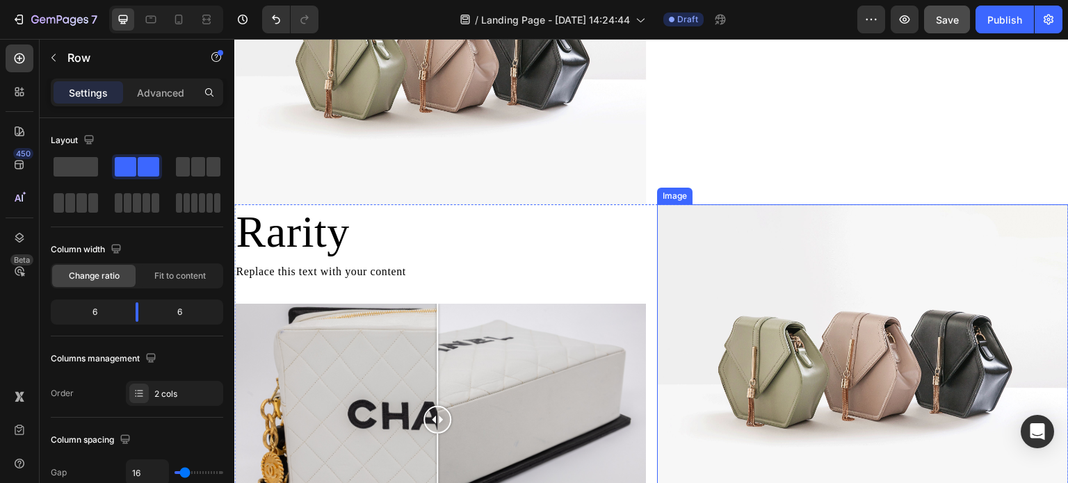
scroll to position [1182, 0]
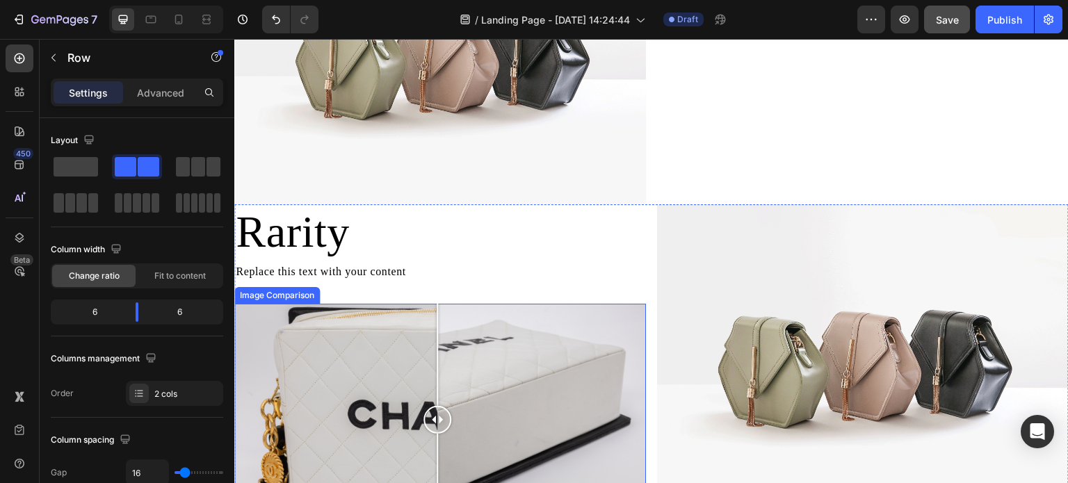
click at [478, 358] on div at bounding box center [440, 420] width 412 height 232
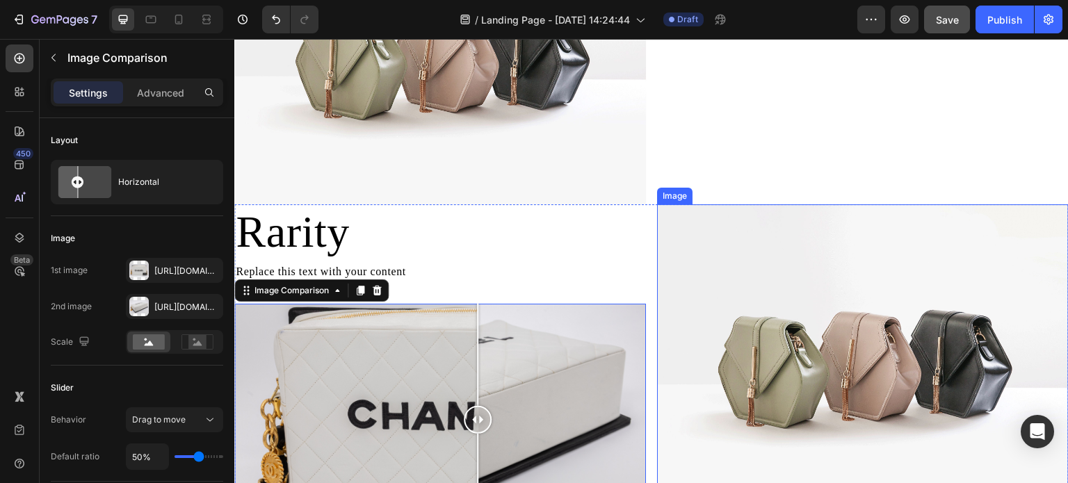
click at [757, 292] on img at bounding box center [863, 358] width 412 height 309
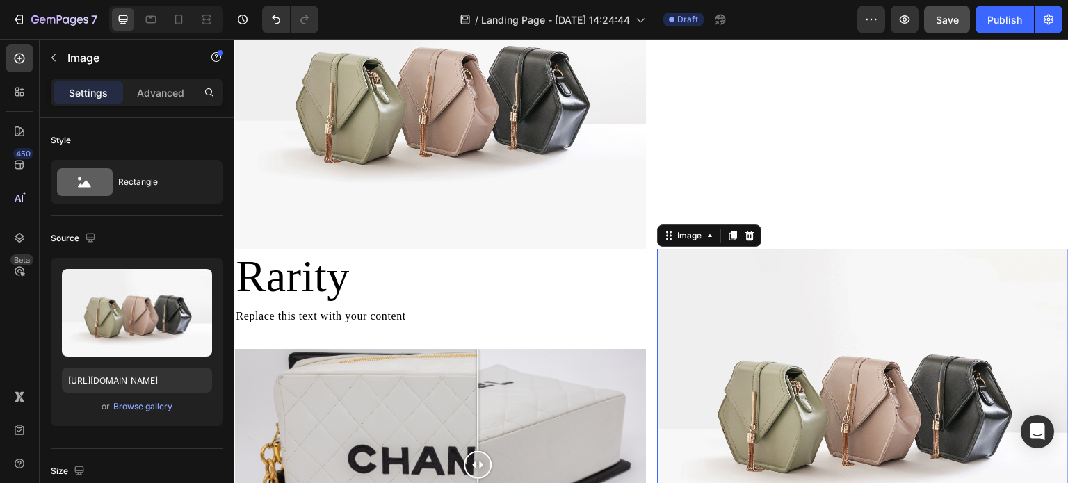
scroll to position [1252, 0]
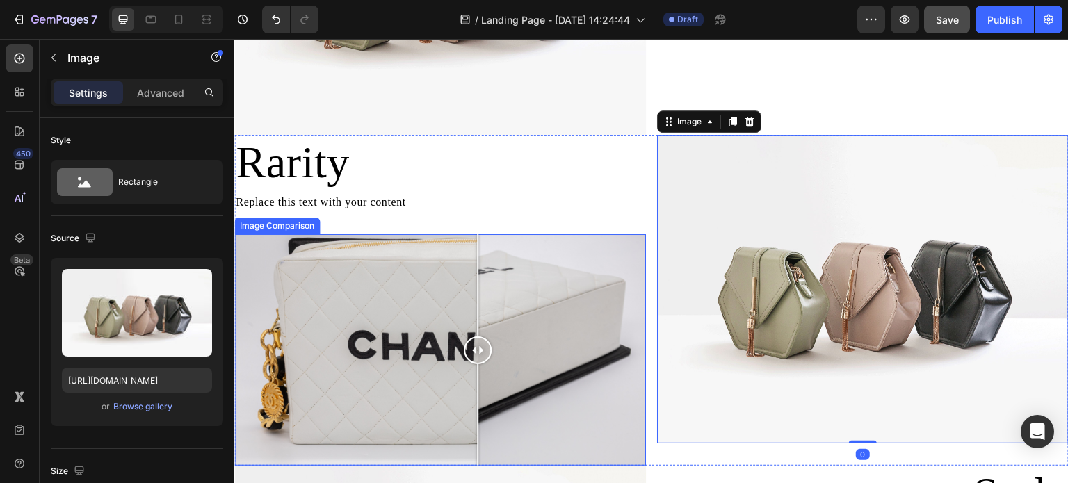
click at [600, 334] on div at bounding box center [440, 350] width 412 height 232
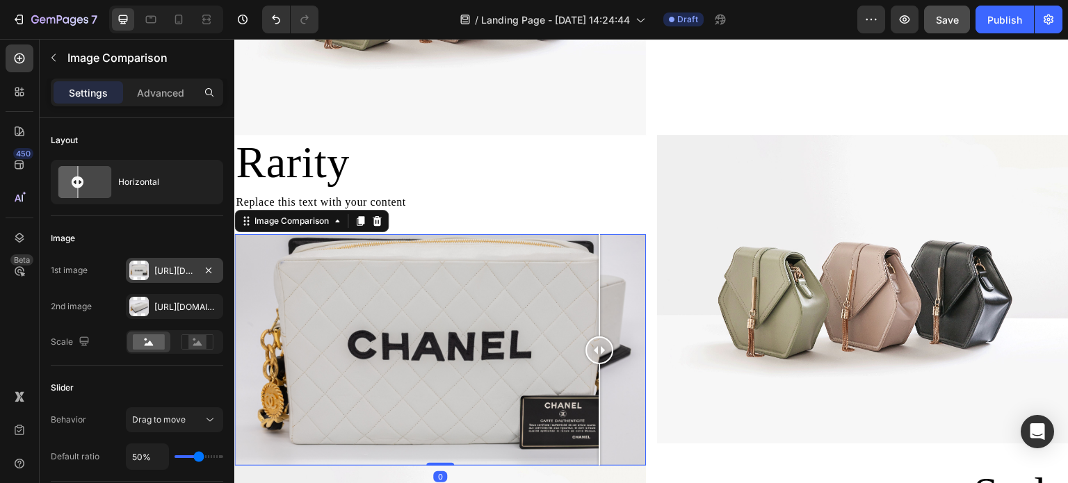
click at [175, 268] on div "Https://cdn.Shopify.Com/s/files/1/0695/8940/1798/files/0F0A5055.Jpg?V=1756310962" at bounding box center [174, 271] width 40 height 13
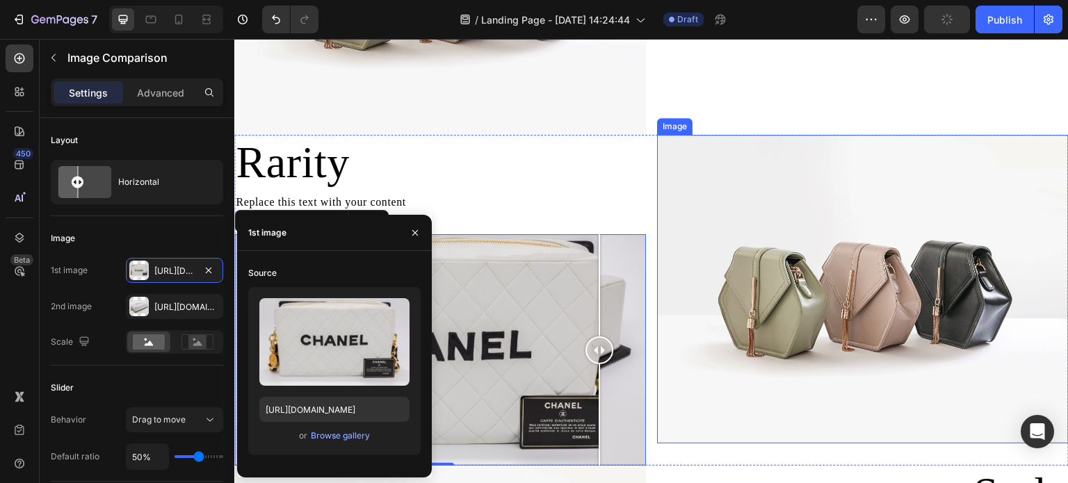
click at [885, 275] on img at bounding box center [863, 289] width 412 height 309
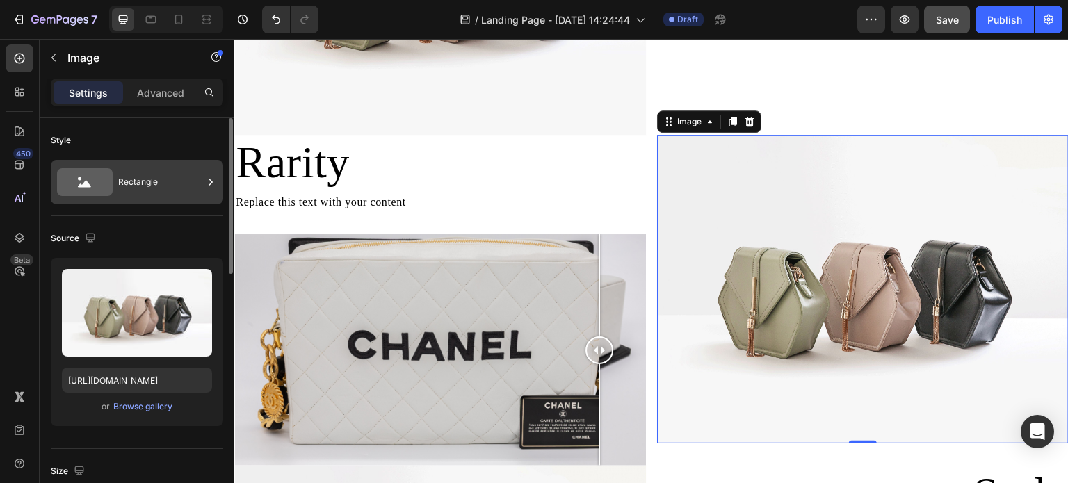
click at [145, 178] on div "Rectangle" at bounding box center [160, 182] width 85 height 32
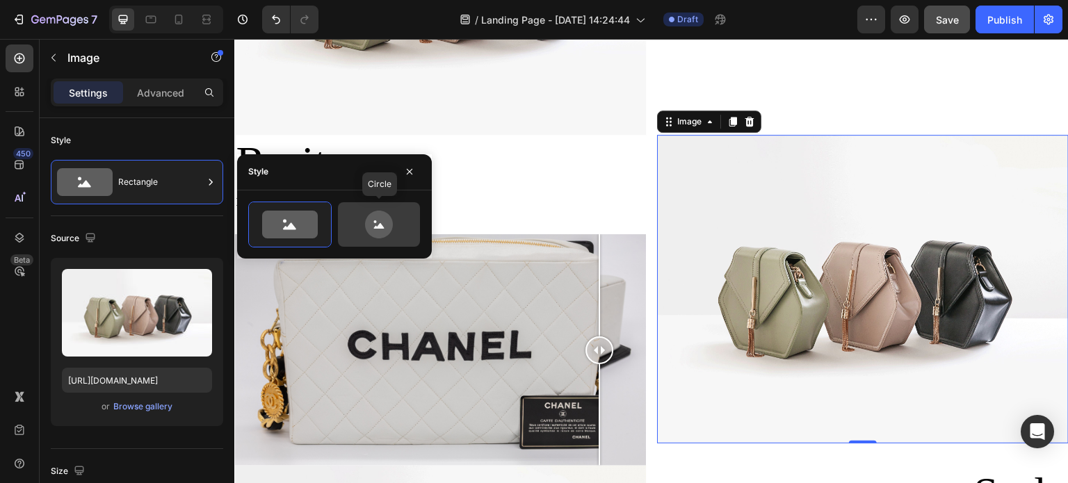
click at [367, 219] on icon at bounding box center [379, 225] width 28 height 28
type input "80"
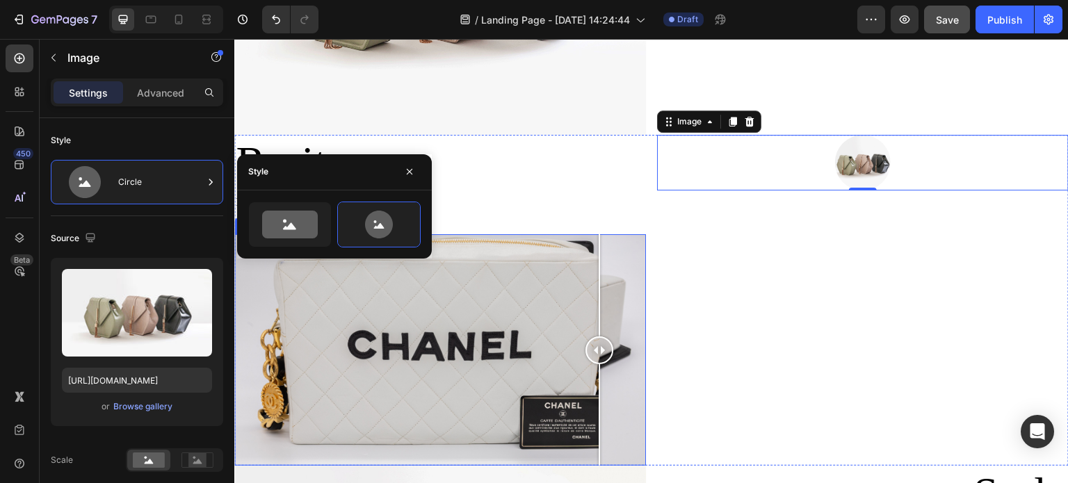
click at [782, 212] on div "Image 0" at bounding box center [863, 301] width 412 height 332
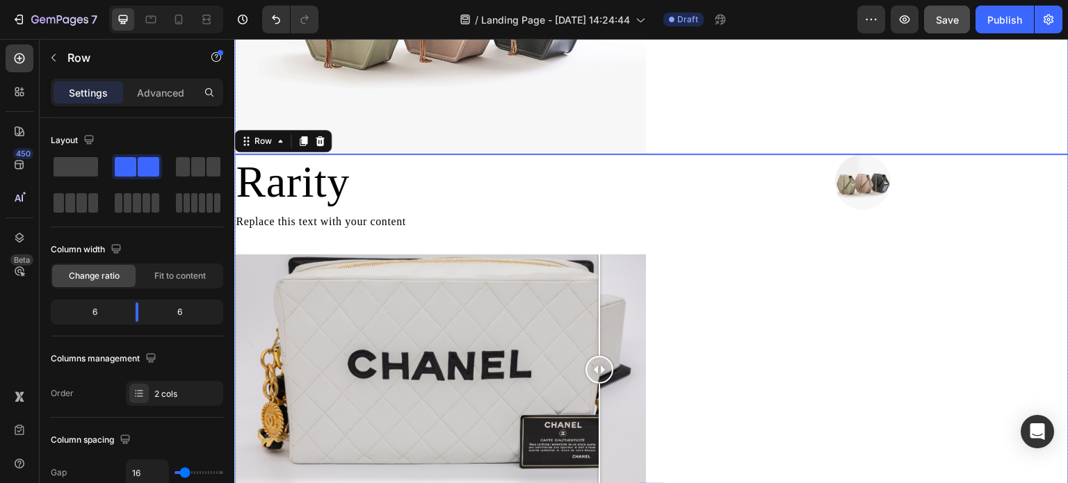
scroll to position [904, 0]
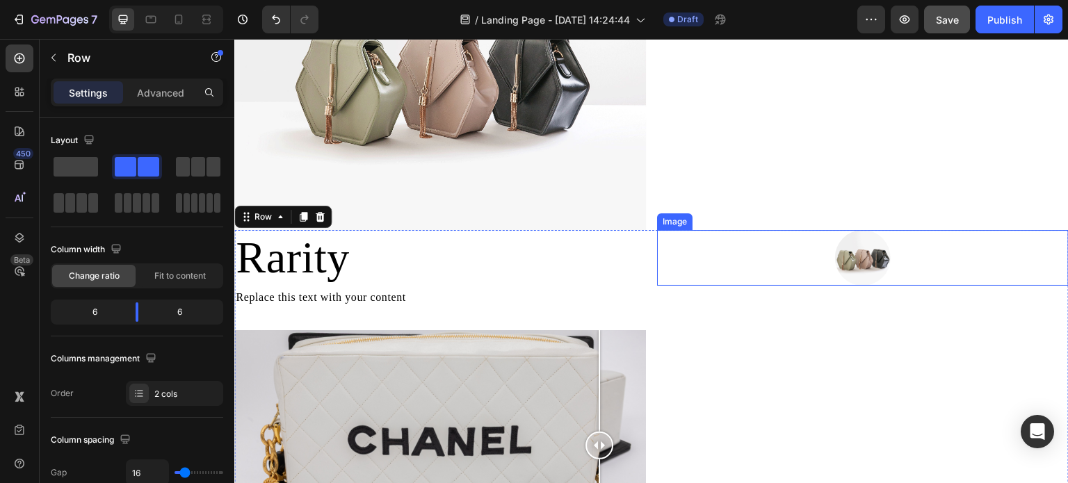
click at [860, 241] on img at bounding box center [863, 258] width 56 height 56
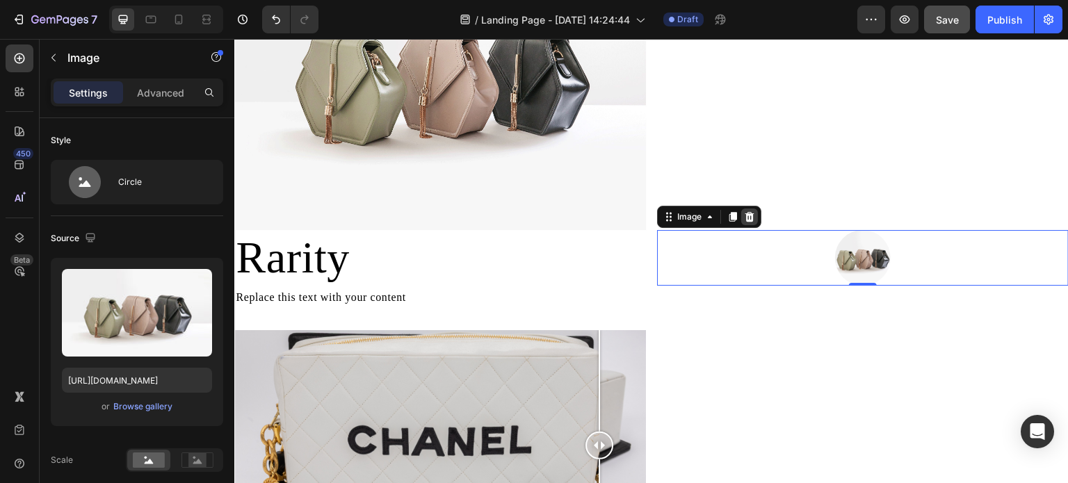
click at [750, 211] on icon at bounding box center [749, 216] width 11 height 11
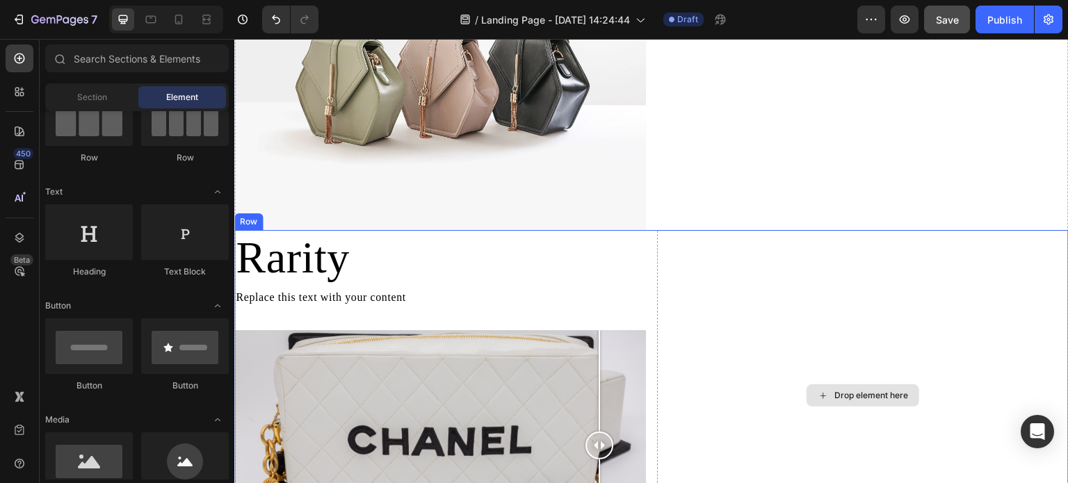
click at [755, 303] on div "Drop element here" at bounding box center [863, 396] width 412 height 332
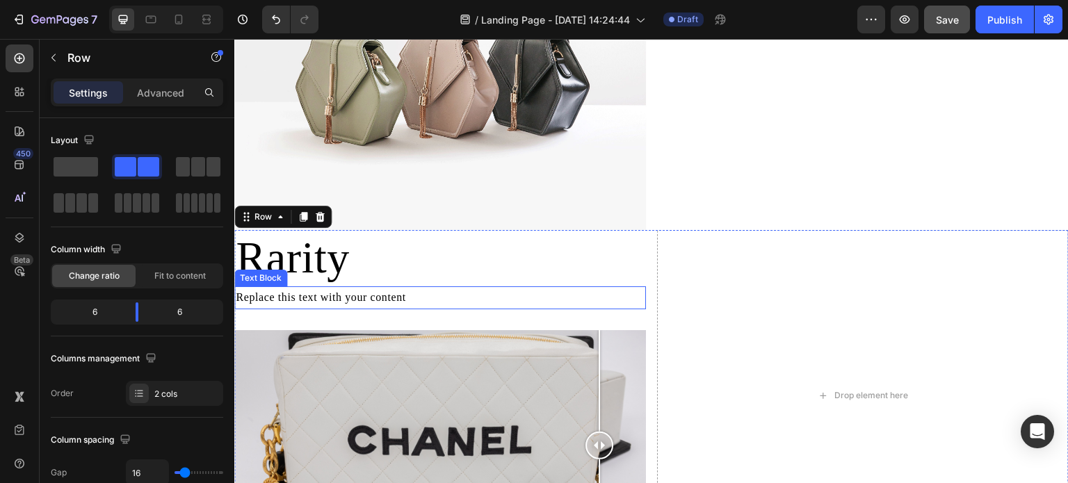
click at [382, 280] on p "Rarity" at bounding box center [440, 259] width 409 height 54
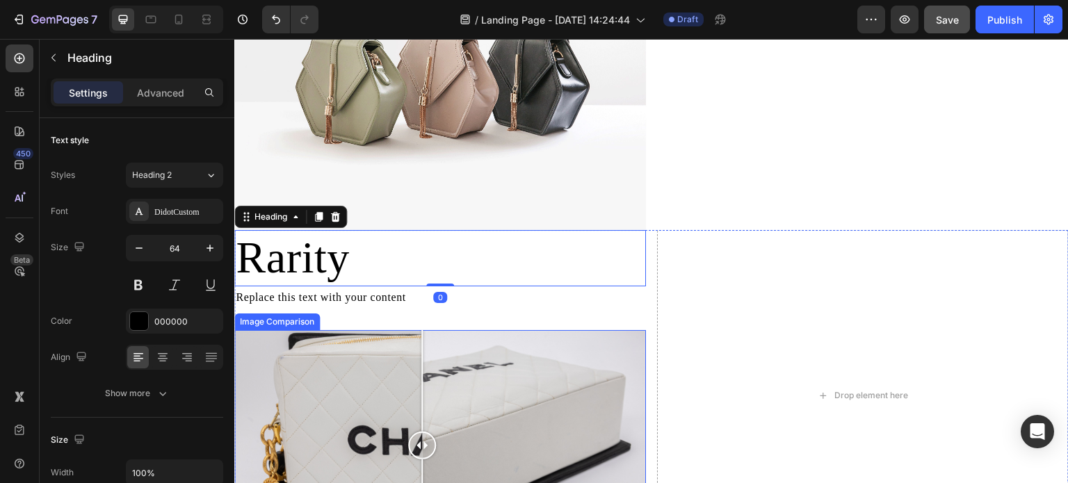
click at [422, 367] on div at bounding box center [440, 446] width 412 height 232
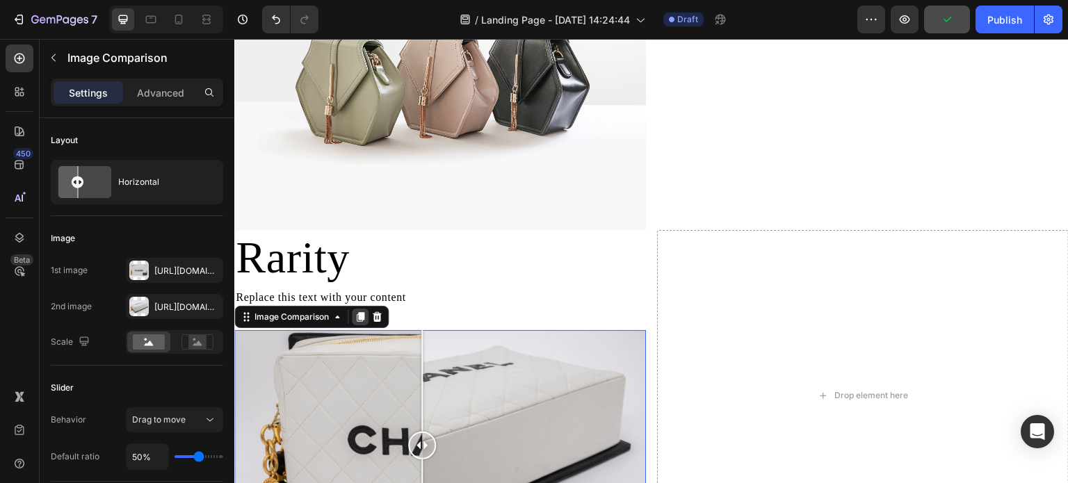
click at [363, 312] on icon at bounding box center [361, 317] width 8 height 10
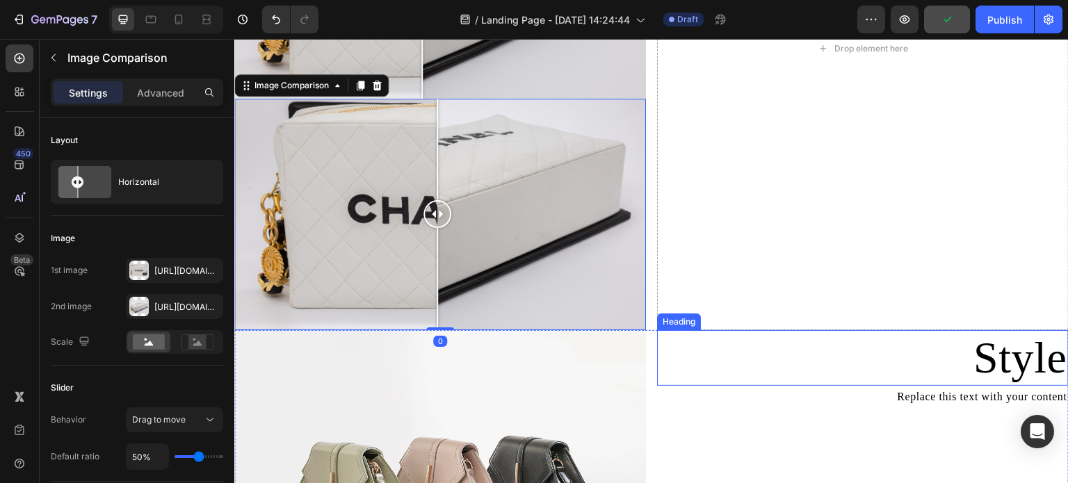
scroll to position [1371, 0]
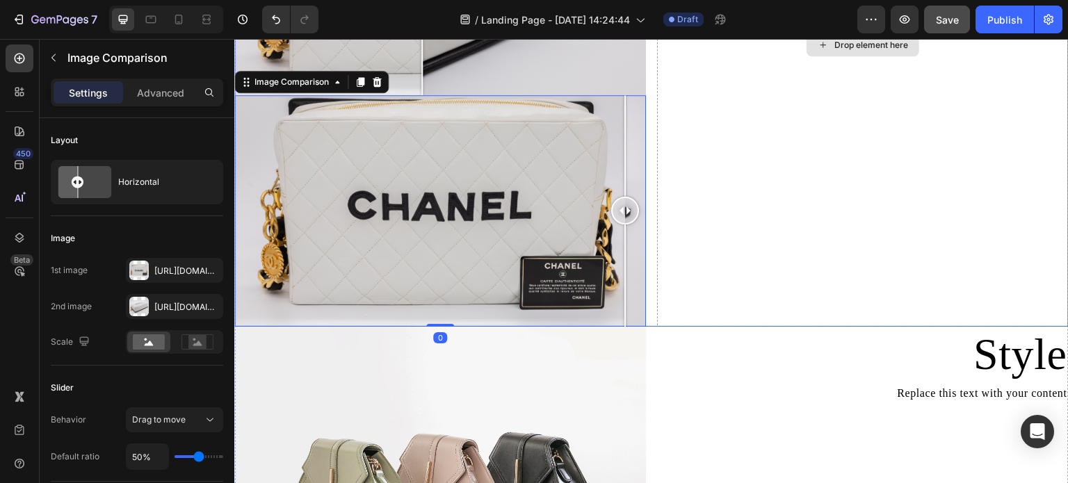
drag, startPoint x: 474, startPoint y: 228, endPoint x: 506, endPoint y: 214, distance: 35.5
click at [835, 177] on div "Rarity Heading Replace this text with your content Text Block Image Comparison …" at bounding box center [651, 45] width 835 height 563
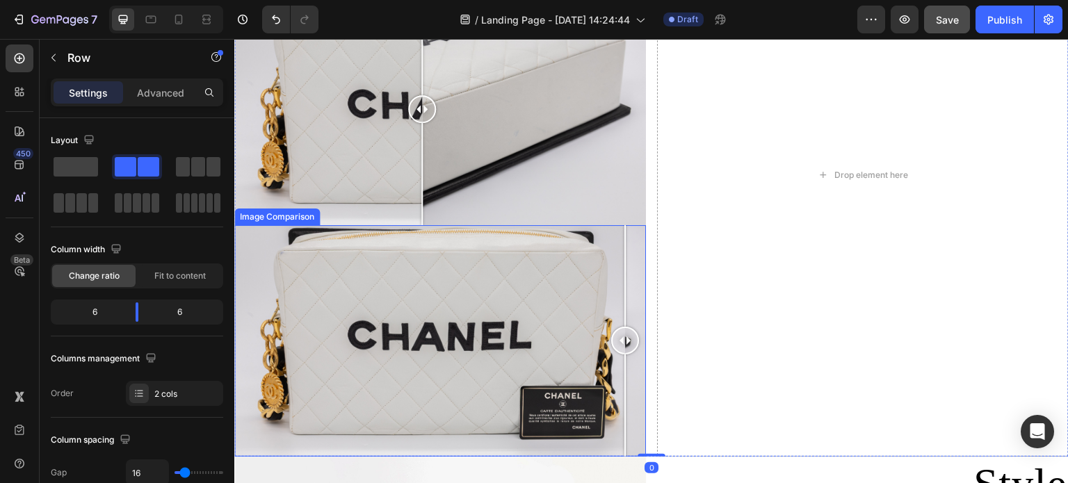
scroll to position [1232, 0]
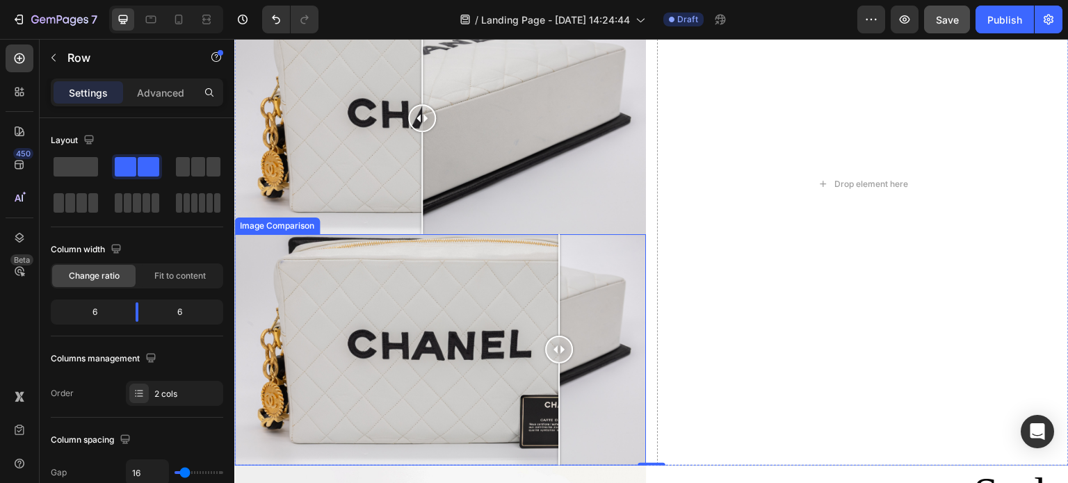
click at [559, 301] on div at bounding box center [440, 350] width 412 height 232
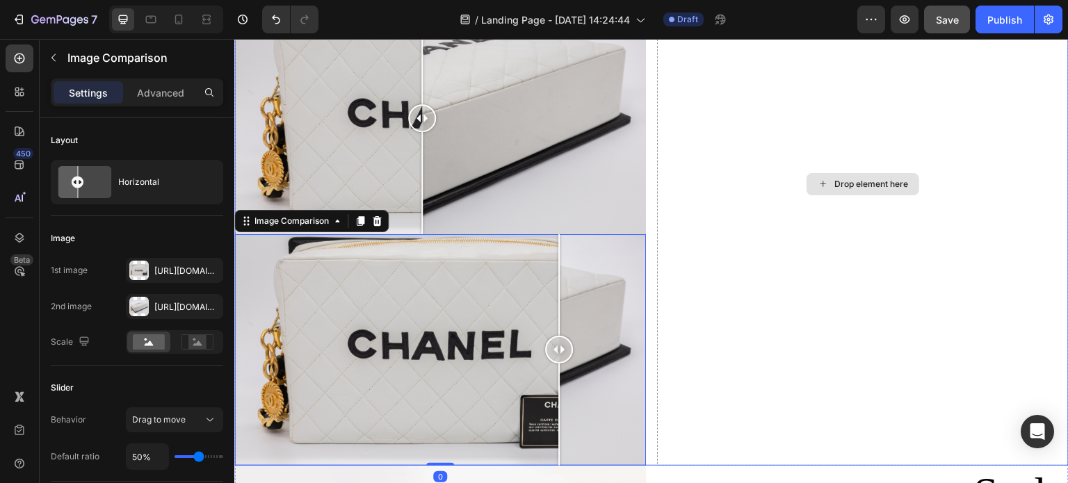
click at [880, 183] on div "Drop element here" at bounding box center [863, 184] width 113 height 22
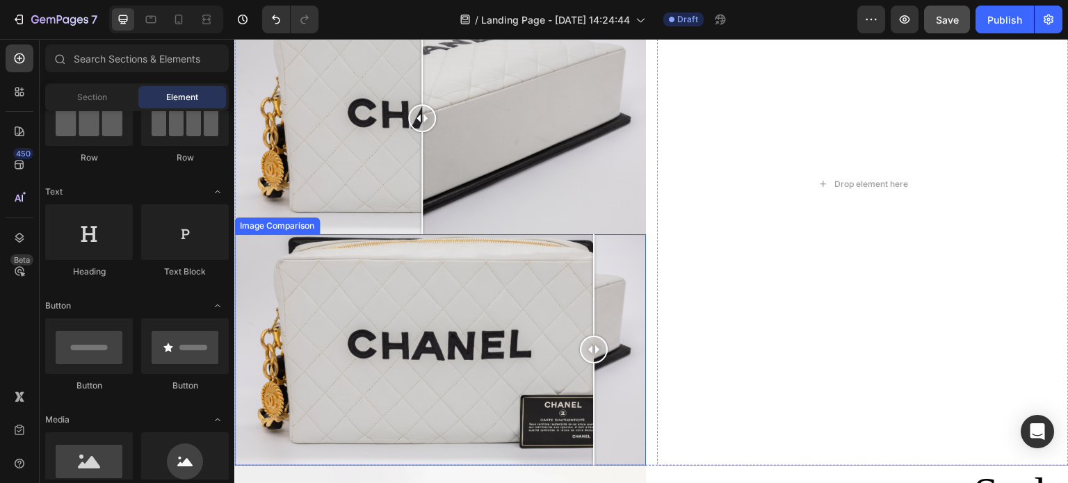
click at [594, 269] on div at bounding box center [440, 350] width 412 height 232
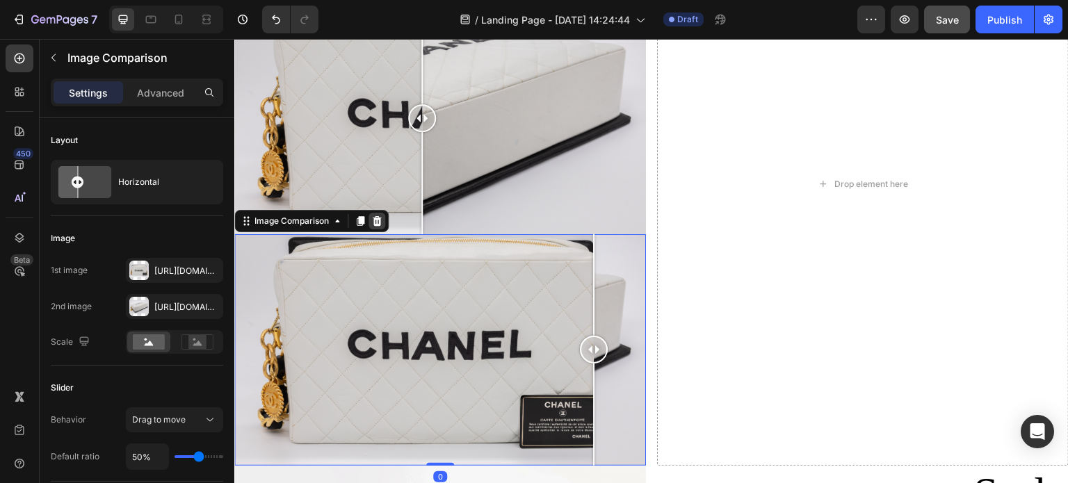
click at [376, 213] on div at bounding box center [377, 221] width 17 height 17
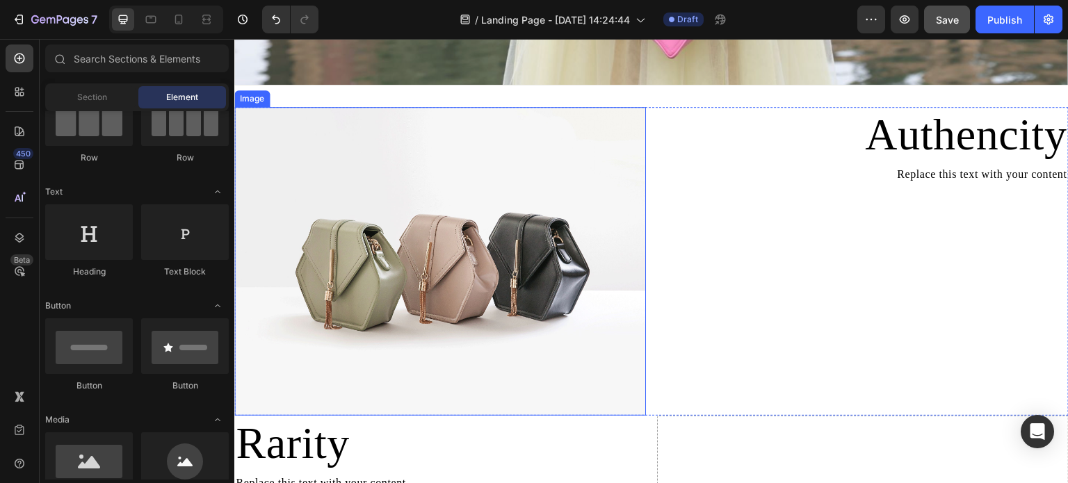
scroll to position [1252, 0]
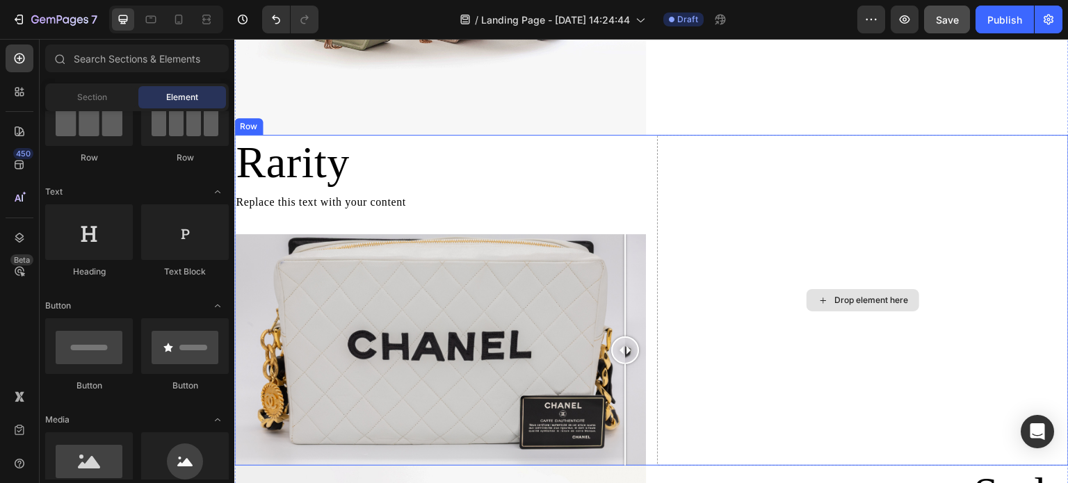
drag, startPoint x: 440, startPoint y: 343, endPoint x: 746, endPoint y: 368, distance: 307.1
click at [658, 380] on div "Rarity Heading Replace this text with your content Text Block Image Comparison …" at bounding box center [651, 301] width 835 height 332
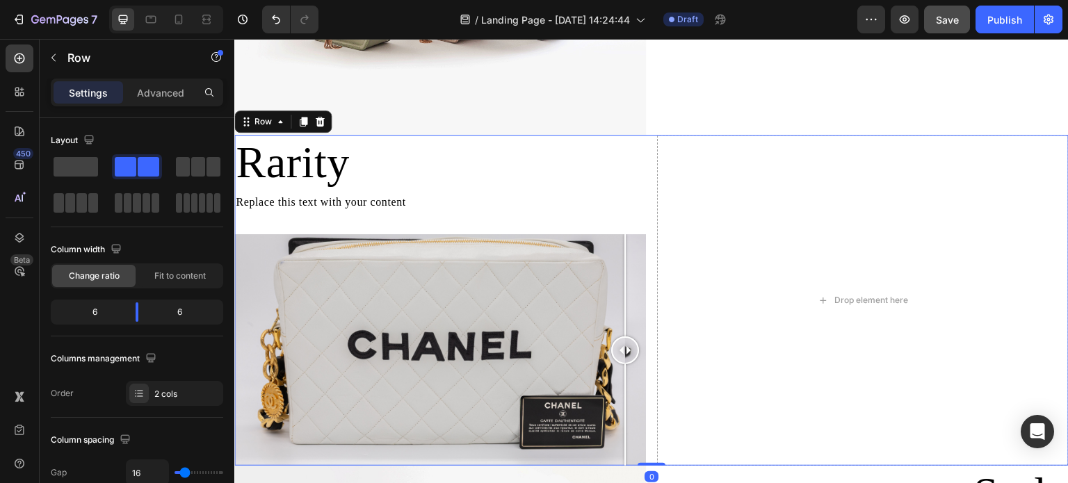
click at [422, 194] on div "Replace this text with your content" at bounding box center [440, 202] width 412 height 23
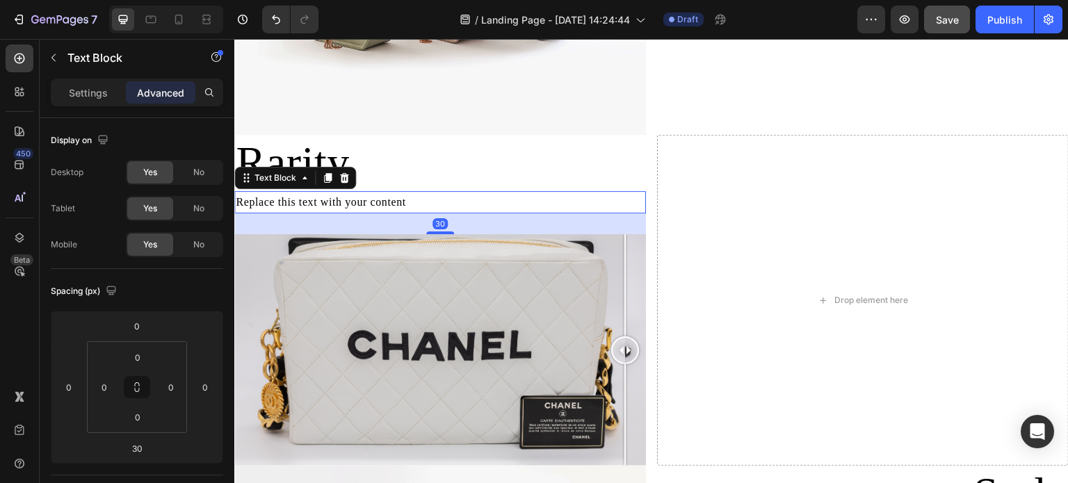
click at [458, 148] on h2 "Rarity" at bounding box center [440, 163] width 412 height 56
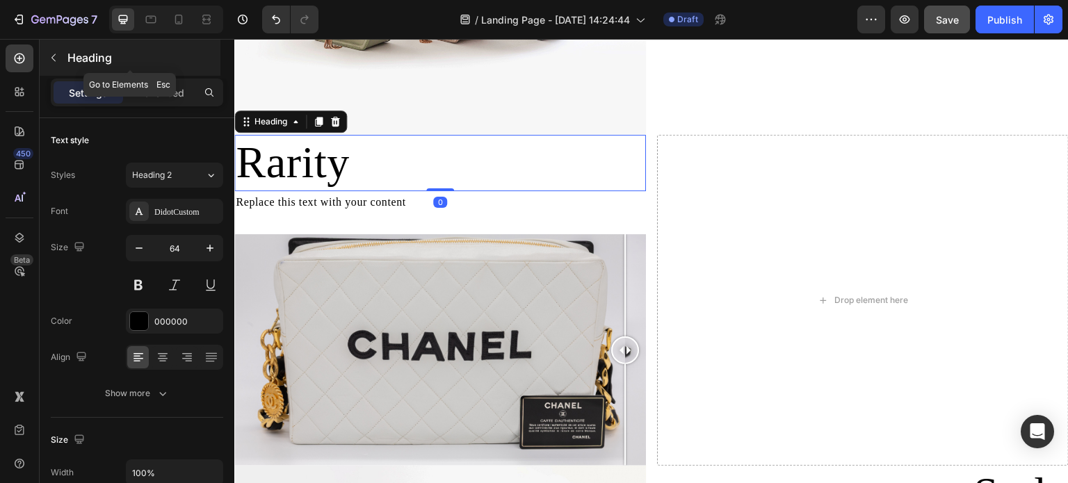
click at [51, 56] on icon "button" at bounding box center [53, 57] width 11 height 11
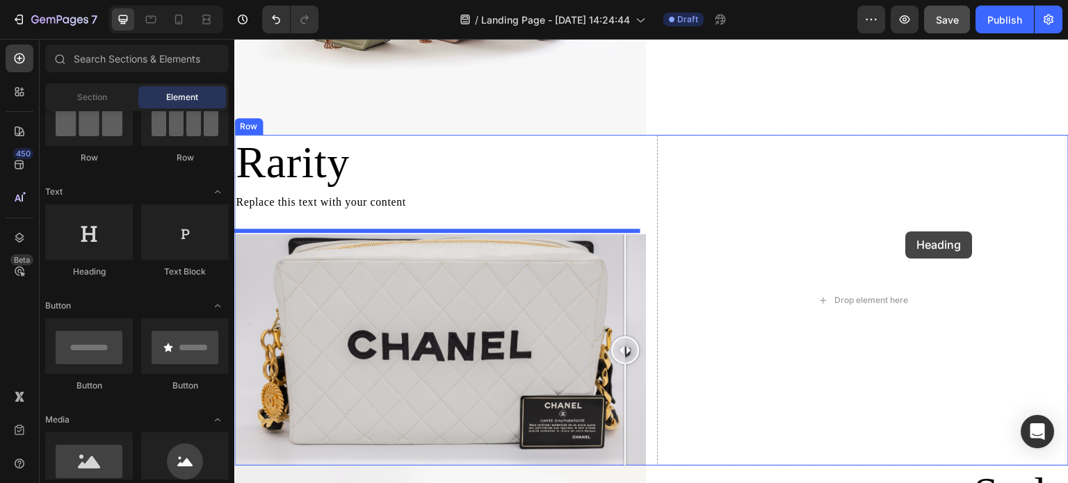
drag, startPoint x: 331, startPoint y: 294, endPoint x: 486, endPoint y: 281, distance: 155.7
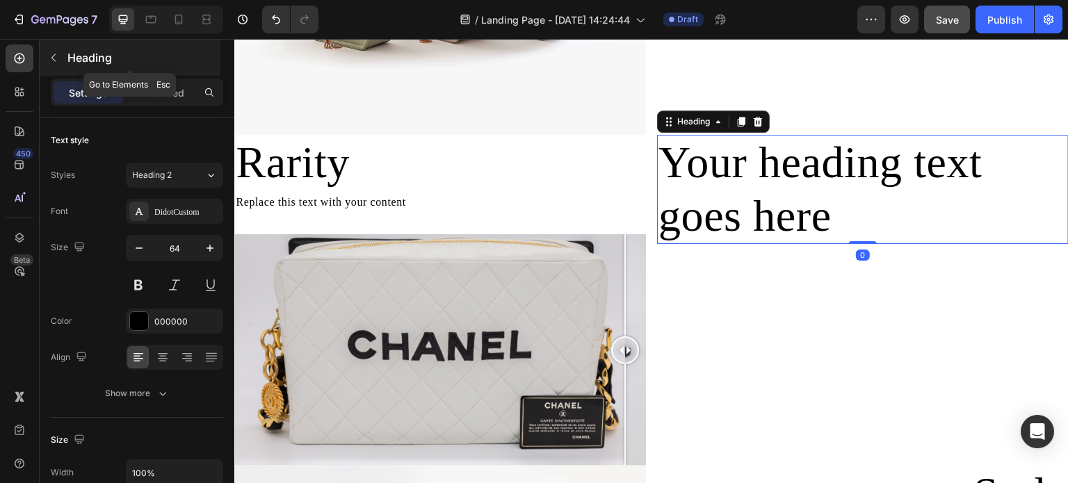
click at [59, 63] on button "button" at bounding box center [53, 58] width 22 height 22
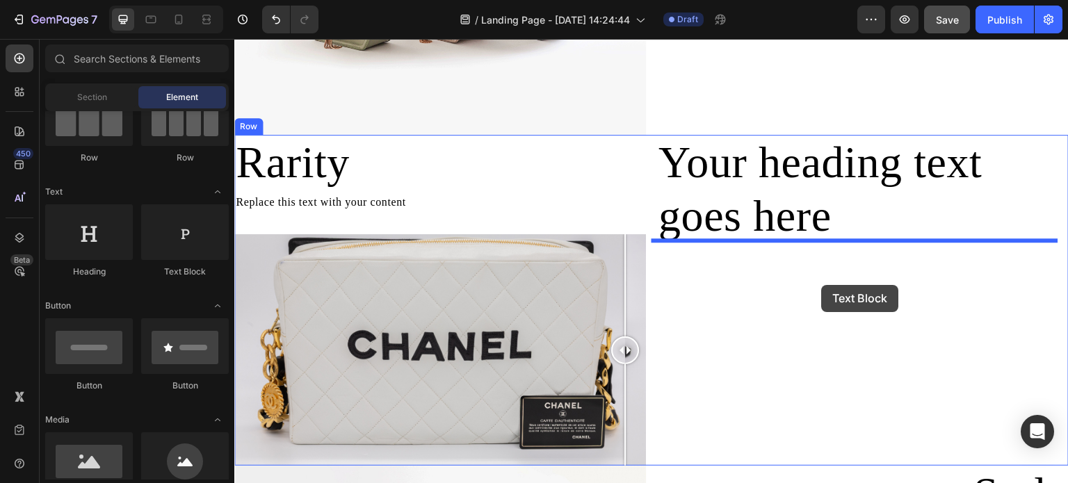
drag, startPoint x: 419, startPoint y: 255, endPoint x: 836, endPoint y: 289, distance: 418.0
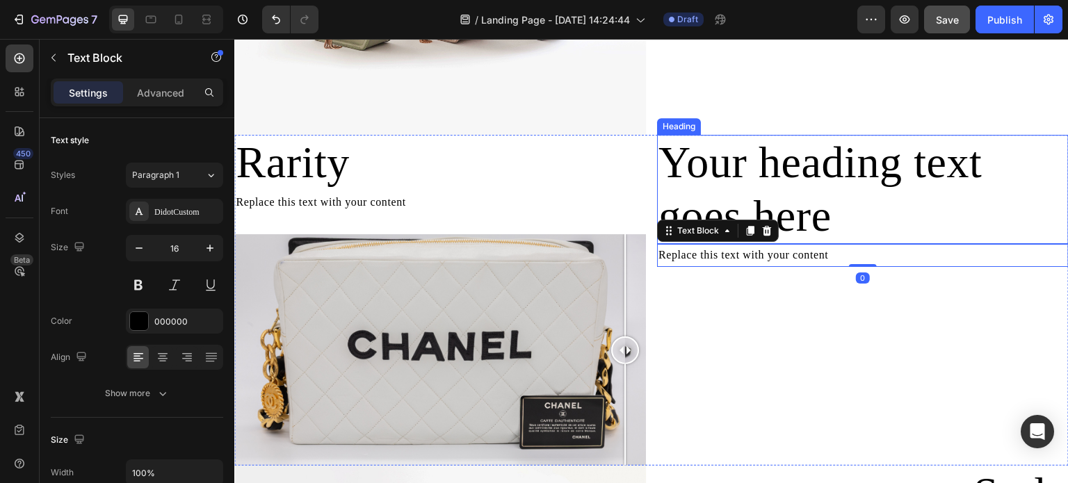
click at [853, 154] on h2 "Your heading text goes here" at bounding box center [863, 190] width 412 height 110
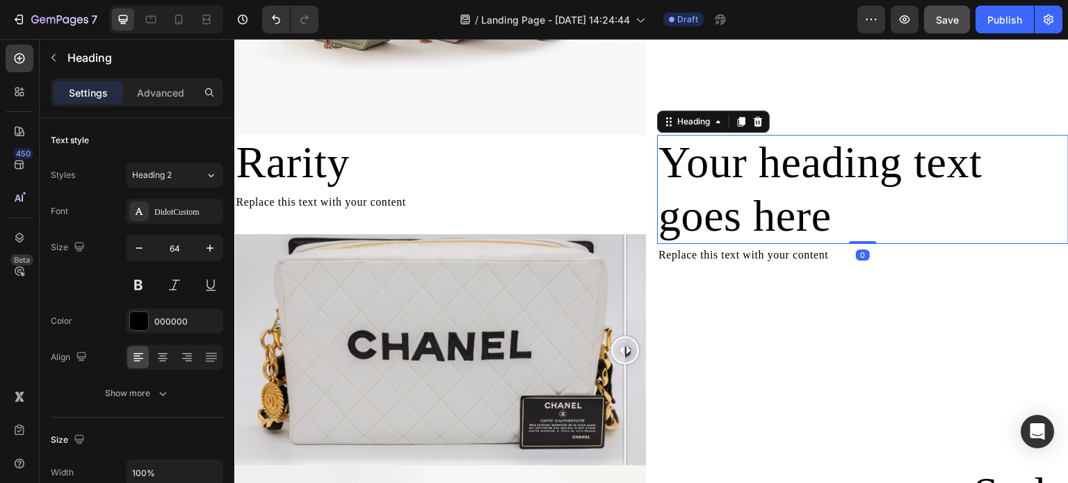
click at [853, 154] on h2 "Your heading text goes here" at bounding box center [863, 190] width 412 height 110
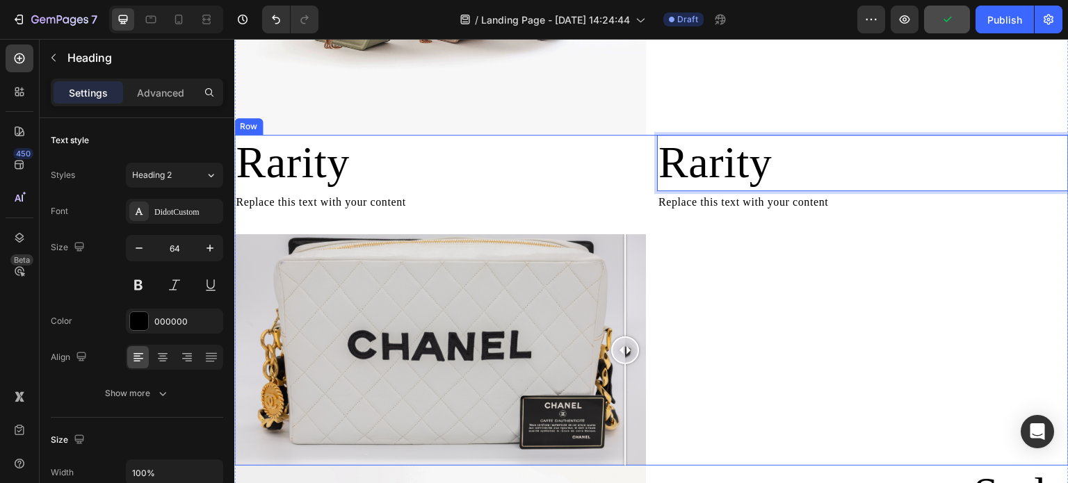
click at [762, 214] on div "Rarity Heading 0 Replace this text with your content Text Block" at bounding box center [863, 301] width 412 height 332
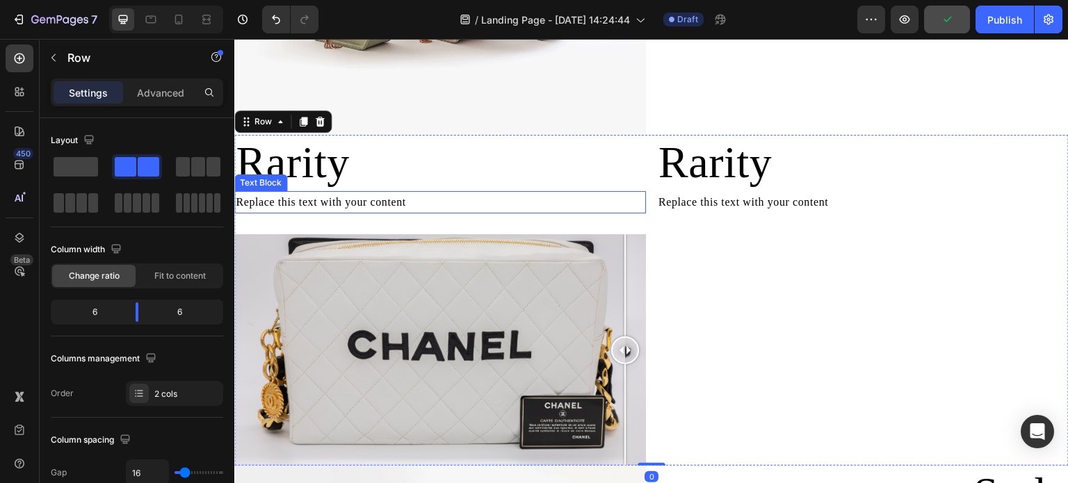
click at [452, 192] on div "Replace this text with your content" at bounding box center [440, 202] width 412 height 23
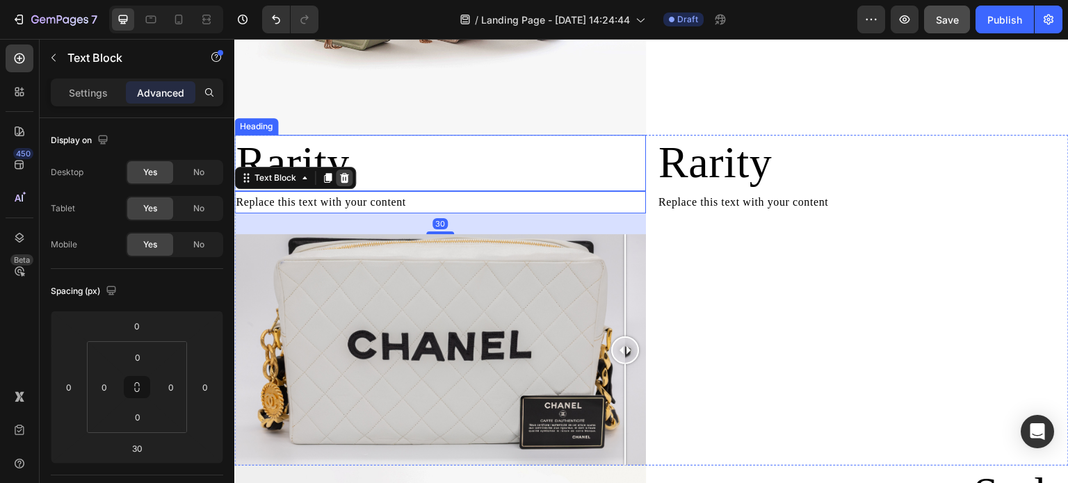
click at [336, 175] on div at bounding box center [344, 178] width 17 height 17
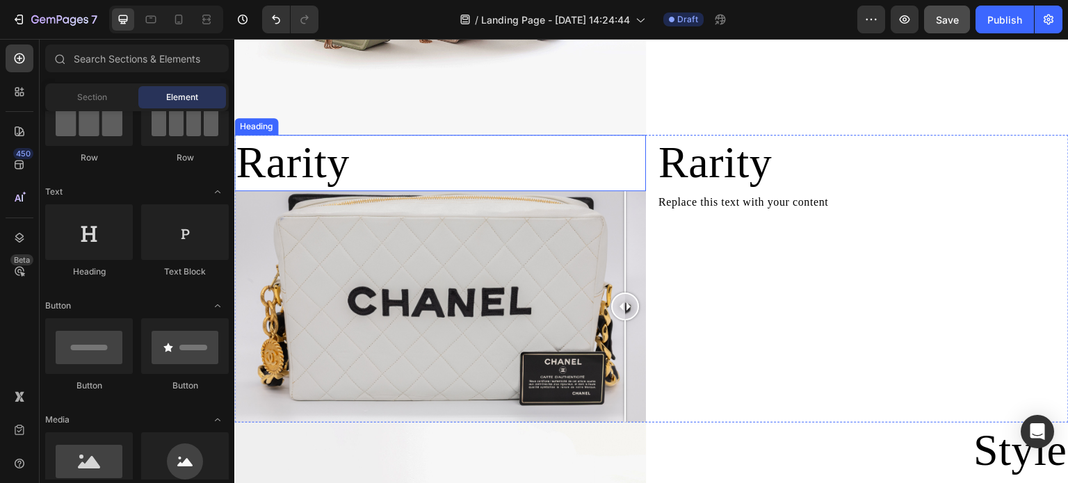
click at [334, 154] on h2 "Rarity" at bounding box center [440, 163] width 412 height 56
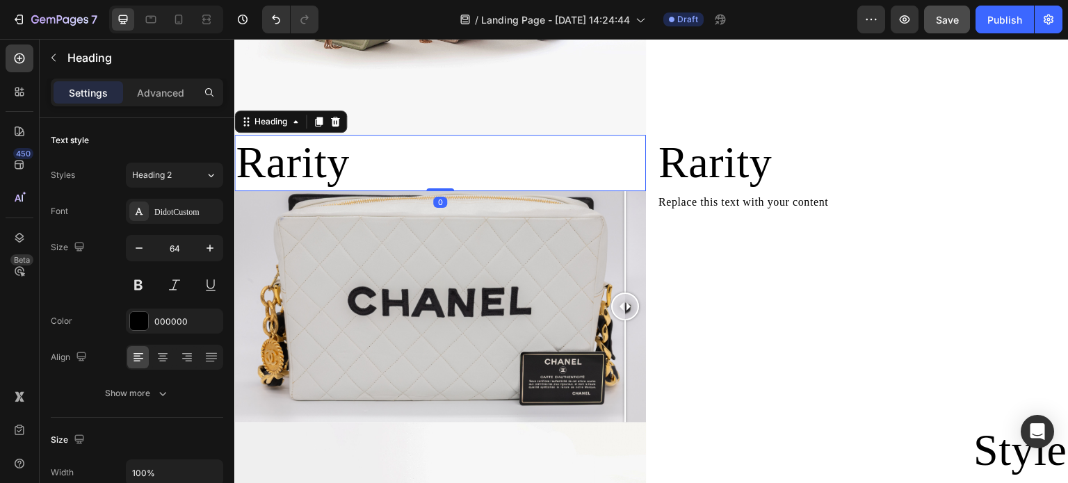
click at [328, 166] on h2 "Rarity" at bounding box center [440, 163] width 412 height 56
click at [328, 166] on p "Rarity" at bounding box center [440, 163] width 409 height 54
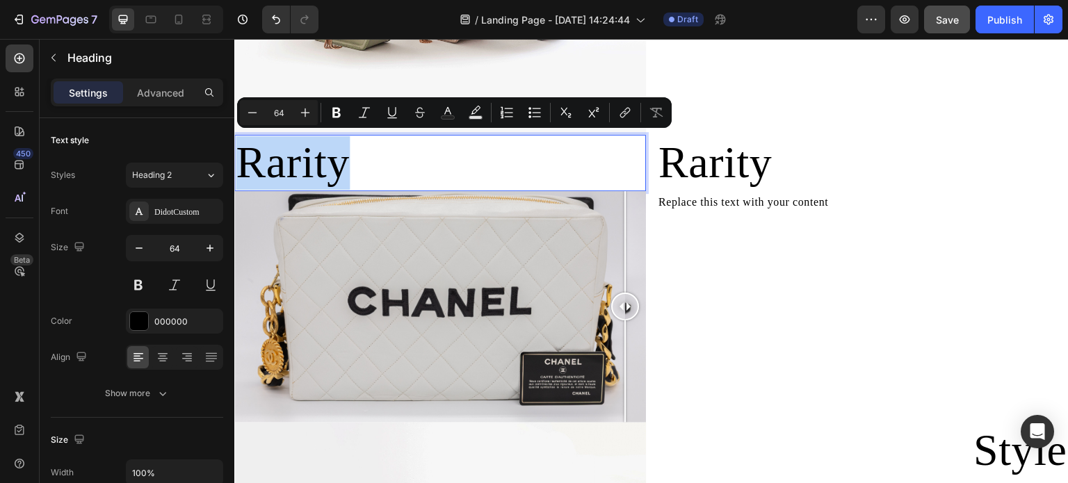
click at [440, 173] on p "Rarity" at bounding box center [440, 163] width 409 height 54
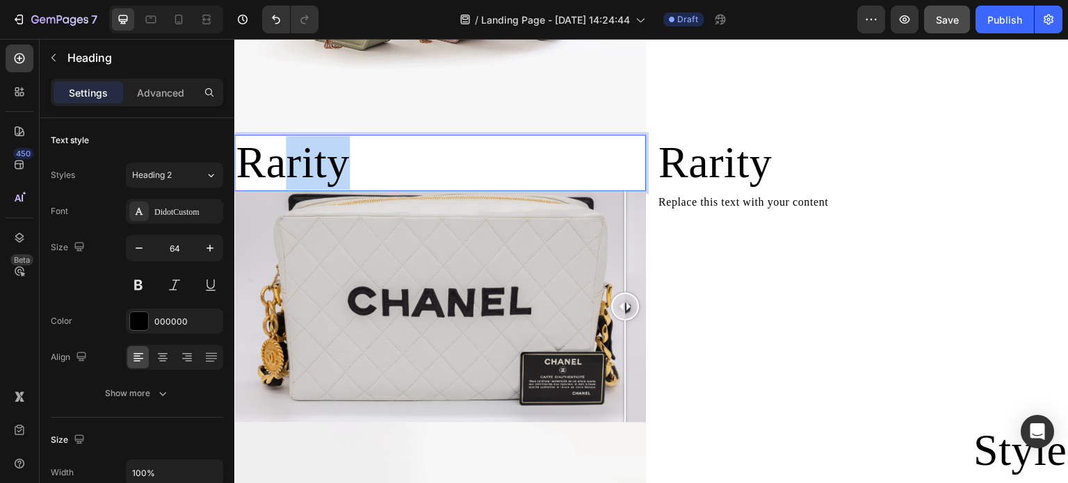
drag, startPoint x: 436, startPoint y: 168, endPoint x: 278, endPoint y: 160, distance: 158.8
click at [278, 160] on p "Rarity" at bounding box center [440, 163] width 409 height 54
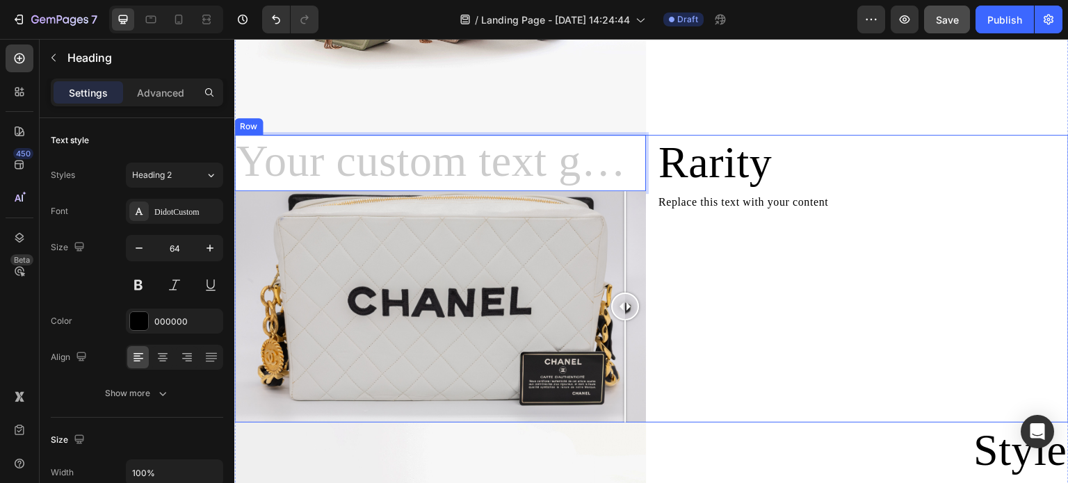
click at [870, 293] on div "Rarity Heading Replace this text with your content Text Block" at bounding box center [863, 279] width 412 height 288
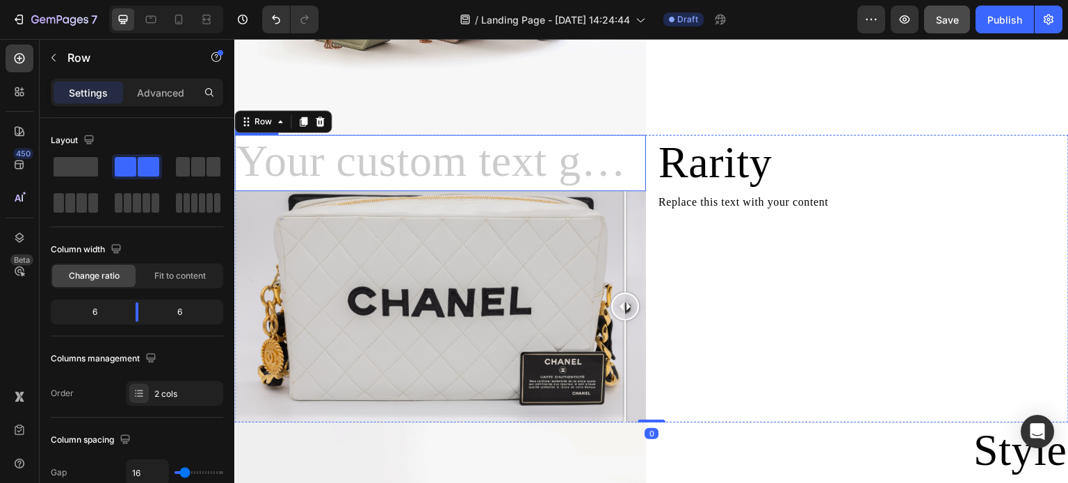
click at [467, 159] on h2 "Rich Text Editor. Editing area: main" at bounding box center [440, 163] width 412 height 56
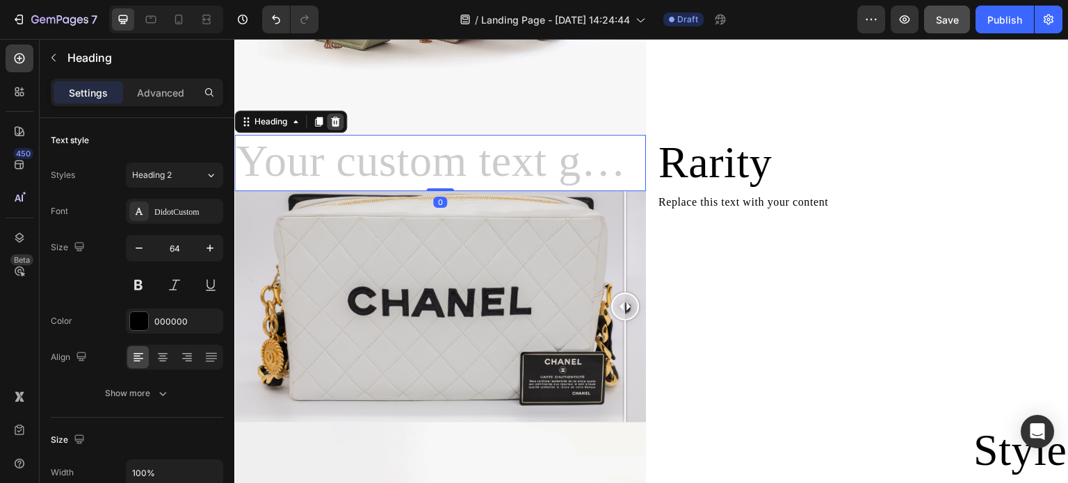
click at [340, 118] on icon at bounding box center [335, 121] width 11 height 11
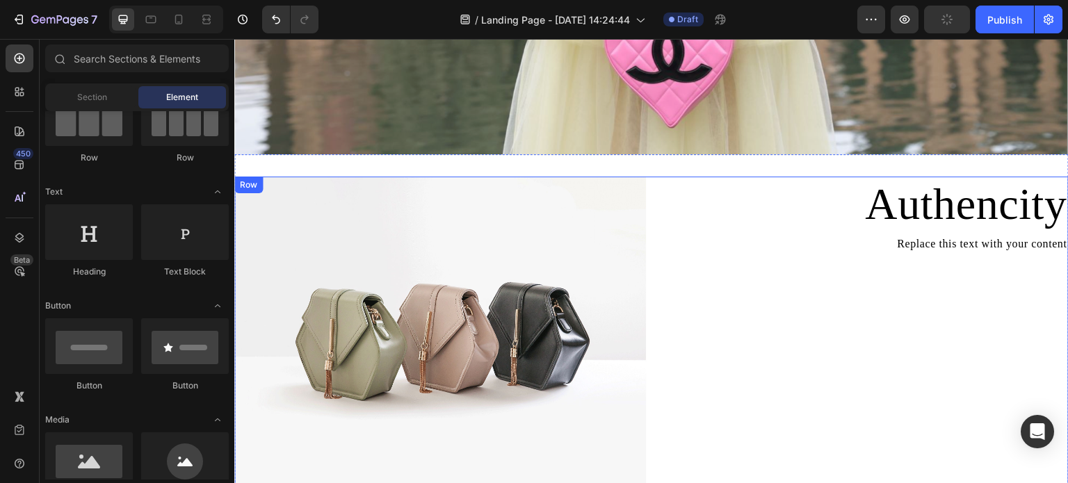
scroll to position [1113, 0]
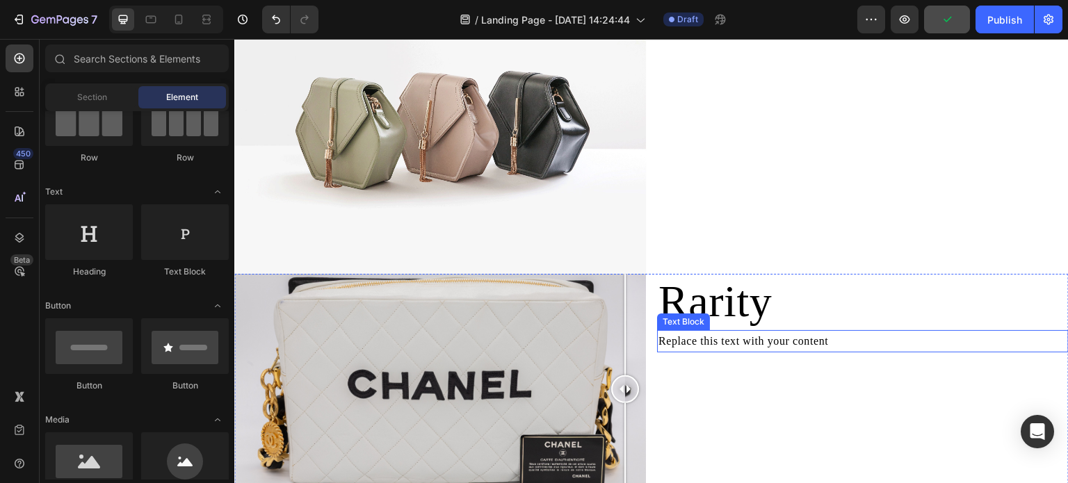
click at [843, 330] on div "Replace this text with your content" at bounding box center [863, 341] width 412 height 23
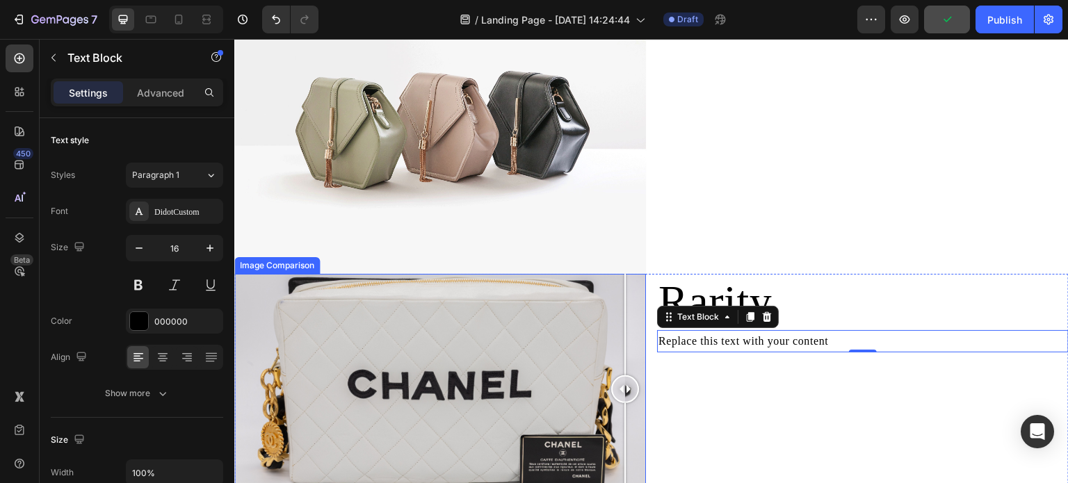
click at [536, 342] on div at bounding box center [440, 390] width 412 height 232
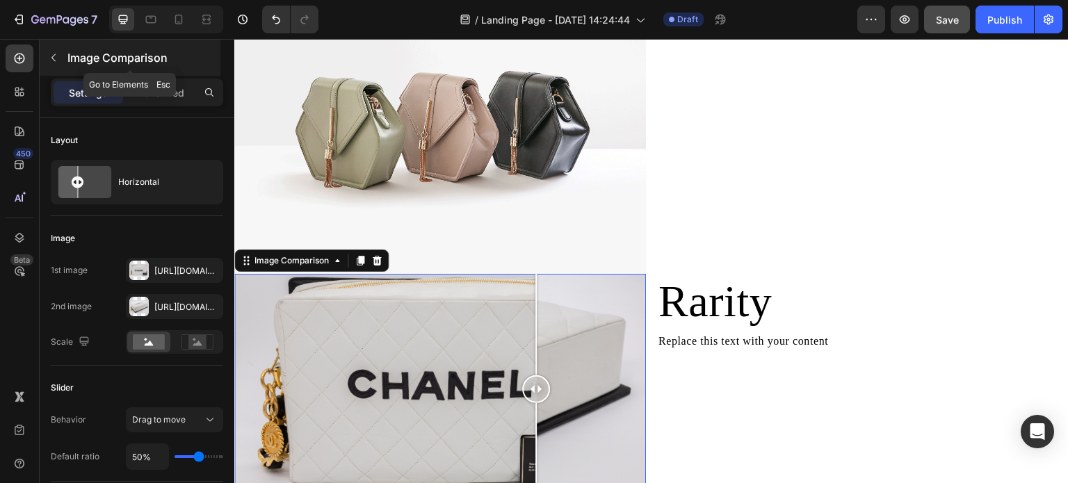
click at [54, 59] on icon "button" at bounding box center [53, 57] width 11 height 11
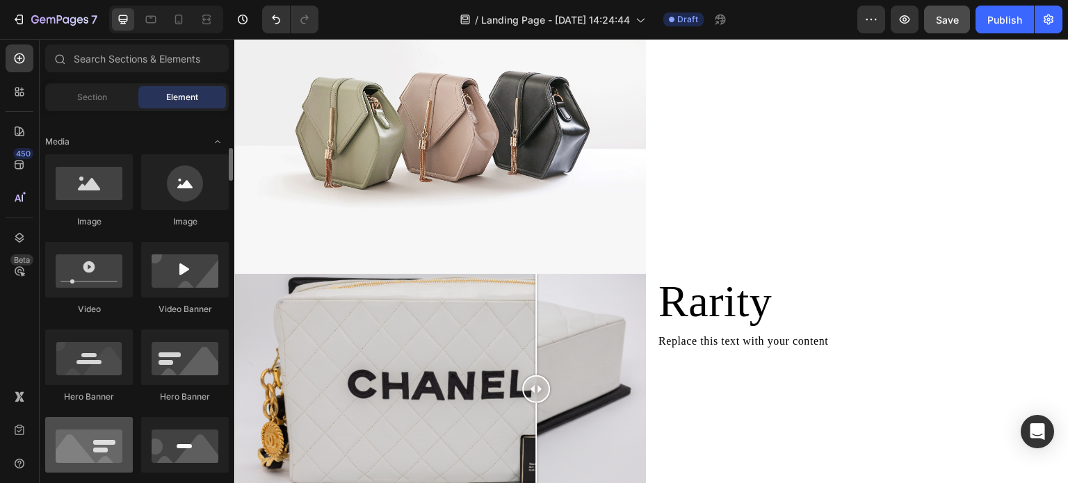
scroll to position [556, 0]
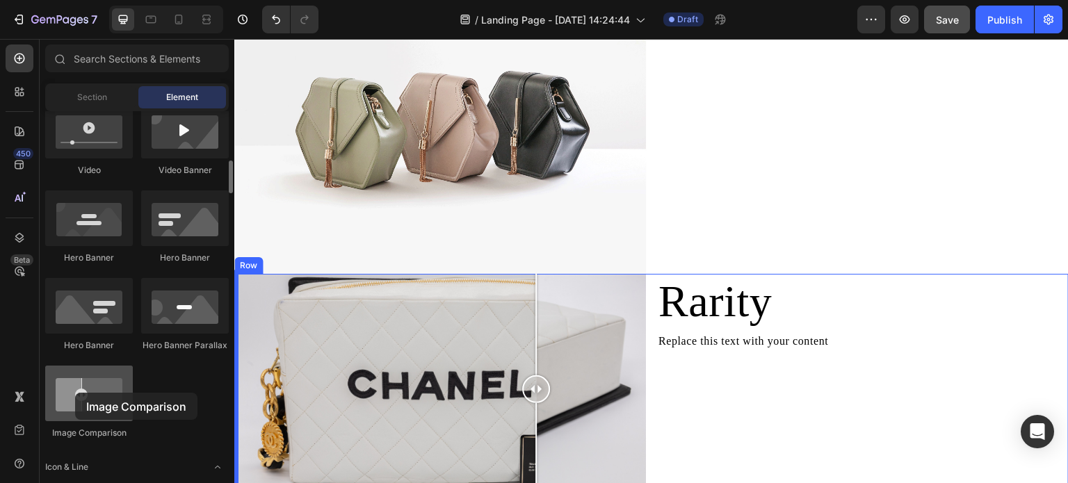
drag, startPoint x: 95, startPoint y: 410, endPoint x: 61, endPoint y: 404, distance: 34.0
click at [64, 404] on div at bounding box center [89, 394] width 88 height 56
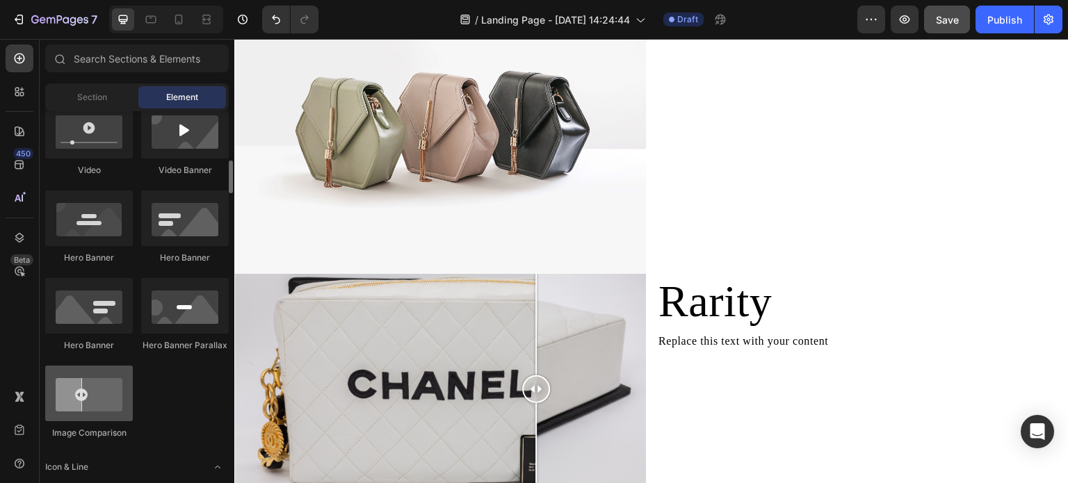
scroll to position [1128, 0]
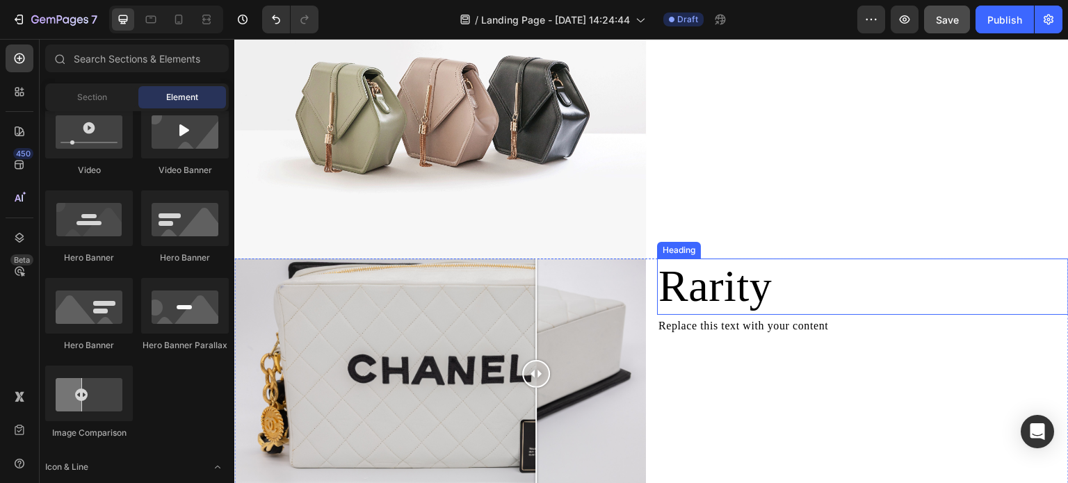
click at [773, 289] on p "Rarity" at bounding box center [863, 287] width 409 height 54
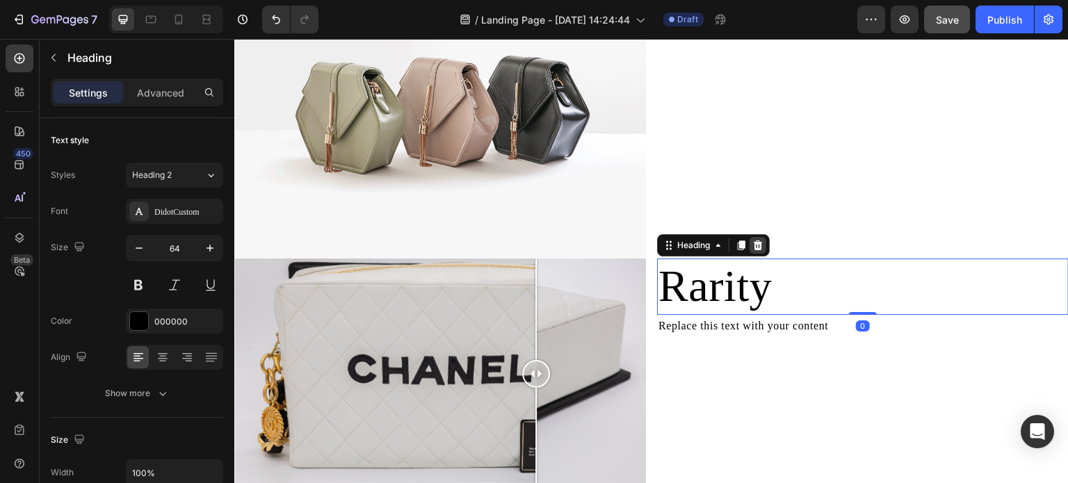
click at [757, 240] on icon at bounding box center [758, 245] width 11 height 11
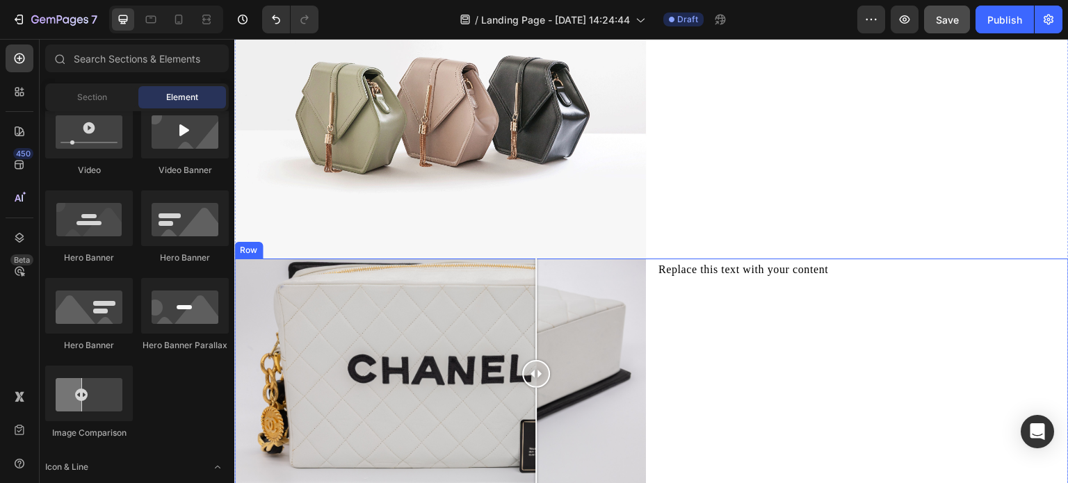
click at [759, 268] on div "Replace this text with your content" at bounding box center [863, 270] width 412 height 23
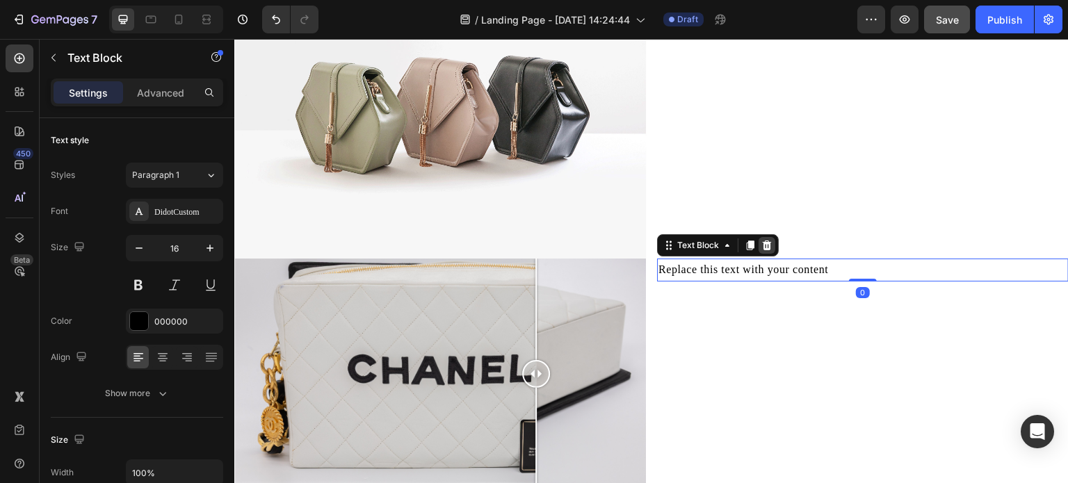
click at [762, 246] on icon at bounding box center [767, 245] width 11 height 11
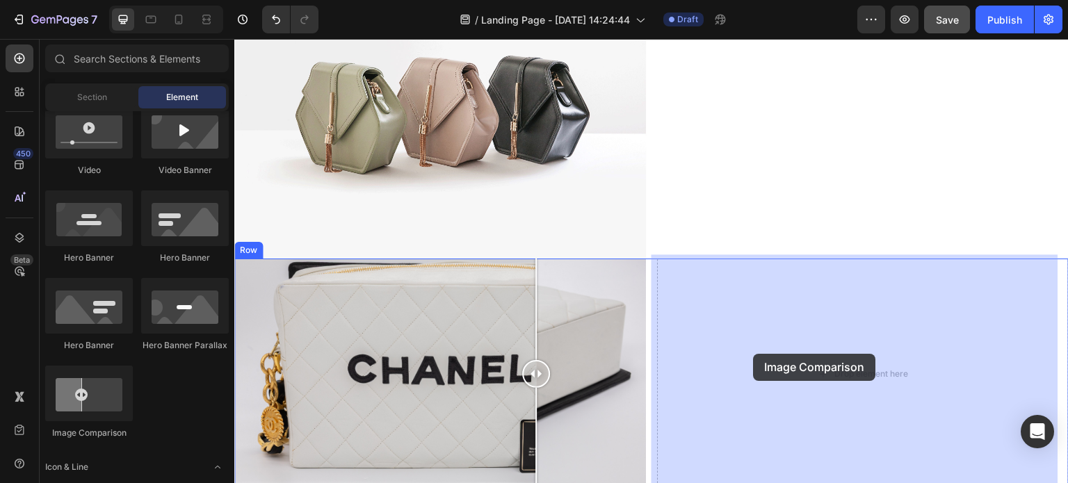
drag, startPoint x: 319, startPoint y: 464, endPoint x: 757, endPoint y: 354, distance: 451.8
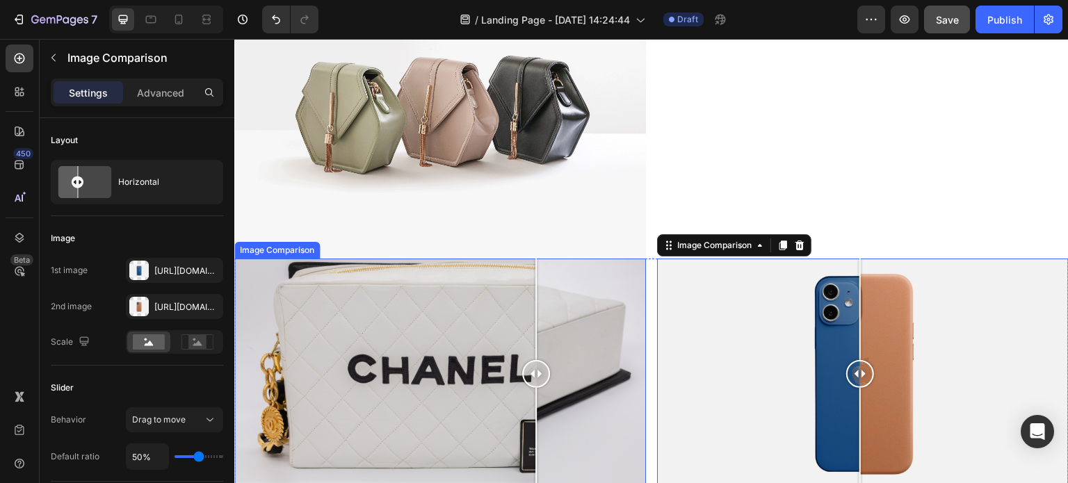
click at [528, 331] on div at bounding box center [536, 375] width 28 height 232
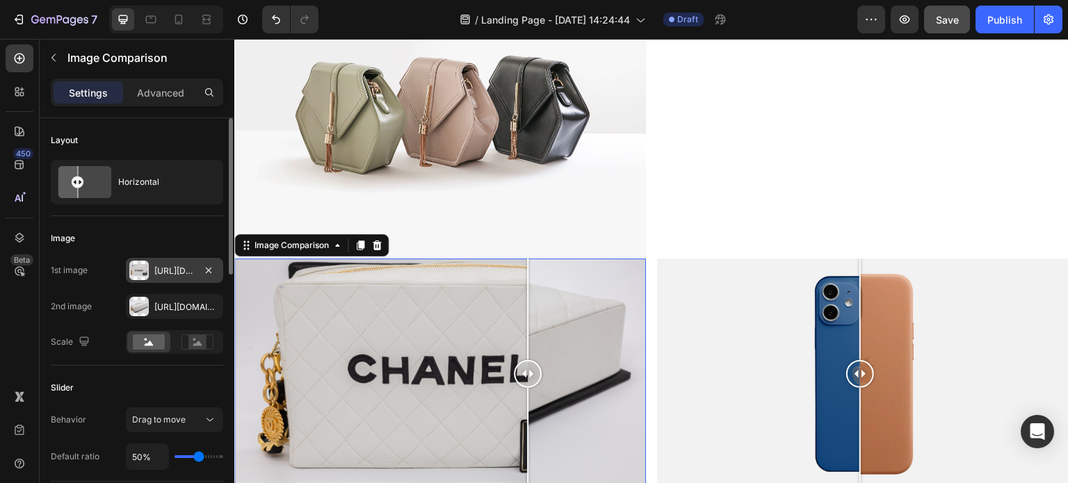
click at [182, 273] on div "Https://cdn.Shopify.Com/s/files/1/0695/8940/1798/files/0F0A5055.Jpg?V=1756310962" at bounding box center [174, 271] width 40 height 13
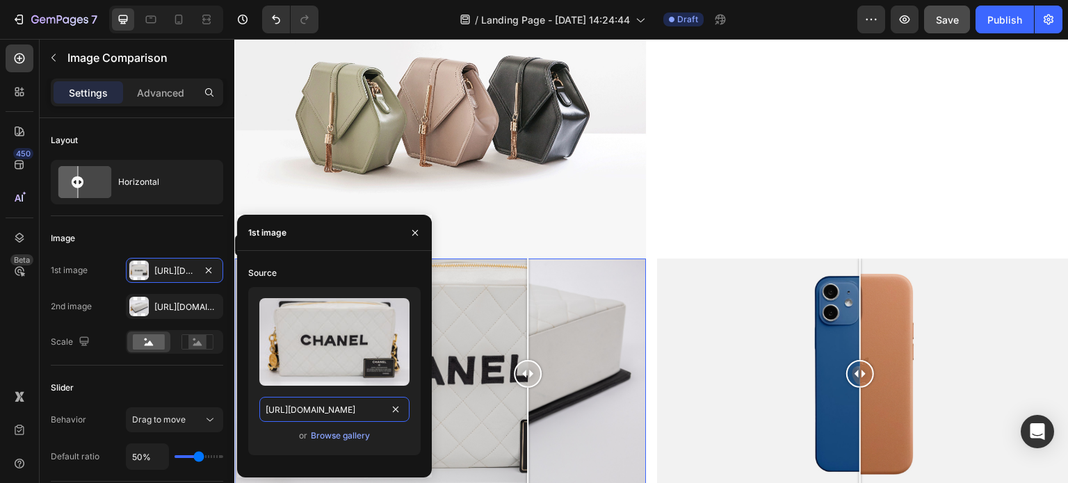
click at [348, 408] on input "https://cdn.shopify.com/s/files/1/0695/8940/1798/files/0F0A5055.jpg?v=1756310962" at bounding box center [334, 409] width 150 height 25
click at [868, 393] on div at bounding box center [861, 375] width 28 height 232
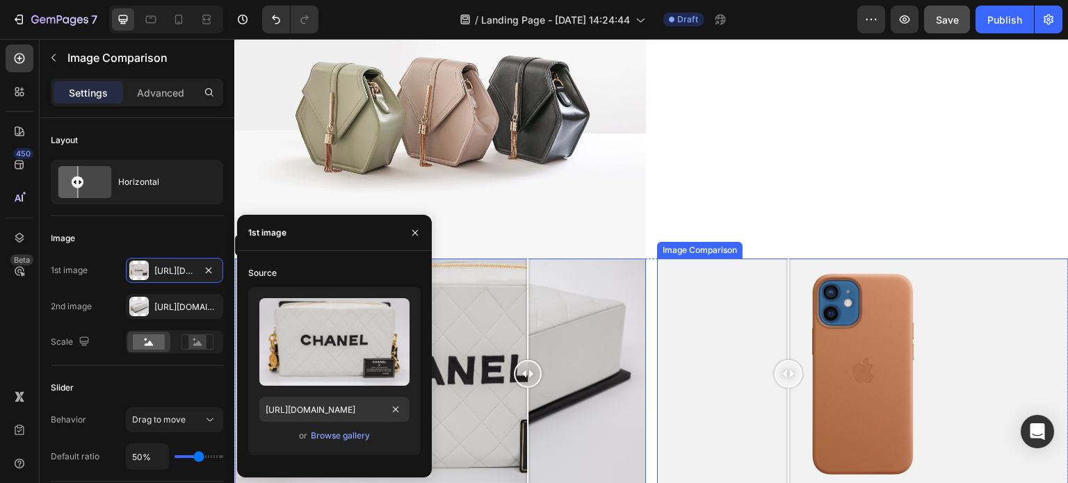
click at [783, 383] on div at bounding box center [863, 375] width 412 height 232
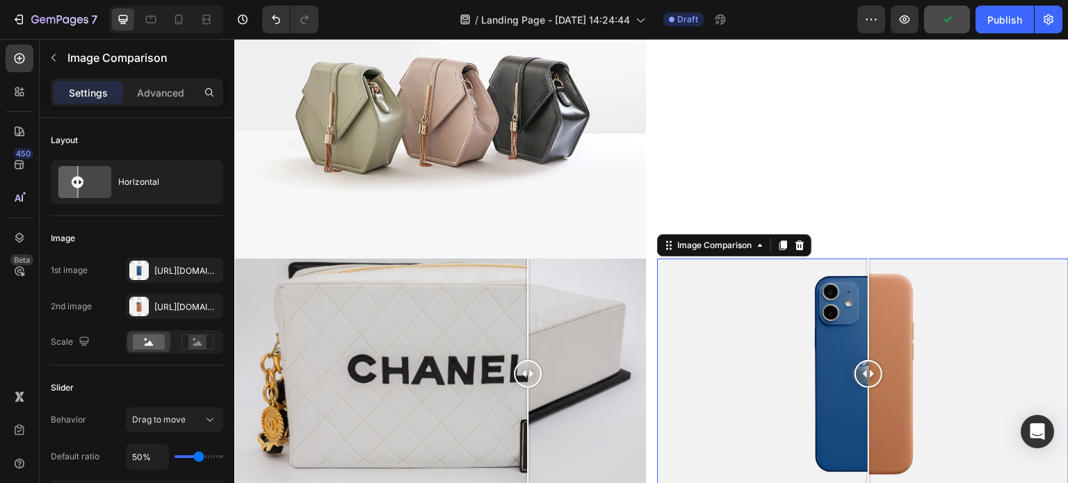
click at [863, 343] on div at bounding box center [863, 375] width 412 height 232
click at [868, 343] on div at bounding box center [868, 310] width 1 height 102
click at [211, 268] on icon "button" at bounding box center [208, 270] width 11 height 11
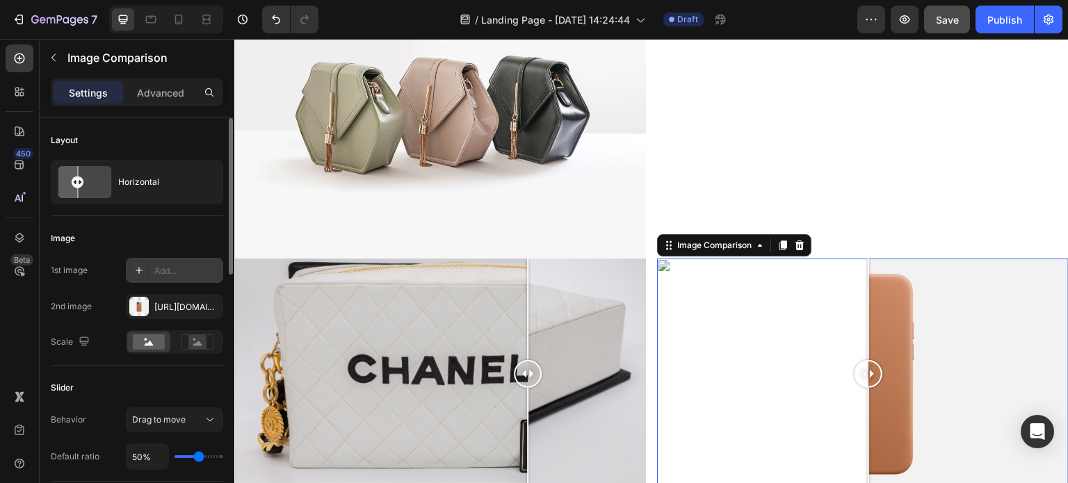
click at [181, 266] on div "Add..." at bounding box center [186, 271] width 65 height 13
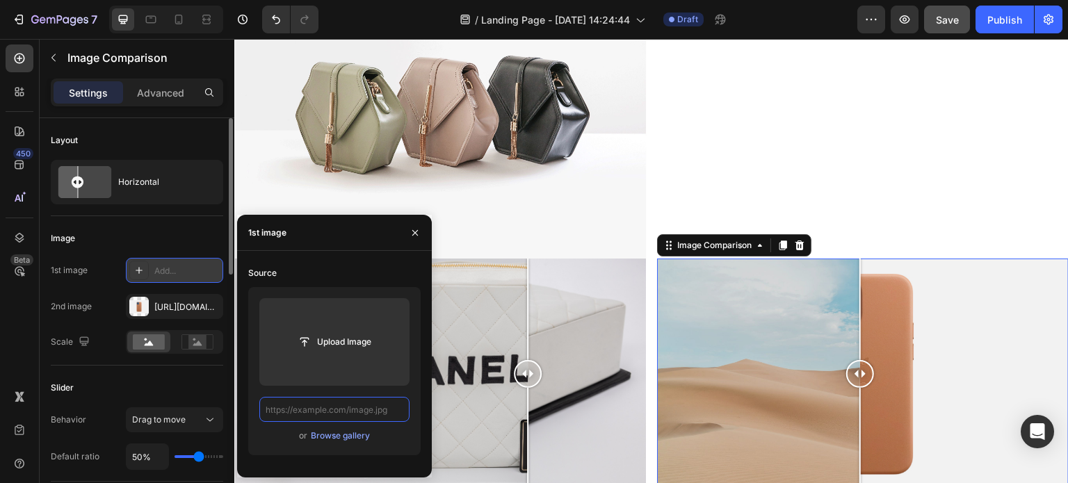
scroll to position [0, 0]
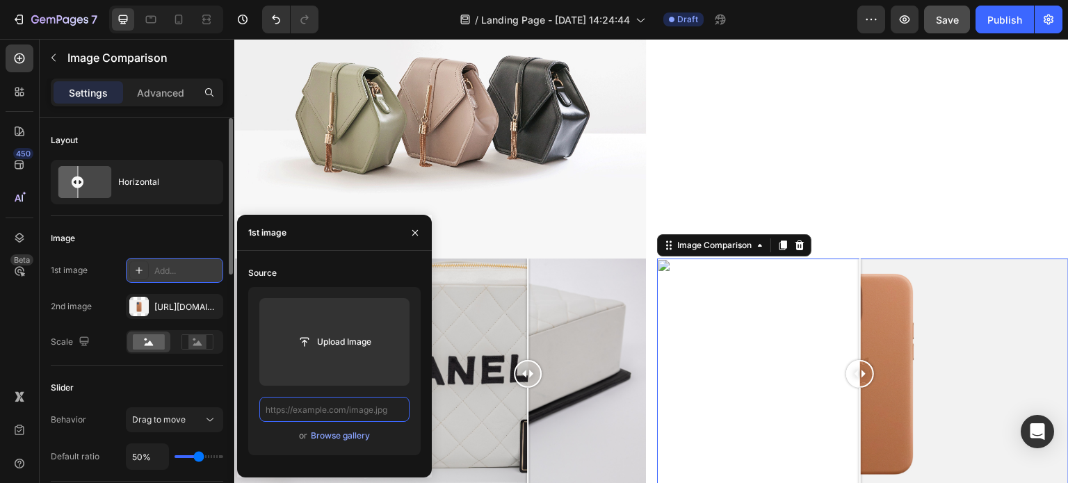
click at [337, 414] on input "text" at bounding box center [334, 409] width 150 height 25
paste input "https://cdn.shopify.com/s/files/1/0695/8940/1798/files/0F0A5055.jpg?v=1756310962"
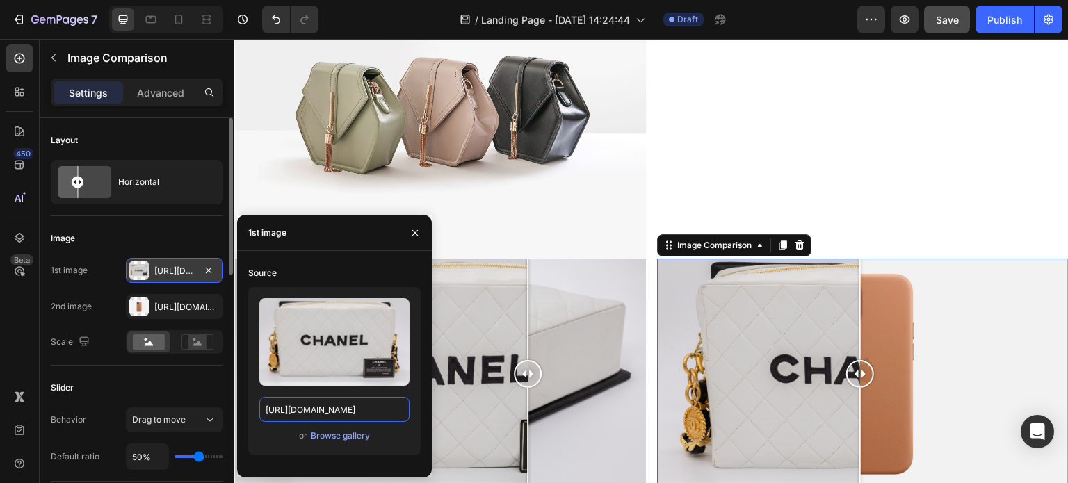
type input "https://cdn.shopify.com/s/files/1/0695/8940/1798/files/0F0A5055.jpg?v=1756310962"
click at [410, 436] on div "Upload Image https://cdn.shopify.com/s/files/1/0695/8940/1798/files/0F0A5055.jp…" at bounding box center [334, 371] width 173 height 168
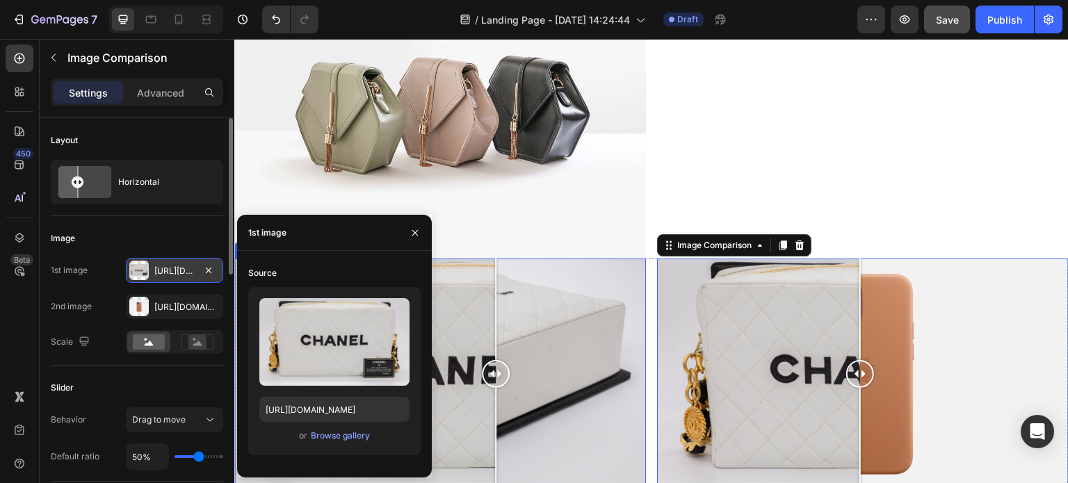
click at [496, 426] on div at bounding box center [440, 375] width 412 height 232
click at [518, 306] on div at bounding box center [440, 375] width 412 height 232
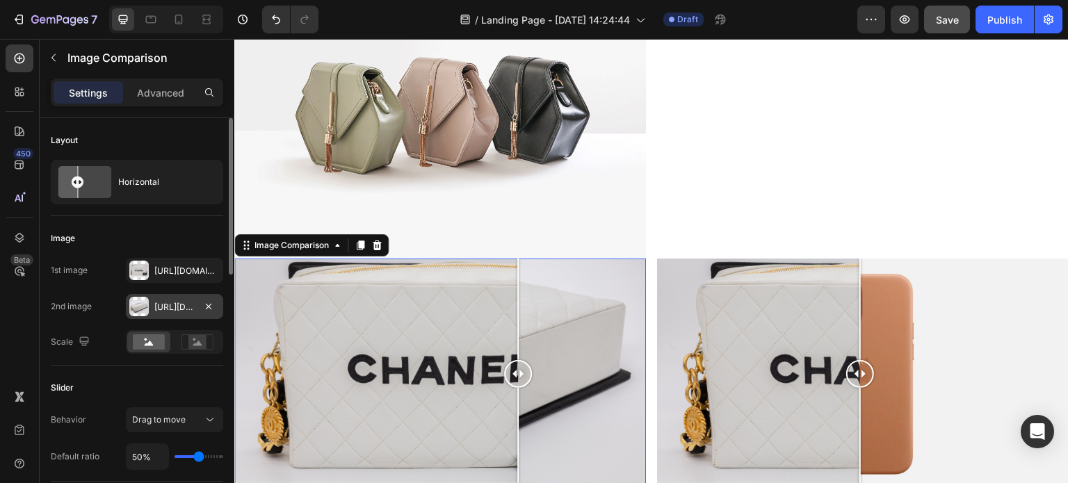
click at [186, 300] on div "Https://cdn.Shopify.Com/s/files/1/0695/8940/1798/files/0F0A5045.Jpg?V=1756310962" at bounding box center [174, 306] width 97 height 25
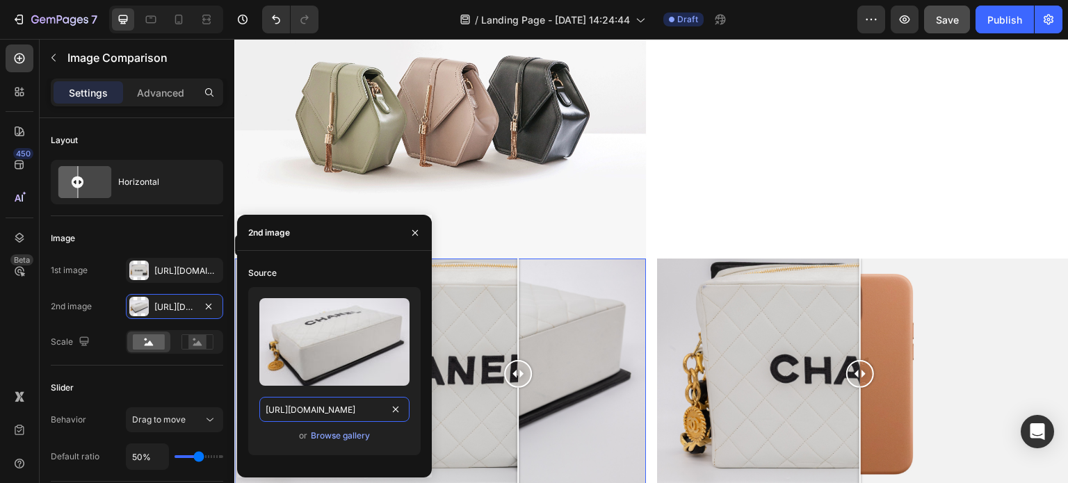
click at [331, 402] on input "https://cdn.shopify.com/s/files/1/0695/8940/1798/files/0F0A5045.jpg?v=1756310962" at bounding box center [334, 409] width 150 height 25
click at [815, 413] on div at bounding box center [863, 375] width 412 height 232
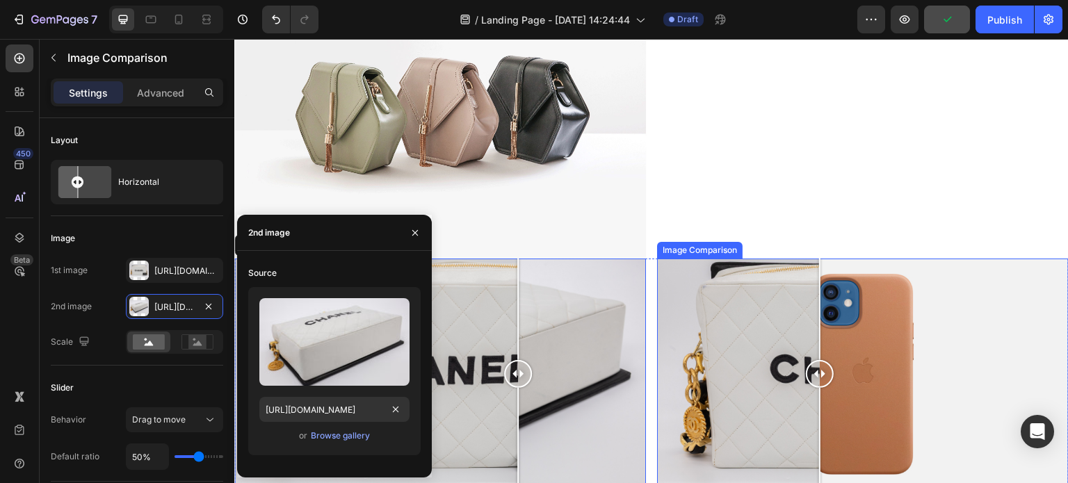
click at [909, 396] on div at bounding box center [863, 375] width 412 height 232
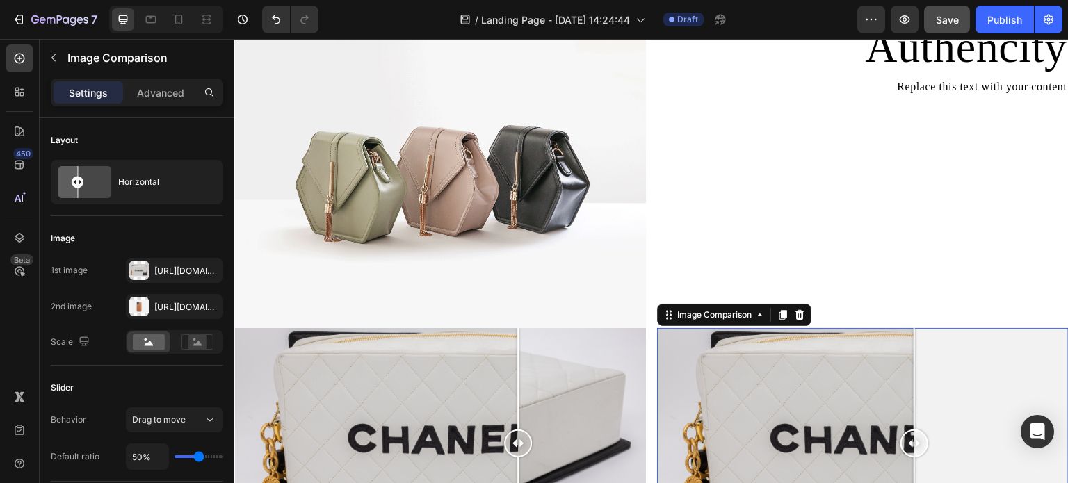
scroll to position [1128, 0]
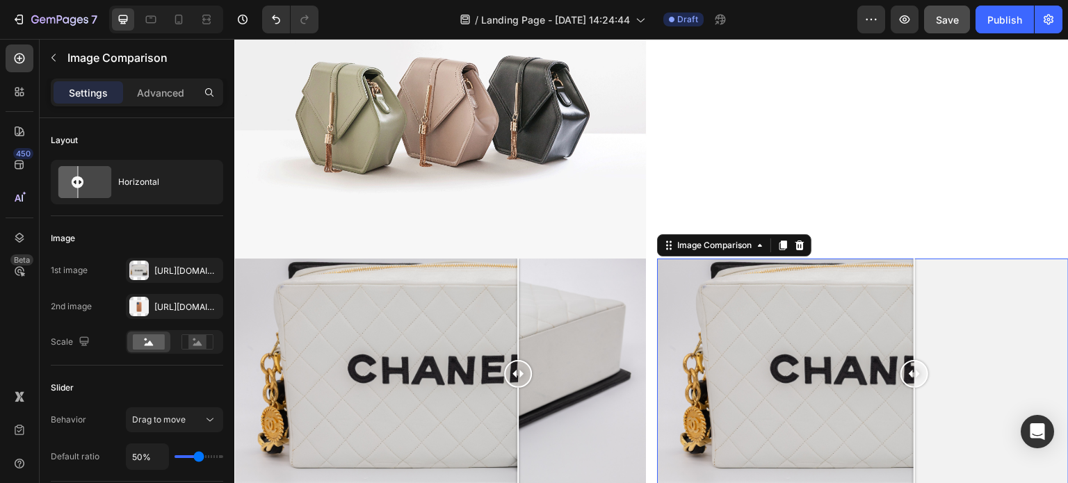
click at [949, 374] on div at bounding box center [863, 375] width 412 height 232
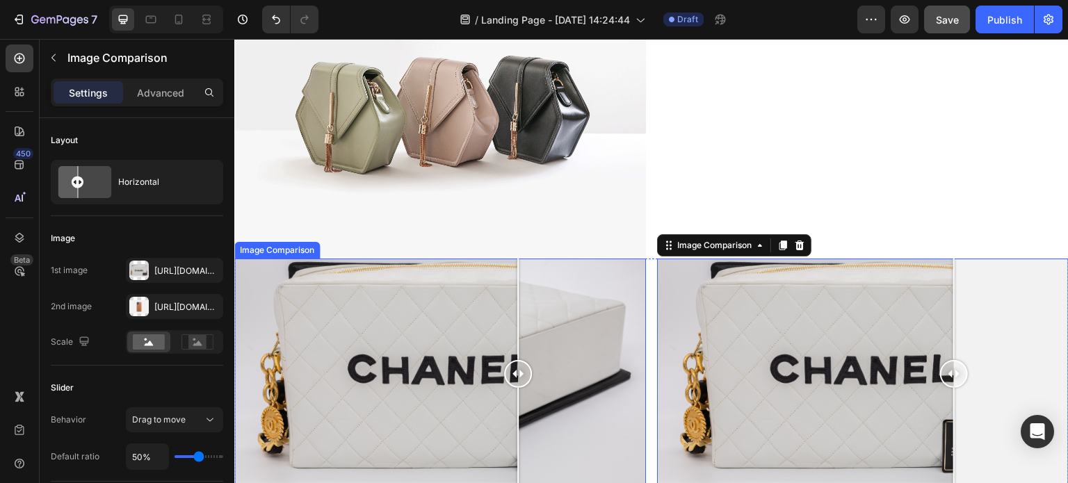
click at [439, 335] on div at bounding box center [440, 375] width 412 height 232
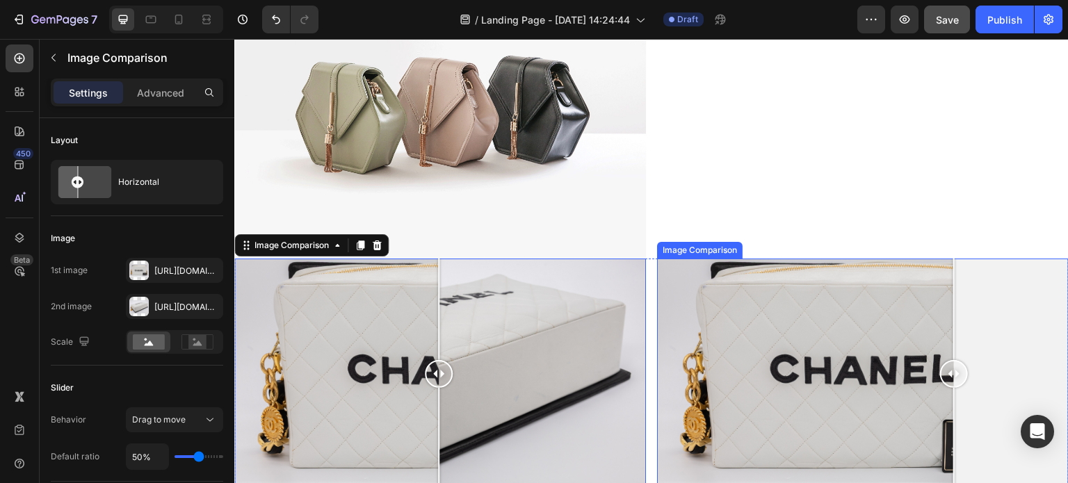
click at [1013, 337] on div at bounding box center [863, 375] width 412 height 232
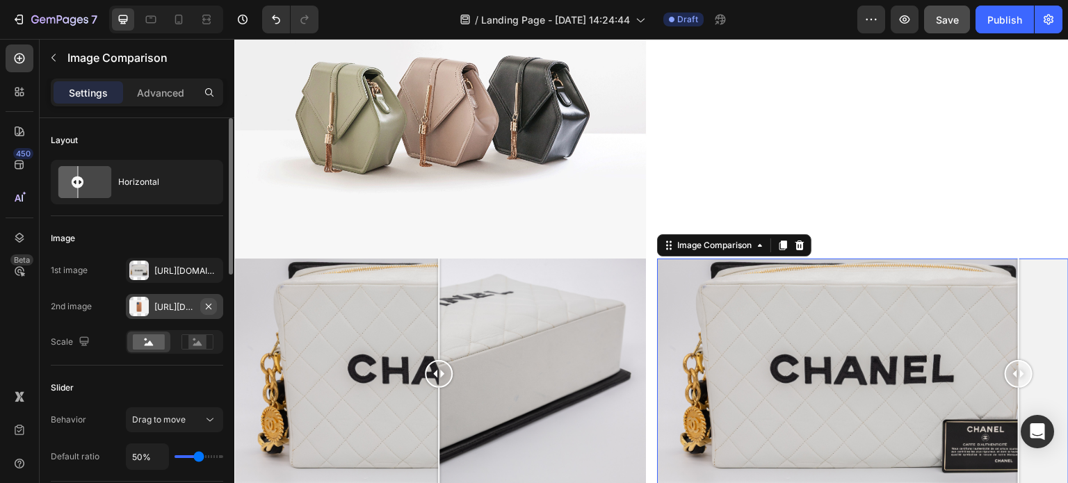
click at [214, 304] on icon "button" at bounding box center [208, 306] width 11 height 11
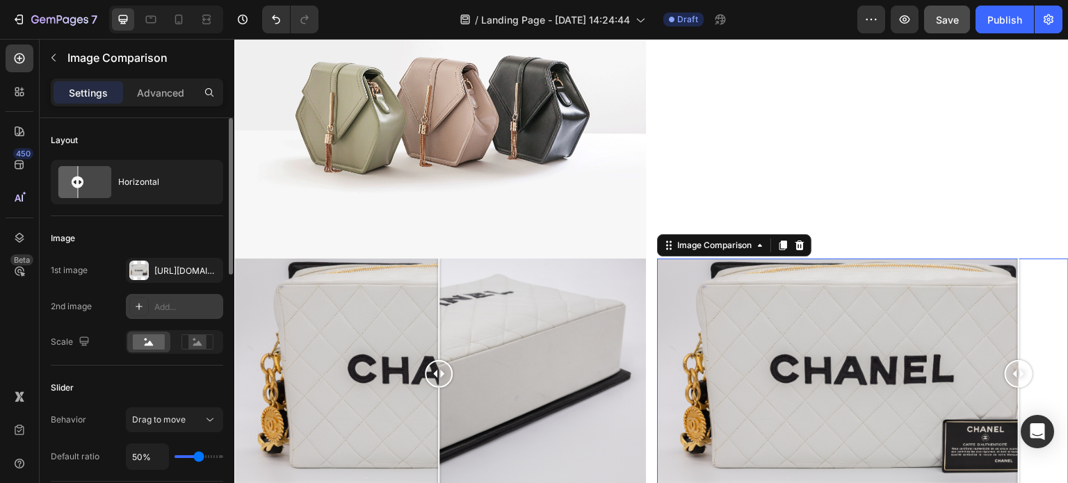
click at [163, 297] on div "Add..." at bounding box center [174, 306] width 97 height 25
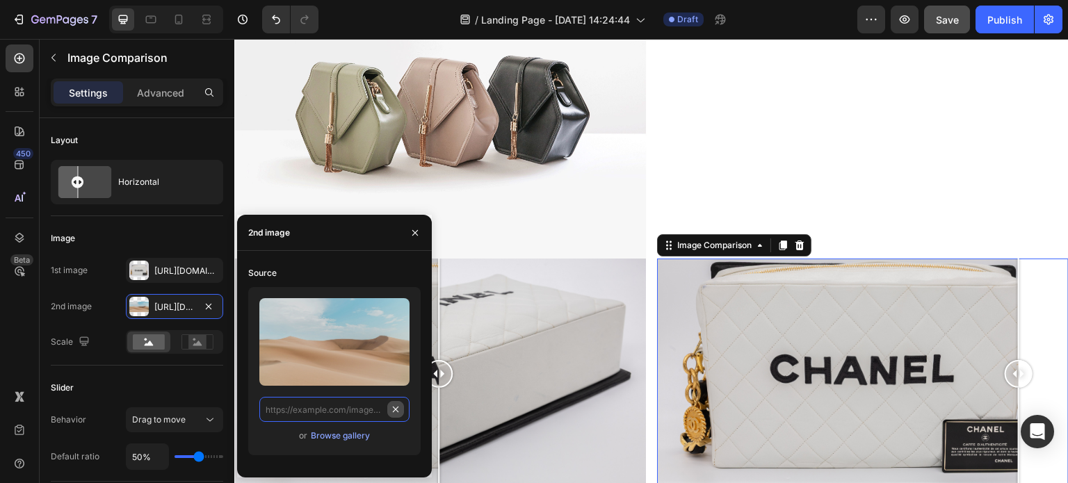
scroll to position [0, 0]
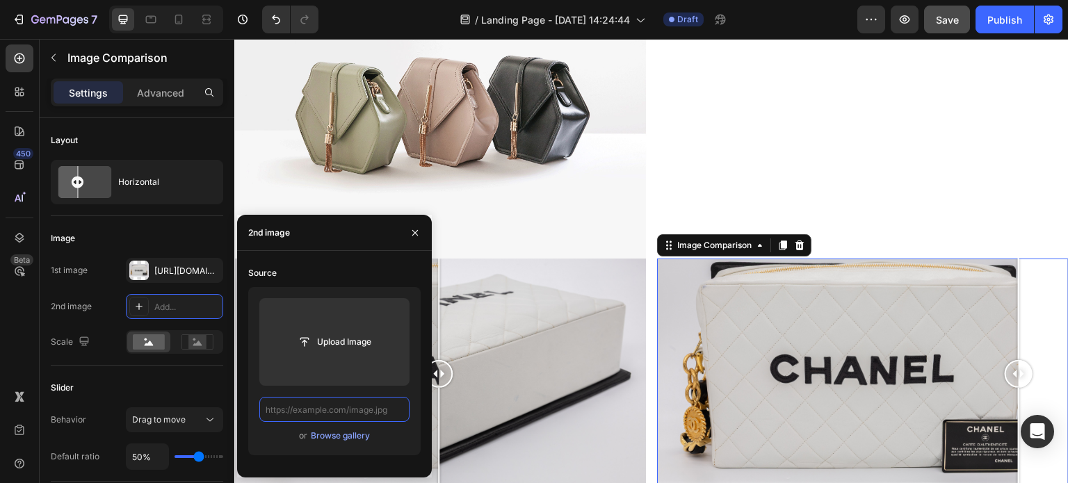
click at [348, 403] on input "text" at bounding box center [334, 409] width 150 height 25
paste input "https://cdn.shopify.com/s/files/1/0695/8940/1798/files/0F0A5045.jpg?v=1756310962"
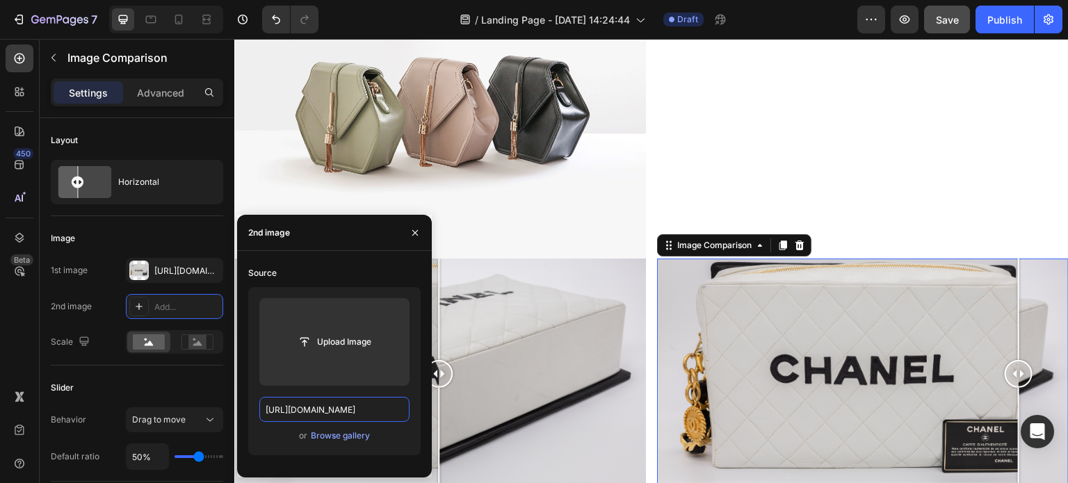
scroll to position [0, 220]
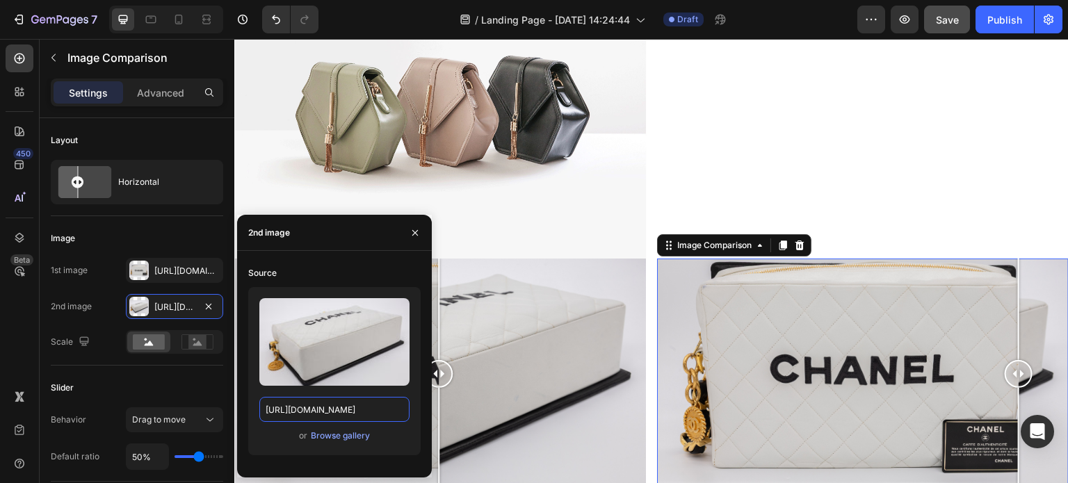
type input "https://cdn.shopify.com/s/files/1/0695/8940/1798/files/0F0A5045.jpg?v=1756310962"
click at [400, 438] on div "or Browse gallery" at bounding box center [334, 436] width 150 height 17
click at [496, 359] on div at bounding box center [440, 375] width 412 height 232
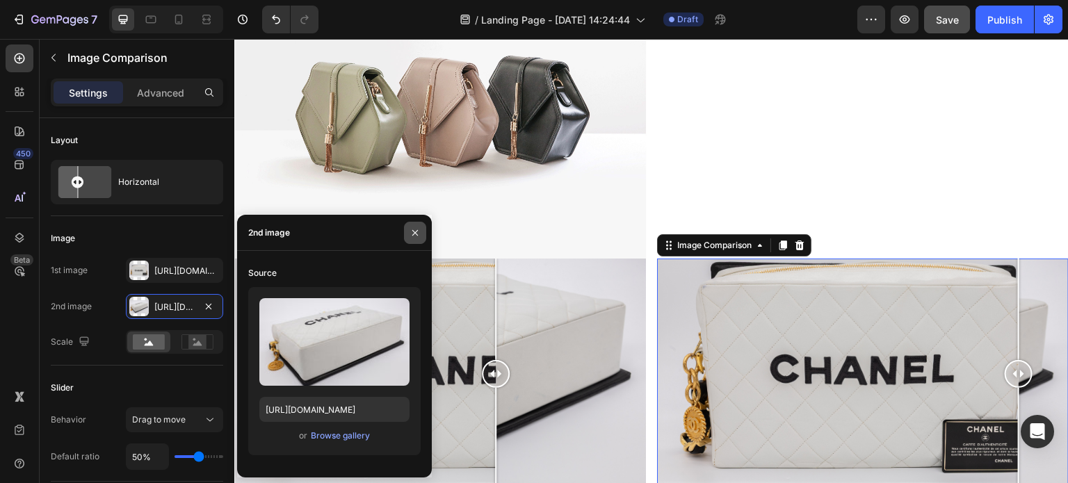
click at [415, 225] on button "button" at bounding box center [415, 233] width 22 height 22
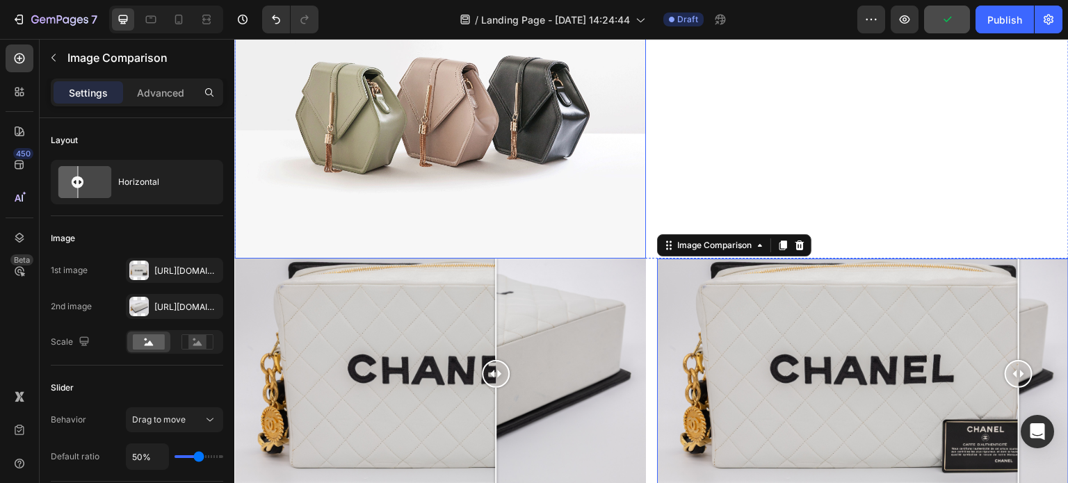
click at [451, 248] on img at bounding box center [440, 104] width 412 height 309
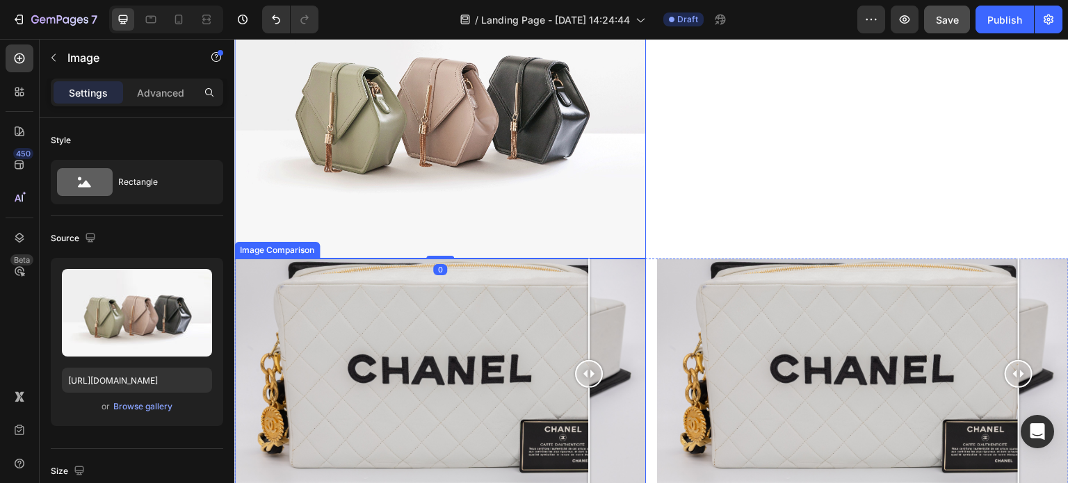
click at [589, 317] on div at bounding box center [440, 375] width 412 height 232
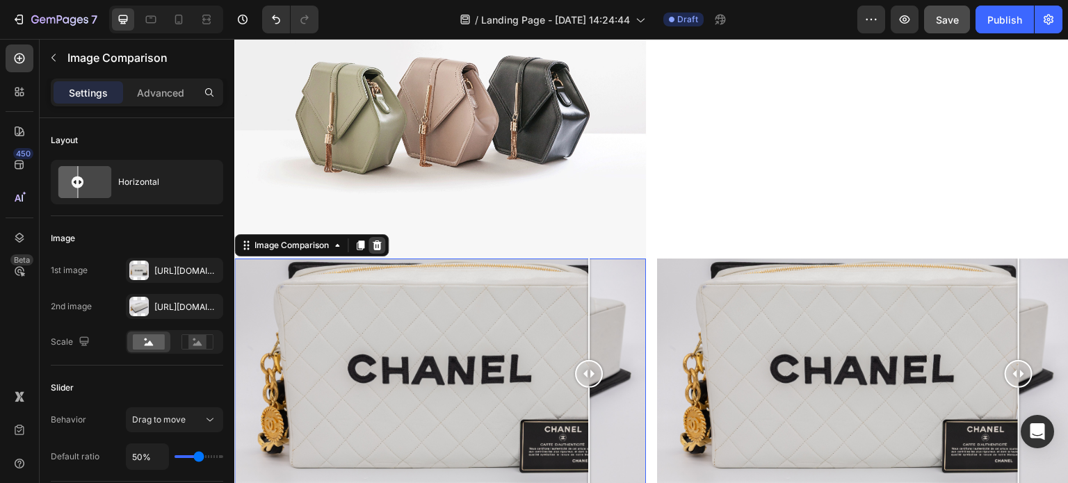
click at [379, 245] on icon at bounding box center [377, 246] width 9 height 10
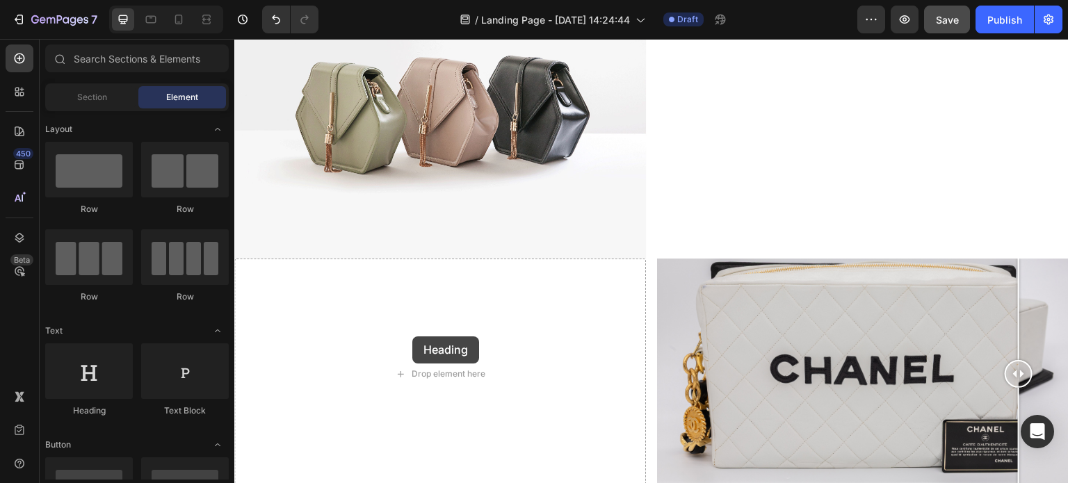
drag, startPoint x: 399, startPoint y: 406, endPoint x: 452, endPoint y: 328, distance: 93.6
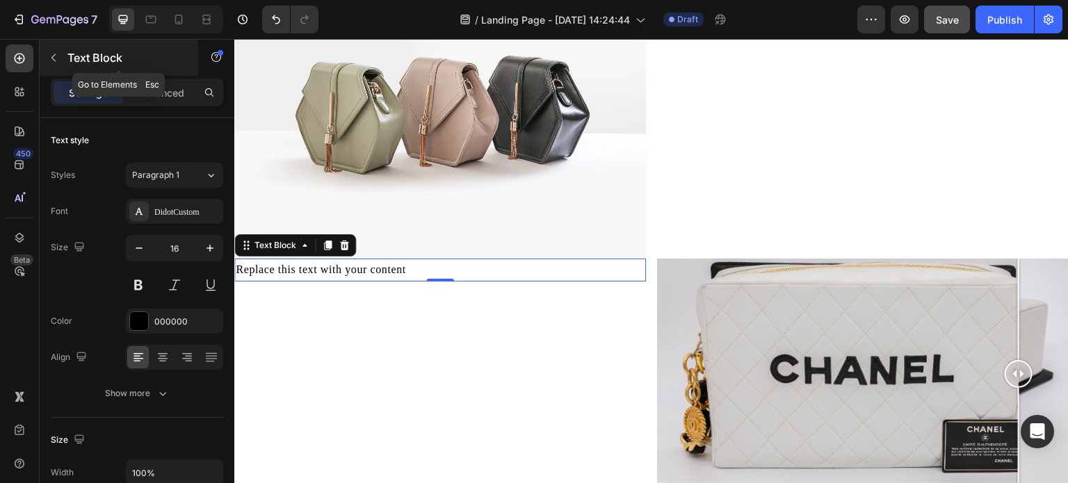
click at [56, 62] on icon "button" at bounding box center [53, 57] width 11 height 11
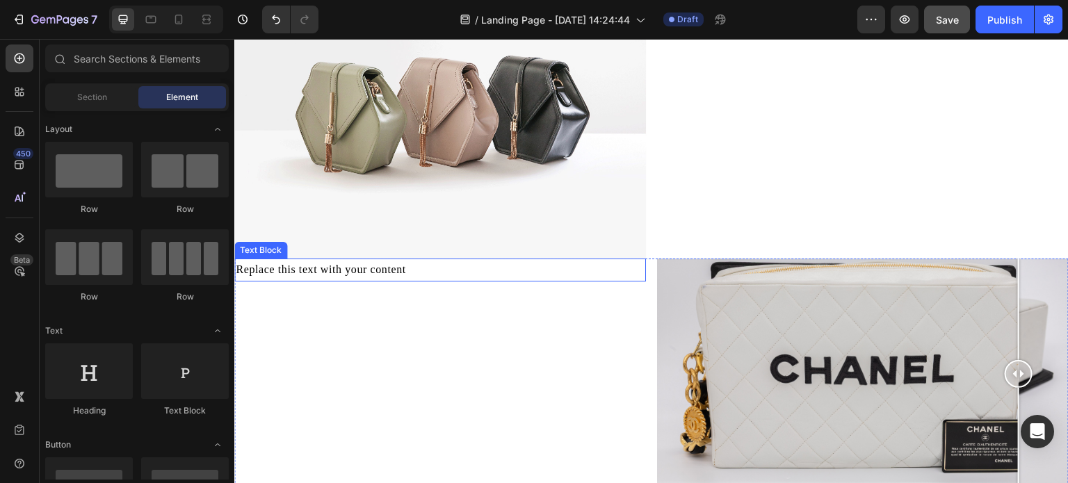
click at [321, 275] on div "Replace this text with your content" at bounding box center [440, 270] width 412 height 23
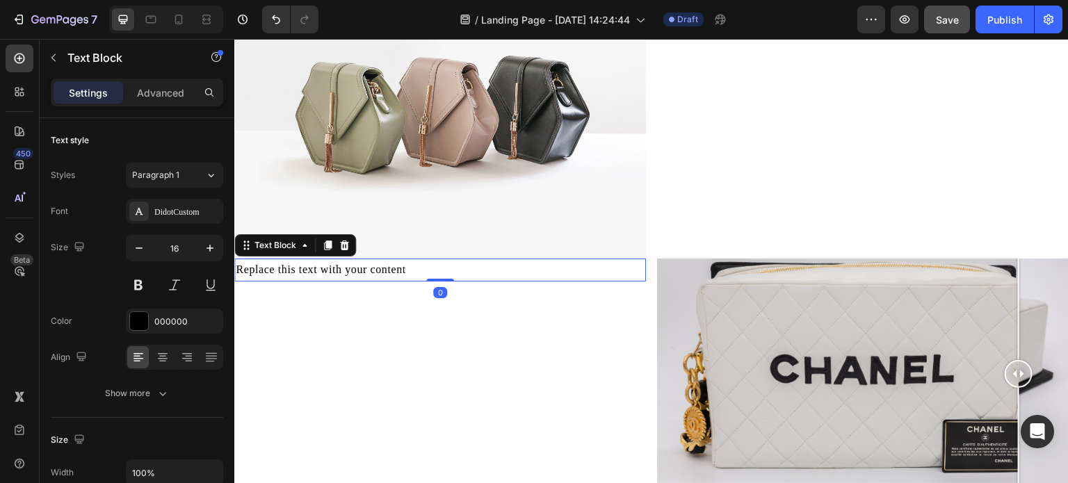
click at [358, 242] on img at bounding box center [440, 104] width 412 height 309
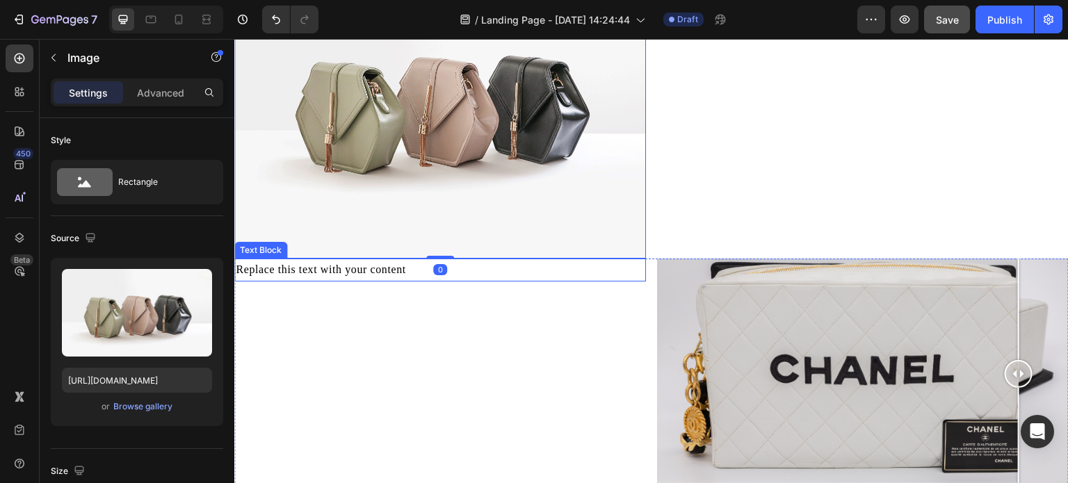
click at [300, 271] on div "Replace this text with your content" at bounding box center [440, 270] width 412 height 23
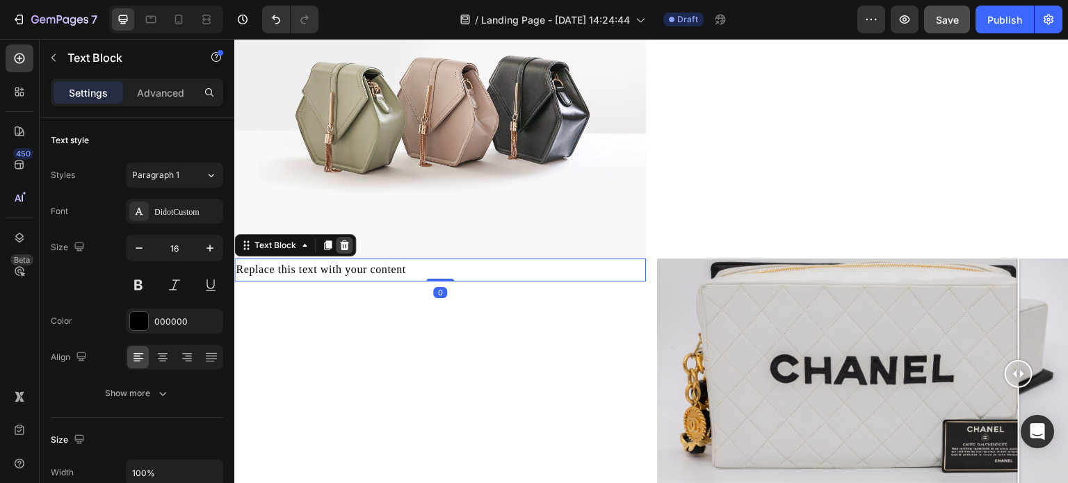
click at [346, 242] on icon at bounding box center [344, 246] width 9 height 10
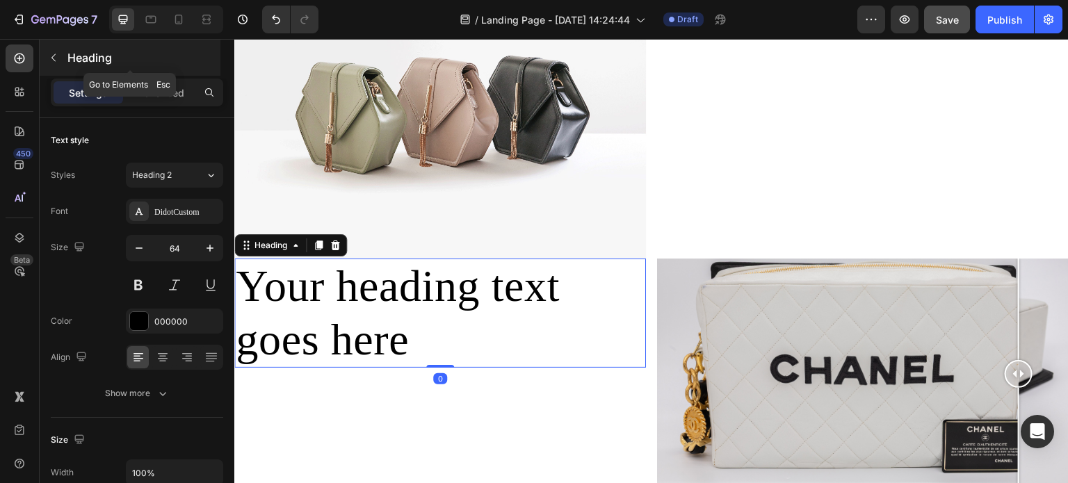
click at [51, 63] on button "button" at bounding box center [53, 58] width 22 height 22
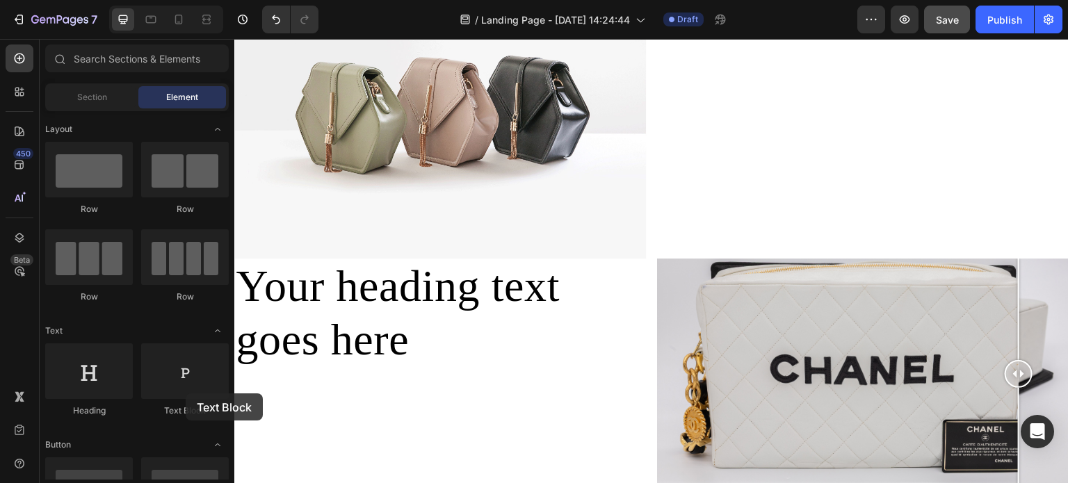
drag, startPoint x: 412, startPoint y: 434, endPoint x: 406, endPoint y: 403, distance: 32.1
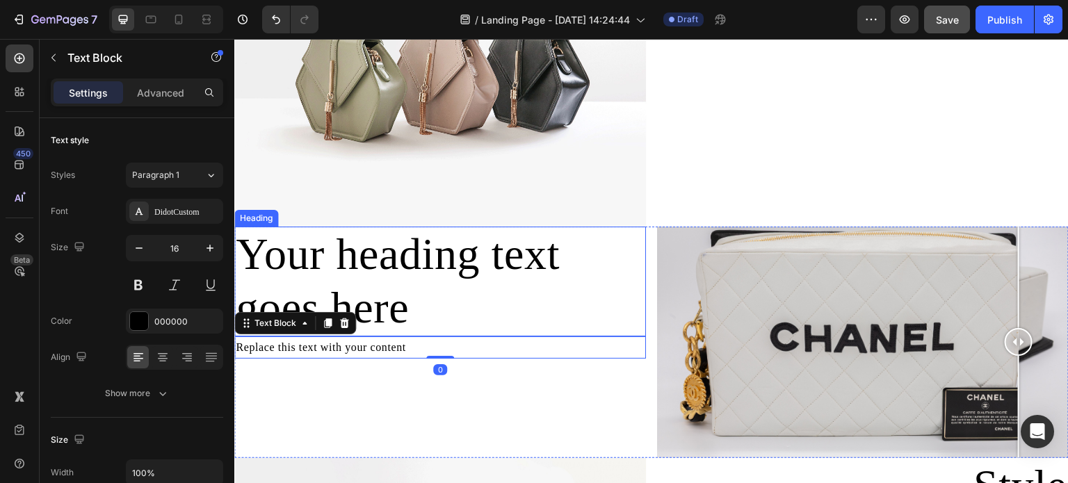
scroll to position [989, 0]
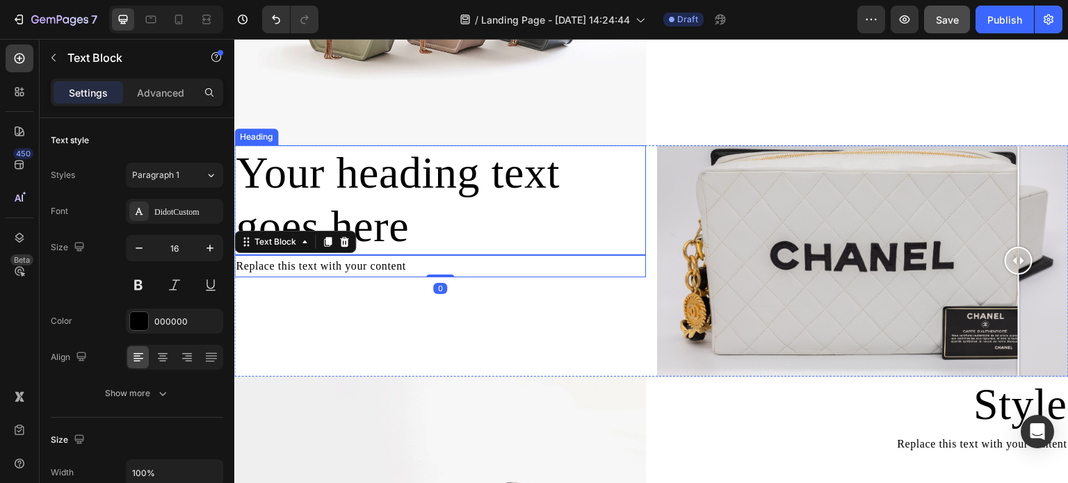
click at [479, 189] on h2 "Your heading text goes here" at bounding box center [440, 200] width 412 height 110
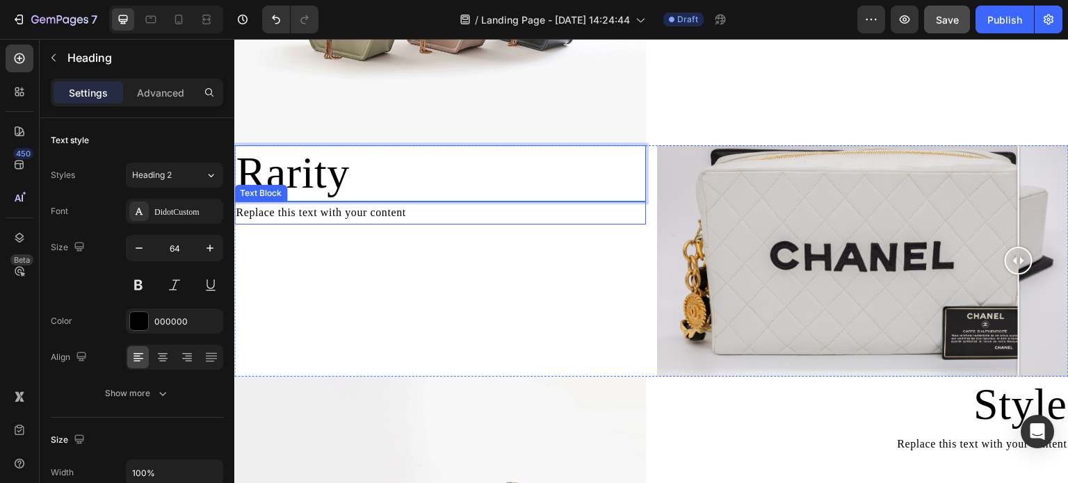
click at [381, 213] on div "Replace this text with your content" at bounding box center [440, 213] width 412 height 23
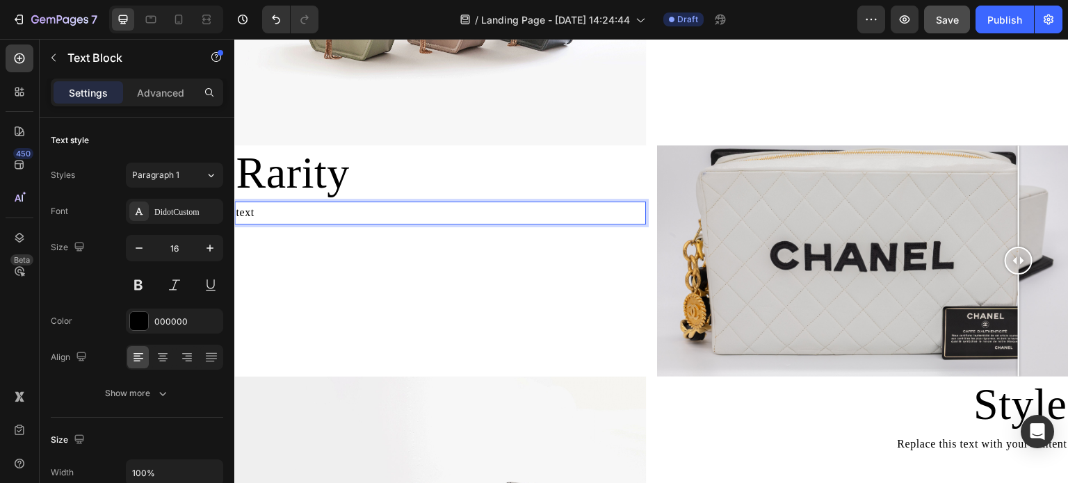
click at [427, 300] on div "Rarity Heading text Text Block 0" at bounding box center [440, 261] width 412 height 232
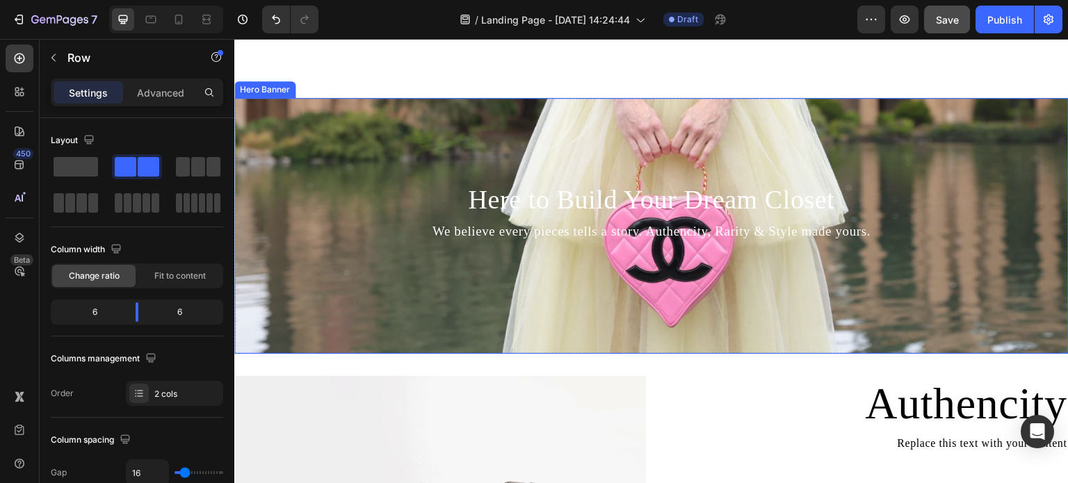
scroll to position [850, 0]
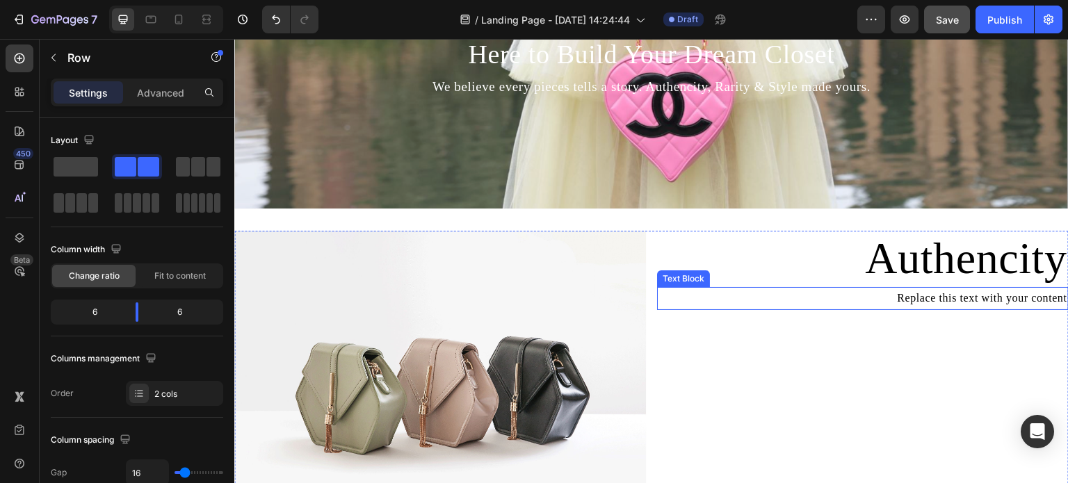
click at [963, 294] on div "Replace this text with your content" at bounding box center [863, 298] width 412 height 23
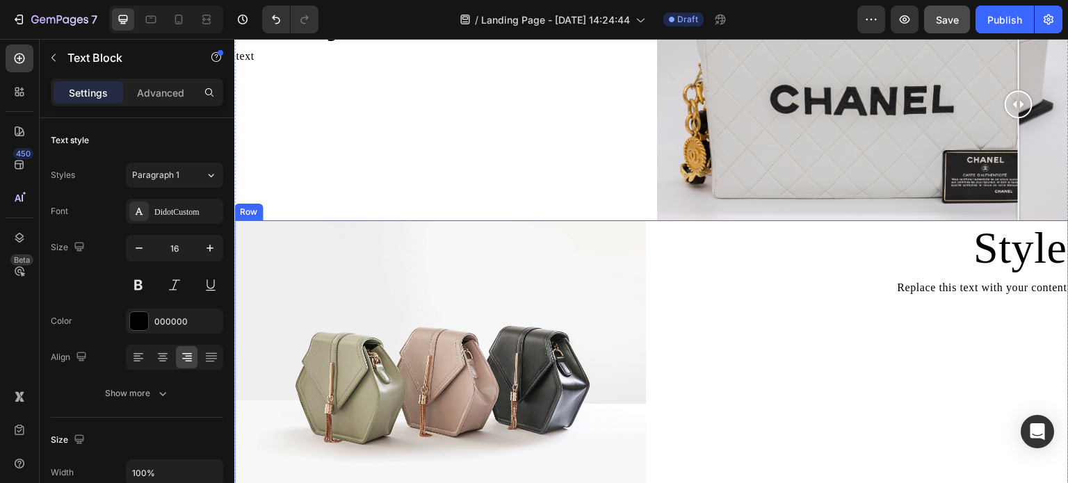
scroll to position [1406, 0]
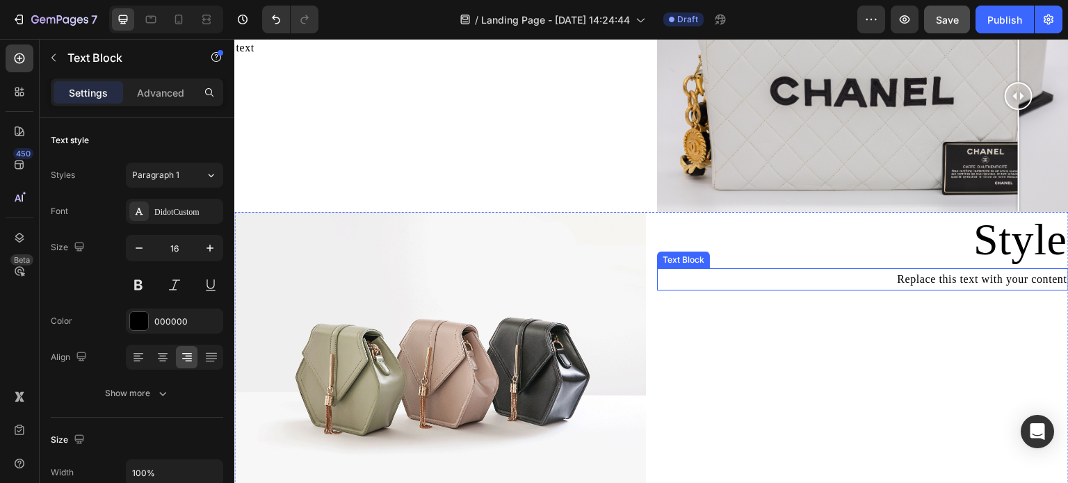
click at [958, 281] on div "Replace this text with your content" at bounding box center [863, 279] width 412 height 23
click at [958, 281] on p "Replace this text with your content" at bounding box center [863, 280] width 409 height 20
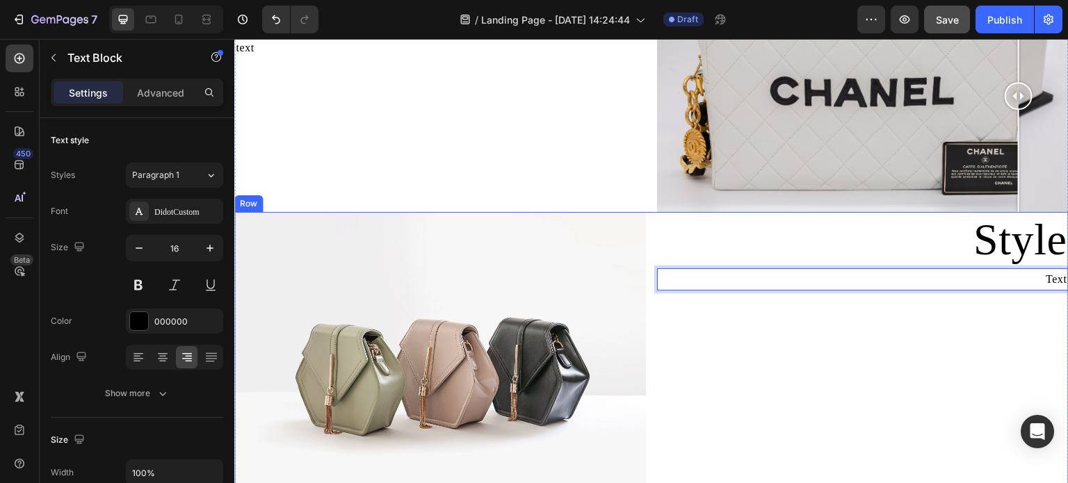
click at [961, 343] on div "Style Heading Text Text Block 0" at bounding box center [863, 366] width 412 height 309
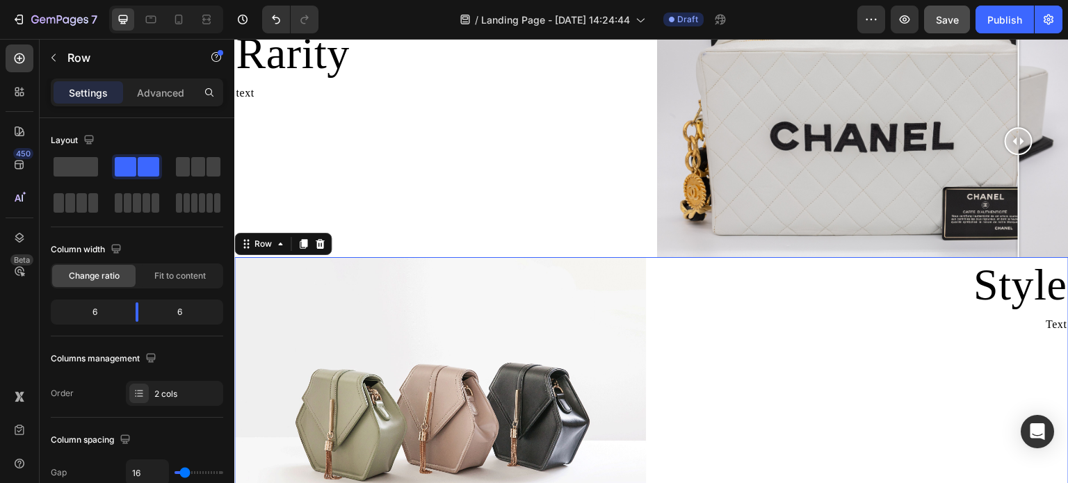
scroll to position [1337, 0]
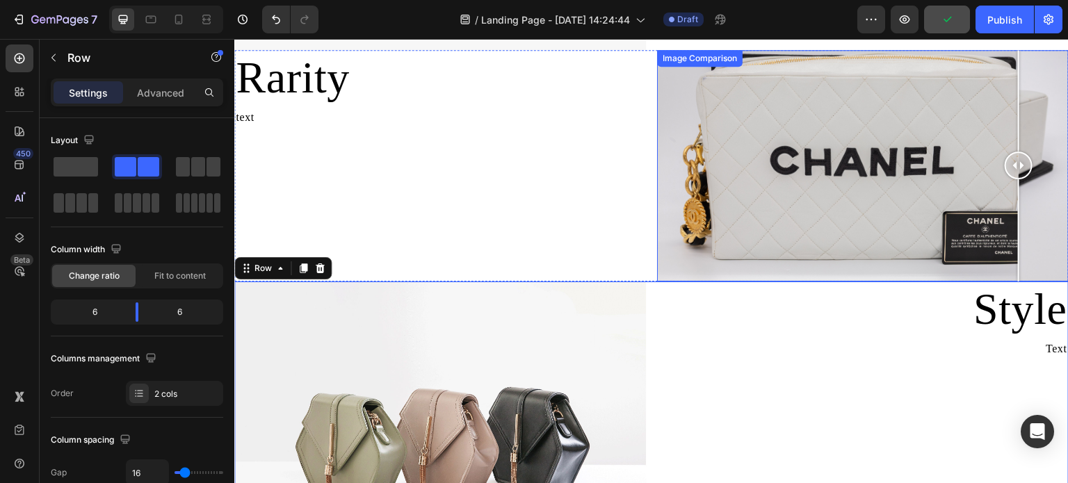
click at [756, 262] on div at bounding box center [863, 166] width 412 height 232
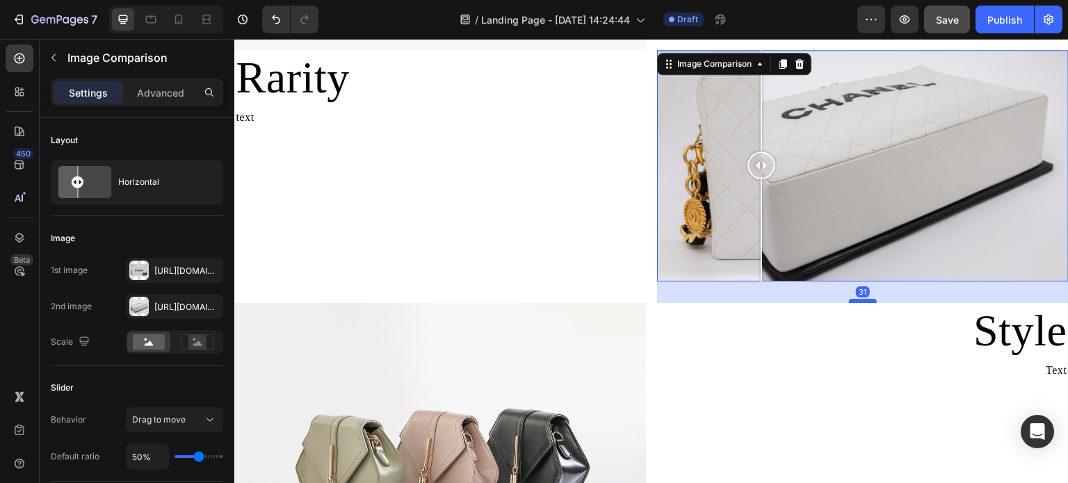
drag, startPoint x: 858, startPoint y: 271, endPoint x: 866, endPoint y: 292, distance: 23.1
click at [866, 299] on div at bounding box center [863, 301] width 28 height 4
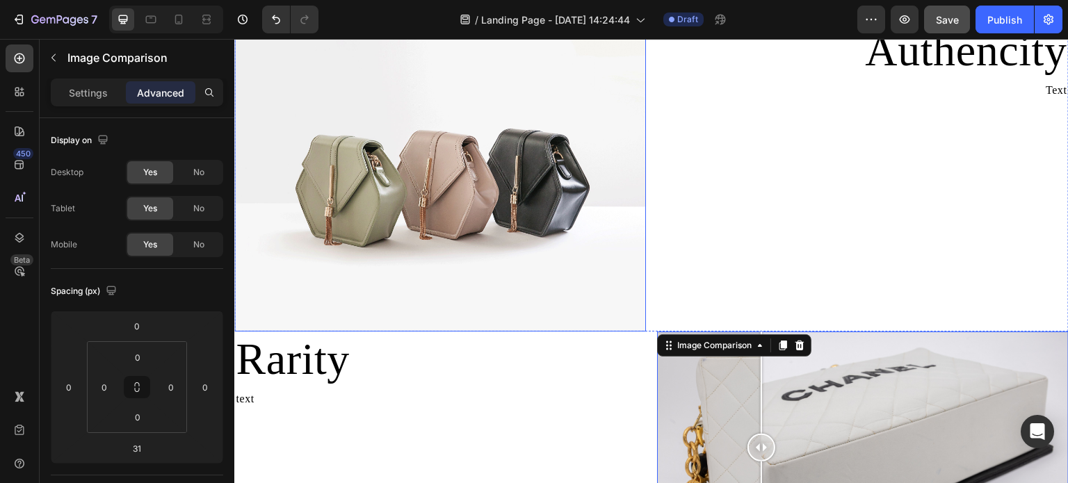
scroll to position [1059, 0]
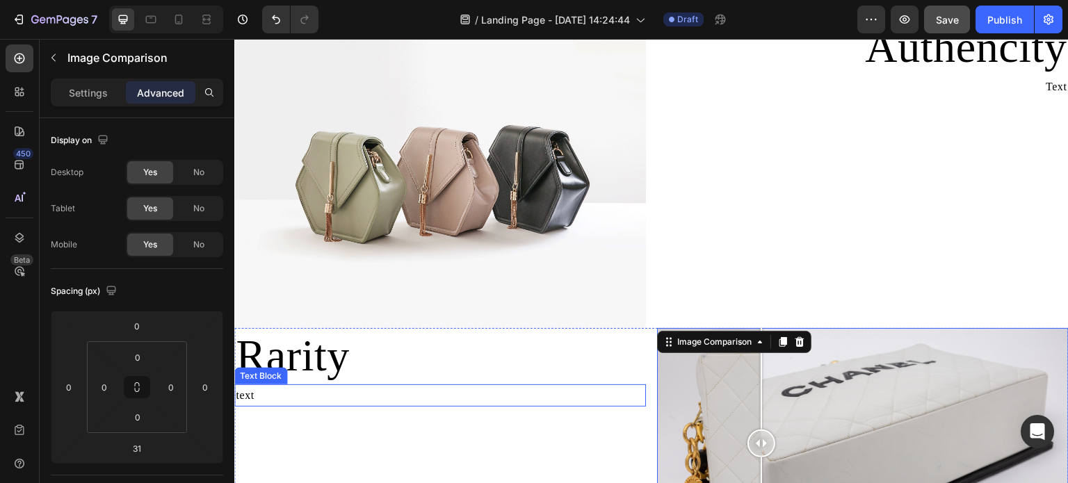
click at [602, 353] on p "Rarity" at bounding box center [440, 357] width 409 height 54
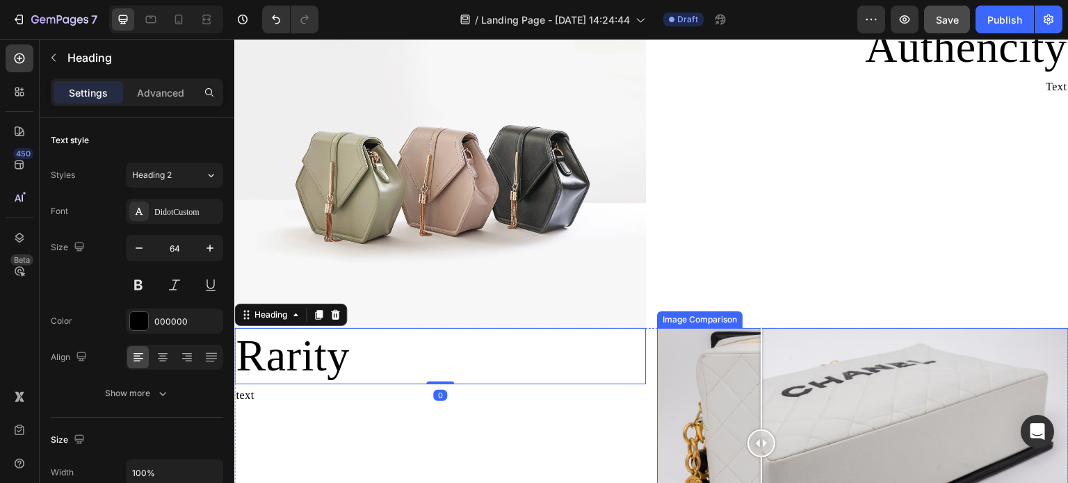
click at [675, 328] on div at bounding box center [863, 444] width 412 height 232
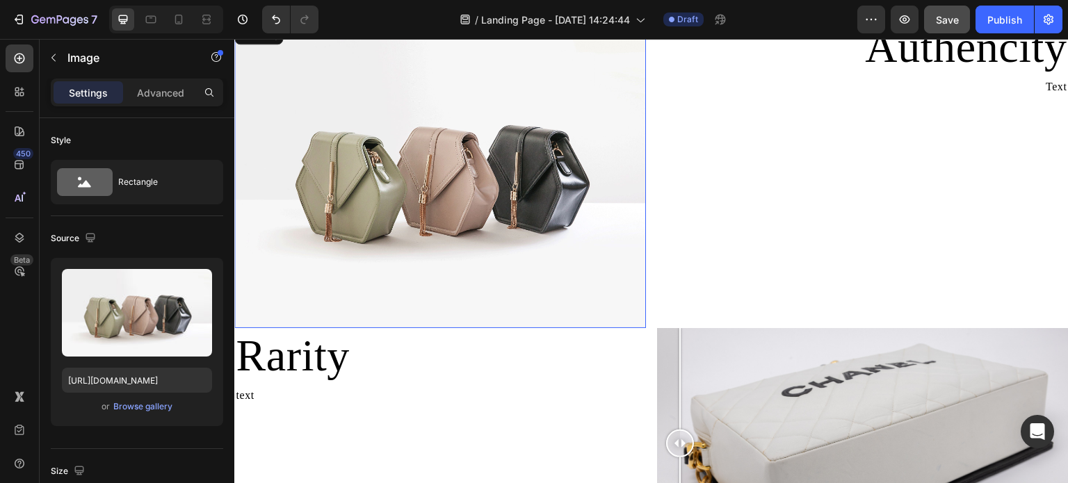
click at [573, 321] on img at bounding box center [440, 173] width 412 height 309
drag, startPoint x: 439, startPoint y: 321, endPoint x: 440, endPoint y: 309, distance: 12.6
click at [440, 309] on div "Image 0" at bounding box center [440, 173] width 412 height 309
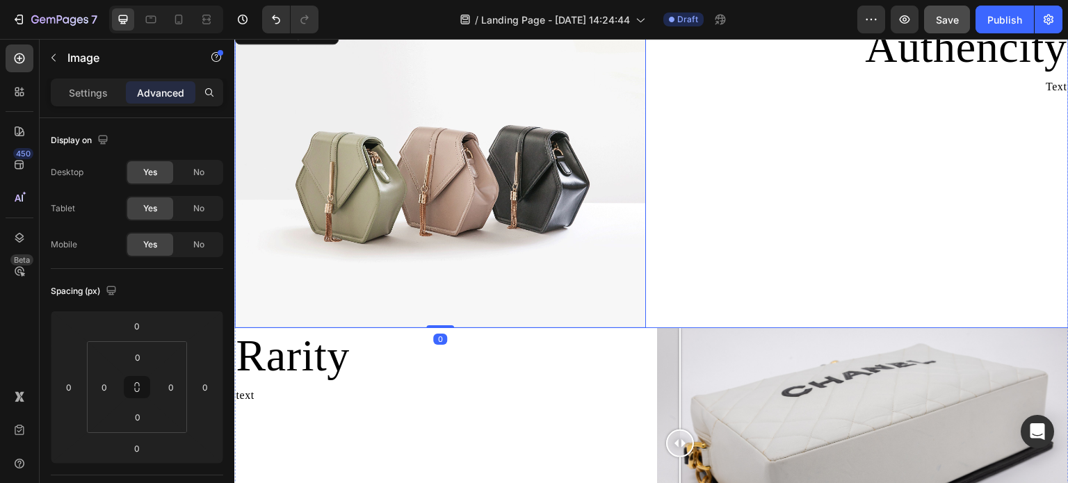
click at [778, 306] on div "Authencity Heading Text Text Block" at bounding box center [863, 173] width 412 height 309
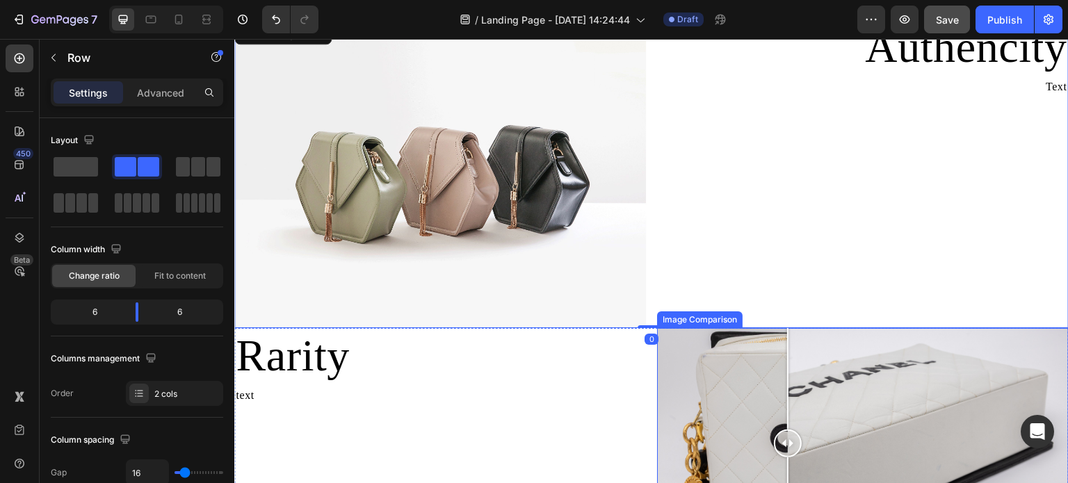
click at [783, 328] on div at bounding box center [863, 444] width 412 height 232
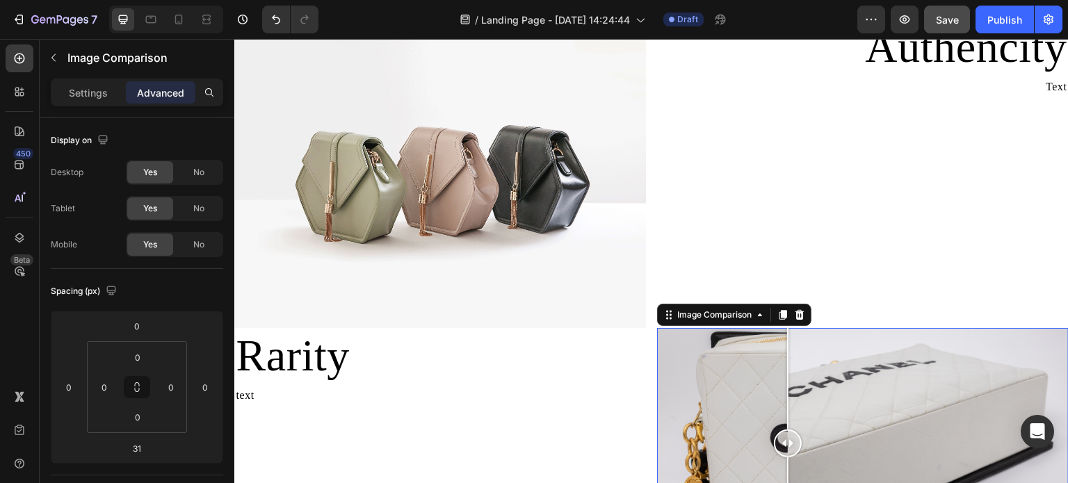
click at [881, 287] on div "Authencity Heading Text Text Block" at bounding box center [863, 173] width 412 height 309
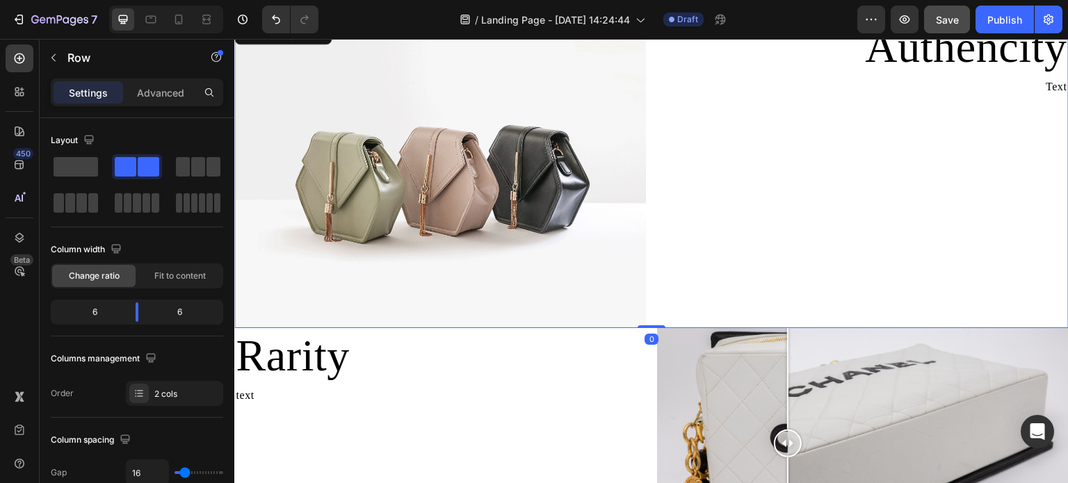
click at [882, 323] on div "Authencity Heading Text Text Block" at bounding box center [863, 173] width 412 height 309
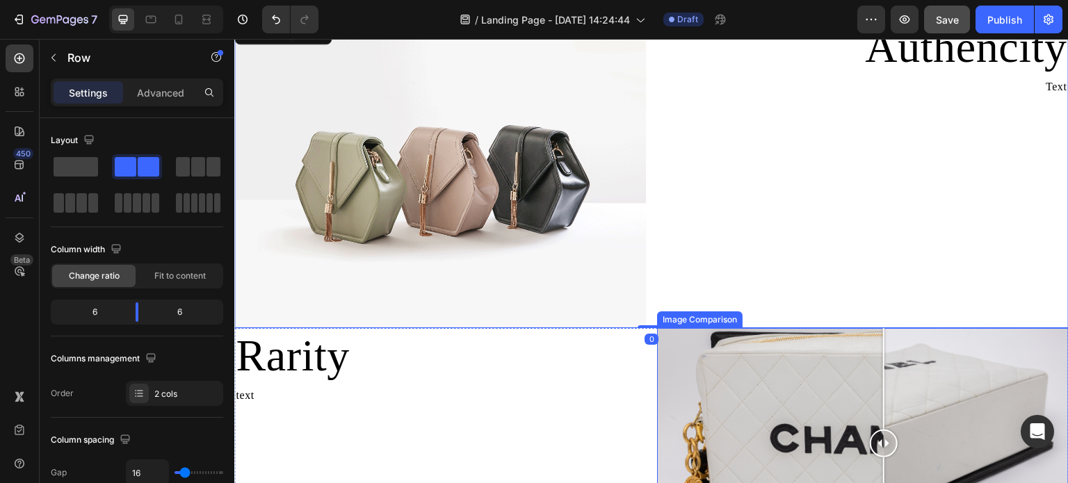
click at [879, 349] on div at bounding box center [863, 444] width 412 height 232
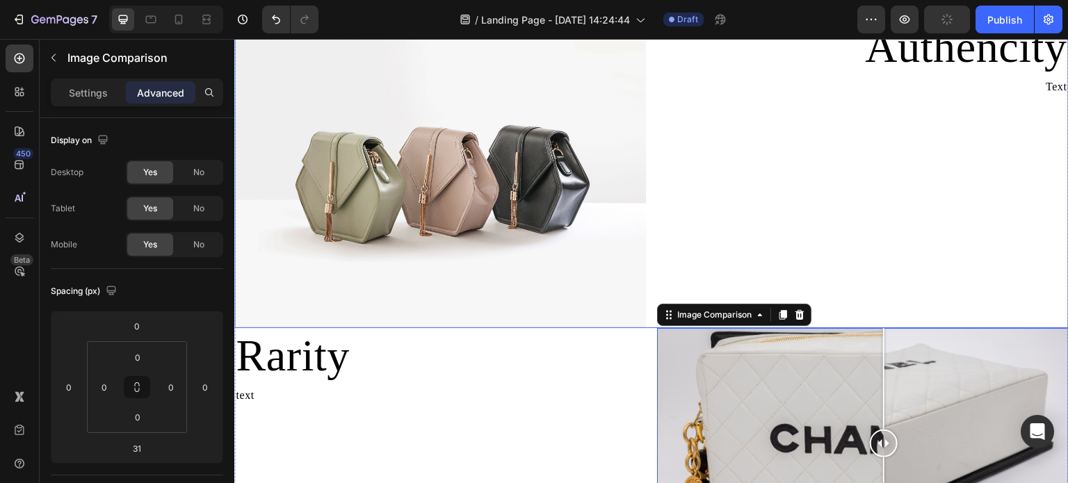
click at [972, 197] on div "Authencity Heading Text Text Block" at bounding box center [863, 173] width 412 height 309
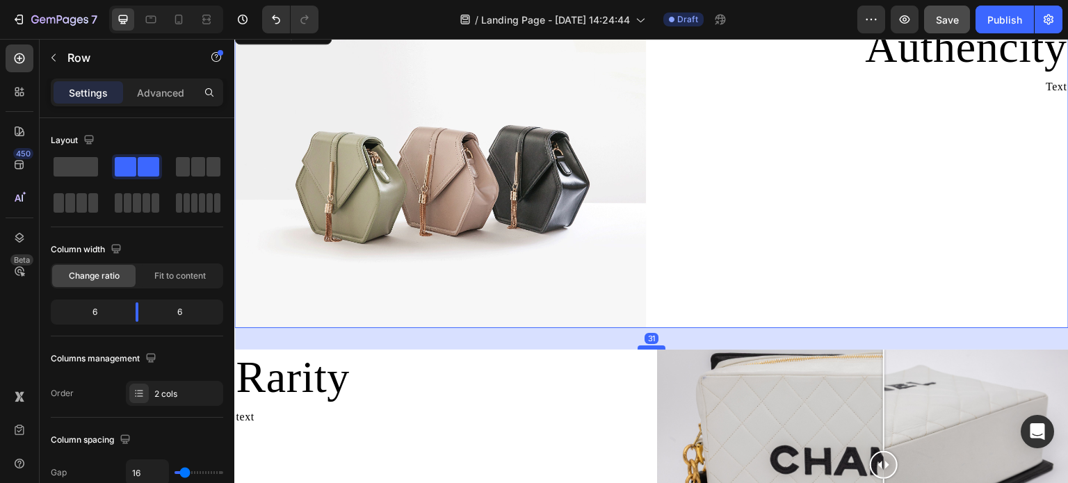
drag, startPoint x: 646, startPoint y: 320, endPoint x: 652, endPoint y: 342, distance: 22.5
click at [652, 346] on div at bounding box center [652, 348] width 28 height 4
click at [778, 284] on div "Authencity Heading Text Text Block" at bounding box center [863, 173] width 412 height 309
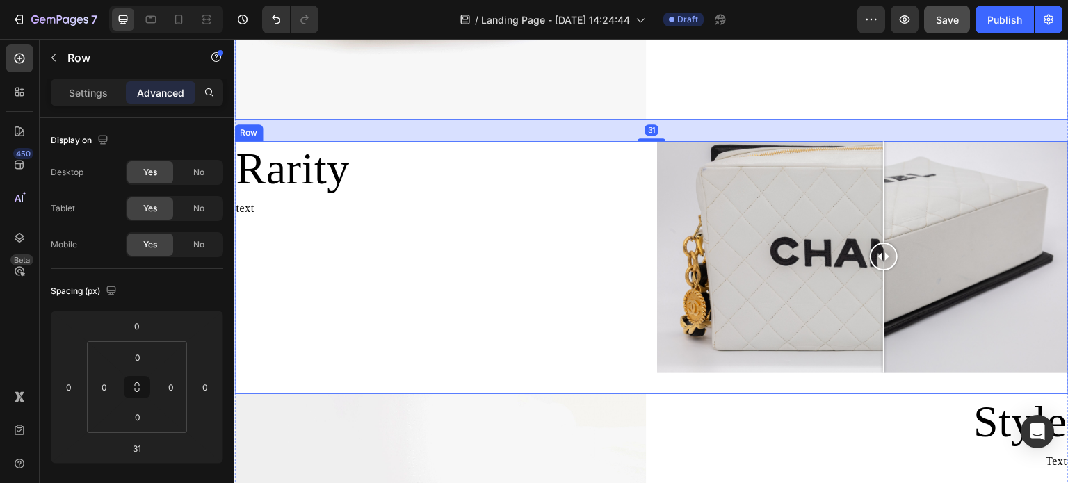
click at [536, 336] on div "Rarity Heading text Text Block" at bounding box center [440, 267] width 412 height 253
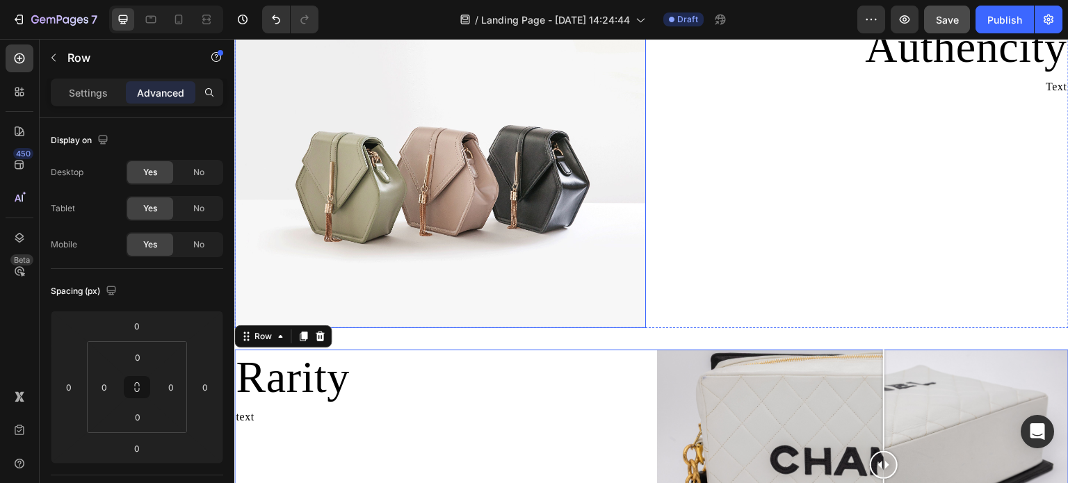
click at [513, 234] on img at bounding box center [440, 173] width 412 height 309
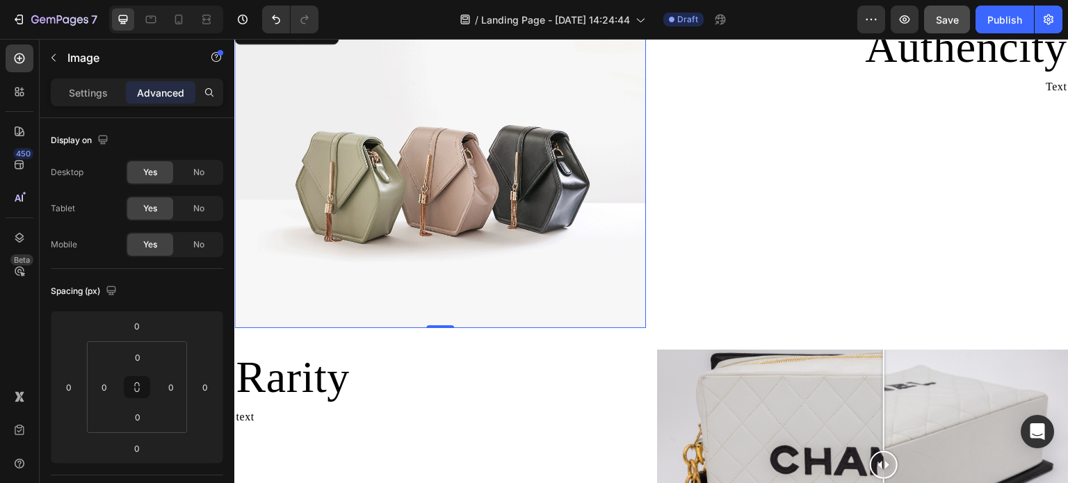
click at [497, 198] on img at bounding box center [440, 173] width 412 height 309
click at [50, 47] on button "button" at bounding box center [53, 58] width 22 height 22
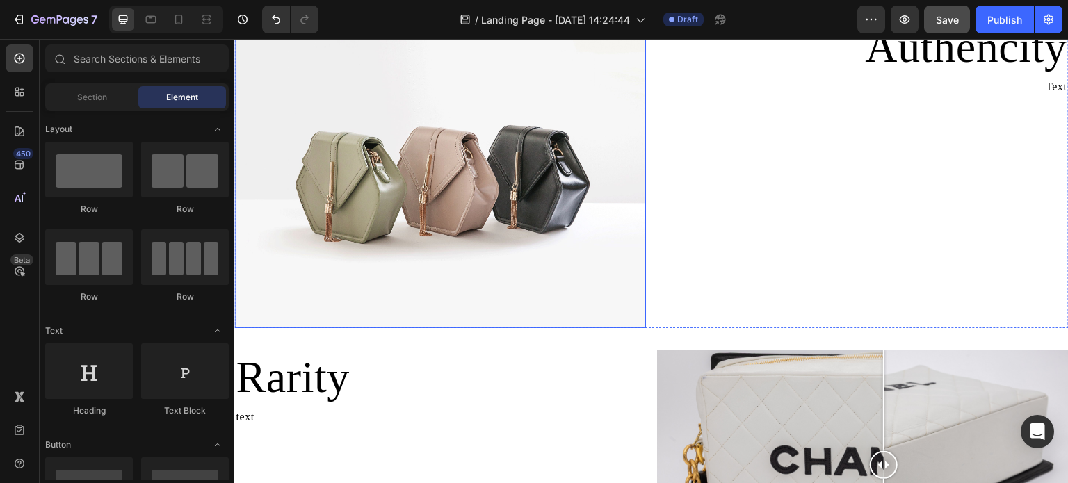
click at [461, 238] on img at bounding box center [440, 173] width 412 height 309
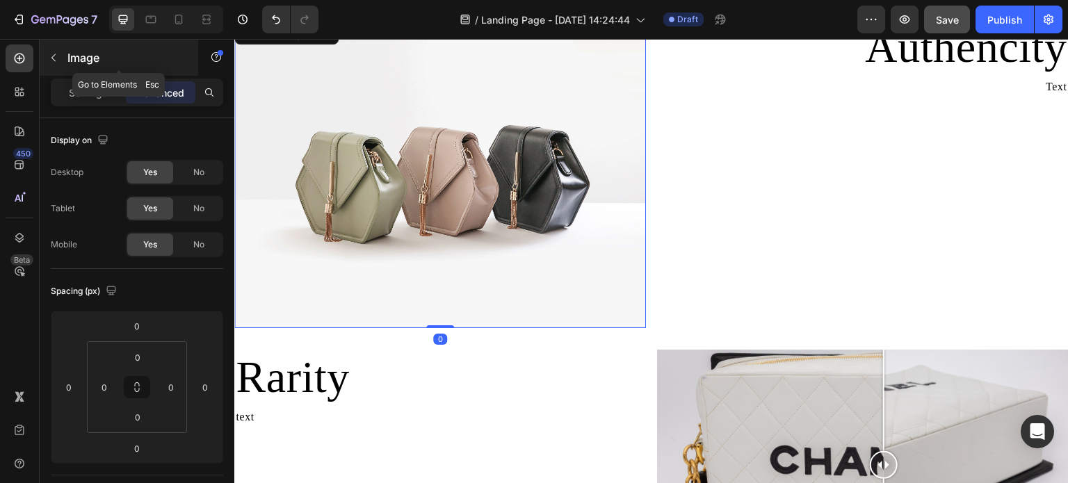
click at [56, 57] on icon "button" at bounding box center [53, 57] width 11 height 11
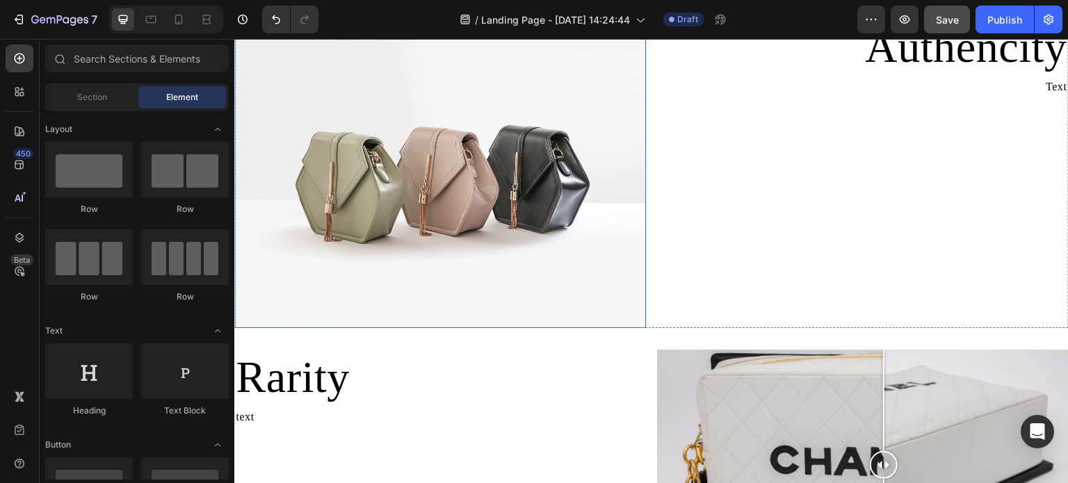
click at [411, 157] on img at bounding box center [440, 173] width 412 height 309
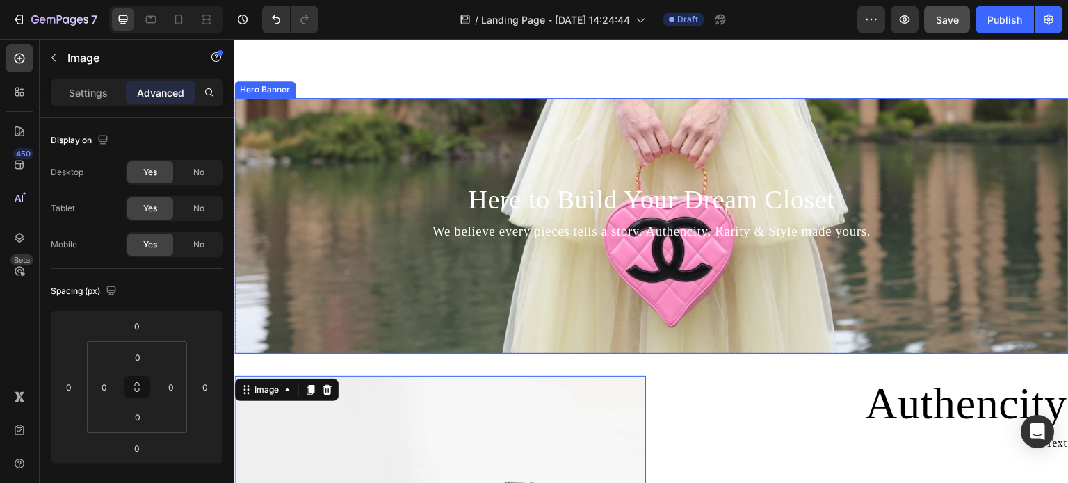
scroll to position [850, 0]
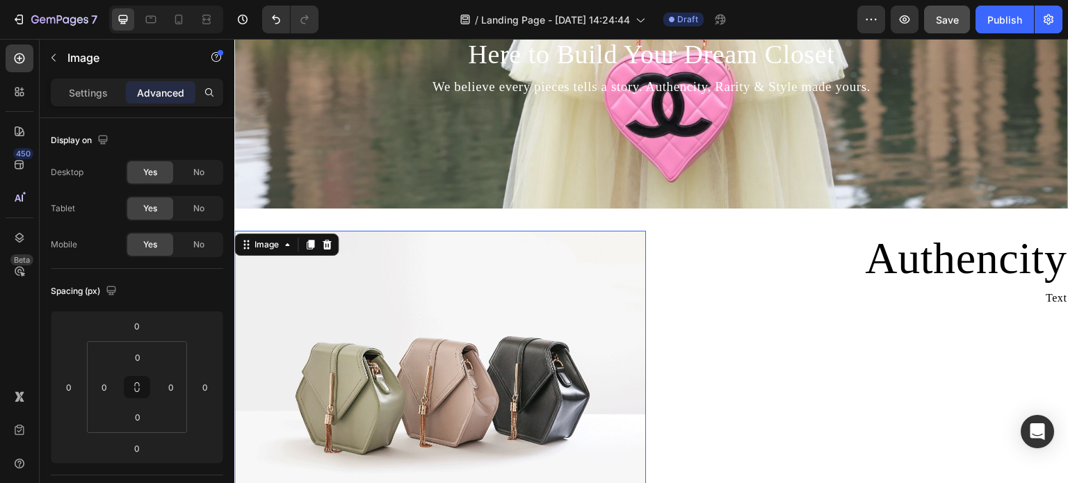
click at [330, 250] on div "Image" at bounding box center [286, 245] width 104 height 22
click at [323, 245] on icon at bounding box center [326, 244] width 11 height 11
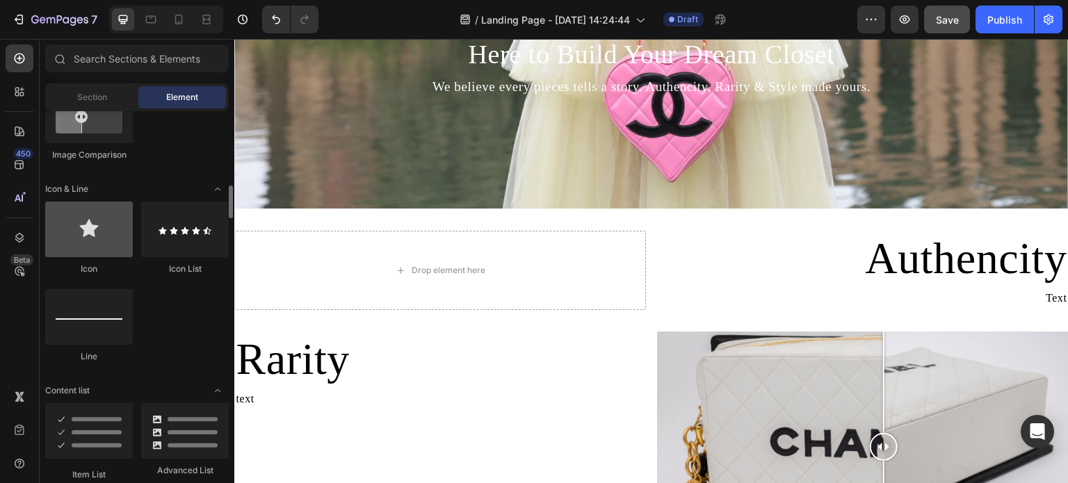
scroll to position [765, 0]
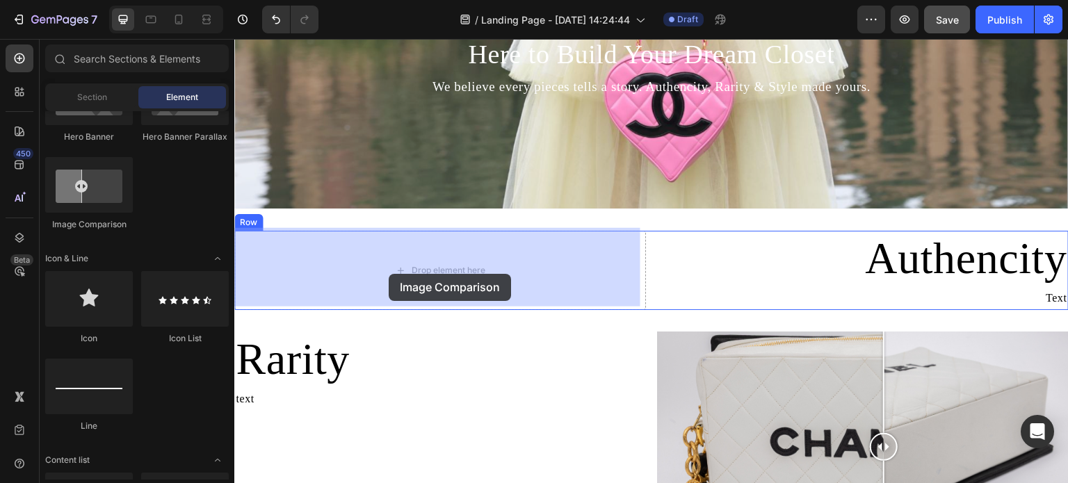
drag, startPoint x: 346, startPoint y: 235, endPoint x: 389, endPoint y: 273, distance: 57.2
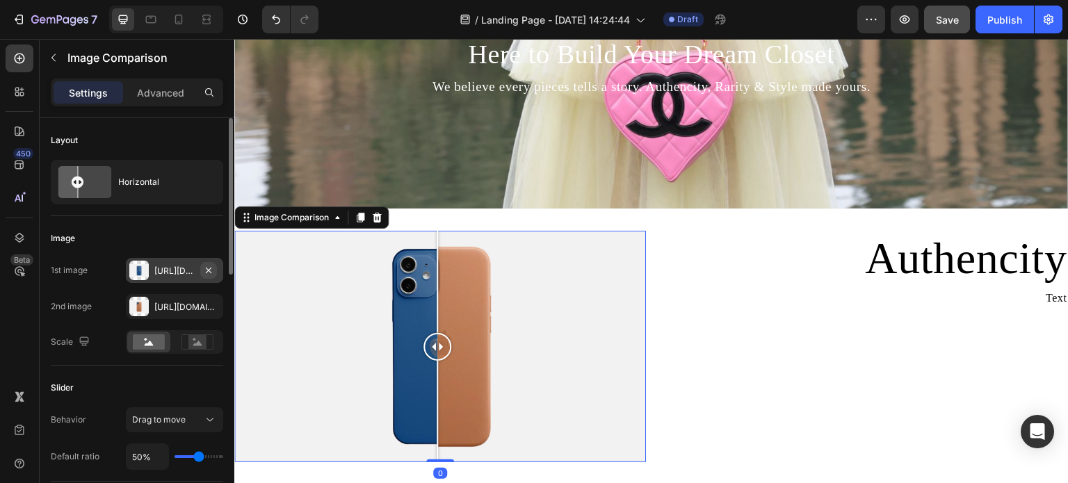
click at [214, 272] on button "button" at bounding box center [208, 270] width 17 height 17
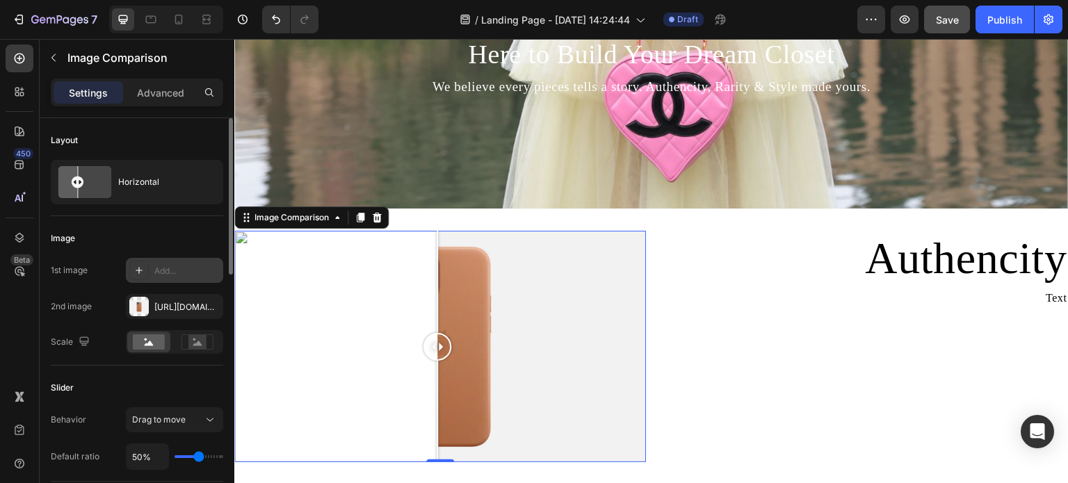
click at [198, 266] on div "Add..." at bounding box center [186, 271] width 65 height 13
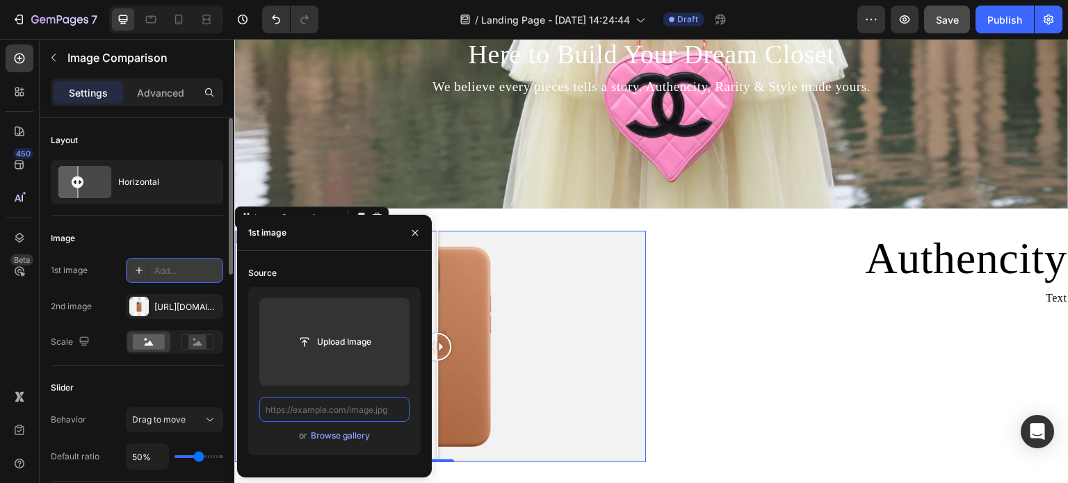
scroll to position [0, 0]
click at [374, 410] on input "text" at bounding box center [334, 409] width 150 height 25
paste input "https://cdn.shopify.com/s/files/1/0695/8940/1798/files/0F0A3252.jpg?v=1756318825"
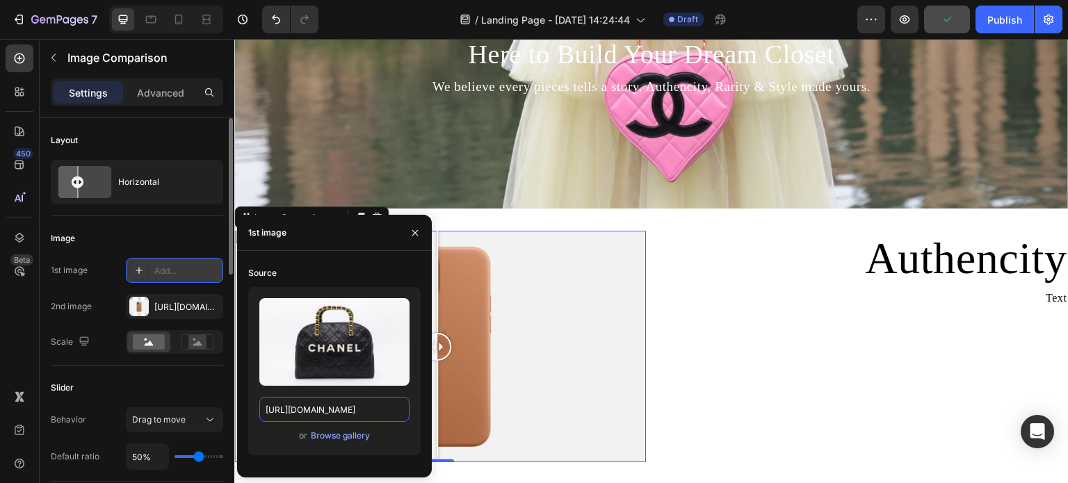
type input "https://cdn.shopify.com/s/files/1/0695/8940/1798/files/0F0A3252.jpg?v=1756318825"
click at [406, 425] on div "Upload Image https://cdn.shopify.com/s/files/1/0695/8940/1798/files/0F0A3252.jp…" at bounding box center [334, 371] width 173 height 168
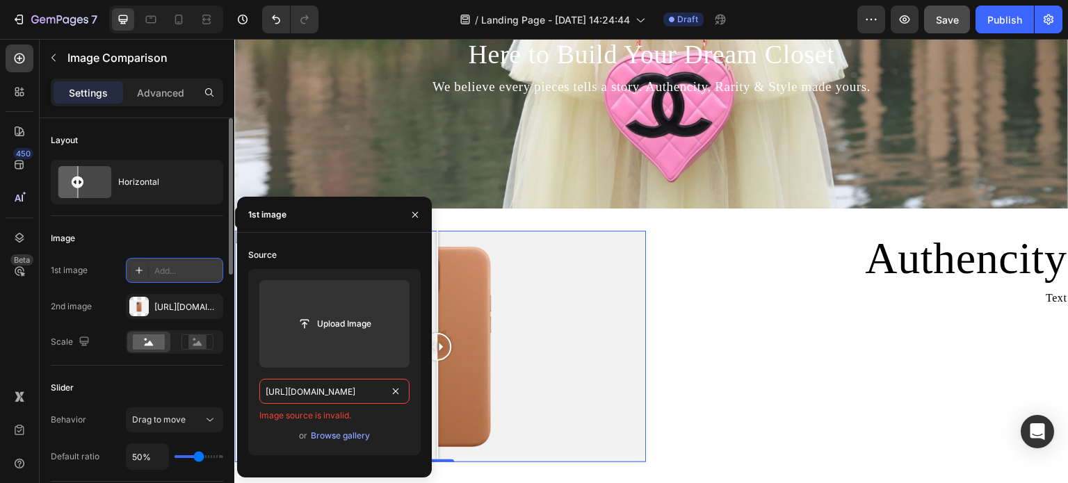
click at [382, 397] on input "https://cdn.shopify.com/s/files/1/0695/8940/1798/files/0F0A3252.jpg?v=1756318825" at bounding box center [334, 391] width 150 height 25
drag, startPoint x: 412, startPoint y: 420, endPoint x: 401, endPoint y: 406, distance: 18.4
click at [411, 420] on div "Upload Image https://cdn.shopify.com/s/files/1/0695/8940/1798/files/0F0A3252.jp…" at bounding box center [334, 362] width 173 height 186
click at [378, 399] on input "text" at bounding box center [334, 391] width 150 height 25
paste input "https://cdn.shopify.com/s/files/1/0695/8940/1798/files/0F0A3252.jpg?v=1756318825"
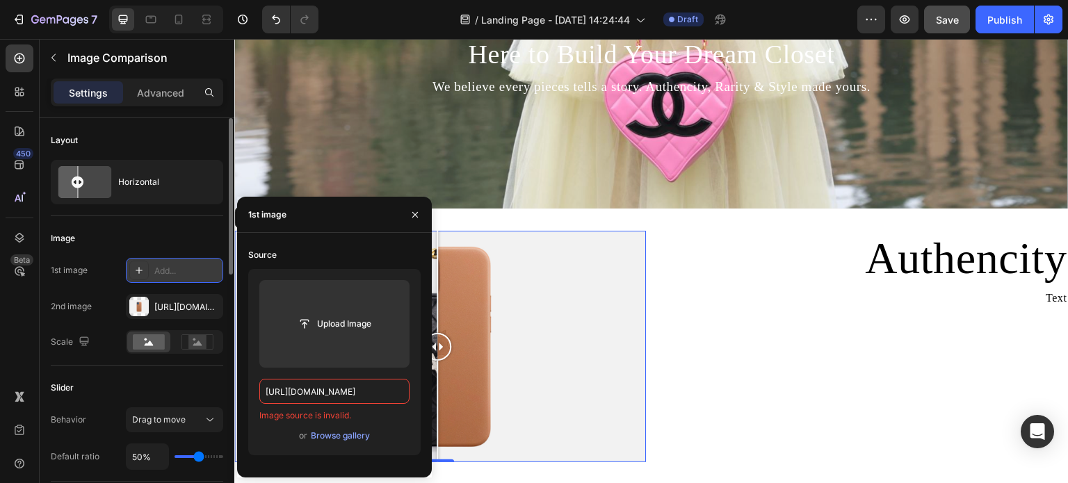
scroll to position [0, 220]
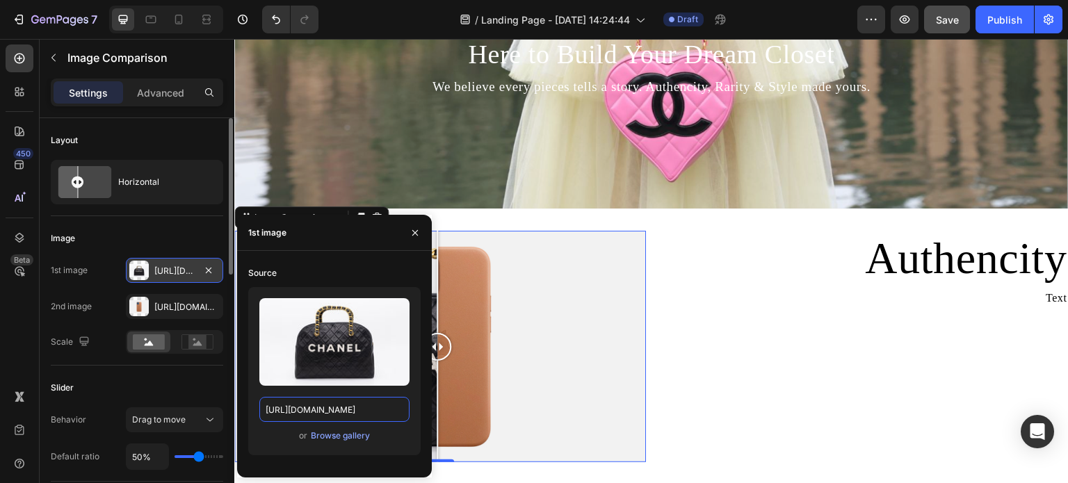
type input "https://cdn.shopify.com/s/files/1/0695/8940/1798/files/0F0A3252.jpg?v=1756318825"
click at [412, 428] on div "Upload Image https://cdn.shopify.com/s/files/1/0695/8940/1798/files/0F0A3252.jp…" at bounding box center [334, 371] width 173 height 168
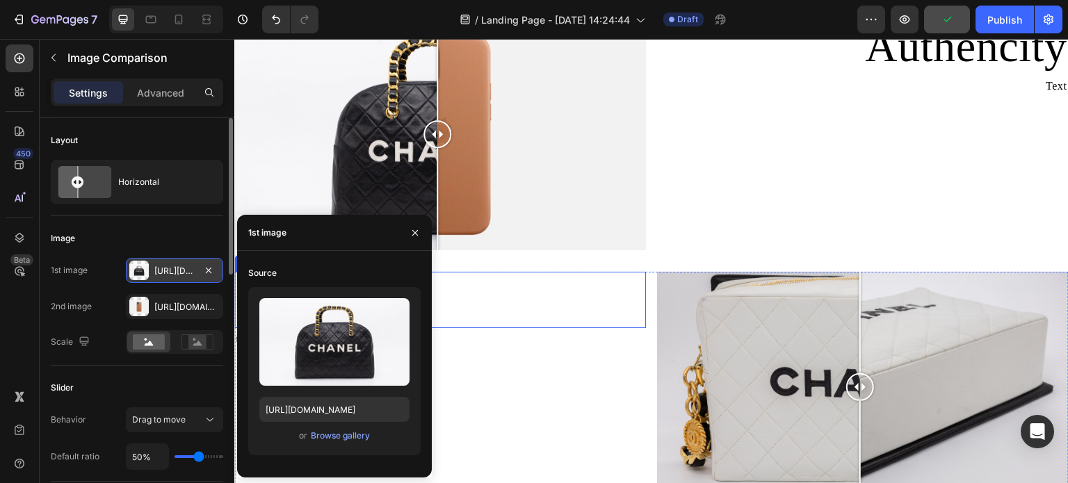
scroll to position [1059, 0]
click at [152, 312] on div "Https://cdn.Shopify.Com/s/files/1/2005/9307/files/image_compare_after.Png" at bounding box center [174, 306] width 97 height 25
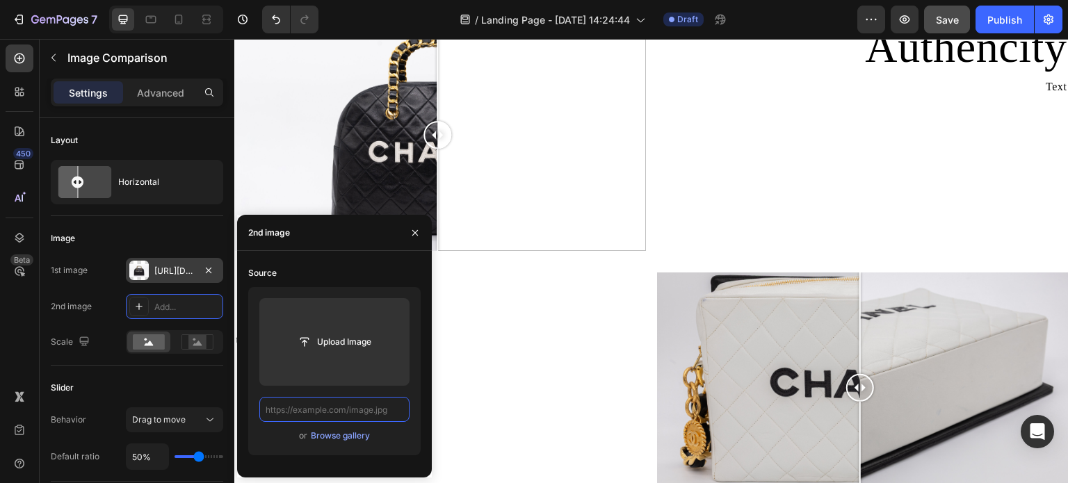
scroll to position [0, 0]
click at [344, 406] on input "text" at bounding box center [334, 409] width 150 height 25
paste input "https://cdn.shopify.com/s/files/1/0695/8940/1798/files/0F0A3260.jpg?v=1756318825"
type input "https://cdn.shopify.com/s/files/1/0695/8940/1798/files/0F0A3260.jpg?v=1756318825"
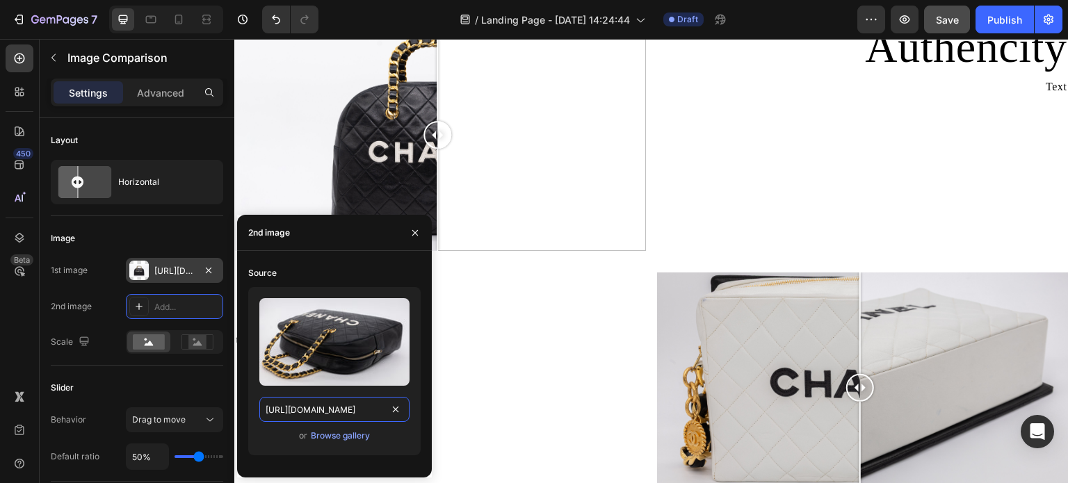
click at [359, 415] on input "https://cdn.shopify.com/s/files/1/0695/8940/1798/files/0F0A3260.jpg?v=1756318825" at bounding box center [334, 409] width 150 height 25
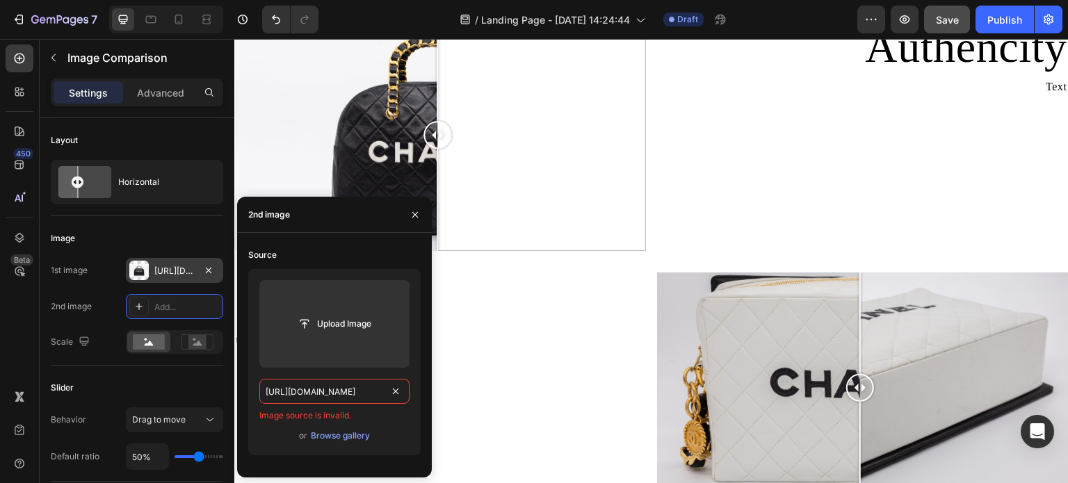
click at [374, 394] on input "https://cdn.shopify.com/s/files/1/0695/8940/1798/files/0F0A3260.jpg?v=1756318825" at bounding box center [334, 391] width 150 height 25
click at [375, 396] on input "text" at bounding box center [334, 391] width 150 height 25
paste input "https://cdn.shopify.com/s/files/1/0695/8940/1798/files/0F0A3260.jpg?v=1756318825"
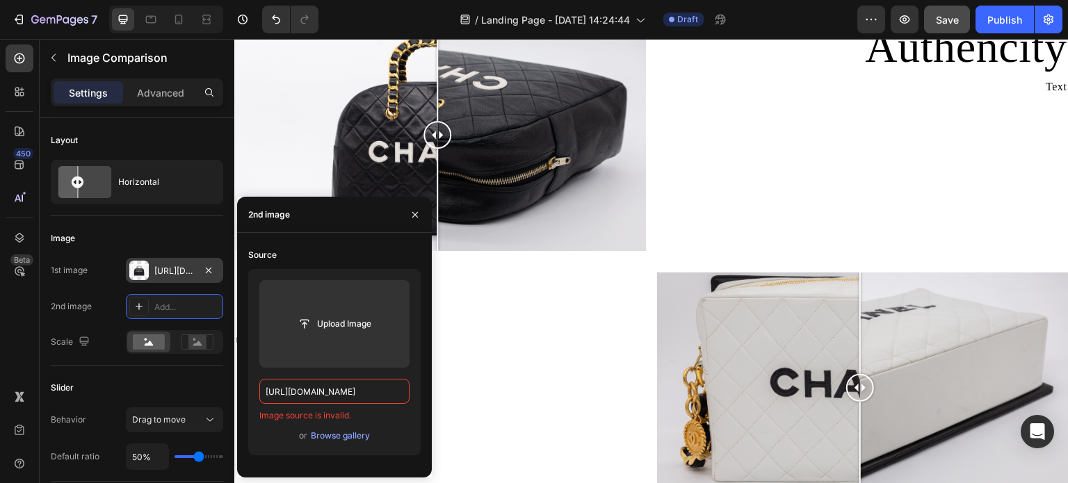
scroll to position [0, 220]
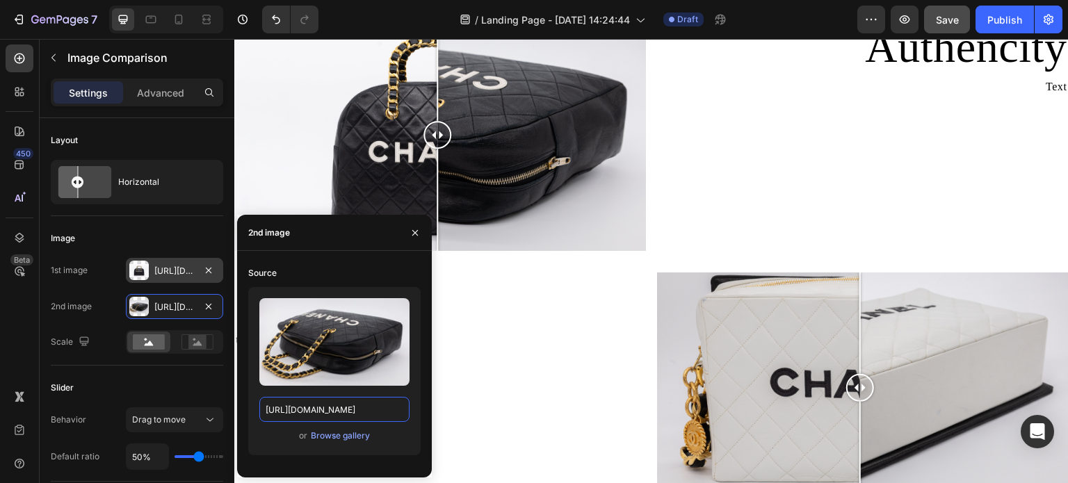
type input "https://cdn.shopify.com/s/files/1/0695/8940/1798/files/0F0A3260.jpg?v=1756318825"
click at [417, 427] on div "Upload Image https://cdn.shopify.com/s/files/1/0695/8940/1798/files/0F0A3260.jp…" at bounding box center [334, 371] width 173 height 168
click at [415, 233] on icon "button" at bounding box center [415, 233] width 6 height 6
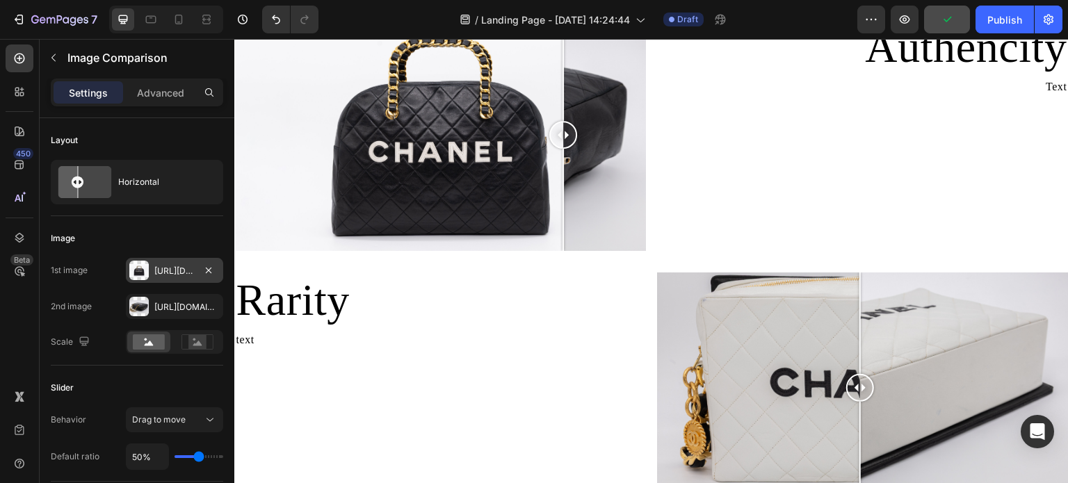
drag, startPoint x: 408, startPoint y: 140, endPoint x: 608, endPoint y: 208, distance: 210.9
click at [563, 175] on div at bounding box center [564, 135] width 28 height 232
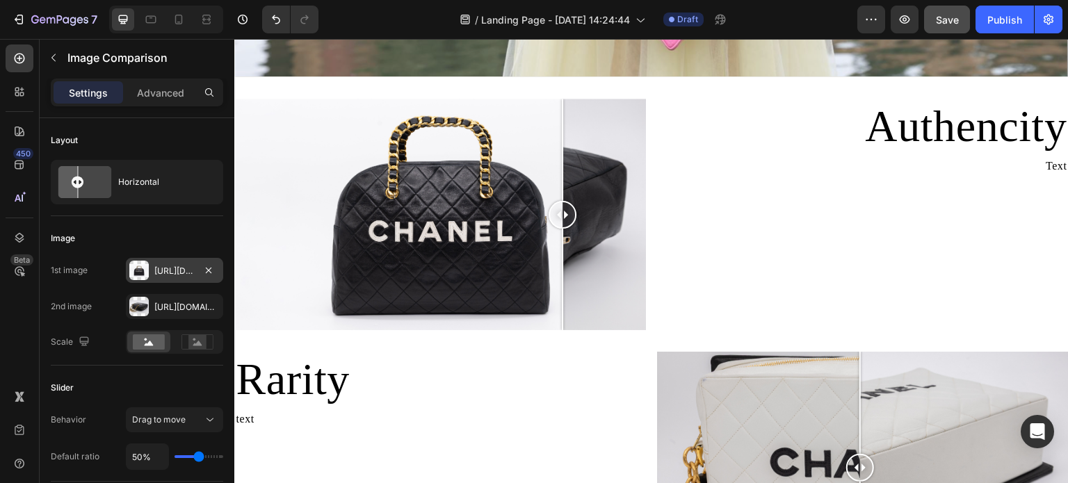
scroll to position [989, 0]
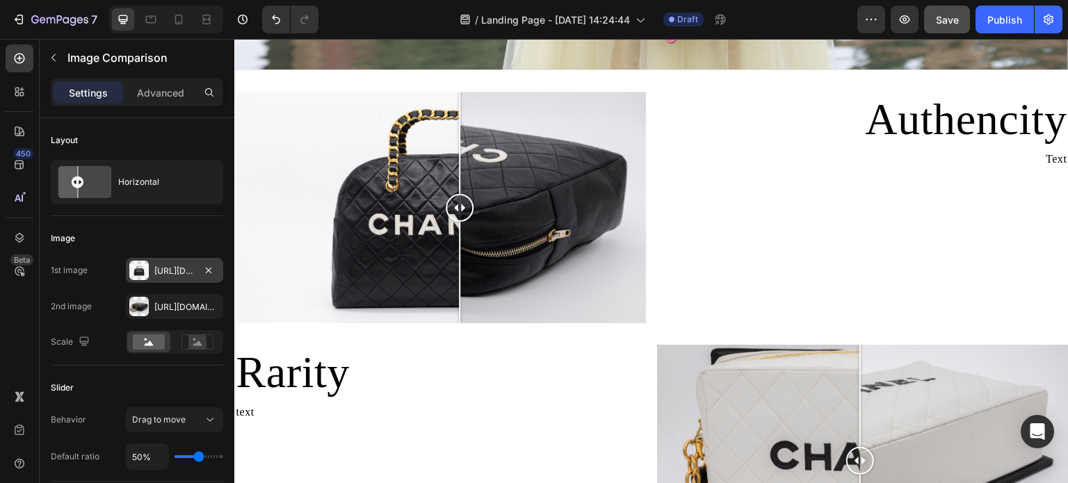
drag, startPoint x: 543, startPoint y: 215, endPoint x: 460, endPoint y: 242, distance: 87.1
click at [460, 242] on div at bounding box center [460, 208] width 28 height 232
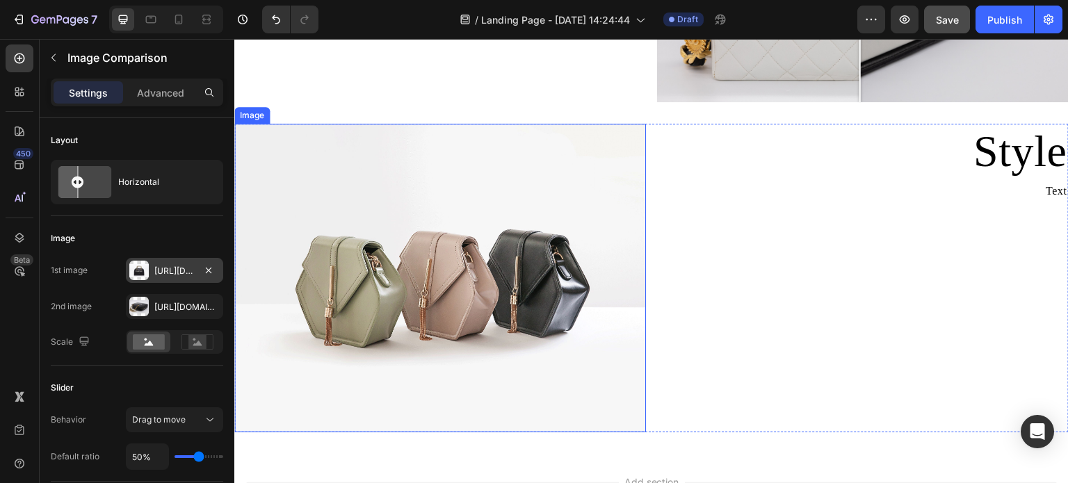
scroll to position [1476, 0]
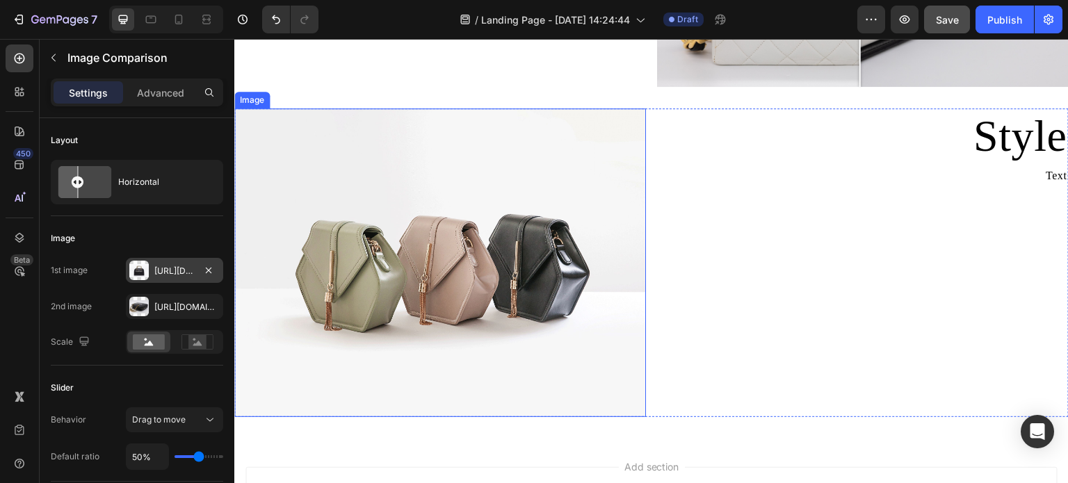
click at [468, 267] on img at bounding box center [440, 263] width 412 height 309
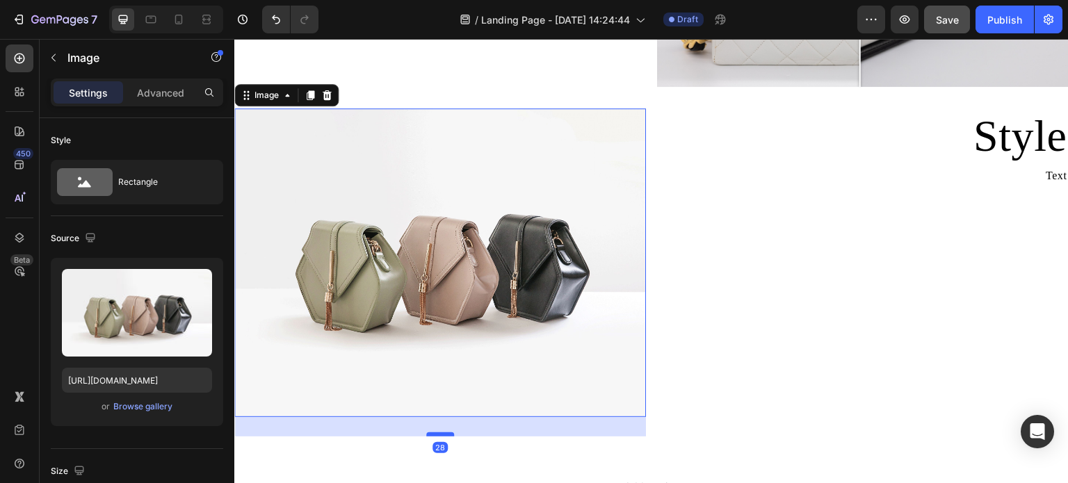
drag, startPoint x: 433, startPoint y: 404, endPoint x: 437, endPoint y: 424, distance: 19.9
click at [437, 433] on div at bounding box center [440, 435] width 28 height 4
click at [460, 353] on img at bounding box center [440, 263] width 412 height 309
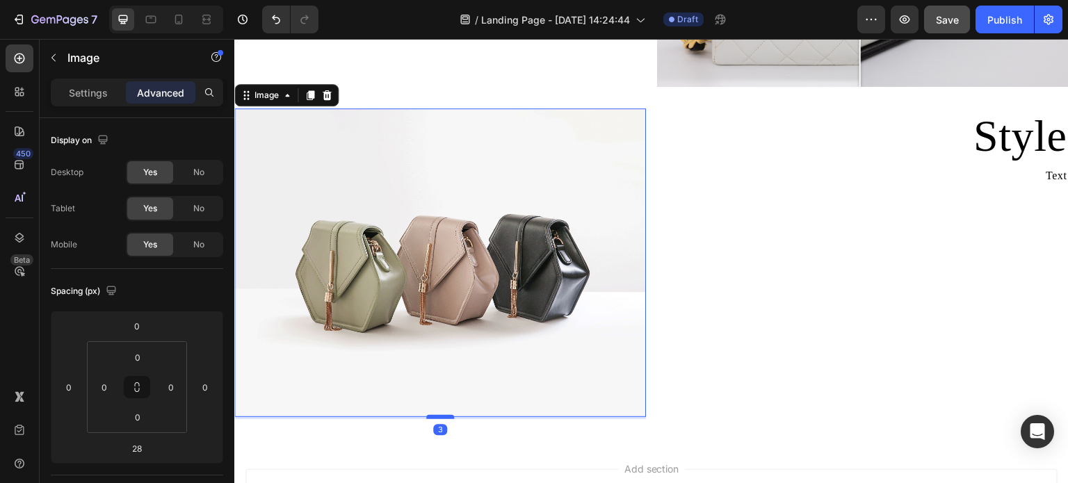
drag, startPoint x: 440, startPoint y: 424, endPoint x: 438, endPoint y: 407, distance: 17.6
click at [438, 415] on div at bounding box center [440, 417] width 28 height 4
type input "3"
click at [502, 312] on img at bounding box center [440, 263] width 412 height 309
click at [105, 88] on p "Settings" at bounding box center [88, 93] width 39 height 15
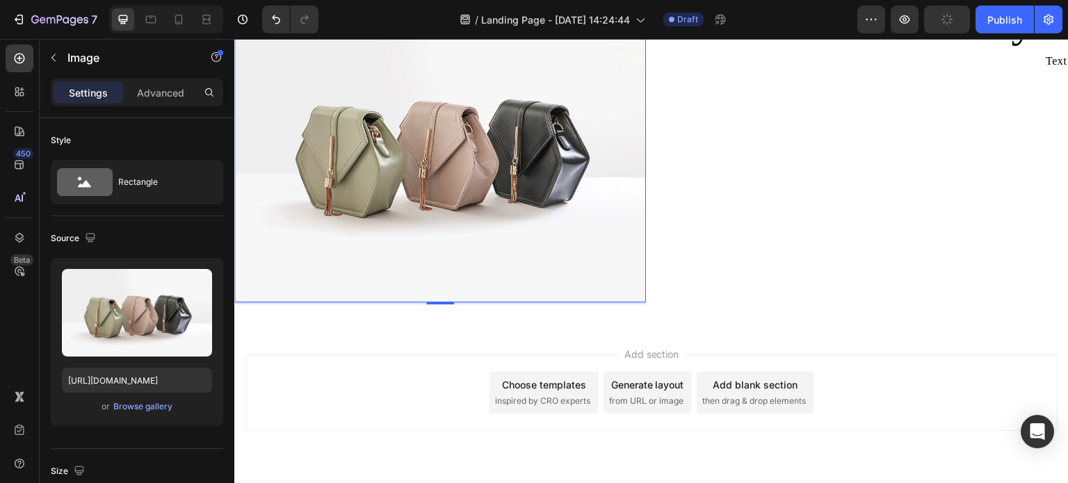
scroll to position [1623, 0]
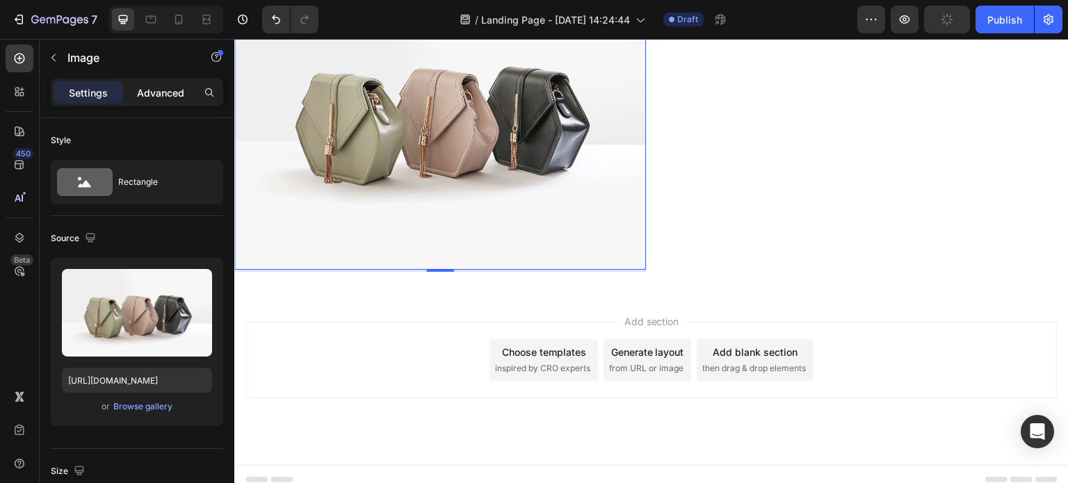
click at [148, 97] on p "Advanced" at bounding box center [160, 93] width 47 height 15
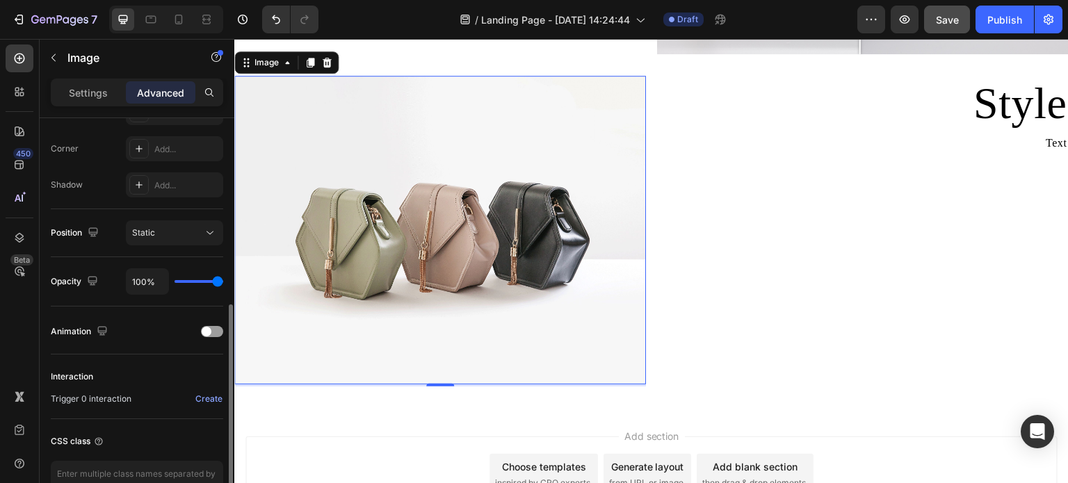
scroll to position [1484, 0]
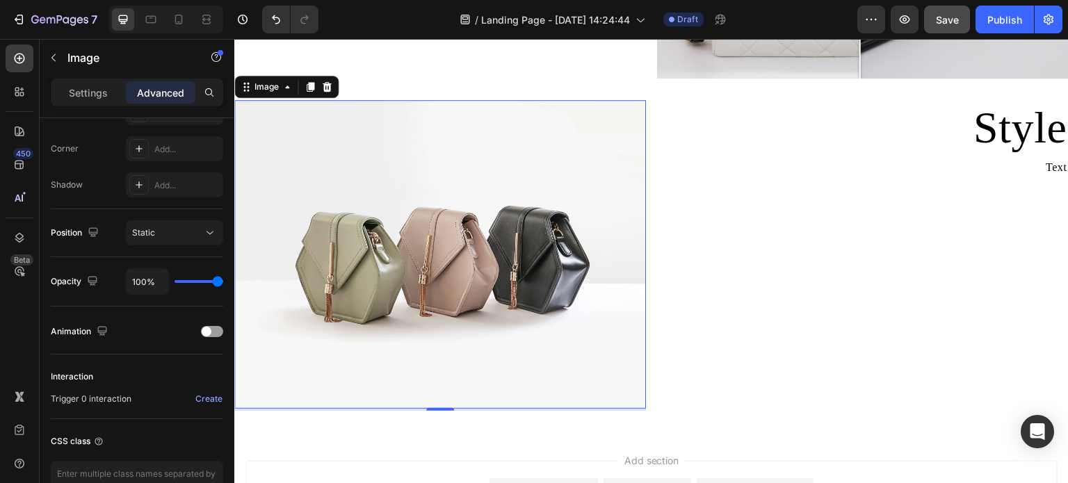
click at [367, 239] on img at bounding box center [440, 254] width 412 height 309
click at [290, 87] on div "Image" at bounding box center [267, 87] width 58 height 17
click at [100, 99] on p "Settings" at bounding box center [88, 93] width 39 height 15
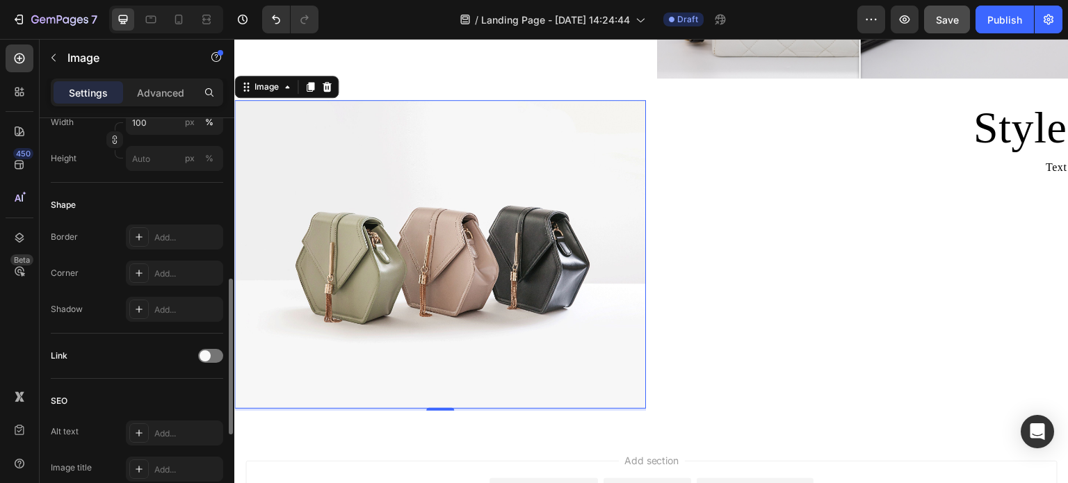
scroll to position [348, 0]
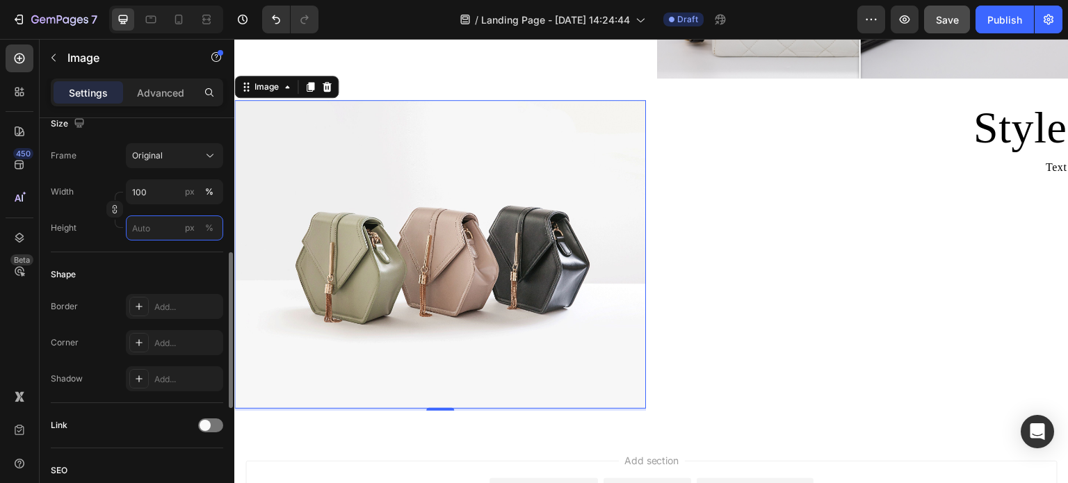
click at [145, 227] on input "px %" at bounding box center [174, 228] width 97 height 25
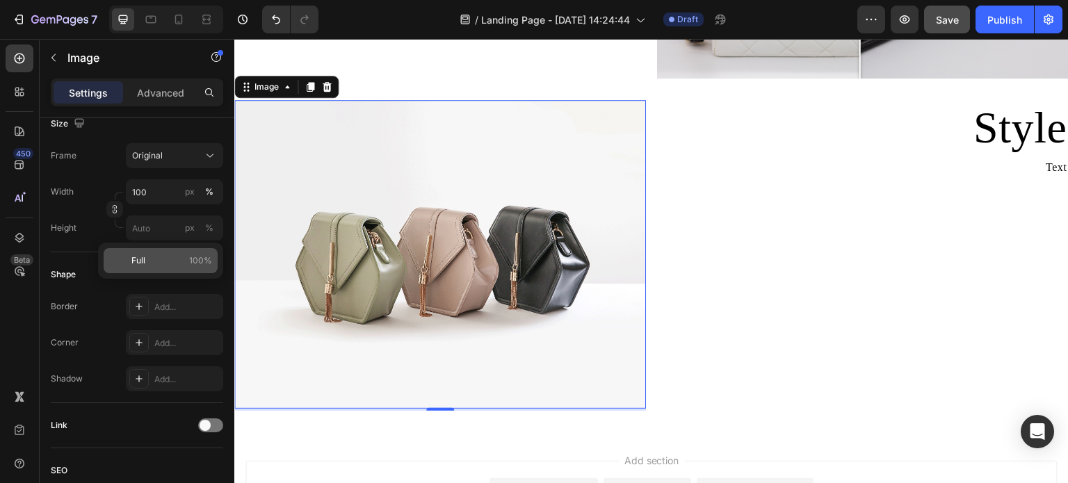
click at [177, 262] on p "Full 100%" at bounding box center [171, 261] width 81 height 13
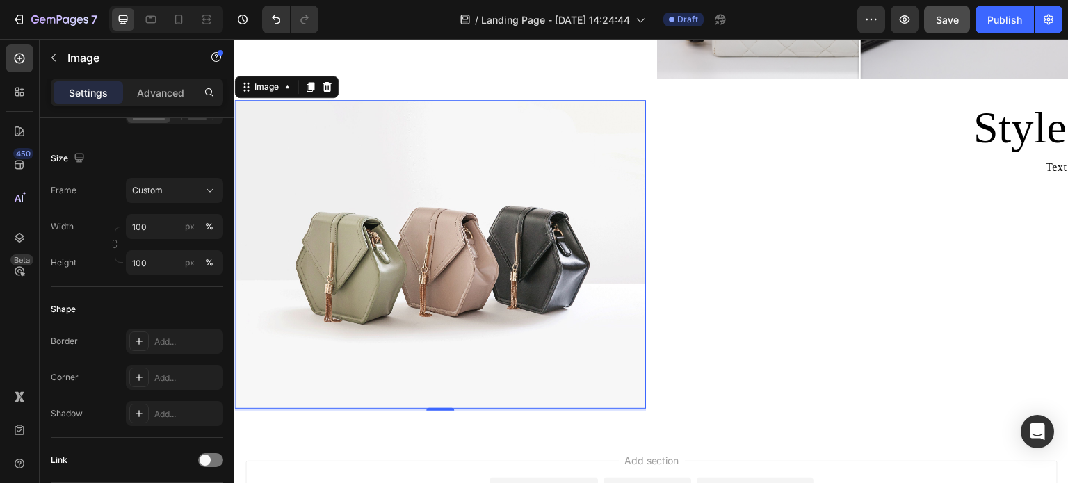
click at [351, 241] on img at bounding box center [440, 254] width 412 height 309
click at [184, 260] on button "px" at bounding box center [190, 263] width 17 height 17
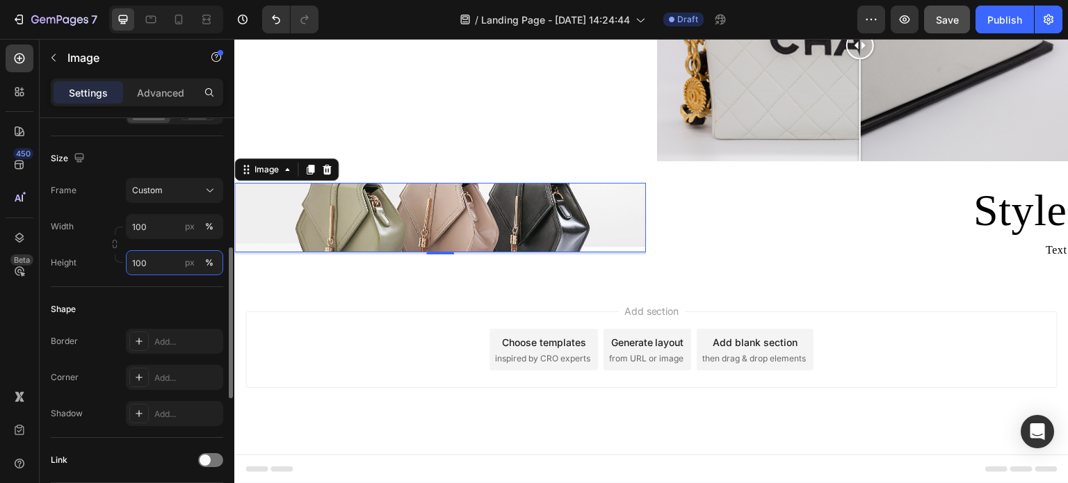
scroll to position [1395, 0]
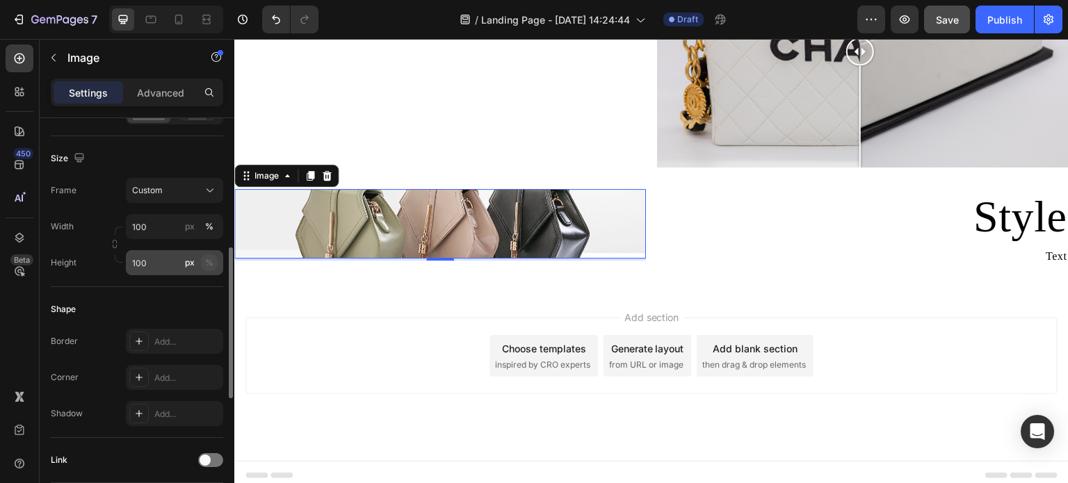
click at [213, 259] on div "%" at bounding box center [209, 263] width 8 height 13
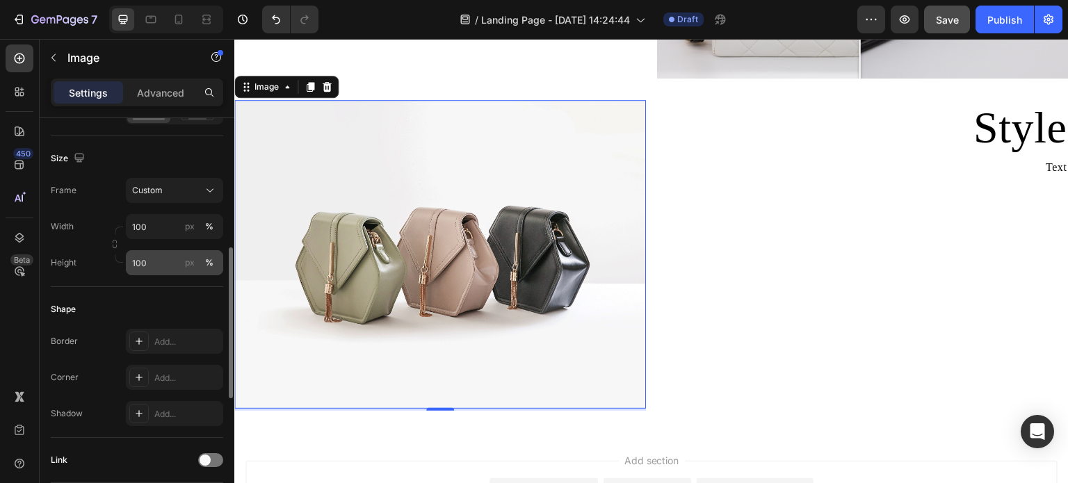
click at [209, 264] on div "%" at bounding box center [209, 263] width 8 height 13
click at [168, 261] on input "100" at bounding box center [174, 262] width 97 height 25
type input "1"
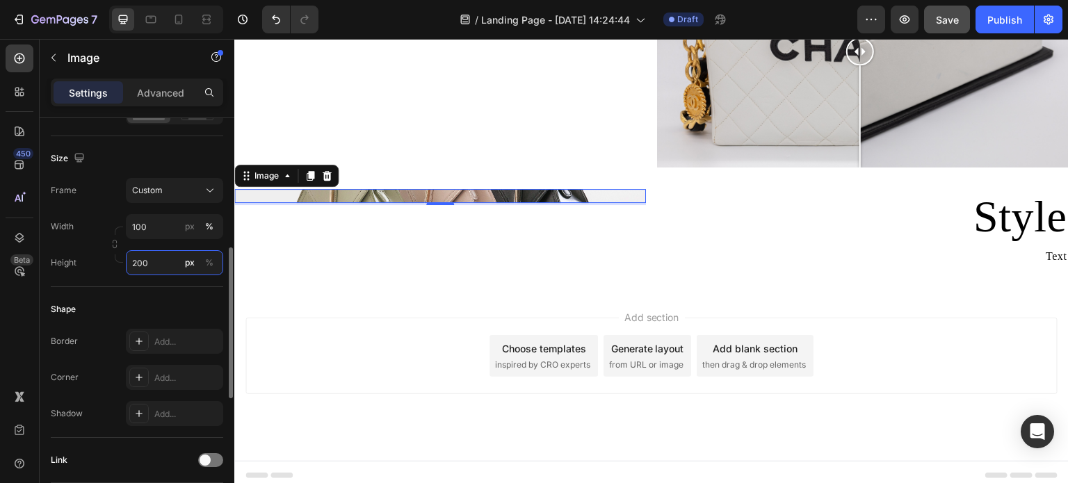
scroll to position [1458, 0]
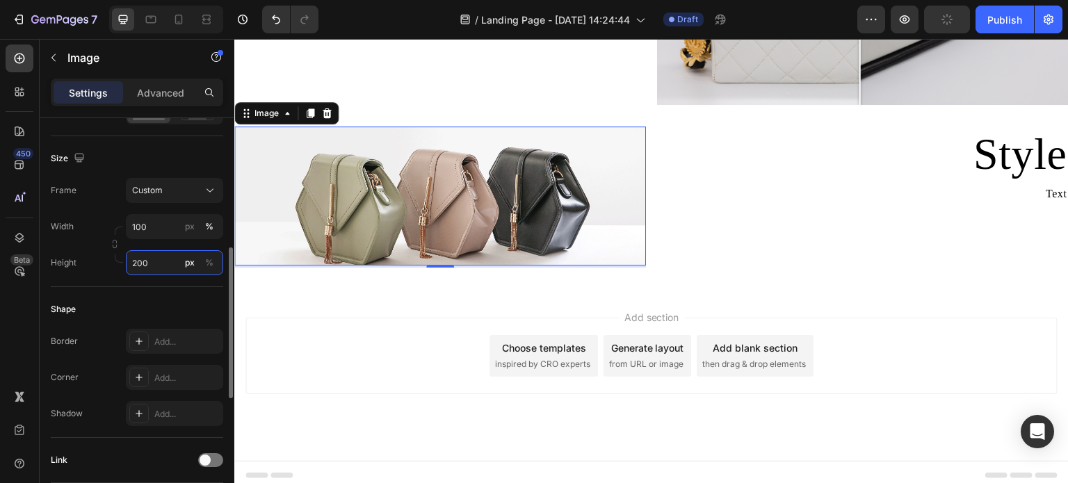
type input "200"
click at [151, 230] on input "100" at bounding box center [174, 226] width 97 height 25
type input "200"
click at [142, 193] on span "Custom" at bounding box center [147, 190] width 31 height 13
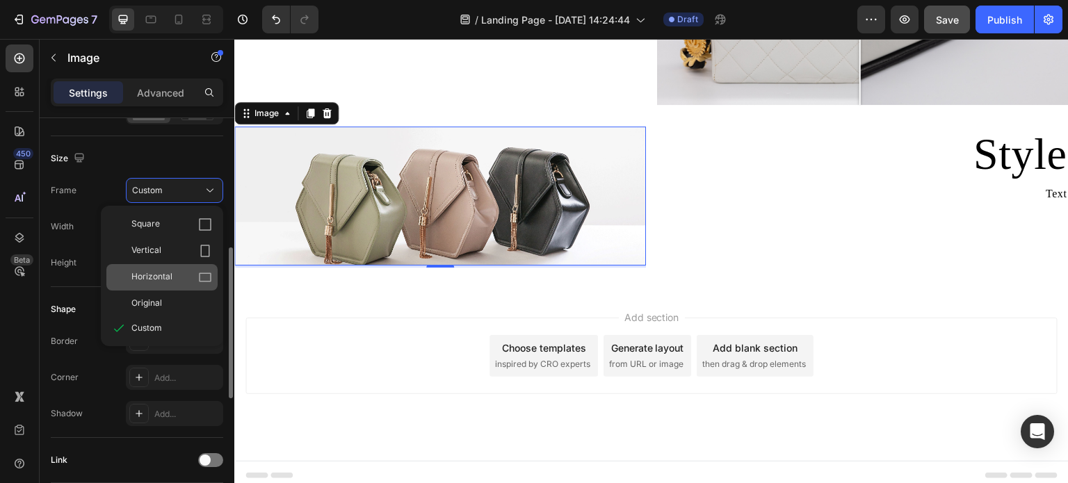
click at [157, 274] on span "Horizontal" at bounding box center [151, 278] width 41 height 14
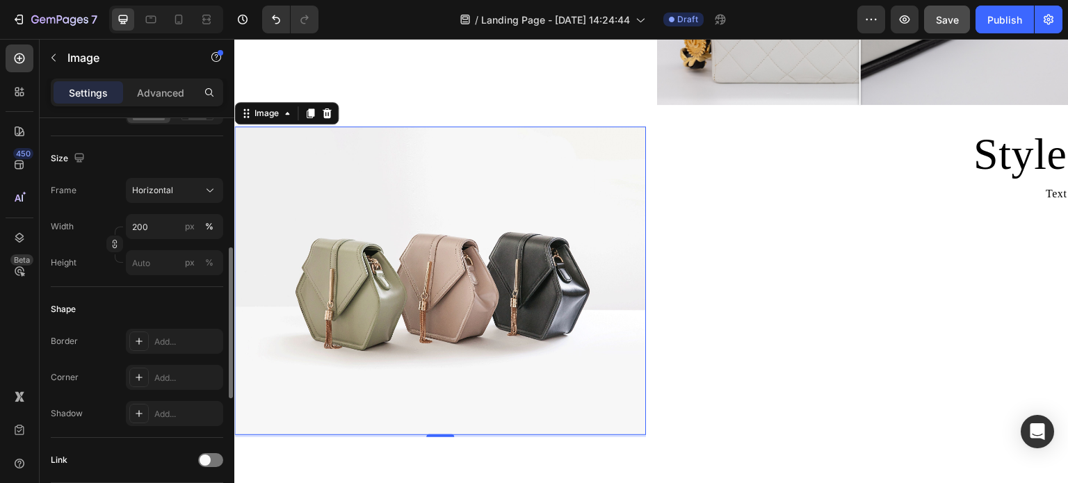
scroll to position [1484, 0]
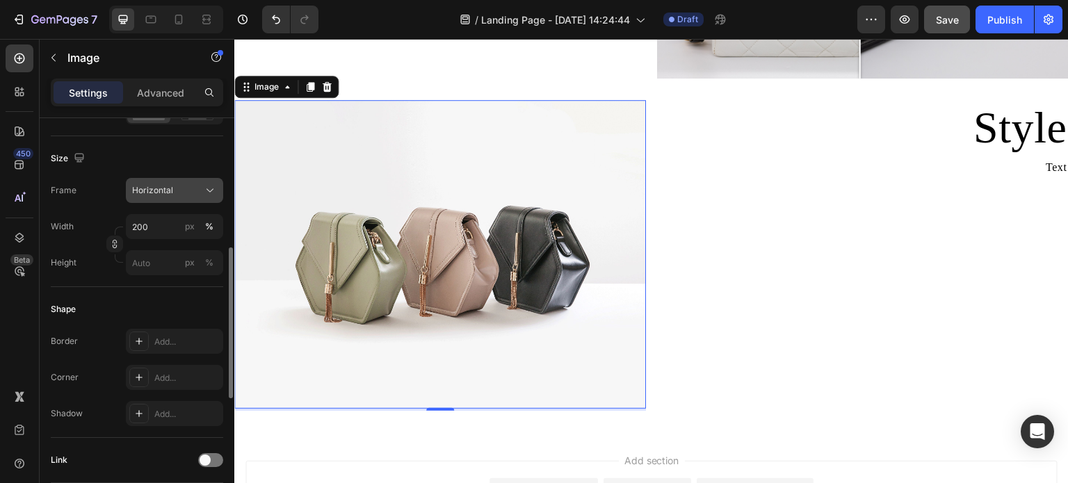
click at [178, 186] on div "Horizontal" at bounding box center [166, 190] width 68 height 13
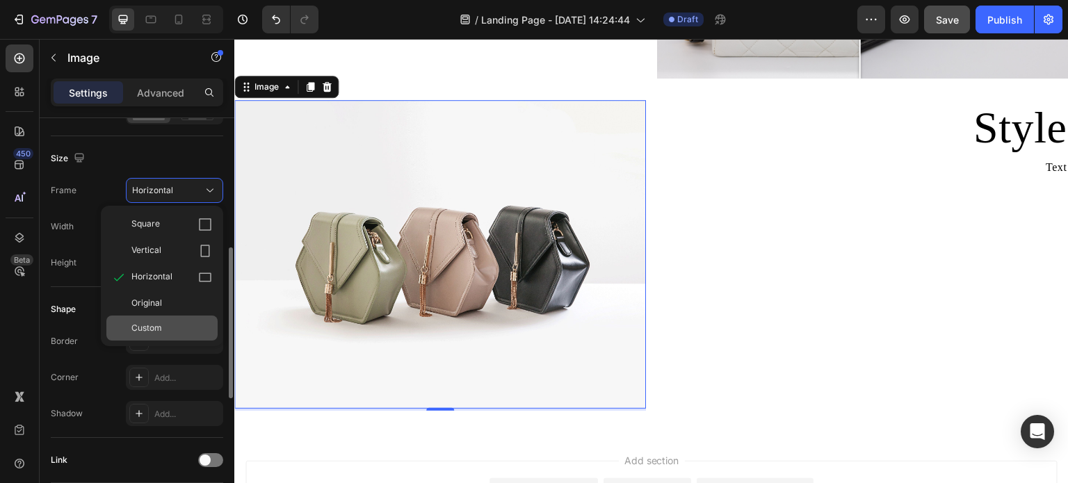
click at [159, 326] on span "Custom" at bounding box center [146, 328] width 31 height 13
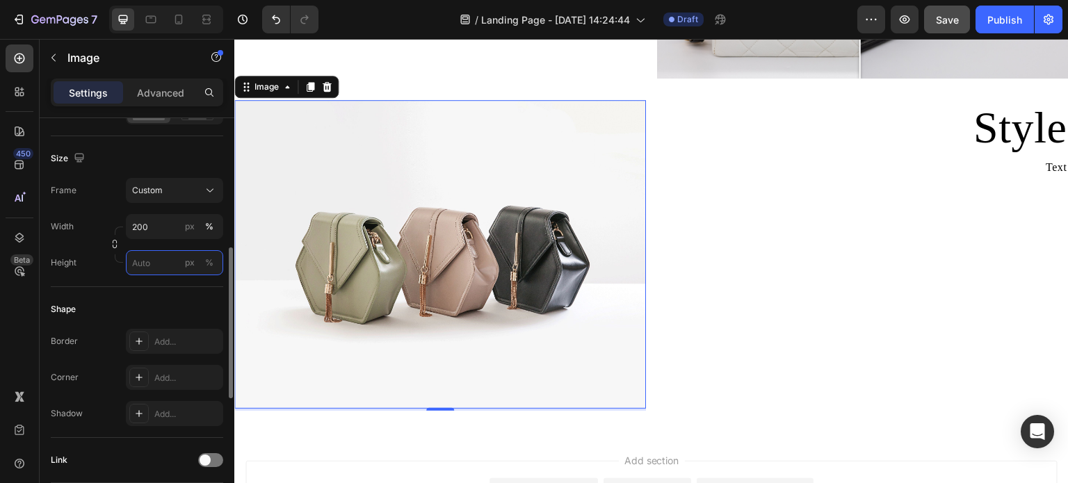
click at [163, 265] on input "px %" at bounding box center [174, 262] width 97 height 25
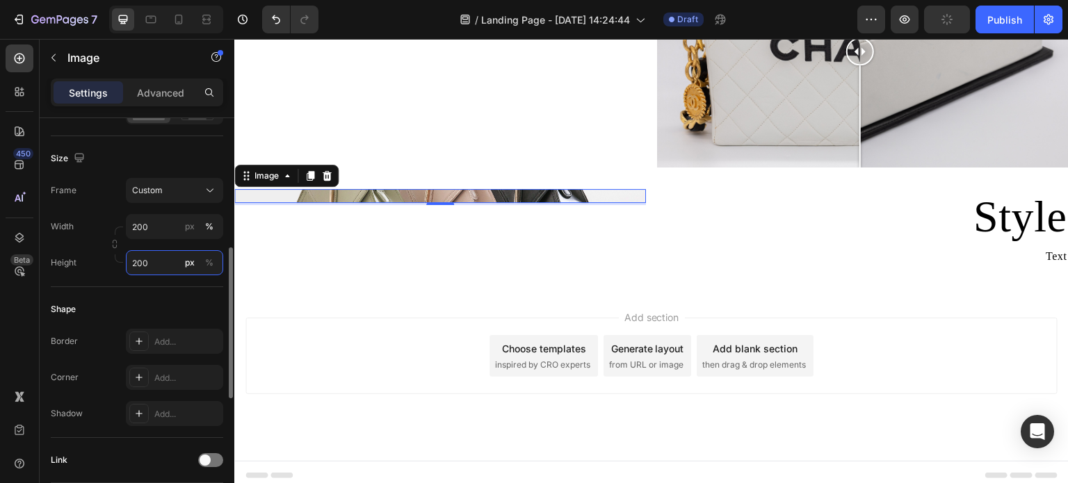
type input "200"
click at [154, 226] on input "200" at bounding box center [174, 226] width 97 height 25
type input "0"
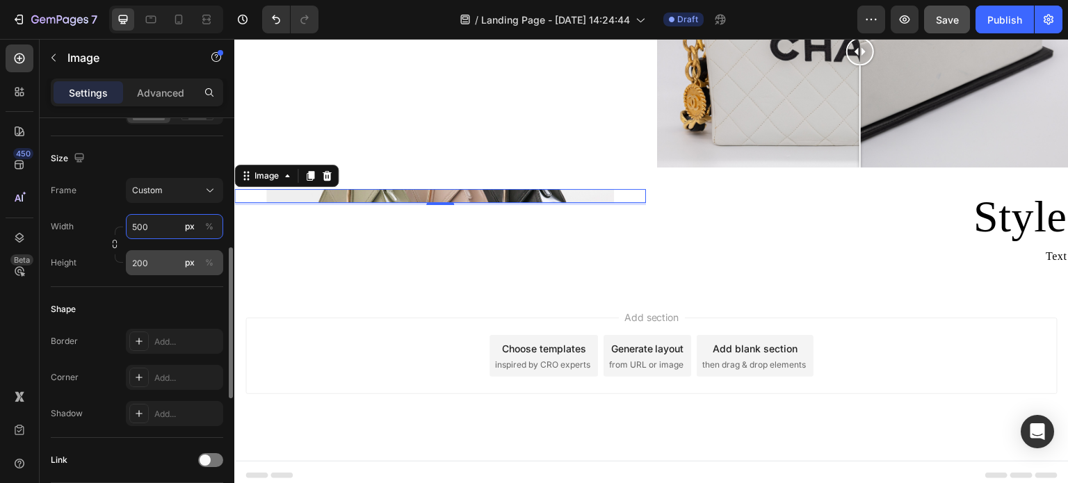
type input "500"
click at [189, 262] on div "px" at bounding box center [190, 263] width 10 height 13
click at [175, 257] on input "20" at bounding box center [174, 262] width 97 height 25
type input "2"
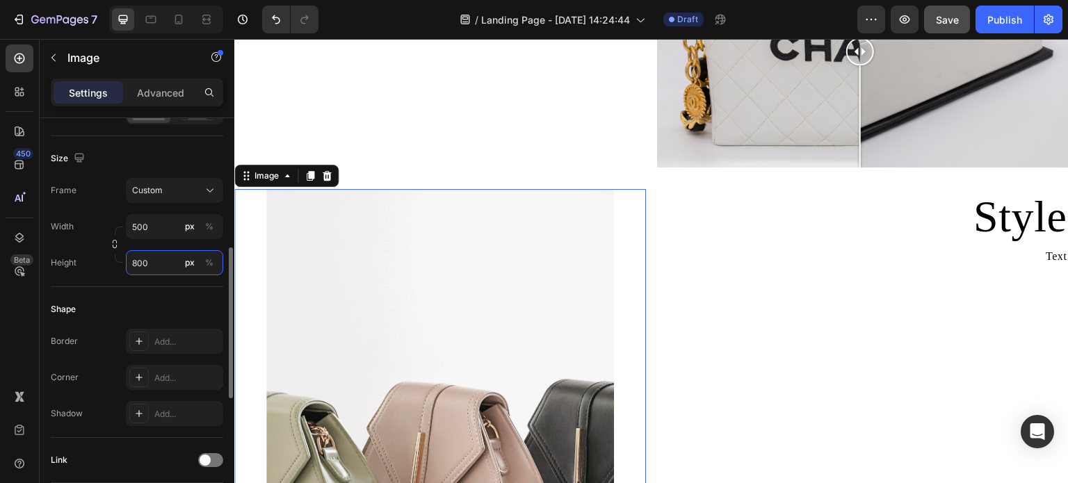
scroll to position [1484, 0]
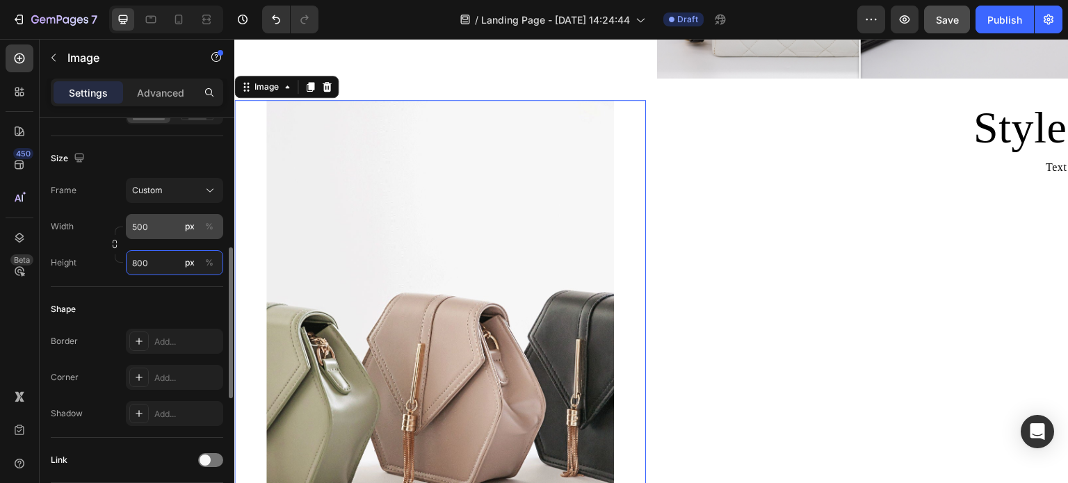
type input "800"
click at [147, 227] on input "500" at bounding box center [174, 226] width 97 height 25
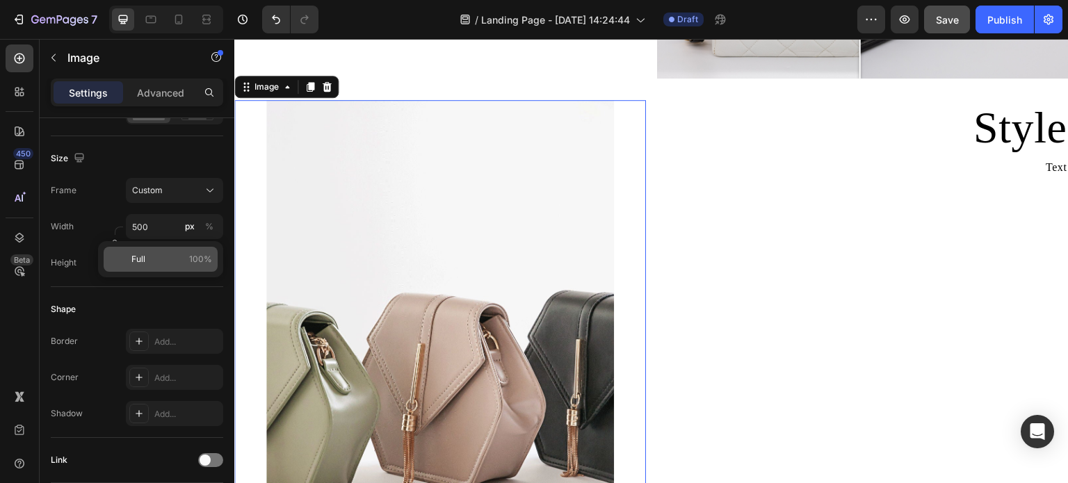
click at [153, 264] on p "Full 100%" at bounding box center [171, 259] width 81 height 13
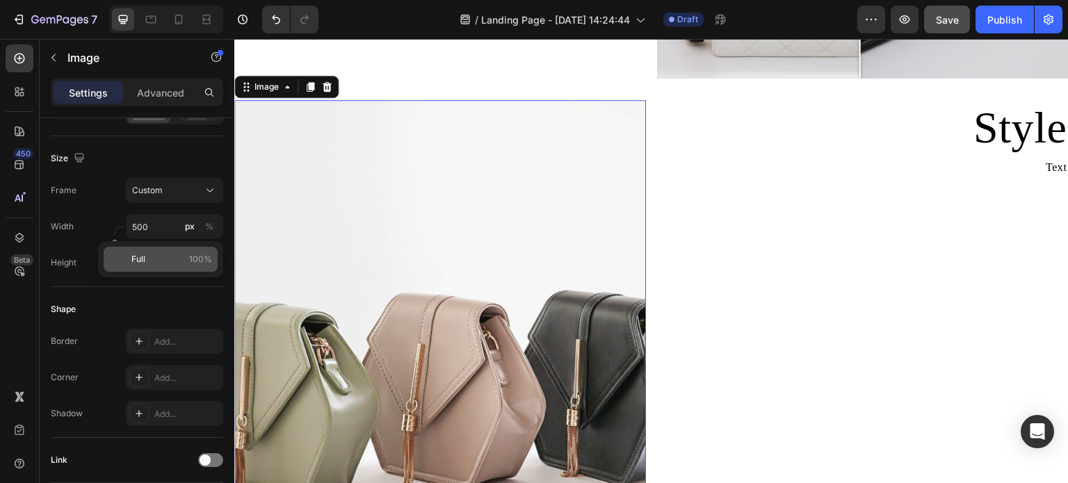
type input "100"
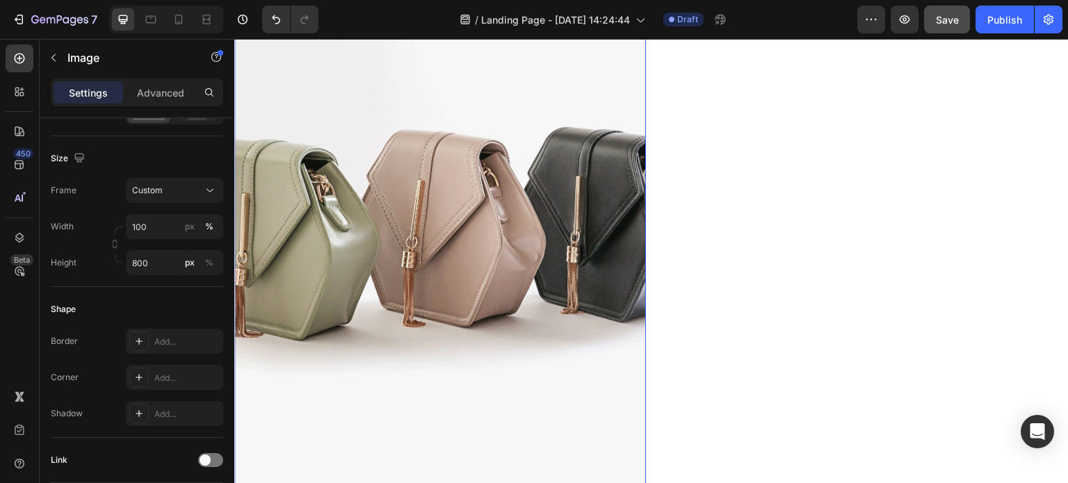
scroll to position [1623, 0]
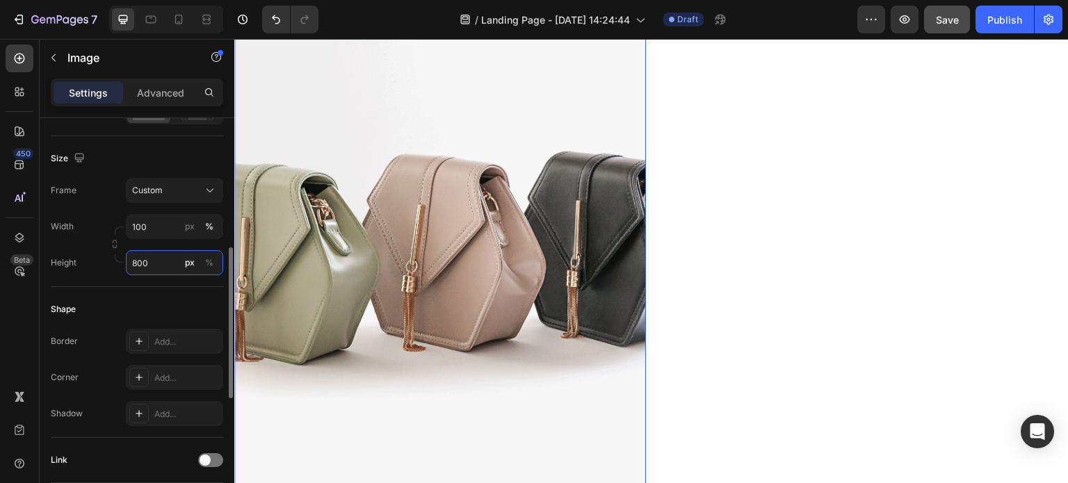
click at [146, 259] on input "800" at bounding box center [174, 262] width 97 height 25
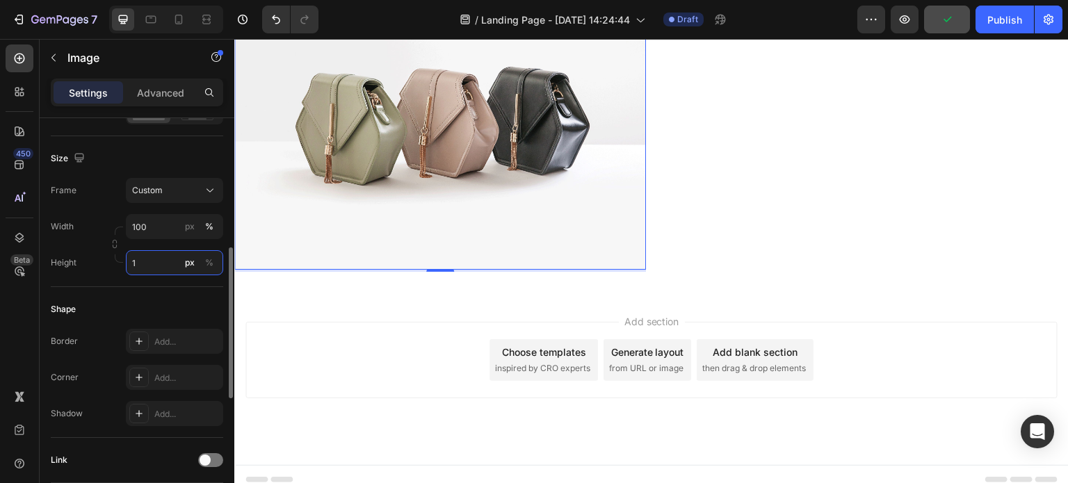
scroll to position [1395, 0]
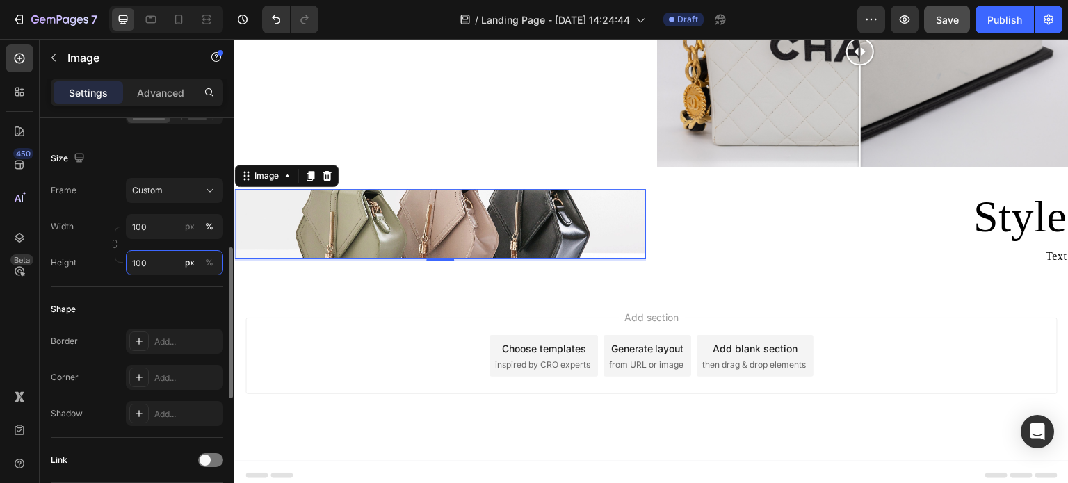
type input "1000"
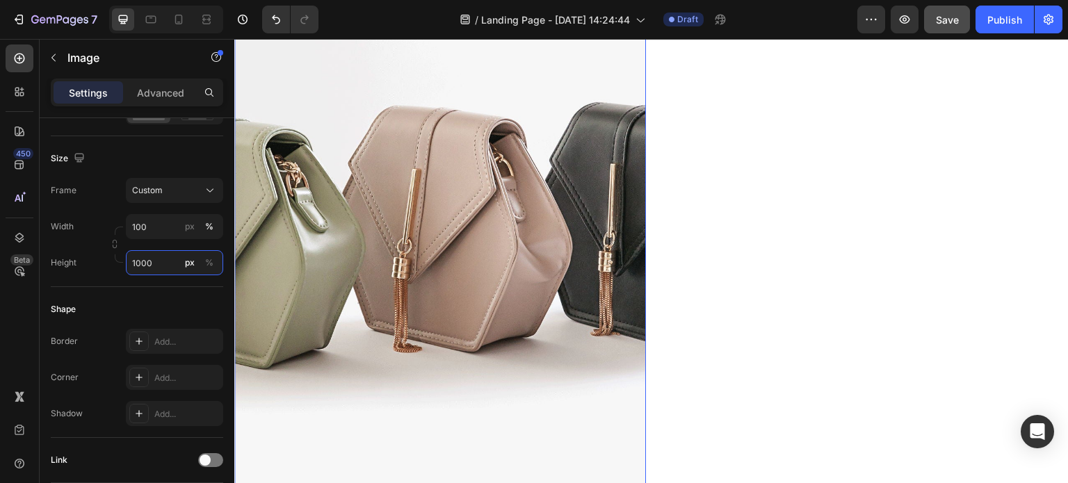
scroll to position [1743, 0]
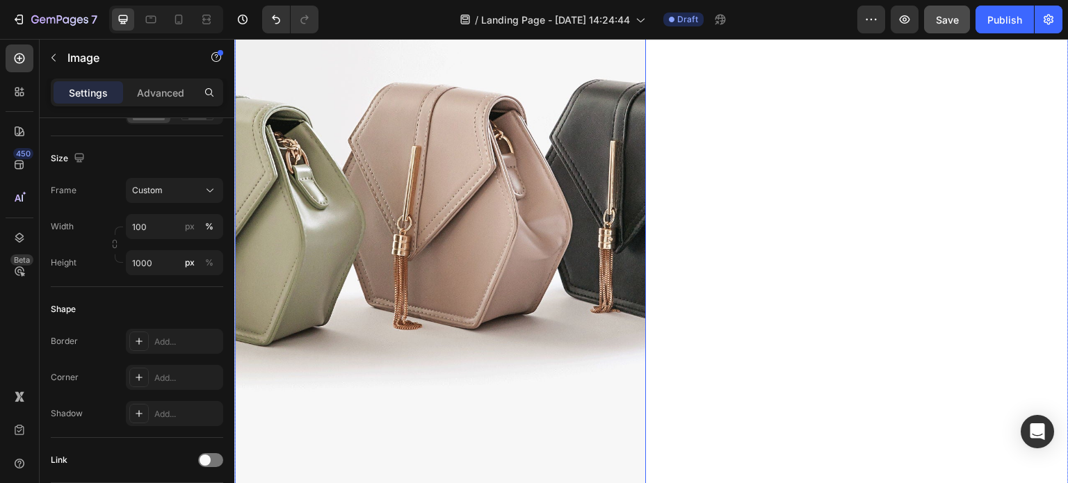
click at [666, 225] on div "Style Heading Text Text Block" at bounding box center [863, 190] width 412 height 698
click at [342, 232] on img at bounding box center [440, 189] width 412 height 696
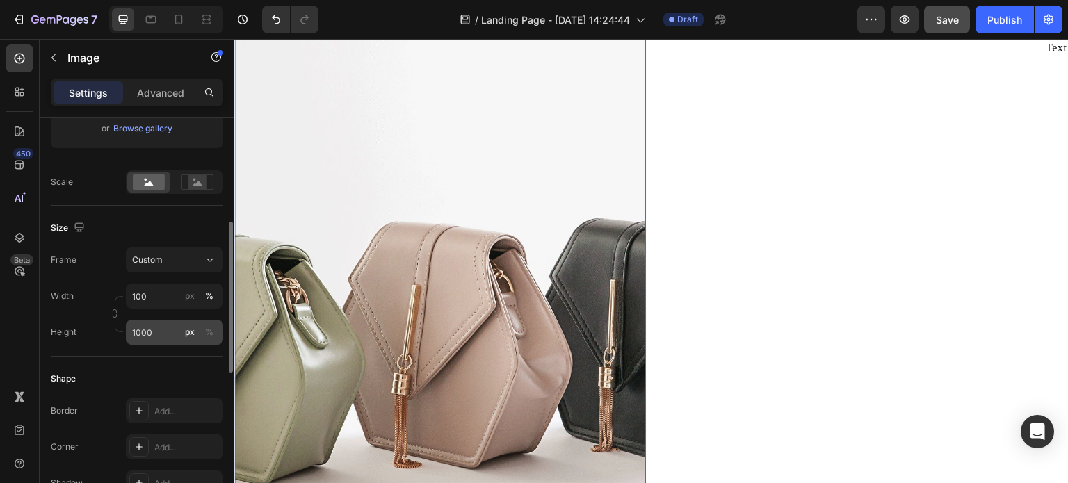
scroll to position [348, 0]
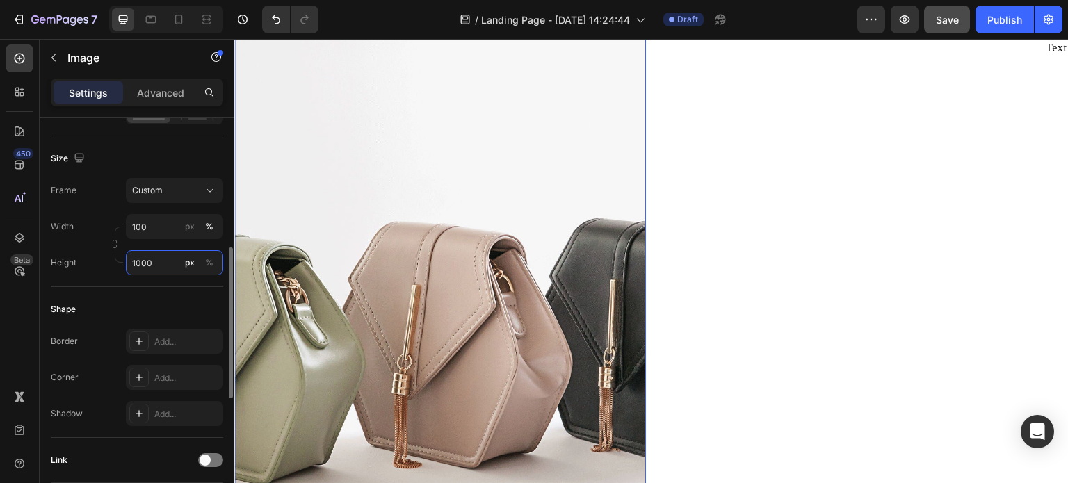
click at [157, 267] on input "1000" at bounding box center [174, 262] width 97 height 25
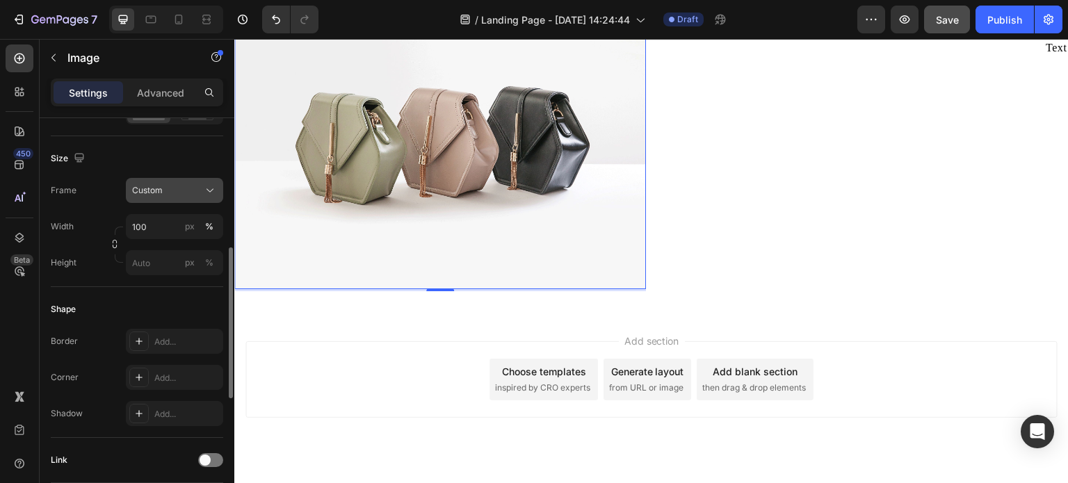
click at [150, 200] on div "Frame Custom Width 100 px % Height px %" at bounding box center [137, 226] width 173 height 97
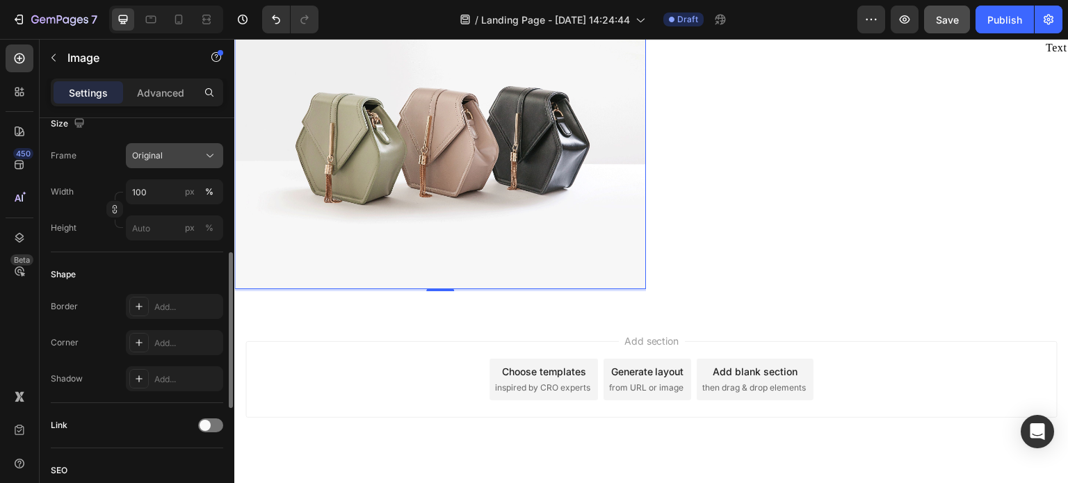
click at [177, 159] on div "Original" at bounding box center [166, 156] width 68 height 13
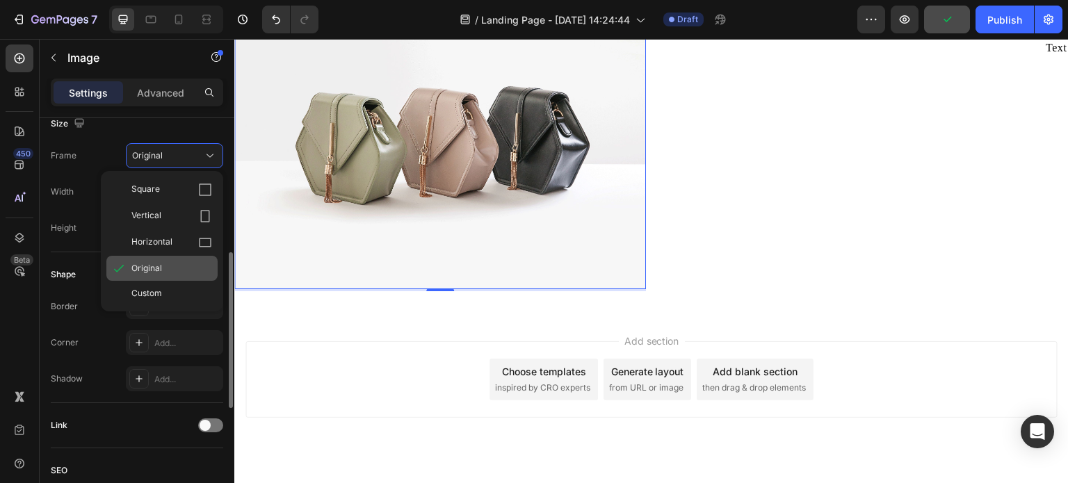
click at [167, 268] on div "Original" at bounding box center [171, 268] width 81 height 13
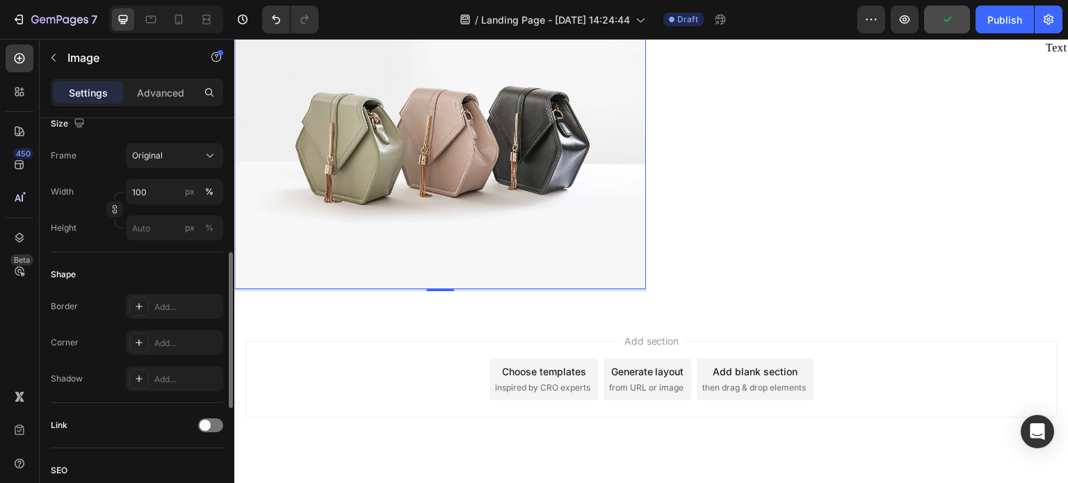
click at [186, 249] on div "Size Frame Original Width 100 px % Height px %" at bounding box center [137, 177] width 173 height 151
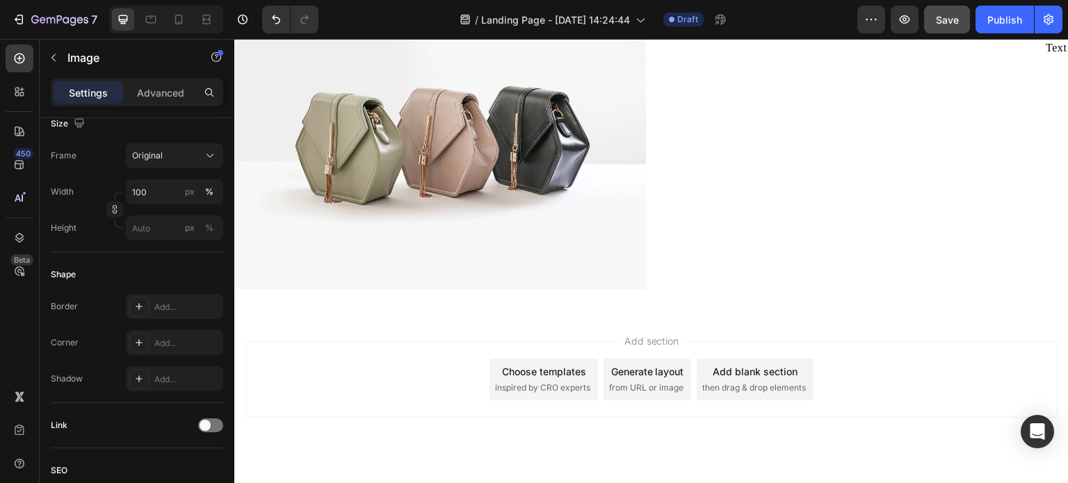
click at [586, 342] on div "Add section Choose templates inspired by CRO experts Generate layout from URL o…" at bounding box center [652, 380] width 812 height 77
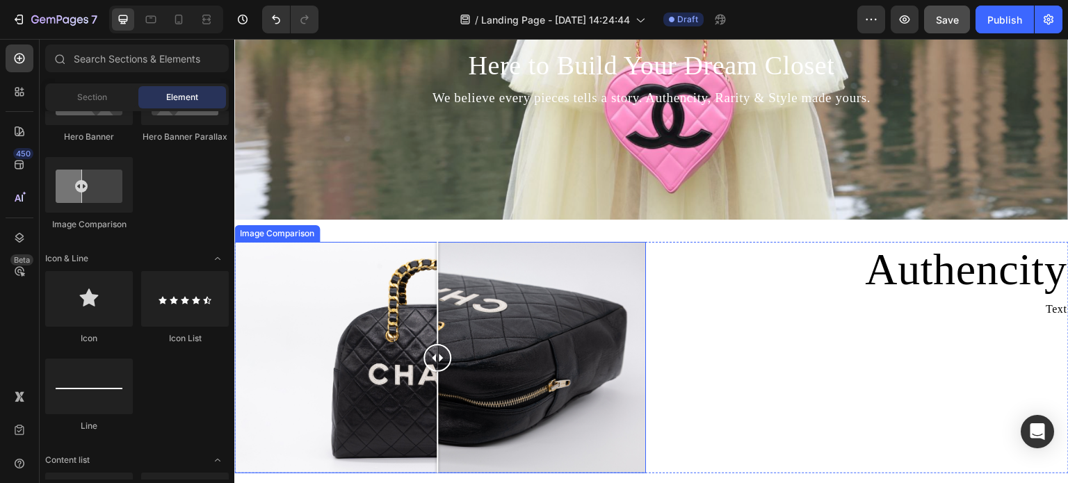
scroll to position [978, 0]
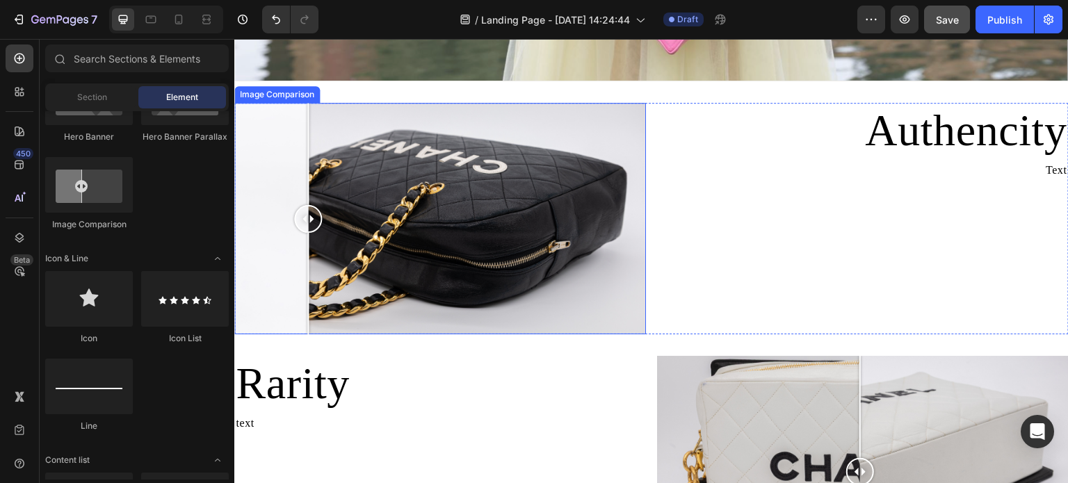
drag, startPoint x: 440, startPoint y: 216, endPoint x: 510, endPoint y: 290, distance: 101.4
click at [295, 225] on div at bounding box center [308, 219] width 28 height 28
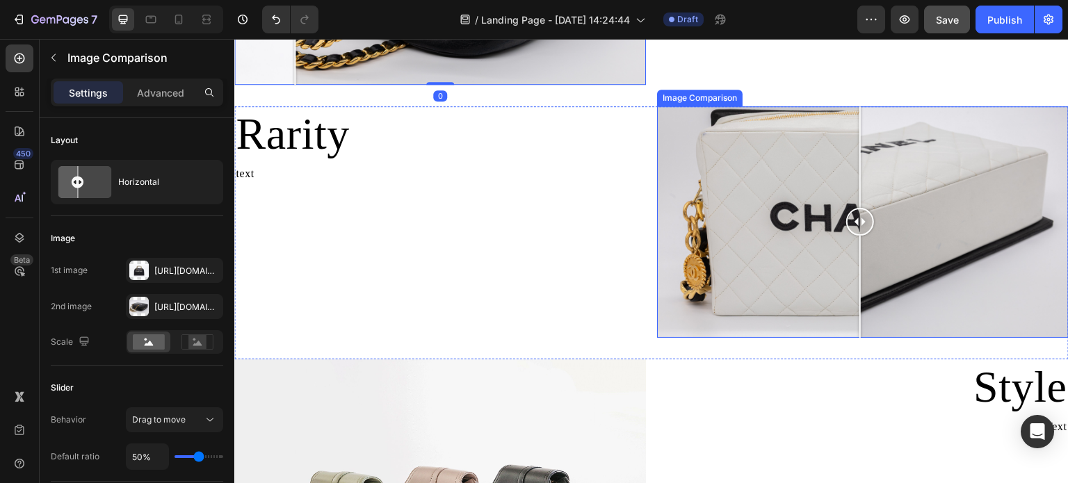
scroll to position [1256, 0]
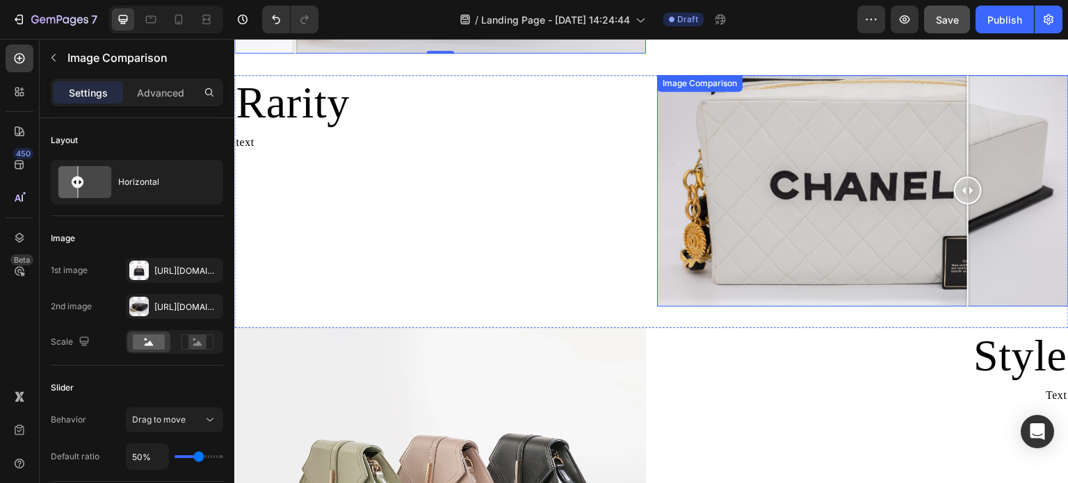
drag, startPoint x: 855, startPoint y: 191, endPoint x: 963, endPoint y: 220, distance: 111.9
click at [963, 220] on div at bounding box center [968, 191] width 28 height 232
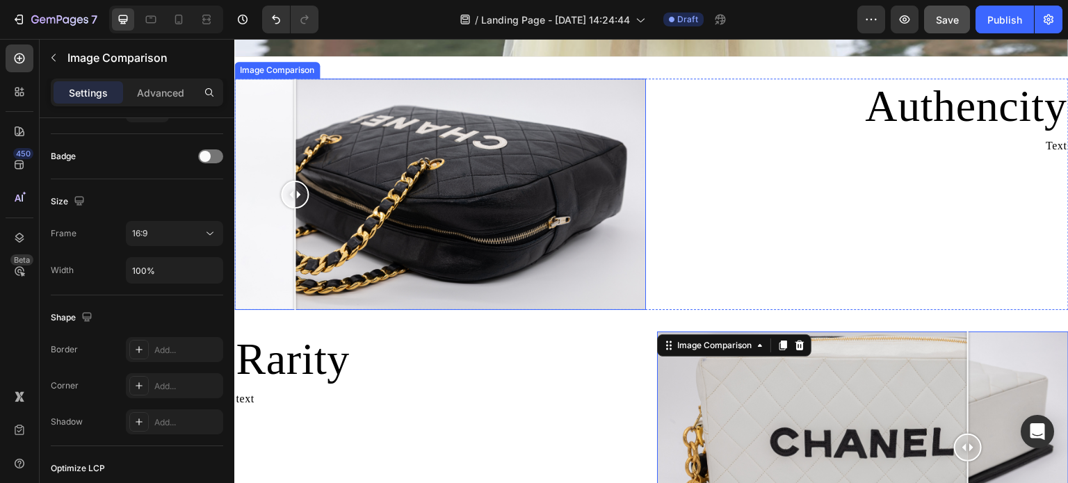
scroll to position [978, 0]
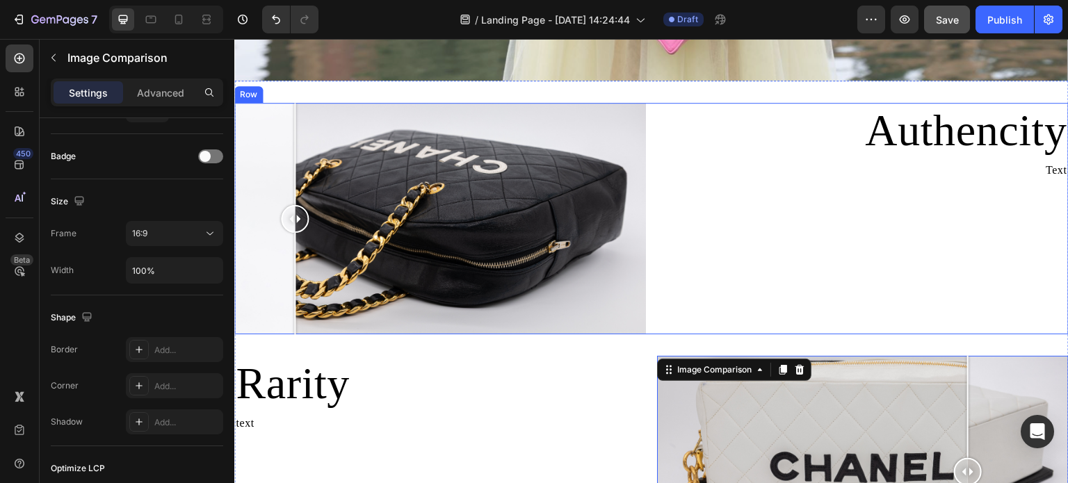
click at [723, 253] on div "Authencity Heading Text Text Block" at bounding box center [863, 219] width 412 height 232
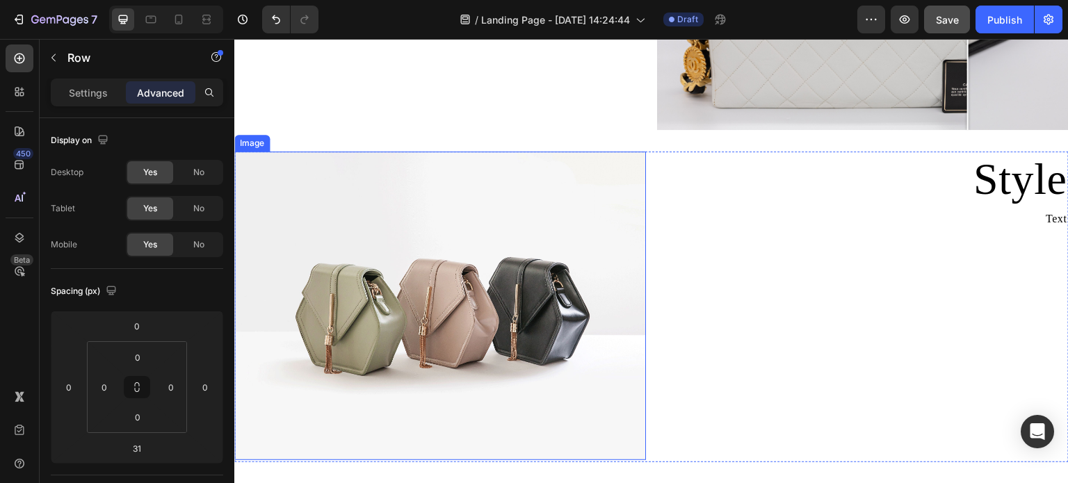
scroll to position [1465, 0]
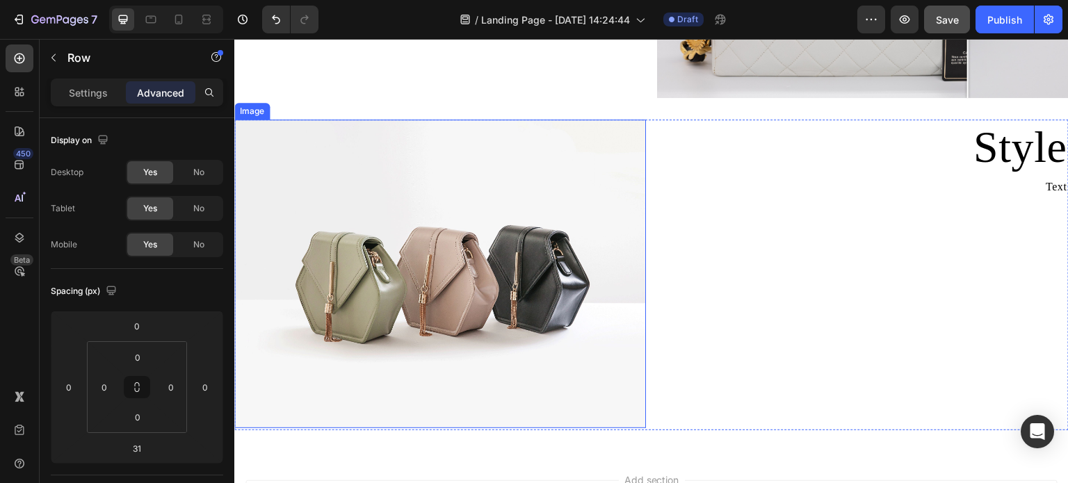
click at [467, 294] on img at bounding box center [440, 274] width 412 height 309
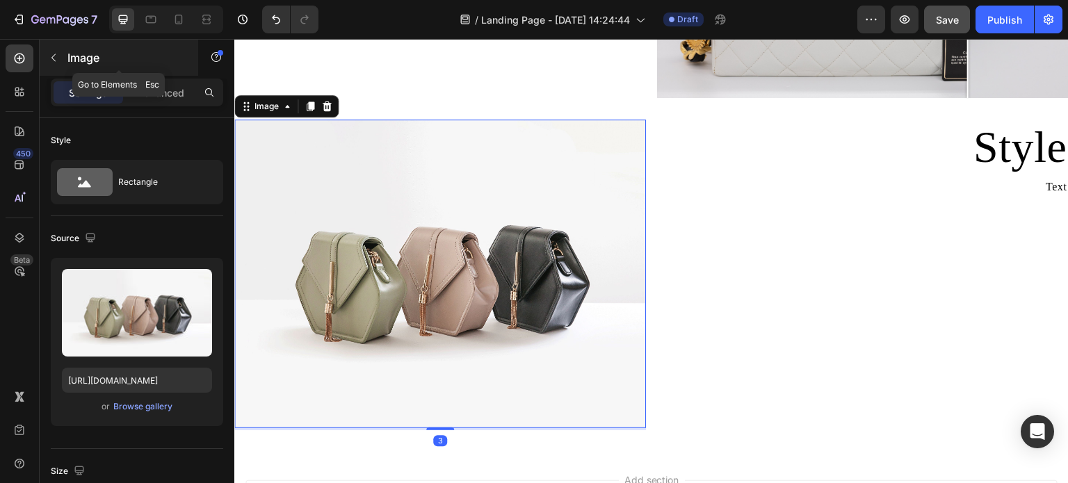
click at [52, 63] on button "button" at bounding box center [53, 58] width 22 height 22
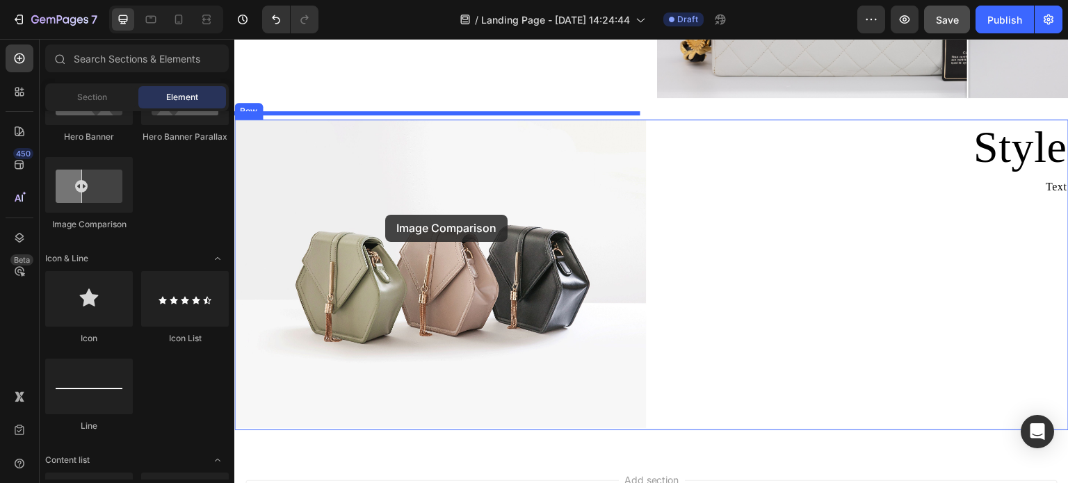
drag, startPoint x: 330, startPoint y: 233, endPoint x: 385, endPoint y: 215, distance: 57.8
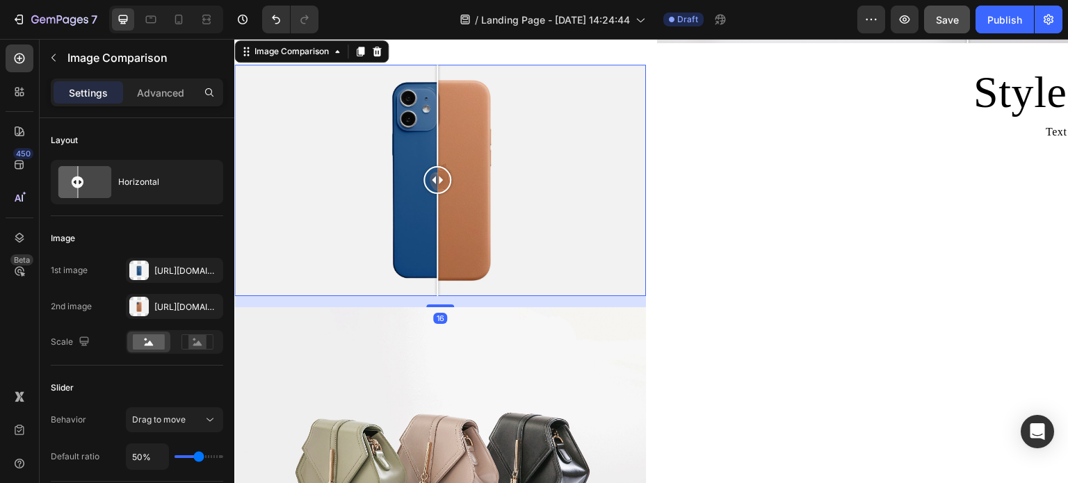
scroll to position [1604, 0]
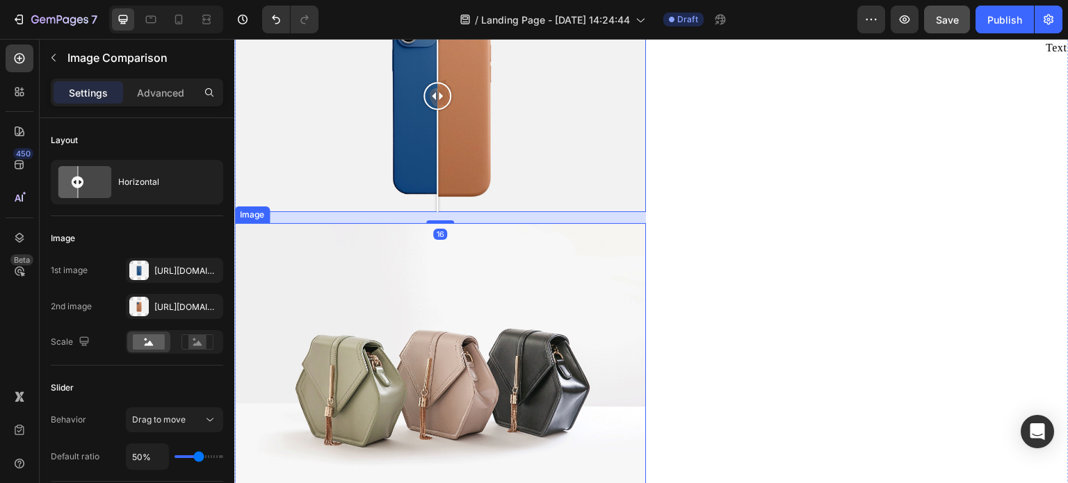
click at [486, 312] on img at bounding box center [440, 377] width 412 height 309
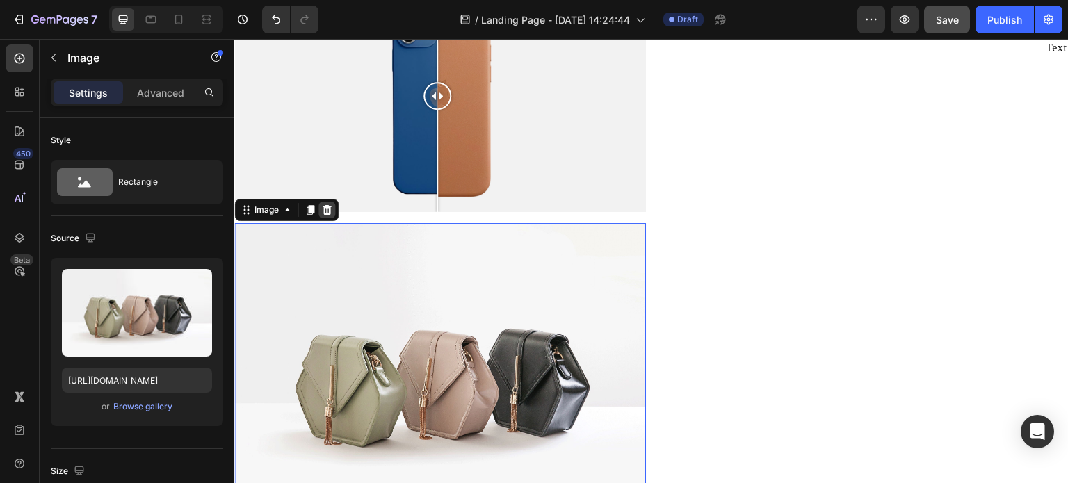
click at [330, 205] on icon at bounding box center [327, 210] width 9 height 10
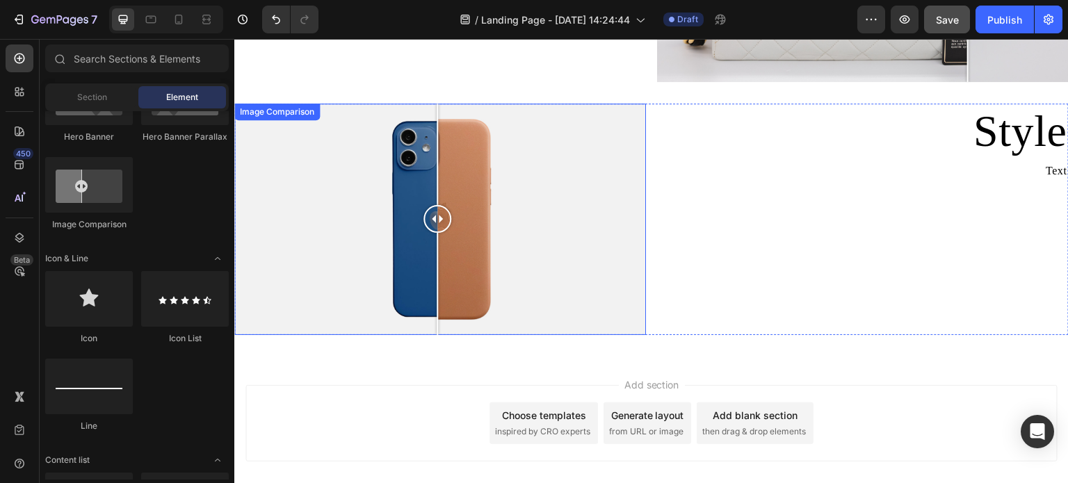
scroll to position [1406, 0]
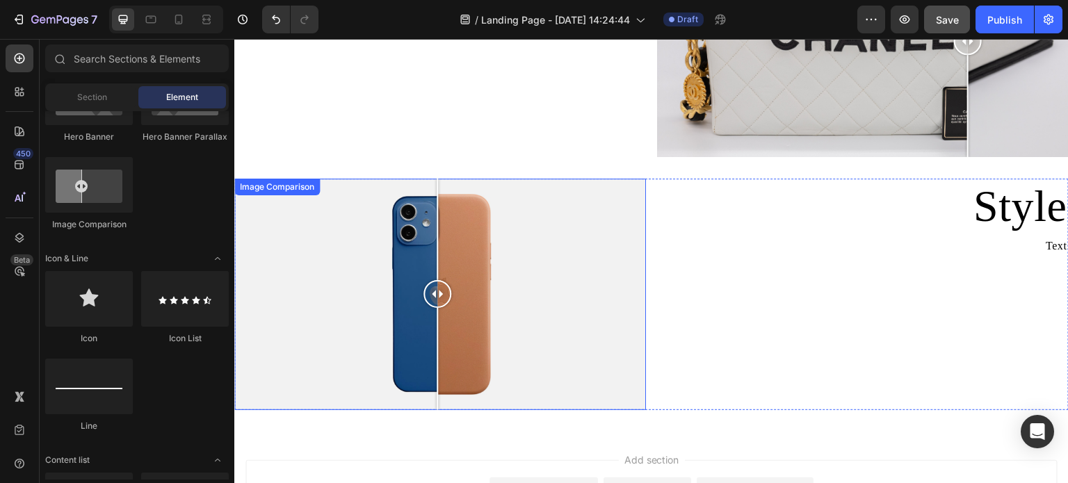
click at [514, 275] on div at bounding box center [440, 295] width 412 height 232
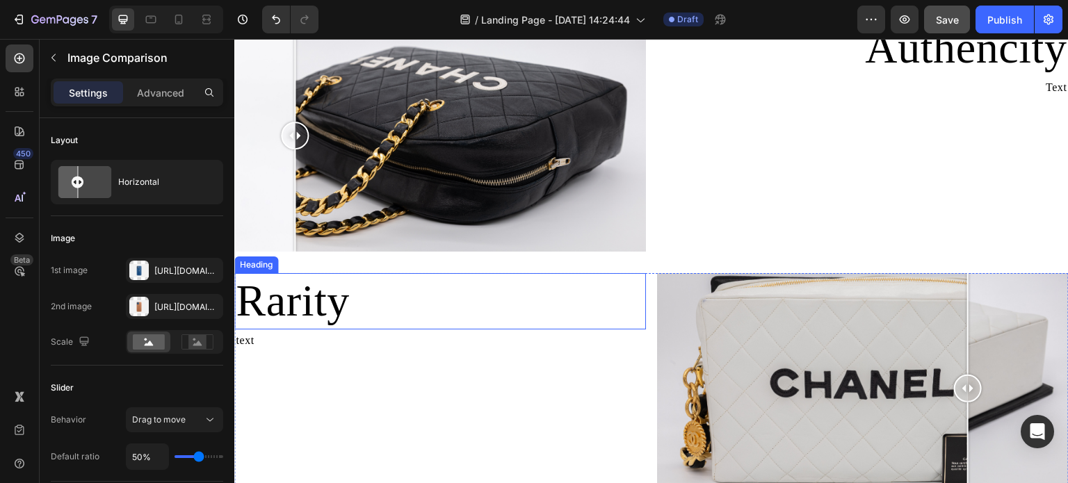
scroll to position [1197, 0]
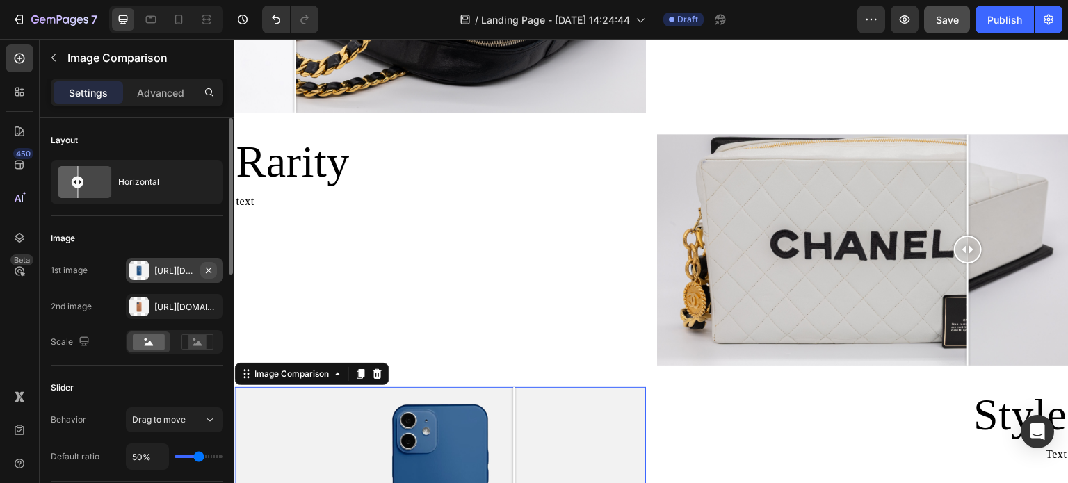
click at [210, 269] on icon "button" at bounding box center [208, 270] width 11 height 11
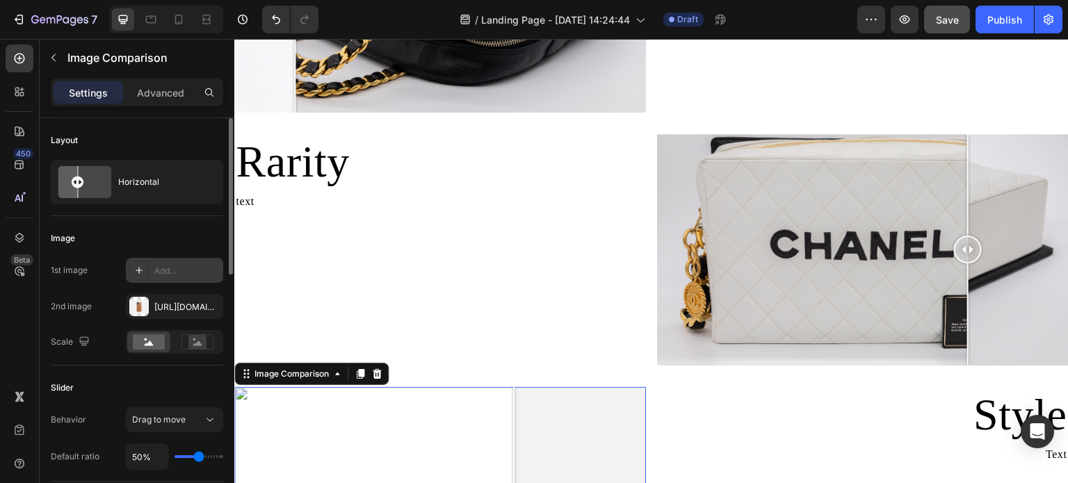
click at [182, 266] on div "Add..." at bounding box center [186, 271] width 65 height 13
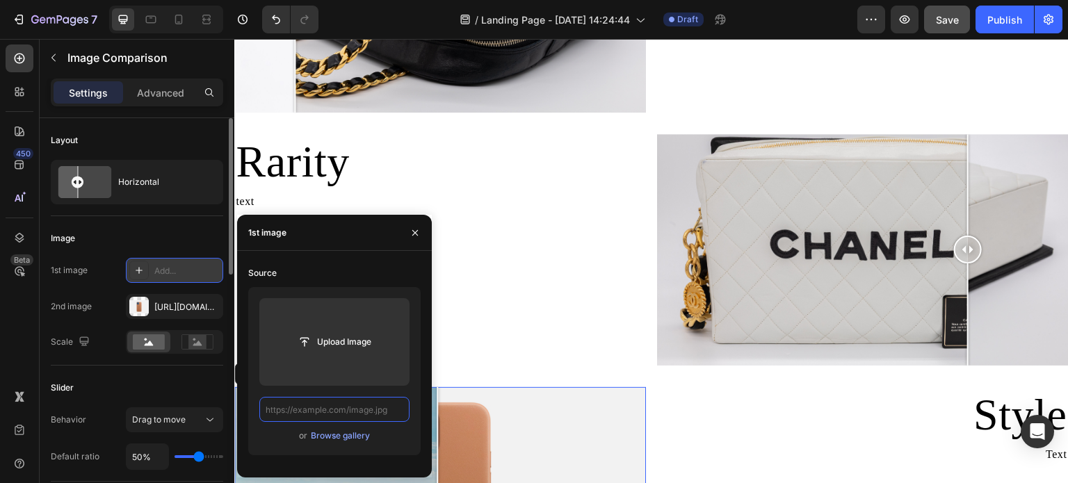
scroll to position [0, 0]
click at [367, 414] on input "text" at bounding box center [334, 409] width 150 height 25
paste input "https://cdn.shopify.com/s/files/1/0695/8940/1798/files/WhatsAppImage2025-08-18a…"
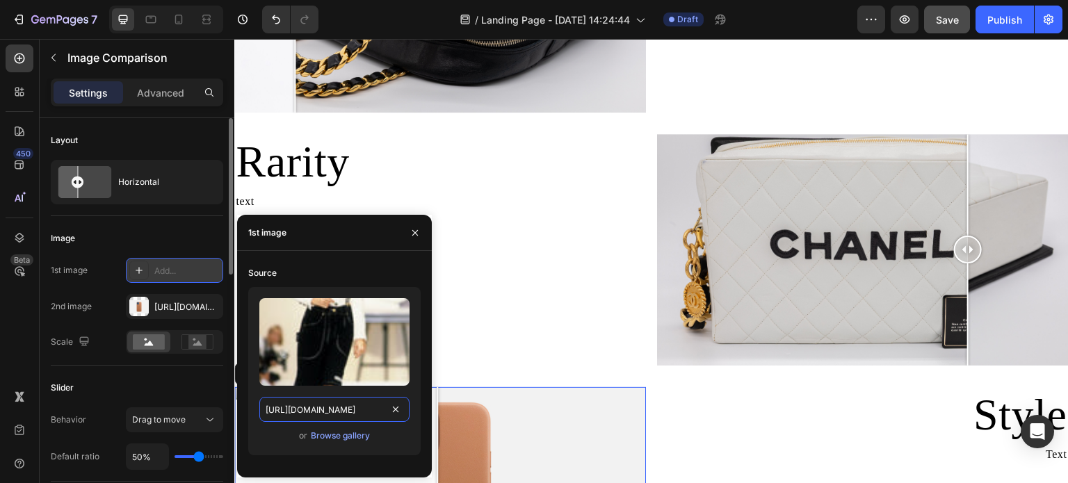
scroll to position [0, 331]
type input "https://cdn.shopify.com/s/files/1/0695/8940/1798/files/WhatsAppImage2025-08-18a…"
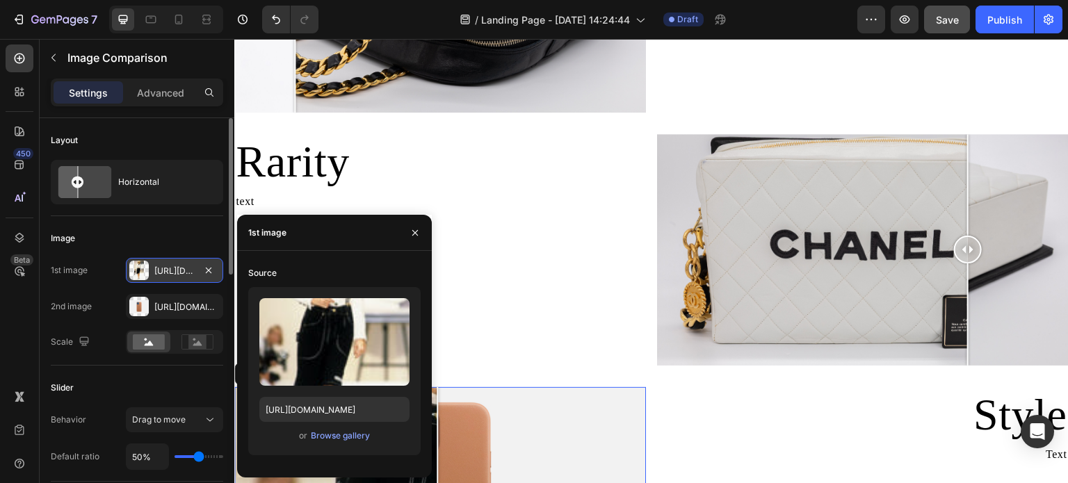
click at [394, 442] on div "or Browse gallery" at bounding box center [334, 436] width 150 height 17
click at [536, 323] on div "Rarity Heading text Text Block" at bounding box center [440, 260] width 412 height 253
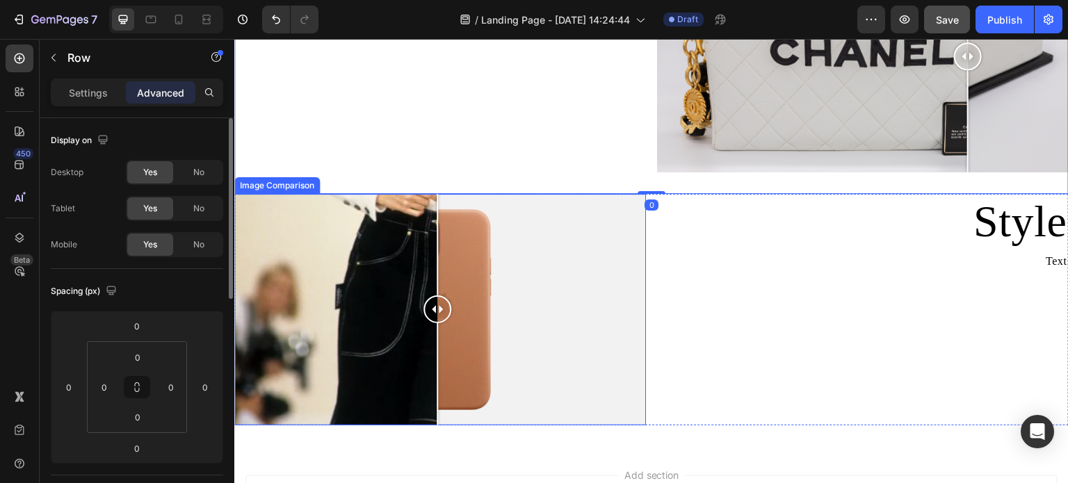
scroll to position [1475, 0]
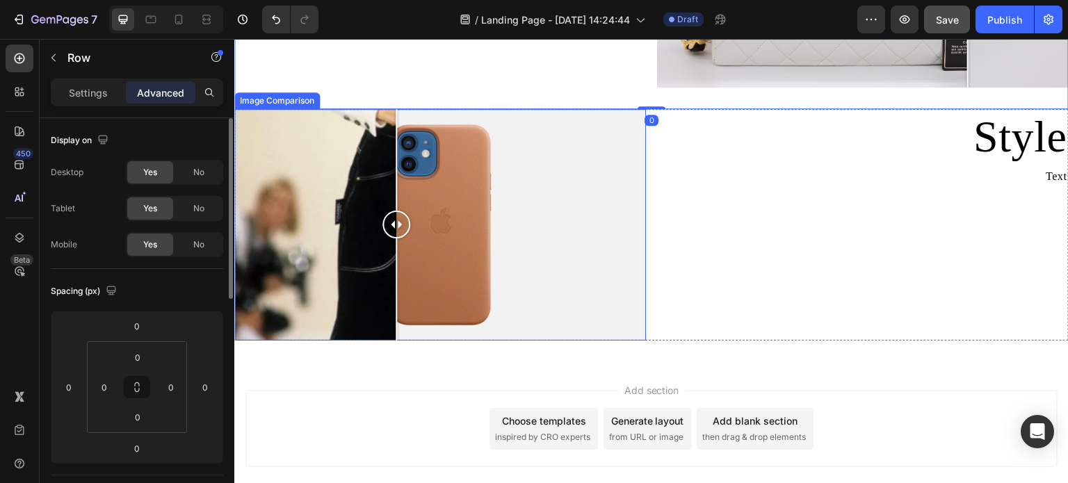
click at [396, 288] on div at bounding box center [440, 225] width 412 height 232
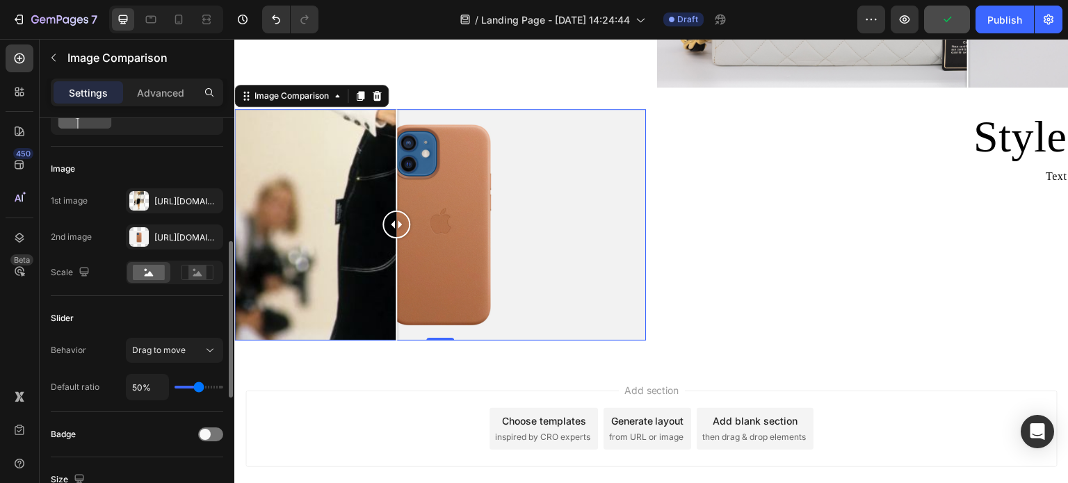
scroll to position [209, 0]
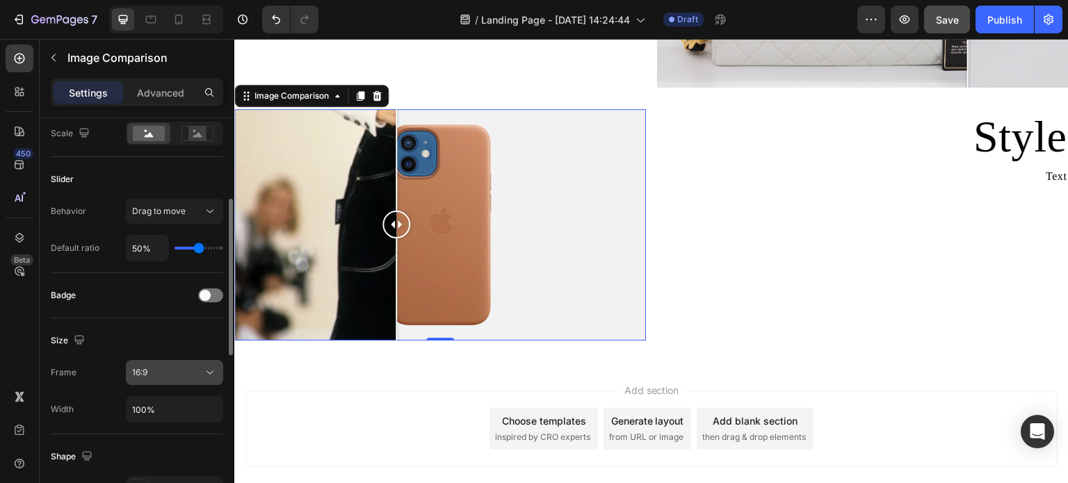
click at [179, 376] on div "16:9" at bounding box center [167, 373] width 71 height 13
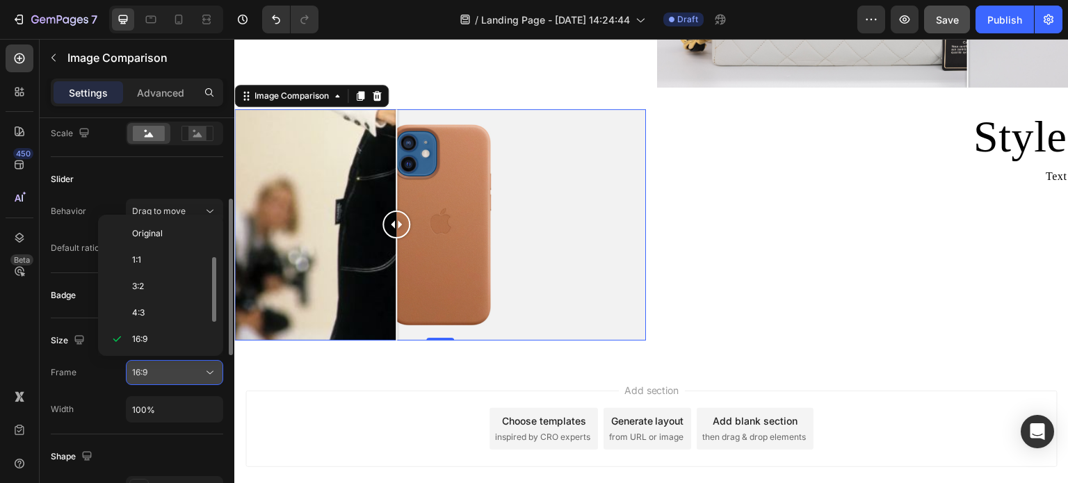
scroll to position [25, 0]
click at [179, 376] on div "16:9" at bounding box center [167, 373] width 71 height 13
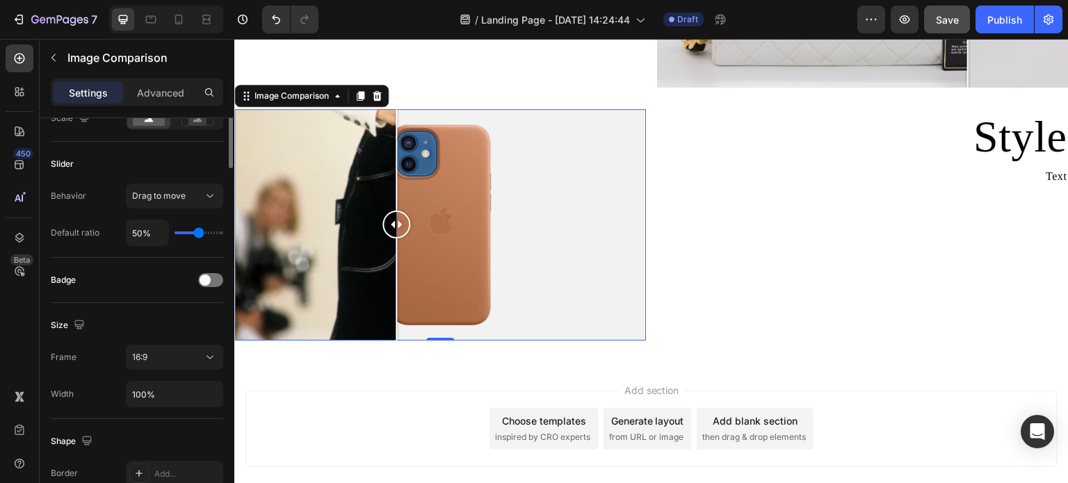
scroll to position [0, 0]
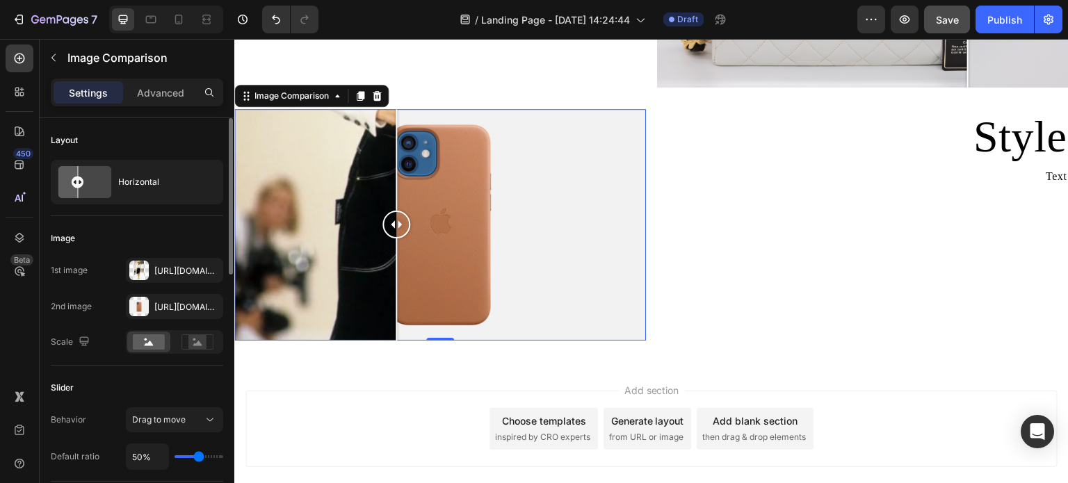
click at [168, 108] on div "Settings Advanced" at bounding box center [137, 99] width 195 height 40
click at [168, 102] on div "Advanced" at bounding box center [161, 92] width 70 height 22
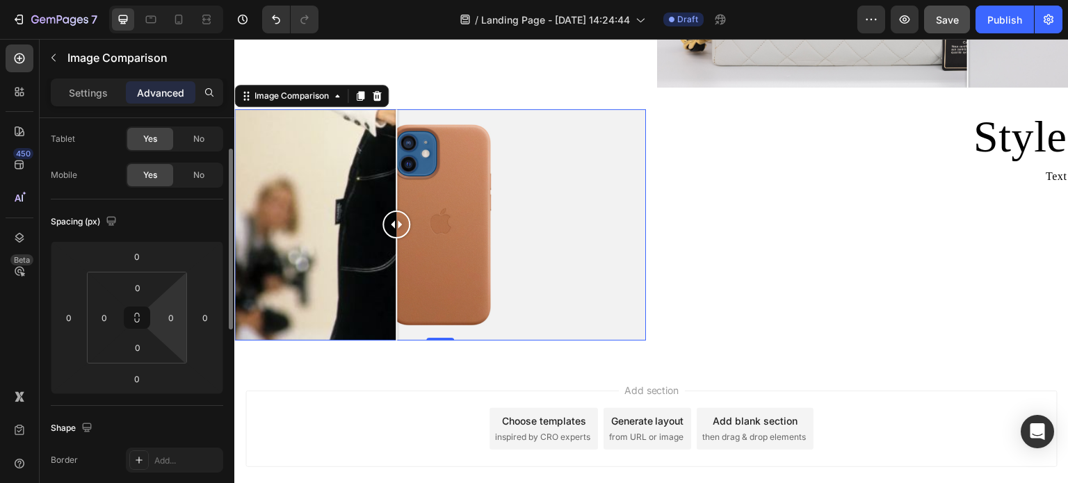
scroll to position [139, 0]
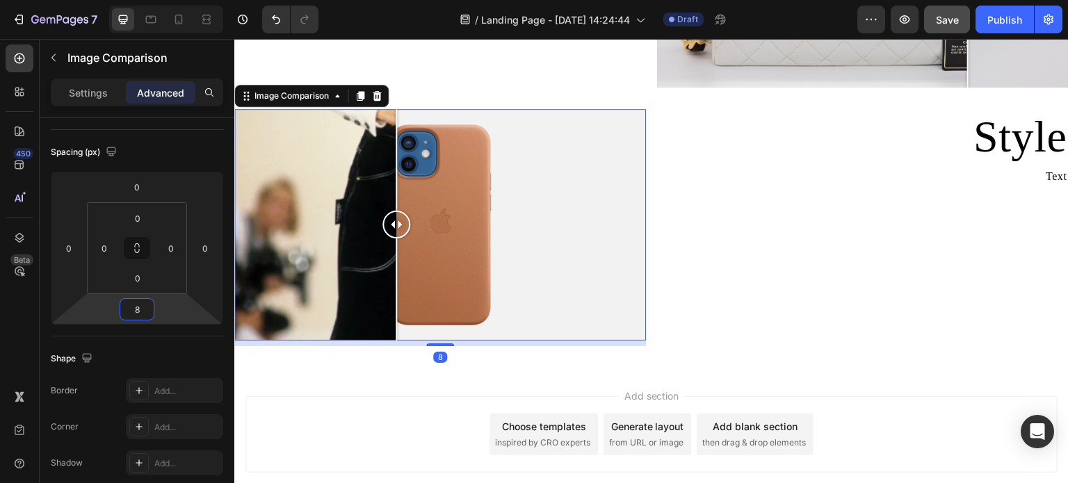
type input "10"
click at [147, 0] on html "7 Version history / Landing Page - Aug 28, 14:24:44 Draft Preview Save Publish …" at bounding box center [534, 0] width 1068 height 0
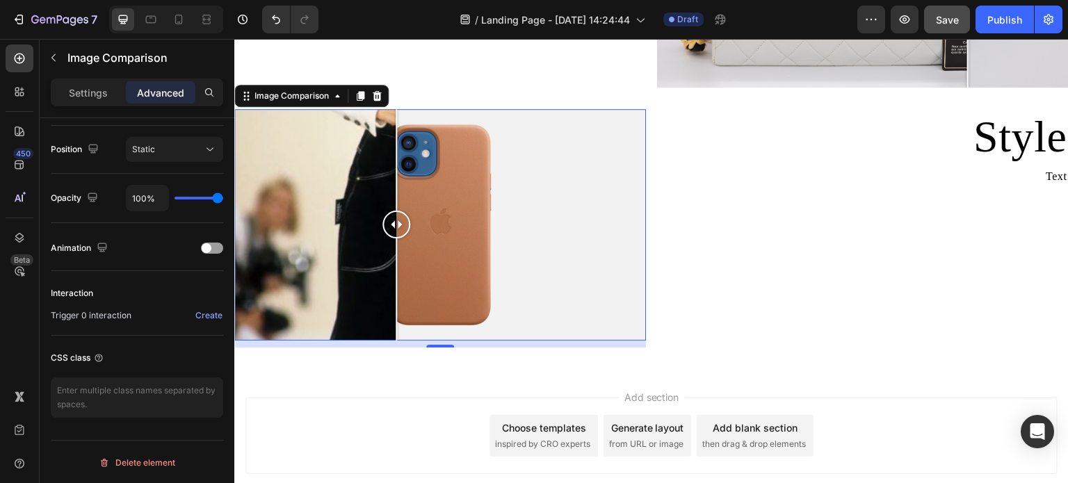
scroll to position [0, 0]
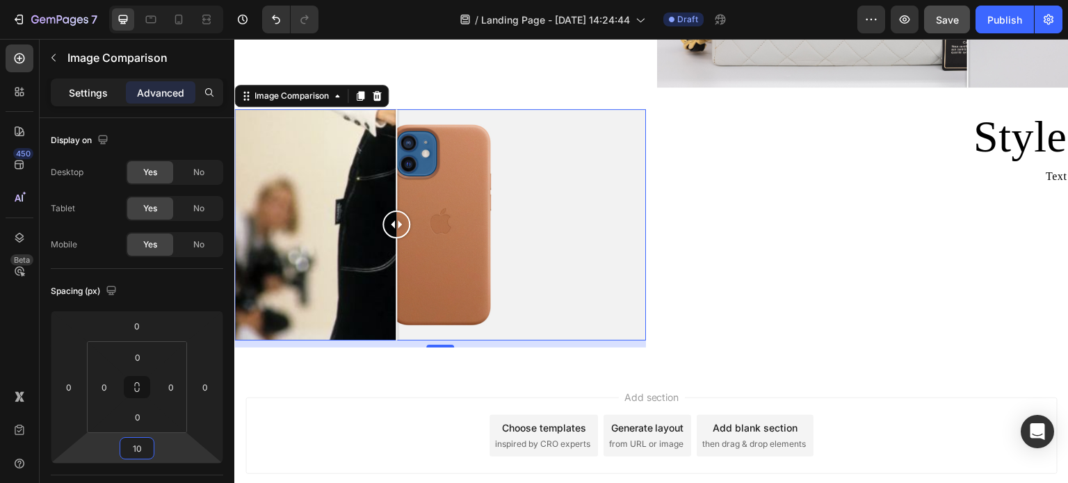
click at [73, 91] on p "Settings" at bounding box center [88, 93] width 39 height 15
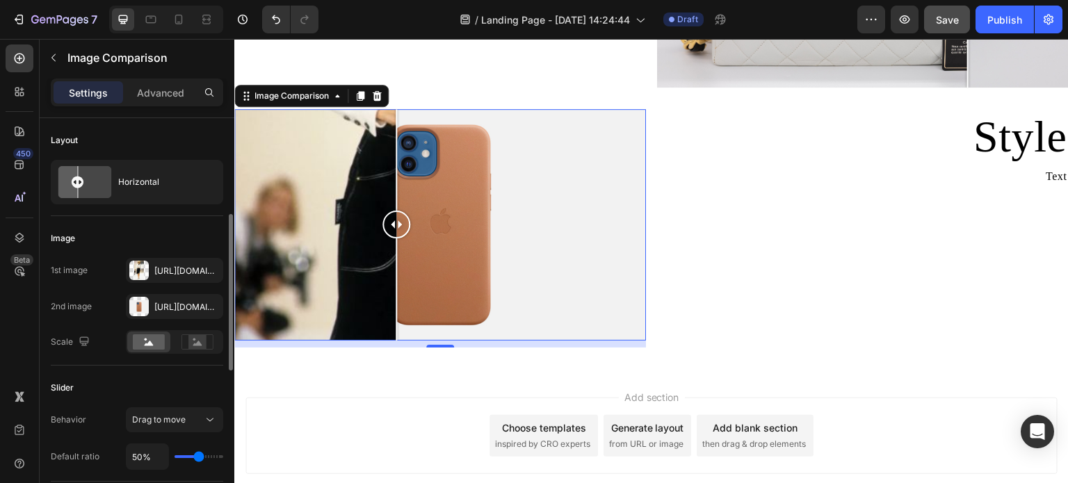
scroll to position [70, 0]
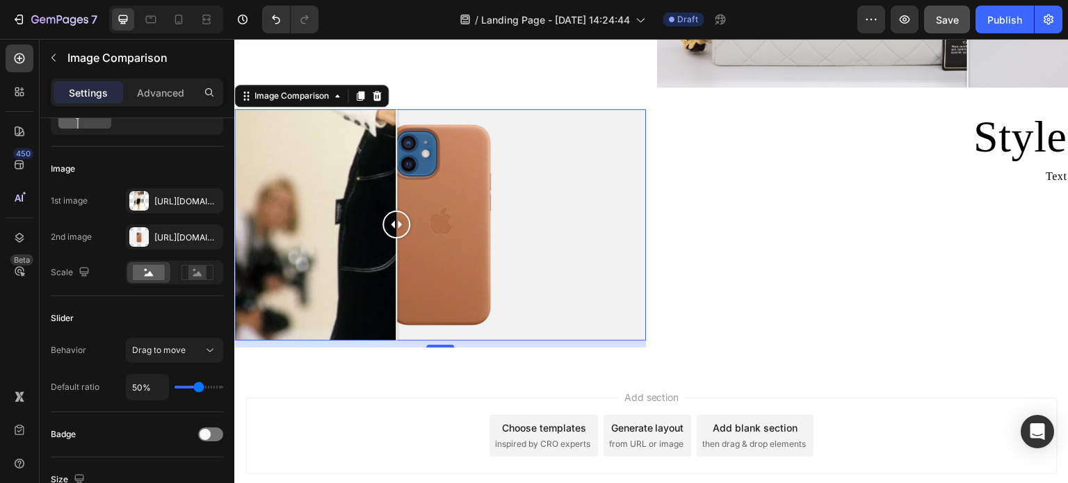
click at [432, 341] on div "10" at bounding box center [440, 344] width 412 height 7
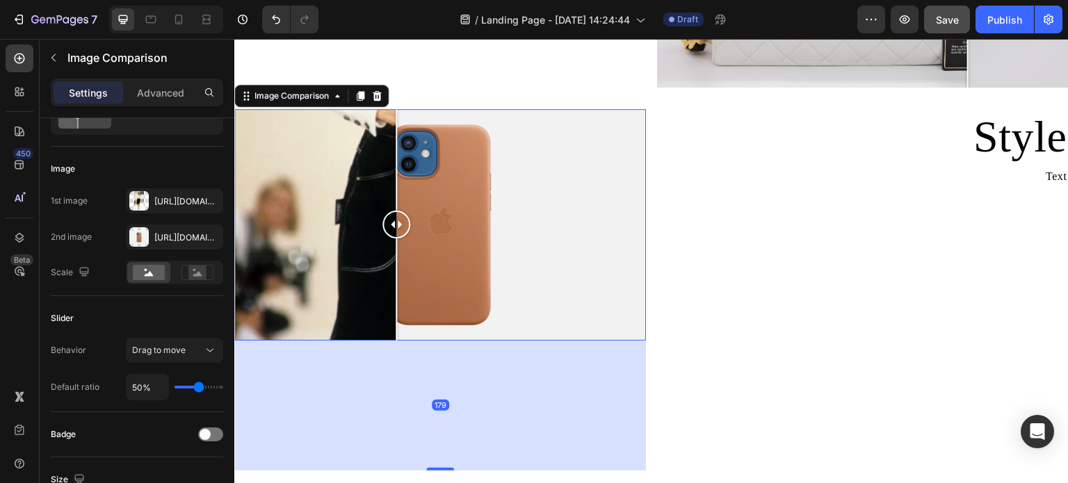
drag, startPoint x: 435, startPoint y: 337, endPoint x: 398, endPoint y: 340, distance: 37.0
click at [426, 470] on div at bounding box center [440, 469] width 28 height 3
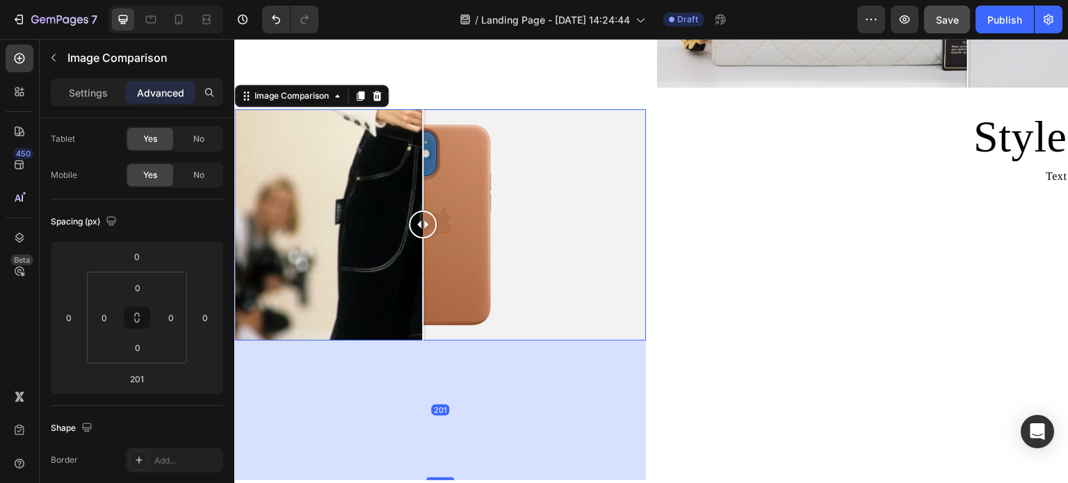
click at [423, 317] on div at bounding box center [440, 225] width 412 height 232
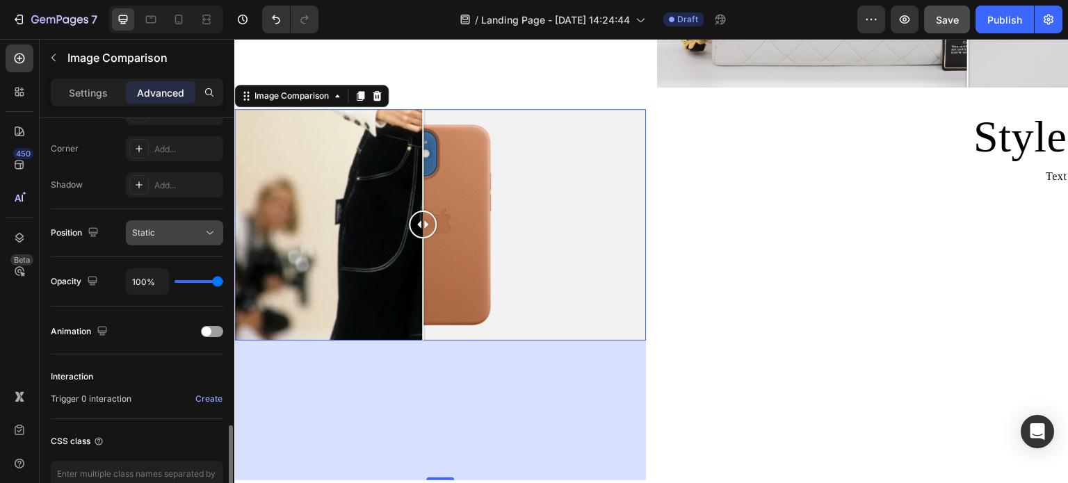
scroll to position [501, 0]
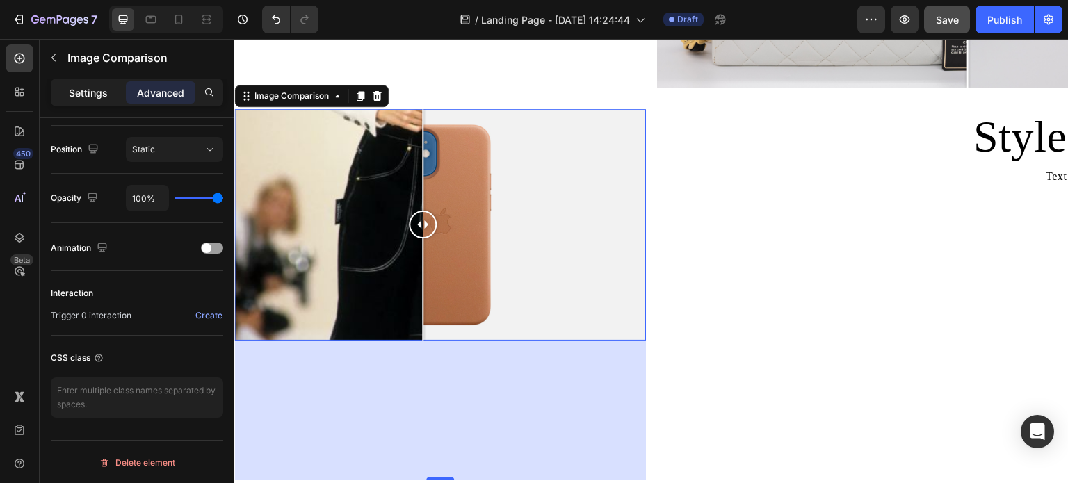
click at [88, 95] on p "Settings" at bounding box center [88, 93] width 39 height 15
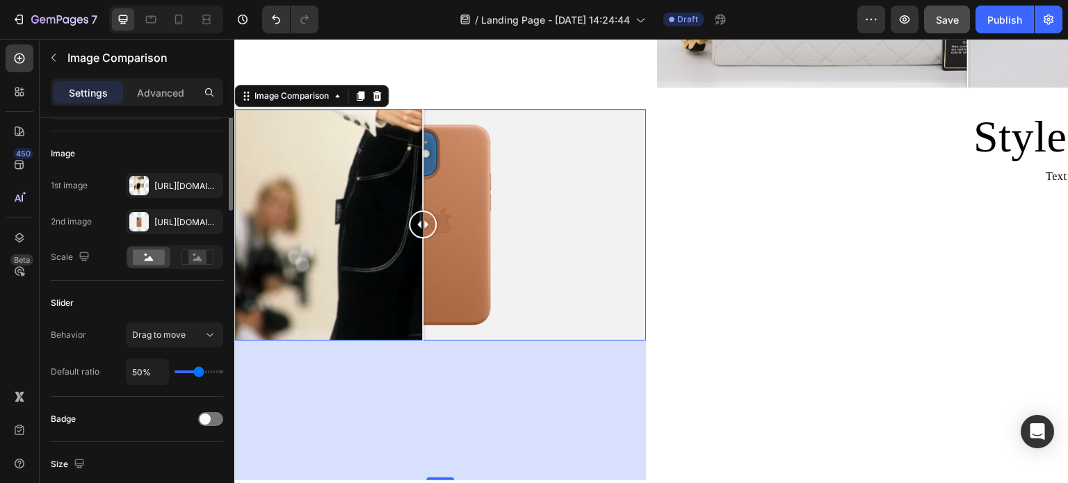
scroll to position [0, 0]
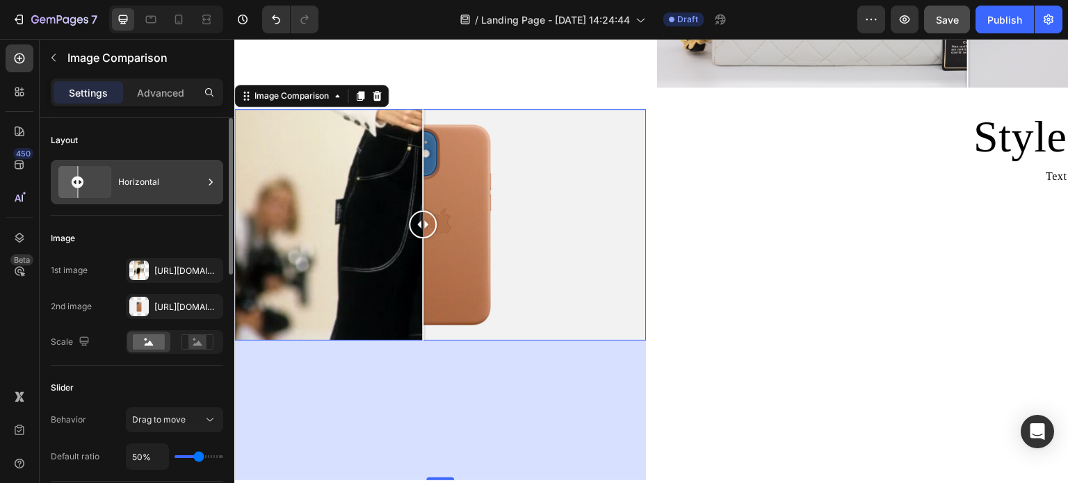
click at [214, 177] on icon at bounding box center [211, 182] width 14 height 14
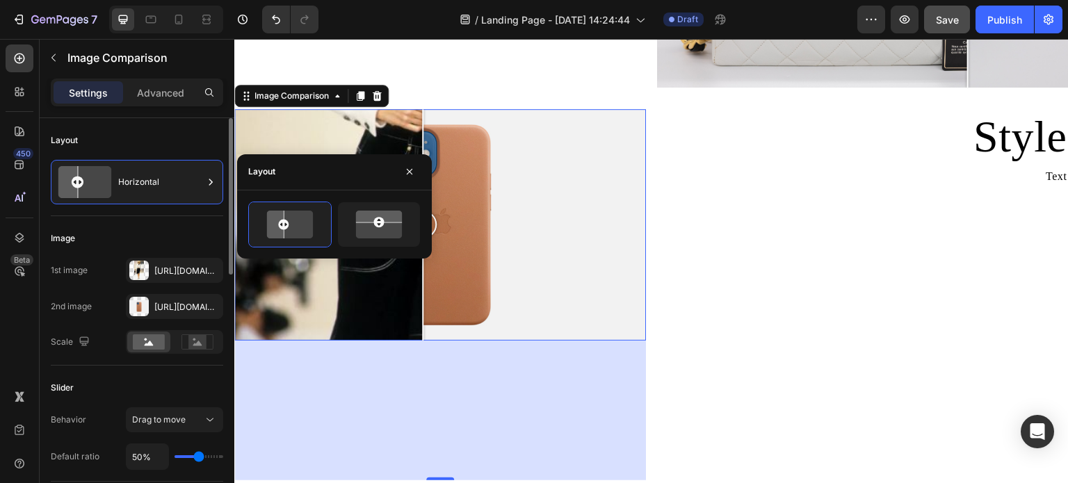
click at [155, 236] on div "Image" at bounding box center [137, 238] width 173 height 22
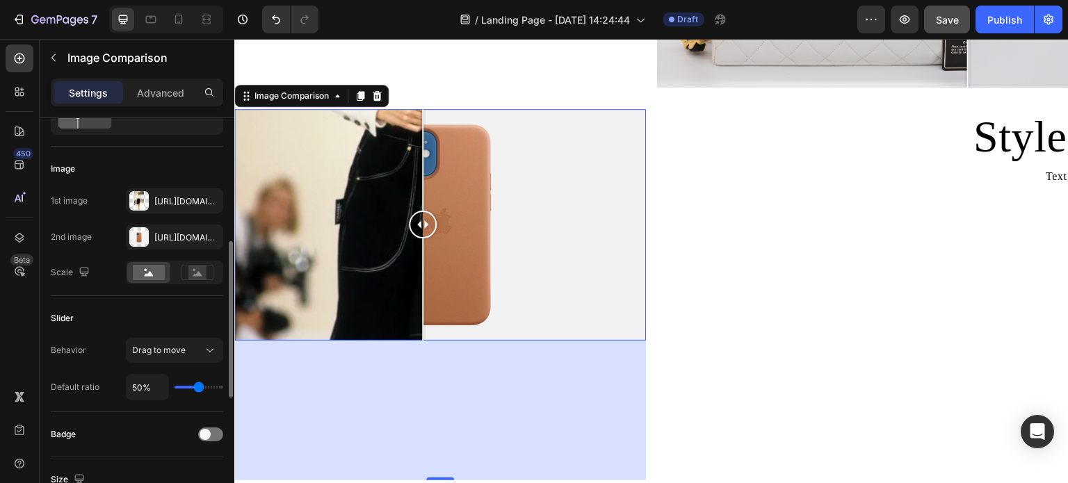
scroll to position [139, 0]
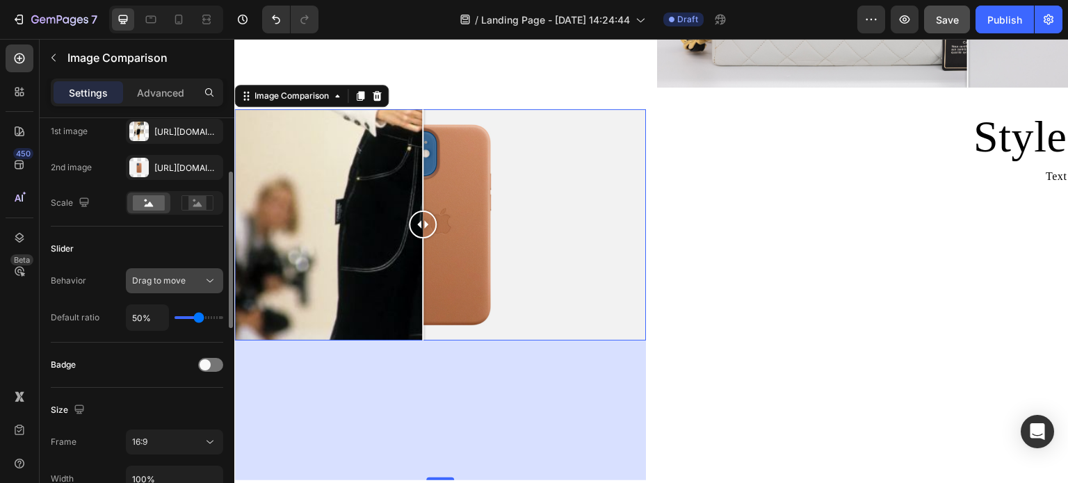
click at [179, 284] on span "Drag to move" at bounding box center [159, 280] width 54 height 10
click at [179, 278] on span "Drag to move" at bounding box center [159, 280] width 54 height 10
type input "51%"
type input "51"
type input "54%"
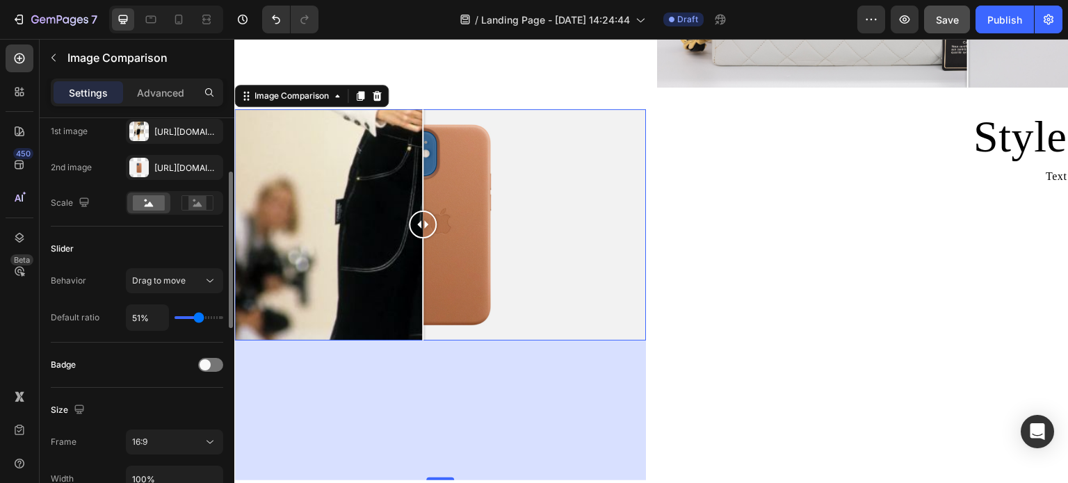
type input "54"
type input "67%"
type input "67"
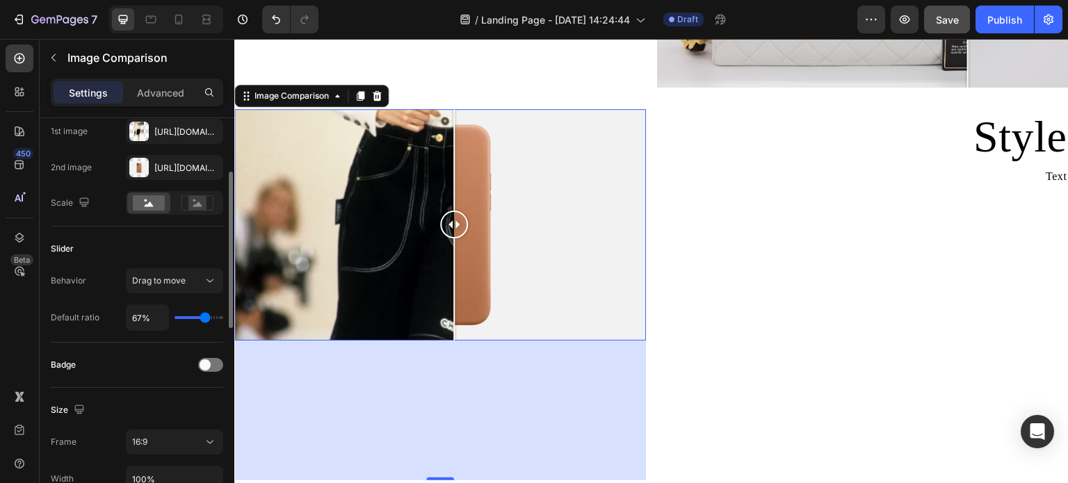
type input "76%"
type input "76"
type input "84%"
type input "84"
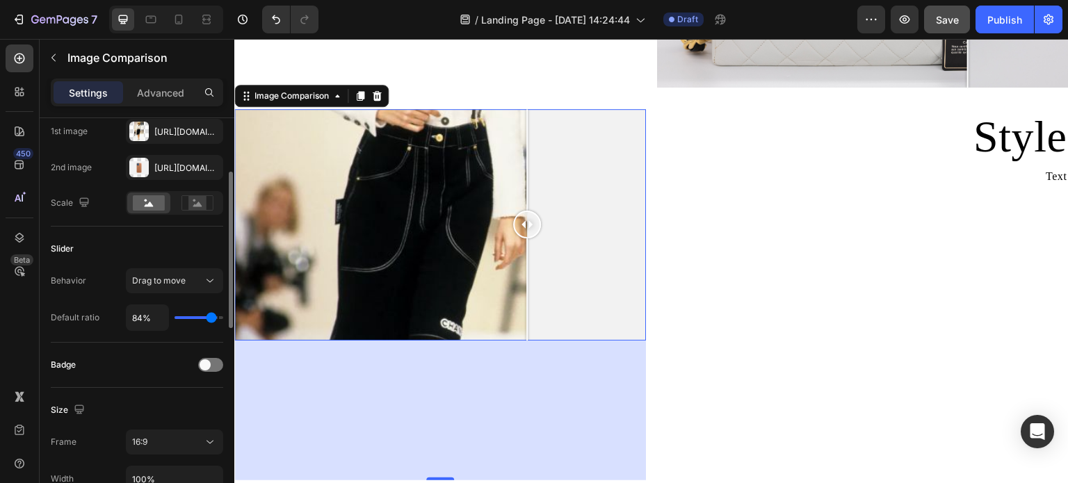
type input "86%"
type input "86"
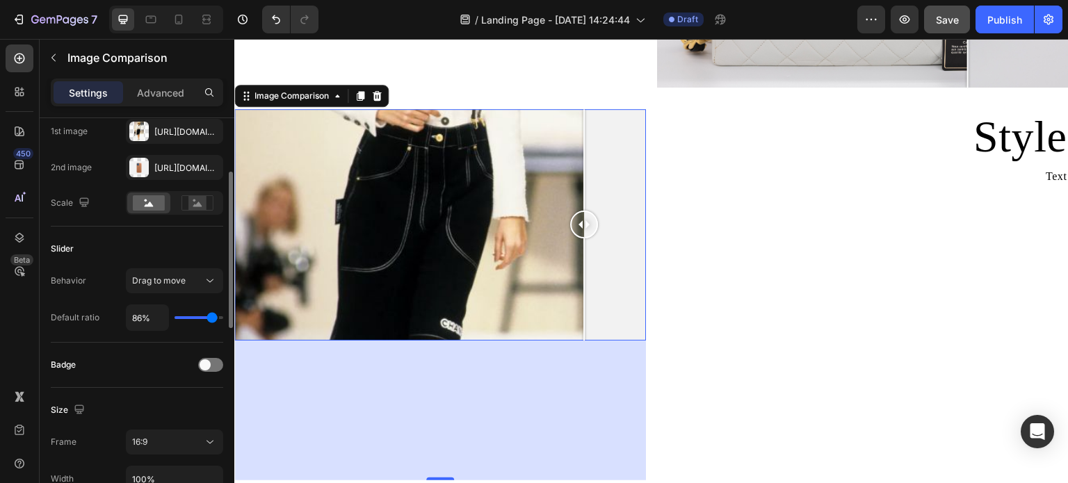
type input "88%"
type input "88"
type input "91%"
type input "91"
type input "97%"
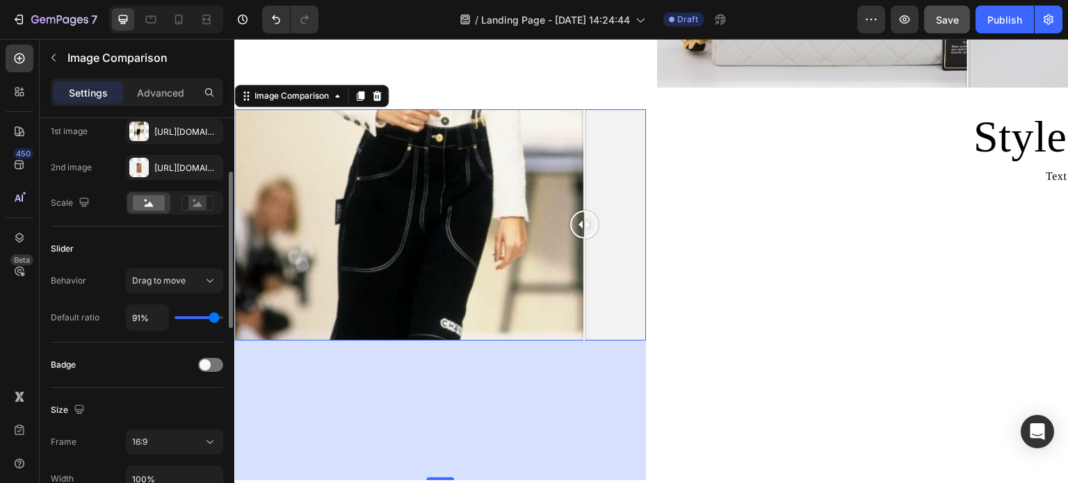
type input "97"
type input "98%"
type input "98"
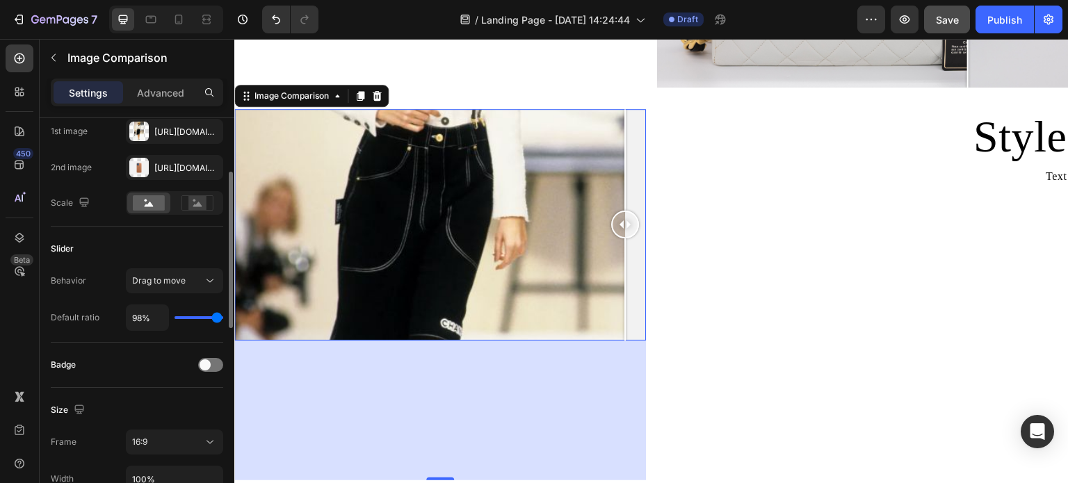
type input "100%"
type input "100"
type input "97%"
type input "97"
type input "85%"
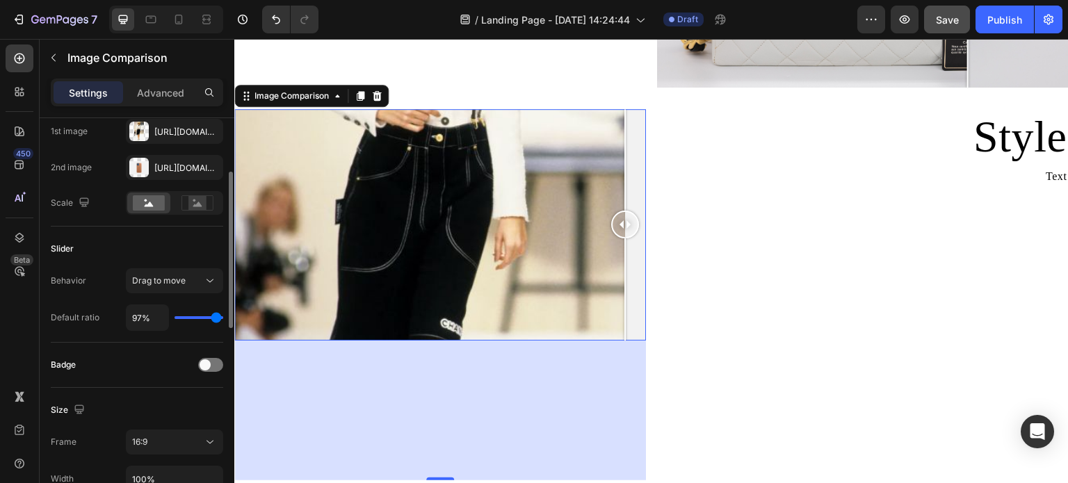
type input "85"
type input "78%"
type input "78"
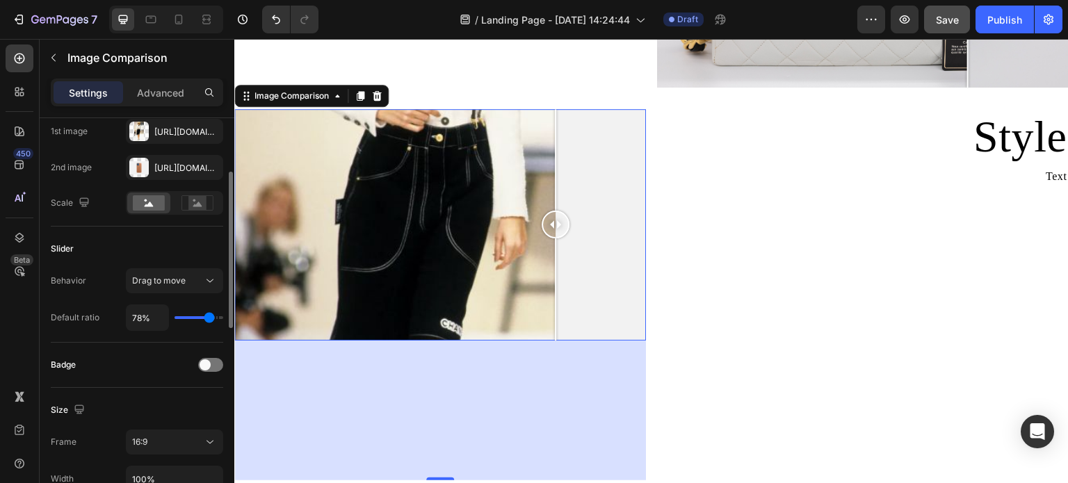
type input "56%"
type input "56"
type input "41%"
type input "41"
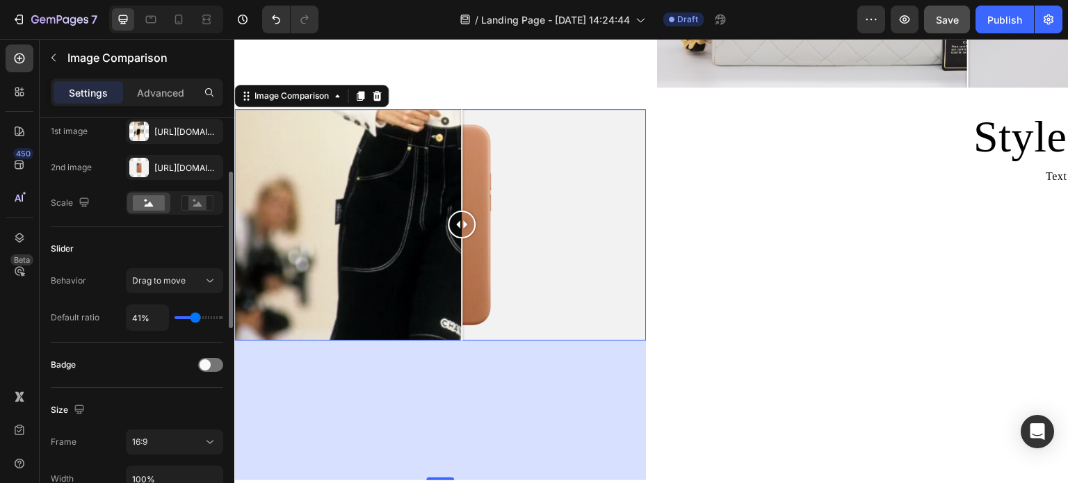
type input "34%"
type input "34"
type input "40%"
type input "40"
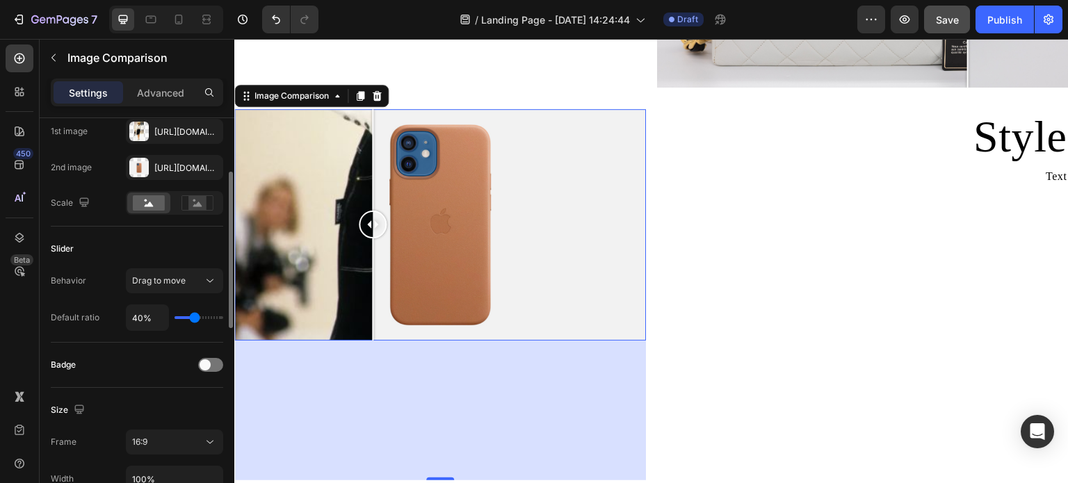
type input "66%"
type input "66"
type input "94%"
type input "94"
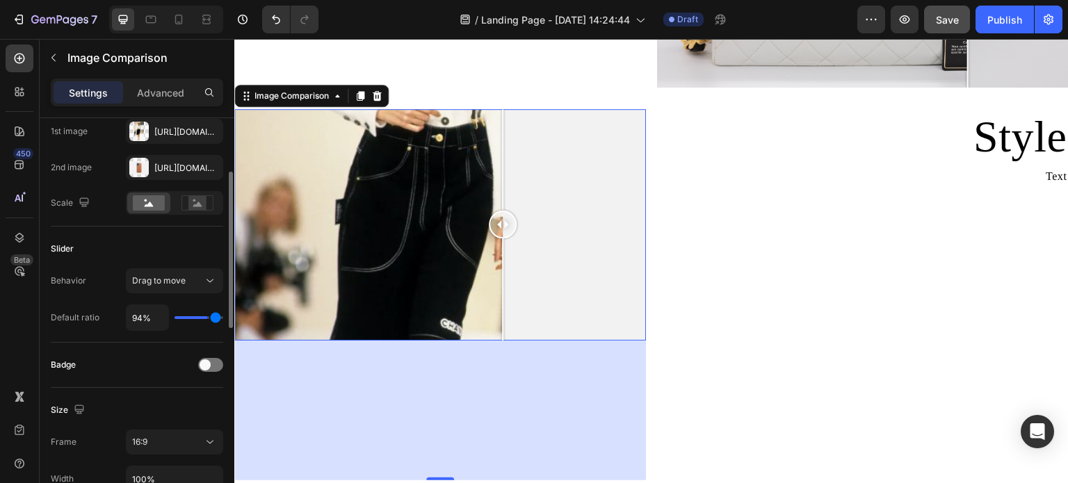
type input "98%"
type input "98"
type input "100%"
type input "100"
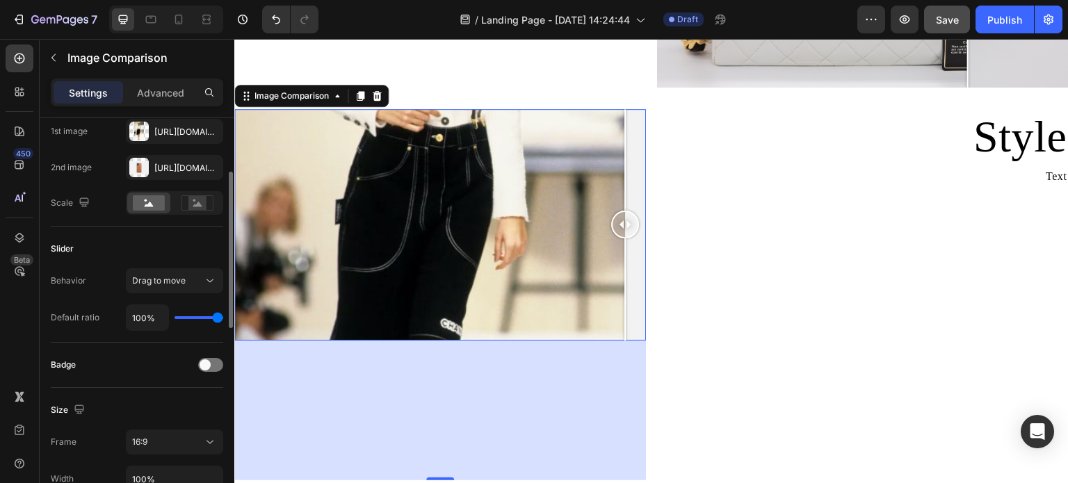
type input "89%"
type input "89"
type input "62%"
type input "62"
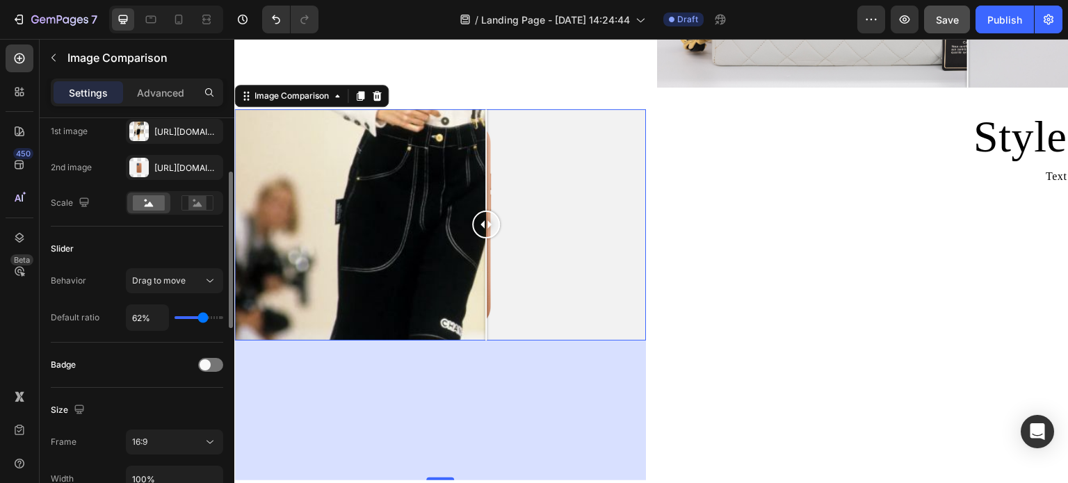
type input "59%"
type input "59"
type input "57%"
type input "57"
type input "26%"
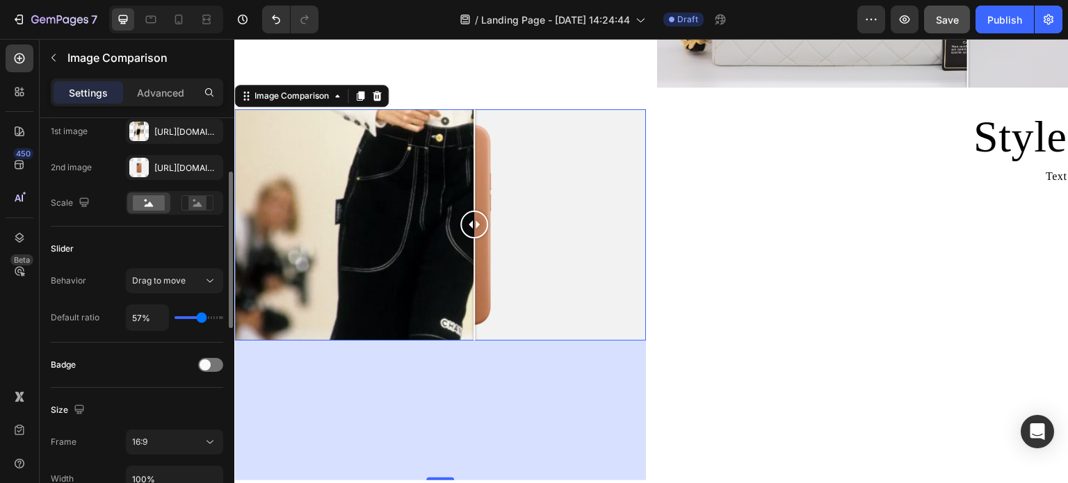
type input "26"
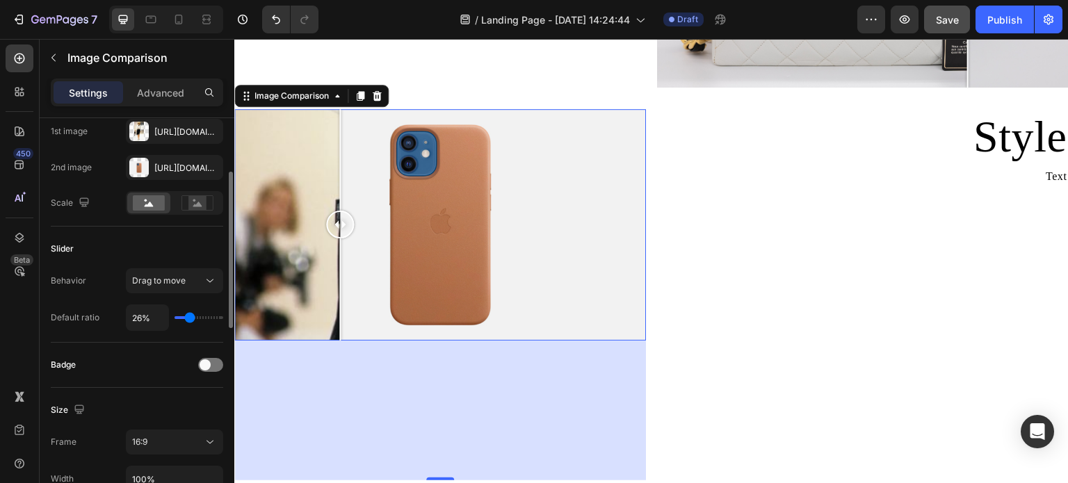
type input "28%"
type input "28"
type input "45%"
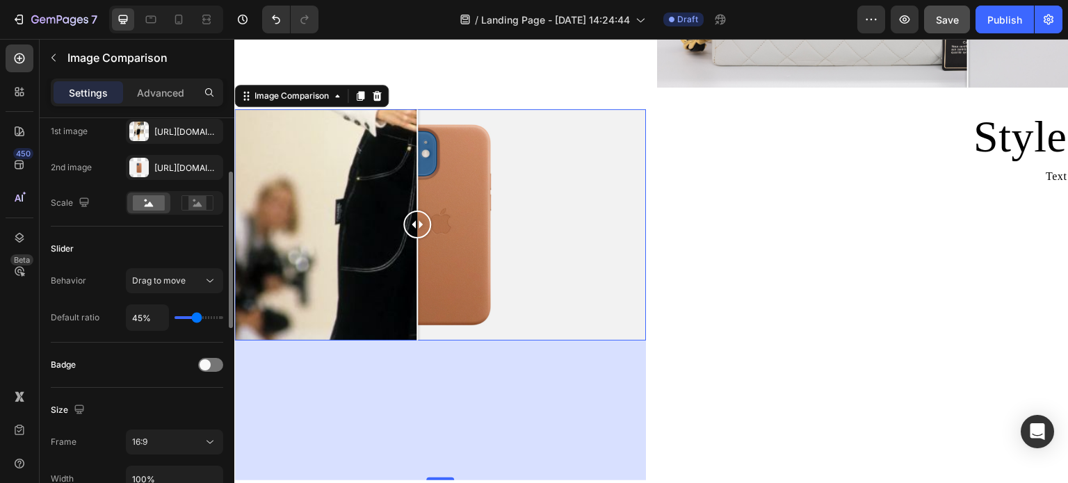
type input "45"
click at [197, 319] on input "range" at bounding box center [199, 317] width 49 height 3
click at [209, 360] on div at bounding box center [210, 365] width 25 height 14
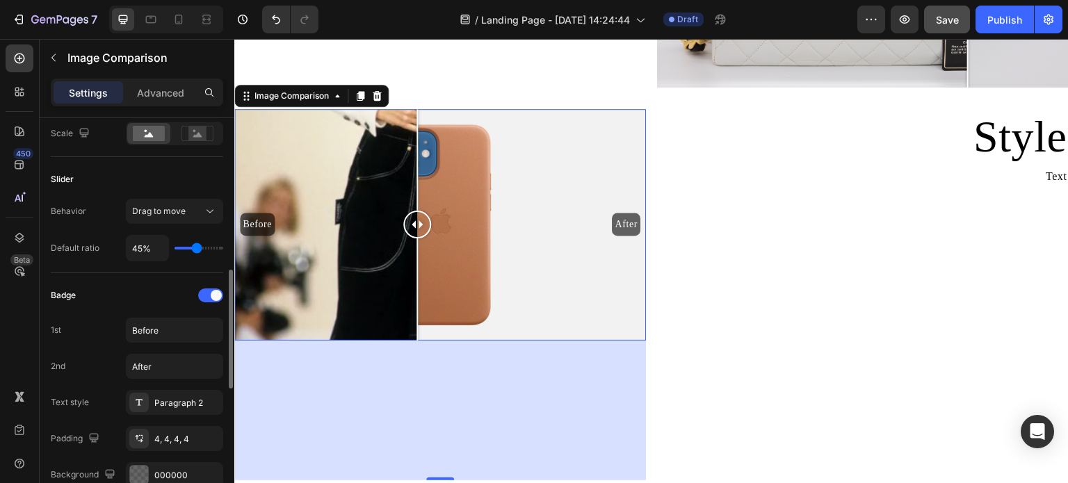
scroll to position [278, 0]
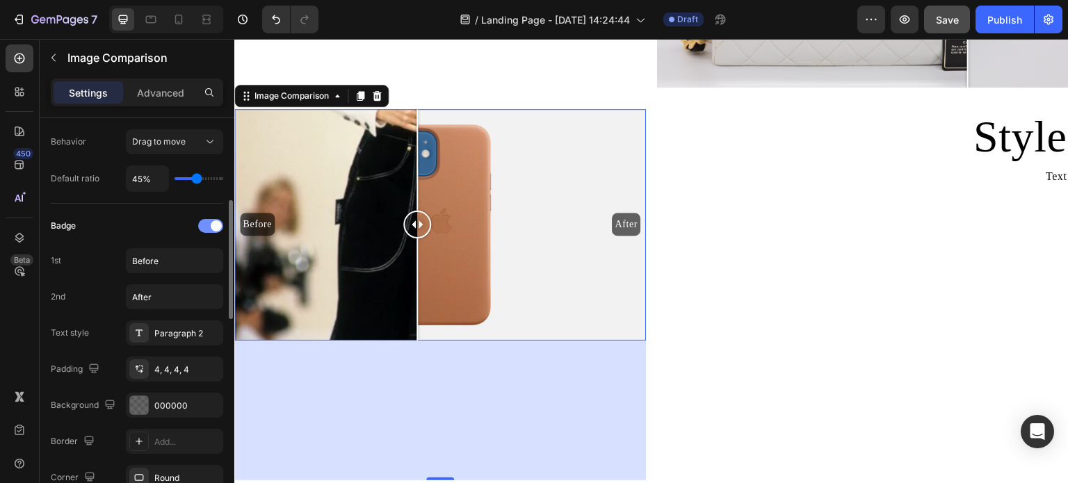
click at [207, 227] on div at bounding box center [210, 226] width 25 height 14
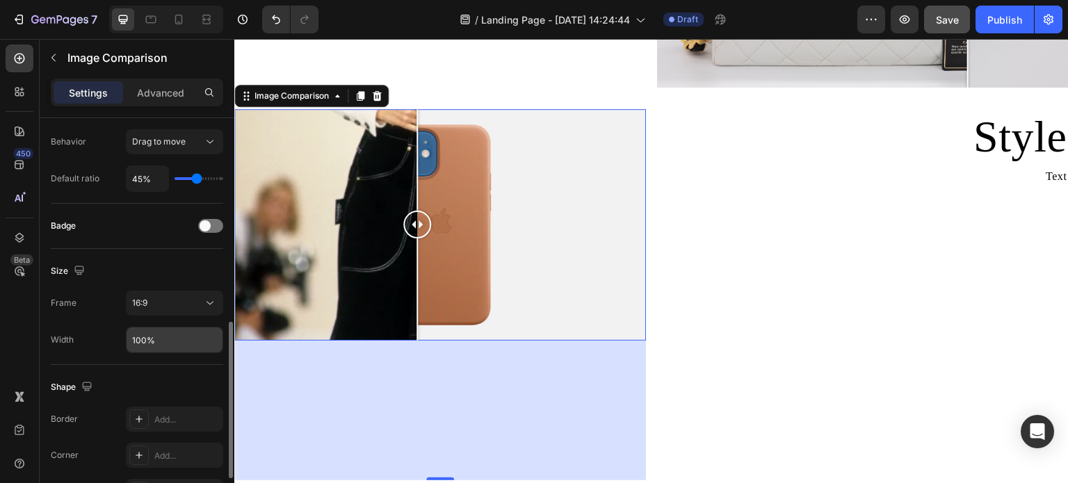
scroll to position [348, 0]
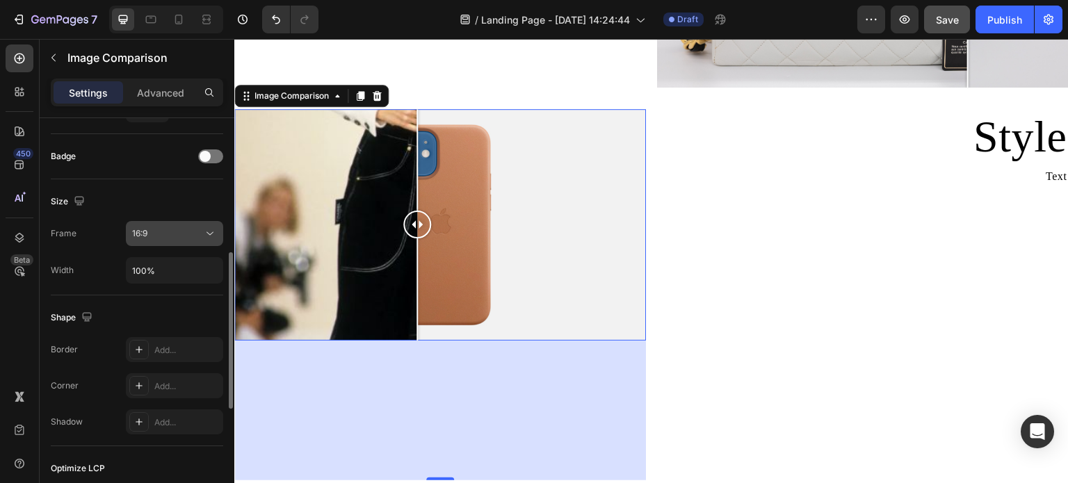
click at [161, 239] on div "16:9" at bounding box center [174, 234] width 85 height 14
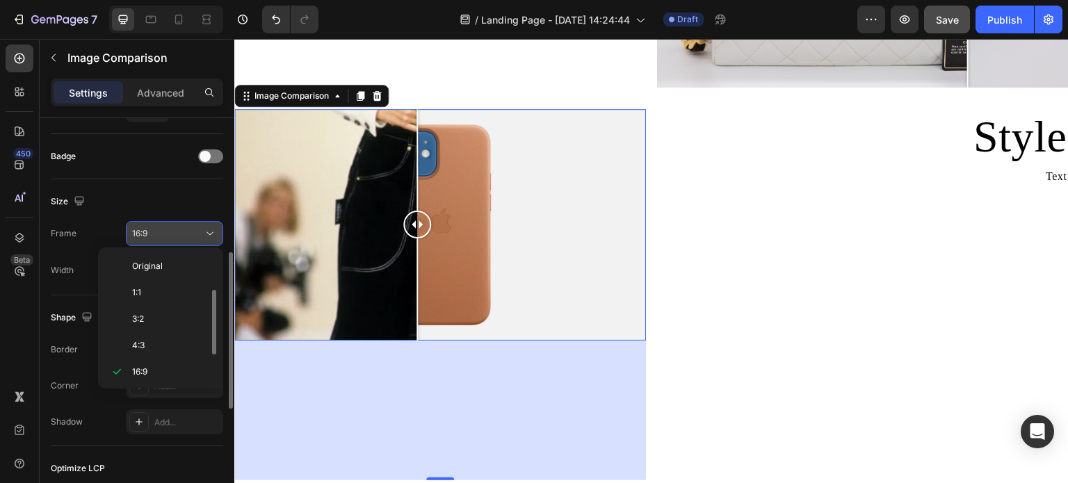
scroll to position [25, 0]
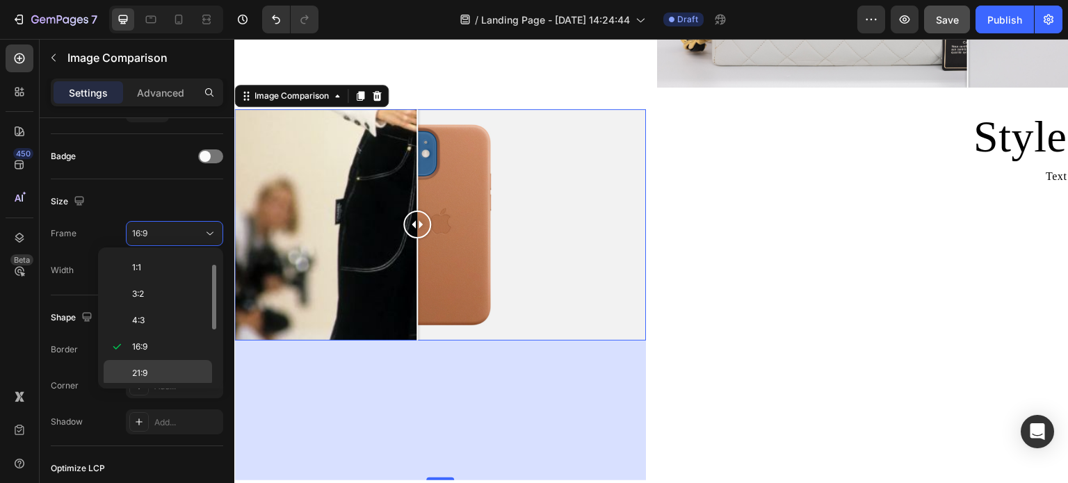
click at [170, 367] on p "21:9" at bounding box center [169, 373] width 74 height 13
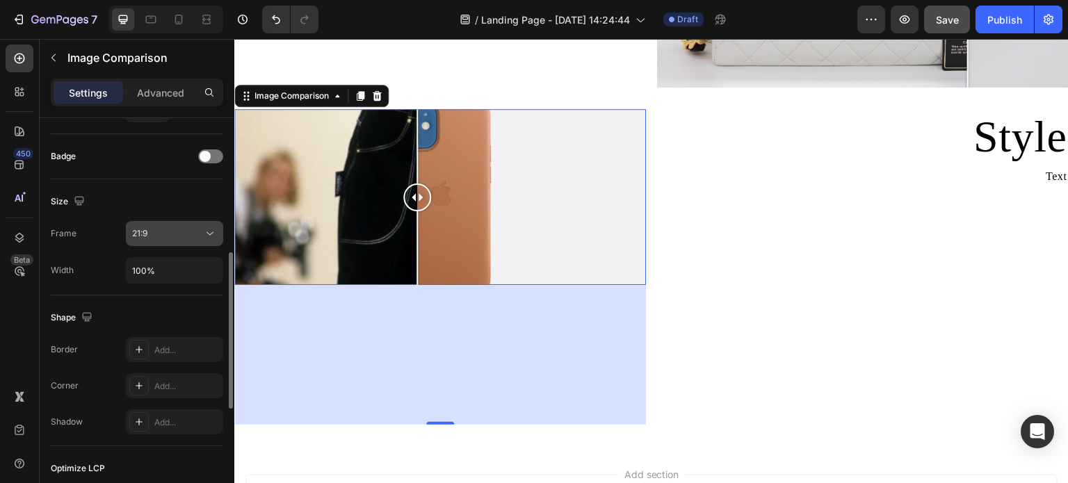
click at [189, 233] on div "21:9" at bounding box center [167, 233] width 71 height 13
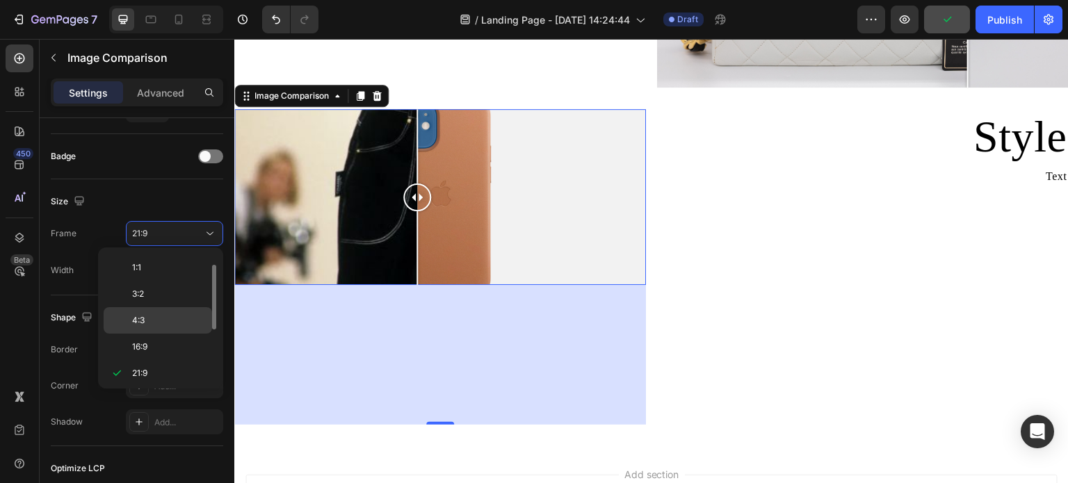
click at [166, 314] on p "4:3" at bounding box center [169, 320] width 74 height 13
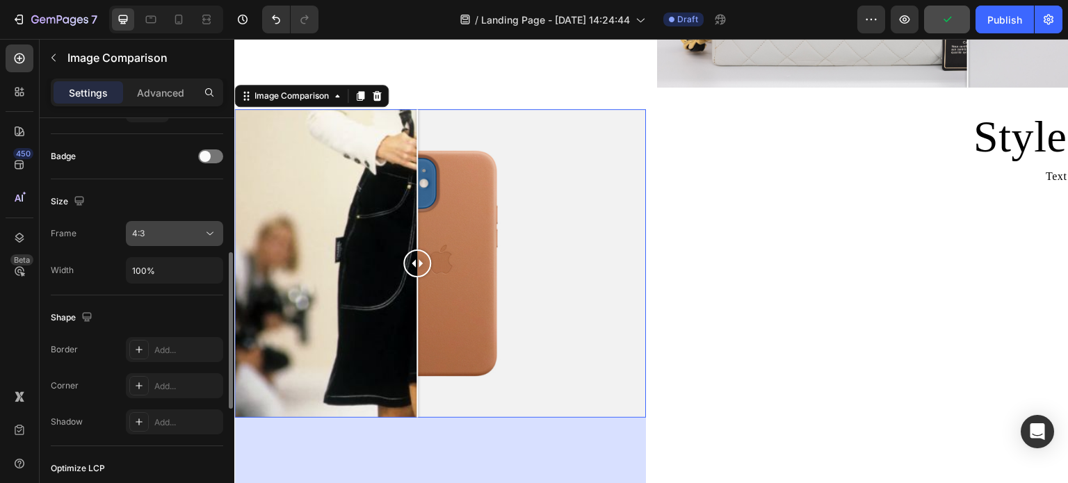
click at [194, 228] on div "4:3" at bounding box center [167, 233] width 71 height 13
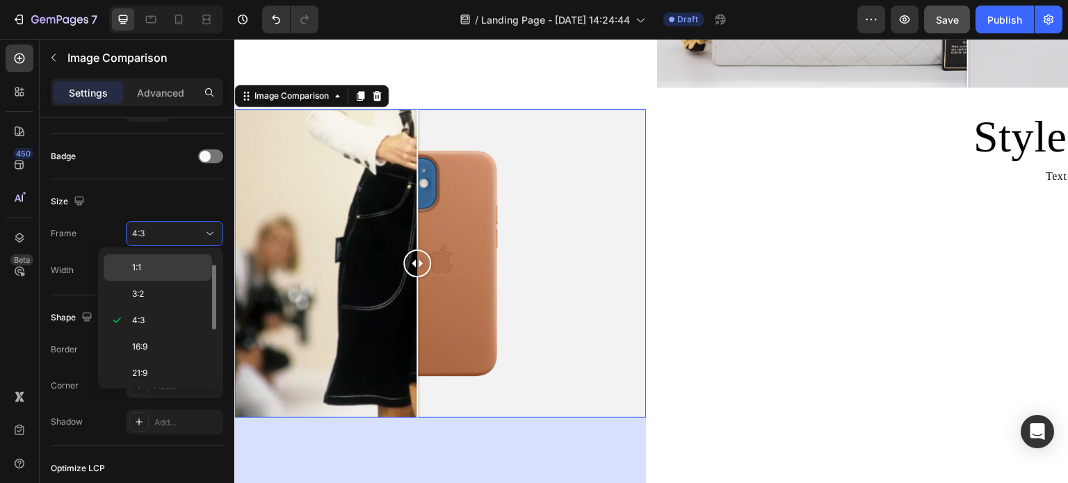
click at [158, 270] on p "1:1" at bounding box center [169, 268] width 74 height 13
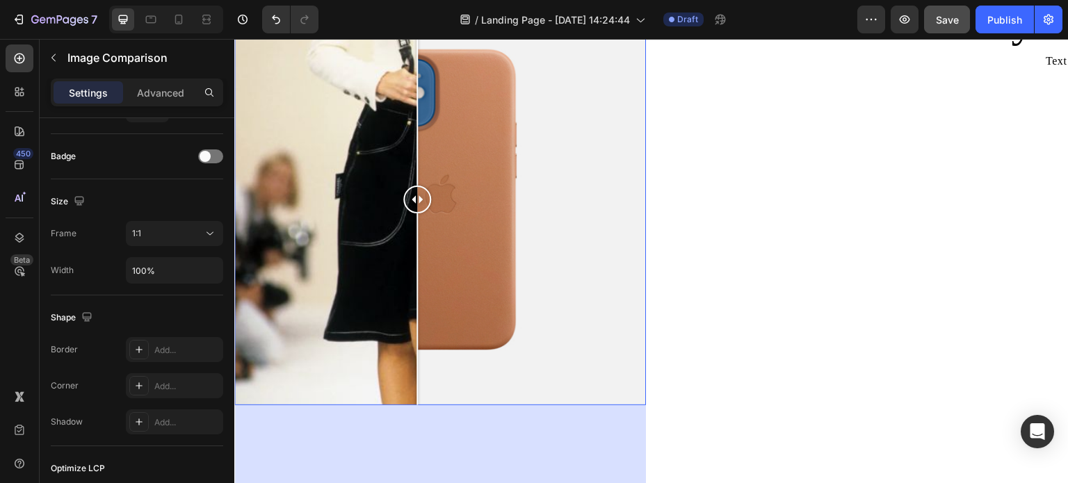
scroll to position [1614, 0]
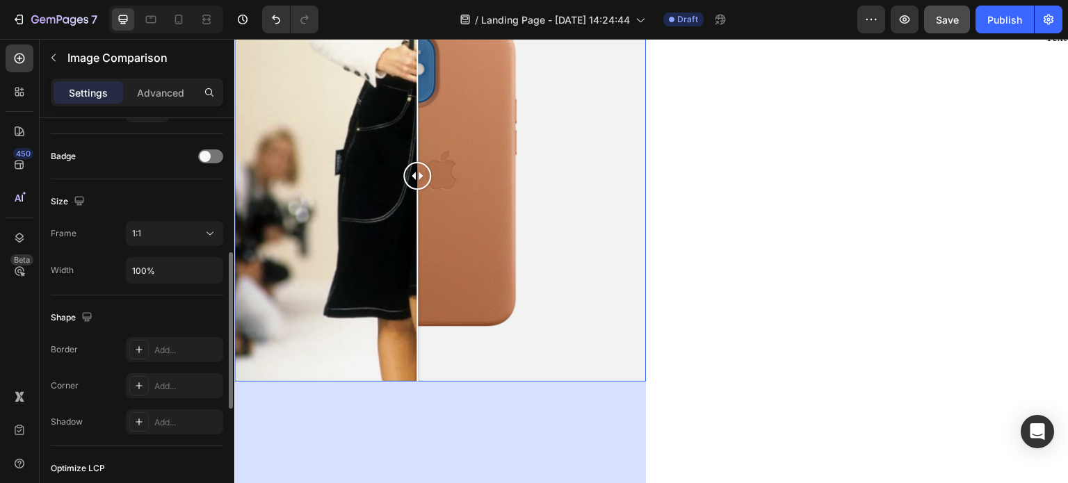
click at [164, 288] on div "Size Frame 1:1 Width 100%" at bounding box center [137, 237] width 173 height 116
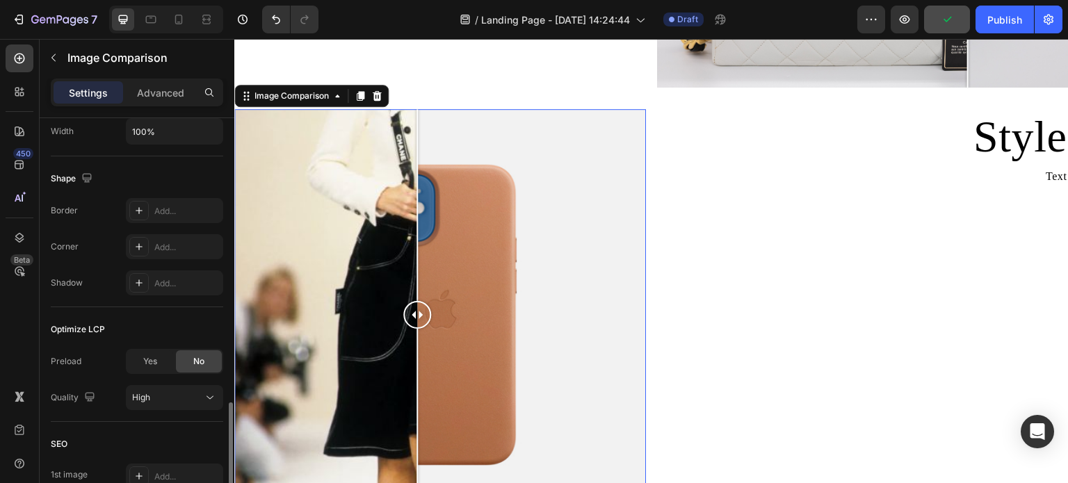
scroll to position [556, 0]
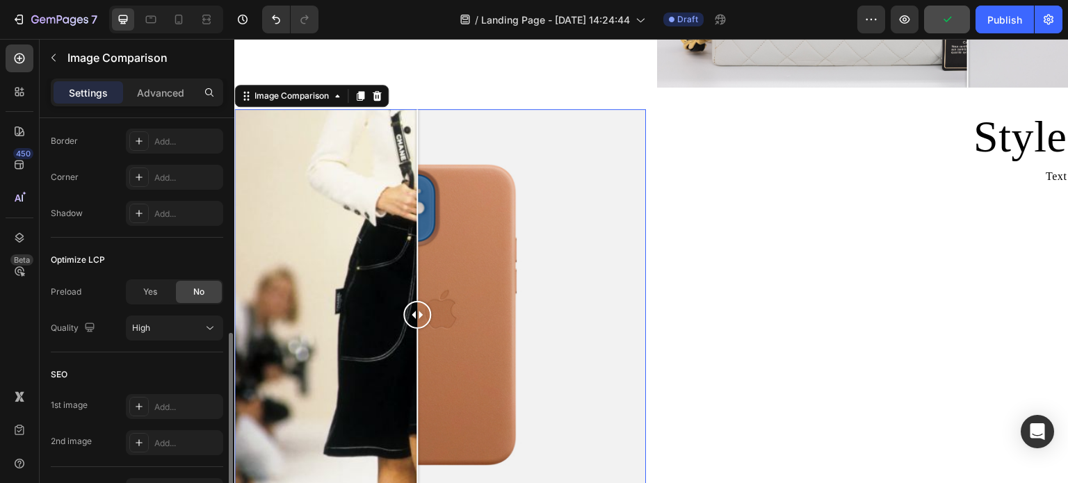
click at [476, 284] on div at bounding box center [440, 315] width 412 height 412
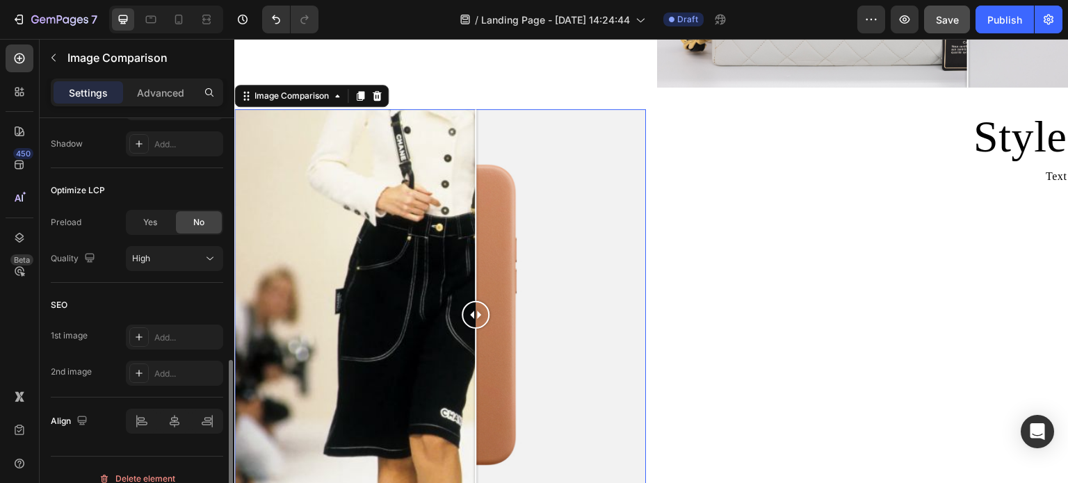
scroll to position [641, 0]
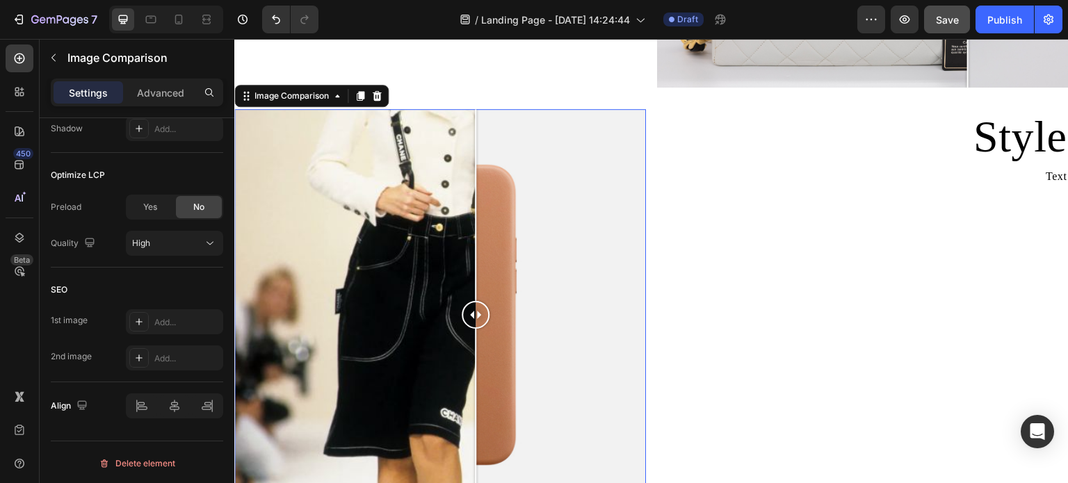
click at [444, 298] on div at bounding box center [440, 315] width 412 height 412
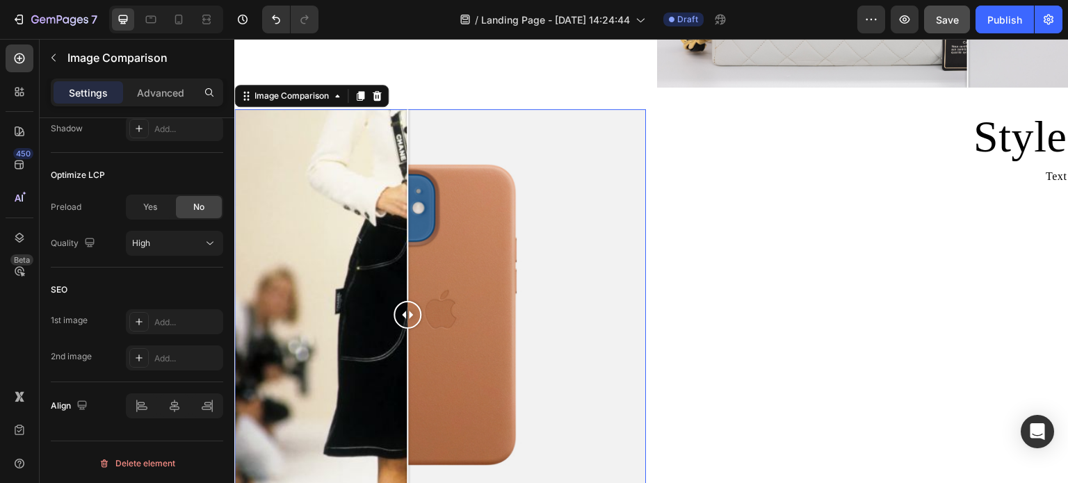
drag, startPoint x: 453, startPoint y: 303, endPoint x: 384, endPoint y: 337, distance: 76.8
click at [394, 337] on div at bounding box center [408, 315] width 28 height 412
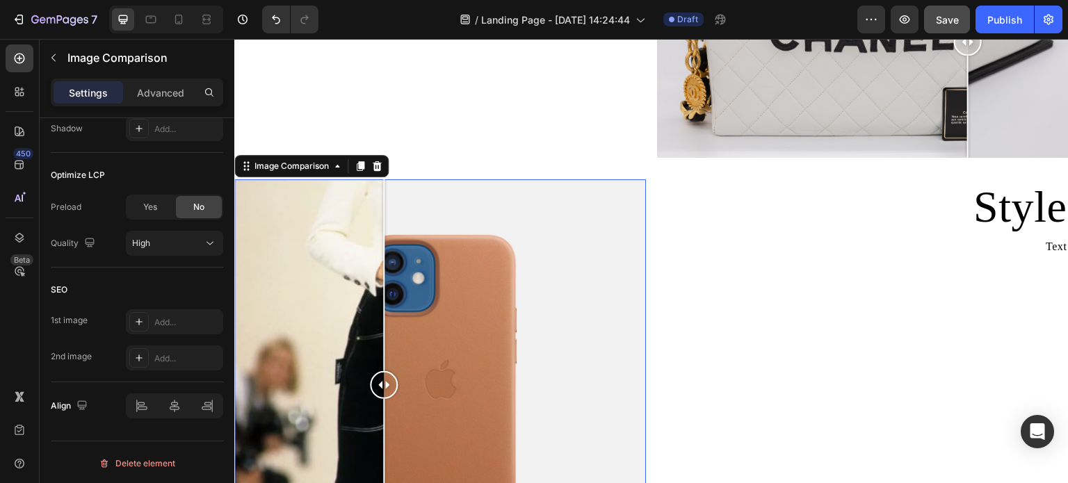
scroll to position [1406, 0]
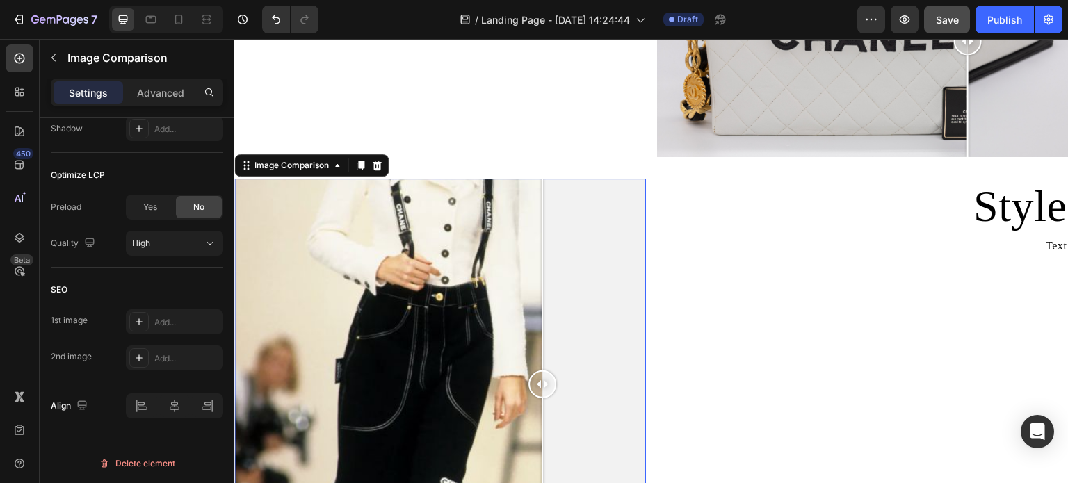
click at [543, 306] on div at bounding box center [440, 385] width 412 height 412
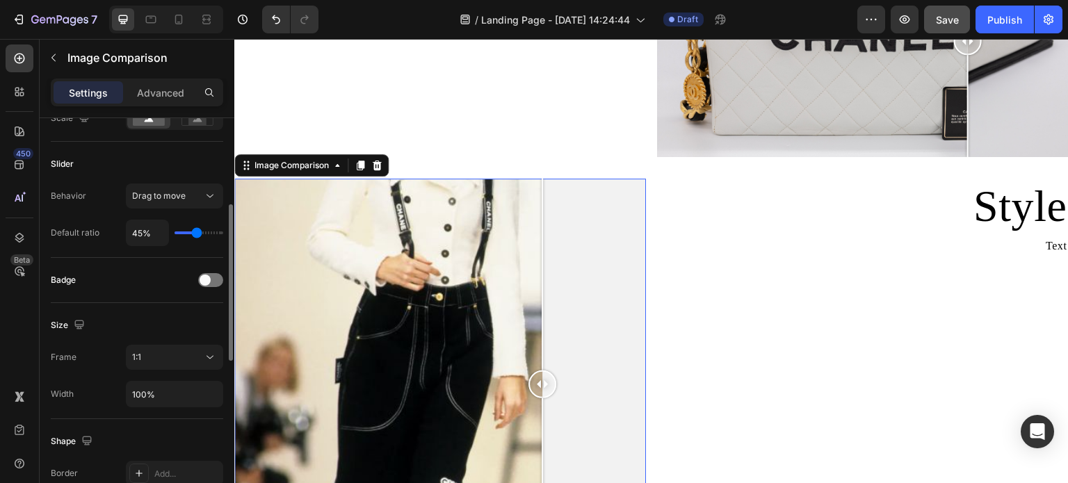
scroll to position [154, 0]
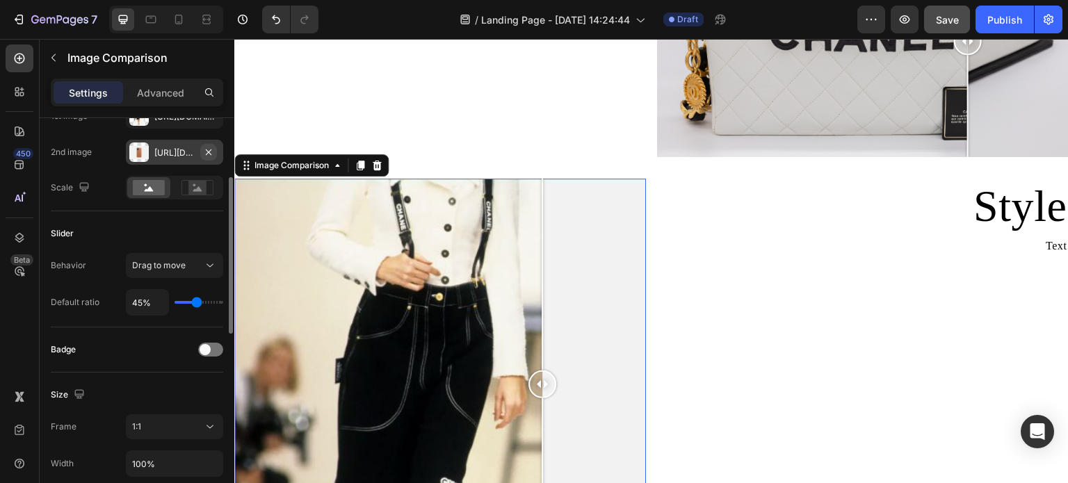
click at [209, 150] on icon "button" at bounding box center [208, 152] width 11 height 11
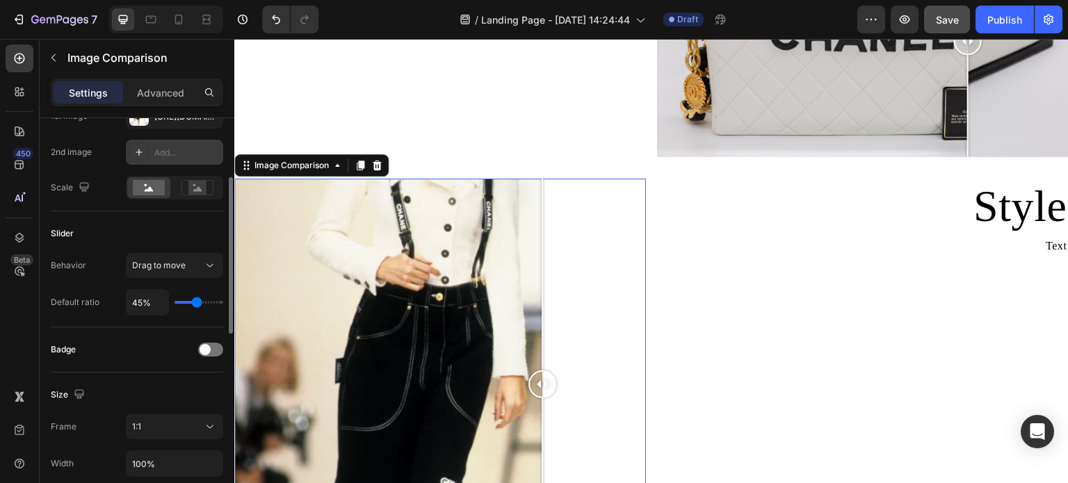
click at [152, 147] on div "Add..." at bounding box center [174, 152] width 97 height 25
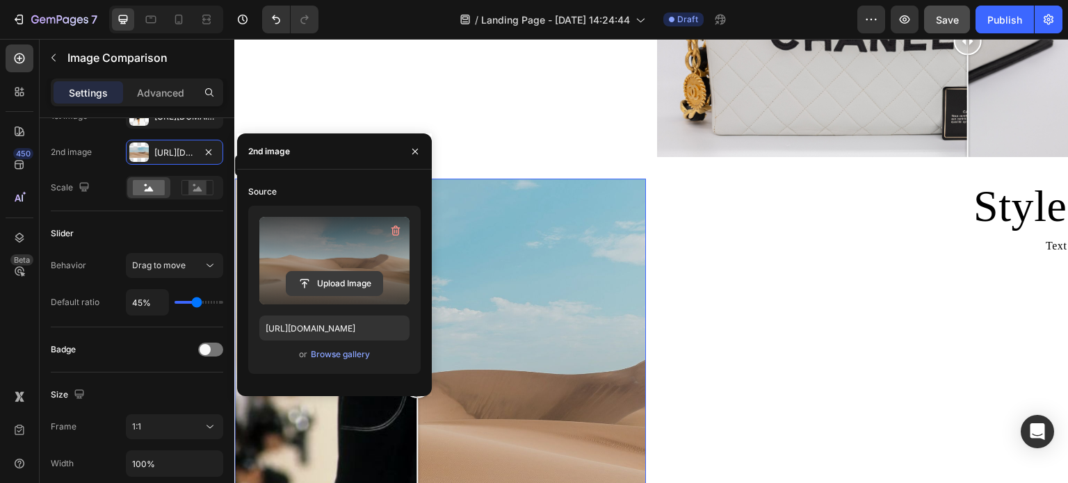
click at [356, 286] on input "file" at bounding box center [335, 284] width 96 height 24
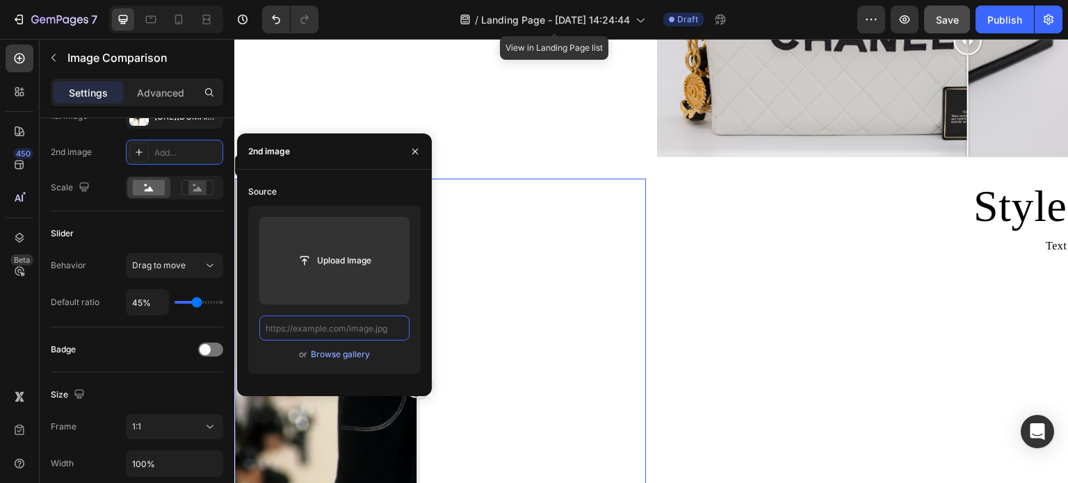
scroll to position [0, 0]
click at [346, 328] on input "text" at bounding box center [334, 328] width 150 height 25
paste input "https://cdn.shopify.com/s/files/1/0695/8940/1798/files/1_7e40f8e3-9c5c-4e1f-83f…"
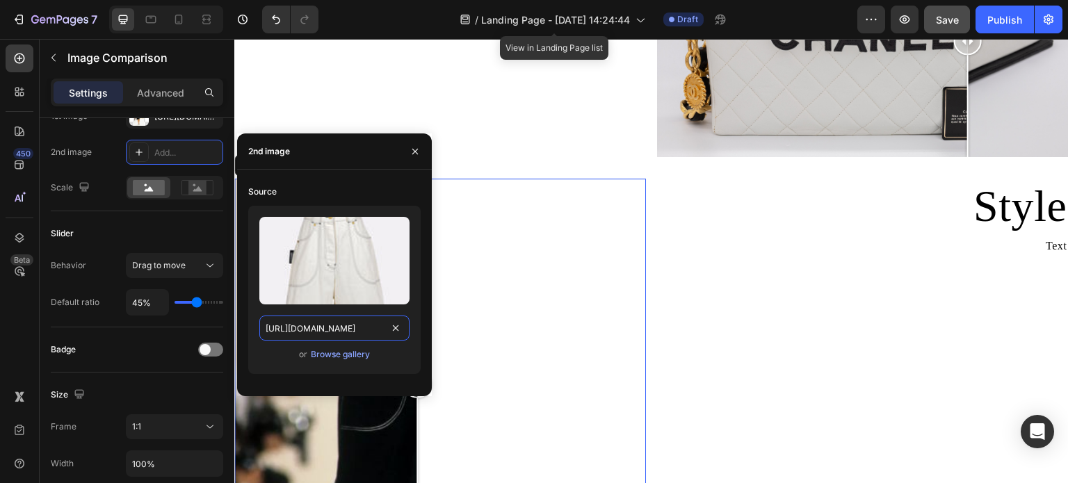
scroll to position [0, 348]
type input "https://cdn.shopify.com/s/files/1/0695/8940/1798/files/1_7e40f8e3-9c5c-4e1f-83f…"
click at [392, 355] on div "or Browse gallery" at bounding box center [334, 354] width 150 height 17
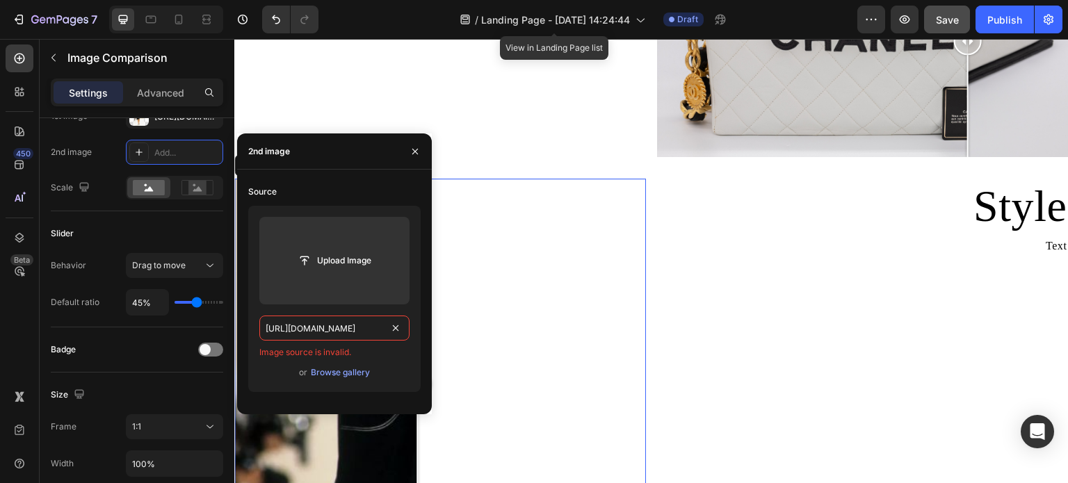
click at [384, 333] on input "https://cdn.shopify.com/s/files/1/0695/8940/1798/files/1_7e40f8e3-9c5c-4e1f-83f…" at bounding box center [334, 328] width 150 height 25
click at [377, 335] on input "https://cdn.shopify.com/s/files/1/0695/8940/1798/files/1_7e40f8e3-9c5c-4e1f-83f…" at bounding box center [334, 328] width 150 height 25
paste input "https://cdn.shopify.com/s/files/1/0695/8940/1798/files/1_7e40f8e3-9c5c-4e1f-83f…"
type input "https://cdn.shopify.com/s/files/1/0695/8940/1798/files/1_7e40f8e3-9c5c-4e1f-83f…"
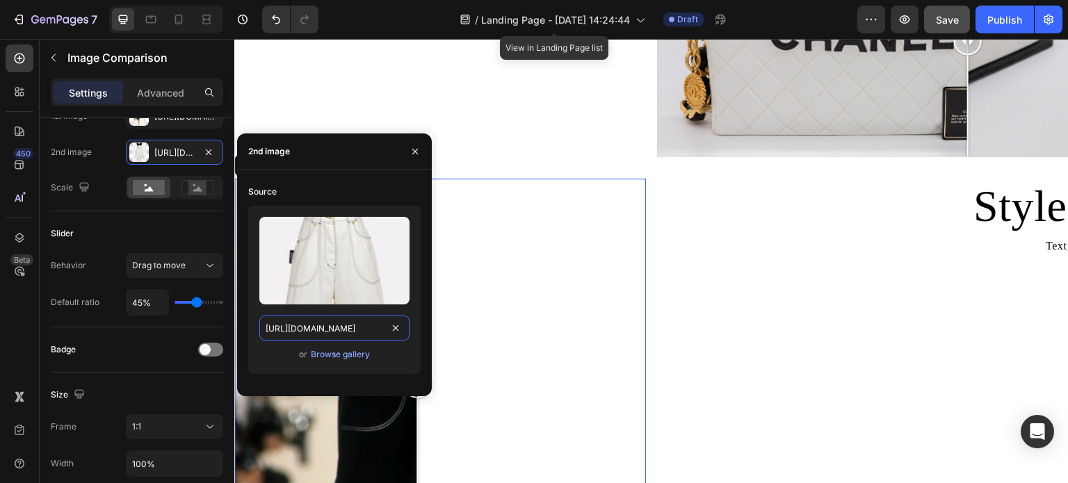
scroll to position [0, 348]
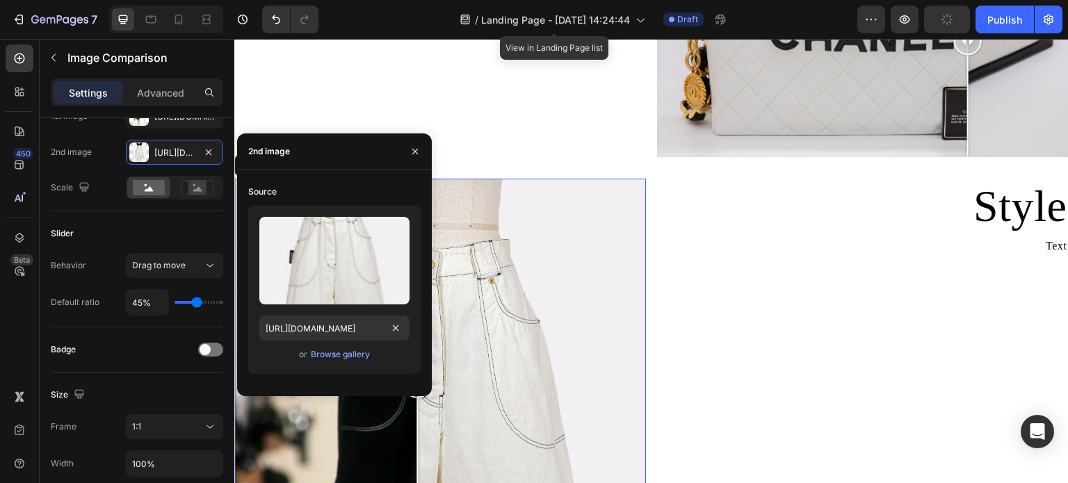
click at [689, 257] on div "Style Heading Text Text Block" at bounding box center [863, 455] width 412 height 552
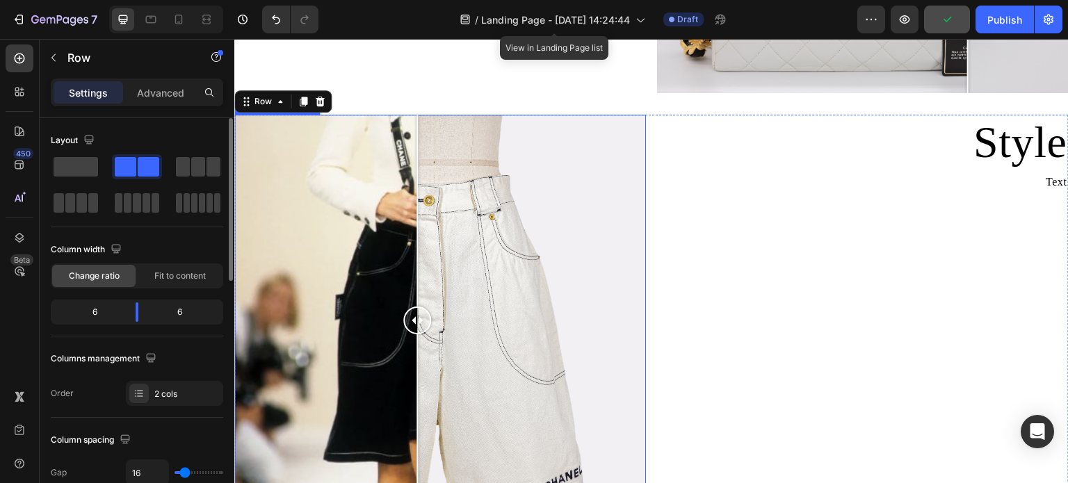
scroll to position [1545, 0]
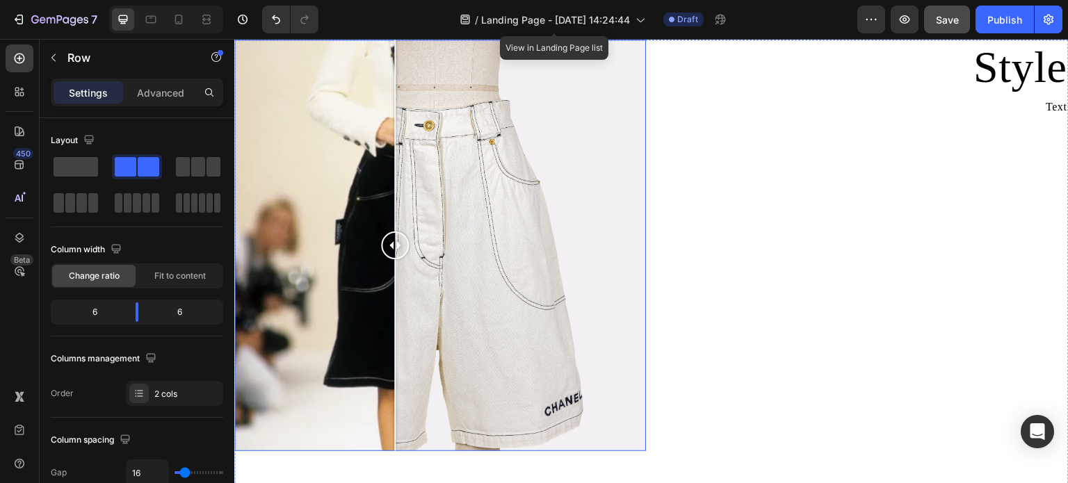
drag, startPoint x: 421, startPoint y: 232, endPoint x: 410, endPoint y: 292, distance: 60.8
click at [409, 292] on div at bounding box center [395, 246] width 28 height 412
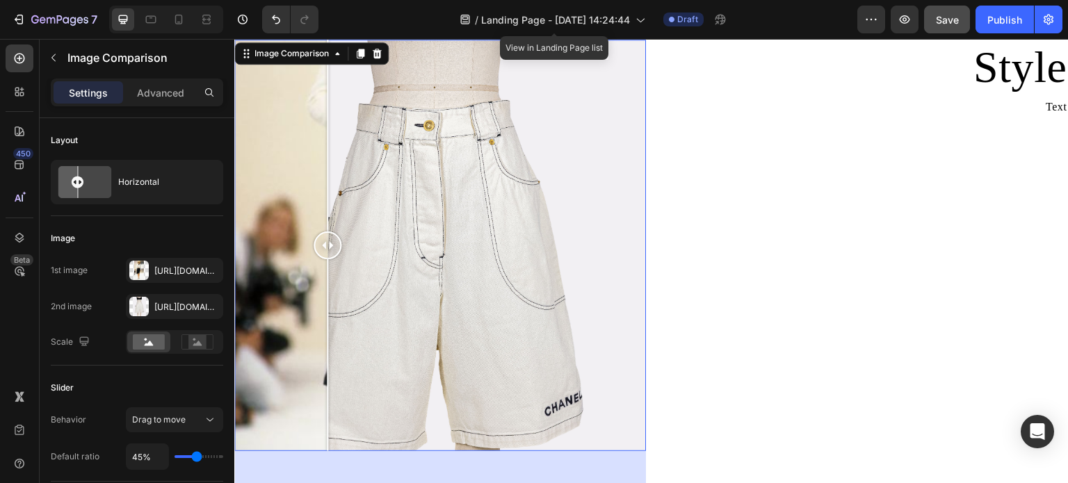
click at [328, 248] on div at bounding box center [440, 246] width 412 height 412
click at [206, 269] on icon "button" at bounding box center [208, 270] width 11 height 11
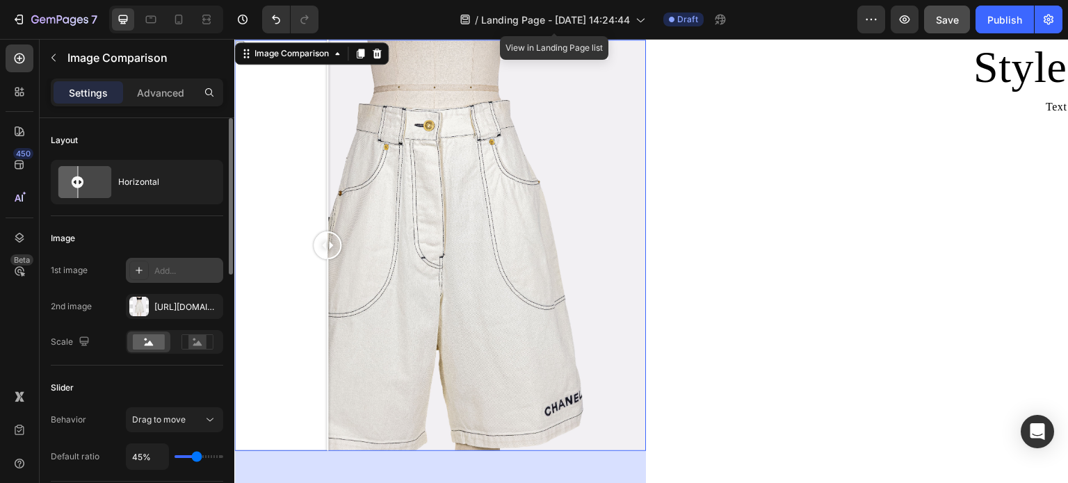
click at [195, 272] on div "Add..." at bounding box center [186, 271] width 65 height 13
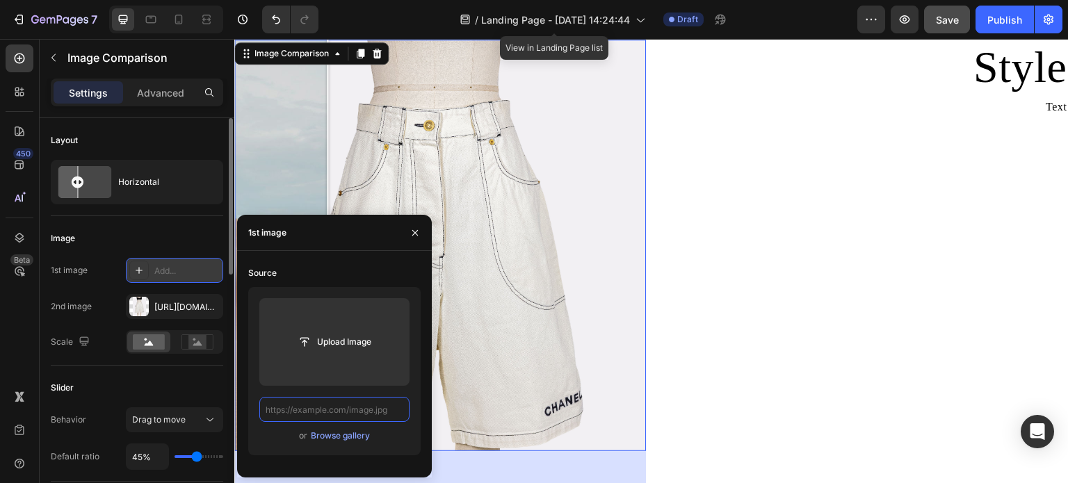
scroll to position [0, 0]
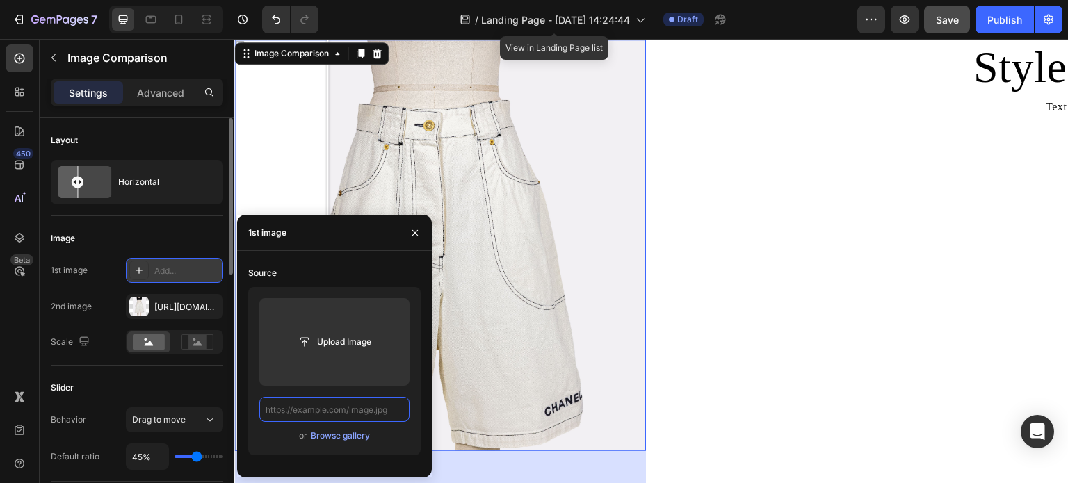
click at [324, 417] on input "text" at bounding box center [334, 409] width 150 height 25
paste input "https://cdn.shopify.com/s/files/1/0695/8940/1798/files/WhatsAppImage2025-08-18a…"
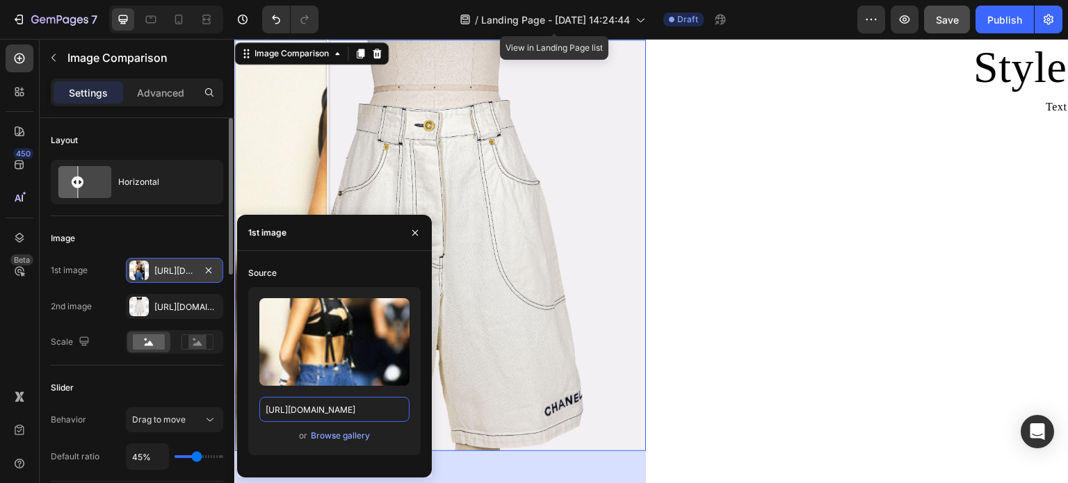
type input "https://cdn.shopify.com/s/files/1/0695/8940/1798/files/WhatsAppImage2025-08-18a…"
click at [390, 438] on div "or Browse gallery" at bounding box center [334, 436] width 150 height 17
click at [434, 189] on div at bounding box center [440, 246] width 412 height 412
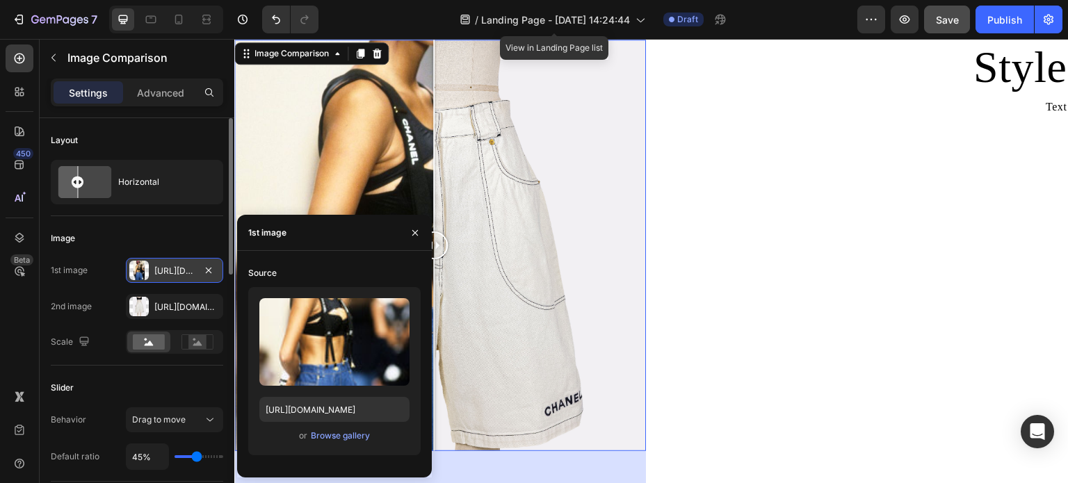
click at [467, 198] on div at bounding box center [440, 246] width 412 height 412
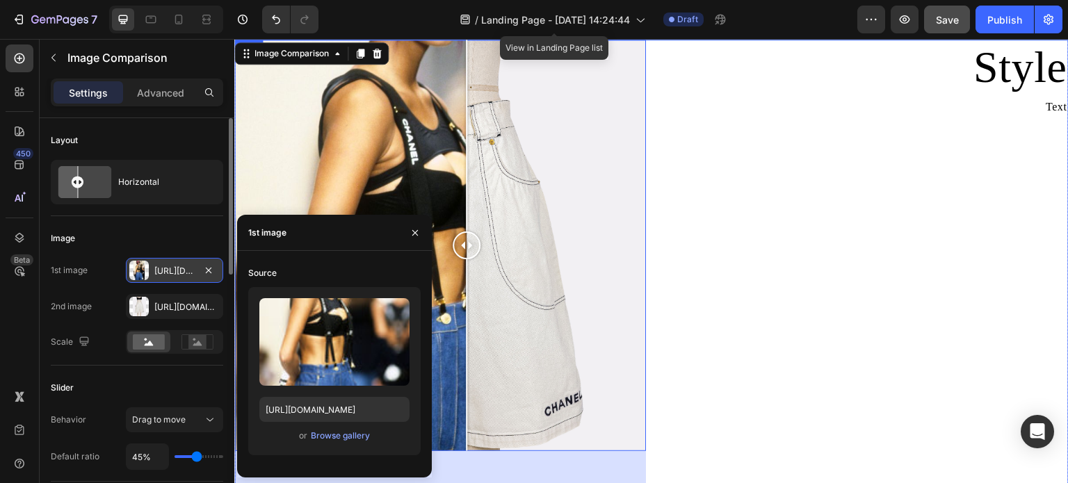
click at [706, 208] on div "Style Heading Text Text Block" at bounding box center [863, 316] width 412 height 552
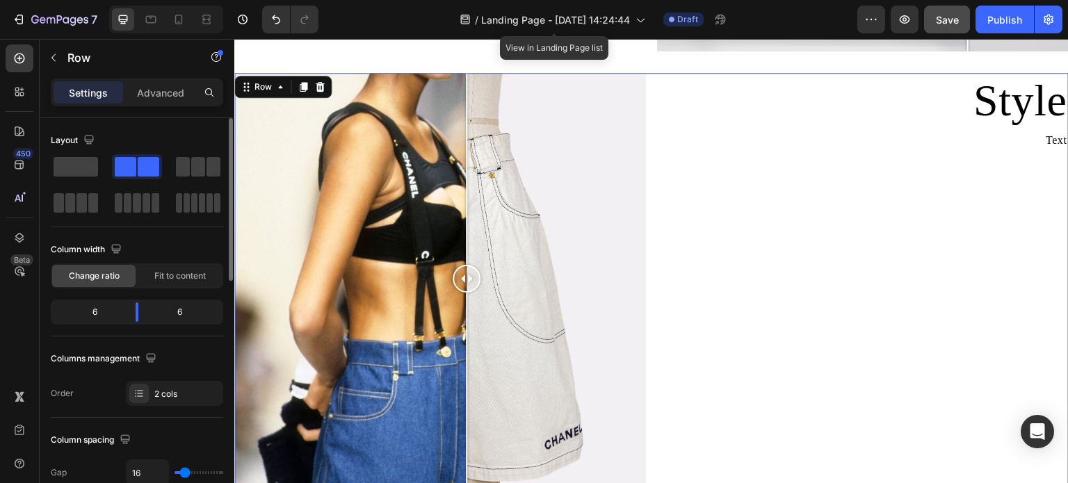
scroll to position [1545, 0]
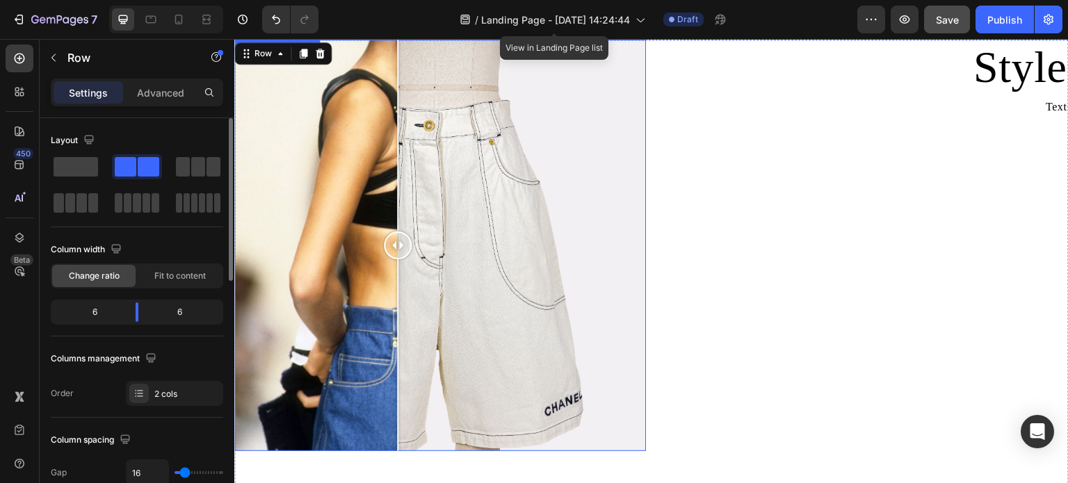
drag, startPoint x: 471, startPoint y: 234, endPoint x: 398, endPoint y: 294, distance: 94.4
click at [398, 294] on div at bounding box center [398, 246] width 28 height 412
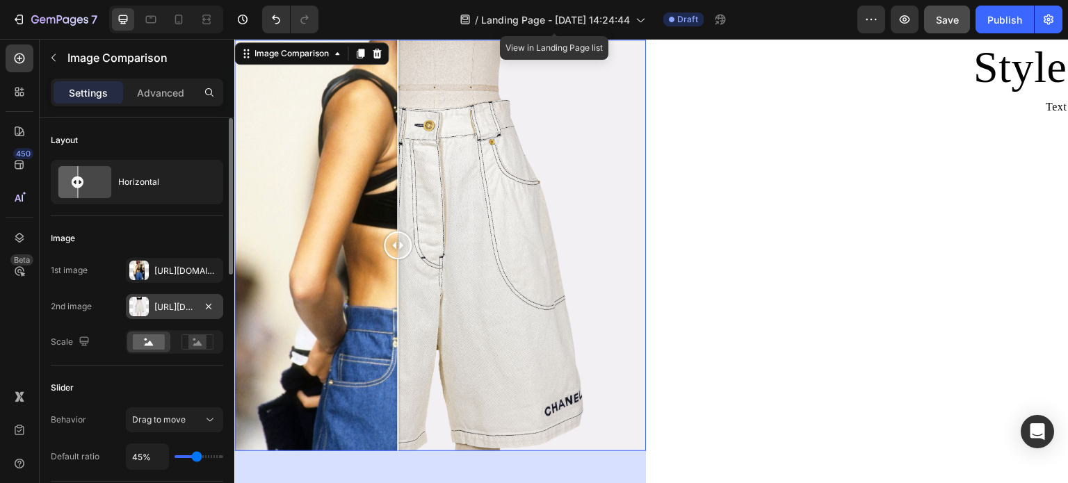
click at [191, 306] on div "Https://cdn.Shopify.Com/s/files/1/0695/8940/1798/files/1_7e40f8e3-9c5c-4e1f-83f…" at bounding box center [174, 307] width 40 height 13
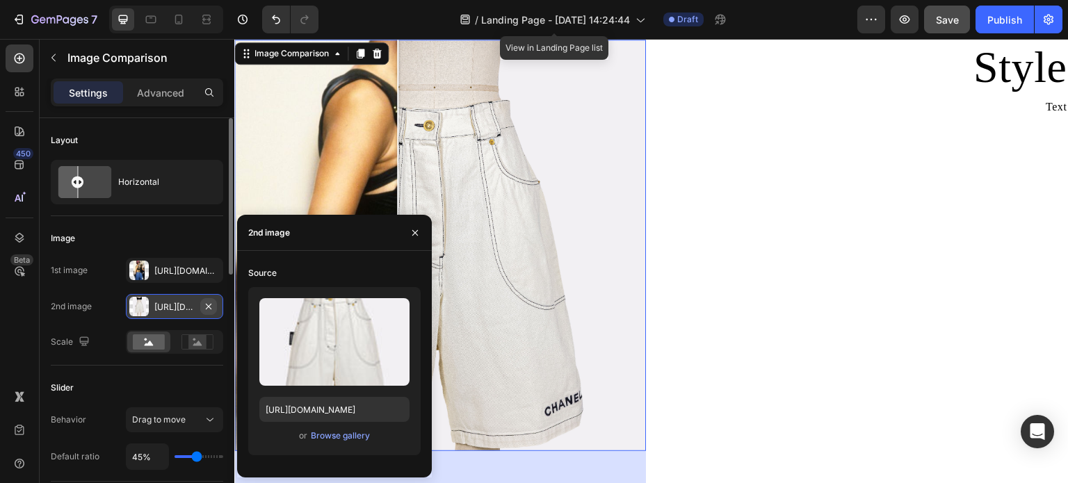
click at [214, 305] on button "button" at bounding box center [208, 306] width 17 height 17
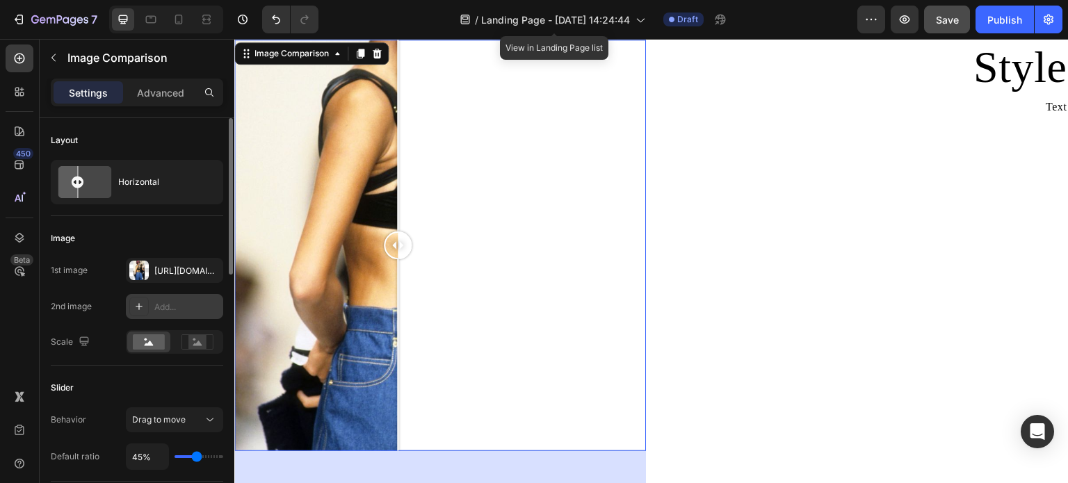
click at [177, 307] on div "Add..." at bounding box center [186, 307] width 65 height 13
type input "https://ucarecdn.com/06075225-af9e-460c-8e3c-6be63c0b773a/-/format/auto/"
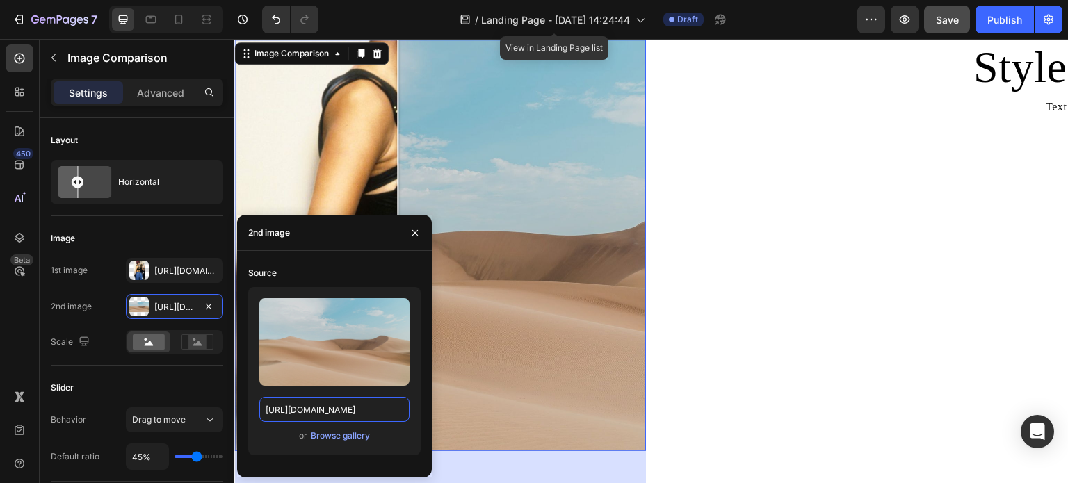
click at [360, 403] on input "https://ucarecdn.com/06075225-af9e-460c-8e3c-6be63c0b773a/-/format/auto/" at bounding box center [334, 409] width 150 height 25
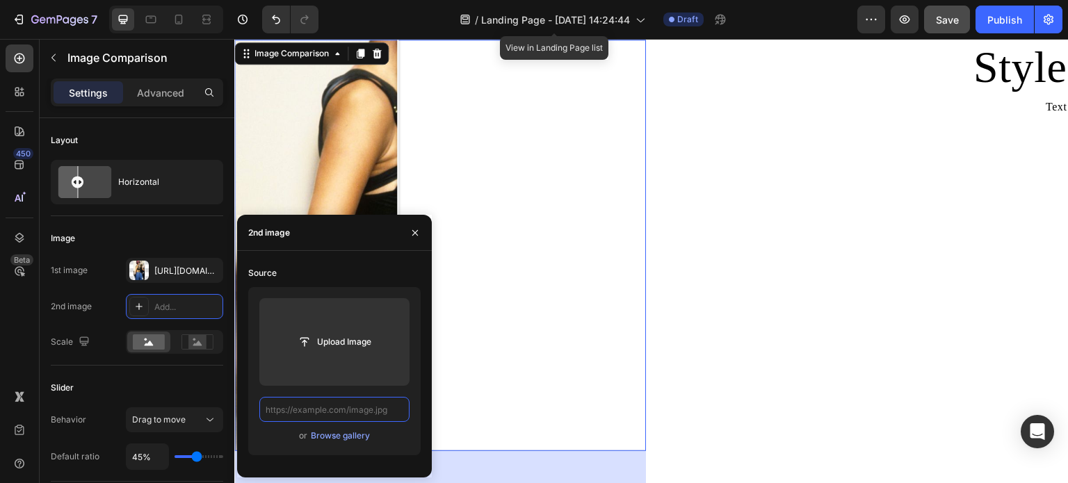
click at [352, 414] on input "text" at bounding box center [334, 409] width 150 height 25
paste input "https://cdn.shopify.com/s/files/1/0695/8940/1798/files/0F0A0915.jpg?v=1756323062"
type input "https://cdn.shopify.com/s/files/1/0695/8940/1798/files/0F0A0915.jpg?v=1756323062"
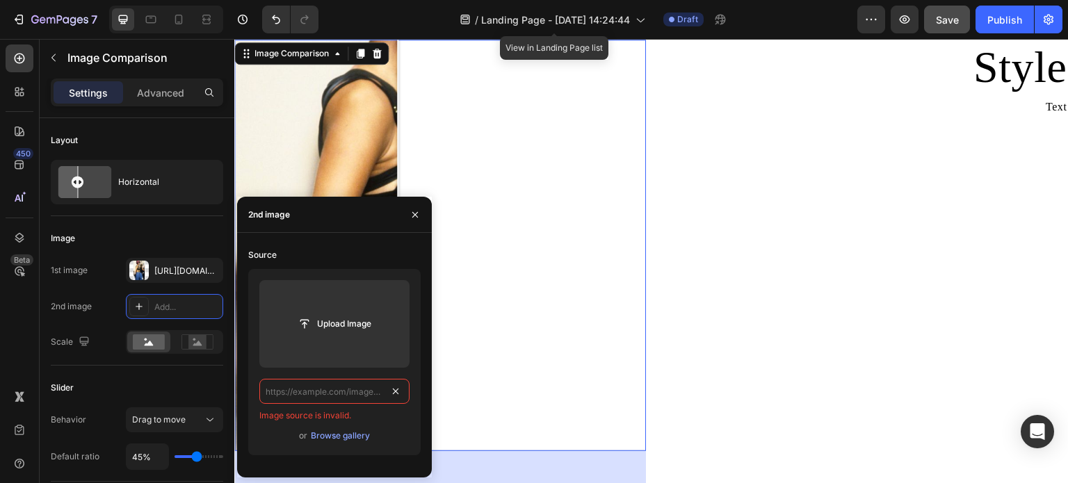
scroll to position [0, 0]
click at [376, 396] on input "text" at bounding box center [334, 391] width 150 height 25
paste input "https://cdn.shopify.com/s/files/1/0695/8940/1798/files/0F0A0915.jpg?v=1756323062"
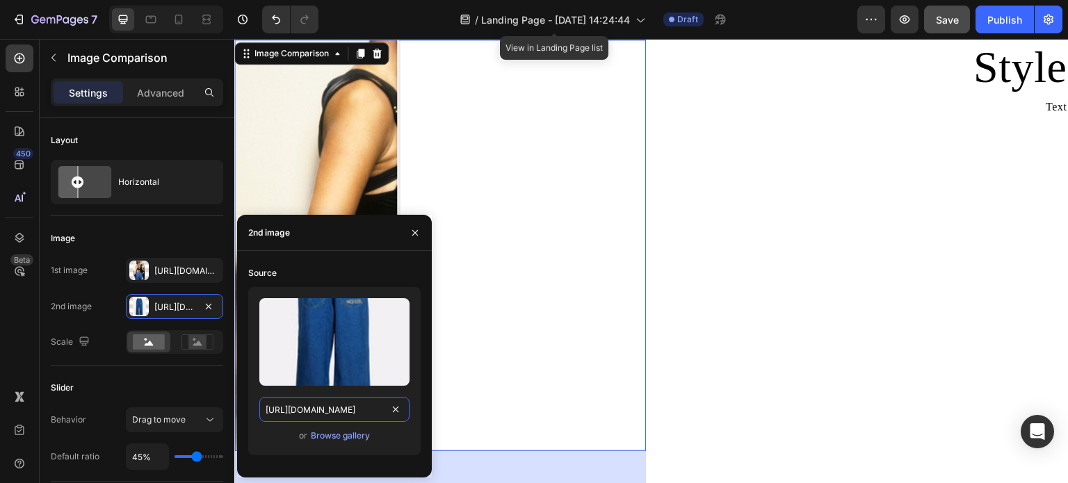
type input "https://cdn.shopify.com/s/files/1/0695/8940/1798/files/0F0A0915.jpg?v=1756323062"
click at [399, 422] on div "Upload Image https://cdn.shopify.com/s/files/1/0695/8940/1798/files/0F0A0915.jp…" at bounding box center [334, 371] width 173 height 168
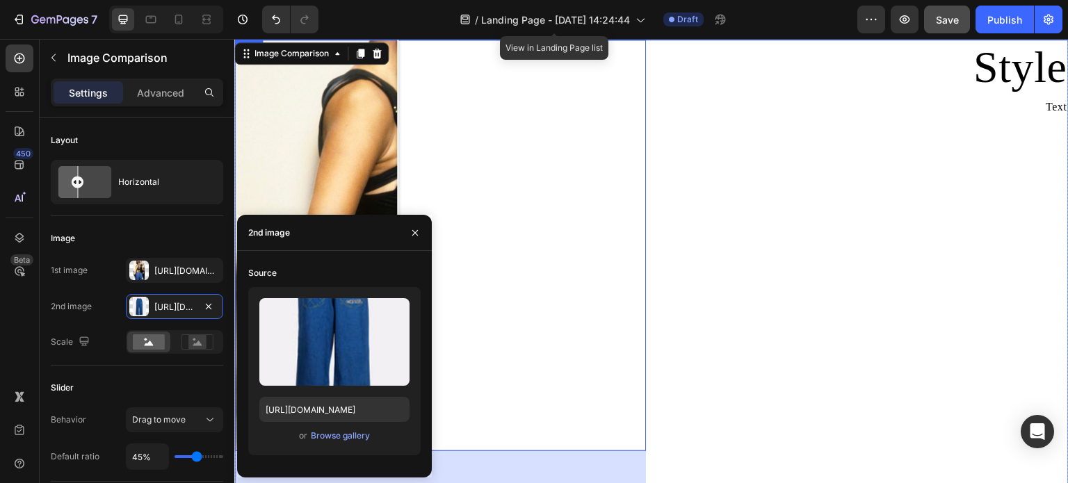
click at [719, 319] on div "Style Heading Text Text Block" at bounding box center [863, 316] width 412 height 552
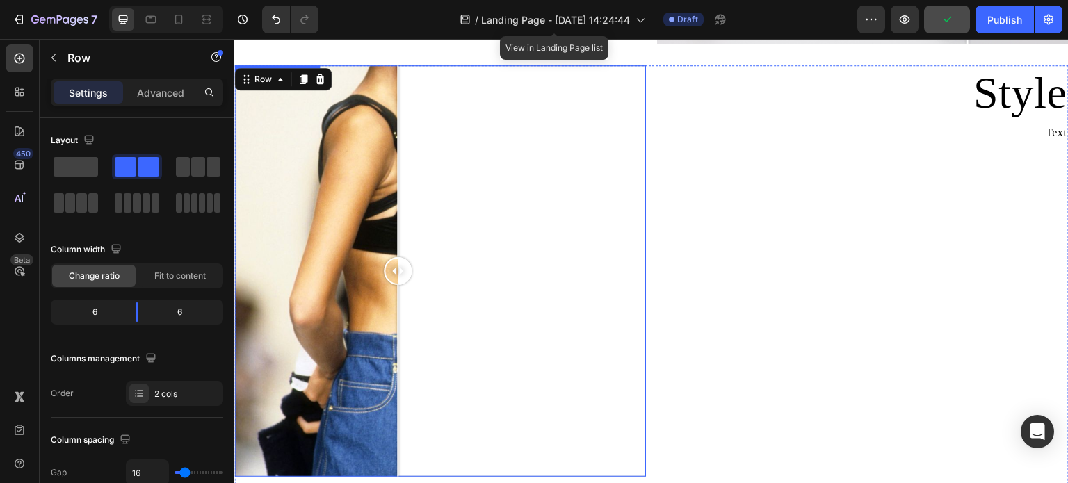
scroll to position [1475, 0]
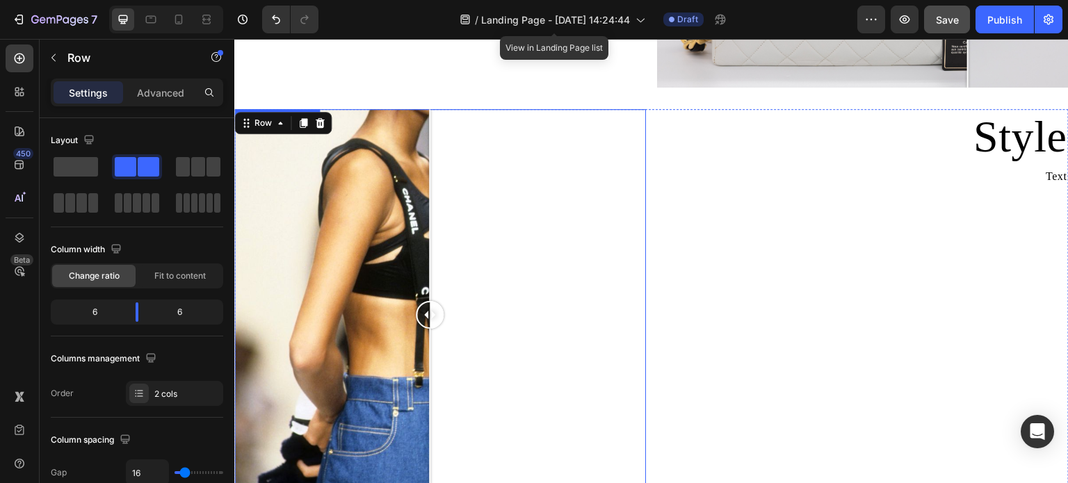
drag, startPoint x: 400, startPoint y: 311, endPoint x: 430, endPoint y: 364, distance: 61.3
click at [430, 364] on div at bounding box center [430, 315] width 28 height 412
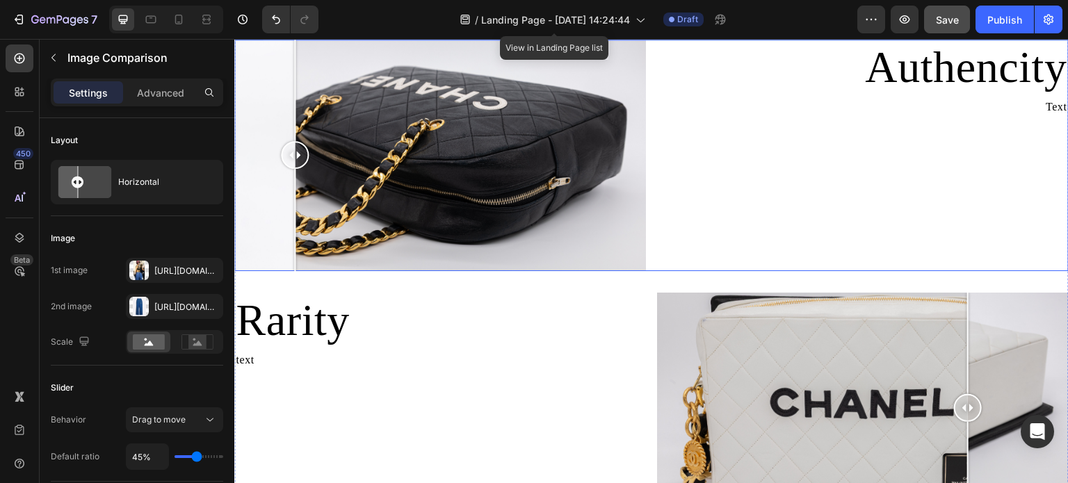
scroll to position [1058, 0]
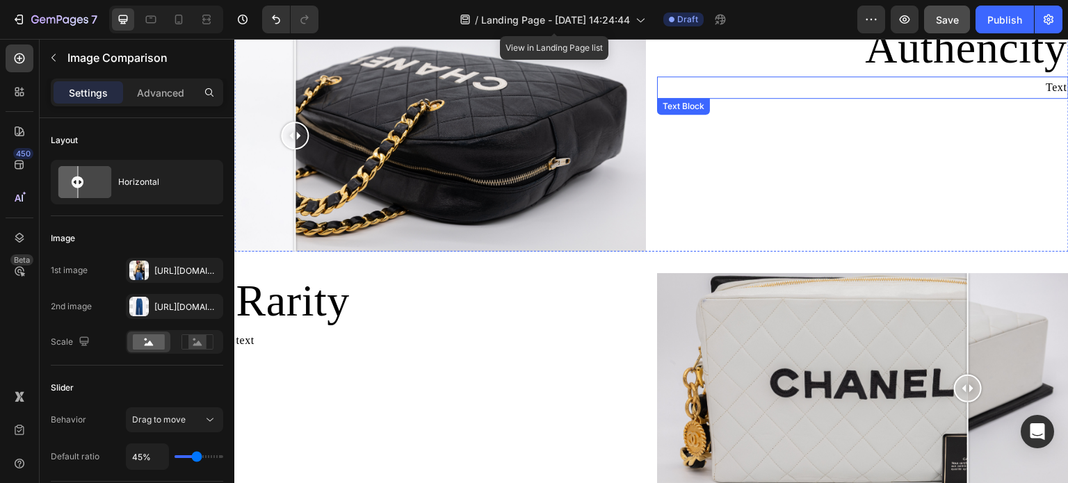
click at [1041, 90] on p "Text" at bounding box center [863, 88] width 409 height 20
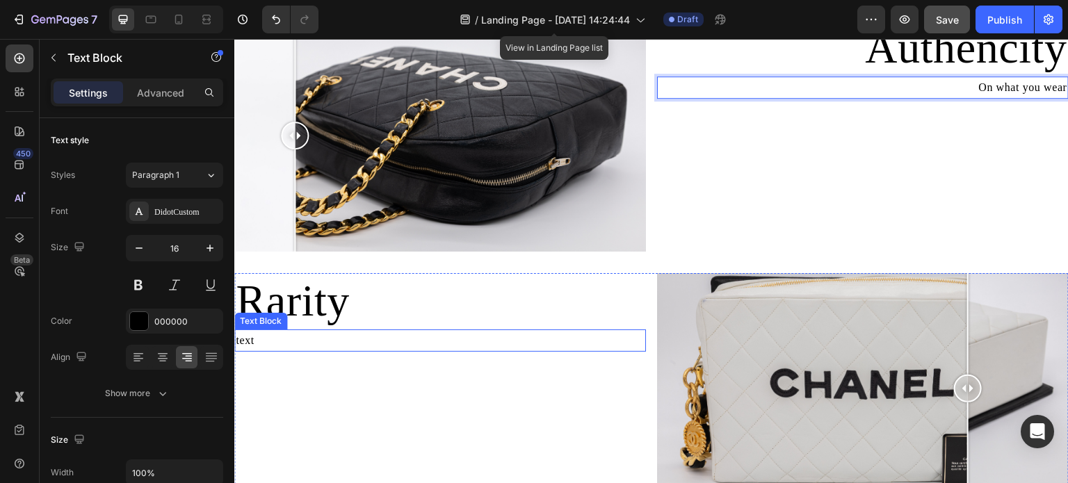
click at [260, 331] on p "text" at bounding box center [440, 341] width 409 height 20
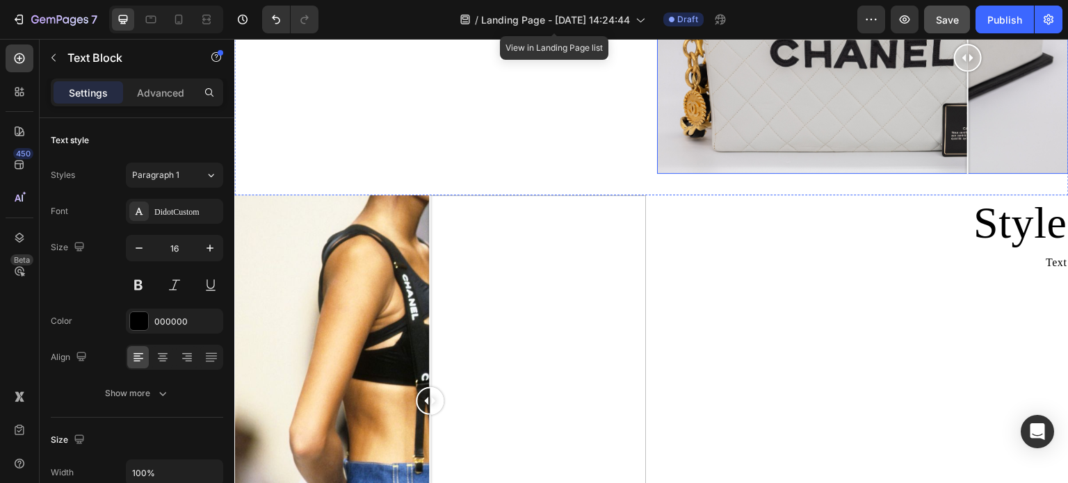
scroll to position [1406, 0]
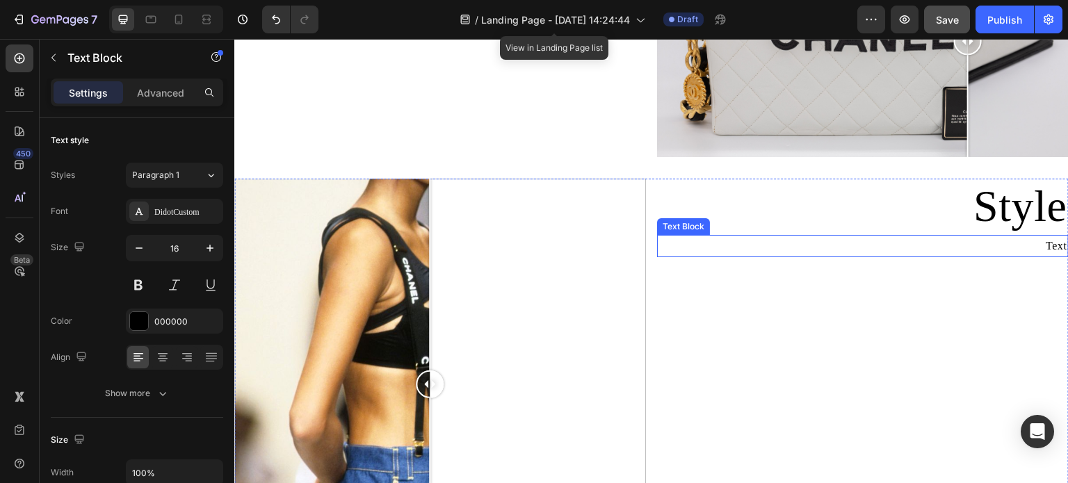
click at [1053, 236] on p "Text" at bounding box center [863, 246] width 409 height 20
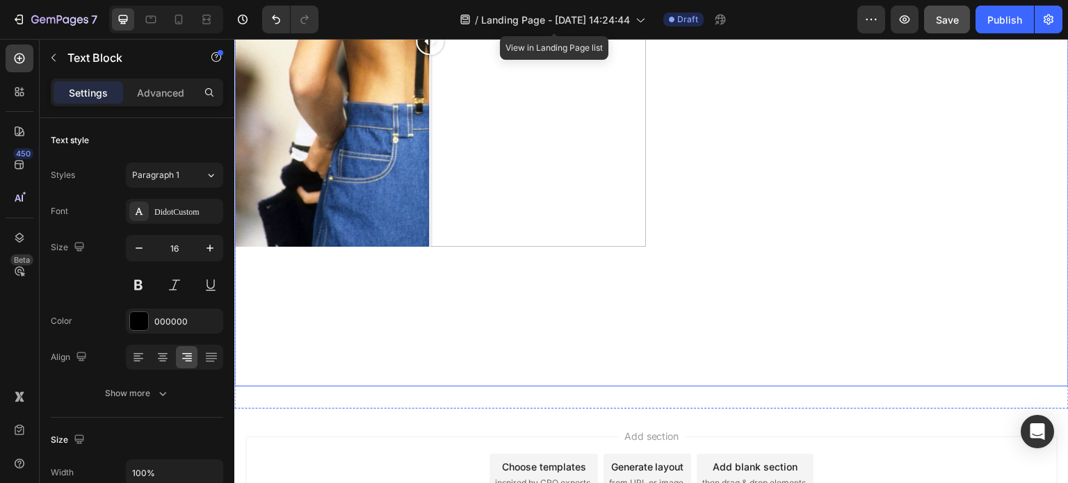
scroll to position [1823, 0]
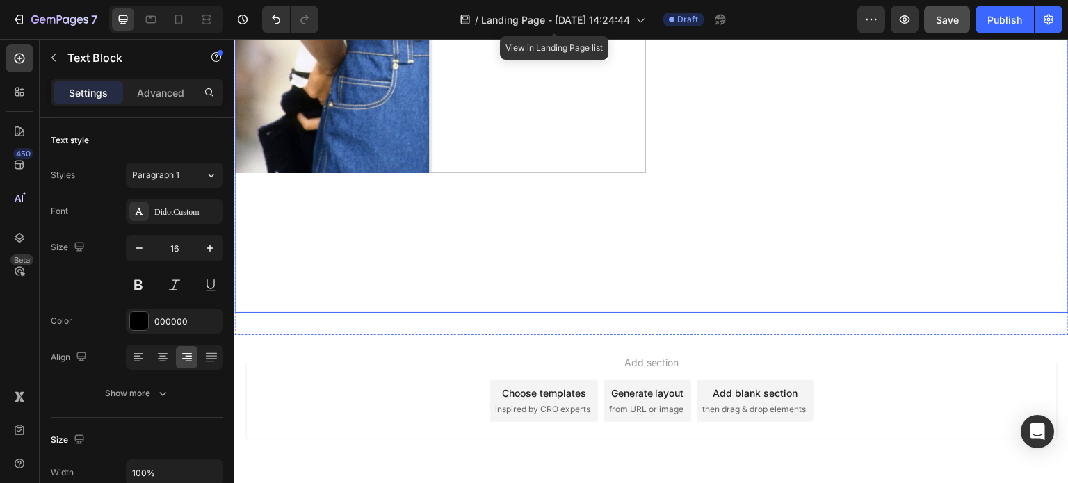
click at [570, 243] on div "Image Comparison" at bounding box center [440, 37] width 412 height 552
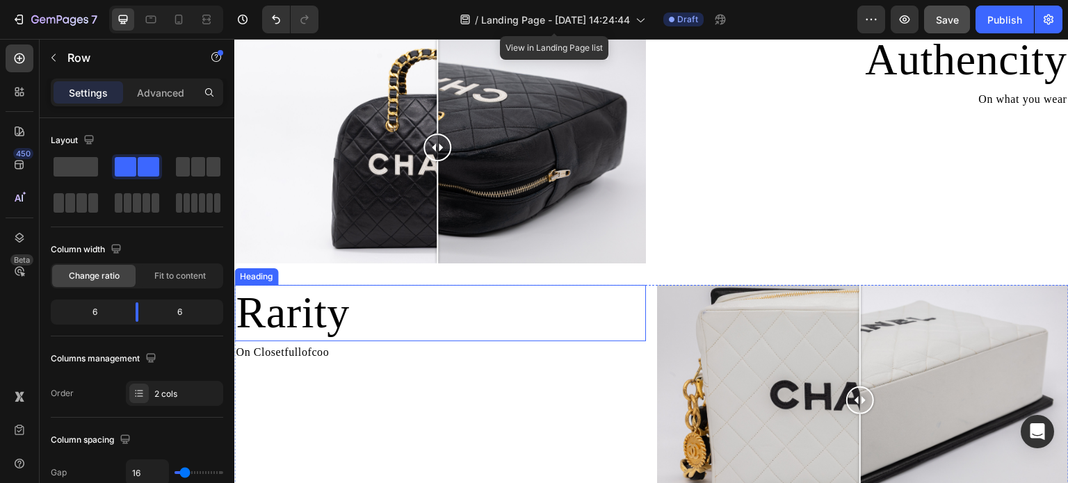
scroll to position [1022, 0]
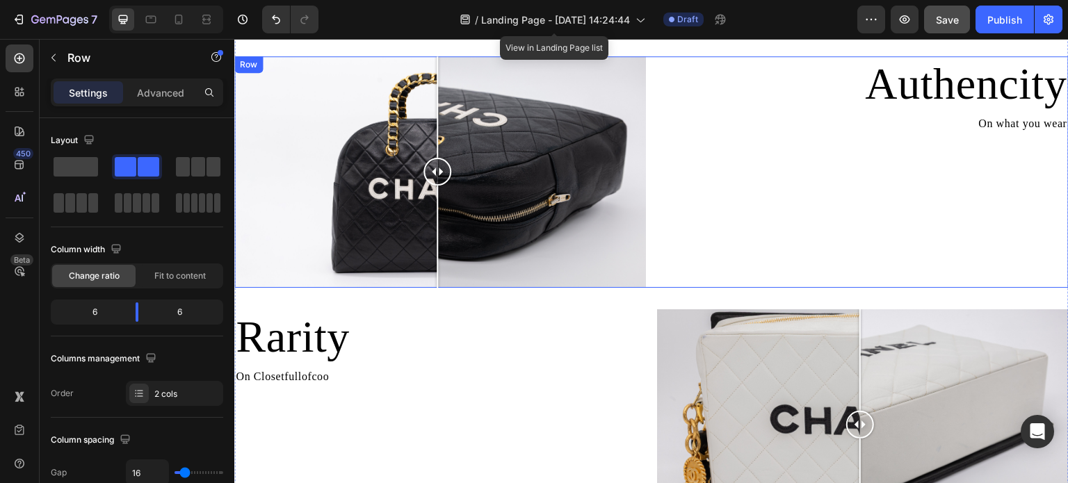
click at [999, 189] on div "Authencity Heading On what you wear Text Block" at bounding box center [863, 172] width 412 height 232
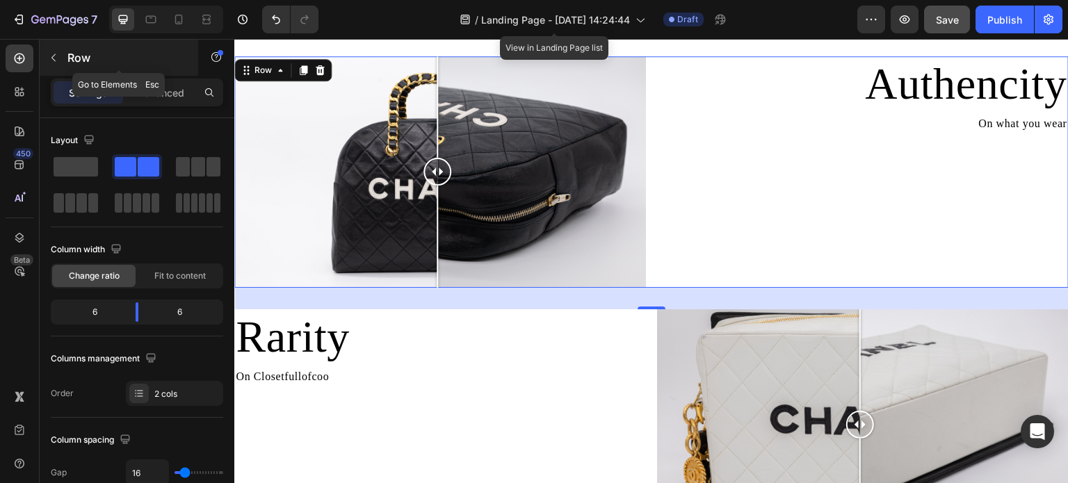
click at [56, 55] on icon "button" at bounding box center [53, 57] width 11 height 11
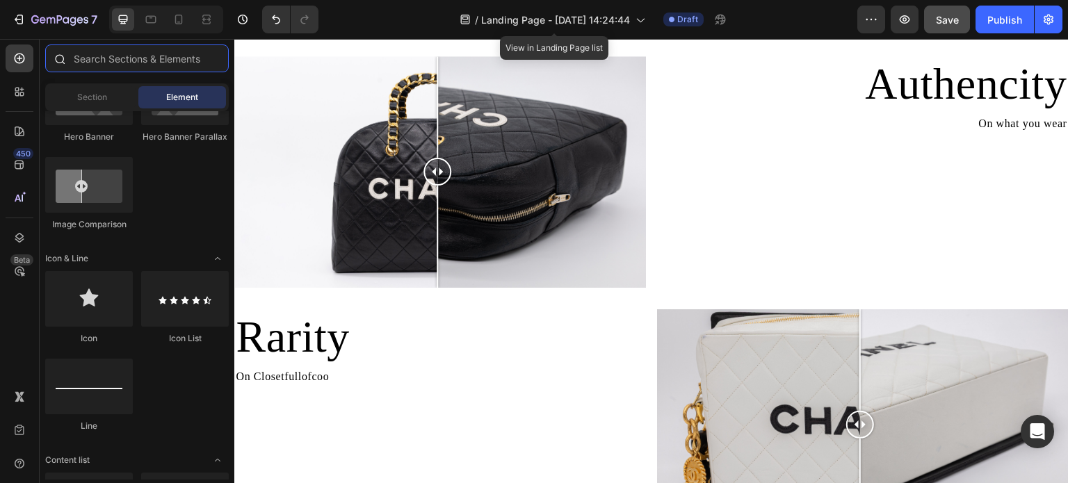
click at [138, 61] on input "text" at bounding box center [137, 59] width 184 height 28
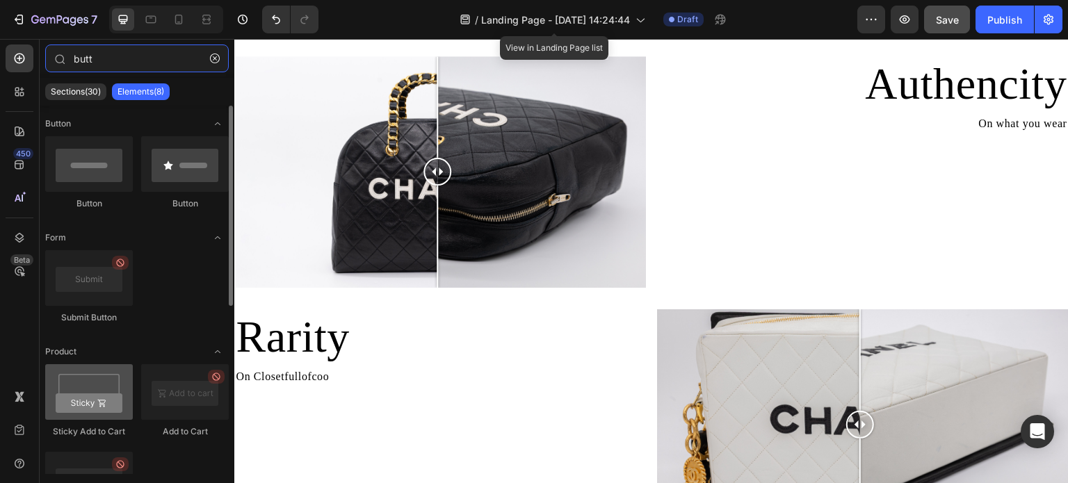
type input "butt"
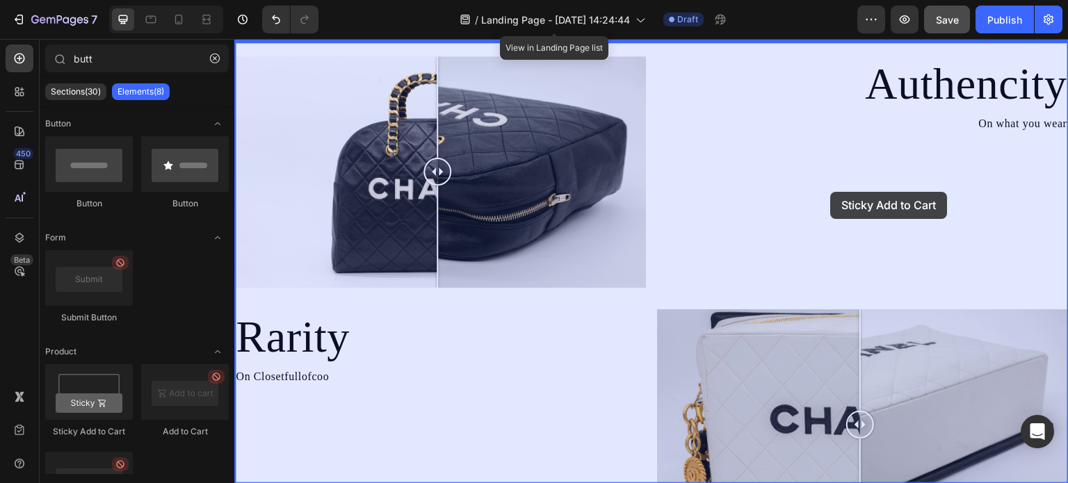
drag, startPoint x: 324, startPoint y: 446, endPoint x: 831, endPoint y: 192, distance: 567.1
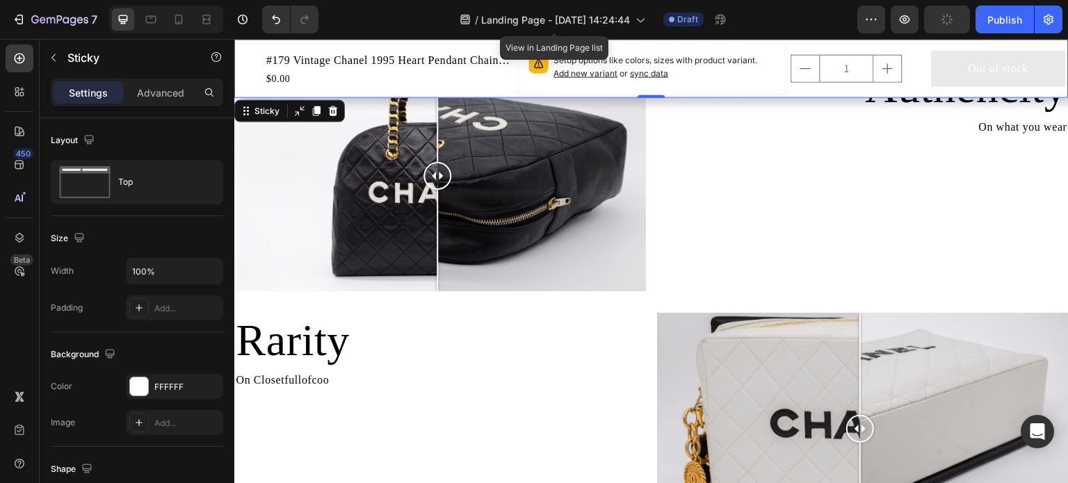
scroll to position [803, 0]
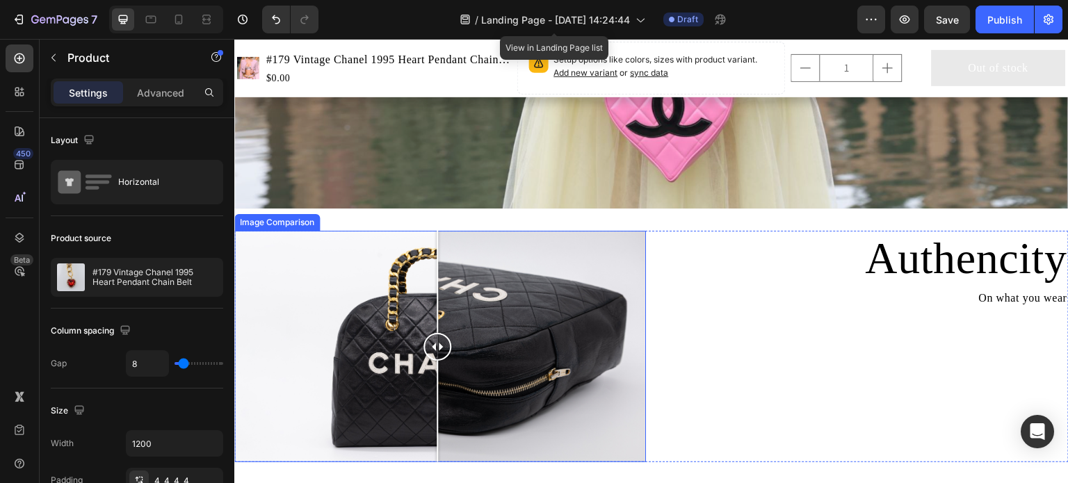
scroll to position [1043, 0]
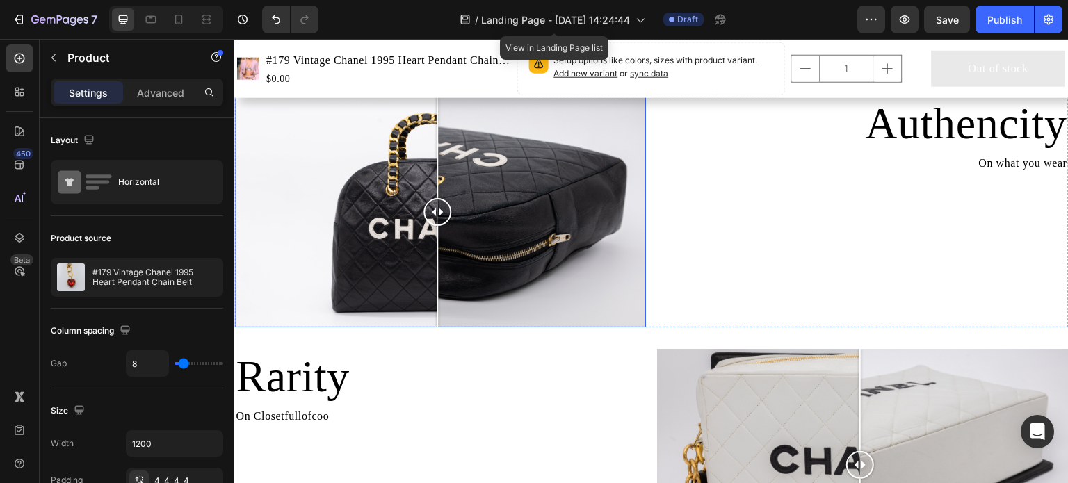
click at [593, 42] on div "Product Variants & Swatches" at bounding box center [581, 33] width 127 height 17
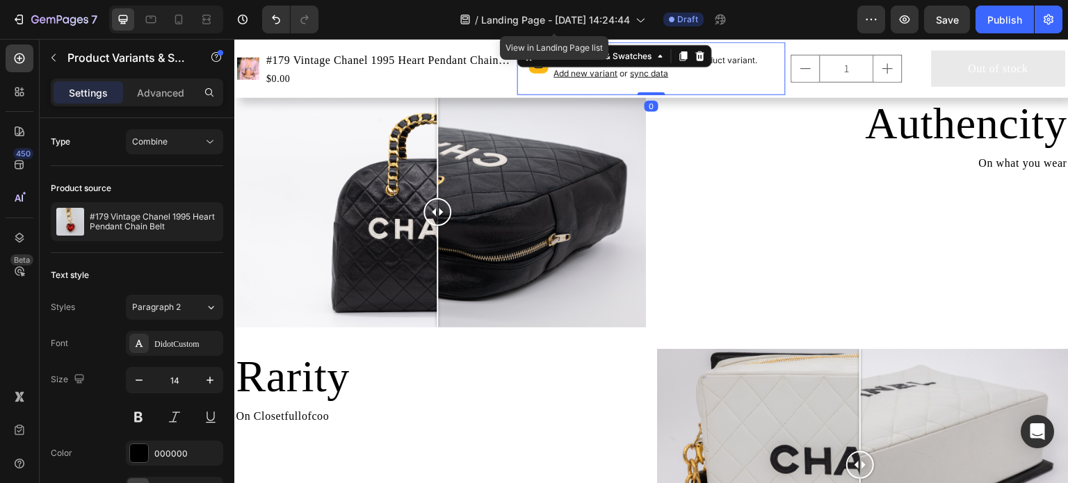
scroll to position [974, 0]
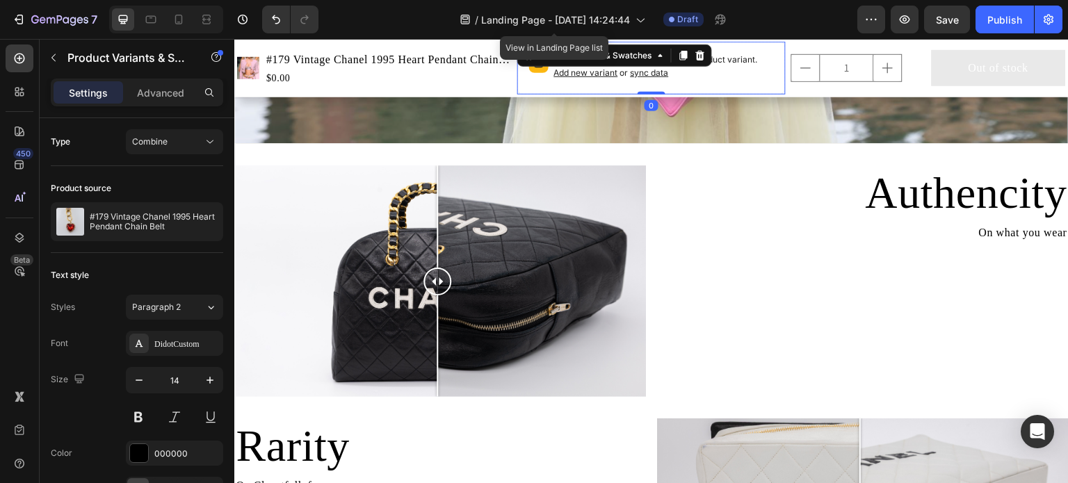
click at [280, 13] on icon "Undo/Redo" at bounding box center [276, 20] width 14 height 14
click at [696, 56] on icon at bounding box center [700, 55] width 11 height 11
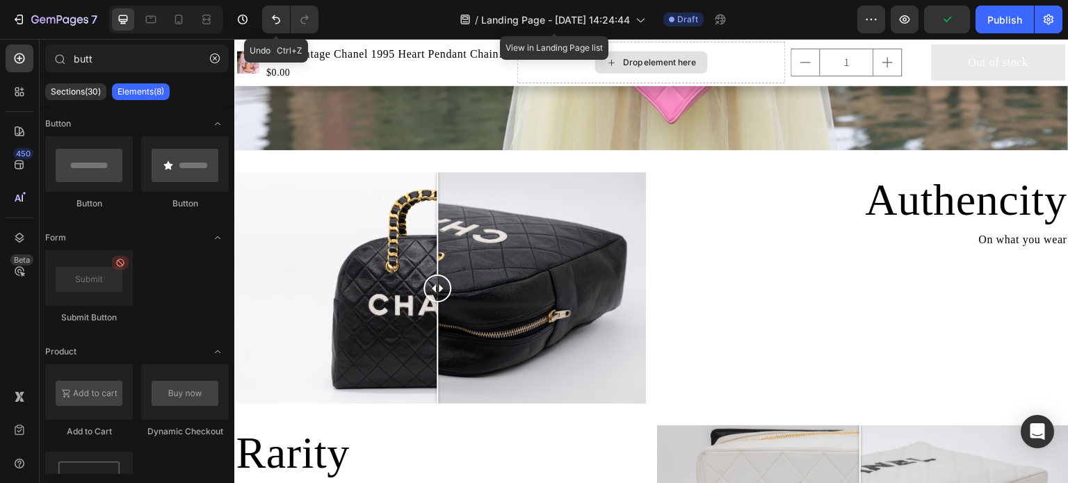
scroll to position [824, 0]
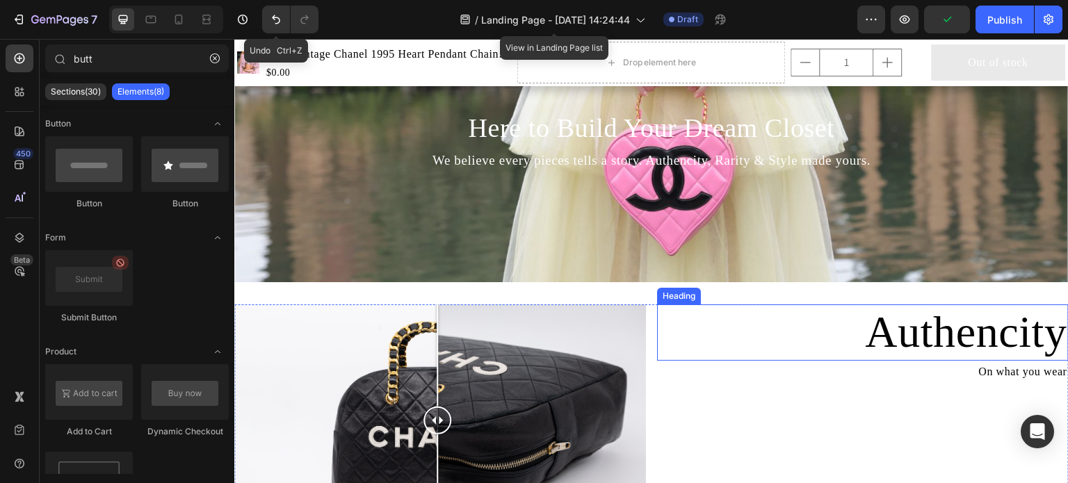
click at [742, 336] on h2 "Authencity" at bounding box center [863, 333] width 412 height 56
click at [730, 417] on div "Authencity Heading On what you wear Text Block" at bounding box center [863, 421] width 412 height 232
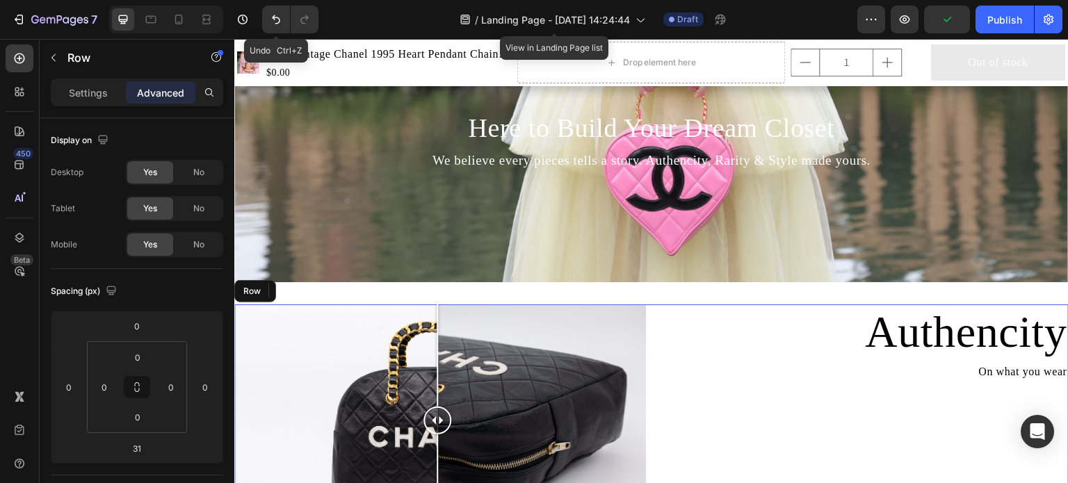
click at [620, 74] on div "Drop element here" at bounding box center [652, 63] width 269 height 42
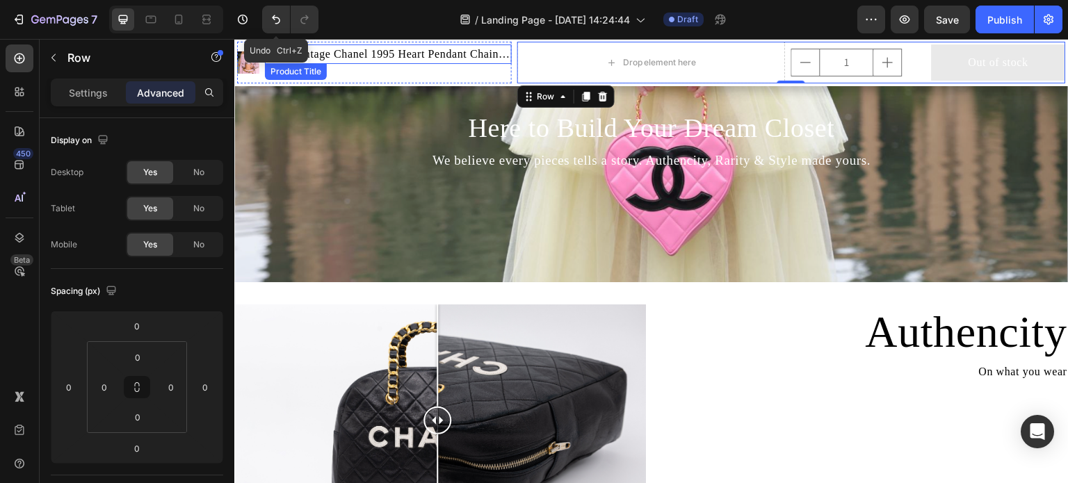
click at [418, 69] on div "$0.00" at bounding box center [388, 72] width 247 height 17
click at [422, 54] on h1 "#179 Vintage Chanel 1995 Heart Pendant Chain Belt" at bounding box center [388, 54] width 247 height 19
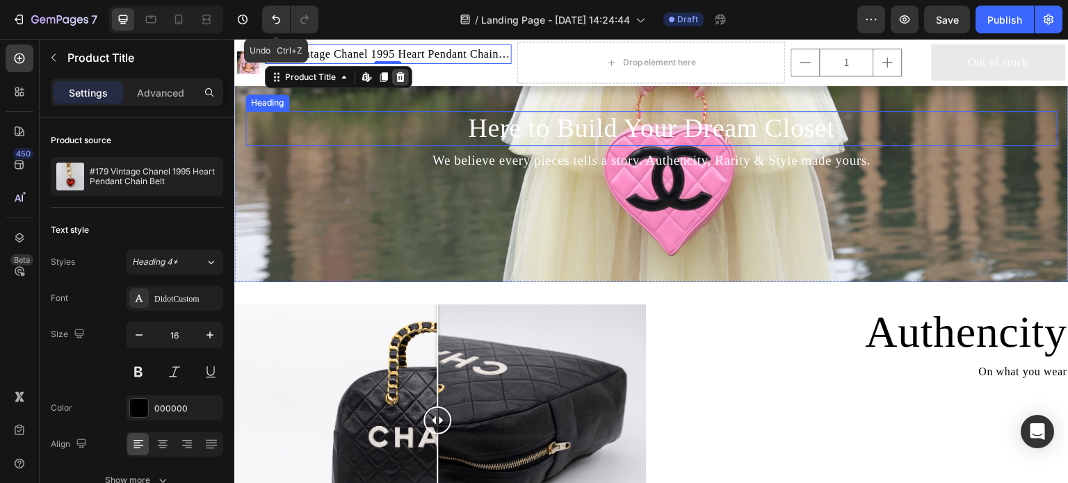
click at [397, 70] on div at bounding box center [400, 77] width 17 height 17
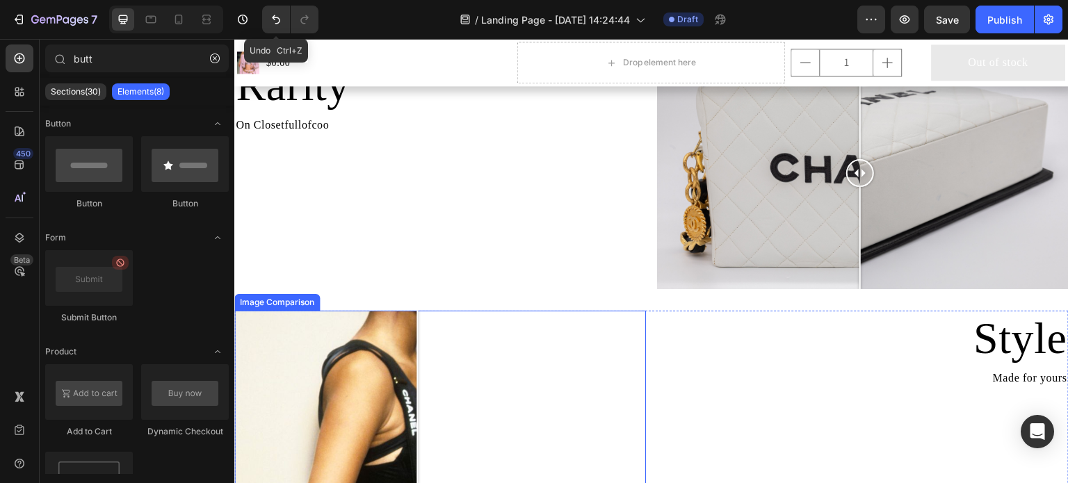
scroll to position [1182, 0]
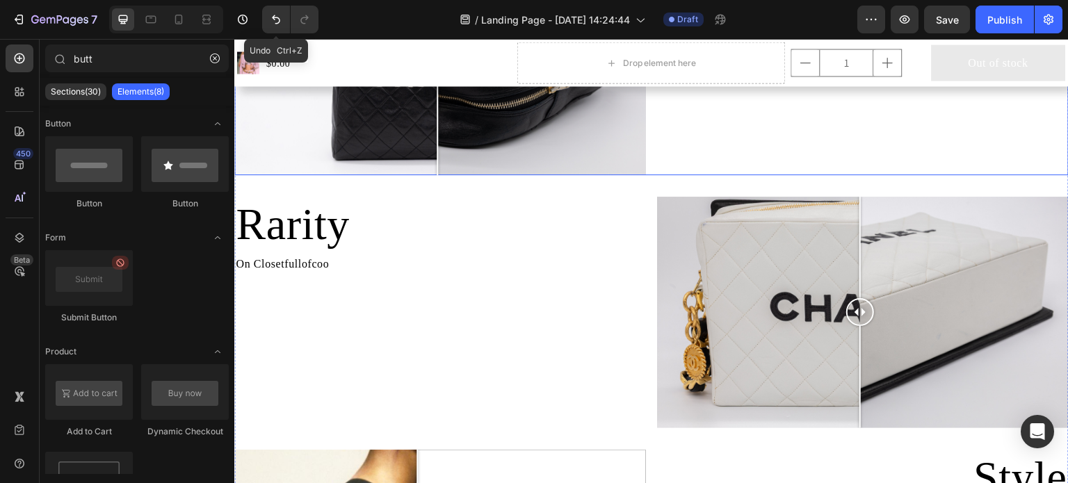
click at [812, 147] on div "Authencity Heading On what you wear Text Block" at bounding box center [863, 60] width 412 height 232
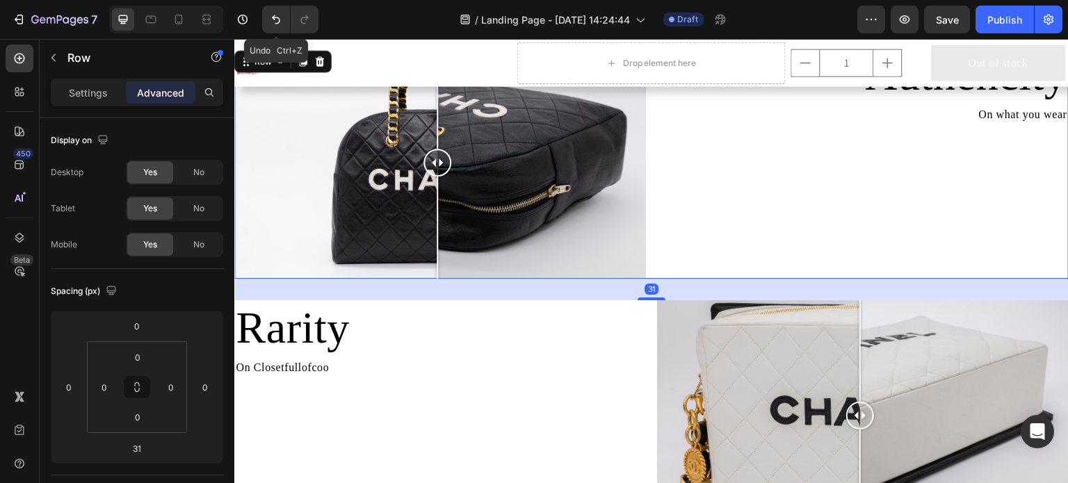
scroll to position [1043, 0]
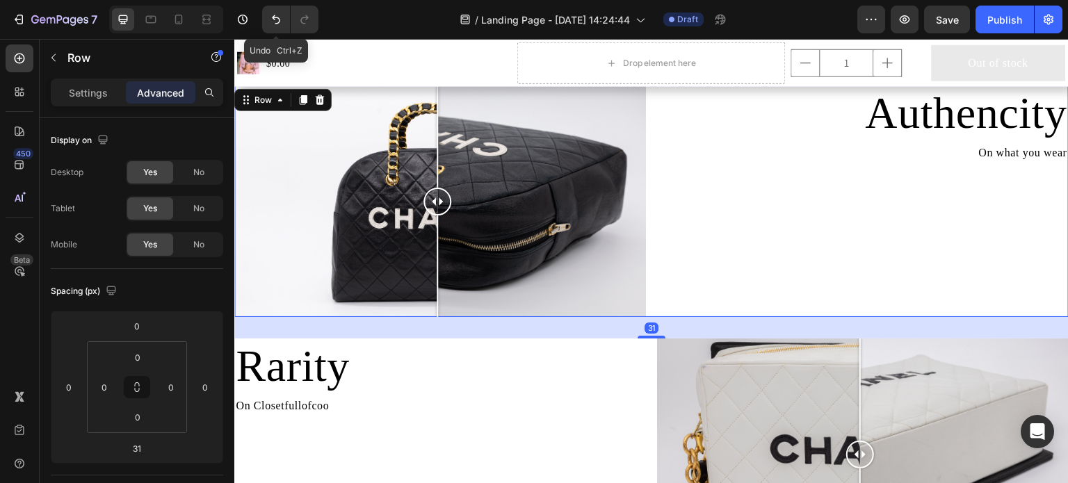
click at [956, 122] on h2 "Authencity" at bounding box center [863, 114] width 412 height 56
click at [895, 214] on div "Authencity Heading On what you wear Text Block" at bounding box center [863, 202] width 412 height 232
click at [58, 55] on icon "button" at bounding box center [53, 57] width 11 height 11
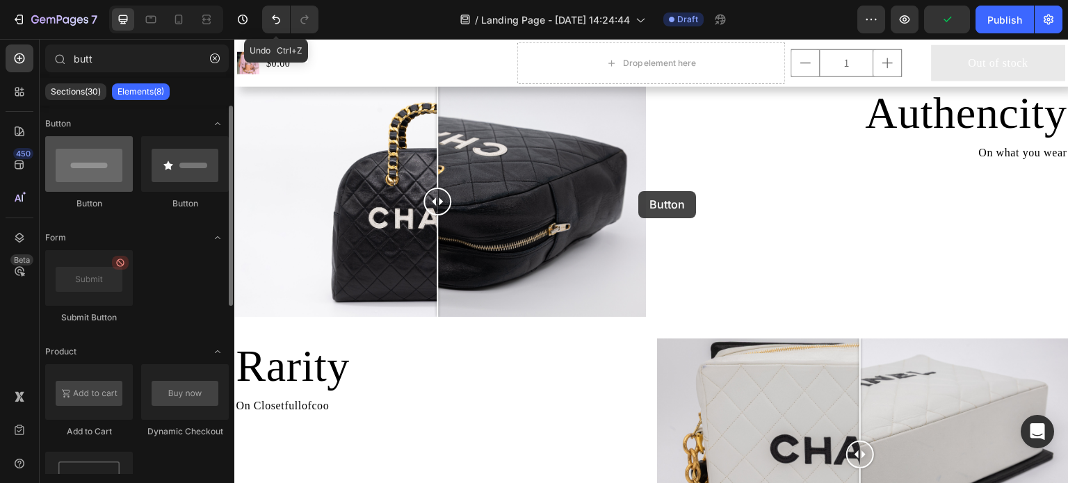
drag, startPoint x: 97, startPoint y: 175, endPoint x: 78, endPoint y: 153, distance: 28.6
click at [78, 153] on div at bounding box center [89, 164] width 88 height 56
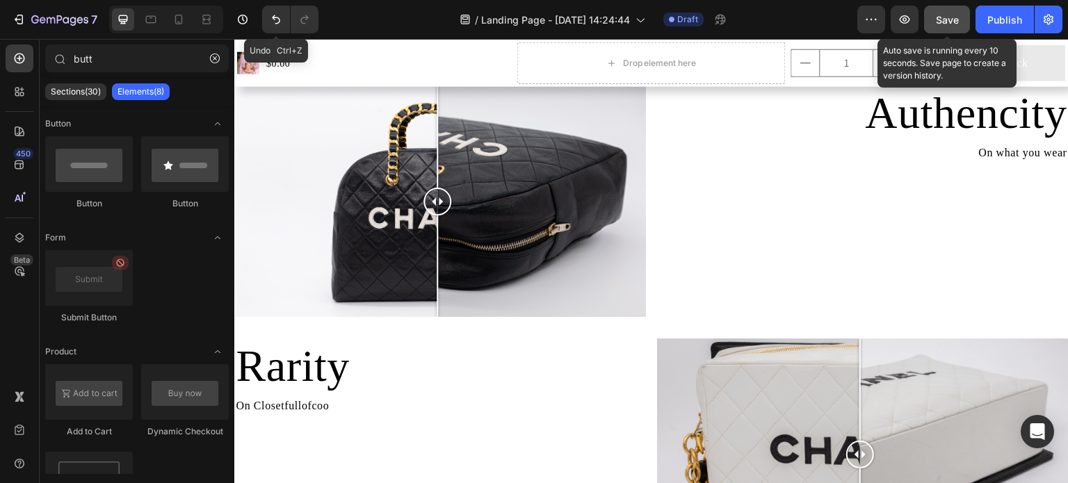
click at [946, 20] on span "Save" at bounding box center [947, 20] width 23 height 12
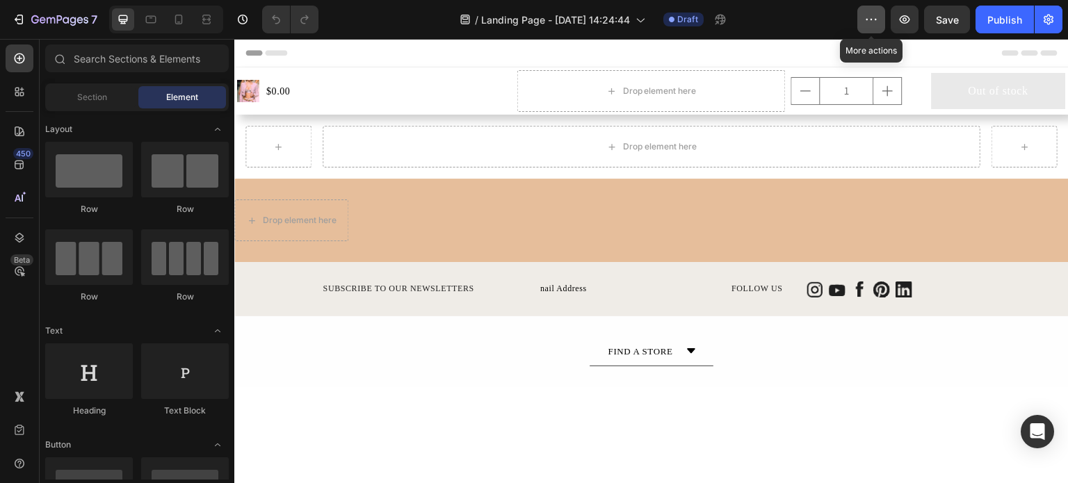
click at [863, 19] on button "button" at bounding box center [872, 20] width 28 height 28
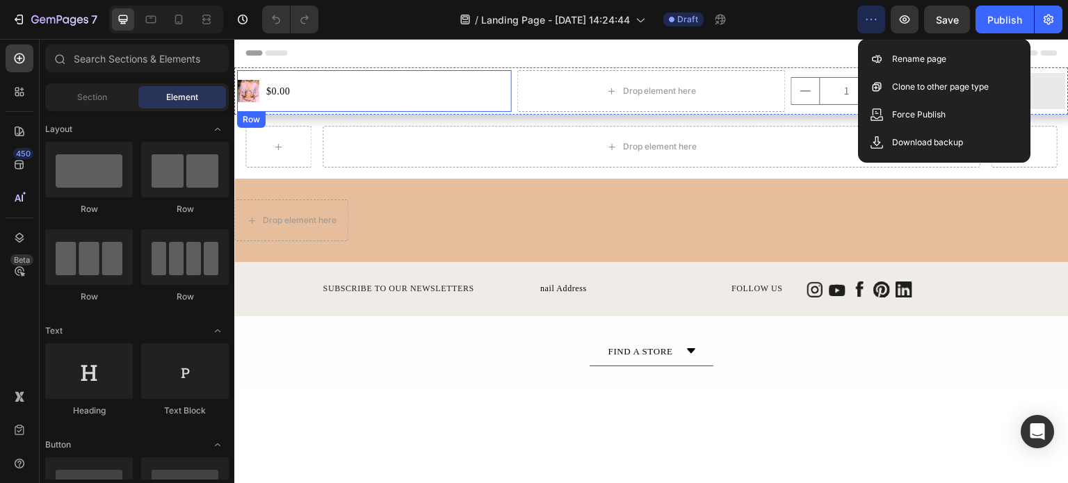
click at [381, 97] on div "Product Images $0.00 Product Price Product Price Row" at bounding box center [374, 91] width 275 height 42
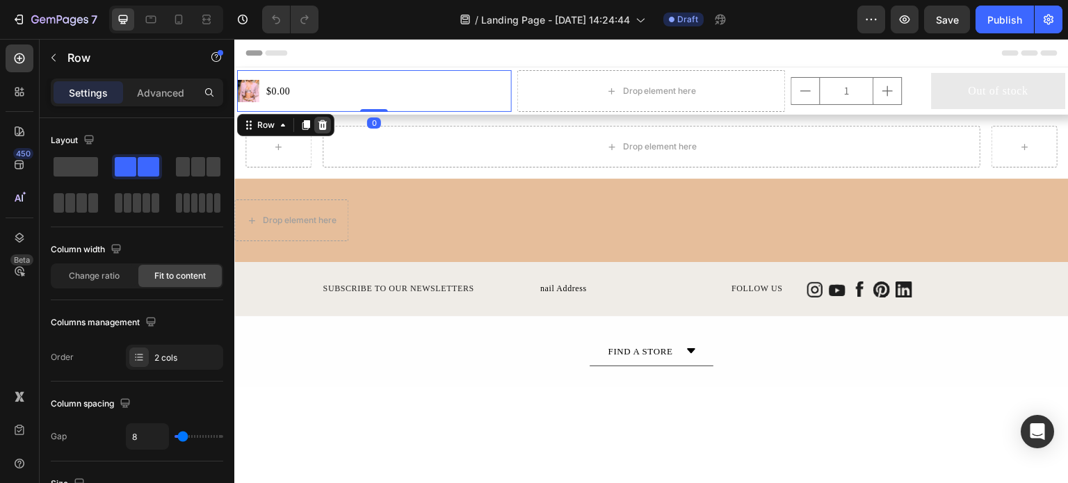
click at [315, 127] on div at bounding box center [322, 125] width 17 height 17
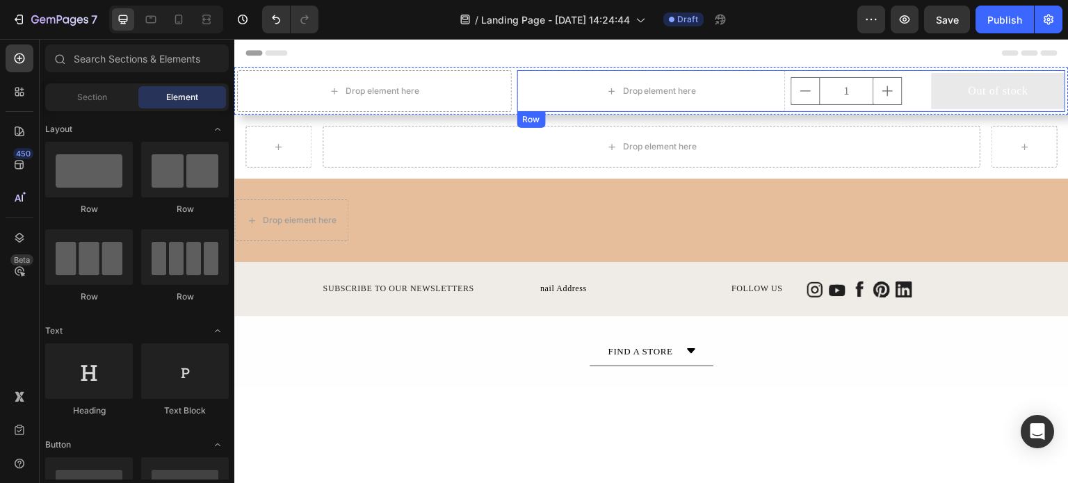
click at [780, 88] on div "Drop element here 1 Product Quantity Out of stock Add to Cart Row" at bounding box center [792, 91] width 549 height 42
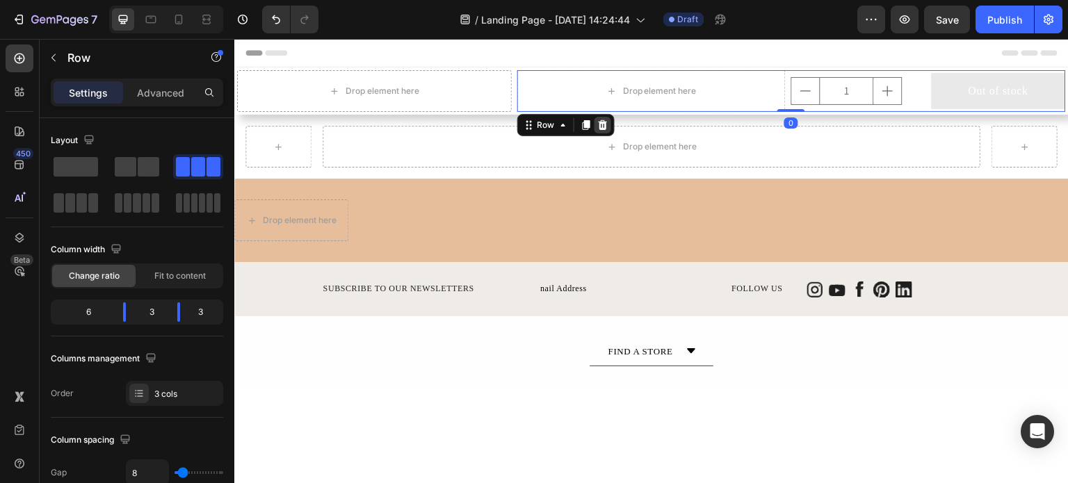
click at [598, 127] on icon at bounding box center [602, 125] width 9 height 10
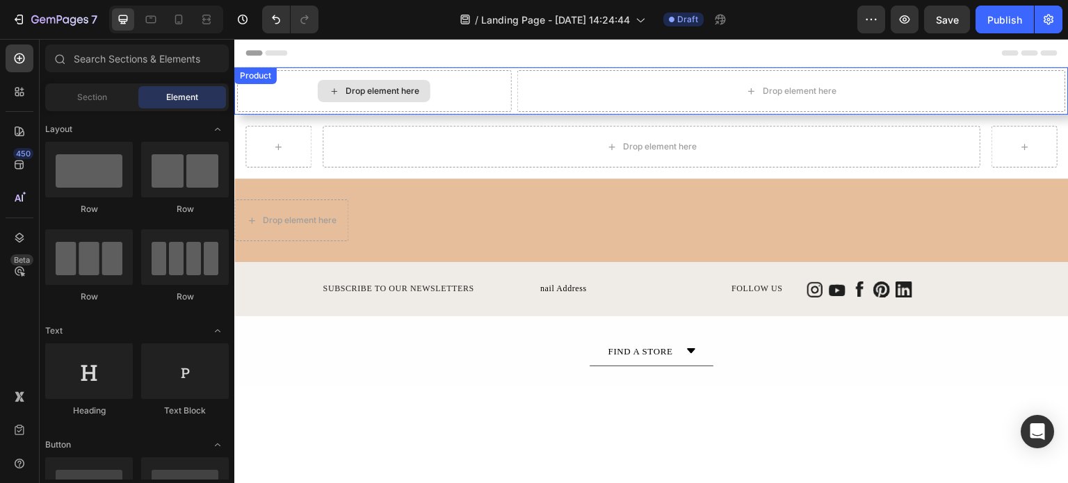
click at [489, 97] on div "Drop element here" at bounding box center [374, 91] width 275 height 42
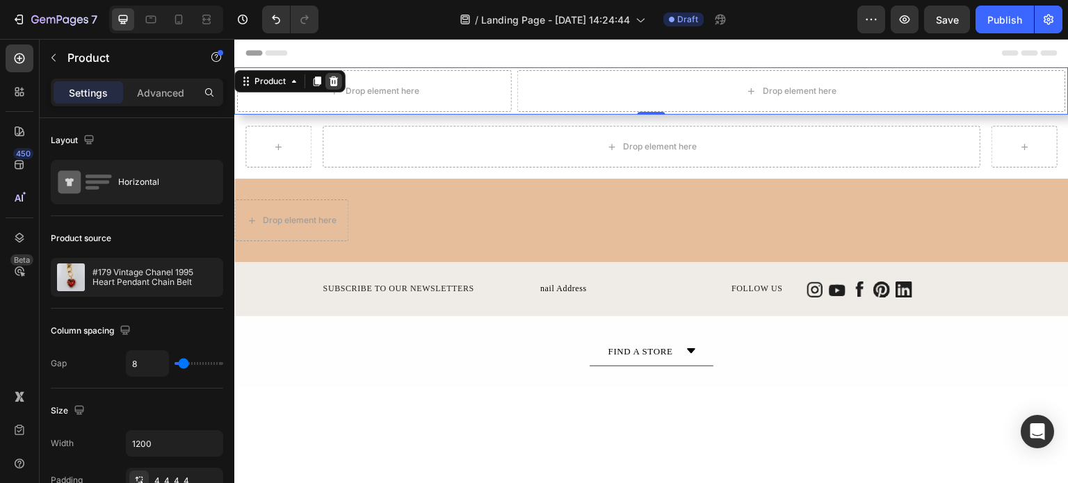
click at [337, 85] on icon at bounding box center [334, 82] width 9 height 10
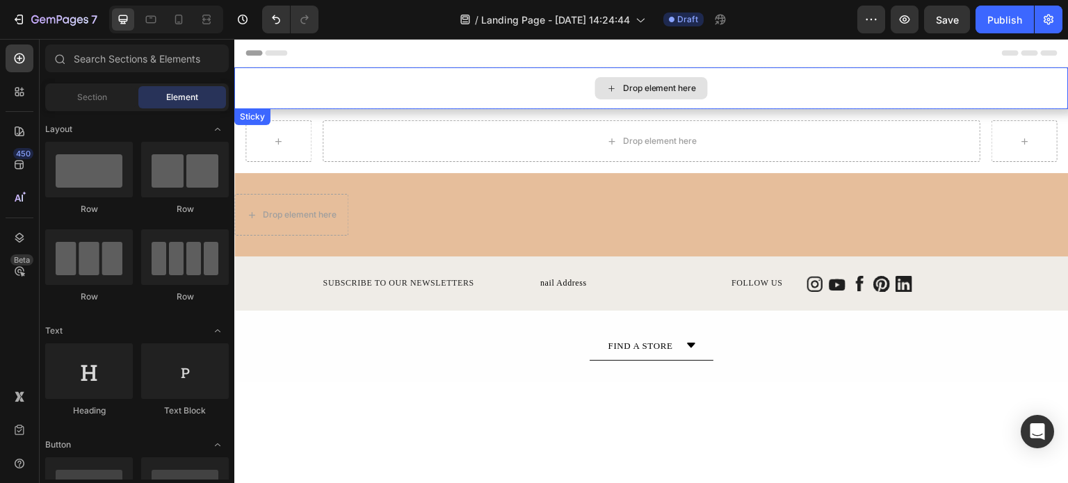
click at [337, 84] on div "Drop element here" at bounding box center [651, 88] width 835 height 42
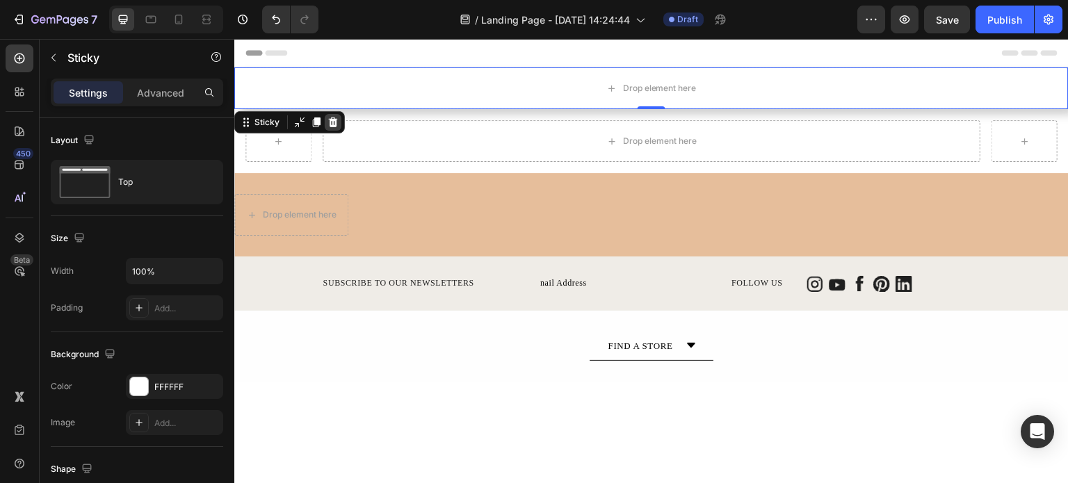
click at [335, 122] on icon at bounding box center [333, 123] width 9 height 10
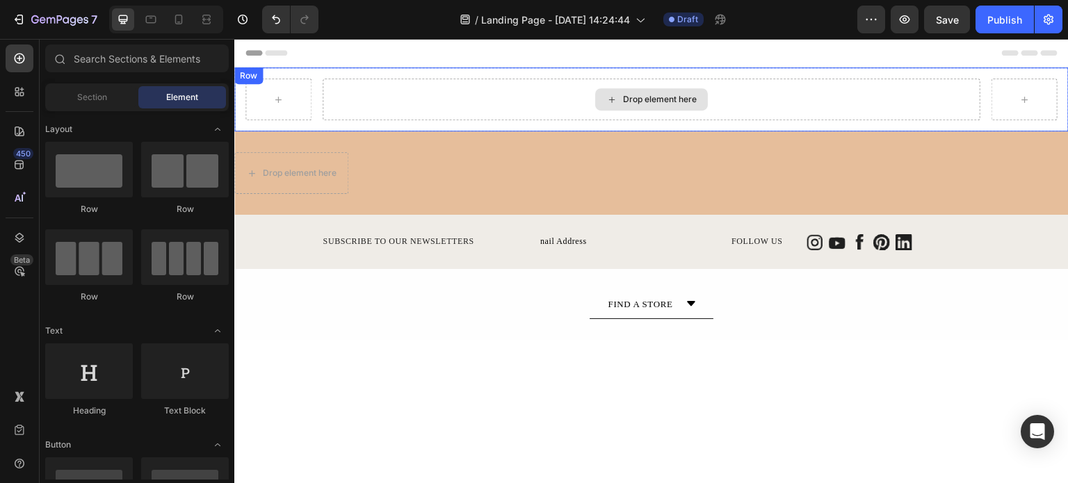
click at [350, 99] on div "Drop element here" at bounding box center [652, 100] width 659 height 42
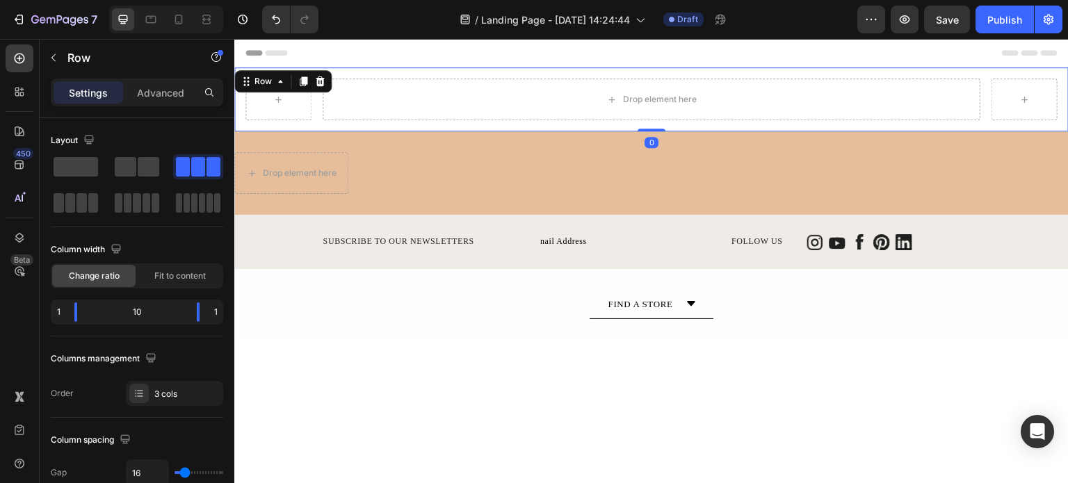
click at [328, 79] on div "Row" at bounding box center [282, 81] width 97 height 22
click at [322, 83] on icon at bounding box center [320, 82] width 9 height 10
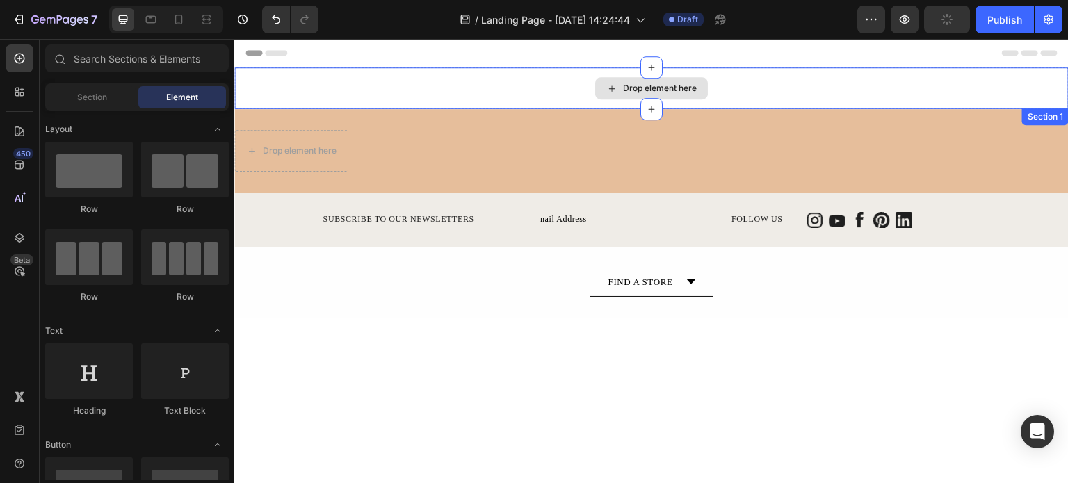
click at [331, 95] on div "Drop element here" at bounding box center [651, 88] width 835 height 42
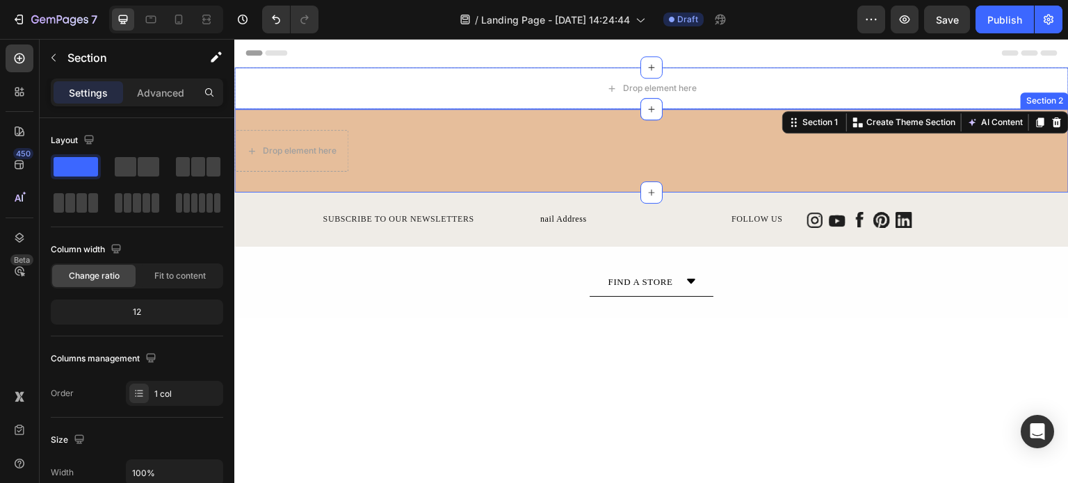
click at [348, 147] on div "Drop element here Row Section 2" at bounding box center [651, 150] width 835 height 83
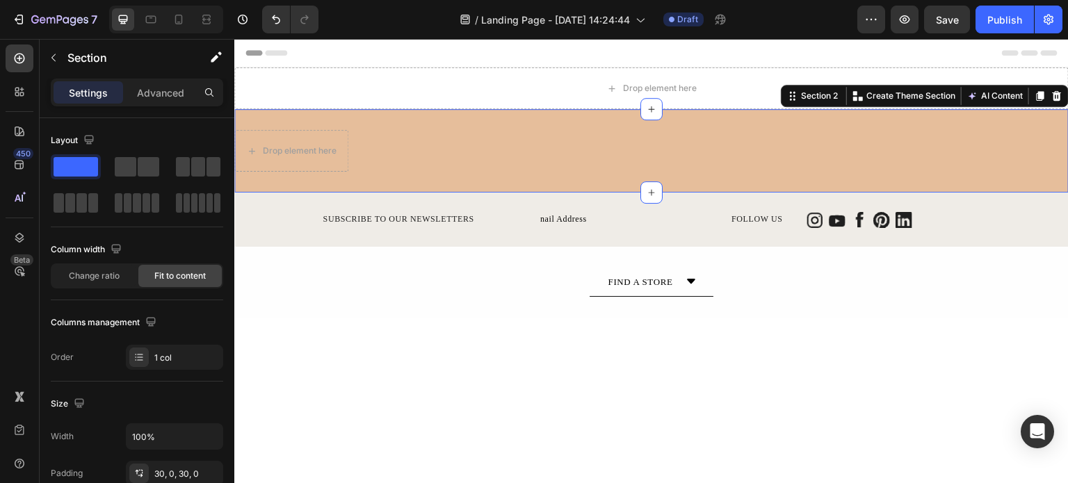
click at [386, 138] on div "Drop element here Row Section 2 You can create reusable sections Create Theme S…" at bounding box center [651, 150] width 835 height 83
click at [318, 156] on div "Drop element here" at bounding box center [300, 150] width 74 height 11
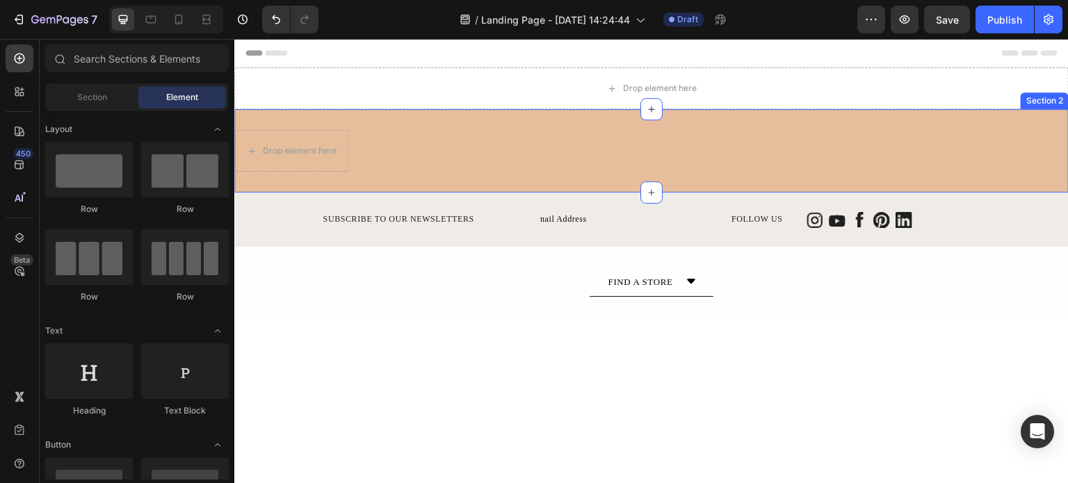
click at [504, 150] on div "Drop element here Row Section 2" at bounding box center [651, 150] width 835 height 83
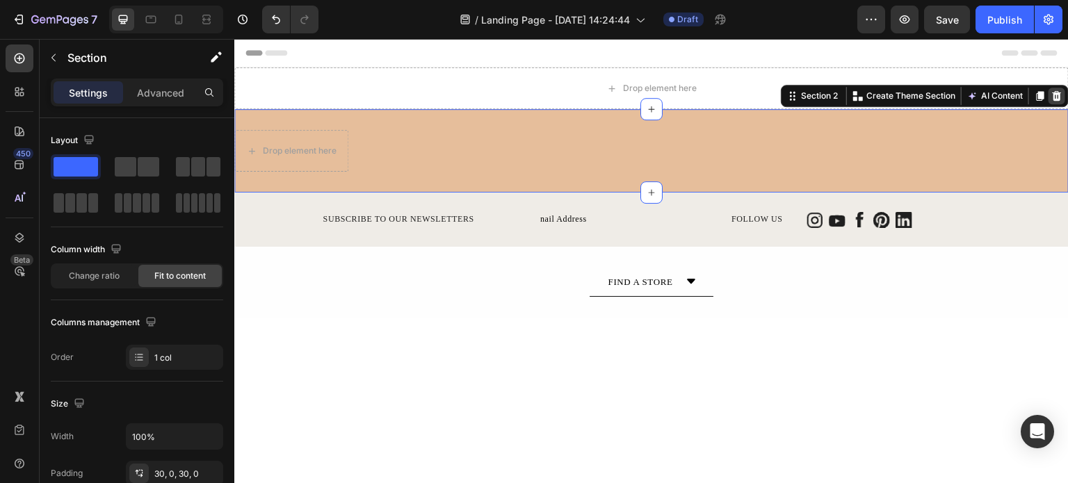
click at [1052, 101] on icon at bounding box center [1057, 95] width 11 height 11
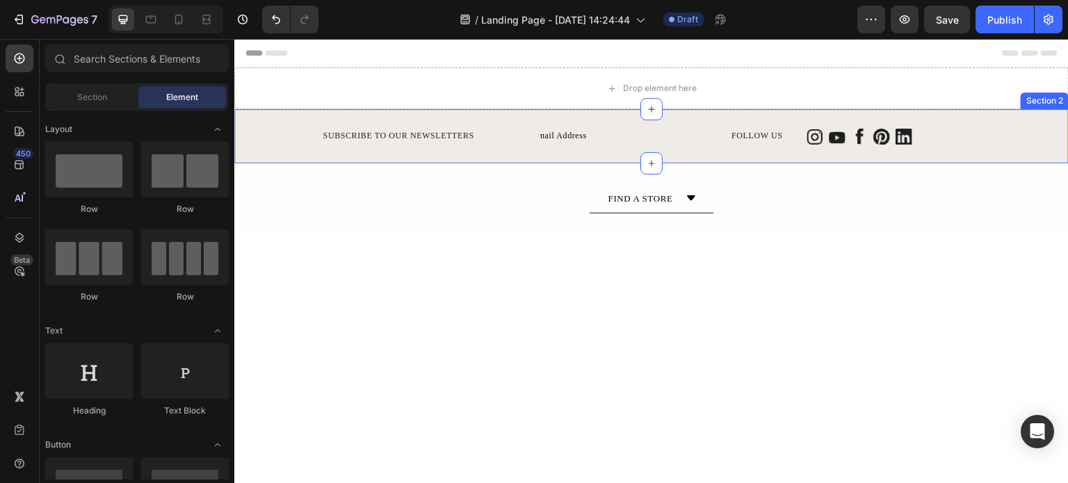
click at [1019, 120] on div "SUBSCRIBE TO OUR NEWSLETTERS Text Block nail Address Button Row FOLLOW US Text …" at bounding box center [651, 136] width 835 height 54
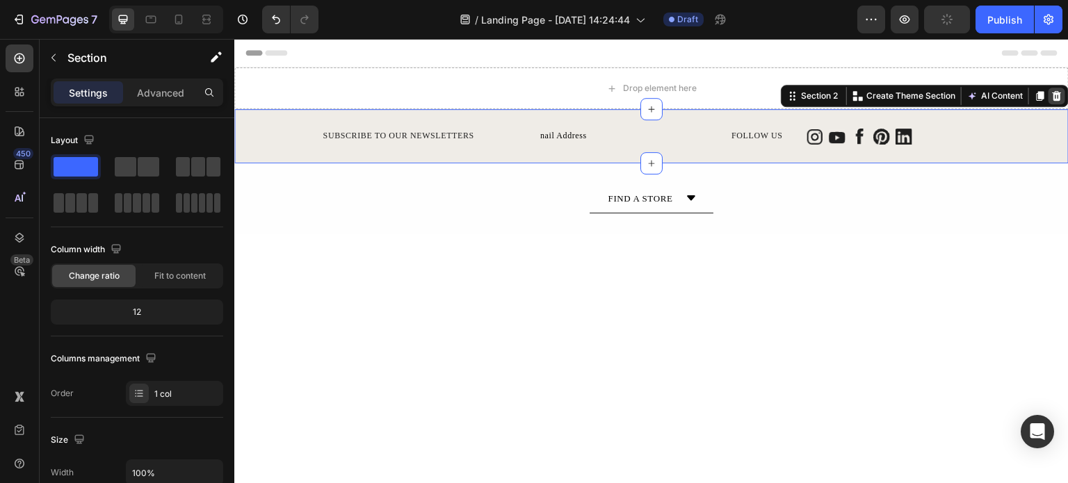
click at [1052, 97] on div at bounding box center [1057, 96] width 17 height 17
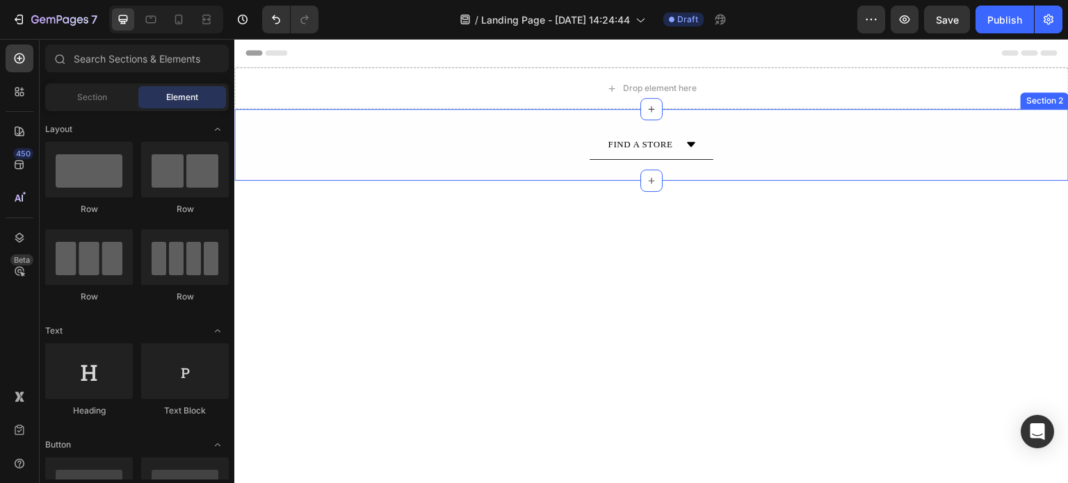
click at [840, 152] on div "FIND A STORE Accordion Row" at bounding box center [651, 145] width 835 height 30
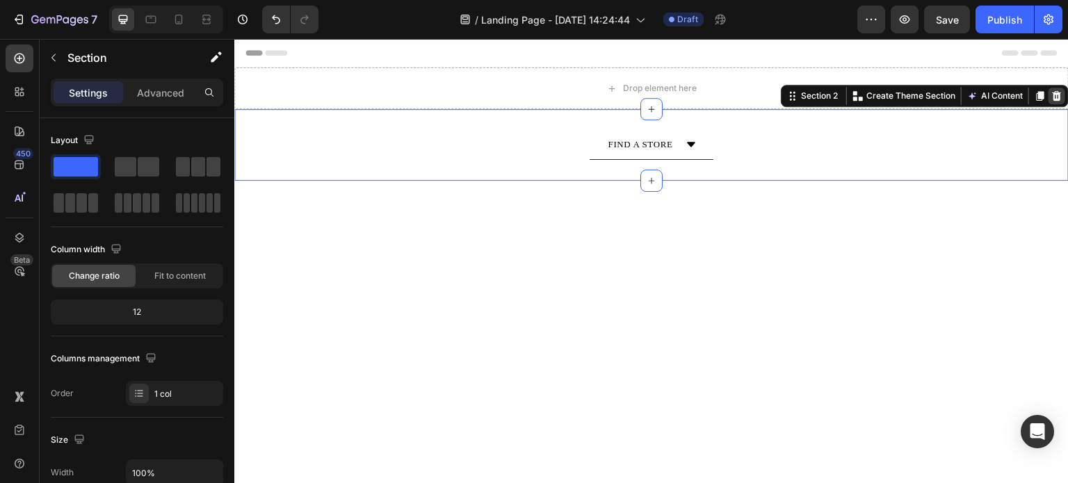
click at [1052, 96] on icon at bounding box center [1057, 95] width 11 height 11
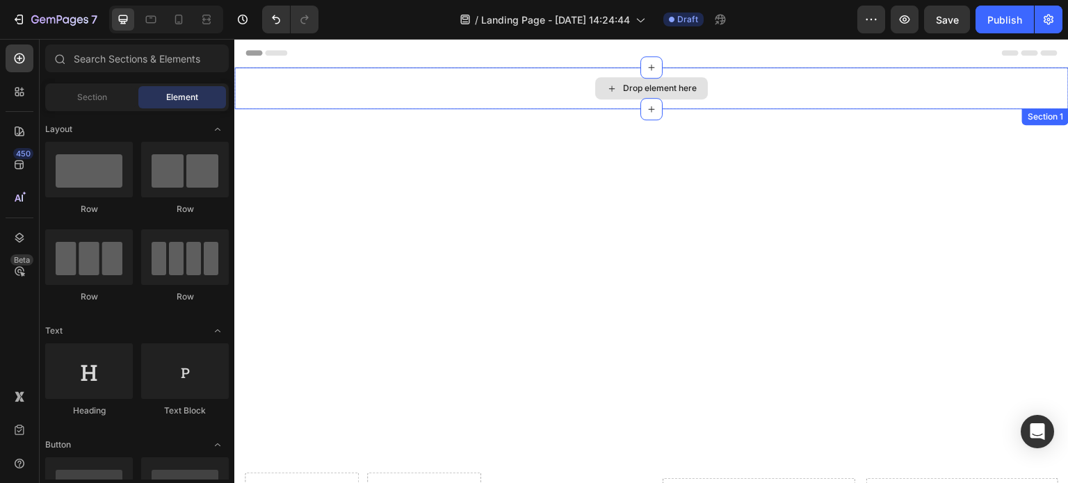
click at [861, 87] on div "Drop element here" at bounding box center [651, 88] width 835 height 42
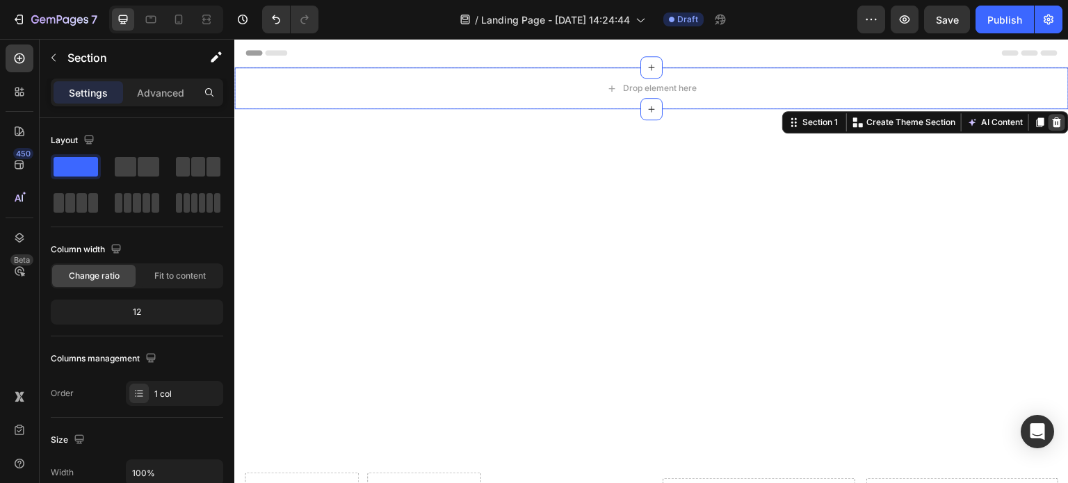
click at [1052, 118] on div at bounding box center [1057, 122] width 17 height 17
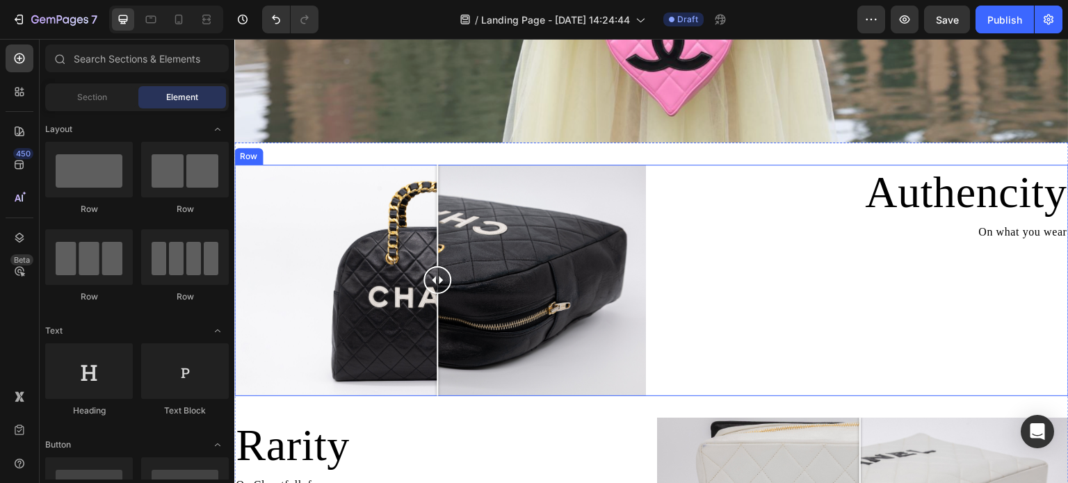
scroll to position [696, 0]
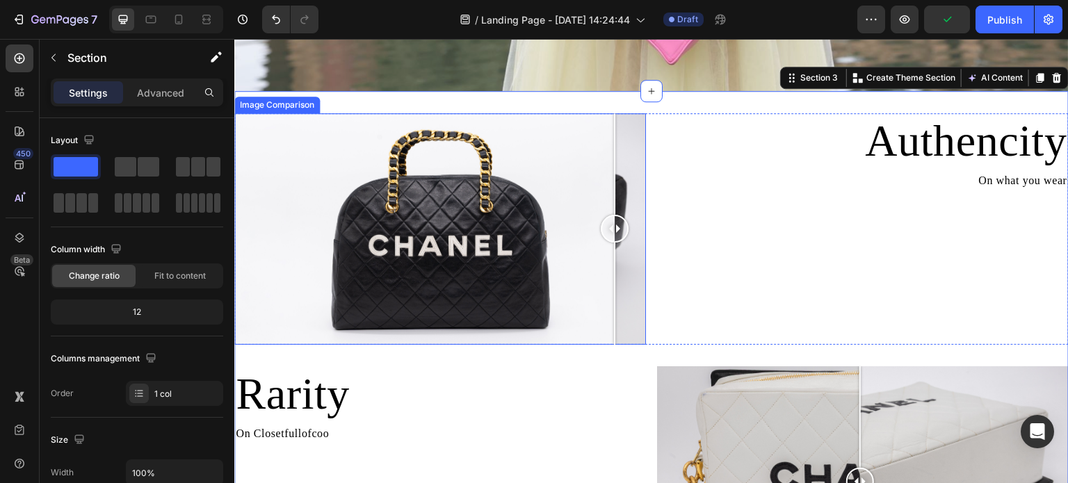
click at [615, 113] on div at bounding box center [440, 229] width 412 height 232
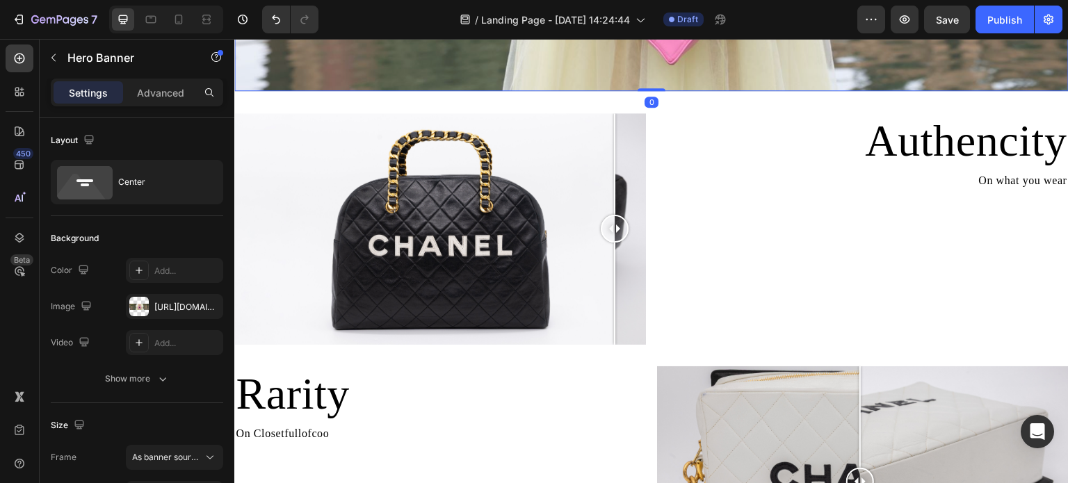
drag, startPoint x: 650, startPoint y: 86, endPoint x: 654, endPoint y: 74, distance: 12.5
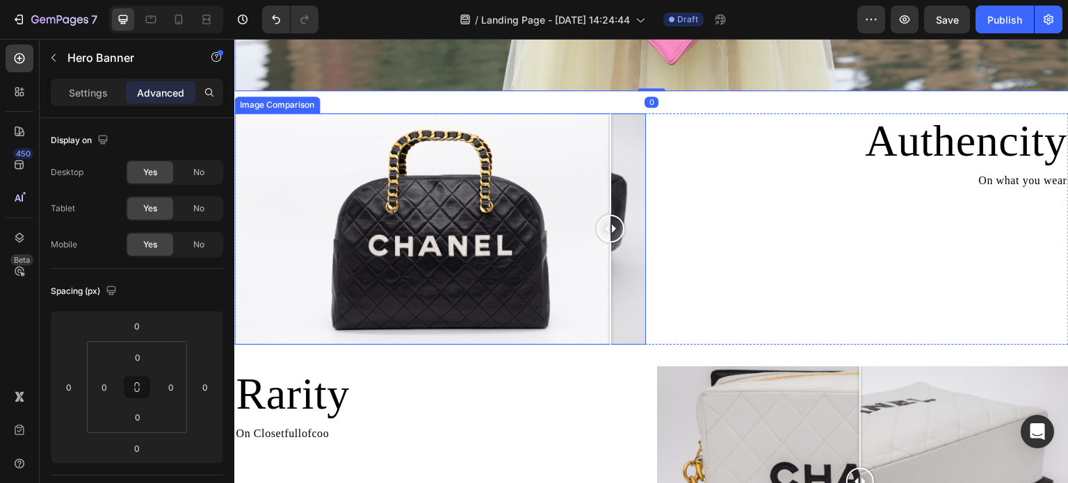
click at [611, 144] on div at bounding box center [611, 229] width 28 height 232
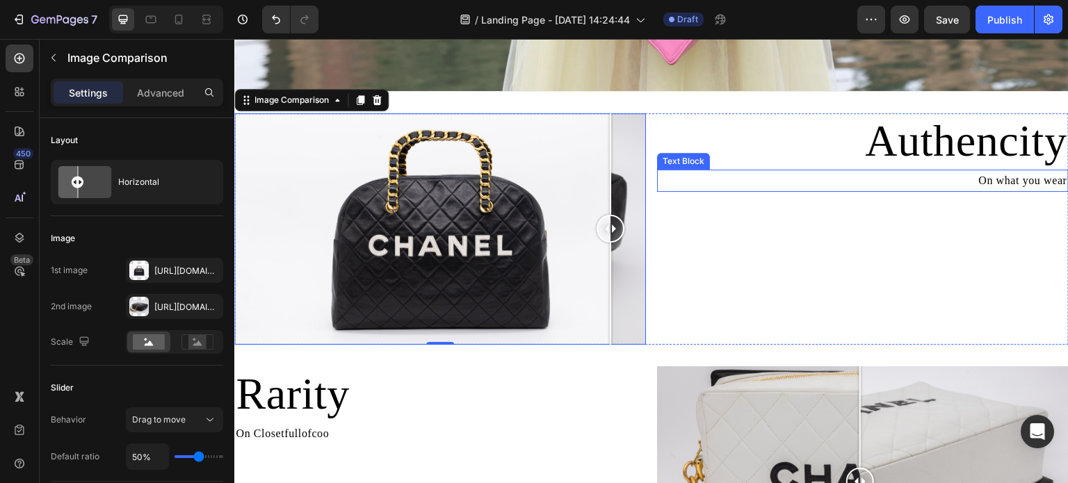
click at [699, 187] on p "On what you wear" at bounding box center [863, 181] width 409 height 20
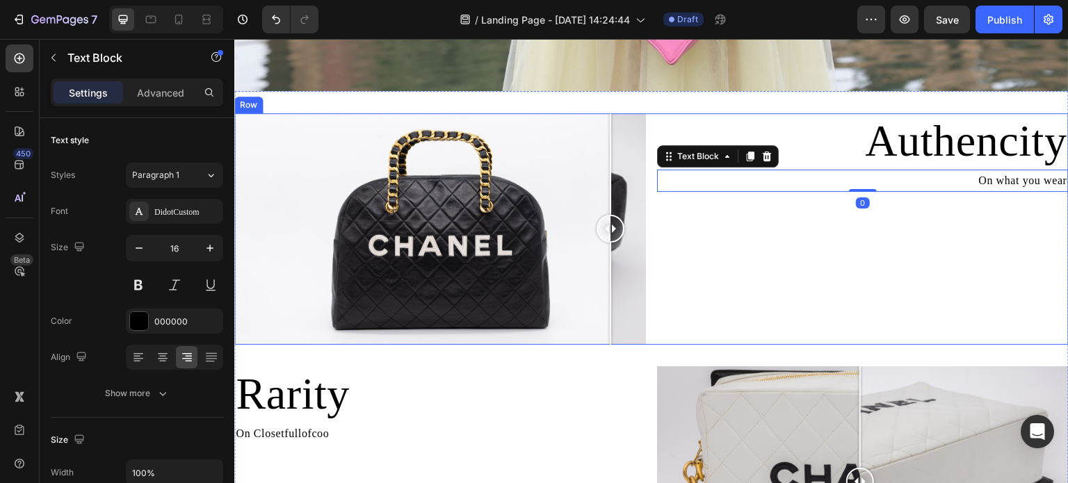
click at [891, 243] on div "Authencity Heading On what you wear Text Block 0" at bounding box center [863, 229] width 412 height 232
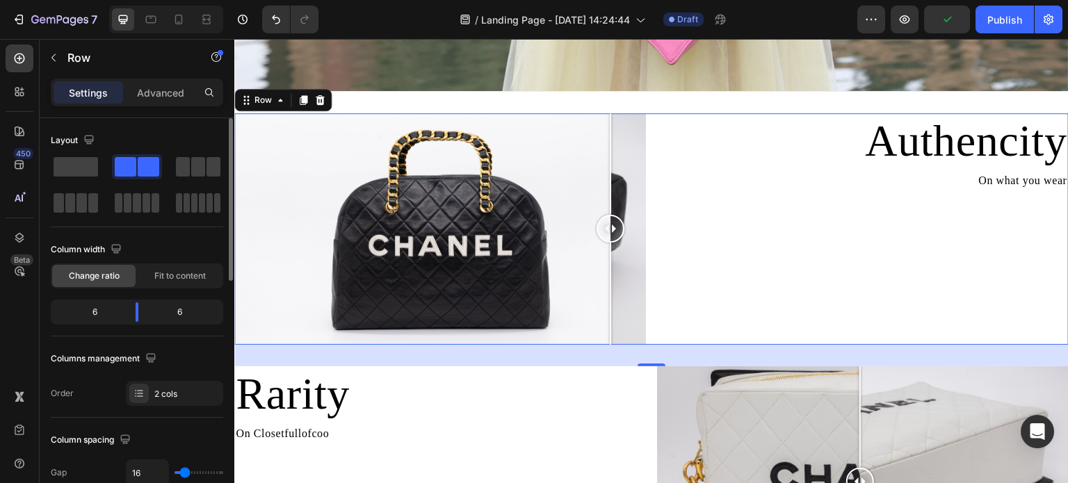
drag, startPoint x: 74, startPoint y: 165, endPoint x: 125, endPoint y: 174, distance: 51.6
click at [125, 174] on div at bounding box center [137, 184] width 173 height 61
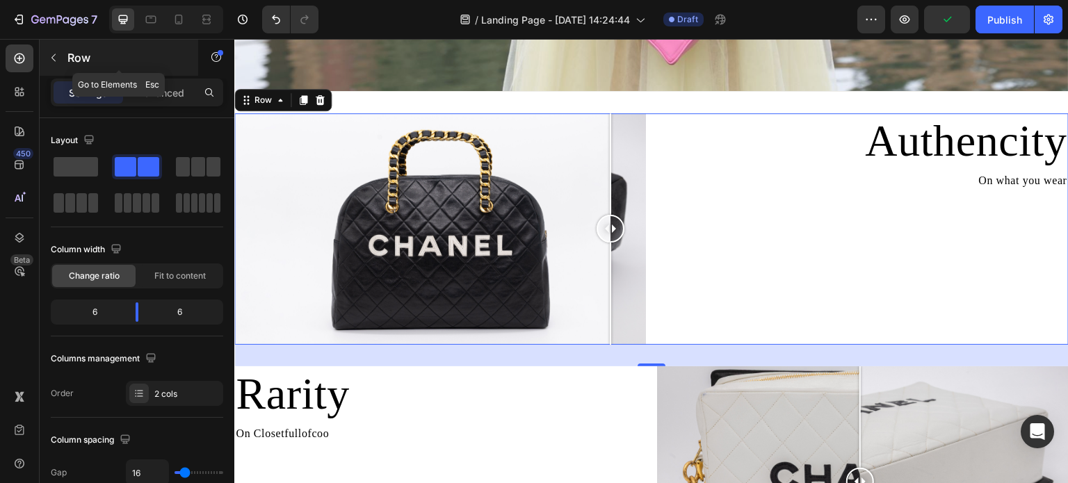
click at [53, 60] on icon "button" at bounding box center [53, 57] width 11 height 11
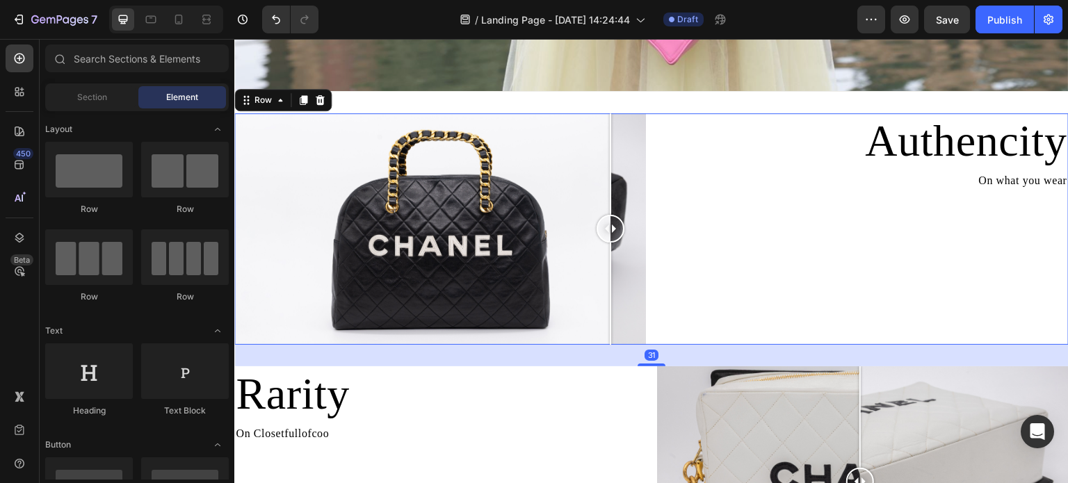
click at [809, 196] on div "Authencity Heading On what you wear Text Block" at bounding box center [863, 229] width 412 height 232
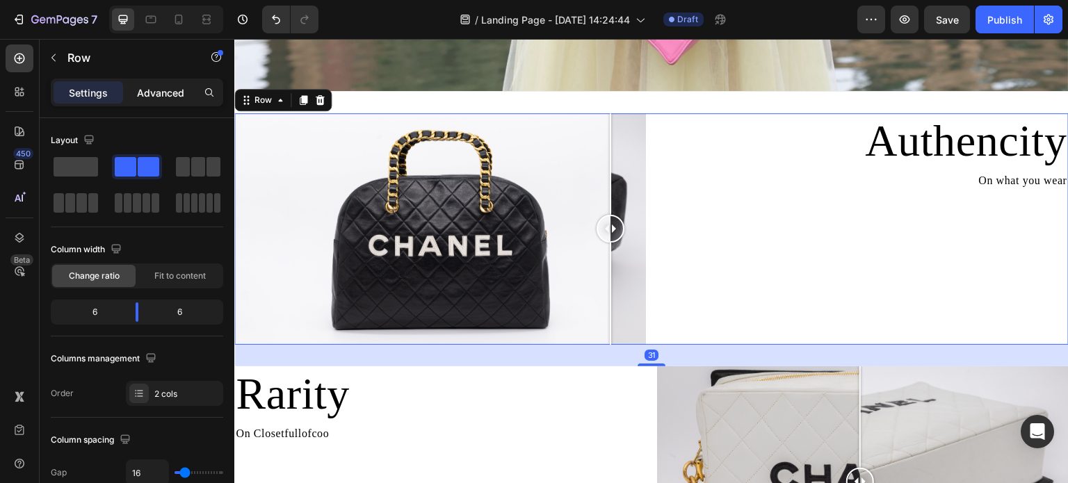
click at [152, 86] on p "Advanced" at bounding box center [160, 93] width 47 height 15
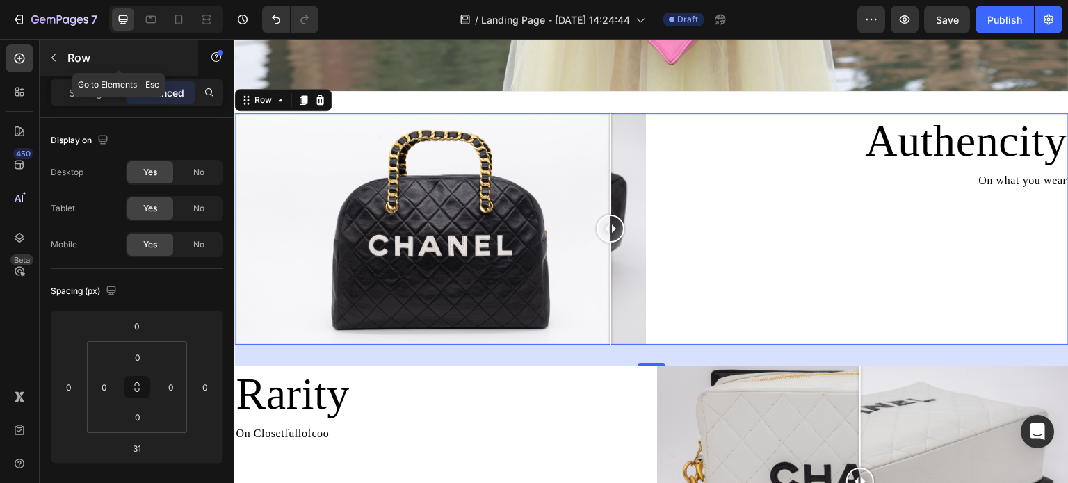
click at [49, 52] on icon "button" at bounding box center [53, 57] width 11 height 11
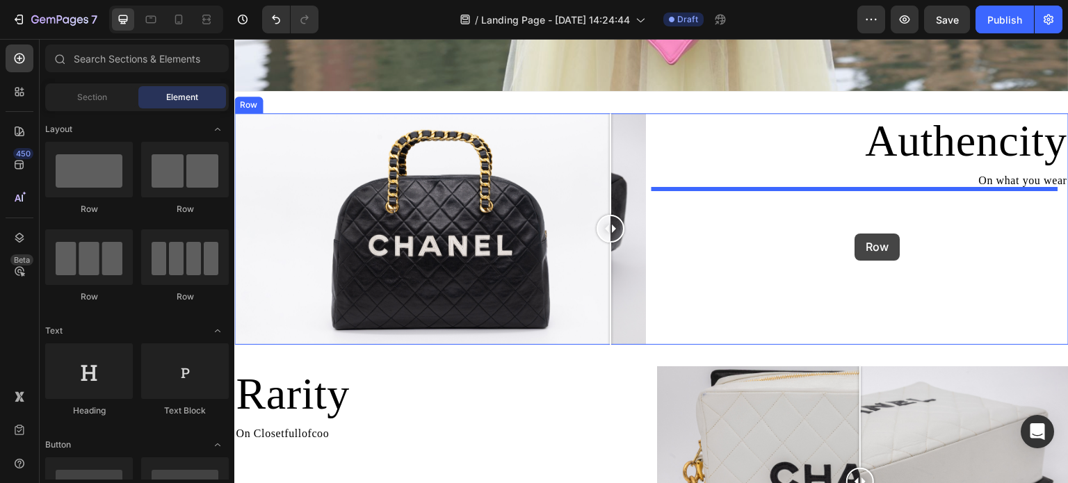
drag, startPoint x: 335, startPoint y: 221, endPoint x: 856, endPoint y: 234, distance: 521.1
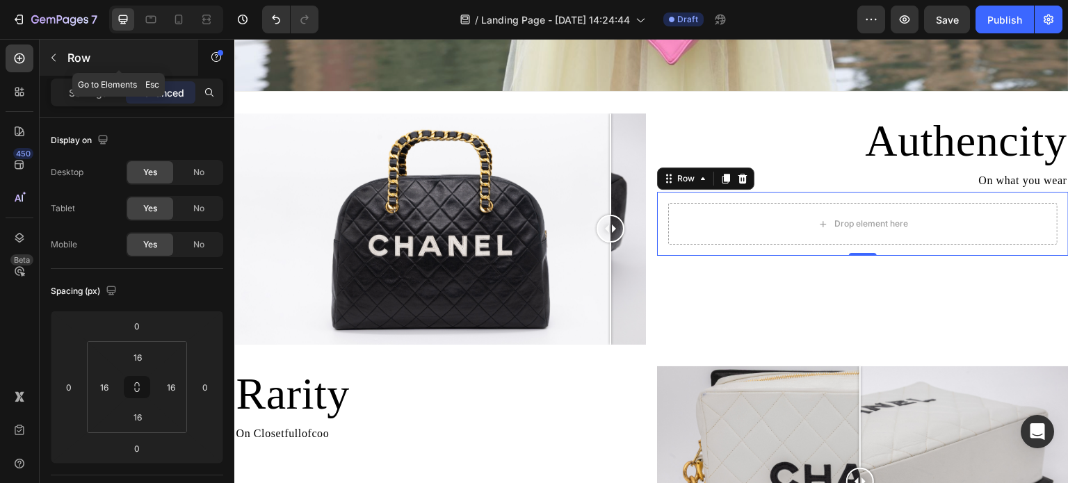
click at [49, 61] on icon "button" at bounding box center [53, 57] width 11 height 11
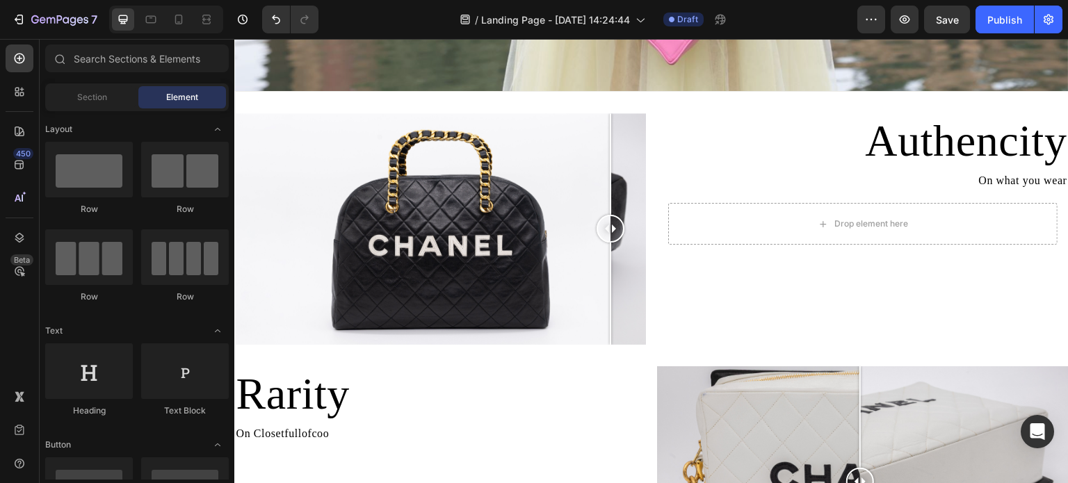
scroll to position [139, 0]
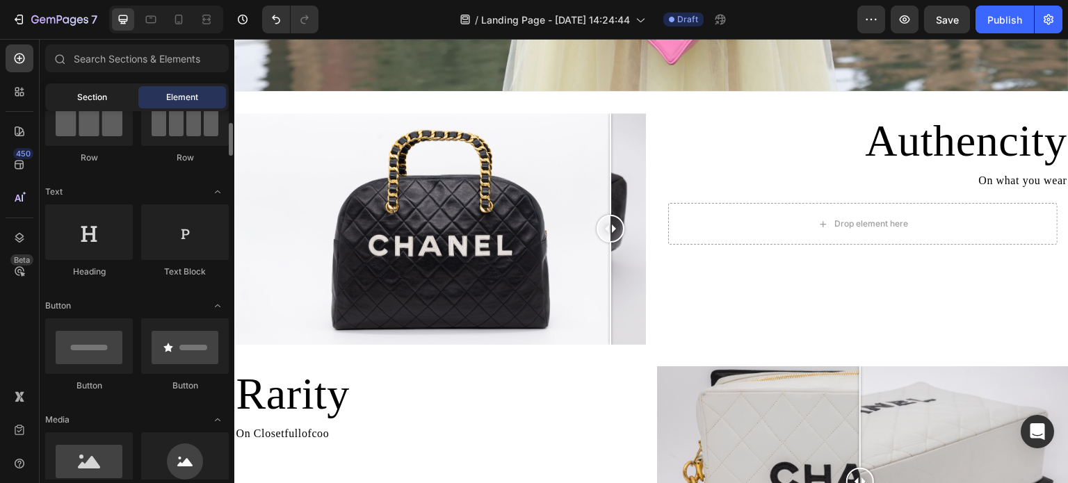
click at [108, 92] on div "Section" at bounding box center [92, 97] width 88 height 22
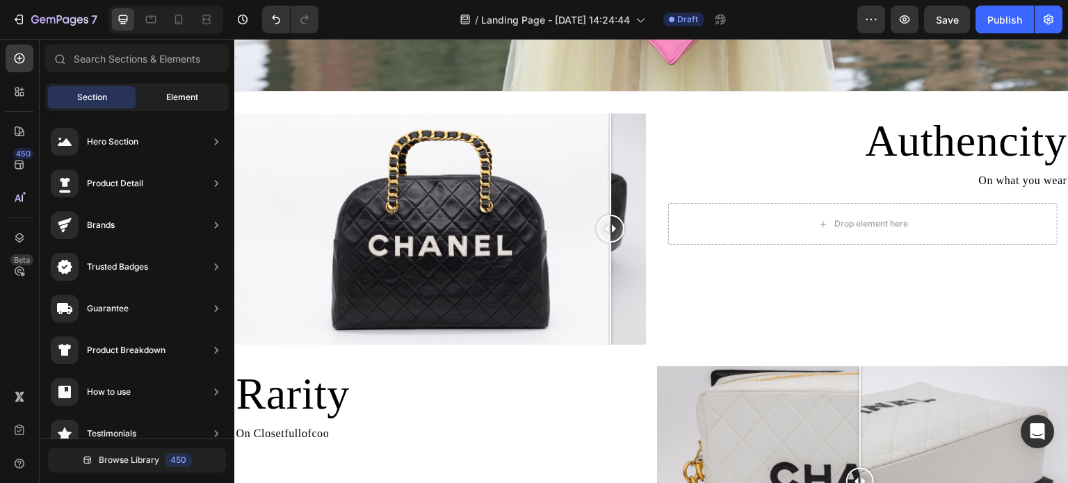
click at [145, 98] on div "Element" at bounding box center [182, 97] width 88 height 22
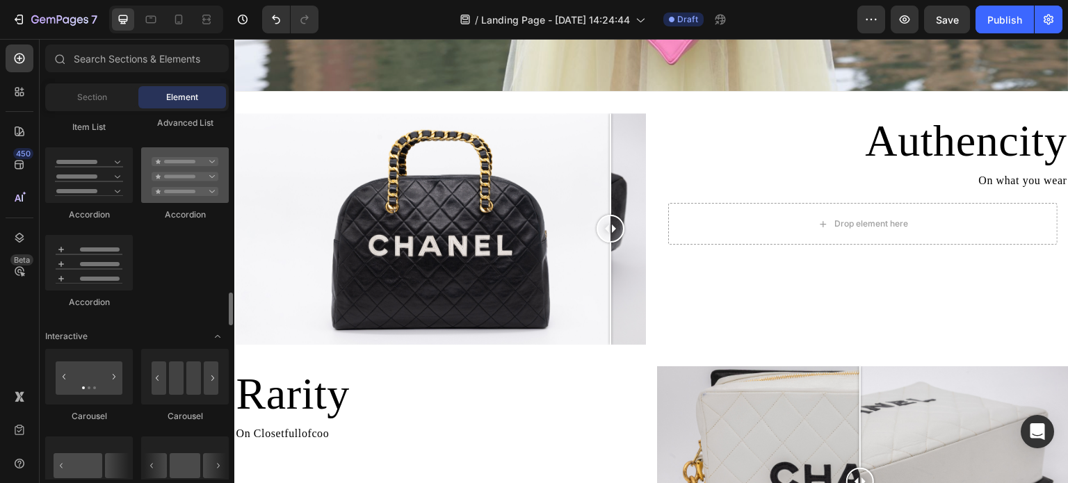
scroll to position [1252, 0]
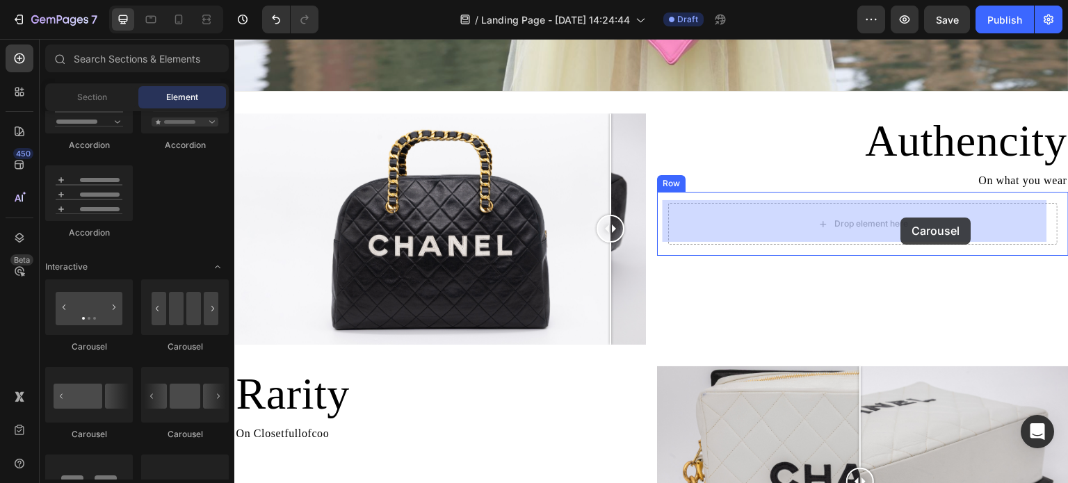
drag, startPoint x: 414, startPoint y: 450, endPoint x: 901, endPoint y: 218, distance: 540.1
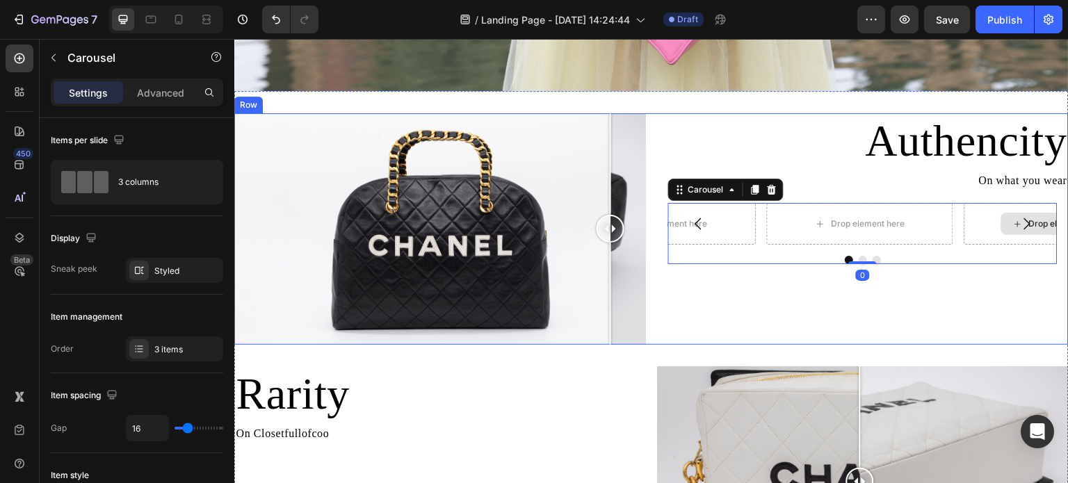
click at [910, 298] on div "Authencity Heading On what you wear Text Block Drop element here Drop element h…" at bounding box center [863, 229] width 412 height 232
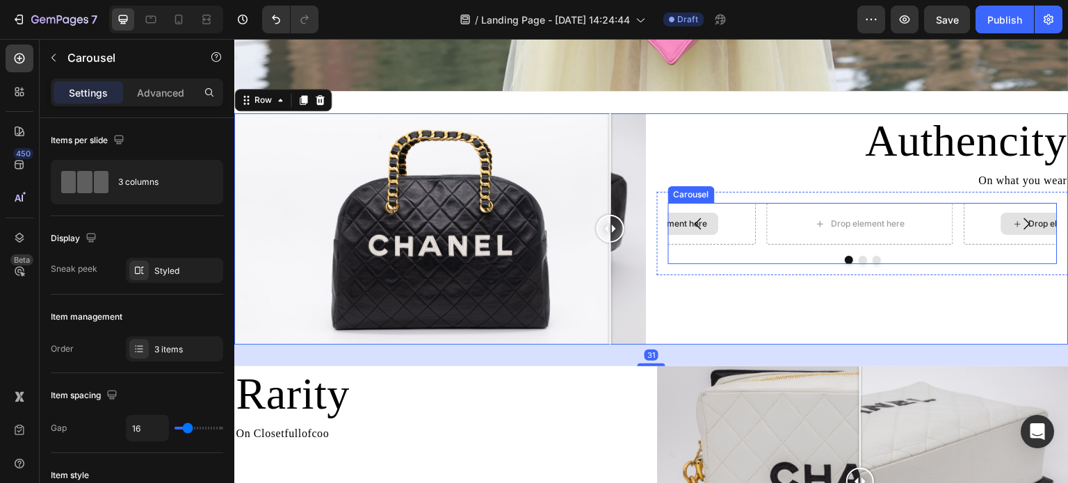
click at [723, 231] on div "Drop element here" at bounding box center [663, 224] width 186 height 42
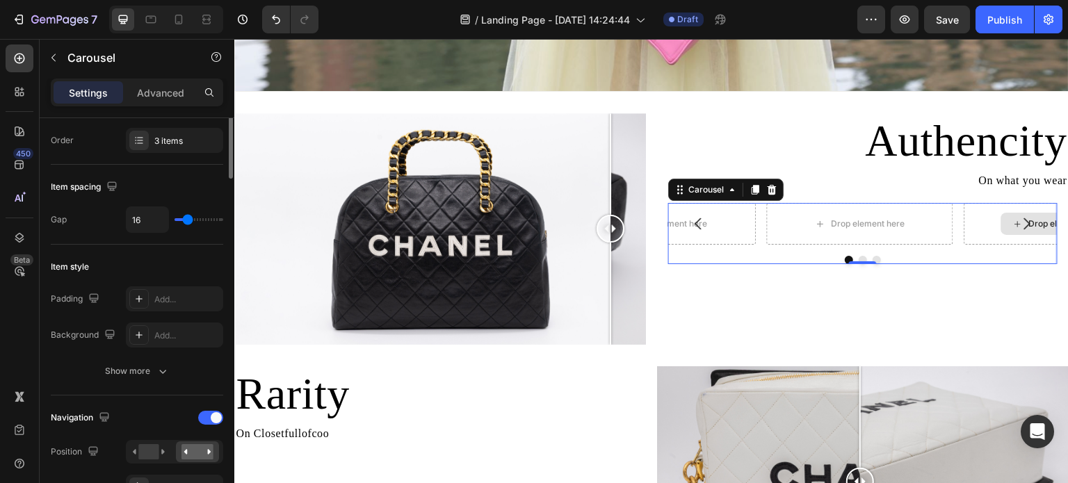
scroll to position [139, 0]
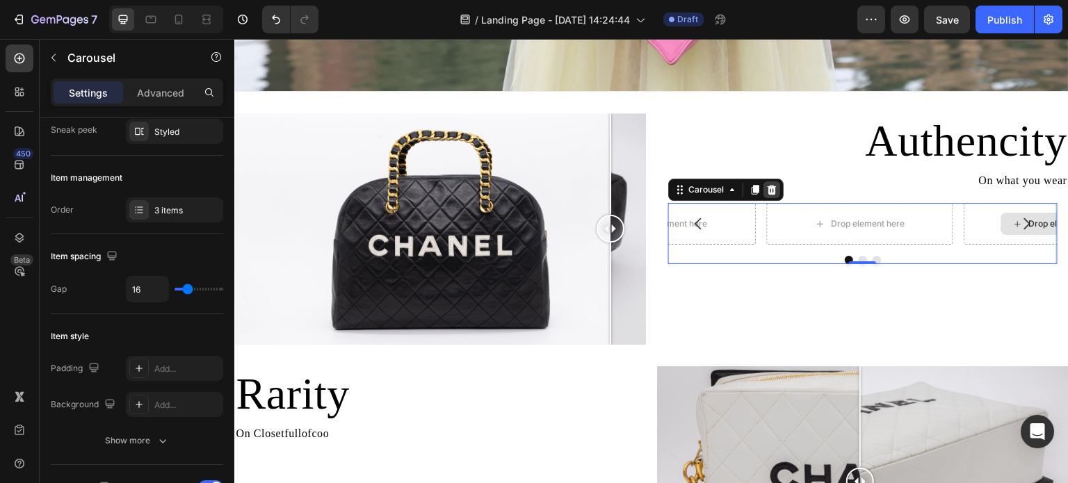
click at [771, 184] on icon at bounding box center [772, 189] width 11 height 11
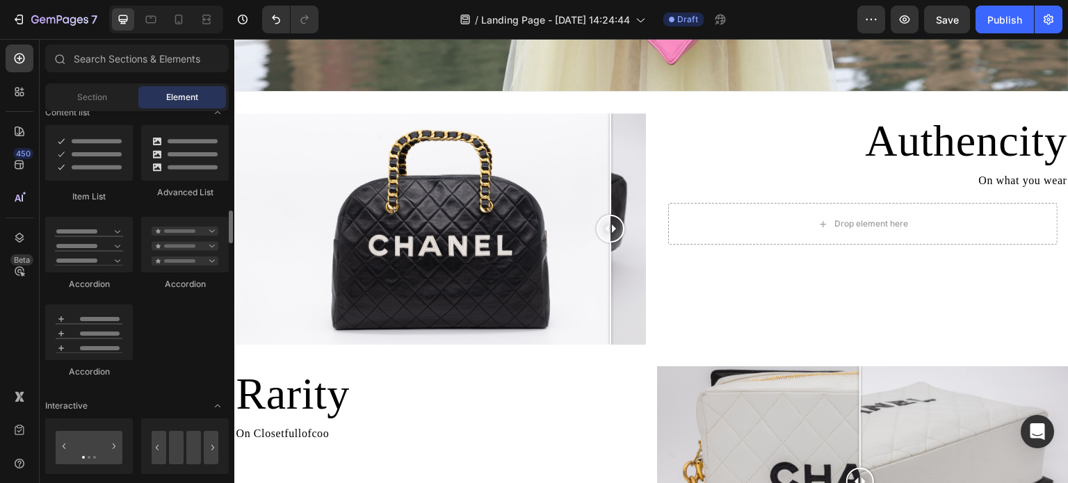
scroll to position [1252, 0]
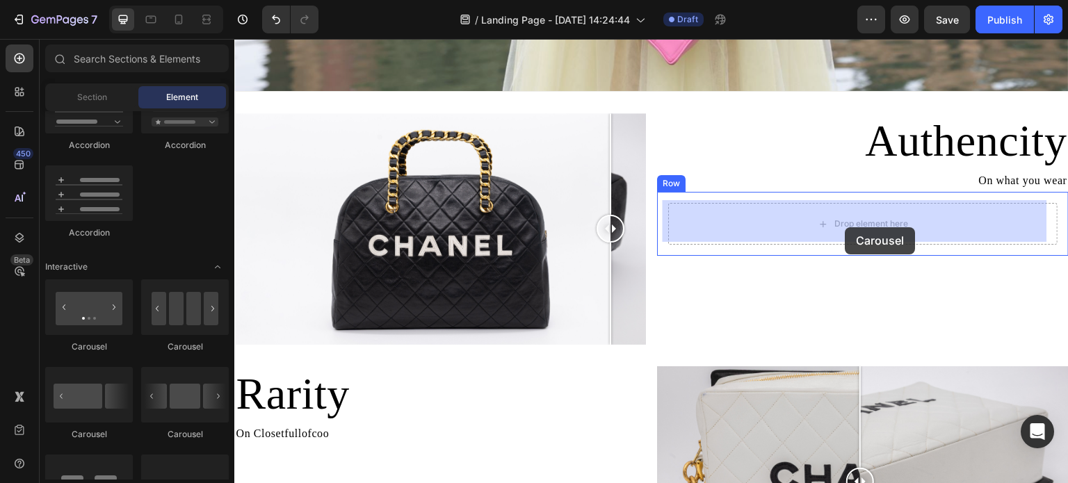
drag, startPoint x: 325, startPoint y: 362, endPoint x: 846, endPoint y: 227, distance: 538.2
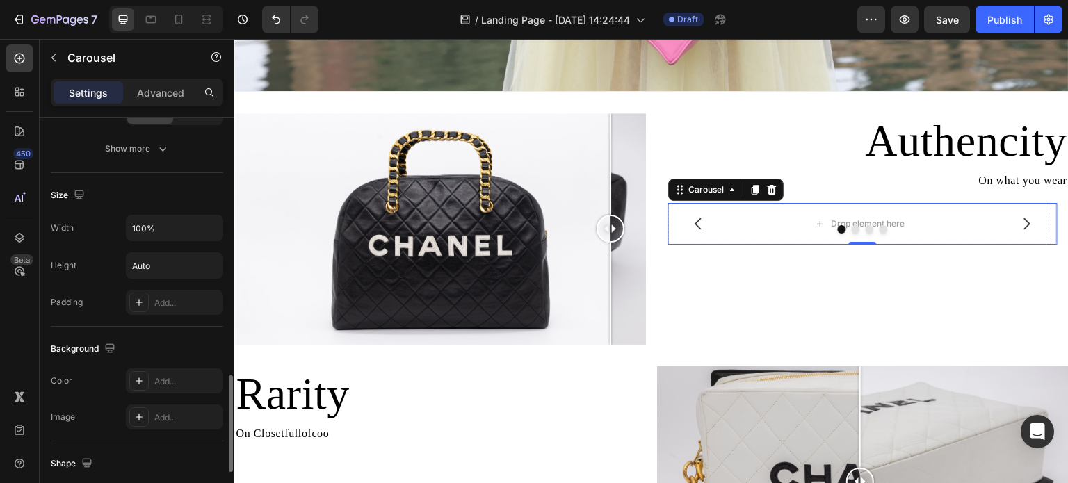
scroll to position [1000, 0]
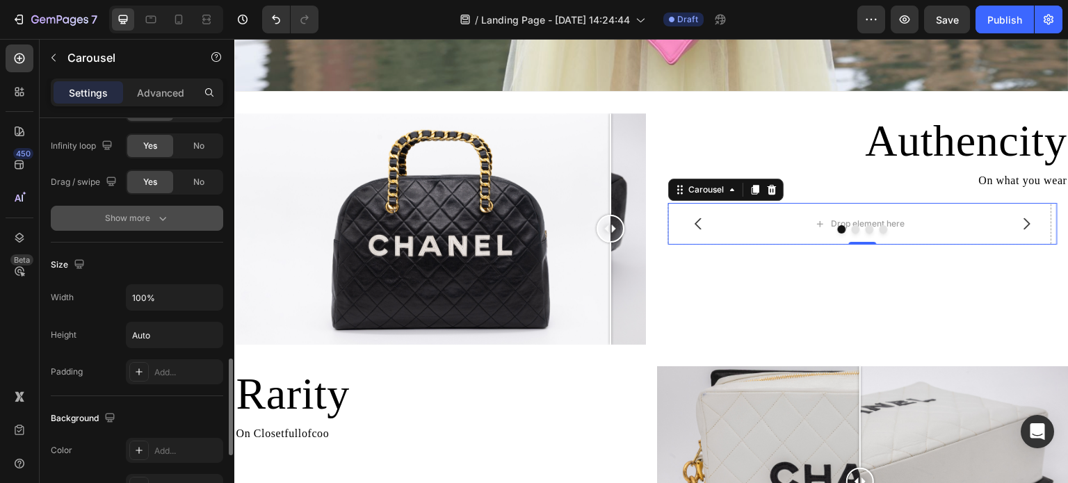
click at [164, 218] on icon "button" at bounding box center [163, 218] width 14 height 14
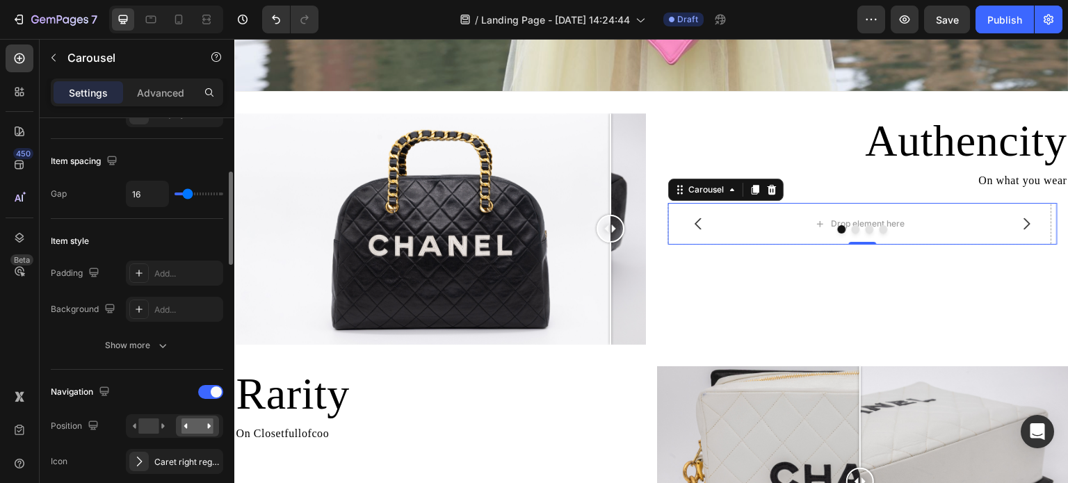
scroll to position [165, 0]
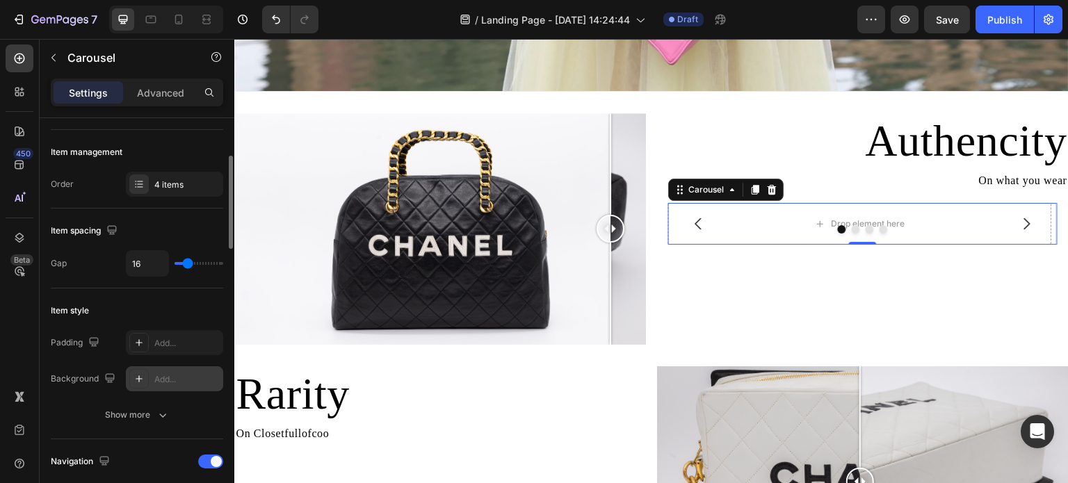
click at [136, 380] on icon at bounding box center [139, 379] width 11 height 11
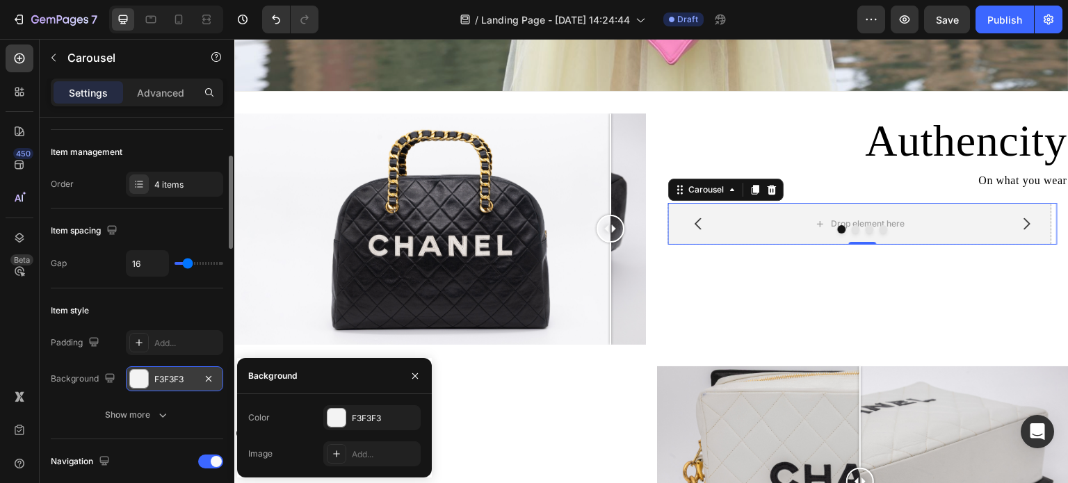
click at [136, 380] on div at bounding box center [139, 379] width 18 height 18
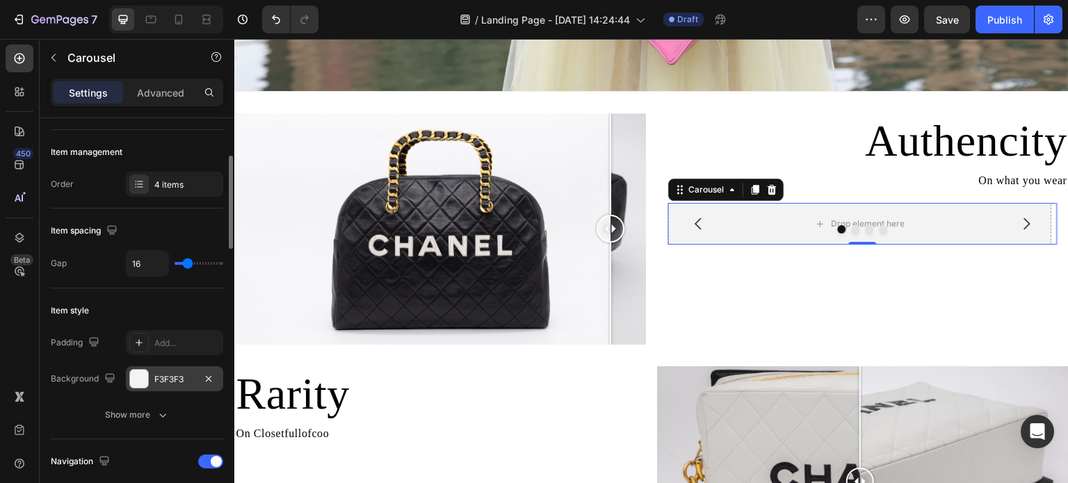
click at [134, 383] on div at bounding box center [139, 379] width 18 height 18
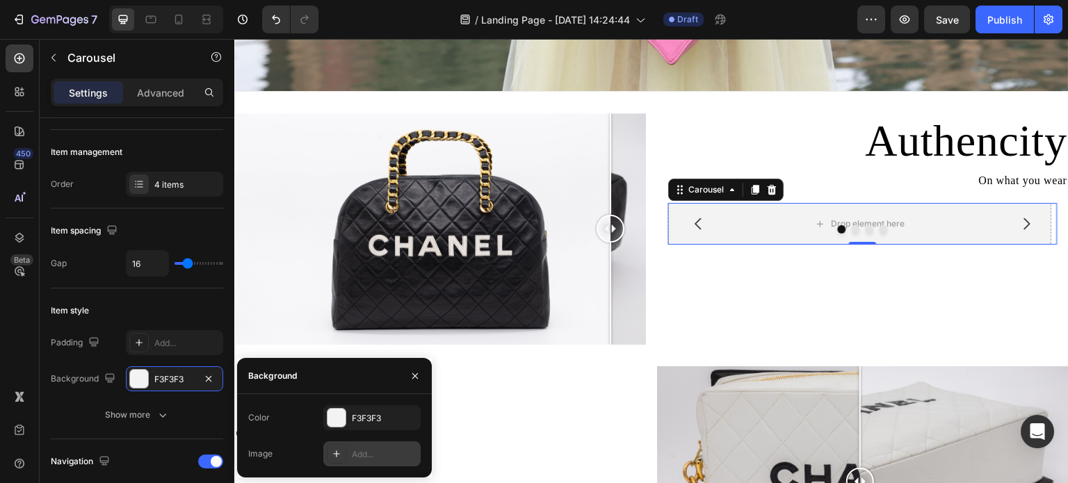
click at [369, 451] on div "Add..." at bounding box center [384, 455] width 65 height 13
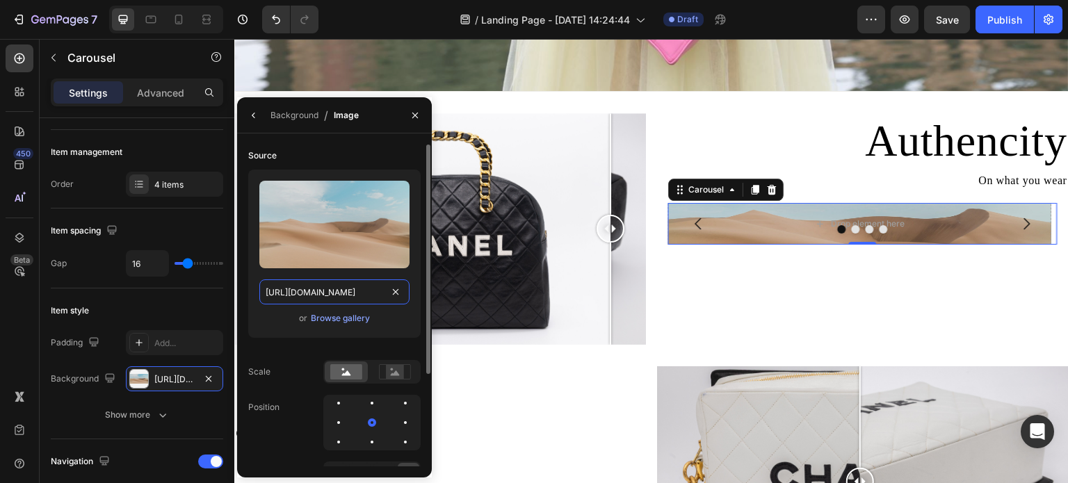
click at [376, 289] on input "https://ucarecdn.com/06075225-af9e-460c-8e3c-6be63c0b773a/-/format/auto/" at bounding box center [334, 292] width 150 height 25
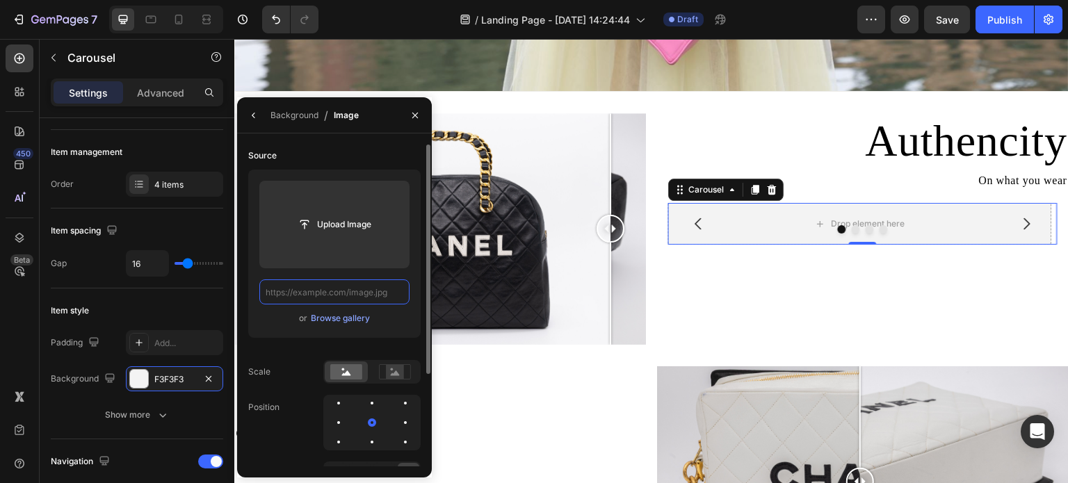
click at [353, 290] on input "text" at bounding box center [334, 292] width 150 height 25
paste input "https://cdn.shopify.com/s/files/1/0695/8940/1798/files/0F0A3258.jpg?v=1756318825"
type input "https://cdn.shopify.com/s/files/1/0695/8940/1798/files/0F0A3258.jpg?v=1756318825"
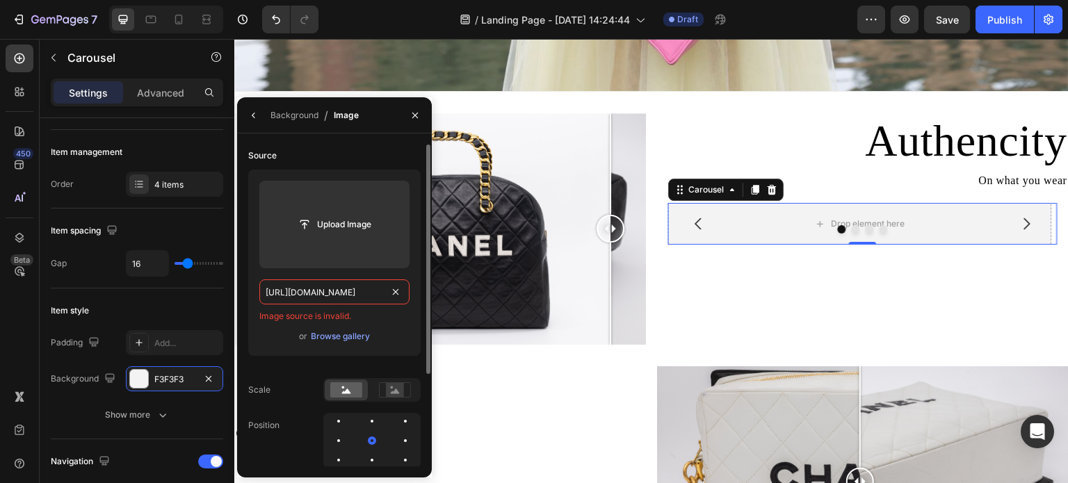
click at [383, 293] on input "https://cdn.shopify.com/s/files/1/0695/8940/1798/files/0F0A3258.jpg?v=1756318825" at bounding box center [334, 292] width 150 height 25
click at [359, 288] on input "text" at bounding box center [334, 292] width 150 height 25
paste input "https://cdn.shopify.com/s/files/1/0695/8940/1798/files/0F0A3258.jpg?v=1756318825"
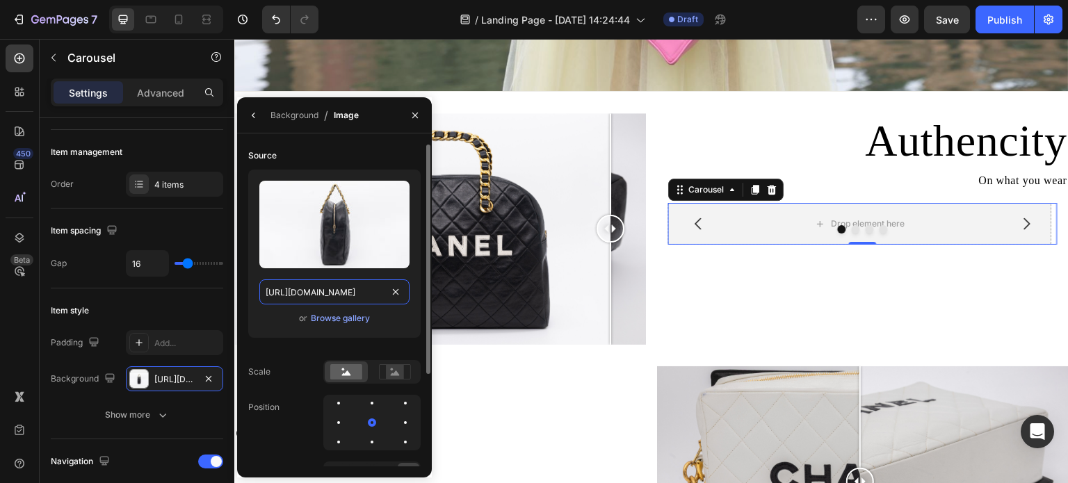
scroll to position [0, 220]
type input "https://cdn.shopify.com/s/files/1/0695/8940/1798/files/0F0A3258.jpg?v=1756318825"
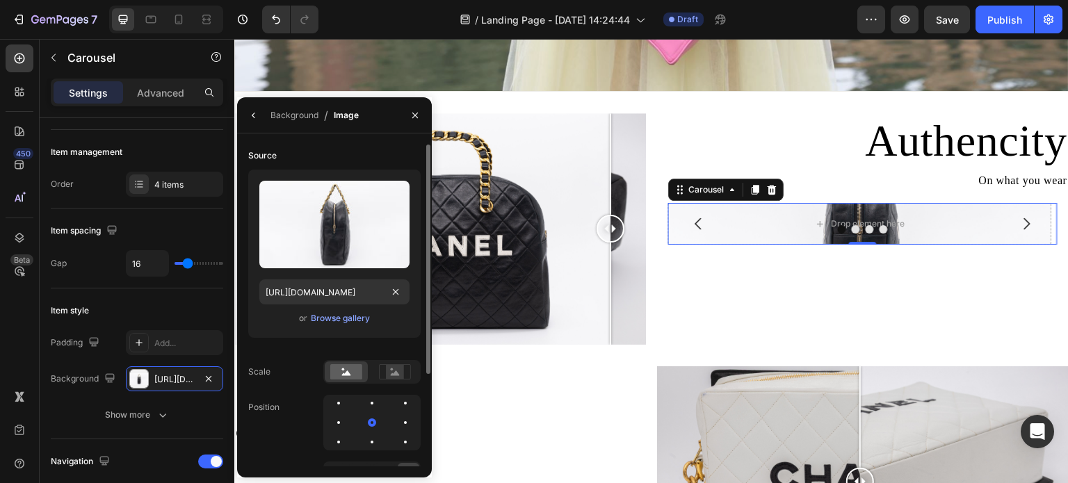
click at [404, 325] on div "or Browse gallery" at bounding box center [334, 318] width 150 height 17
click at [860, 241] on div at bounding box center [863, 243] width 28 height 4
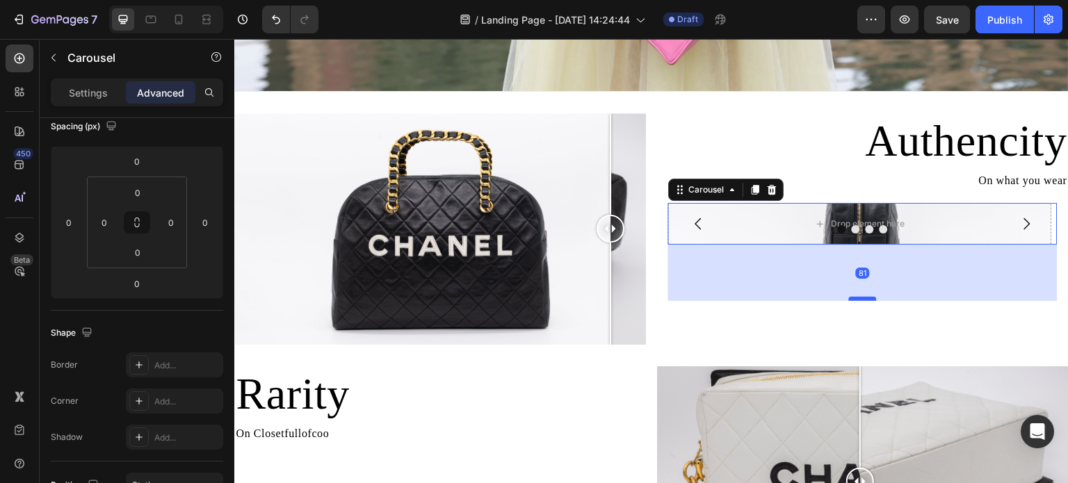
drag, startPoint x: 860, startPoint y: 239, endPoint x: 867, endPoint y: 296, distance: 56.8
click at [867, 297] on div at bounding box center [863, 299] width 28 height 4
type input "0"
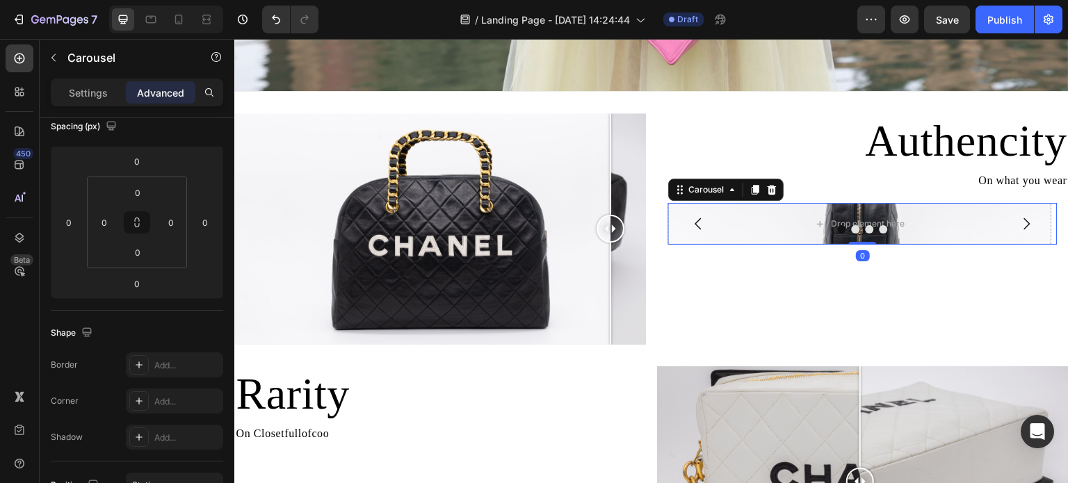
click at [824, 230] on div at bounding box center [863, 229] width 390 height 8
drag, startPoint x: 138, startPoint y: 233, endPoint x: 139, endPoint y: 303, distance: 69.6
click at [139, 0] on html "7 Version history / Landing Page - Aug 28, 14:24:44 Draft Preview Save Publish …" at bounding box center [534, 0] width 1068 height 0
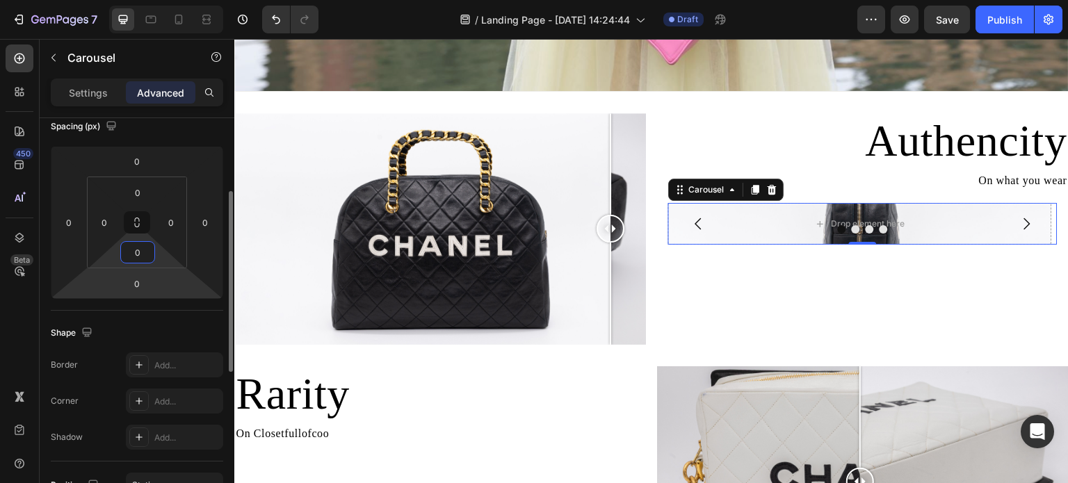
click at [140, 0] on html "7 Version history / Landing Page - Aug 28, 14:24:44 Draft Preview Save Publish …" at bounding box center [534, 0] width 1068 height 0
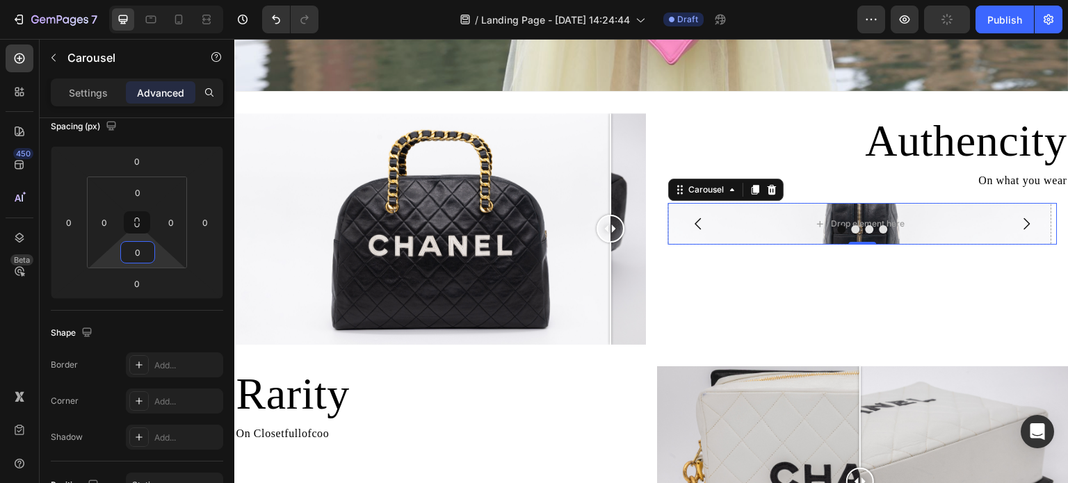
drag, startPoint x: 137, startPoint y: 264, endPoint x: 139, endPoint y: 284, distance: 20.3
click at [139, 0] on html "7 Version history / Landing Page - Aug 28, 14:24:44 Draft Preview Publish 450 B…" at bounding box center [534, 0] width 1068 height 0
click at [200, 0] on html "7 Version history / Landing Page - Aug 28, 14:24:44 Draft Preview Save Publish …" at bounding box center [534, 0] width 1068 height 0
type input "-2"
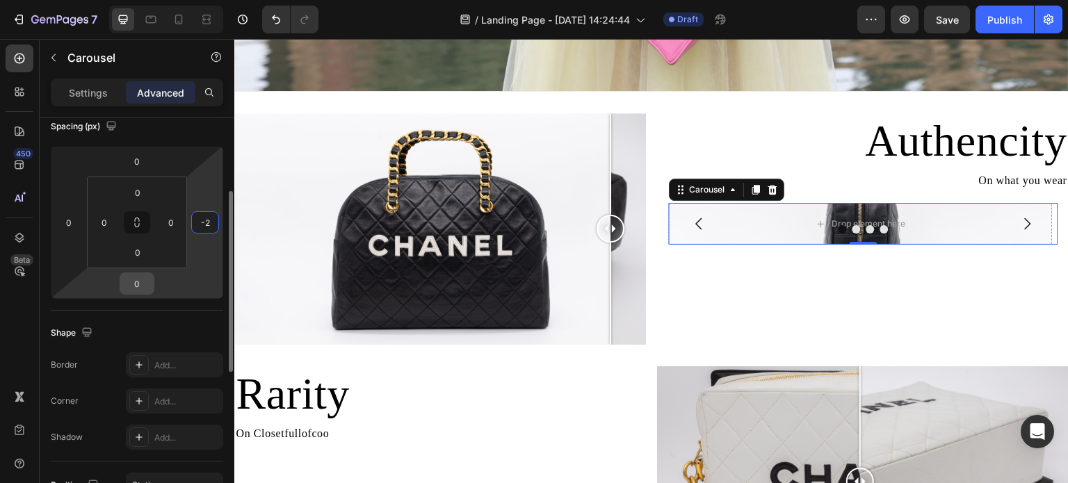
click at [145, 292] on input "0" at bounding box center [137, 283] width 28 height 21
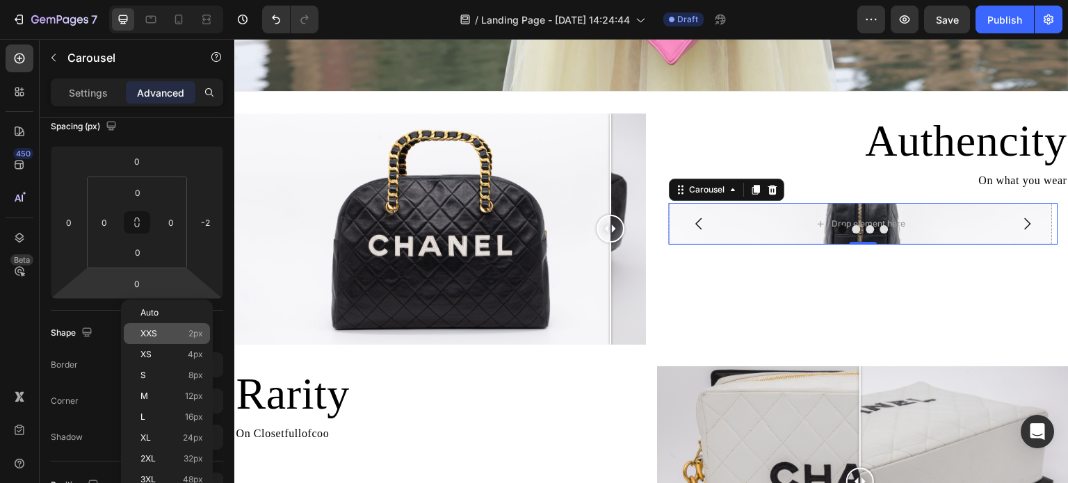
click at [150, 336] on span "XXS" at bounding box center [149, 334] width 17 height 10
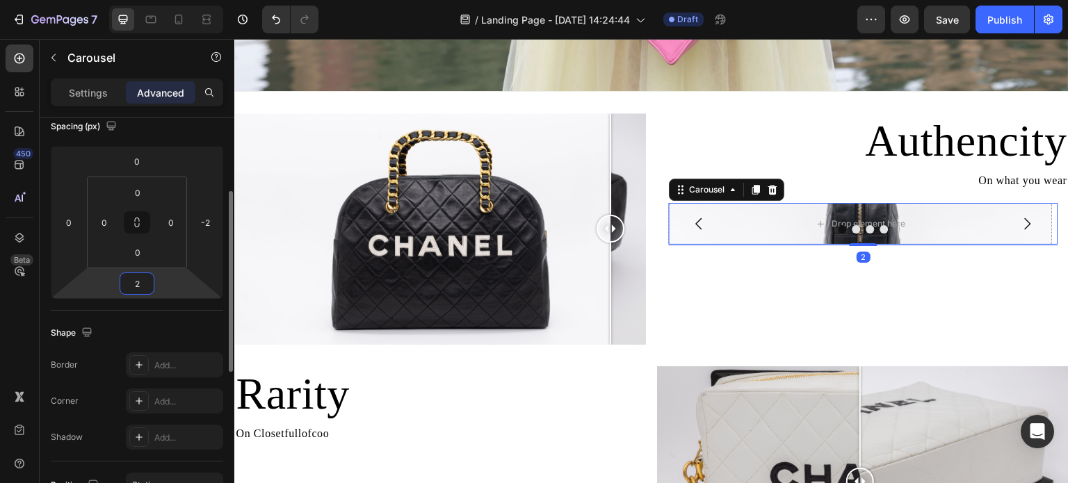
click at [148, 0] on html "7 Version history / Landing Page - Aug 28, 14:24:44 Draft Preview Save Publish …" at bounding box center [534, 0] width 1068 height 0
click at [0, 0] on div "Spacing (px) 0 0 2 -2 0 0 0 0" at bounding box center [0, 0] width 0 height 0
click at [161, 0] on html "7 Version history / Landing Page - Aug 28, 14:24:44 Draft Preview Save Publish …" at bounding box center [534, 0] width 1068 height 0
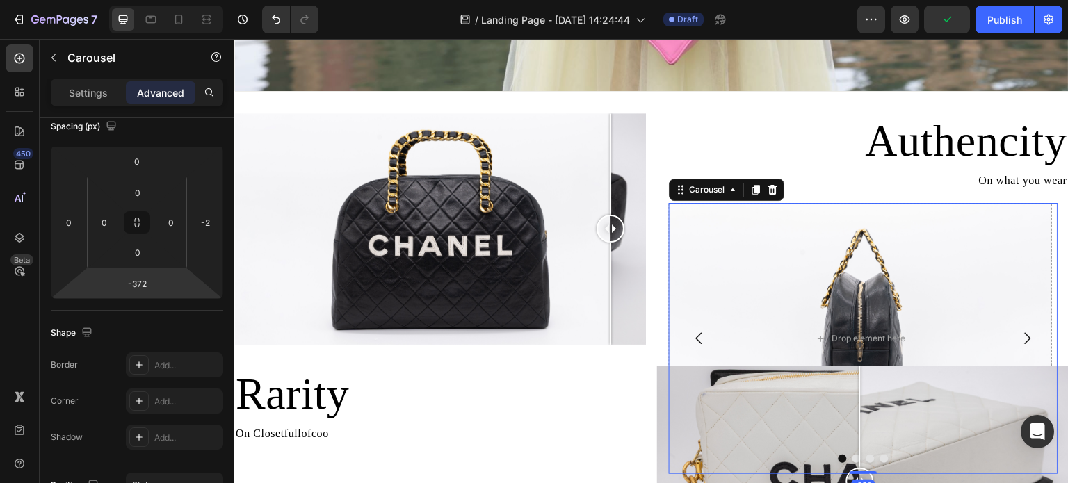
type input "-366"
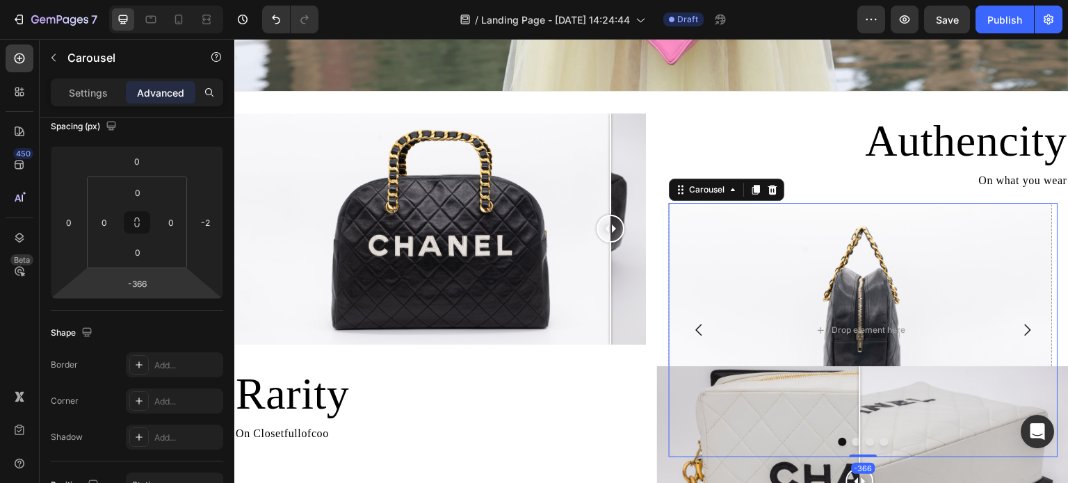
drag, startPoint x: 161, startPoint y: 294, endPoint x: 134, endPoint y: 422, distance: 130.8
click at [134, 0] on html "7 Version history / Landing Page - Aug 28, 14:24:44 Draft Preview Save Publish …" at bounding box center [534, 0] width 1068 height 0
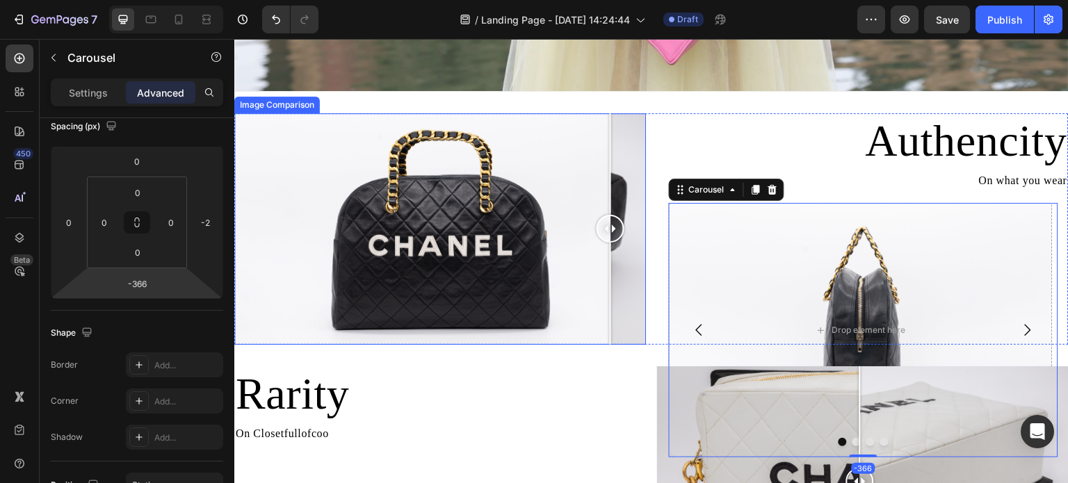
click at [633, 252] on div at bounding box center [440, 229] width 412 height 232
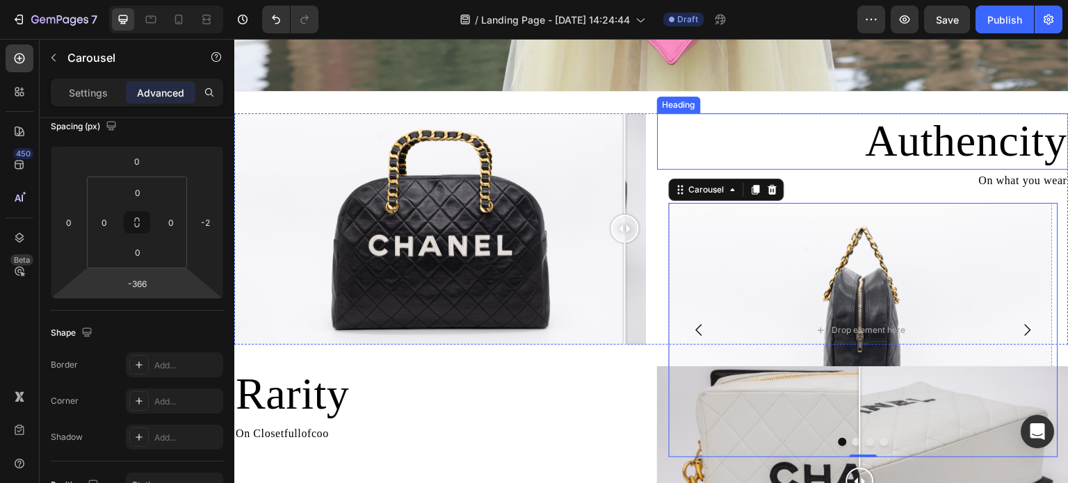
click at [728, 142] on h2 "Authencity" at bounding box center [863, 141] width 412 height 56
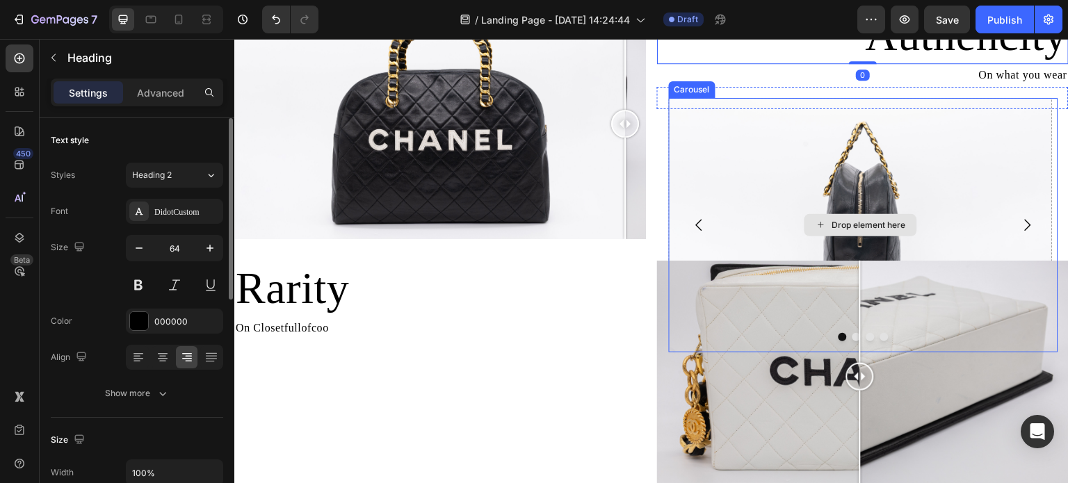
scroll to position [835, 0]
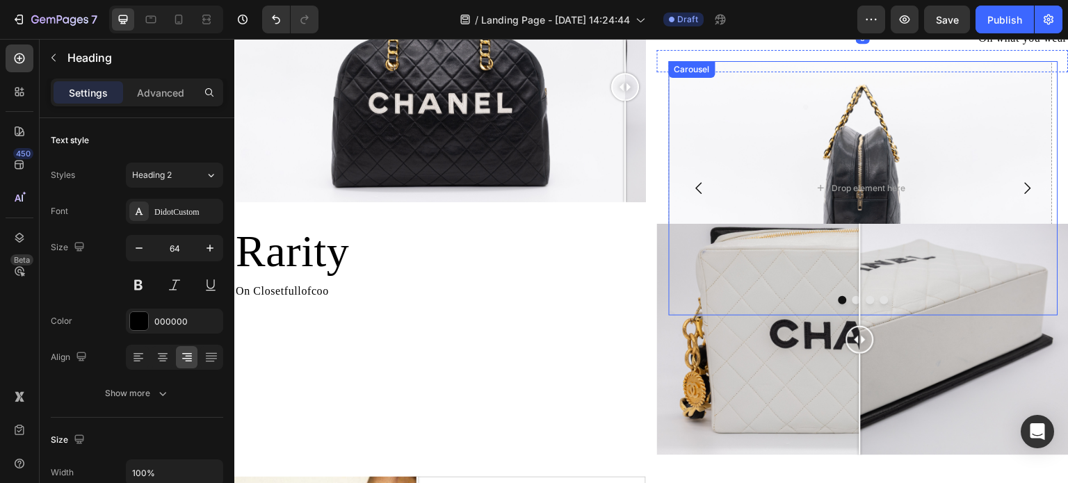
click at [1020, 183] on icon "Carousel Next Arrow" at bounding box center [1028, 188] width 17 height 17
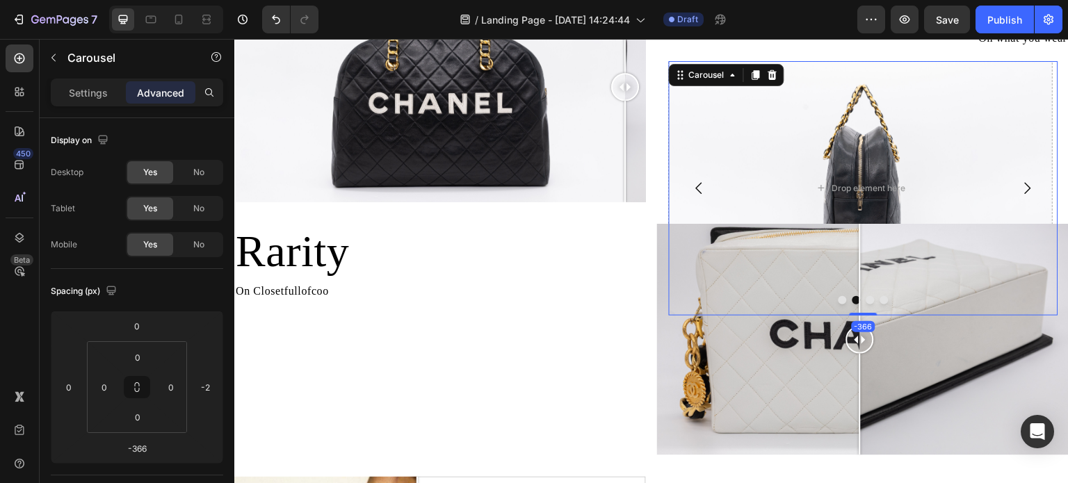
click at [693, 184] on icon "Carousel Back Arrow" at bounding box center [699, 188] width 17 height 17
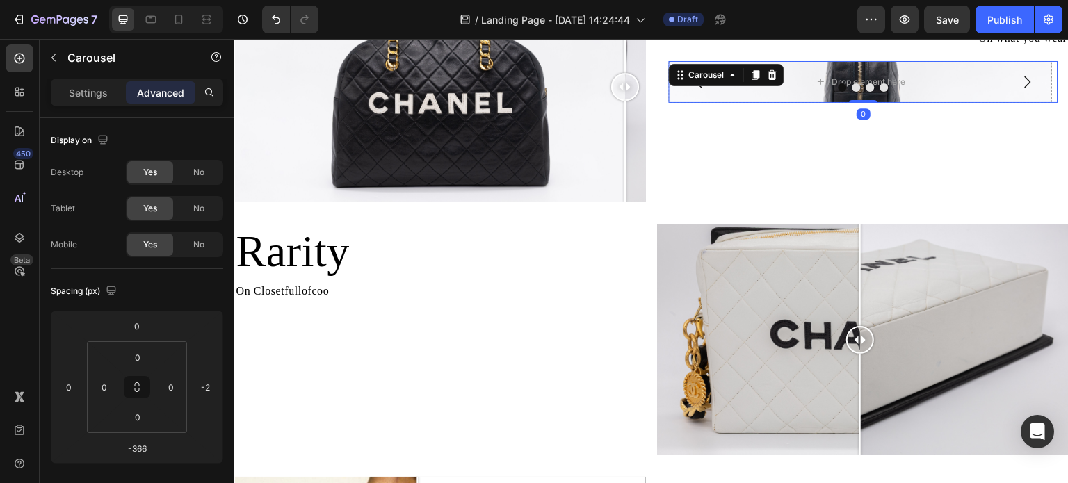
type input "0"
click at [780, 176] on div "Authencity Heading On what you wear Text Block Drop element here Drop element h…" at bounding box center [863, 87] width 412 height 232
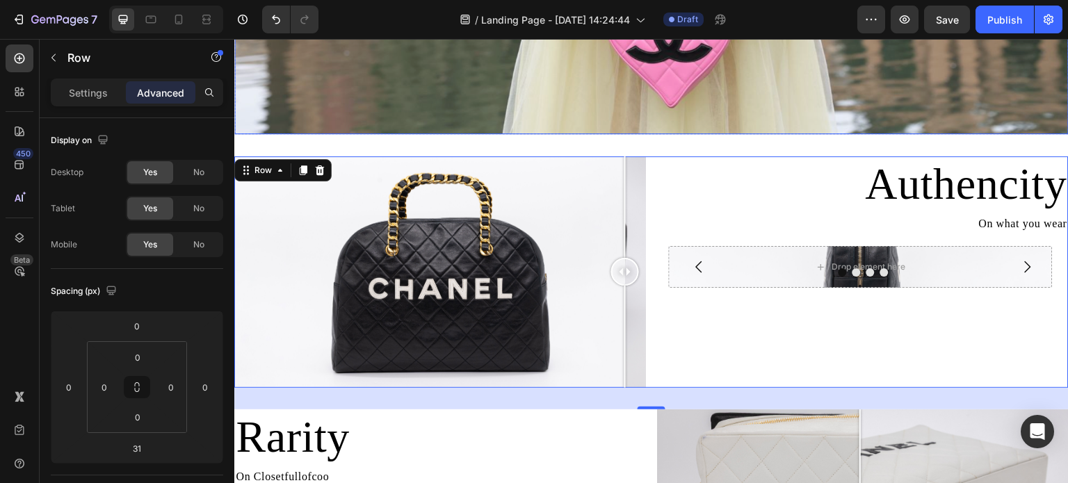
scroll to position [696, 0]
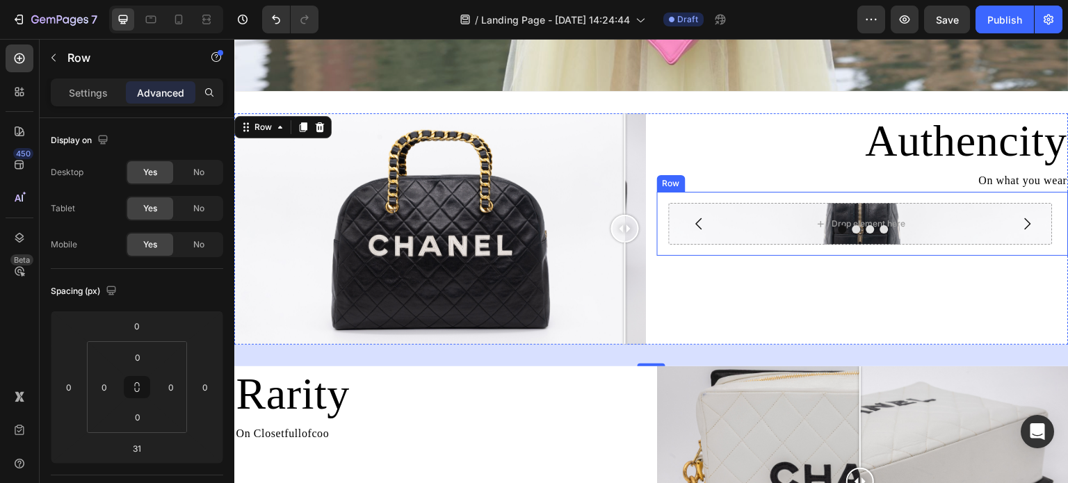
click at [981, 230] on div at bounding box center [864, 229] width 390 height 8
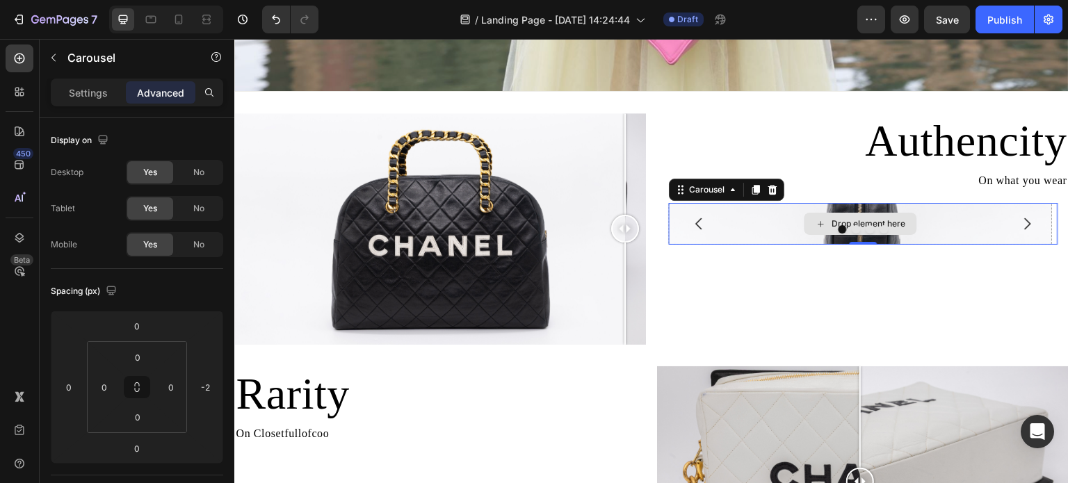
click at [764, 220] on div "Drop element here" at bounding box center [861, 224] width 384 height 42
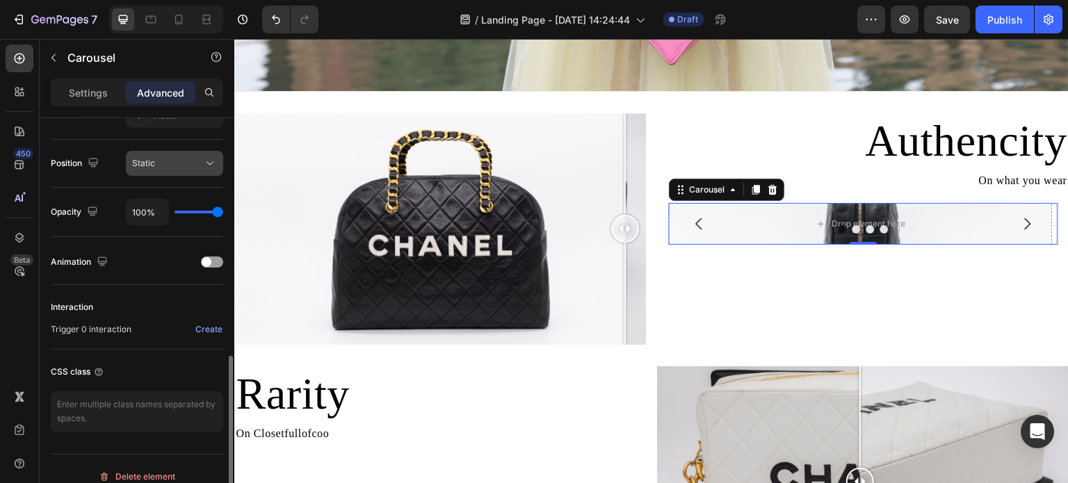
scroll to position [501, 0]
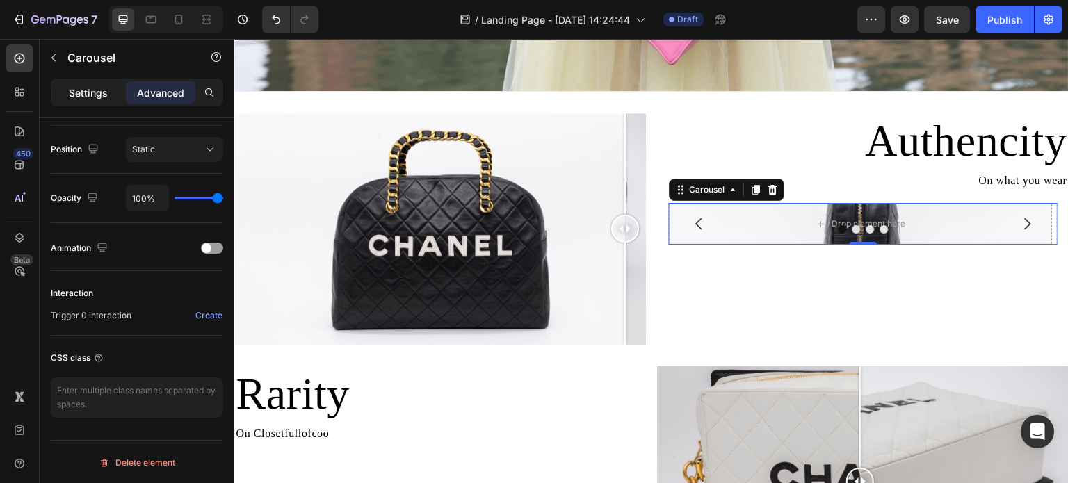
click at [76, 96] on p "Settings" at bounding box center [88, 93] width 39 height 15
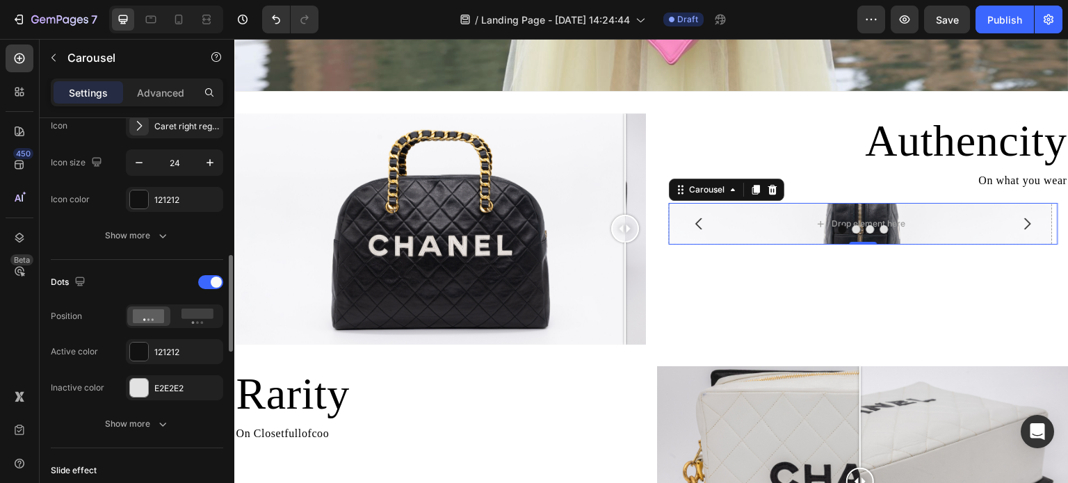
scroll to position [640, 0]
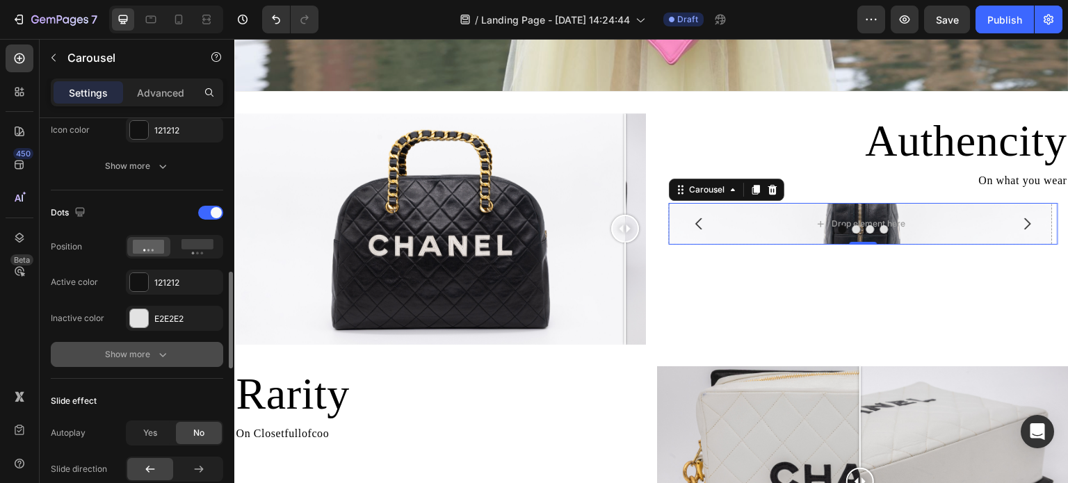
click at [165, 349] on icon "button" at bounding box center [163, 355] width 14 height 14
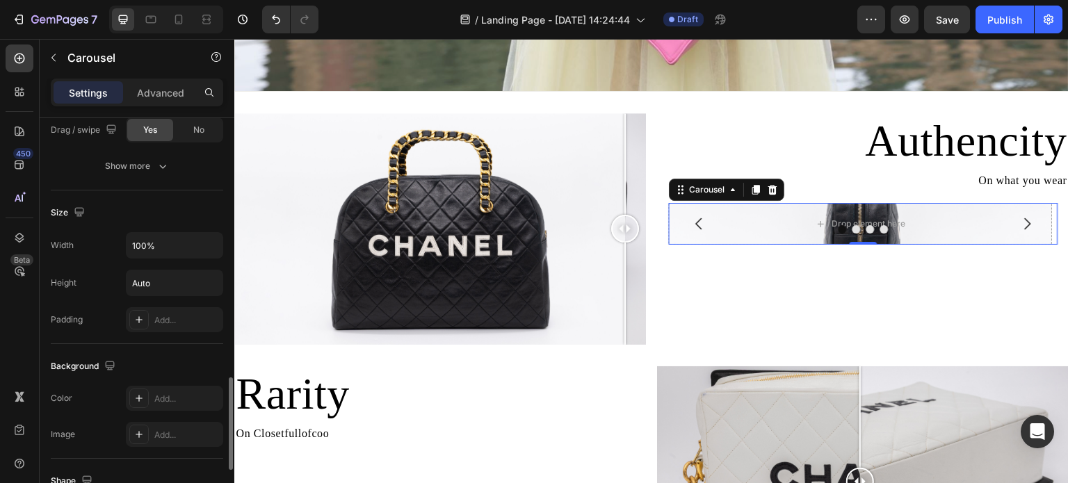
scroll to position [1196, 0]
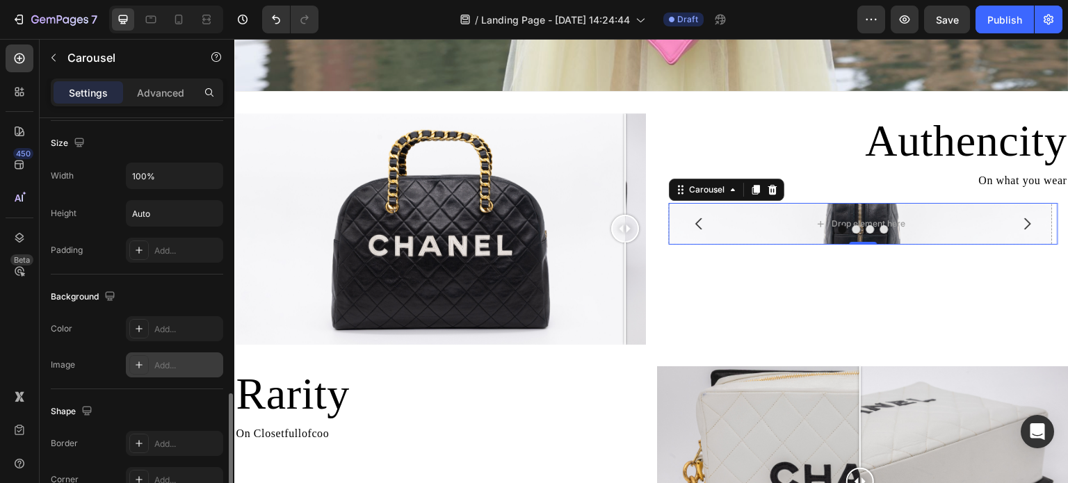
click at [145, 358] on div at bounding box center [138, 364] width 19 height 19
click at [184, 390] on div "Shape Border Add... Corner Add... Shadow Add..." at bounding box center [137, 465] width 173 height 151
click at [867, 225] on button "Dot" at bounding box center [871, 229] width 8 height 8
click at [842, 225] on div at bounding box center [864, 229] width 390 height 8
click at [853, 225] on button "Dot" at bounding box center [857, 229] width 8 height 8
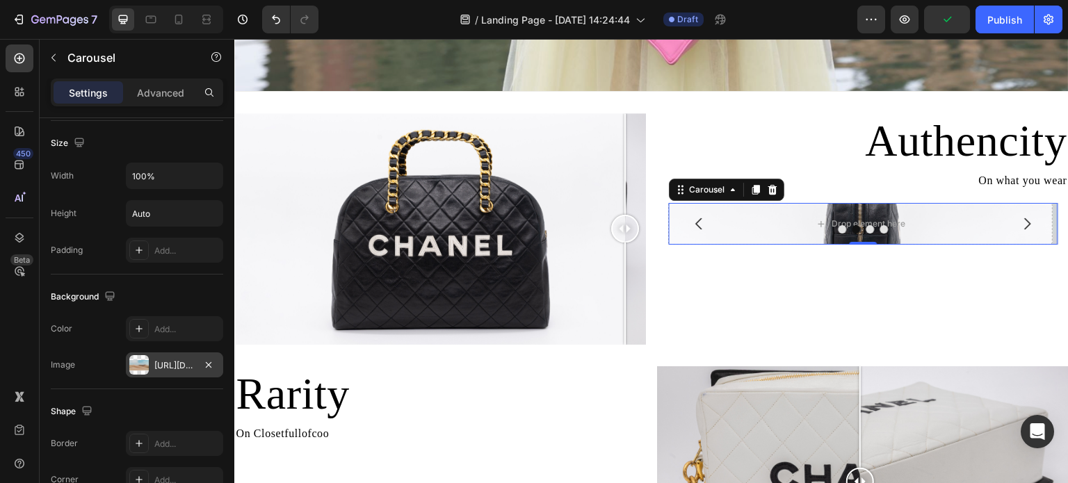
click at [839, 226] on button "Dot" at bounding box center [843, 229] width 8 height 8
click at [189, 362] on div "https://cdn.shopify.com/s/files/1/2005/9307/files/background_settings.jpg" at bounding box center [174, 366] width 40 height 13
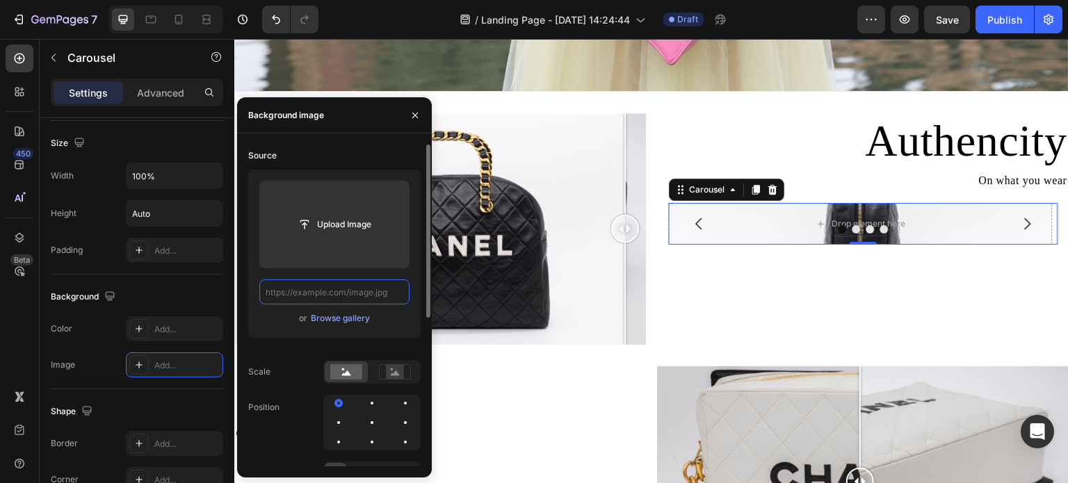
scroll to position [0, 0]
click at [378, 293] on input "text" at bounding box center [334, 292] width 150 height 25
click at [845, 220] on div "Drop element here" at bounding box center [870, 223] width 74 height 11
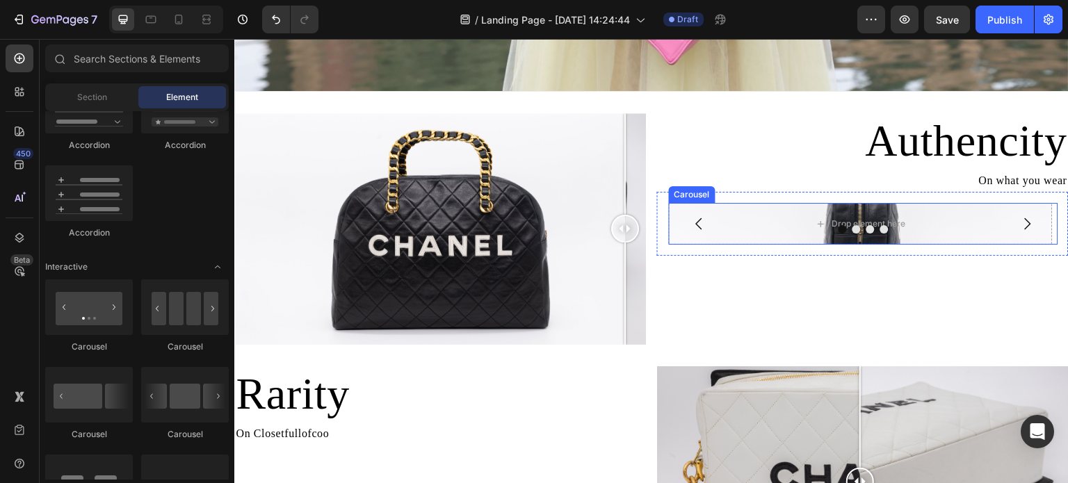
click at [853, 225] on button "Dot" at bounding box center [857, 229] width 8 height 8
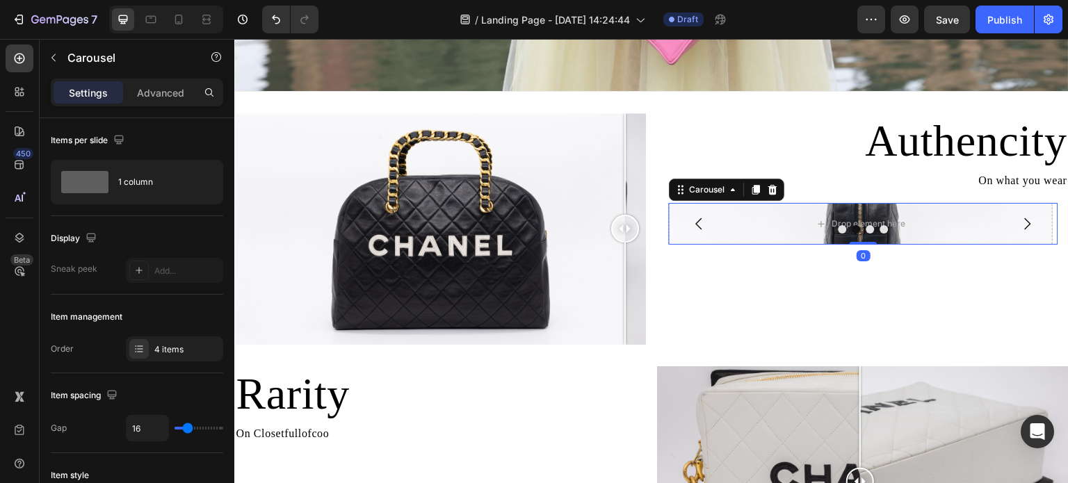
click at [839, 227] on button "Dot" at bounding box center [843, 229] width 8 height 8
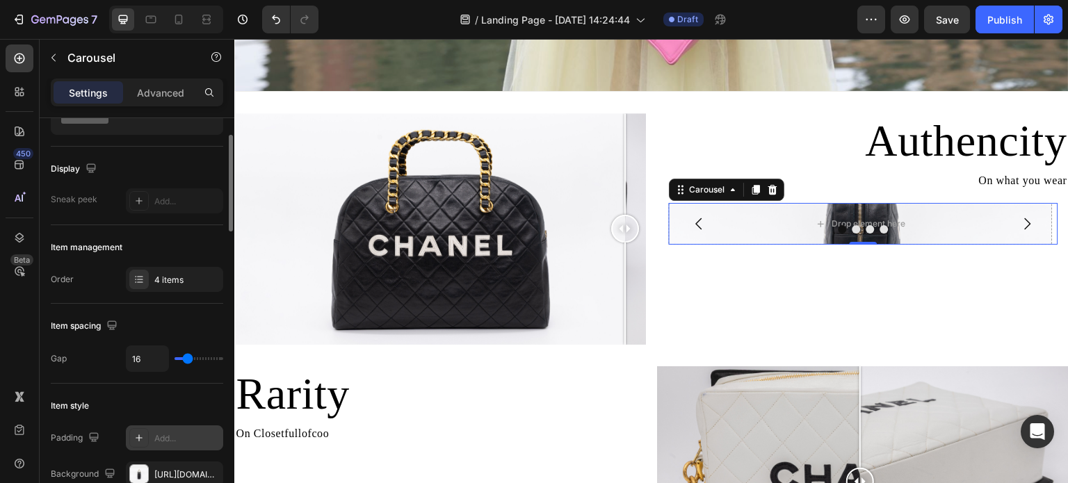
scroll to position [139, 0]
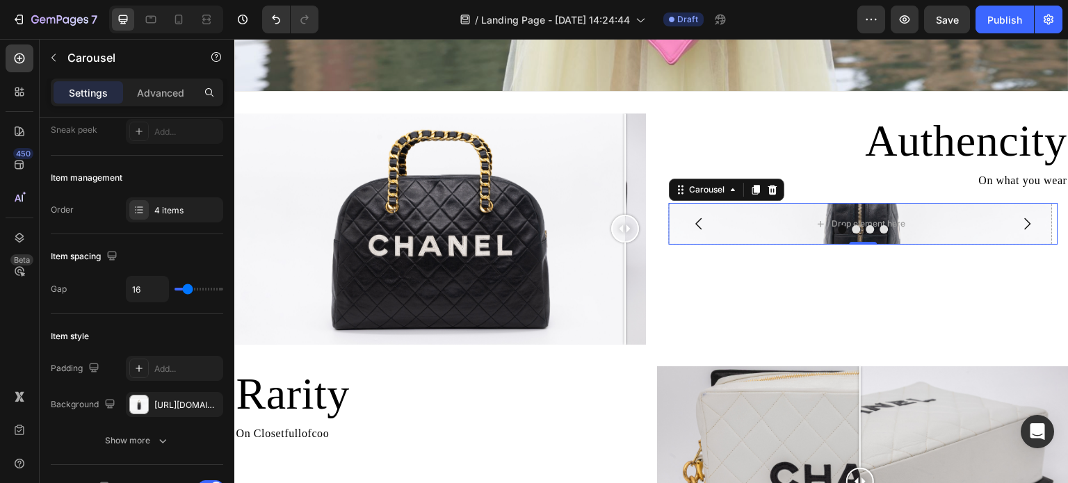
click at [853, 225] on button "Dot" at bounding box center [857, 229] width 8 height 8
click at [198, 400] on div "Https://cdn.Shopify.Com/s/files/1/0695/8940/1798/files/0F0A3258.Jpg?V=1756318825" at bounding box center [174, 404] width 97 height 25
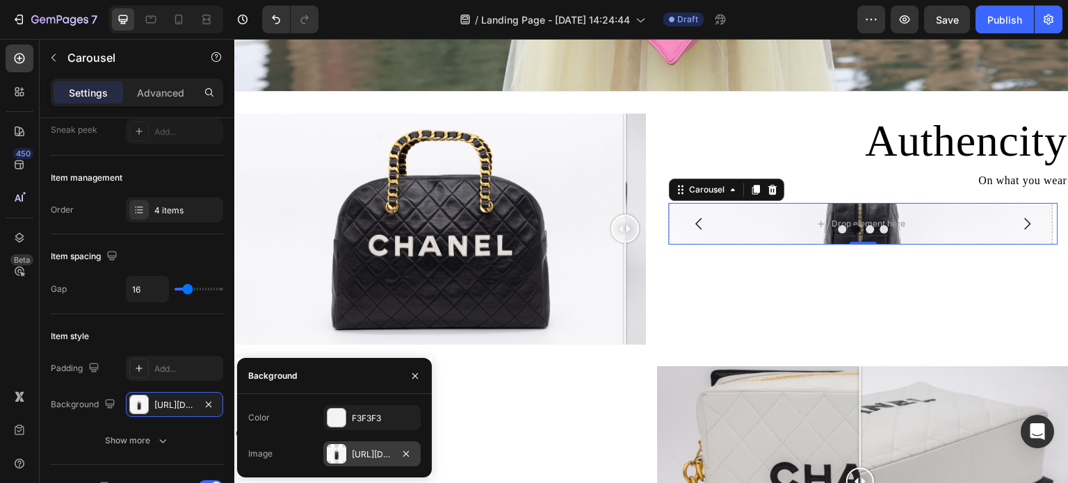
click at [380, 454] on div "https://cdn.shopify.com/s/files/1/0695/8940/1798/files/0F0A3258.jpg?v=1756318825" at bounding box center [372, 455] width 40 height 13
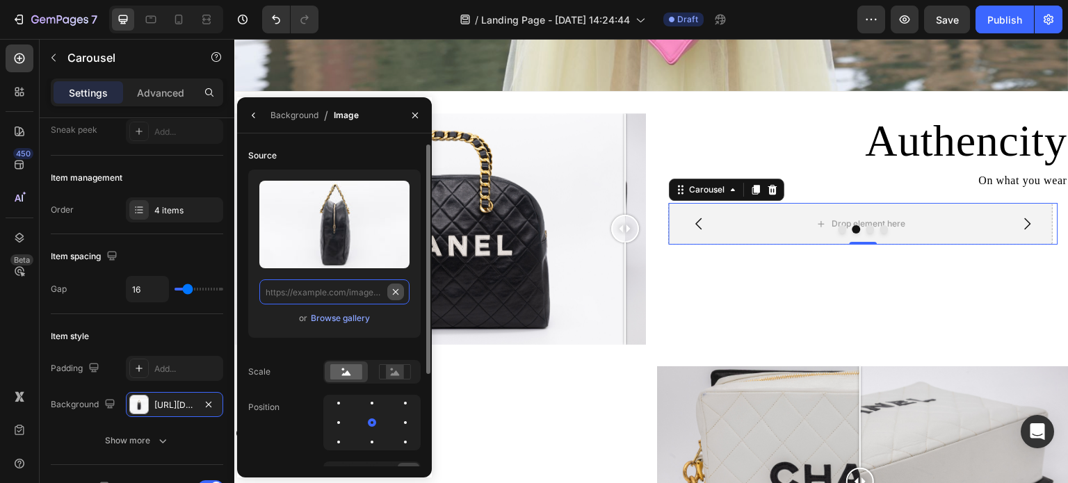
scroll to position [0, 0]
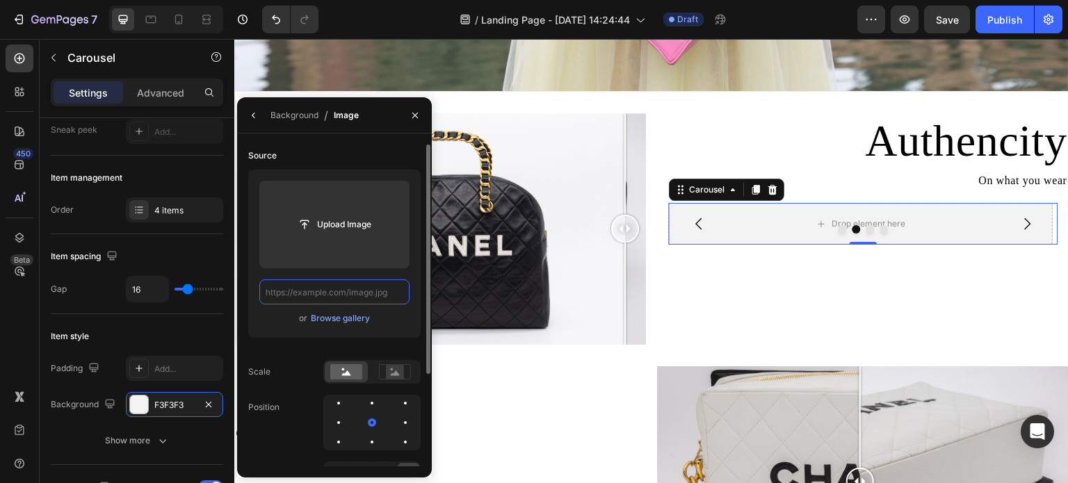
click at [351, 291] on input "text" at bounding box center [334, 292] width 150 height 25
paste input "https://cdn.shopify.com/s/files/1/0695/8940/1798/files/0F0A3261.jpg?v=1756318826"
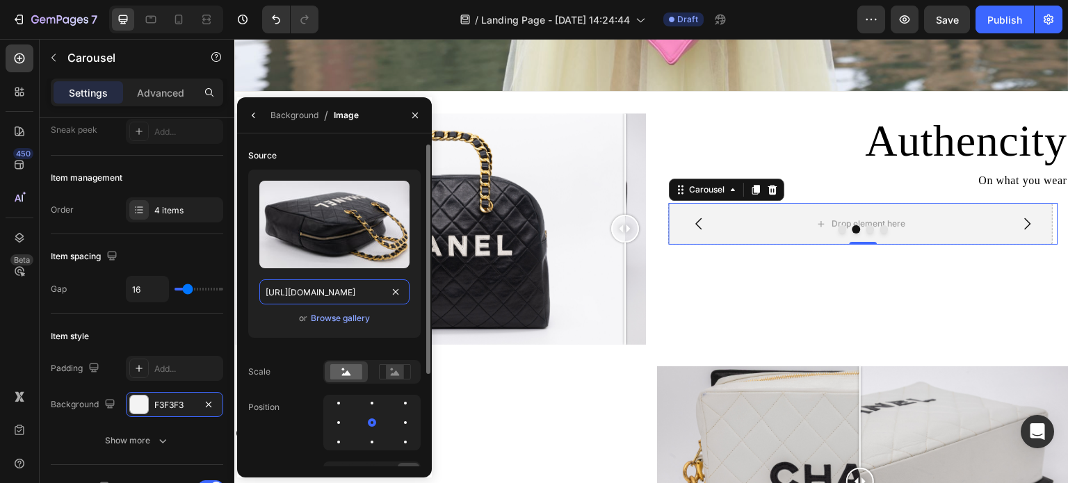
scroll to position [0, 218]
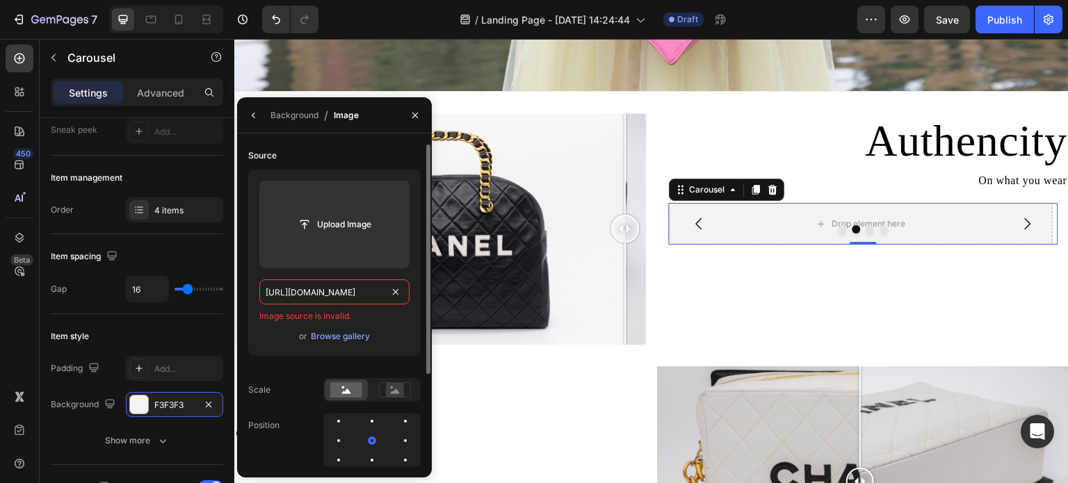
click at [378, 294] on input "https://cdn.shopify.com/s/files/1/0695/8940/1798/files/0F0A3261.jpg?v=1756318826" at bounding box center [334, 292] width 150 height 25
click at [385, 294] on input "https://cdn.shopify.com/s/files/1/0695/8940/1798/files/0F0A3261.jpg?v=1756318826" at bounding box center [334, 292] width 150 height 25
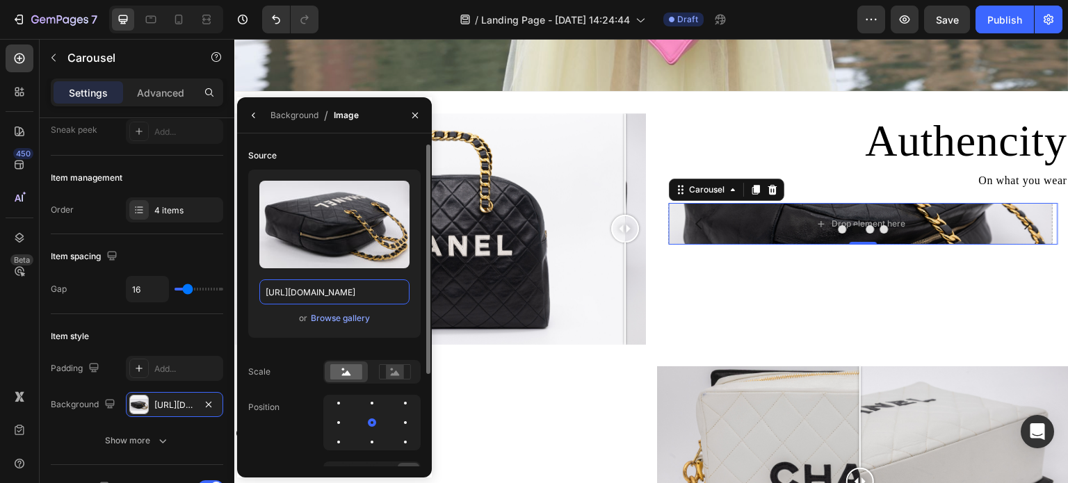
type input "https://cdn.shopify.com/s/files/1/0695/8940/1798/files/0F0A3261.jpg?v=1756318826"
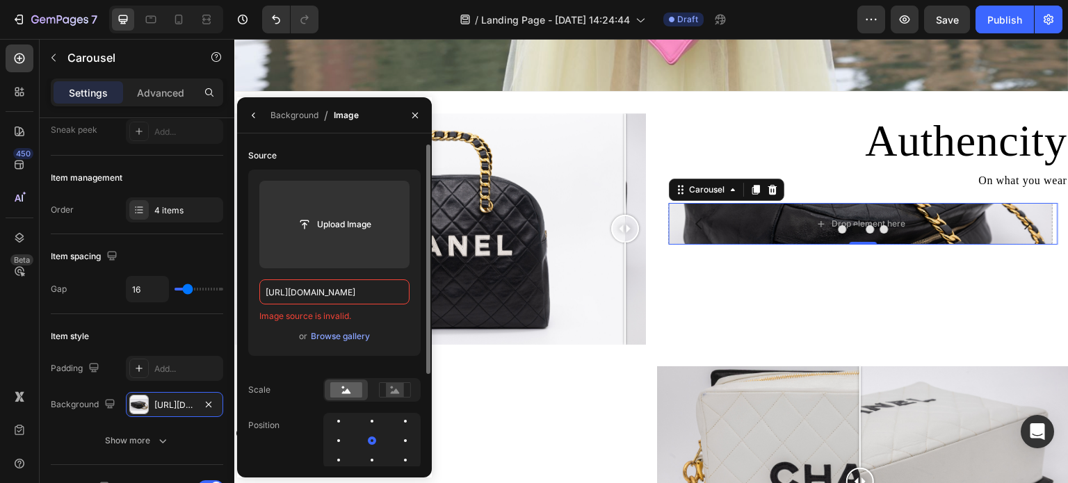
scroll to position [0, 0]
click at [396, 326] on div "Upload Image https://cdn.shopify.com/s/files/1/0695/8940/1798/files/0F0A3261.jp…" at bounding box center [334, 263] width 173 height 186
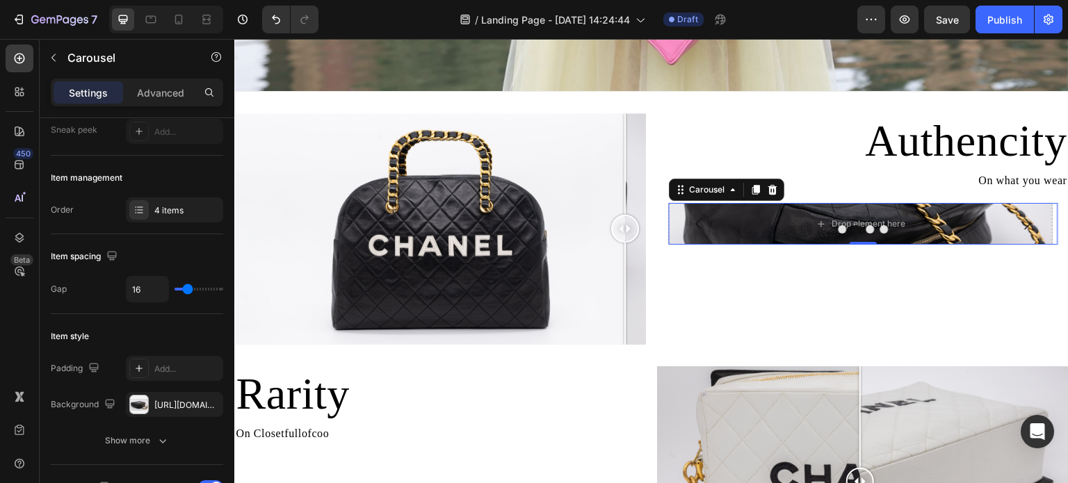
click at [839, 227] on button "Dot" at bounding box center [843, 229] width 8 height 8
click at [843, 226] on div at bounding box center [864, 229] width 390 height 8
click at [853, 225] on button "Dot" at bounding box center [857, 229] width 8 height 8
click at [897, 230] on div at bounding box center [864, 229] width 390 height 8
click at [774, 182] on div at bounding box center [772, 190] width 17 height 17
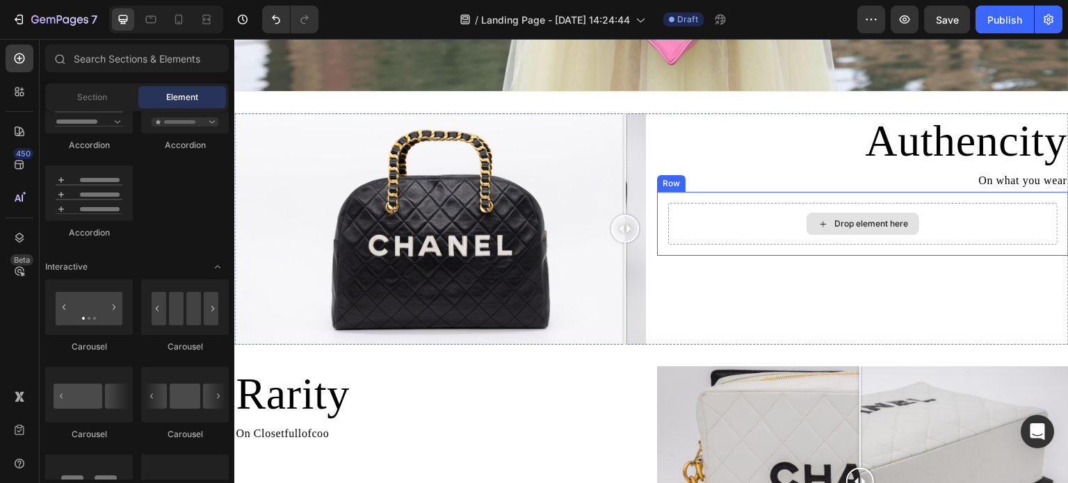
click at [895, 235] on div "Drop element here" at bounding box center [863, 224] width 390 height 42
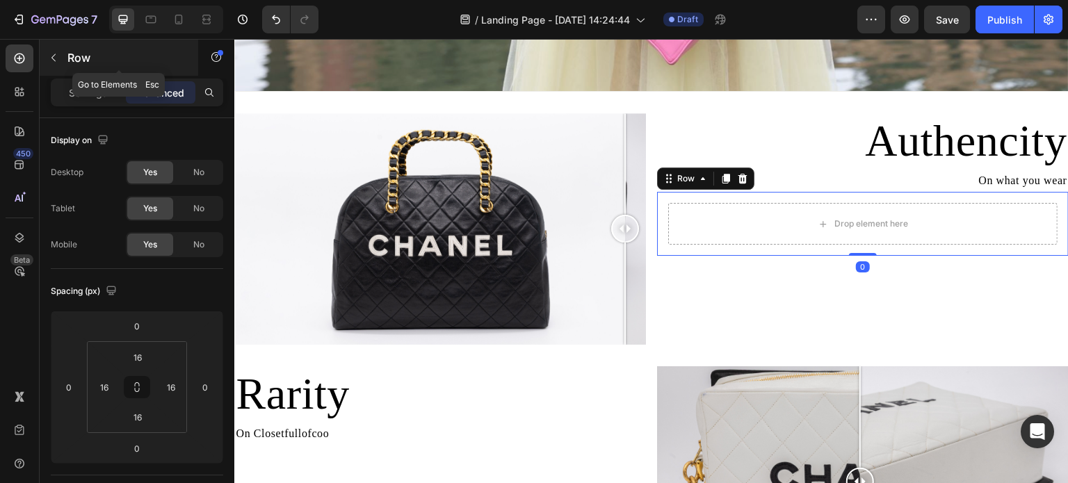
click at [58, 58] on icon "button" at bounding box center [53, 57] width 11 height 11
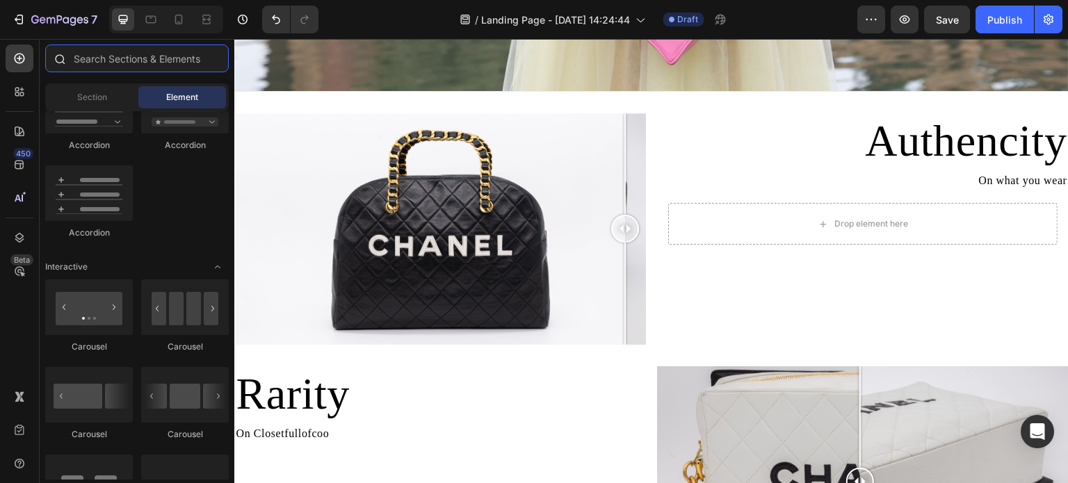
click at [75, 61] on input "text" at bounding box center [137, 59] width 184 height 28
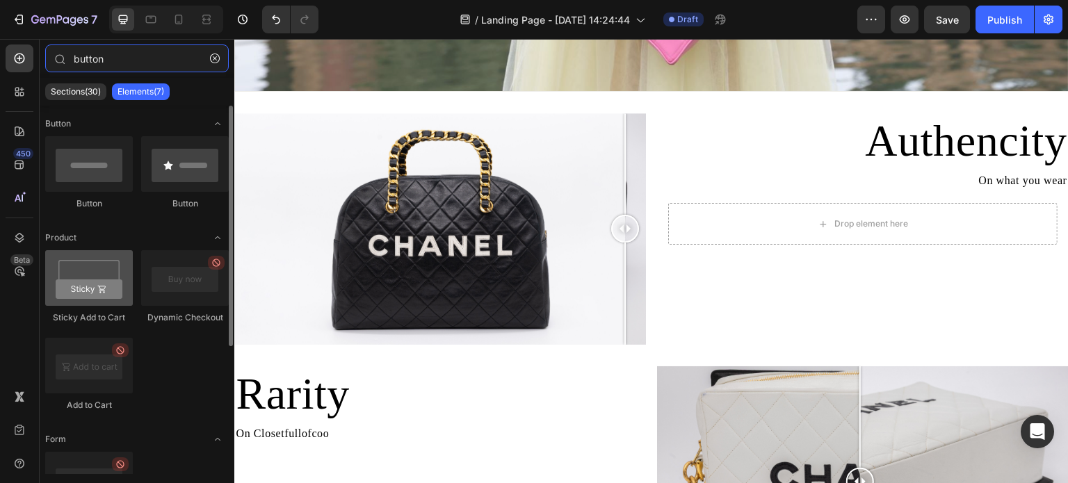
type input "button"
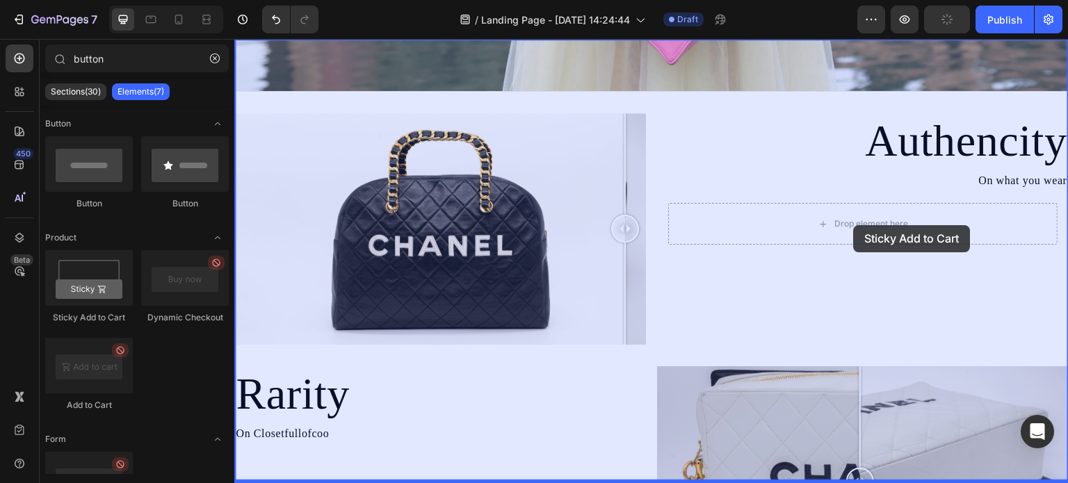
drag, startPoint x: 339, startPoint y: 328, endPoint x: 854, endPoint y: 225, distance: 524.8
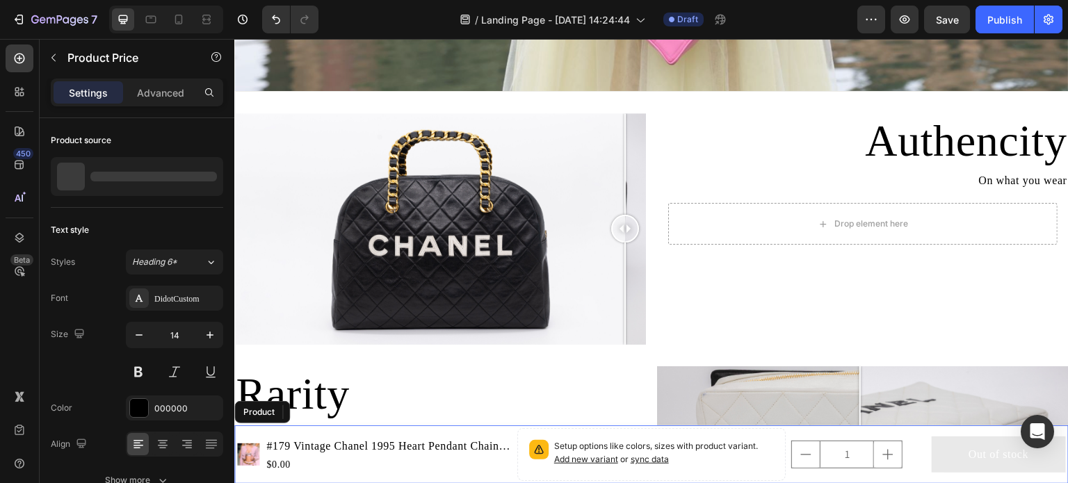
click at [266, 465] on div "$0.00" at bounding box center [388, 464] width 247 height 17
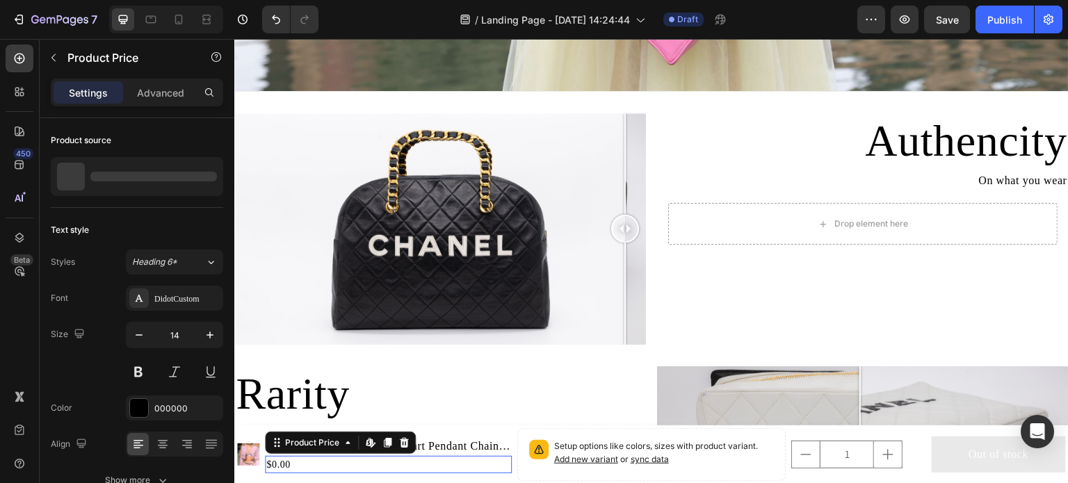
click at [270, 412] on h2 "Rarity" at bounding box center [440, 395] width 412 height 56
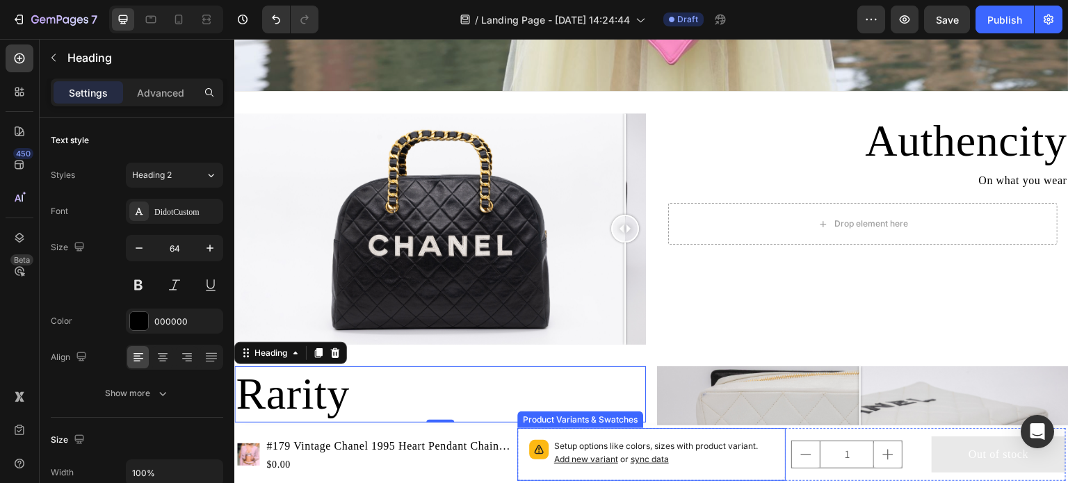
click at [599, 472] on div "Setup options like colors, sizes with product variant. Add new variant or sync …" at bounding box center [652, 455] width 257 height 40
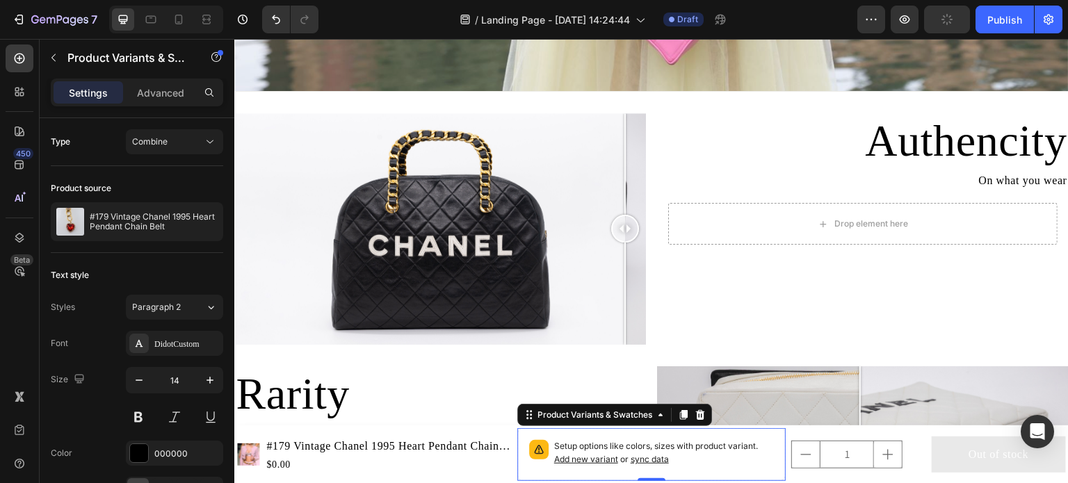
click at [338, 468] on div "$0.00" at bounding box center [388, 464] width 247 height 17
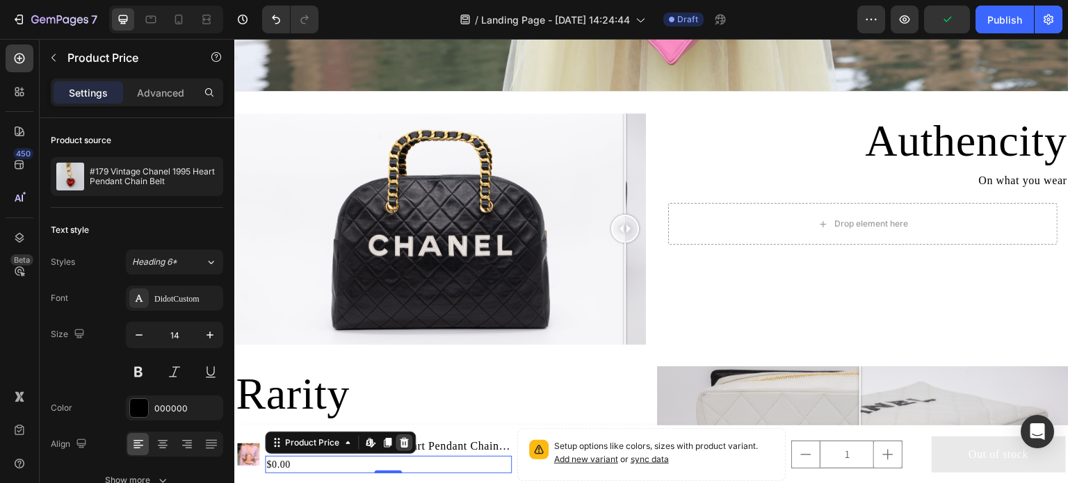
click at [406, 443] on icon at bounding box center [404, 443] width 9 height 10
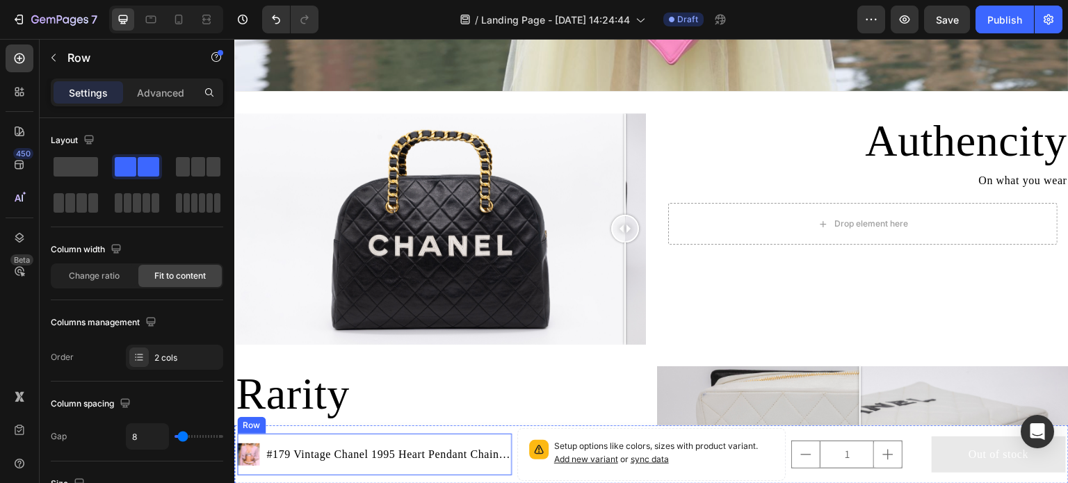
click at [262, 465] on div "Product Images #179 Vintage Chanel 1995 Heart Pendant Chain Belt Product Title …" at bounding box center [374, 455] width 275 height 42
click at [323, 416] on icon at bounding box center [323, 421] width 9 height 10
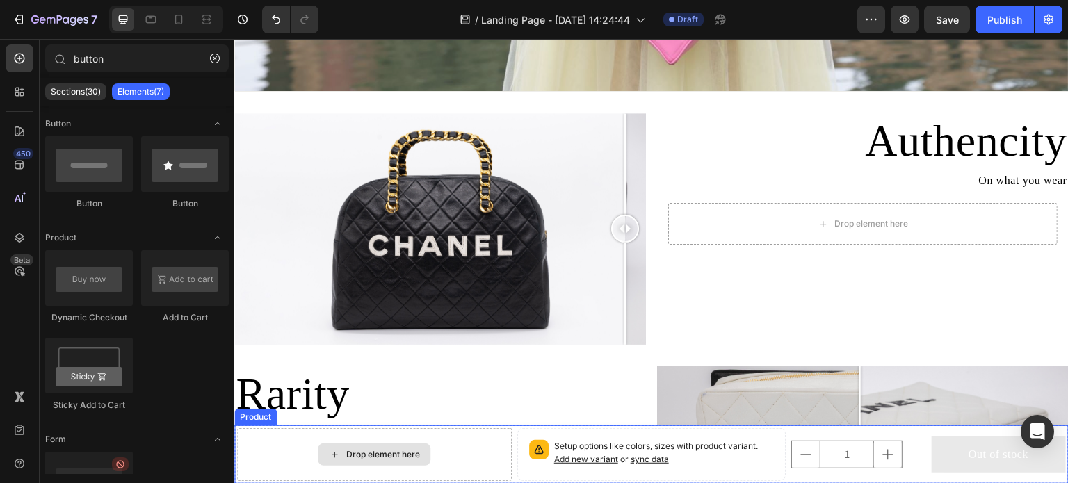
click at [307, 460] on div "Drop element here" at bounding box center [374, 454] width 275 height 53
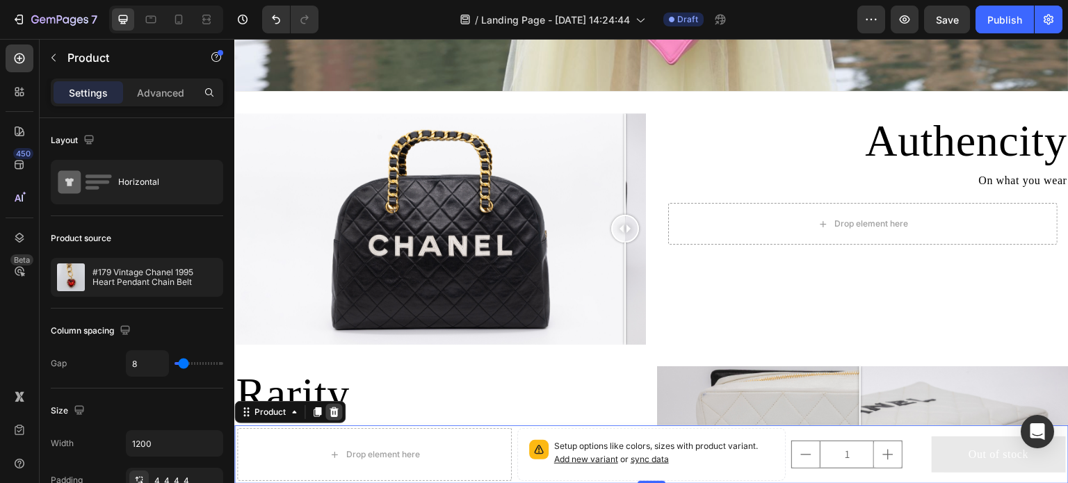
click at [339, 410] on icon at bounding box center [333, 412] width 11 height 11
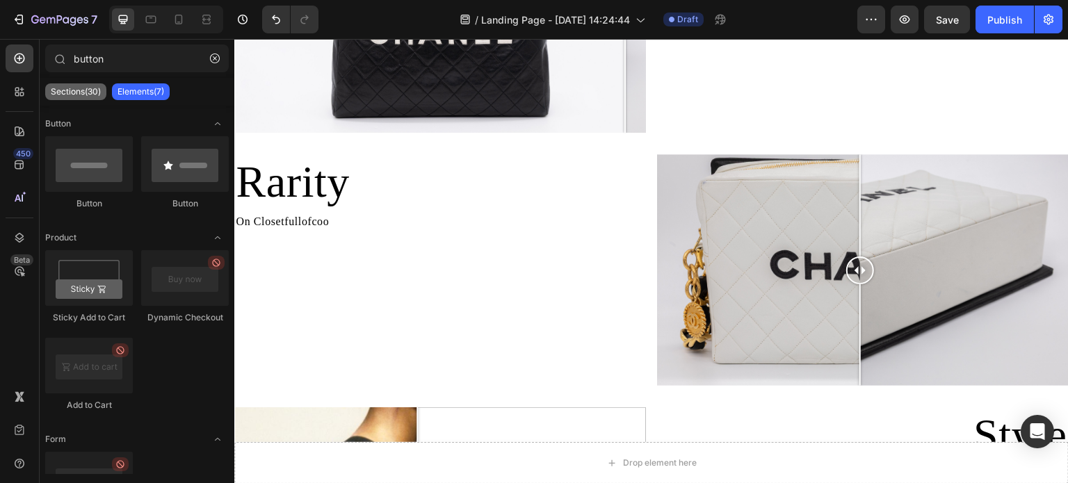
click at [75, 93] on p "Sections(30)" at bounding box center [76, 91] width 50 height 11
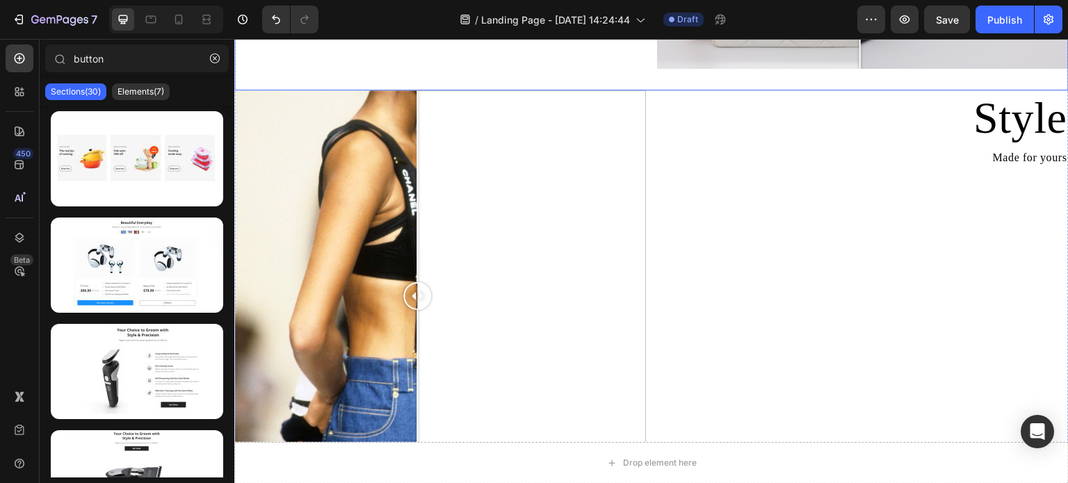
scroll to position [1043, 0]
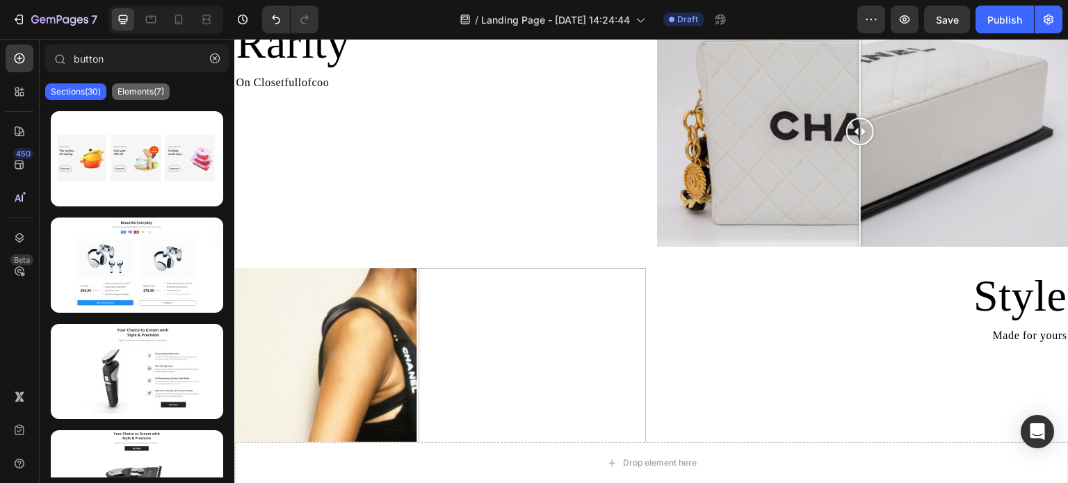
click at [157, 99] on div "Elements(7)" at bounding box center [141, 91] width 58 height 17
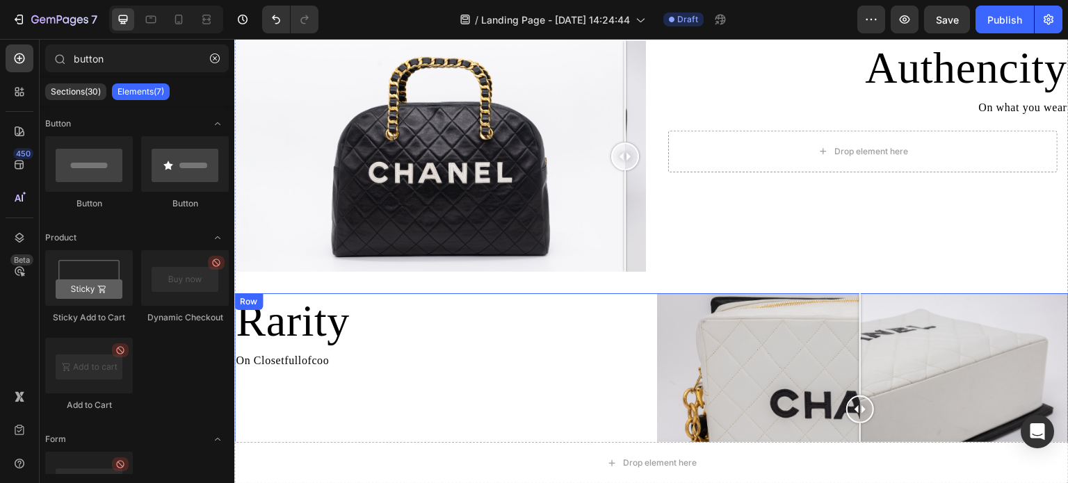
scroll to position [765, 0]
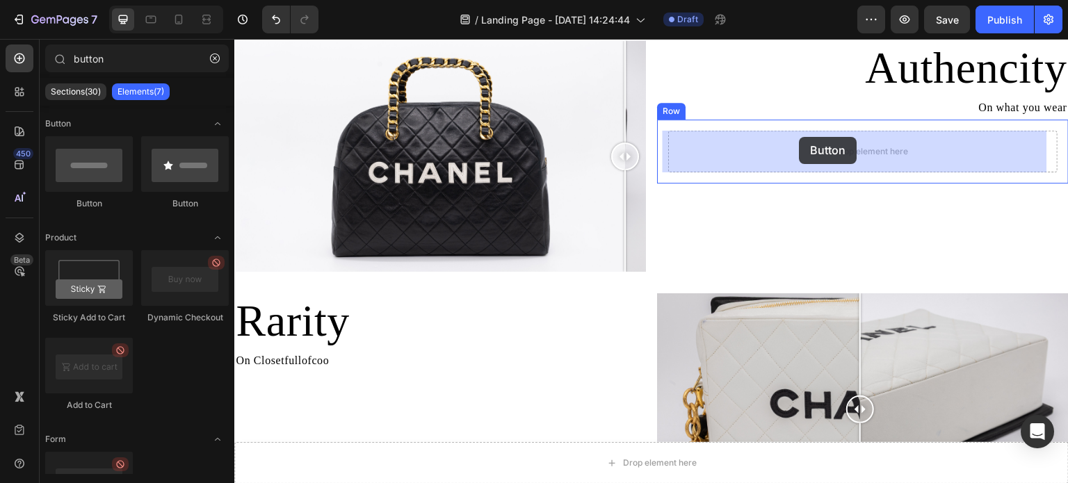
drag, startPoint x: 376, startPoint y: 216, endPoint x: 800, endPoint y: 137, distance: 431.0
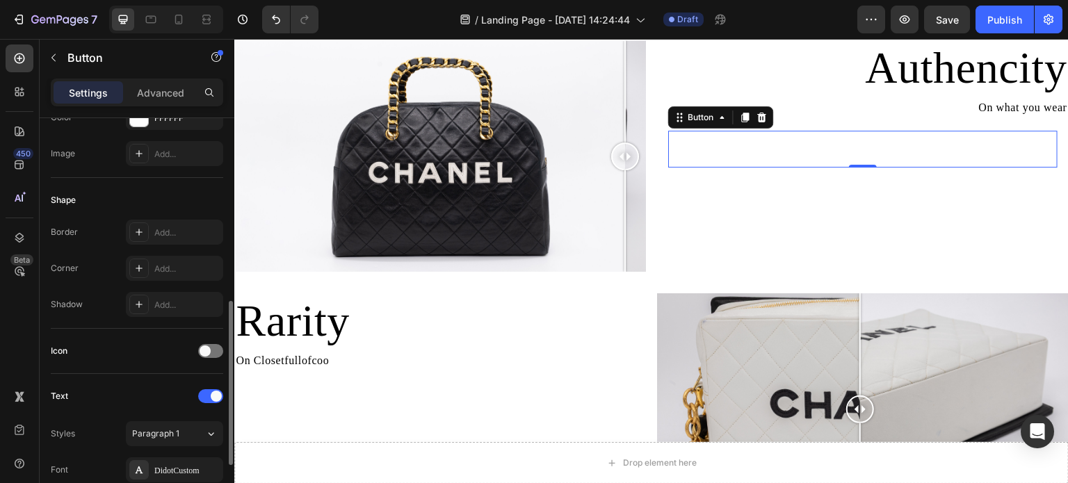
scroll to position [278, 0]
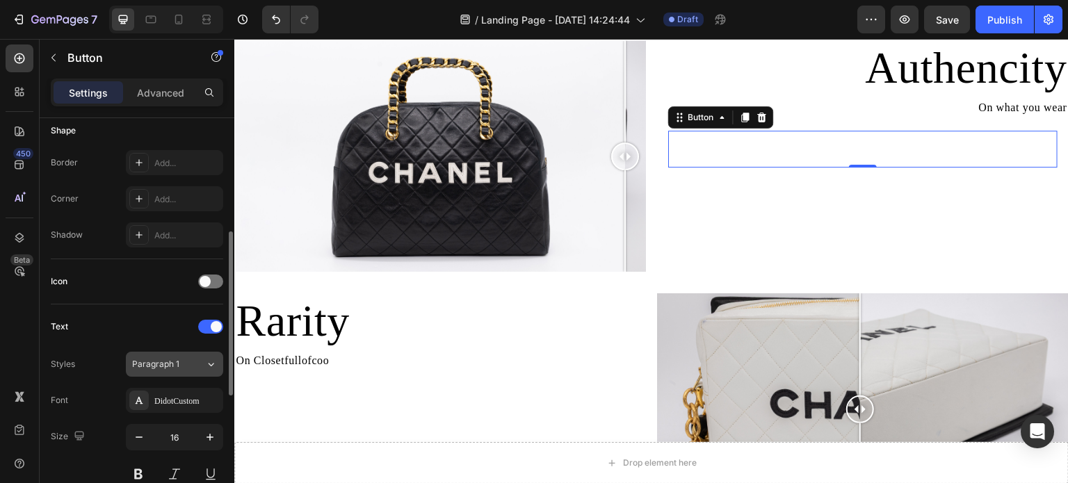
click at [171, 364] on span "Paragraph 1" at bounding box center [155, 364] width 47 height 13
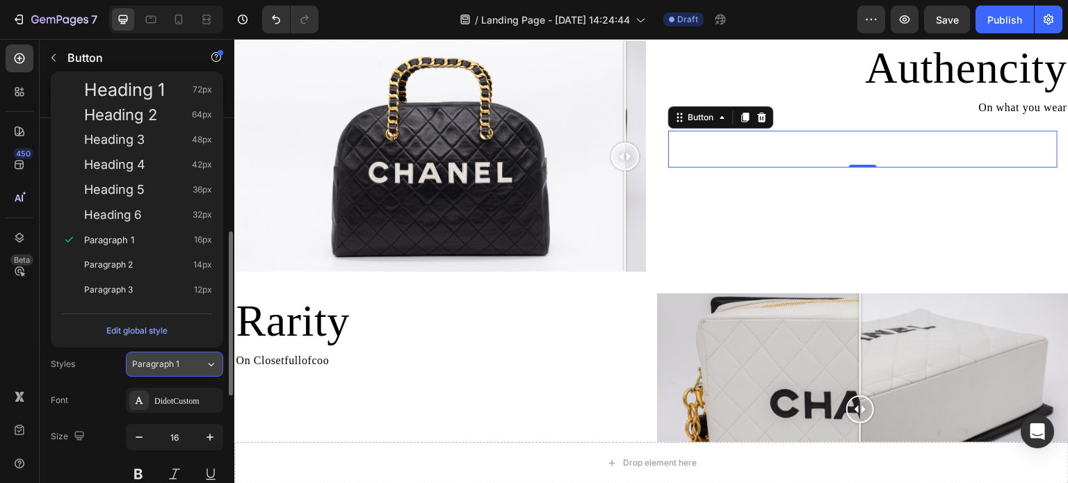
click at [170, 364] on span "Paragraph 1" at bounding box center [155, 364] width 47 height 13
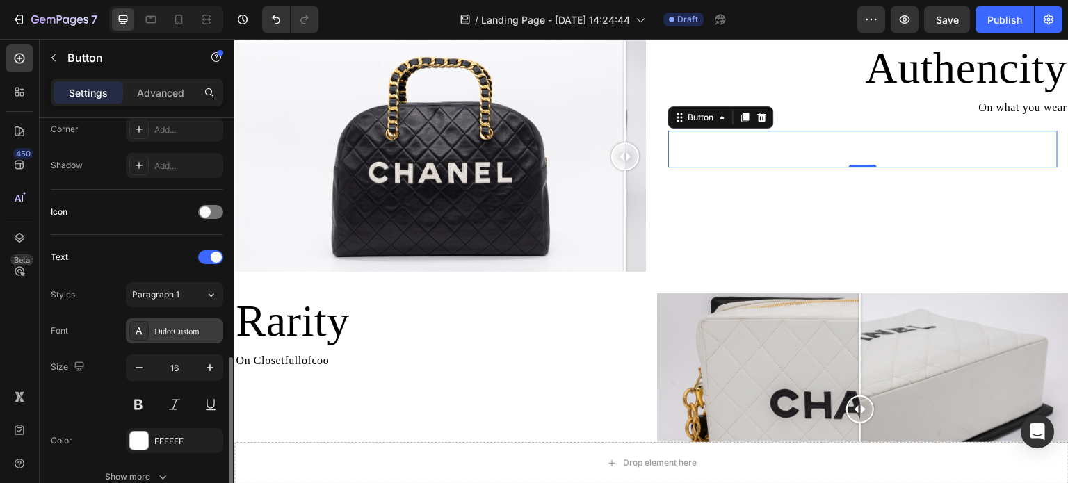
scroll to position [417, 0]
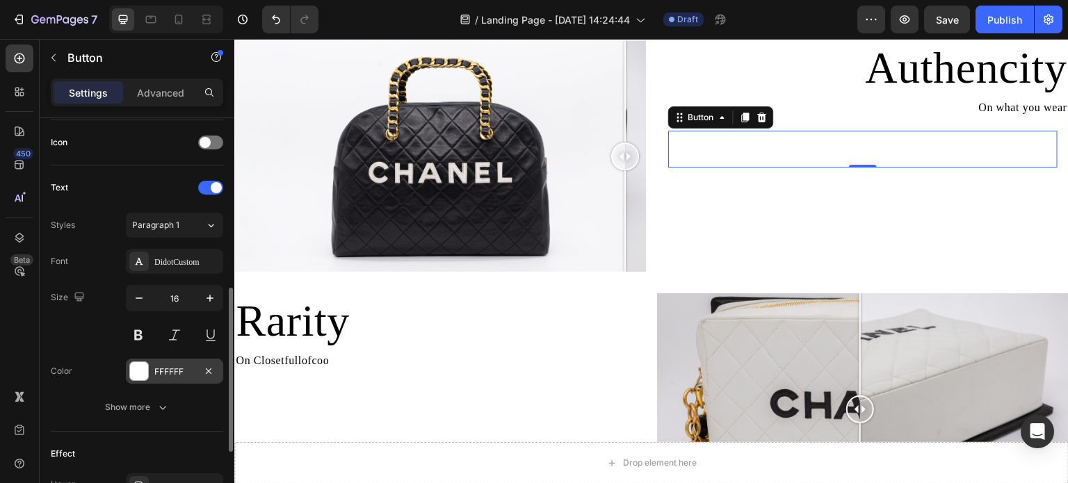
click at [138, 369] on div at bounding box center [139, 371] width 18 height 18
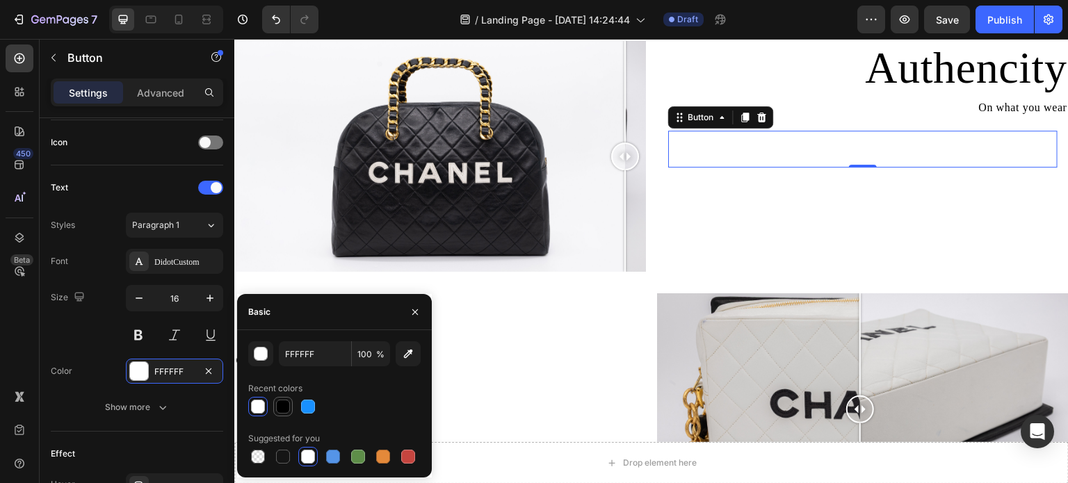
click at [287, 407] on div at bounding box center [283, 407] width 14 height 14
type input "000000"
click at [99, 344] on div "Size 16" at bounding box center [137, 316] width 173 height 63
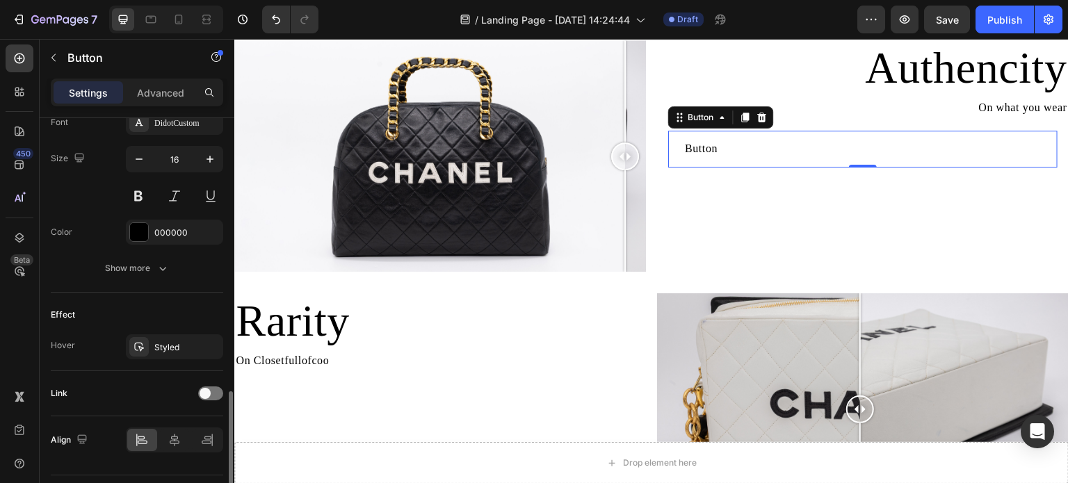
scroll to position [590, 0]
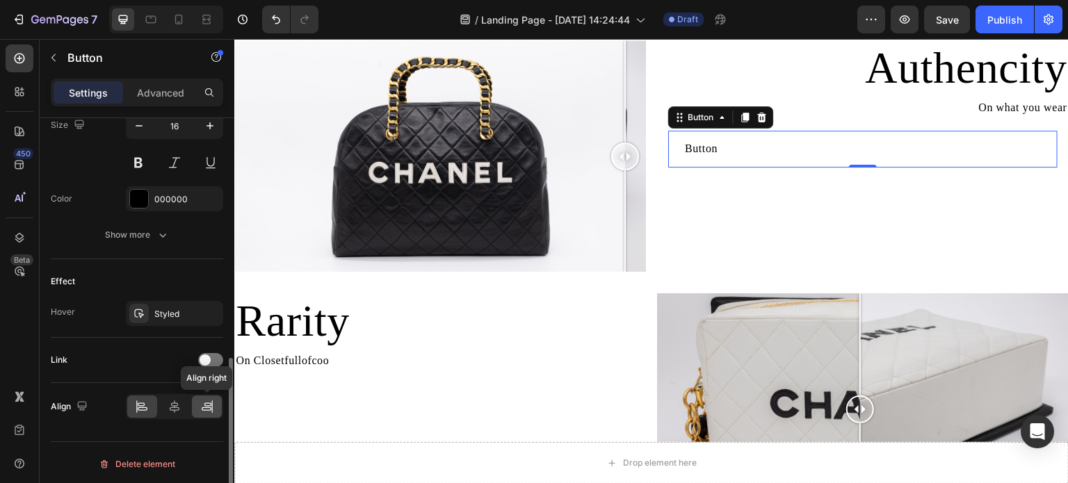
click at [204, 408] on icon at bounding box center [207, 409] width 10 height 3
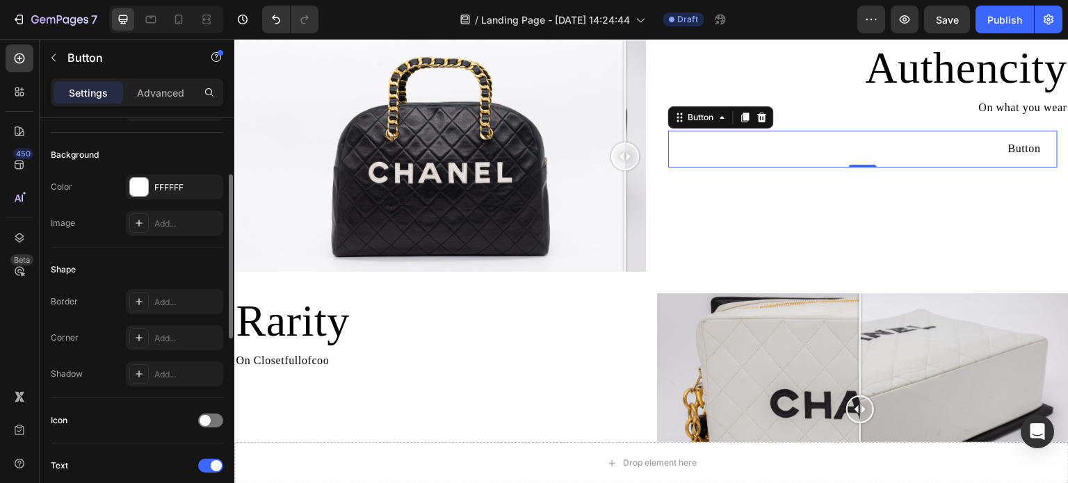
scroll to position [209, 0]
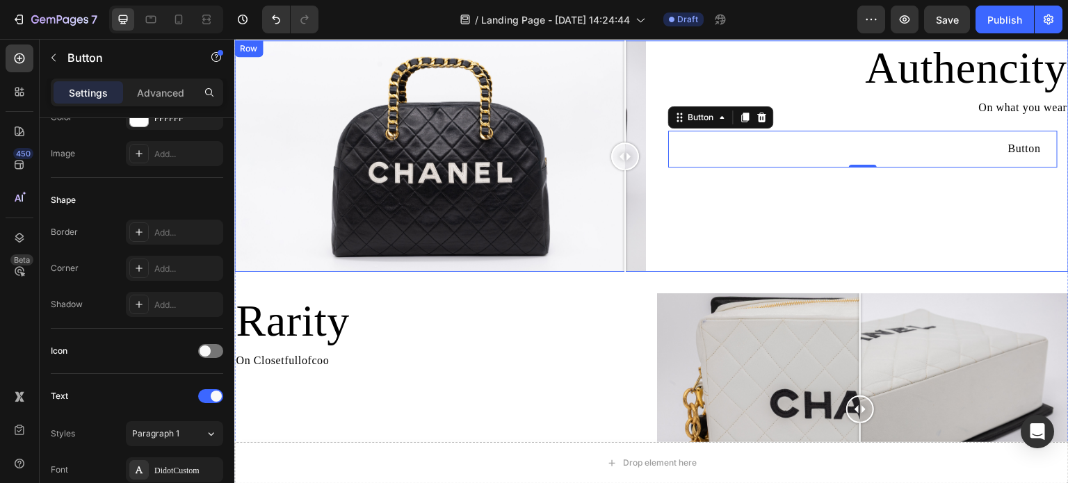
click at [989, 200] on div "Authencity Heading On what you wear Text Block Button Button 0 Row" at bounding box center [863, 156] width 412 height 232
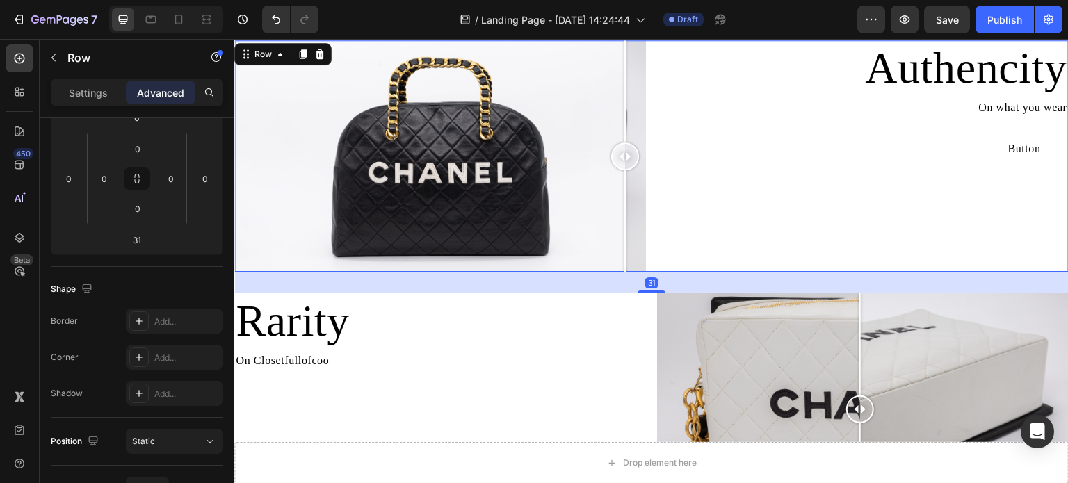
scroll to position [0, 0]
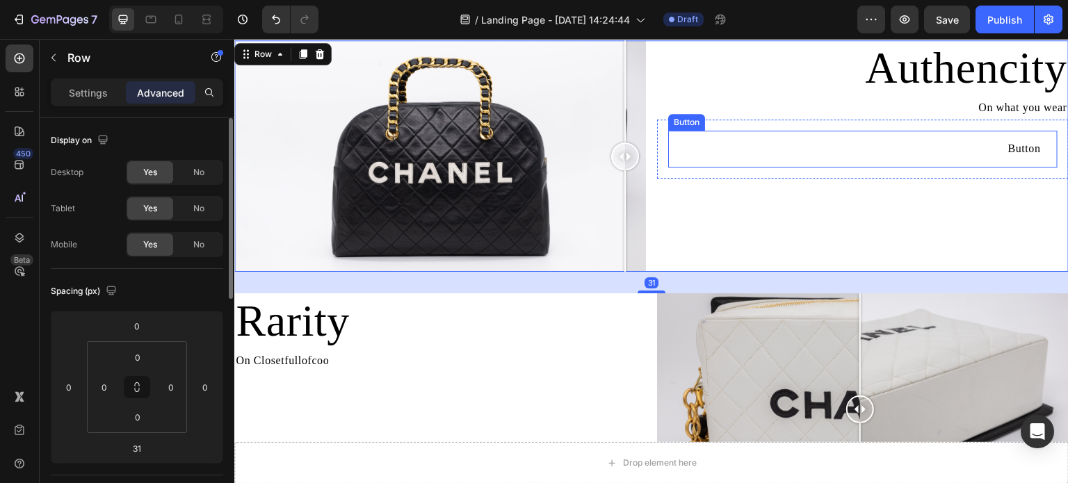
click at [954, 146] on div "Button Button" at bounding box center [863, 149] width 390 height 37
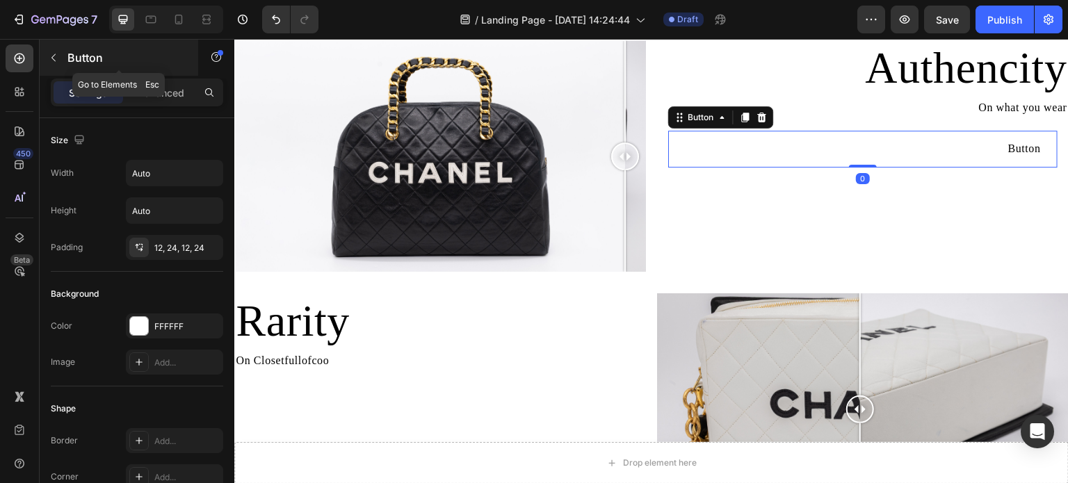
click at [61, 58] on button "button" at bounding box center [53, 58] width 22 height 22
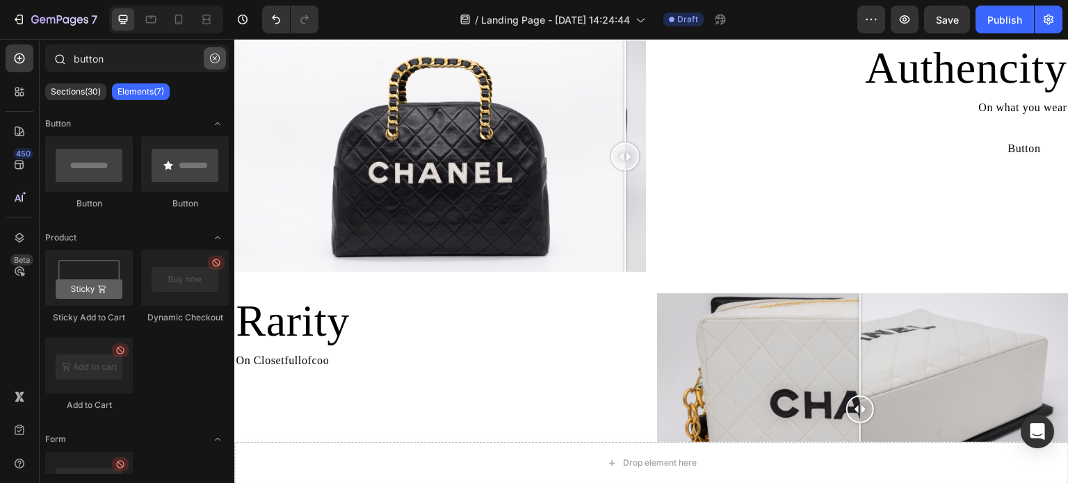
click at [214, 57] on icon "button" at bounding box center [215, 59] width 10 height 10
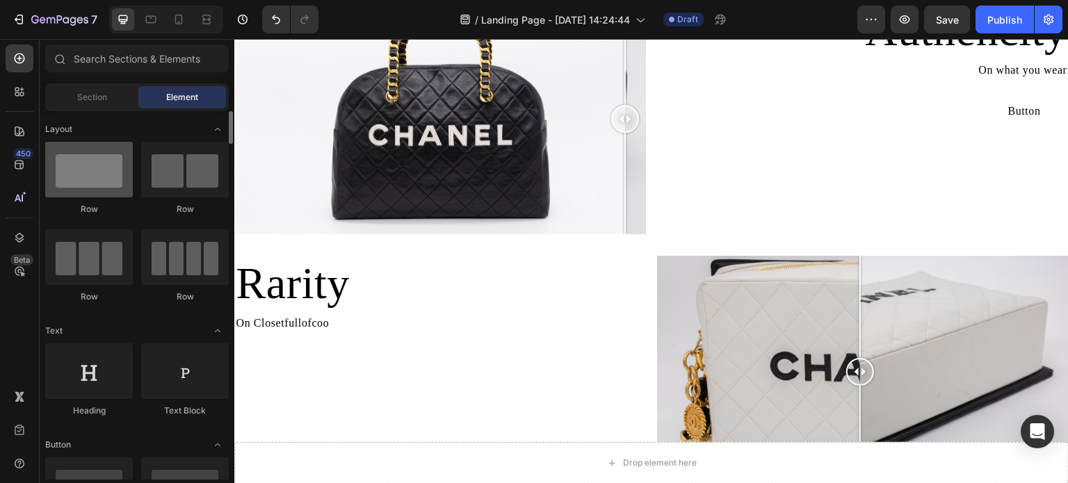
scroll to position [904, 0]
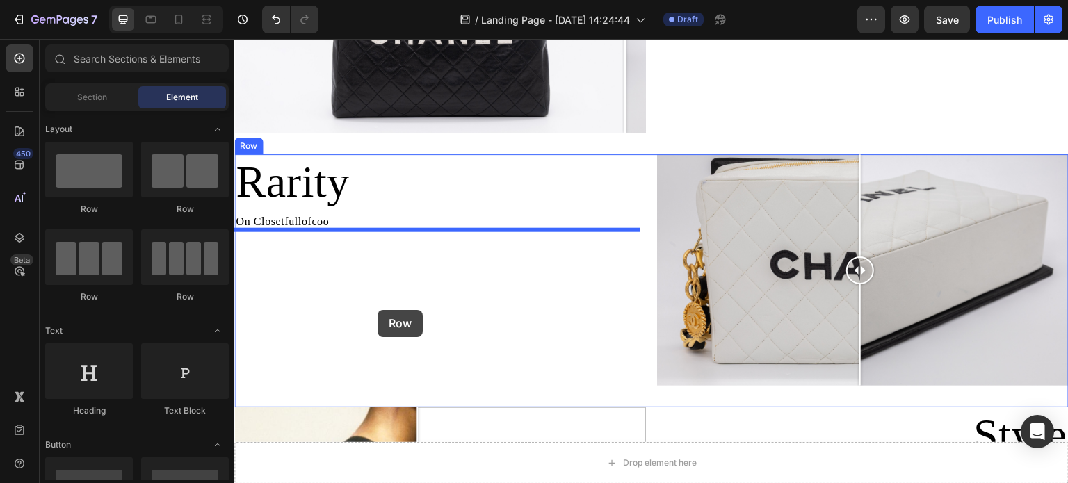
drag, startPoint x: 300, startPoint y: 276, endPoint x: 376, endPoint y: 310, distance: 82.2
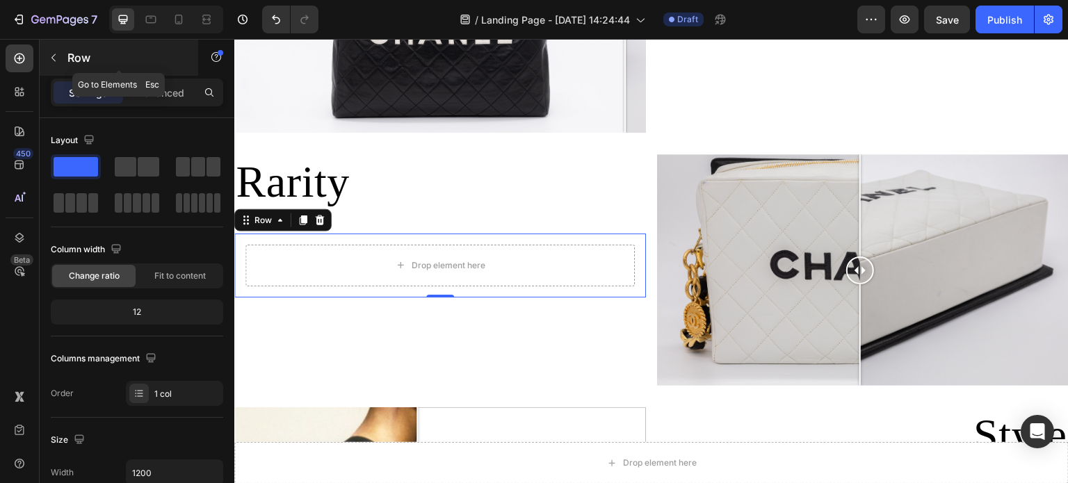
click at [53, 61] on icon "button" at bounding box center [53, 57] width 11 height 11
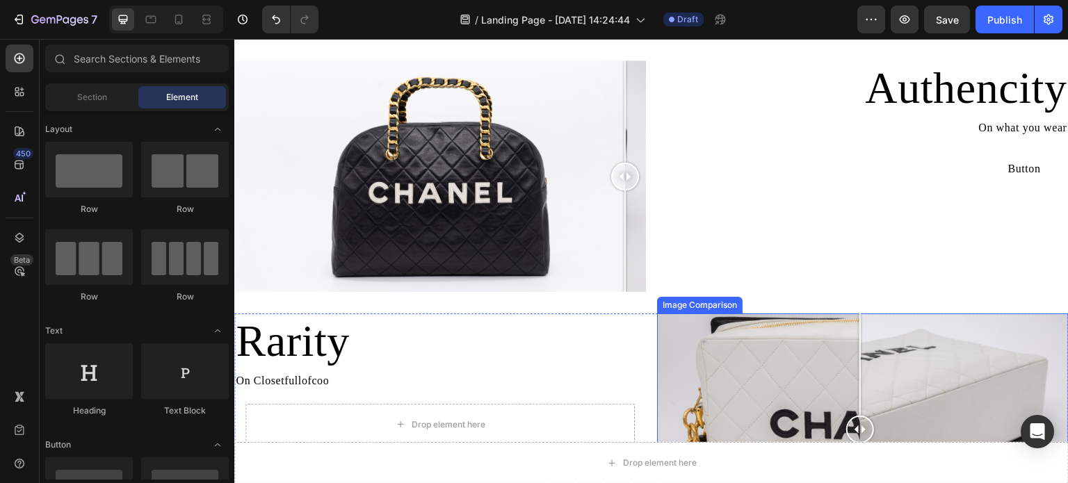
scroll to position [765, 0]
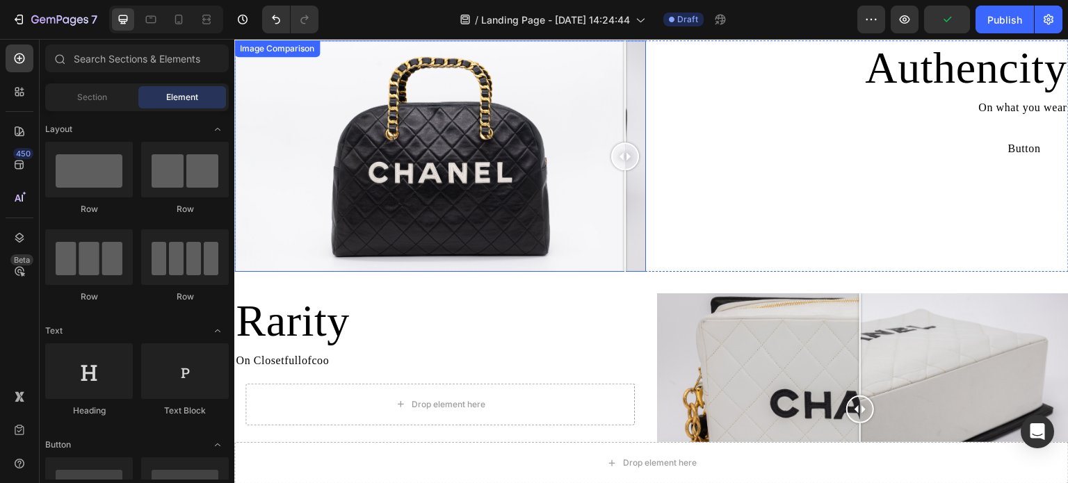
drag, startPoint x: 625, startPoint y: 150, endPoint x: 636, endPoint y: 199, distance: 49.9
click at [636, 199] on div at bounding box center [625, 156] width 28 height 232
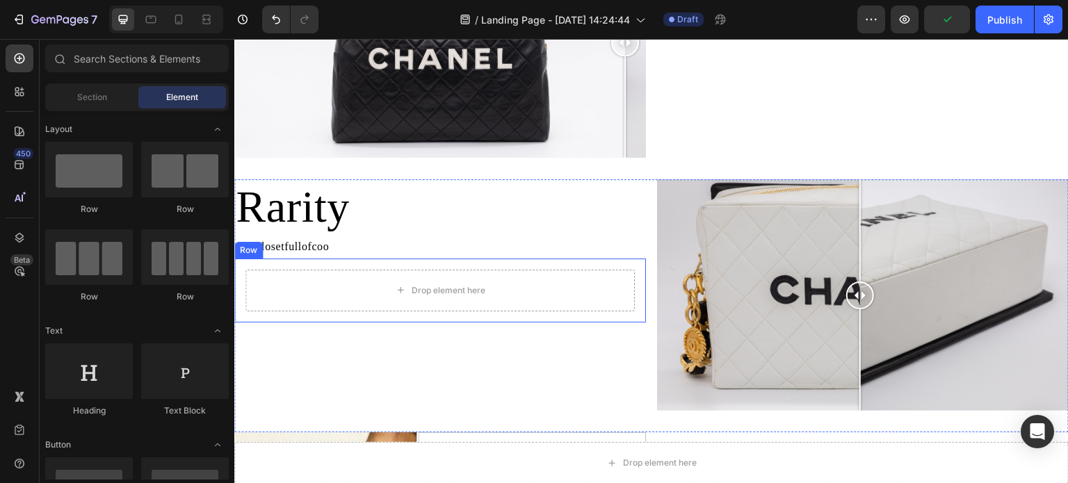
scroll to position [904, 0]
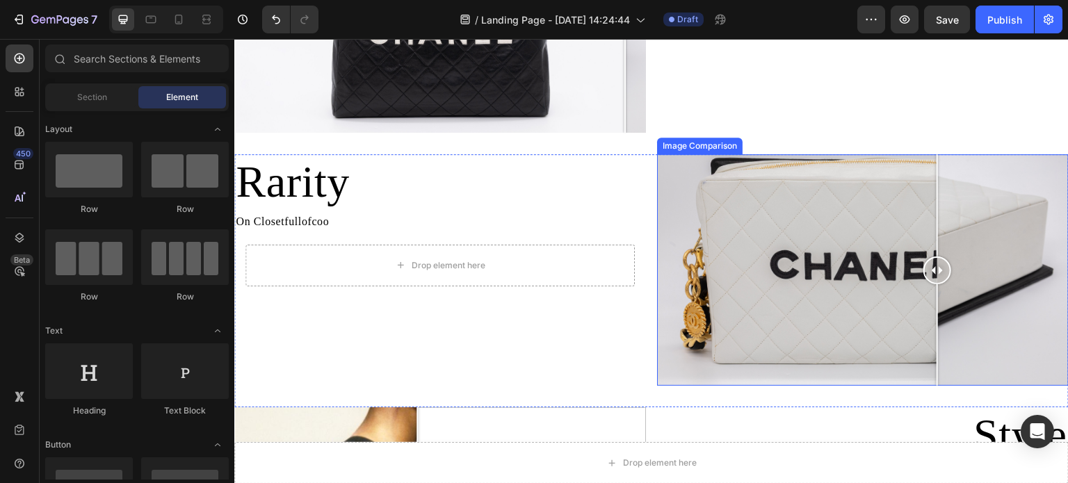
drag, startPoint x: 856, startPoint y: 267, endPoint x: 922, endPoint y: 310, distance: 77.9
click at [946, 305] on div at bounding box center [938, 270] width 28 height 232
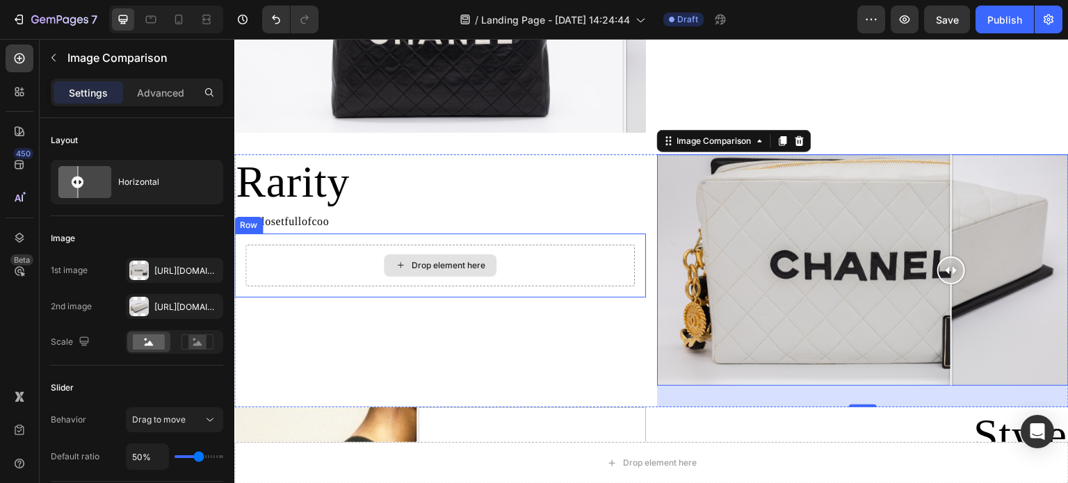
click at [444, 264] on div "Drop element here" at bounding box center [449, 265] width 74 height 11
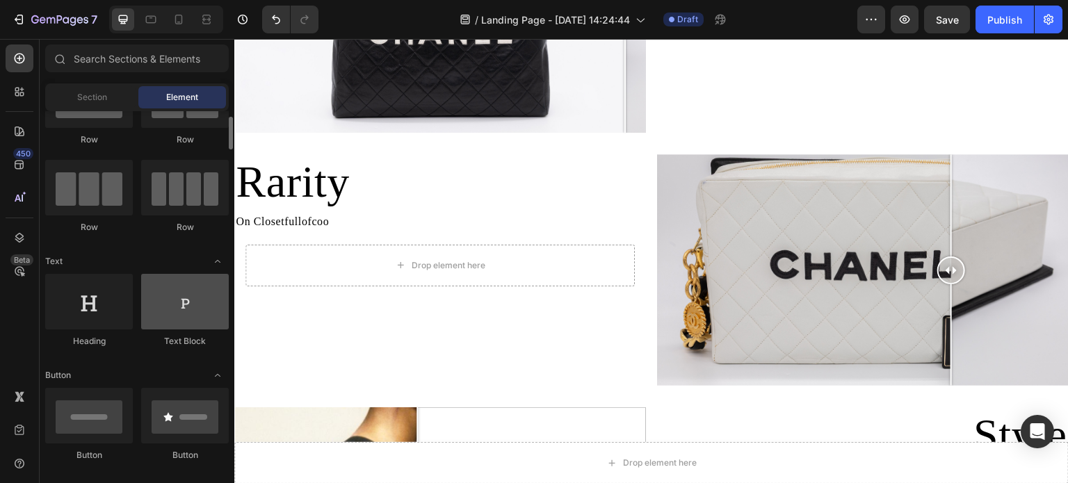
scroll to position [139, 0]
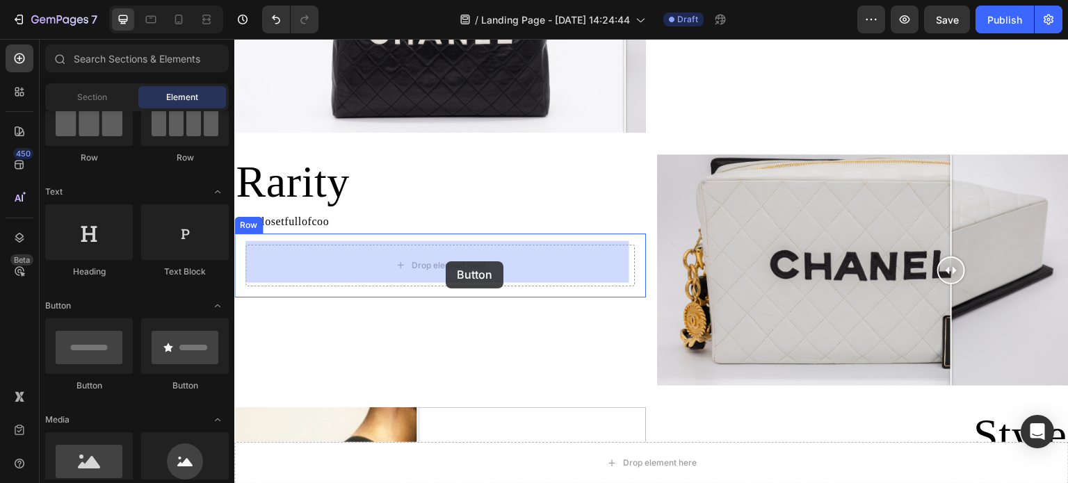
drag, startPoint x: 327, startPoint y: 383, endPoint x: 446, endPoint y: 262, distance: 170.2
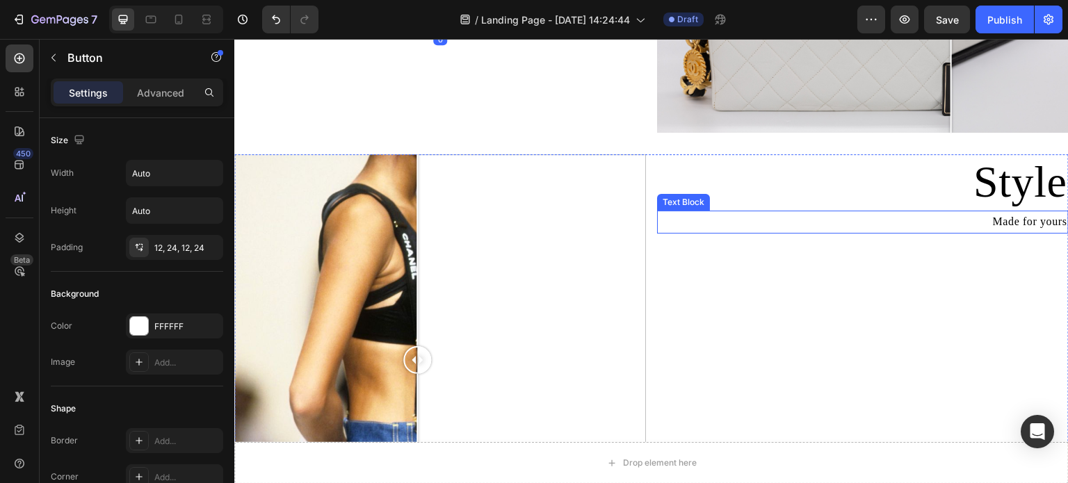
scroll to position [1182, 0]
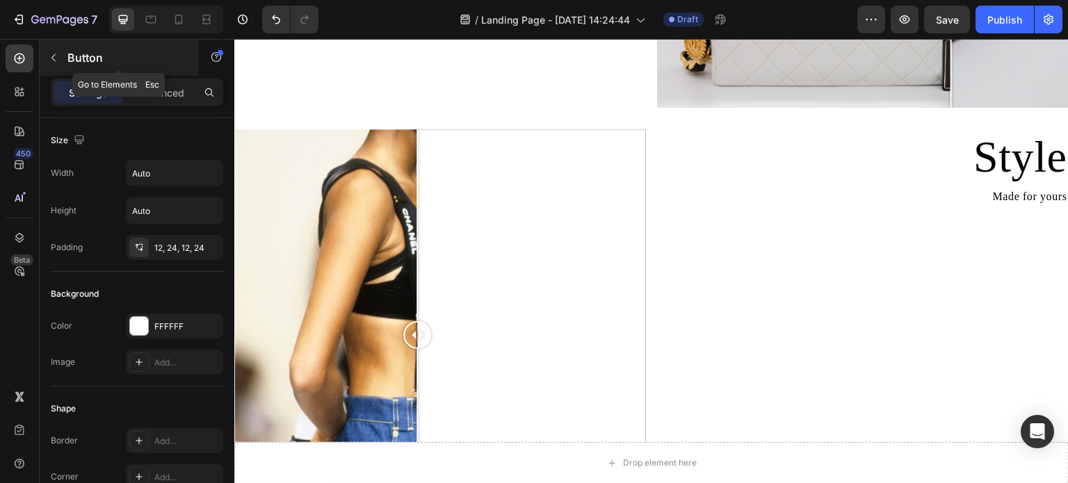
click at [57, 72] on div "Button" at bounding box center [119, 58] width 159 height 36
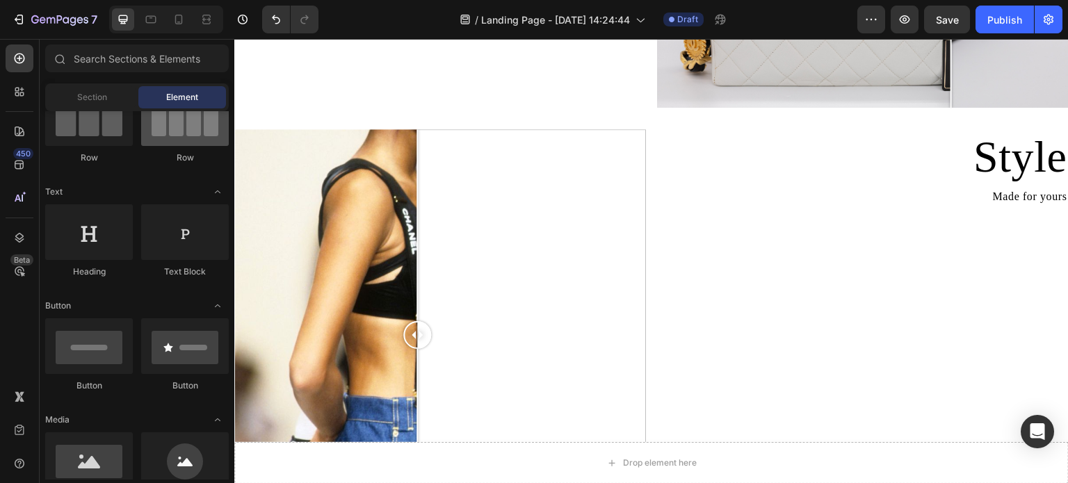
scroll to position [0, 0]
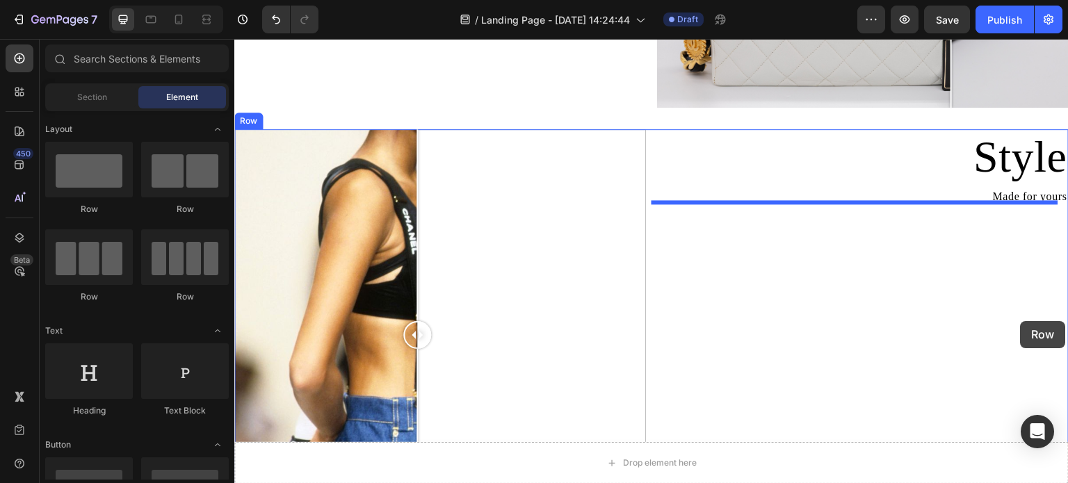
drag, startPoint x: 329, startPoint y: 222, endPoint x: 1021, endPoint y: 321, distance: 699.2
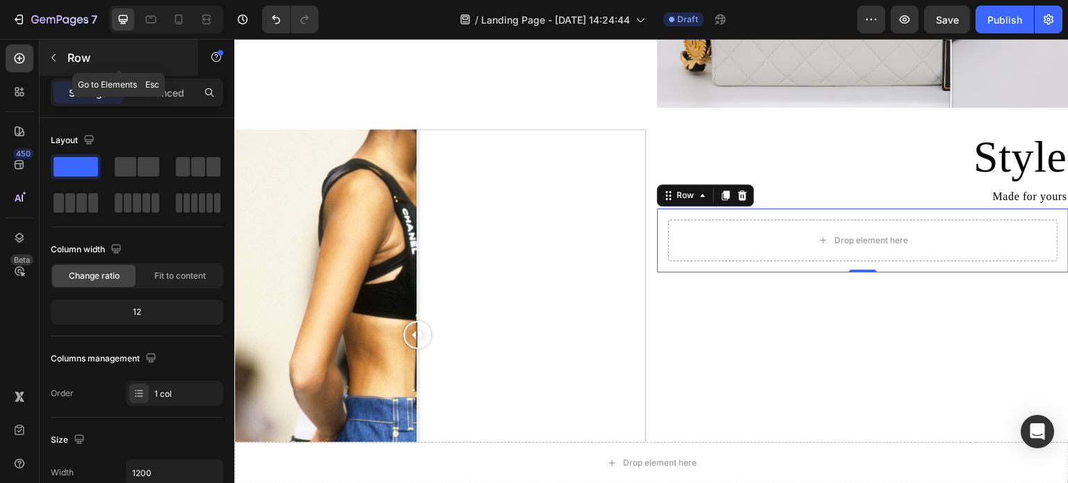
click at [53, 55] on icon "button" at bounding box center [53, 57] width 11 height 11
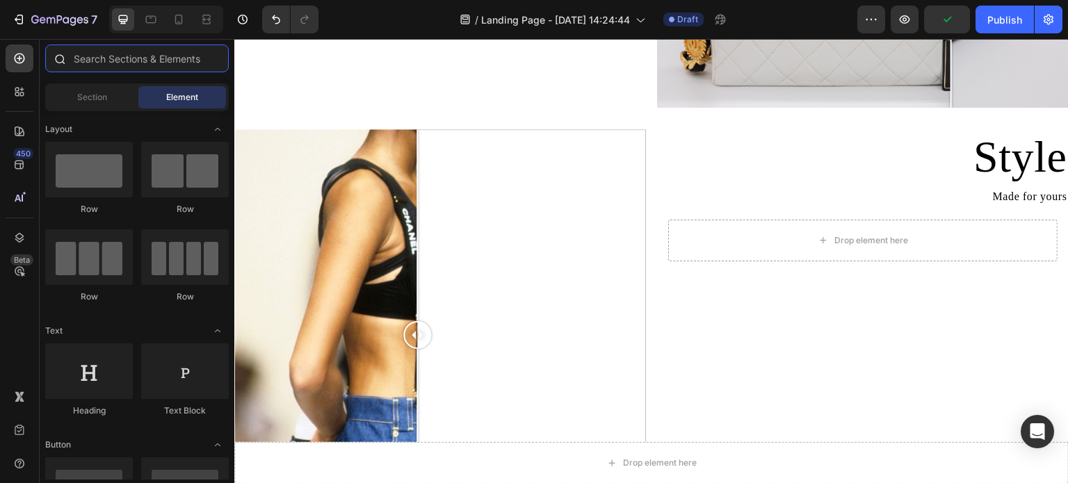
click at [159, 65] on input "text" at bounding box center [137, 59] width 184 height 28
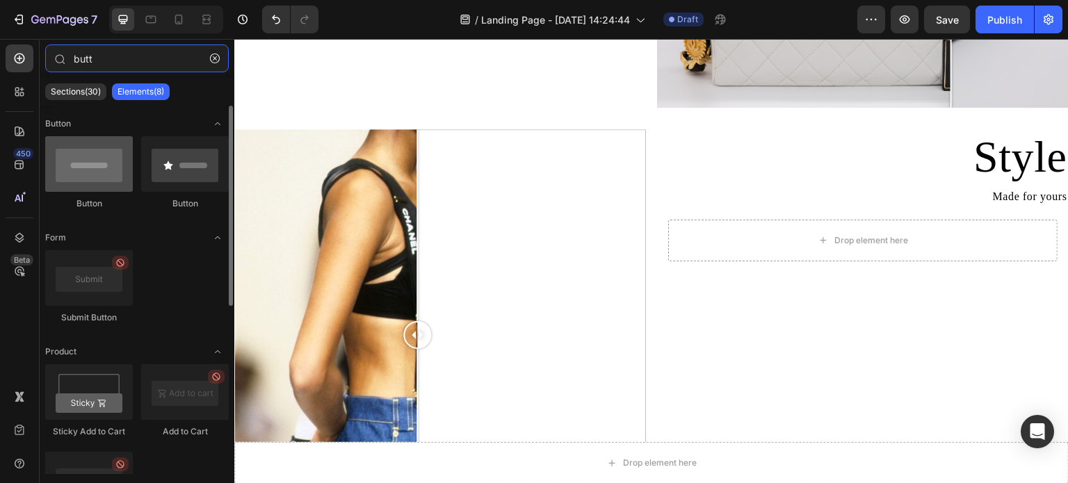
type input "butt"
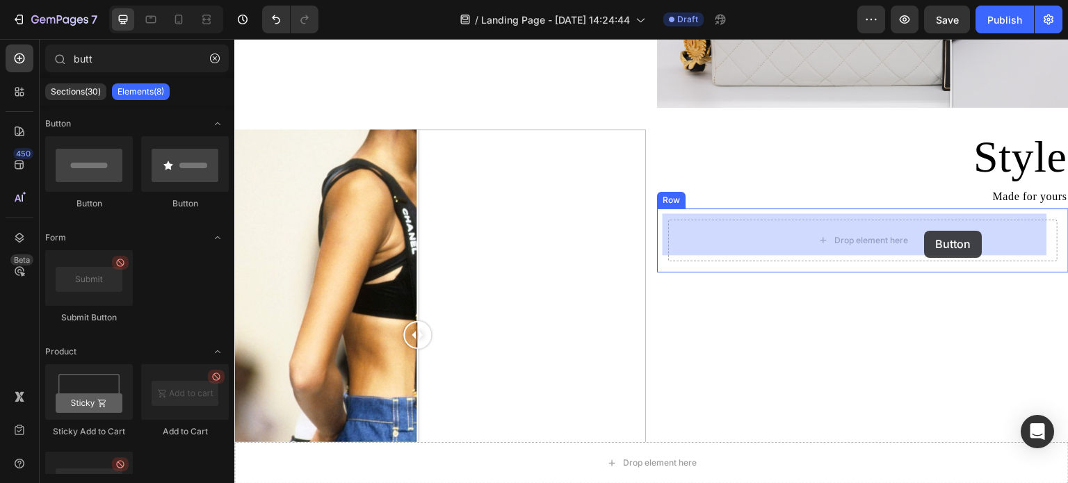
drag, startPoint x: 332, startPoint y: 211, endPoint x: 925, endPoint y: 231, distance: 592.9
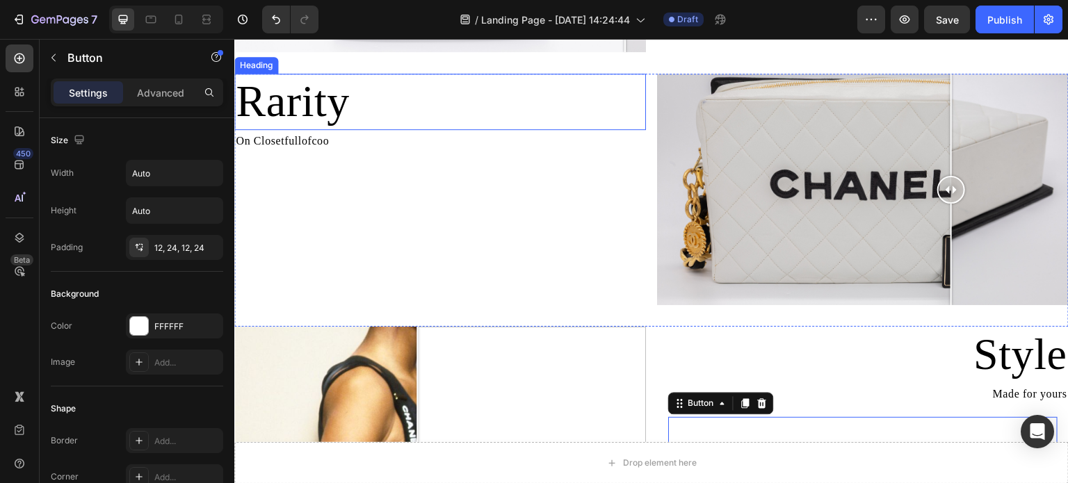
scroll to position [904, 0]
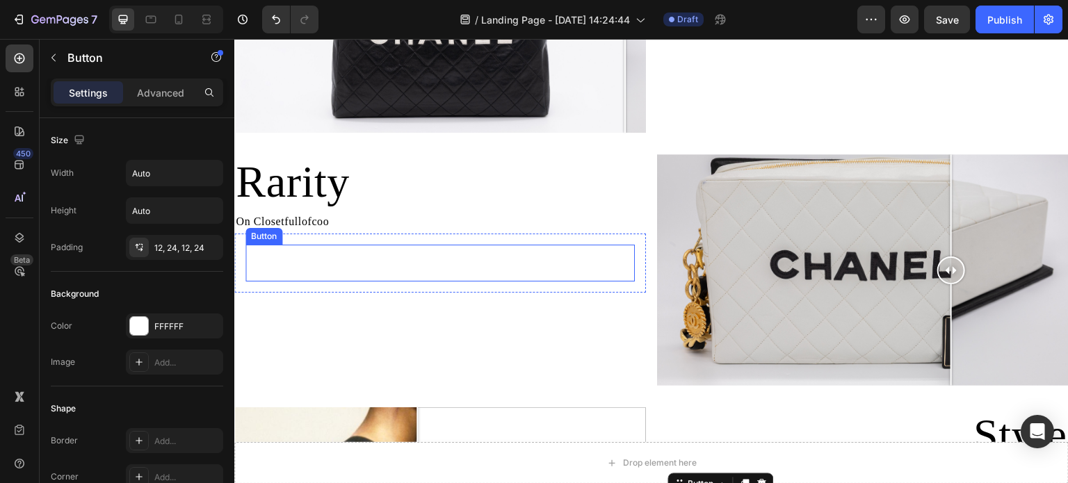
click at [314, 277] on div "Button Button" at bounding box center [441, 263] width 390 height 37
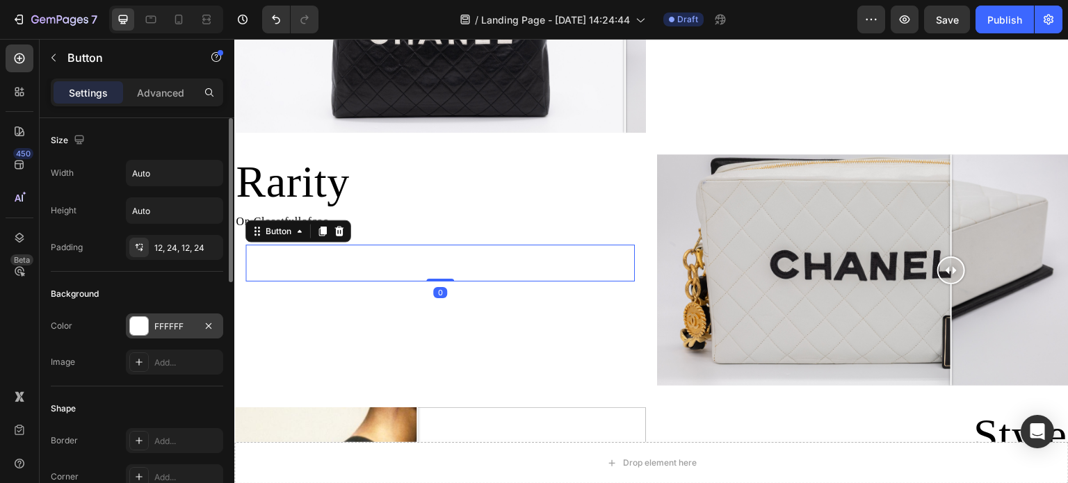
click at [126, 316] on div "FFFFFF" at bounding box center [174, 326] width 97 height 25
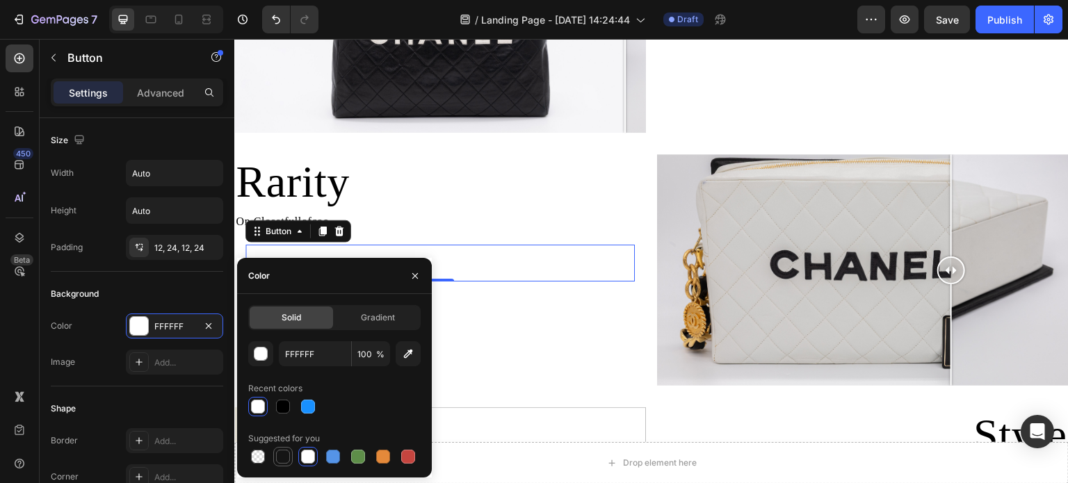
click at [278, 452] on div at bounding box center [283, 457] width 14 height 14
type input "151515"
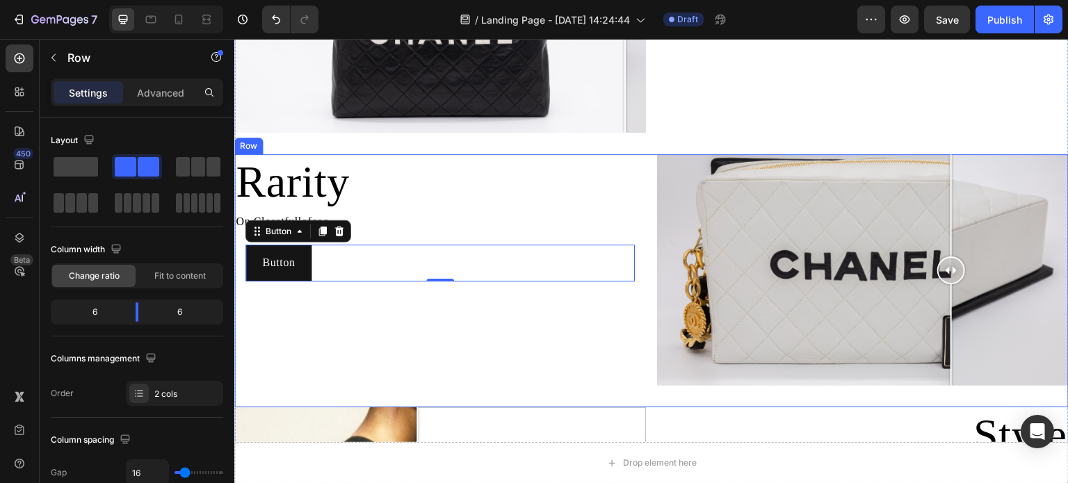
click at [599, 294] on div "Rarity Heading On Closetfullofcoo Text Block Button Button 0 Row" at bounding box center [440, 280] width 412 height 253
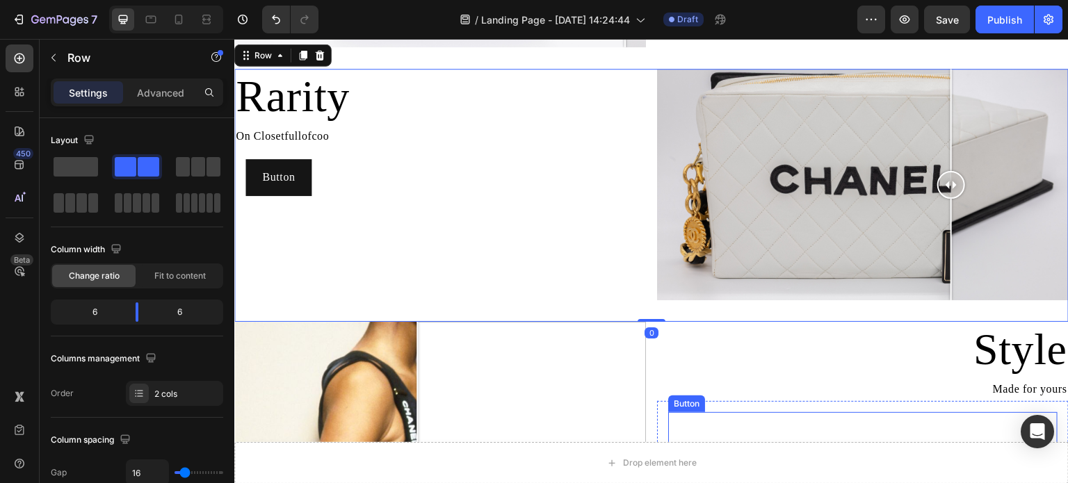
scroll to position [974, 0]
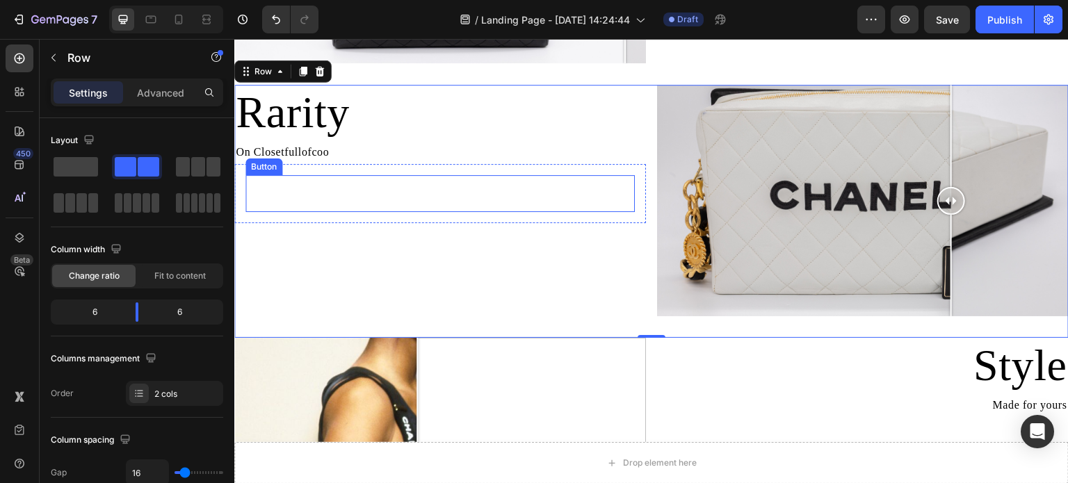
click at [304, 189] on button "Button" at bounding box center [279, 193] width 66 height 37
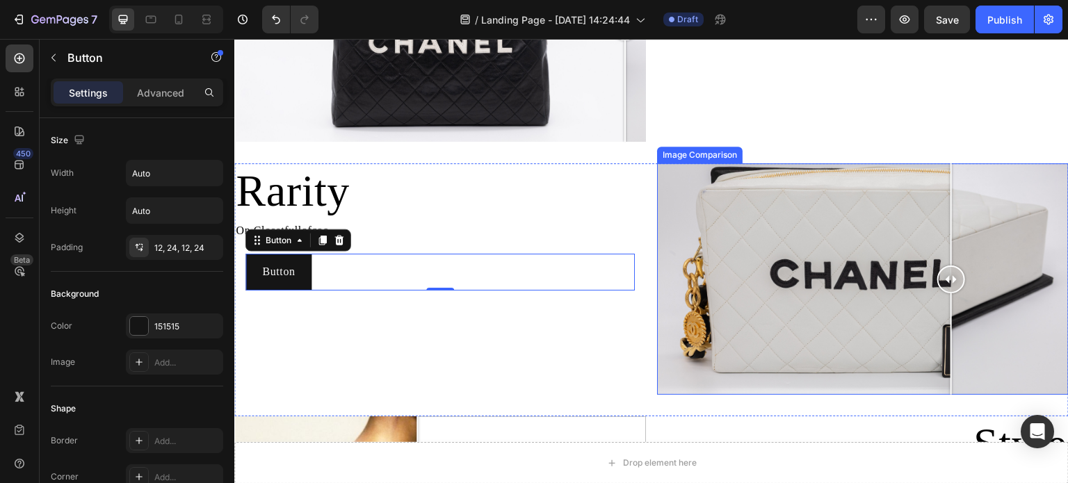
scroll to position [835, 0]
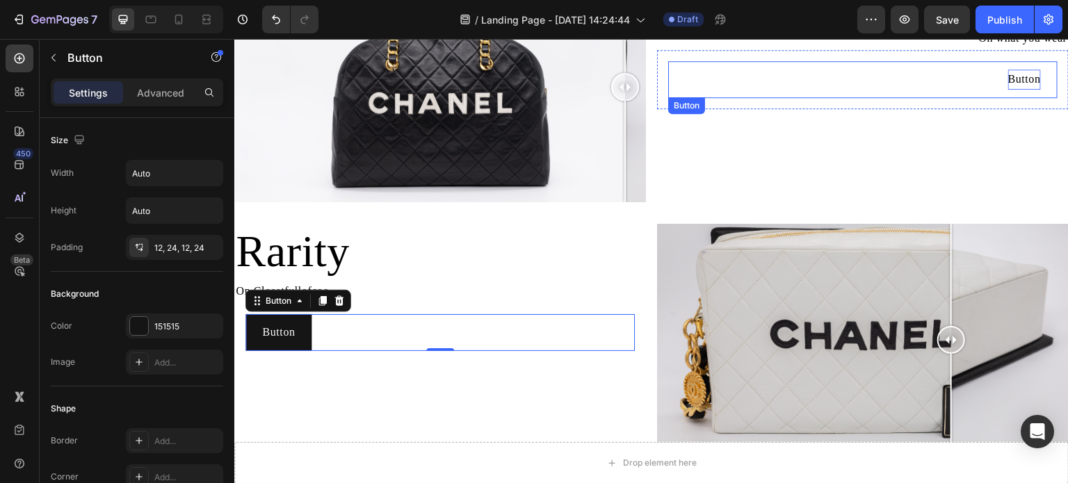
click at [1018, 88] on p "Button" at bounding box center [1025, 80] width 33 height 20
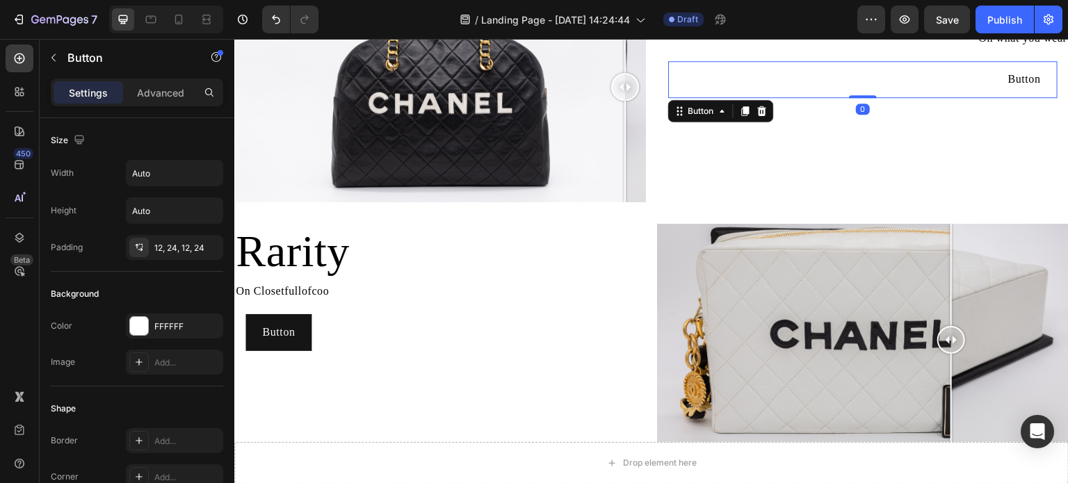
click at [978, 86] on div "Button Button 0" at bounding box center [863, 79] width 390 height 37
click at [1028, 77] on p "Button" at bounding box center [1025, 80] width 33 height 20
click at [142, 321] on div at bounding box center [139, 326] width 18 height 18
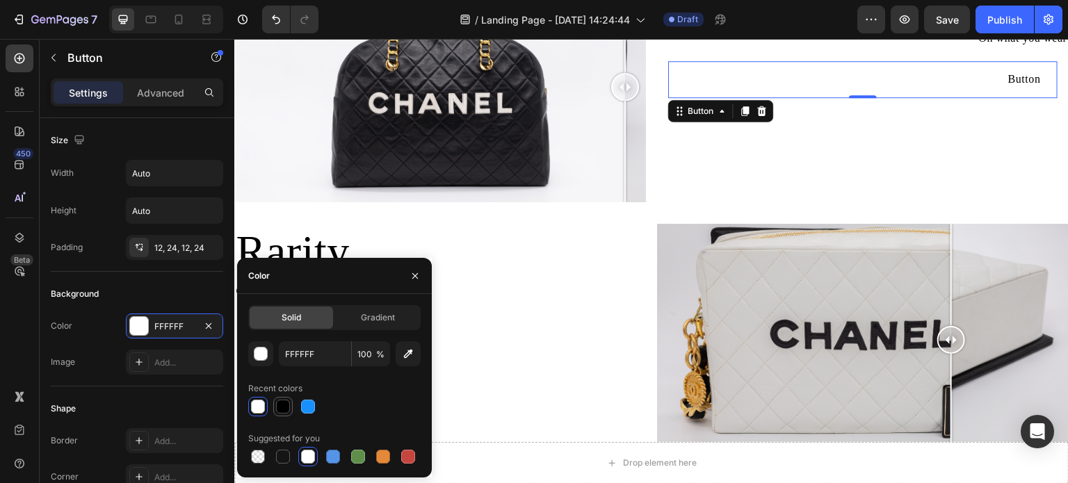
click at [280, 406] on div at bounding box center [283, 407] width 14 height 14
type input "000000"
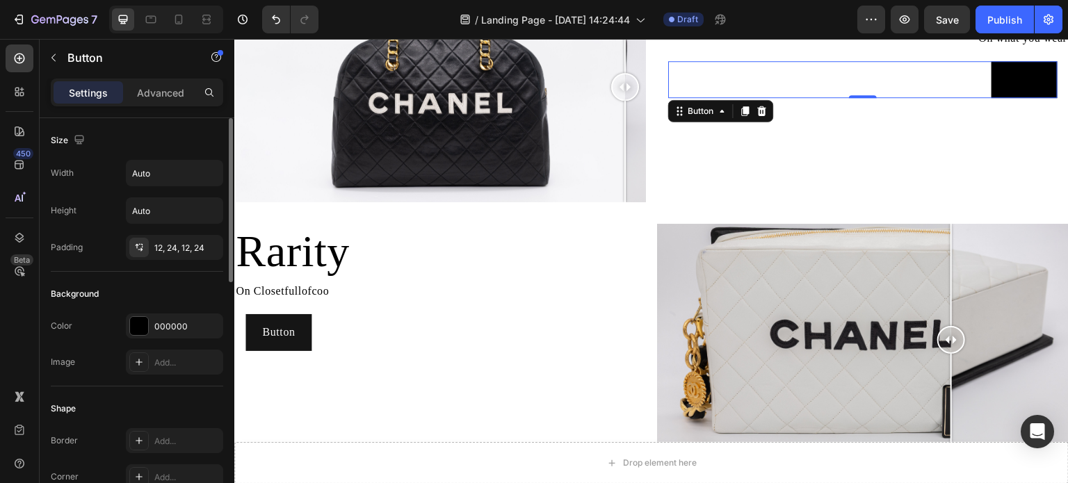
click at [136, 394] on div "Shape Border Add... Corner Add... Shadow Add..." at bounding box center [137, 462] width 173 height 151
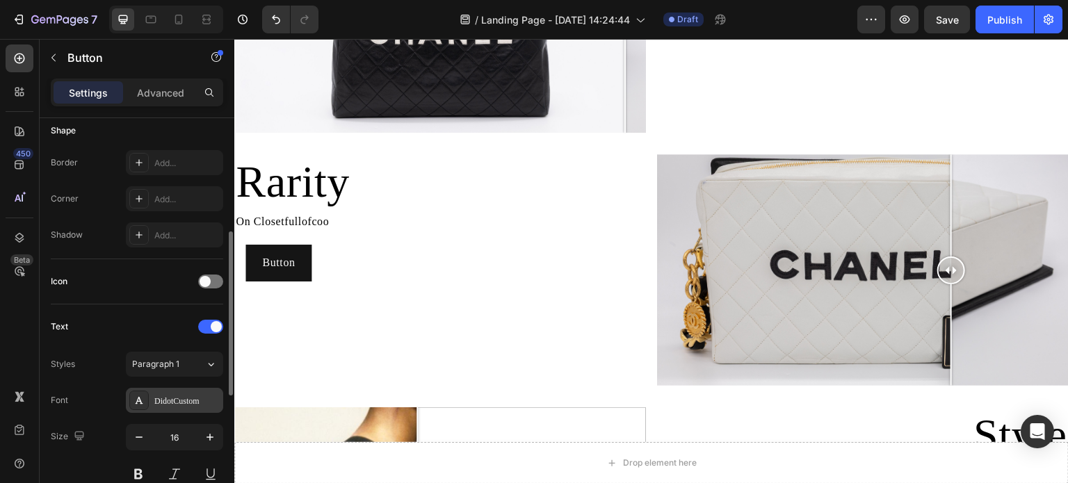
scroll to position [348, 0]
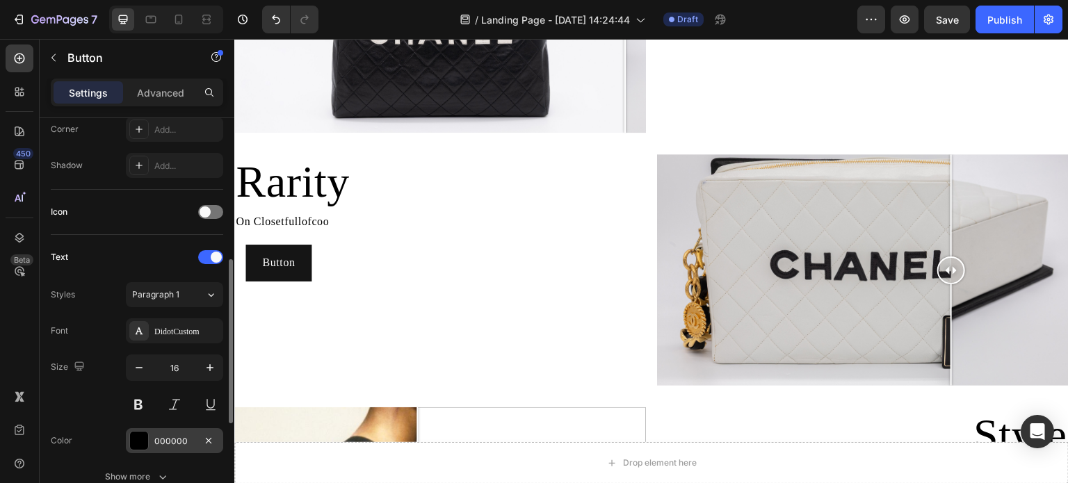
click at [143, 436] on div at bounding box center [139, 441] width 18 height 18
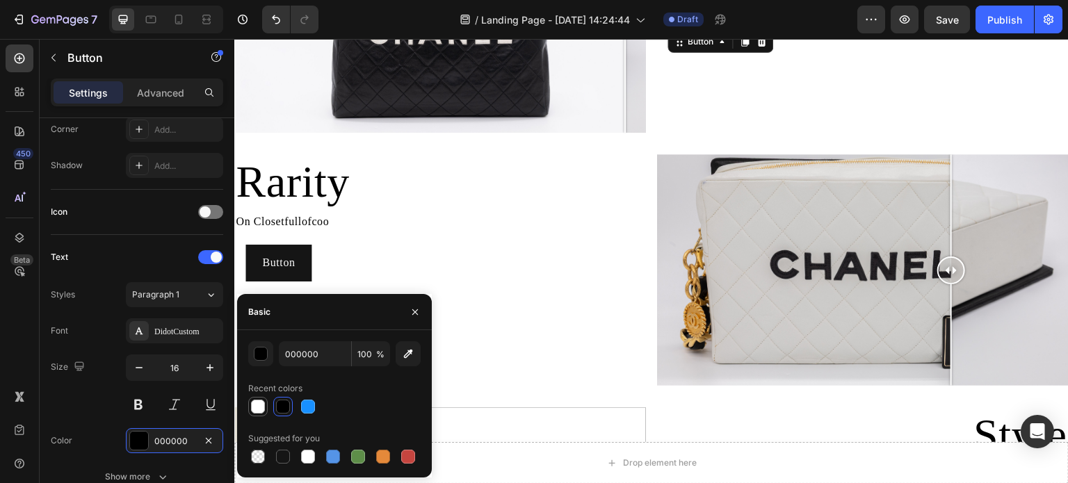
click at [259, 406] on div at bounding box center [258, 407] width 14 height 14
type input "FFFFFF"
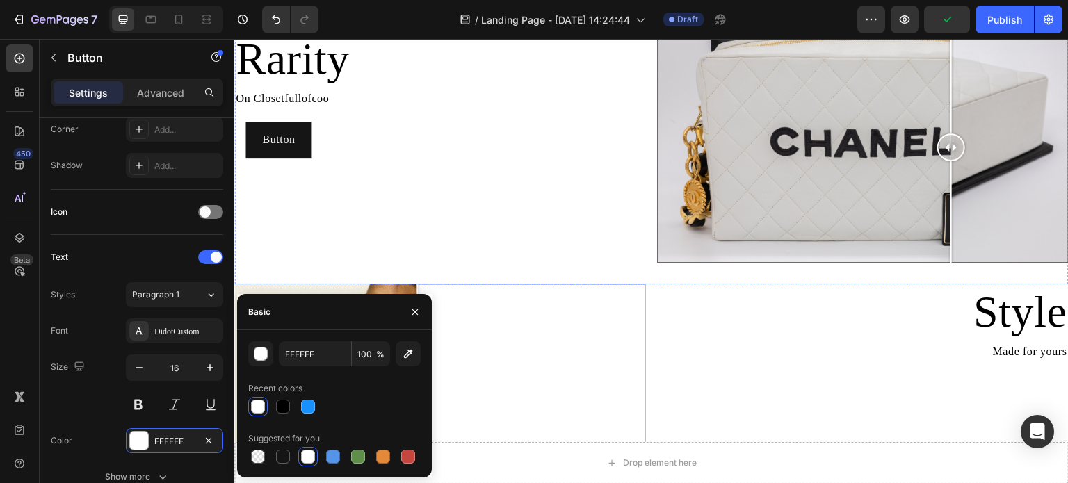
scroll to position [1043, 0]
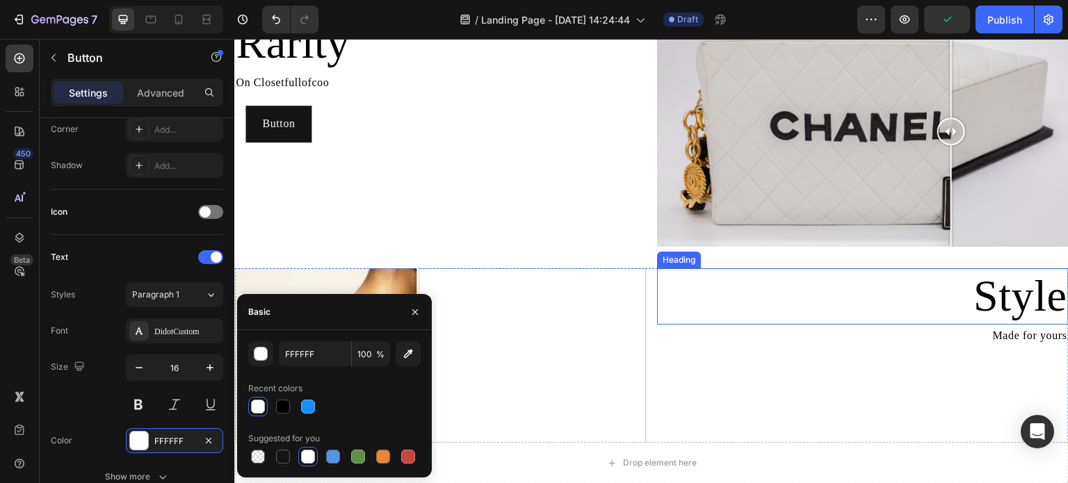
click at [877, 326] on p "Made for yours" at bounding box center [863, 336] width 409 height 20
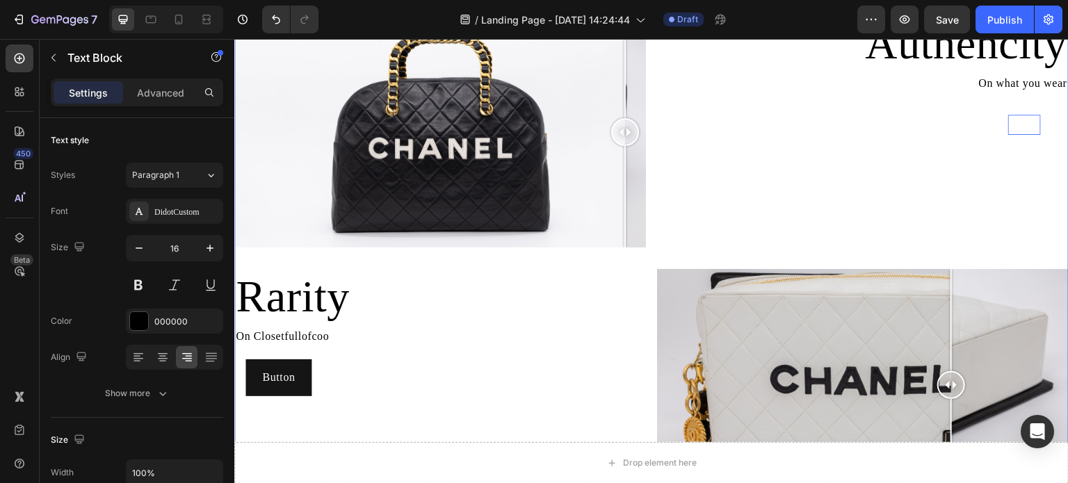
scroll to position [765, 0]
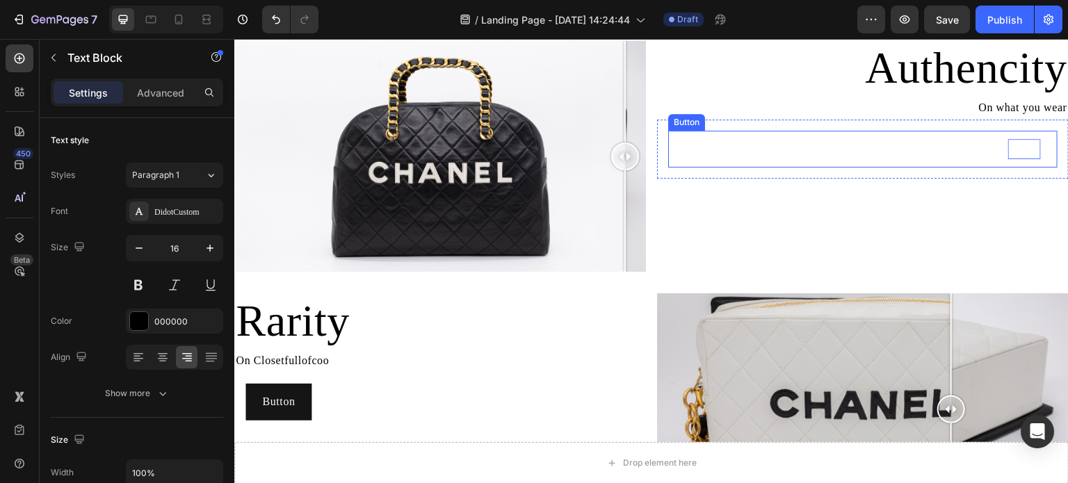
click at [1036, 157] on button "Button" at bounding box center [1025, 149] width 66 height 37
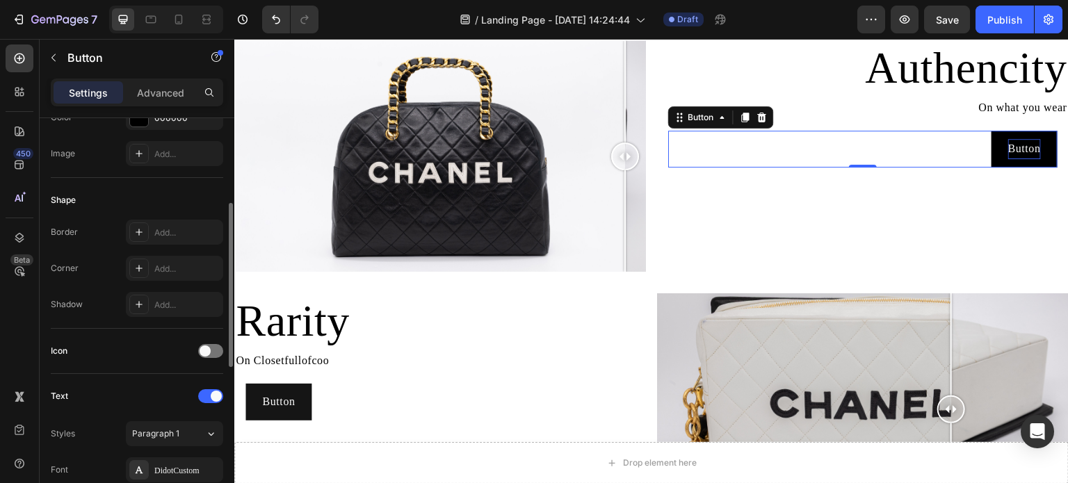
scroll to position [70, 0]
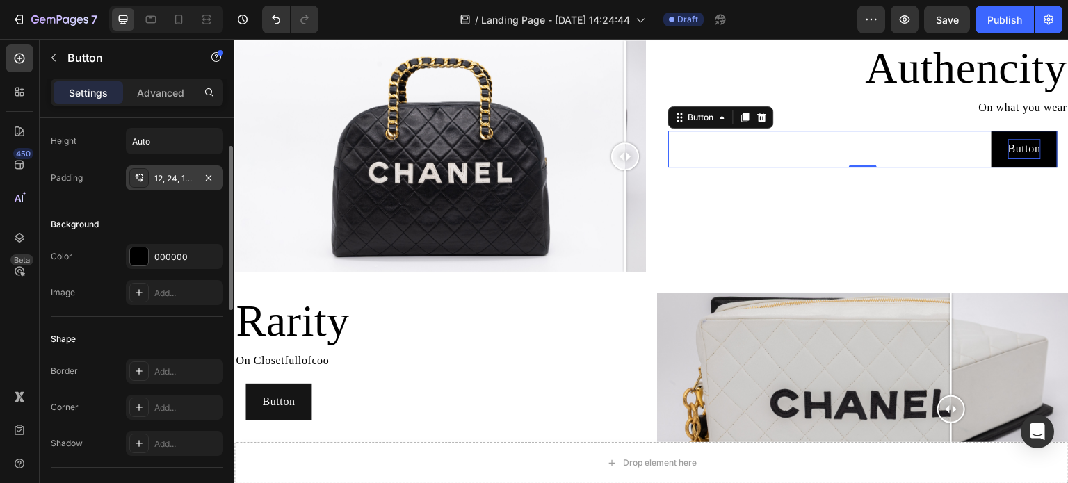
click at [134, 183] on div at bounding box center [138, 177] width 19 height 19
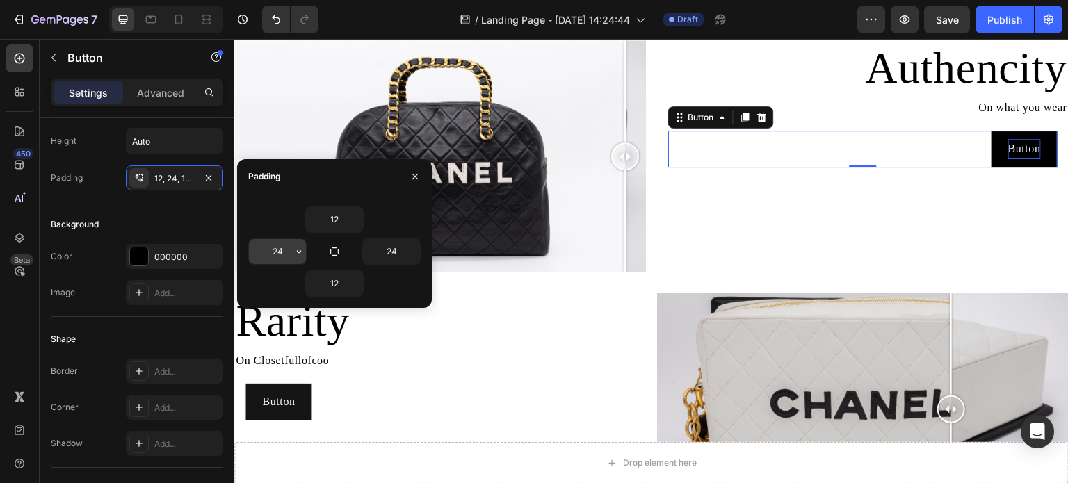
click at [289, 248] on input "24" at bounding box center [277, 251] width 57 height 25
type input "8"
click at [333, 218] on input "12" at bounding box center [334, 219] width 57 height 25
click at [270, 250] on input "8" at bounding box center [277, 251] width 57 height 25
type input "12"
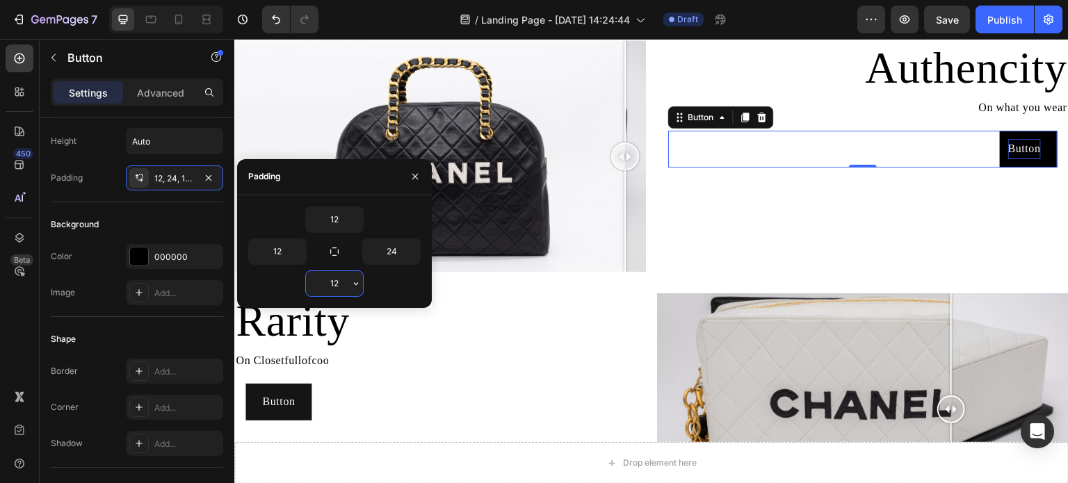
click at [342, 284] on input "12" at bounding box center [334, 283] width 57 height 25
type input "8"
click at [342, 225] on input "12" at bounding box center [334, 219] width 57 height 25
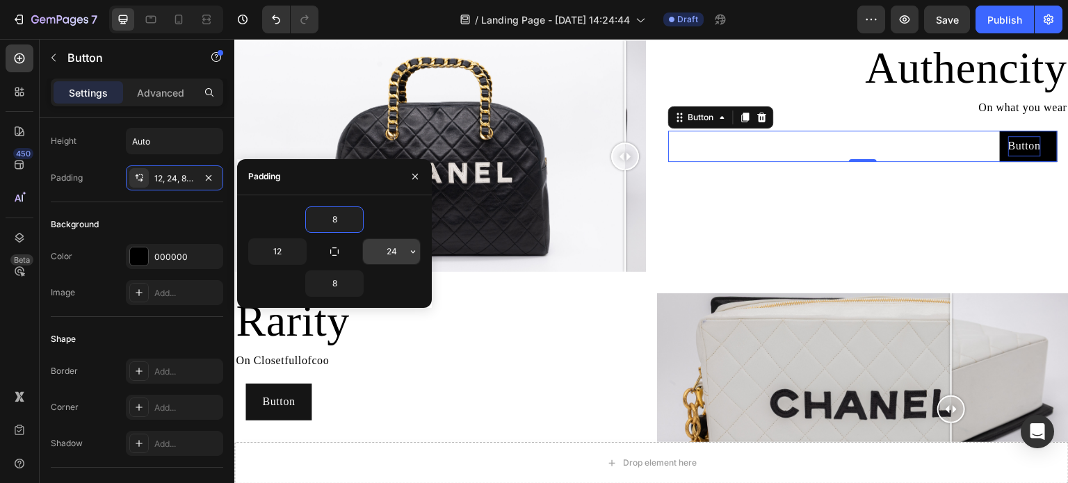
type input "8"
click at [405, 252] on input "24" at bounding box center [391, 251] width 57 height 25
type input "12"
click at [280, 257] on input "12" at bounding box center [277, 251] width 57 height 25
type input "24"
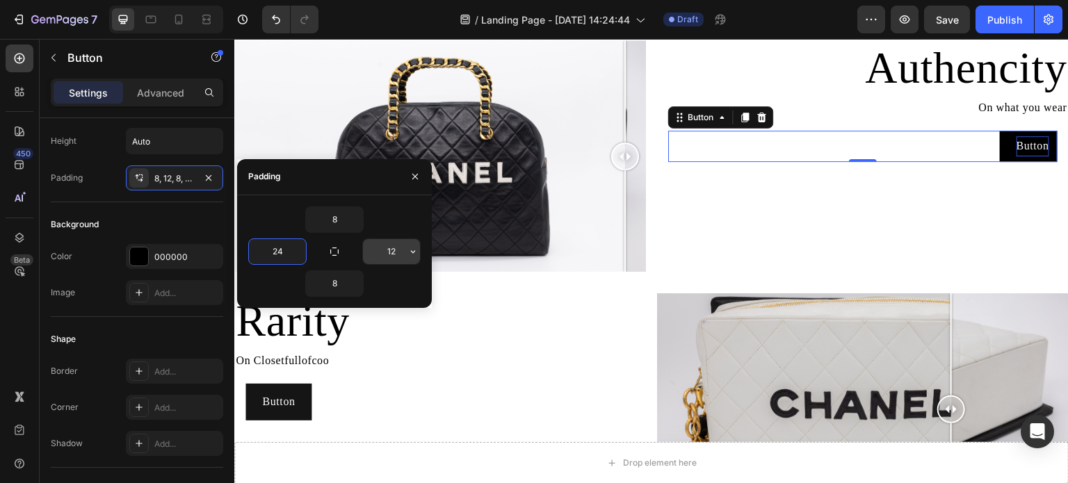
click at [392, 248] on input "12" at bounding box center [391, 251] width 57 height 25
type input "24"
click at [340, 217] on input "8" at bounding box center [334, 219] width 57 height 25
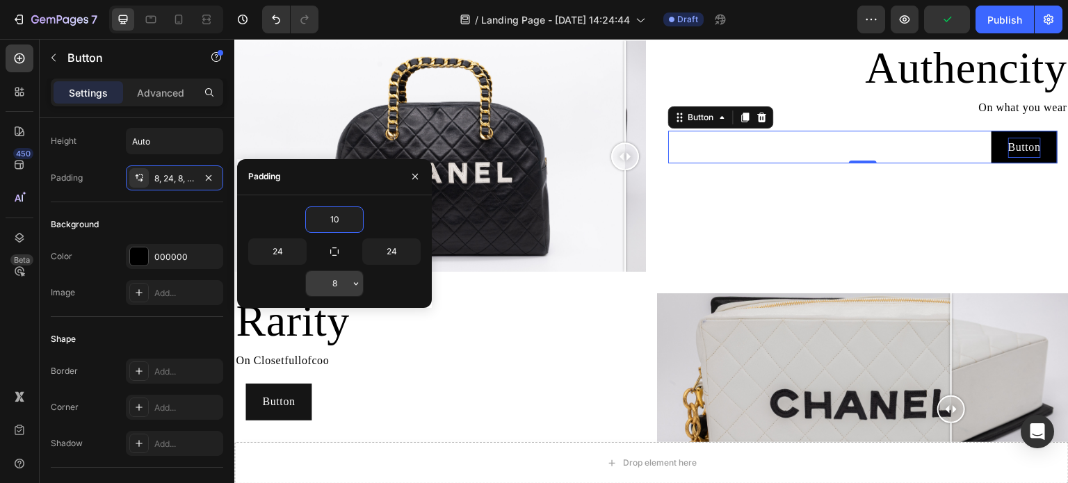
type input "10"
click at [343, 283] on input "8" at bounding box center [334, 283] width 57 height 25
type input "10"
click at [406, 275] on div "10" at bounding box center [334, 284] width 173 height 26
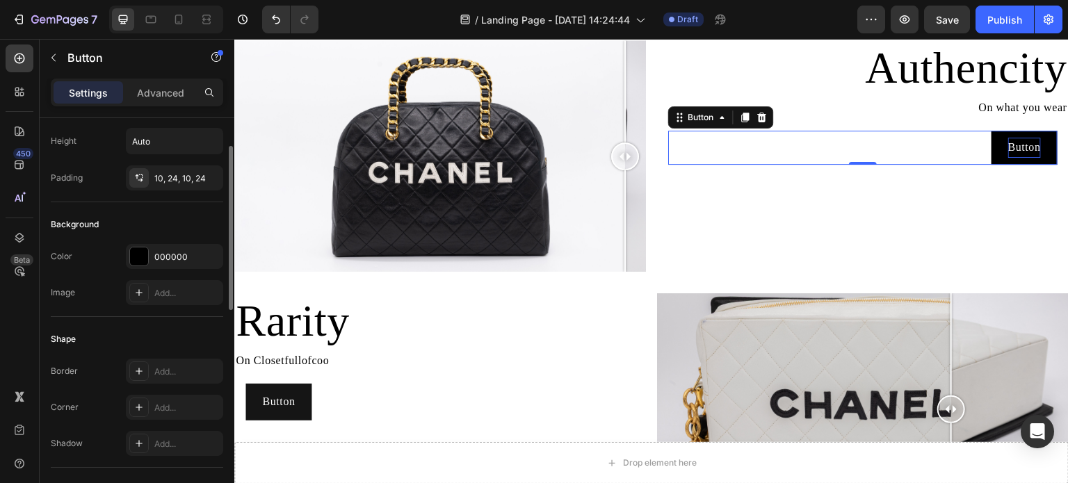
click at [163, 223] on div "Background" at bounding box center [137, 225] width 173 height 22
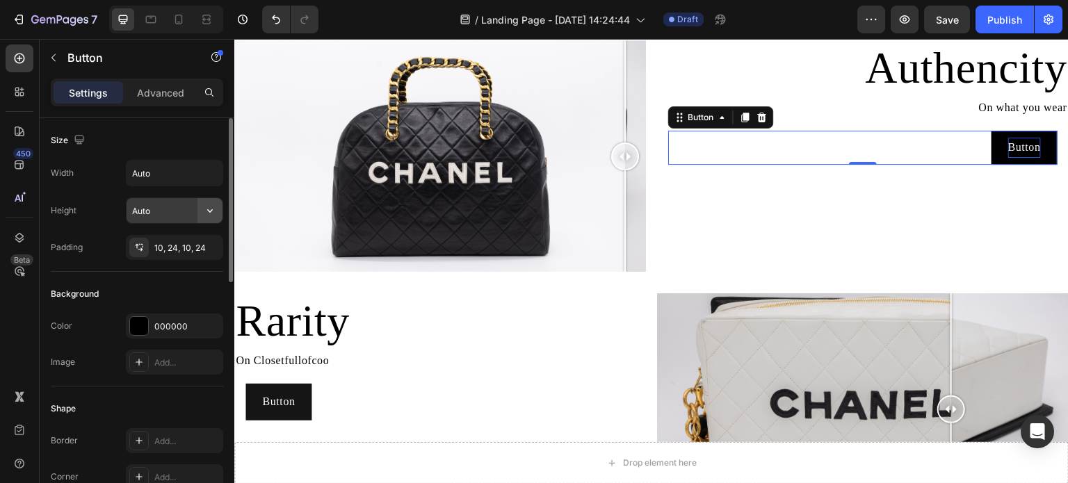
click at [200, 215] on button "button" at bounding box center [210, 210] width 25 height 25
click at [192, 175] on input "Auto" at bounding box center [175, 173] width 96 height 25
click at [204, 176] on icon "button" at bounding box center [210, 173] width 14 height 14
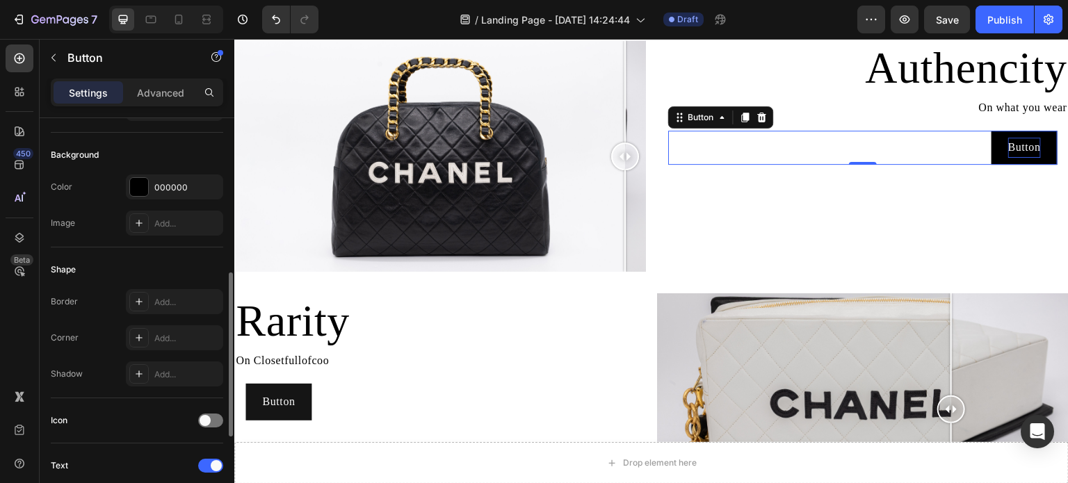
scroll to position [209, 0]
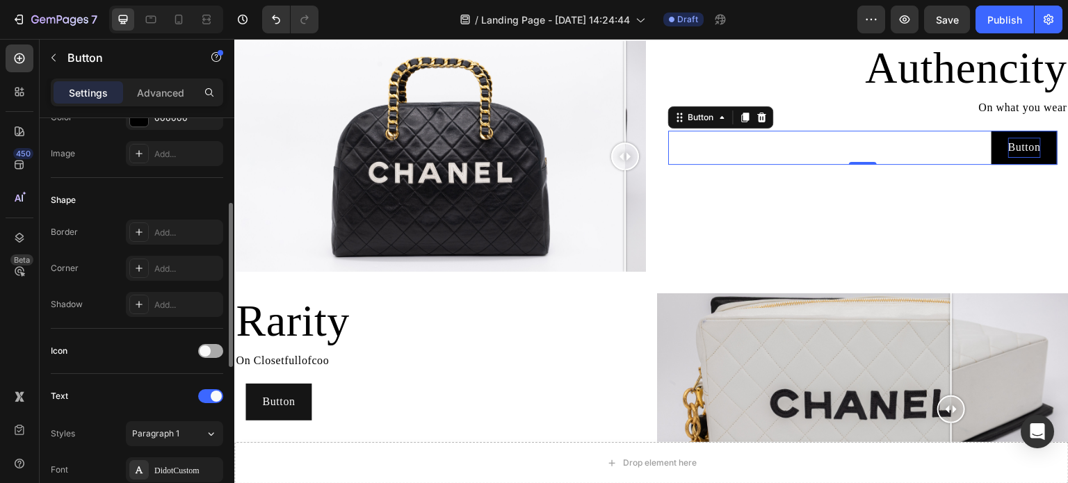
click at [212, 344] on div at bounding box center [210, 351] width 25 height 14
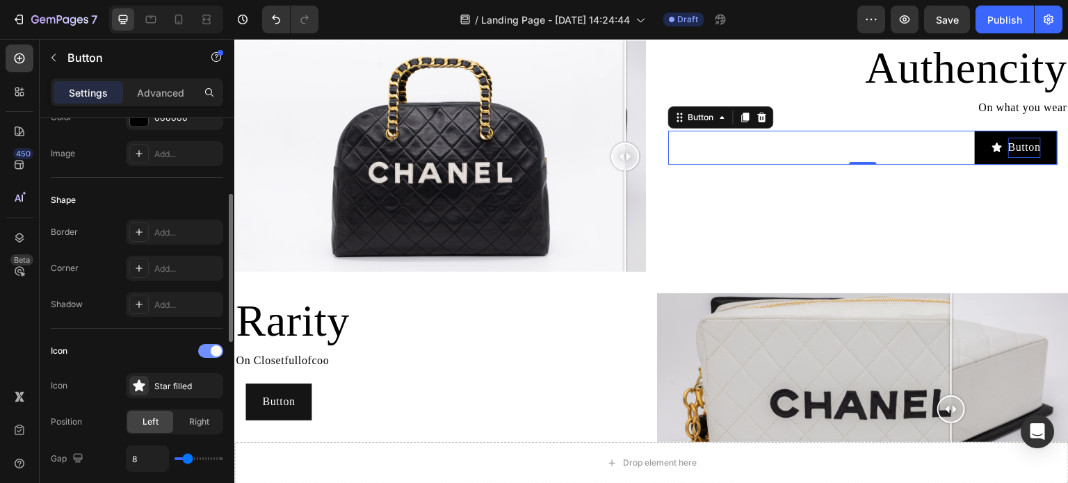
click at [212, 344] on div at bounding box center [210, 351] width 25 height 14
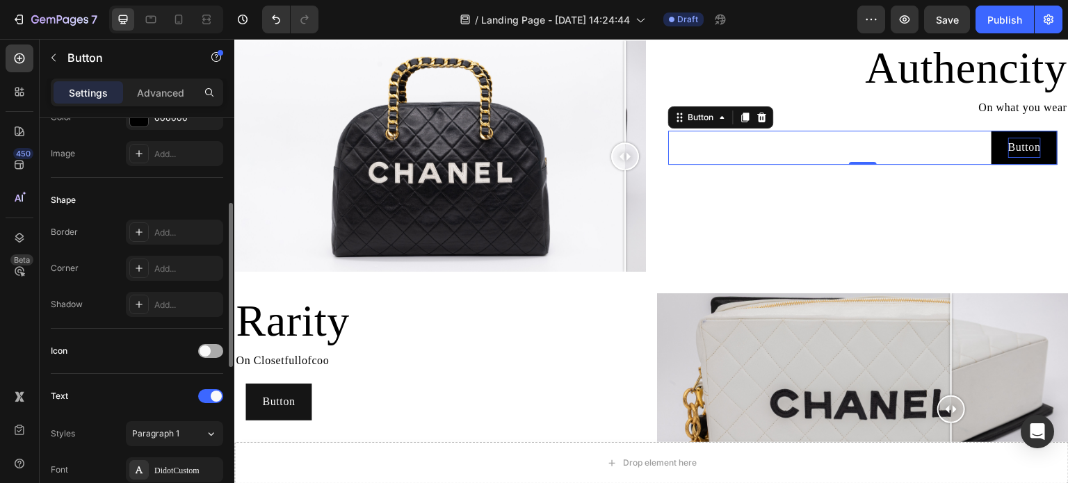
click at [212, 344] on div at bounding box center [210, 351] width 25 height 14
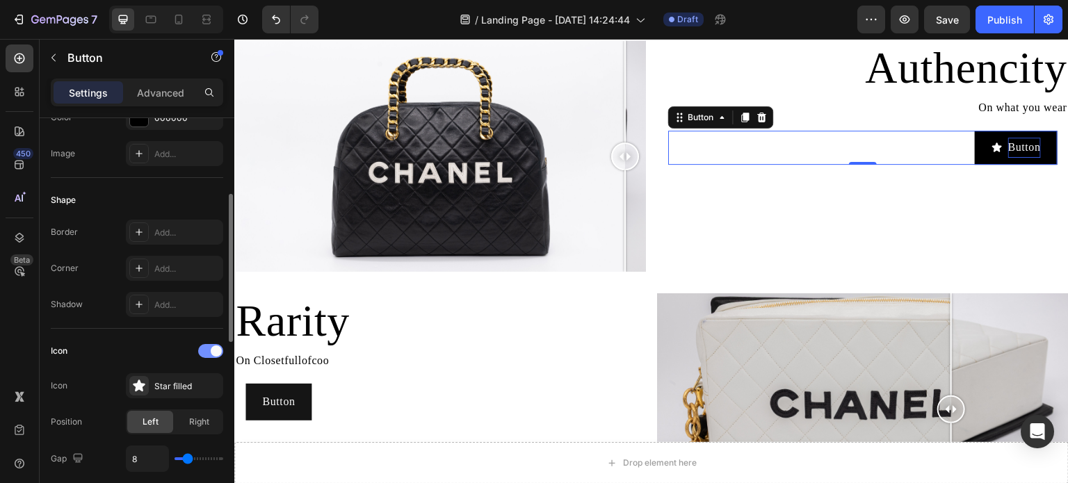
click at [212, 344] on div at bounding box center [210, 351] width 25 height 14
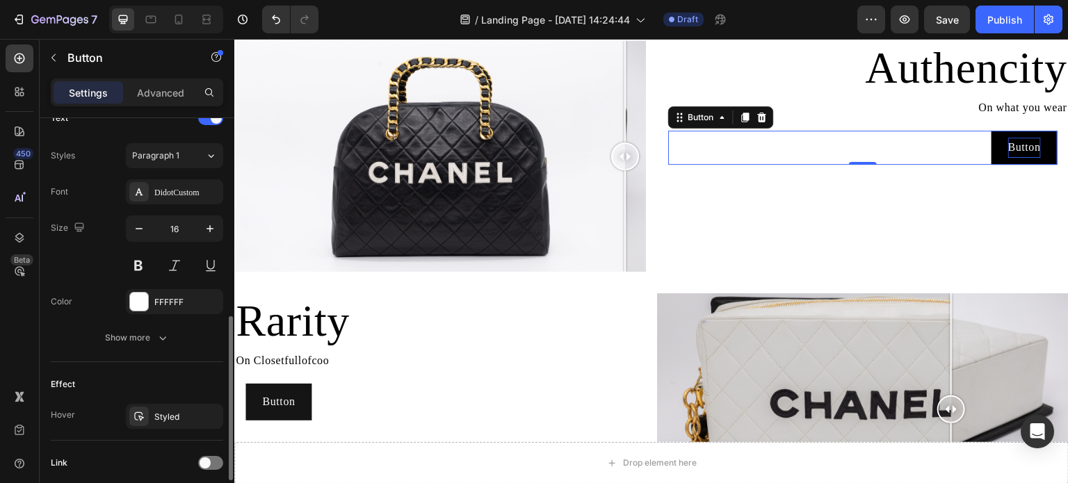
scroll to position [556, 0]
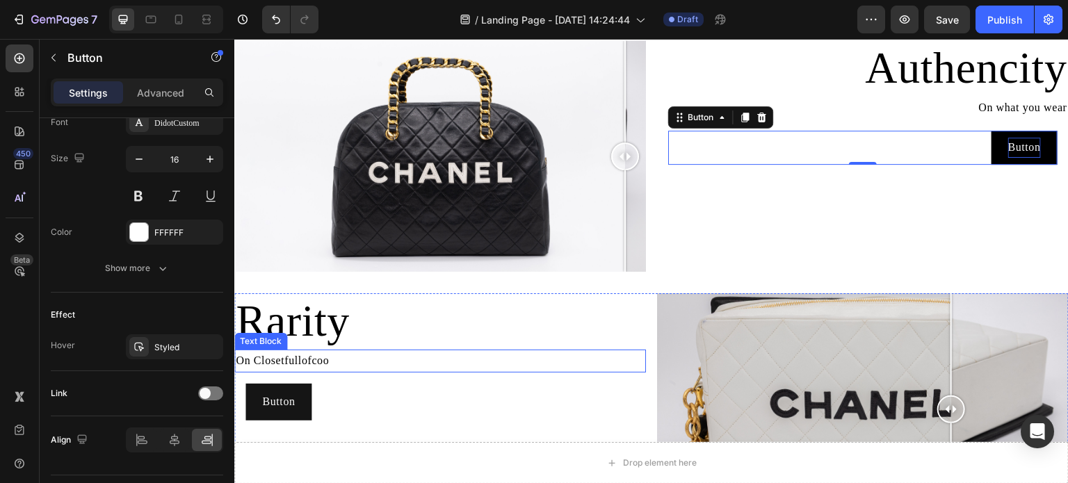
click at [305, 358] on p "On Closetfullofcoo" at bounding box center [440, 361] width 409 height 20
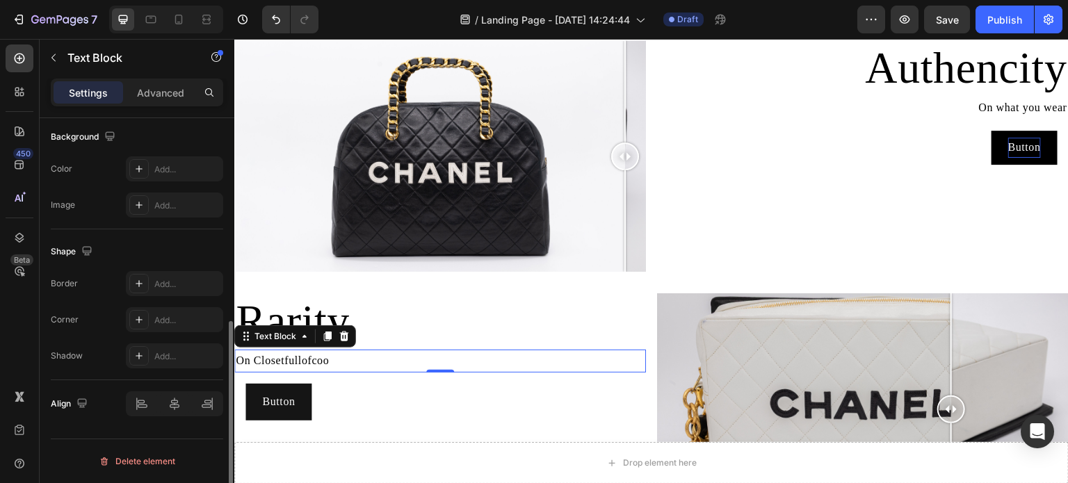
scroll to position [0, 0]
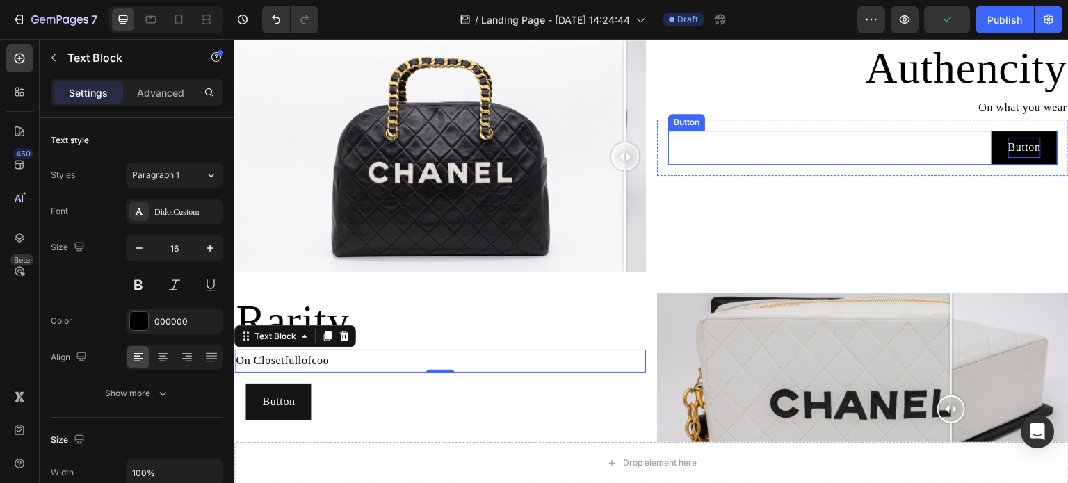
click at [1009, 149] on p "Button" at bounding box center [1025, 148] width 33 height 20
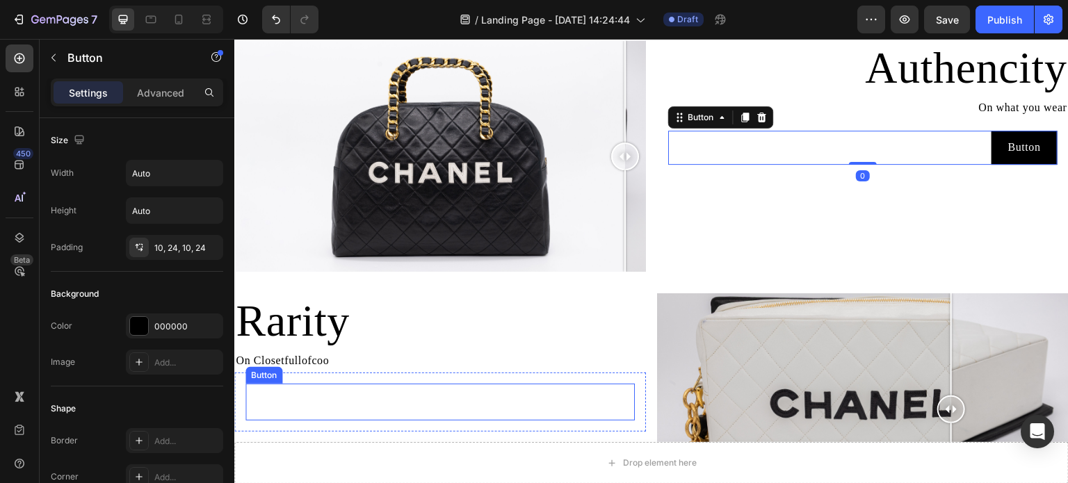
click at [300, 401] on button "Button" at bounding box center [279, 402] width 66 height 37
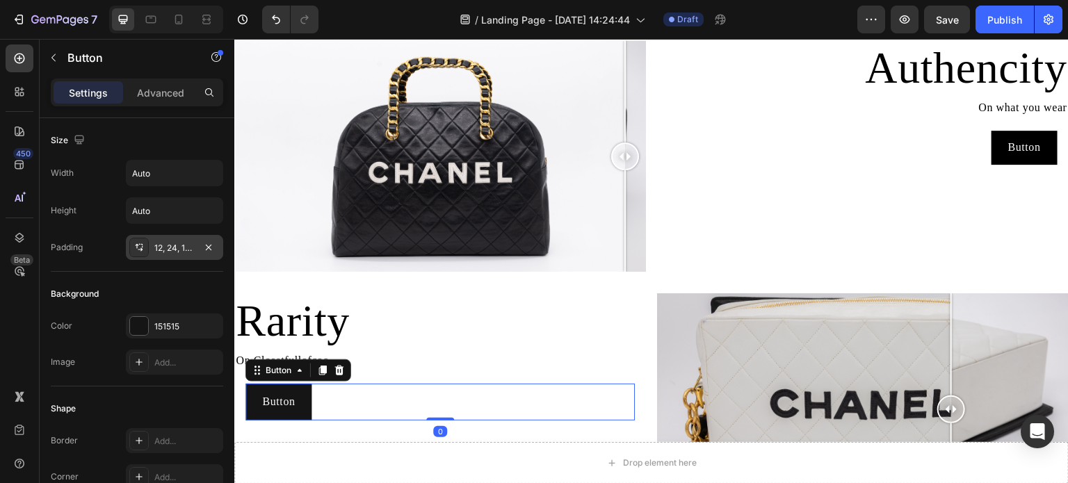
click at [142, 247] on icon at bounding box center [139, 247] width 11 height 11
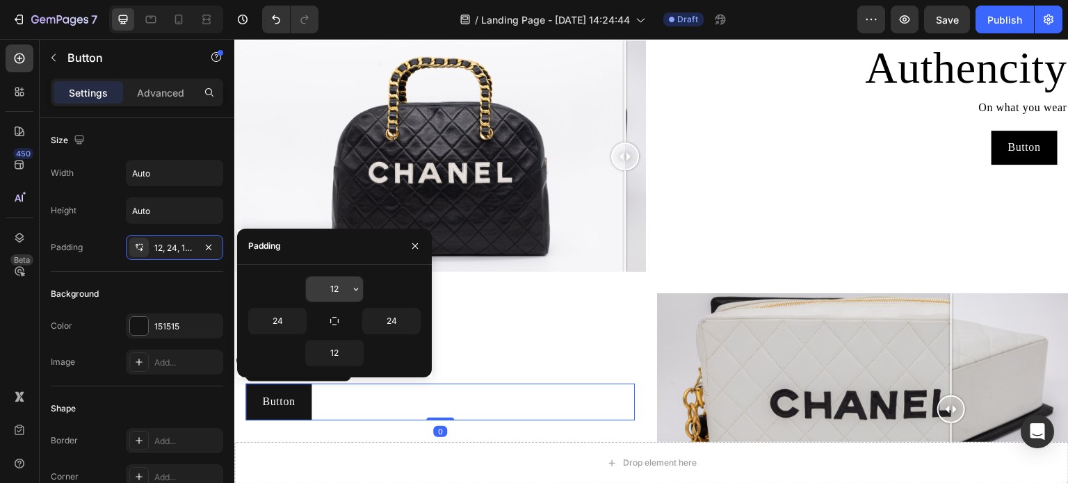
click at [356, 298] on button "button" at bounding box center [356, 289] width 14 height 25
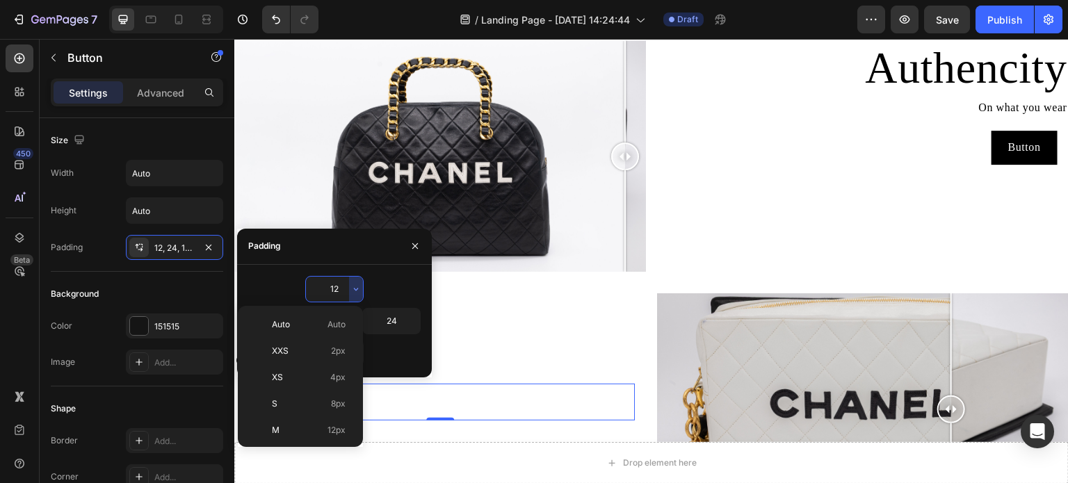
click at [338, 295] on input "12" at bounding box center [334, 289] width 57 height 25
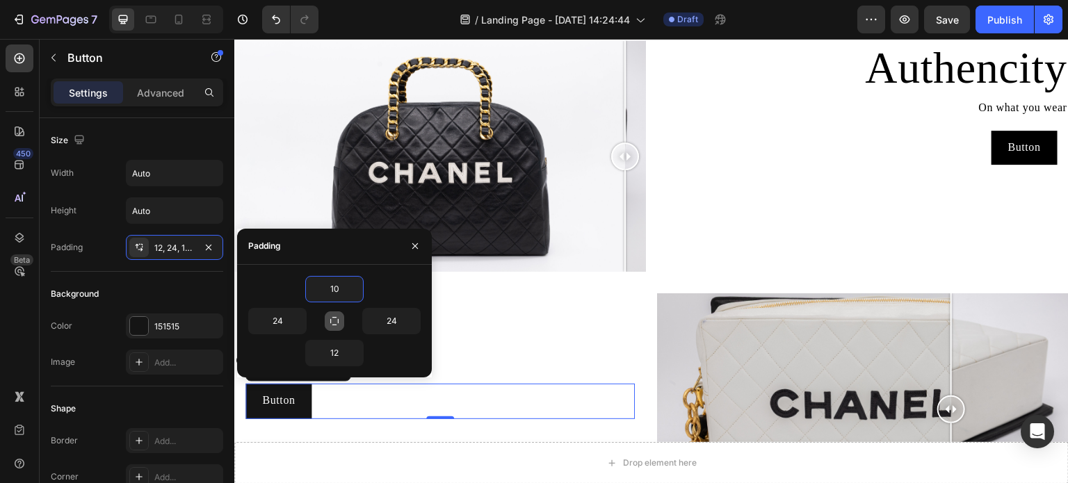
type input "10"
click at [332, 322] on icon "button" at bounding box center [334, 321] width 11 height 11
type input "10"
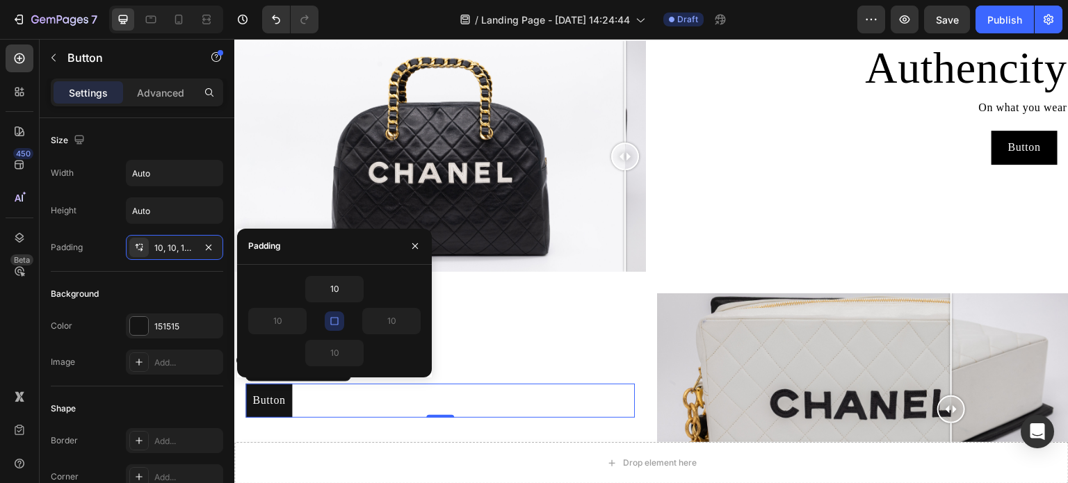
click at [330, 319] on icon "button" at bounding box center [334, 321] width 11 height 11
click at [290, 321] on input "10" at bounding box center [277, 321] width 57 height 25
type input "24"
click at [403, 319] on input "10" at bounding box center [391, 321] width 57 height 25
type input "24"
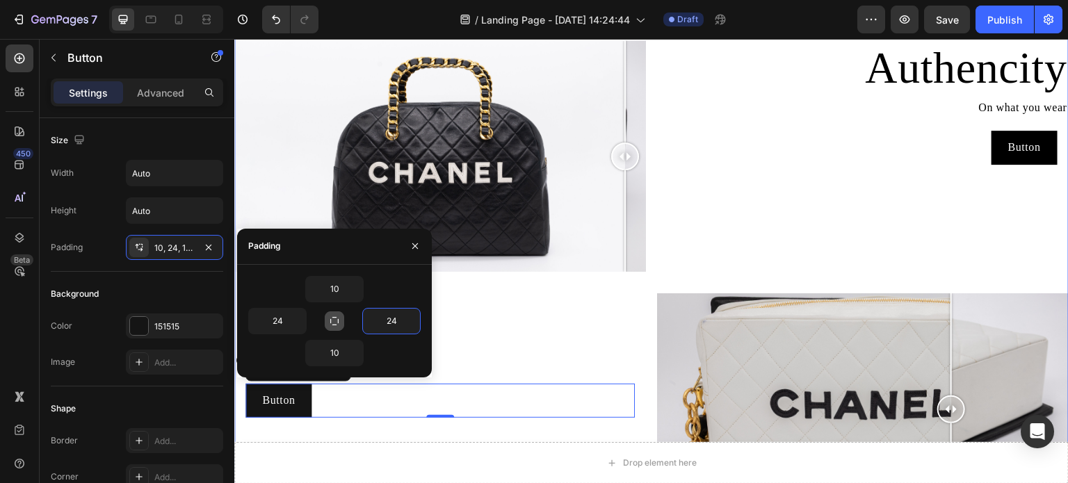
click at [566, 298] on h2 "Rarity" at bounding box center [440, 322] width 412 height 56
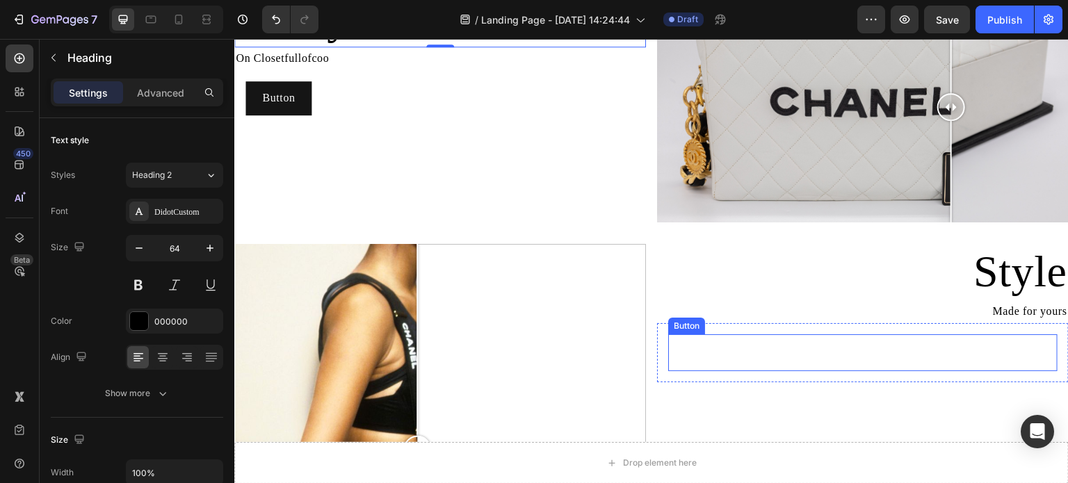
scroll to position [1043, 0]
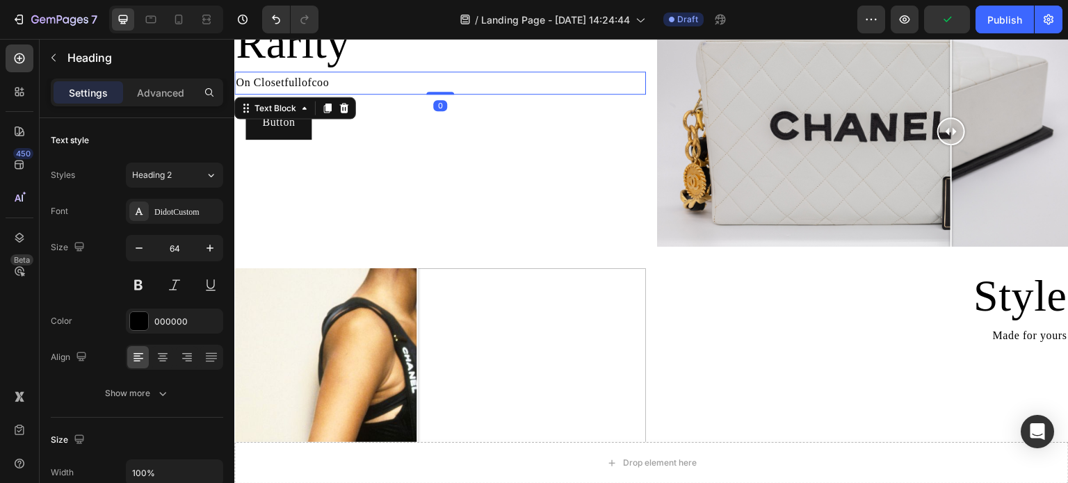
click at [316, 83] on p "On Closetfullofcoo" at bounding box center [440, 83] width 409 height 20
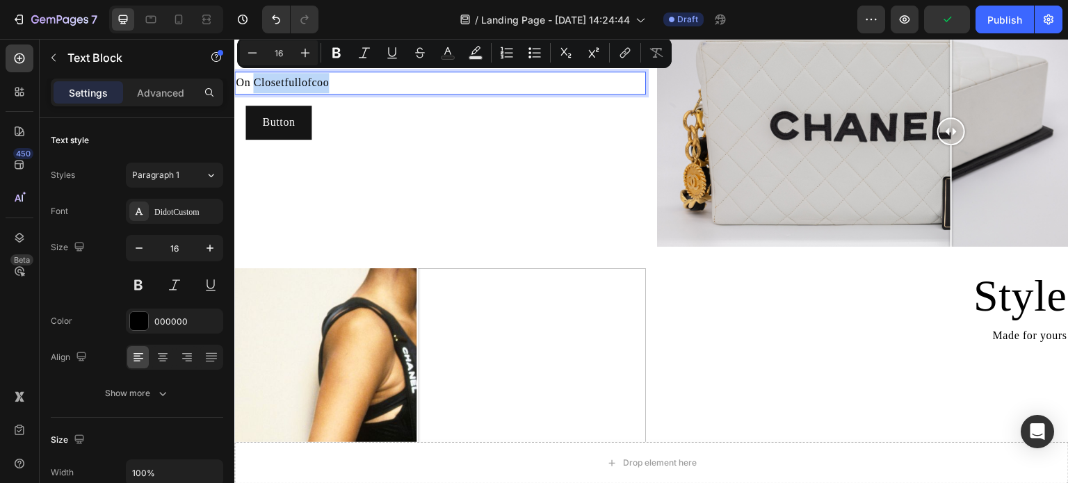
click at [320, 82] on p "On Closetfullofcoo" at bounding box center [440, 83] width 409 height 20
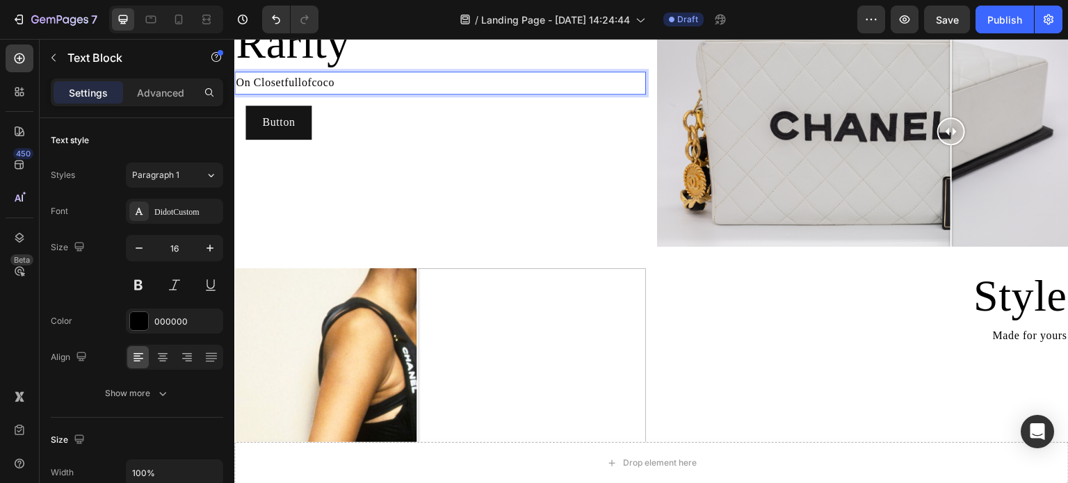
click at [337, 77] on p "On Closetfullofcoco" at bounding box center [440, 83] width 409 height 20
click at [342, 80] on p "On Closetfullofcoco" at bounding box center [440, 83] width 409 height 20
click at [342, 81] on p "On Closetfullofcoco" at bounding box center [440, 83] width 409 height 20
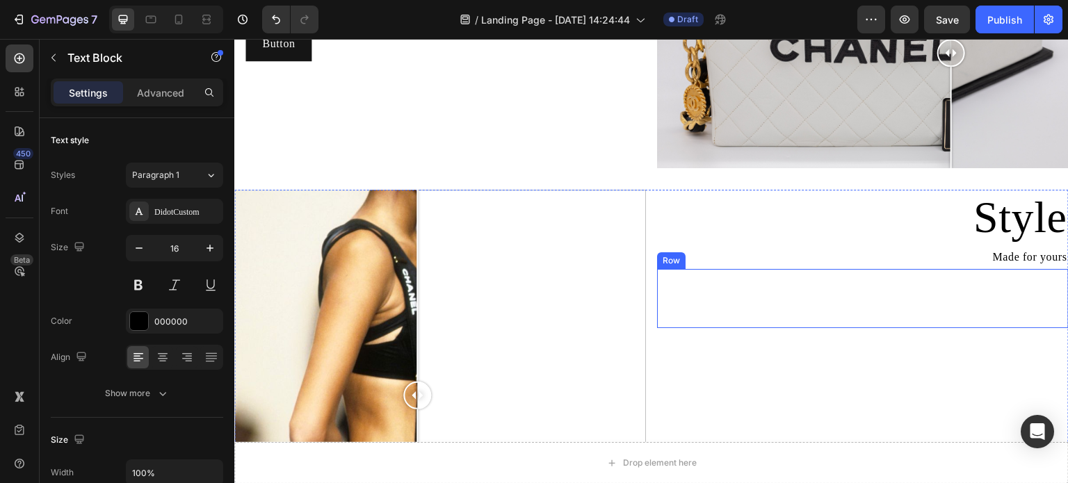
scroll to position [1182, 0]
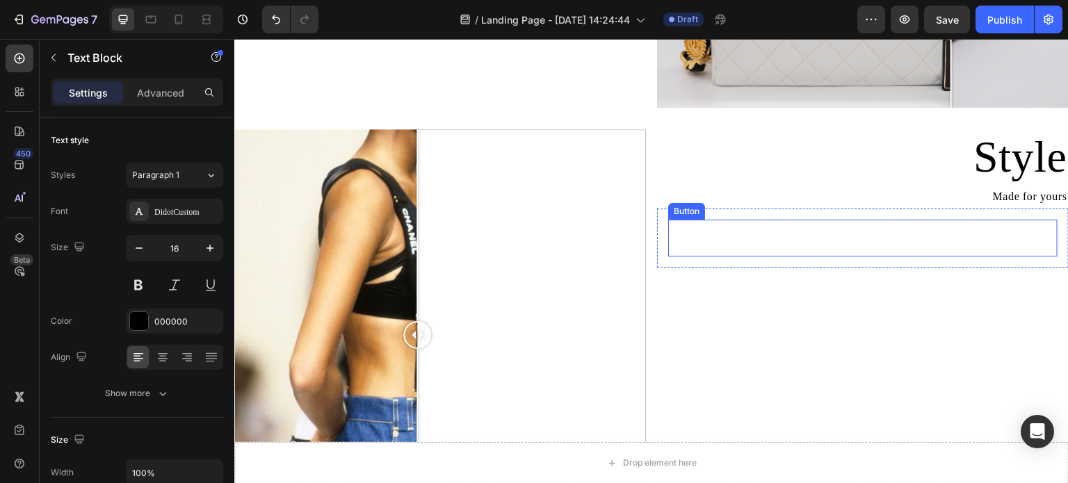
click at [1009, 200] on p "Made for yours" at bounding box center [863, 197] width 409 height 20
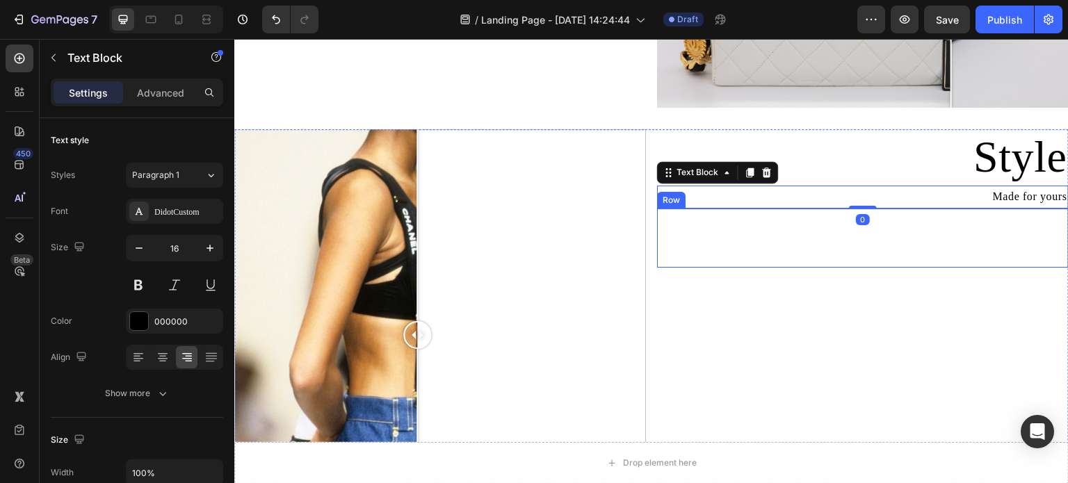
click at [911, 257] on div "Button Button Row" at bounding box center [863, 238] width 412 height 59
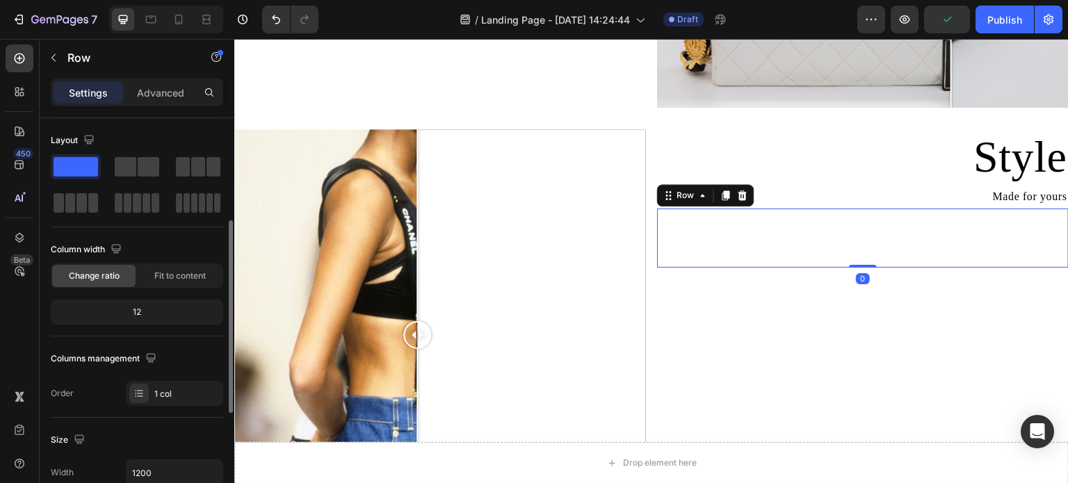
scroll to position [70, 0]
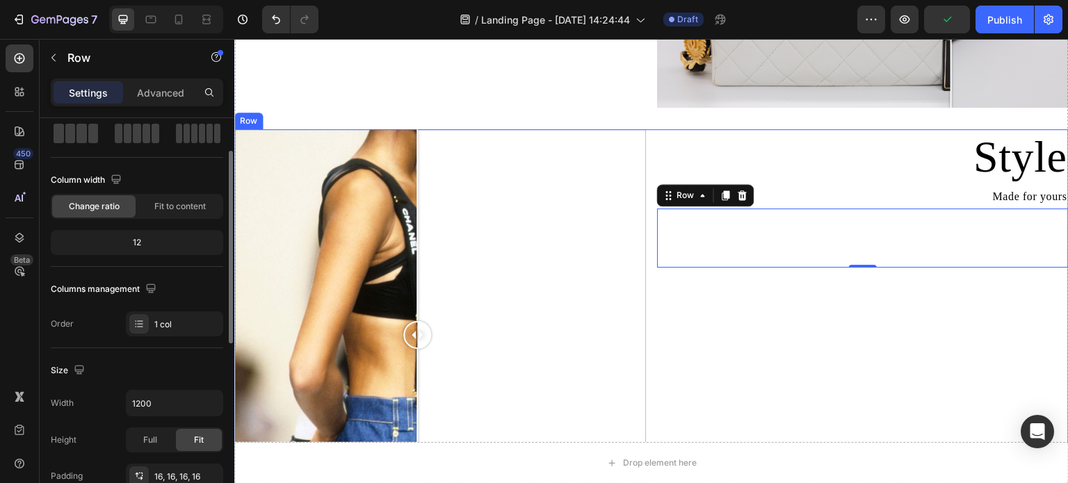
click at [789, 302] on div "Style Heading Made for yours Text Block Button Button Row 0" at bounding box center [863, 405] width 412 height 552
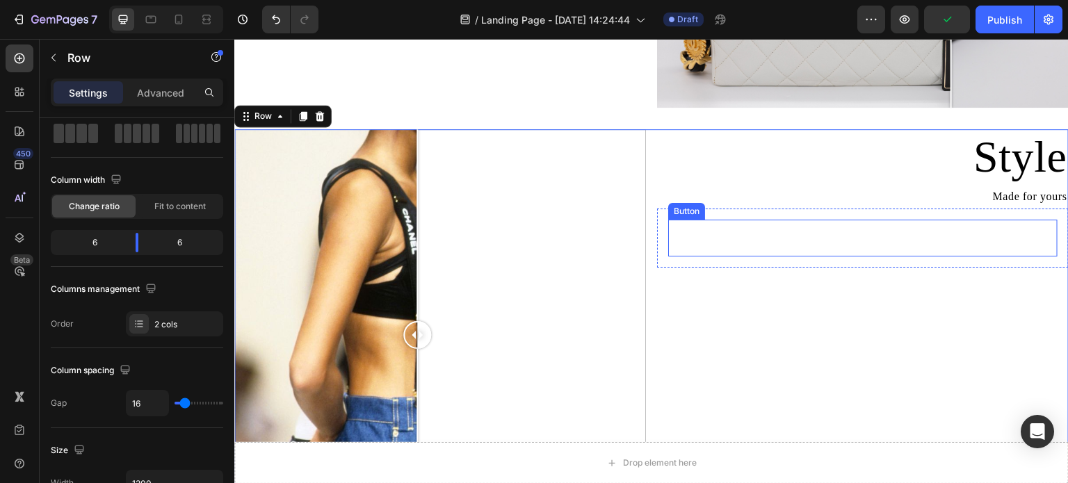
click at [911, 243] on div "Button Button" at bounding box center [863, 238] width 390 height 37
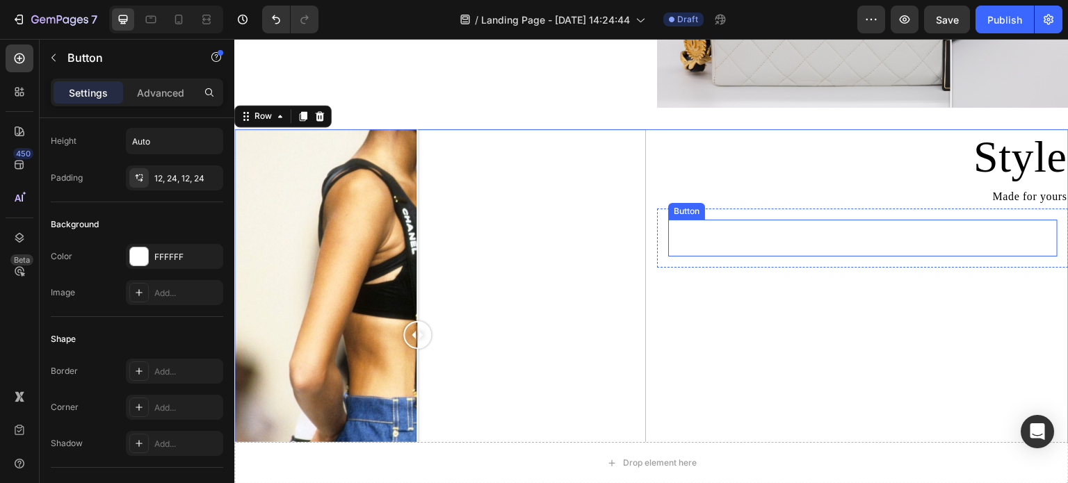
scroll to position [0, 0]
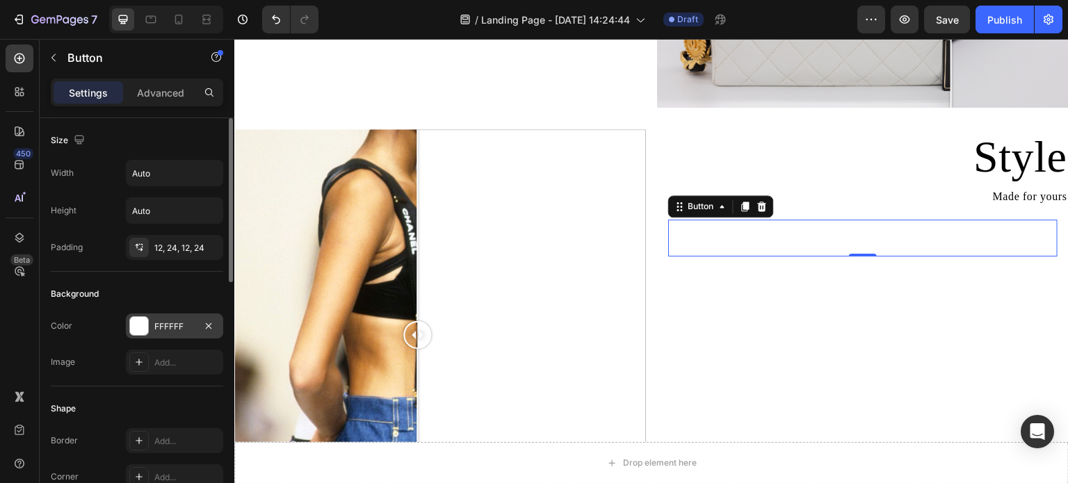
click at [143, 323] on div at bounding box center [139, 326] width 18 height 18
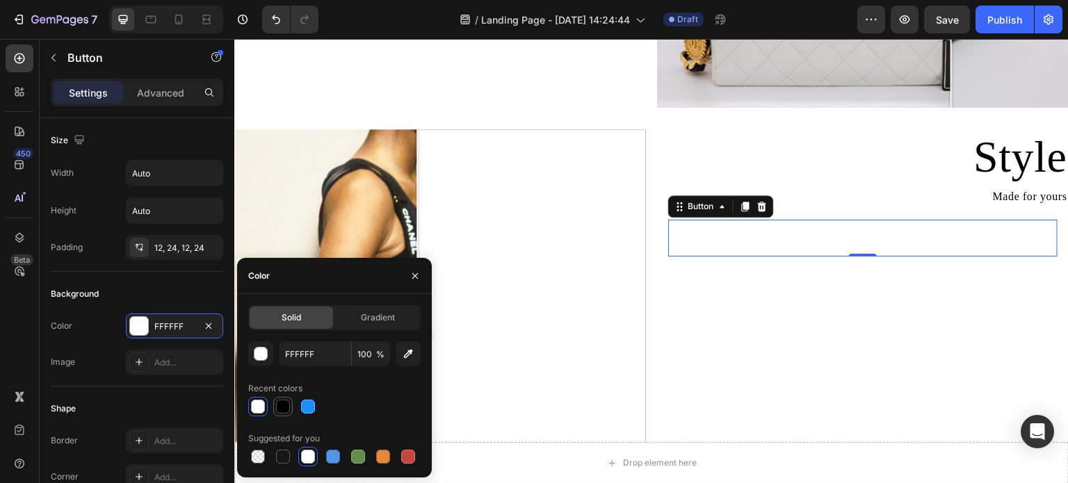
click at [278, 402] on div at bounding box center [283, 407] width 14 height 14
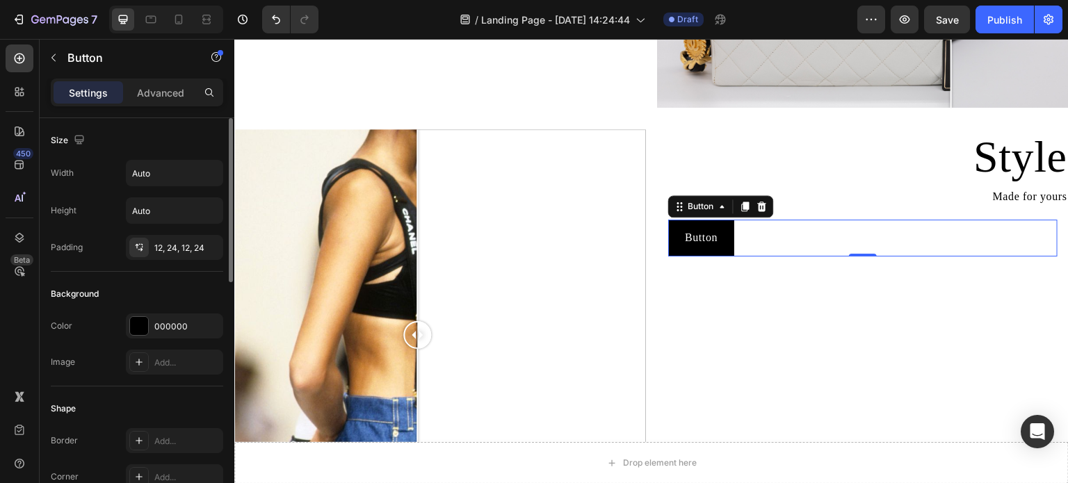
click at [151, 294] on div "Background" at bounding box center [137, 294] width 173 height 22
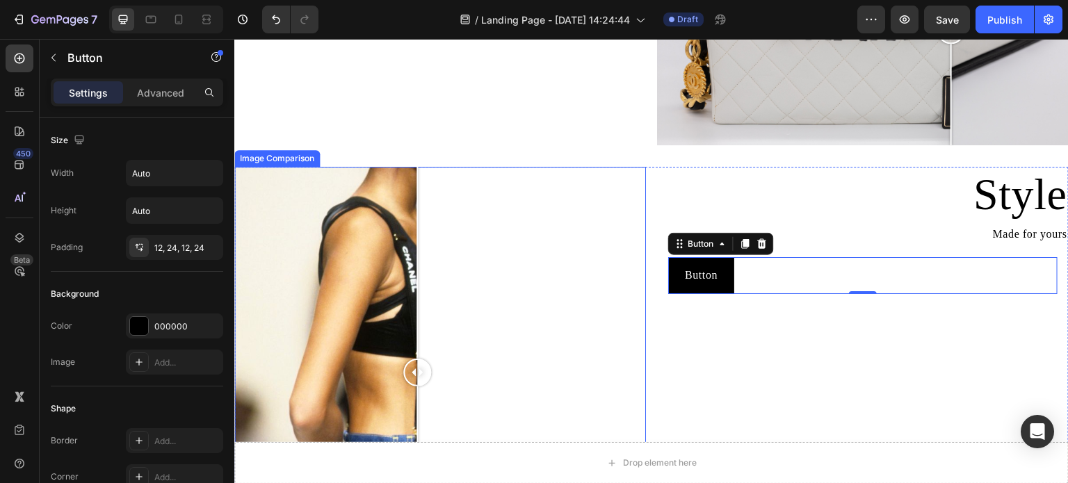
scroll to position [974, 0]
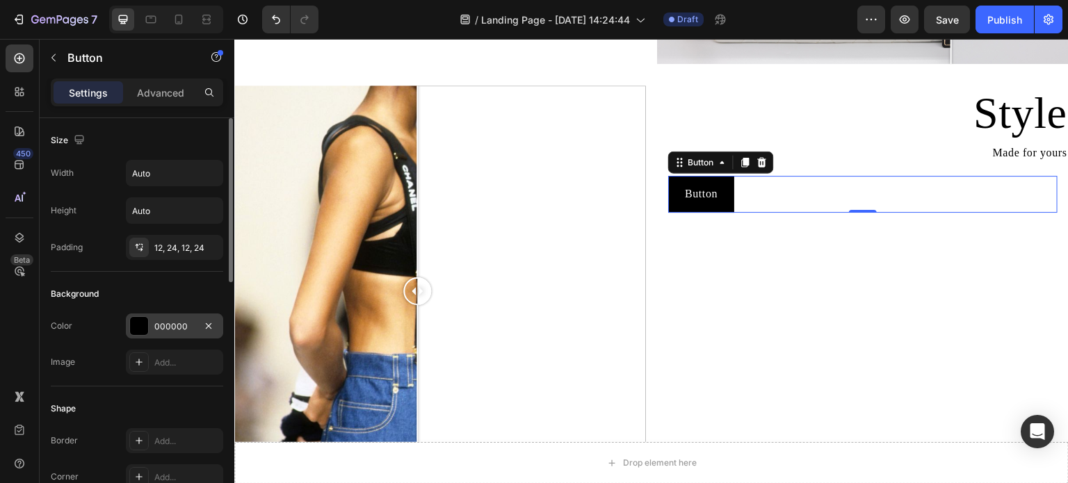
click at [141, 317] on div at bounding box center [139, 326] width 18 height 18
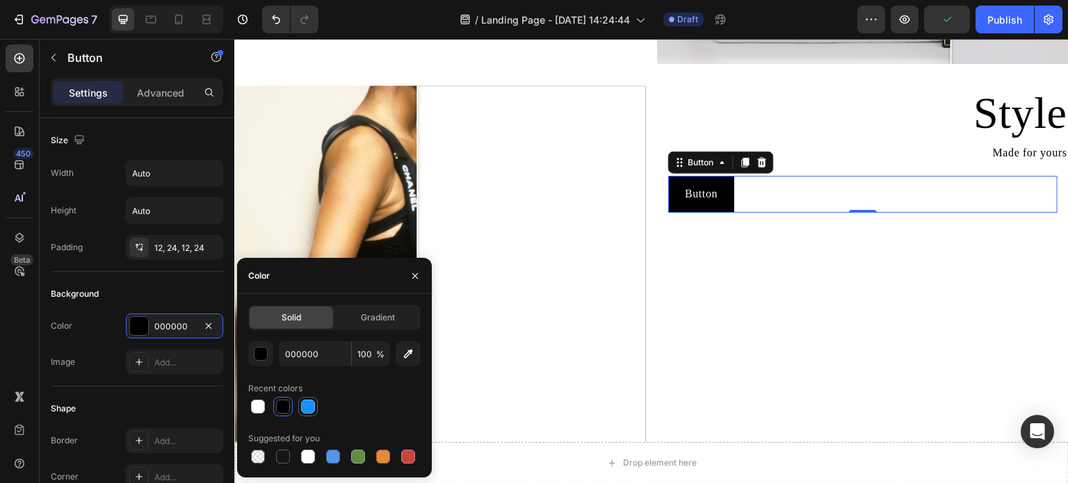
click at [306, 408] on div at bounding box center [308, 407] width 14 height 14
type input "1890FF"
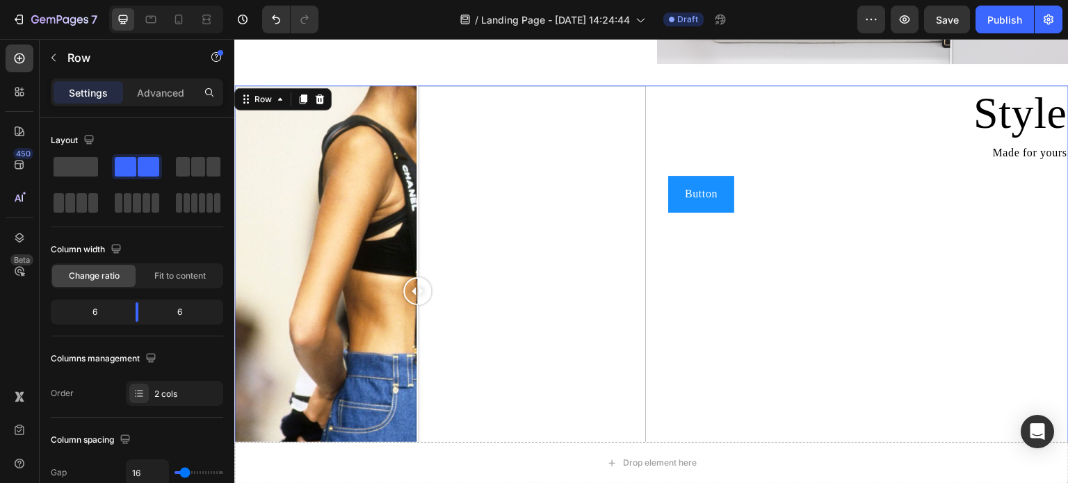
click at [836, 312] on div "Style Heading Made for yours Text Block Button Button Row" at bounding box center [863, 362] width 412 height 552
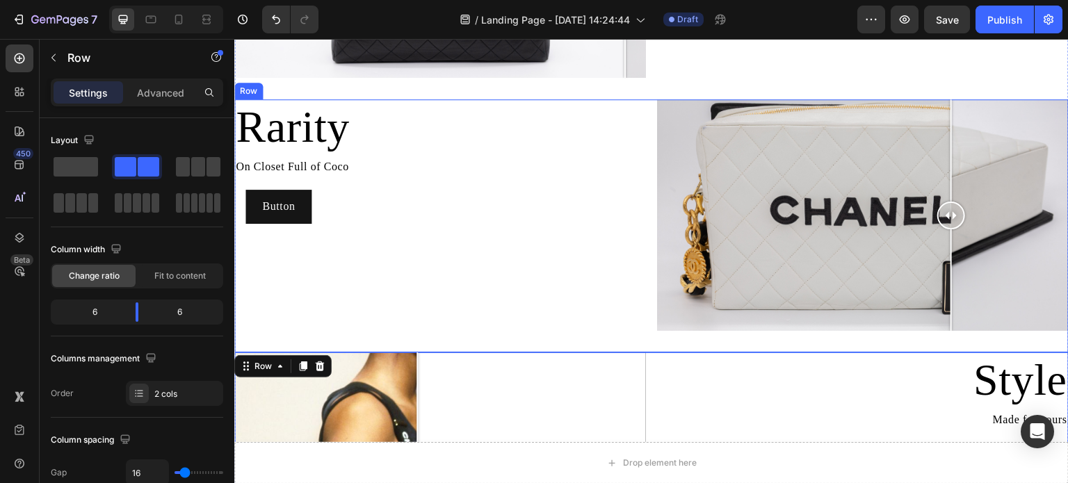
scroll to position [626, 0]
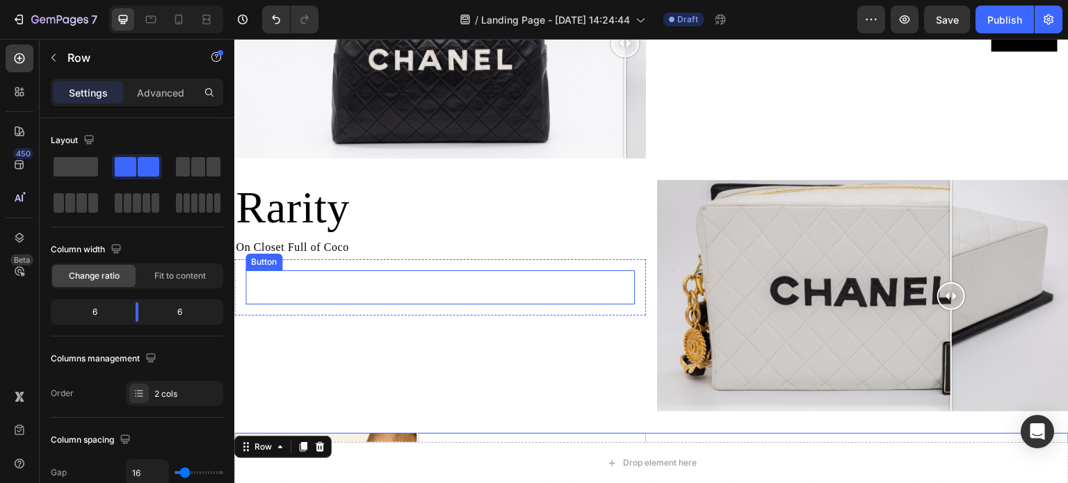
click at [305, 286] on button "Button" at bounding box center [279, 288] width 66 height 34
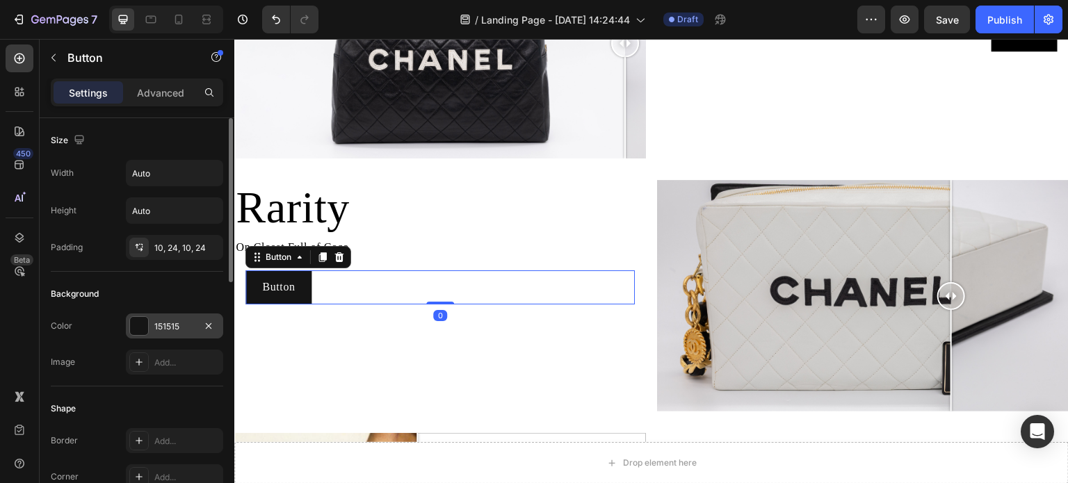
click at [141, 328] on div at bounding box center [139, 326] width 18 height 18
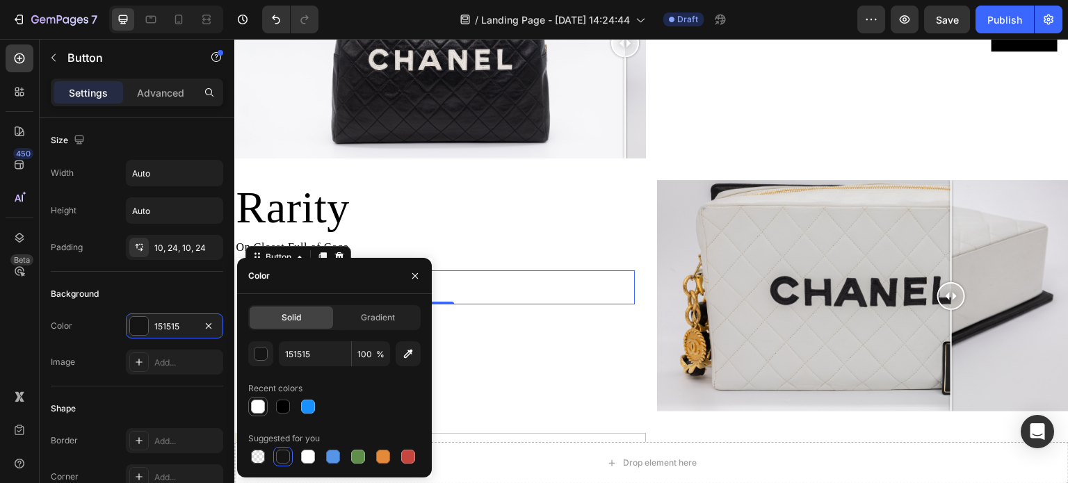
click at [257, 408] on div at bounding box center [258, 407] width 14 height 14
type input "FFFFFF"
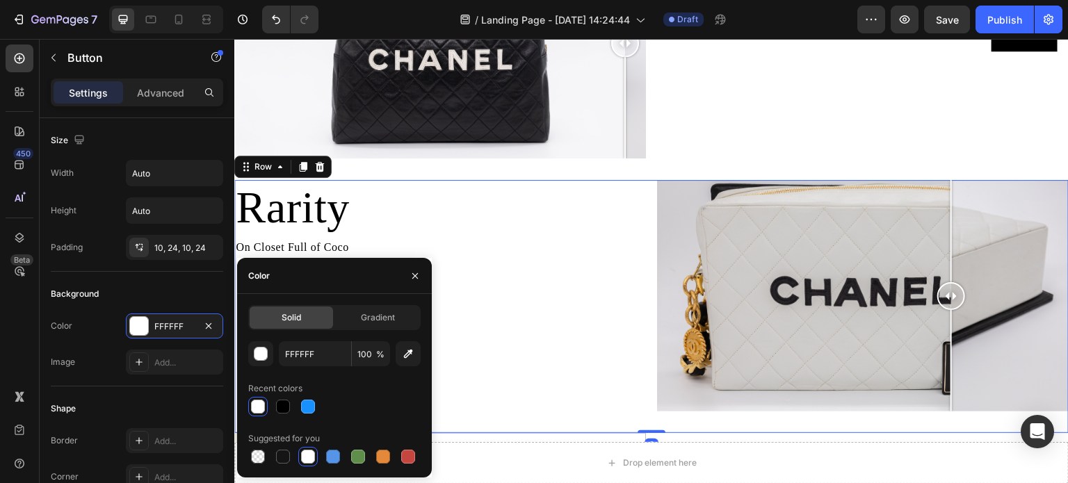
click at [545, 317] on div "Rarity Heading On Closet Full of Coco Text Block Button Button Row" at bounding box center [440, 306] width 412 height 253
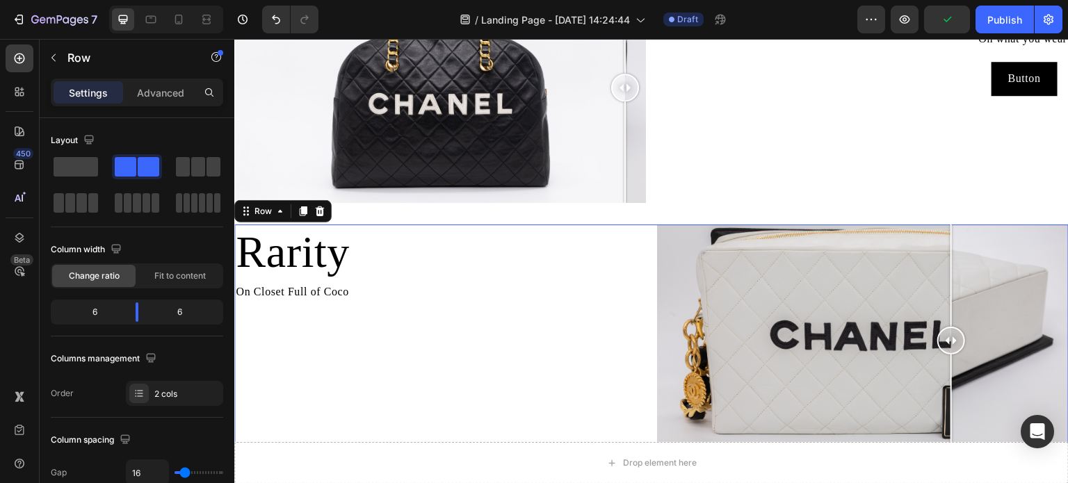
scroll to position [835, 0]
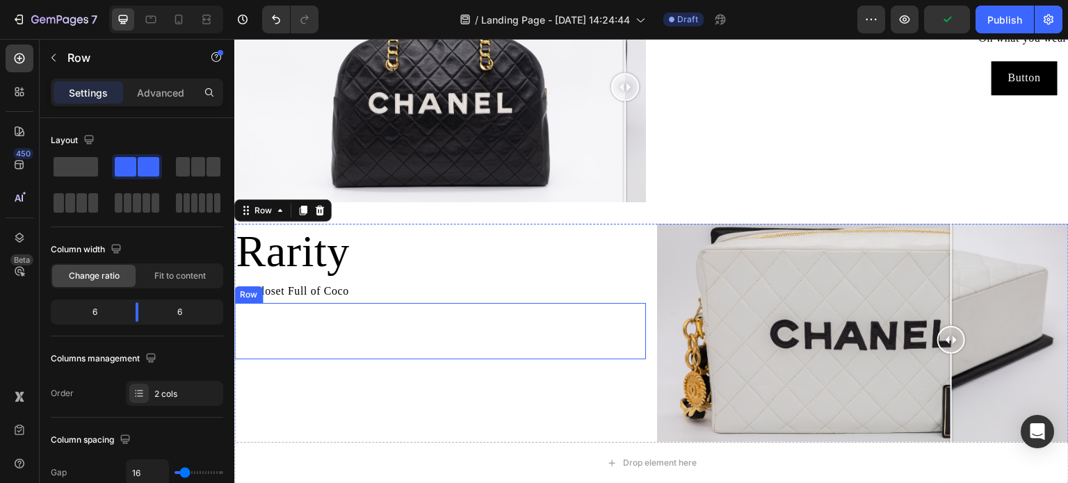
click at [295, 348] on div "Button Button Row" at bounding box center [440, 331] width 412 height 56
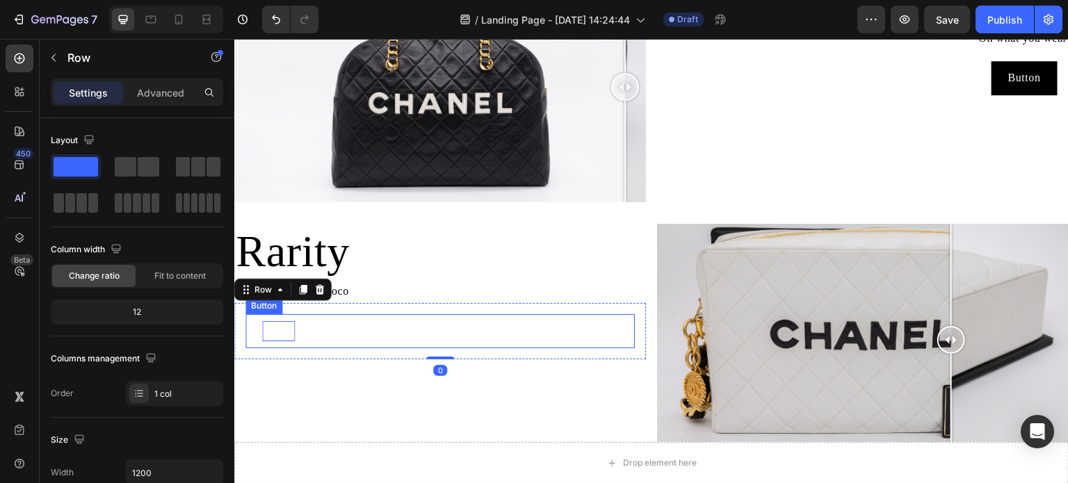
click at [268, 334] on p "Button" at bounding box center [278, 331] width 33 height 20
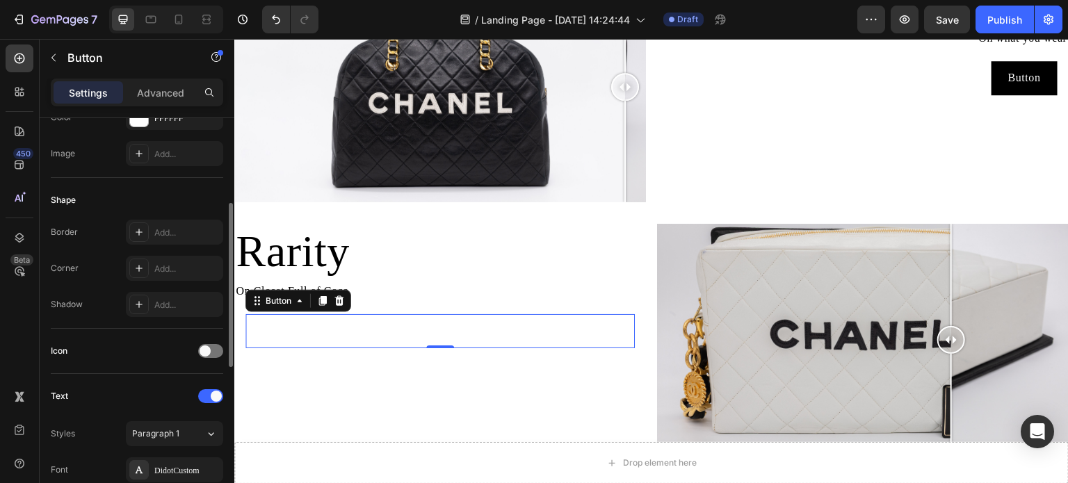
scroll to position [348, 0]
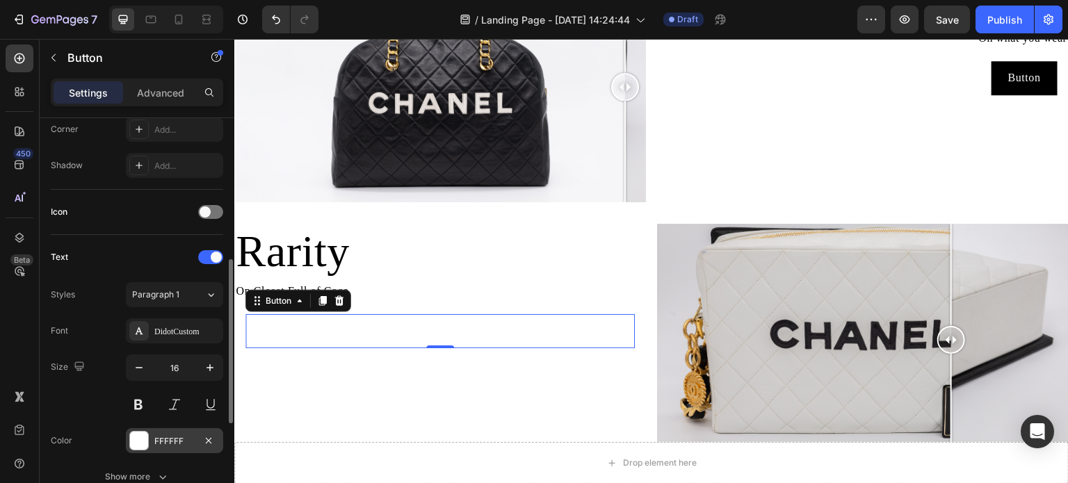
click at [136, 434] on div at bounding box center [139, 441] width 18 height 18
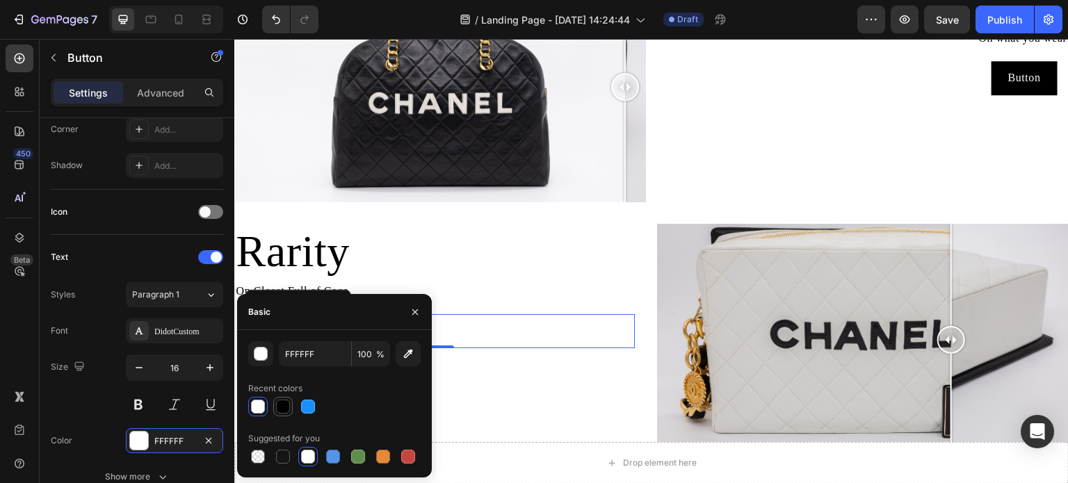
click at [283, 411] on div at bounding box center [283, 407] width 14 height 14
type input "000000"
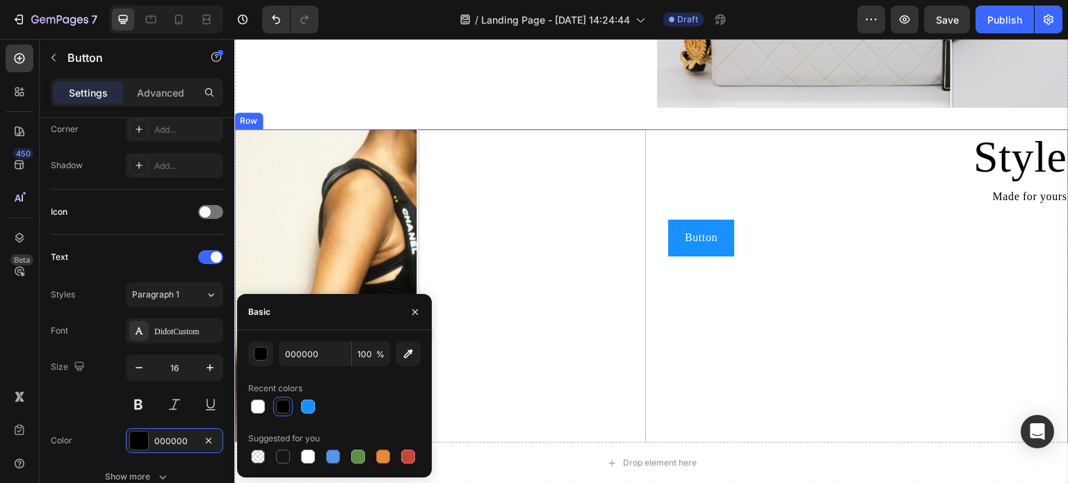
click at [719, 324] on div "Style Heading Made for yours Text Block Button Button Row" at bounding box center [863, 405] width 412 height 552
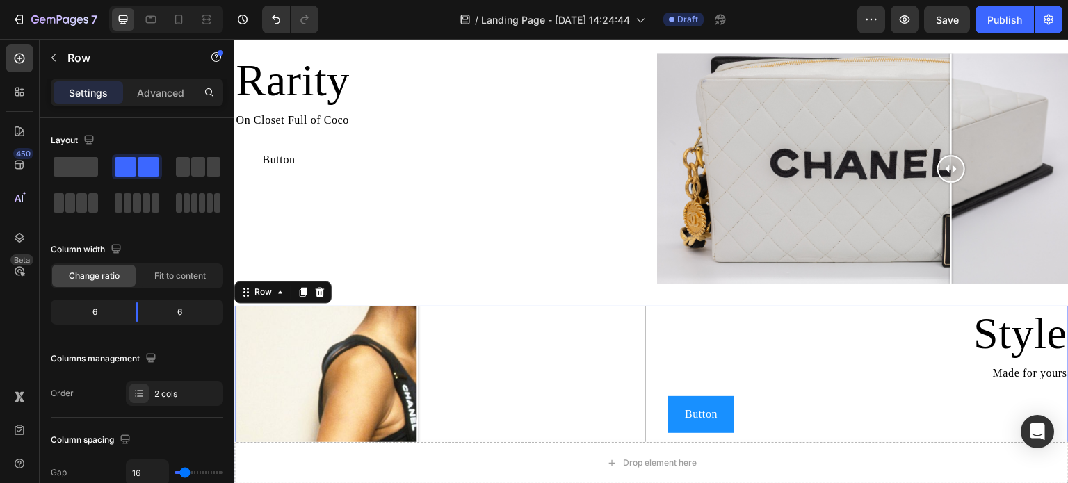
scroll to position [835, 0]
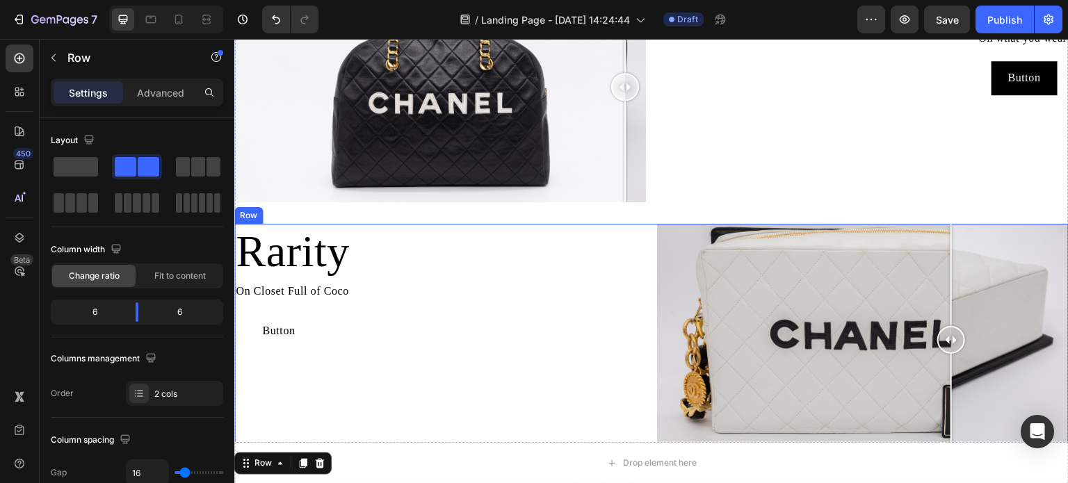
click at [323, 379] on div "Rarity Heading On Closet Full of Coco Text Block Button Button Row" at bounding box center [440, 350] width 412 height 253
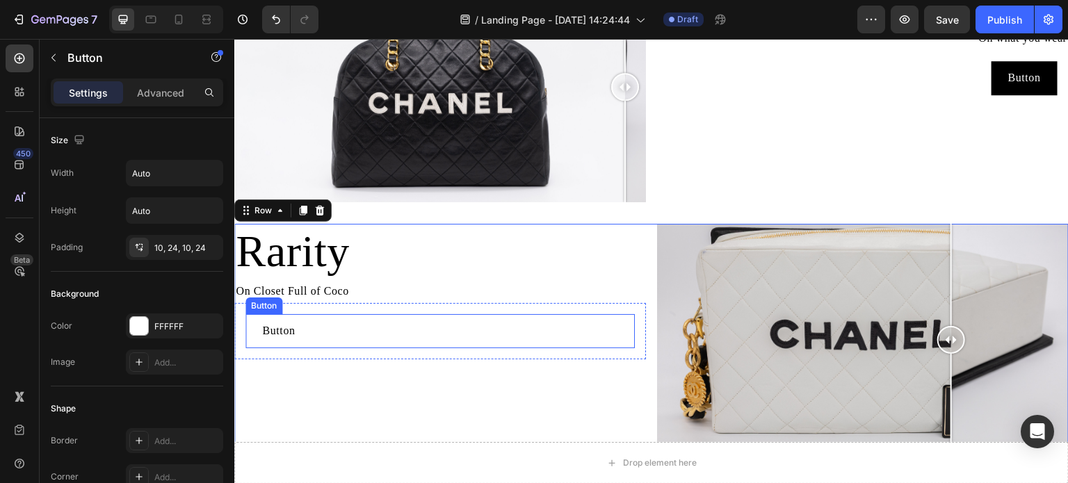
click at [307, 335] on button "Button" at bounding box center [279, 331] width 66 height 34
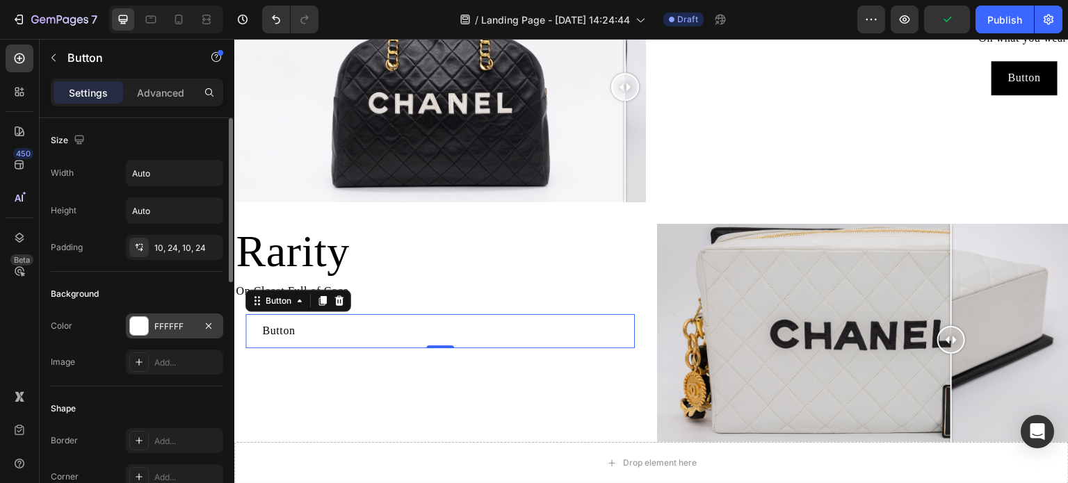
click at [142, 332] on div at bounding box center [139, 326] width 18 height 18
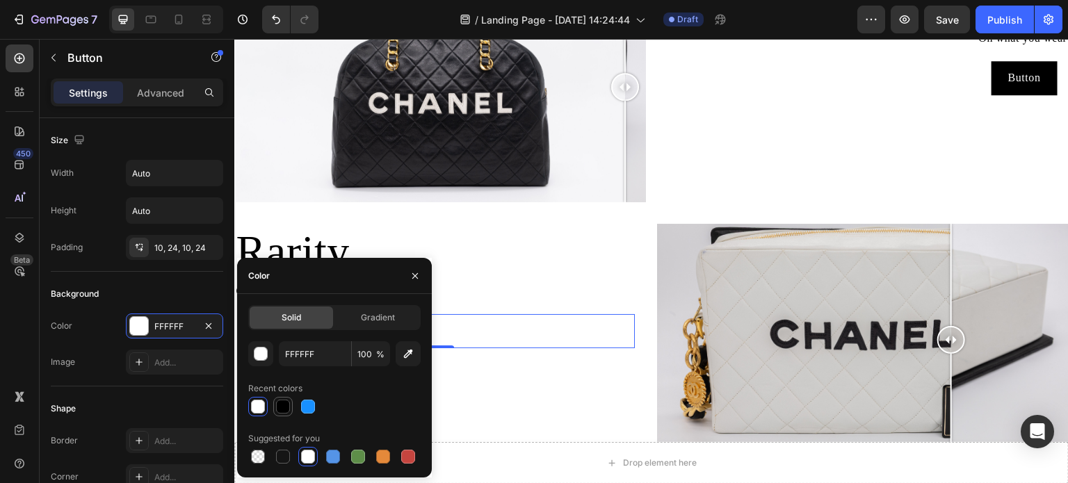
click at [280, 412] on div at bounding box center [283, 407] width 14 height 14
type input "000000"
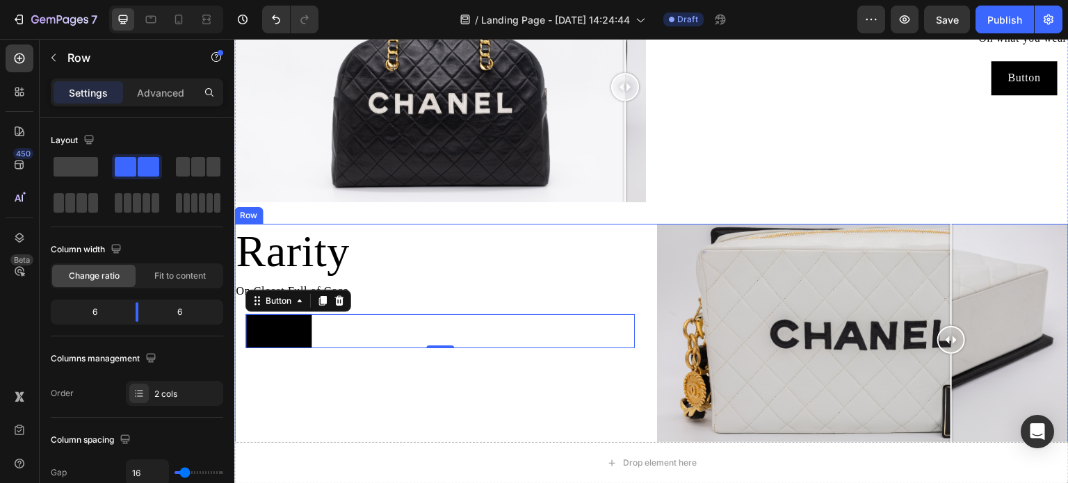
click at [554, 390] on div "Rarity Heading On Closet Full of Coco Text Block Button Button 0 Row" at bounding box center [440, 350] width 412 height 253
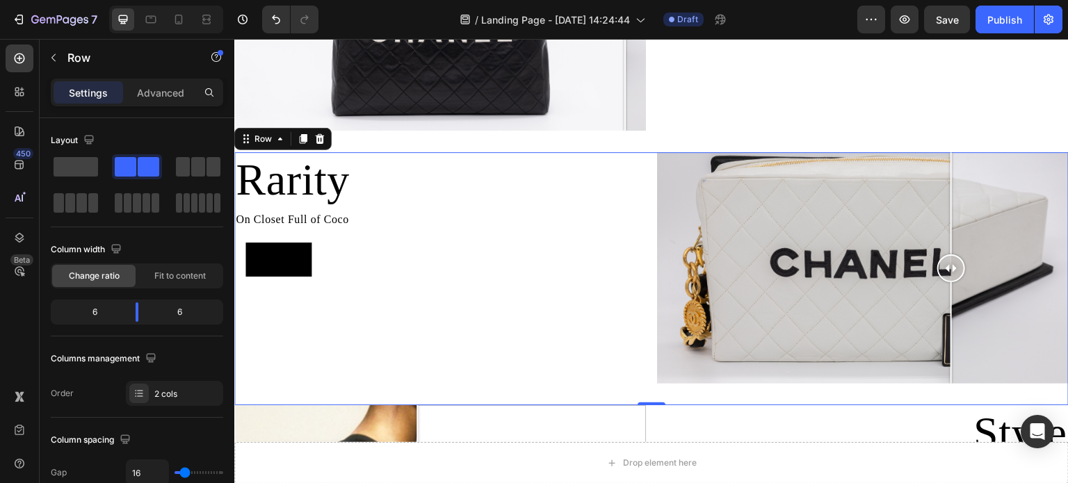
scroll to position [904, 0]
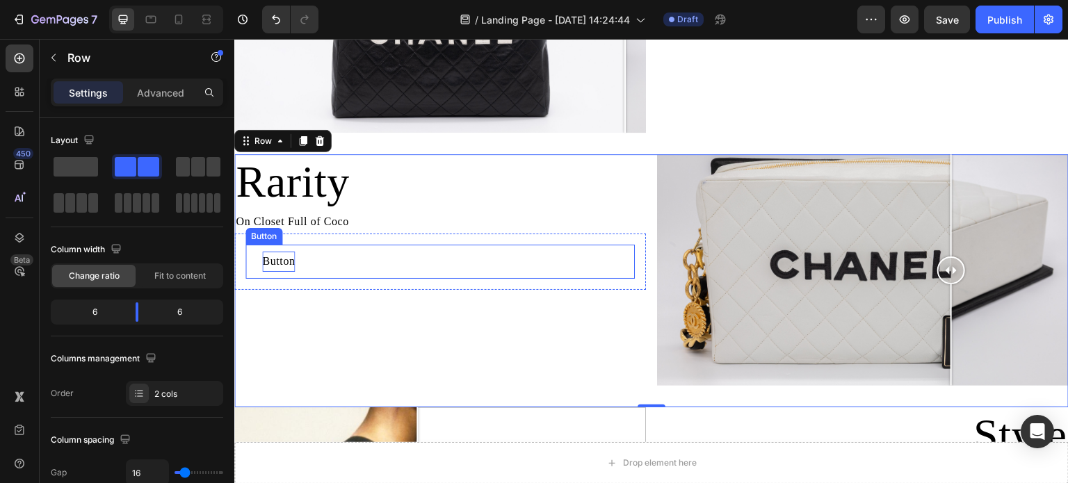
click at [291, 259] on p "Button" at bounding box center [278, 262] width 33 height 20
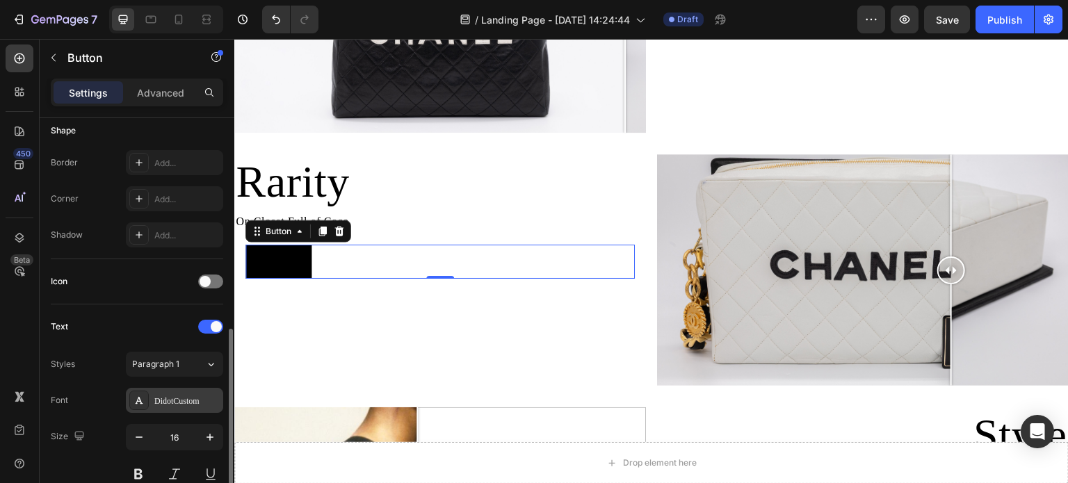
scroll to position [348, 0]
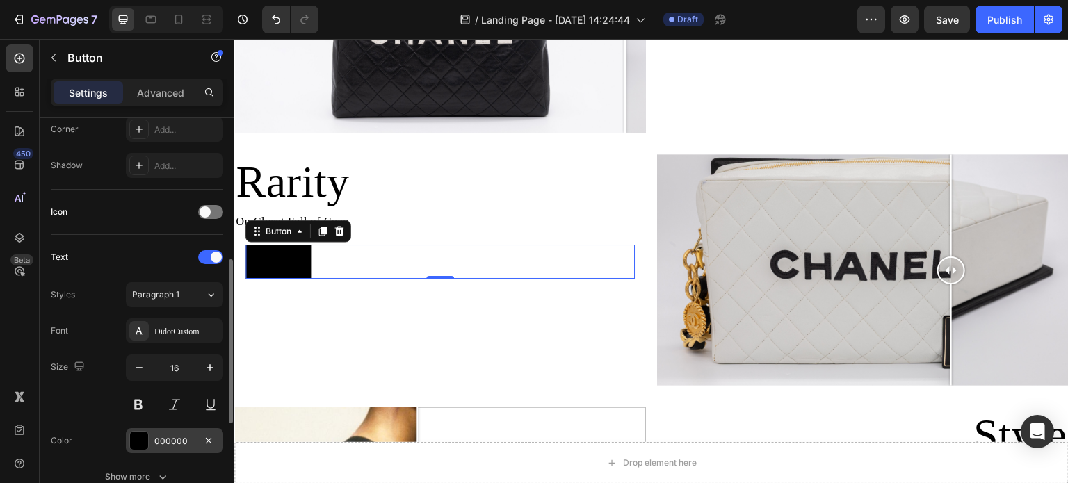
click at [143, 440] on div at bounding box center [139, 441] width 18 height 18
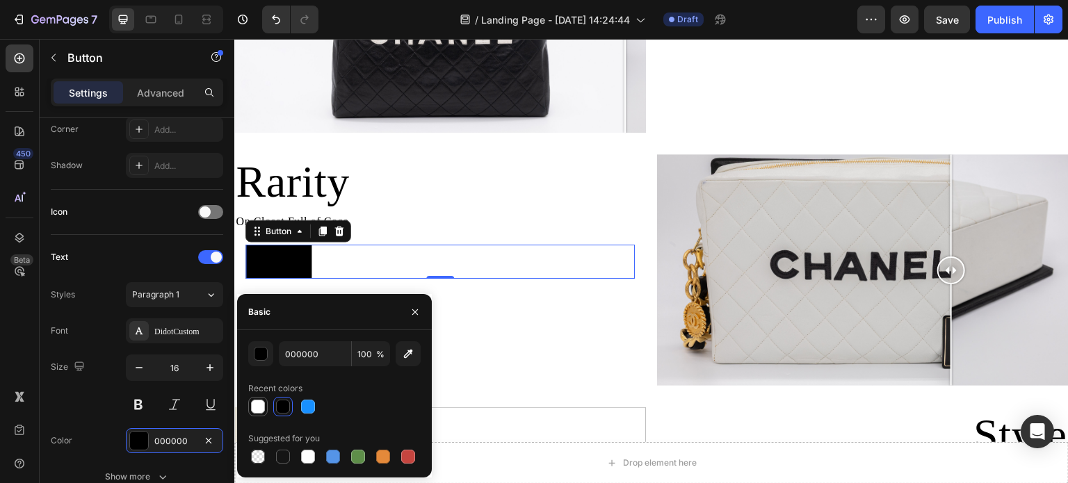
click at [259, 409] on div at bounding box center [258, 407] width 14 height 14
type input "FFFFFF"
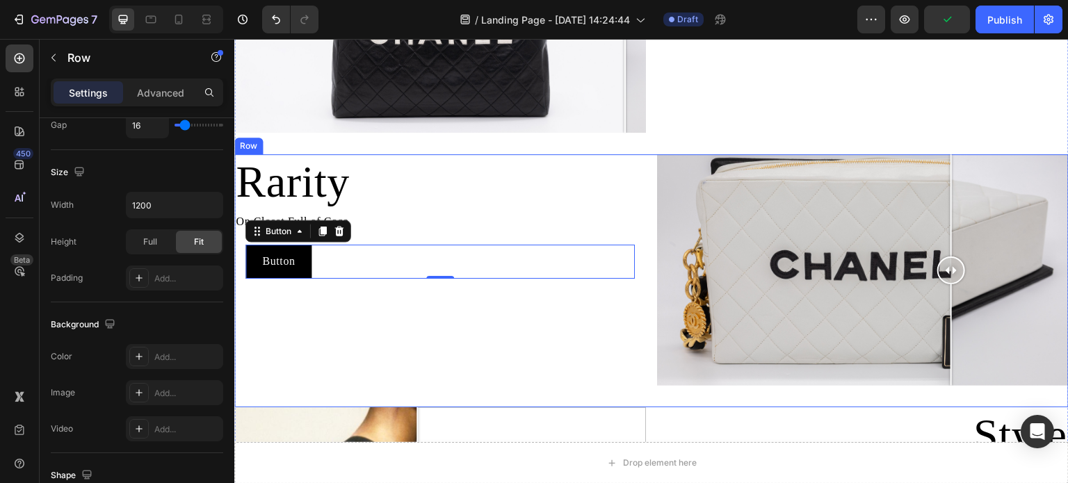
click at [565, 371] on div "Rarity Heading On Closet Full of Coco Text Block Button Button 0 Row" at bounding box center [440, 280] width 412 height 253
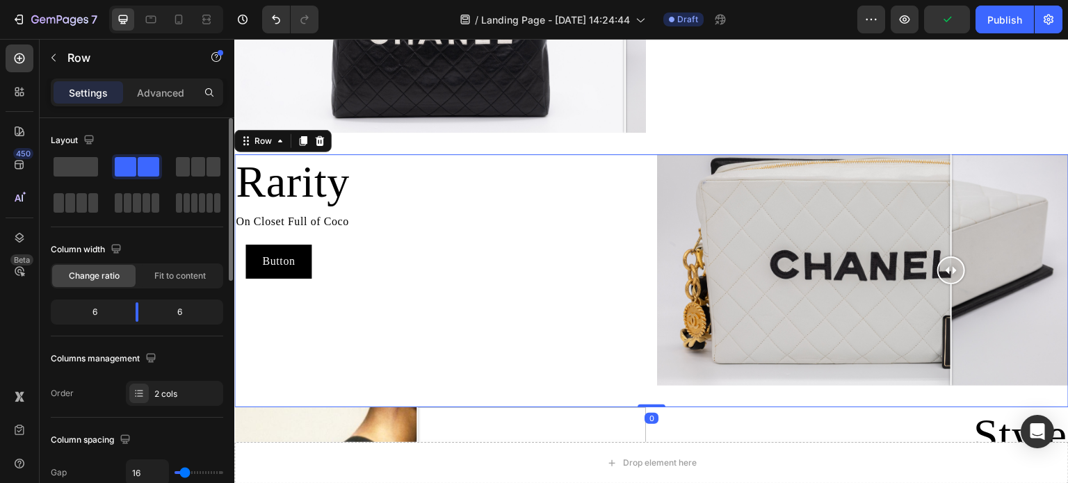
scroll to position [1113, 0]
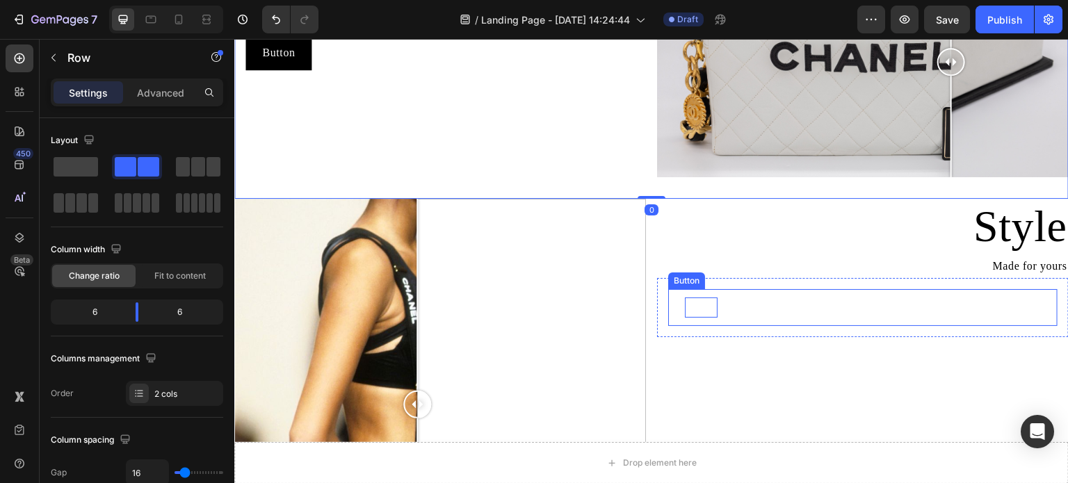
click at [694, 302] on p "Button" at bounding box center [701, 308] width 33 height 20
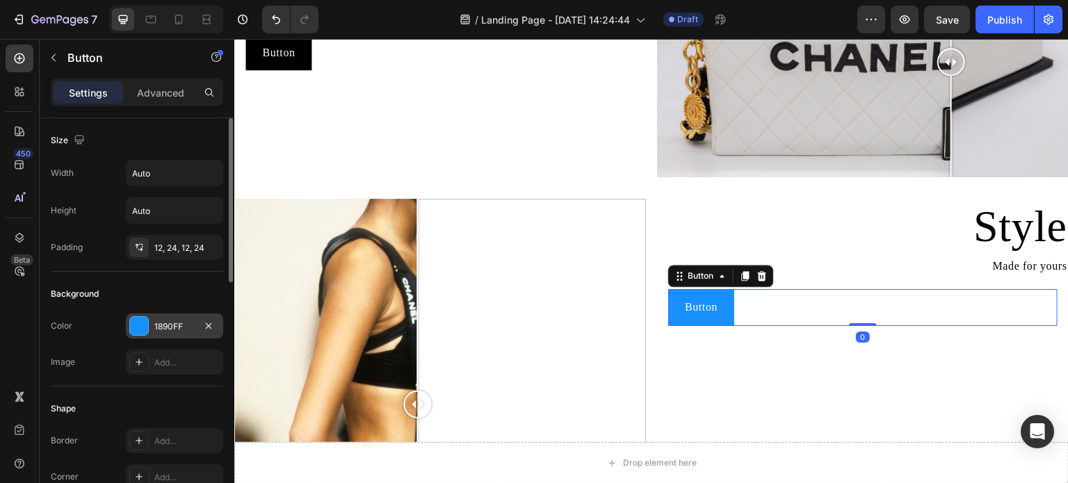
click at [140, 331] on div at bounding box center [139, 326] width 18 height 18
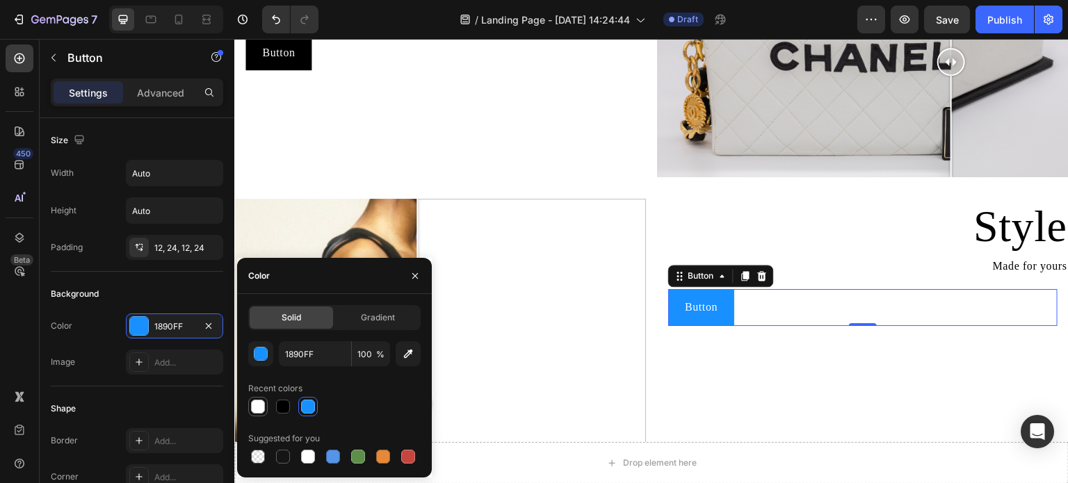
click at [257, 408] on div at bounding box center [258, 407] width 14 height 14
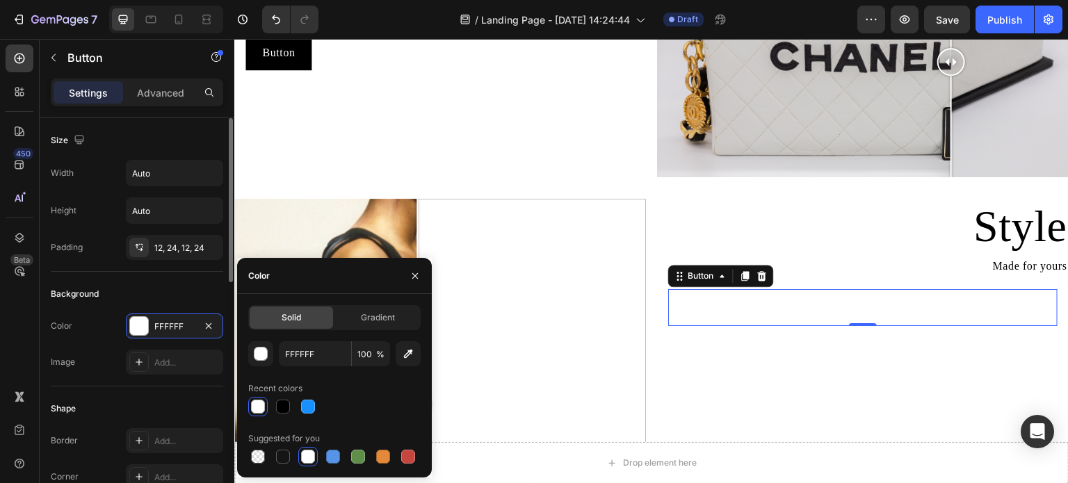
scroll to position [139, 0]
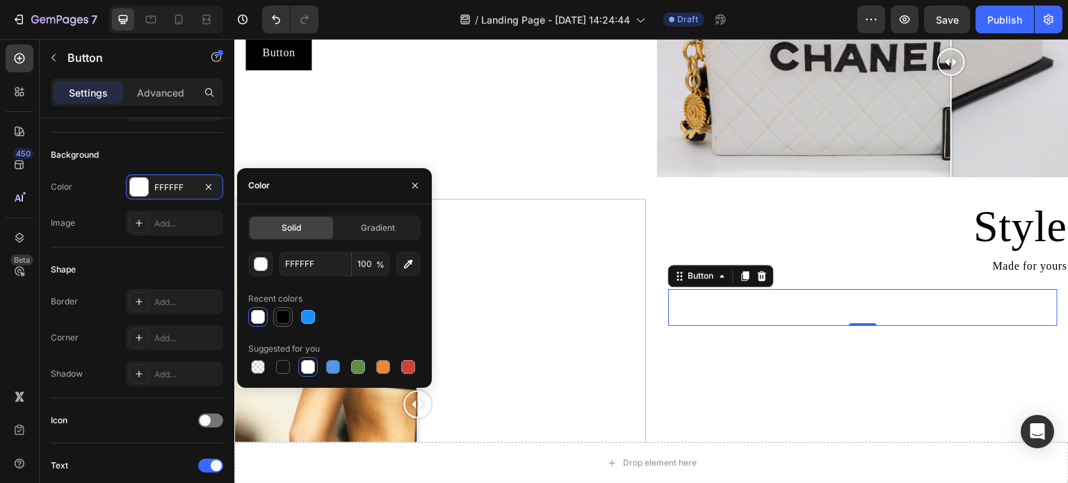
click at [291, 314] on div at bounding box center [282, 316] width 19 height 19
type input "000000"
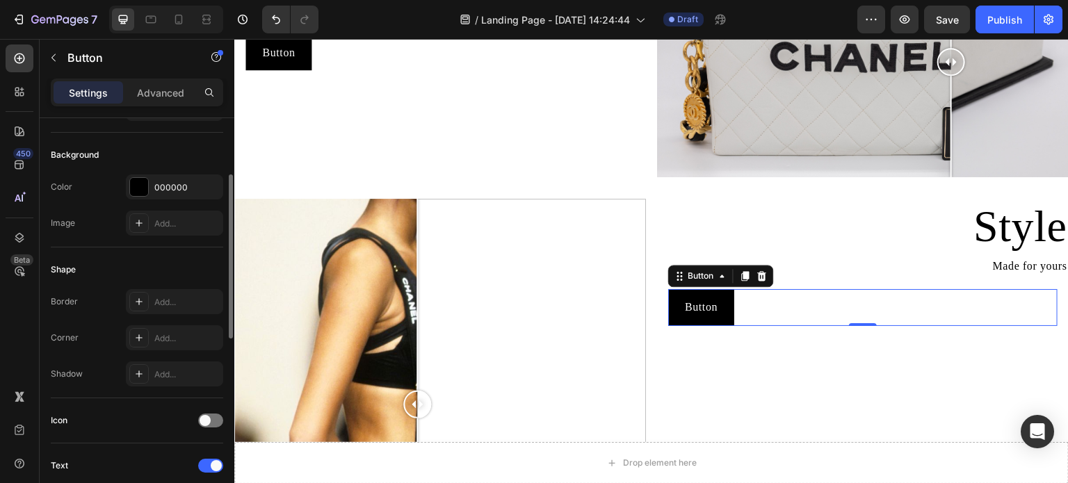
click at [173, 250] on div "Shape Border Add... Corner Add... Shadow Add..." at bounding box center [137, 323] width 173 height 151
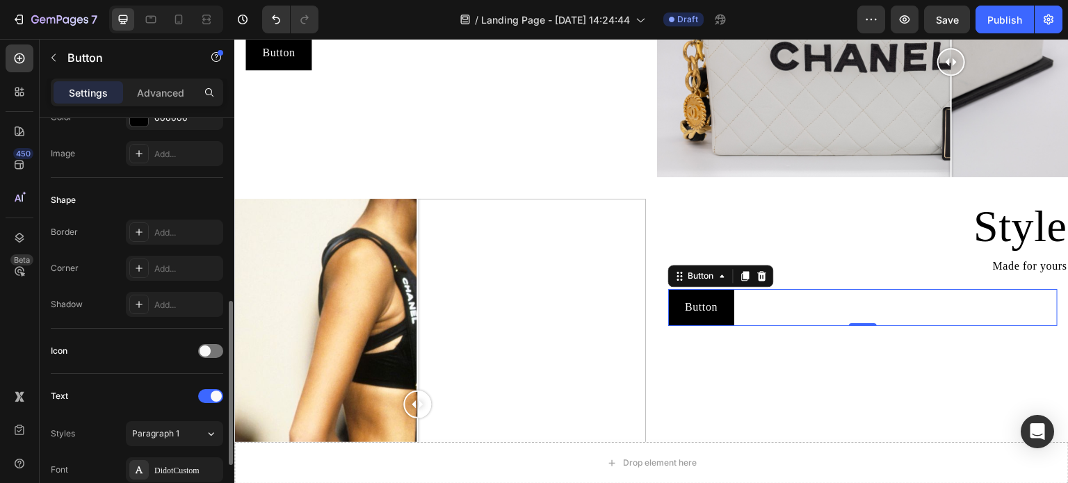
scroll to position [348, 0]
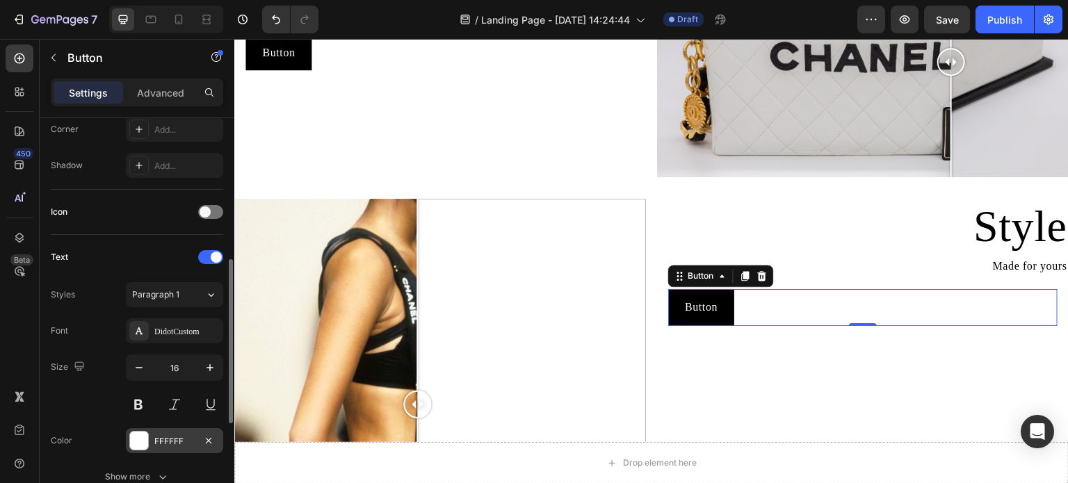
click at [154, 442] on div "FFFFFF" at bounding box center [174, 441] width 40 height 13
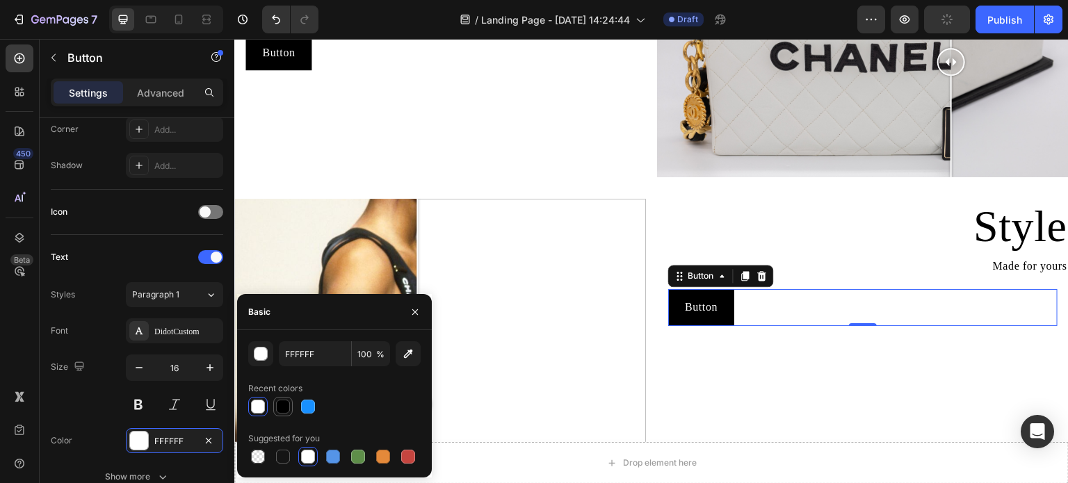
click at [281, 414] on div at bounding box center [283, 407] width 14 height 14
click at [256, 407] on div at bounding box center [258, 407] width 14 height 14
type input "FFFFFF"
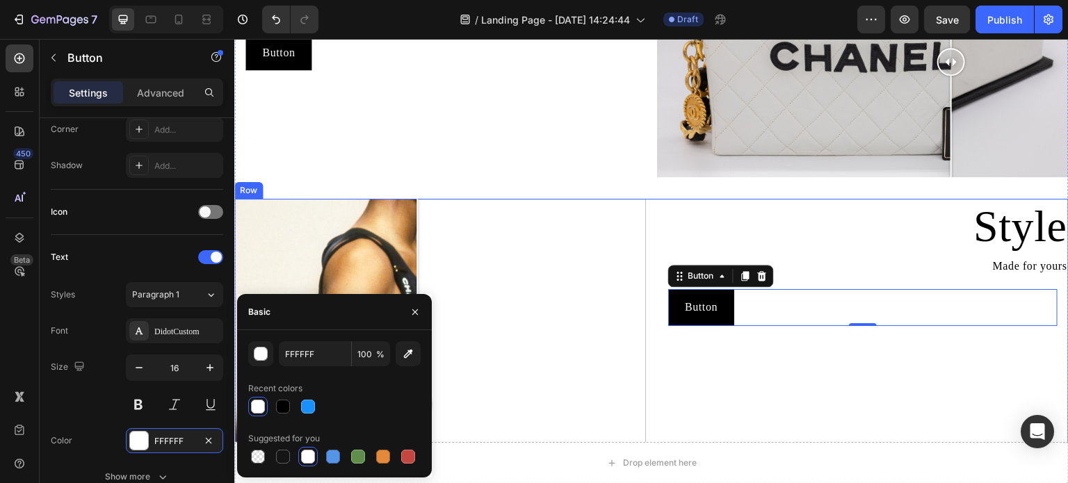
click at [733, 369] on div "Style Heading Made for yours Text Block Button Button 0 Row" at bounding box center [863, 475] width 412 height 552
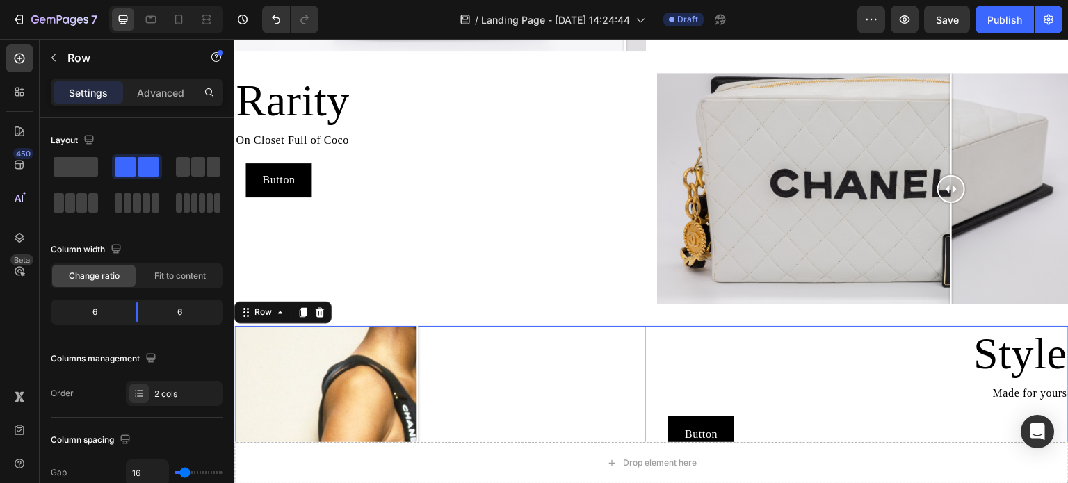
scroll to position [1043, 0]
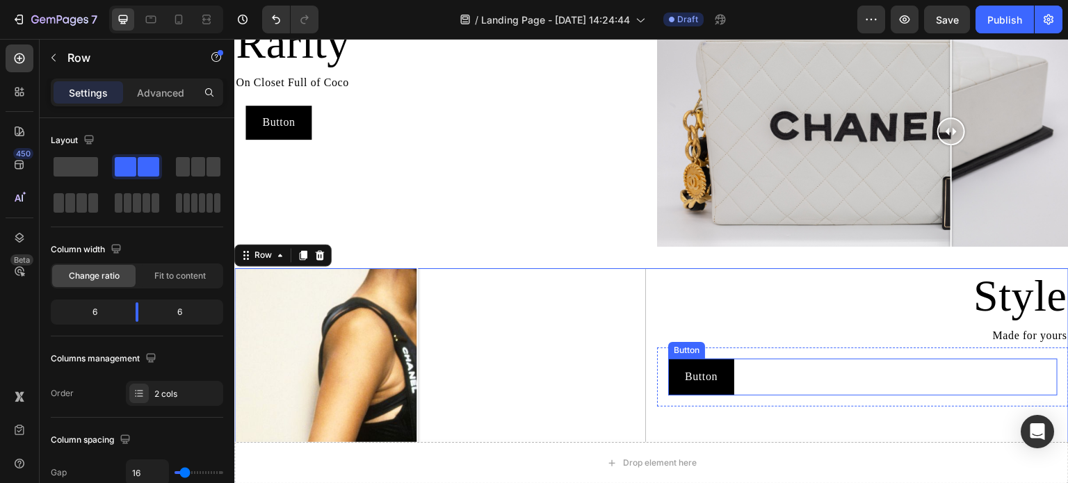
click at [762, 381] on div "Button Button" at bounding box center [863, 377] width 390 height 37
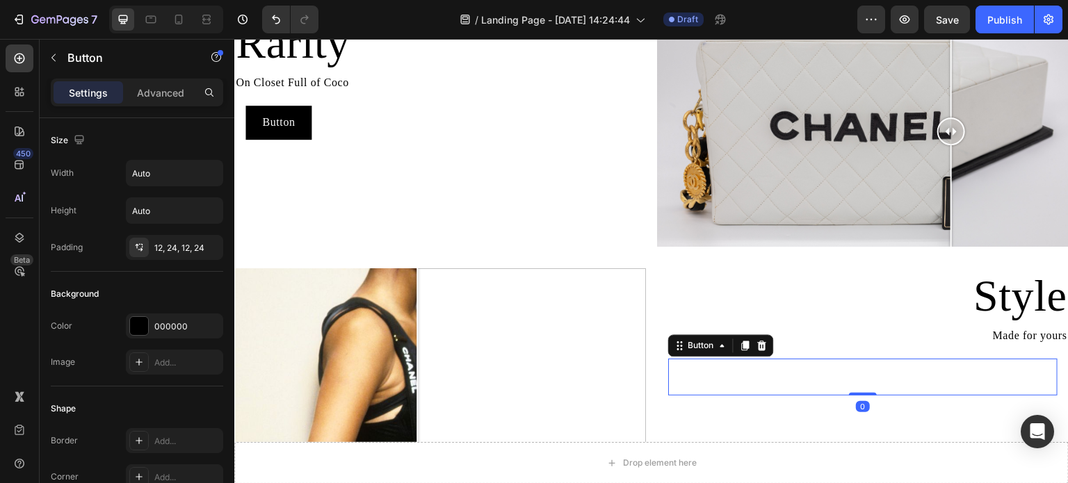
click at [720, 368] on button "Button" at bounding box center [701, 377] width 66 height 37
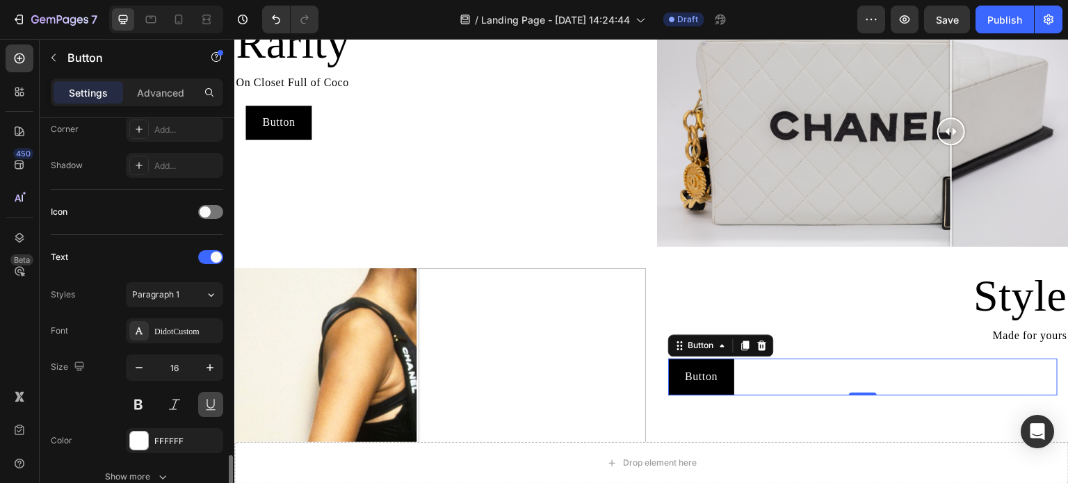
scroll to position [556, 0]
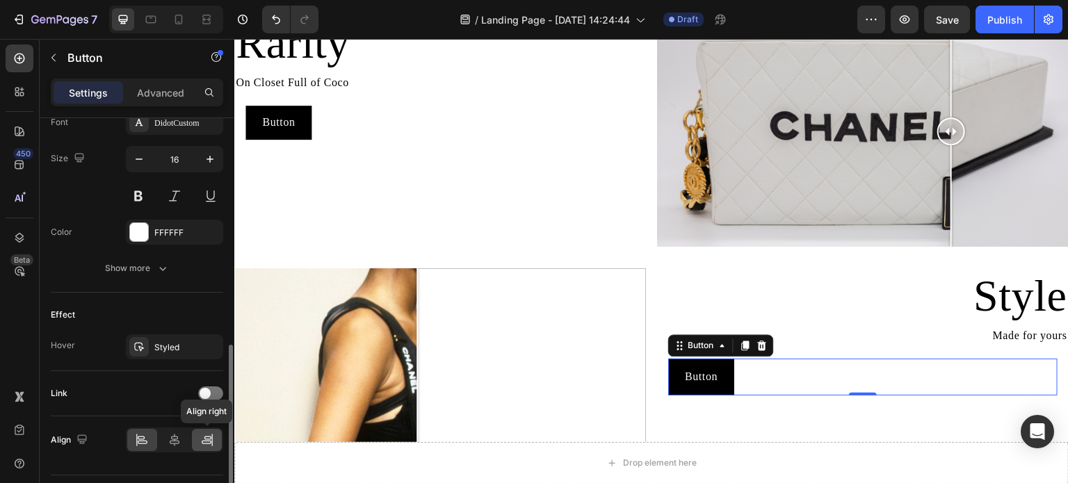
click at [209, 436] on icon at bounding box center [207, 440] width 14 height 14
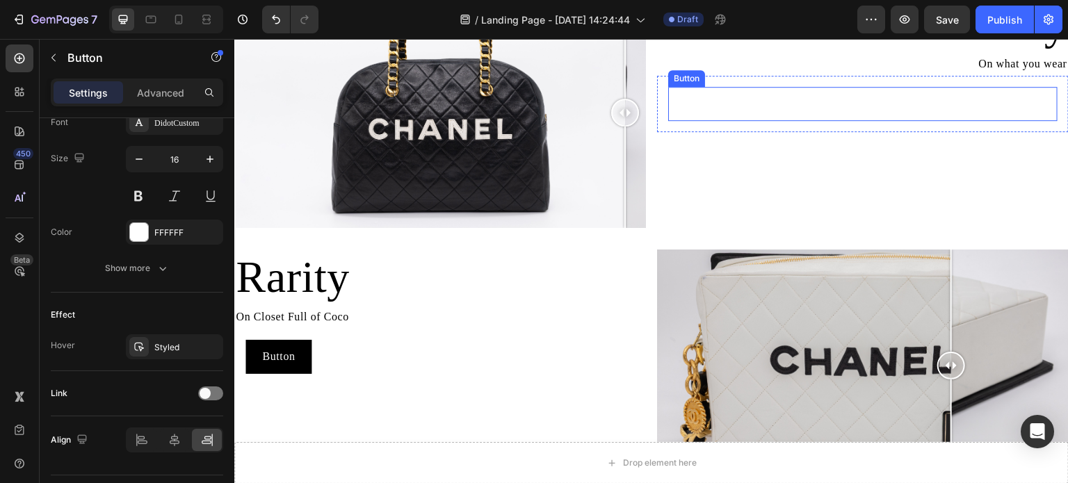
click at [1032, 113] on button "Button" at bounding box center [1025, 104] width 66 height 34
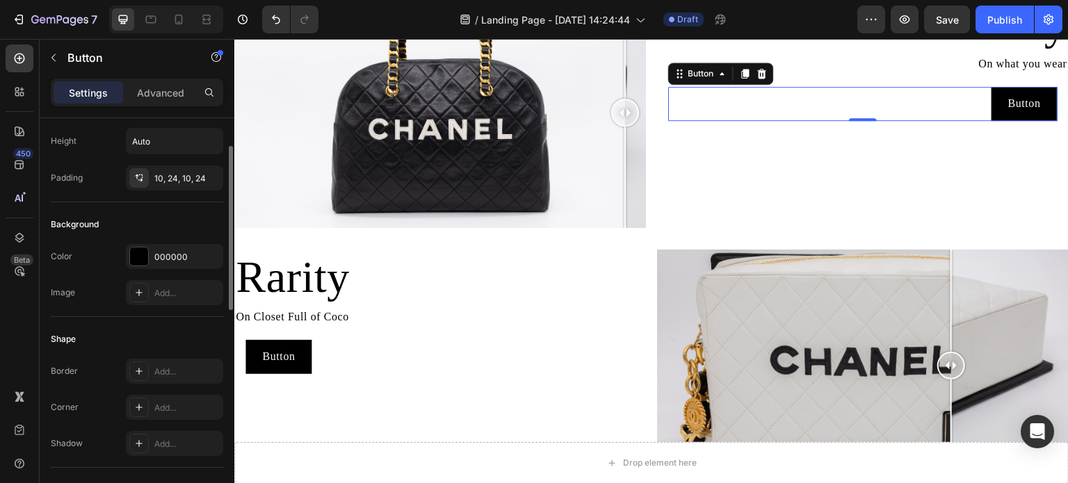
scroll to position [0, 0]
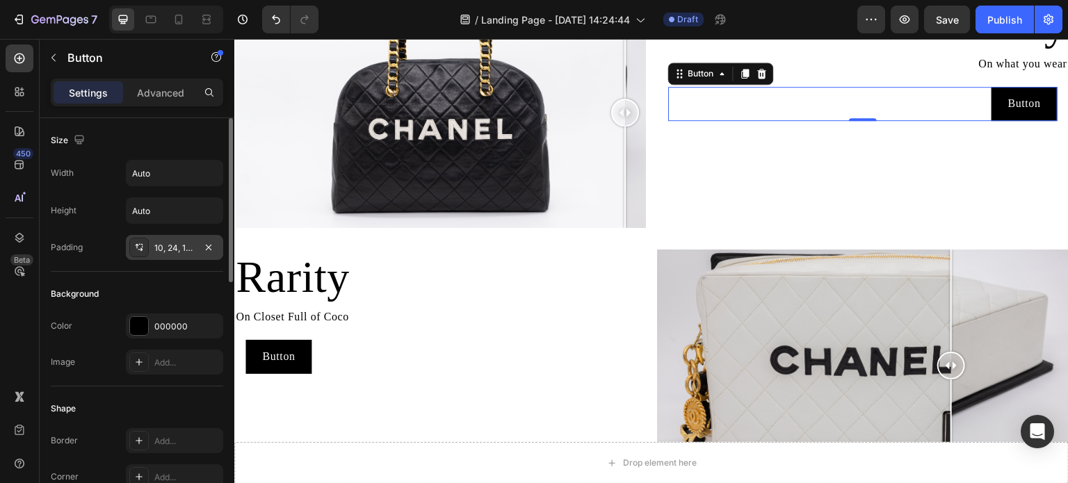
click at [147, 249] on div at bounding box center [138, 247] width 19 height 19
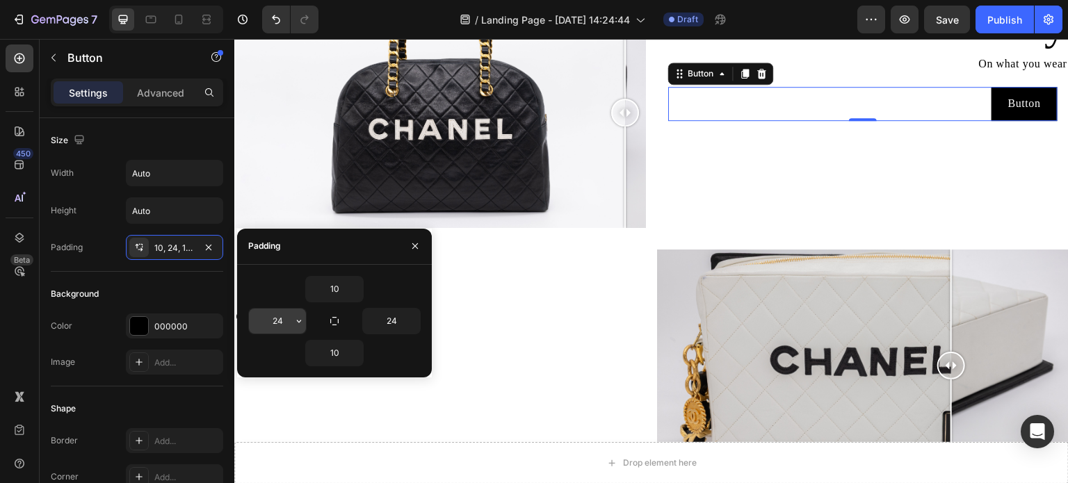
click at [283, 311] on input "24" at bounding box center [277, 321] width 57 height 25
click at [294, 316] on icon "button" at bounding box center [299, 321] width 11 height 11
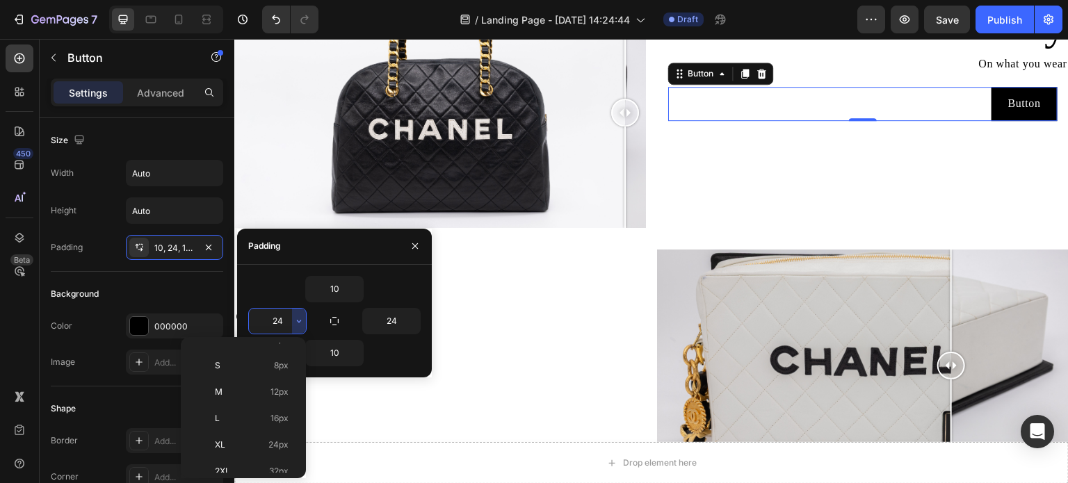
scroll to position [139, 0]
click at [266, 400] on p "2XL 32px" at bounding box center [252, 402] width 74 height 13
type input "32"
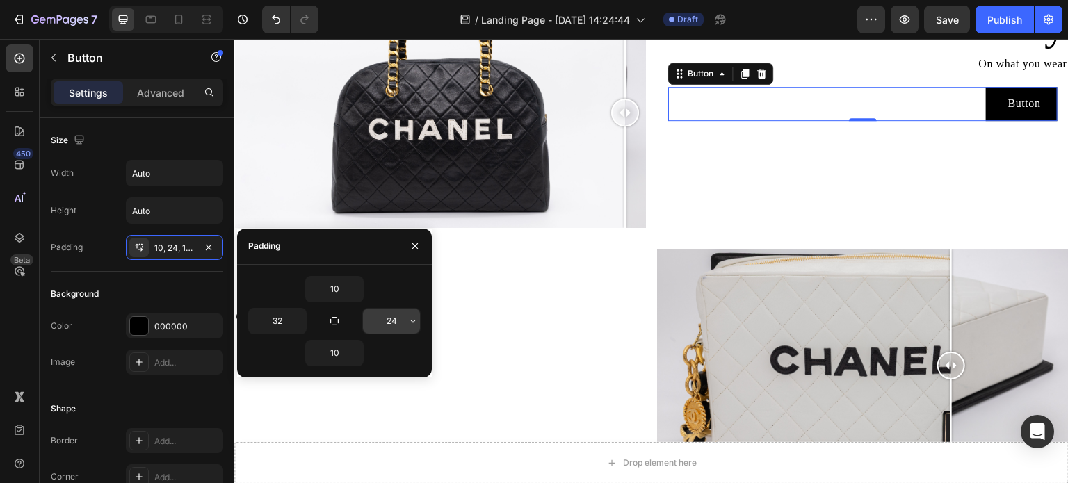
click at [404, 325] on input "24" at bounding box center [391, 321] width 57 height 25
click at [414, 321] on icon "button" at bounding box center [413, 321] width 4 height 3
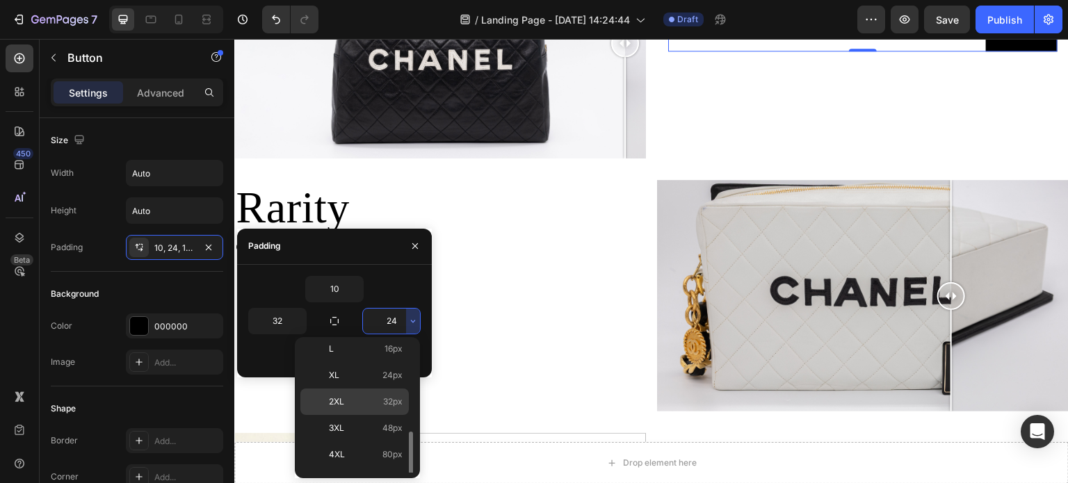
scroll to position [157, 0]
click at [384, 397] on div "2XL 32px" at bounding box center [354, 410] width 109 height 26
type input "32"
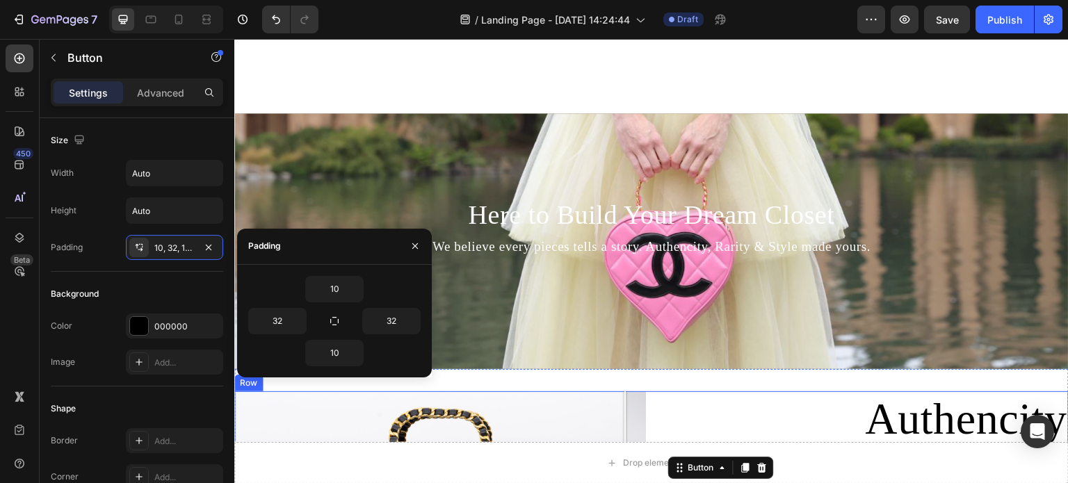
scroll to position [626, 0]
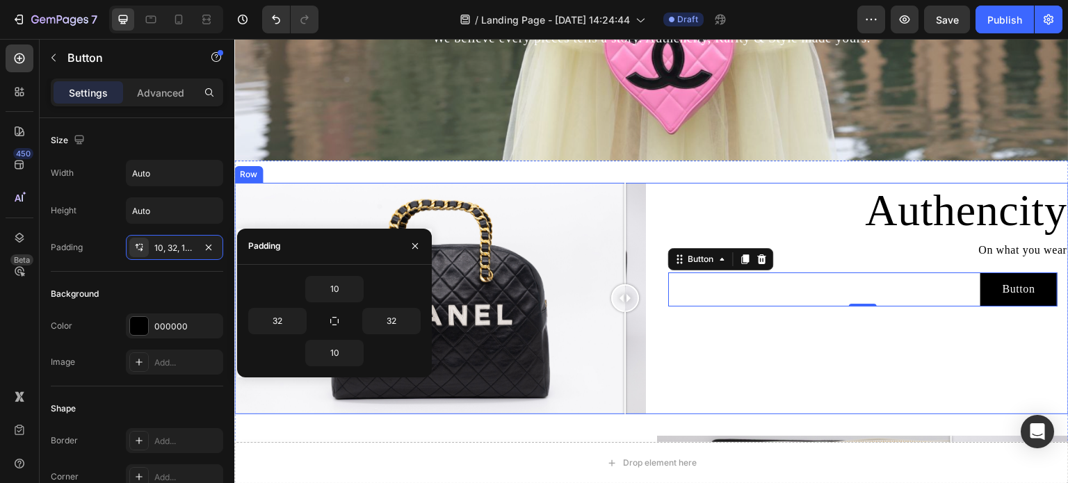
click at [762, 348] on div "Authencity Heading On what you wear Text Block Button Button 0 Row" at bounding box center [863, 299] width 412 height 232
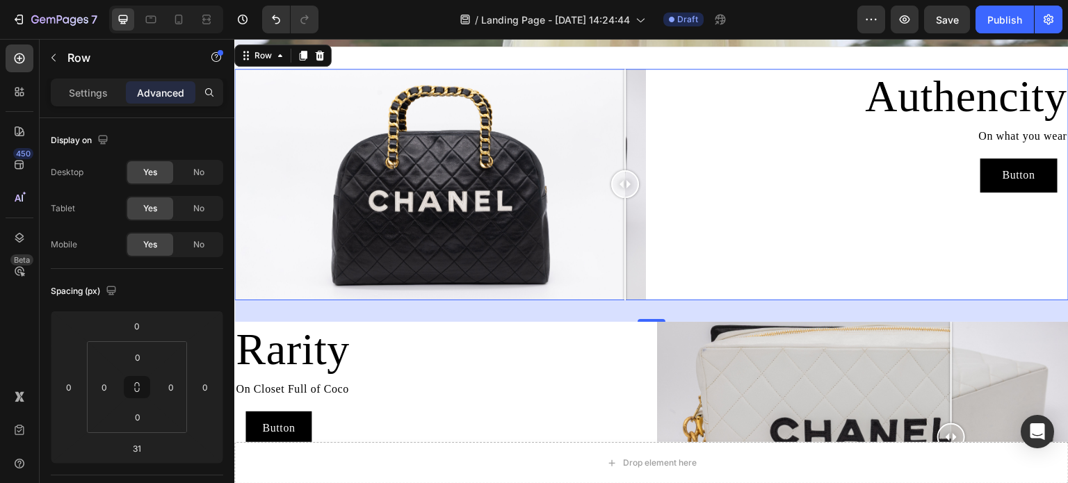
scroll to position [765, 0]
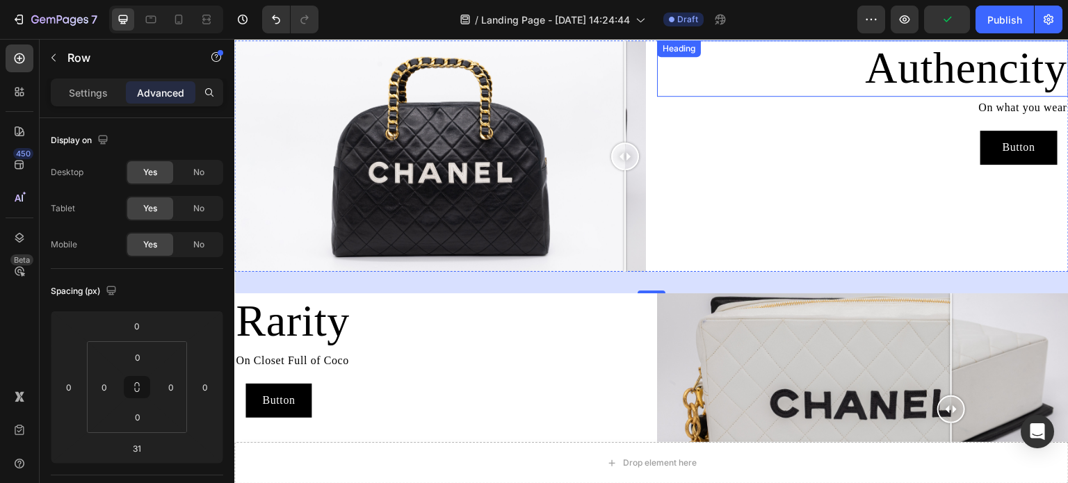
click at [1016, 66] on h2 "Authencity" at bounding box center [863, 68] width 412 height 56
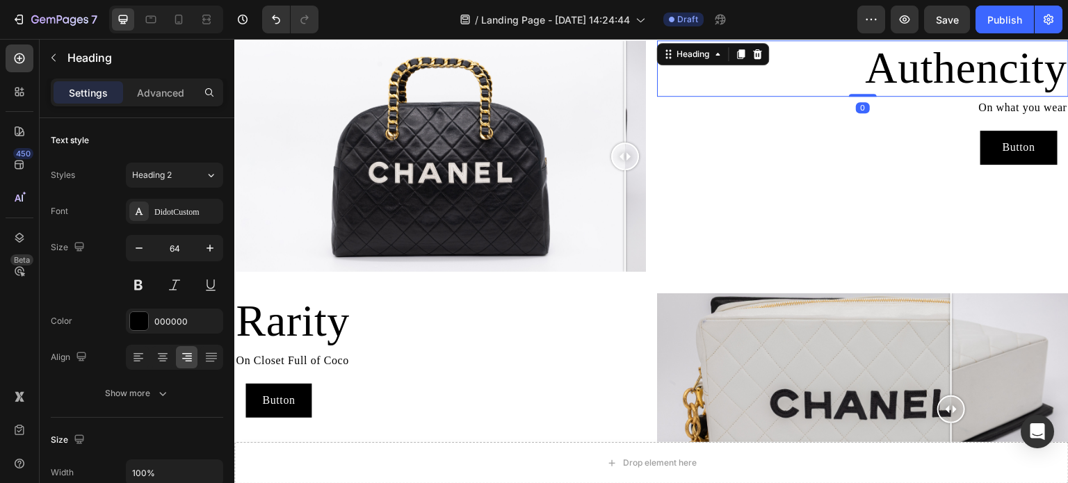
click at [1049, 72] on h2 "Authencity" at bounding box center [863, 68] width 412 height 56
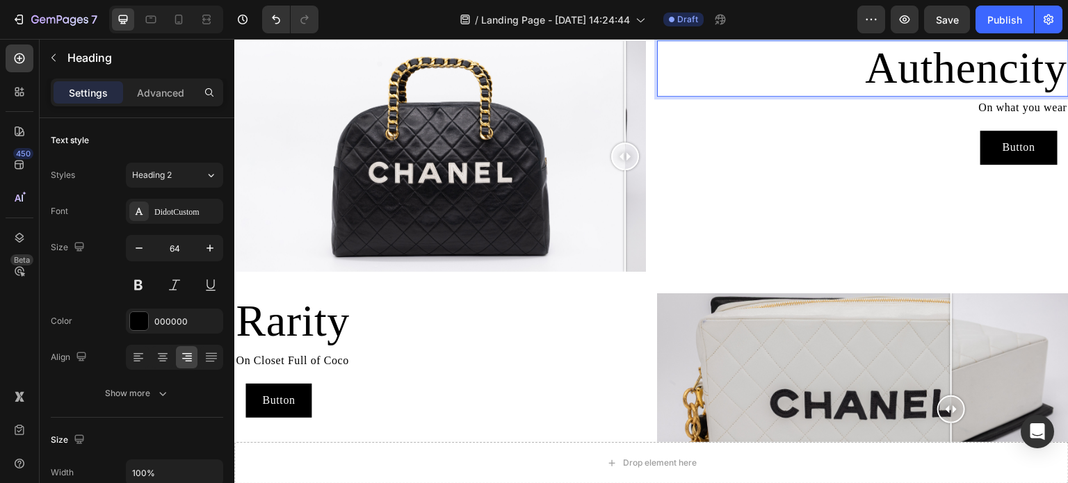
click at [1049, 72] on p "Authencity" at bounding box center [863, 69] width 409 height 54
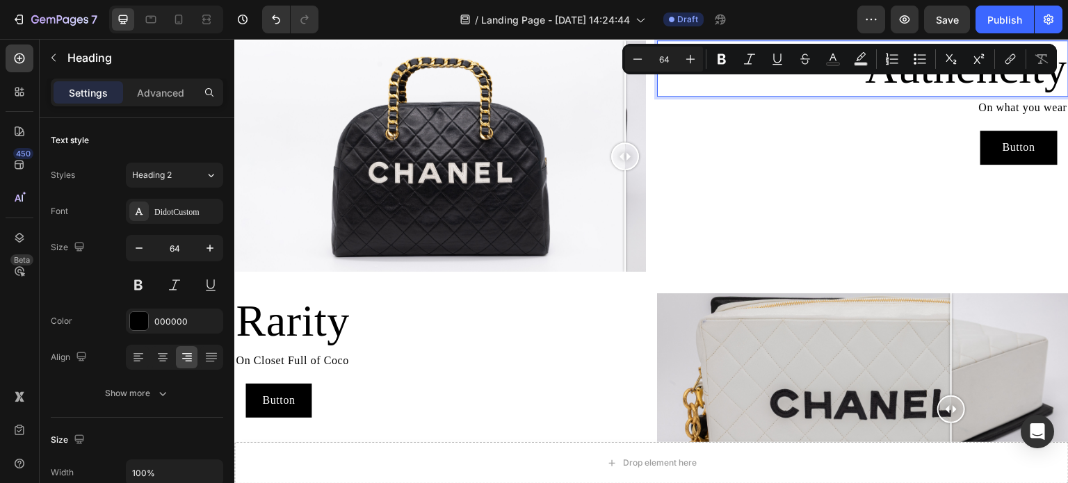
click at [1046, 72] on div "Minus 64 Plus Bold Italic Underline Strikethrough Text Color Text Background Co…" at bounding box center [840, 59] width 435 height 31
click at [1046, 80] on p "Authencity" at bounding box center [863, 69] width 409 height 54
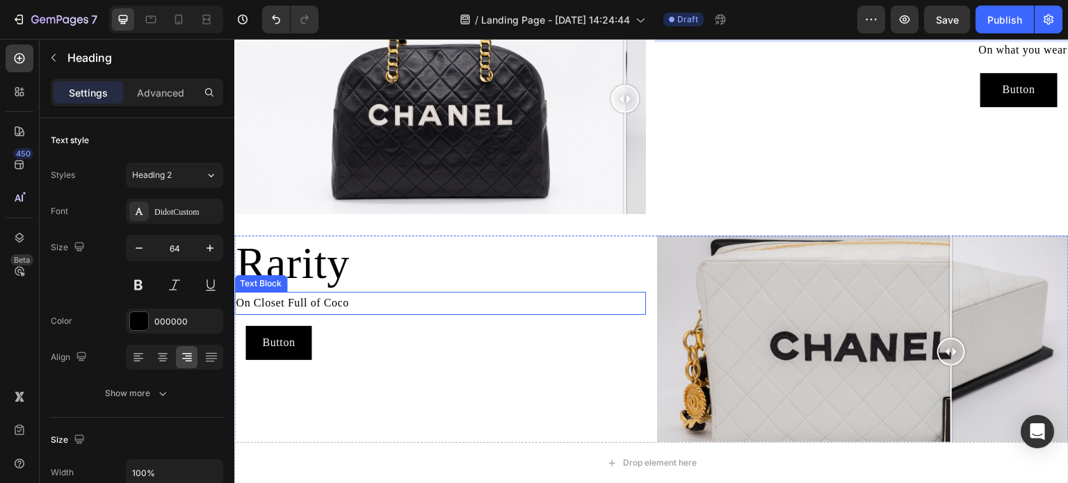
scroll to position [895, 0]
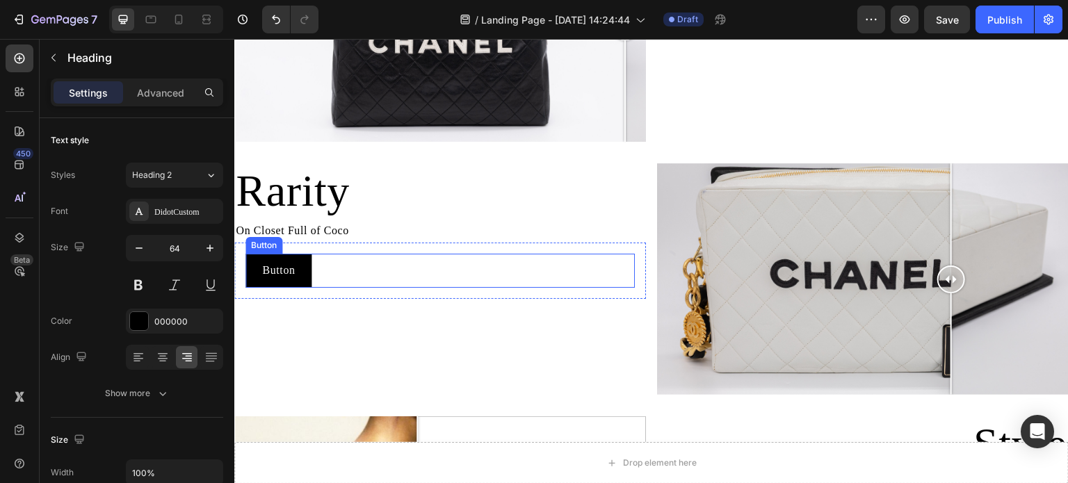
click at [316, 273] on div "Button Button" at bounding box center [441, 271] width 390 height 34
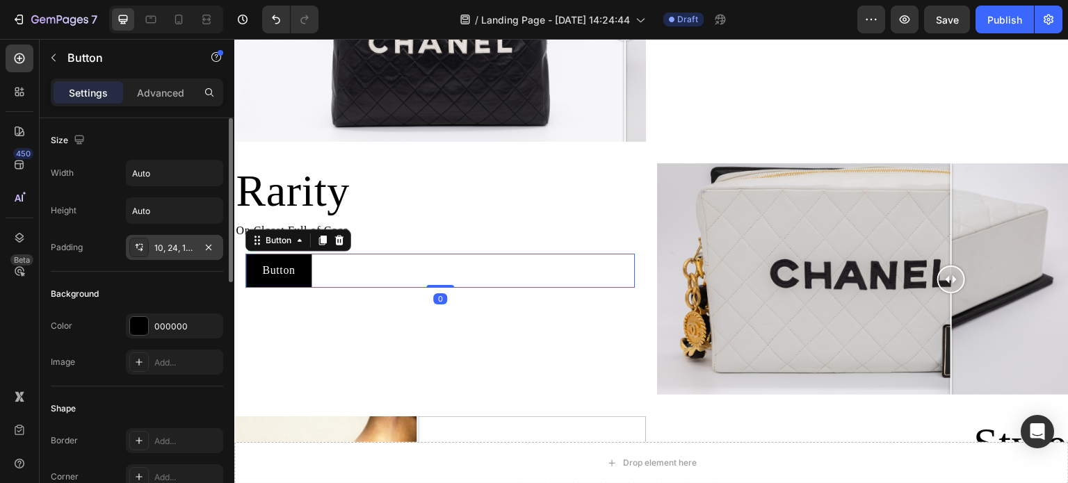
click at [143, 246] on icon at bounding box center [139, 247] width 11 height 11
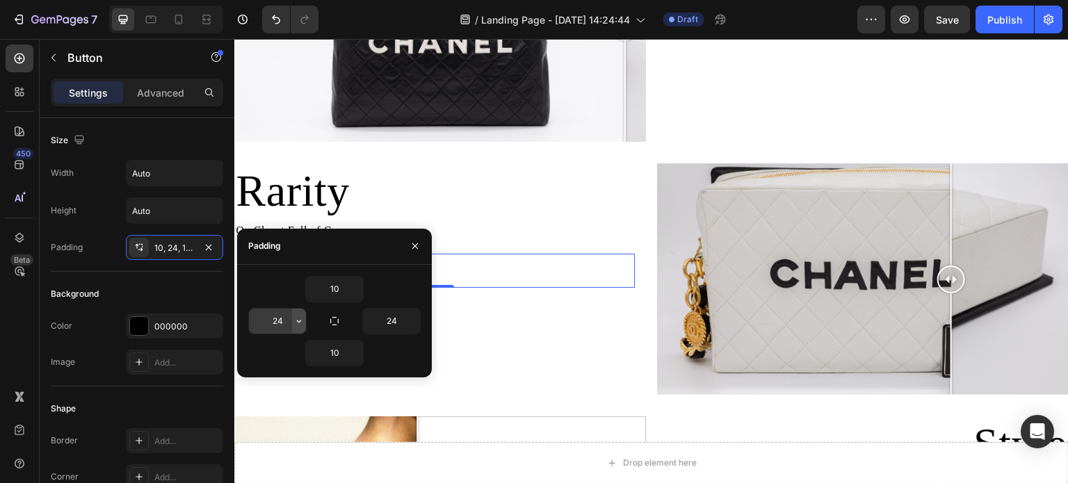
click at [292, 322] on button "button" at bounding box center [299, 321] width 14 height 25
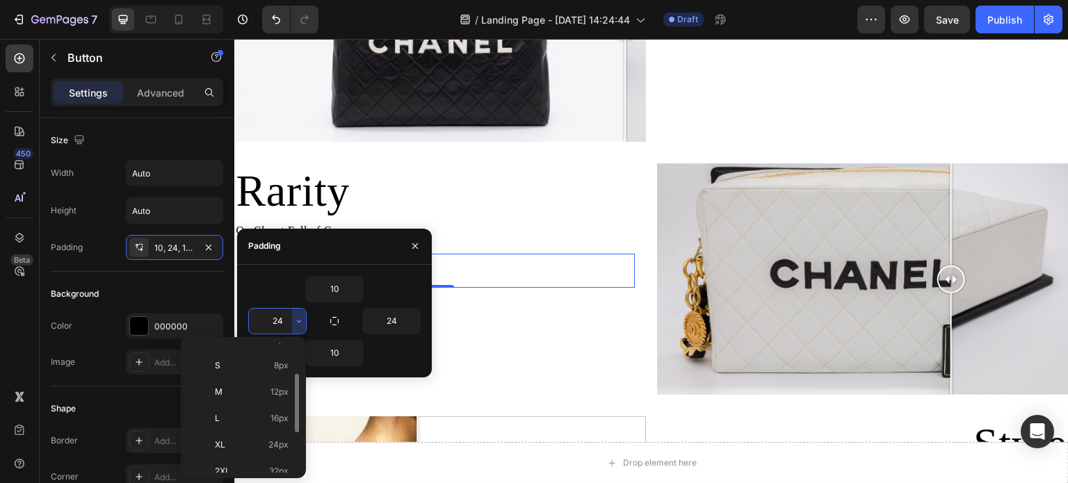
scroll to position [139, 0]
click at [266, 405] on p "2XL 32px" at bounding box center [252, 402] width 74 height 13
type input "32"
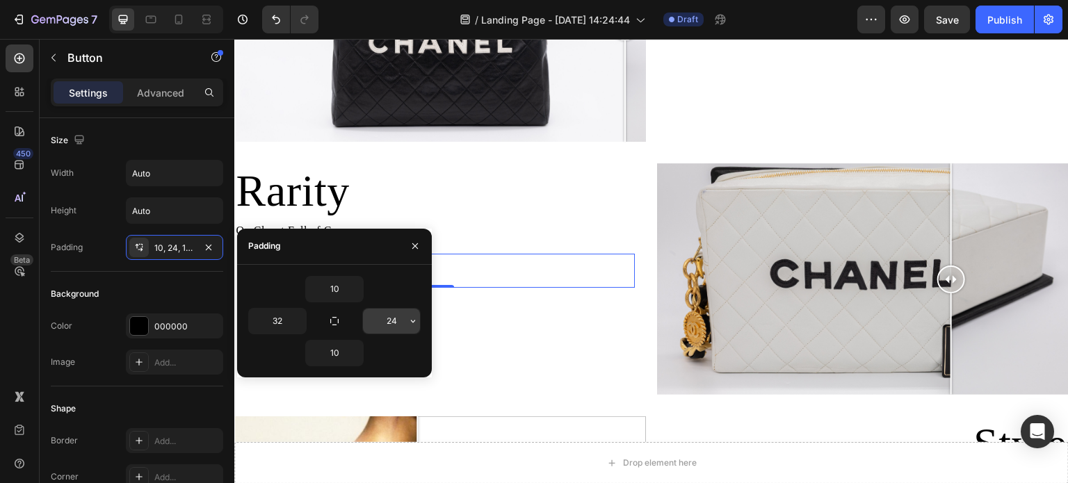
click at [382, 319] on input "24" at bounding box center [391, 321] width 57 height 25
click at [416, 323] on icon "button" at bounding box center [413, 321] width 11 height 11
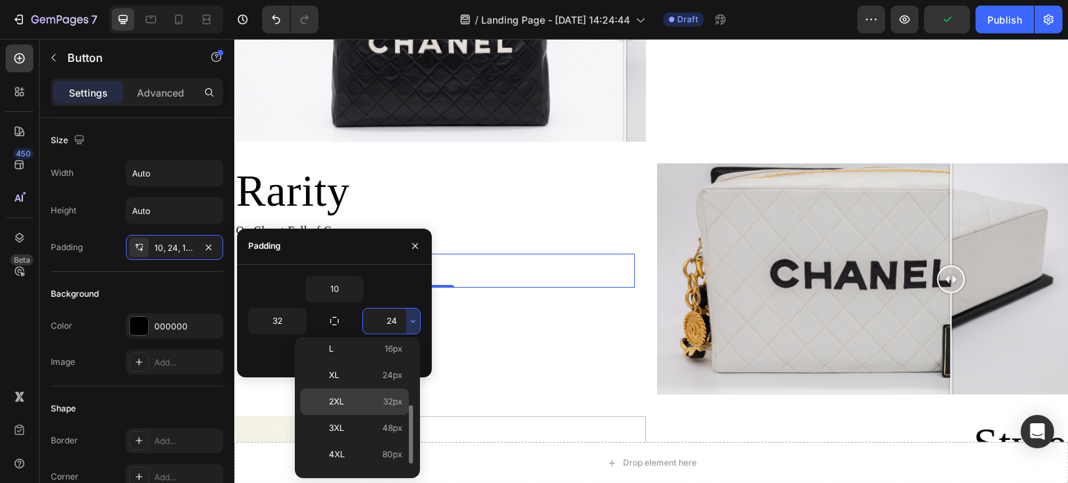
click at [390, 406] on span "32px" at bounding box center [392, 402] width 19 height 13
type input "32"
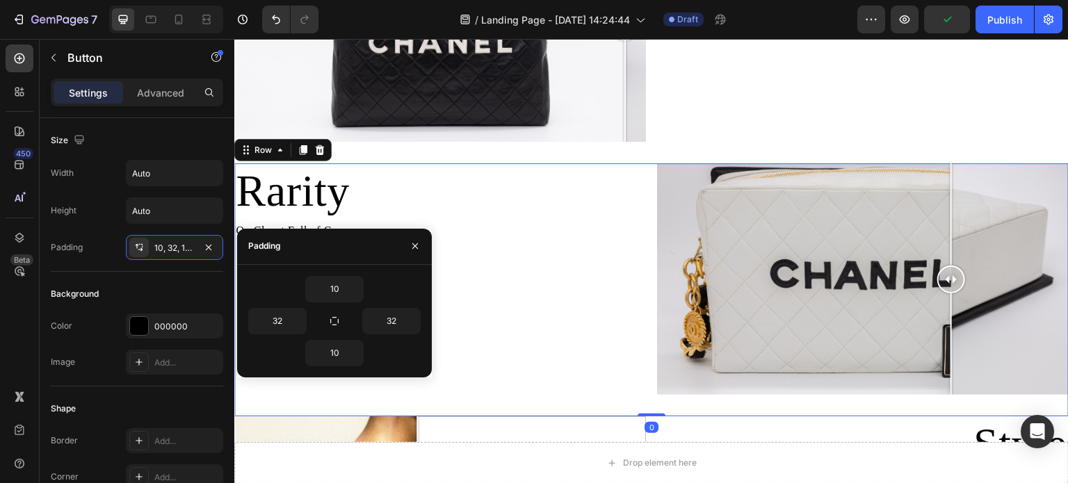
click at [557, 382] on div "Rarity Heading On Closet Full of Coco Text Block Button Button Row" at bounding box center [440, 289] width 412 height 253
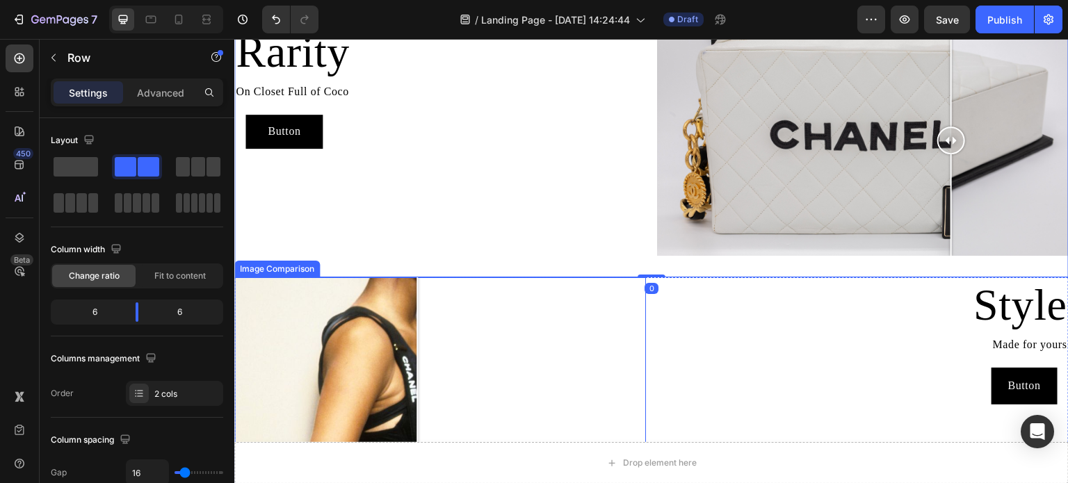
scroll to position [1104, 0]
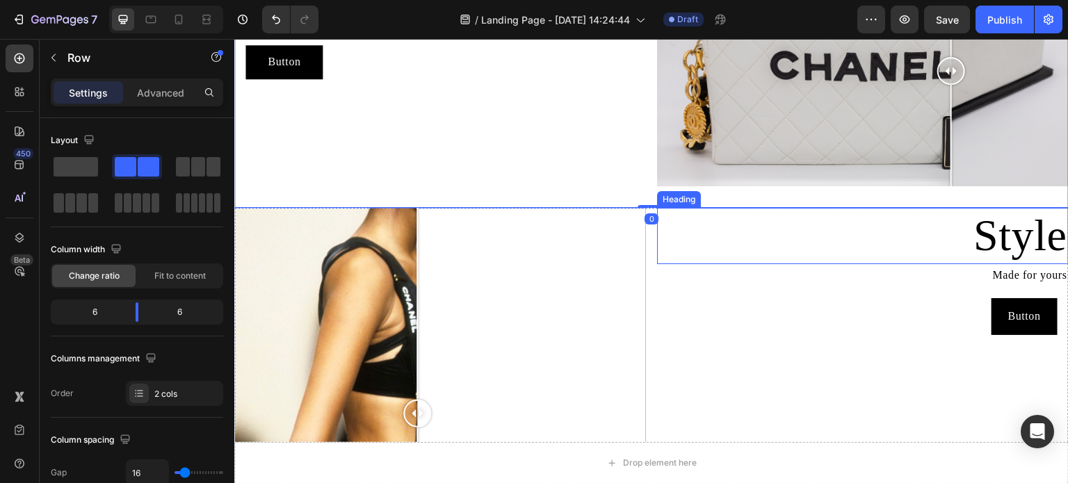
click at [1053, 229] on h2 "Style" at bounding box center [863, 236] width 412 height 56
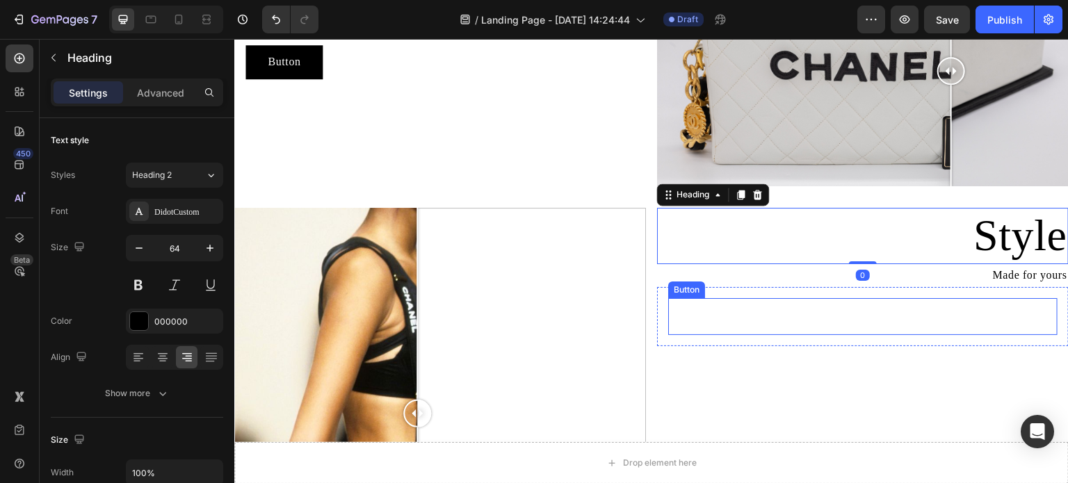
click at [1030, 298] on button "Button" at bounding box center [1025, 316] width 66 height 37
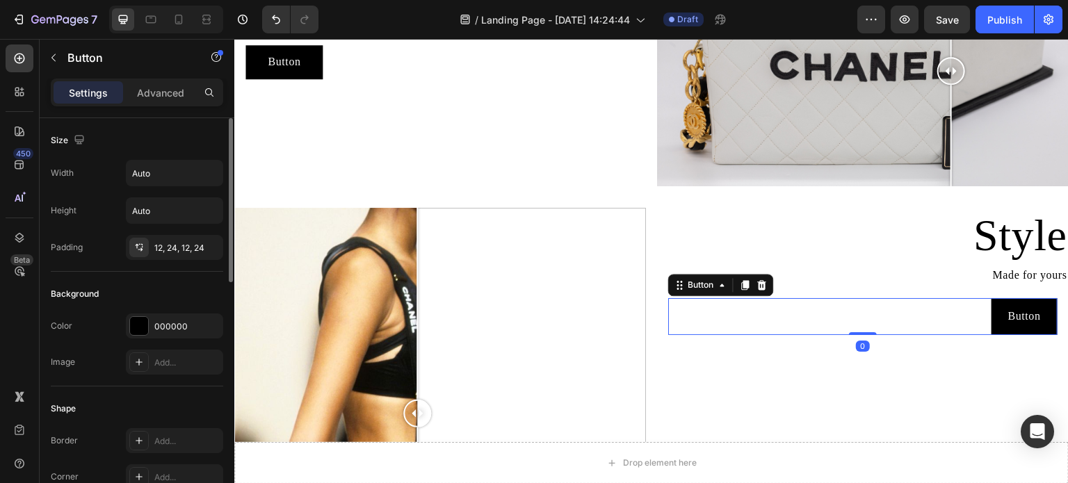
click at [168, 233] on div "Width Auto Height Auto Padding 12, 24, 12, 24" at bounding box center [137, 210] width 173 height 100
click at [173, 246] on div "12, 24, 12, 24" at bounding box center [174, 248] width 40 height 13
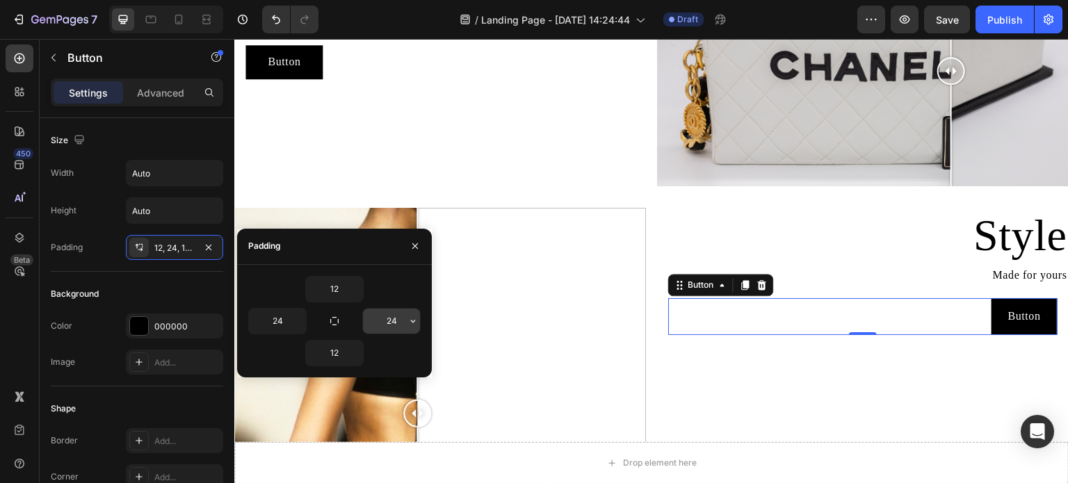
click at [394, 314] on input "24" at bounding box center [391, 321] width 57 height 25
type input "32"
click at [285, 321] on input "24" at bounding box center [277, 321] width 57 height 25
type input "32"
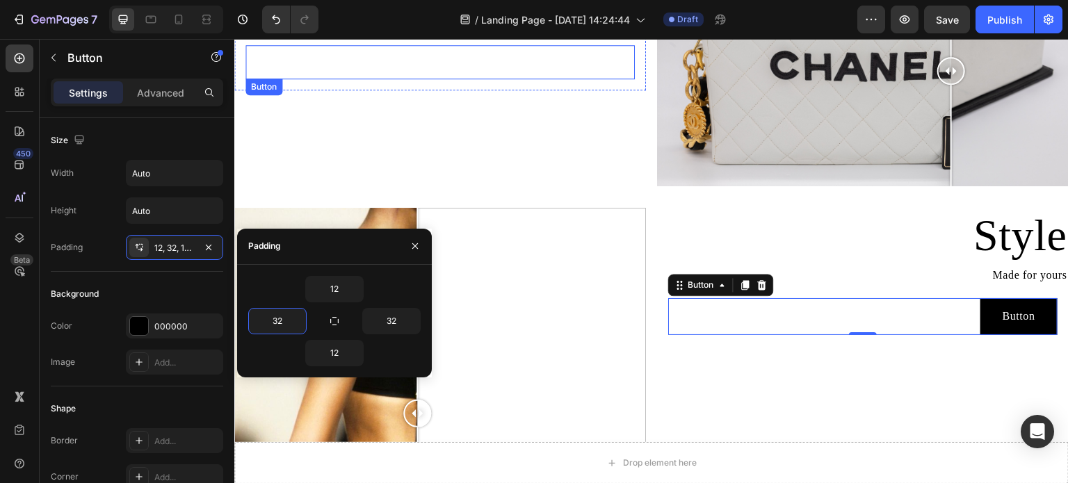
click at [303, 56] on button "Button" at bounding box center [284, 62] width 77 height 34
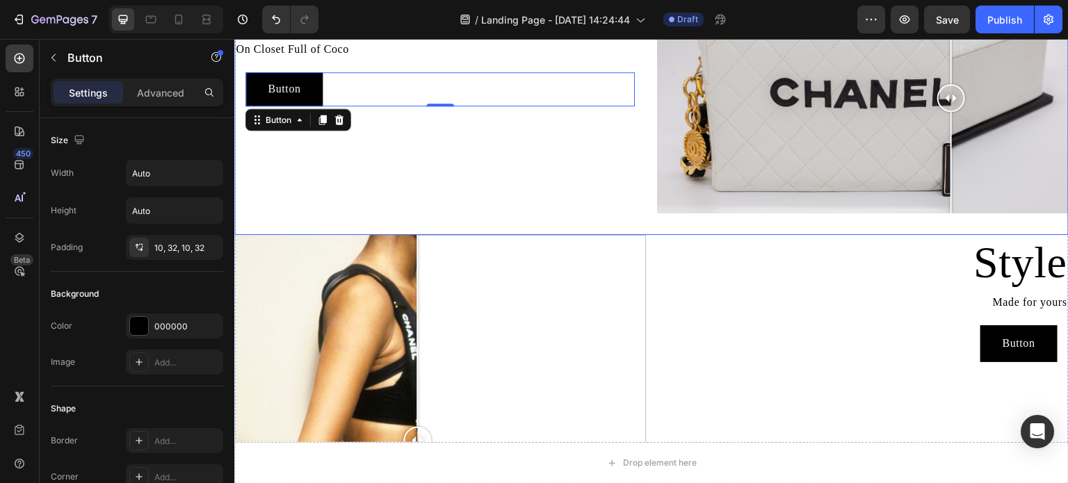
scroll to position [1173, 0]
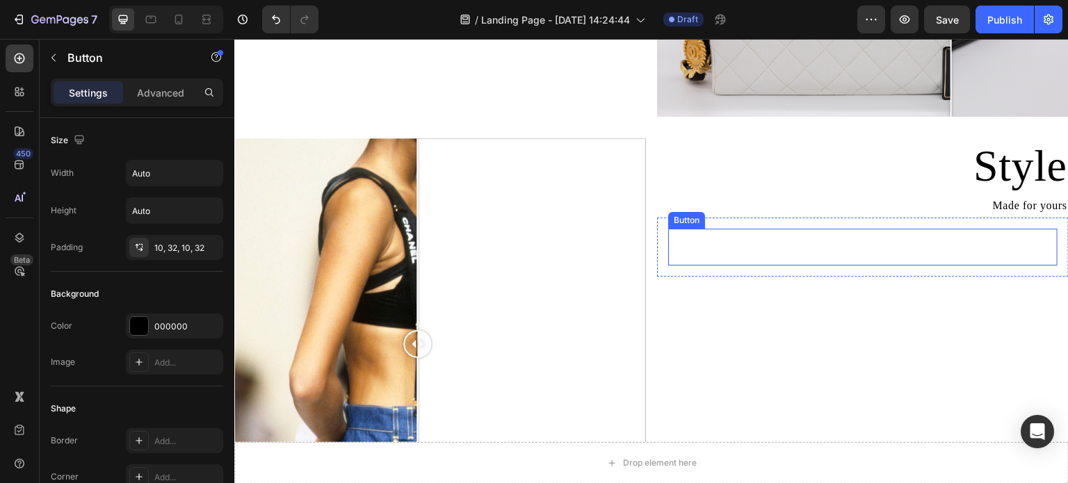
click at [990, 238] on button "Button" at bounding box center [1019, 247] width 77 height 37
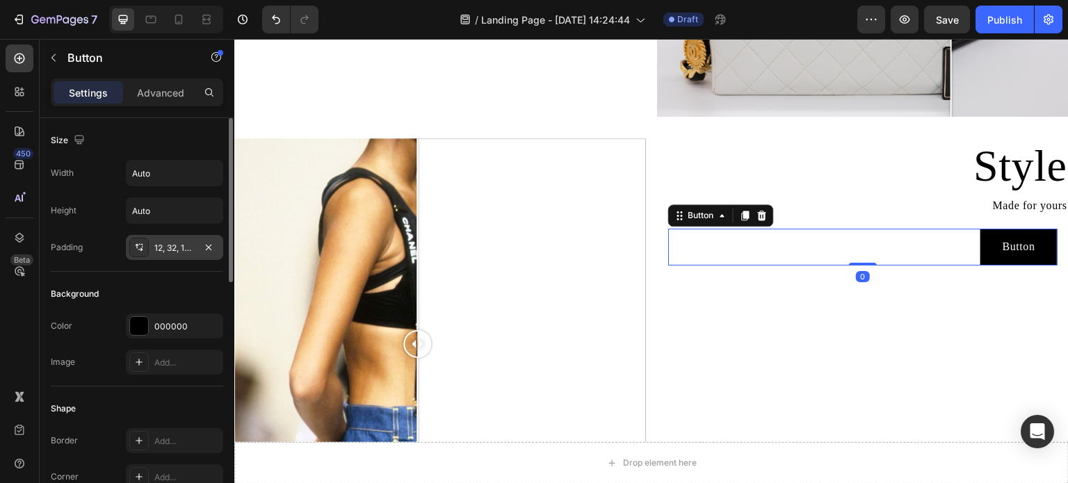
click at [204, 239] on button "button" at bounding box center [208, 247] width 17 height 17
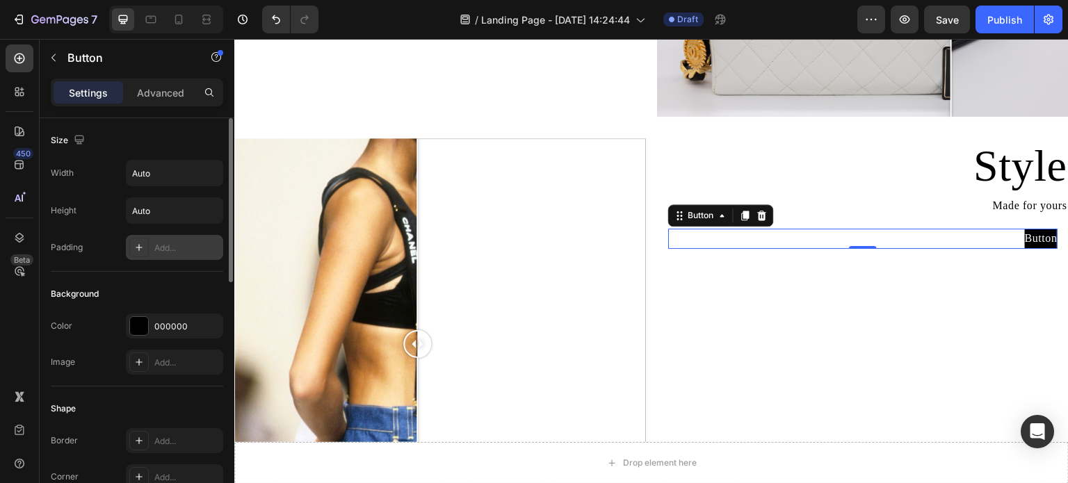
click at [181, 246] on div "Add..." at bounding box center [186, 248] width 65 height 13
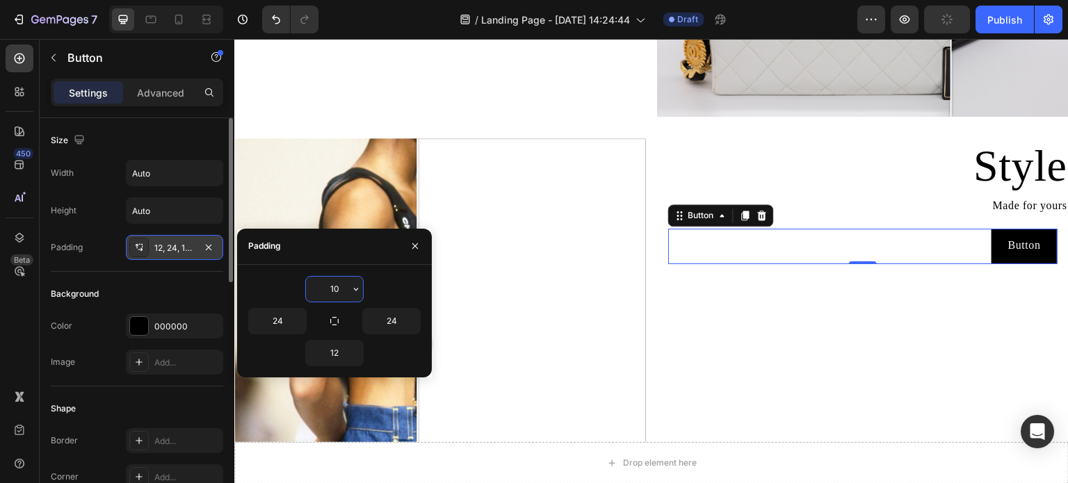
type input "10"
click at [339, 350] on input "12" at bounding box center [334, 353] width 57 height 25
type input "10"
click at [796, 405] on div "Style Heading Made for yours Text Block Button Button 0 Row" at bounding box center [863, 414] width 412 height 552
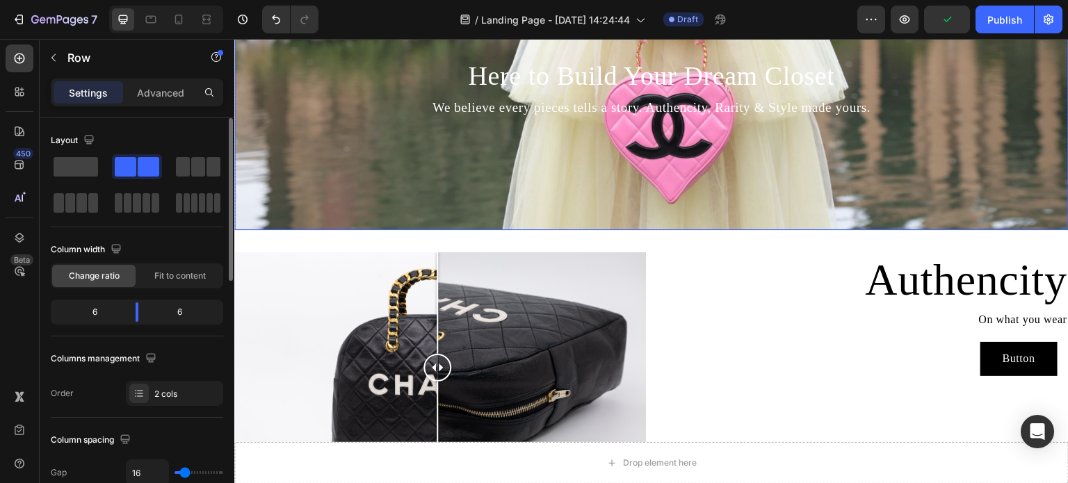
scroll to position [626, 0]
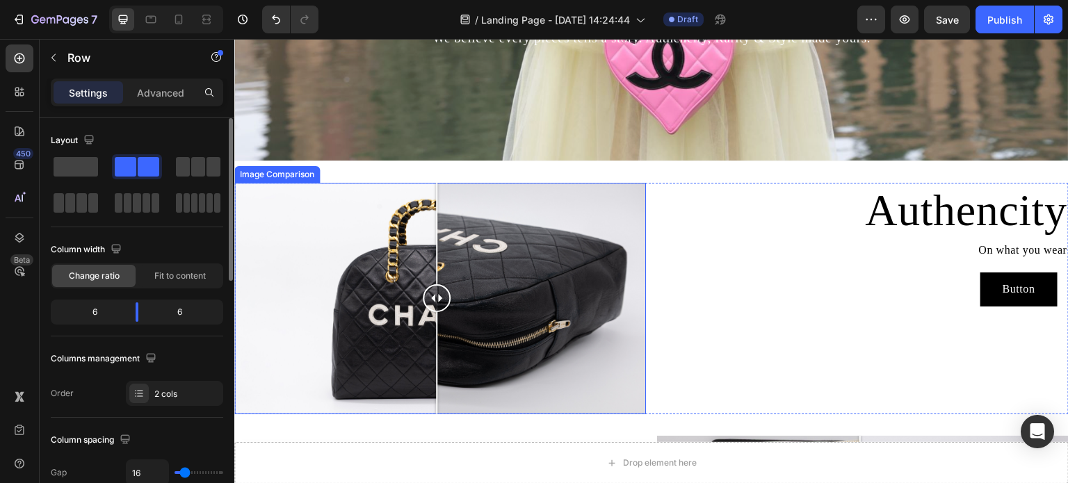
drag, startPoint x: 437, startPoint y: 293, endPoint x: 437, endPoint y: 328, distance: 34.8
click at [437, 328] on div at bounding box center [437, 299] width 28 height 232
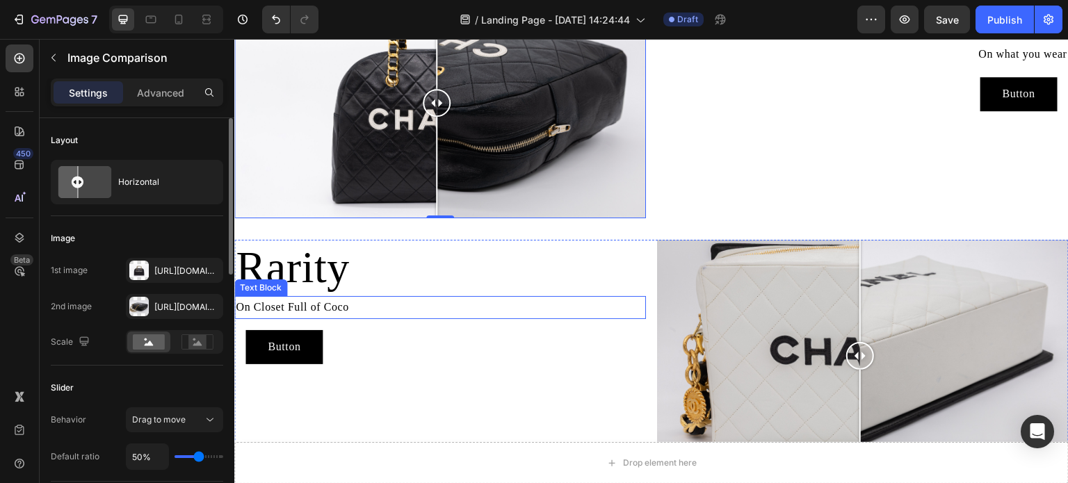
scroll to position [974, 0]
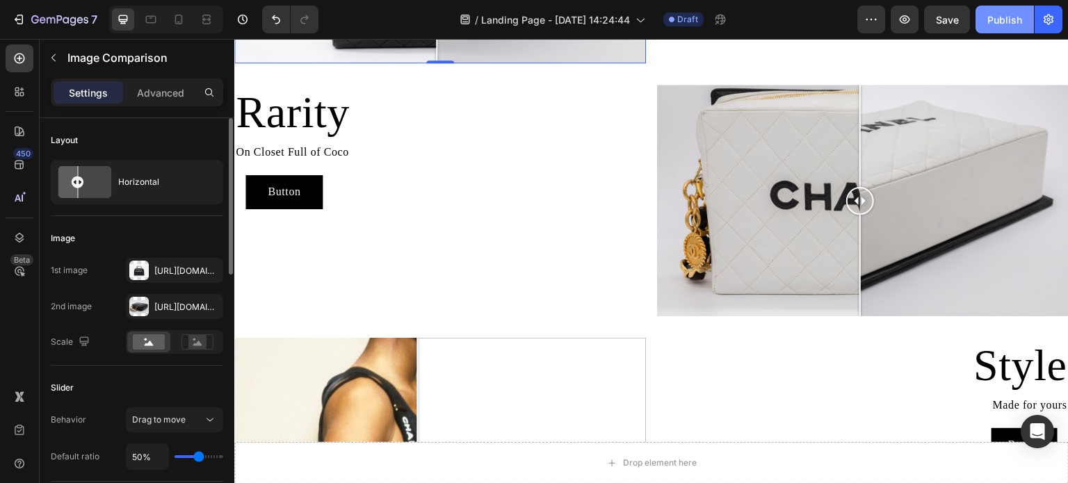
click at [1001, 16] on div "Publish" at bounding box center [1005, 20] width 35 height 15
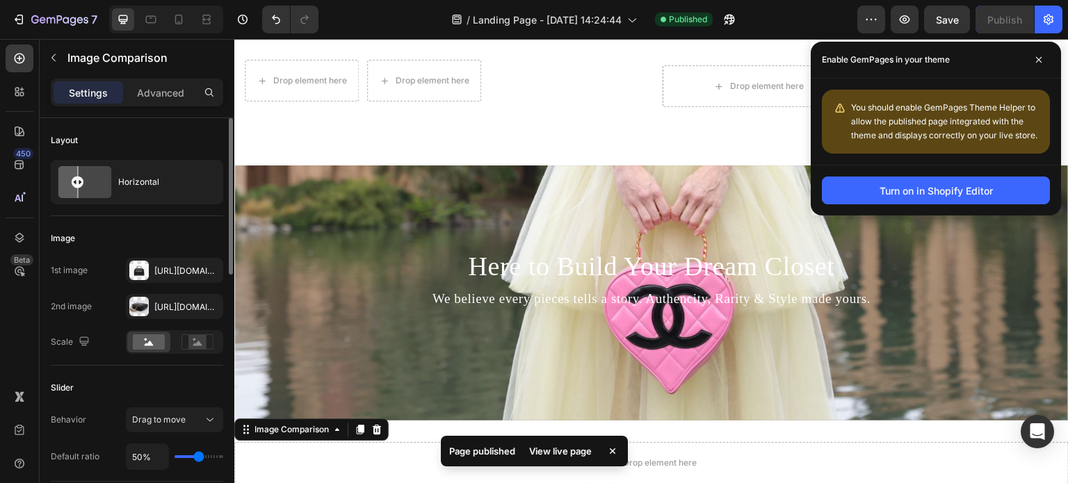
scroll to position [348, 0]
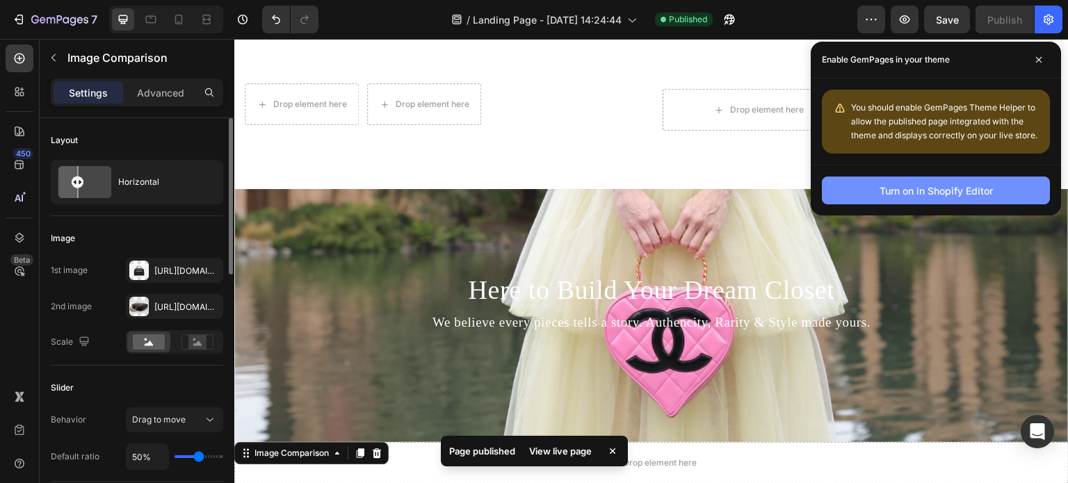
click at [965, 190] on div "Turn on in Shopify Editor" at bounding box center [936, 191] width 113 height 15
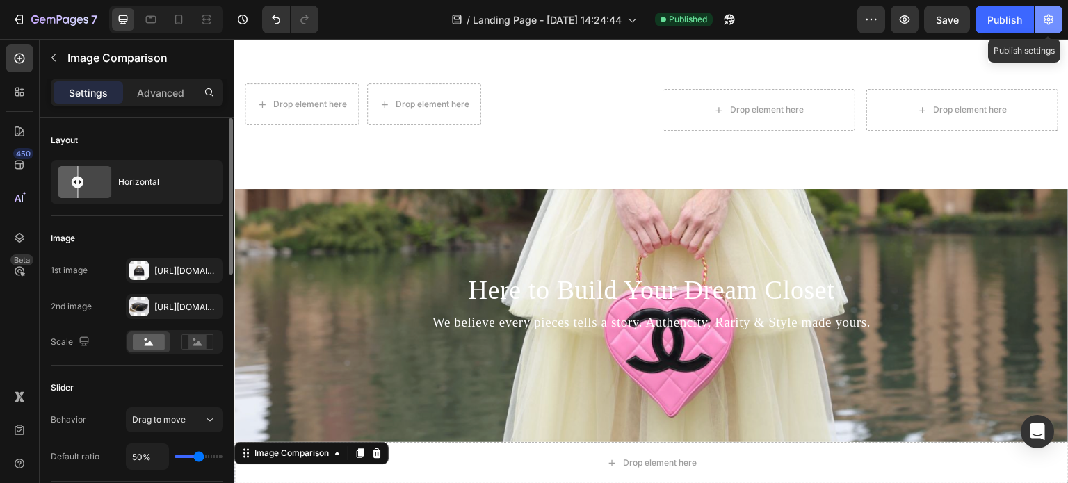
click at [1052, 22] on icon "button" at bounding box center [1049, 20] width 10 height 10
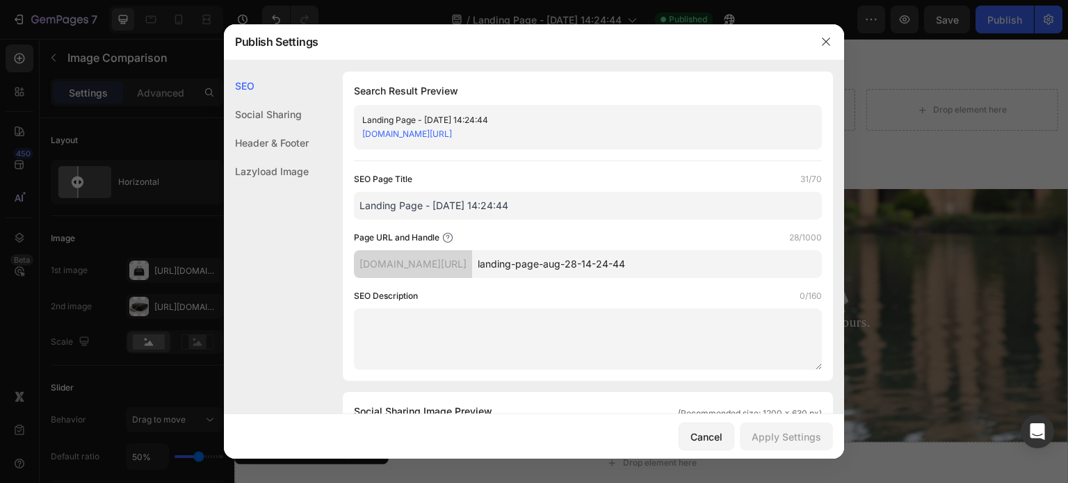
click at [667, 262] on input "landing-page-aug-28-14-24-44" at bounding box center [647, 264] width 350 height 28
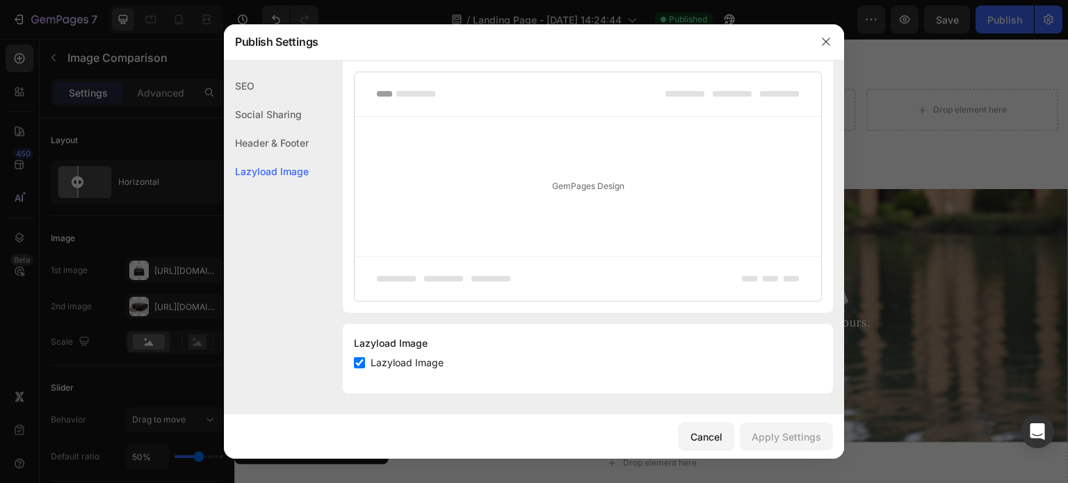
scroll to position [609, 0]
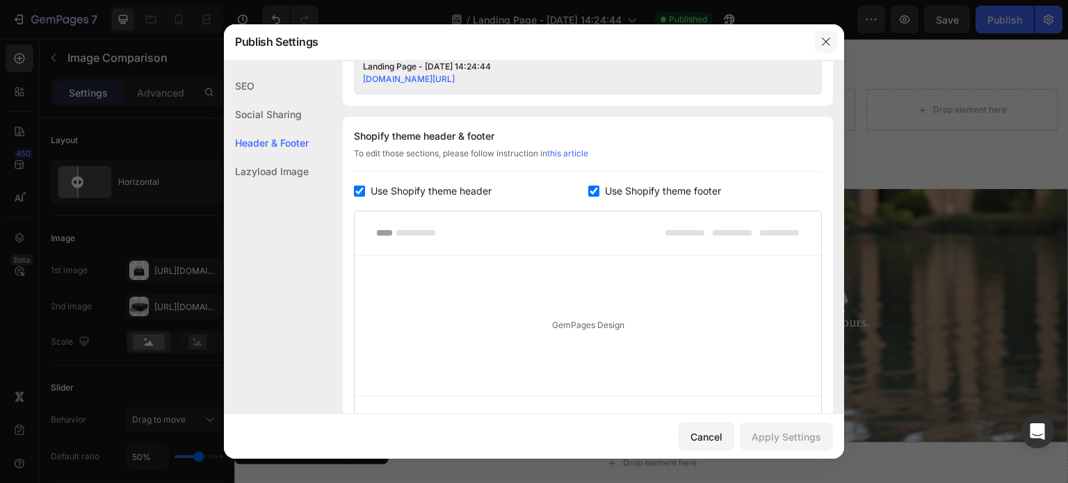
click at [826, 52] on button "button" at bounding box center [826, 42] width 22 height 22
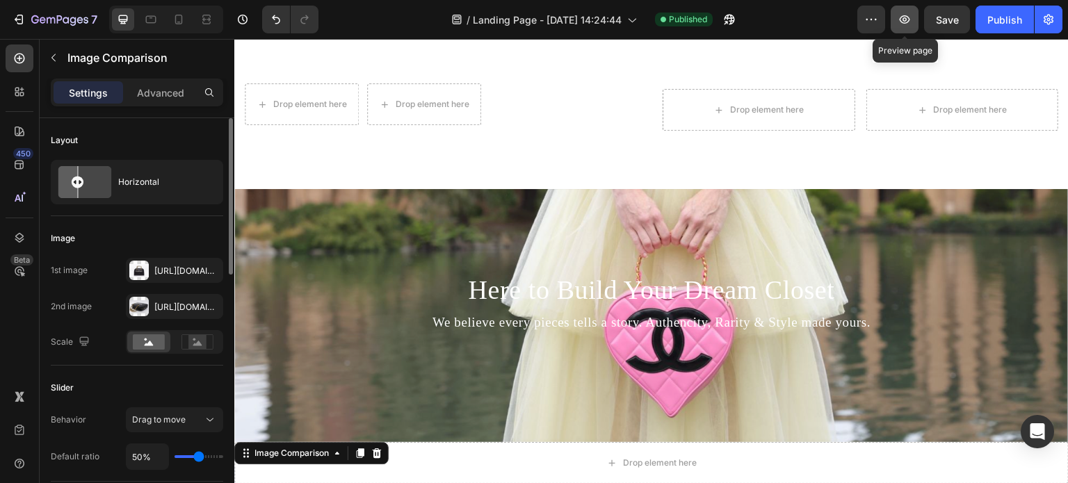
click at [906, 19] on icon "button" at bounding box center [905, 20] width 14 height 14
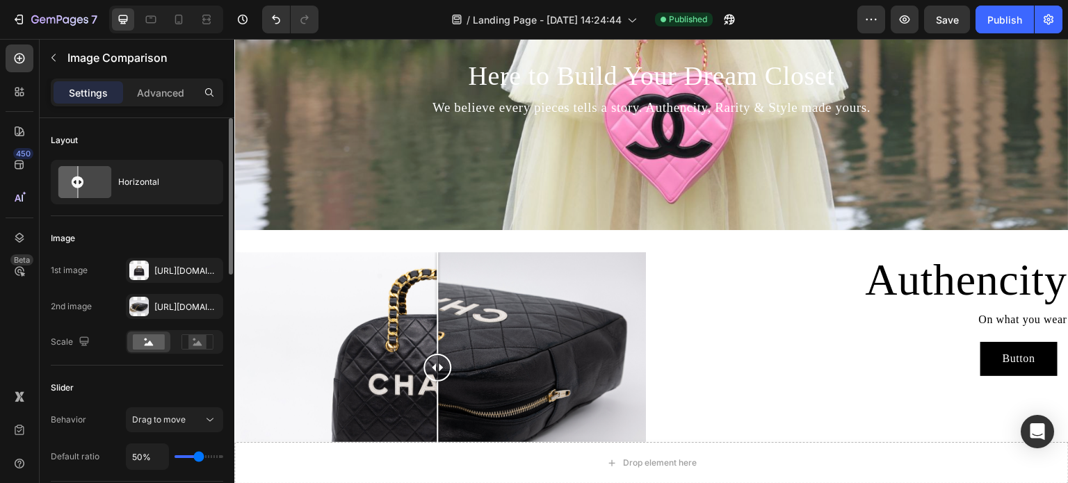
scroll to position [696, 0]
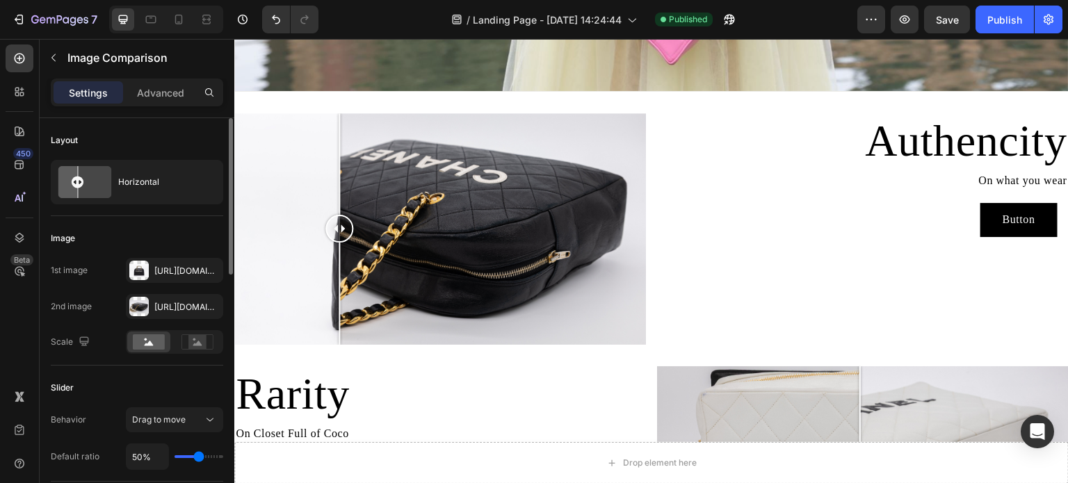
drag, startPoint x: 436, startPoint y: 223, endPoint x: 339, endPoint y: 225, distance: 96.7
click at [339, 225] on div at bounding box center [340, 229] width 28 height 28
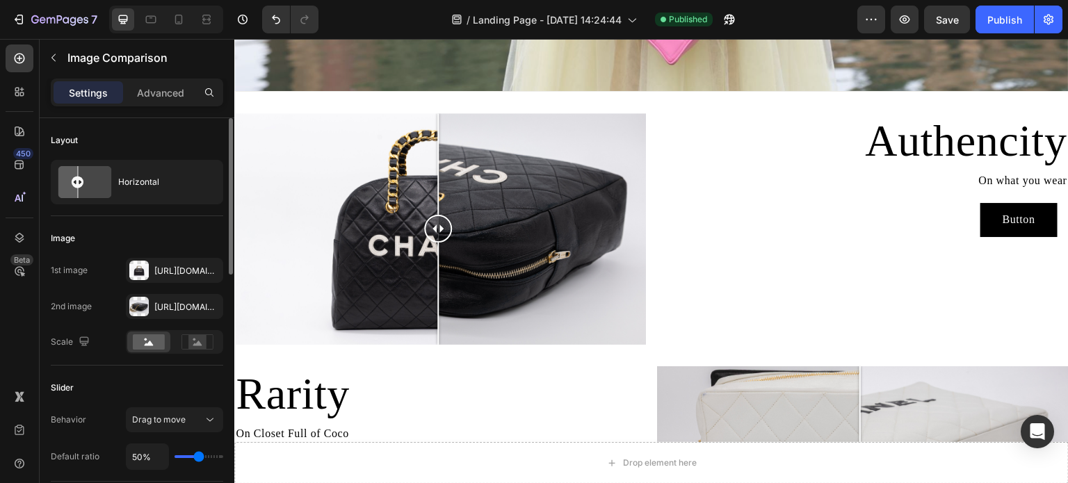
drag, startPoint x: 339, startPoint y: 225, endPoint x: 438, endPoint y: 272, distance: 109.2
click at [438, 272] on div at bounding box center [438, 229] width 28 height 232
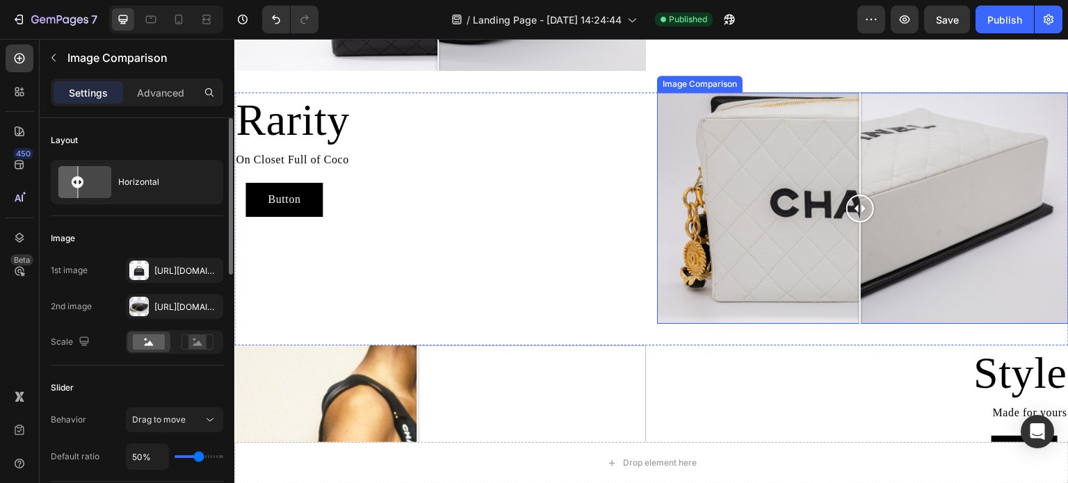
scroll to position [974, 0]
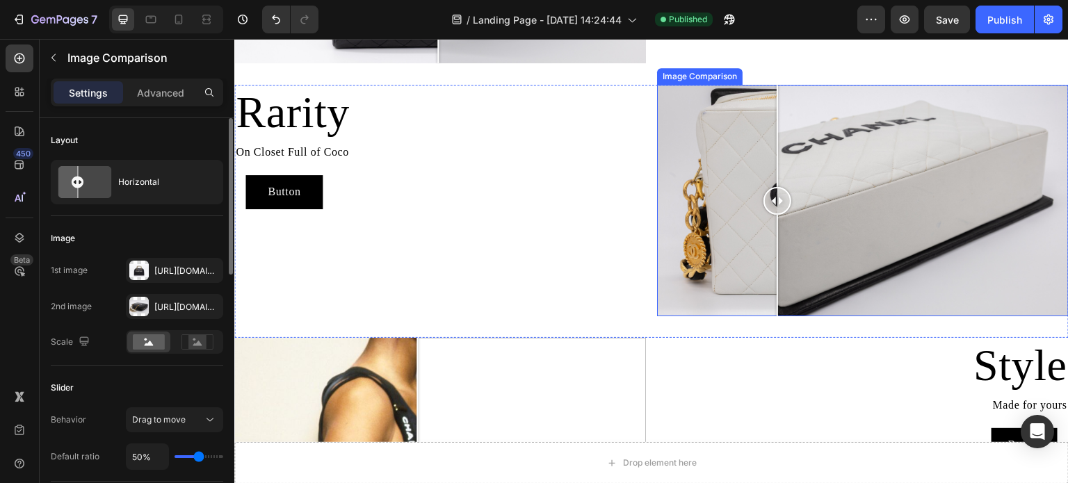
drag, startPoint x: 851, startPoint y: 197, endPoint x: 815, endPoint y: 264, distance: 76.6
click at [792, 264] on div at bounding box center [778, 201] width 28 height 232
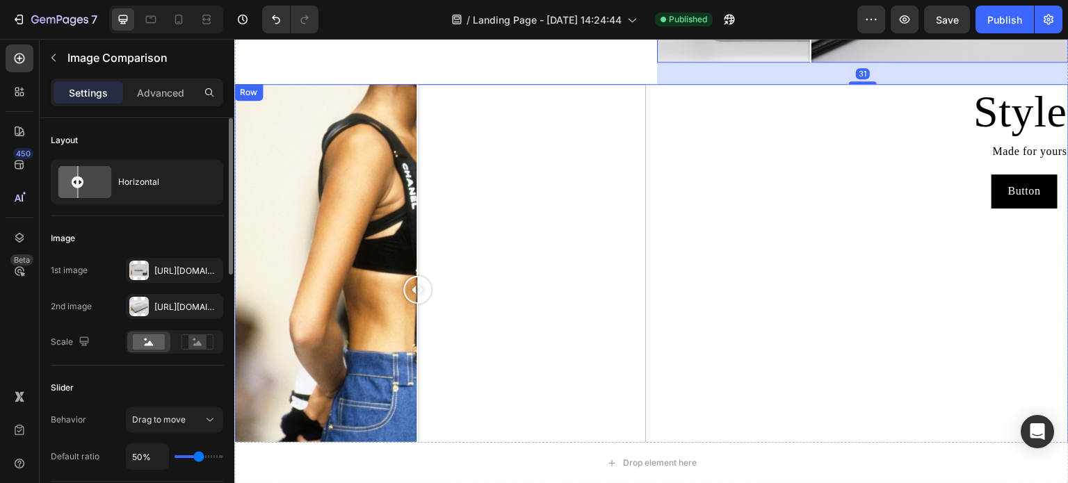
scroll to position [1252, 0]
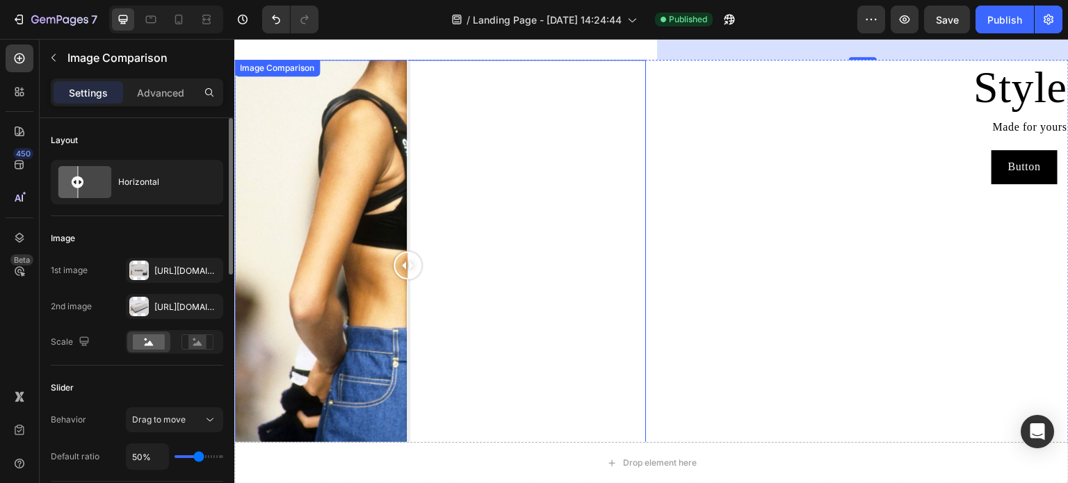
drag, startPoint x: 420, startPoint y: 256, endPoint x: 433, endPoint y: 298, distance: 43.8
click at [409, 293] on div at bounding box center [408, 266] width 28 height 412
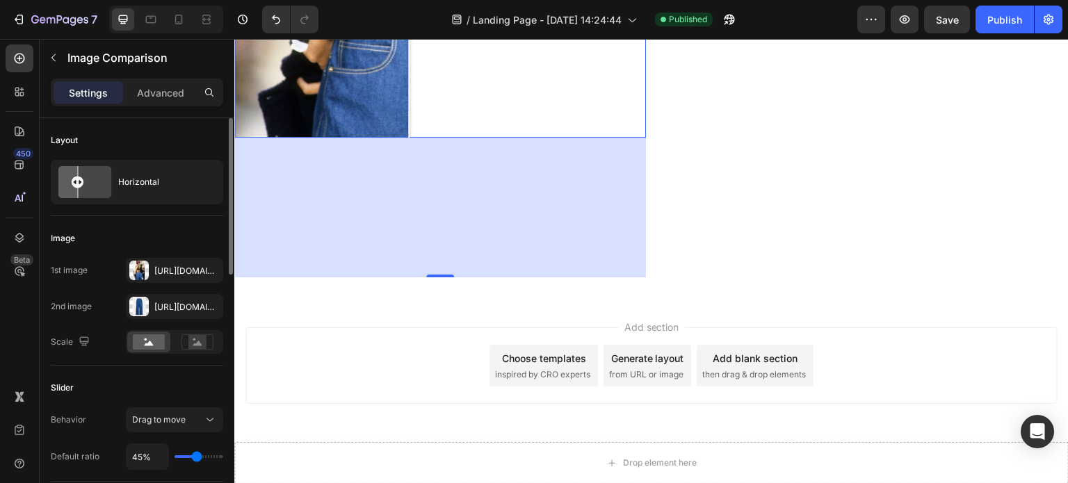
scroll to position [1591, 0]
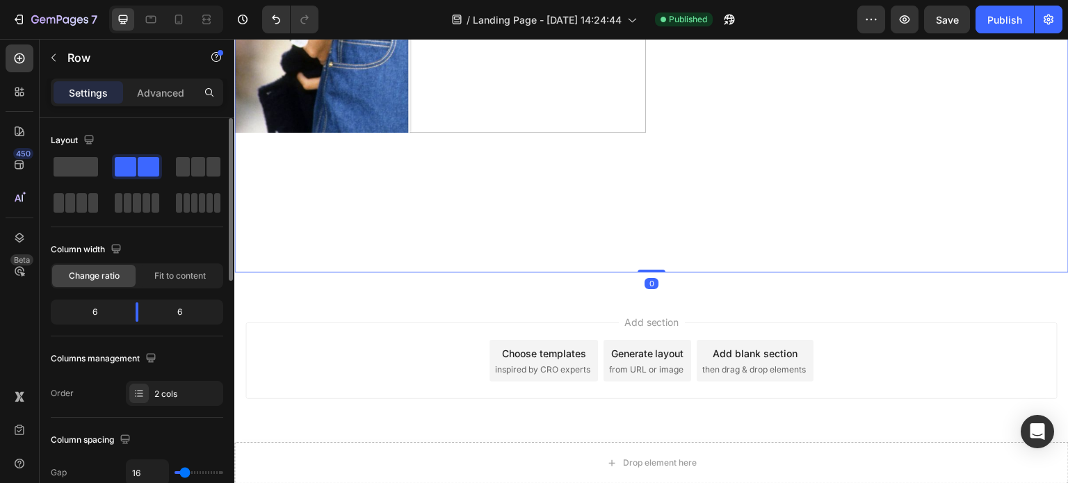
drag, startPoint x: 650, startPoint y: 259, endPoint x: 636, endPoint y: 161, distance: 99.2
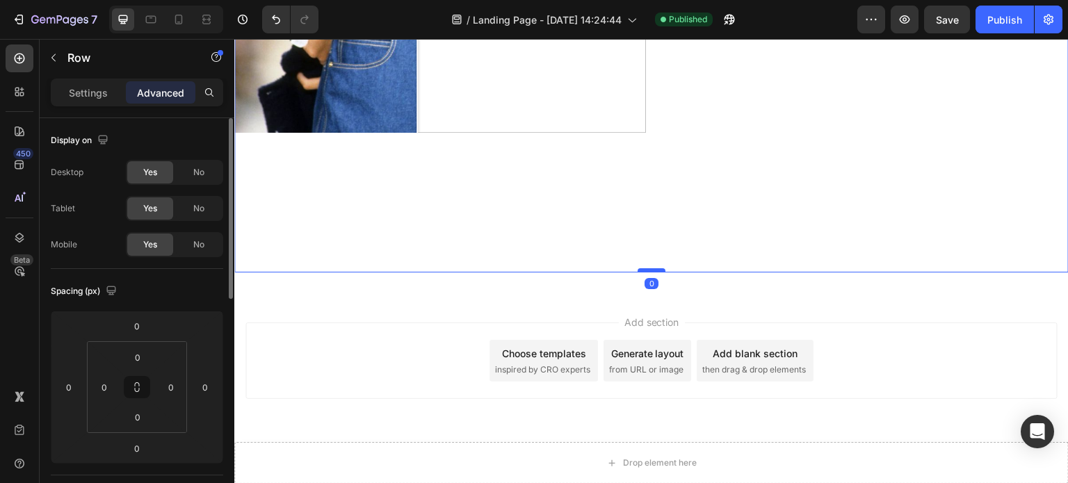
click at [647, 268] on div at bounding box center [652, 270] width 28 height 4
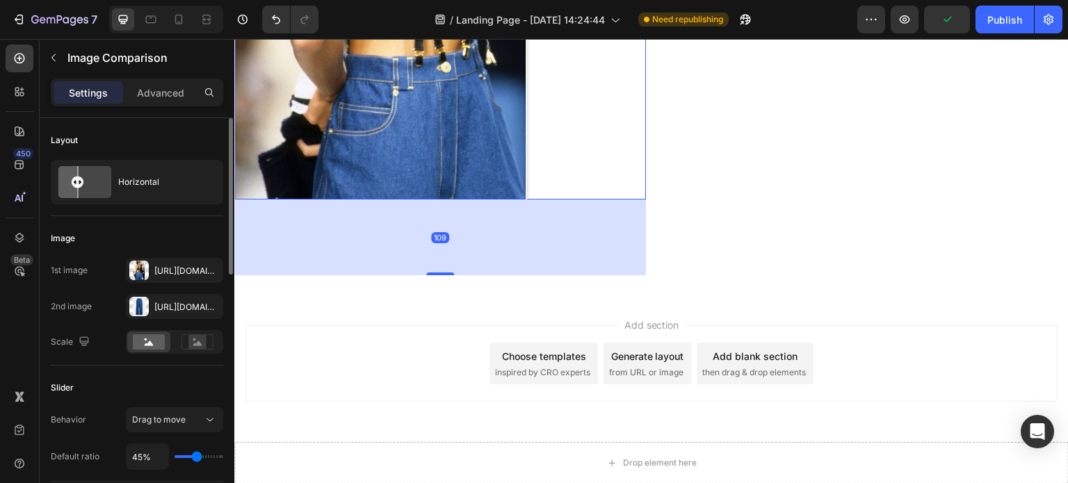
scroll to position [1516, 0]
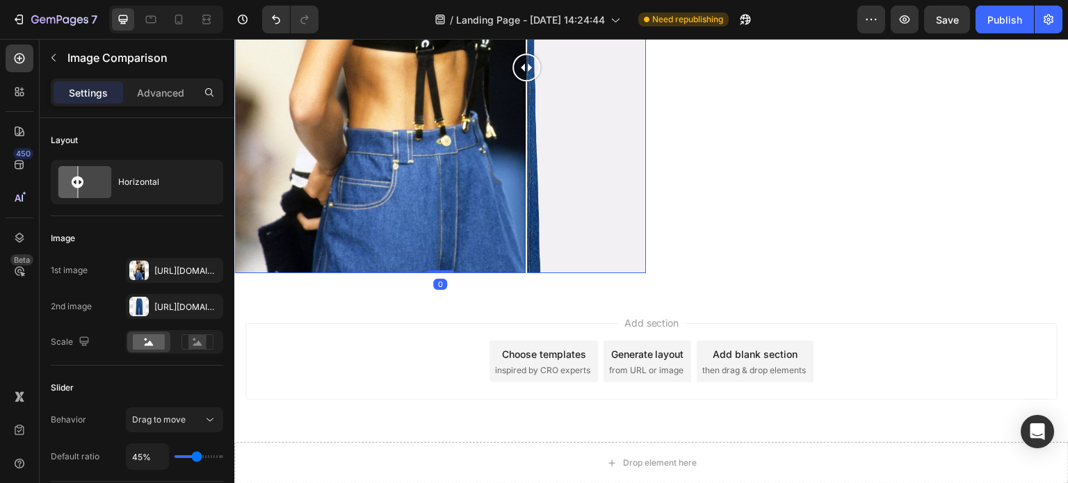
click at [460, 113] on div "Image Comparison 0" at bounding box center [440, 68] width 412 height 412
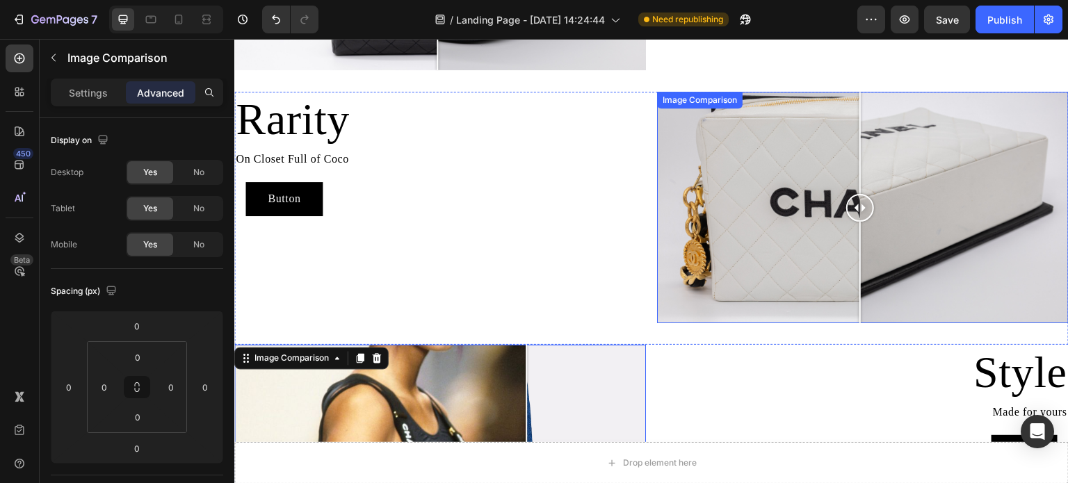
scroll to position [963, 0]
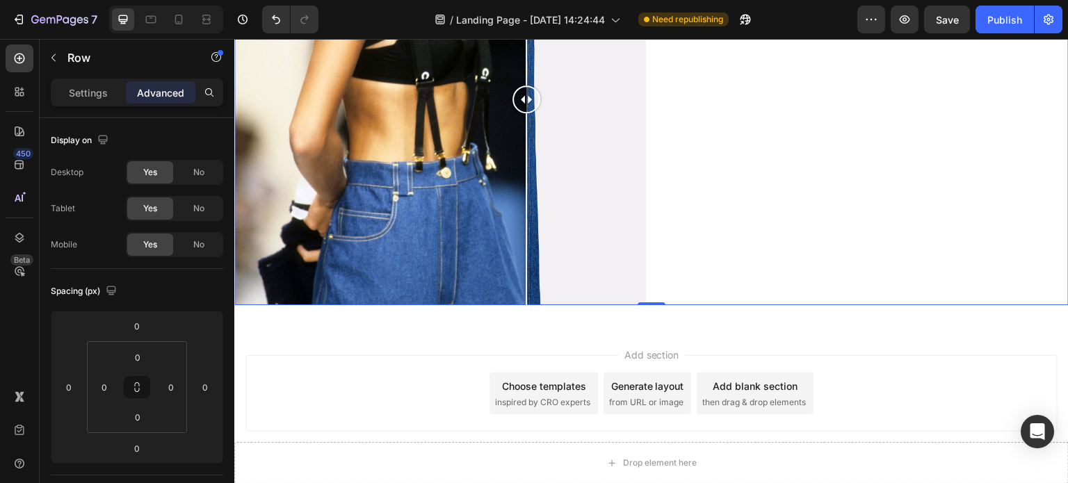
scroll to position [1450, 0]
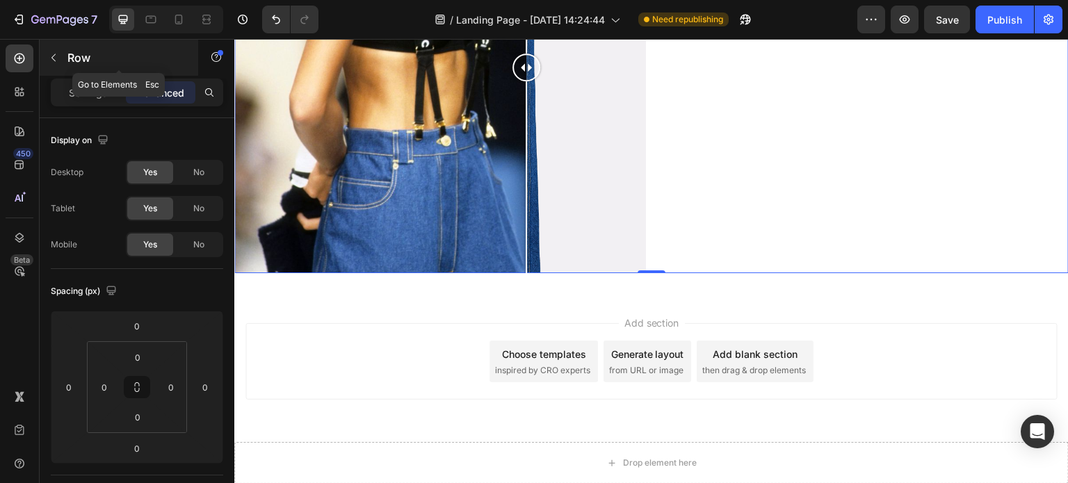
click at [58, 58] on icon "button" at bounding box center [53, 57] width 11 height 11
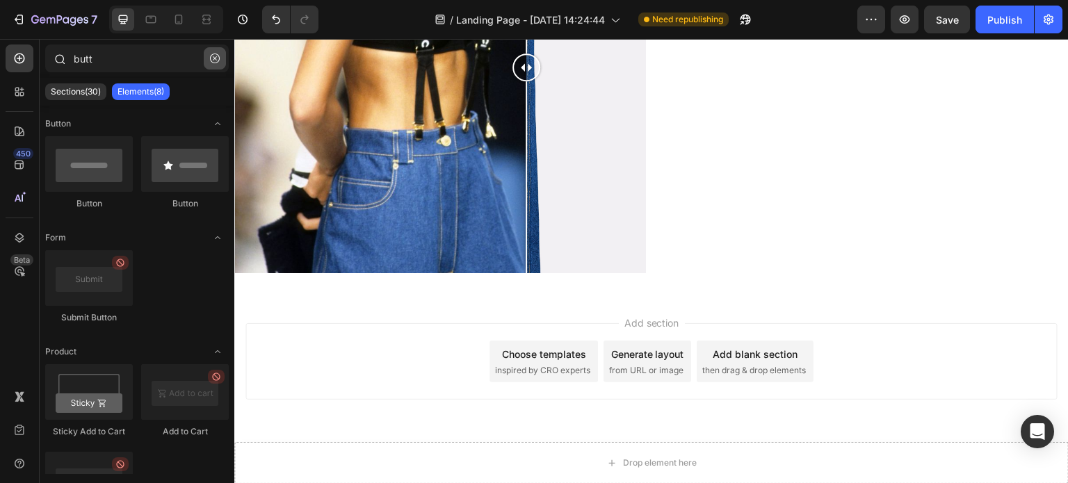
click at [212, 55] on icon "button" at bounding box center [215, 59] width 10 height 10
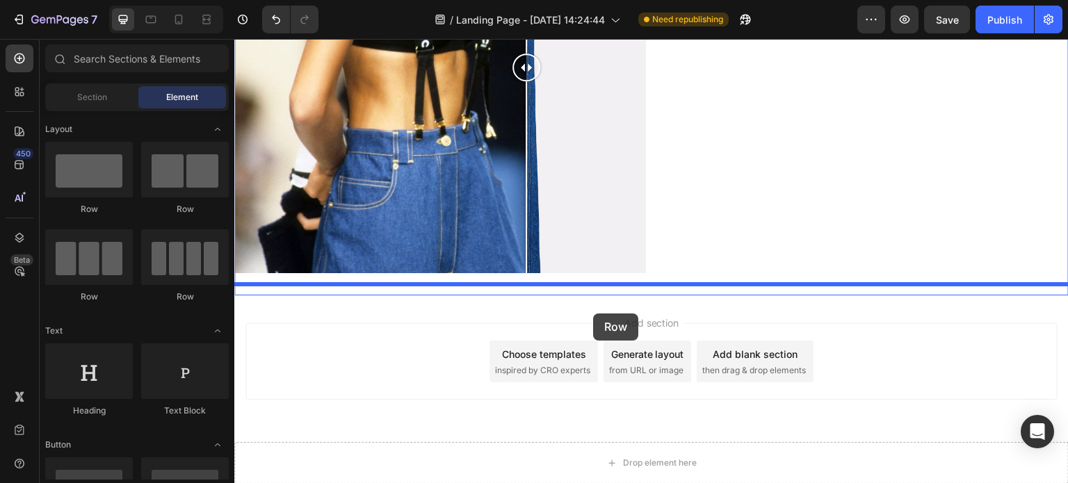
drag, startPoint x: 314, startPoint y: 216, endPoint x: 594, endPoint y: 312, distance: 295.9
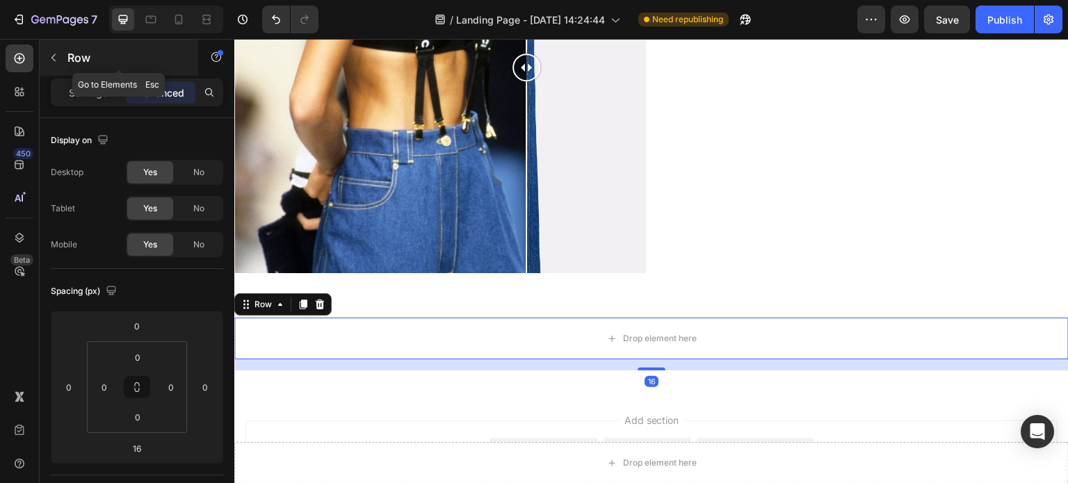
click at [49, 54] on icon "button" at bounding box center [53, 57] width 11 height 11
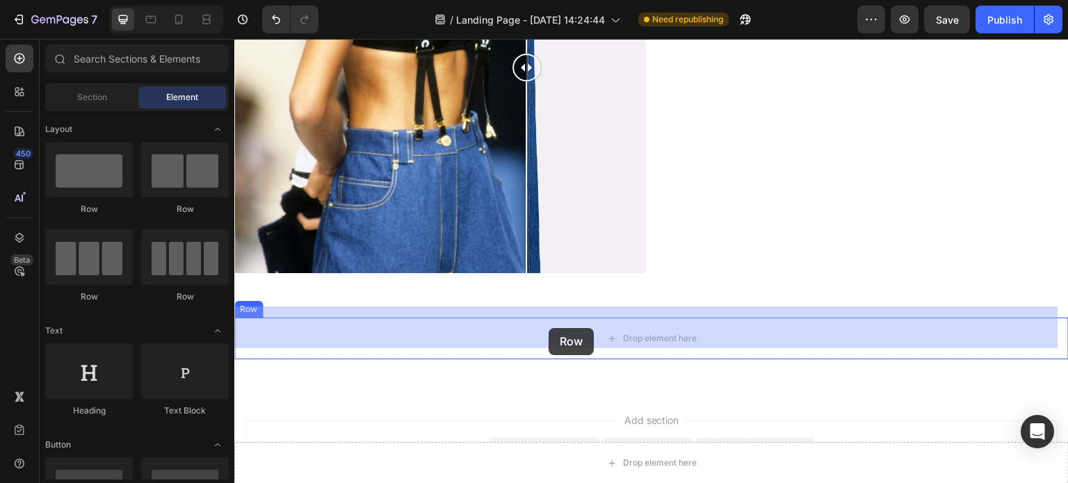
drag, startPoint x: 411, startPoint y: 303, endPoint x: 549, endPoint y: 328, distance: 140.1
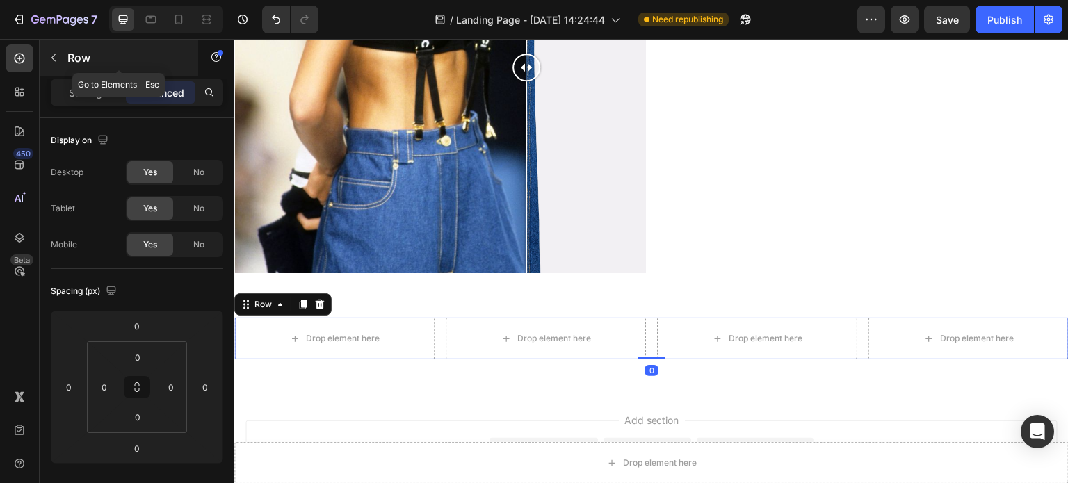
click at [53, 63] on icon "button" at bounding box center [53, 57] width 11 height 11
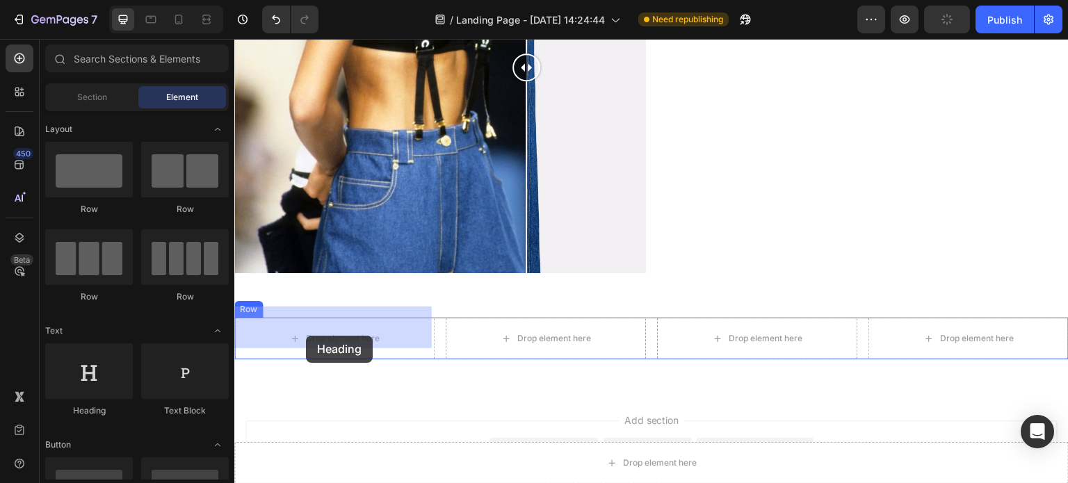
drag, startPoint x: 325, startPoint y: 417, endPoint x: 466, endPoint y: 383, distance: 145.3
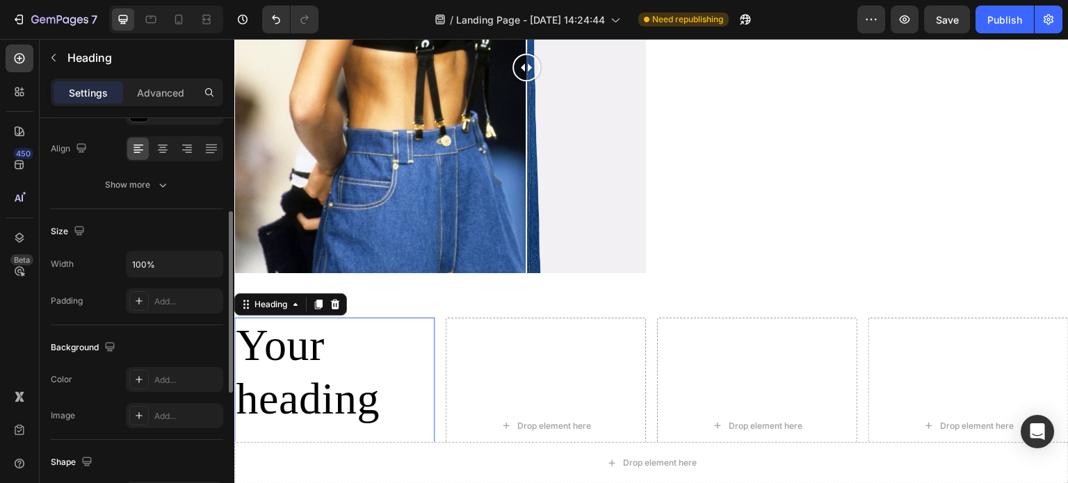
scroll to position [139, 0]
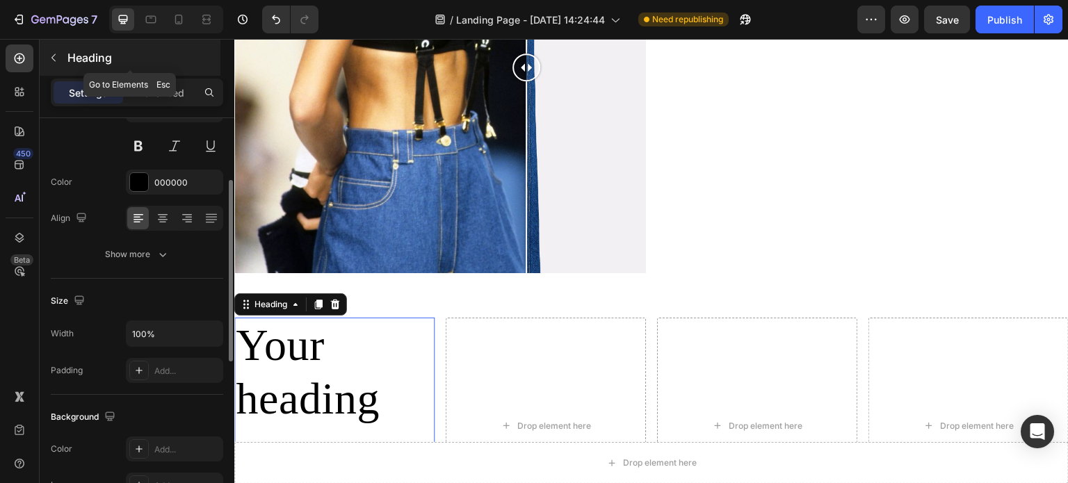
click at [51, 67] on button "button" at bounding box center [53, 58] width 22 height 22
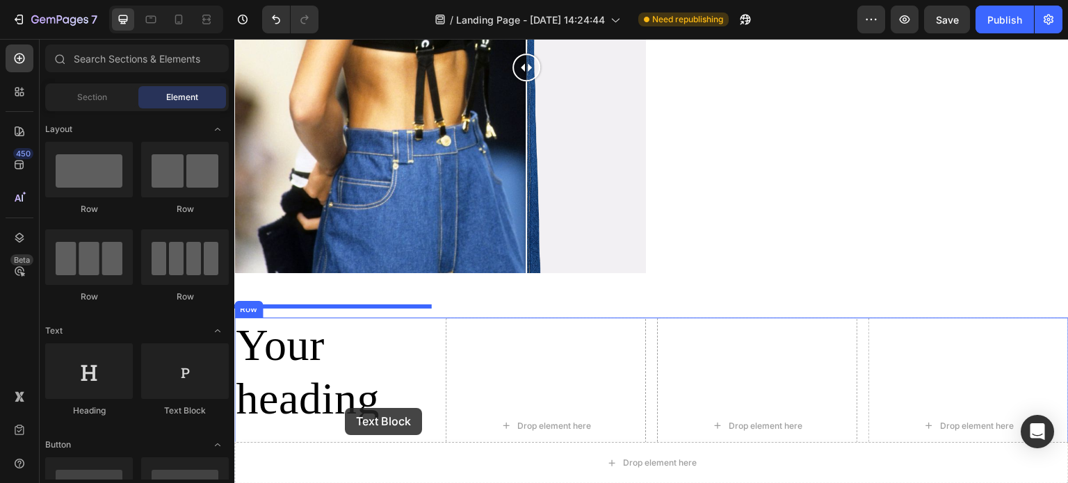
drag, startPoint x: 418, startPoint y: 419, endPoint x: 345, endPoint y: 408, distance: 73.9
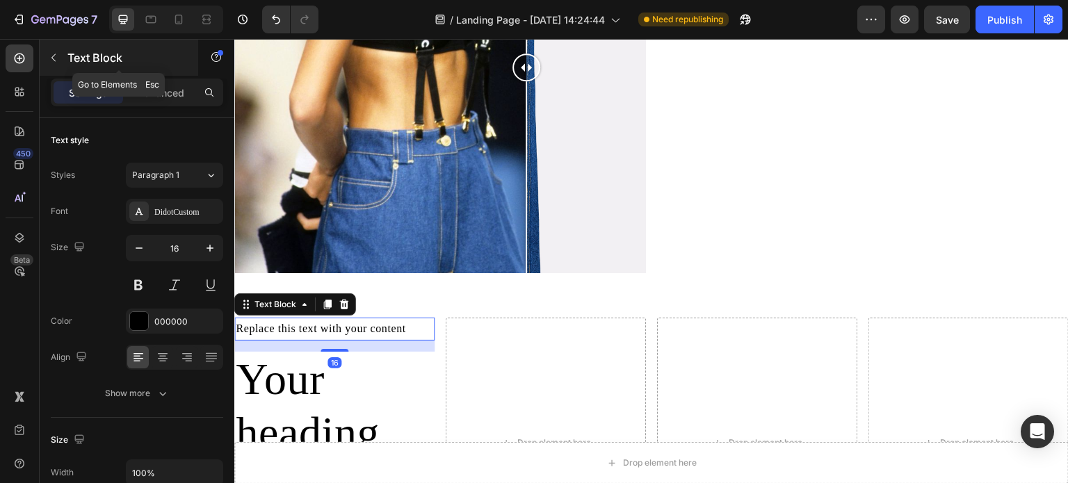
click at [51, 61] on icon "button" at bounding box center [53, 57] width 11 height 11
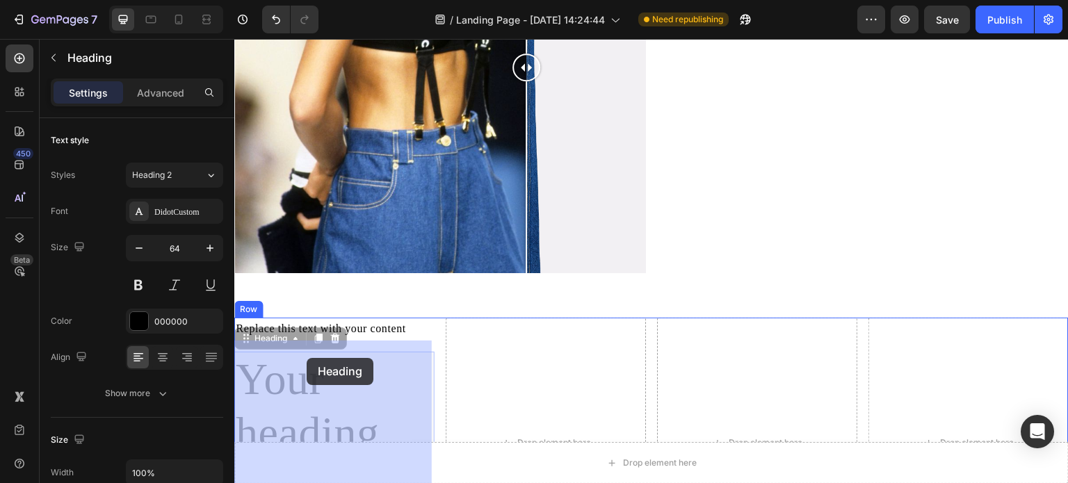
drag, startPoint x: 299, startPoint y: 399, endPoint x: 309, endPoint y: 353, distance: 46.9
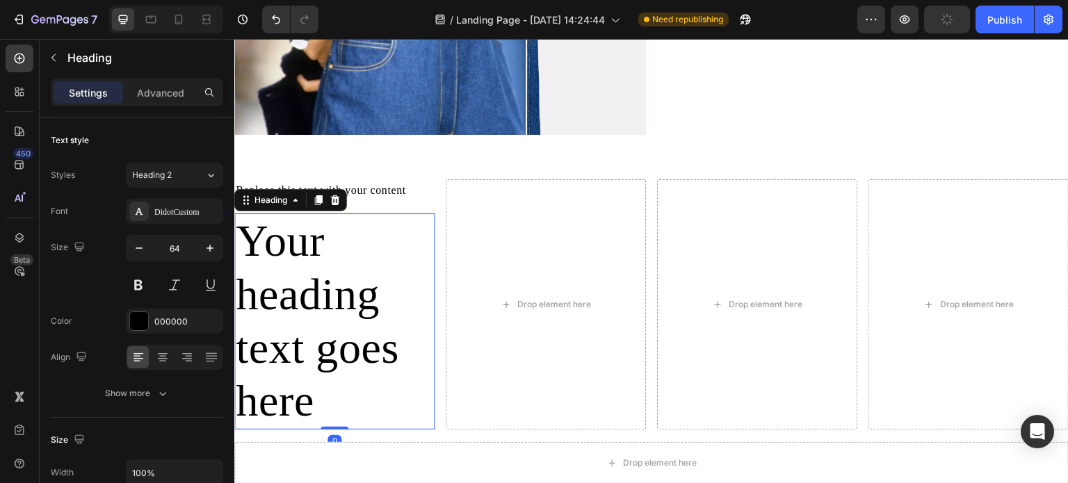
scroll to position [1589, 0]
click at [414, 157] on div "Replace this text with your content Text Block Your heading text goes here Head…" at bounding box center [651, 310] width 835 height 306
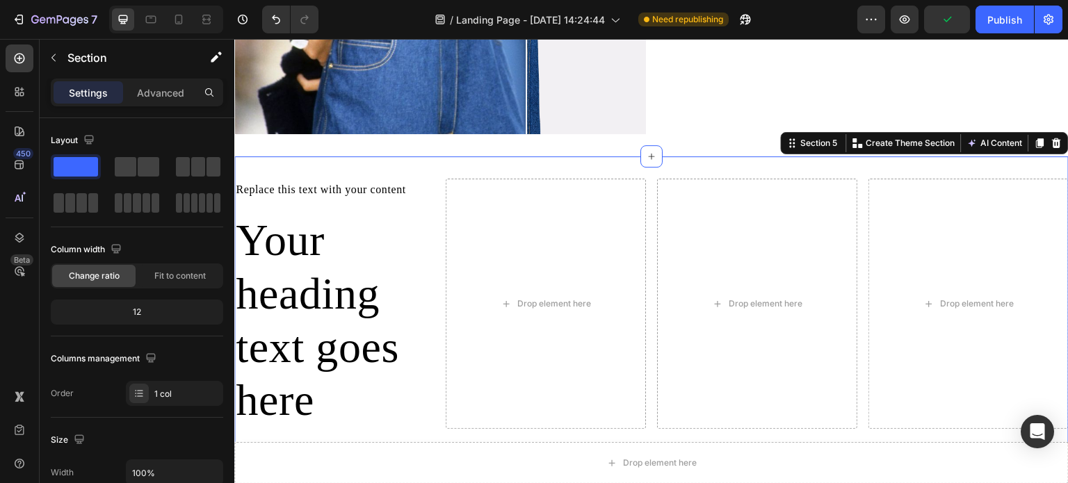
click at [369, 186] on div "Replace this text with your content" at bounding box center [334, 190] width 200 height 23
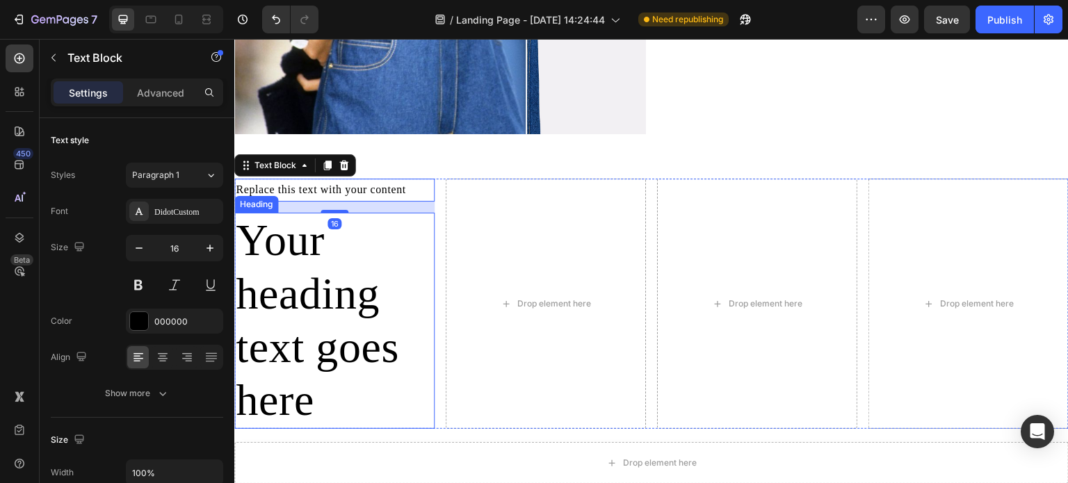
click at [374, 230] on h2 "Your heading text goes here" at bounding box center [334, 321] width 200 height 216
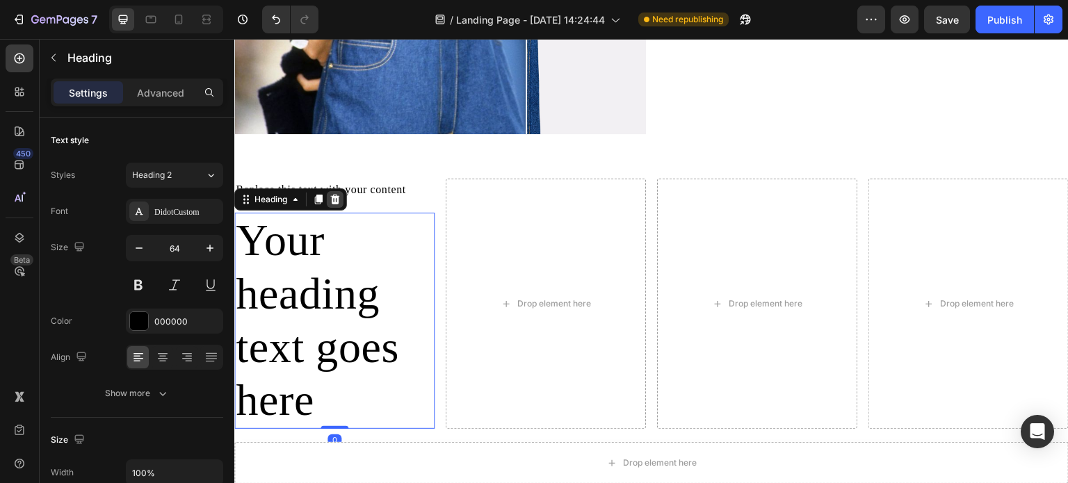
click at [336, 195] on icon at bounding box center [335, 200] width 9 height 10
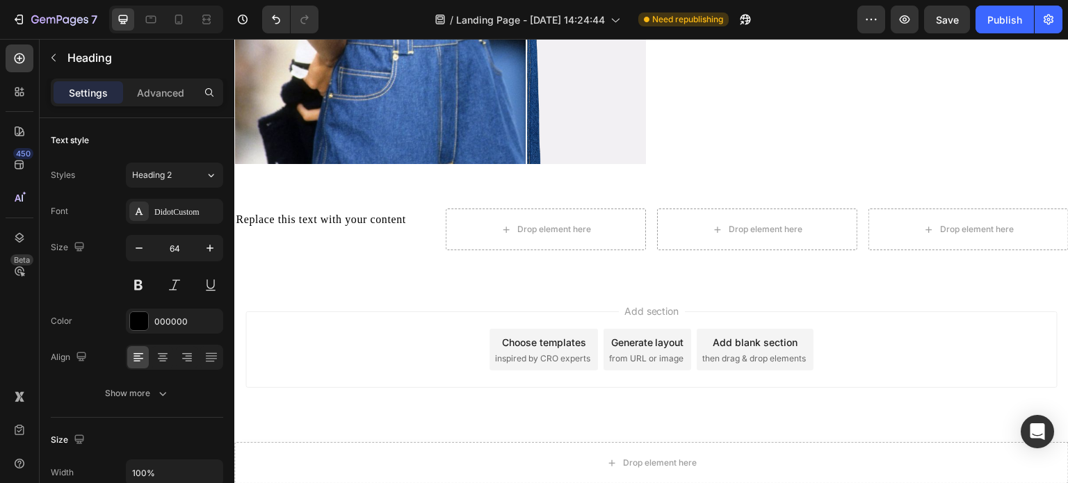
scroll to position [1548, 0]
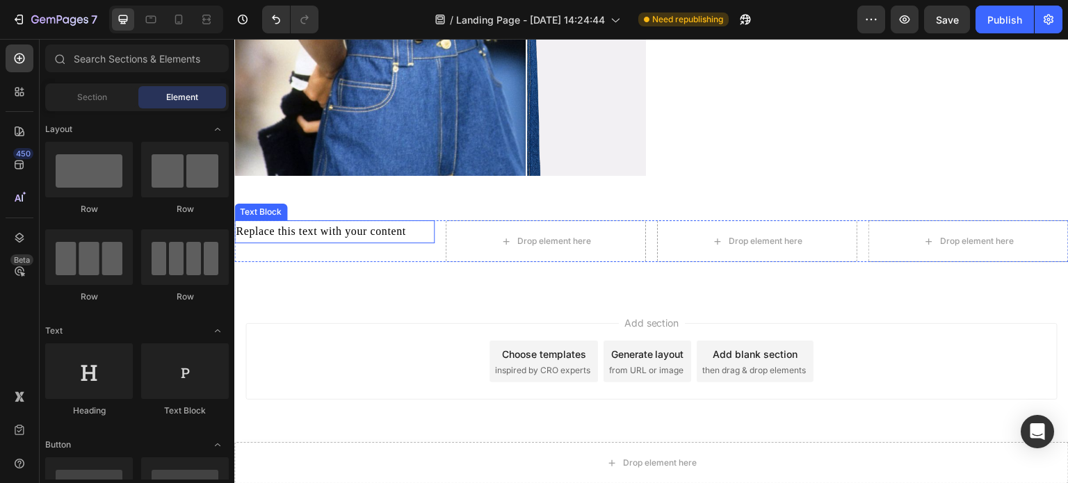
click at [362, 220] on div "Replace this text with your content" at bounding box center [334, 231] width 200 height 23
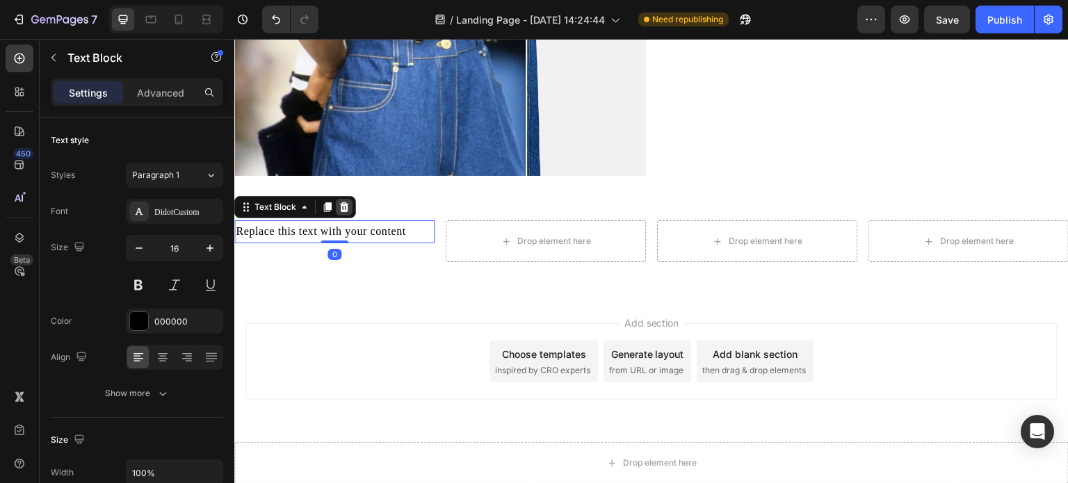
click at [346, 202] on icon at bounding box center [344, 207] width 9 height 10
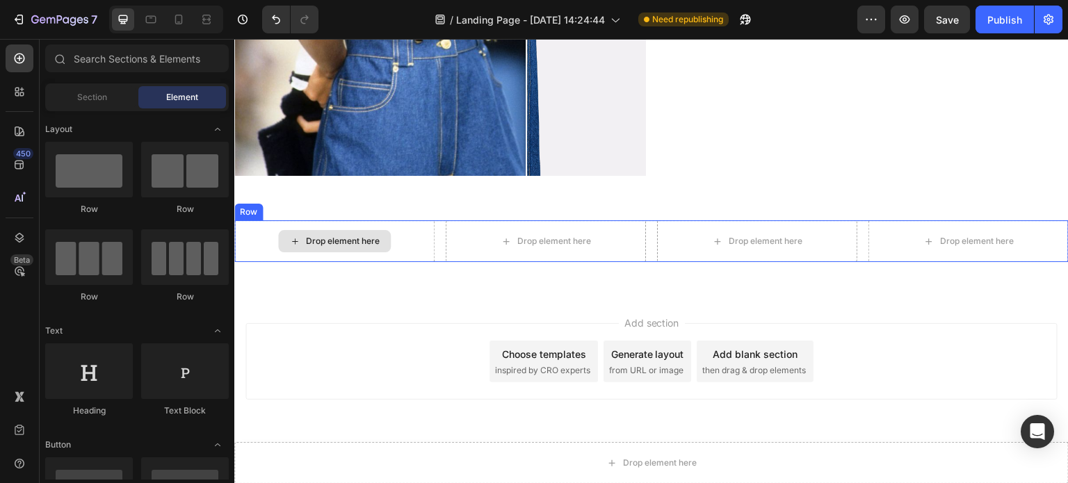
click at [376, 238] on div "Drop element here" at bounding box center [334, 241] width 113 height 22
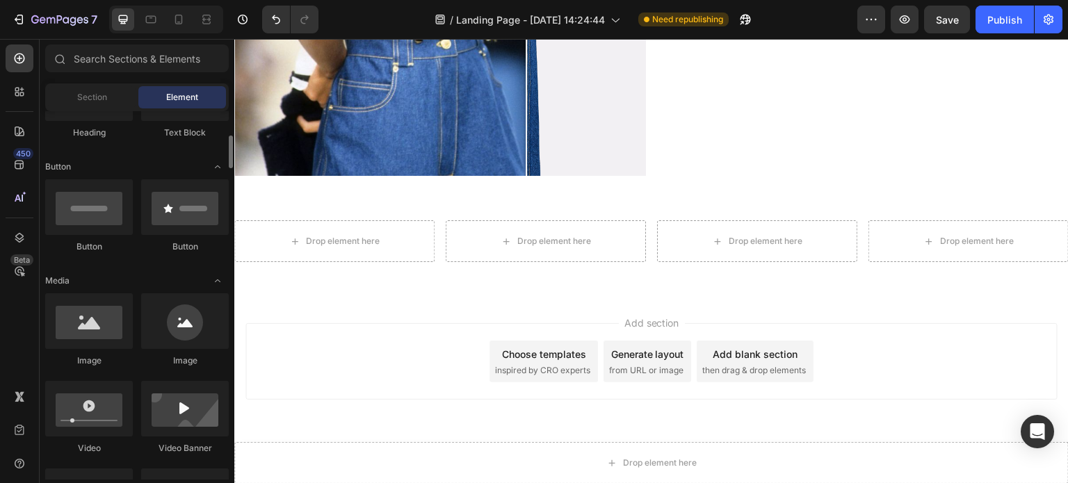
scroll to position [348, 0]
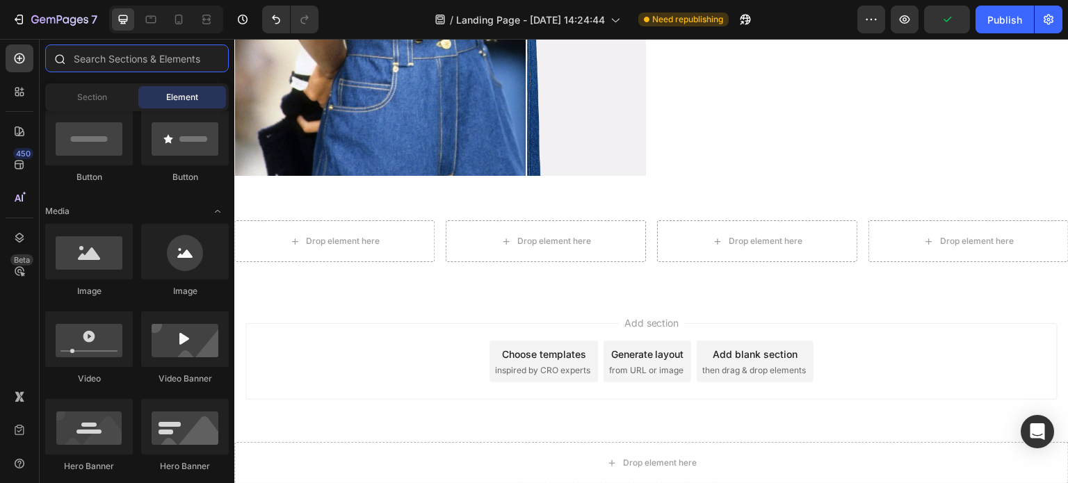
click at [184, 58] on input "text" at bounding box center [137, 59] width 184 height 28
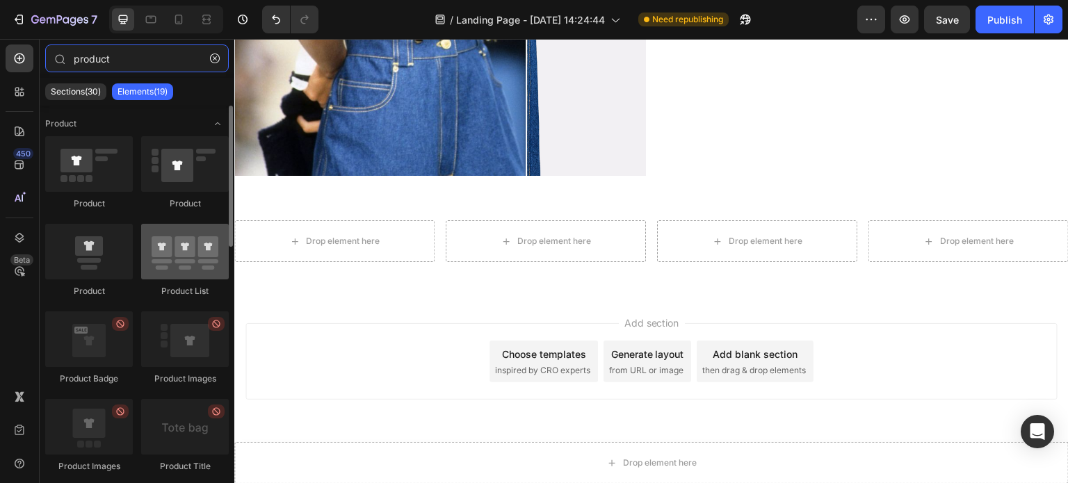
type input "product"
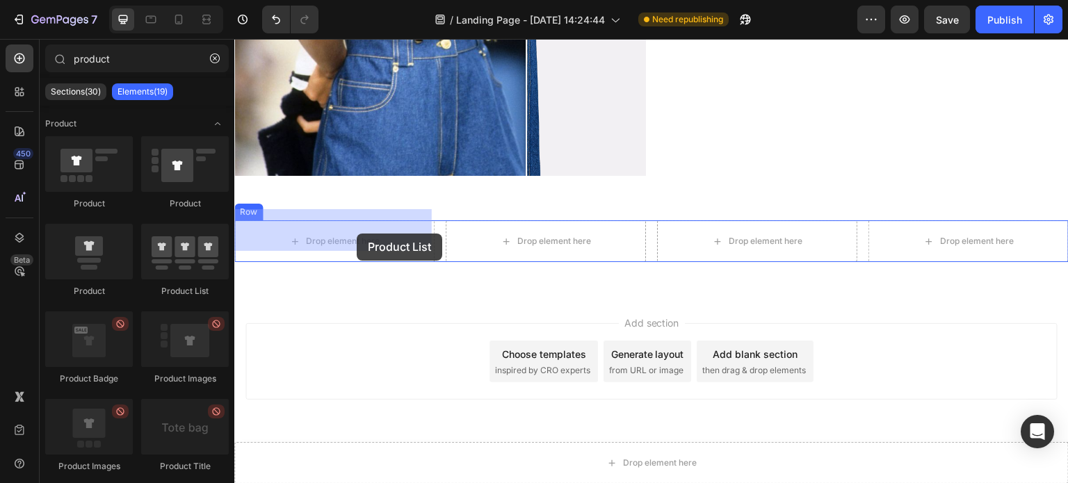
drag, startPoint x: 417, startPoint y: 305, endPoint x: 357, endPoint y: 234, distance: 93.8
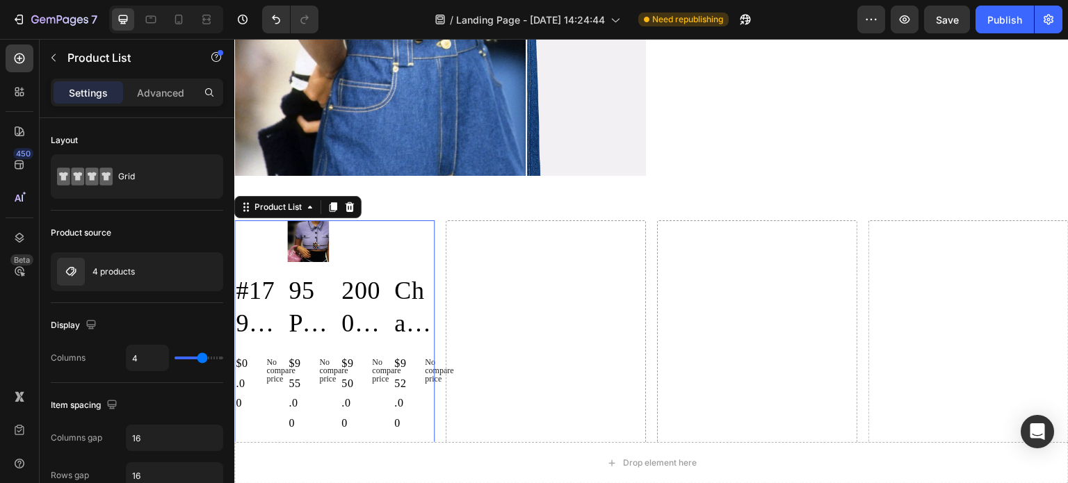
scroll to position [1589, 0]
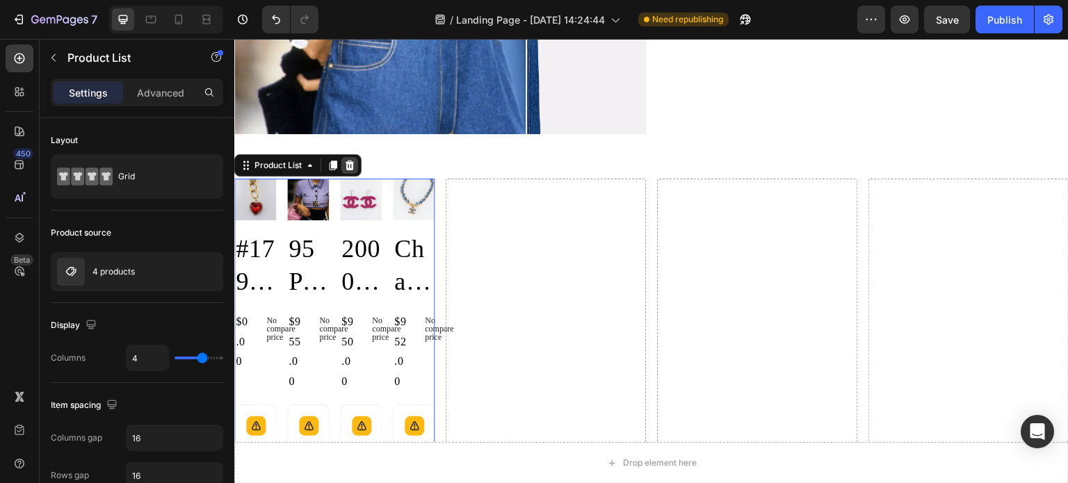
click at [353, 161] on icon at bounding box center [350, 166] width 9 height 10
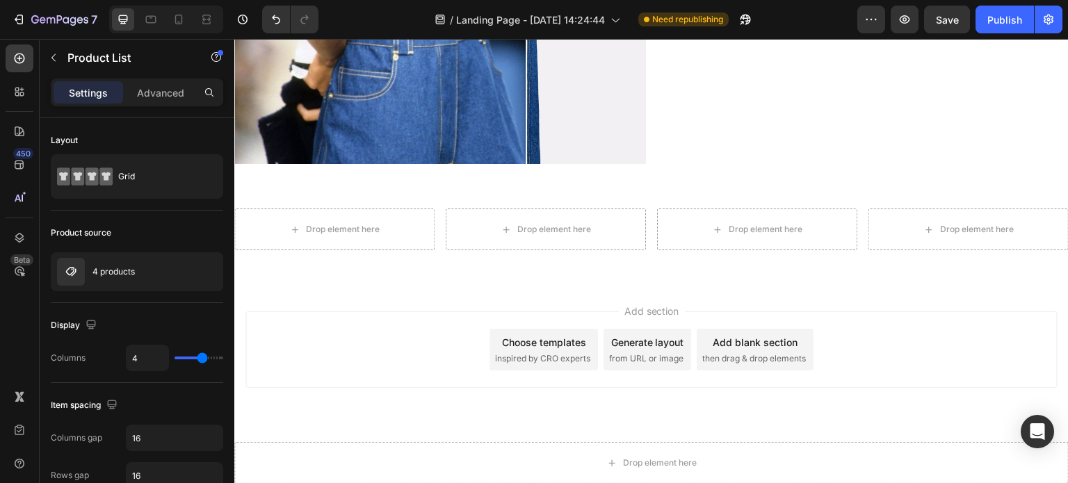
scroll to position [1548, 0]
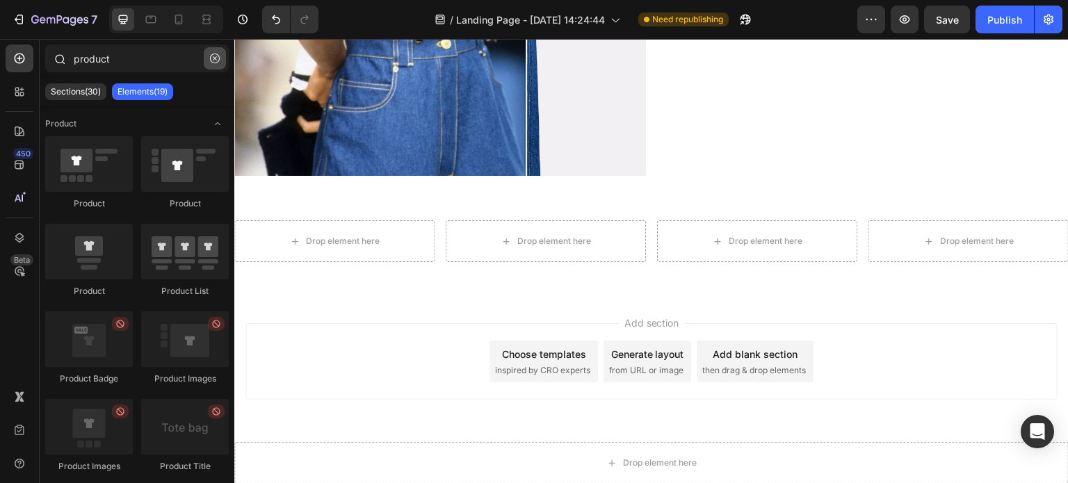
click at [217, 61] on icon "button" at bounding box center [215, 59] width 10 height 10
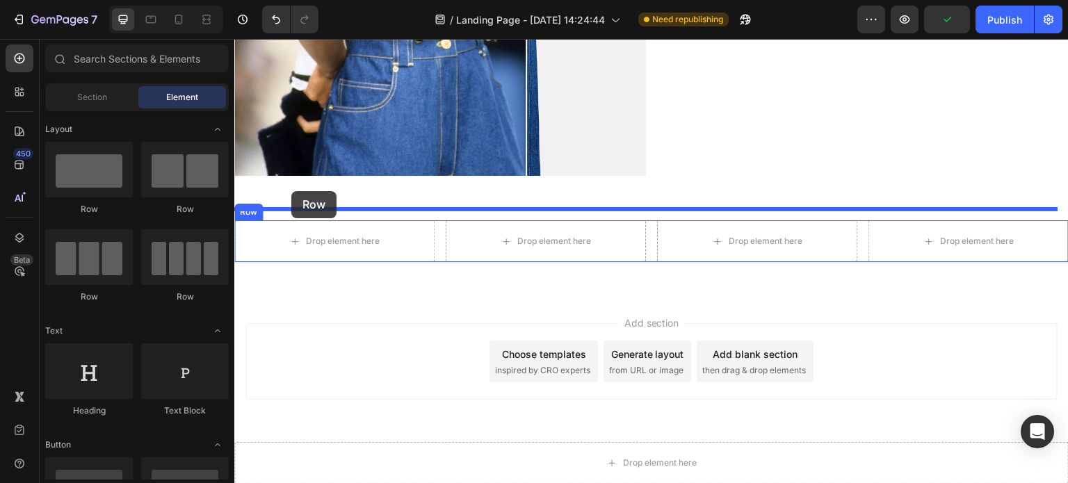
drag, startPoint x: 334, startPoint y: 204, endPoint x: 291, endPoint y: 191, distance: 44.4
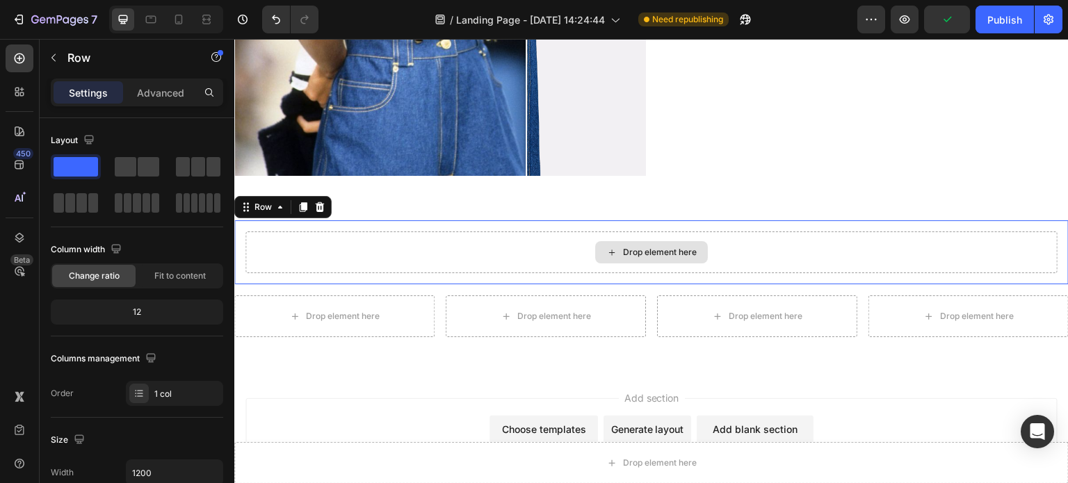
scroll to position [1589, 0]
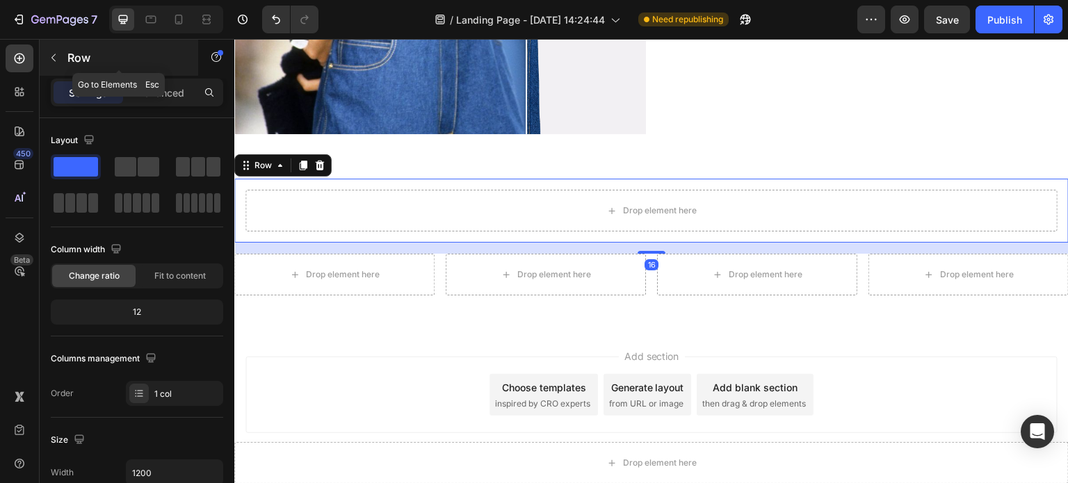
click at [50, 60] on icon "button" at bounding box center [53, 57] width 11 height 11
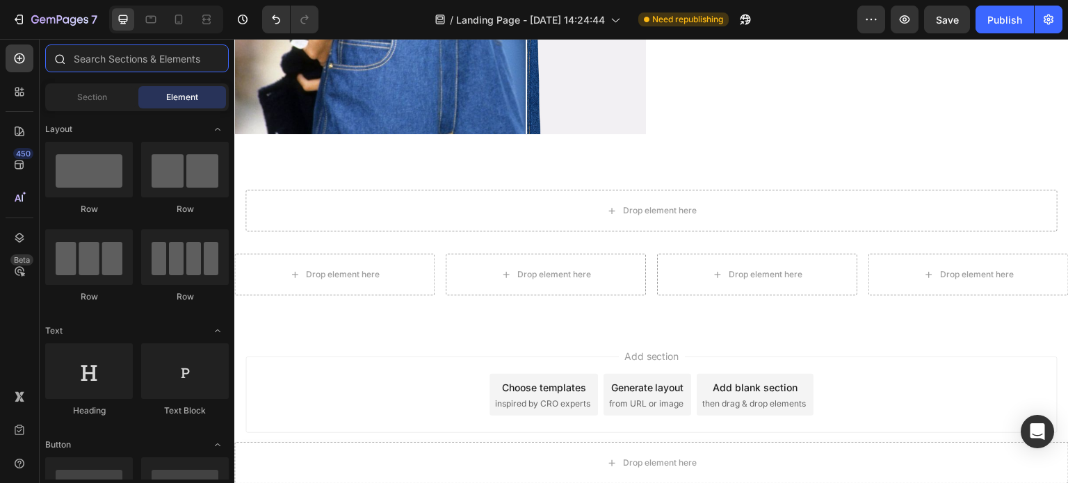
click at [141, 69] on input "text" at bounding box center [137, 59] width 184 height 28
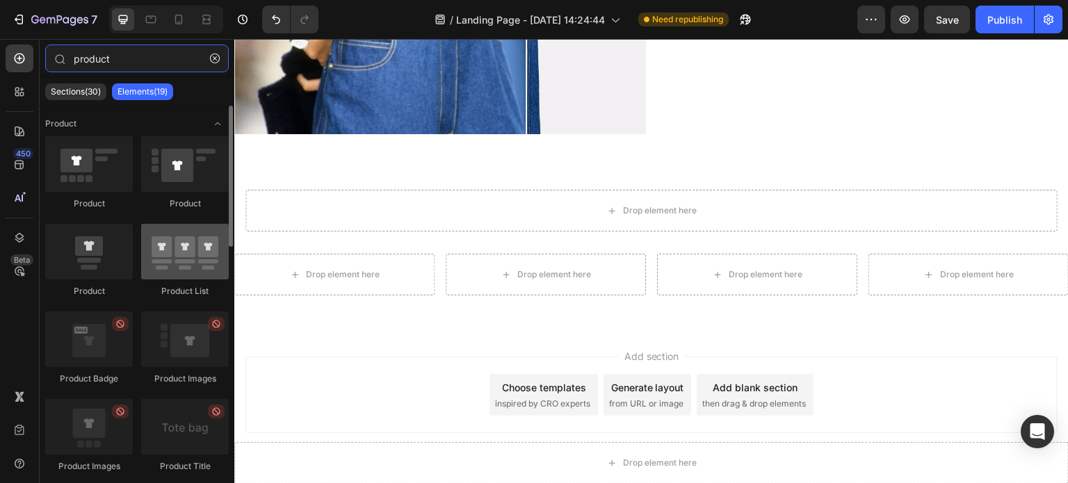
type input "product"
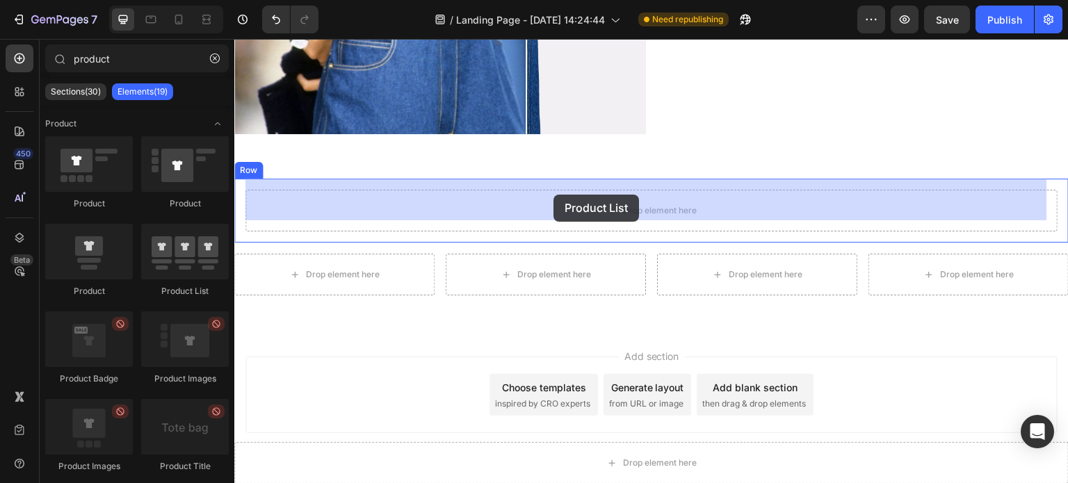
drag, startPoint x: 406, startPoint y: 305, endPoint x: 554, endPoint y: 195, distance: 184.5
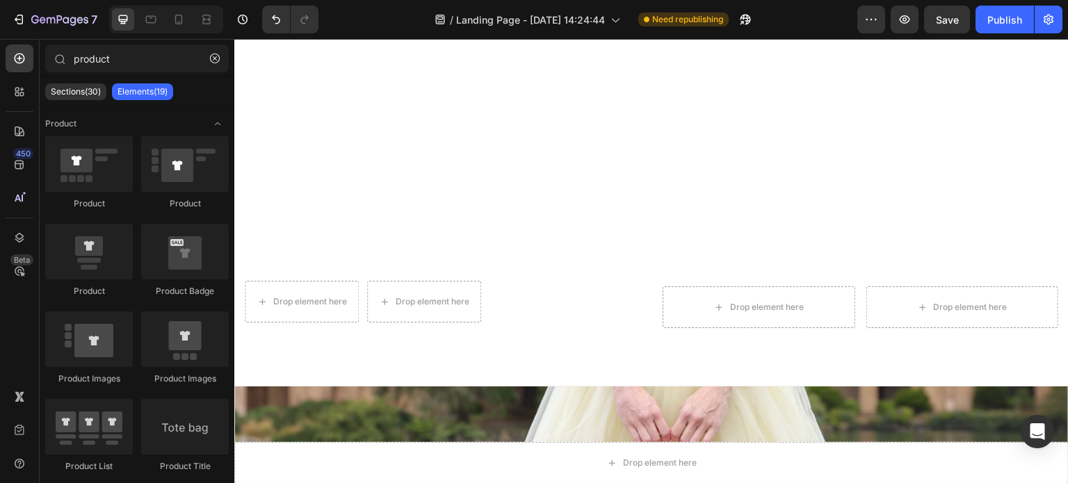
scroll to position [390, 0]
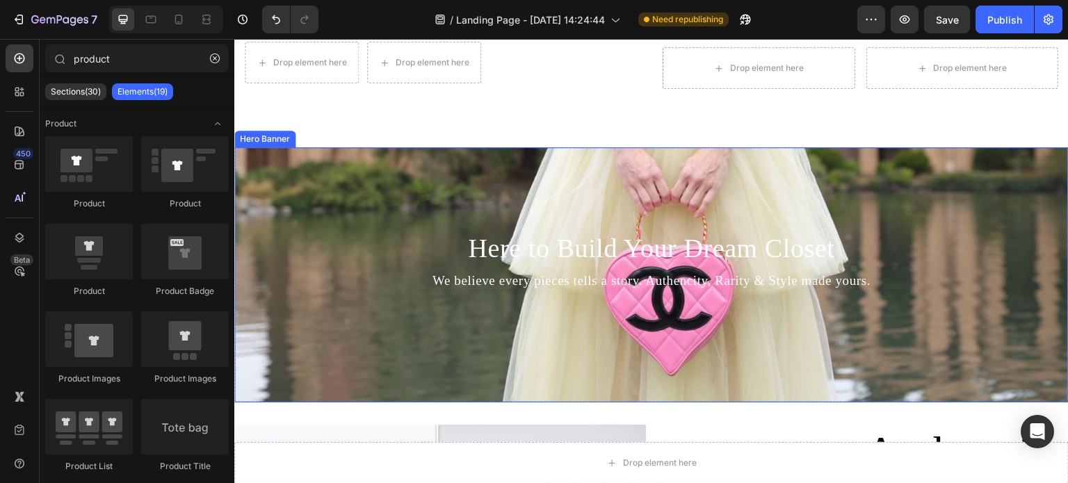
click at [435, 186] on div "Background Image" at bounding box center [651, 274] width 835 height 255
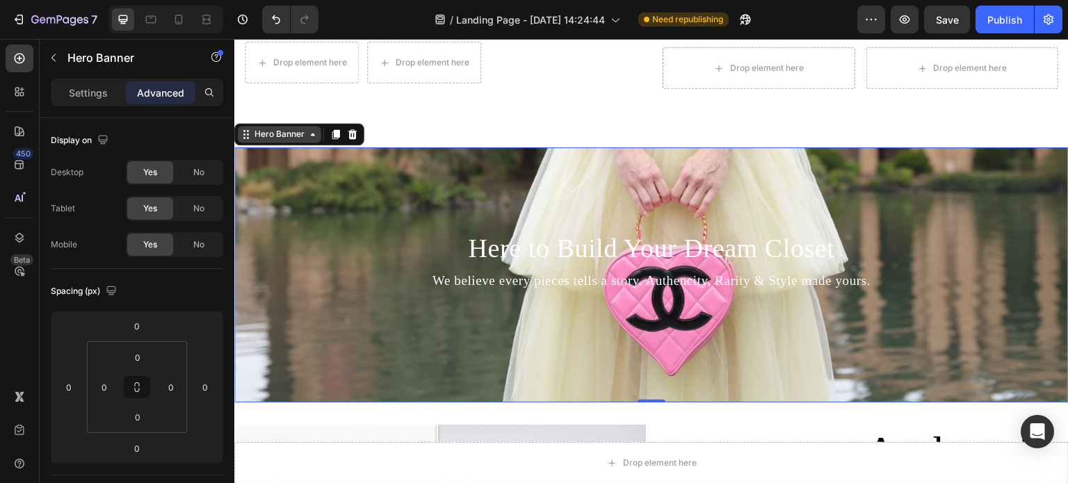
click at [250, 129] on icon at bounding box center [246, 134] width 11 height 11
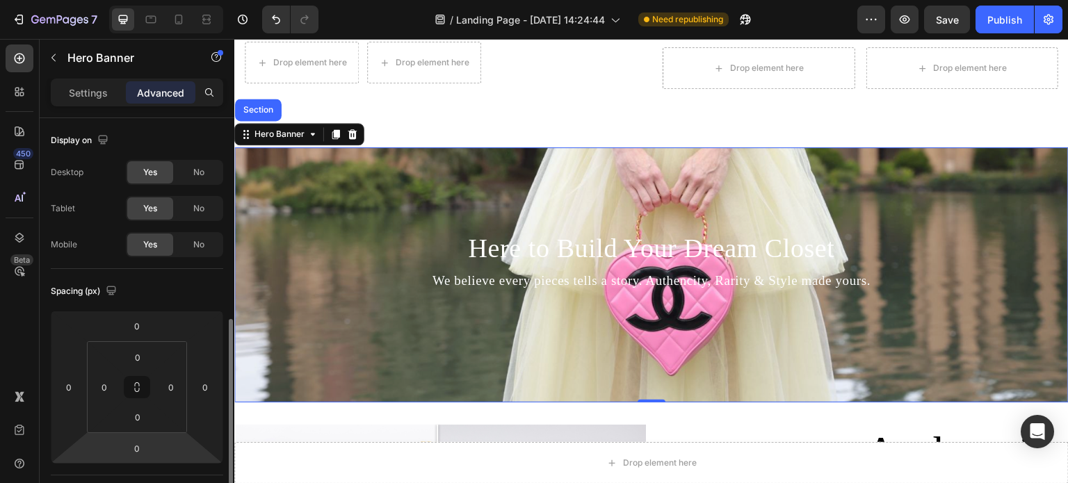
scroll to position [139, 0]
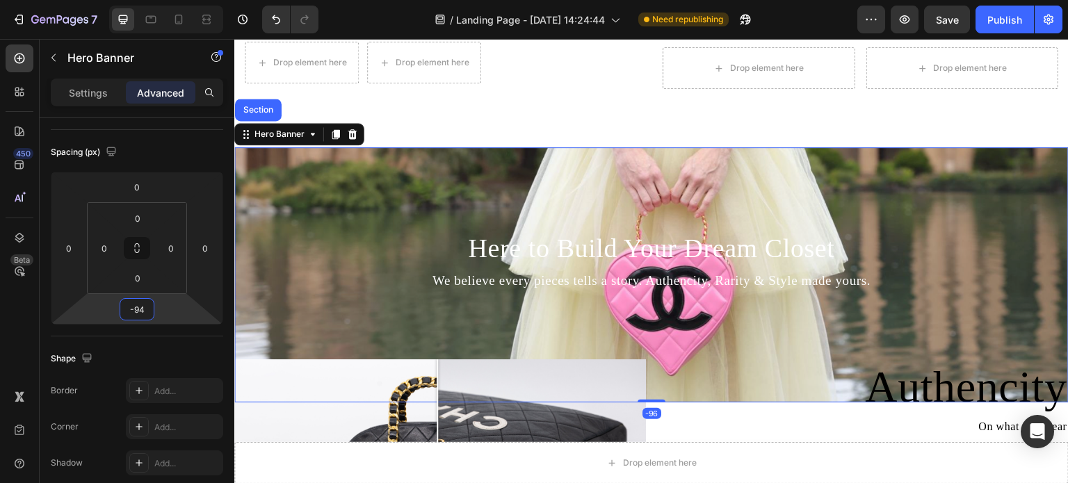
type input "-92"
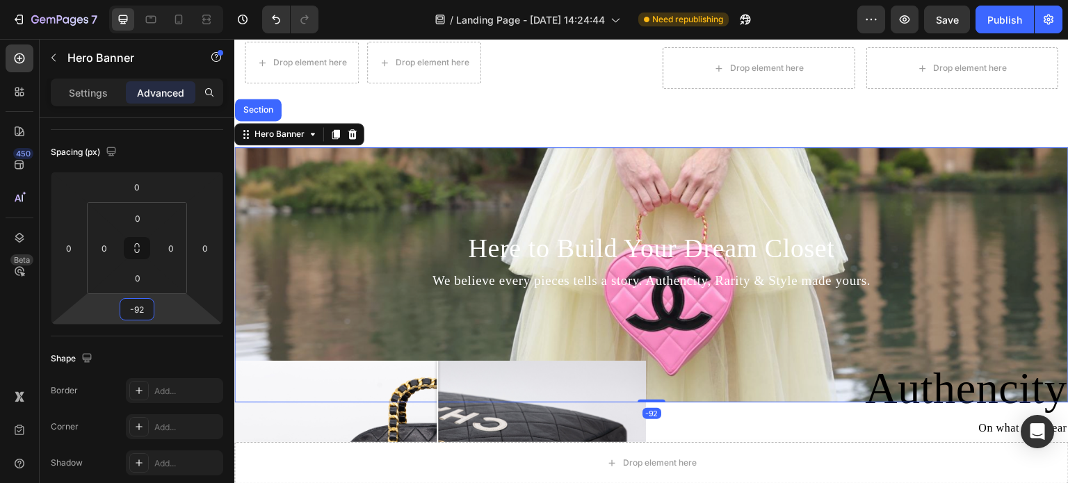
drag, startPoint x: 142, startPoint y: 321, endPoint x: 138, endPoint y: 353, distance: 32.3
click at [138, 0] on html "7 Version history / Landing Page - [DATE] 14:24:44 Need republishing Preview Sa…" at bounding box center [534, 0] width 1068 height 0
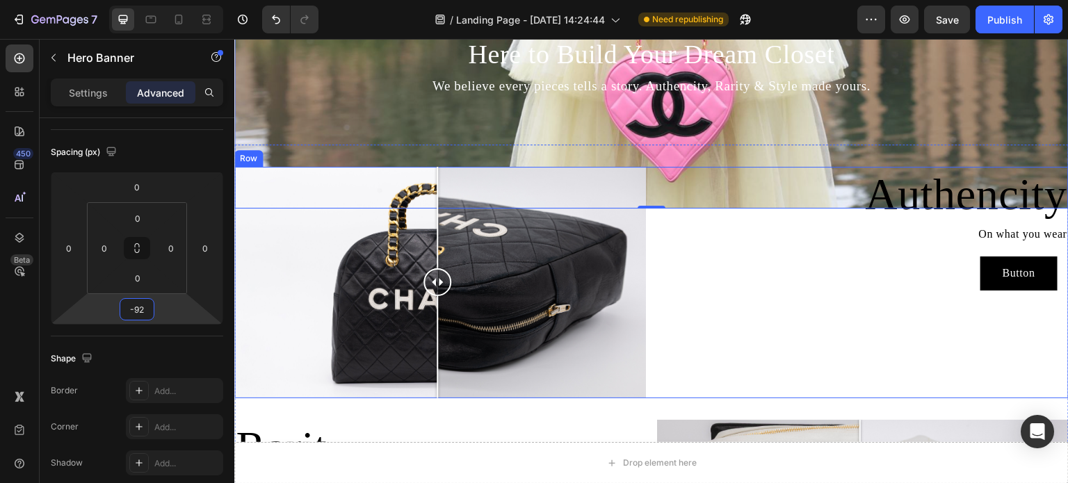
scroll to position [598, 0]
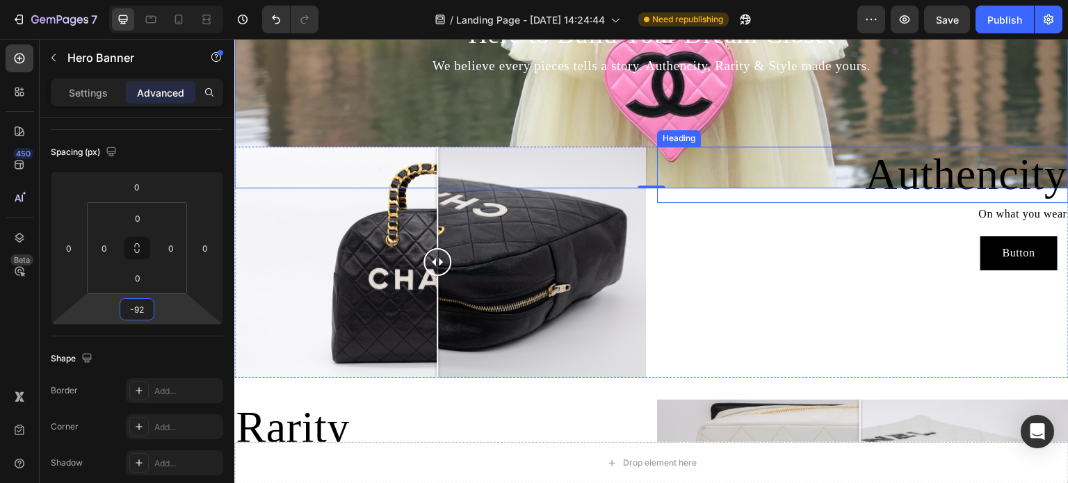
click at [941, 173] on h2 "Authencity" at bounding box center [863, 175] width 412 height 56
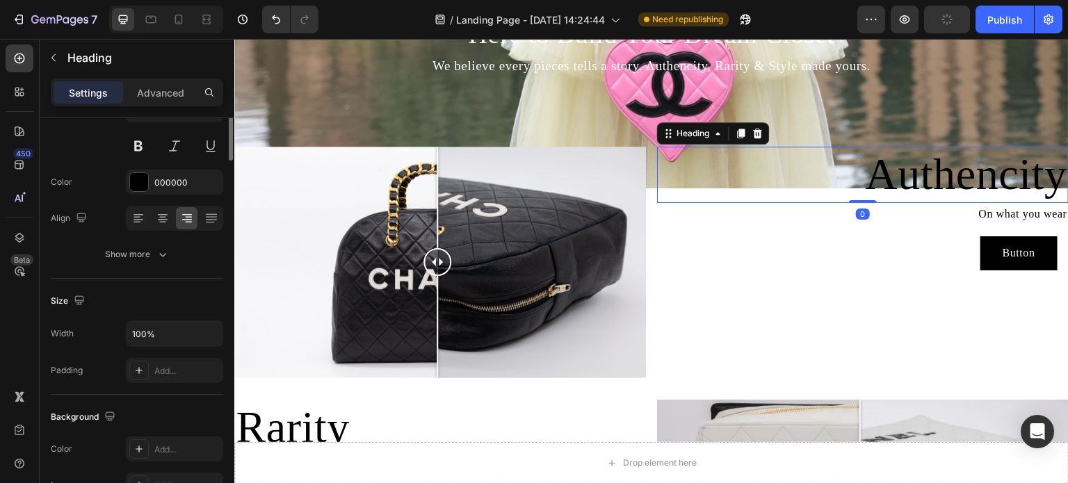
scroll to position [0, 0]
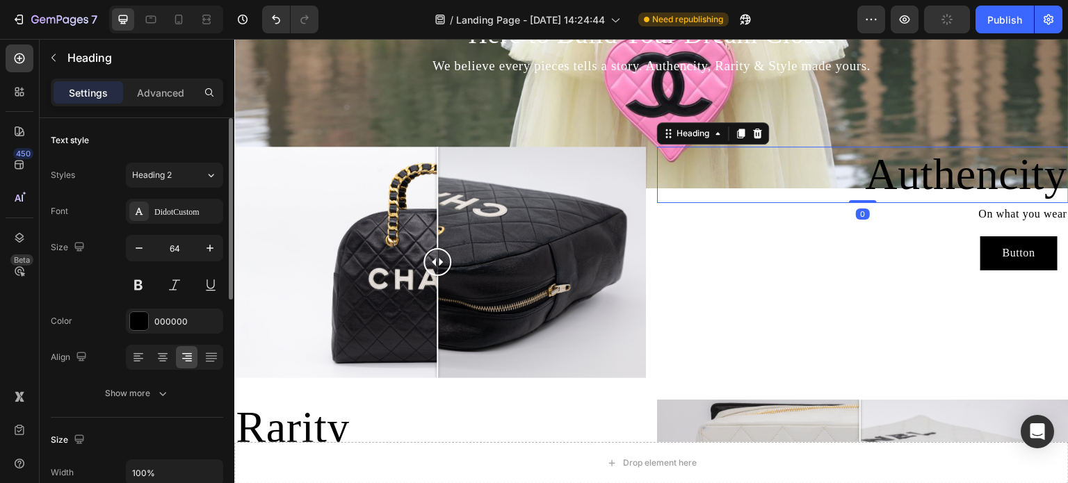
click at [940, 171] on h2 "Authencity" at bounding box center [863, 175] width 412 height 56
click at [940, 171] on p "Authencity" at bounding box center [863, 175] width 409 height 54
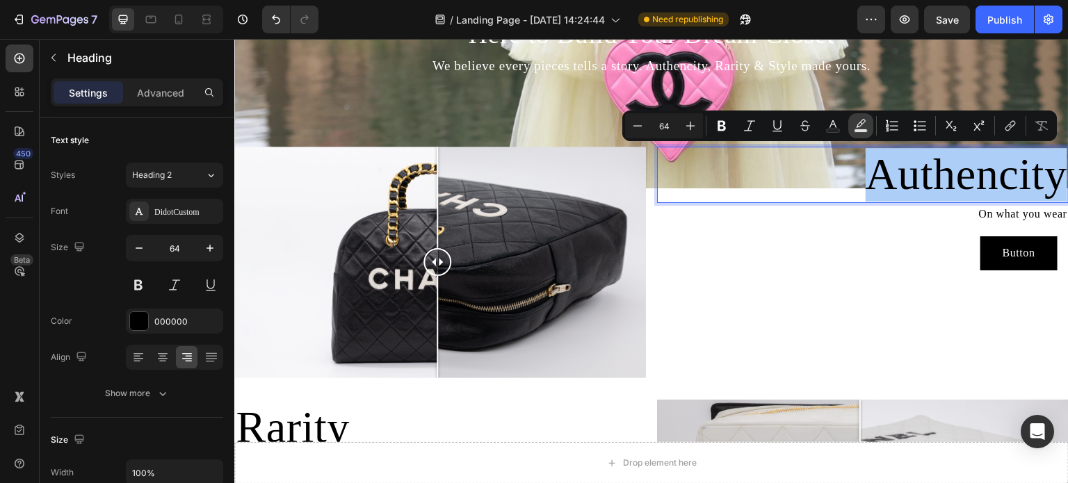
click at [865, 127] on icon "Editor contextual toolbar" at bounding box center [861, 126] width 14 height 14
type input "000000"
type input "77"
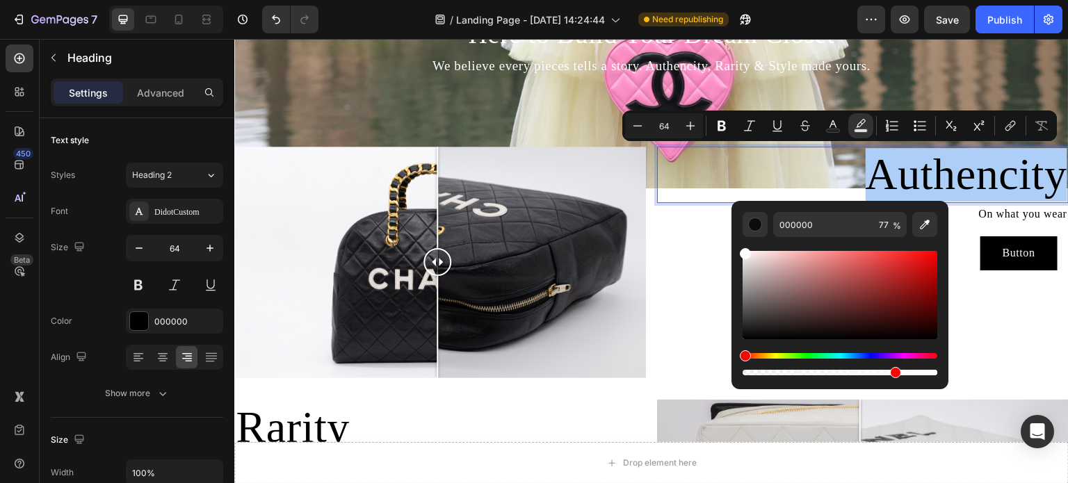
drag, startPoint x: 748, startPoint y: 270, endPoint x: 733, endPoint y: 236, distance: 36.7
click at [733, 236] on div "000000 77 %" at bounding box center [840, 289] width 217 height 177
type input "FFFFFF"
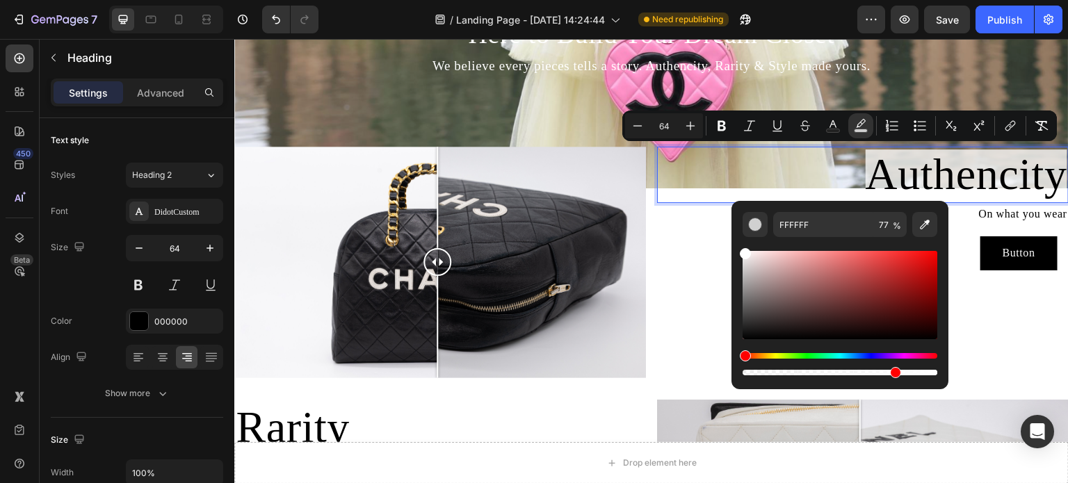
type input "16"
click at [831, 122] on icon "Editor contextual toolbar" at bounding box center [833, 126] width 14 height 14
type input "000000"
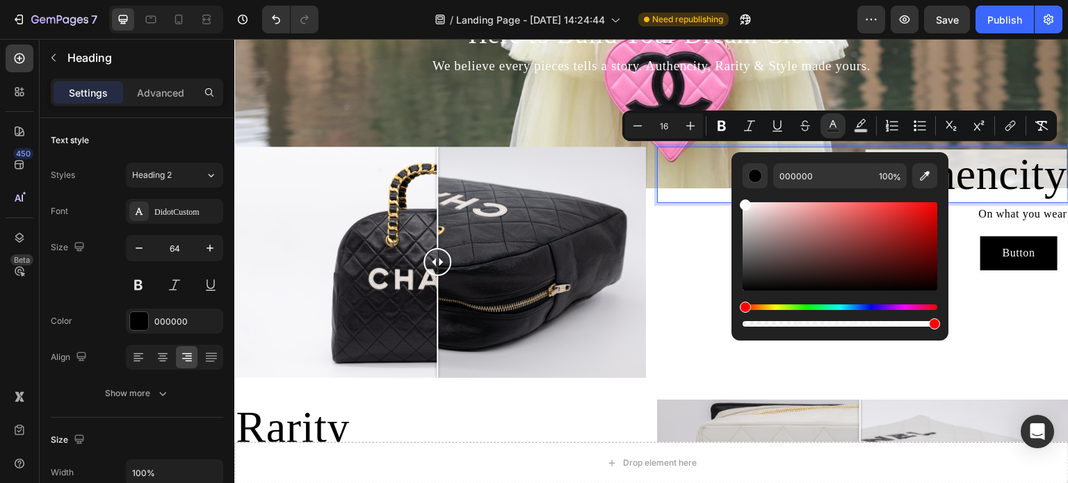
drag, startPoint x: 757, startPoint y: 219, endPoint x: 733, endPoint y: 186, distance: 40.9
click at [733, 186] on div "000000 100 %" at bounding box center [840, 240] width 217 height 177
type input "64"
type input "FFFFFF"
click at [867, 127] on icon "Editor contextual toolbar" at bounding box center [861, 126] width 14 height 14
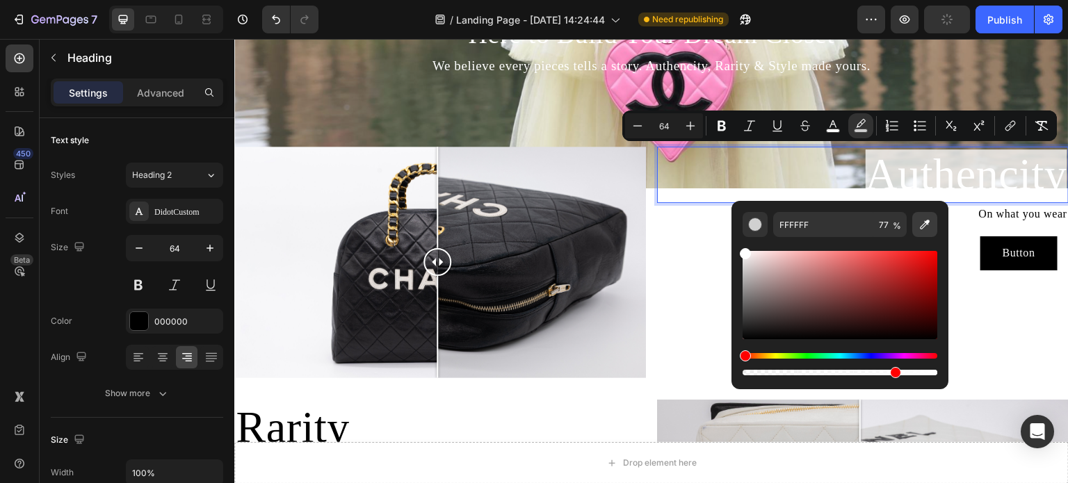
click at [927, 230] on icon "Editor contextual toolbar" at bounding box center [925, 225] width 14 height 14
type input "100"
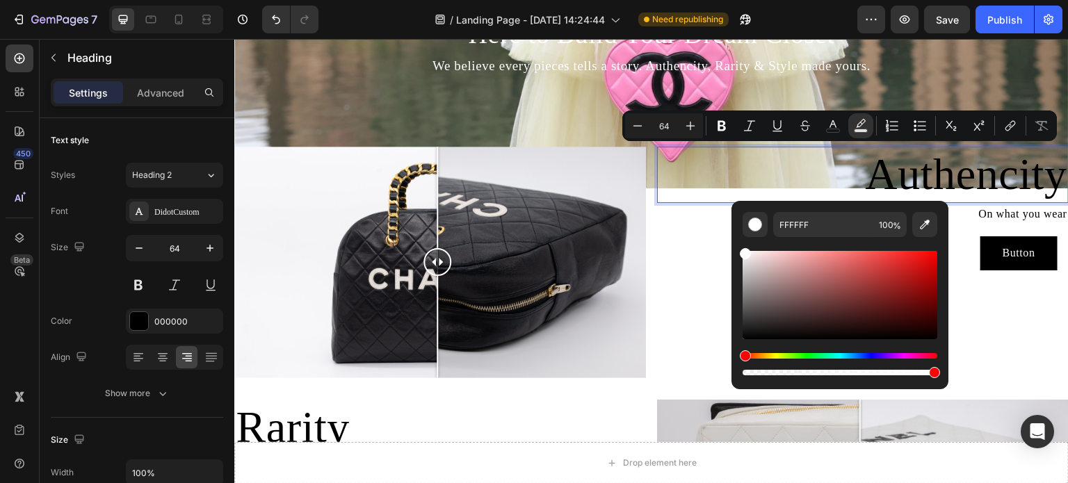
click at [662, 165] on p "Authencity" at bounding box center [863, 175] width 409 height 54
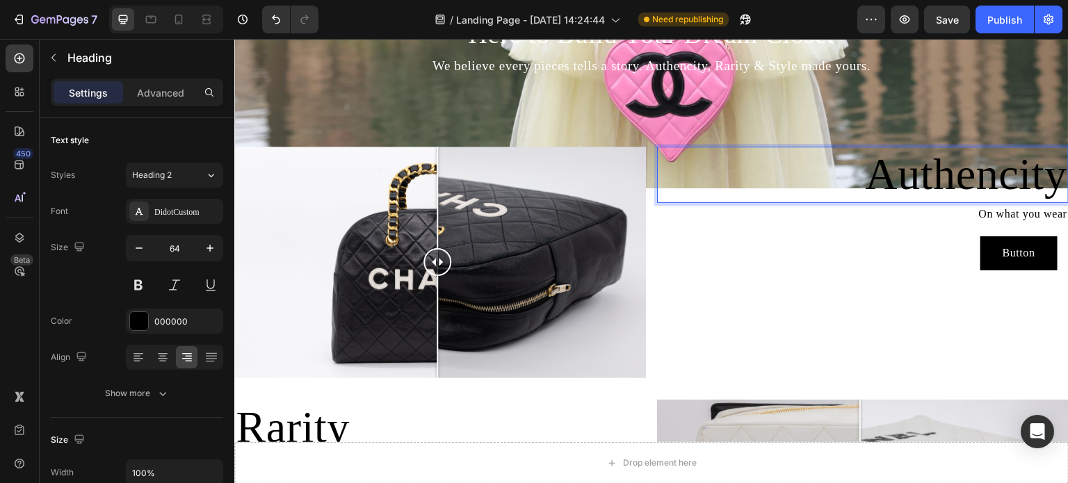
click at [961, 169] on p "Authencity" at bounding box center [863, 175] width 409 height 54
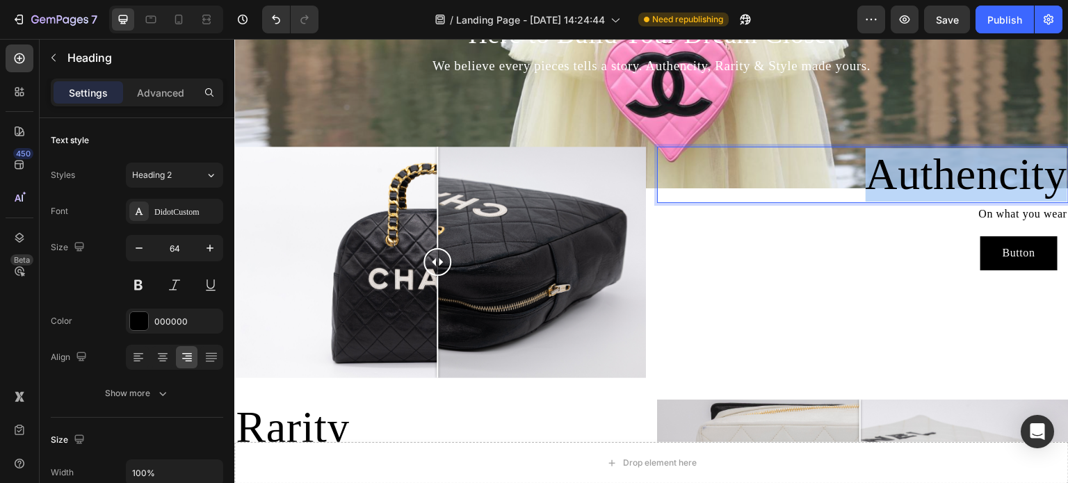
click at [961, 169] on p "Authencity" at bounding box center [863, 175] width 409 height 54
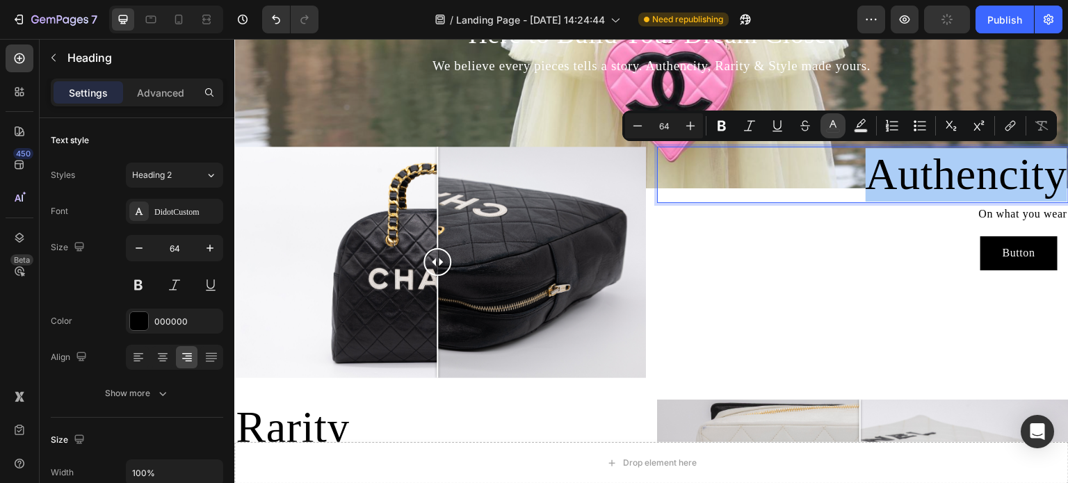
click at [835, 124] on icon "Editor contextual toolbar" at bounding box center [833, 124] width 7 height 8
type input "000000"
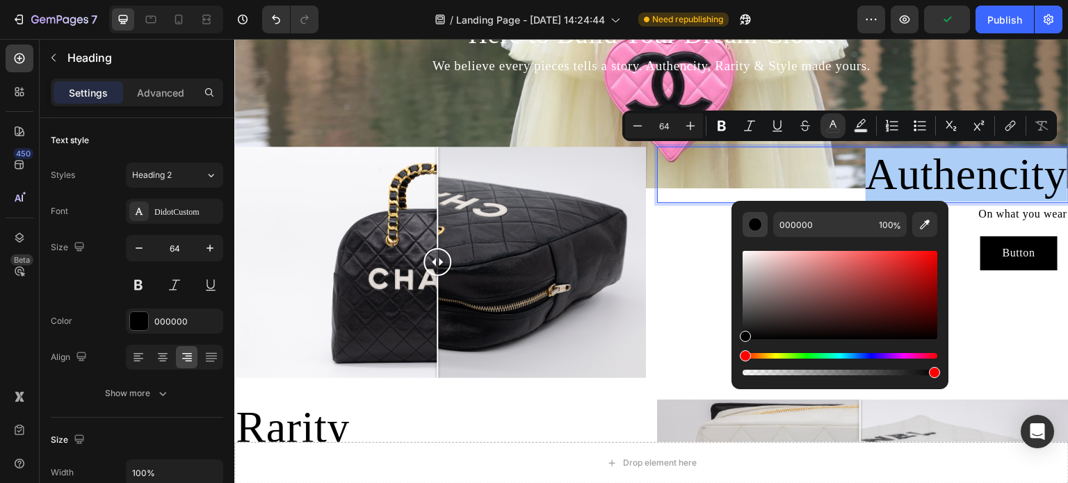
click at [757, 225] on div "Editor contextual toolbar" at bounding box center [755, 225] width 14 height 14
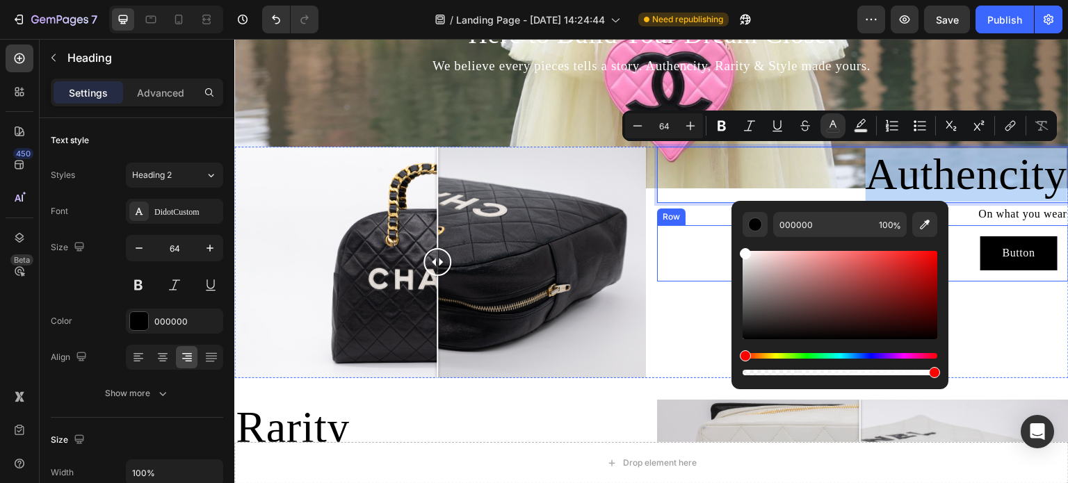
drag, startPoint x: 993, startPoint y: 321, endPoint x: 728, endPoint y: 229, distance: 281.1
type input "FFFFFF"
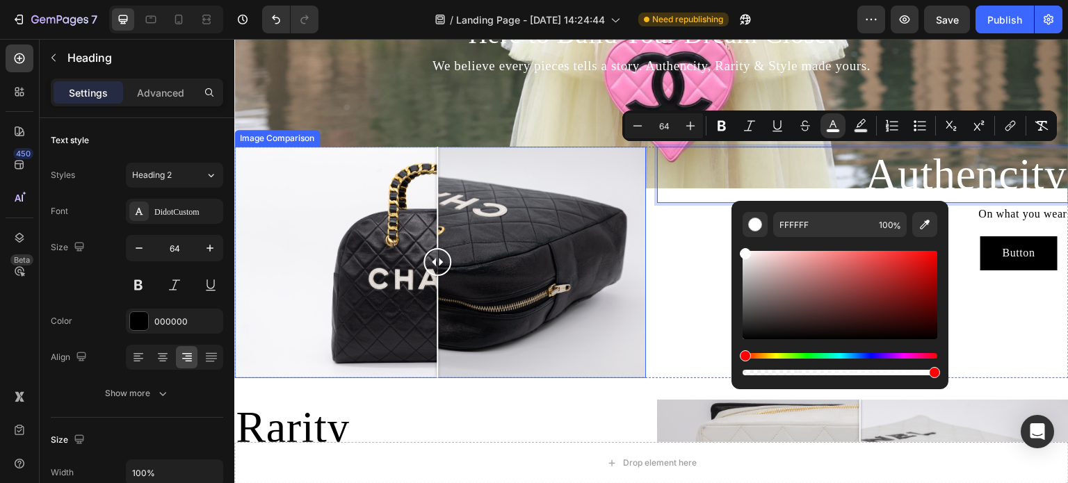
click at [529, 158] on div at bounding box center [440, 263] width 412 height 232
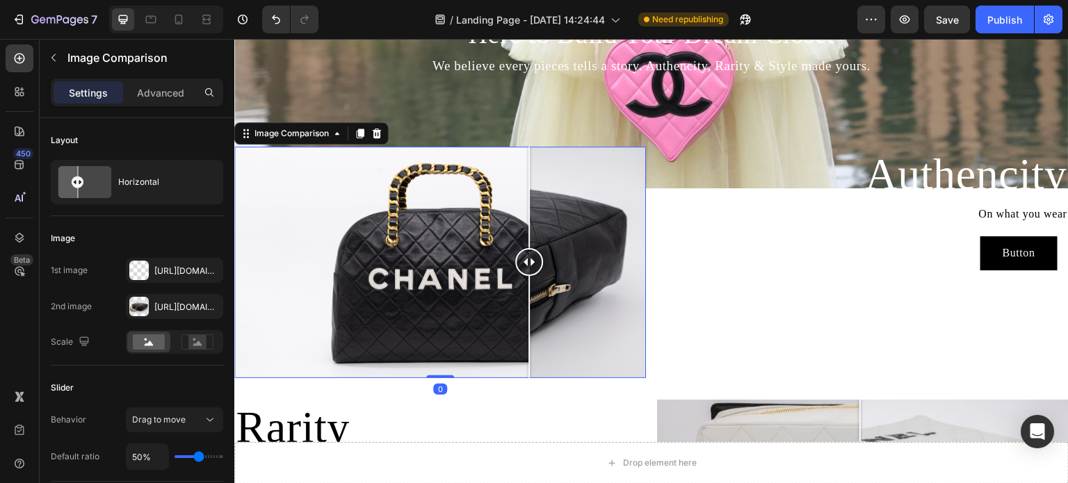
click at [432, 180] on div at bounding box center [440, 263] width 412 height 232
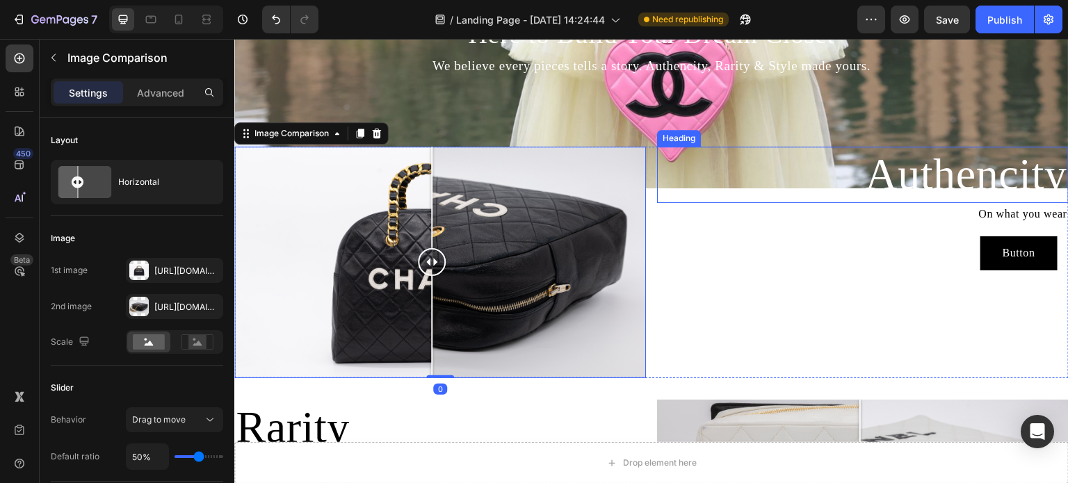
click at [702, 194] on p "⁠⁠⁠⁠⁠⁠⁠ Authencity" at bounding box center [863, 175] width 409 height 54
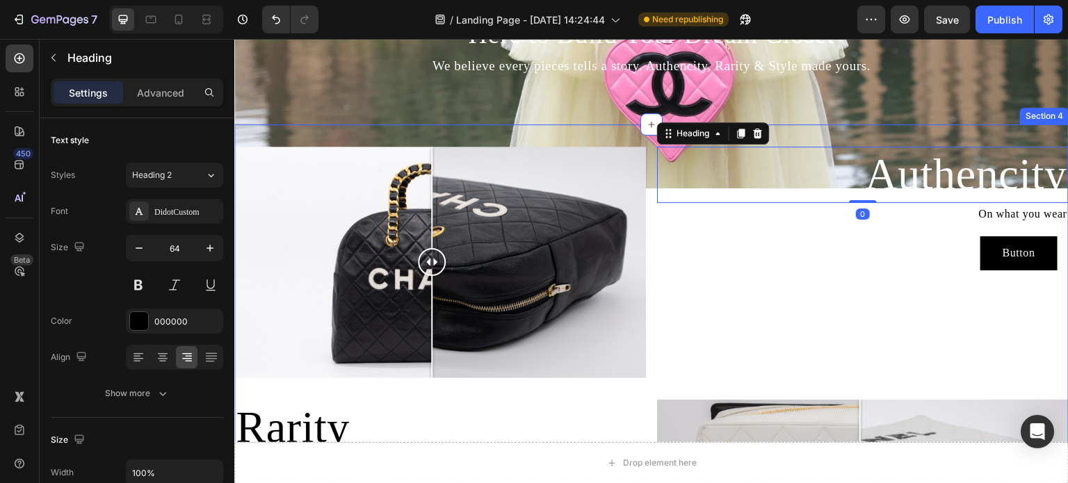
click at [490, 107] on div "Background Image" at bounding box center [651, 60] width 835 height 255
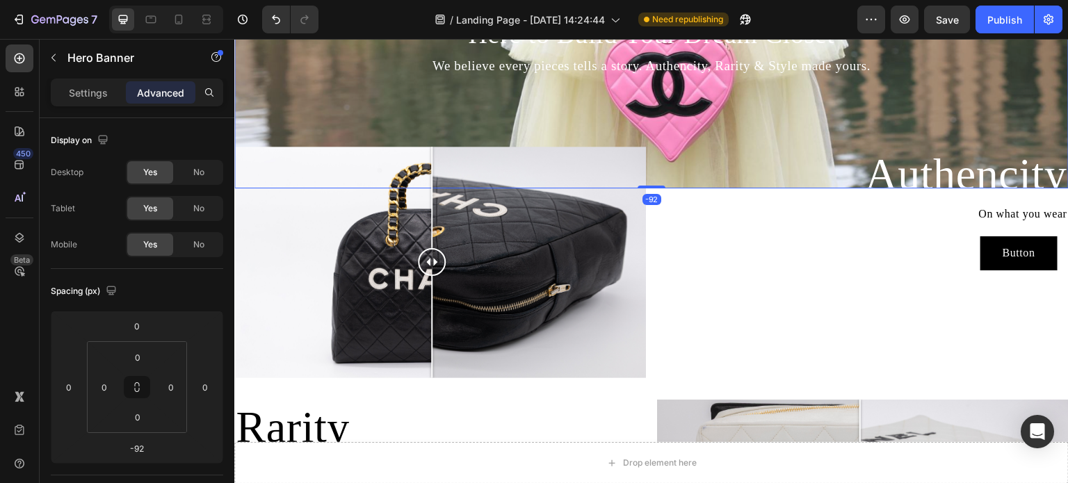
click at [492, 93] on div "Here to Build Your Dream Closet Heading We believe every pieces tells a story. …" at bounding box center [652, 60] width 812 height 87
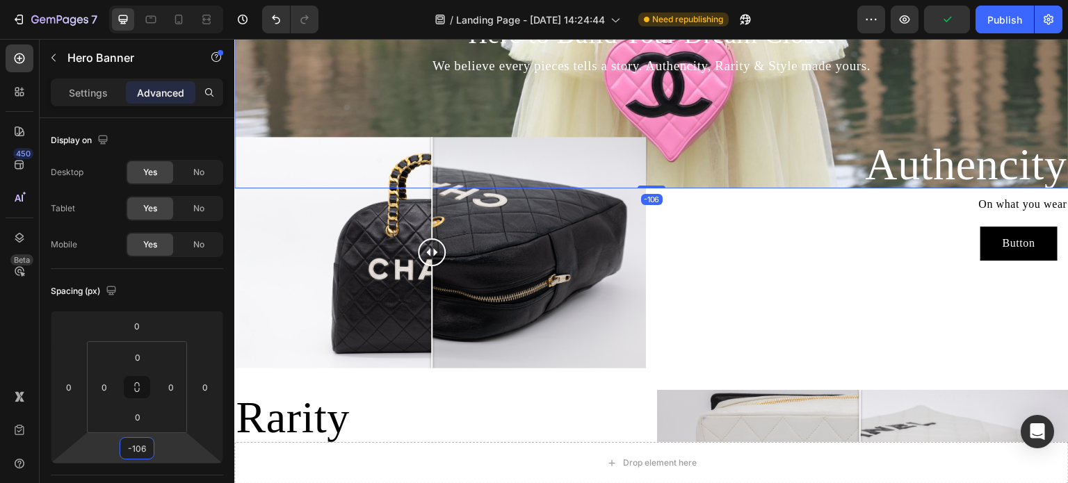
type input "-104"
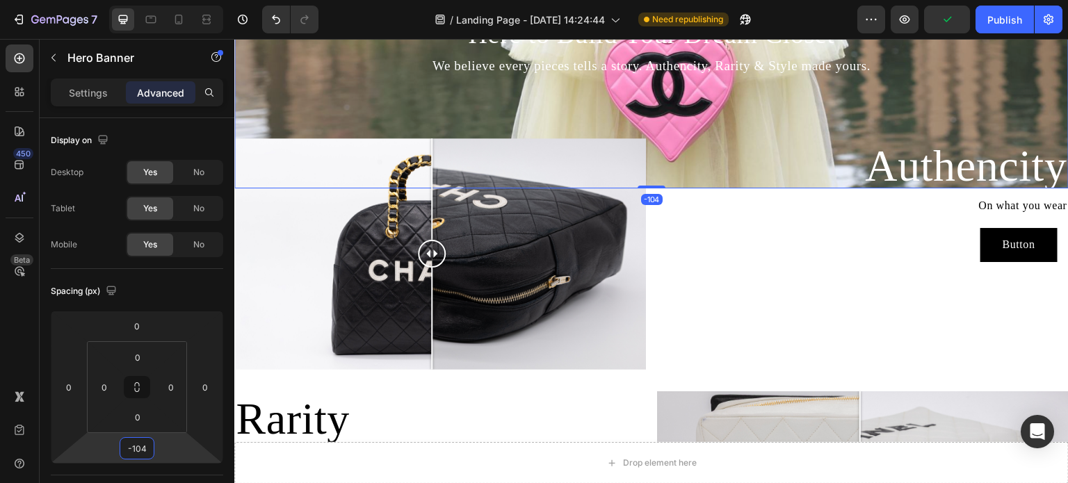
click at [146, 0] on html "7 Version history / Landing Page - [DATE] 14:24:44 Need republishing Preview Pu…" at bounding box center [534, 0] width 1068 height 0
click at [760, 151] on p "⁠⁠⁠⁠⁠⁠⁠ Authencity" at bounding box center [863, 167] width 409 height 54
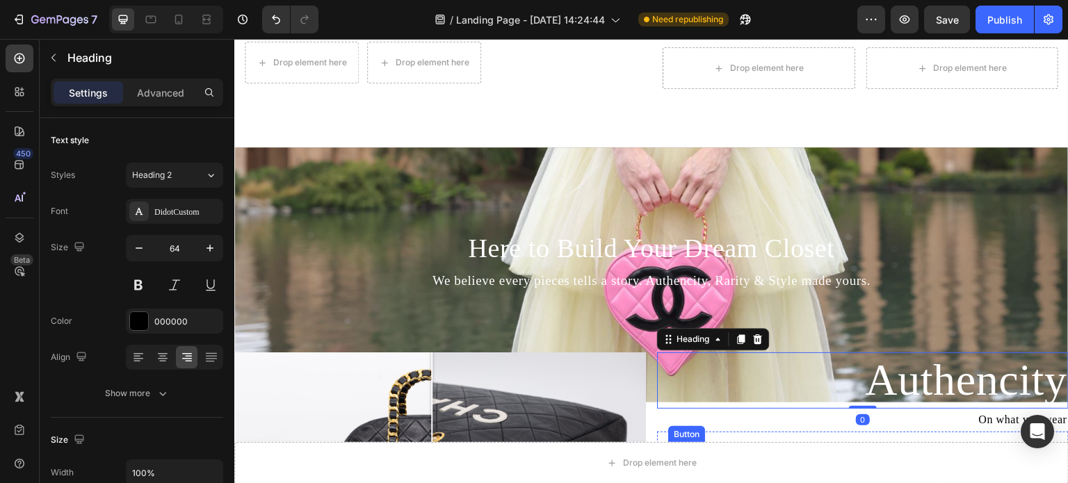
scroll to position [459, 0]
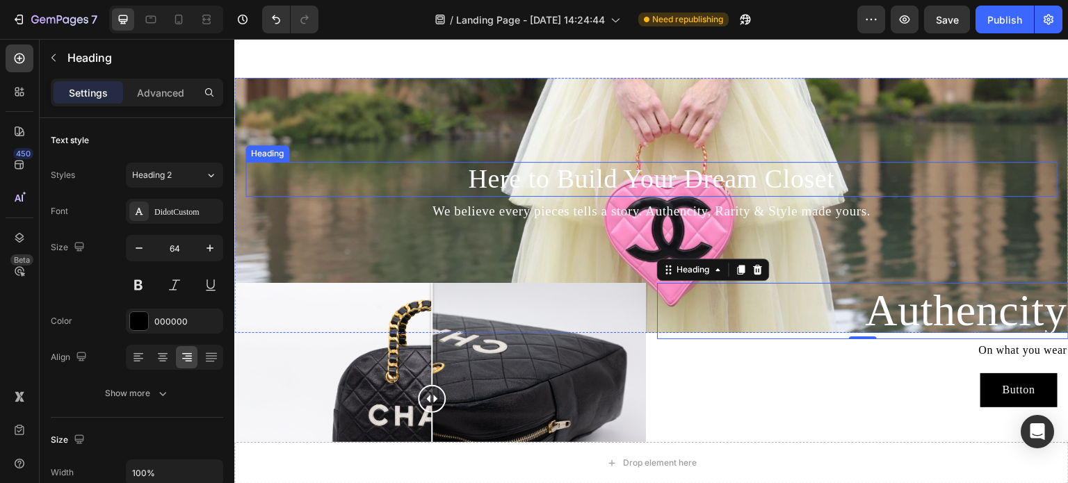
click at [406, 163] on h2 "Here to Build Your Dream Closet" at bounding box center [652, 179] width 812 height 35
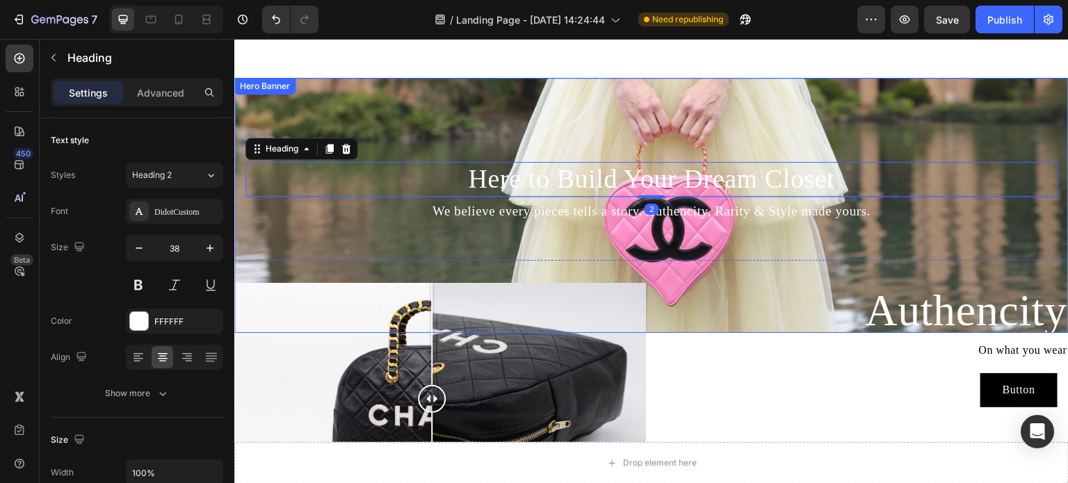
click at [419, 103] on div "Background Image" at bounding box center [651, 205] width 835 height 255
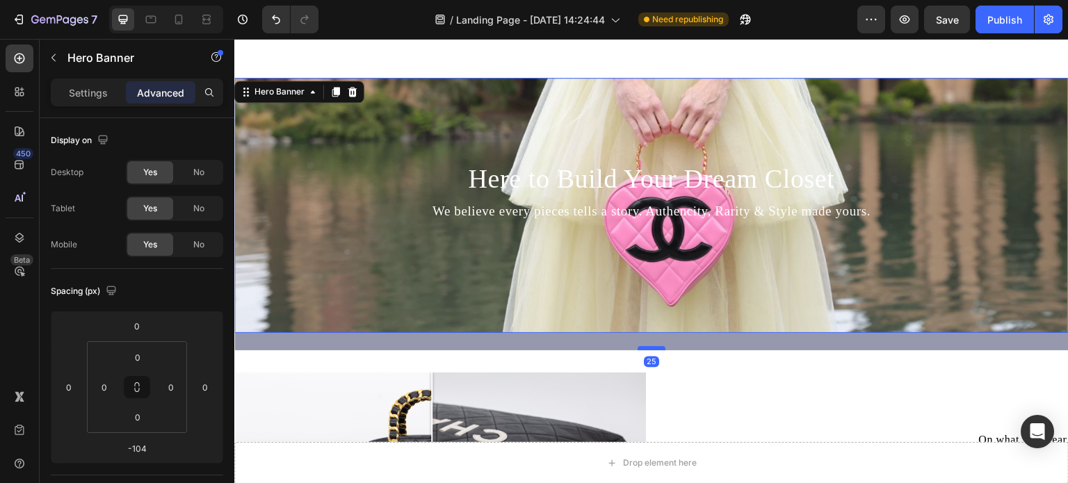
drag, startPoint x: 646, startPoint y: 323, endPoint x: 641, endPoint y: 340, distance: 18.1
click at [641, 346] on div at bounding box center [652, 348] width 28 height 4
type input "25"
click at [651, 314] on div "Background Image" at bounding box center [651, 205] width 835 height 255
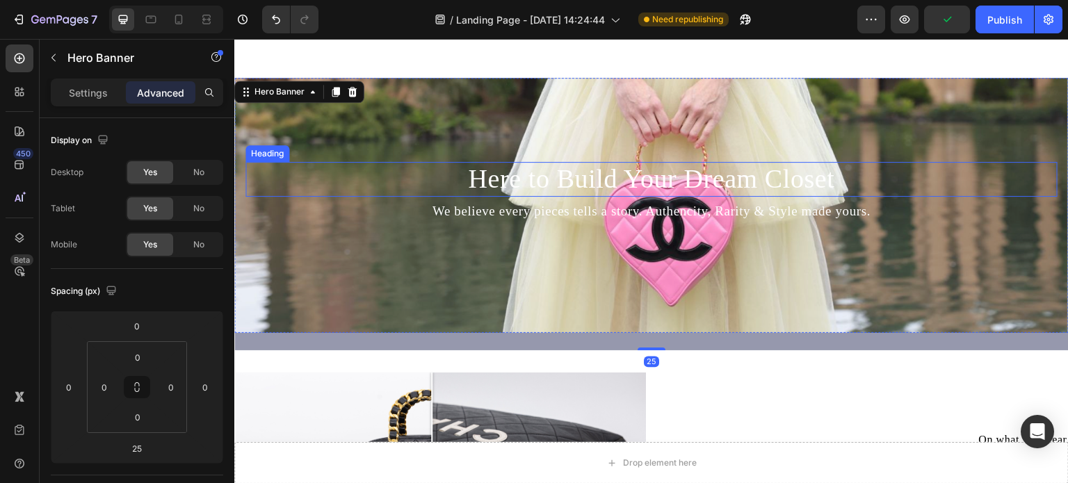
click at [361, 172] on h2 "Here to Build Your Dream Closet" at bounding box center [652, 179] width 812 height 35
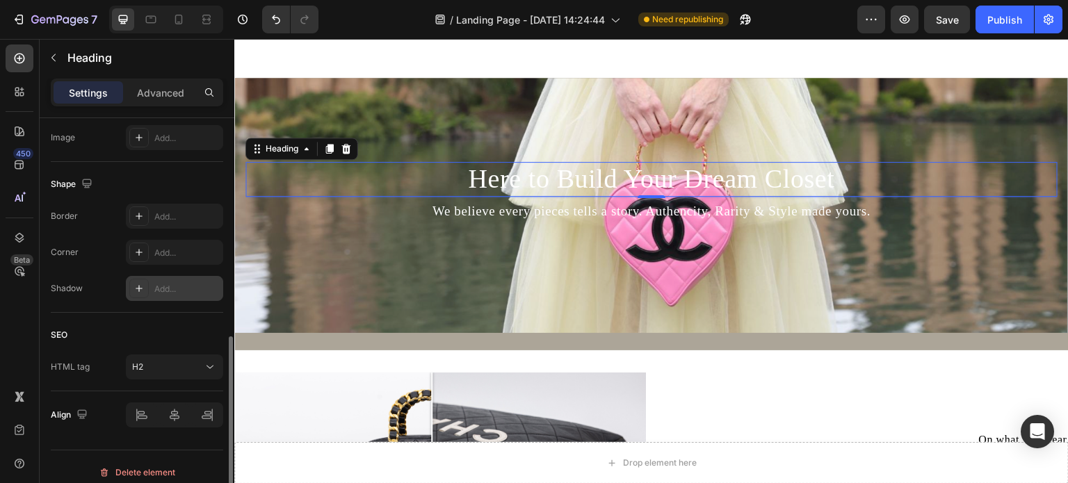
scroll to position [496, 0]
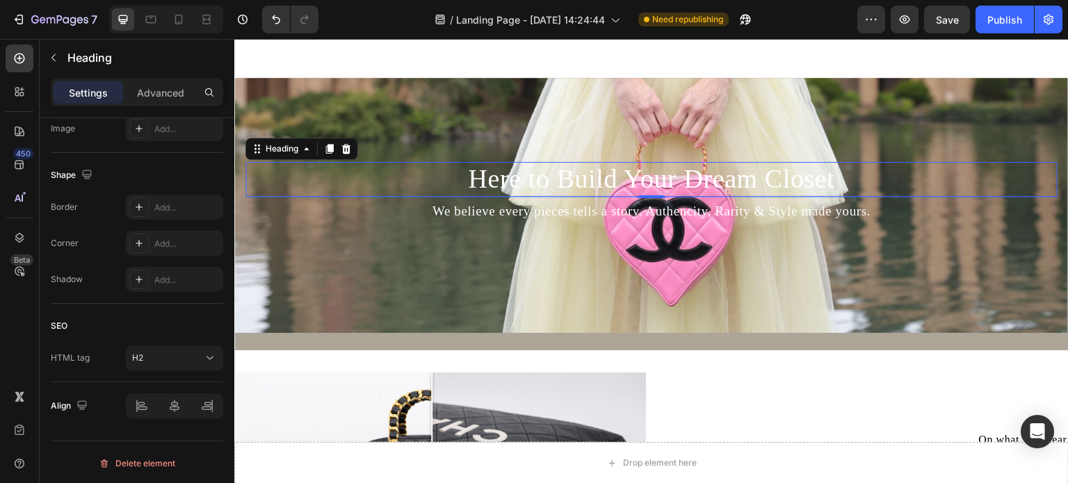
click at [139, 104] on div "Settings Advanced" at bounding box center [137, 93] width 173 height 28
click at [148, 94] on p "Advanced" at bounding box center [160, 93] width 47 height 15
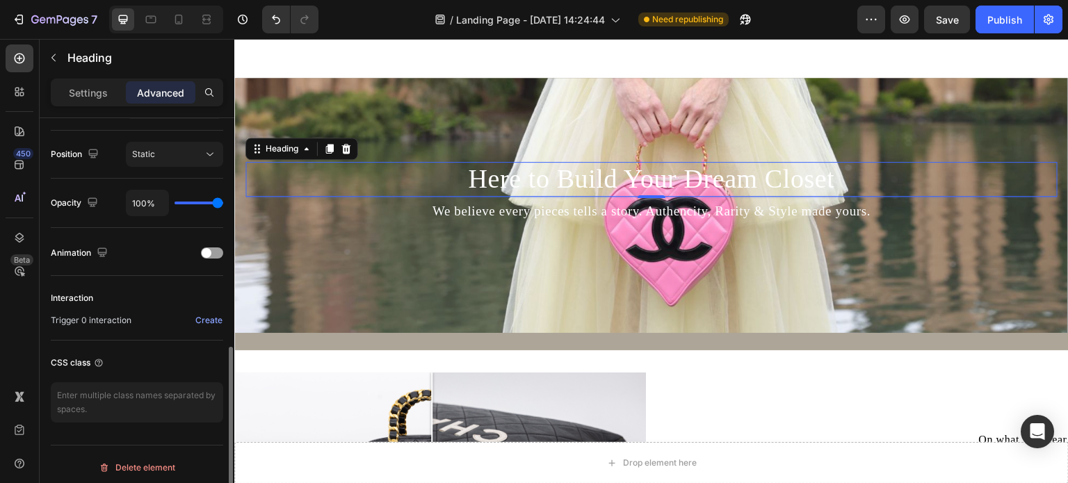
scroll to position [501, 0]
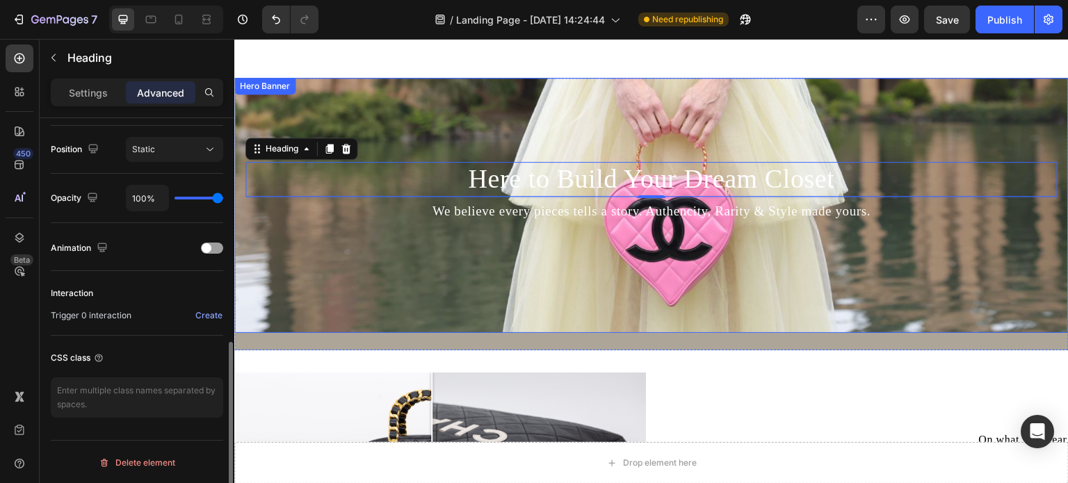
click at [404, 98] on div "Background Image" at bounding box center [651, 205] width 835 height 255
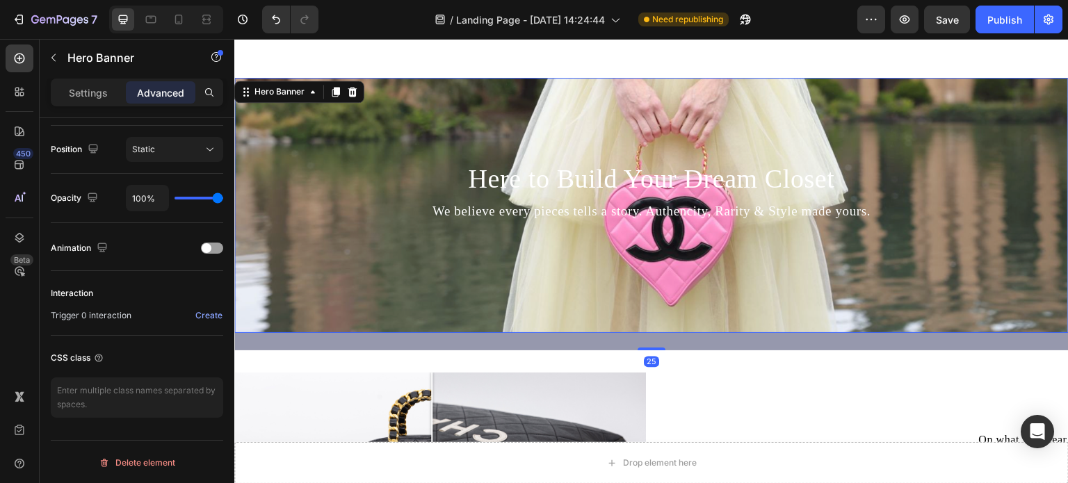
scroll to position [0, 0]
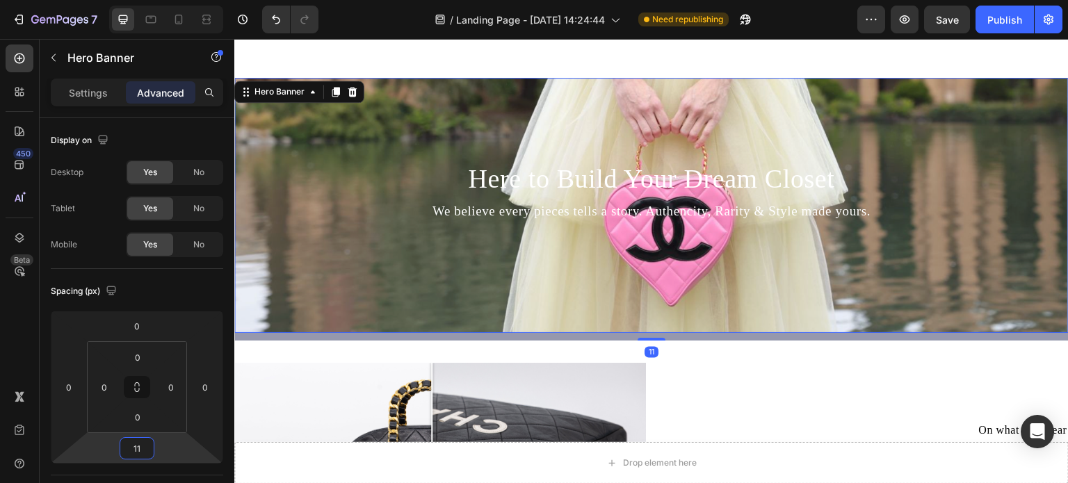
type input "13"
click at [143, 0] on html "7 Version history / Landing Page - [DATE] 14:24:44 Need republishing Preview Sa…" at bounding box center [534, 0] width 1068 height 0
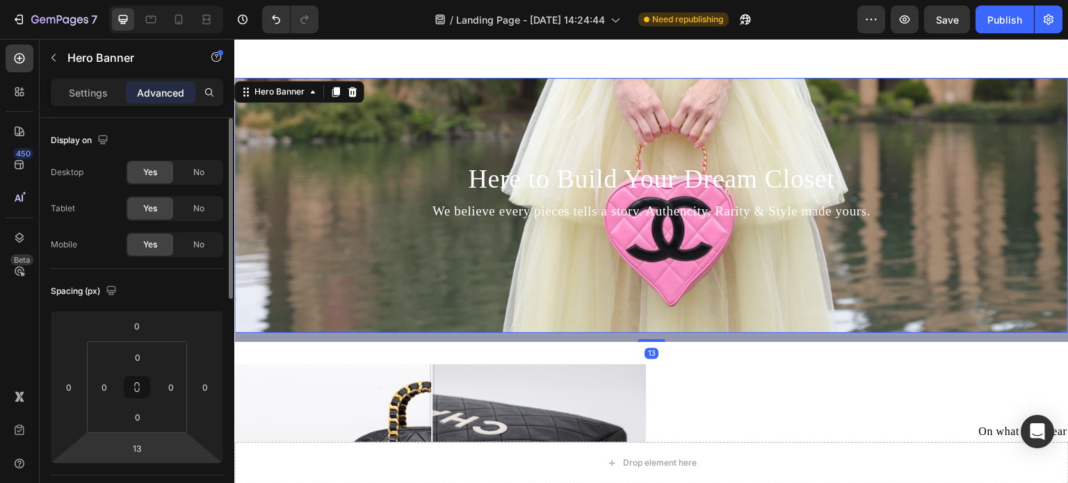
click at [143, 342] on div "0 0 0 0" at bounding box center [137, 388] width 100 height 92
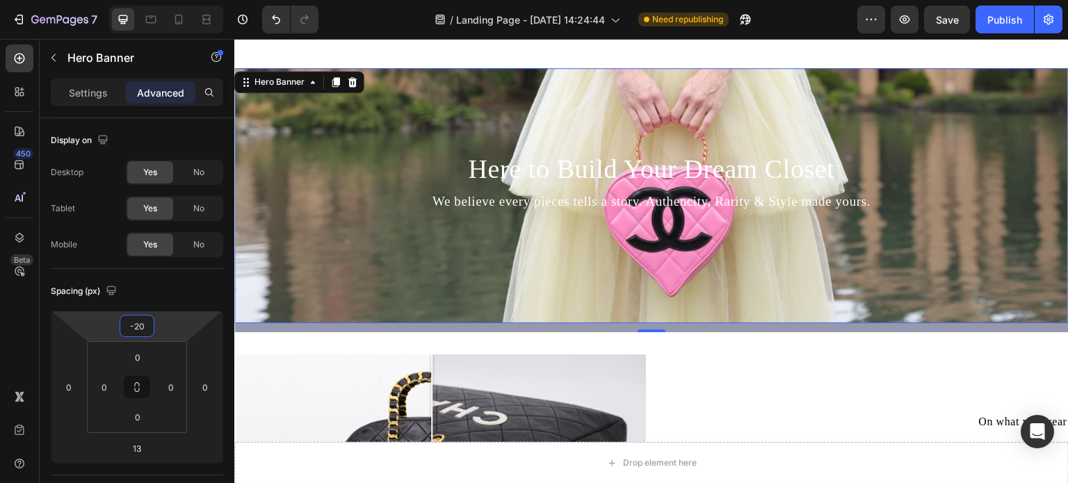
type input "-22"
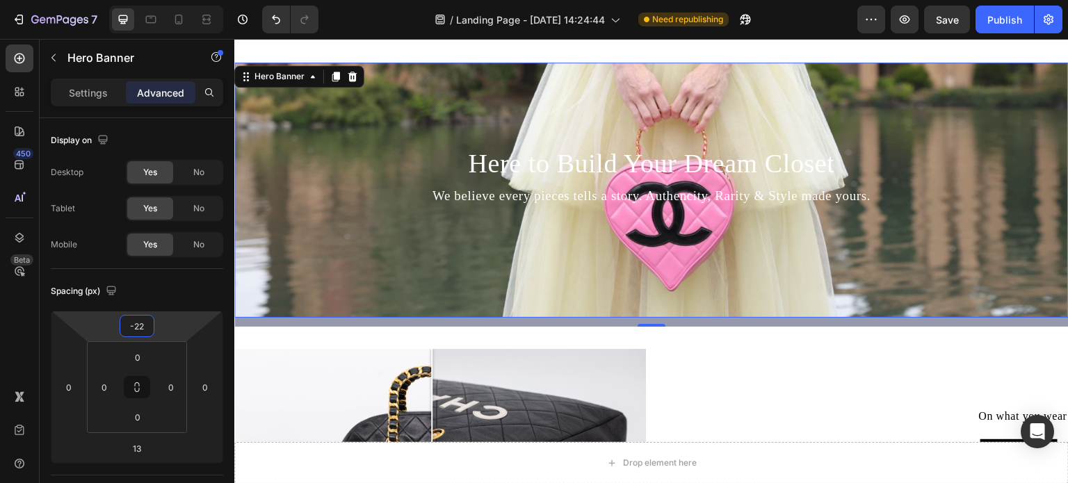
drag, startPoint x: 144, startPoint y: 342, endPoint x: 153, endPoint y: 344, distance: 9.5
click at [153, 0] on html "7 Version history / Landing Page - [DATE] 14:24:44 Need republishing Preview Sa…" at bounding box center [534, 0] width 1068 height 0
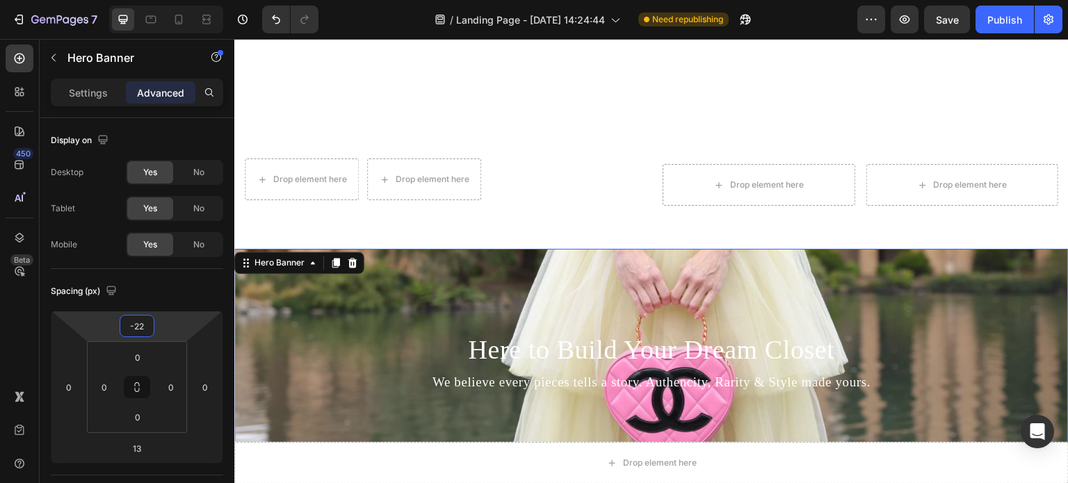
scroll to position [250, 0]
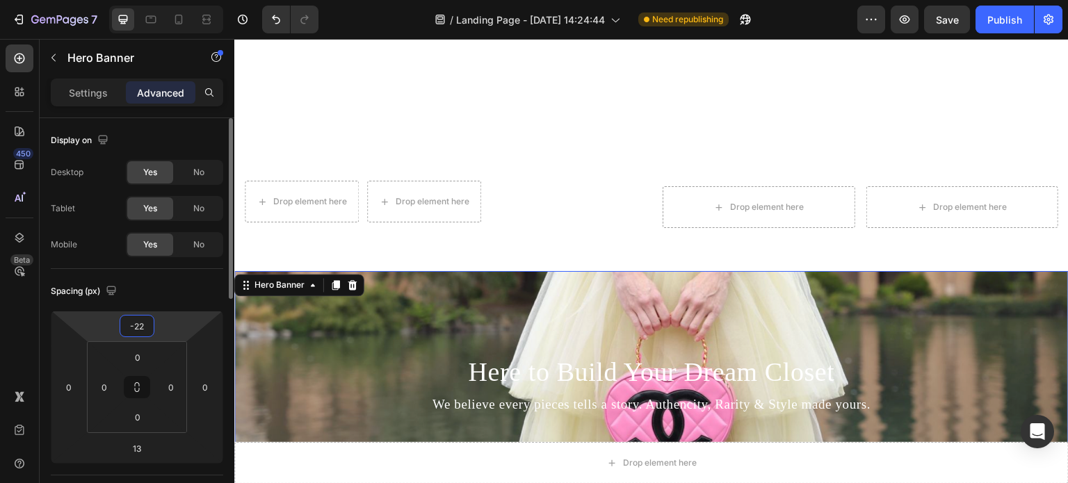
click at [145, 324] on input "-22" at bounding box center [137, 326] width 28 height 21
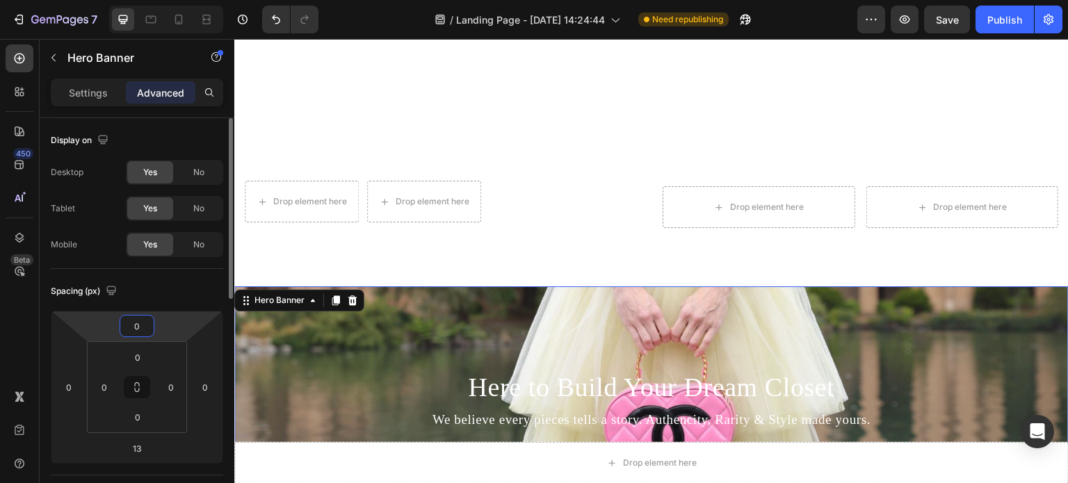
type input "0"
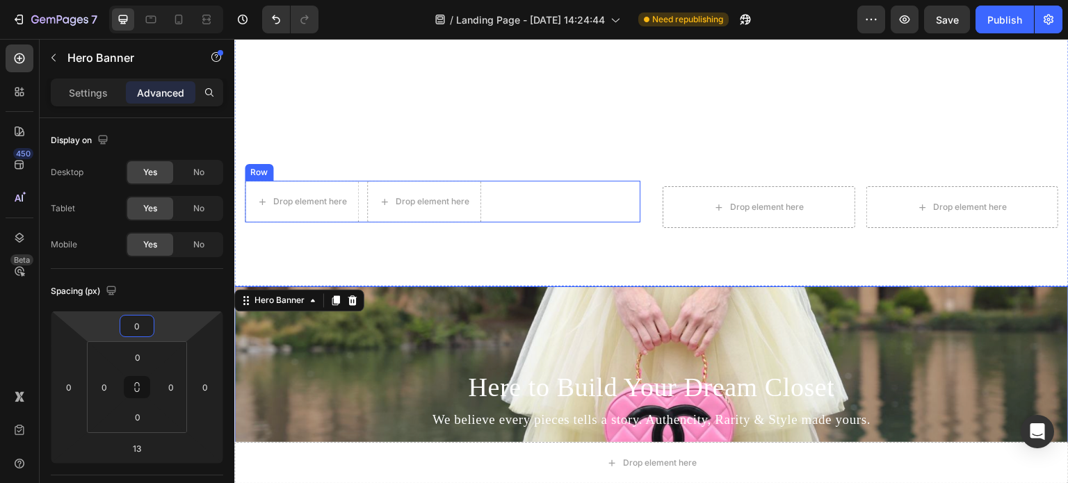
click at [594, 223] on div "Drop element here Drop element here Row Drop element here Drop element here Row" at bounding box center [651, 223] width 835 height 128
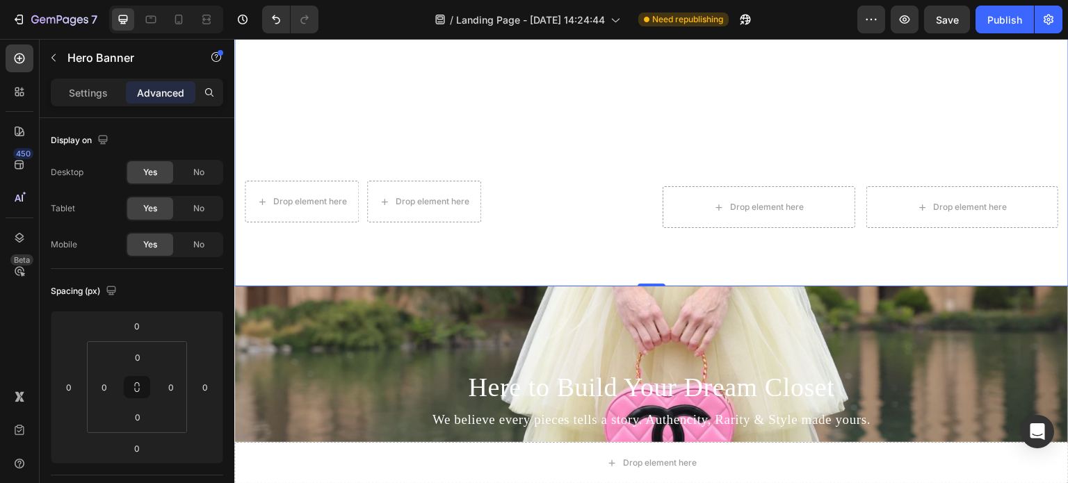
click at [520, 220] on div "Drop element here Drop element here Row" at bounding box center [443, 204] width 396 height 47
type input "0"
drag, startPoint x: 140, startPoint y: 428, endPoint x: 157, endPoint y: 451, distance: 28.9
click at [157, 0] on html "7 Version history / Landing Page - [DATE] 14:24:44 Need republishing Preview Pu…" at bounding box center [534, 0] width 1068 height 0
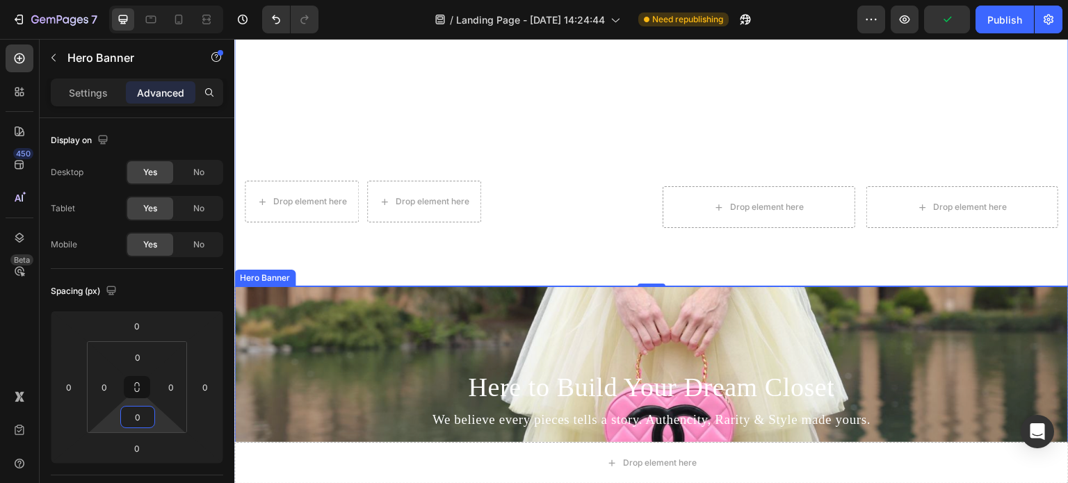
click at [408, 345] on div "Background Image" at bounding box center [651, 414] width 835 height 255
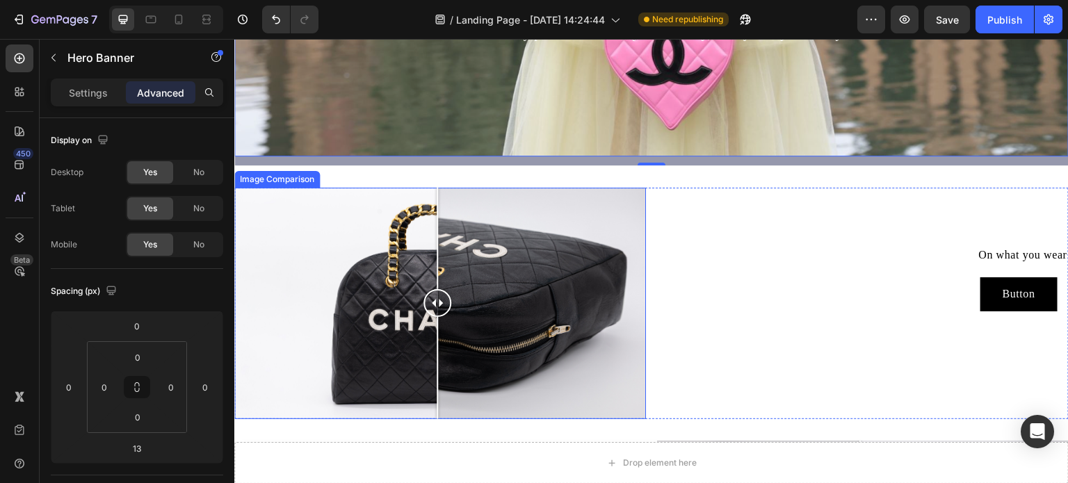
scroll to position [668, 0]
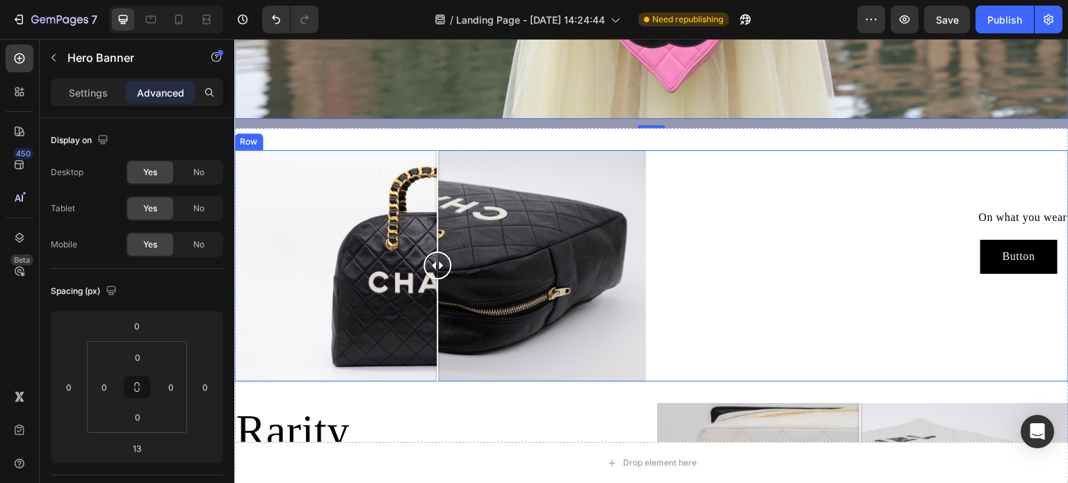
click at [762, 296] on div "Authencity Heading On what you wear Text Block Button Button Row" at bounding box center [863, 266] width 412 height 232
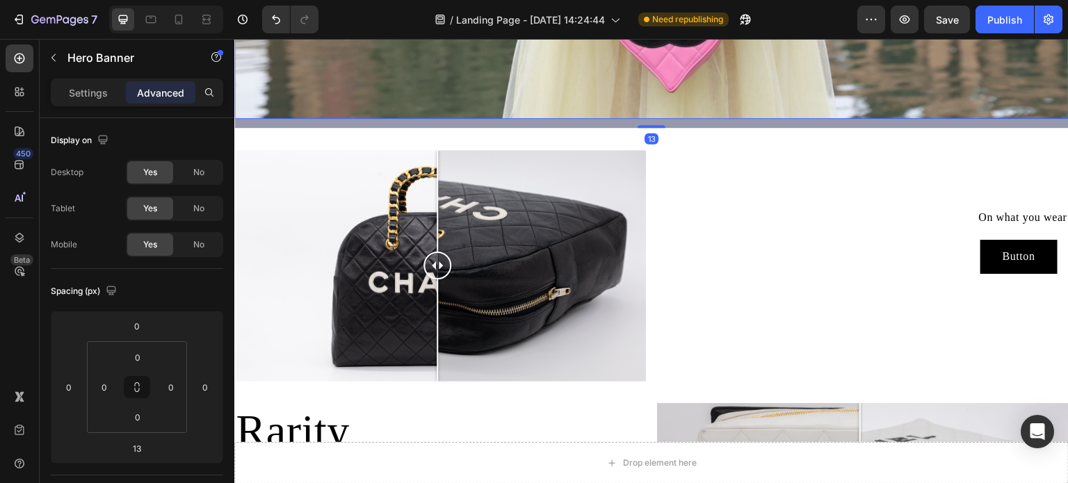
click at [684, 124] on div "13" at bounding box center [651, 123] width 835 height 9
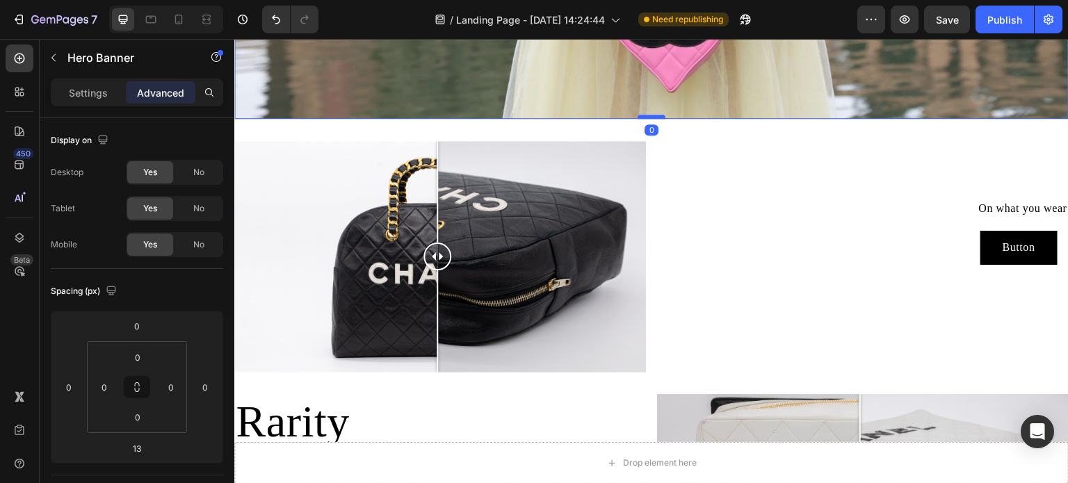
drag, startPoint x: 648, startPoint y: 123, endPoint x: 650, endPoint y: 113, distance: 10.5
click at [650, 115] on div at bounding box center [652, 117] width 28 height 4
drag, startPoint x: 145, startPoint y: 431, endPoint x: 148, endPoint y: 442, distance: 12.1
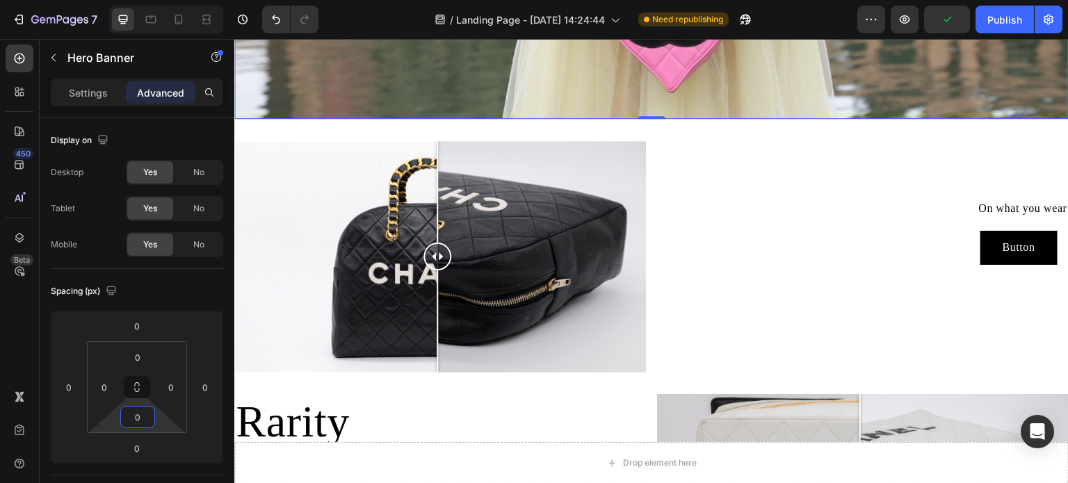
click at [148, 0] on html "7 Version history / Landing Page - [DATE] 14:24:44 Need republishing Preview Pu…" at bounding box center [534, 0] width 1068 height 0
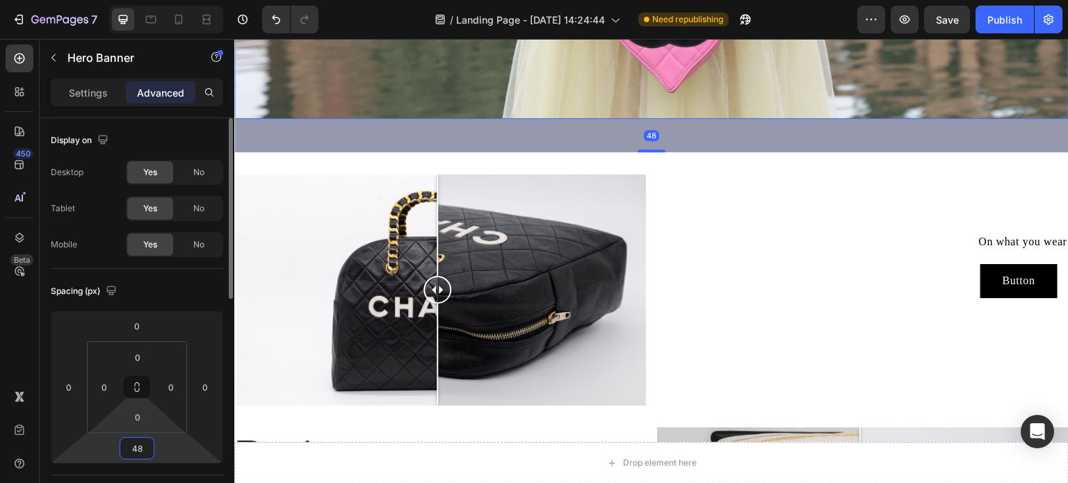
drag, startPoint x: 147, startPoint y: 433, endPoint x: 156, endPoint y: 416, distance: 19.6
click at [156, 0] on html "7 Version history / Landing Page - [DATE] 14:24:44 Need republishing Preview Sa…" at bounding box center [534, 0] width 1068 height 0
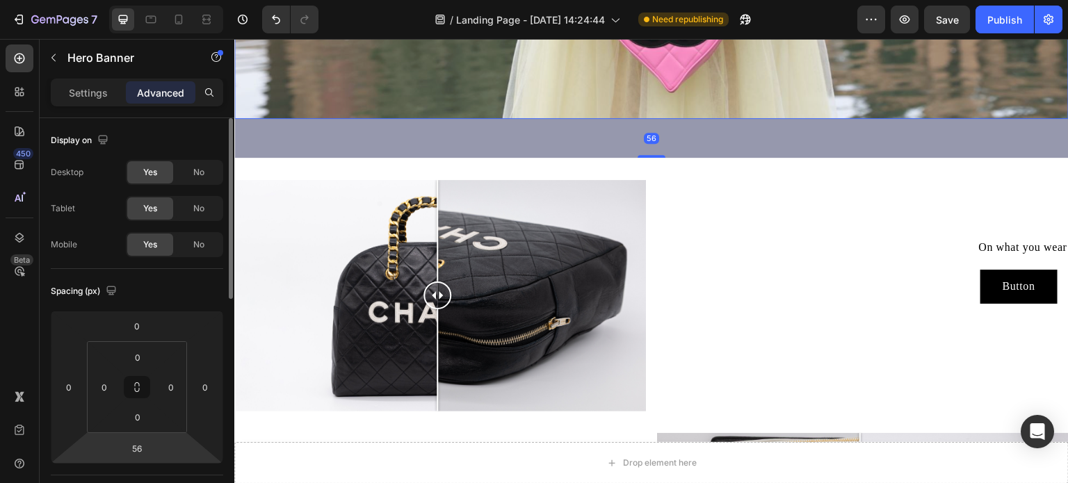
drag, startPoint x: 155, startPoint y: 433, endPoint x: 156, endPoint y: 446, distance: 13.2
click at [156, 446] on div "0 0 56 0 0 0 0 0" at bounding box center [137, 387] width 173 height 153
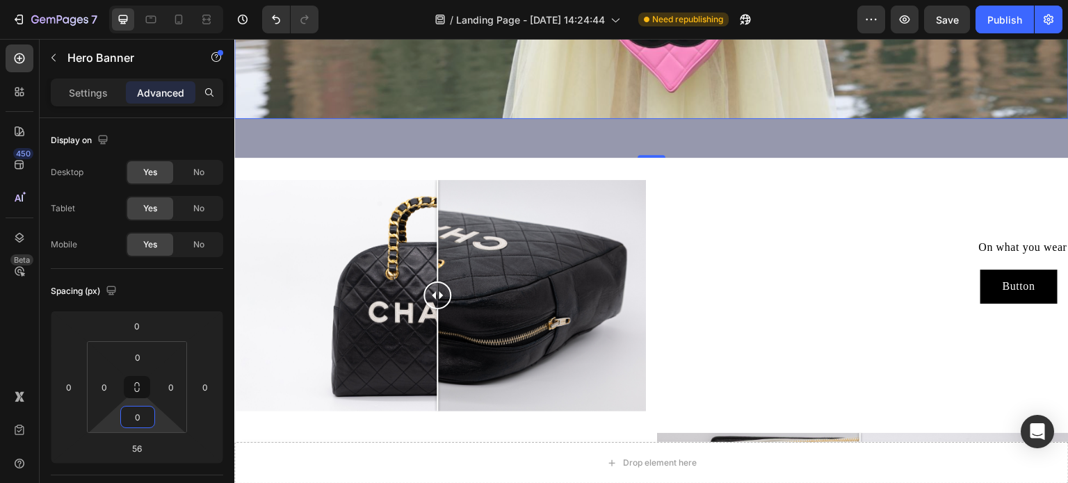
drag, startPoint x: 150, startPoint y: 431, endPoint x: 152, endPoint y: 442, distance: 11.3
click at [152, 0] on html "7 Version history / Landing Page - [DATE] 14:24:44 Need republishing Preview Sa…" at bounding box center [534, 0] width 1068 height 0
drag, startPoint x: 138, startPoint y: 436, endPoint x: 140, endPoint y: 456, distance: 19.5
click at [140, 0] on html "7 Version history / Landing Page - [DATE] 14:24:44 Need republishing Preview Sa…" at bounding box center [534, 0] width 1068 height 0
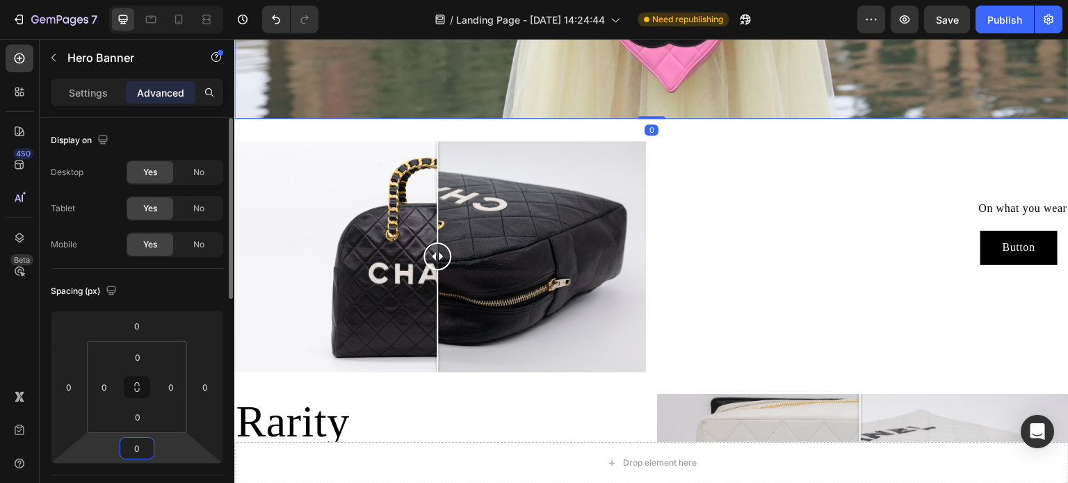
drag, startPoint x: 140, startPoint y: 456, endPoint x: 140, endPoint y: 463, distance: 7.7
click at [140, 463] on div "0 0 0 0" at bounding box center [137, 387] width 173 height 153
click at [155, 0] on html "7 Version history / Landing Page - [DATE] 14:24:44 Need republishing Preview Sa…" at bounding box center [534, 0] width 1068 height 0
drag, startPoint x: 143, startPoint y: 456, endPoint x: 142, endPoint y: 442, distance: 13.9
click at [142, 442] on input "0" at bounding box center [137, 448] width 28 height 21
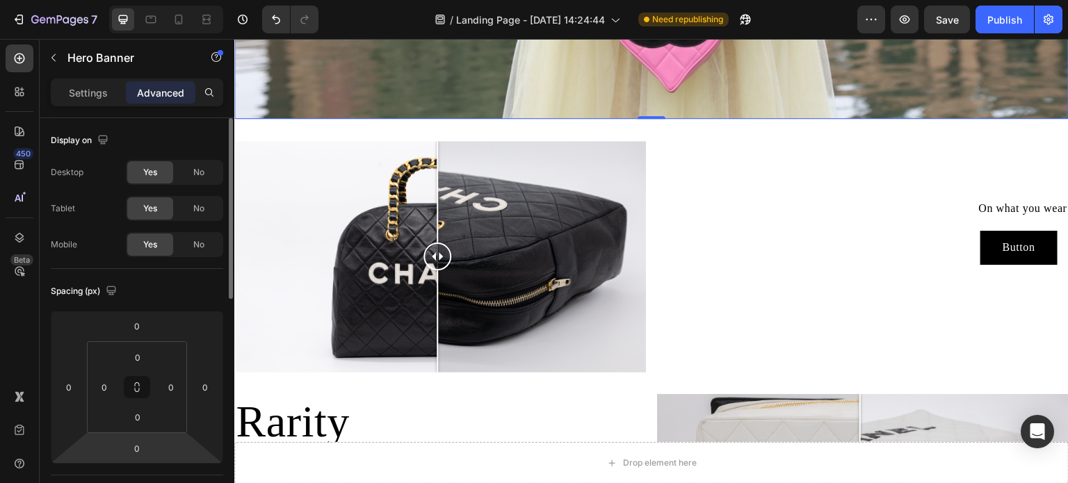
click at [154, 0] on html "7 Version history / Landing Page - [DATE] 14:24:44 Need republishing Preview Sa…" at bounding box center [534, 0] width 1068 height 0
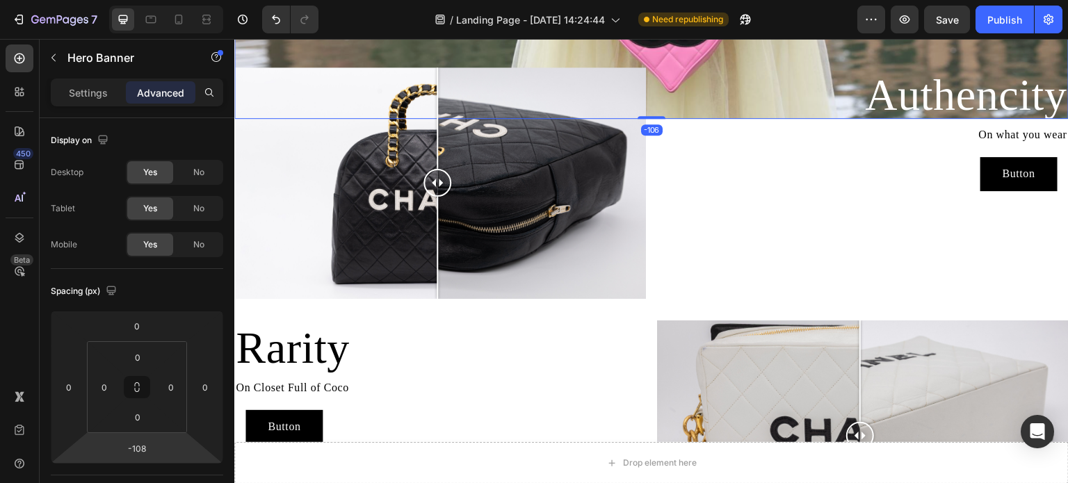
type input "-110"
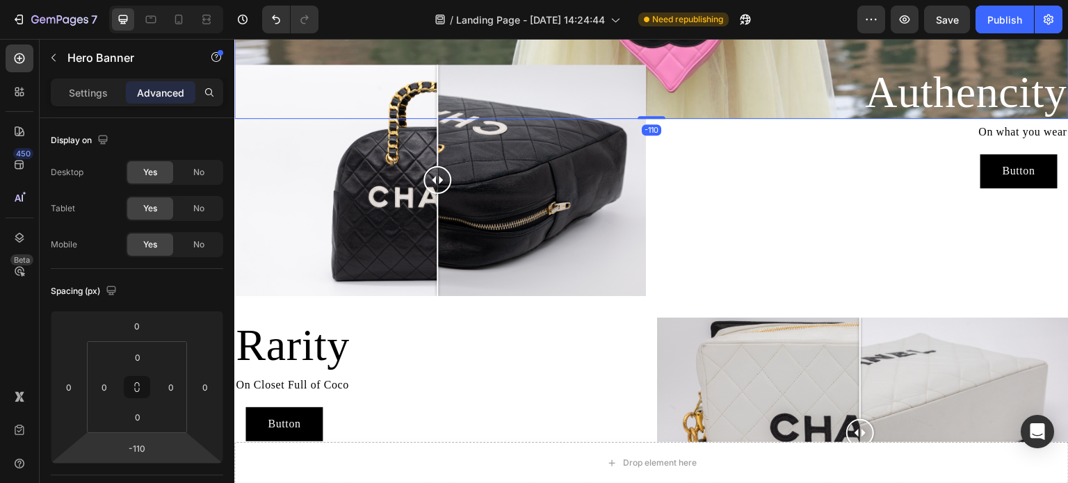
drag, startPoint x: 137, startPoint y: 462, endPoint x: 144, endPoint y: 500, distance: 38.9
click at [144, 0] on html "7 Version history / Landing Page - [DATE] 14:24:44 Need republishing Preview Sa…" at bounding box center [534, 0] width 1068 height 0
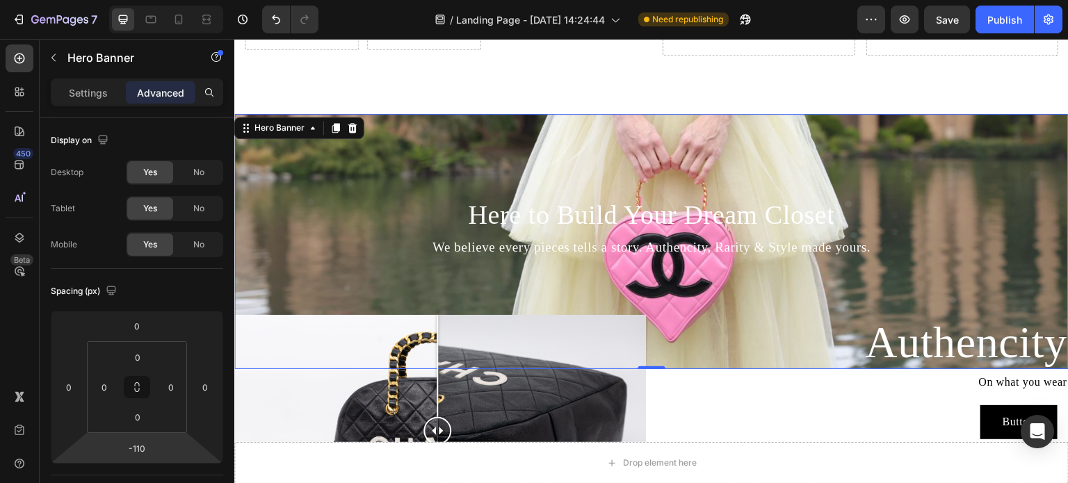
scroll to position [390, 0]
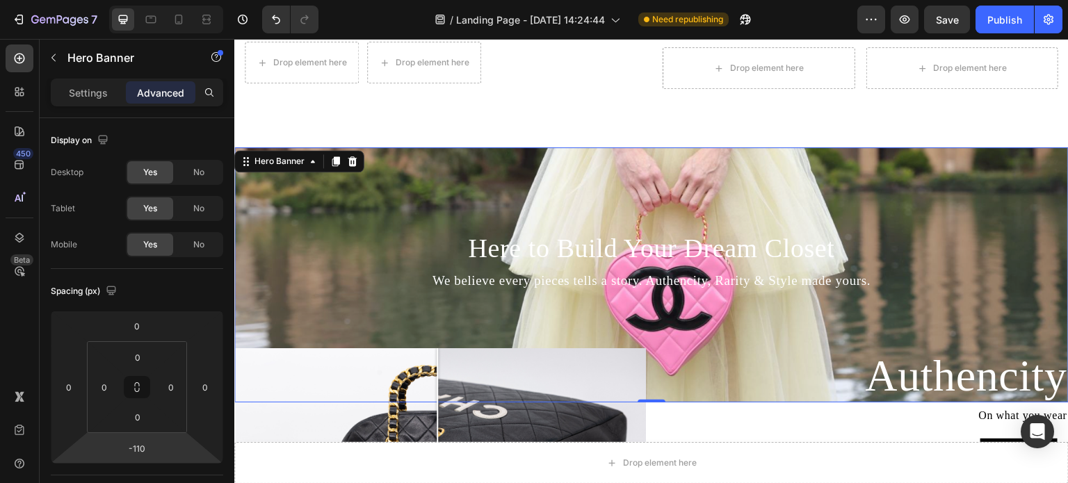
click at [705, 183] on div "Background Image" at bounding box center [651, 274] width 835 height 255
click at [429, 232] on h2 "Here to Build Your Dream Closet" at bounding box center [652, 249] width 812 height 35
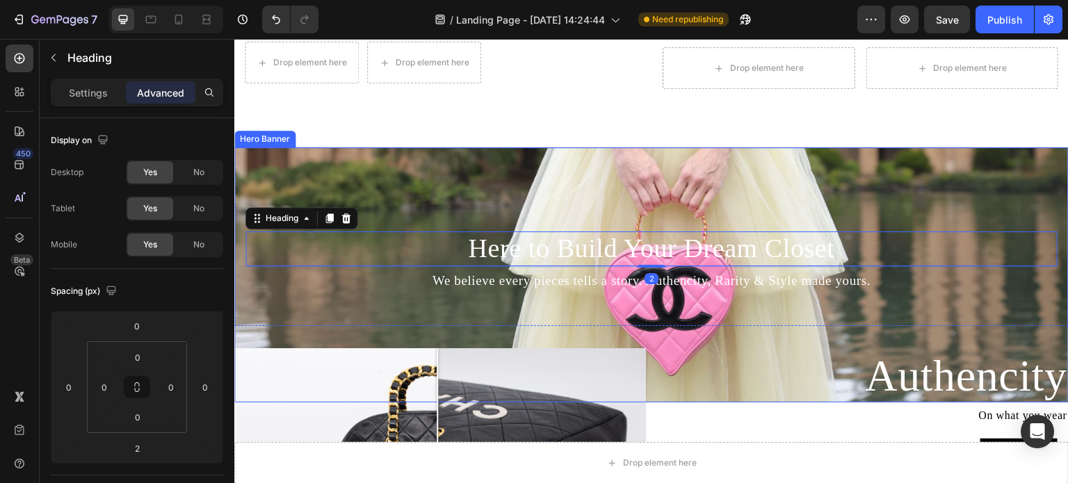
click at [334, 152] on div "Background Image" at bounding box center [651, 274] width 835 height 255
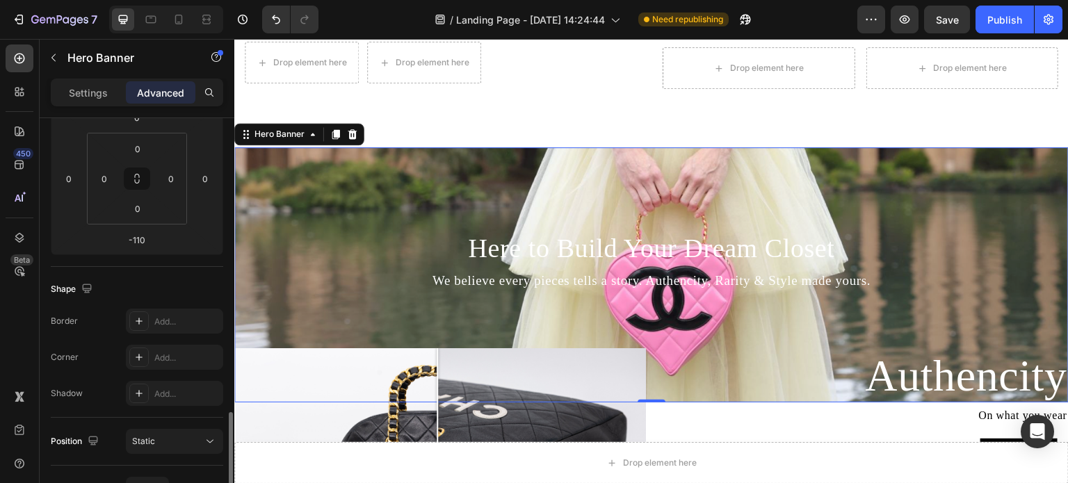
scroll to position [348, 0]
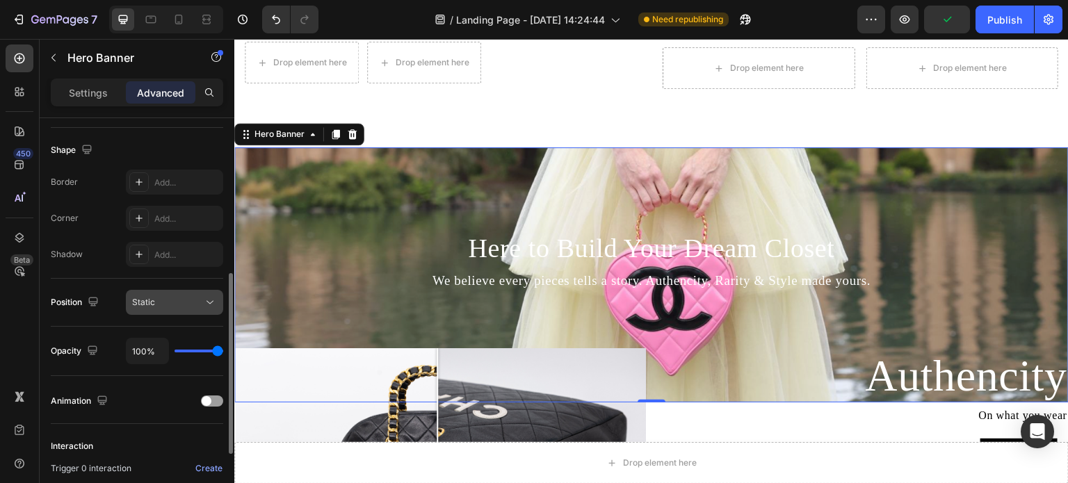
click at [181, 305] on div "Static" at bounding box center [167, 302] width 71 height 13
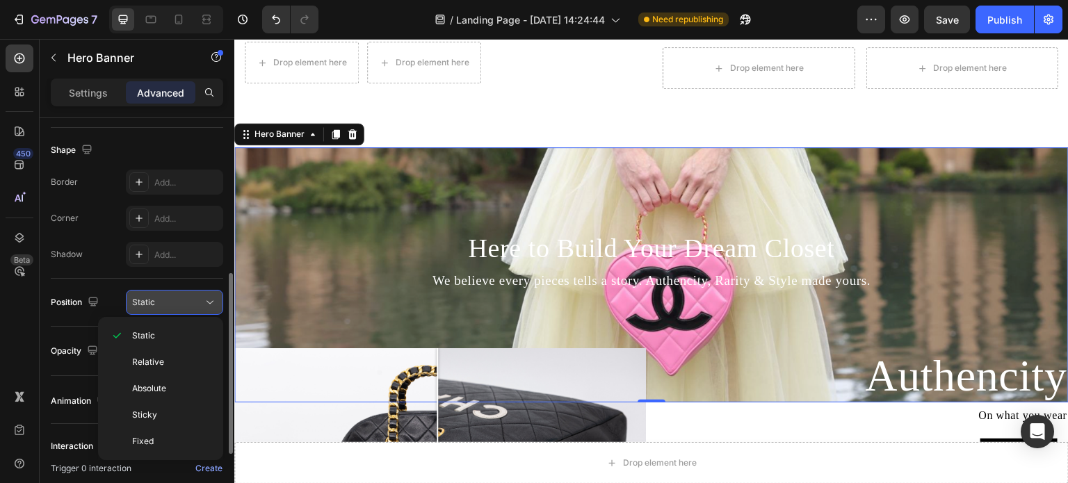
click at [181, 305] on div "Static" at bounding box center [167, 302] width 71 height 13
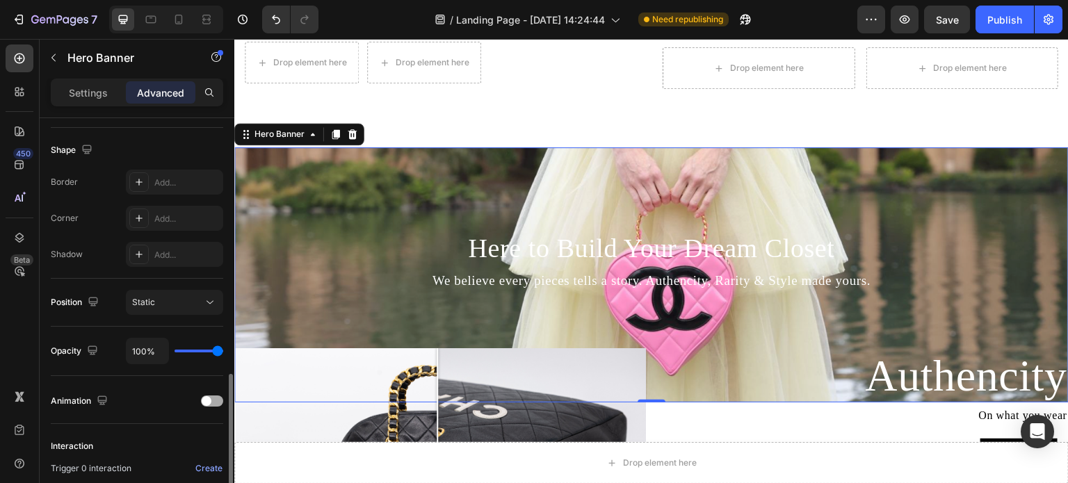
scroll to position [417, 0]
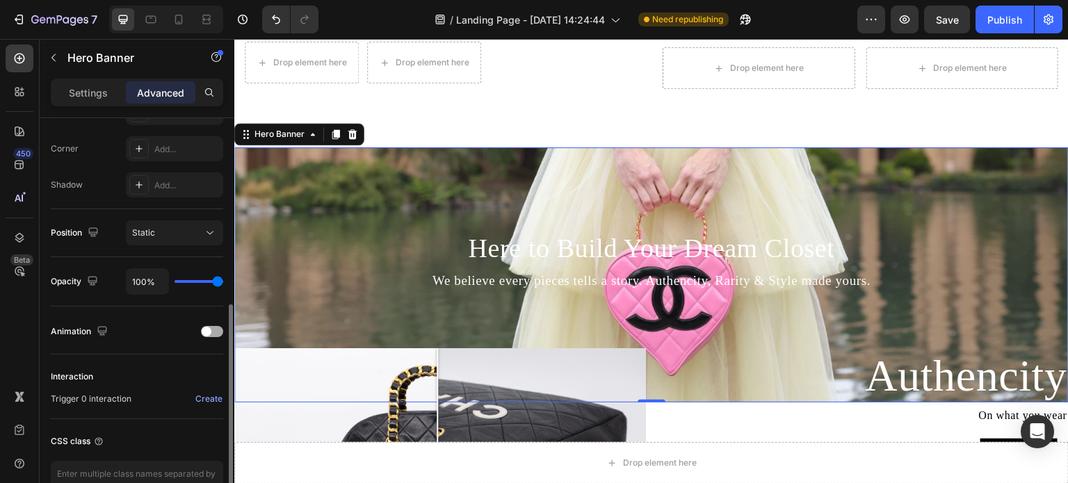
click at [214, 328] on div at bounding box center [212, 331] width 22 height 11
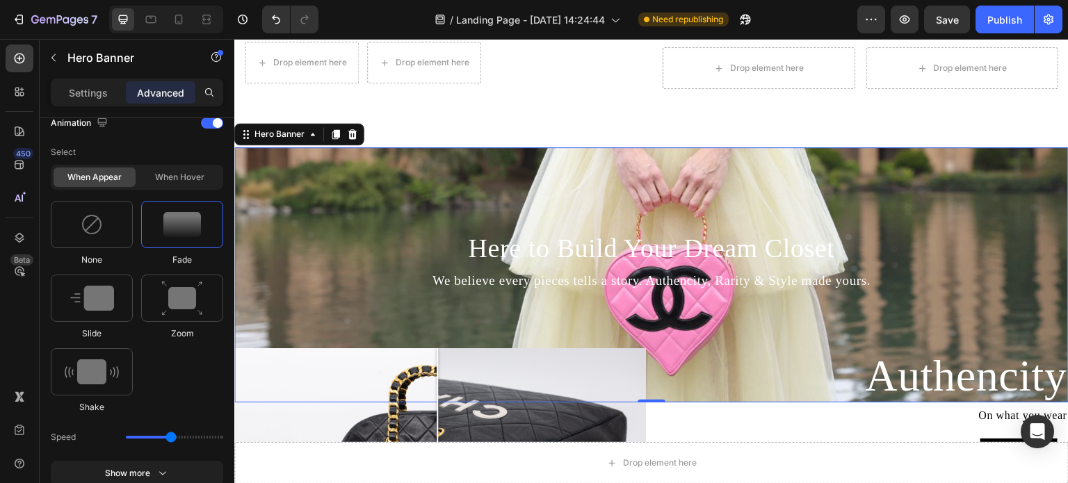
scroll to position [765, 0]
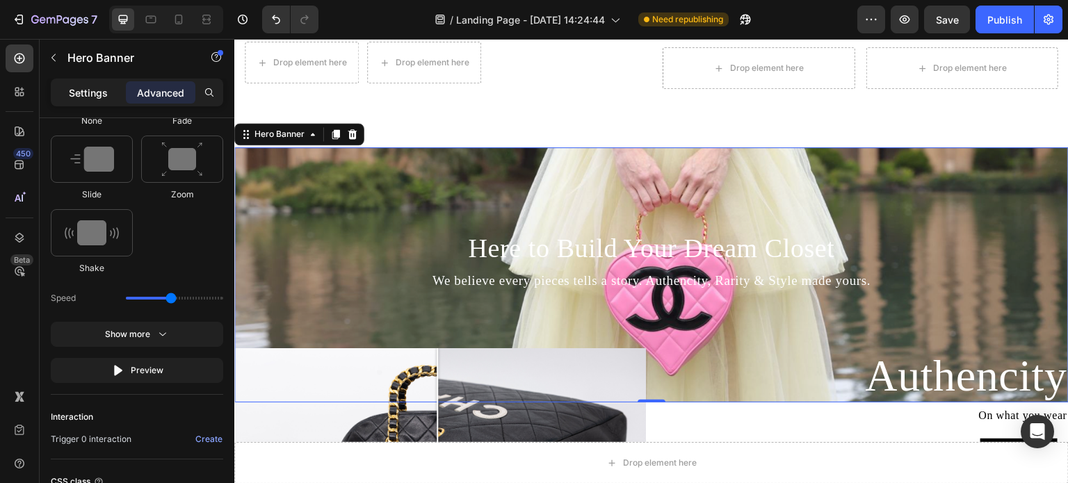
click at [93, 91] on p "Settings" at bounding box center [88, 93] width 39 height 15
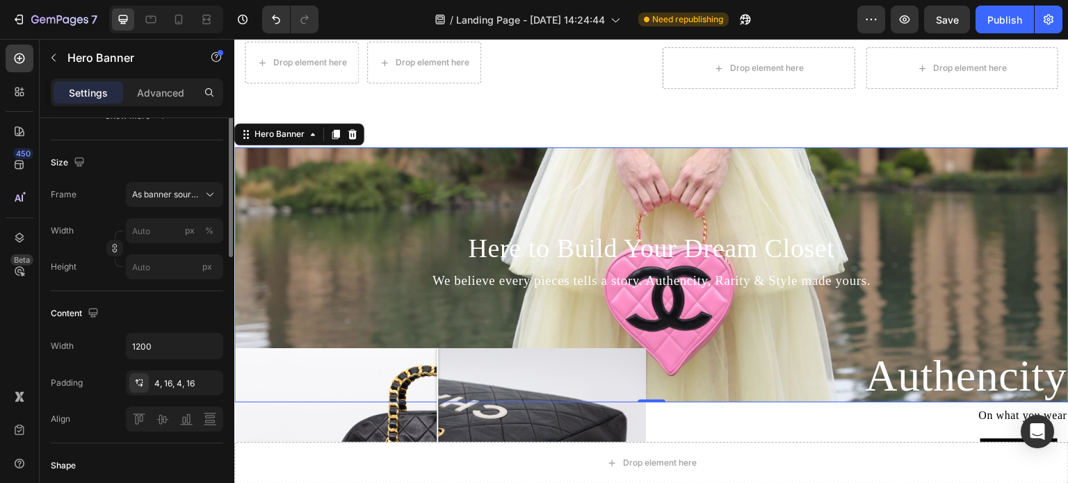
scroll to position [193, 0]
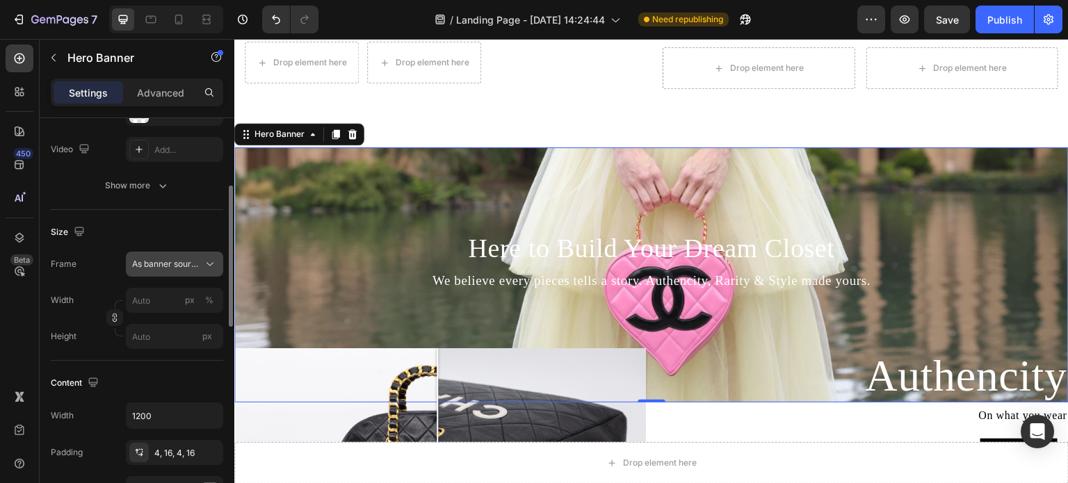
click at [151, 264] on span "As banner source" at bounding box center [166, 264] width 68 height 13
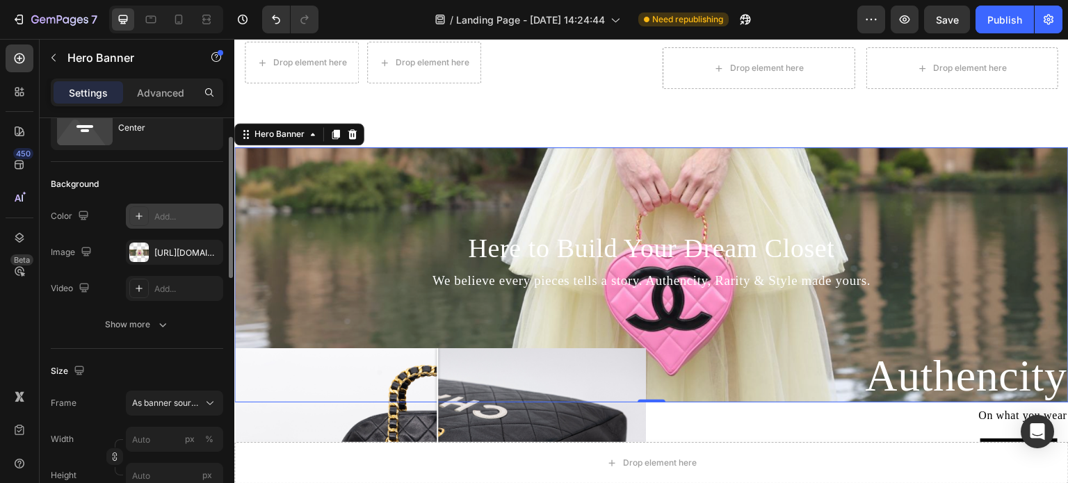
scroll to position [0, 0]
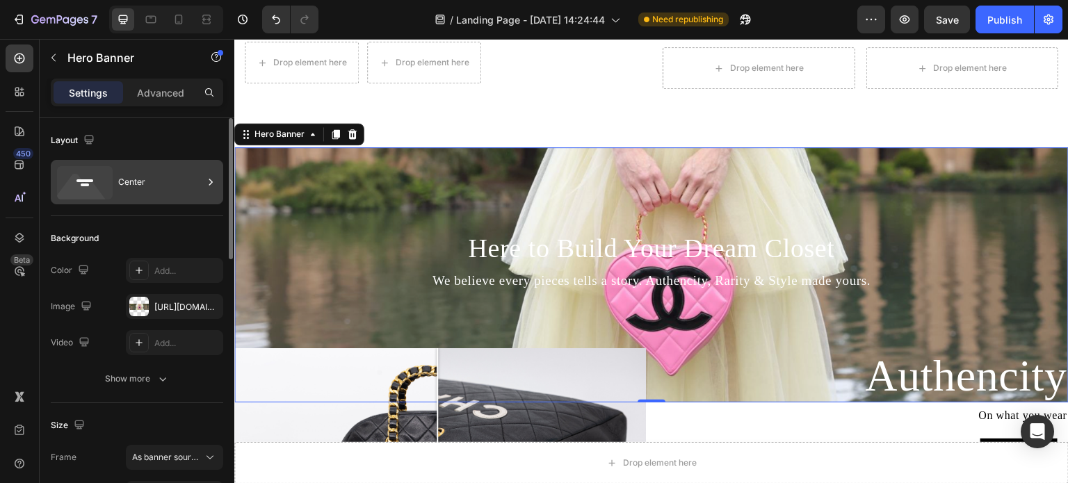
click at [209, 184] on icon at bounding box center [211, 182] width 14 height 14
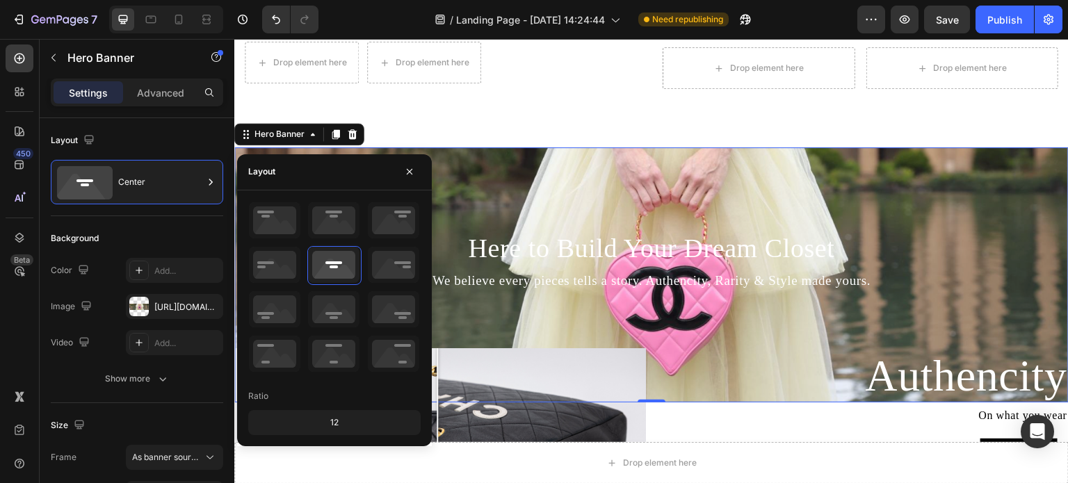
click at [337, 414] on div "12" at bounding box center [334, 422] width 167 height 19
click at [335, 423] on div "12" at bounding box center [334, 422] width 167 height 19
click at [412, 175] on icon "button" at bounding box center [409, 171] width 11 height 11
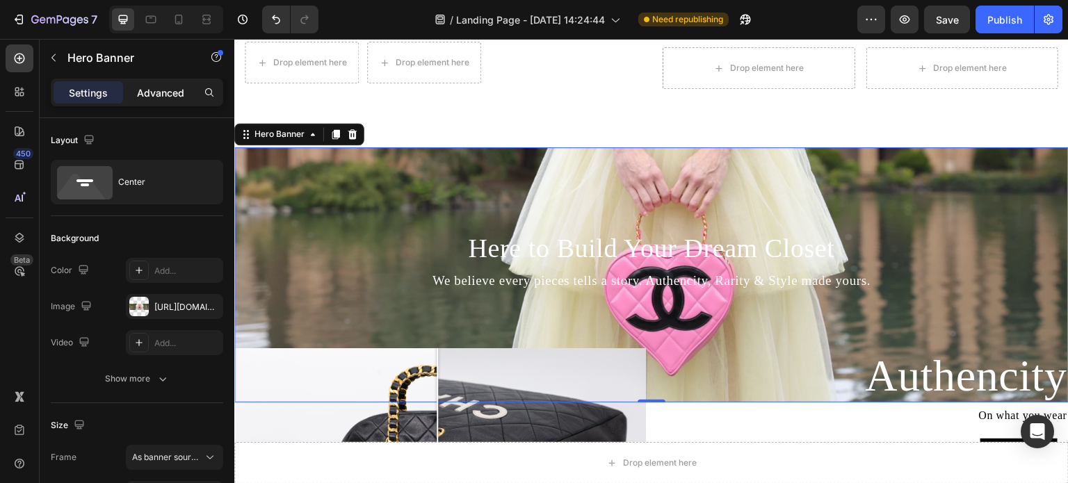
click at [155, 88] on p "Advanced" at bounding box center [160, 93] width 47 height 15
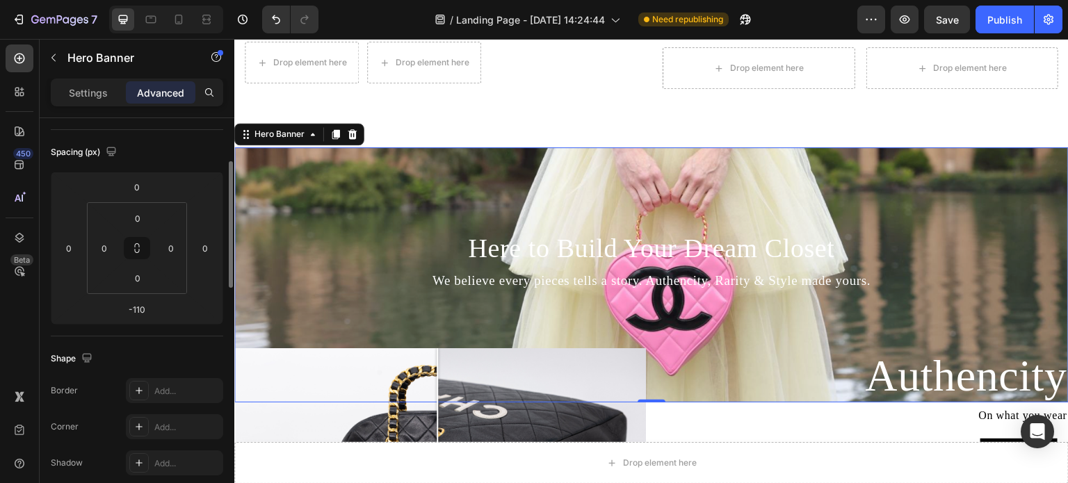
scroll to position [209, 0]
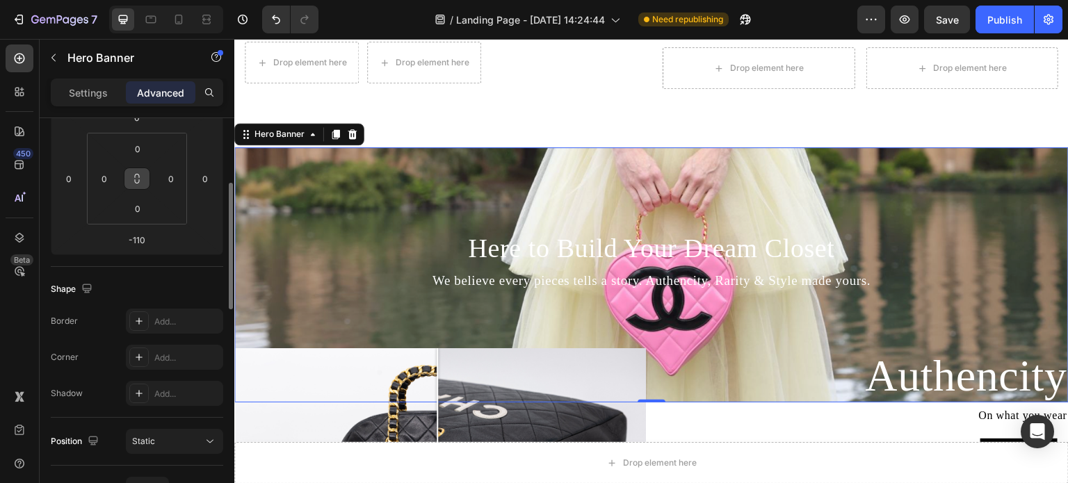
click at [134, 188] on button at bounding box center [137, 179] width 26 height 22
click at [137, 0] on html "7 Version history / Landing Page - [DATE] 14:24:44 Need republishing Preview Sa…" at bounding box center [534, 0] width 1068 height 0
click at [140, 179] on icon at bounding box center [136, 178] width 11 height 11
click at [139, 0] on html "7 Version history / Landing Page - [DATE] 14:24:44 Need republishing Preview Sa…" at bounding box center [534, 0] width 1068 height 0
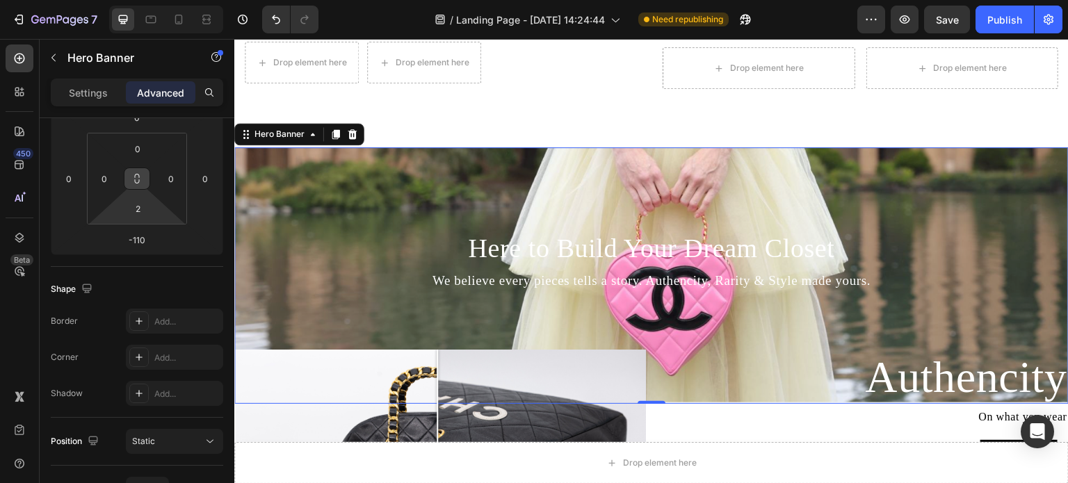
drag, startPoint x: 143, startPoint y: 220, endPoint x: 148, endPoint y: 234, distance: 15.0
click at [148, 0] on html "7 Version history / Landing Page - [DATE] 14:24:44 Need republishing Preview Sa…" at bounding box center [534, 0] width 1068 height 0
click at [138, 246] on input "-110" at bounding box center [137, 240] width 28 height 21
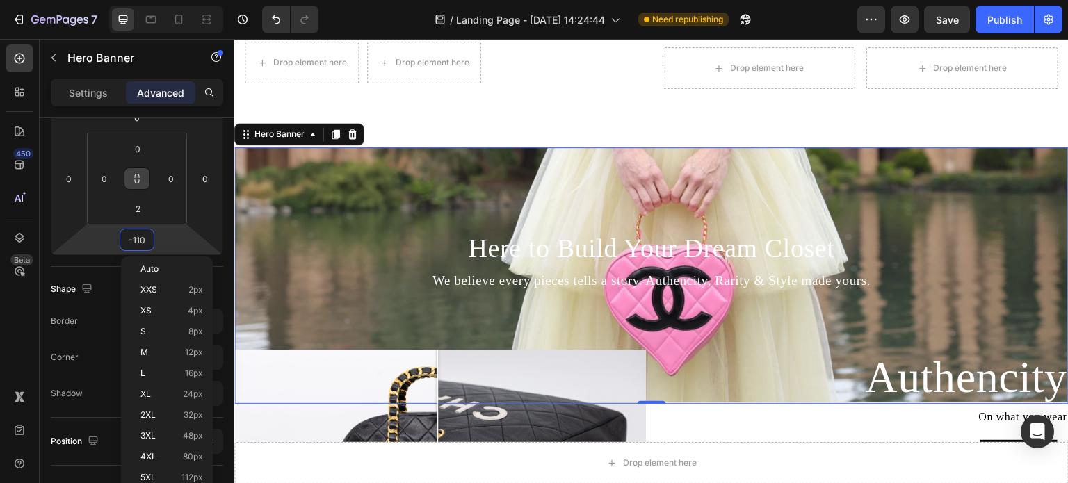
click at [404, 217] on div "Background Image" at bounding box center [651, 274] width 835 height 255
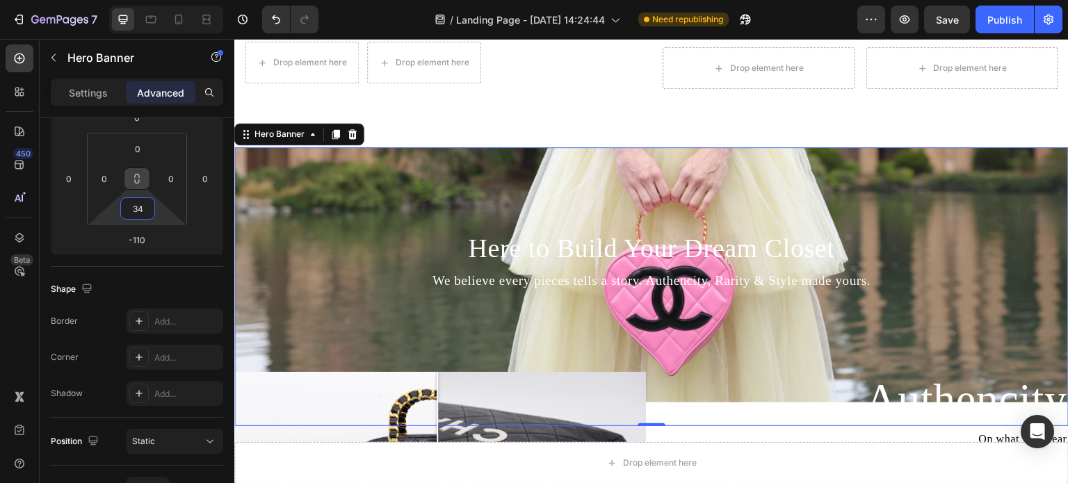
type input "0"
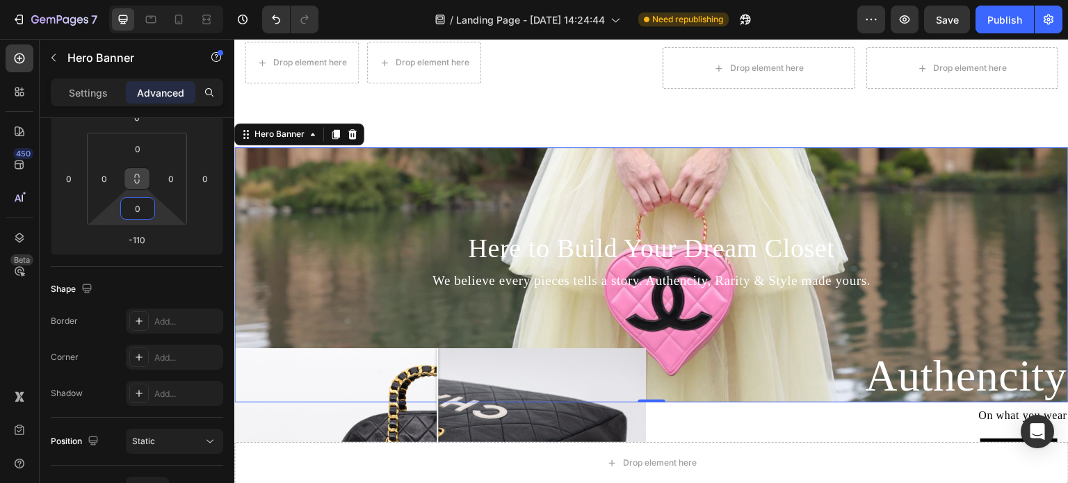
drag, startPoint x: 131, startPoint y: 222, endPoint x: 141, endPoint y: 223, distance: 9.8
click at [141, 0] on html "7 Version history / Landing Page - [DATE] 14:24:44 Need republishing Preview Sa…" at bounding box center [534, 0] width 1068 height 0
click at [159, 0] on html "7 Version history / Landing Page - [DATE] 14:24:44 Need republishing Preview Sa…" at bounding box center [534, 0] width 1068 height 0
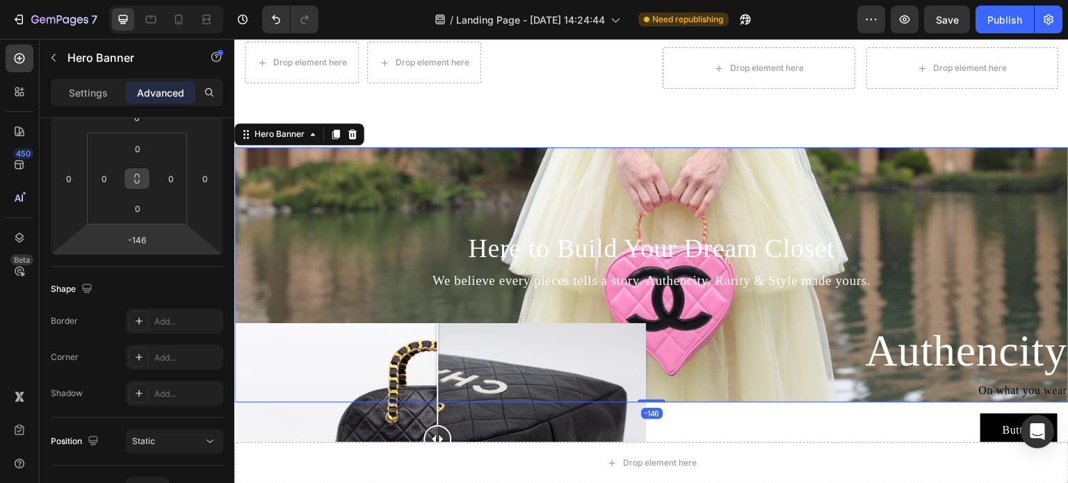
drag, startPoint x: 159, startPoint y: 251, endPoint x: 161, endPoint y: 239, distance: 12.0
click at [159, 0] on html "7 Version history / Landing Page - [DATE] 14:24:44 Need republishing Preview Sa…" at bounding box center [534, 0] width 1068 height 0
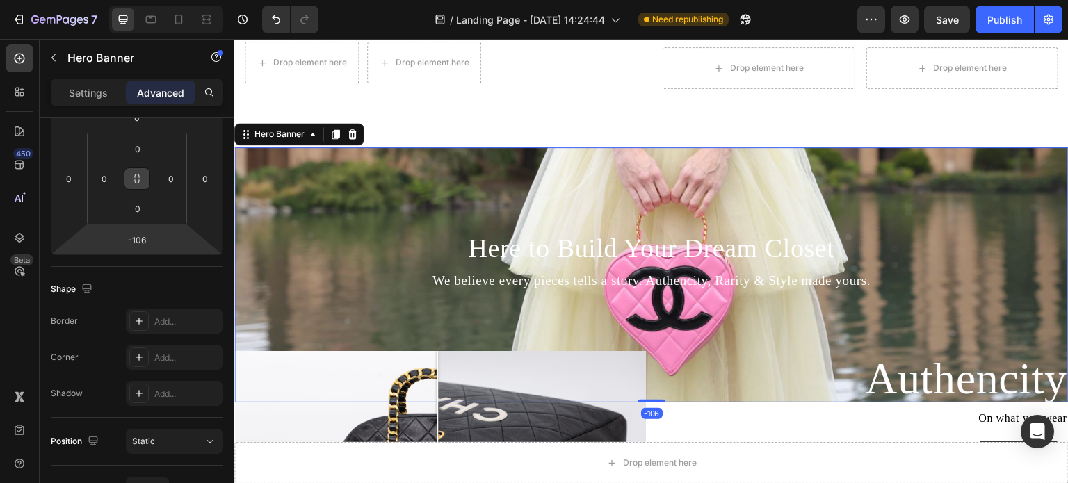
type input "-108"
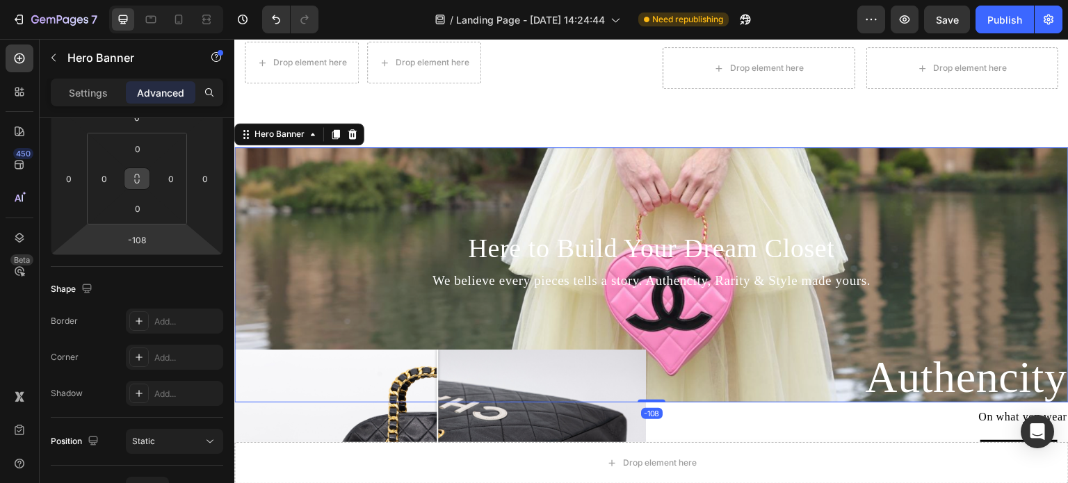
drag, startPoint x: 161, startPoint y: 239, endPoint x: 170, endPoint y: 246, distance: 11.4
click at [170, 0] on html "7 Version history / Landing Page - [DATE] 14:24:44 Need republishing Preview Sa…" at bounding box center [534, 0] width 1068 height 0
click at [365, 181] on div "Background Image" at bounding box center [651, 274] width 835 height 255
click at [460, 127] on div "Drop element here Drop element here Row Drop element here Drop element here Row" at bounding box center [651, 83] width 835 height 128
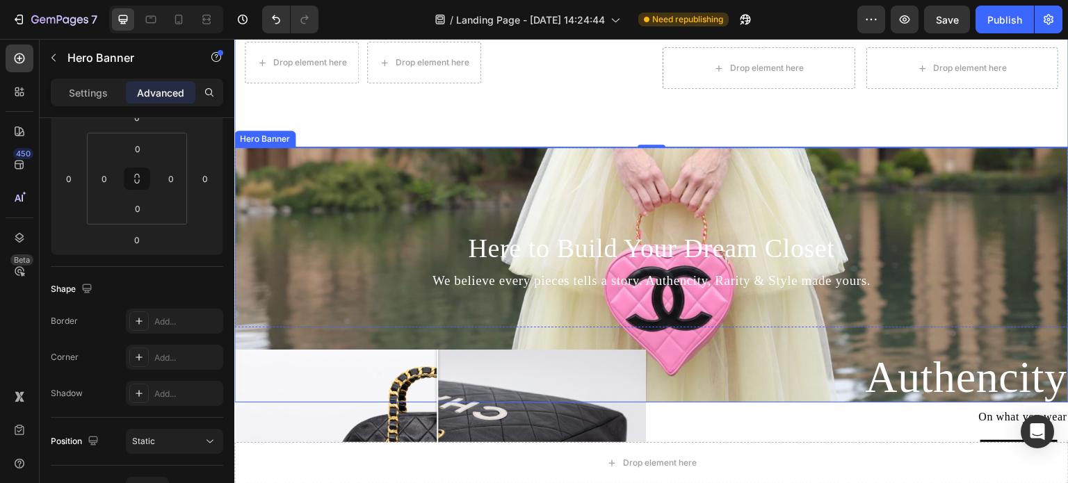
click at [486, 149] on div "Background Image" at bounding box center [651, 274] width 835 height 255
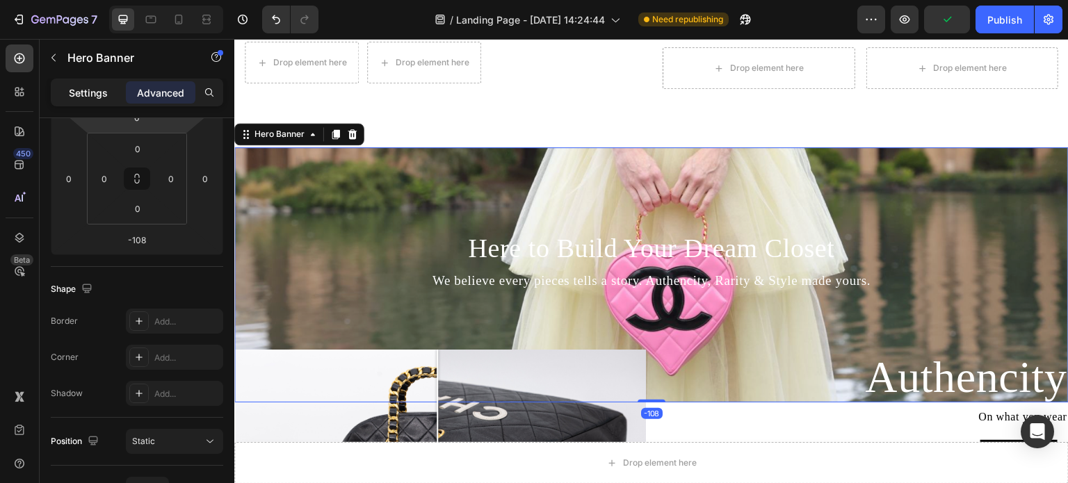
click at [113, 97] on div "Settings" at bounding box center [89, 92] width 70 height 22
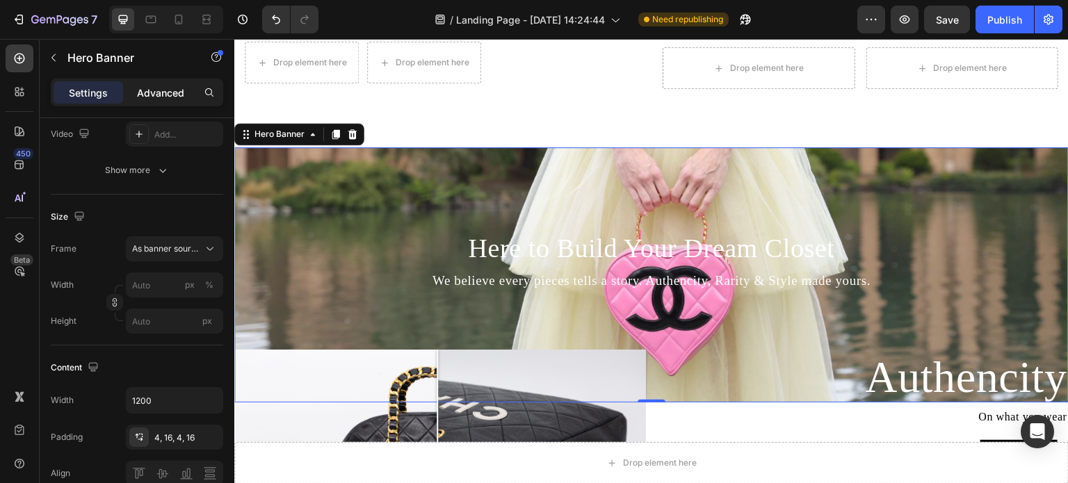
click at [156, 91] on p "Advanced" at bounding box center [160, 93] width 47 height 15
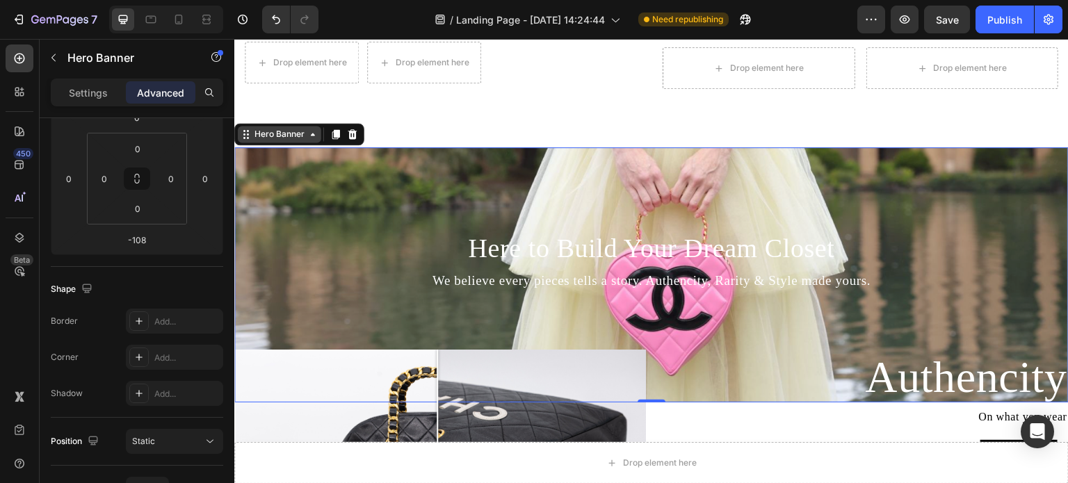
click at [309, 129] on icon at bounding box center [312, 134] width 11 height 11
click at [248, 134] on icon at bounding box center [248, 135] width 2 height 2
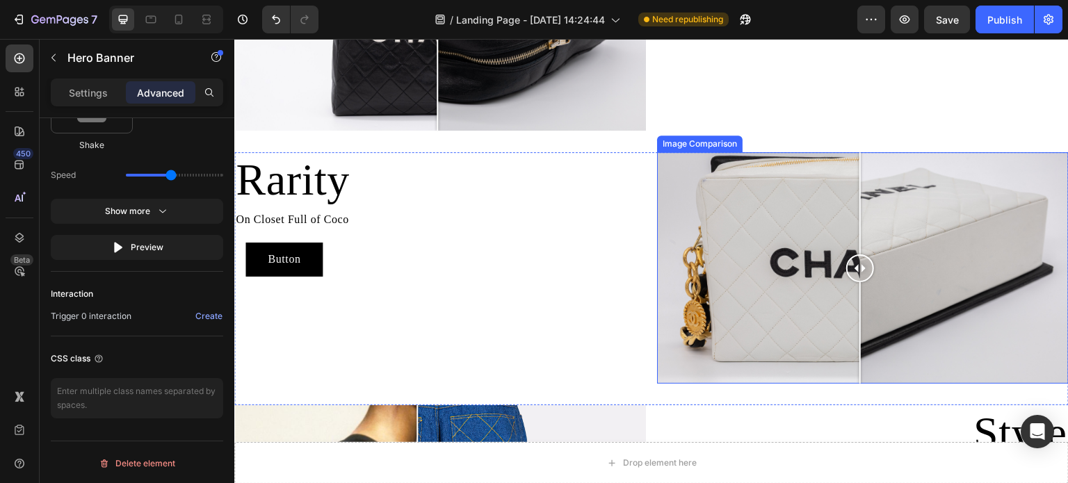
scroll to position [807, 0]
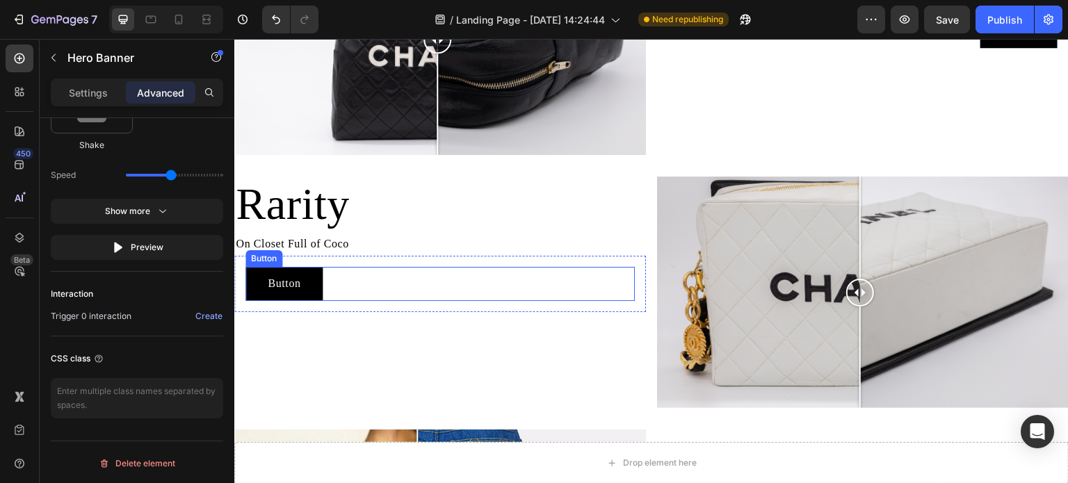
click at [534, 273] on div "Button Button" at bounding box center [441, 284] width 390 height 34
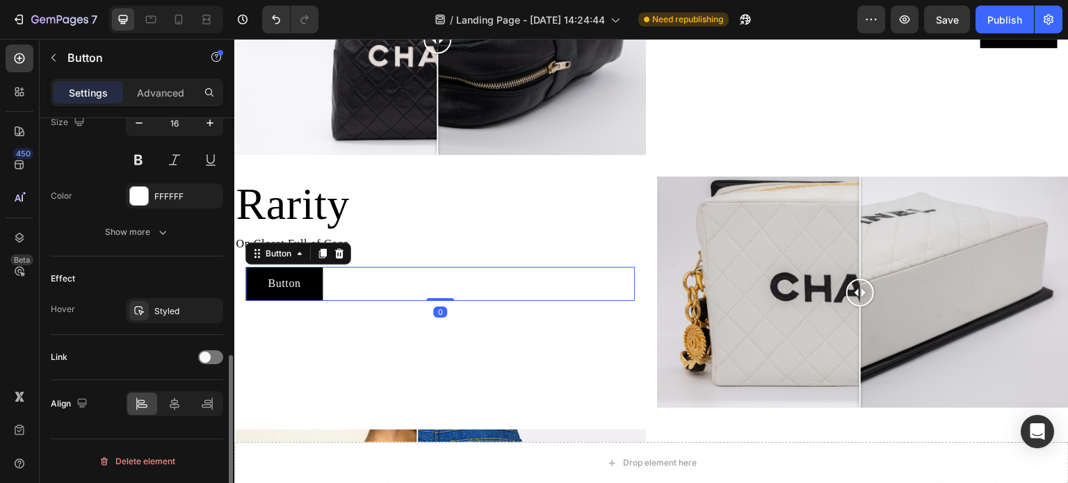
scroll to position [0, 0]
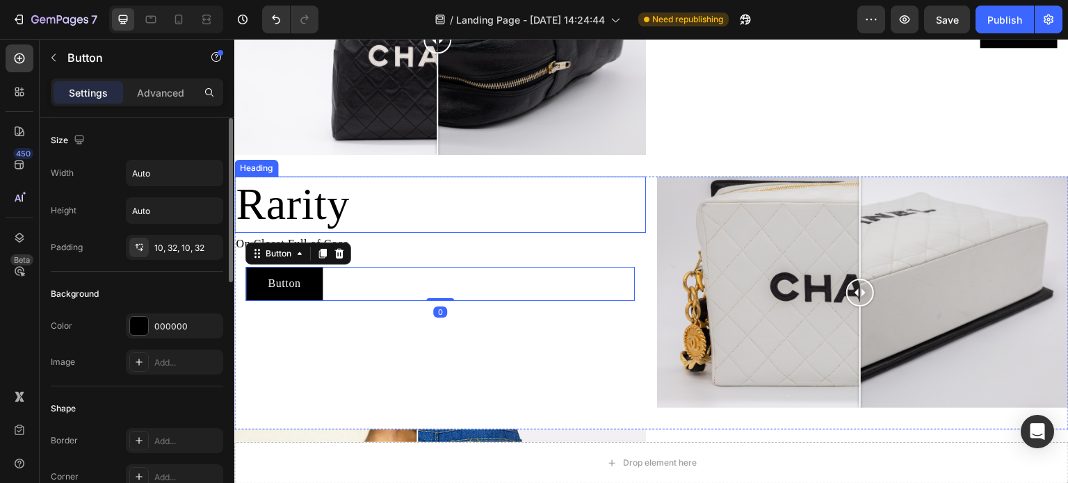
click at [550, 217] on h2 "Rarity" at bounding box center [440, 205] width 412 height 56
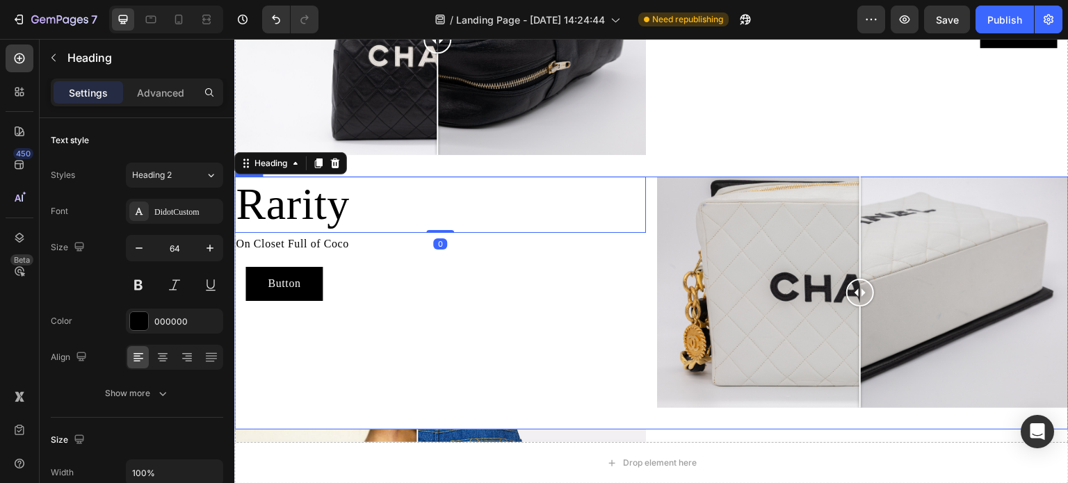
click at [657, 185] on img at bounding box center [863, 293] width 412 height 232
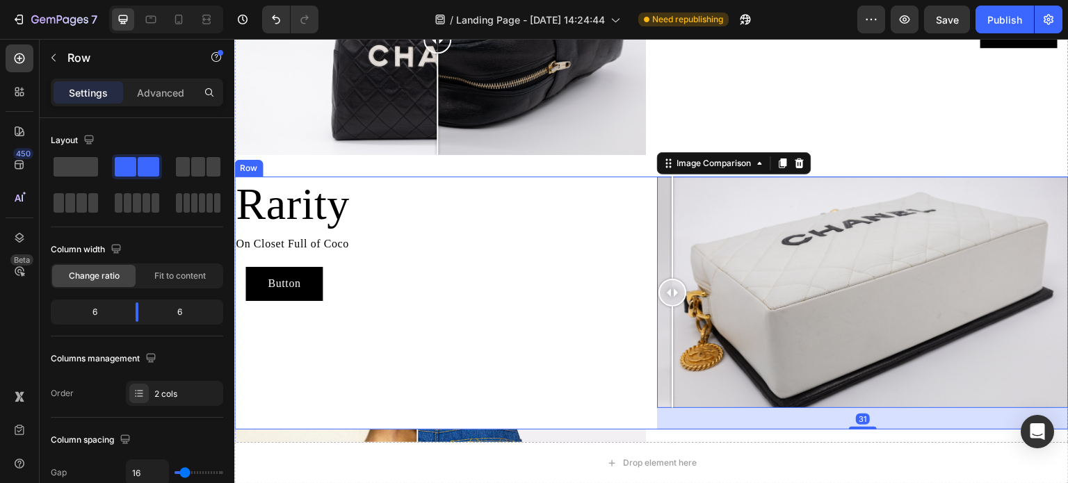
click at [644, 184] on div "Rarity Heading On Closet Full of Coco Text Block Button Button Row Image Compar…" at bounding box center [651, 303] width 835 height 253
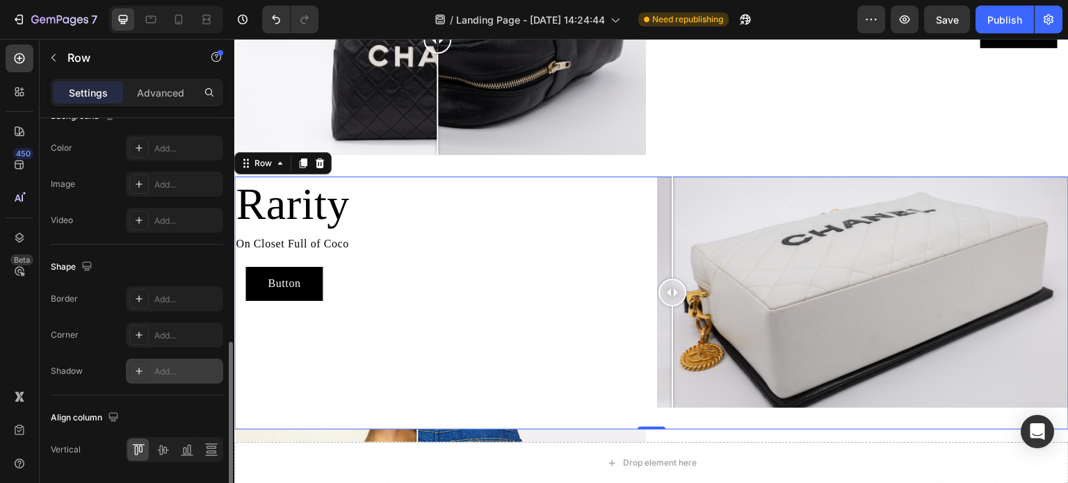
scroll to position [600, 0]
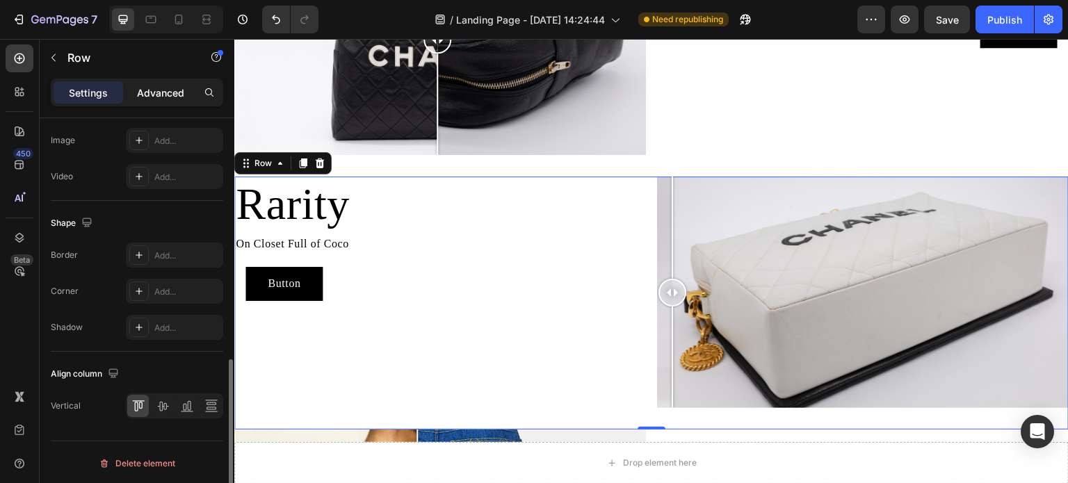
click at [163, 94] on p "Advanced" at bounding box center [160, 93] width 47 height 15
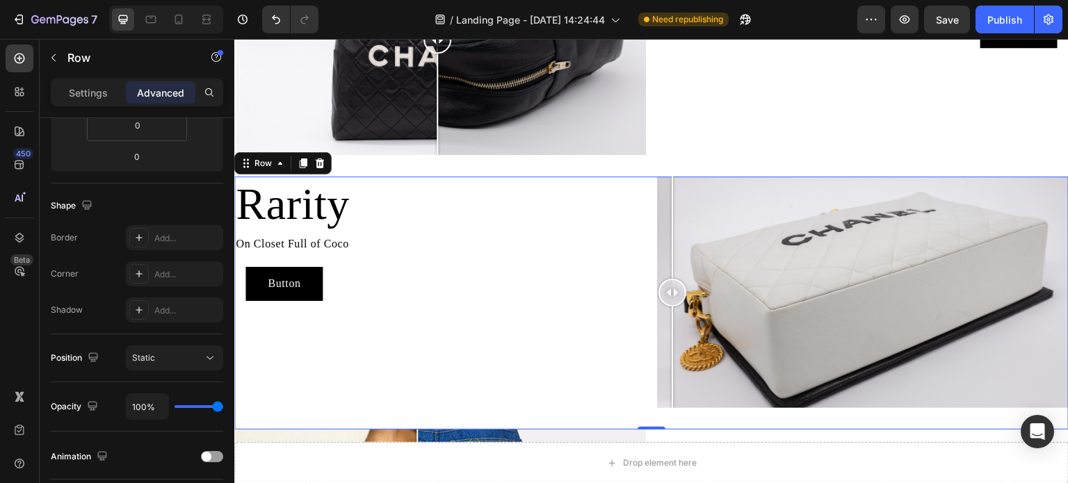
scroll to position [14, 0]
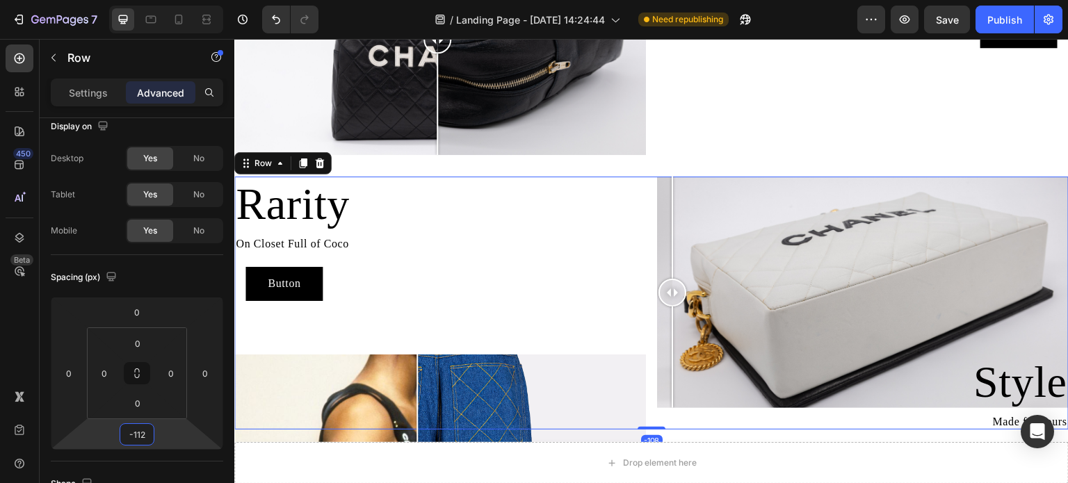
type input "-114"
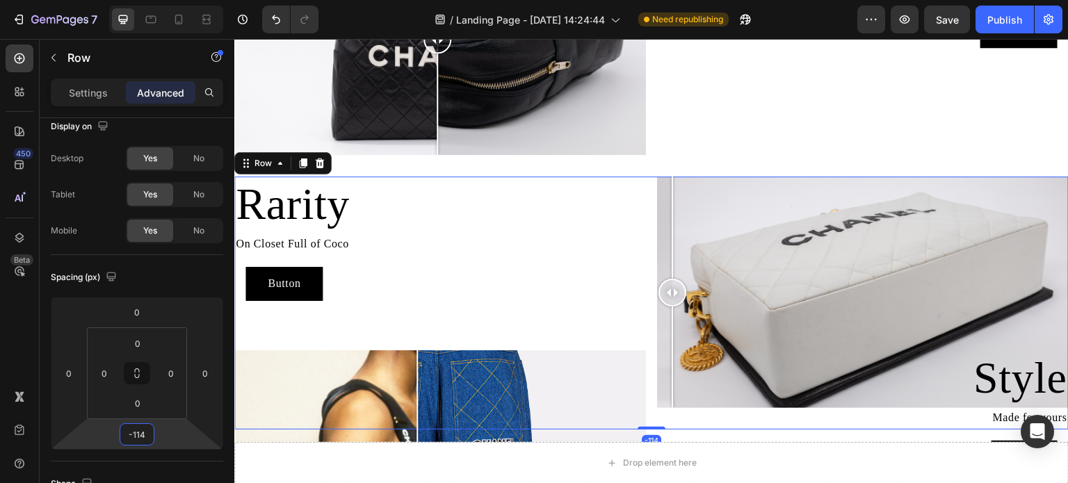
drag, startPoint x: 136, startPoint y: 420, endPoint x: 134, endPoint y: 460, distance: 39.7
click at [134, 0] on html "7 Version history / Landing Page - [DATE] 14:24:44 Need republishing Preview Sa…" at bounding box center [534, 0] width 1068 height 0
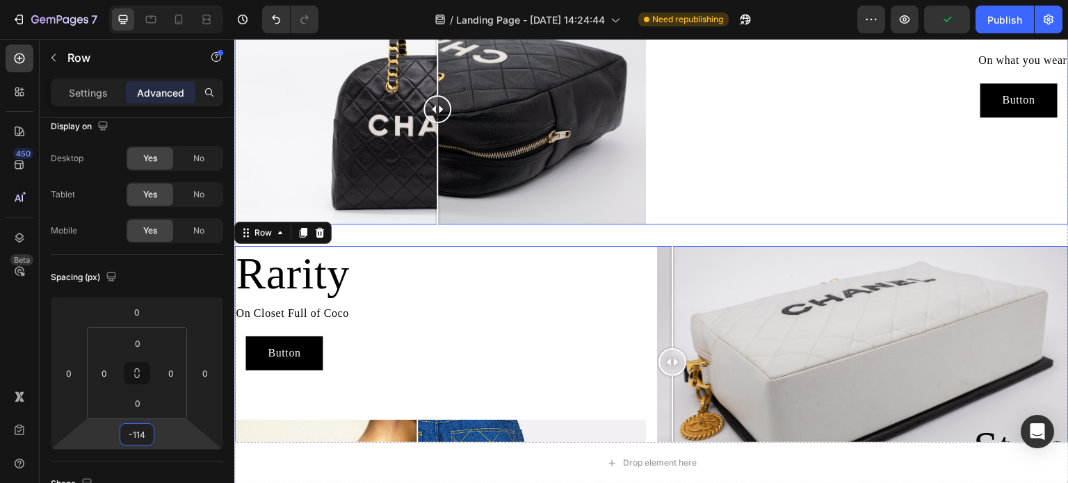
click at [779, 156] on div "Authencity Heading On what you wear Text Block Button Button Row" at bounding box center [863, 109] width 412 height 232
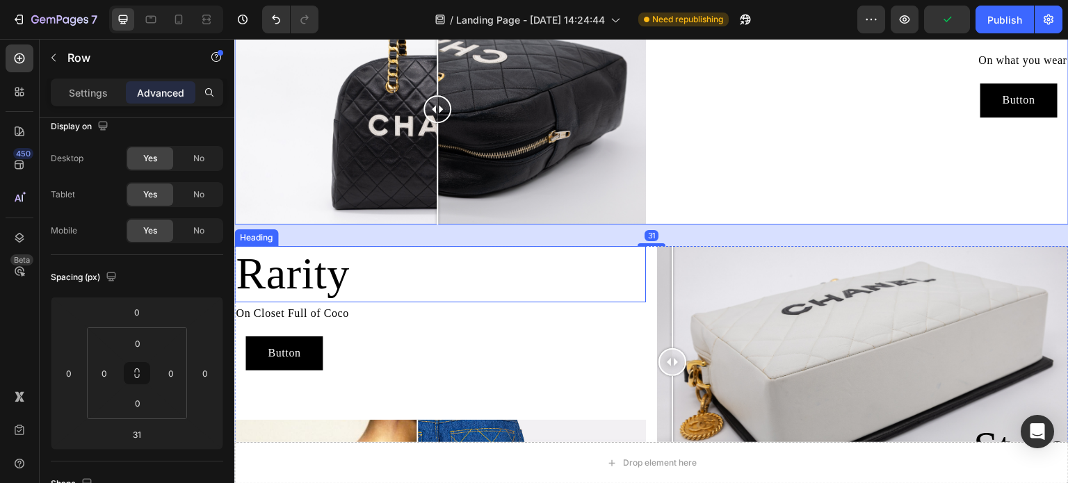
click at [560, 286] on h2 "Rarity" at bounding box center [440, 274] width 412 height 56
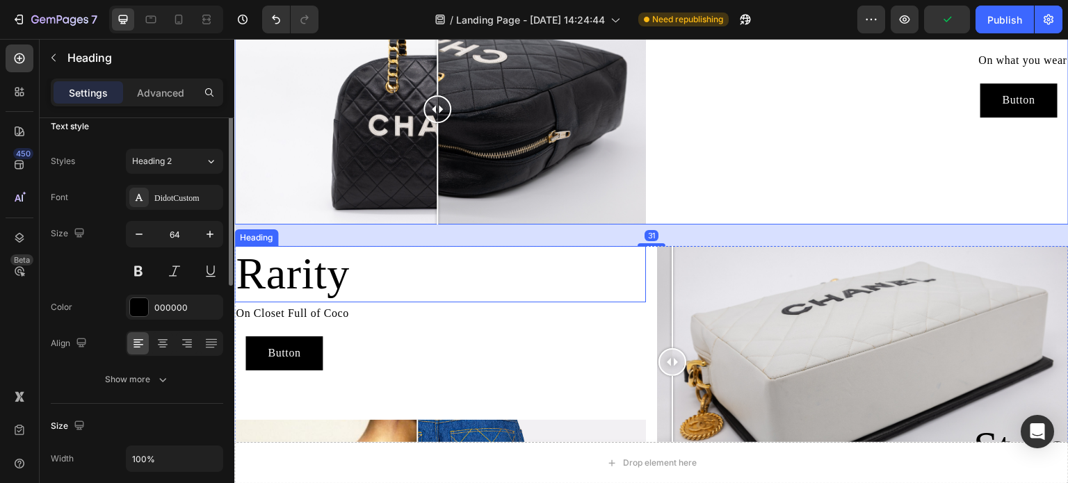
scroll to position [0, 0]
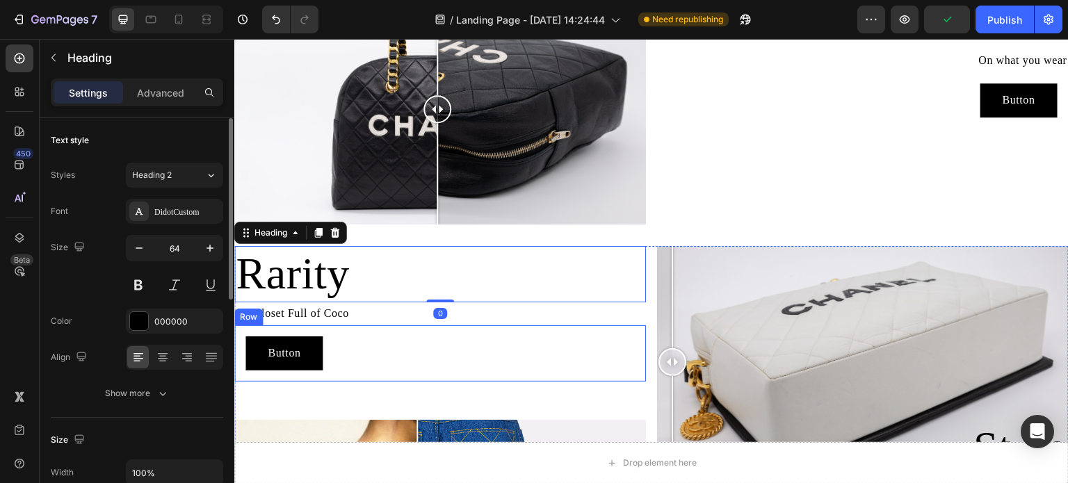
click at [609, 337] on div "Button Button" at bounding box center [441, 354] width 390 height 34
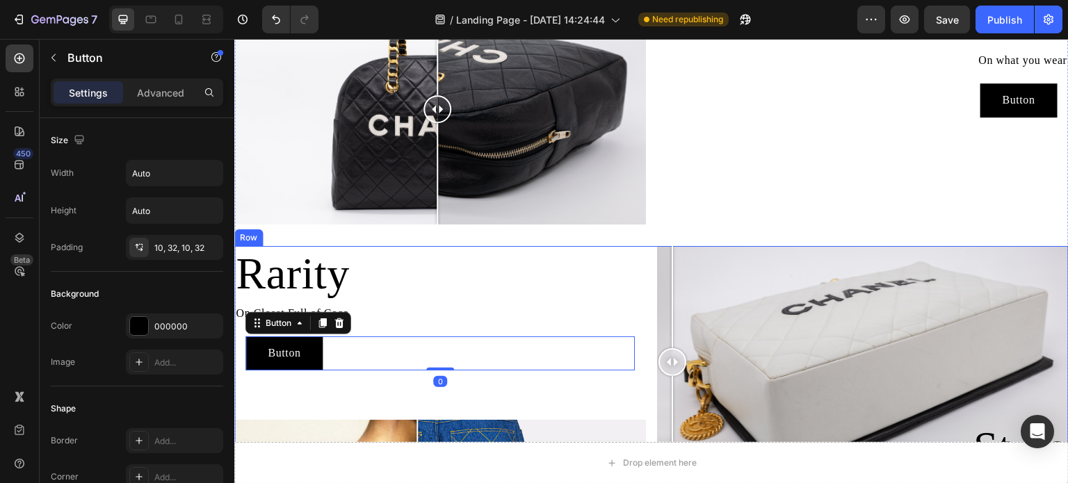
click at [641, 255] on div "Rarity Heading On Closet Full of Coco Text Block Button Button 0 Row Image Comp…" at bounding box center [651, 372] width 835 height 253
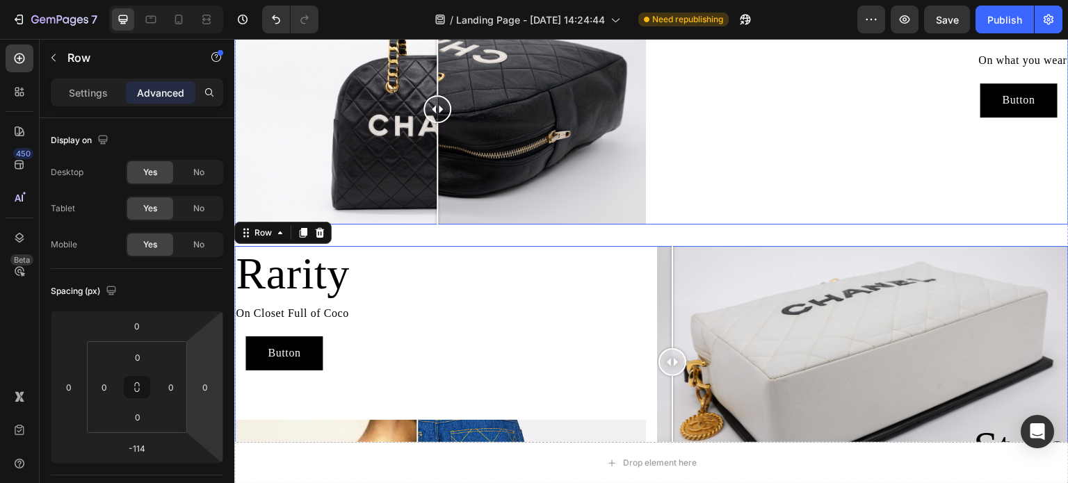
click at [657, 166] on div "Authencity Heading On what you wear Text Block Button Button Row" at bounding box center [863, 109] width 412 height 232
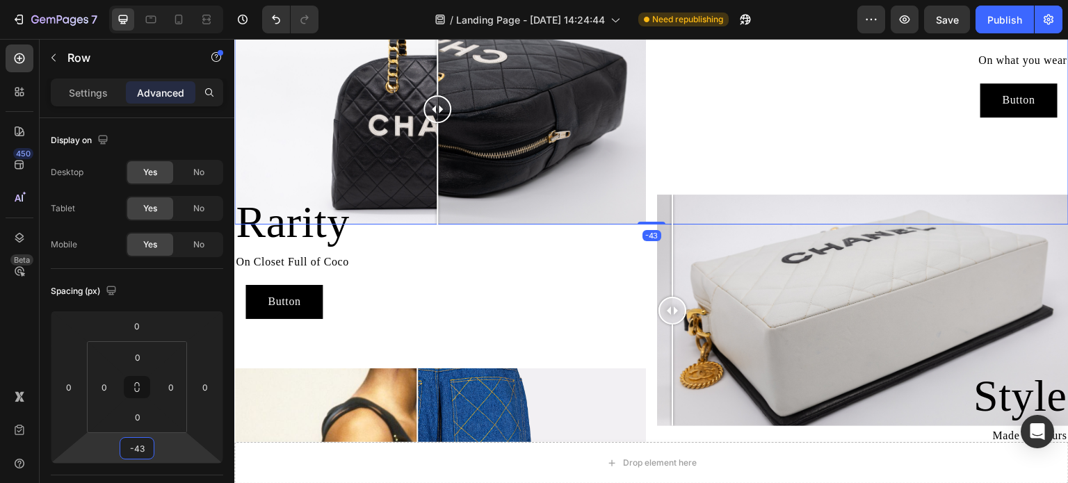
type input "-45"
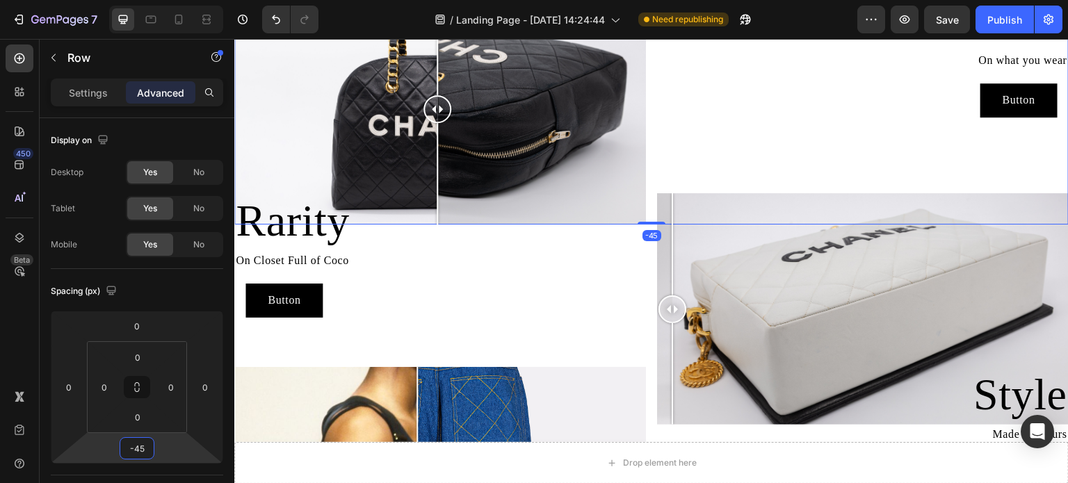
drag, startPoint x: 137, startPoint y: 434, endPoint x: 136, endPoint y: 460, distance: 26.5
click at [136, 0] on html "7 Version history / Landing Page - [DATE] 14:24:44 Need republishing Preview Sa…" at bounding box center [534, 0] width 1068 height 0
click at [426, 326] on div "Rarity Heading On Closet Full of Coco Text Block Button Button Row" at bounding box center [440, 319] width 412 height 253
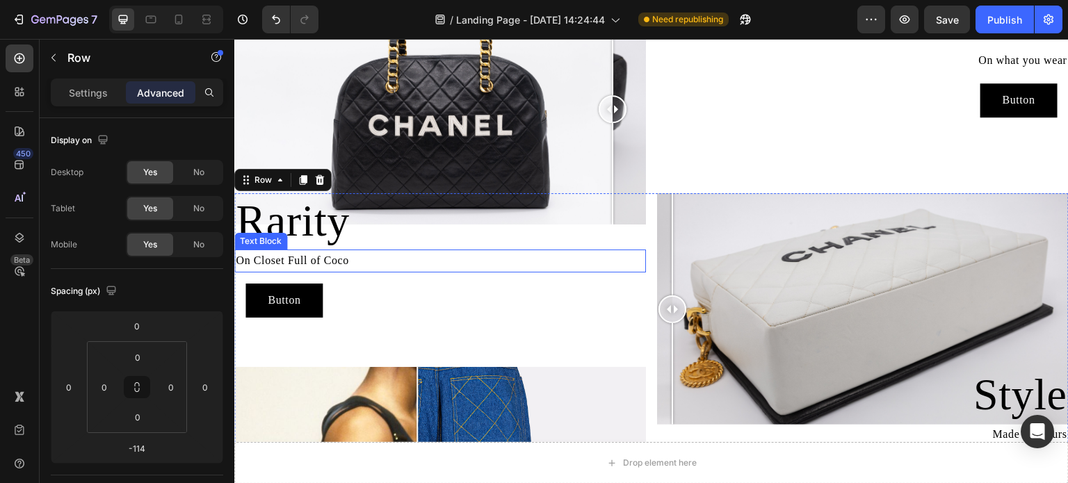
drag, startPoint x: 436, startPoint y: 116, endPoint x: 703, endPoint y: 220, distance: 285.9
click at [617, 265] on div "Image Comparison Authencity Heading On what you wear Text Block Button Button R…" at bounding box center [651, 386] width 835 height 786
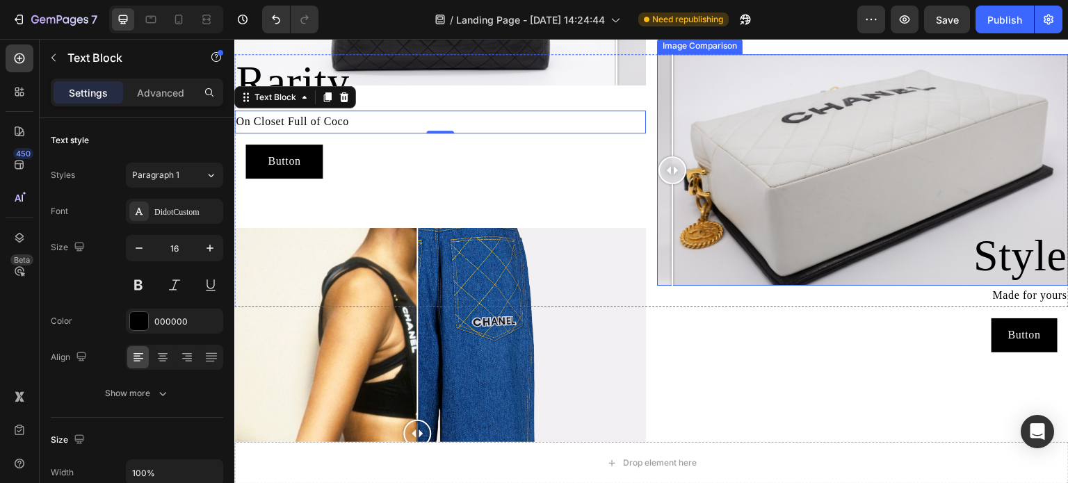
scroll to position [946, 0]
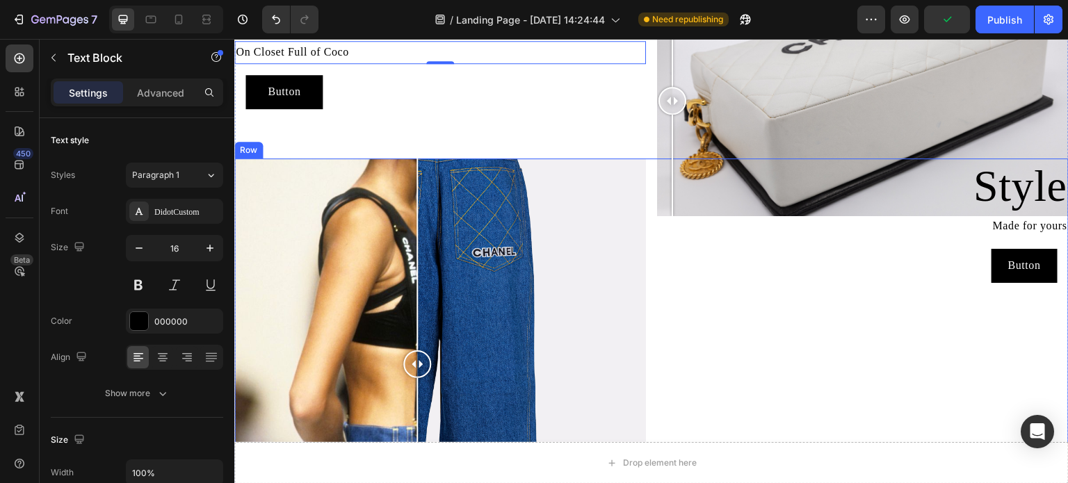
click at [906, 303] on div "Style Heading Made for yours Text Block Button Button Row" at bounding box center [863, 365] width 412 height 412
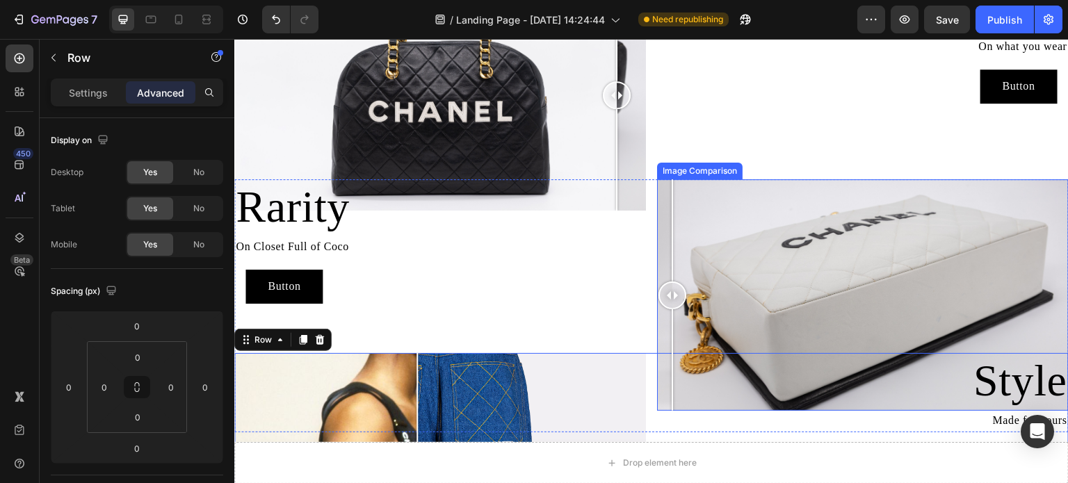
scroll to position [807, 0]
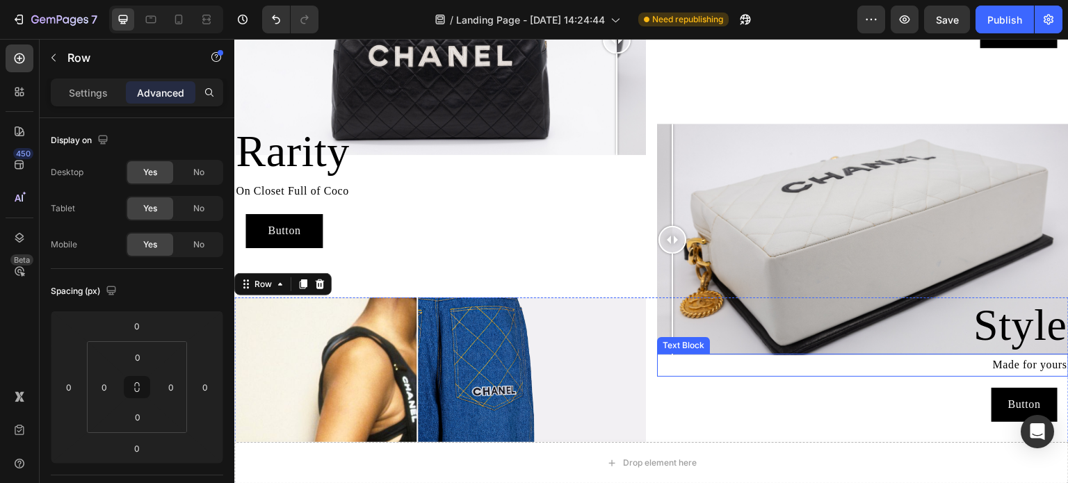
click at [717, 377] on div "Button Button Row" at bounding box center [863, 405] width 412 height 56
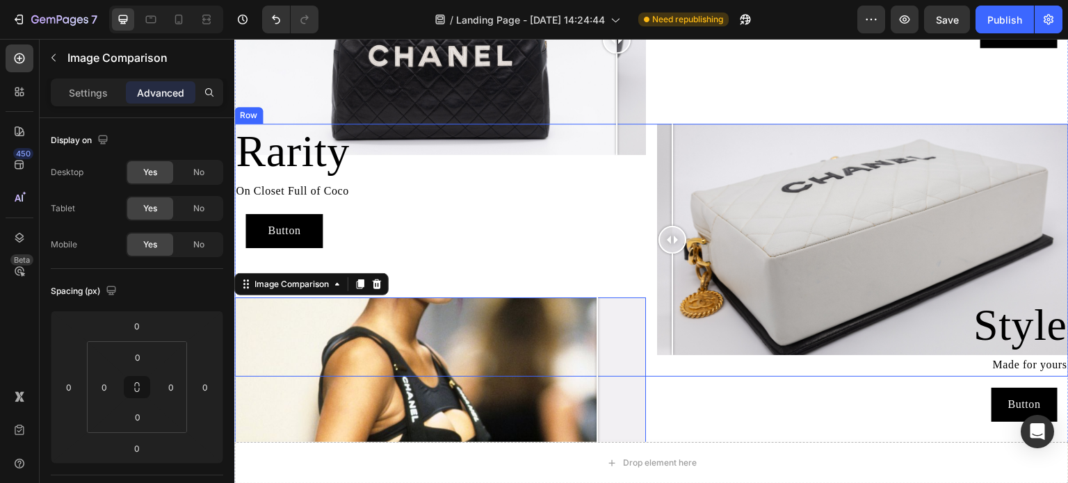
click at [597, 266] on div "Rarity Heading On Closet Full of Coco Text Block Button Button Row" at bounding box center [440, 250] width 412 height 253
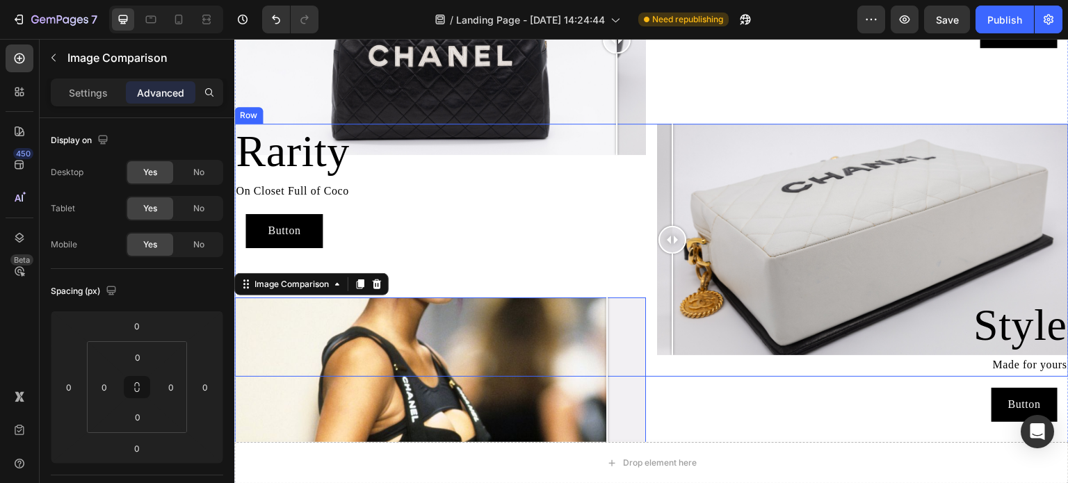
click at [581, 271] on div "Rarity Heading On Closet Full of Coco Text Block Button Button Row" at bounding box center [440, 250] width 412 height 253
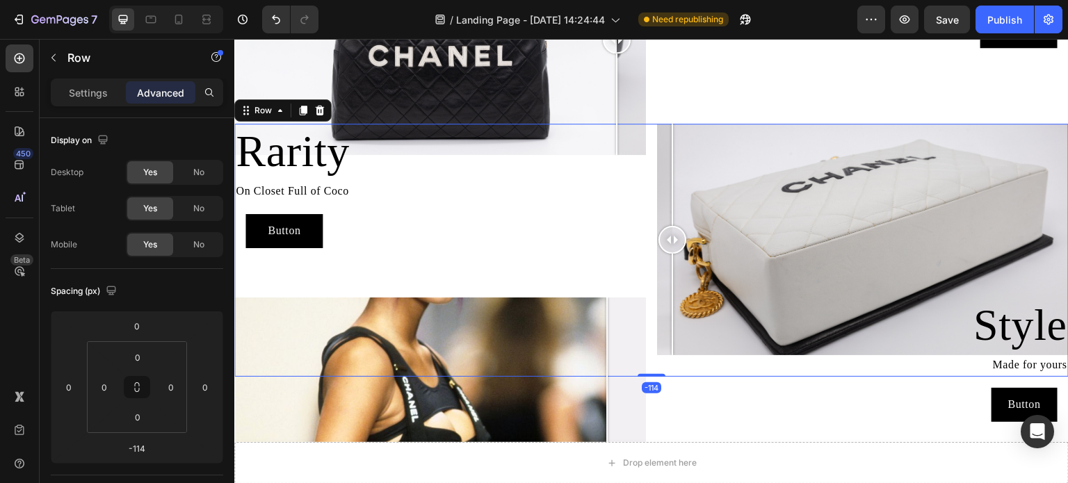
click at [602, 262] on div "Rarity Heading On Closet Full of Coco Text Block Button Button Row" at bounding box center [440, 250] width 412 height 253
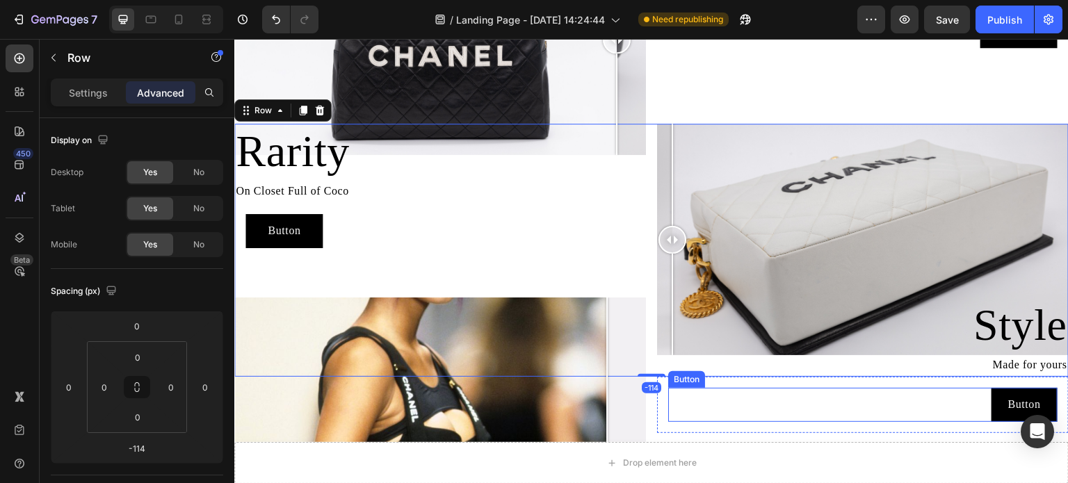
click at [676, 409] on div "Button Button" at bounding box center [863, 405] width 390 height 34
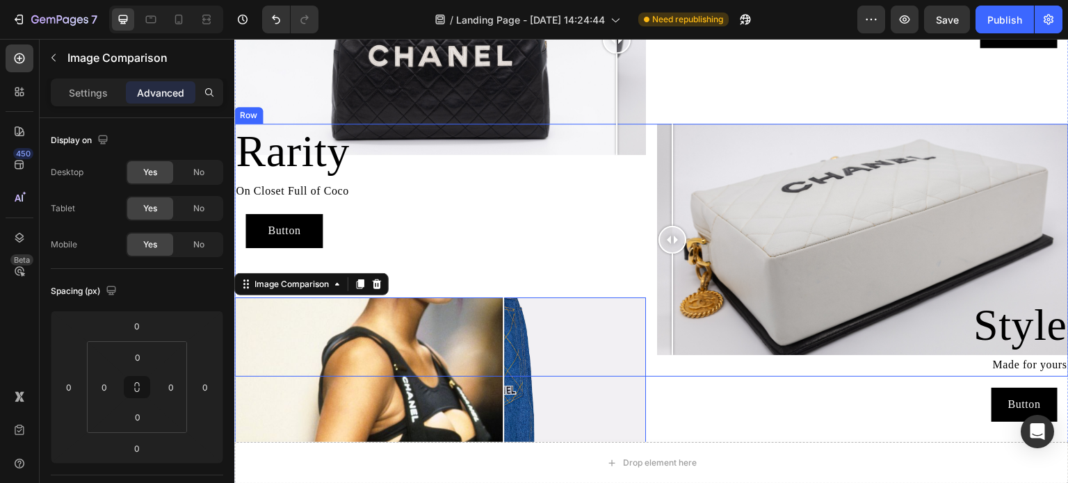
click at [489, 241] on div "Button Button" at bounding box center [441, 231] width 390 height 34
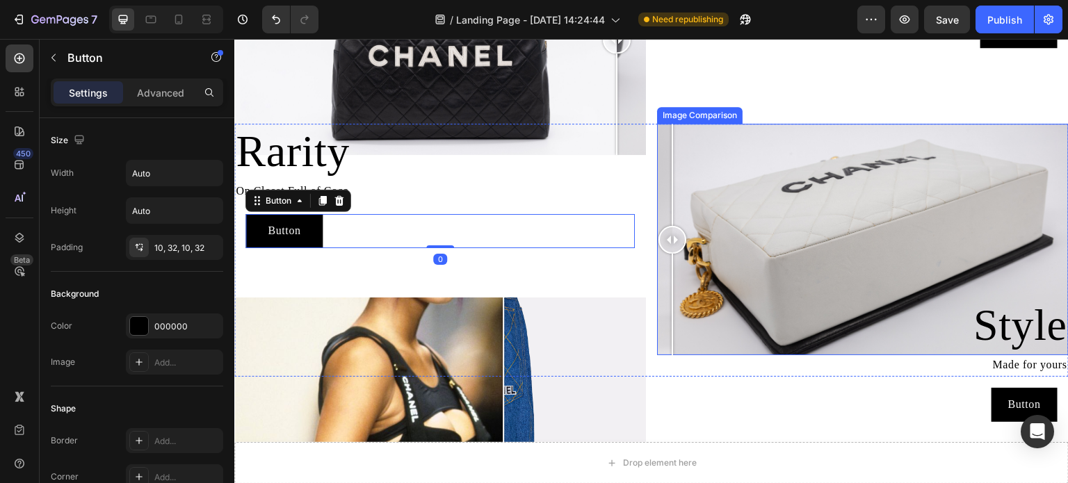
click at [771, 202] on div at bounding box center [863, 240] width 412 height 232
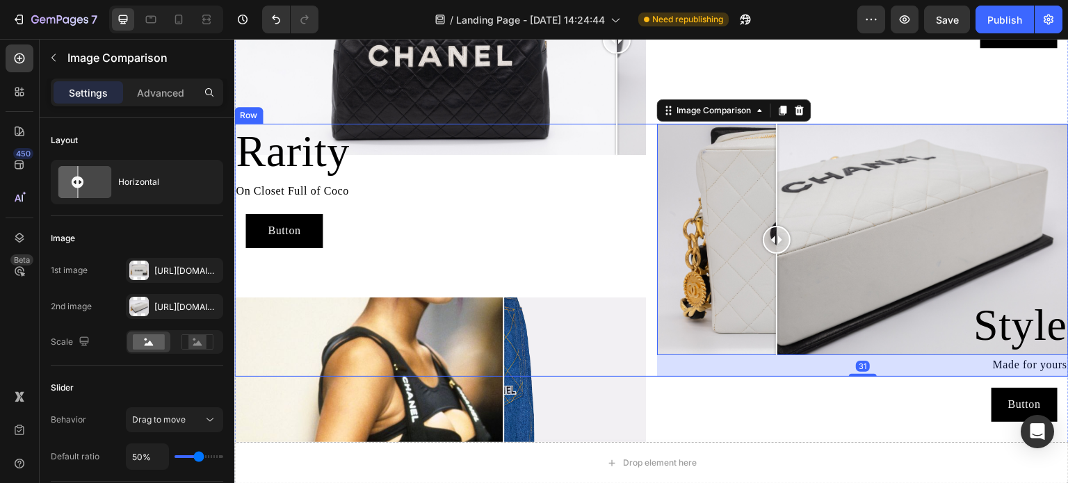
click at [616, 241] on div "Button Button" at bounding box center [441, 231] width 390 height 34
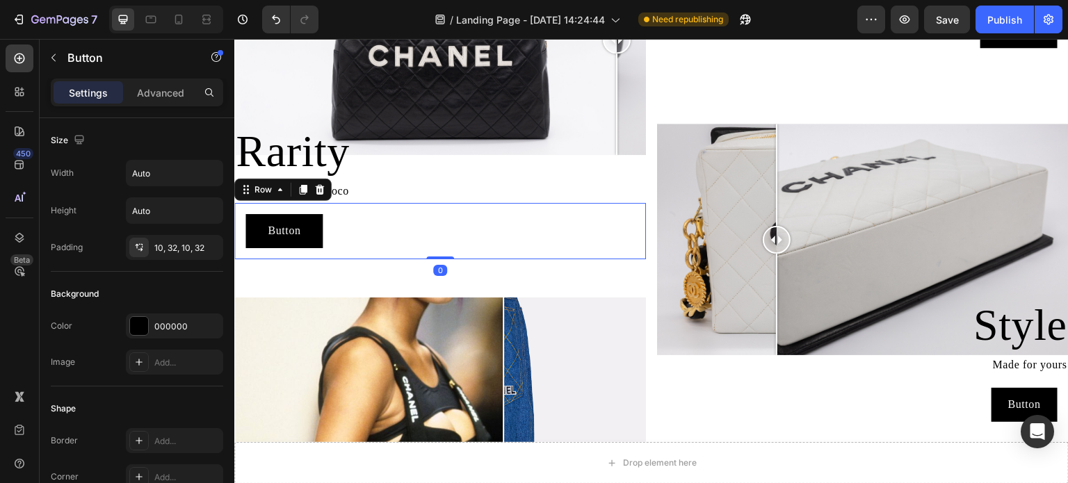
click at [635, 250] on div "Button Button Row 0" at bounding box center [440, 231] width 412 height 56
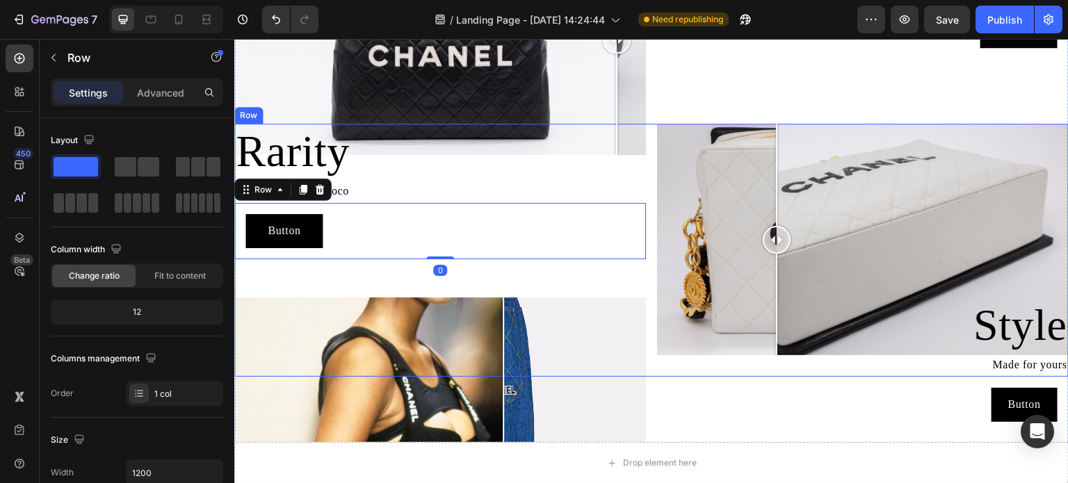
click at [643, 270] on div "Rarity Heading On Closet Full of Coco Text Block Button Button Row 0 Image Comp…" at bounding box center [651, 250] width 835 height 253
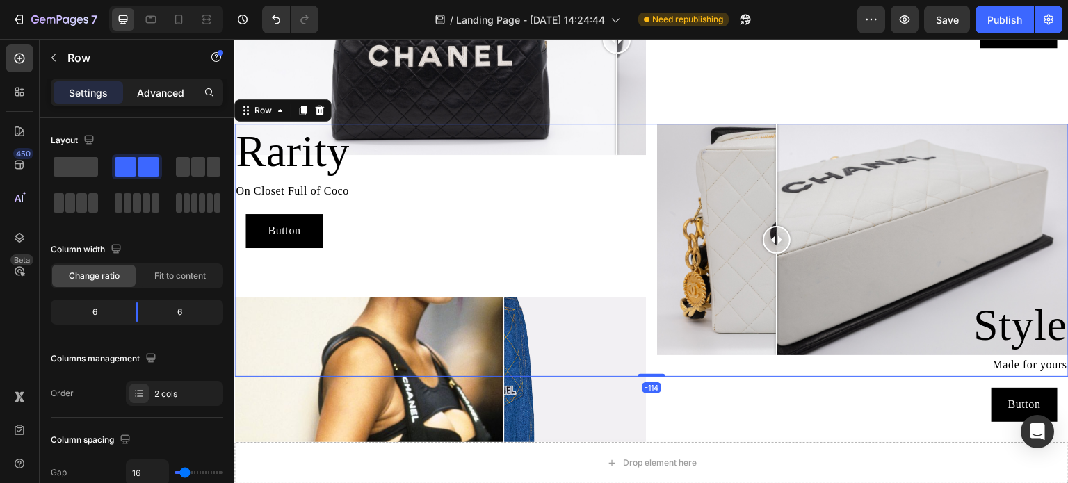
click at [159, 99] on div "Advanced" at bounding box center [161, 92] width 70 height 22
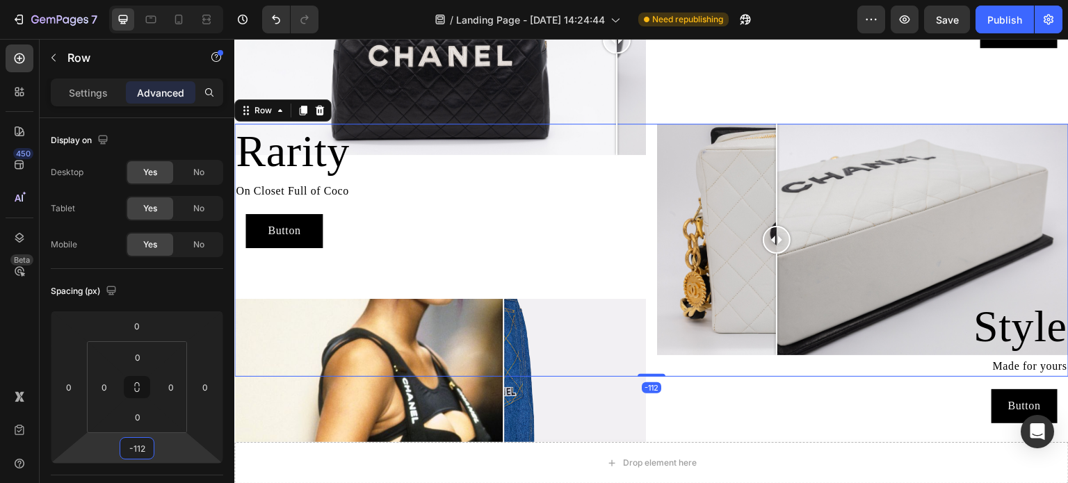
type input "-110"
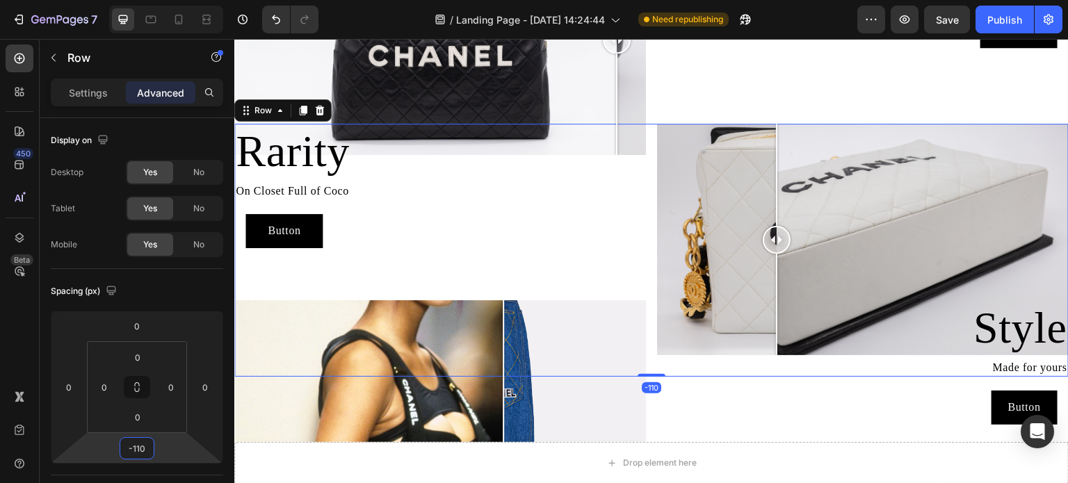
click at [145, 0] on html "7 Version history / Landing Page - [DATE] 14:24:44 Need republishing Preview Sa…" at bounding box center [534, 0] width 1068 height 0
click at [666, 88] on div "Authencity Heading On what you wear Text Block Button Button Row" at bounding box center [863, 39] width 412 height 232
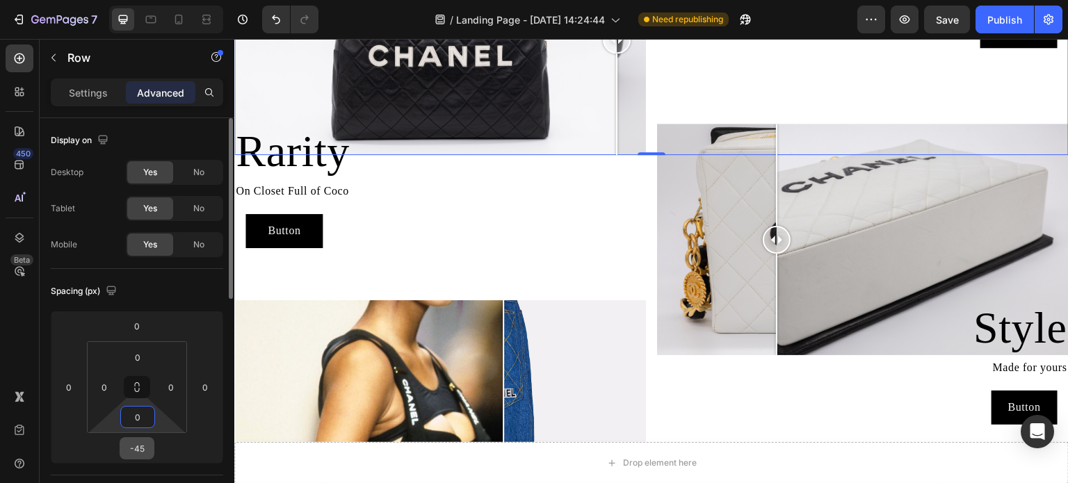
drag, startPoint x: 138, startPoint y: 431, endPoint x: 138, endPoint y: 447, distance: 16.0
click at [139, 0] on html "7 Version history / Landing Page - [DATE] 14:24:44 Need republishing Preview Sa…" at bounding box center [534, 0] width 1068 height 0
click at [141, 0] on html "7 Version history / Landing Page - [DATE] 14:24:44 Need republishing Preview Sa…" at bounding box center [534, 0] width 1068 height 0
click at [173, 0] on html "7 Version history / Landing Page - [DATE] 14:24:44 Need republishing Preview Sa…" at bounding box center [534, 0] width 1068 height 0
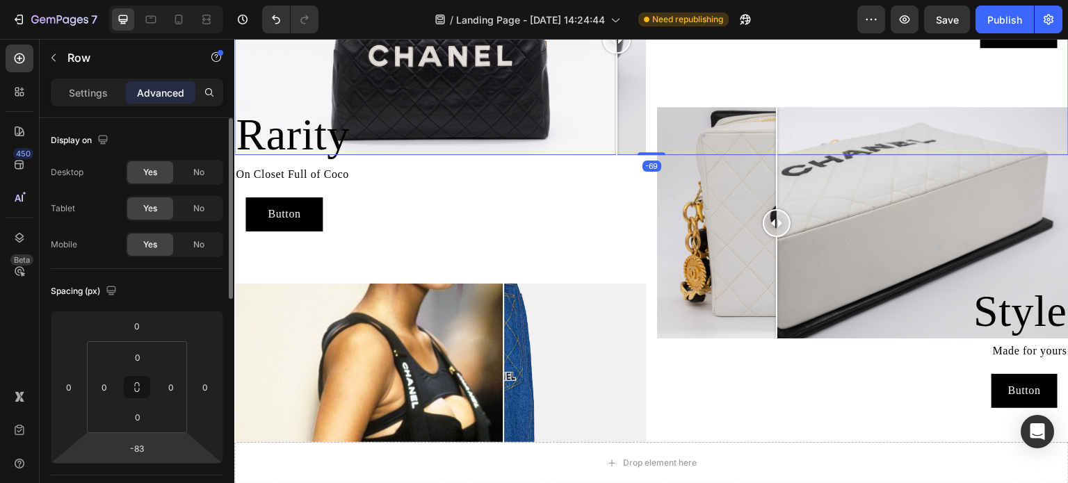
click at [142, 0] on html "7 Version history / Landing Page - [DATE] 14:24:44 Need republishing Preview Sa…" at bounding box center [534, 0] width 1068 height 0
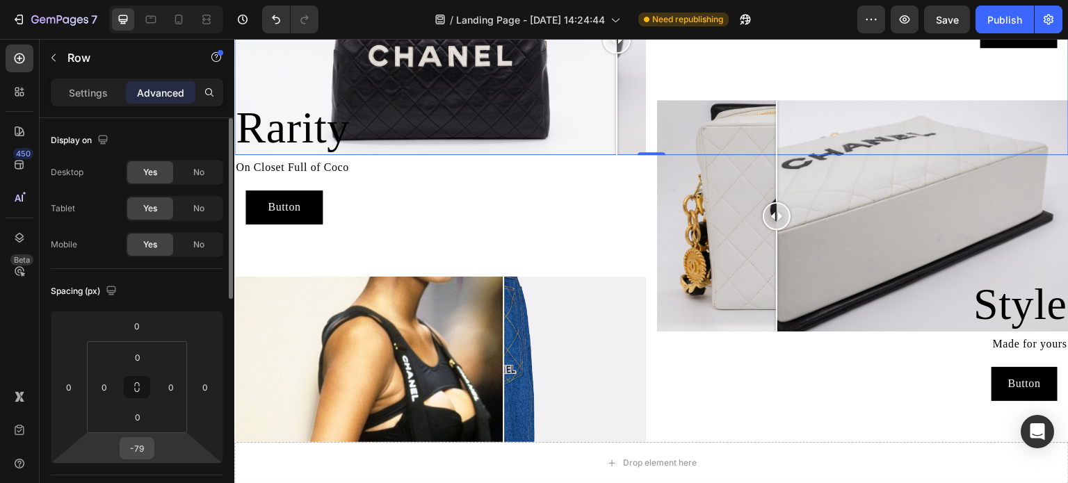
drag, startPoint x: 142, startPoint y: 464, endPoint x: 145, endPoint y: 458, distance: 7.2
click at [0, 0] on div "Spacing (px) 0 0 -79 0 0 0 0 0" at bounding box center [0, 0] width 0 height 0
type input "-63"
click at [144, 0] on html "7 Version history / Landing Page - [DATE] 14:24:44 Need republishing Preview Sa…" at bounding box center [534, 0] width 1068 height 0
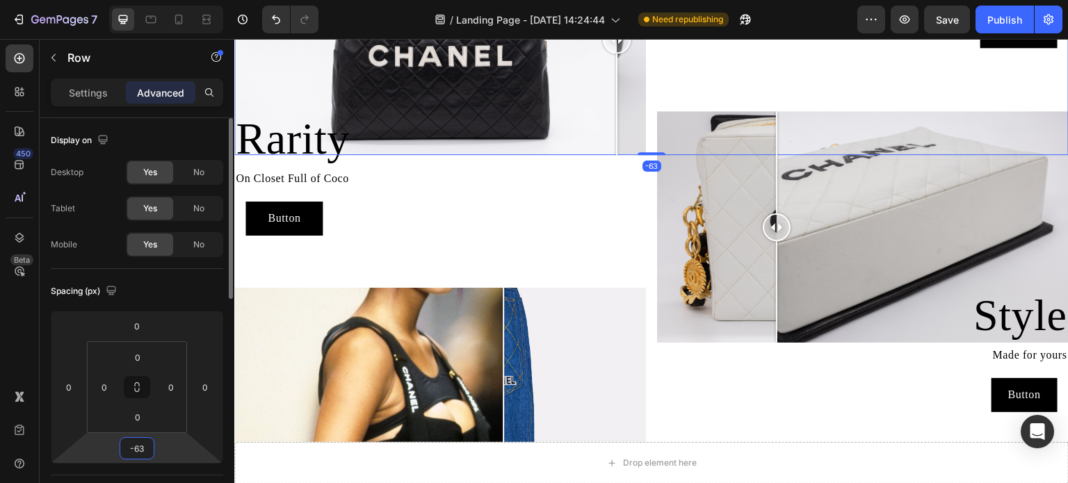
click at [0, 0] on div "Spacing (px) 0 0 -63 0 0 0 0 0" at bounding box center [0, 0] width 0 height 0
click at [143, 451] on input "-63" at bounding box center [137, 448] width 28 height 21
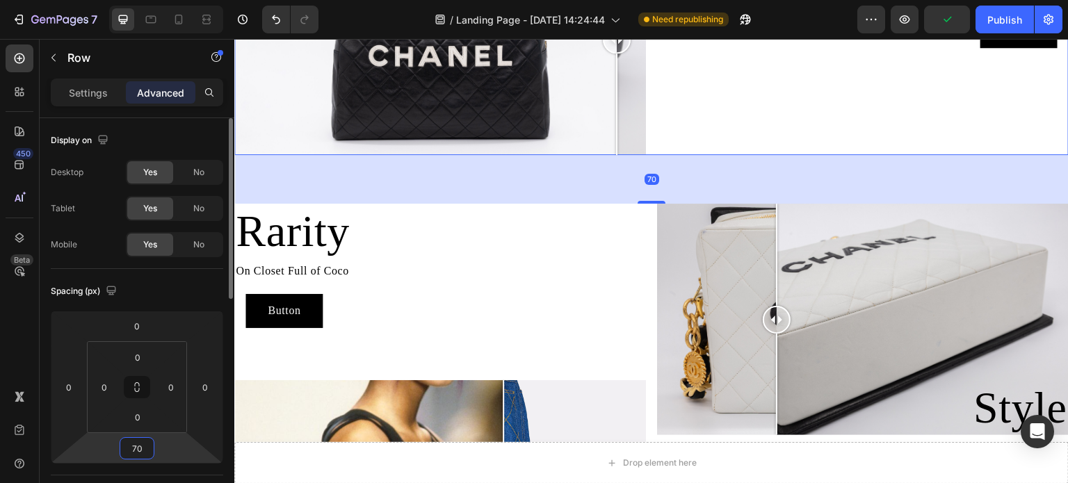
type input "7"
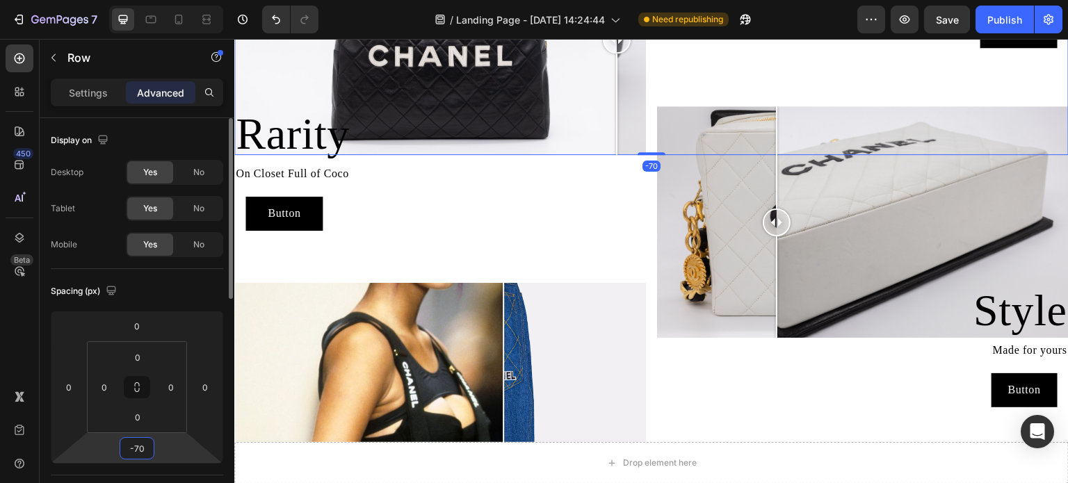
type input "-70"
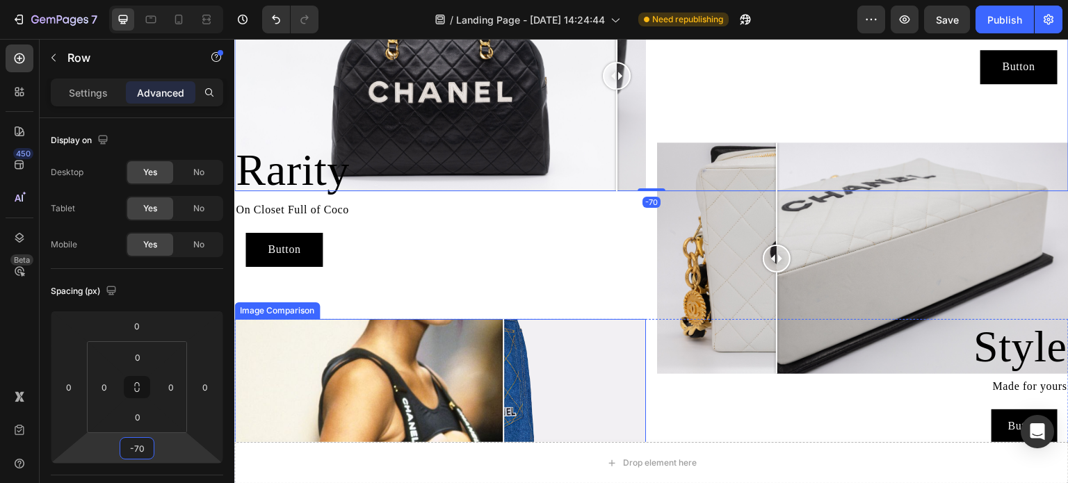
scroll to position [737, 0]
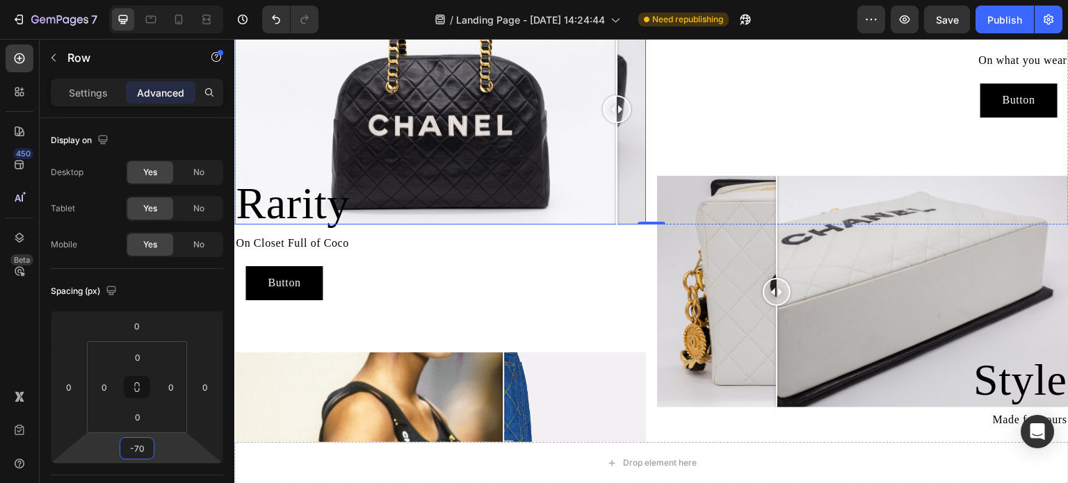
click at [313, 131] on div at bounding box center [440, 109] width 412 height 232
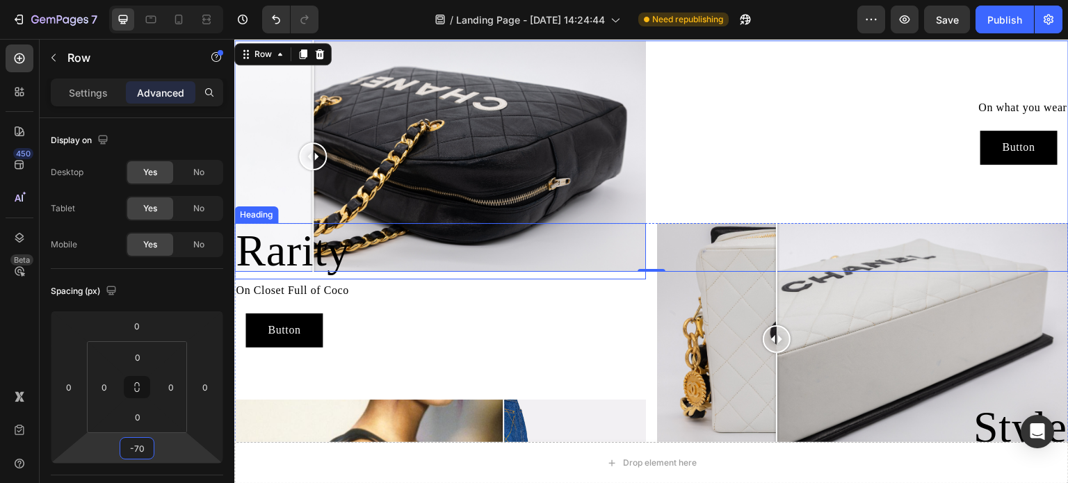
scroll to position [598, 0]
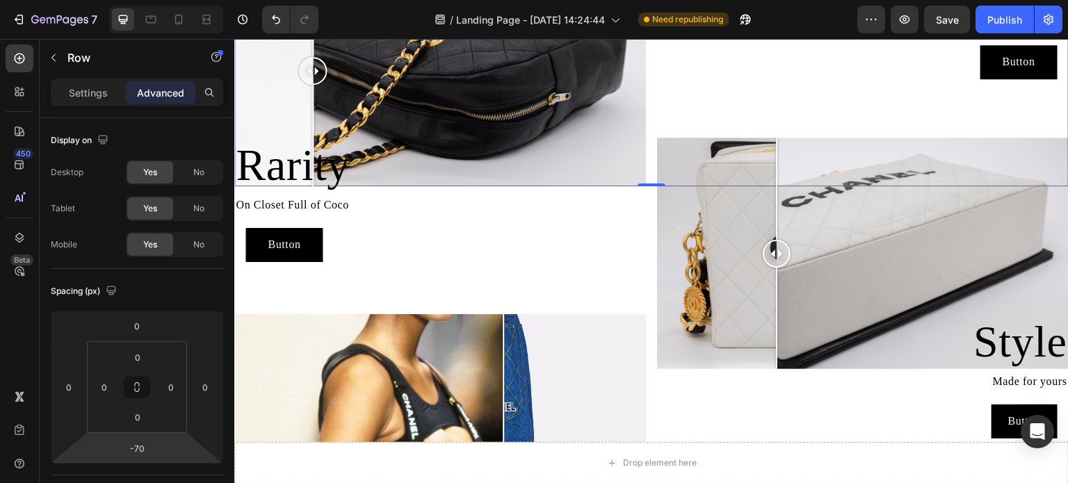
click at [683, 91] on div "Authencity Heading On what you wear Text Block Button Button Row" at bounding box center [863, 71] width 412 height 232
click at [636, 267] on div "Button Button Row" at bounding box center [440, 245] width 412 height 56
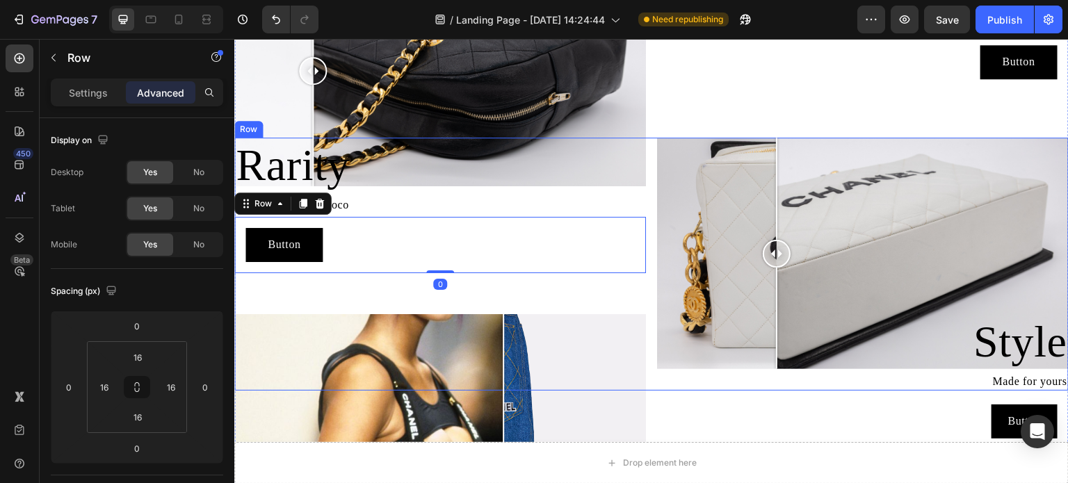
click at [644, 189] on div "Rarity Heading On Closet Full of Coco Text Block Button Button Row 0 Image Comp…" at bounding box center [651, 264] width 835 height 253
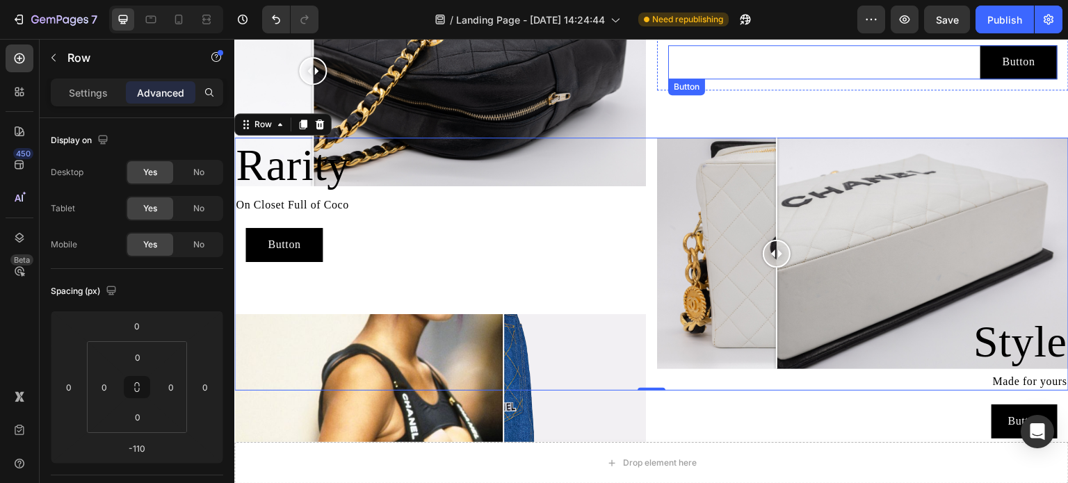
click at [746, 77] on div "Button Button" at bounding box center [863, 62] width 390 height 34
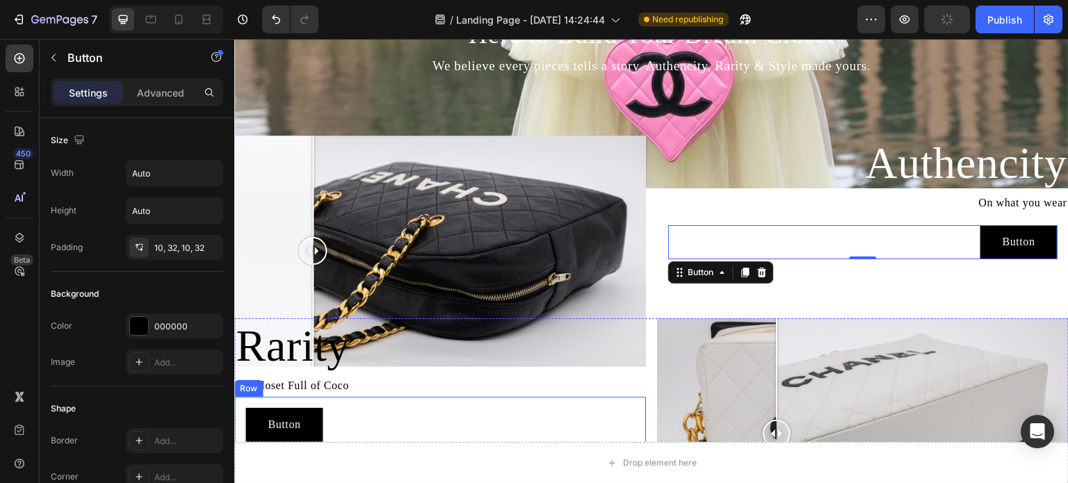
click at [617, 397] on div "Button Button Row" at bounding box center [440, 425] width 412 height 56
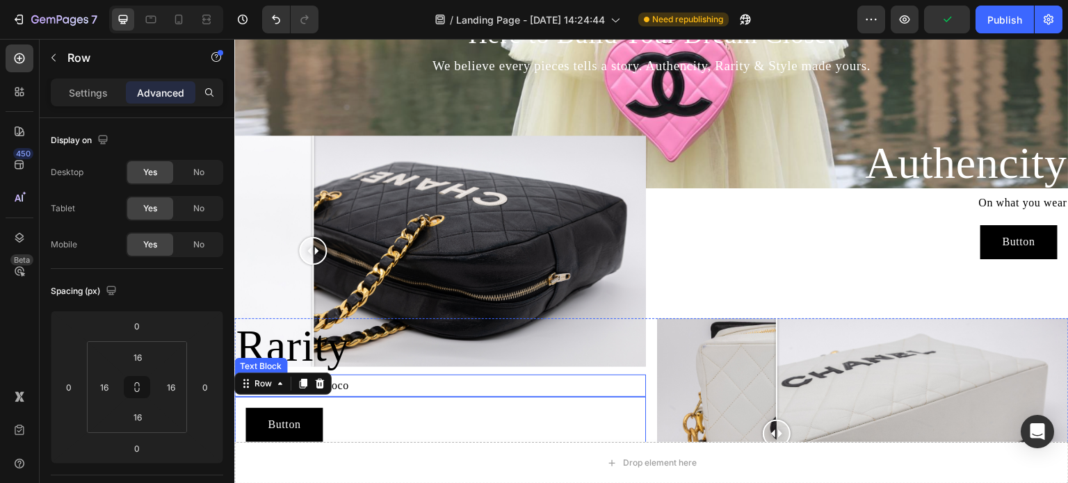
click at [630, 378] on p "On Closet Full of Coco" at bounding box center [440, 386] width 409 height 20
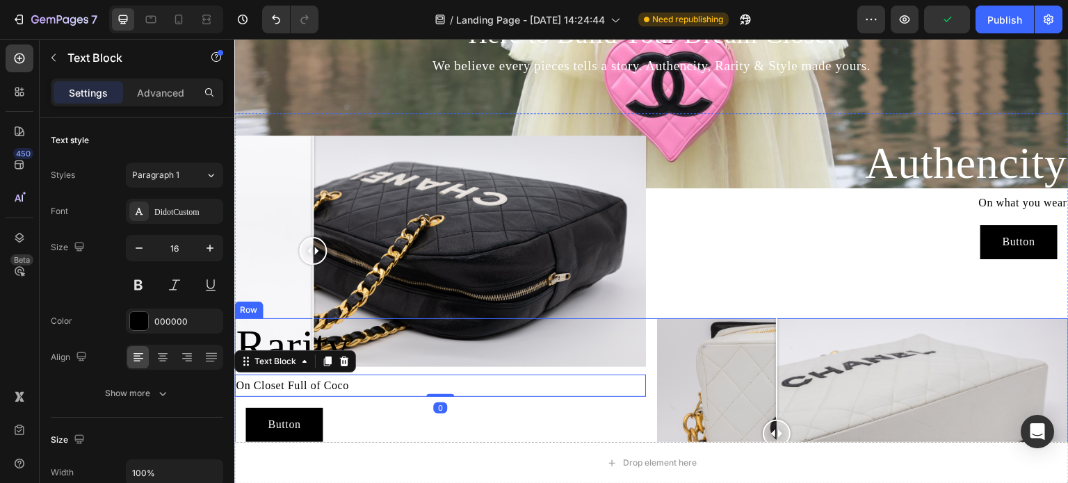
click at [650, 363] on div "Rarity Heading On Closet Full of Coco Text Block 0 Button Button Row Image Comp…" at bounding box center [651, 445] width 835 height 253
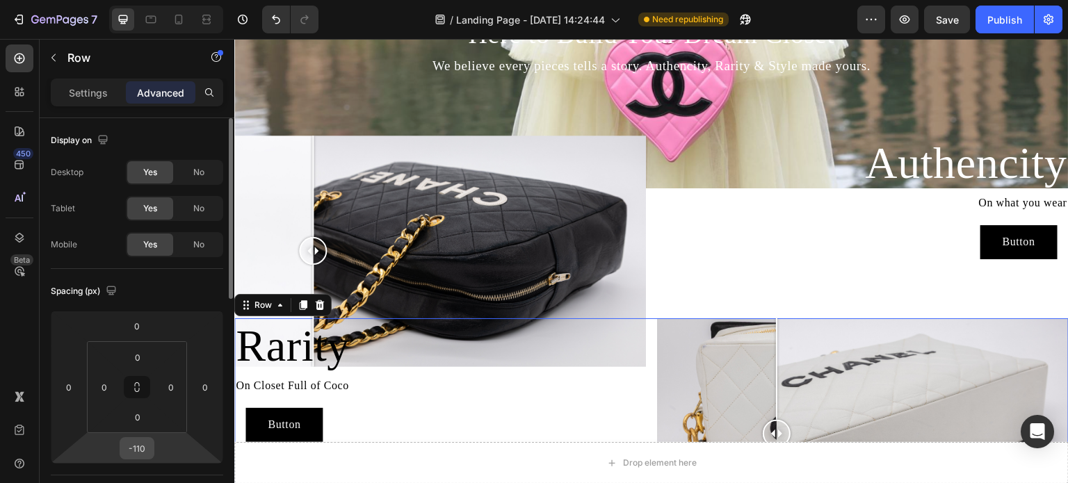
click at [150, 451] on input "-110" at bounding box center [137, 448] width 28 height 21
type input "-70"
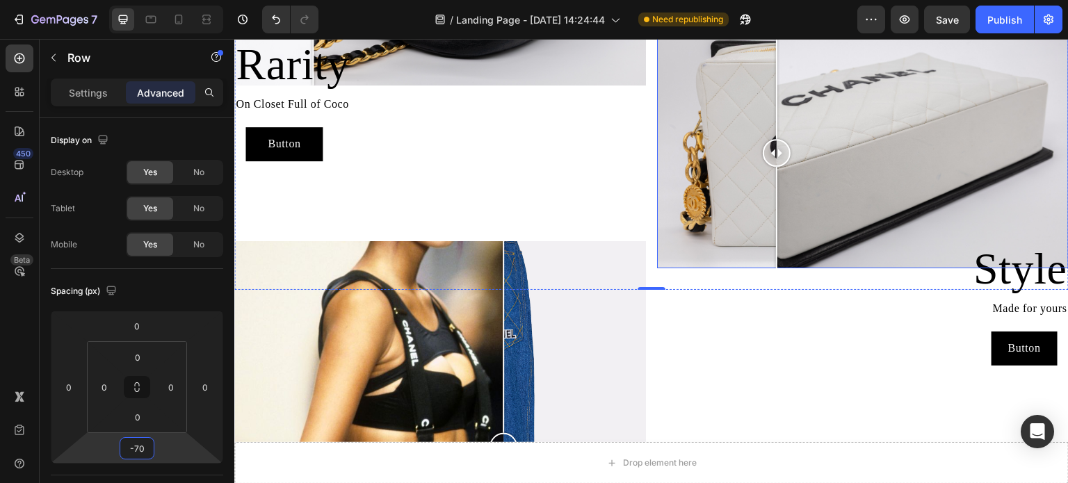
scroll to position [946, 0]
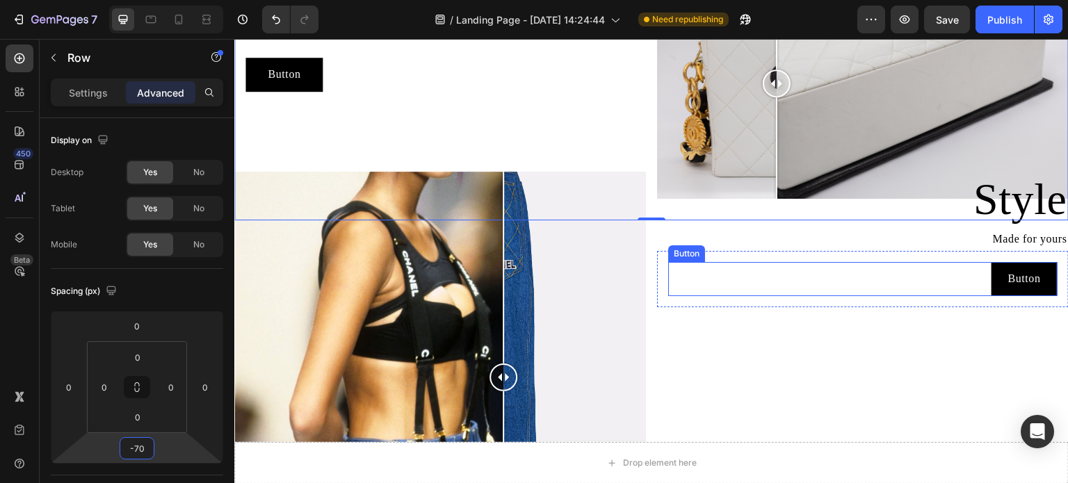
click at [780, 287] on div "Button Button" at bounding box center [863, 279] width 390 height 34
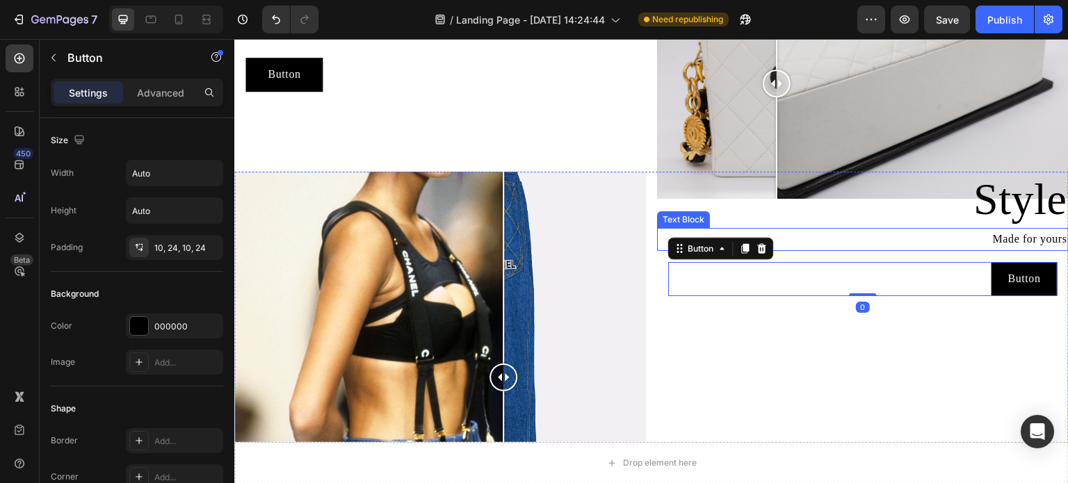
click at [872, 230] on p "Made for yours" at bounding box center [863, 240] width 409 height 20
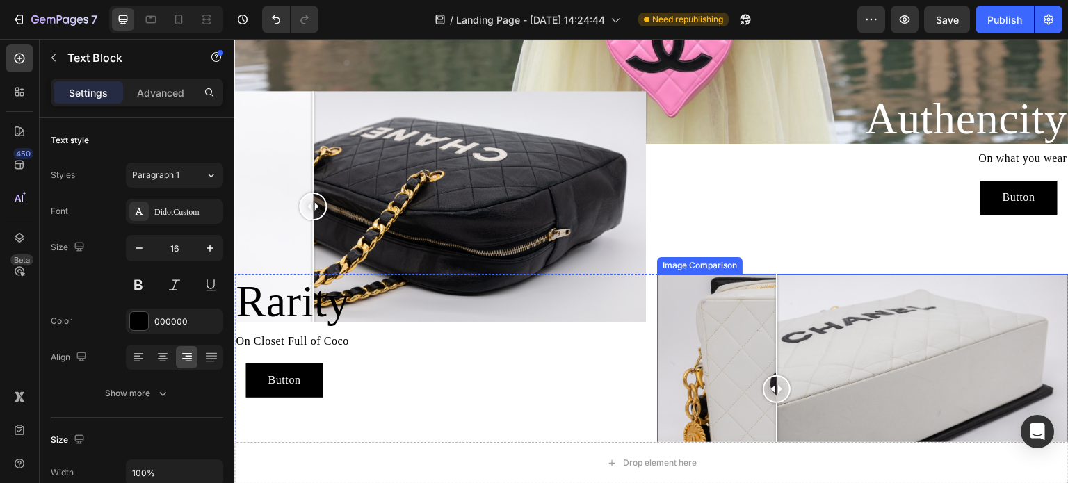
scroll to position [668, 0]
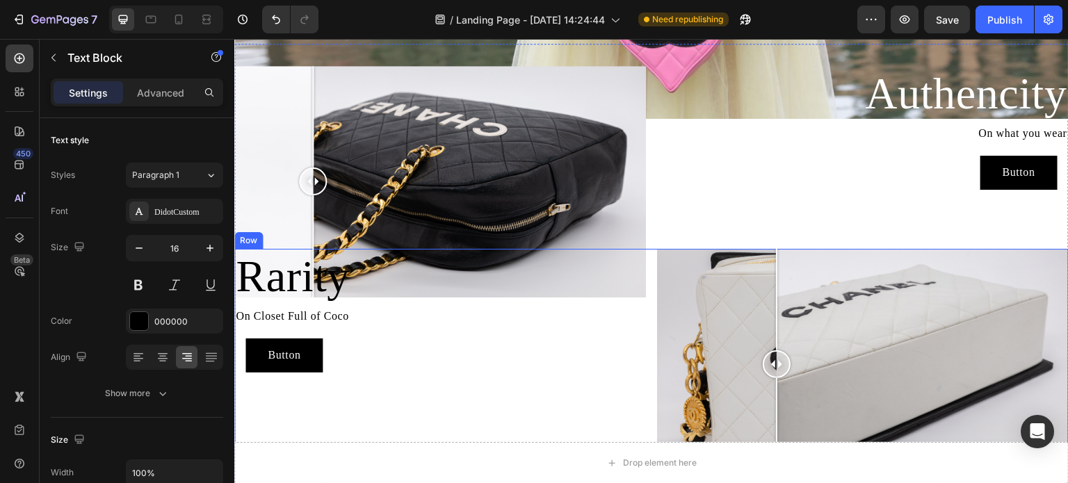
click at [647, 260] on div "Rarity Heading On Closet Full of Coco Text Block Button Button Row Image Compar…" at bounding box center [651, 375] width 835 height 253
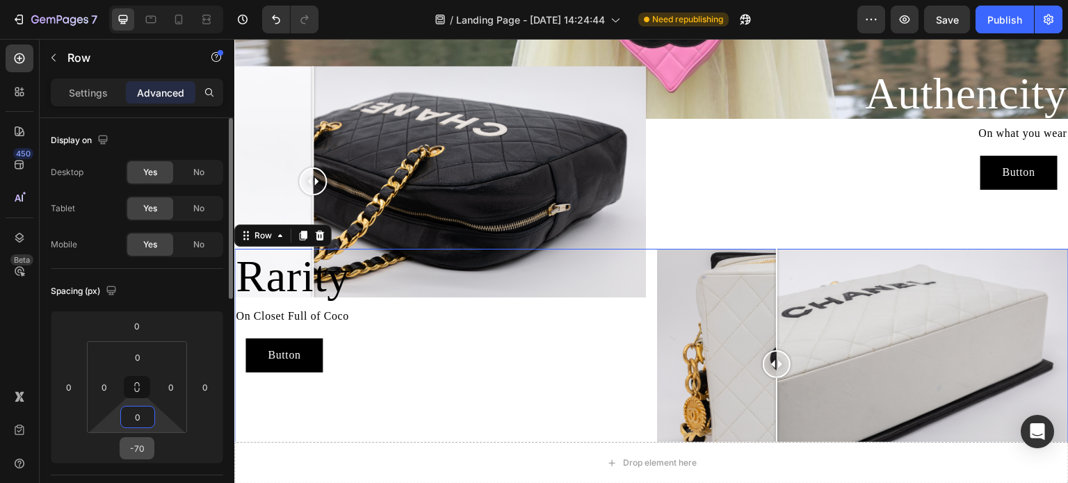
drag, startPoint x: 143, startPoint y: 431, endPoint x: 148, endPoint y: 447, distance: 17.4
click at [145, 0] on html "7 Version history / Landing Page - [DATE] 14:24:44 Need republishing Preview Sa…" at bounding box center [534, 0] width 1068 height 0
click at [0, 0] on div "Spacing (px) 0 0 -70 0 0 0 0 0" at bounding box center [0, 0] width 0 height 0
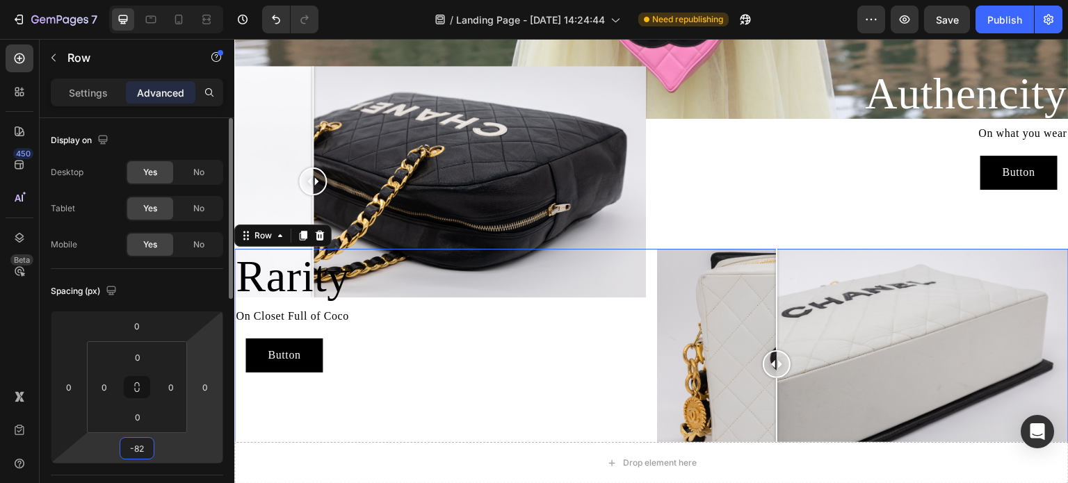
drag, startPoint x: 145, startPoint y: 461, endPoint x: 211, endPoint y: 449, distance: 67.9
click at [146, 0] on html "7 Version history / Landing Page - [DATE] 14:24:44 Need republishing Preview Sa…" at bounding box center [534, 0] width 1068 height 0
type input "-84"
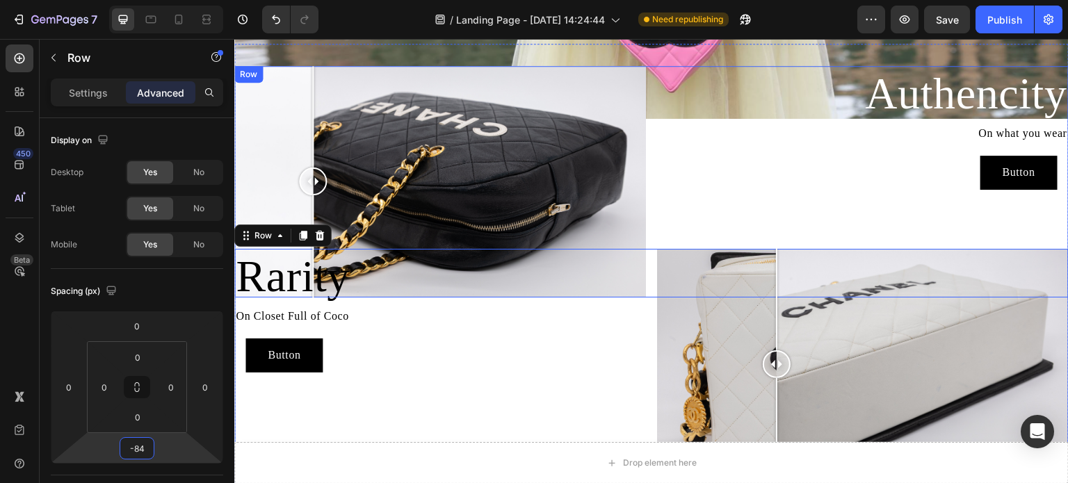
click at [778, 198] on div "Authencity Heading On what you wear Text Block Button Button Row" at bounding box center [863, 182] width 412 height 232
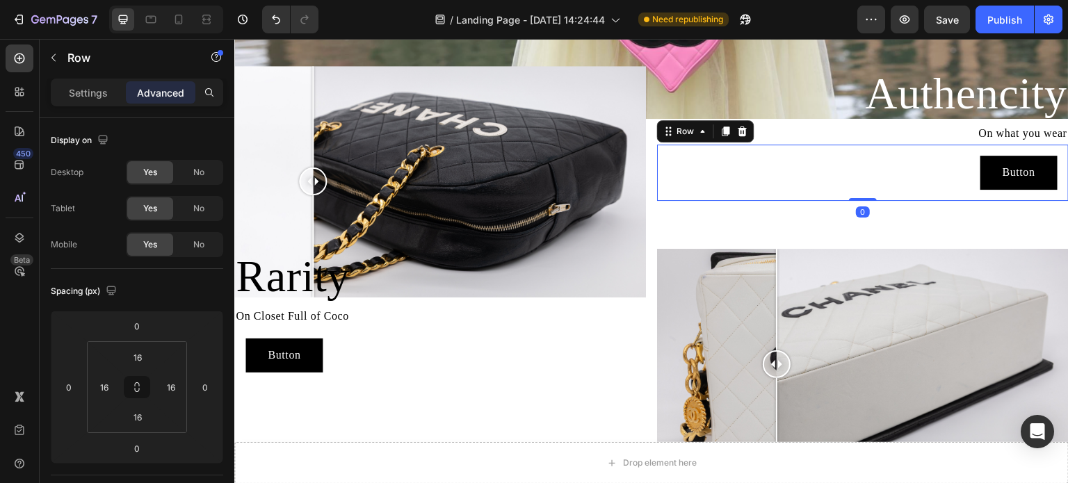
click at [689, 191] on div "Button Button Row 0" at bounding box center [863, 173] width 412 height 56
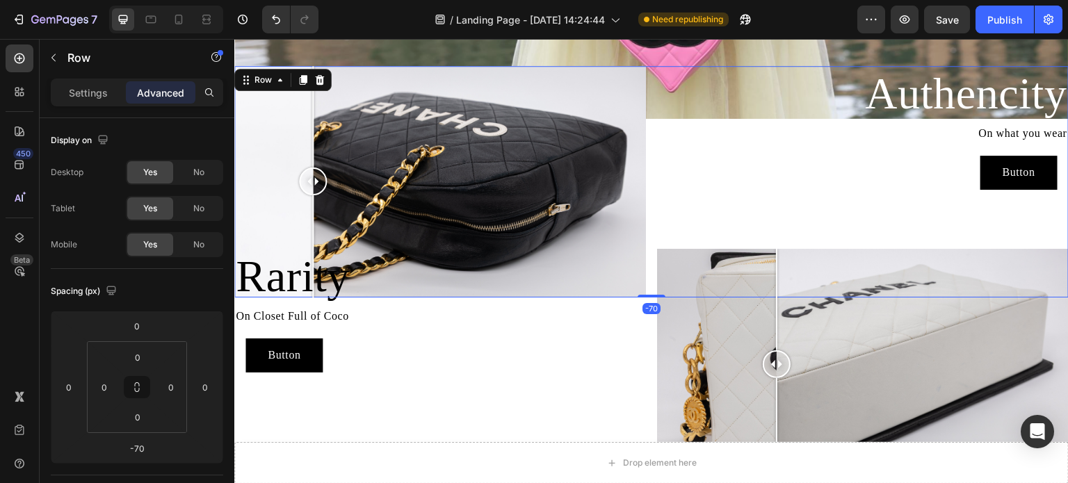
click at [686, 231] on div "Authencity Heading On what you wear Text Block Button Button Row" at bounding box center [863, 182] width 412 height 232
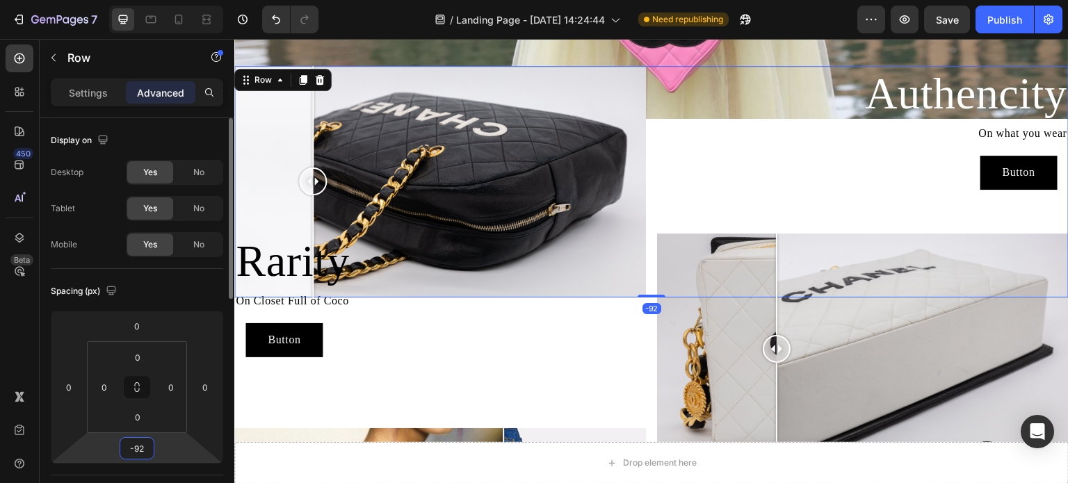
click at [150, 0] on html "7 Version history / Landing Page - [DATE] 14:24:44 Need republishing Preview Sa…" at bounding box center [534, 0] width 1068 height 0
drag, startPoint x: 151, startPoint y: 464, endPoint x: 152, endPoint y: 456, distance: 8.5
click at [0, 0] on div "Spacing (px) 0 0 -92 0 0 0 0 0" at bounding box center [0, 0] width 0 height 0
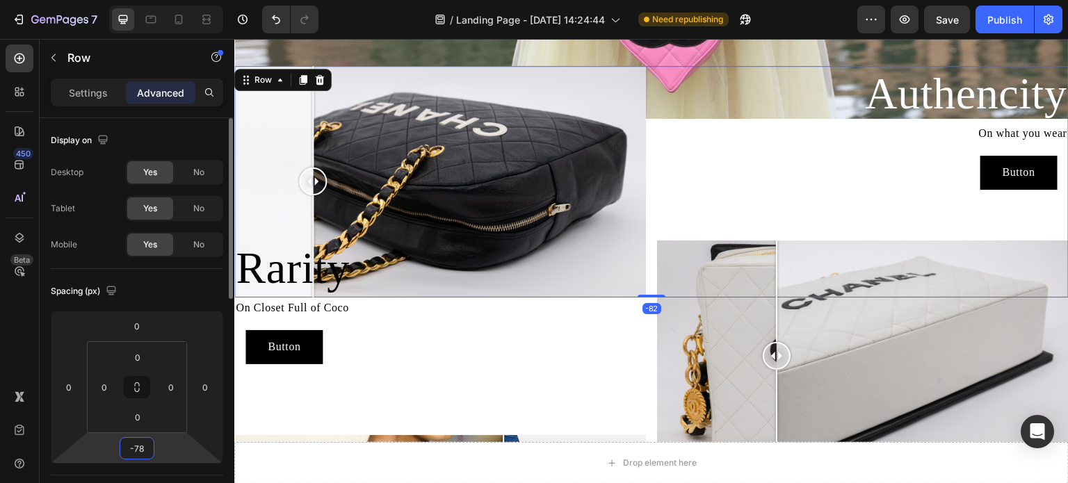
drag, startPoint x: 145, startPoint y: 460, endPoint x: 152, endPoint y: 460, distance: 7.7
click at [146, 0] on html "7 Version history / Landing Page - [DATE] 14:24:44 Need republishing Preview Sa…" at bounding box center [534, 0] width 1068 height 0
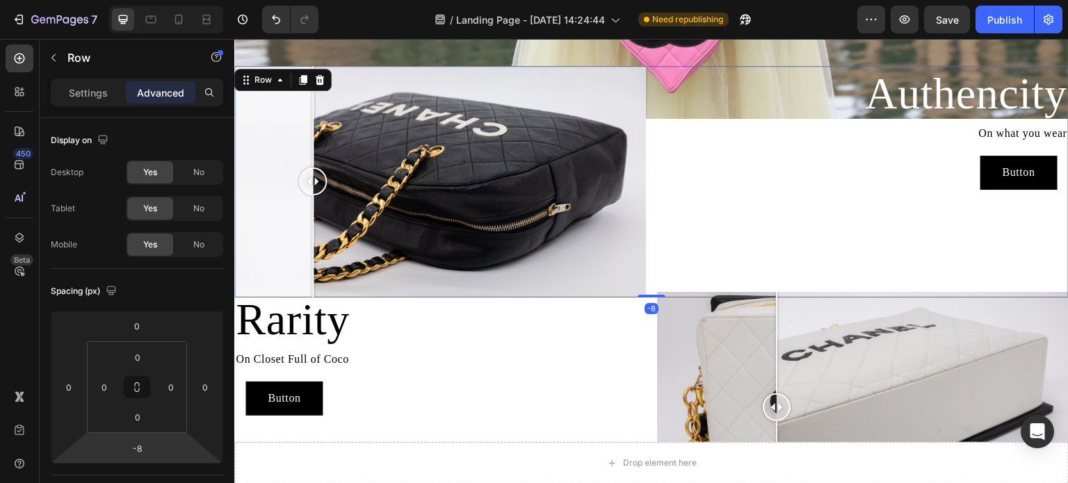
type input "-10"
drag, startPoint x: 153, startPoint y: 463, endPoint x: 760, endPoint y: 212, distance: 656.8
click at [154, 0] on html "7 Version history / Landing Page - [DATE] 14:24:44 Need republishing Preview Sa…" at bounding box center [534, 0] width 1068 height 0
click at [997, 225] on div "Authencity Heading On what you wear Text Block Button Button Row" at bounding box center [863, 182] width 412 height 232
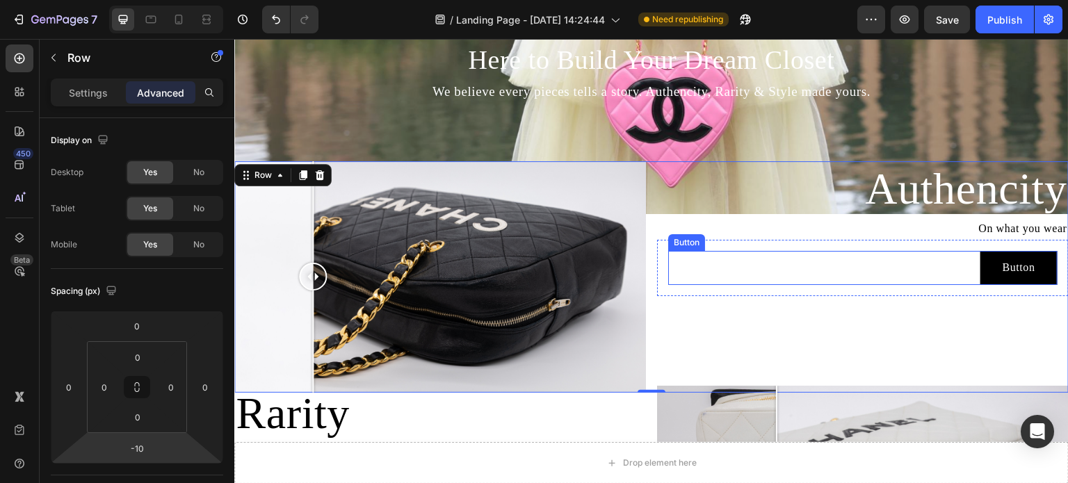
scroll to position [529, 0]
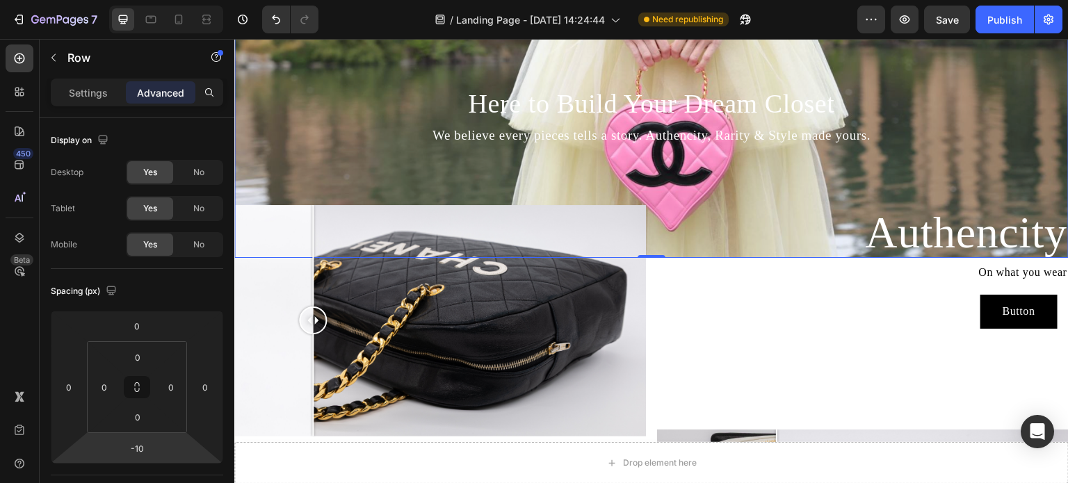
click at [981, 165] on div "Here to Build Your Dream Closet Heading We believe every pieces tells a story. …" at bounding box center [652, 130] width 812 height 87
click at [752, 376] on div "Authencity Heading On what you wear Text Block Button Button Row" at bounding box center [863, 321] width 412 height 232
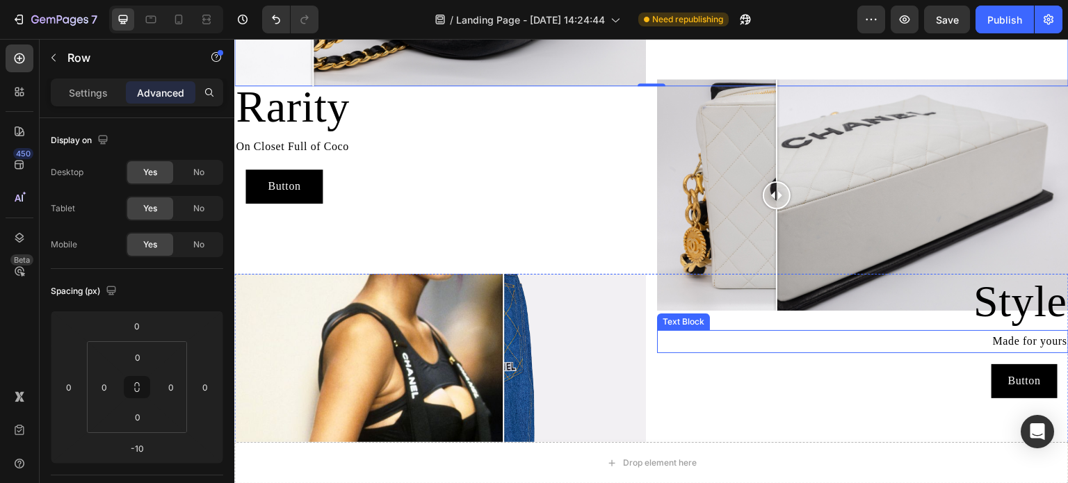
scroll to position [876, 0]
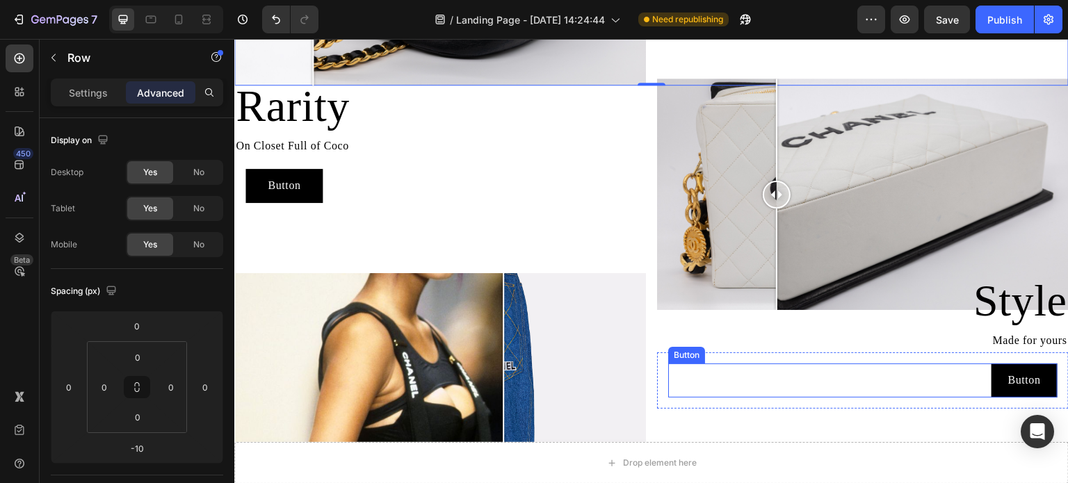
click at [737, 367] on div "Button Button" at bounding box center [863, 381] width 390 height 34
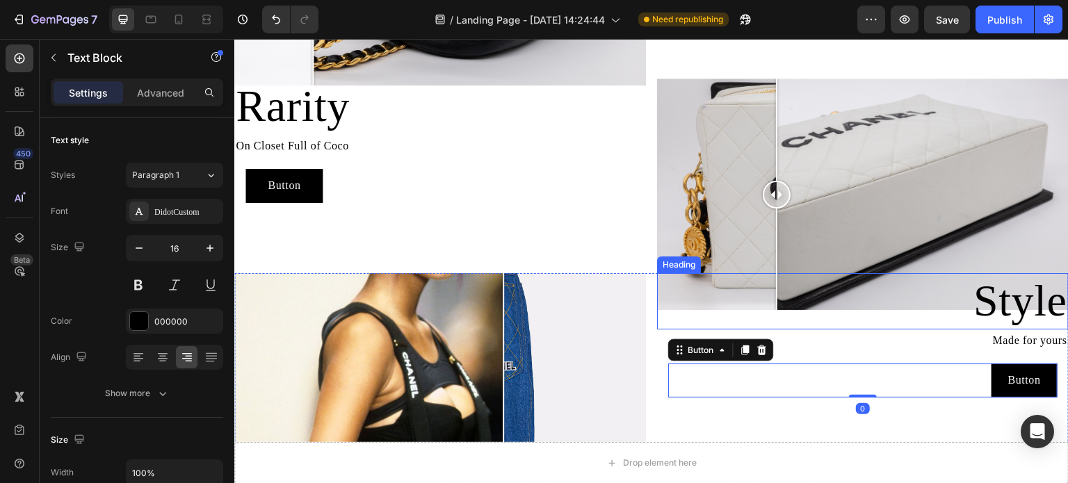
click at [669, 331] on p "Made for yours" at bounding box center [863, 341] width 409 height 20
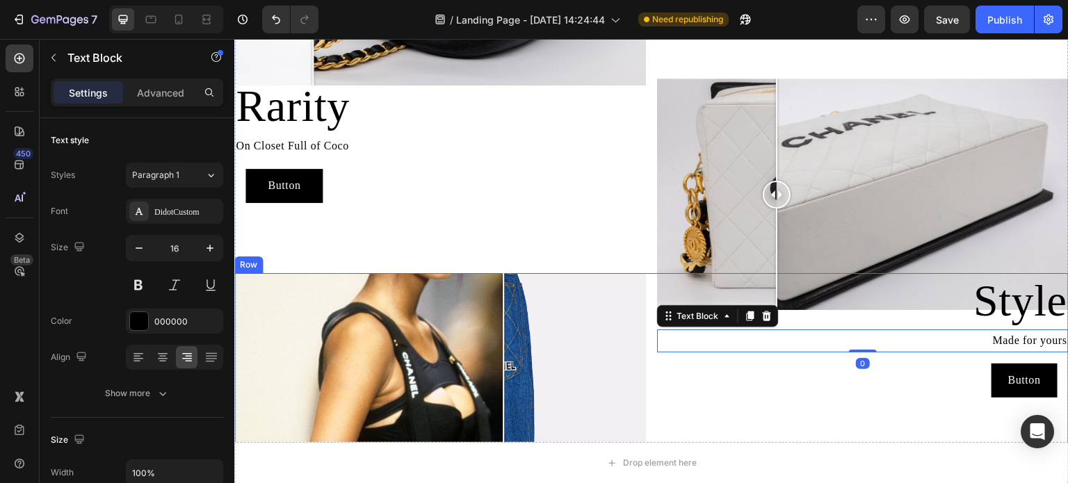
click at [648, 300] on div "Image Comparison Style Heading Made for yours Text Block 0 Button Button Row Row" at bounding box center [651, 479] width 835 height 412
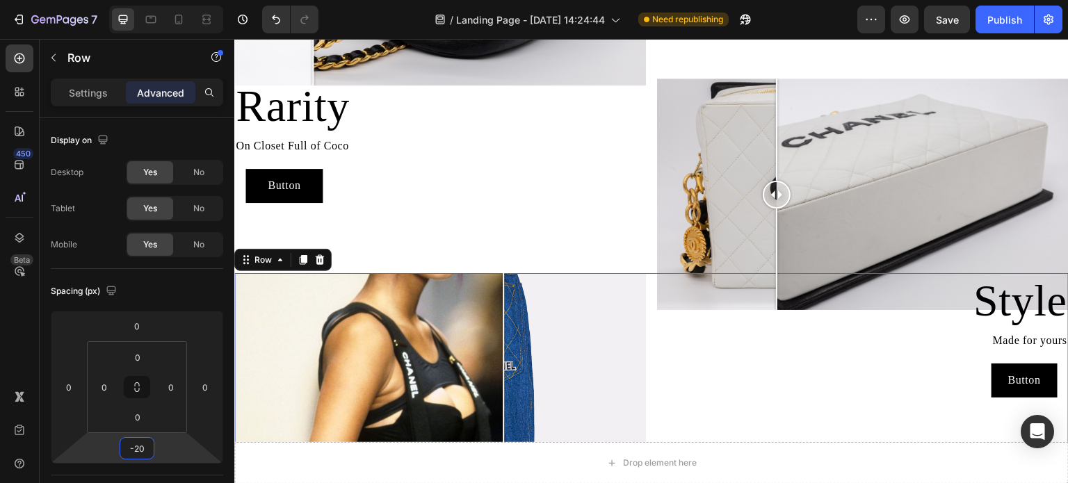
type input "-18"
click at [131, 0] on html "7 Version history / Landing Page - [DATE] 14:24:44 Need republishing Preview Sa…" at bounding box center [534, 0] width 1068 height 0
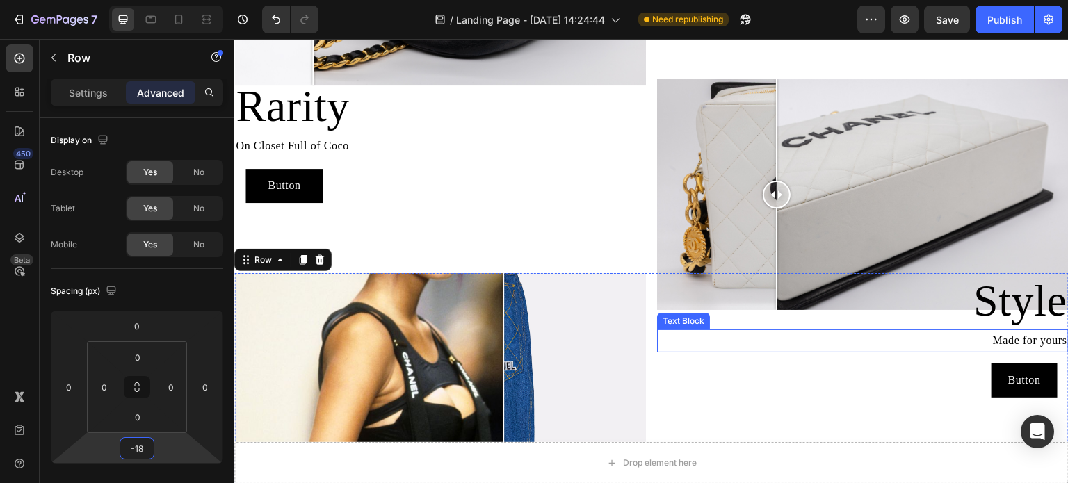
click at [681, 344] on p "Made for yours" at bounding box center [863, 341] width 409 height 20
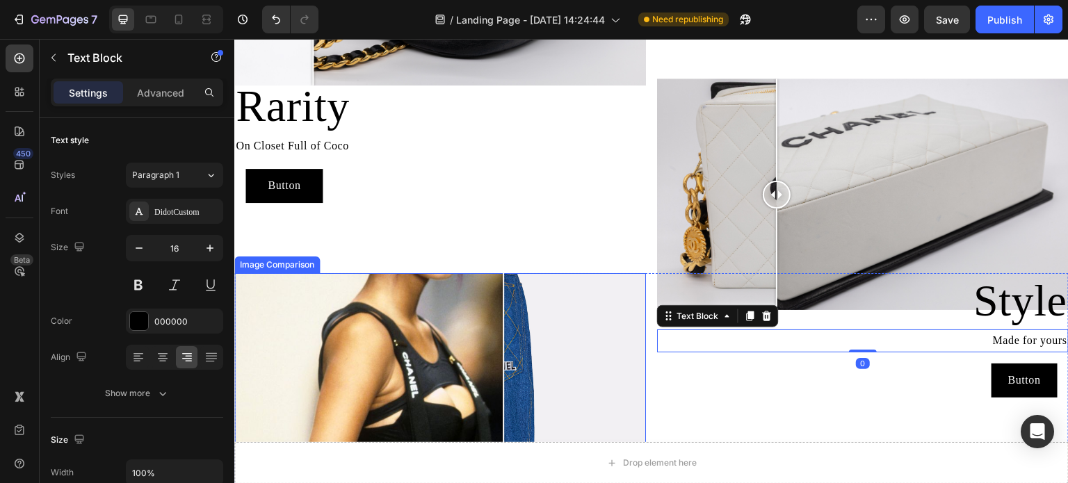
click at [581, 280] on div at bounding box center [440, 479] width 412 height 412
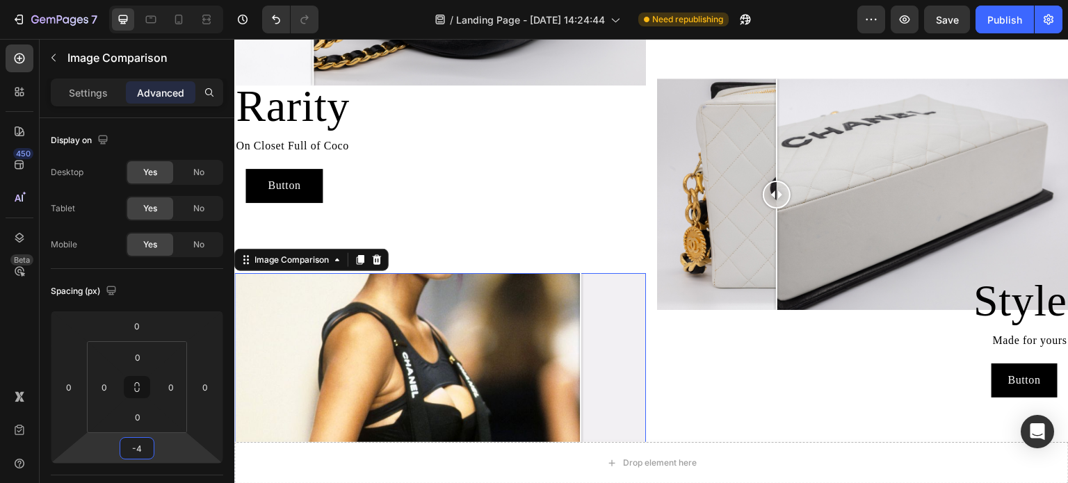
type input "-2"
drag, startPoint x: 150, startPoint y: 461, endPoint x: 204, endPoint y: 460, distance: 54.3
click at [152, 0] on html "7 Version history / Landing Page - [DATE] 14:24:44 Need republishing Preview Pu…" at bounding box center [534, 0] width 1068 height 0
click at [726, 433] on div "Style Heading Made for yours Text Block Button Button Row" at bounding box center [863, 478] width 412 height 410
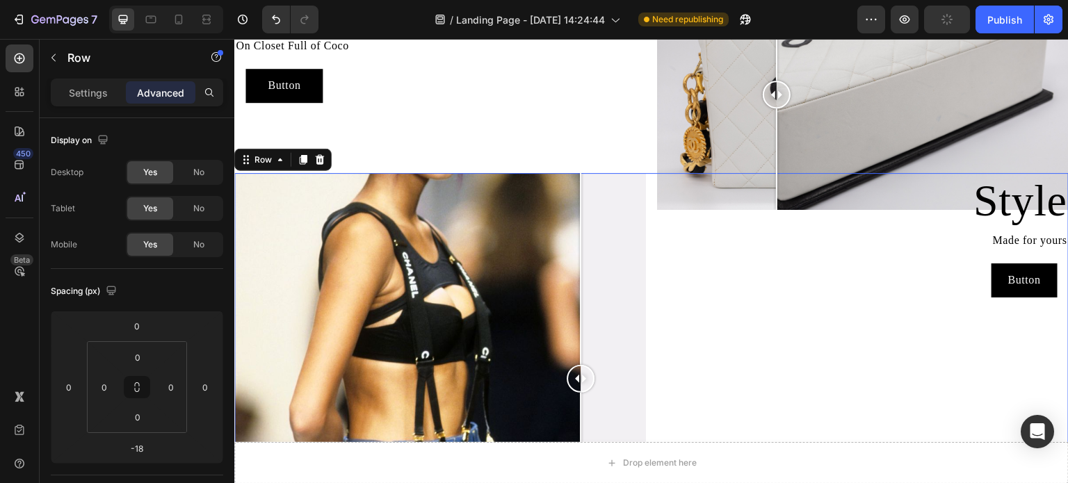
scroll to position [1016, 0]
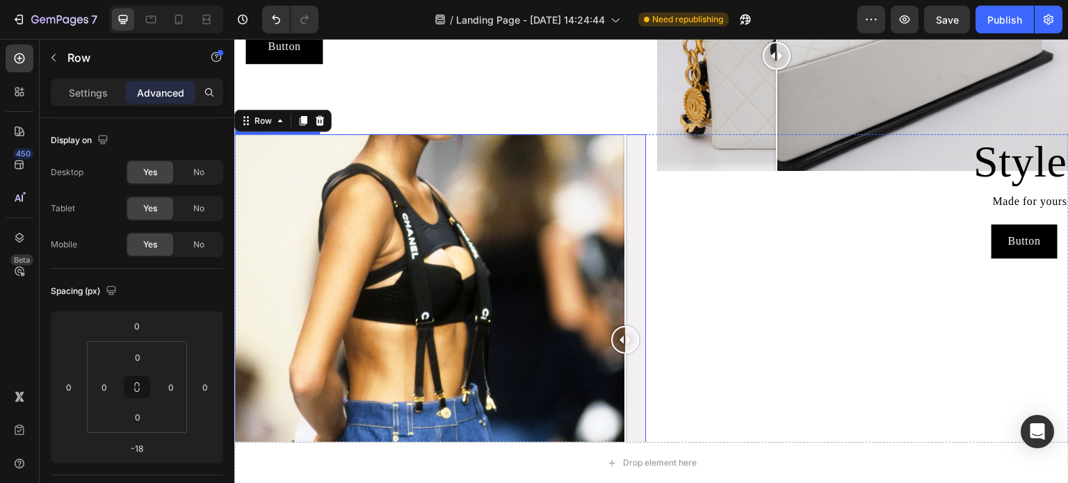
click at [636, 291] on div at bounding box center [440, 340] width 412 height 412
click at [723, 273] on div "Style Heading Made for yours Text Block Button Button Row" at bounding box center [863, 339] width 412 height 410
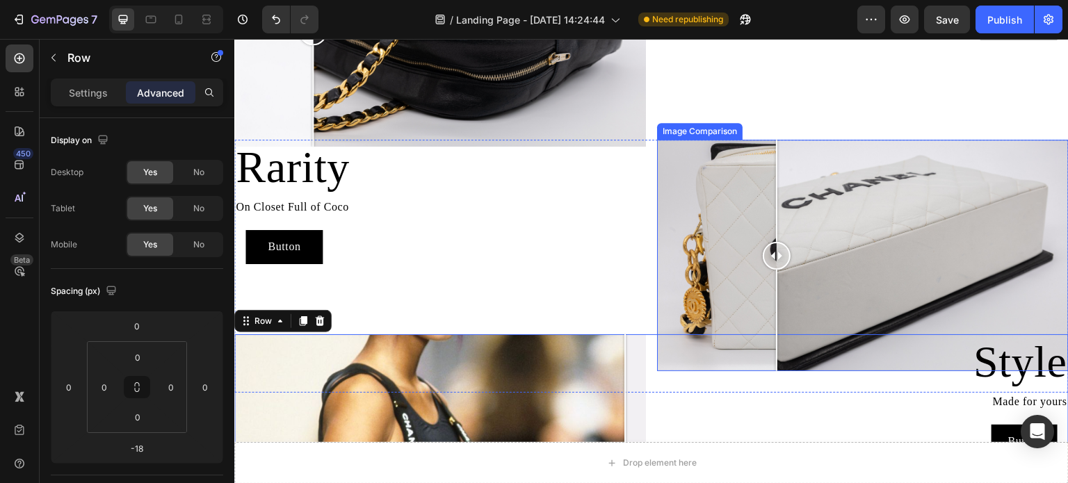
scroll to position [807, 0]
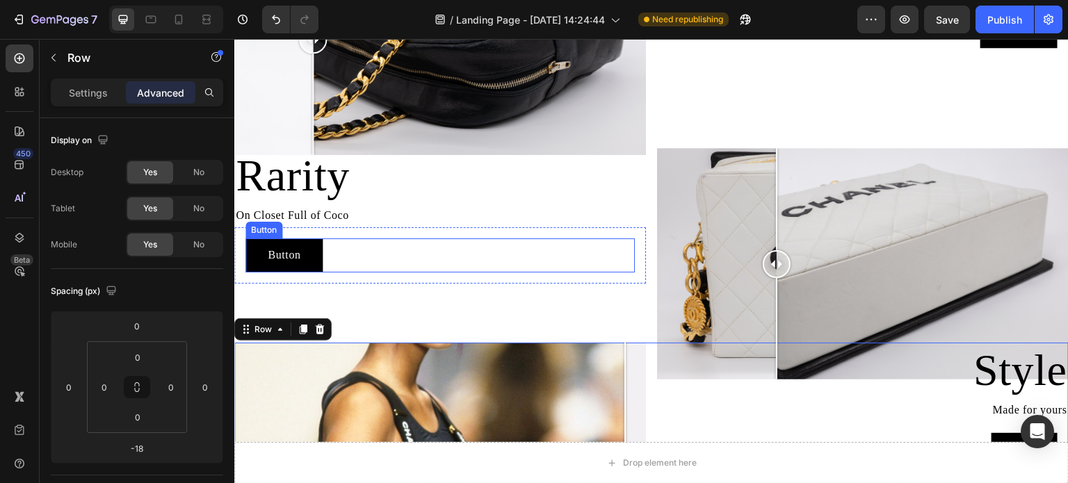
click at [574, 253] on div "Button Button" at bounding box center [441, 256] width 390 height 34
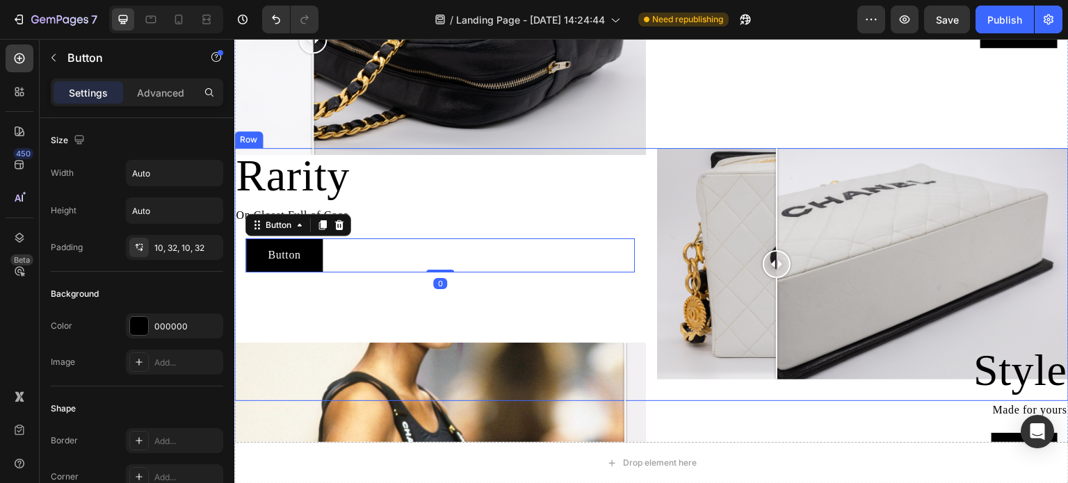
click at [611, 299] on div "Rarity Heading On Closet Full of Coco Text Block Button Button 0 Row" at bounding box center [440, 274] width 412 height 253
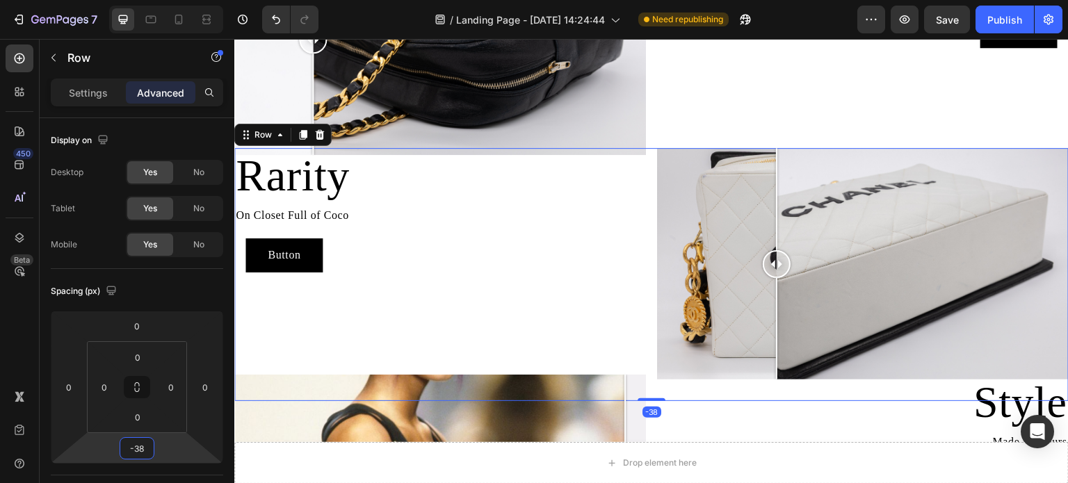
type input "-36"
drag, startPoint x: 146, startPoint y: 460, endPoint x: 161, endPoint y: 444, distance: 22.6
click at [161, 0] on html "7 Version history / Landing Page - [DATE] 14:24:44 Need republishing Preview Sa…" at bounding box center [534, 0] width 1068 height 0
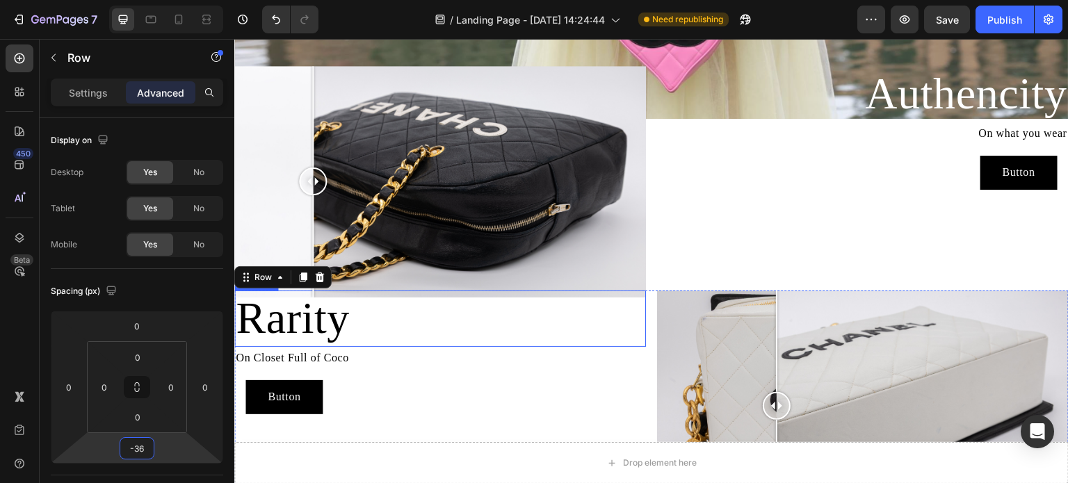
scroll to position [529, 0]
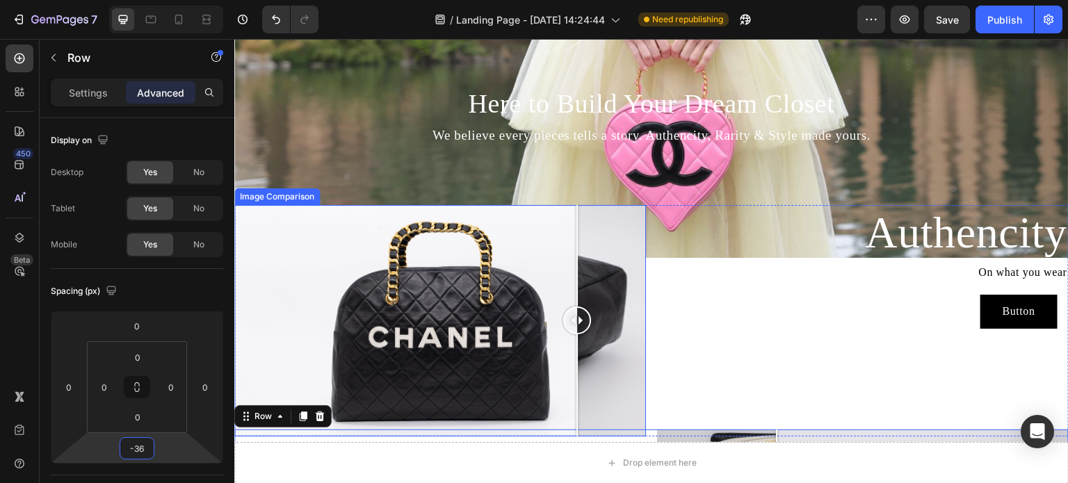
drag, startPoint x: 320, startPoint y: 316, endPoint x: 604, endPoint y: 359, distance: 286.9
click at [591, 359] on div at bounding box center [577, 321] width 28 height 232
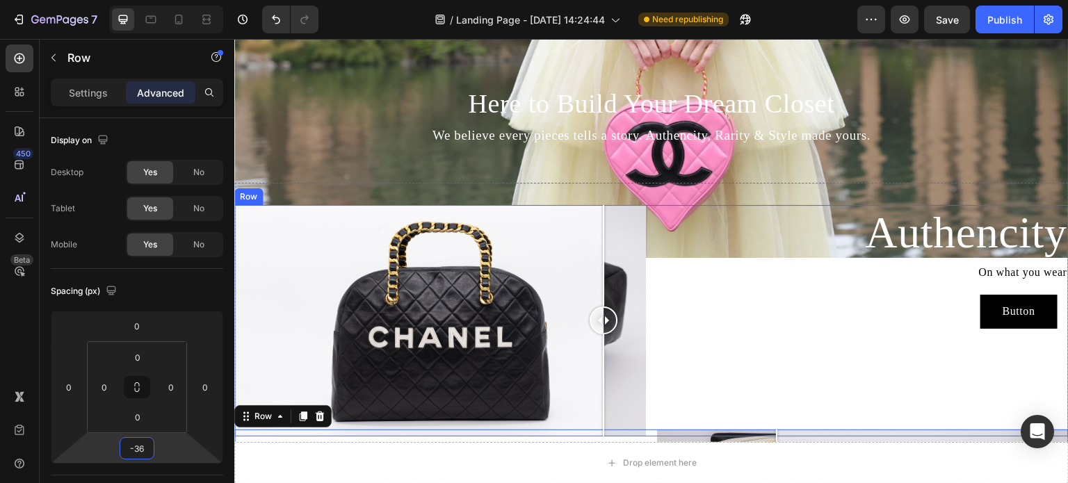
click at [834, 357] on div "Authencity Heading On what you wear Text Block Button Button Row" at bounding box center [863, 321] width 412 height 232
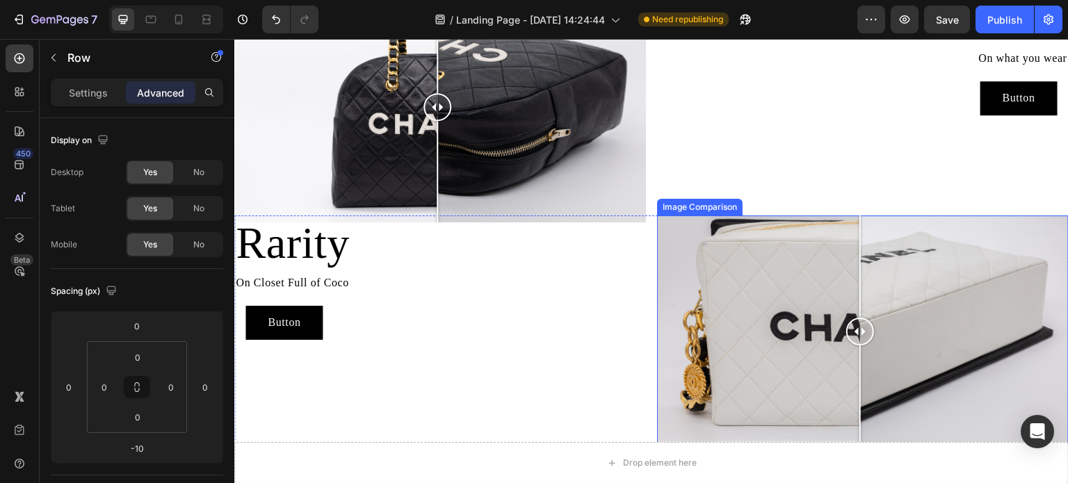
scroll to position [556, 0]
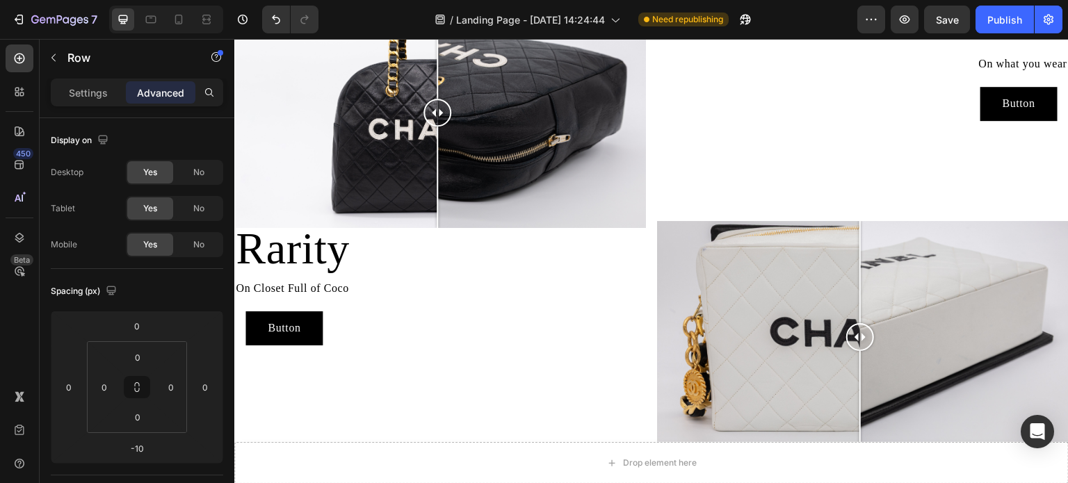
click at [847, 157] on div "Authencity Heading On what you wear Text Block Button Button Row" at bounding box center [863, 113] width 412 height 232
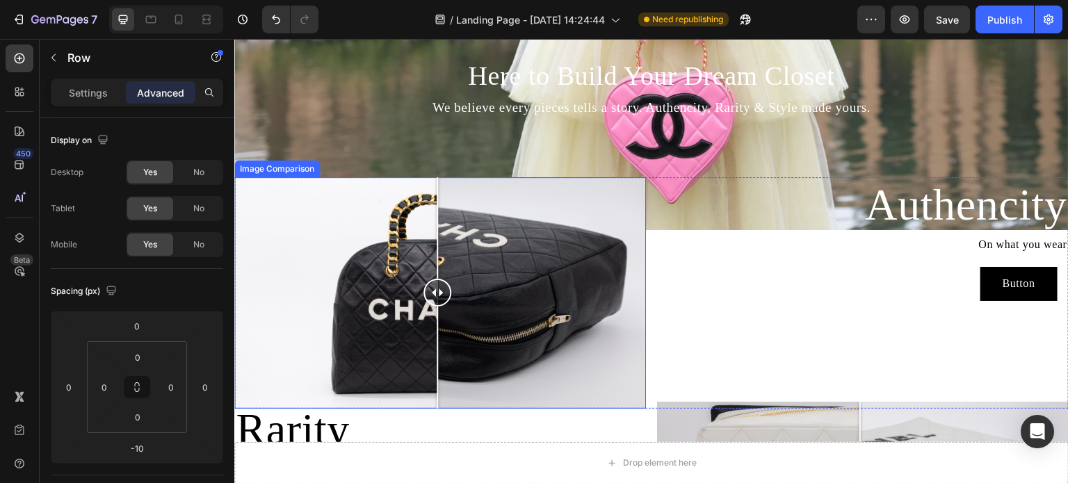
click at [636, 181] on div at bounding box center [440, 293] width 412 height 232
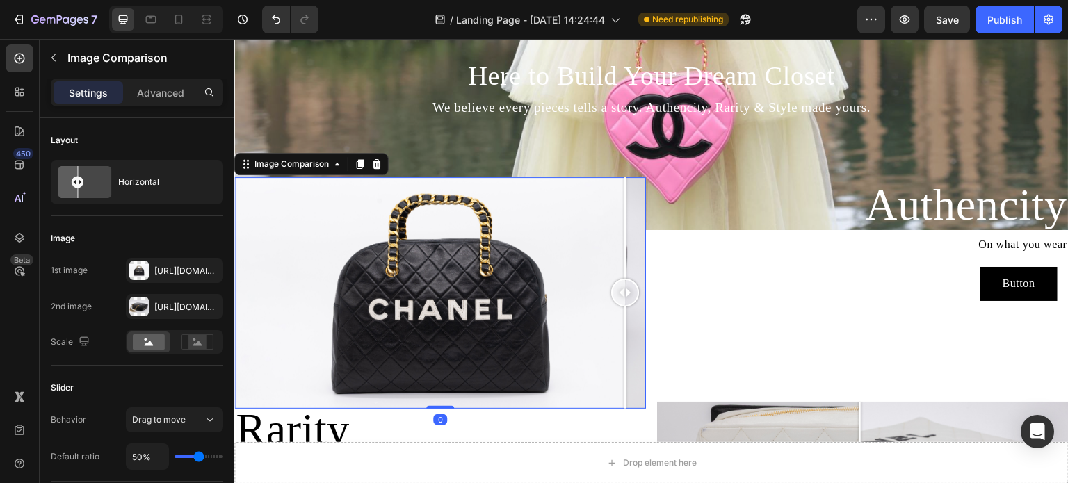
click at [705, 227] on h2 "Authencity" at bounding box center [863, 205] width 412 height 56
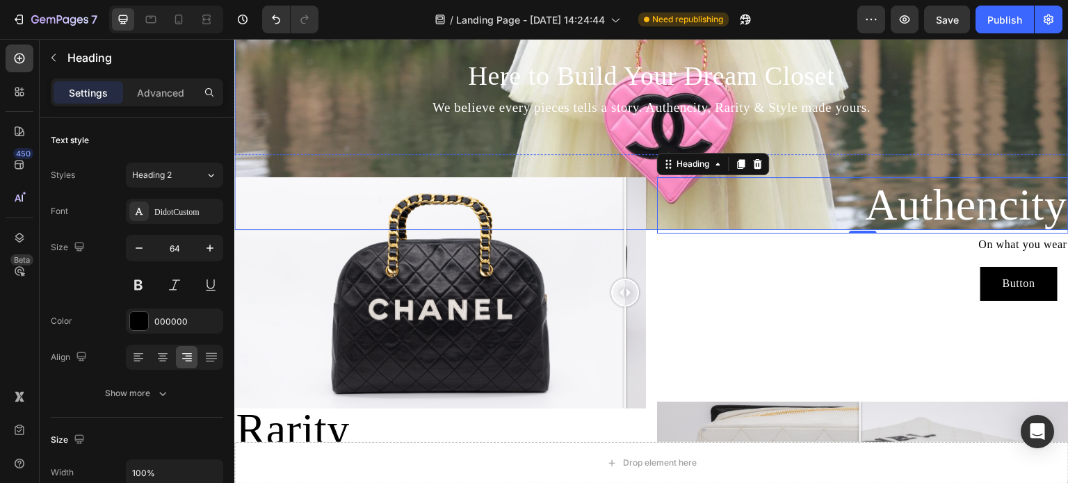
click at [493, 150] on div "Background Image" at bounding box center [651, 101] width 835 height 255
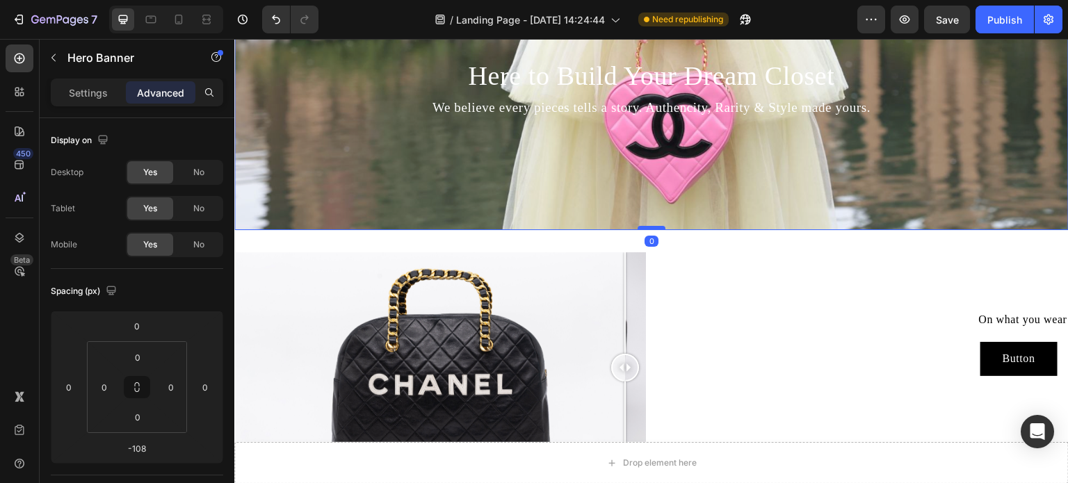
click at [650, 226] on div at bounding box center [652, 228] width 28 height 4
type input "0"
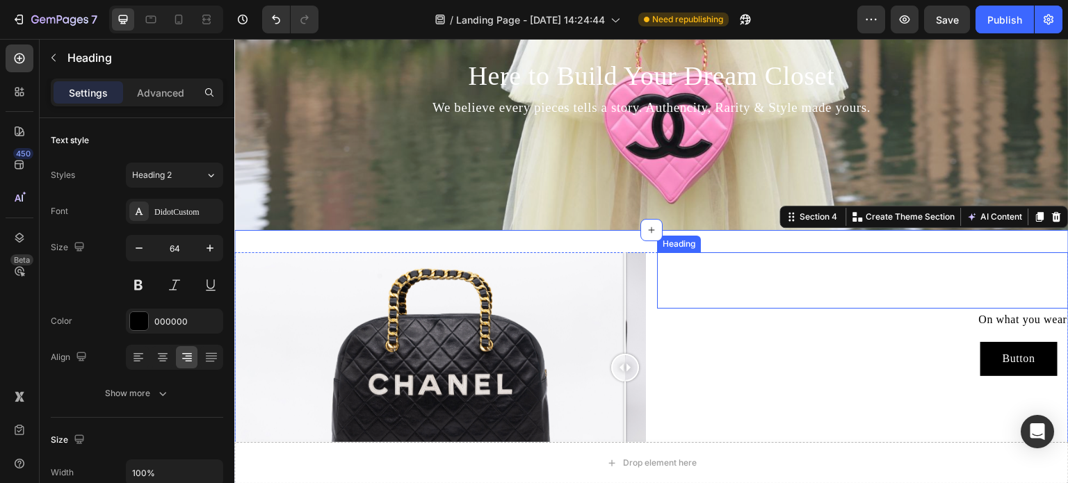
click at [997, 277] on span "Authencity" at bounding box center [967, 279] width 202 height 49
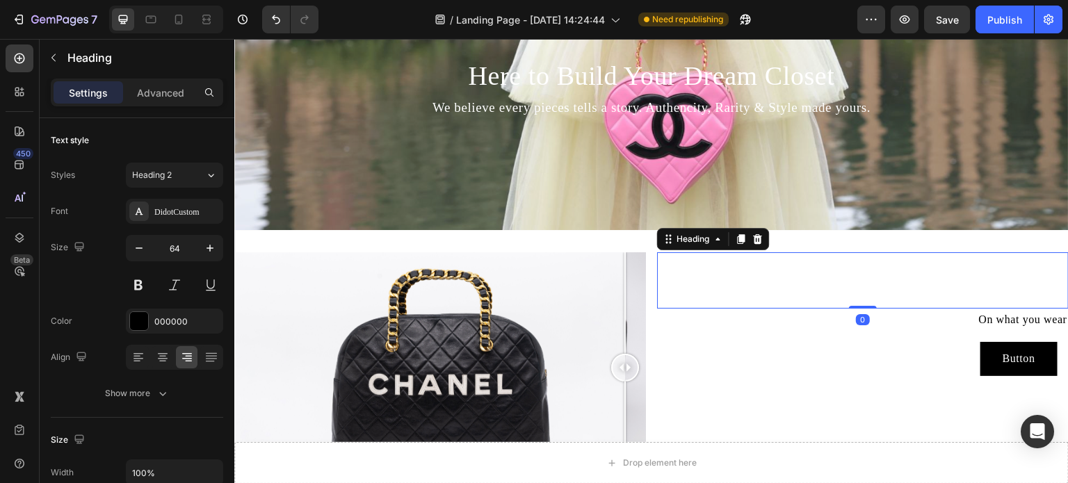
click at [997, 277] on span "Authencity" at bounding box center [967, 279] width 202 height 49
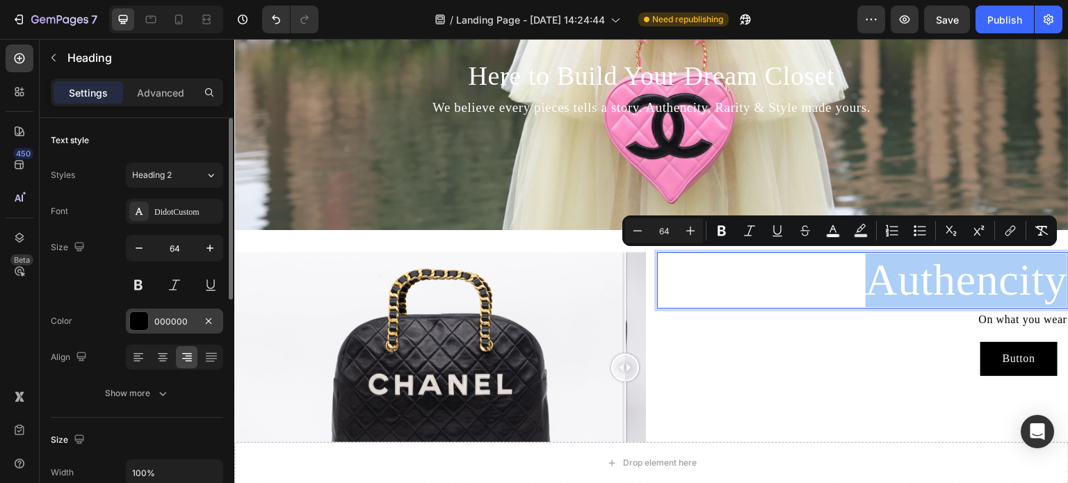
click at [136, 328] on div at bounding box center [139, 321] width 18 height 18
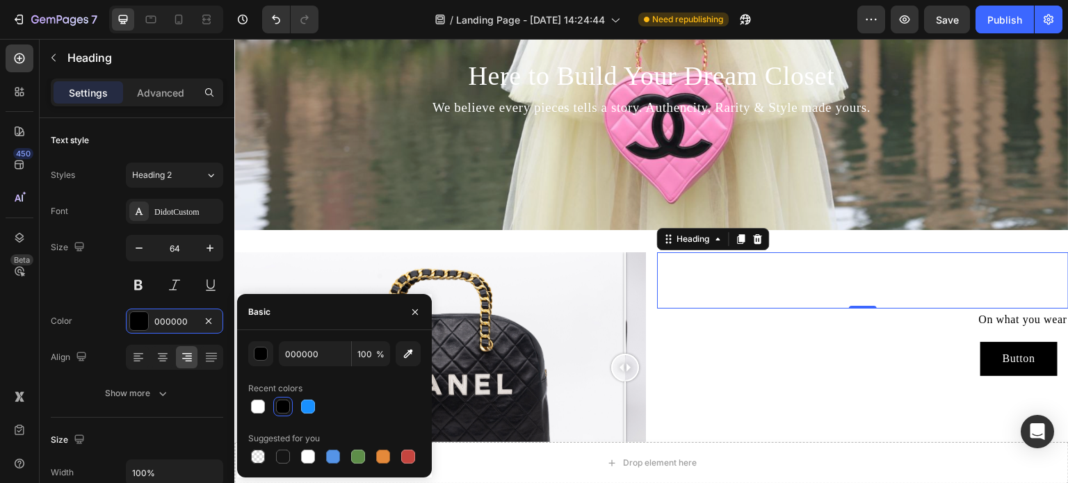
click at [281, 410] on div at bounding box center [283, 407] width 14 height 14
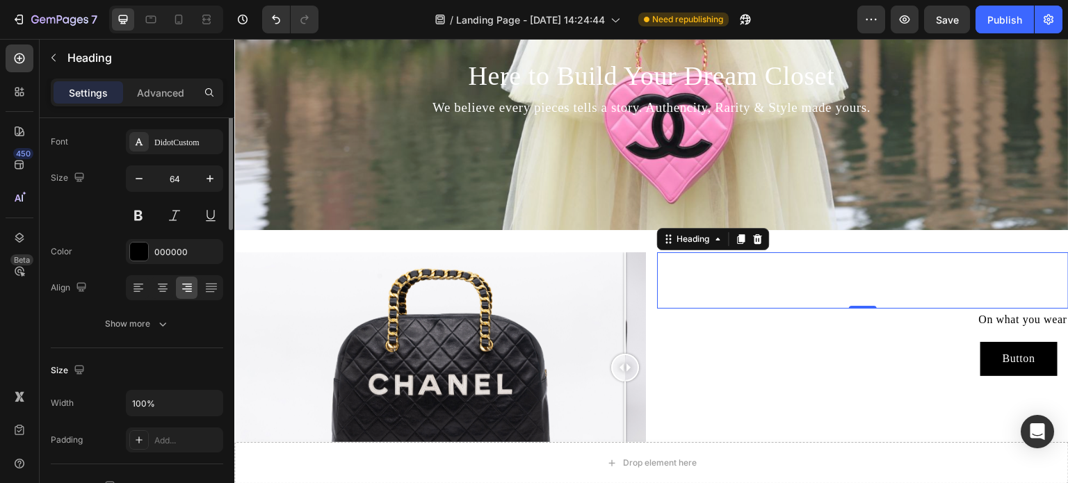
scroll to position [0, 0]
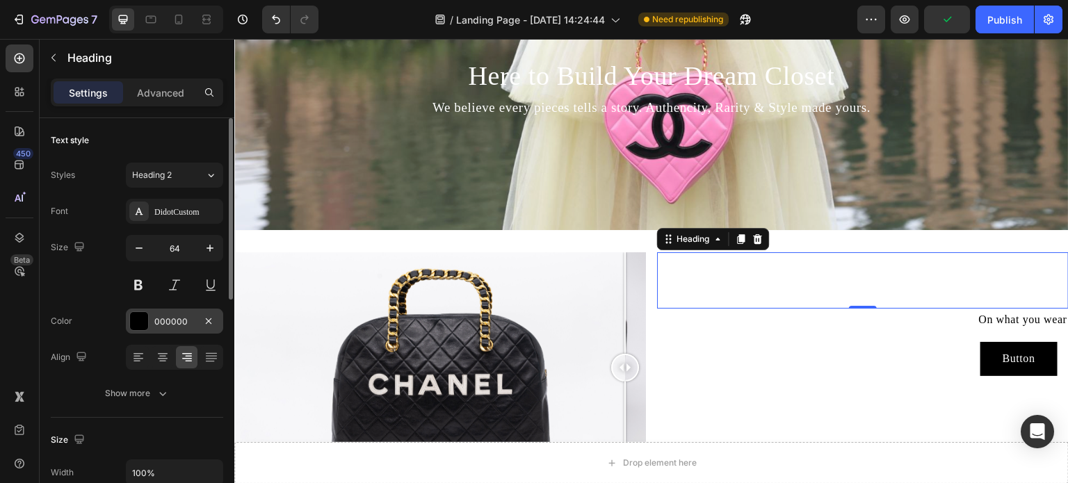
click at [134, 327] on div at bounding box center [139, 321] width 18 height 18
click at [840, 266] on p "Authencity" at bounding box center [863, 281] width 409 height 54
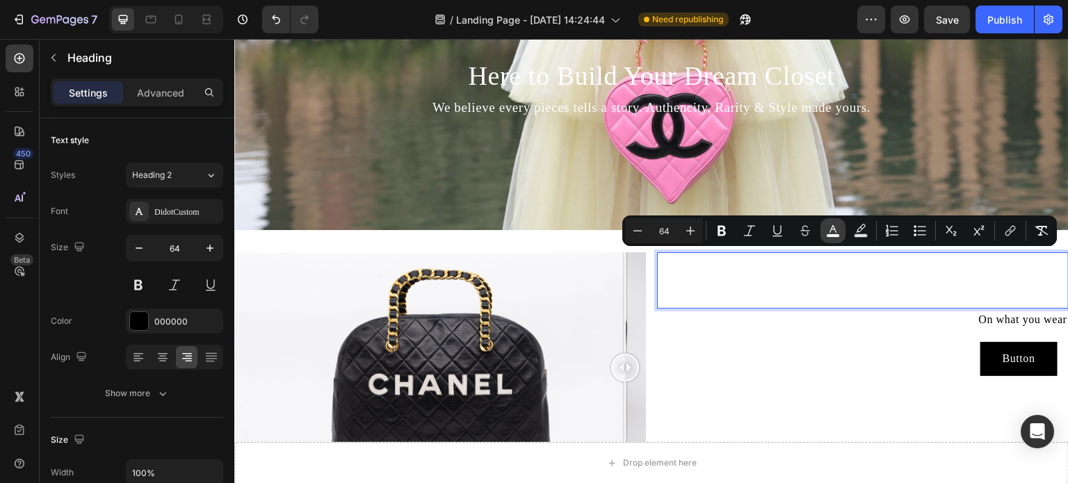
click at [837, 229] on icon "Editor contextual toolbar" at bounding box center [833, 231] width 14 height 14
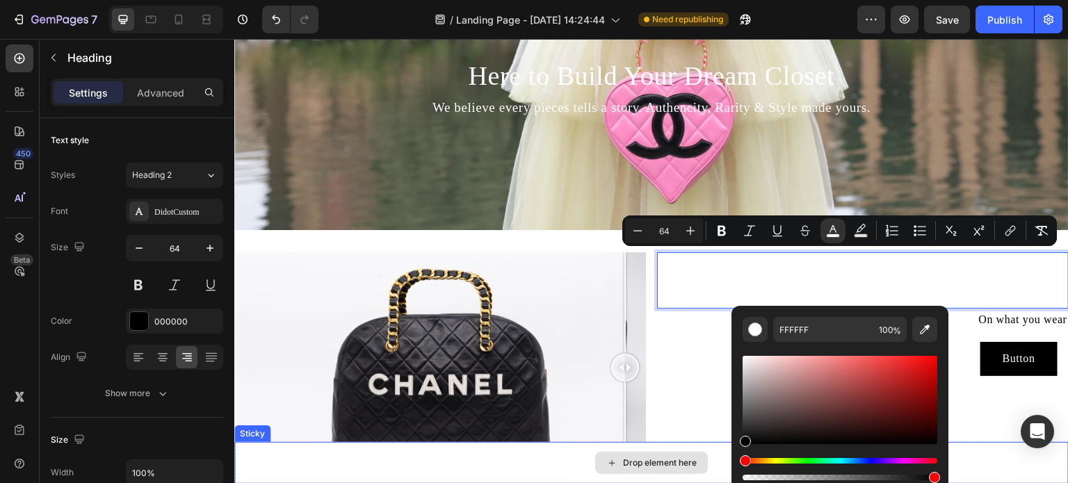
type input "000000"
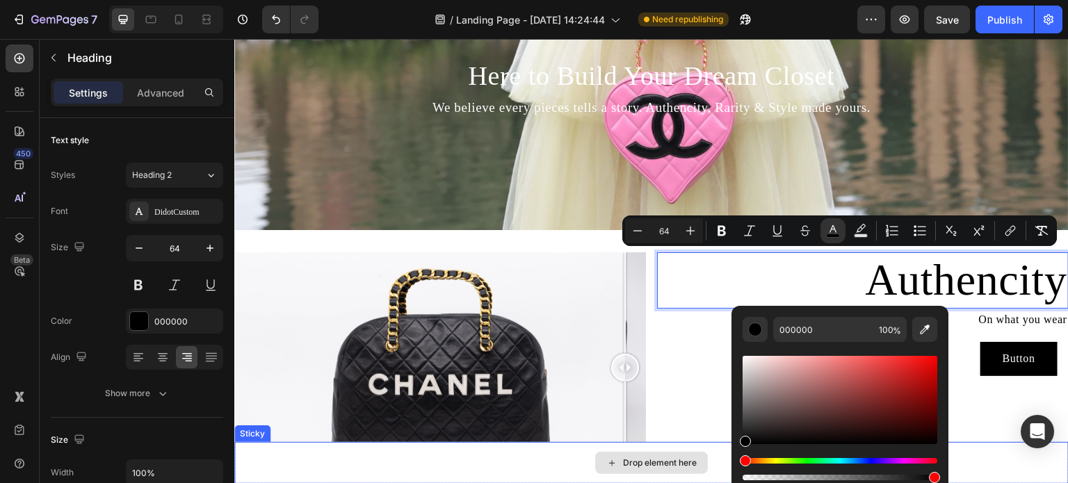
drag, startPoint x: 996, startPoint y: 483, endPoint x: 712, endPoint y: 467, distance: 284.9
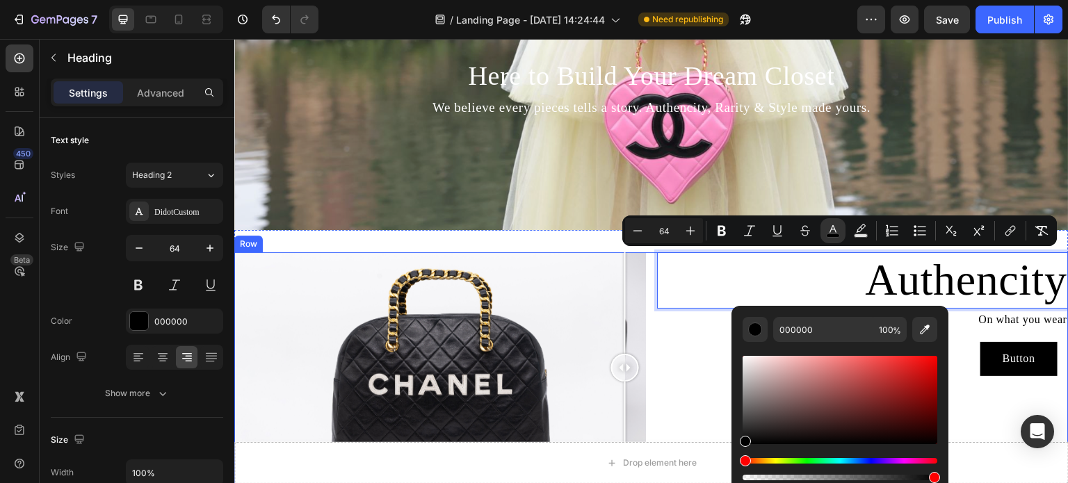
click at [691, 419] on div "Authencity Heading 0 On what you wear Text Block Button Button Row" at bounding box center [863, 368] width 412 height 232
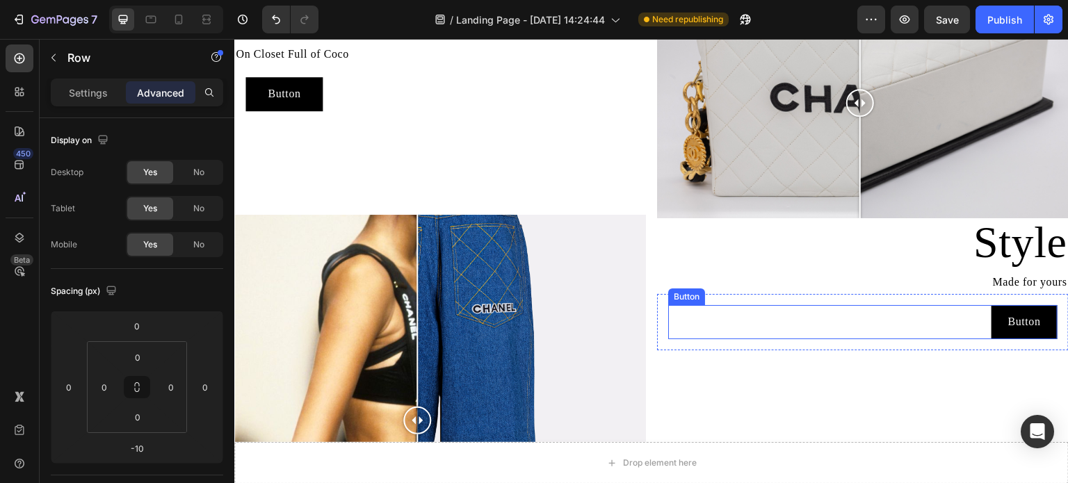
scroll to position [974, 0]
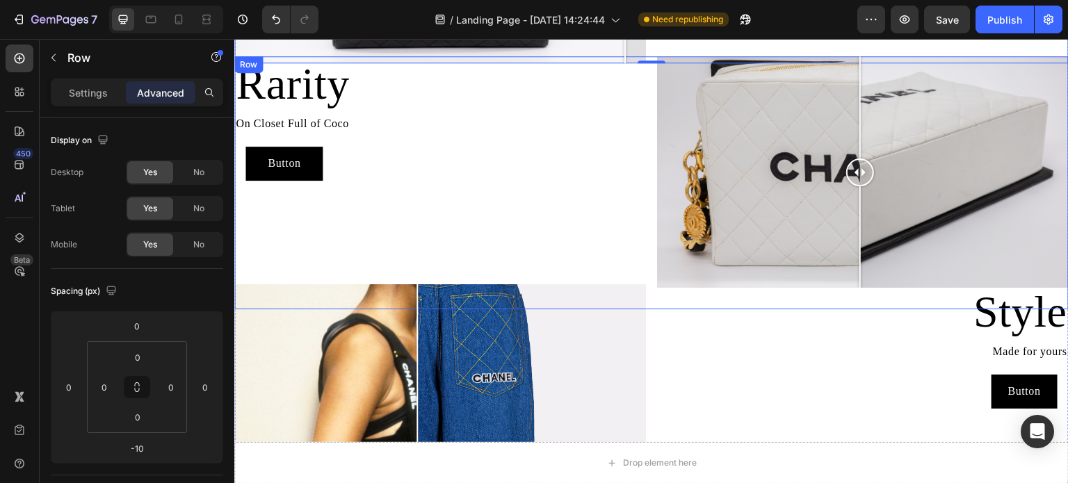
click at [584, 200] on div "Rarity Heading On Closet Full of Coco Text Block Button Button Row" at bounding box center [440, 182] width 412 height 253
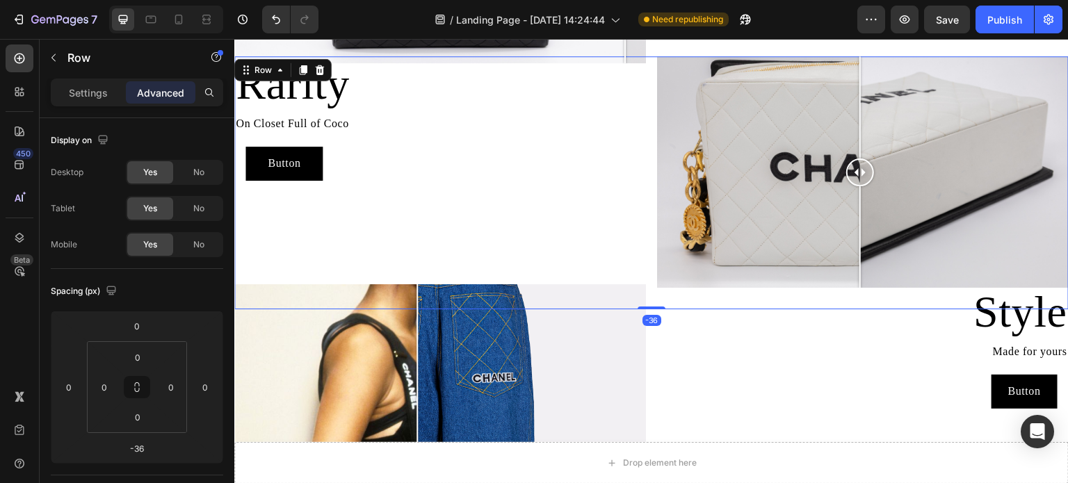
click at [584, 200] on div "Rarity Heading On Closet Full of Coco Text Block Button Button Row" at bounding box center [440, 182] width 412 height 253
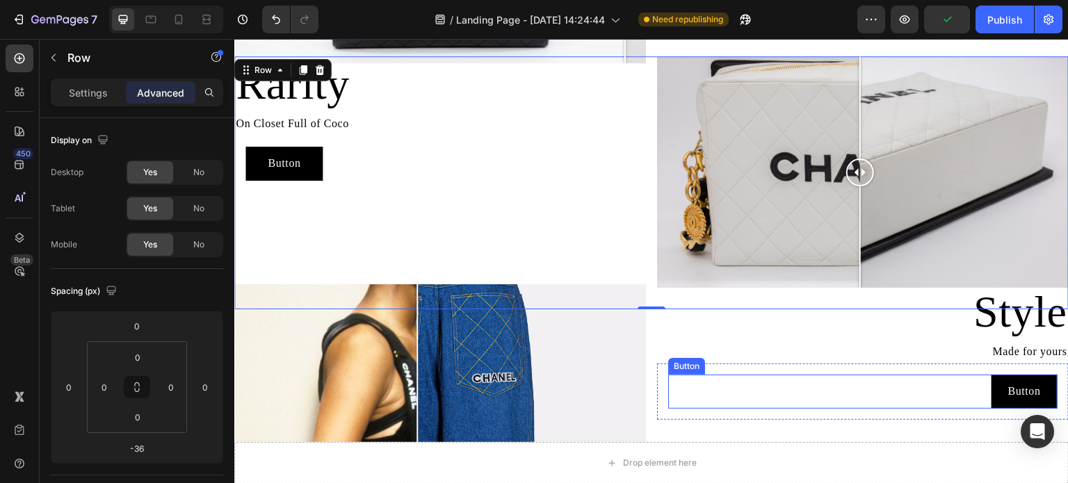
click at [887, 387] on div "Button Button" at bounding box center [863, 392] width 390 height 34
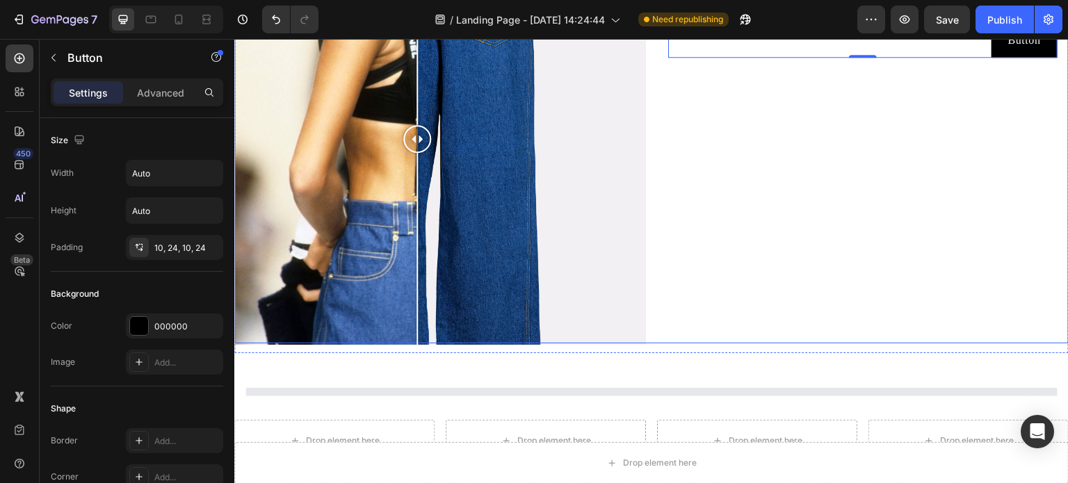
scroll to position [1391, 0]
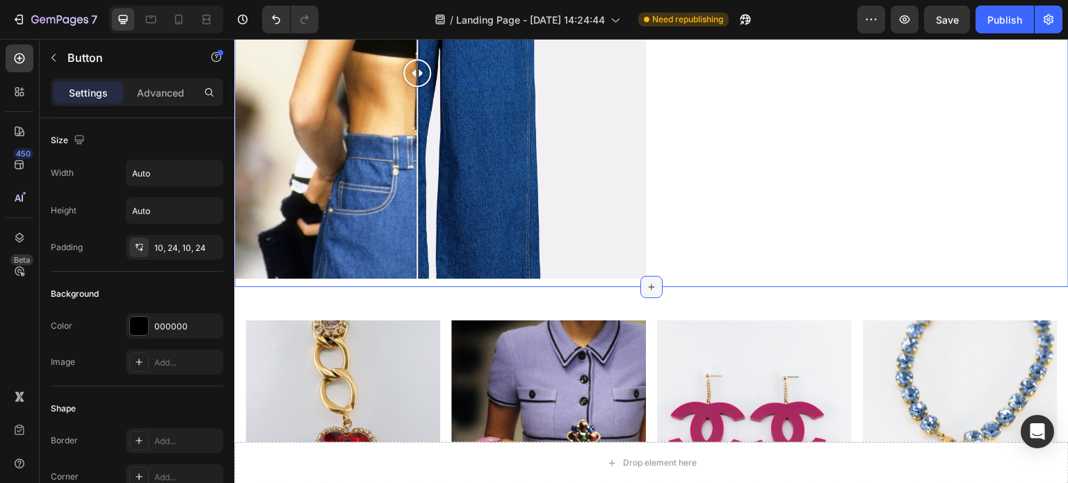
click at [648, 282] on icon at bounding box center [651, 287] width 11 height 11
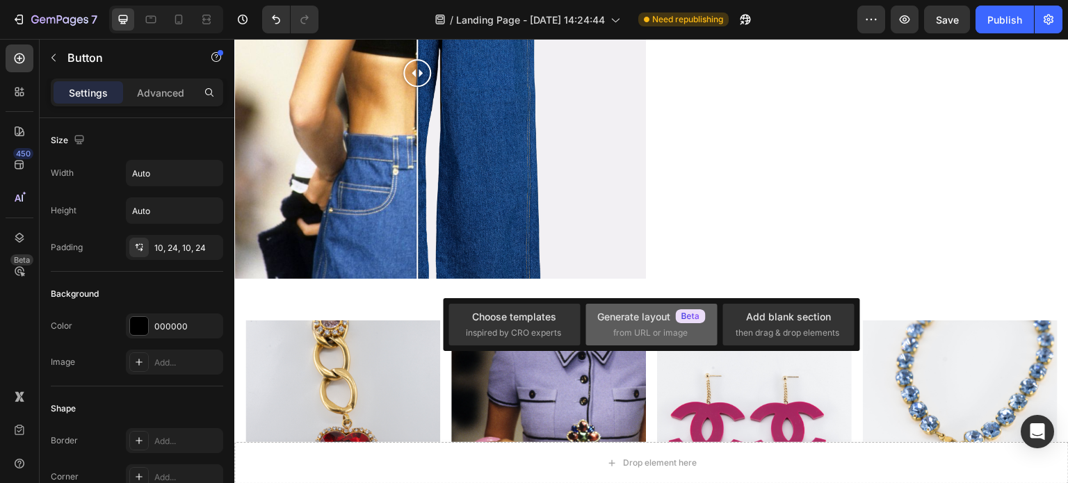
click at [696, 328] on div "Generate layout from URL or image" at bounding box center [651, 325] width 109 height 30
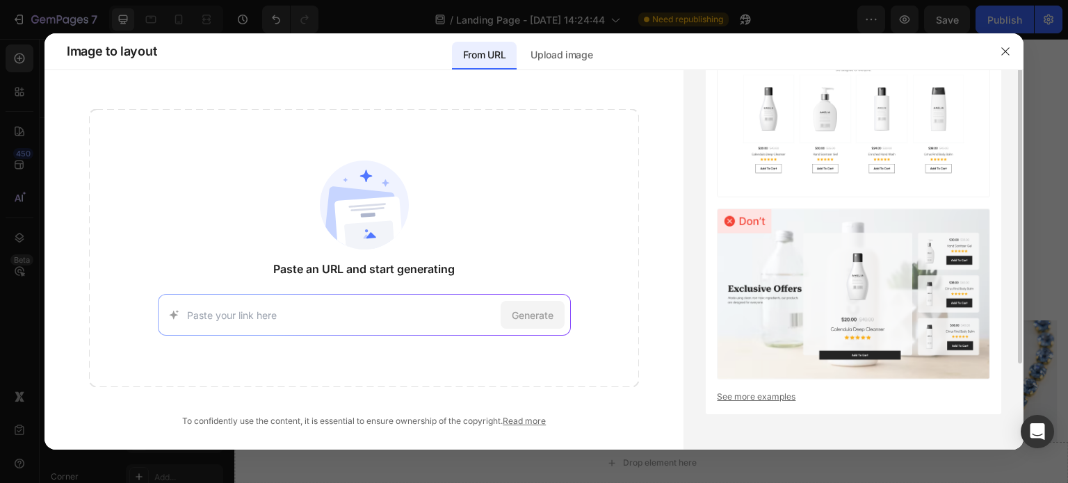
scroll to position [0, 0]
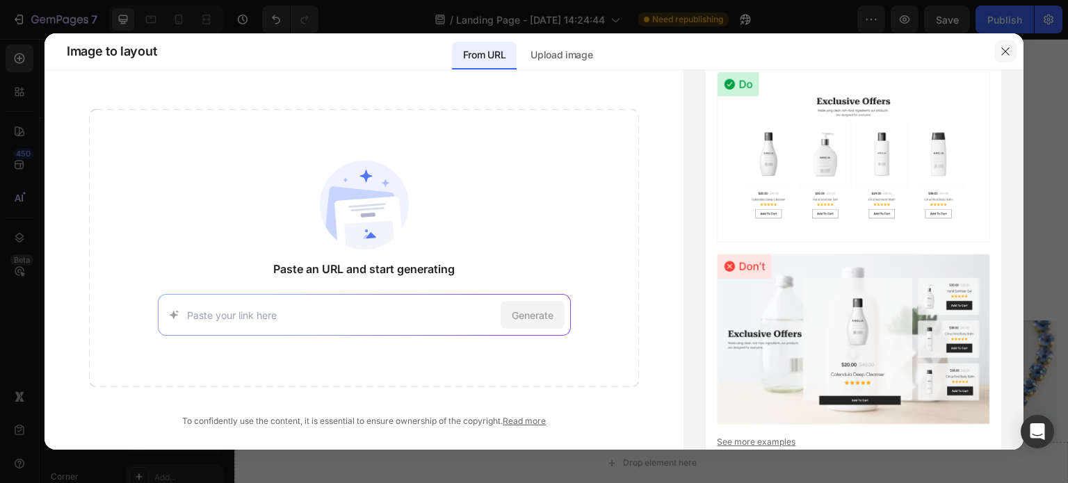
click at [1004, 55] on icon "button" at bounding box center [1005, 51] width 11 height 11
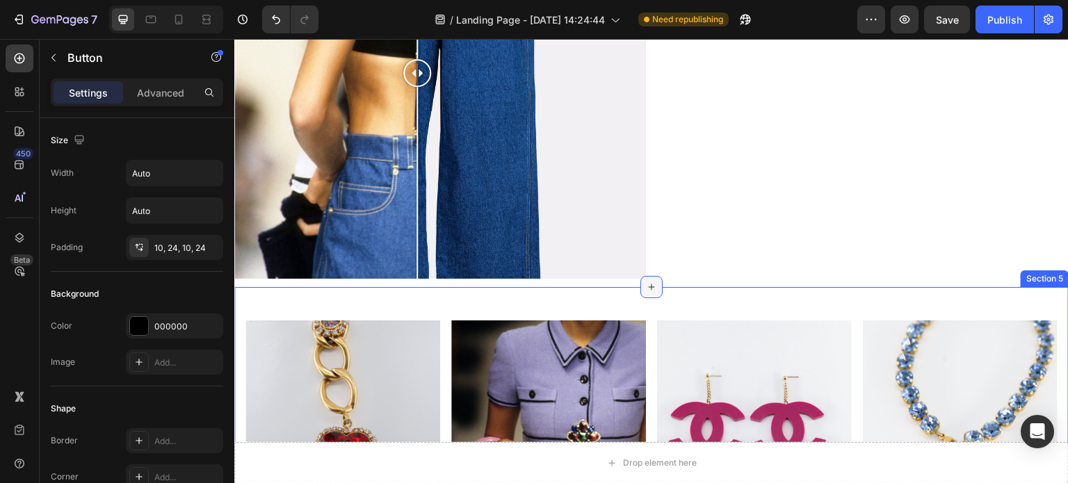
click at [646, 282] on icon at bounding box center [651, 287] width 11 height 11
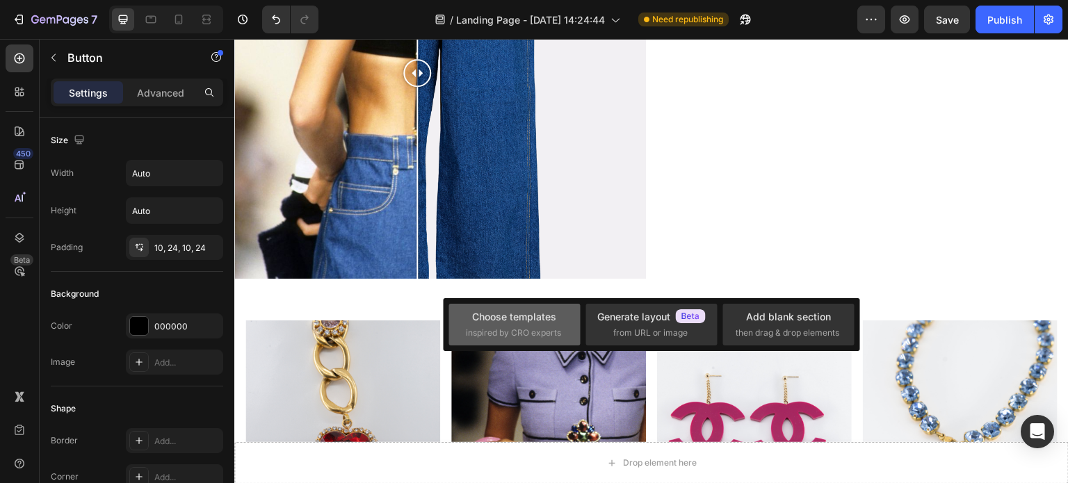
click at [515, 323] on div "Choose templates" at bounding box center [514, 317] width 84 height 15
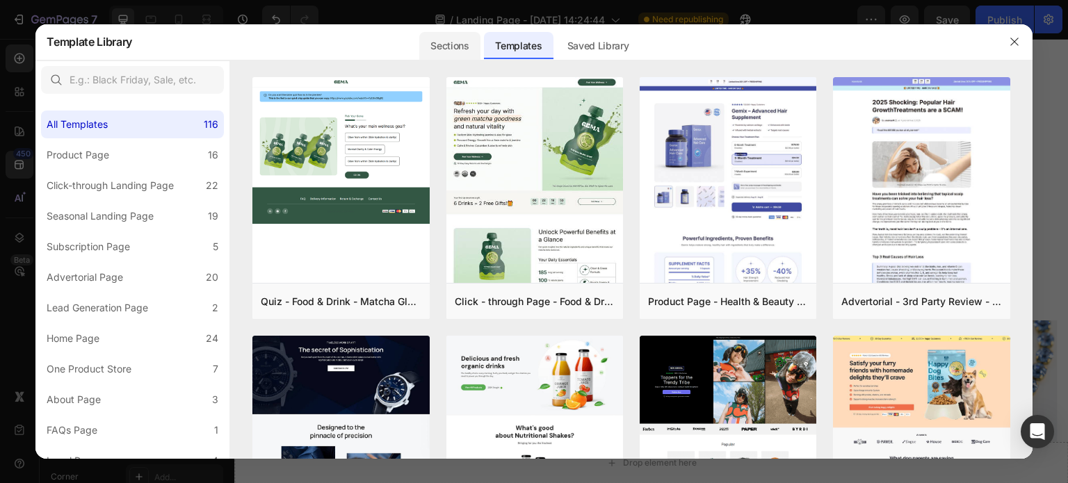
click at [441, 49] on div "Sections" at bounding box center [449, 46] width 61 height 28
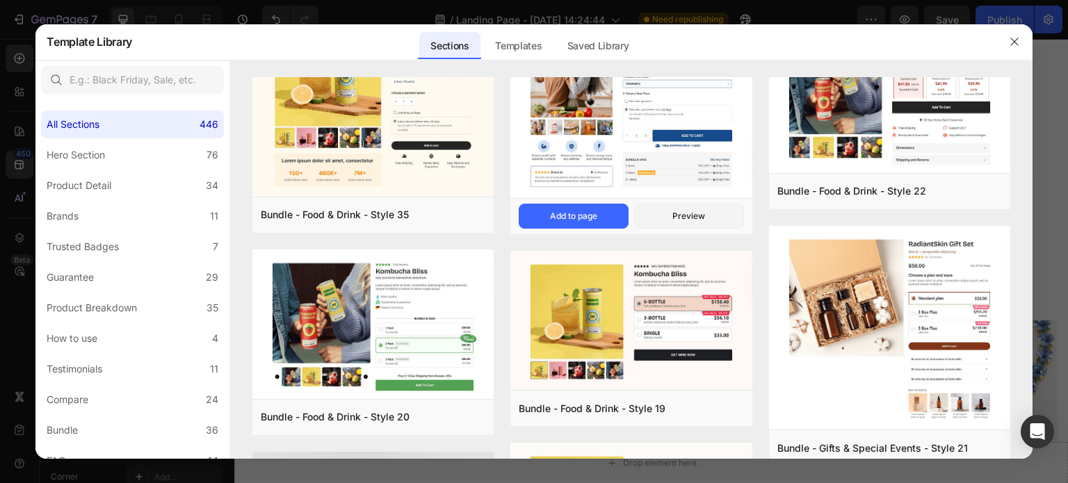
scroll to position [915, 0]
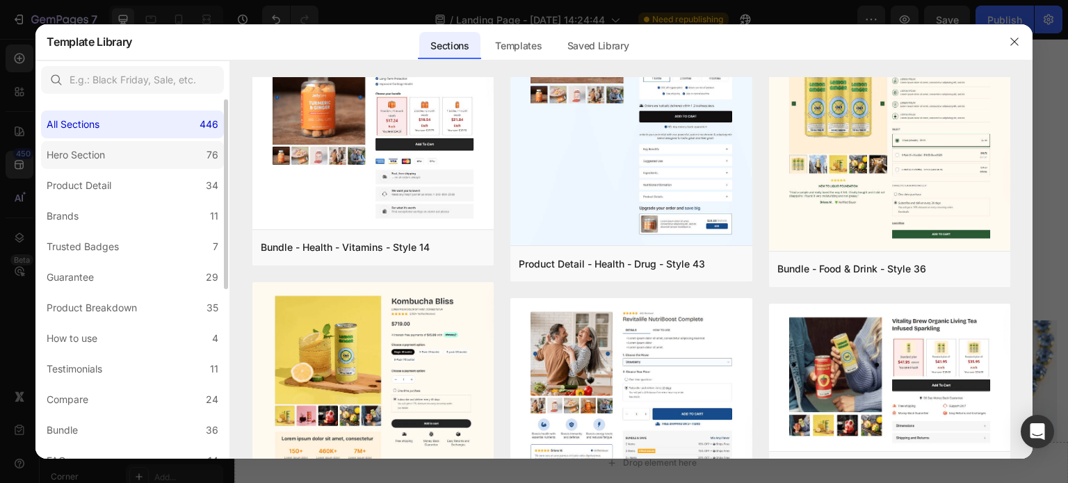
click at [77, 163] on label "Hero Section 76" at bounding box center [132, 155] width 183 height 28
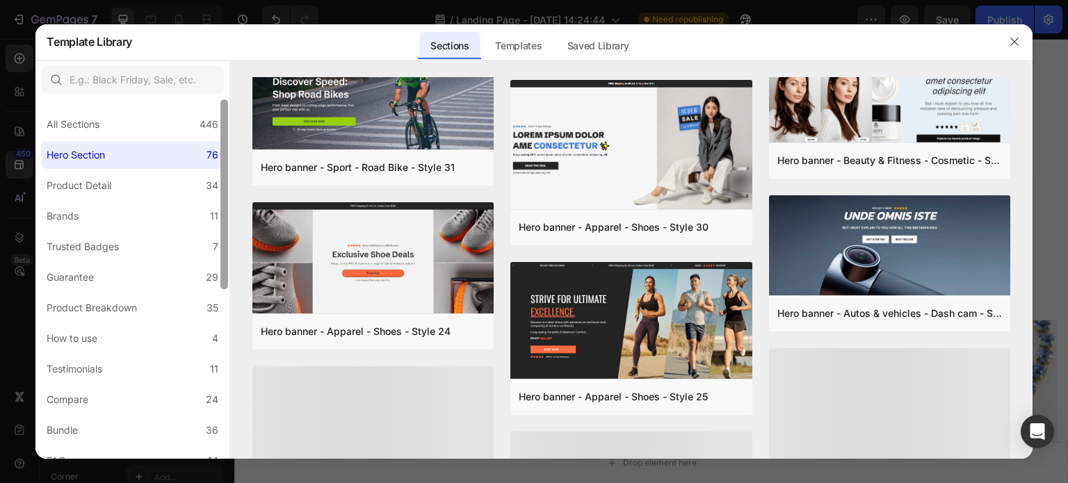
scroll to position [379, 0]
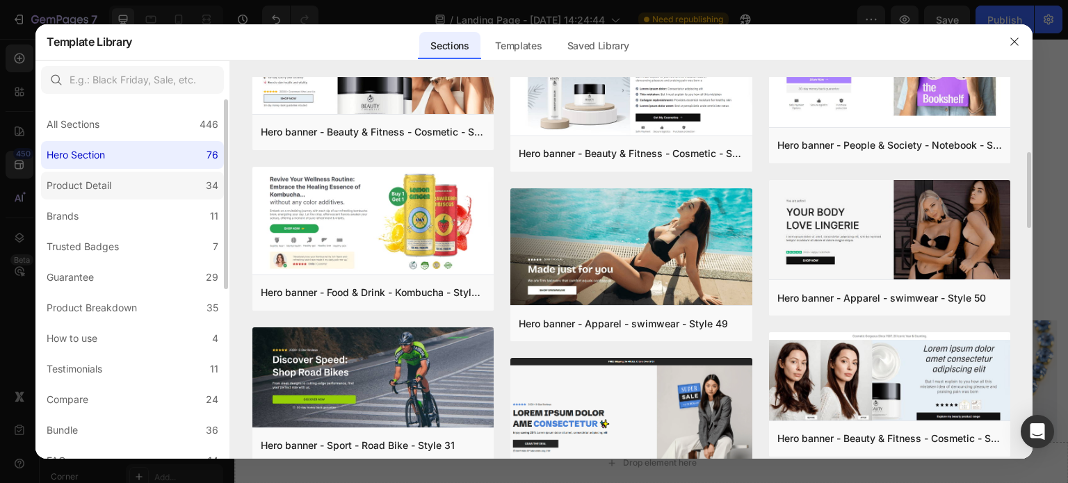
click at [106, 180] on div "Product Detail" at bounding box center [79, 185] width 65 height 17
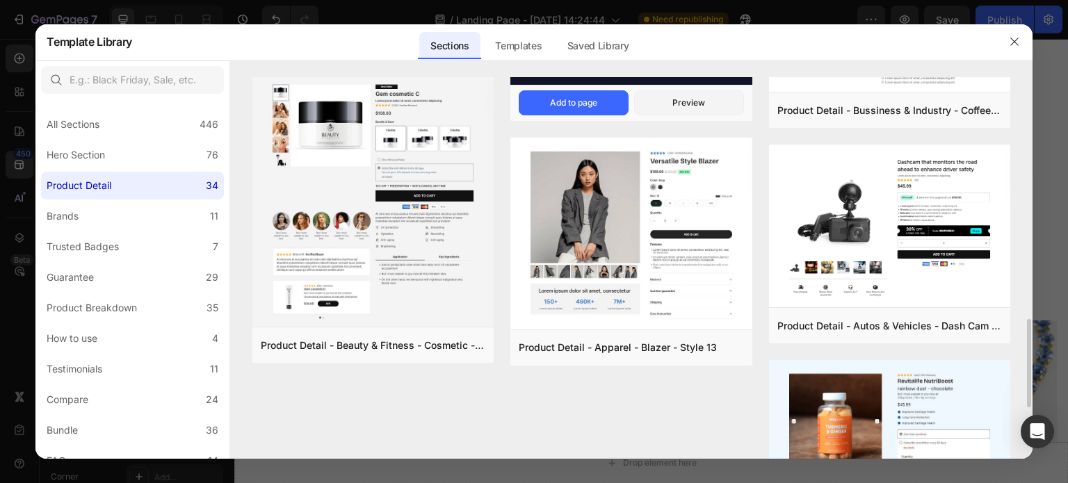
scroll to position [1113, 0]
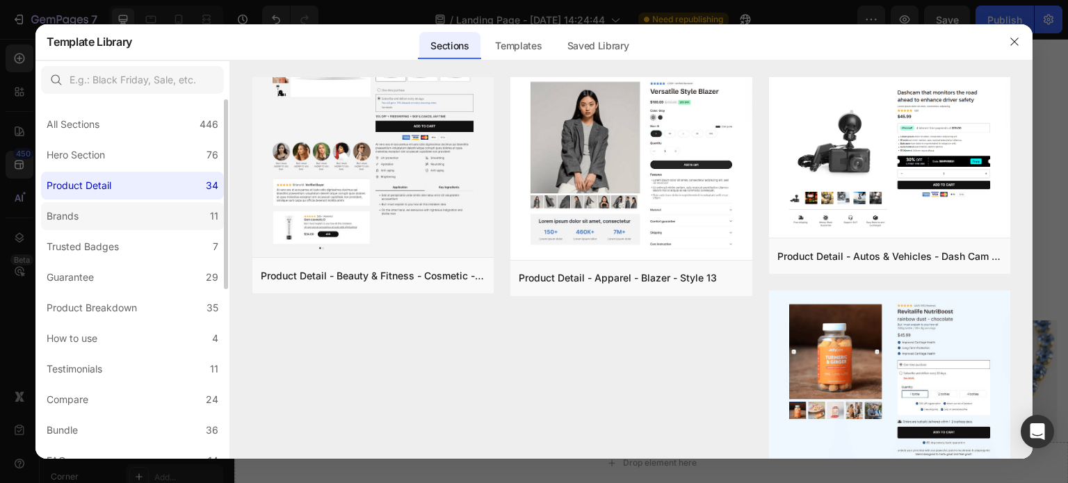
click at [76, 225] on label "Brands 11" at bounding box center [132, 216] width 183 height 28
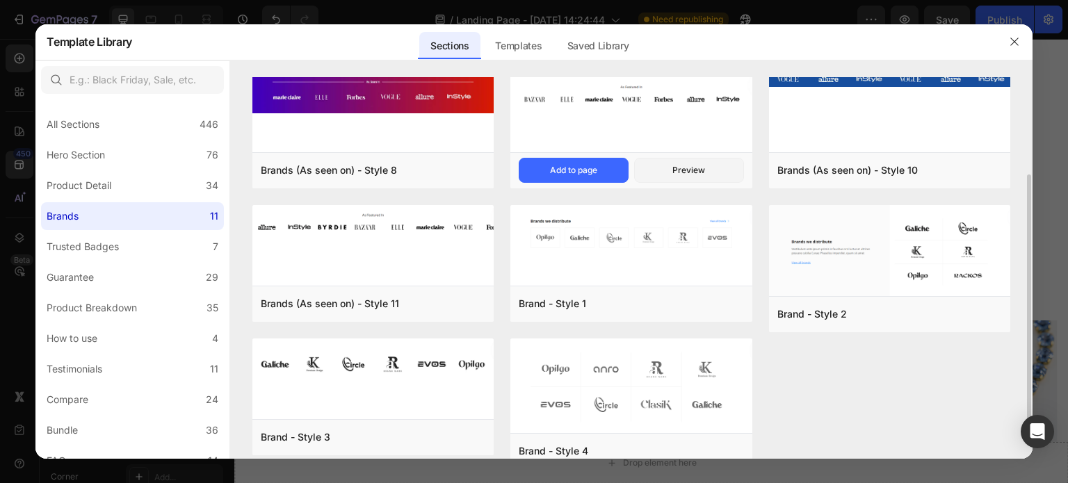
scroll to position [166, 0]
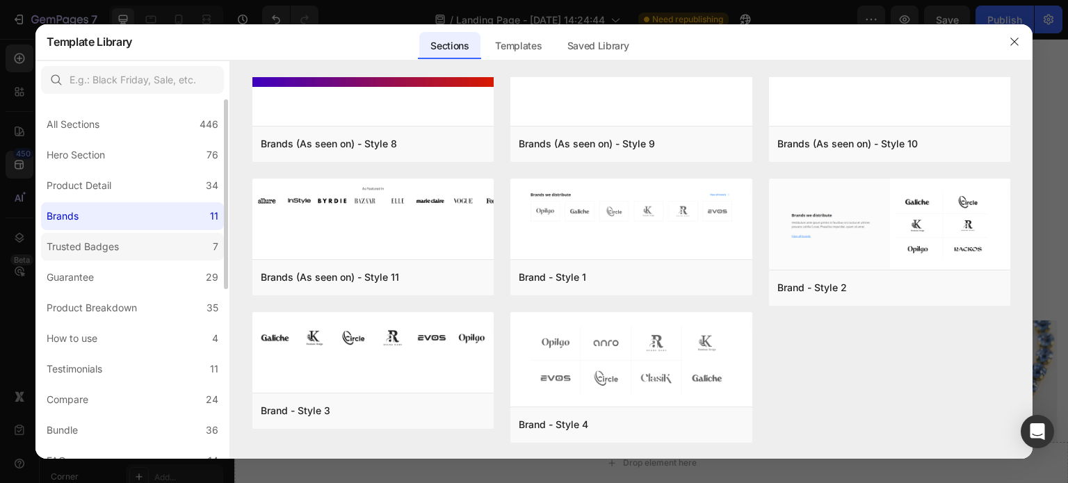
click at [122, 252] on div "Trusted Badges" at bounding box center [86, 247] width 78 height 17
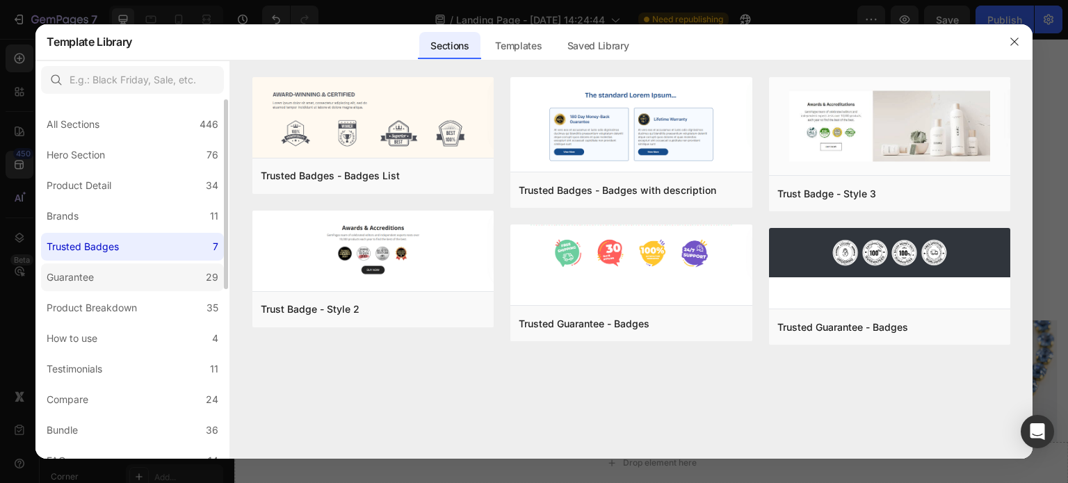
click at [114, 280] on label "Guarantee 29" at bounding box center [132, 278] width 183 height 28
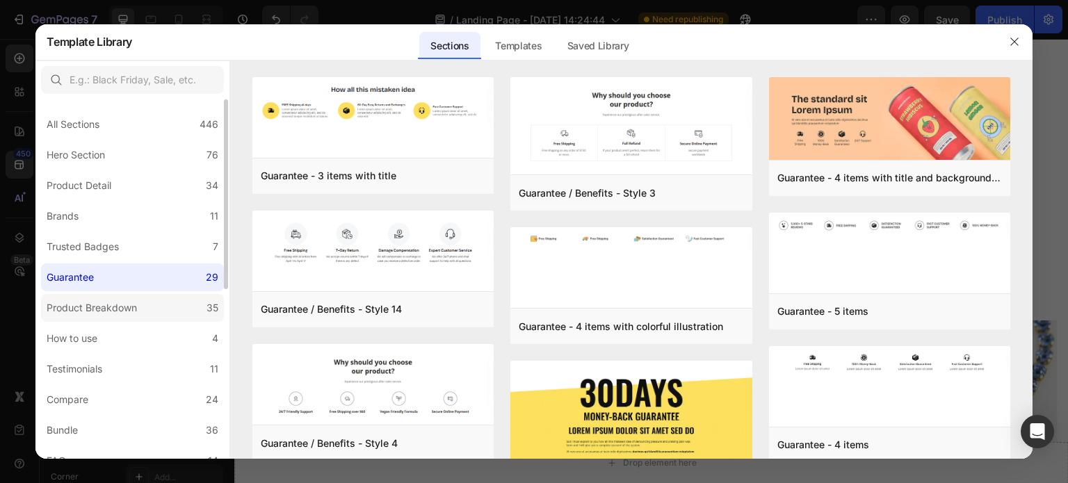
click at [120, 315] on div "Product Breakdown" at bounding box center [92, 308] width 90 height 17
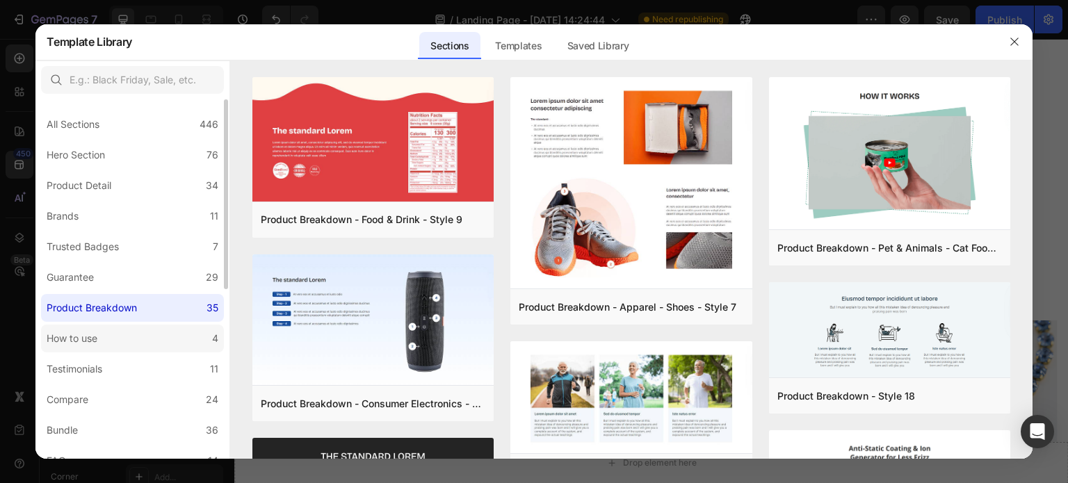
click at [127, 351] on label "How to use 4" at bounding box center [132, 339] width 183 height 28
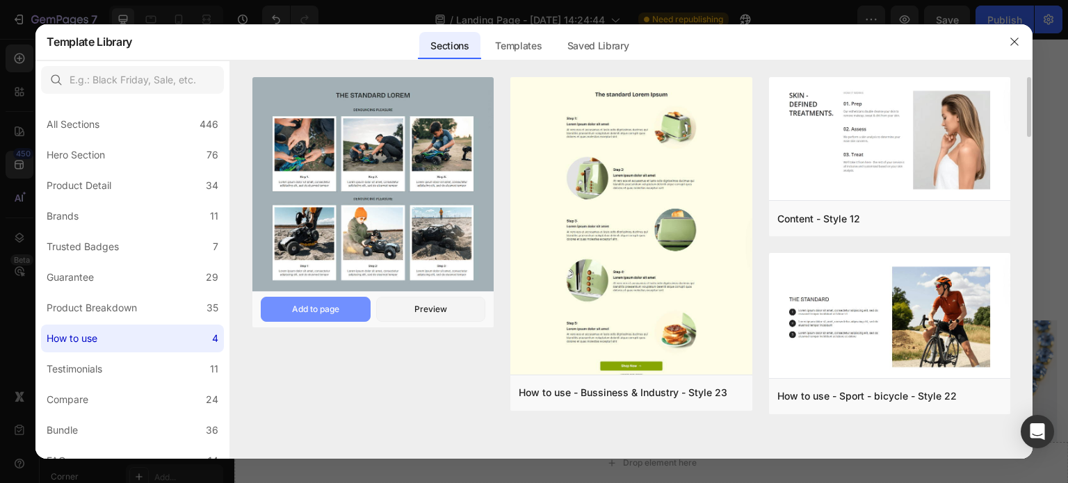
click at [328, 308] on div "Add to page" at bounding box center [315, 309] width 47 height 13
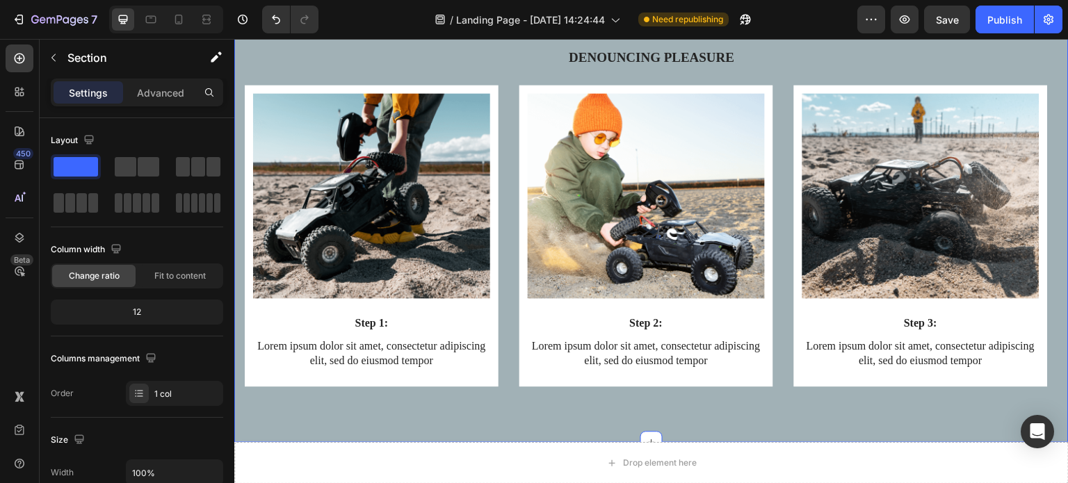
scroll to position [1906, 0]
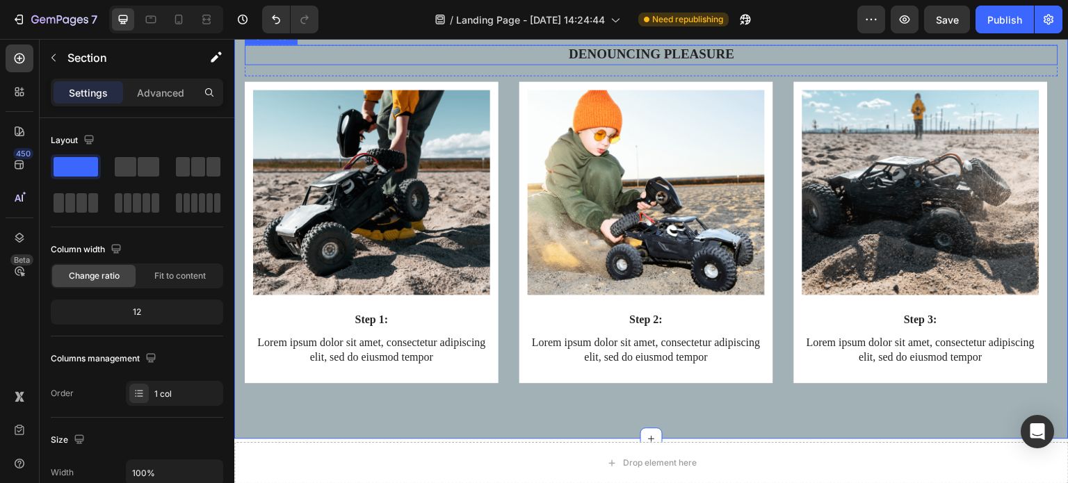
click at [763, 63] on p "Denouncing pleasure" at bounding box center [651, 54] width 811 height 17
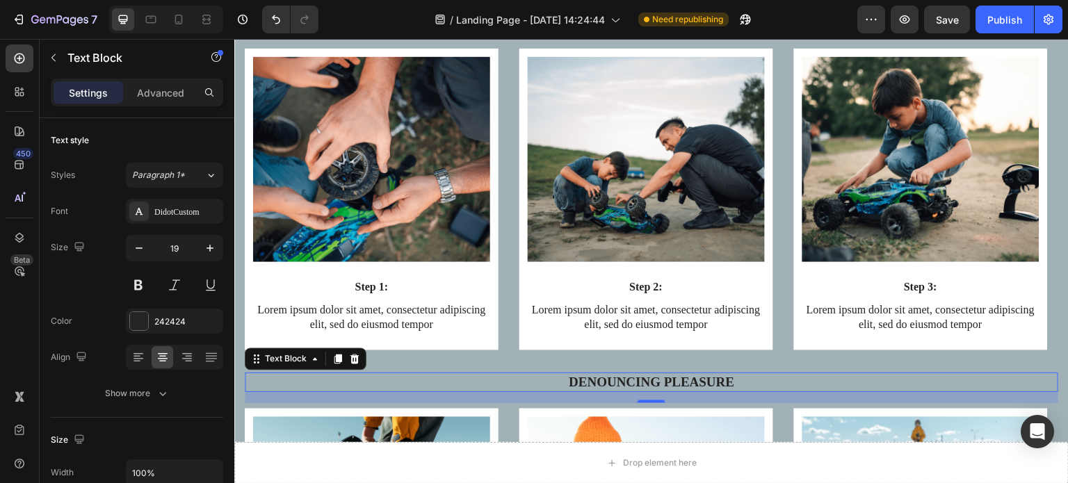
scroll to position [1697, 0]
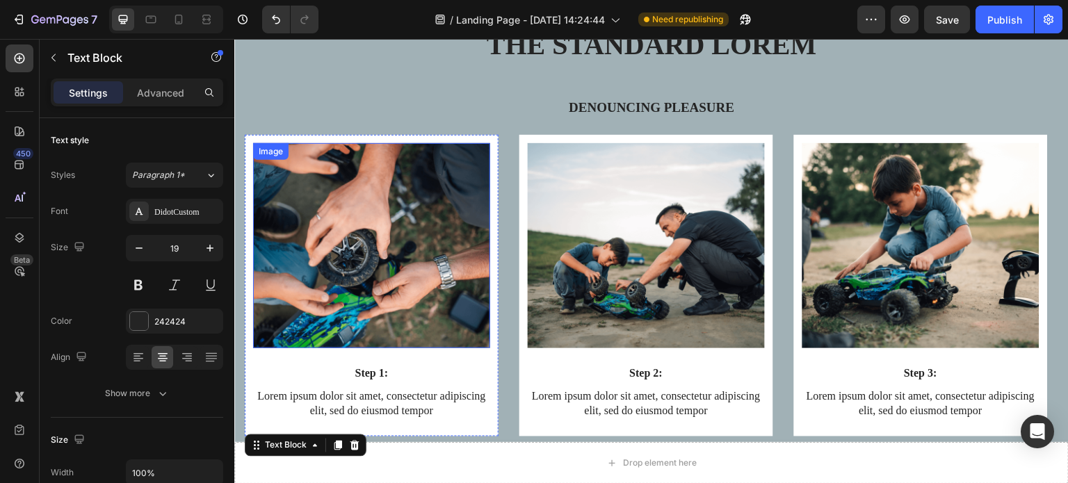
click at [453, 308] on img at bounding box center [371, 246] width 237 height 206
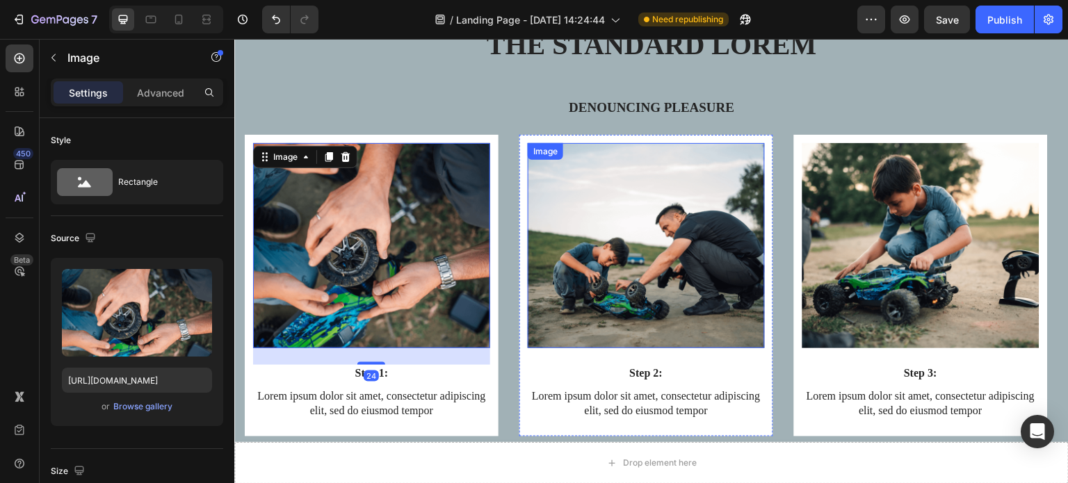
click at [594, 297] on img at bounding box center [646, 246] width 237 height 206
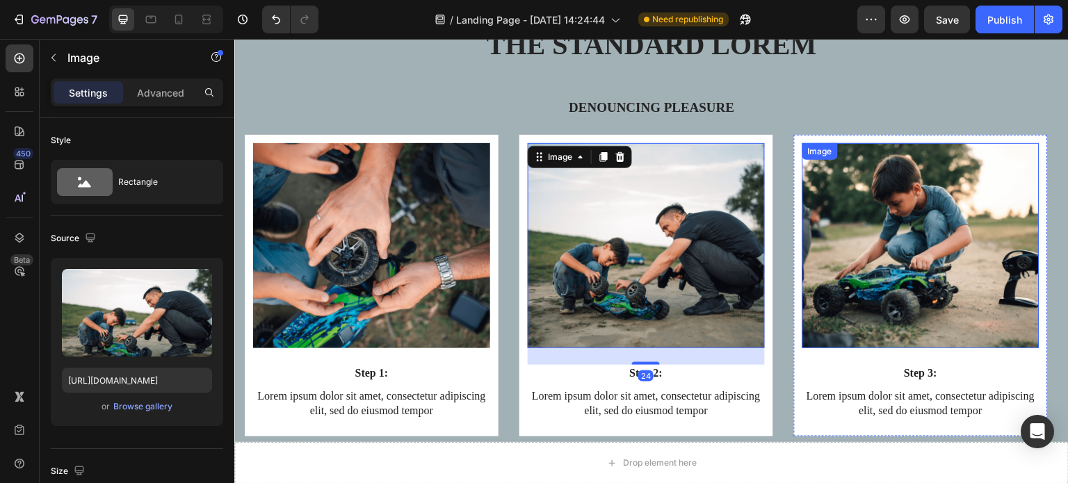
click at [884, 273] on img at bounding box center [921, 246] width 237 height 206
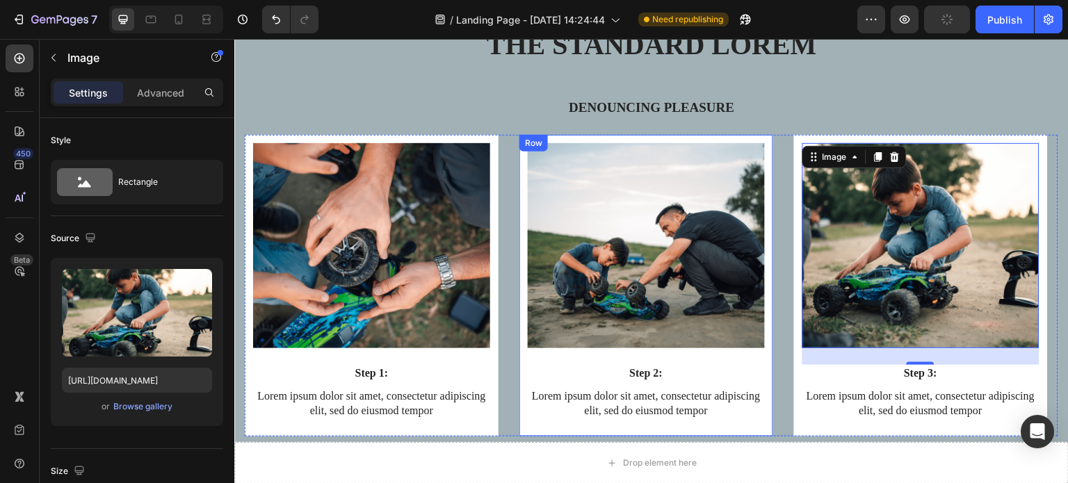
type input "[URL][DOMAIN_NAME]"
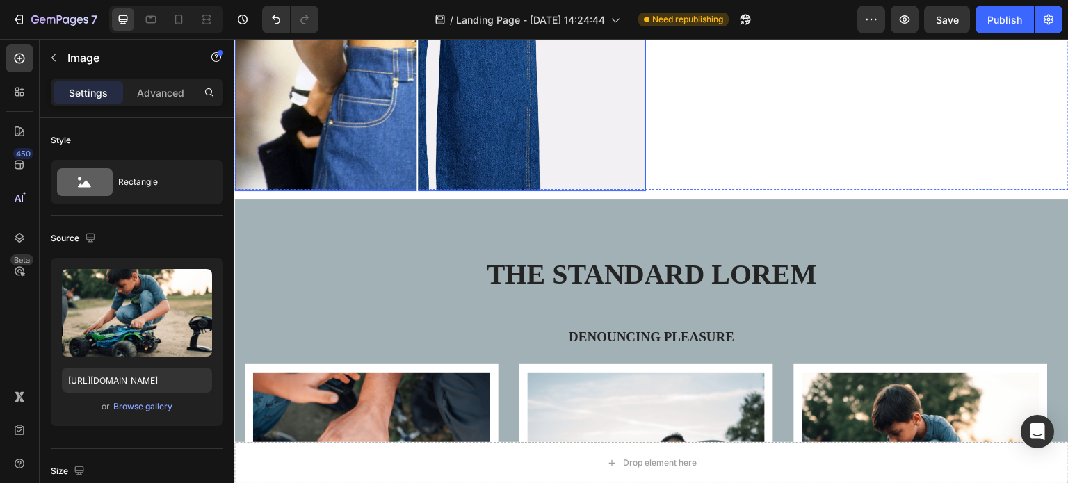
scroll to position [1489, 0]
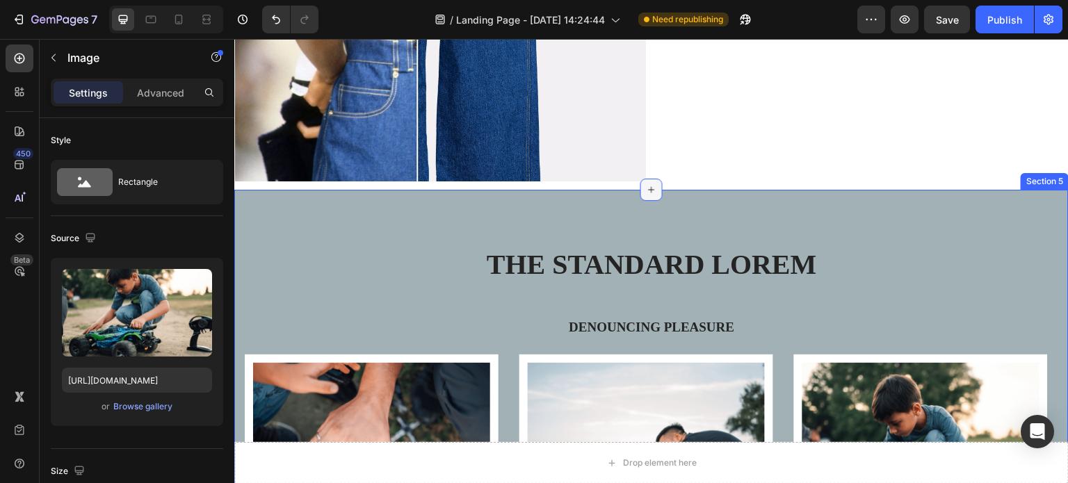
click at [650, 184] on icon at bounding box center [651, 189] width 11 height 11
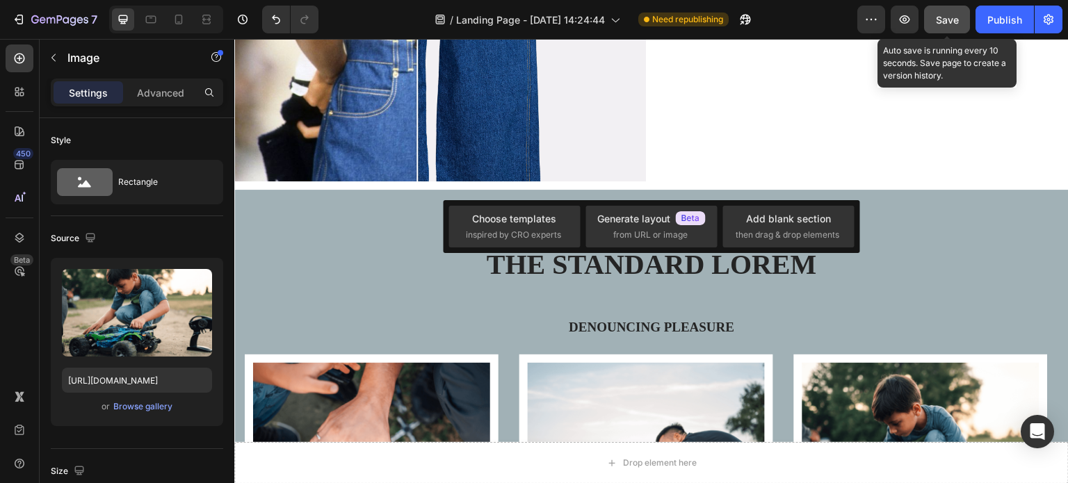
click at [940, 17] on span "Save" at bounding box center [947, 20] width 23 height 12
